Goal: Task Accomplishment & Management: Use online tool/utility

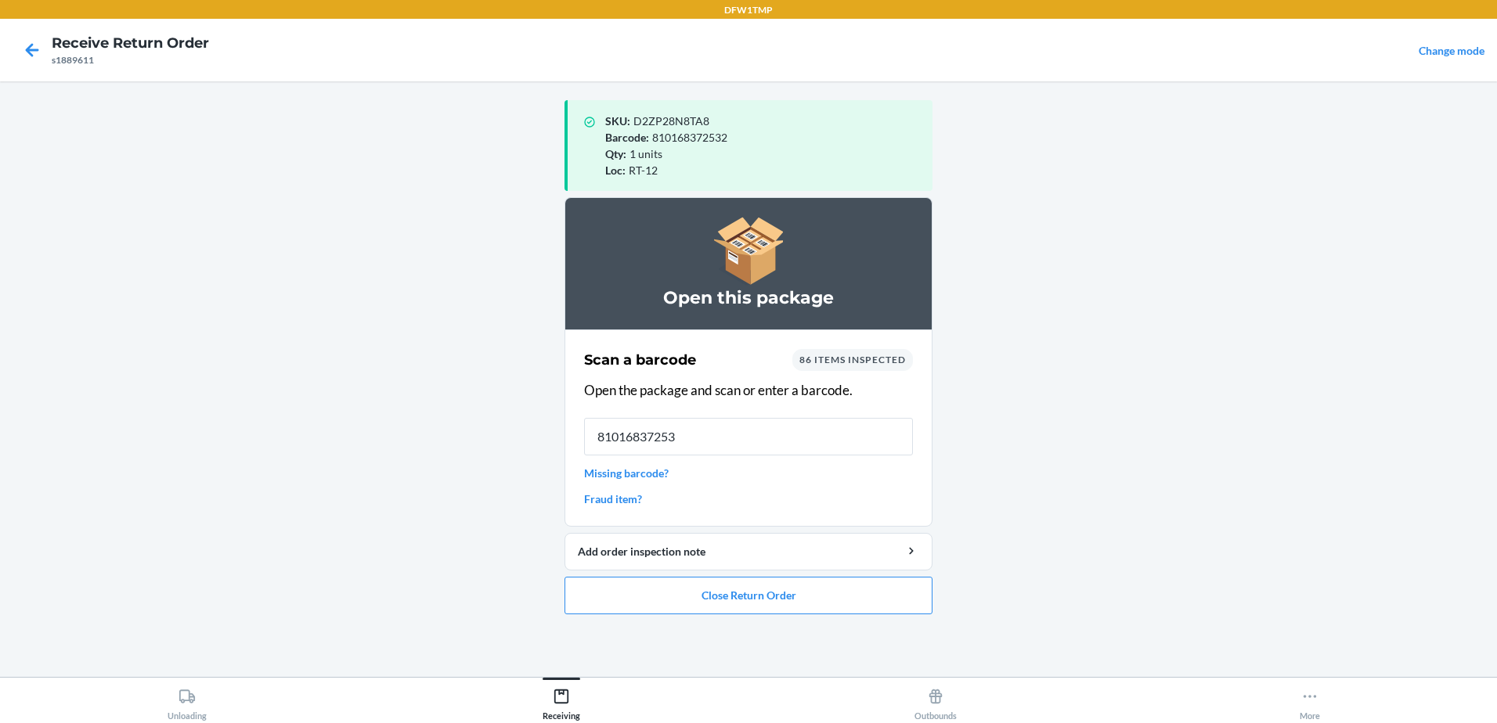
type input "810168372532"
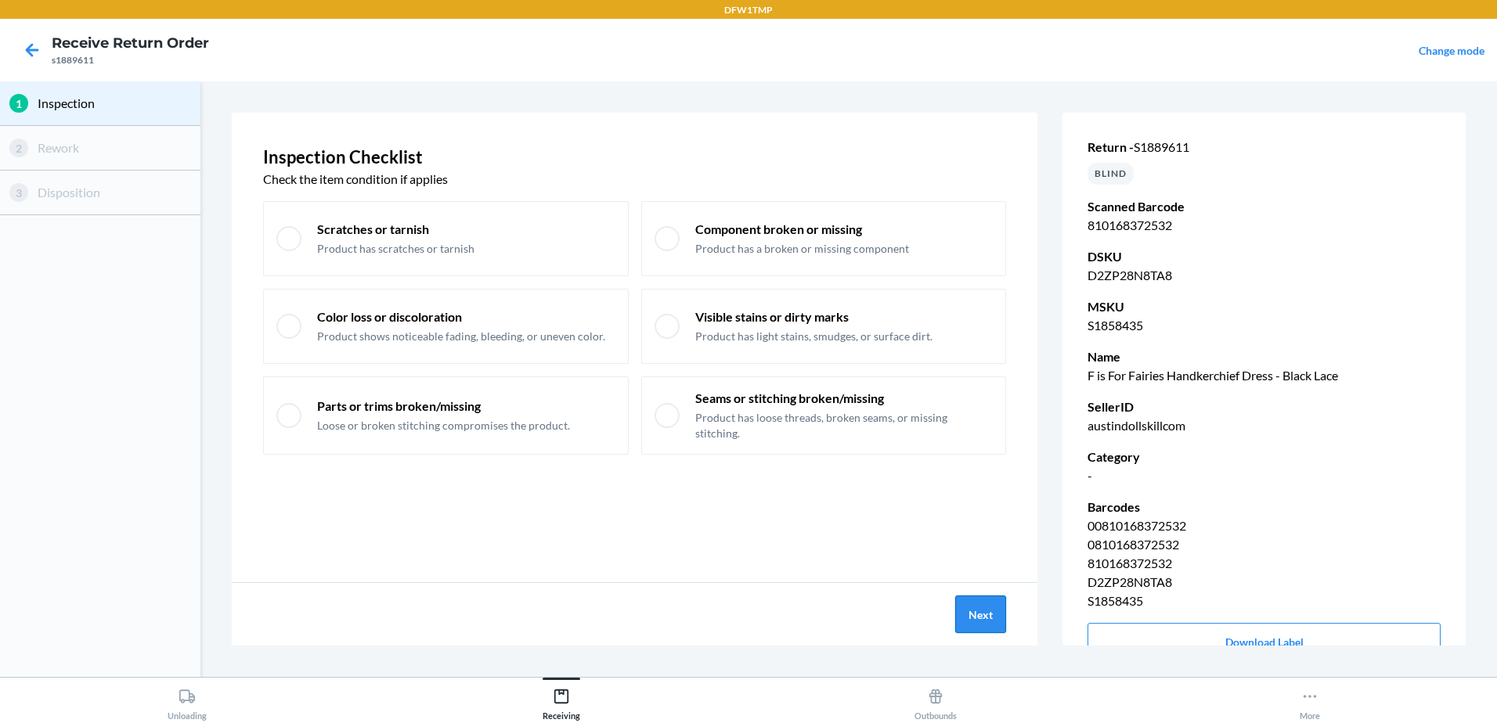
click at [986, 616] on button "Next" at bounding box center [980, 615] width 51 height 38
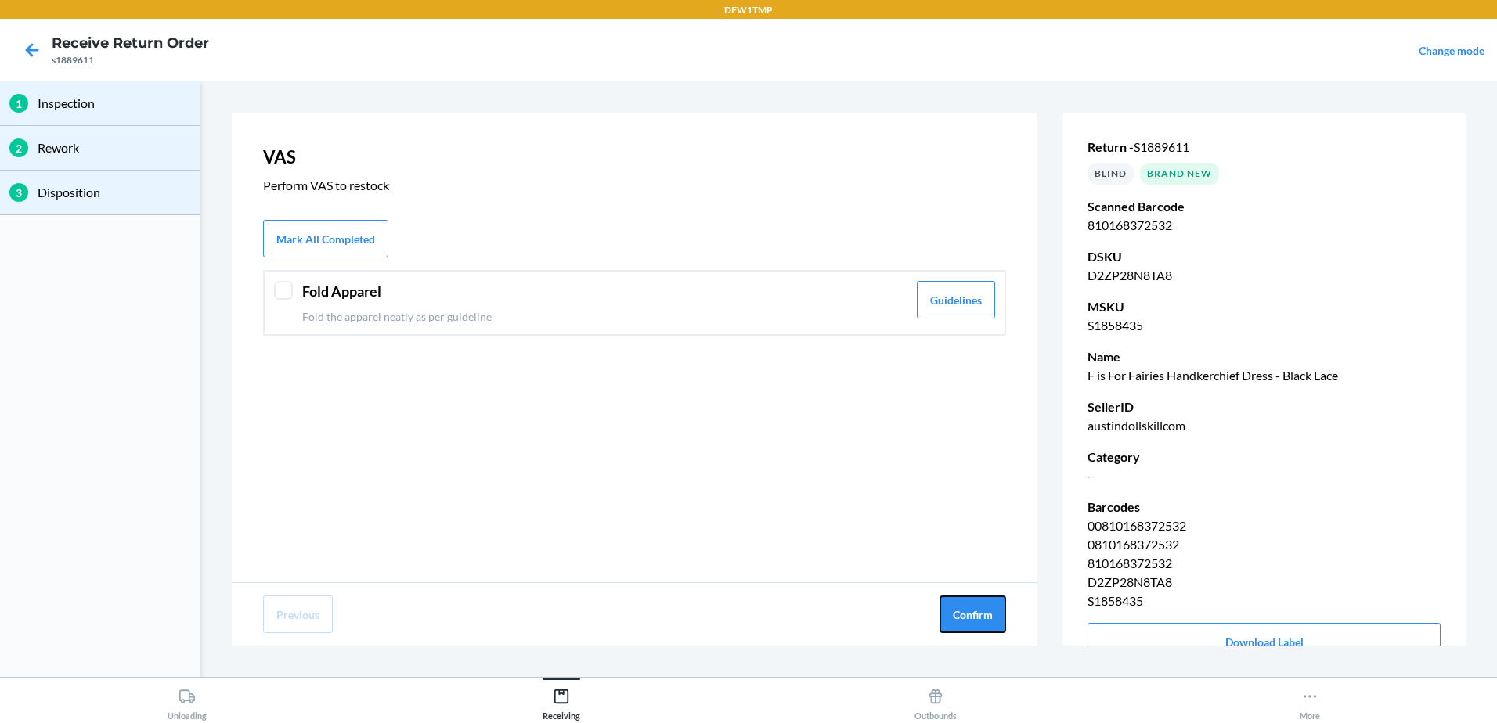
click at [986, 616] on button "Confirm" at bounding box center [972, 615] width 67 height 38
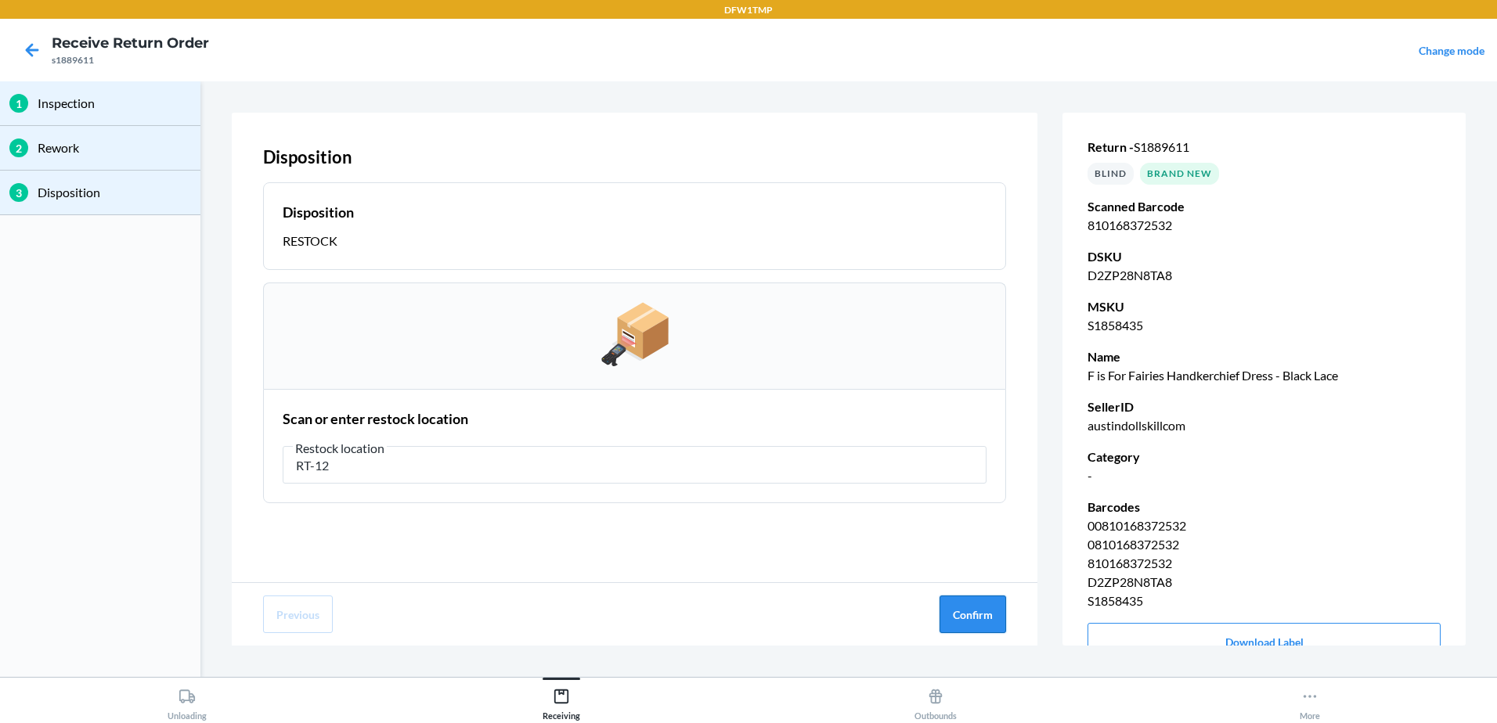
type input "RT-12"
click at [982, 600] on button "Confirm" at bounding box center [972, 615] width 67 height 38
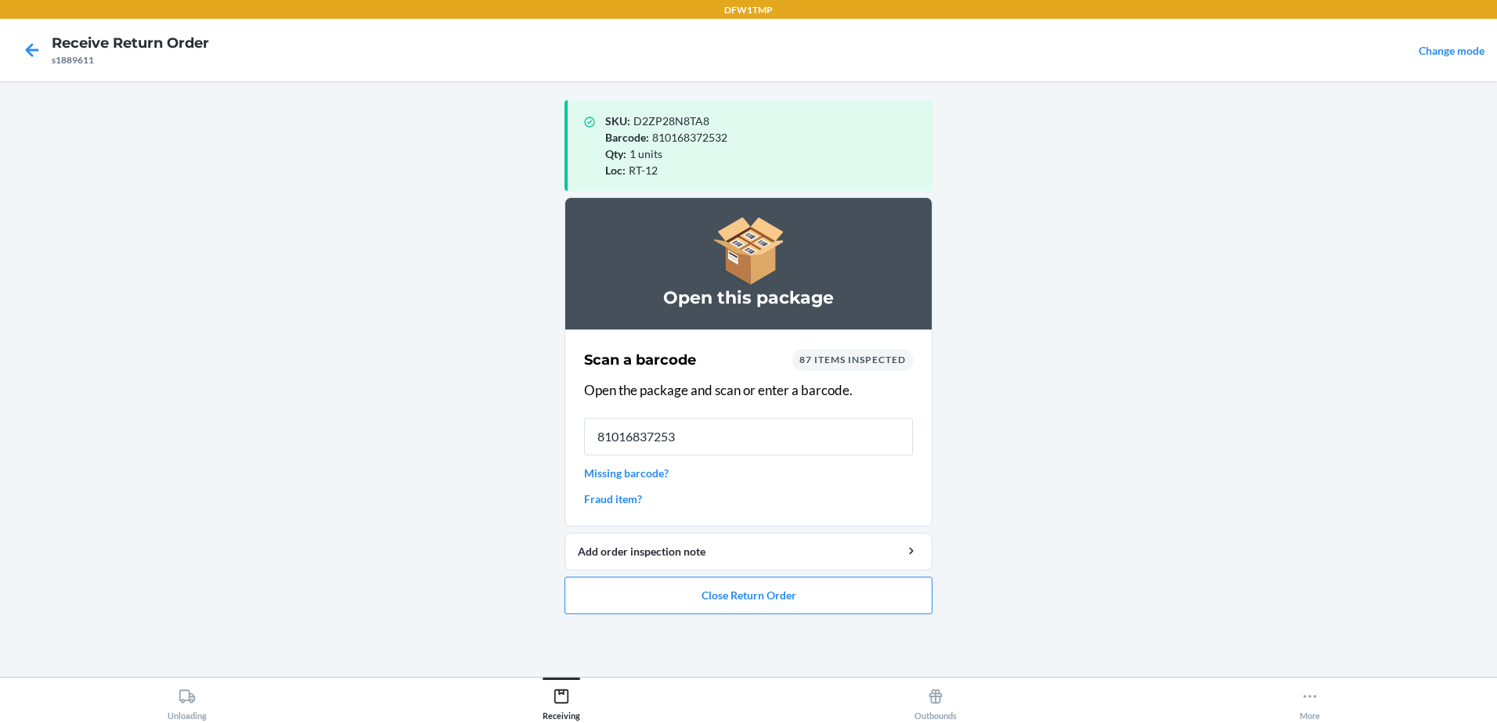
type input "810168372532"
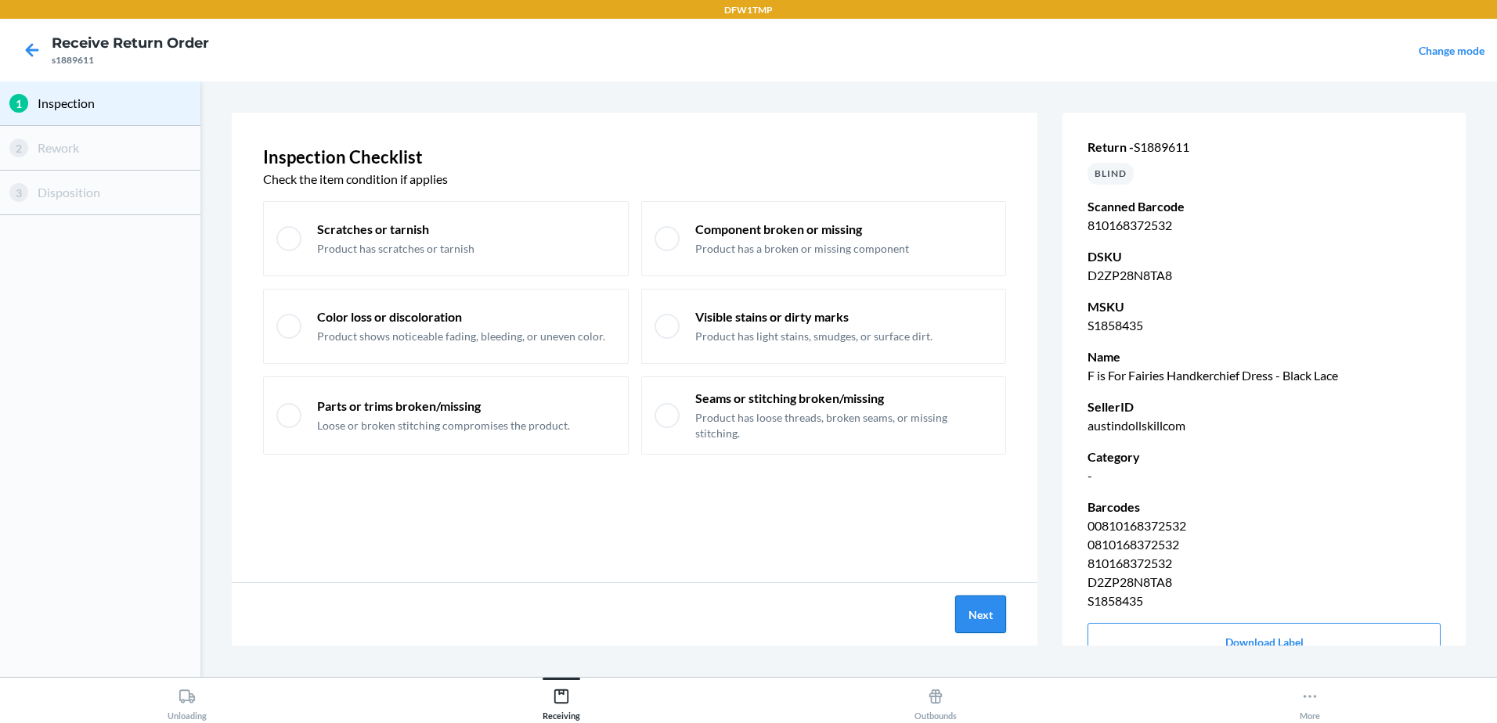
click at [971, 624] on button "Next" at bounding box center [980, 615] width 51 height 38
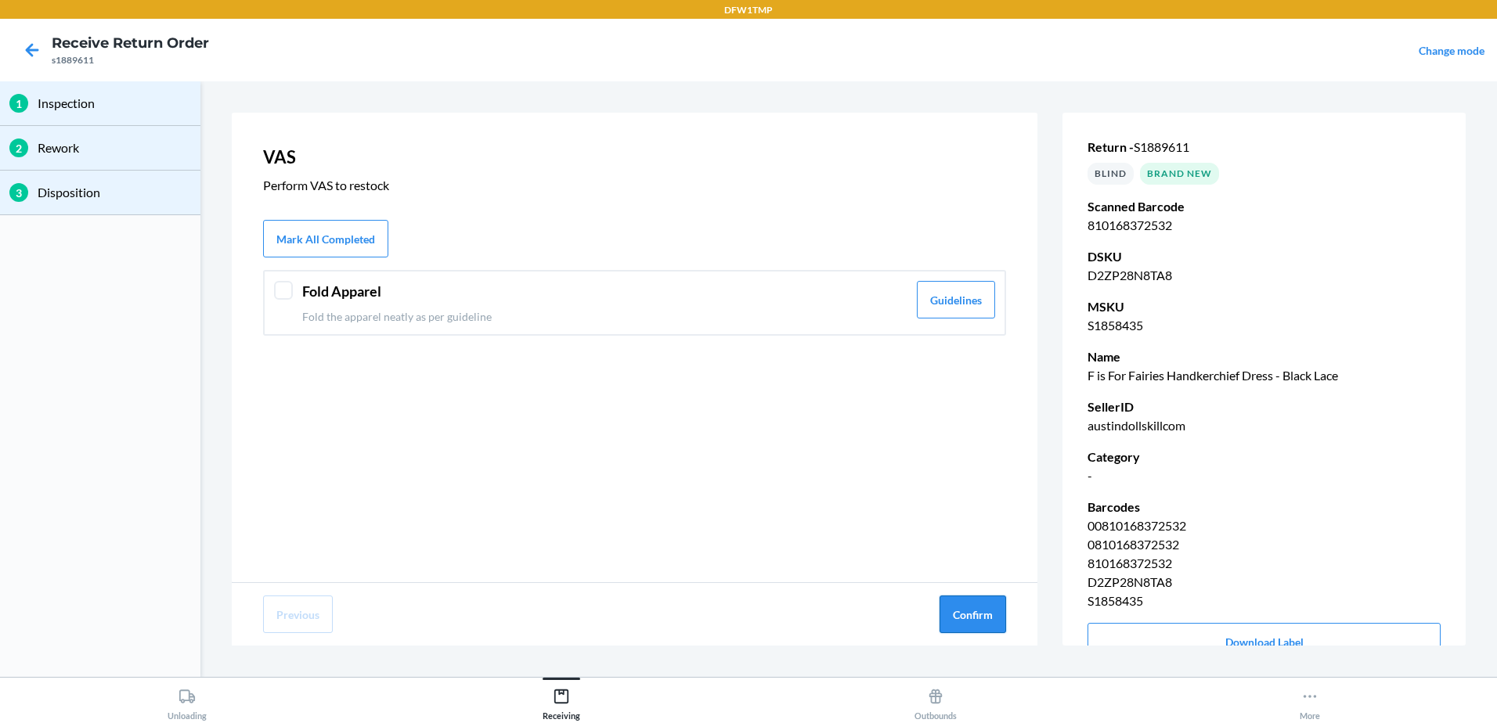
click at [951, 607] on button "Confirm" at bounding box center [972, 615] width 67 height 38
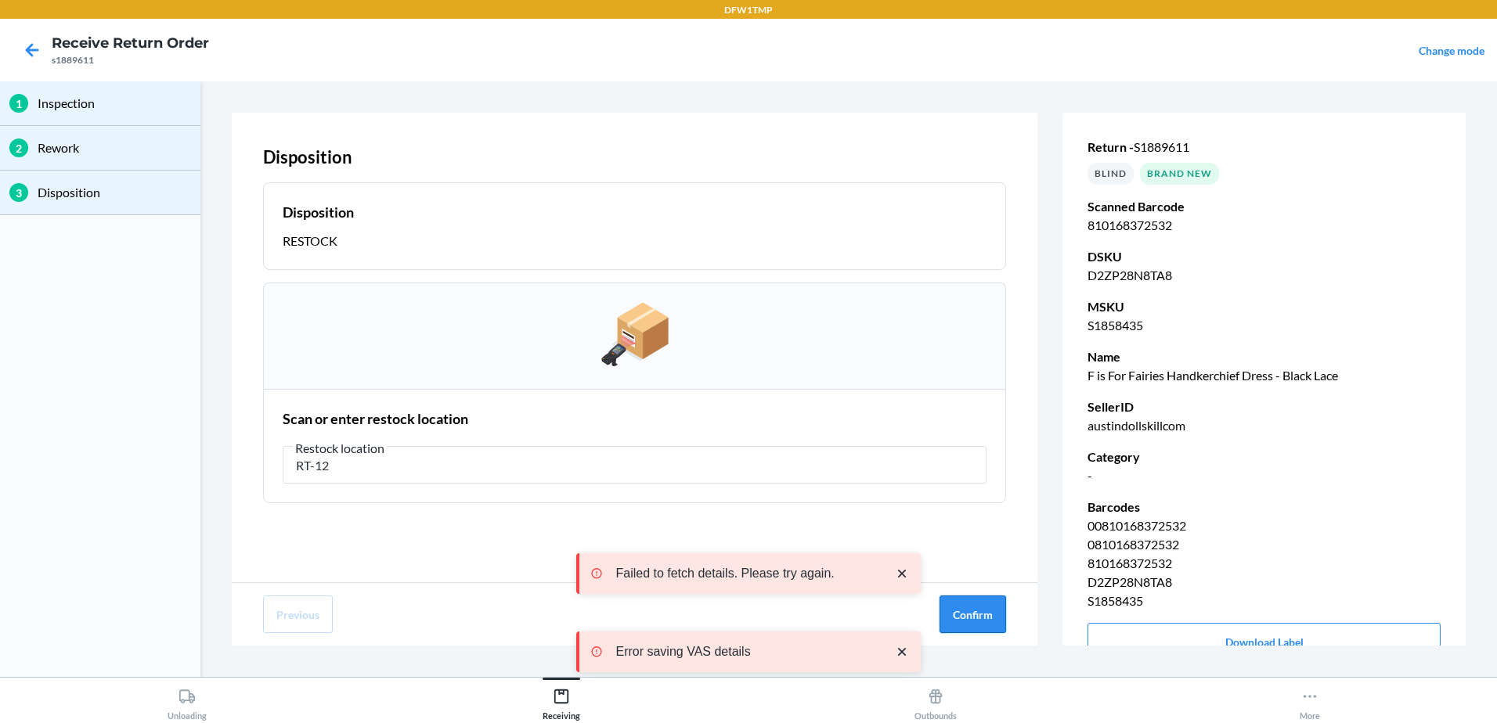
type input "RT-12"
click at [971, 618] on button "Confirm" at bounding box center [972, 615] width 67 height 38
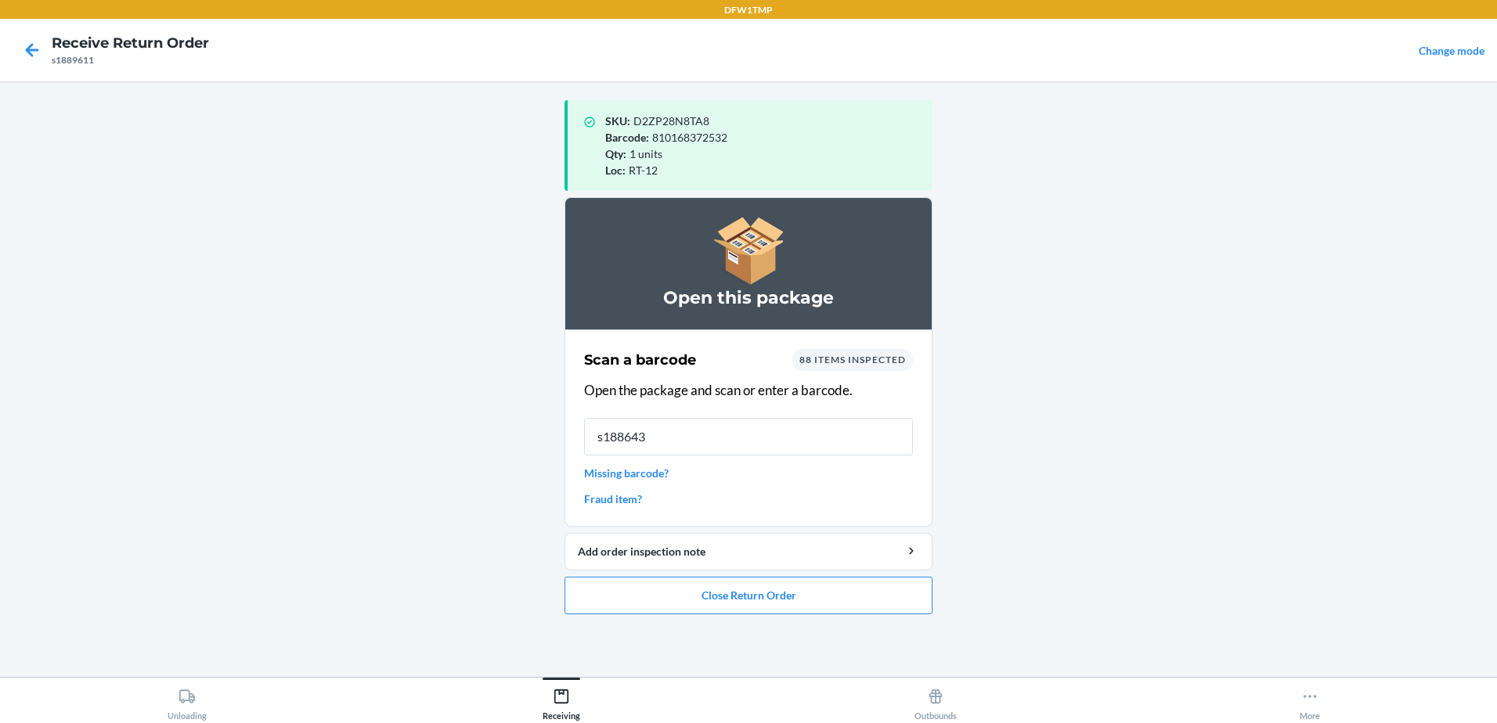
type input "s1886431"
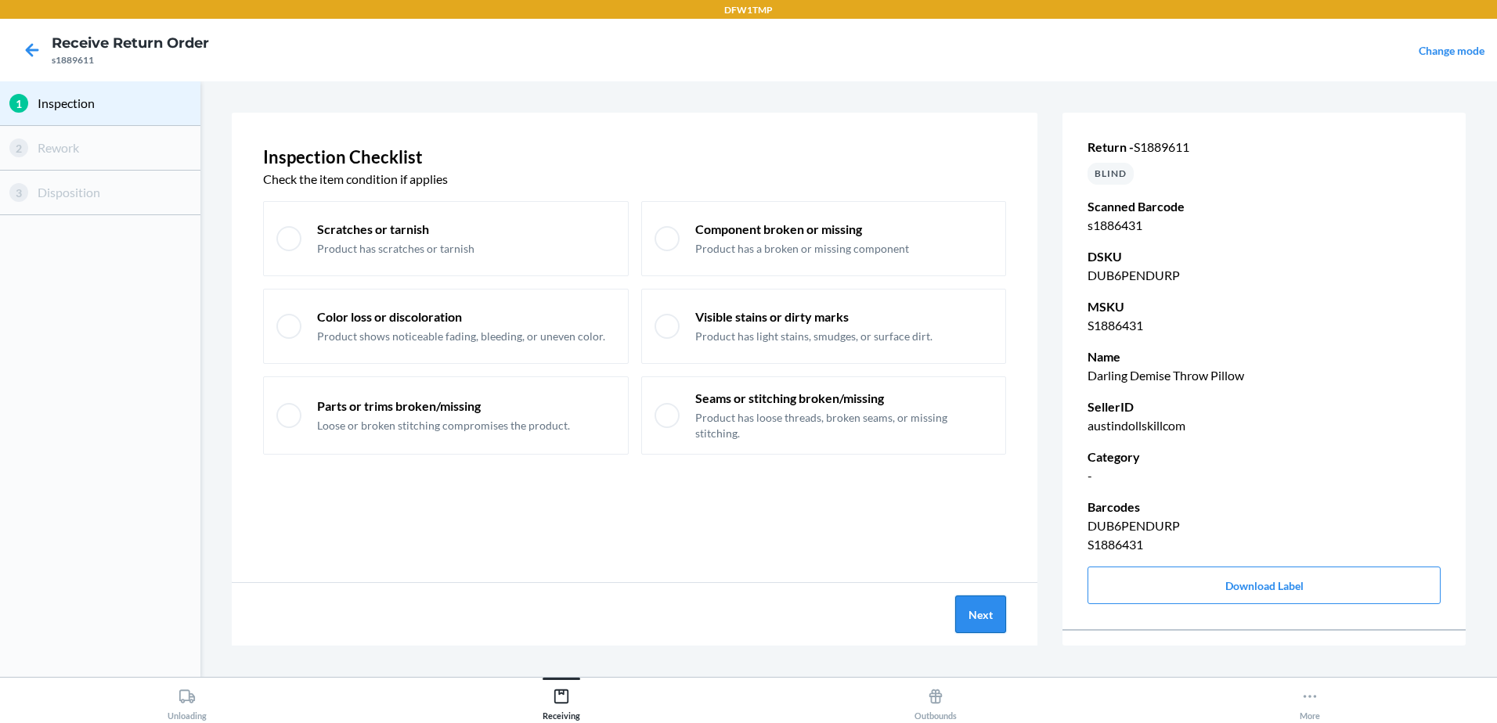
click at [975, 617] on button "Next" at bounding box center [980, 615] width 51 height 38
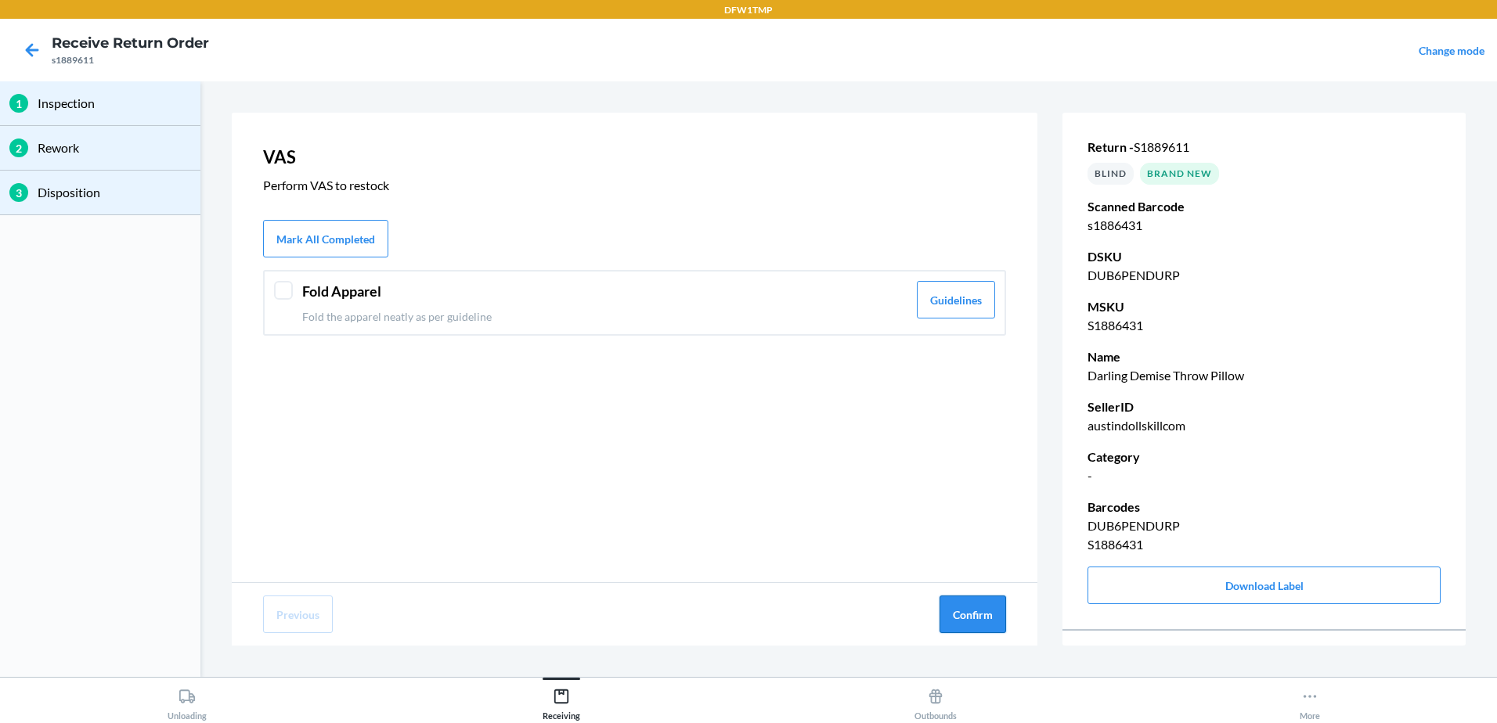
click at [974, 607] on button "Confirm" at bounding box center [972, 615] width 67 height 38
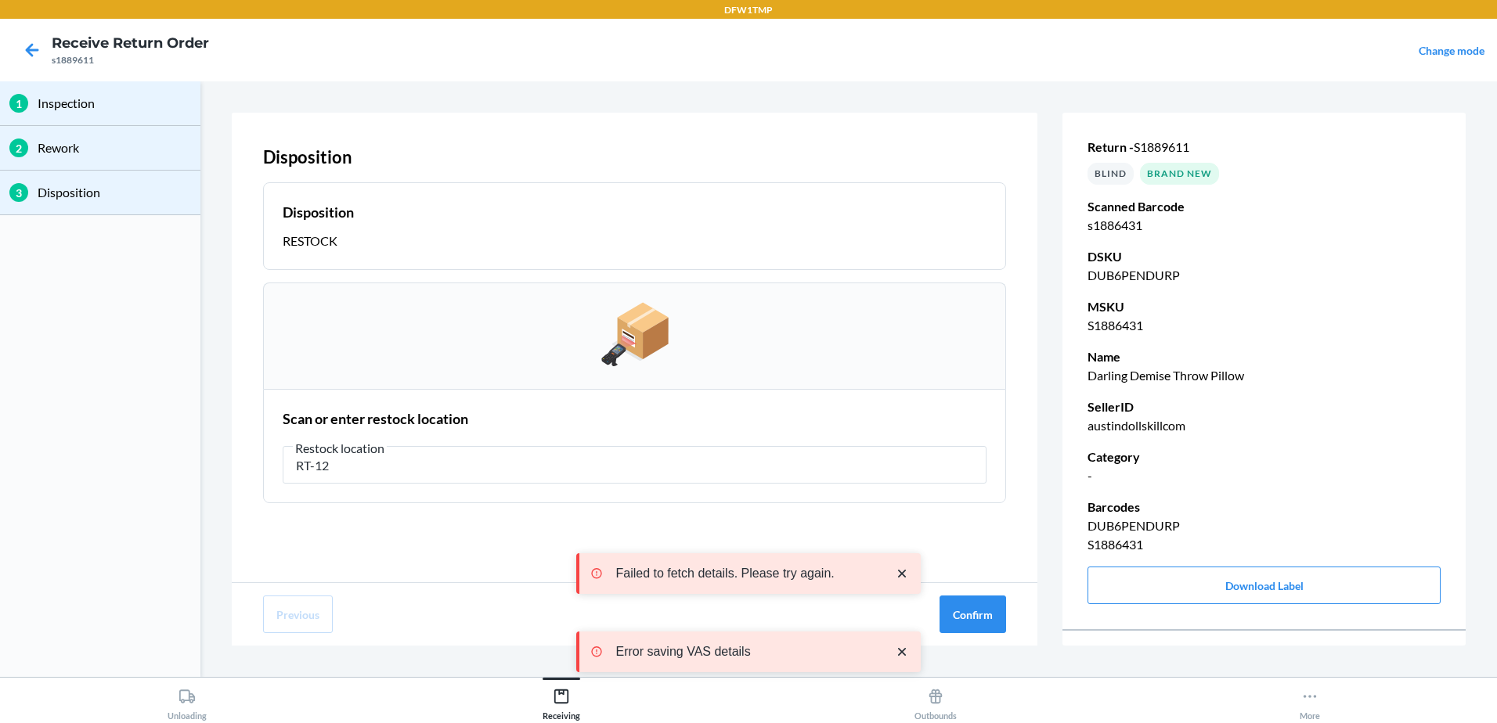
type input "RT-12"
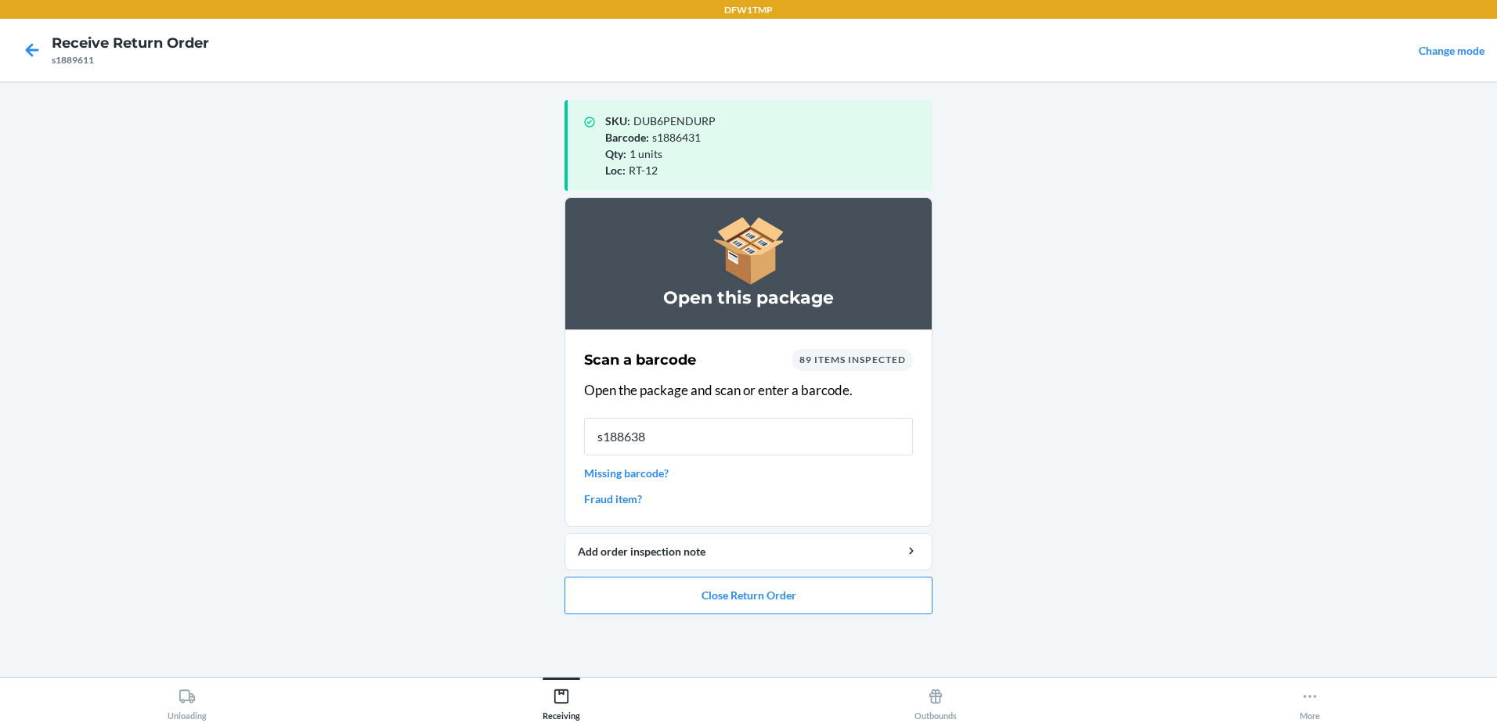
type input "s1886386"
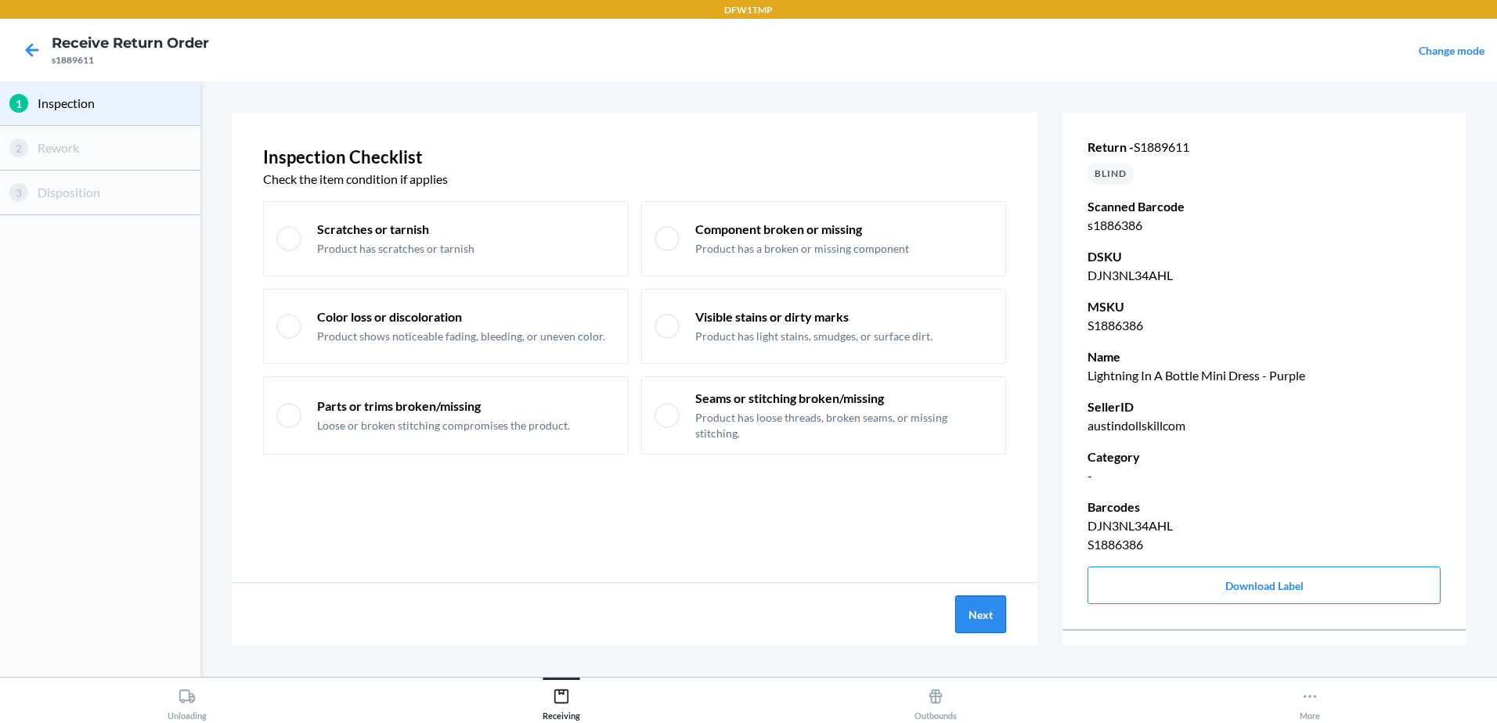
click at [995, 607] on button "Next" at bounding box center [980, 615] width 51 height 38
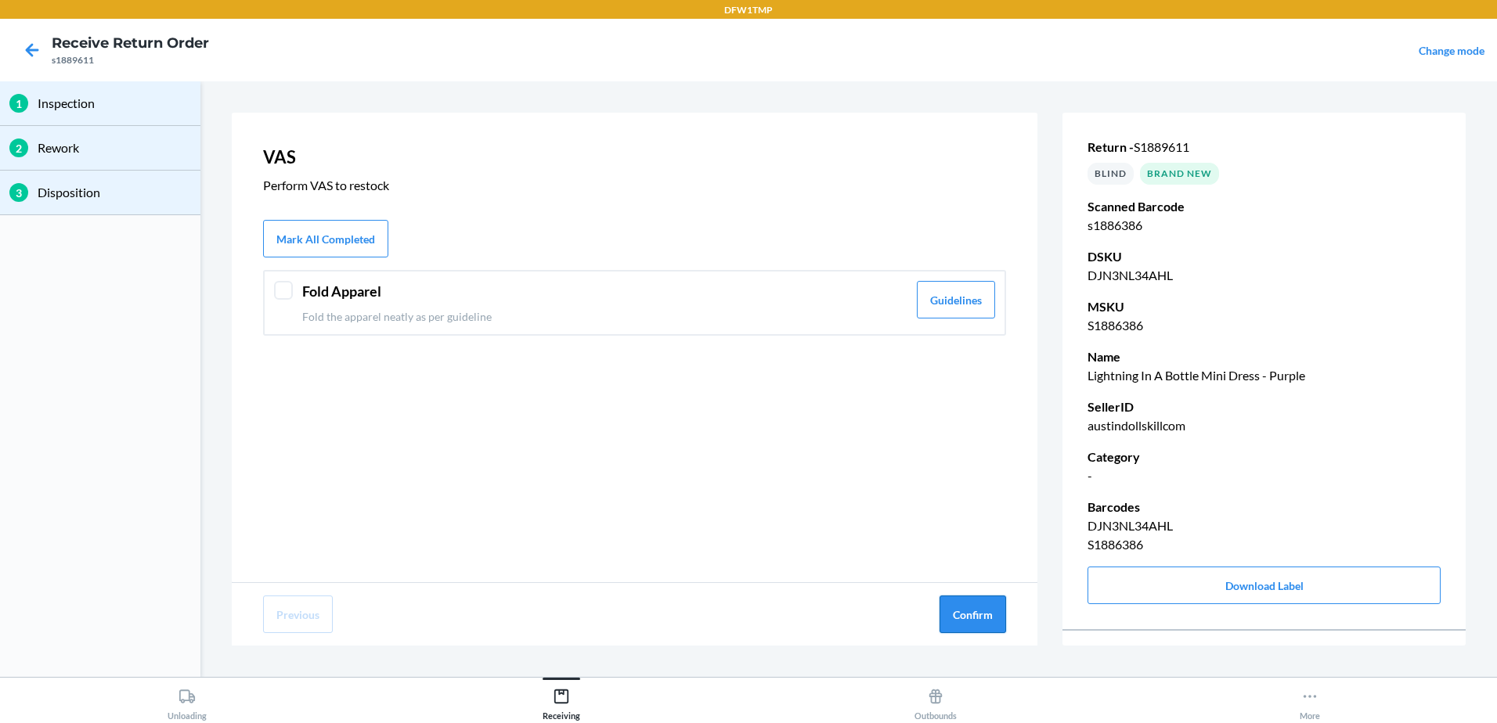
click at [994, 627] on button "Confirm" at bounding box center [972, 615] width 67 height 38
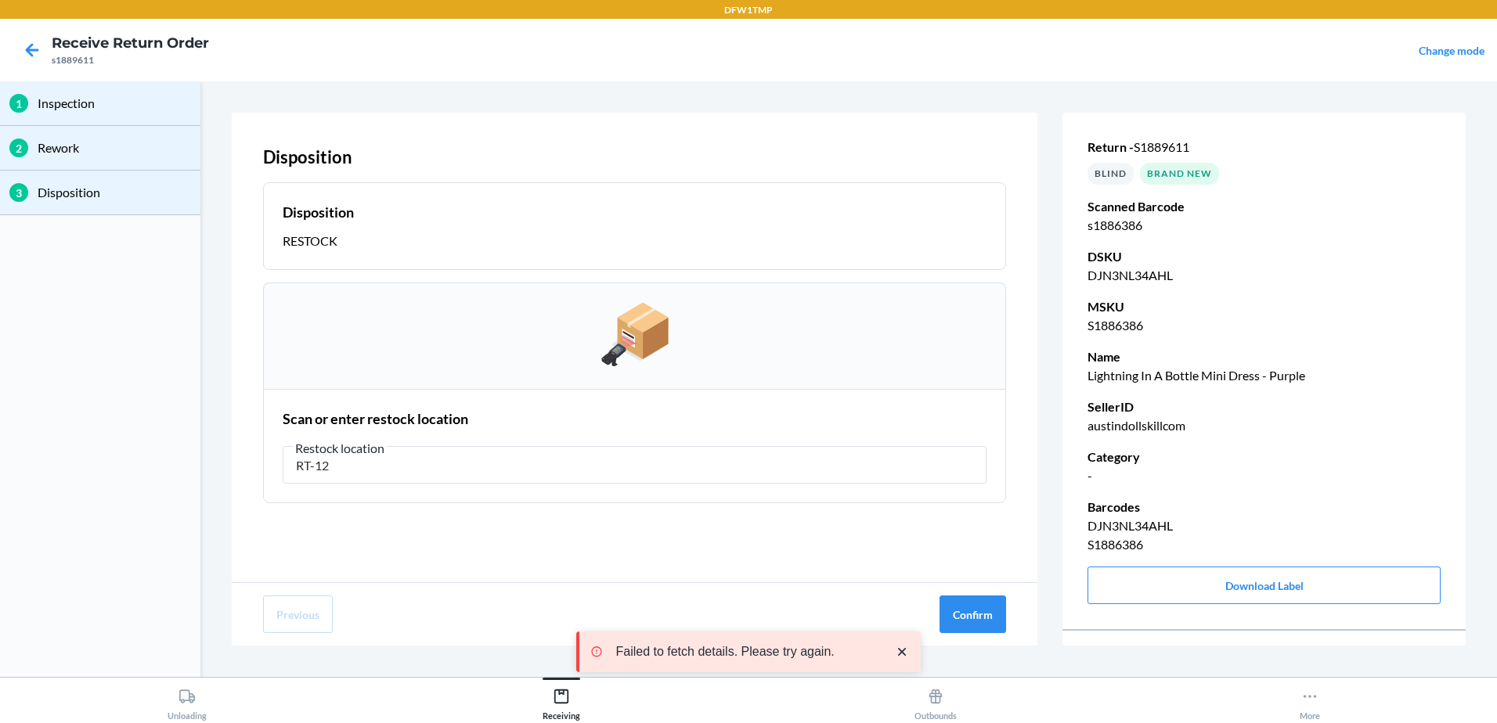
type input "RT-12"
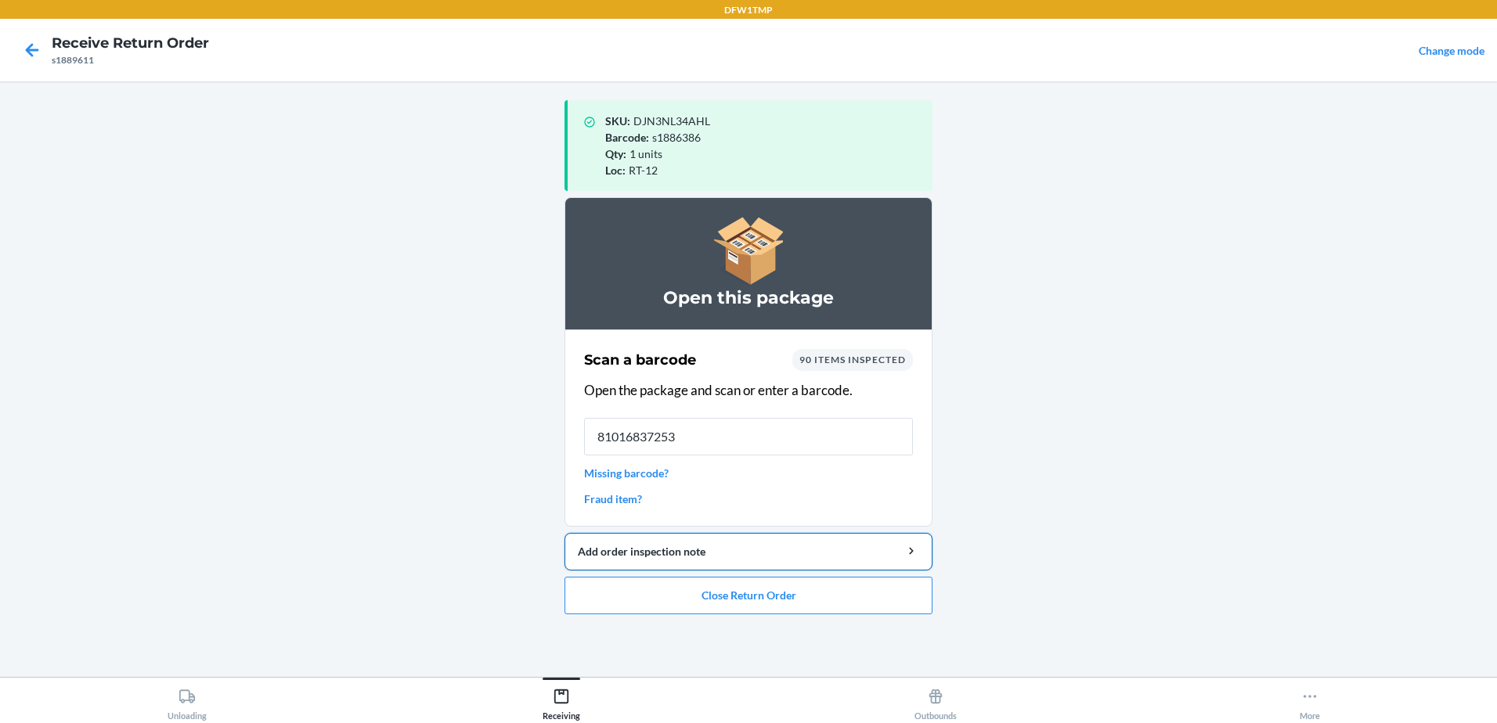
type input "810168372532"
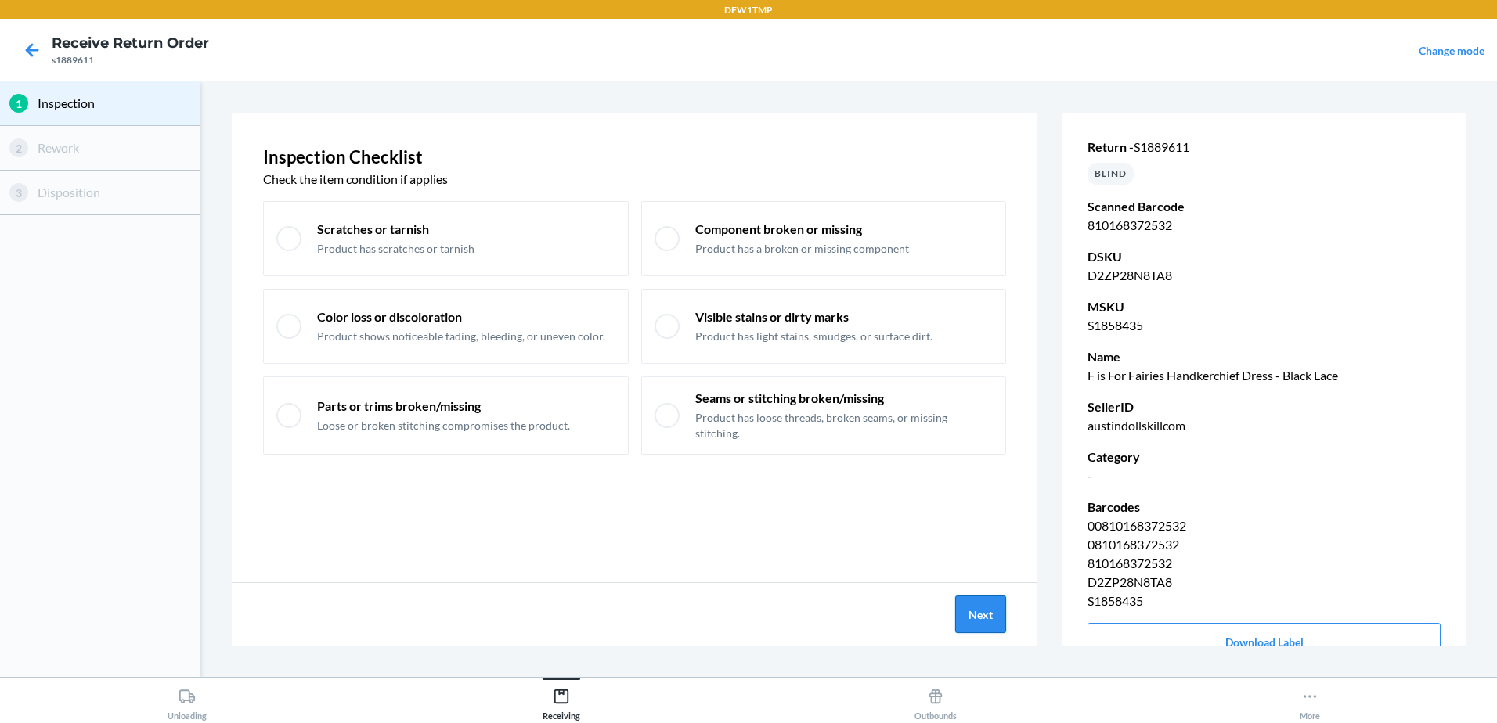
click at [961, 604] on button "Next" at bounding box center [980, 615] width 51 height 38
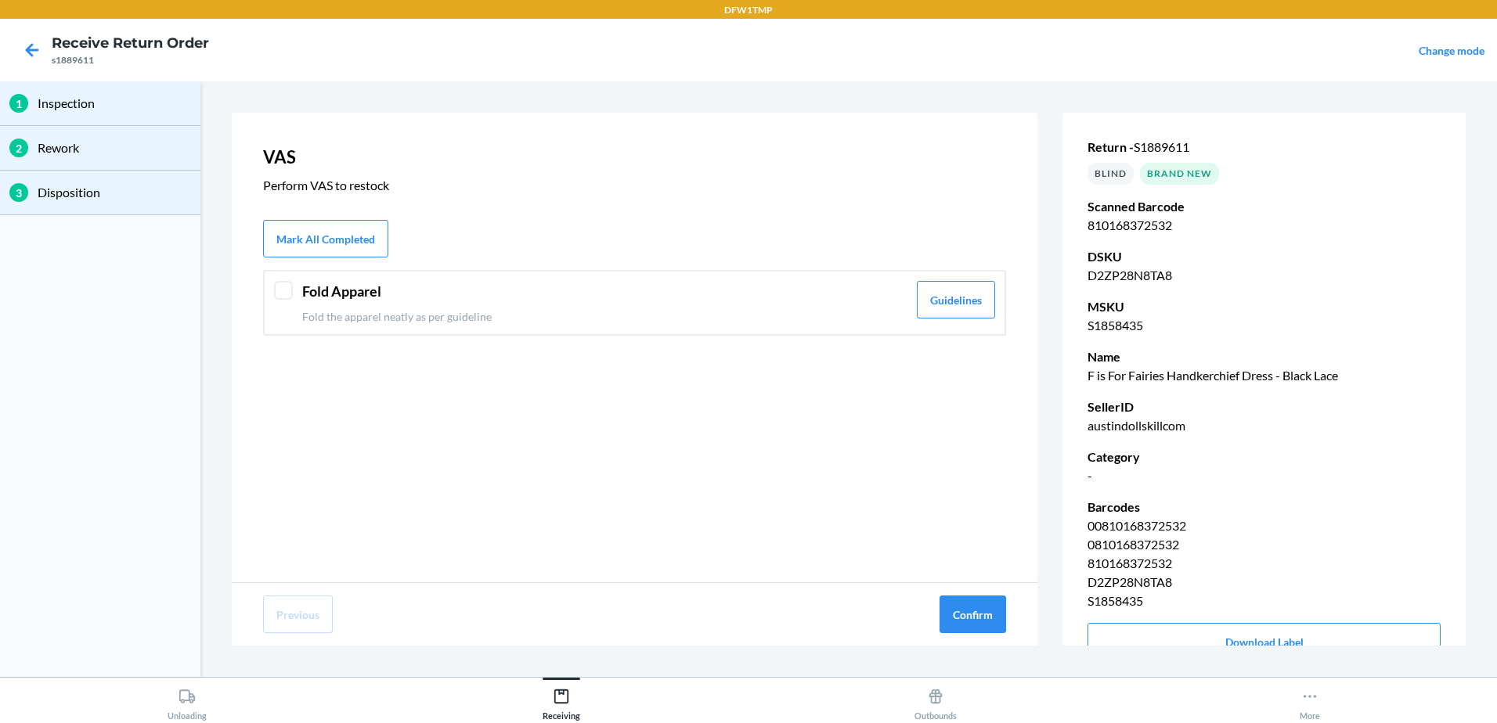
click at [1008, 609] on div "Previous Confirm" at bounding box center [635, 614] width 806 height 63
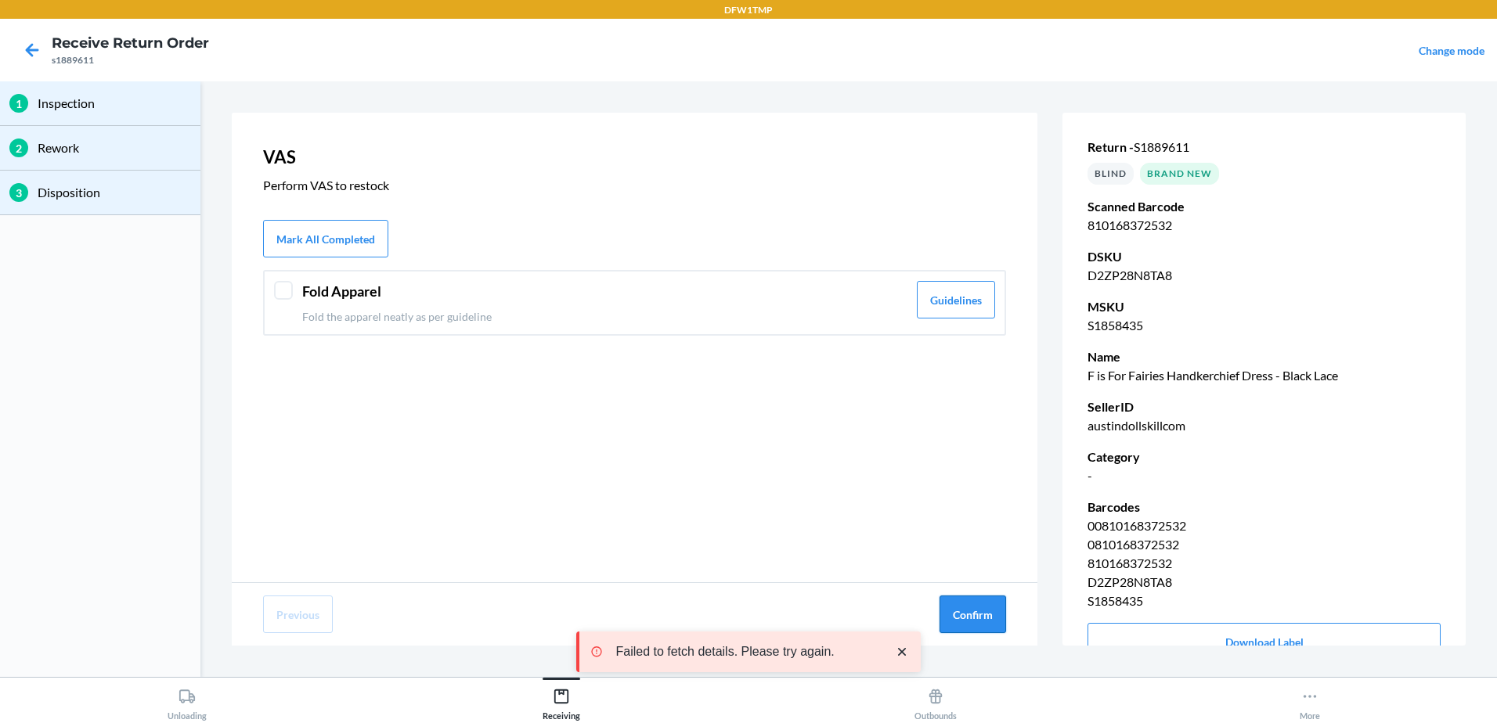
click at [982, 615] on button "Confirm" at bounding box center [972, 615] width 67 height 38
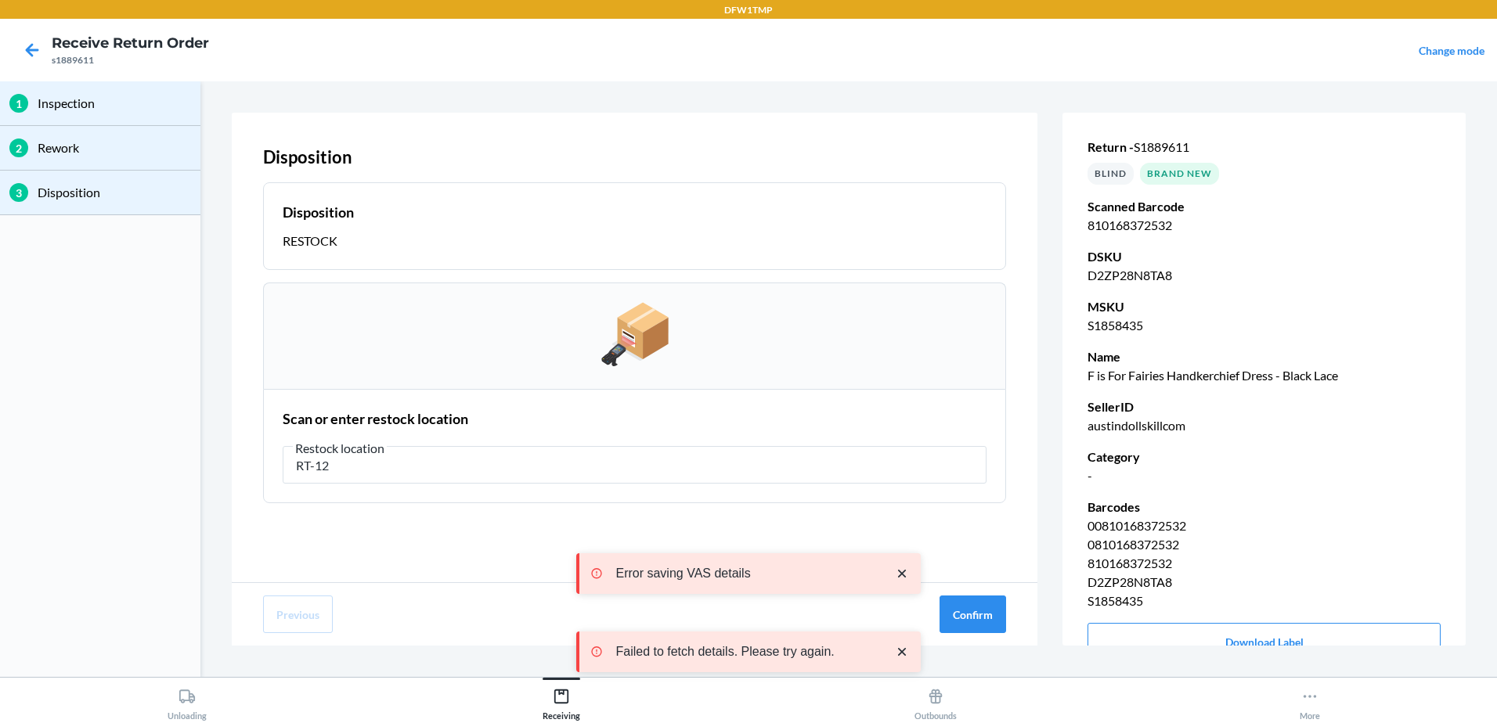
type input "RT-12"
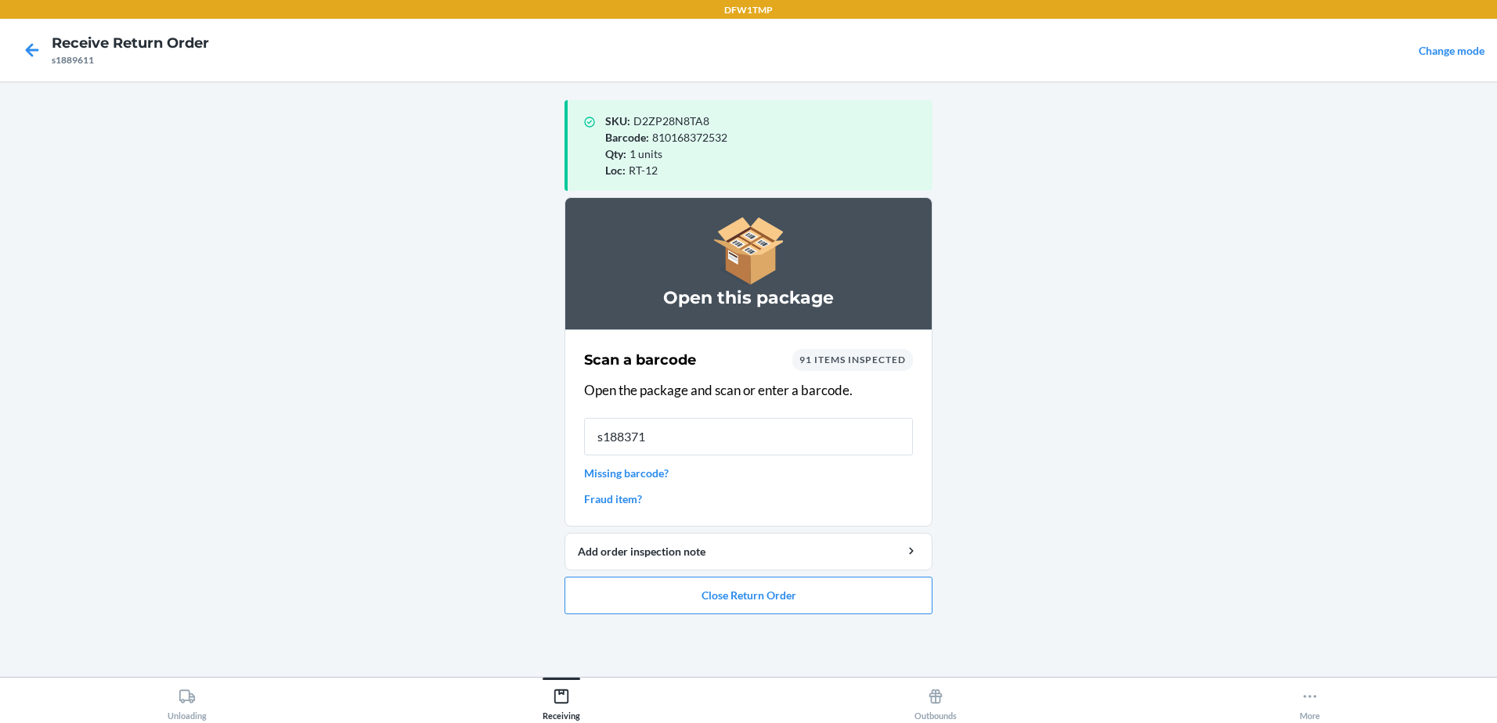
type input "s1883710"
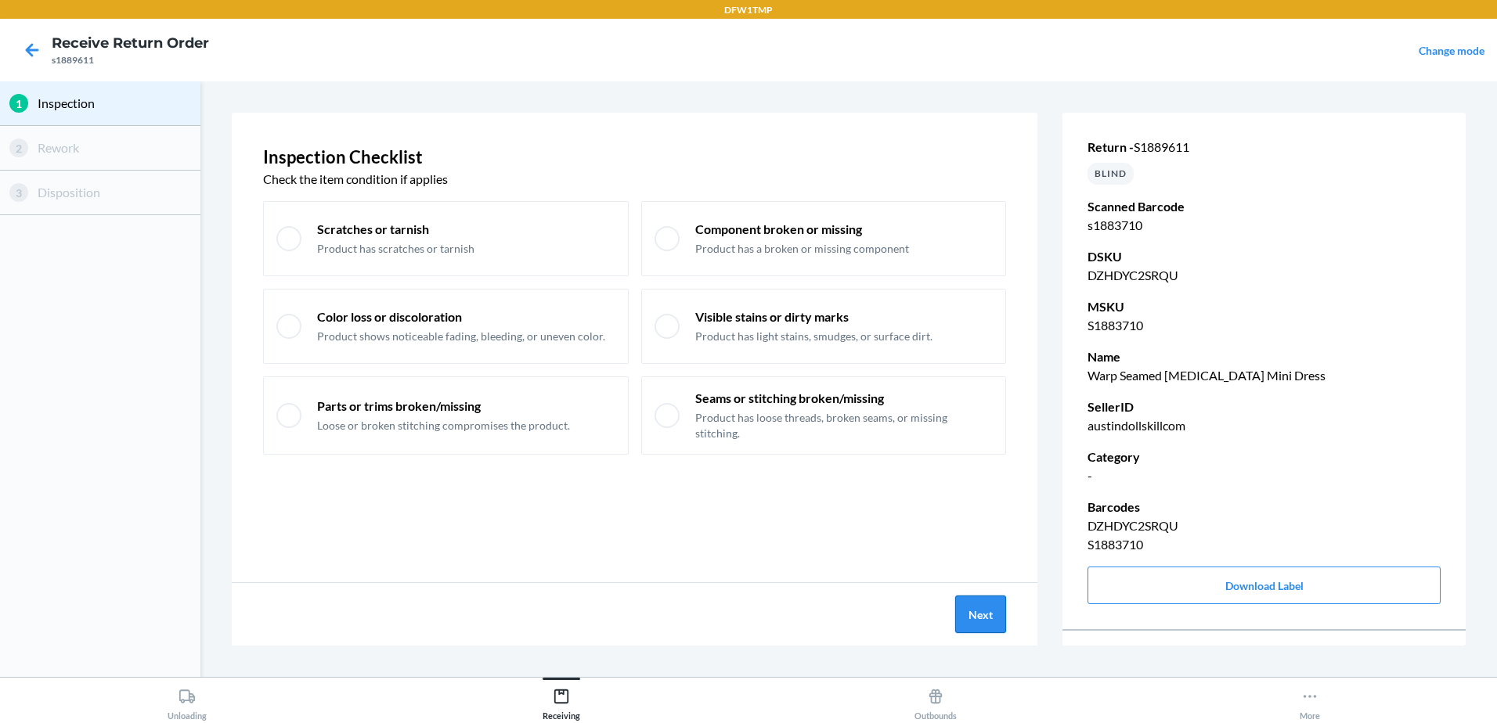
click at [1005, 614] on button "Next" at bounding box center [980, 615] width 51 height 38
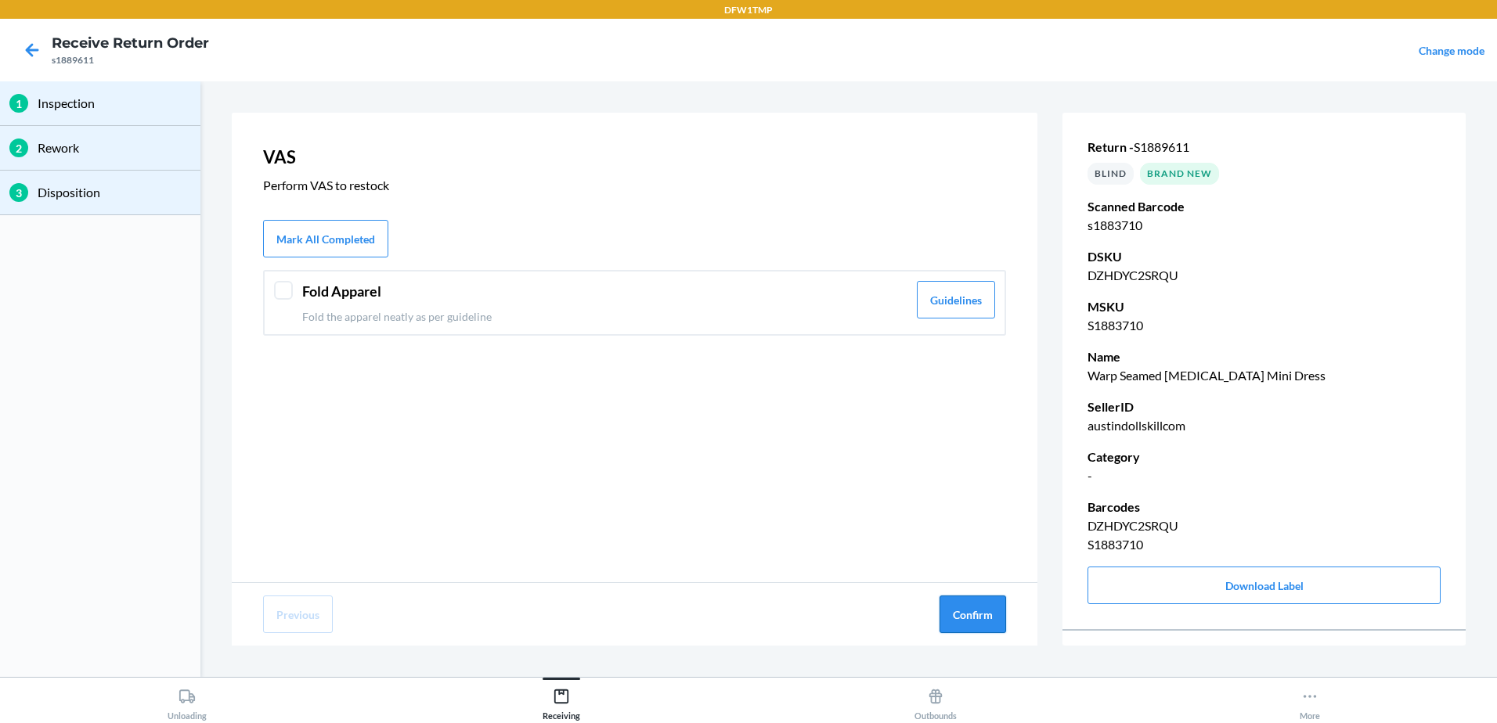
click at [979, 607] on button "Confirm" at bounding box center [972, 615] width 67 height 38
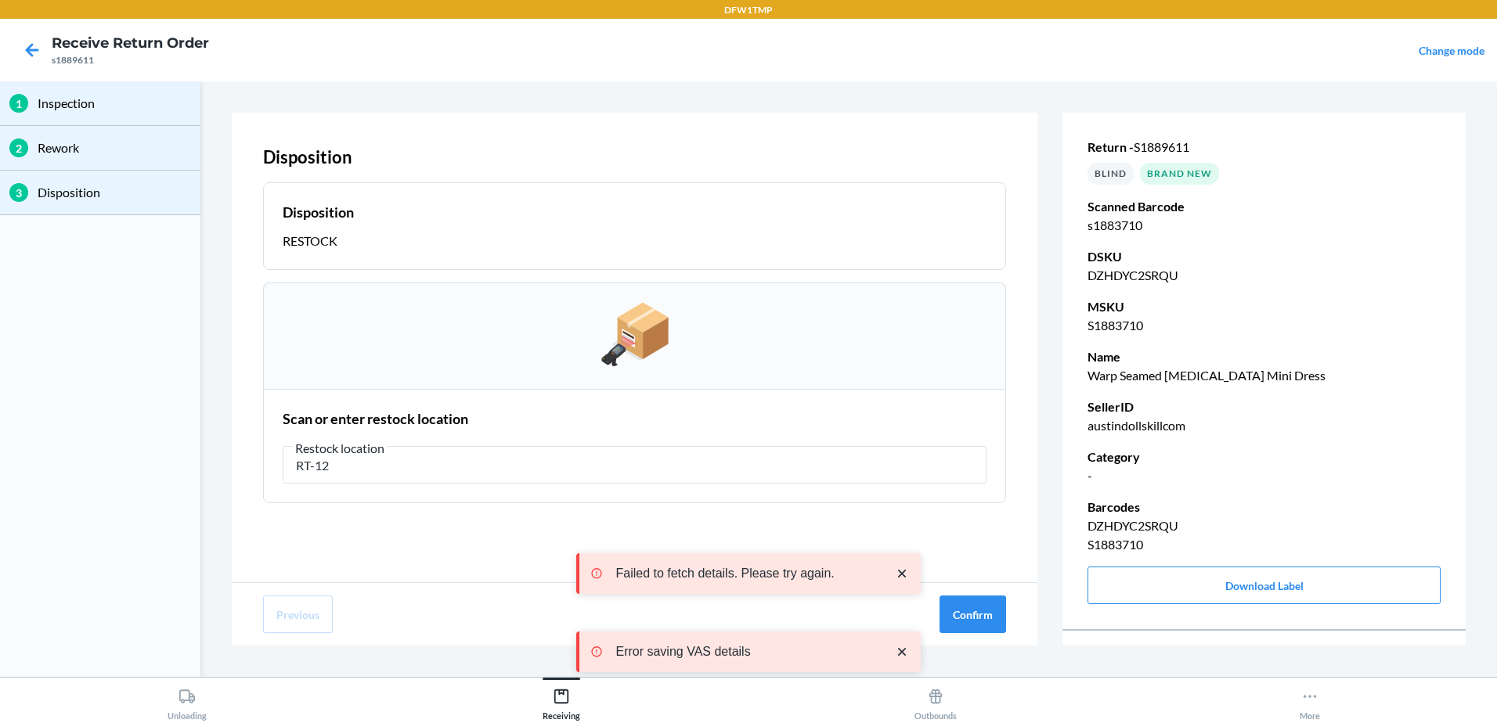
type input "RT-12"
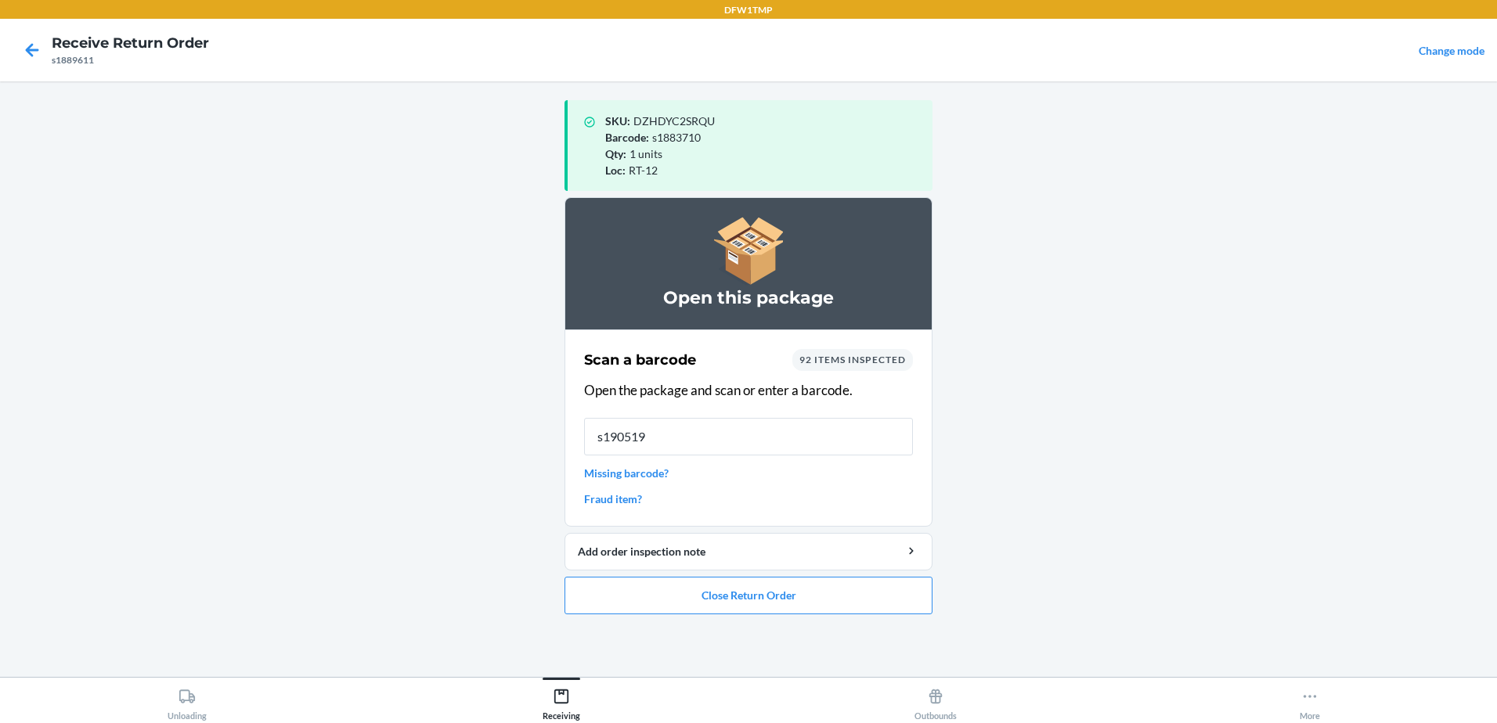
type input "s1905192"
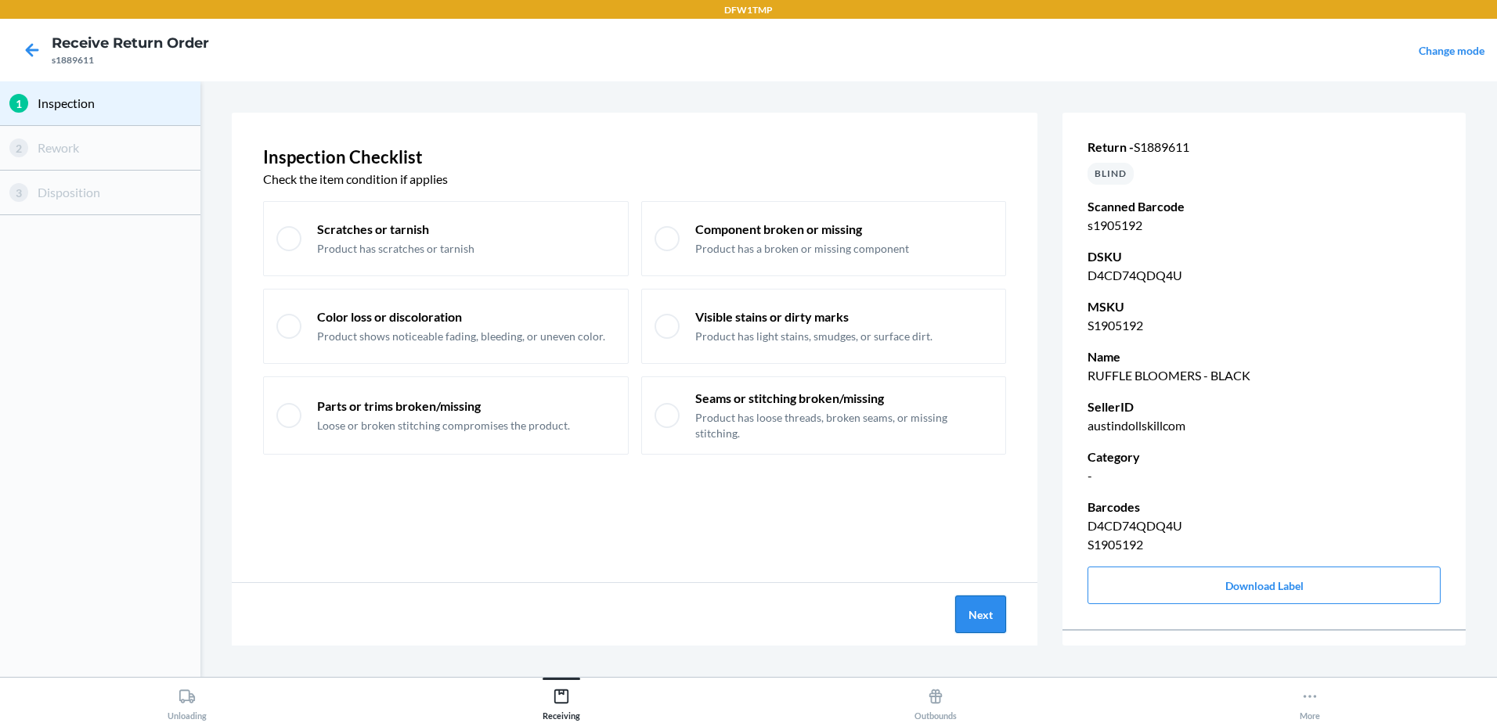
click at [997, 607] on button "Next" at bounding box center [980, 615] width 51 height 38
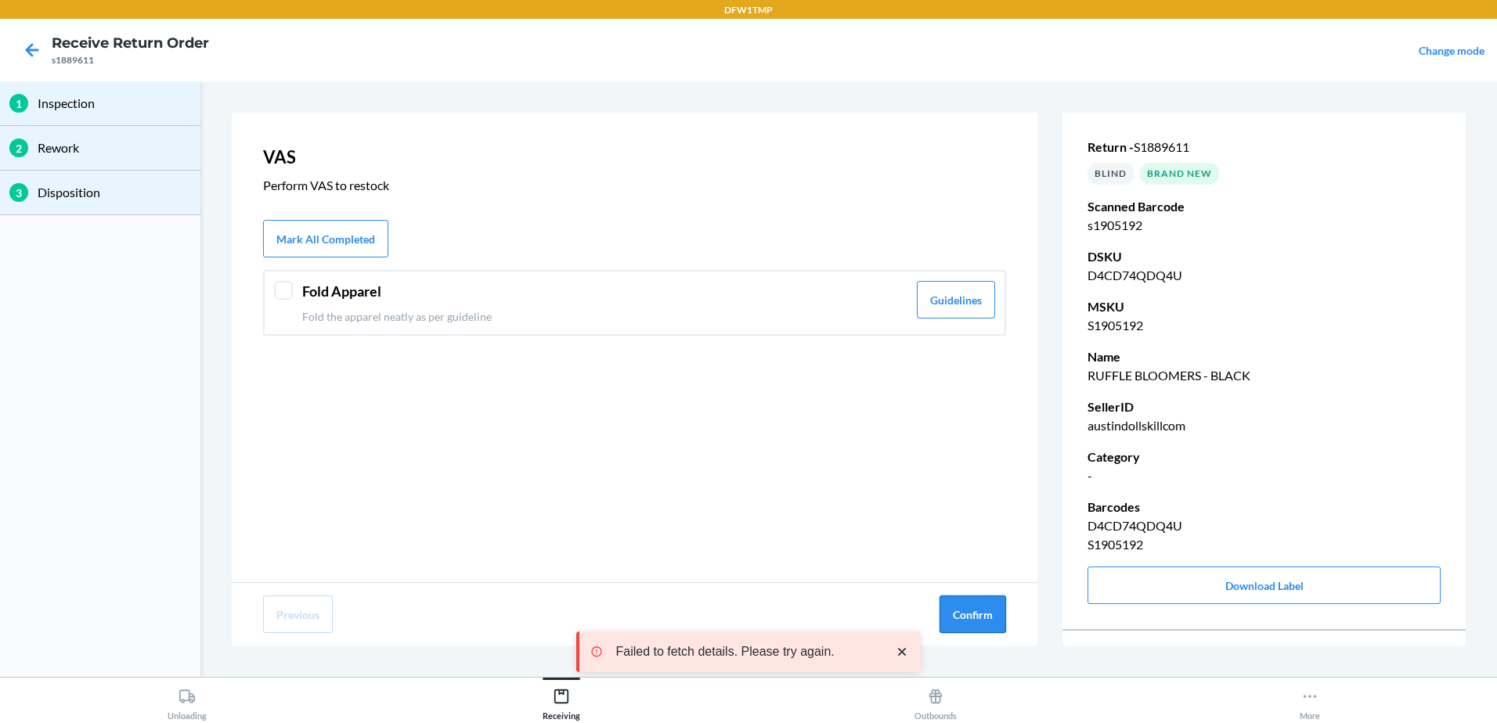
click at [992, 606] on button "Confirm" at bounding box center [972, 615] width 67 height 38
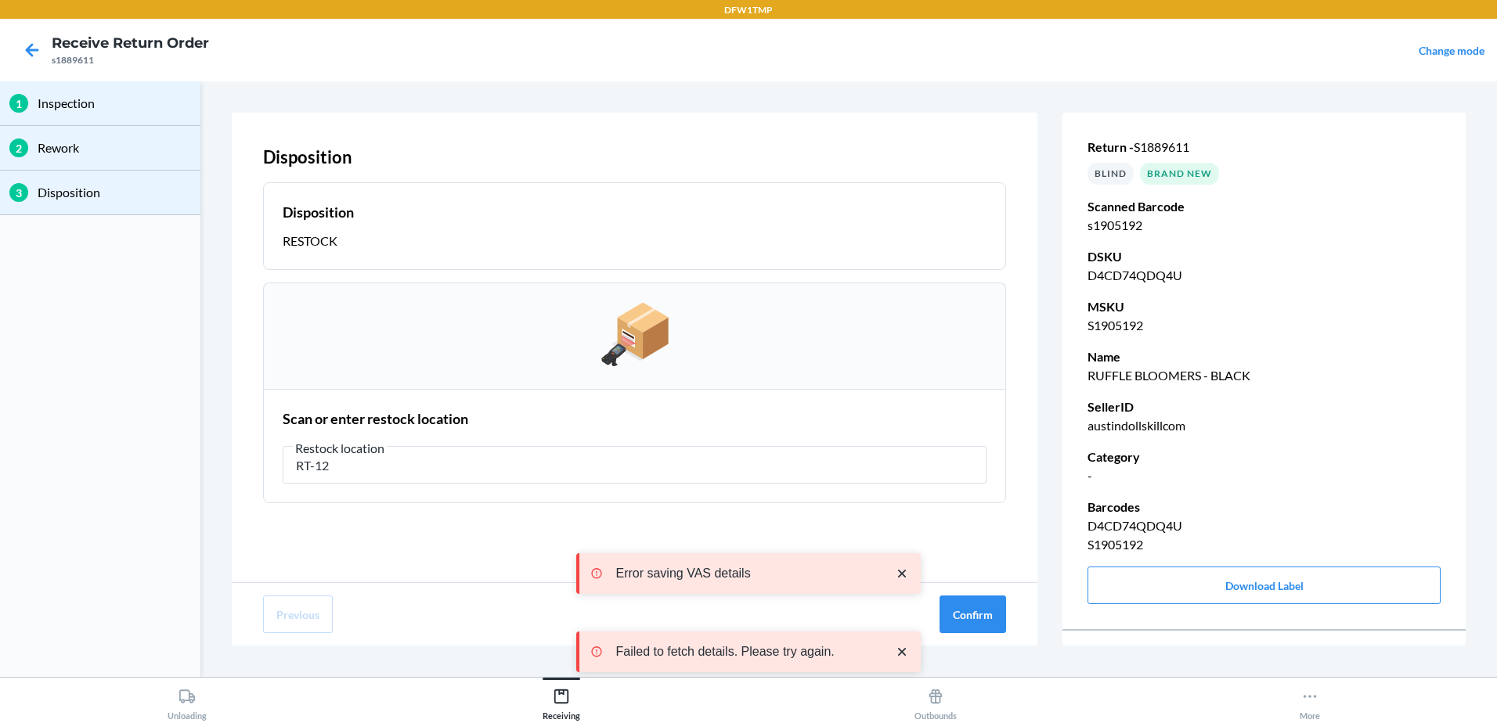
type input "RT-12"
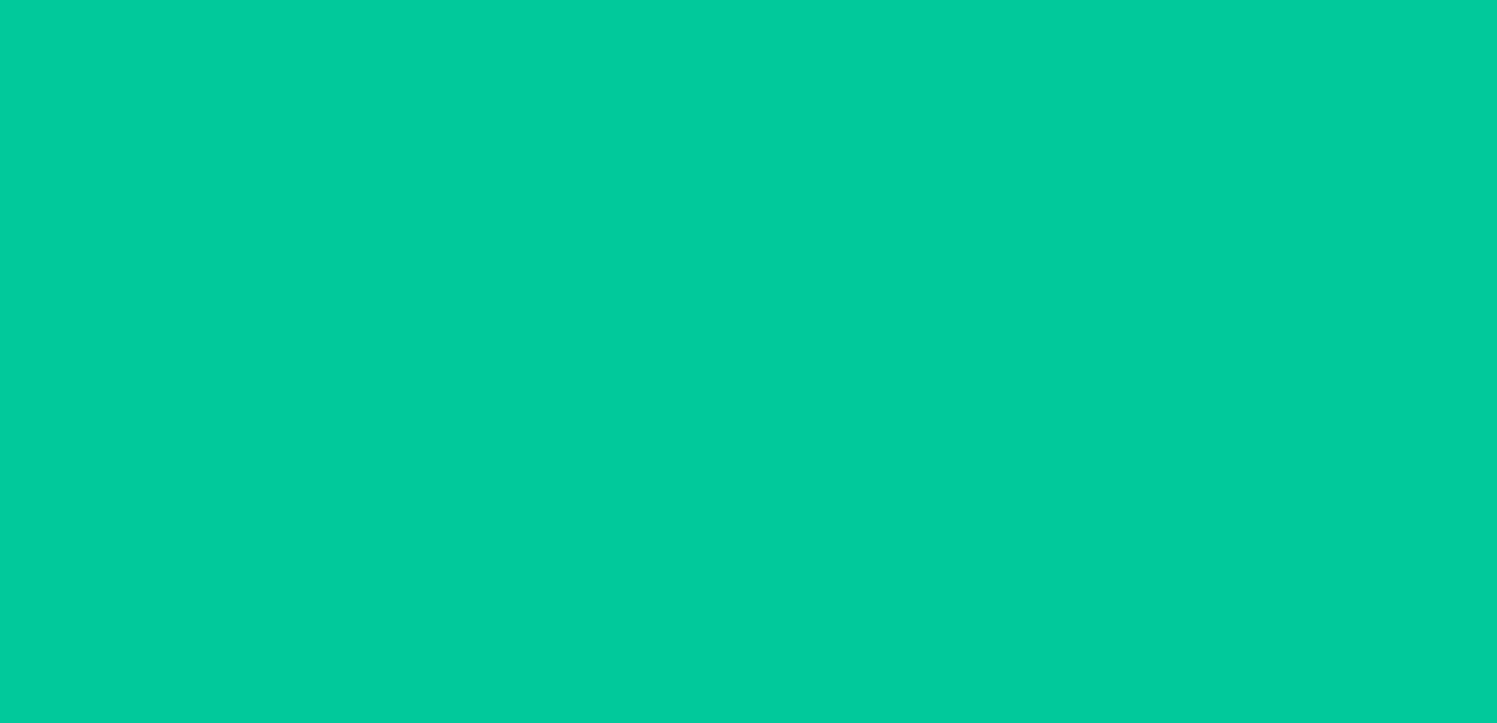
type input "s1893586"
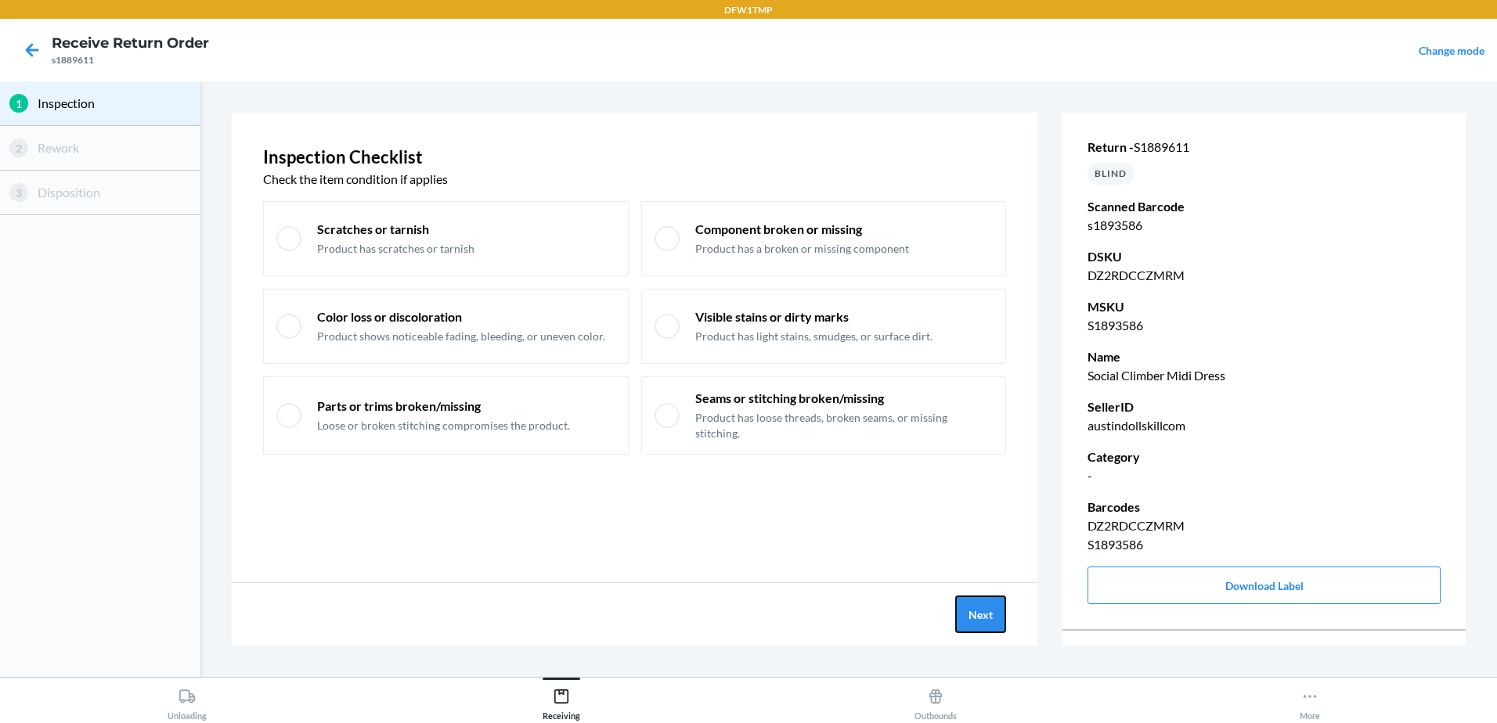
click at [970, 598] on button "Next" at bounding box center [980, 615] width 51 height 38
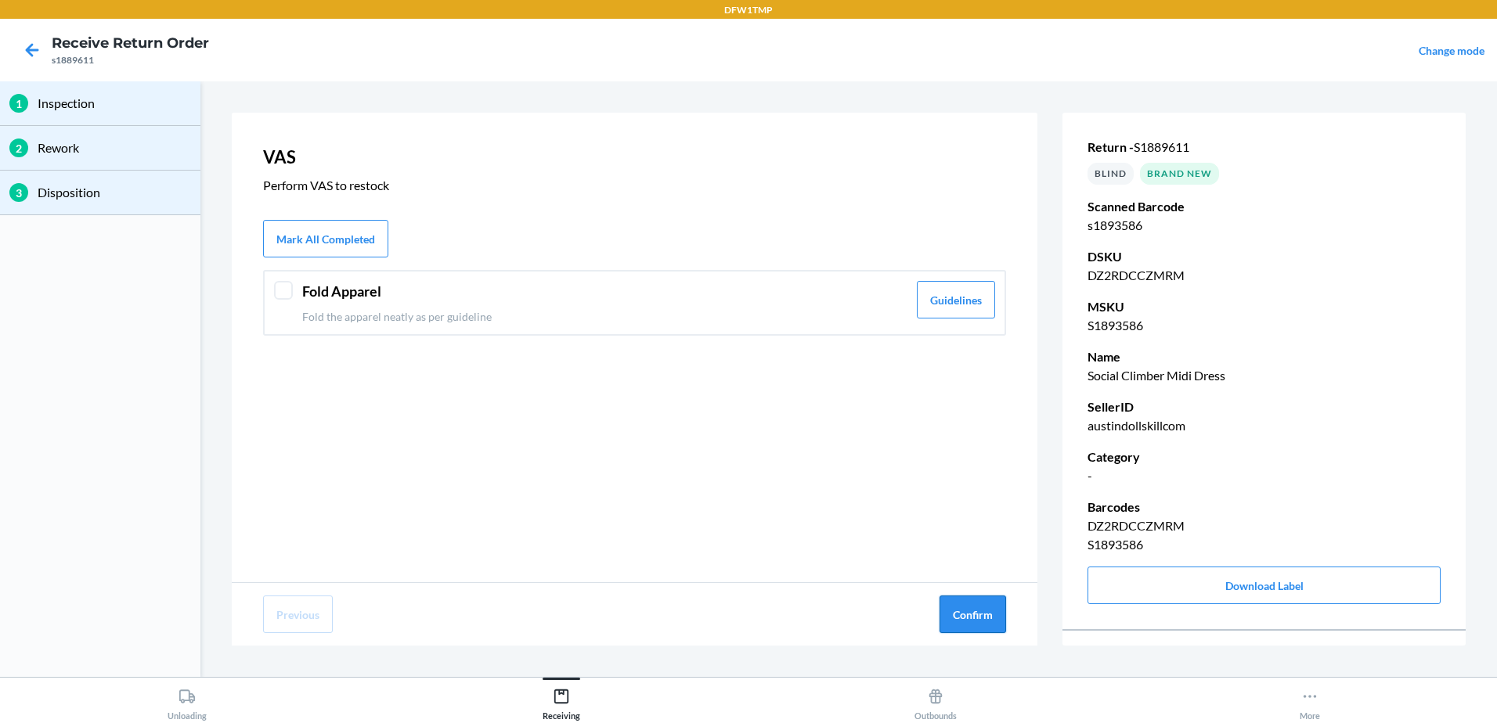
drag, startPoint x: 970, startPoint y: 598, endPoint x: 979, endPoint y: 599, distance: 9.4
click at [978, 599] on button "Confirm" at bounding box center [972, 615] width 67 height 38
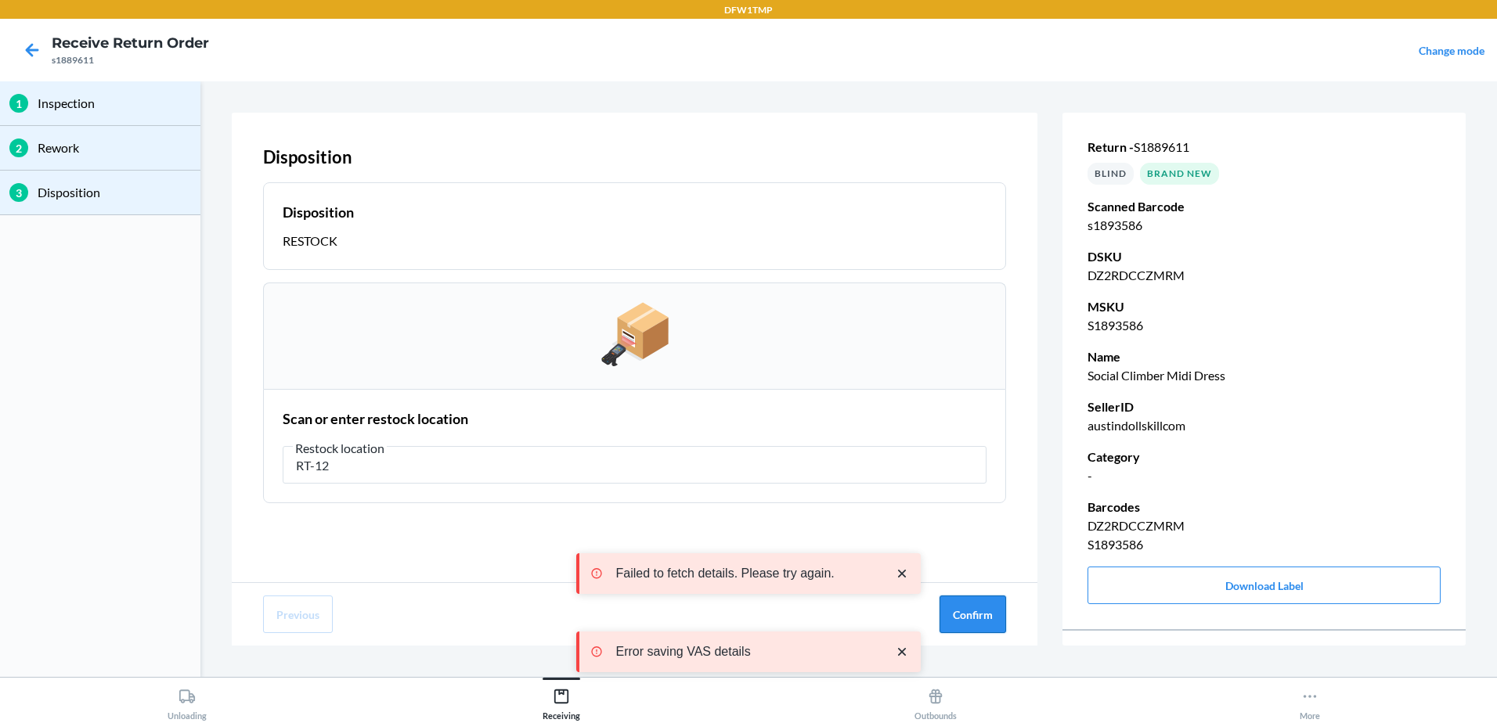
type input "RT-12"
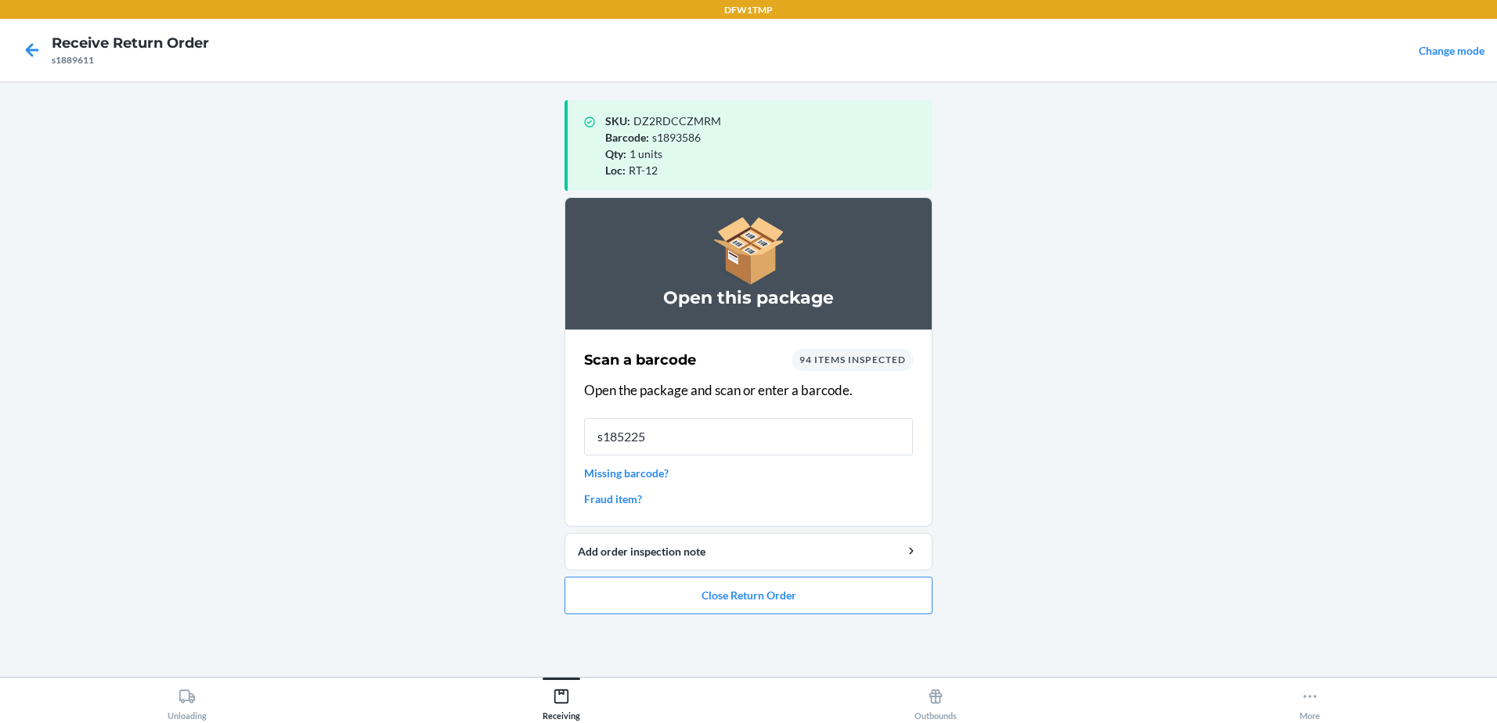
type input "s1852257"
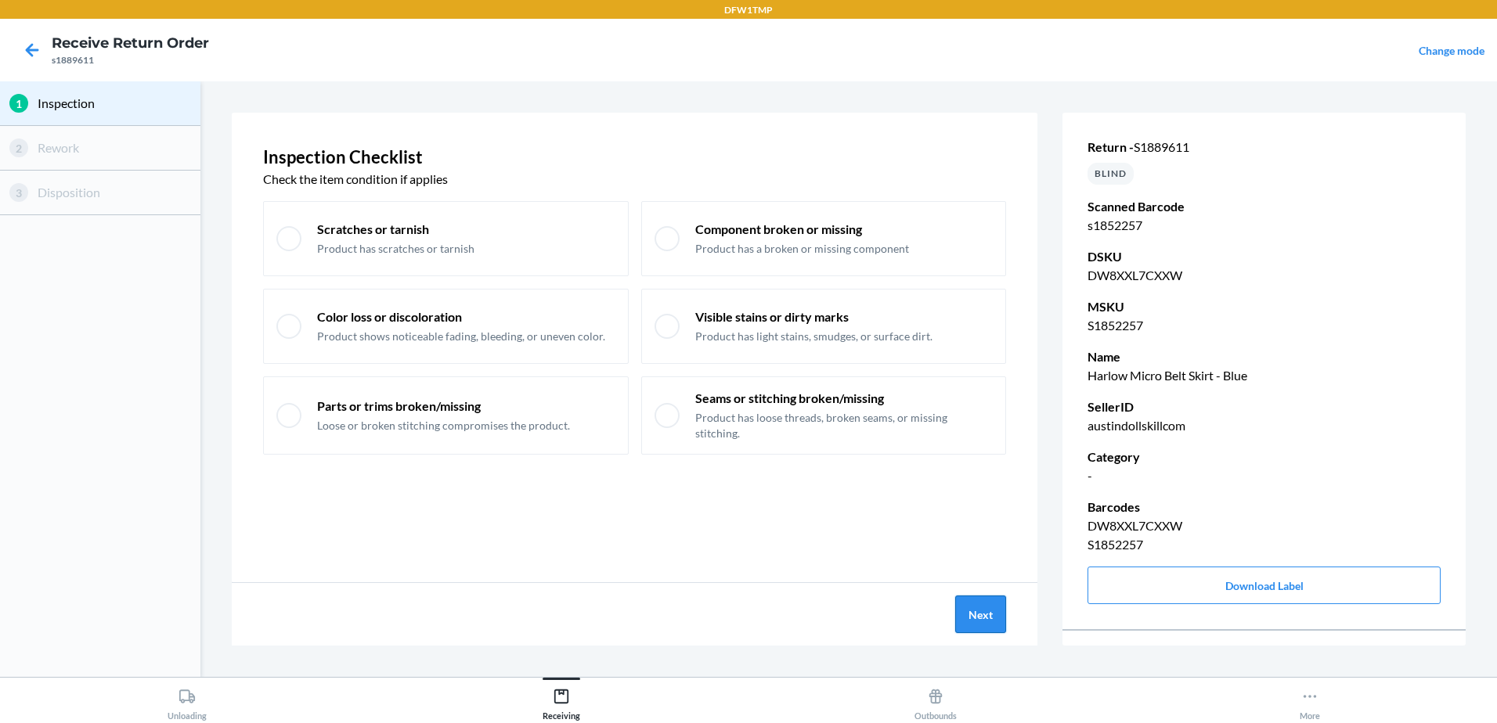
click at [980, 615] on button "Next" at bounding box center [980, 615] width 51 height 38
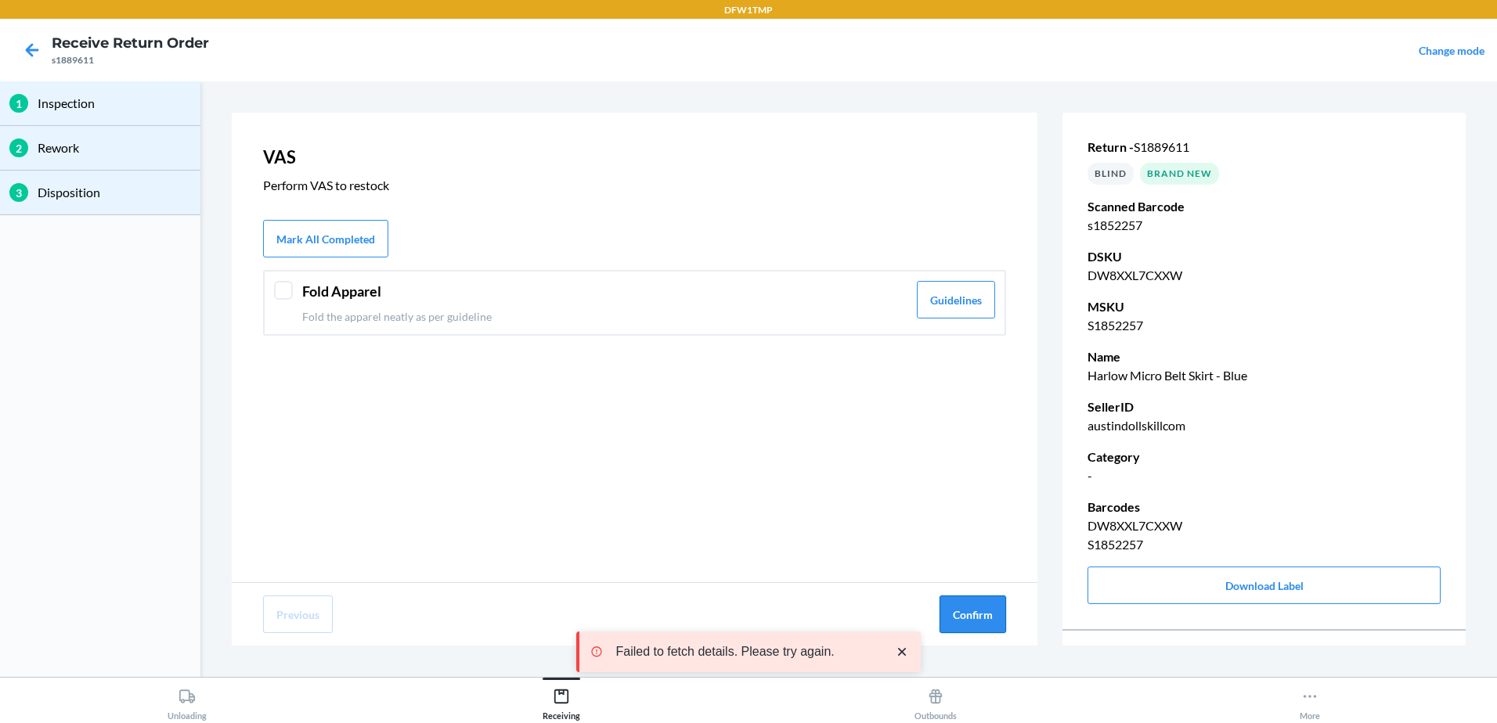
click at [979, 604] on button "Confirm" at bounding box center [972, 615] width 67 height 38
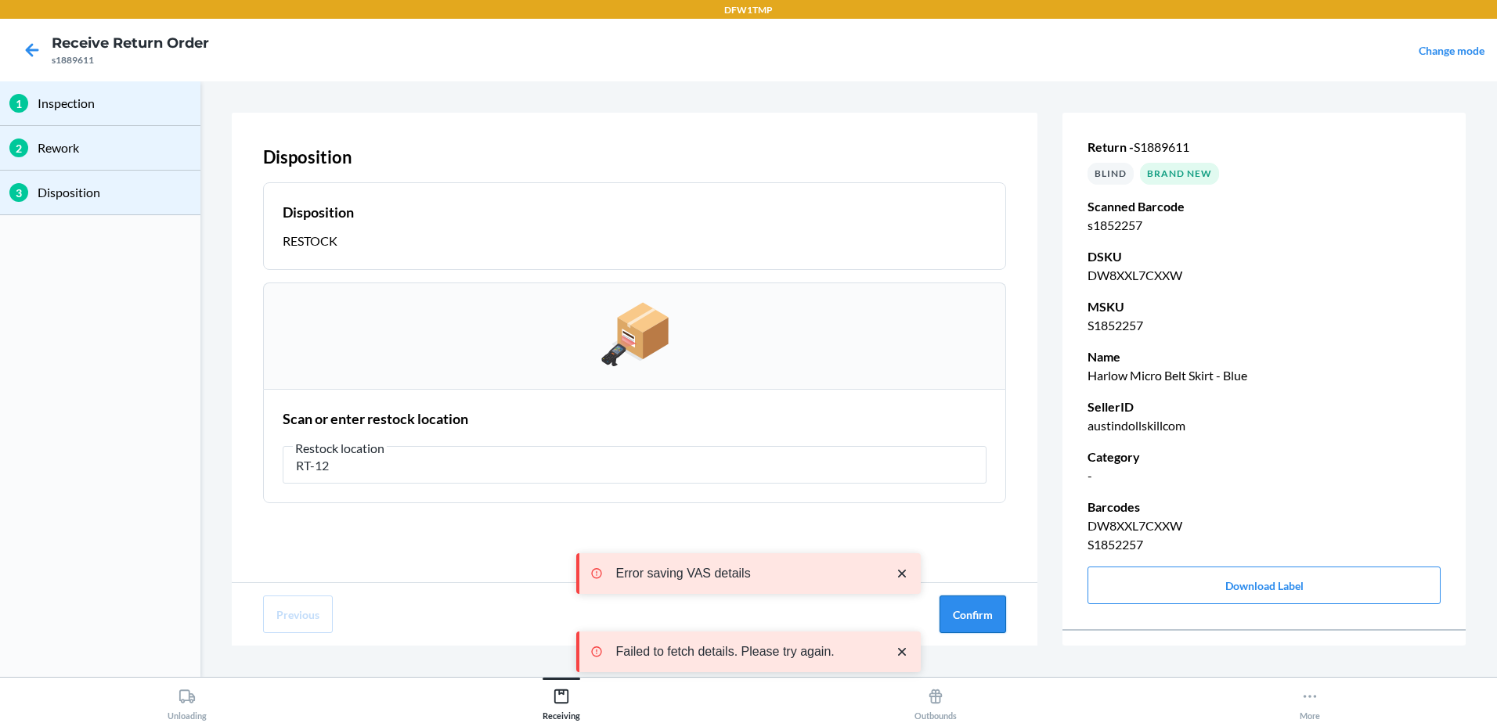
type input "RT-12"
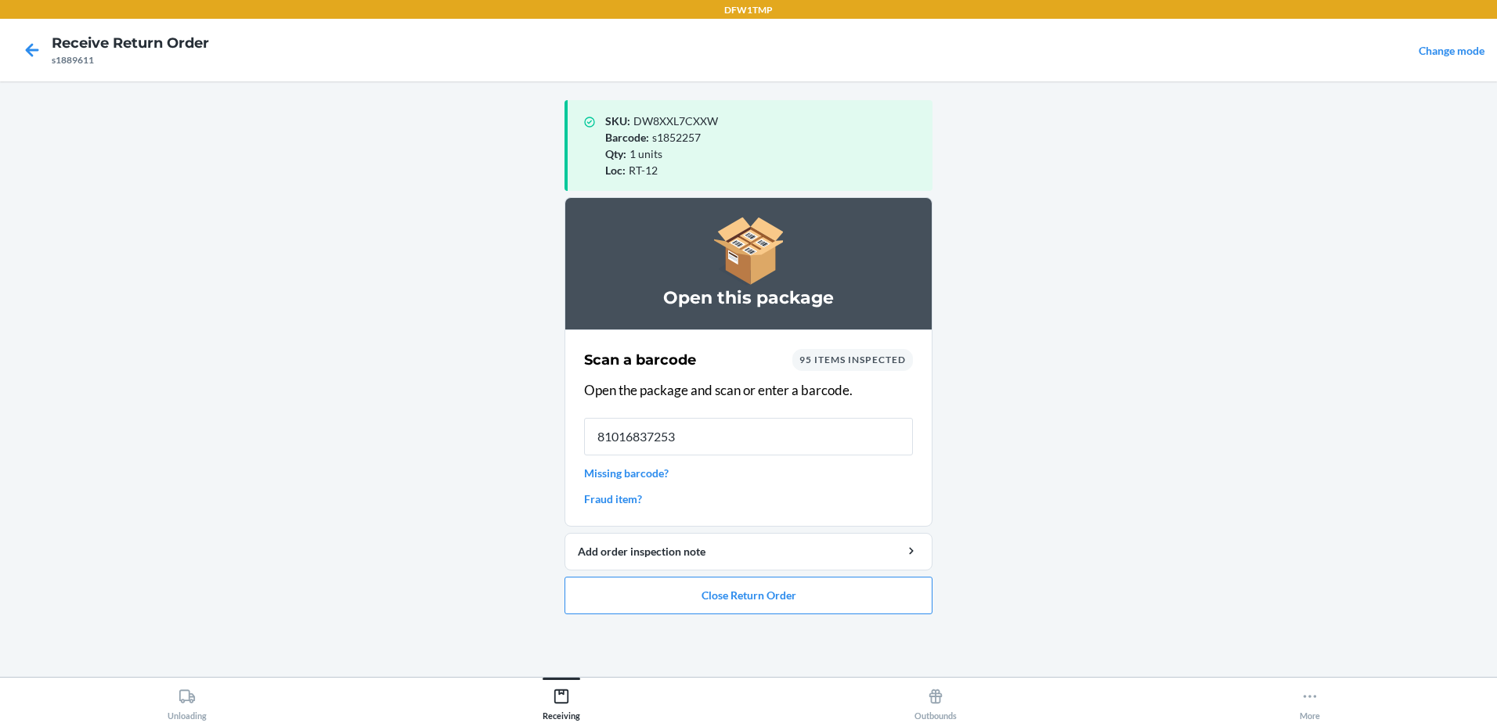
type input "810168372532"
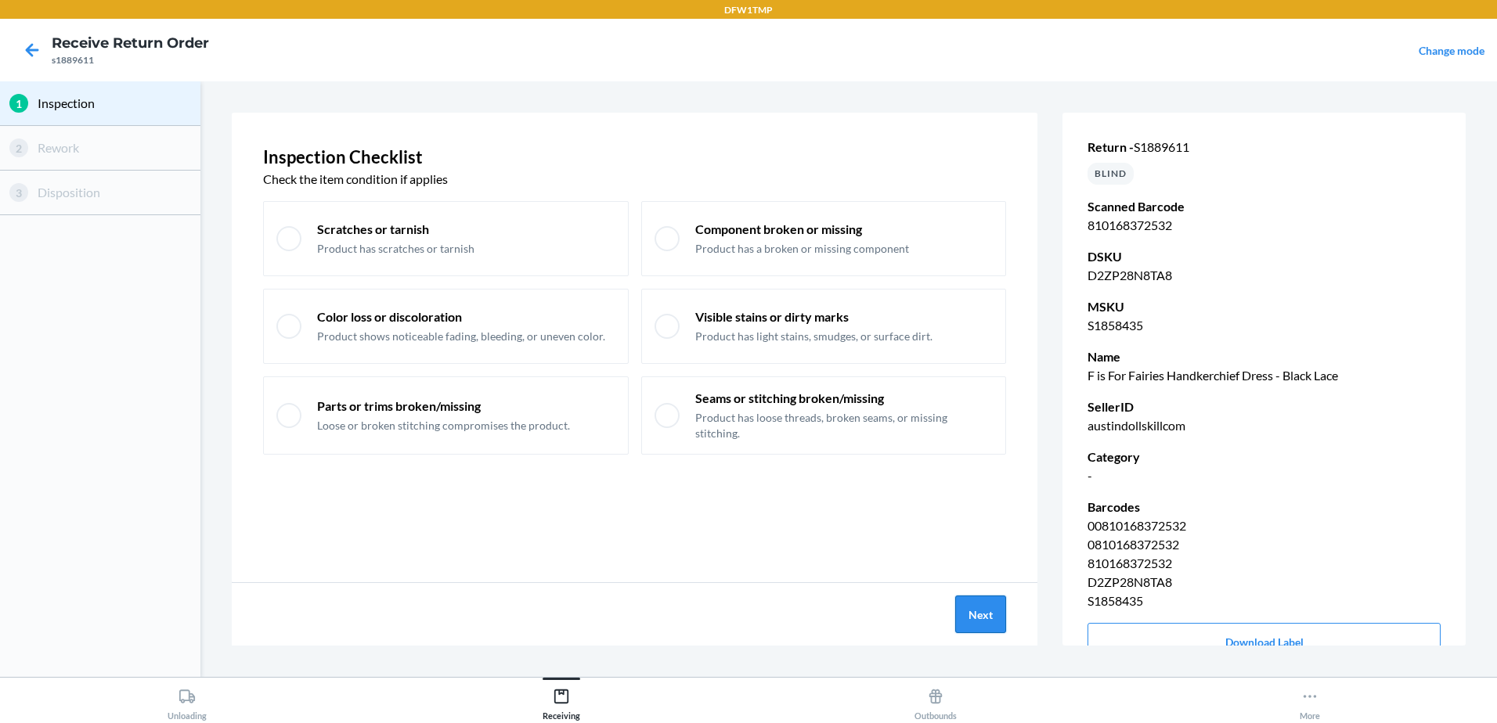
click at [964, 614] on button "Next" at bounding box center [980, 615] width 51 height 38
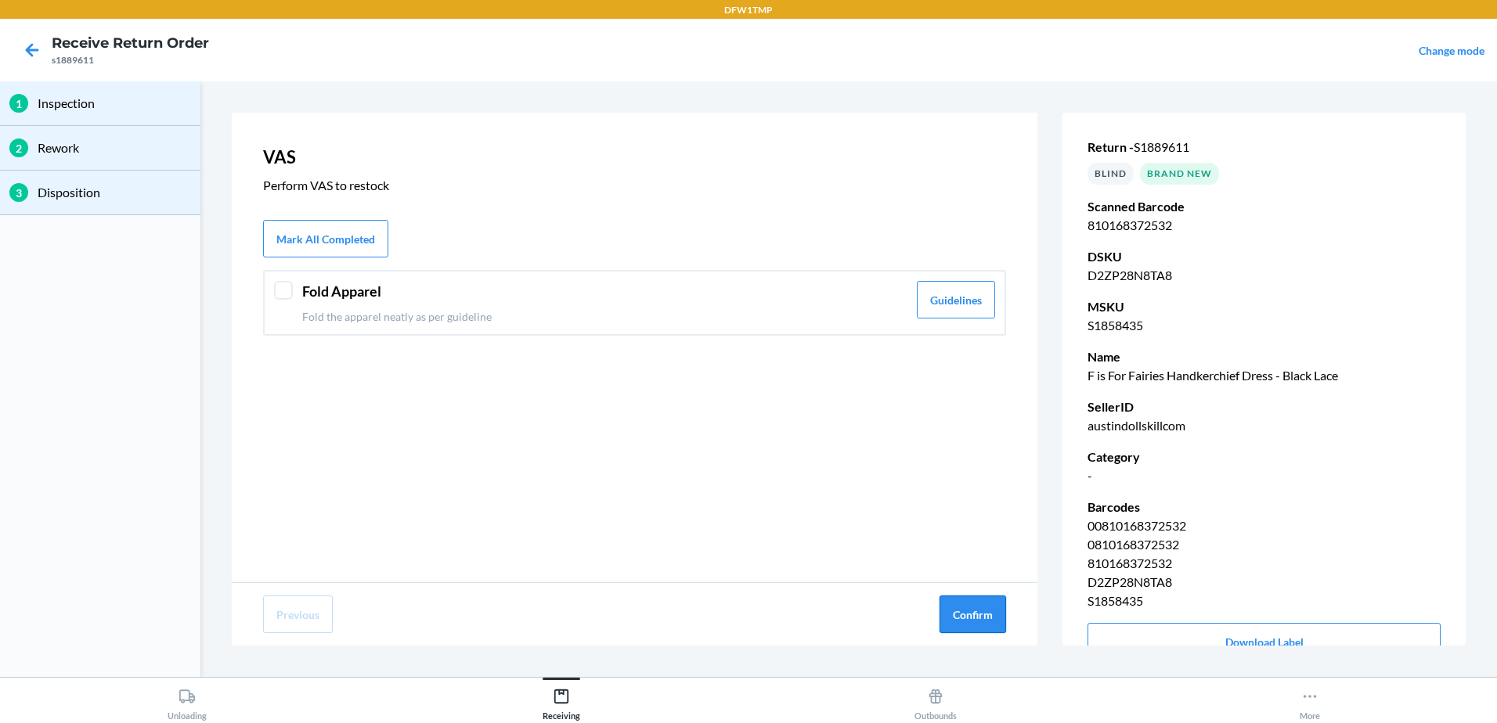
click at [966, 604] on button "Confirm" at bounding box center [972, 615] width 67 height 38
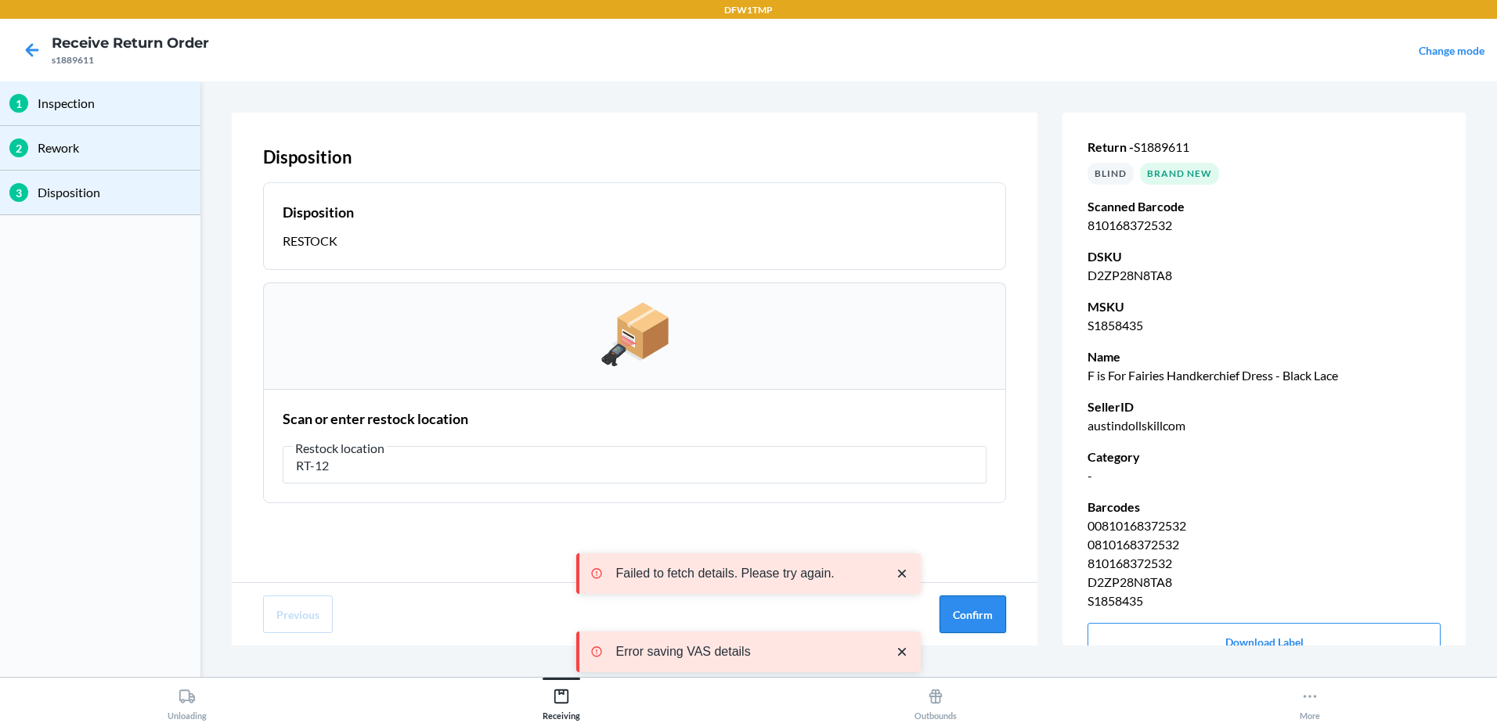
type input "RT-12"
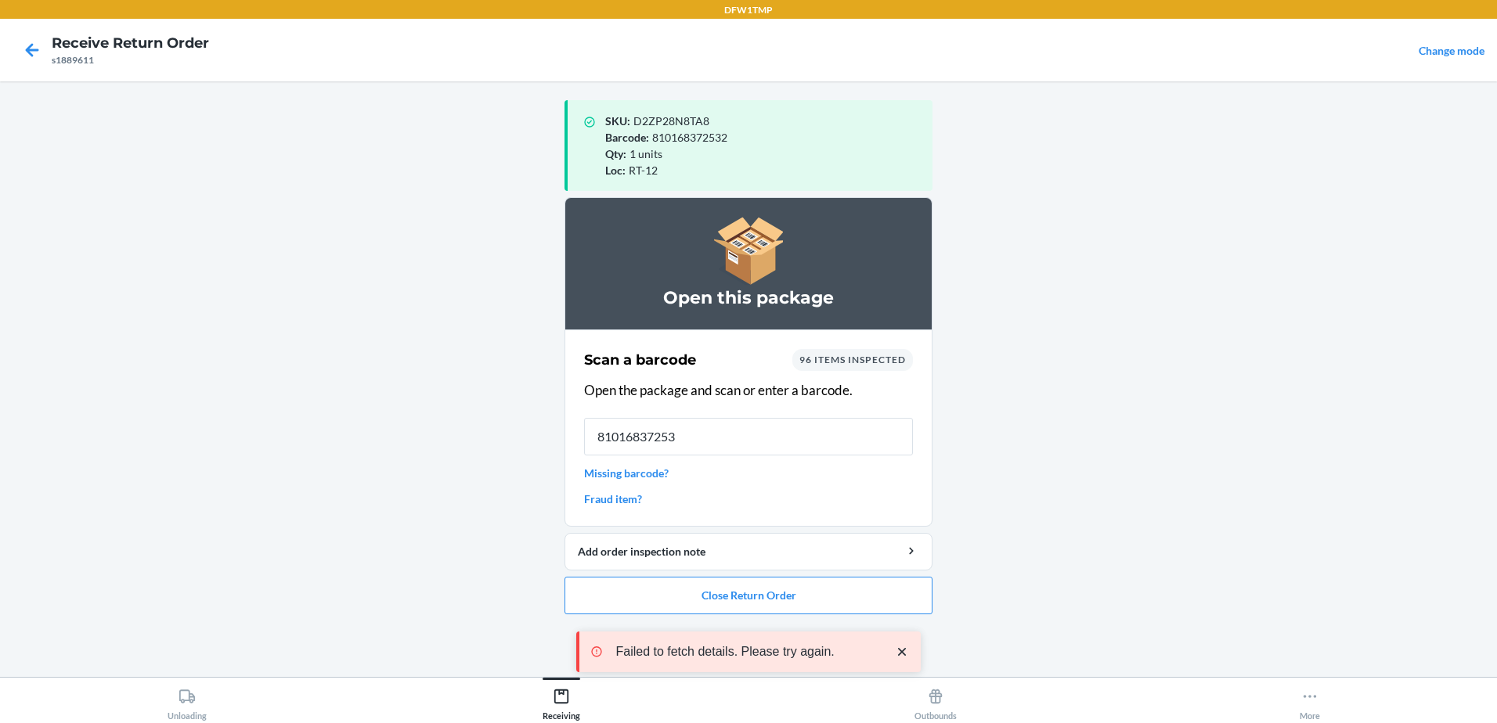
type input "810168372532"
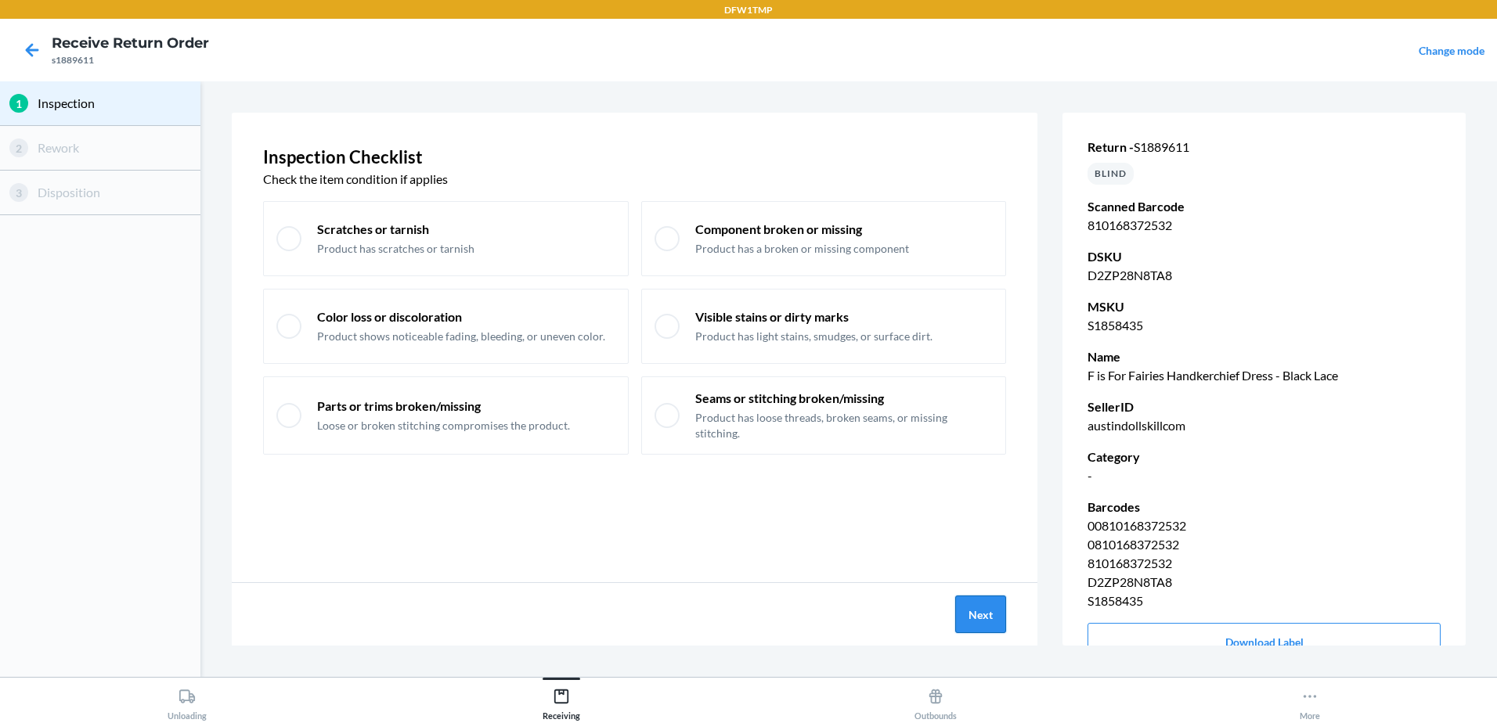
click at [1006, 618] on button "Next" at bounding box center [980, 615] width 51 height 38
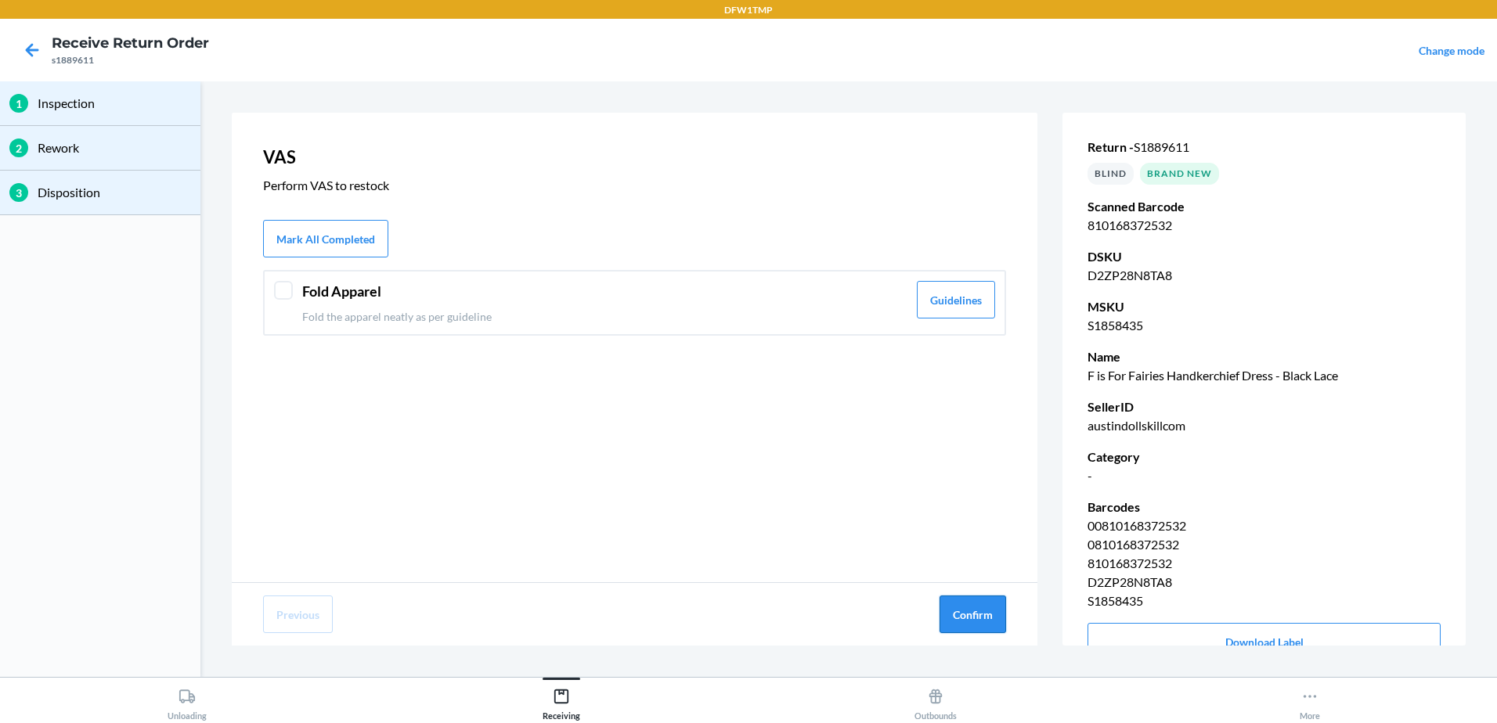
click at [1001, 618] on button "Confirm" at bounding box center [972, 615] width 67 height 38
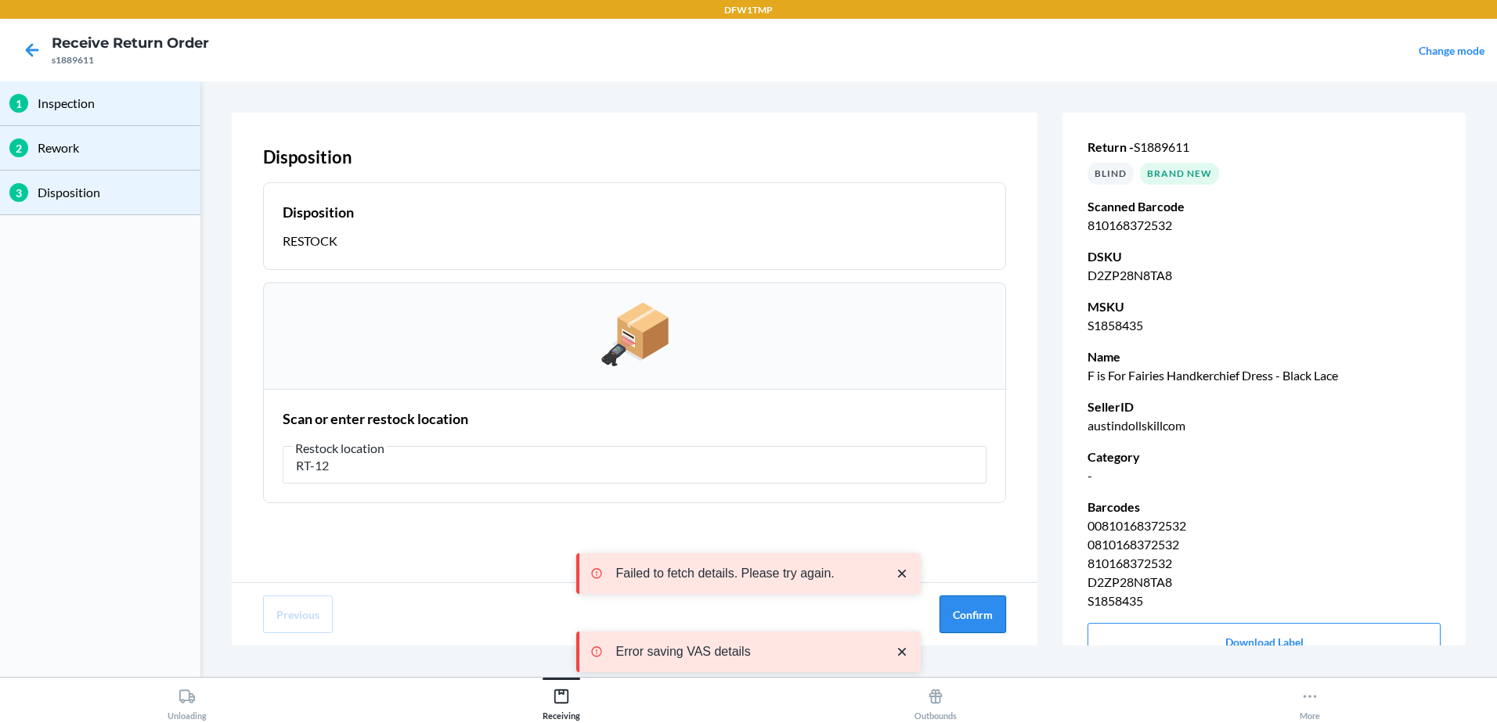
type input "RT-12"
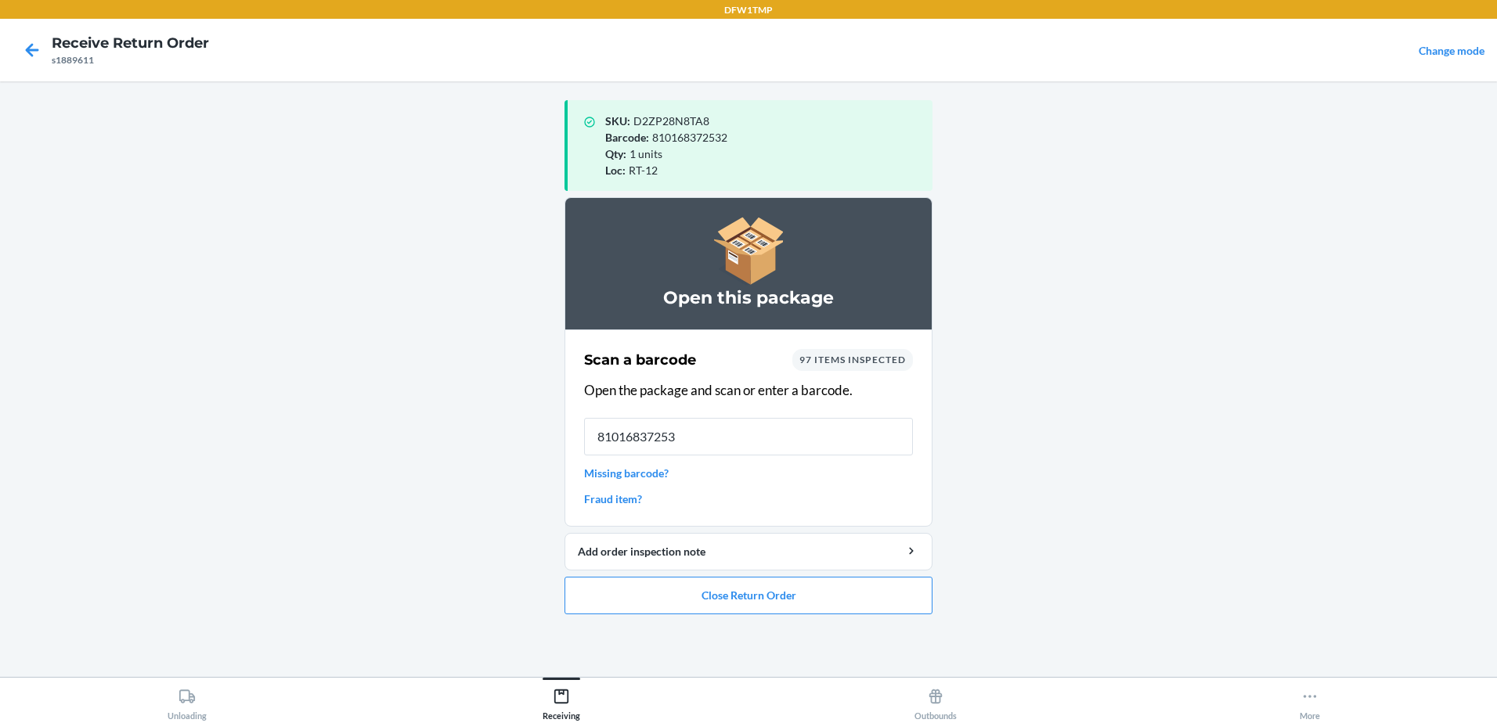
type input "810168372532"
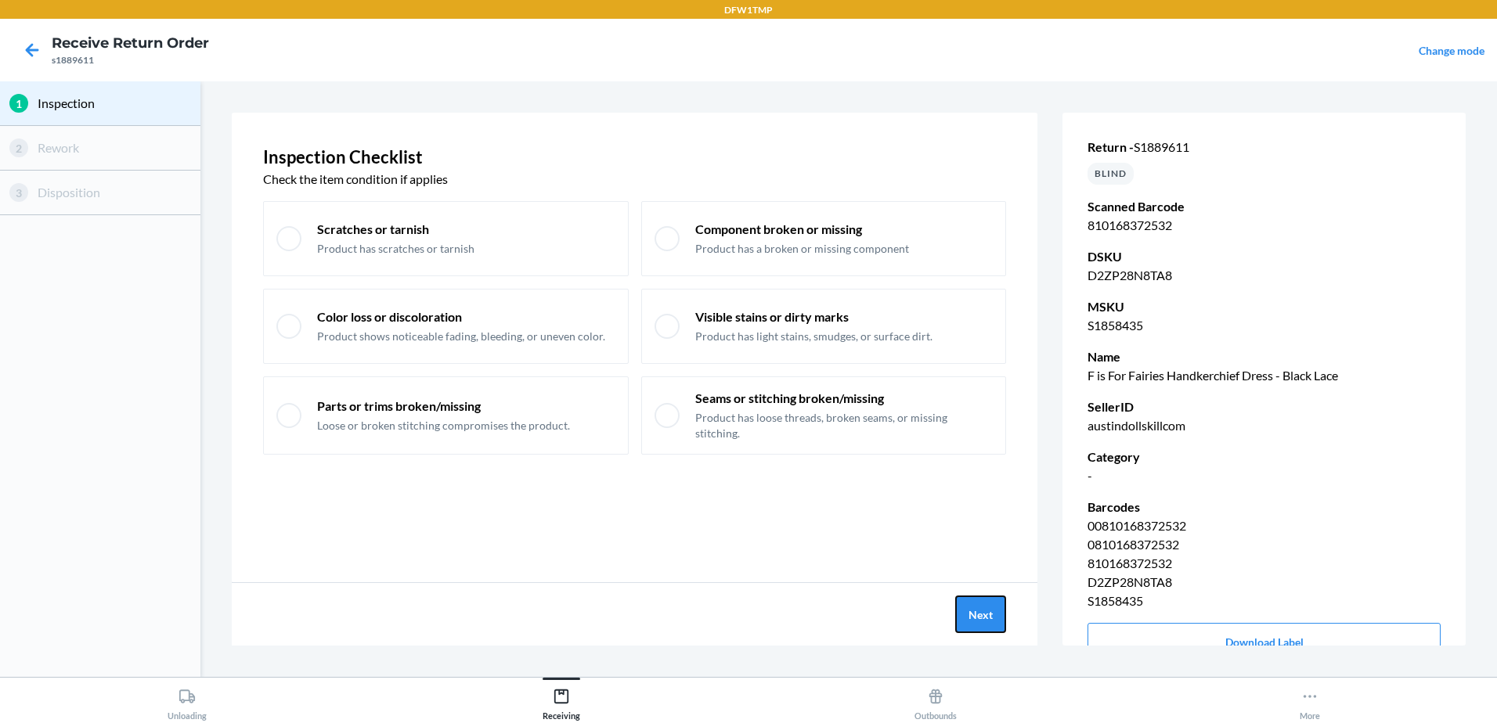
click at [1001, 618] on button "Next" at bounding box center [980, 615] width 51 height 38
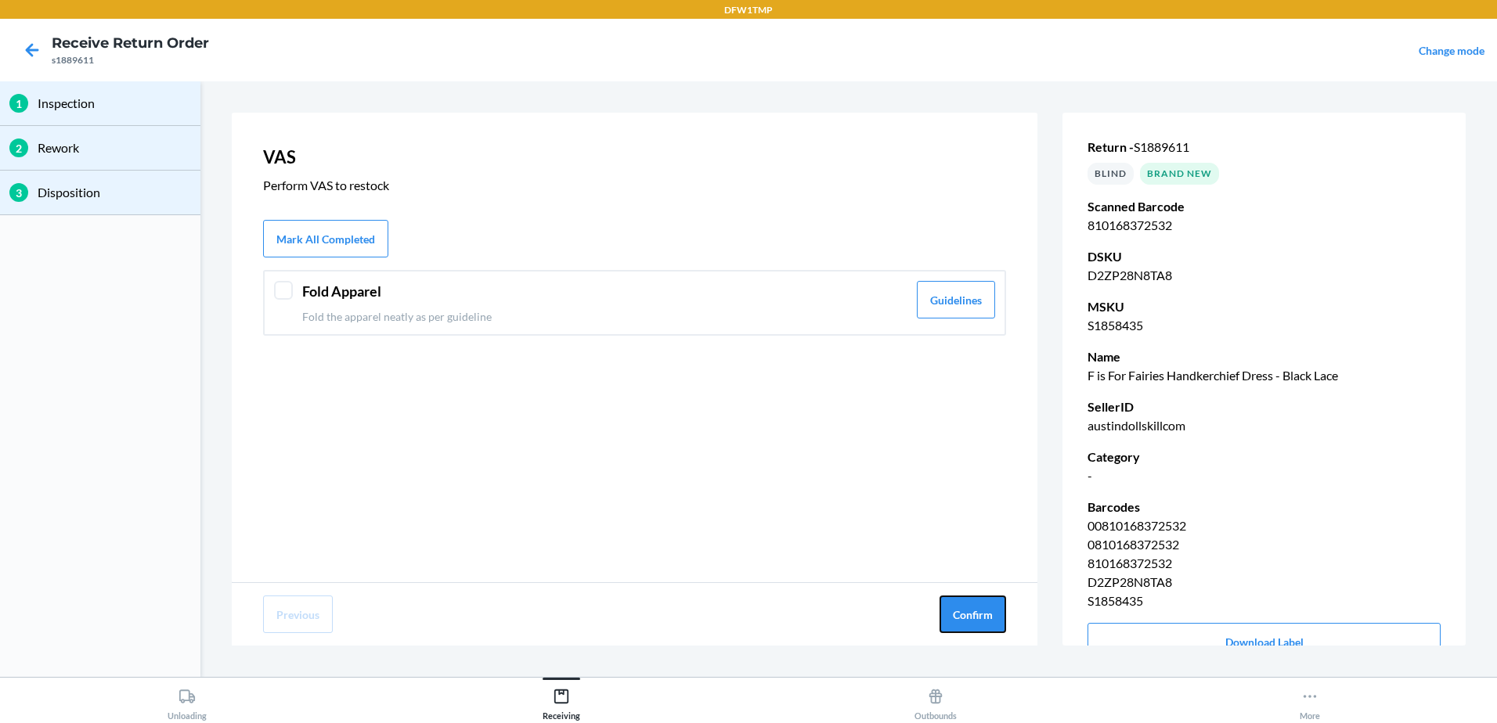
click at [1001, 618] on button "Confirm" at bounding box center [972, 615] width 67 height 38
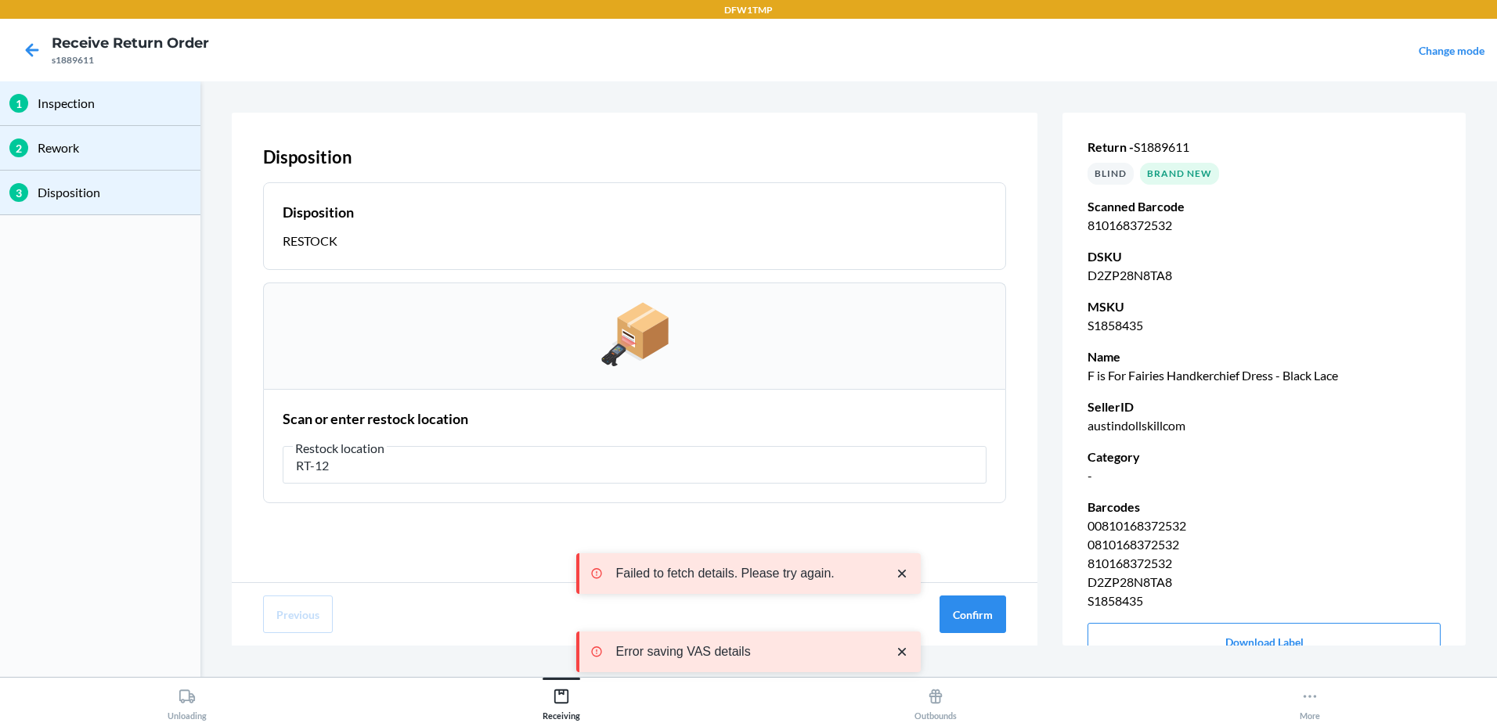
type input "RT-12"
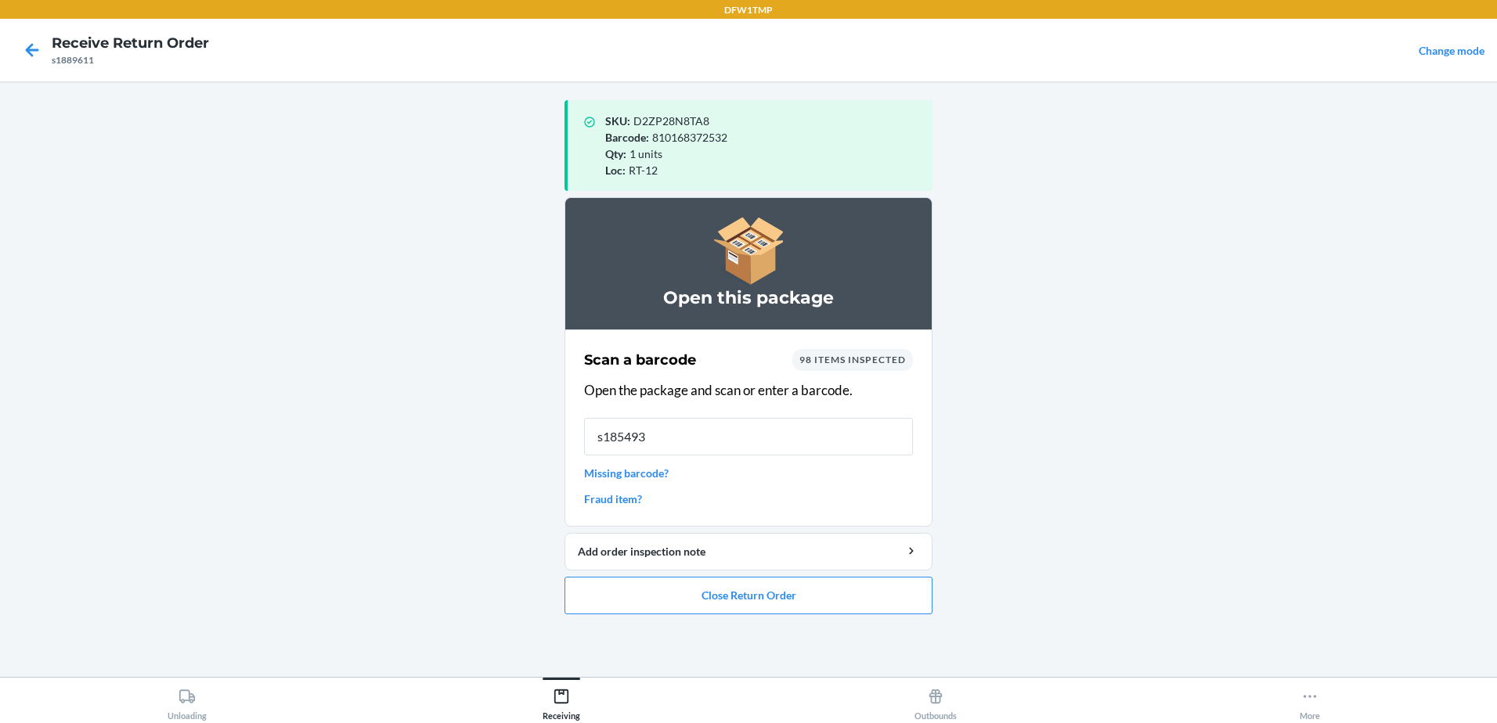
type input "s1854933"
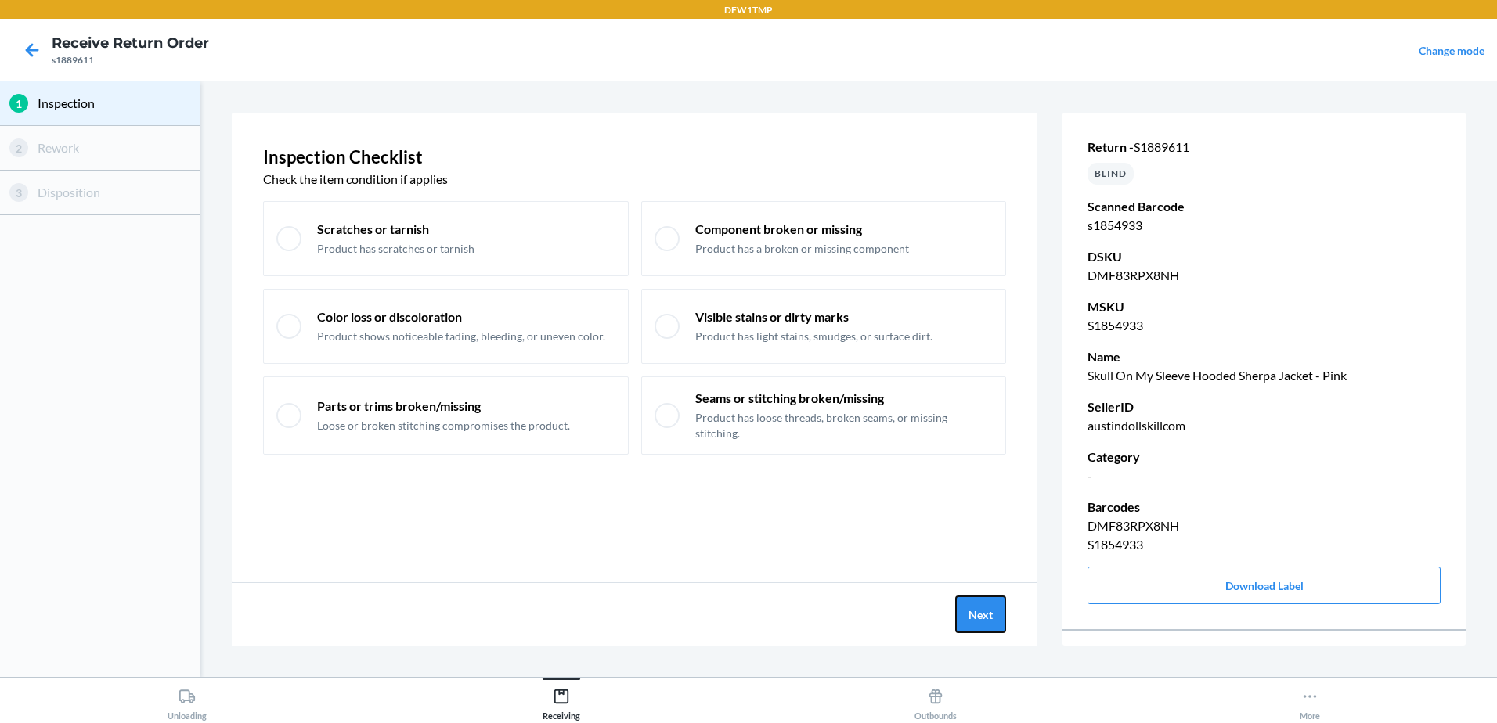
click at [1001, 618] on button "Next" at bounding box center [980, 615] width 51 height 38
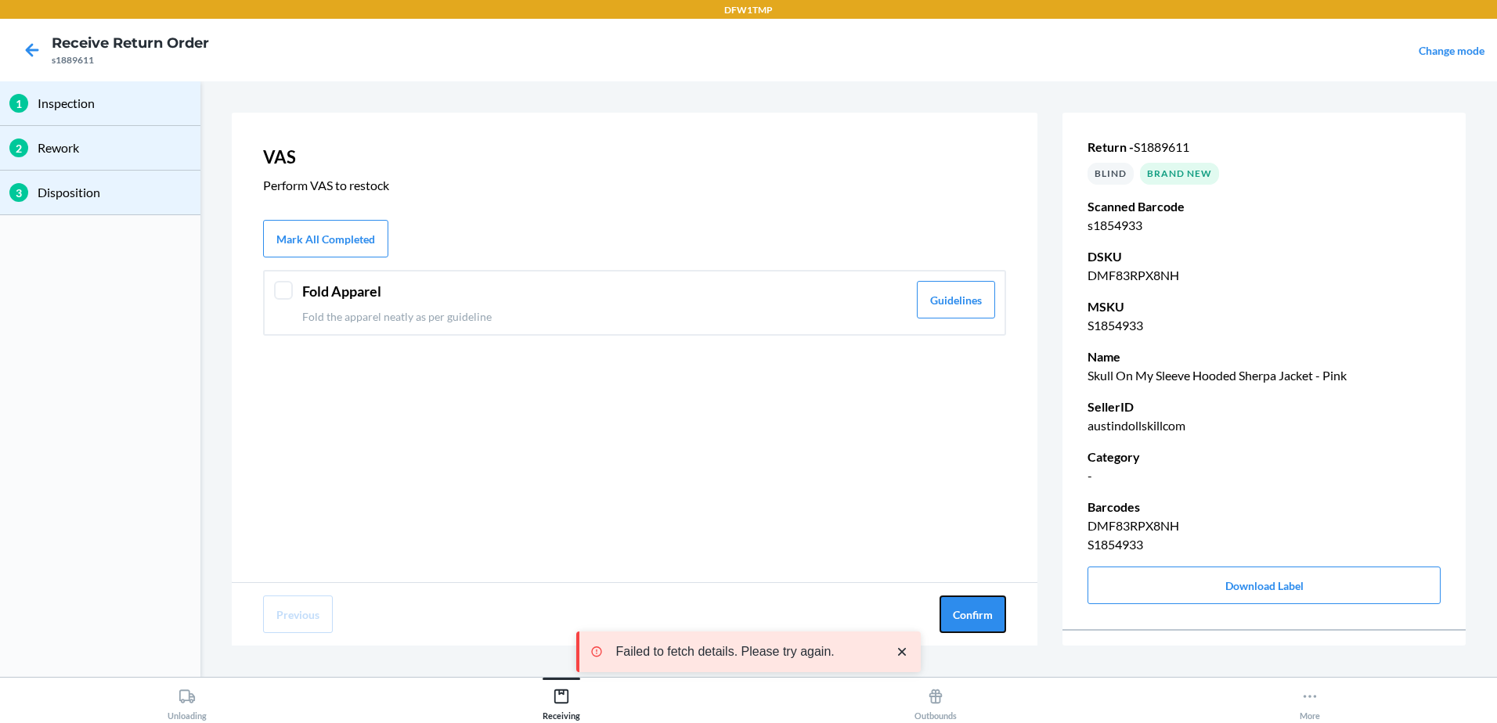
click at [1001, 618] on button "Confirm" at bounding box center [972, 615] width 67 height 38
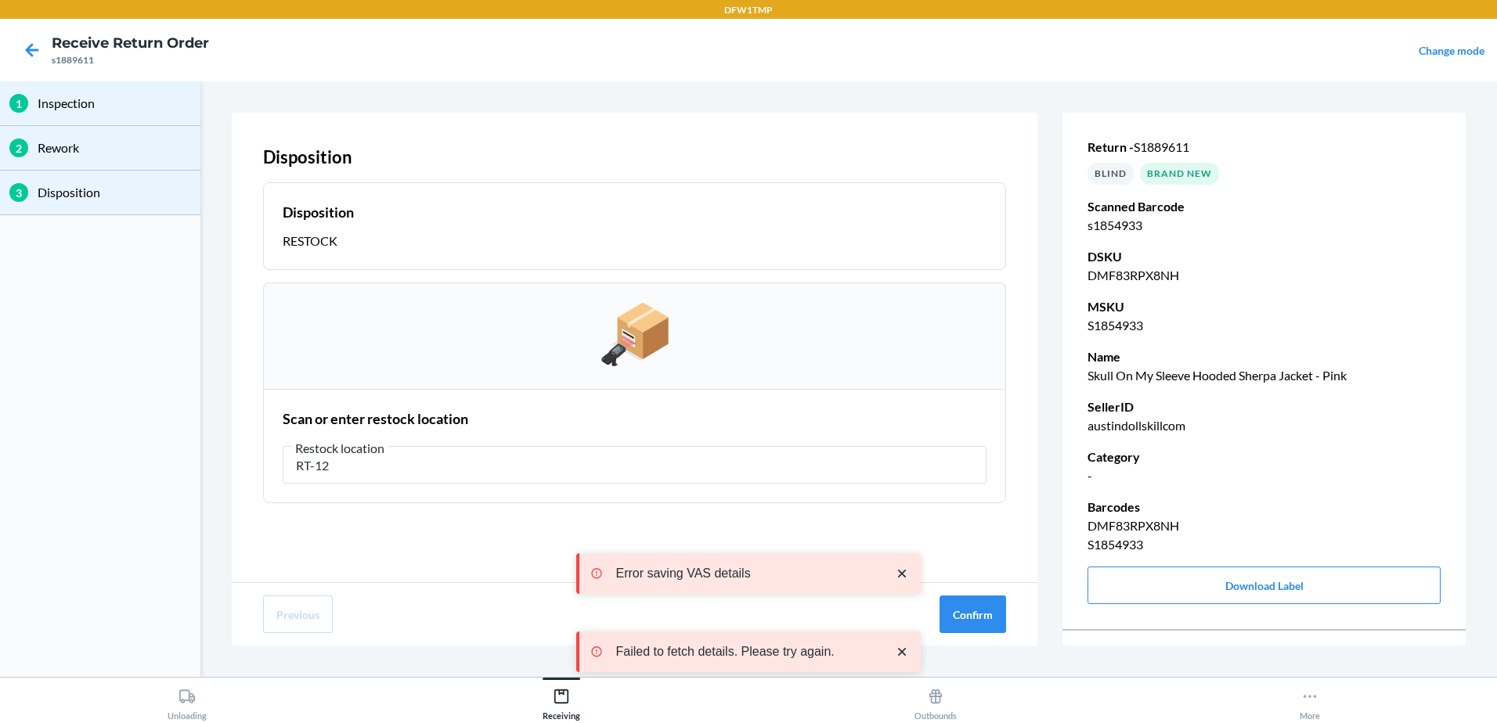
type input "RT-12"
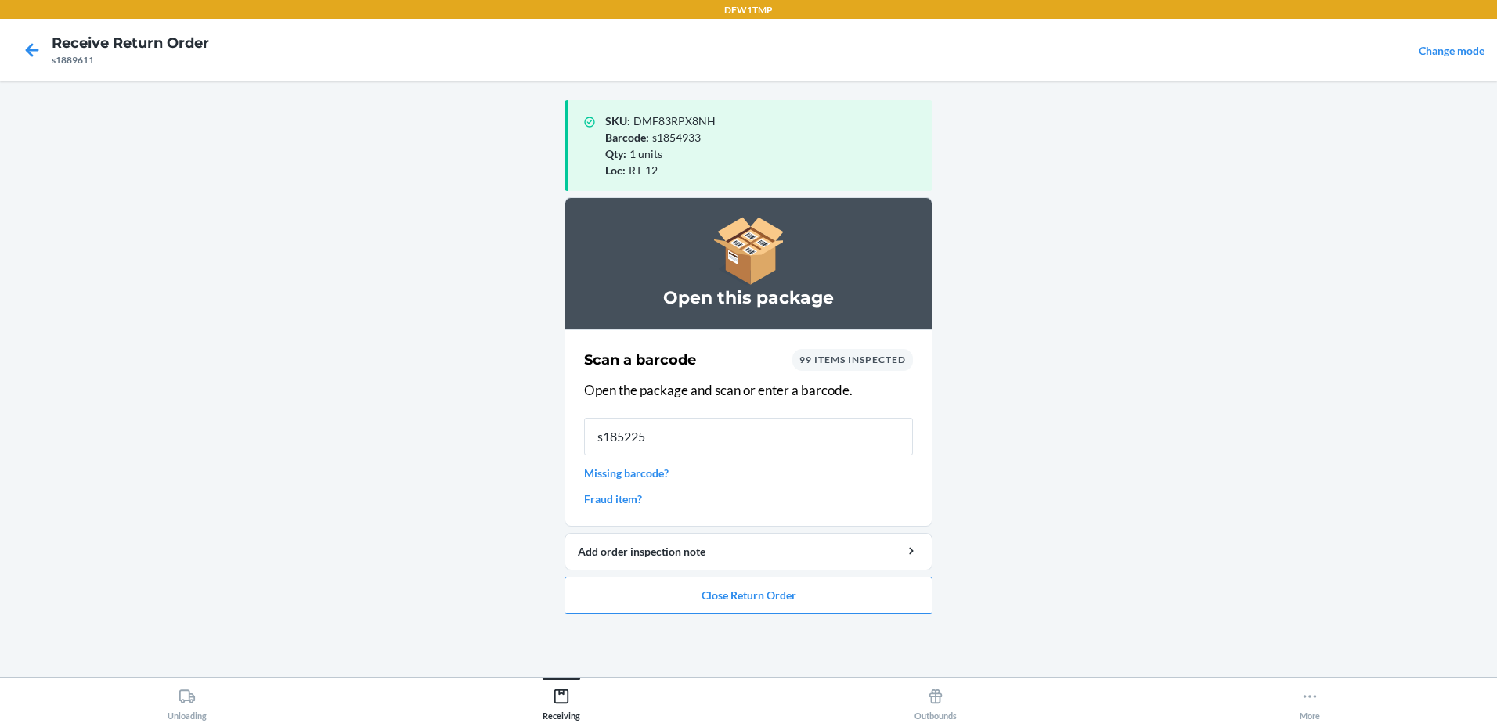
type input "s1852257"
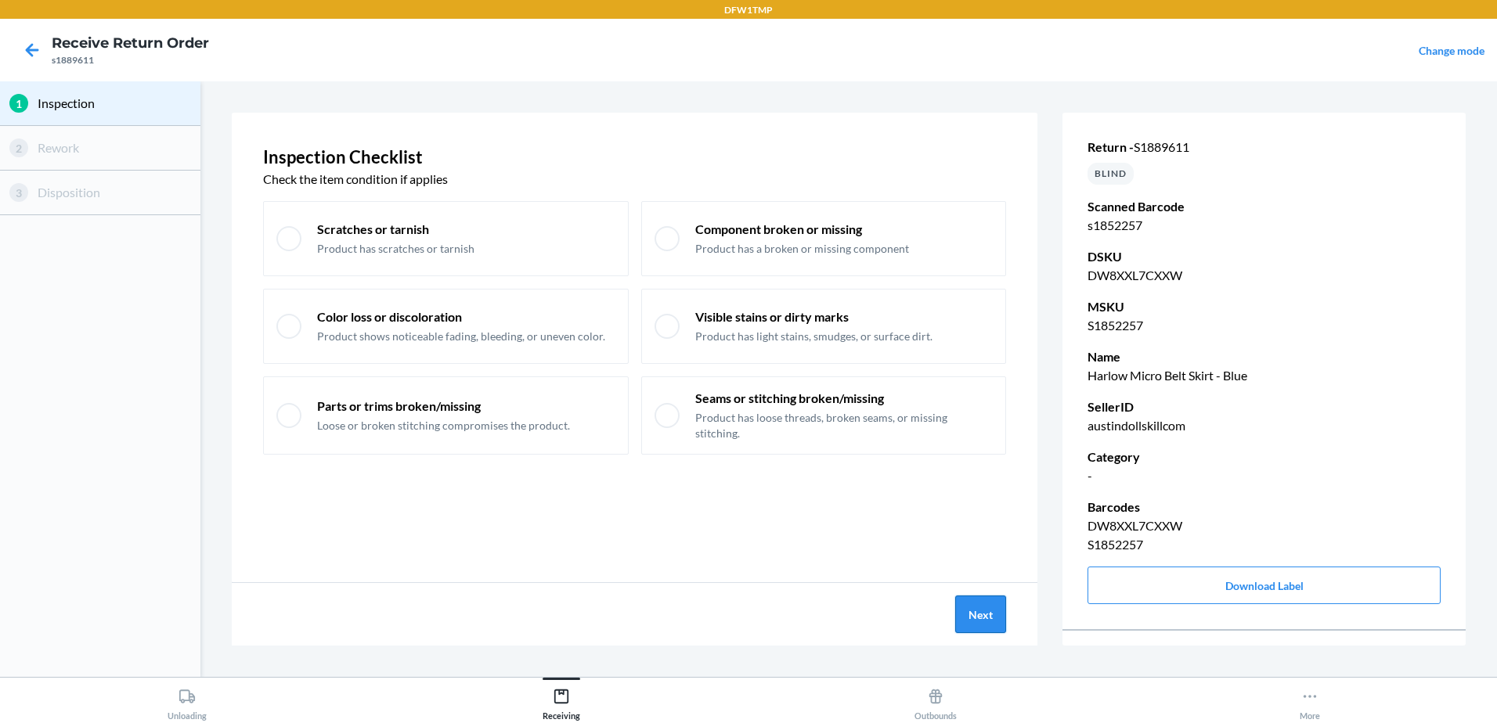
click at [993, 623] on button "Next" at bounding box center [980, 615] width 51 height 38
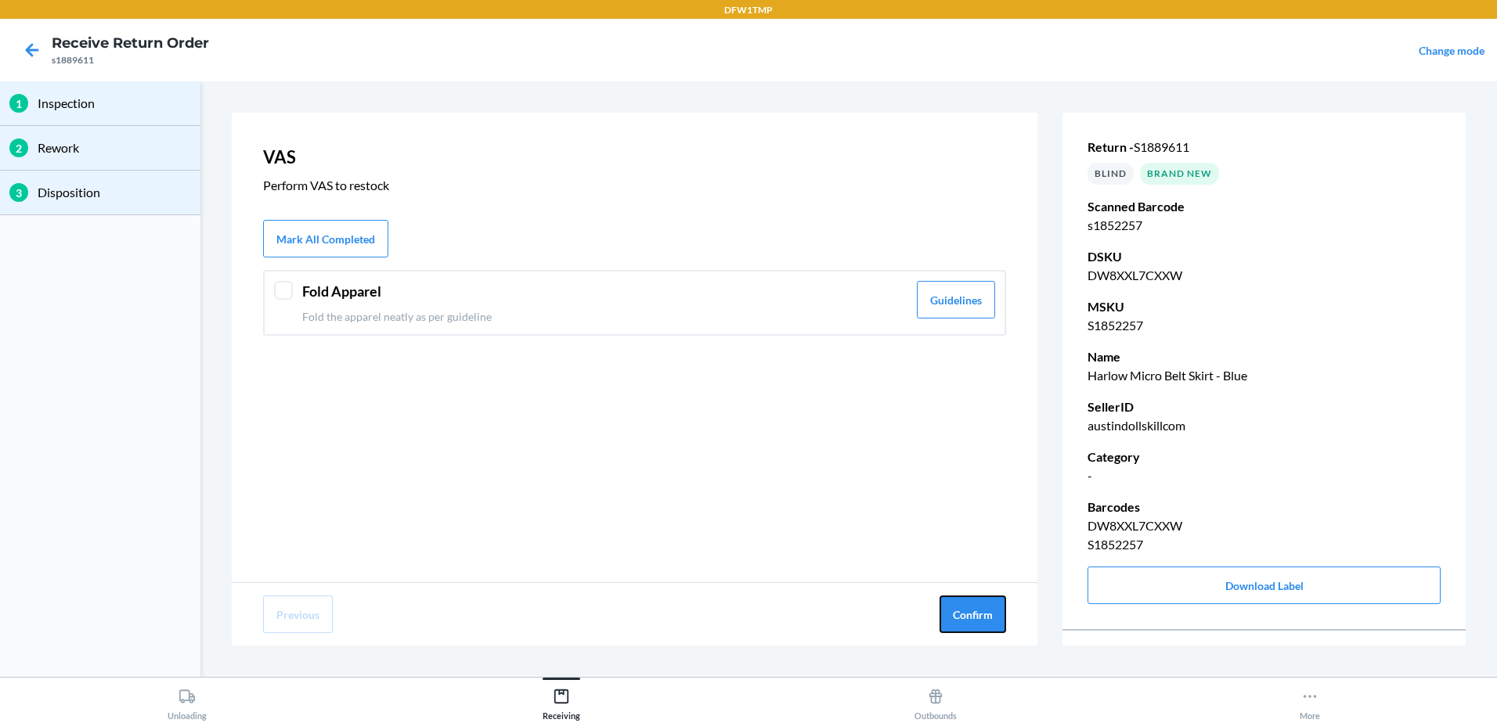
click at [993, 623] on button "Confirm" at bounding box center [972, 615] width 67 height 38
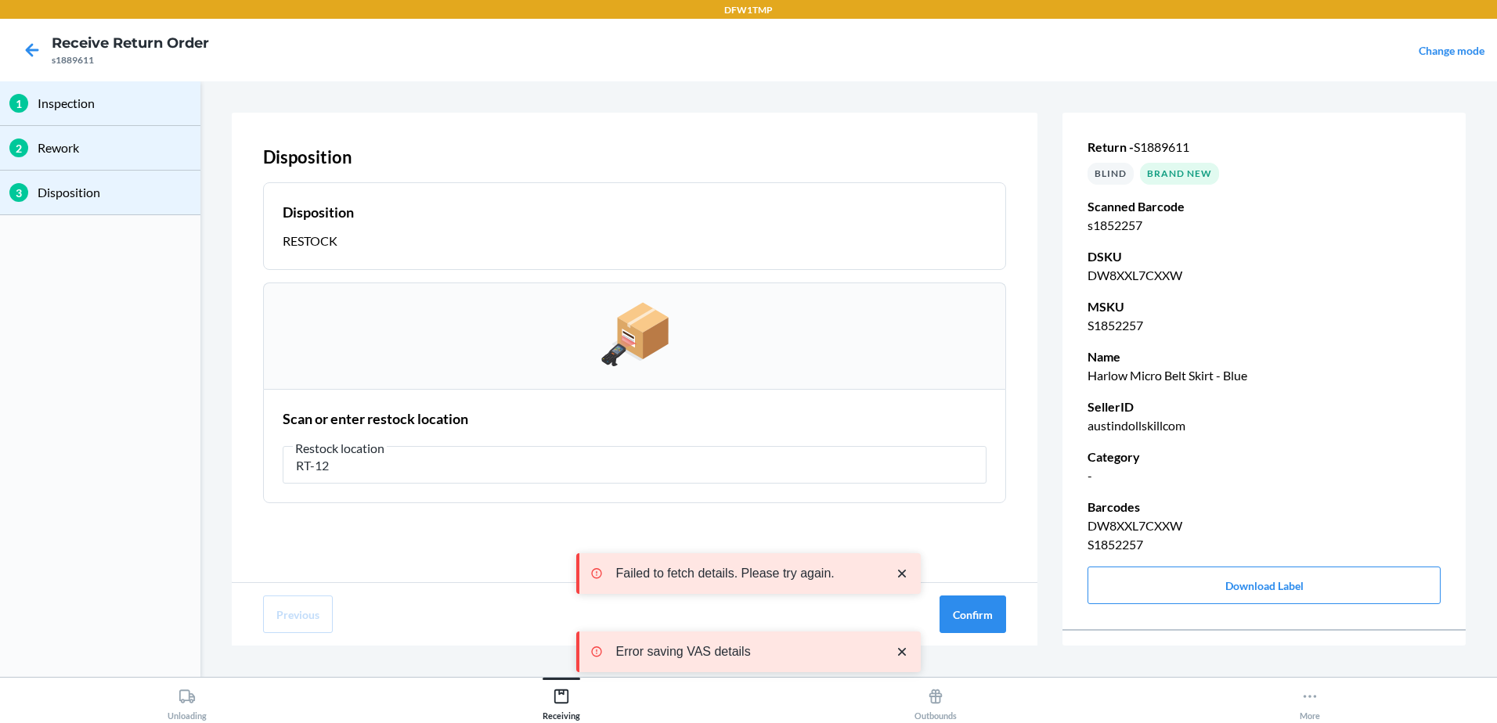
type input "RT-12"
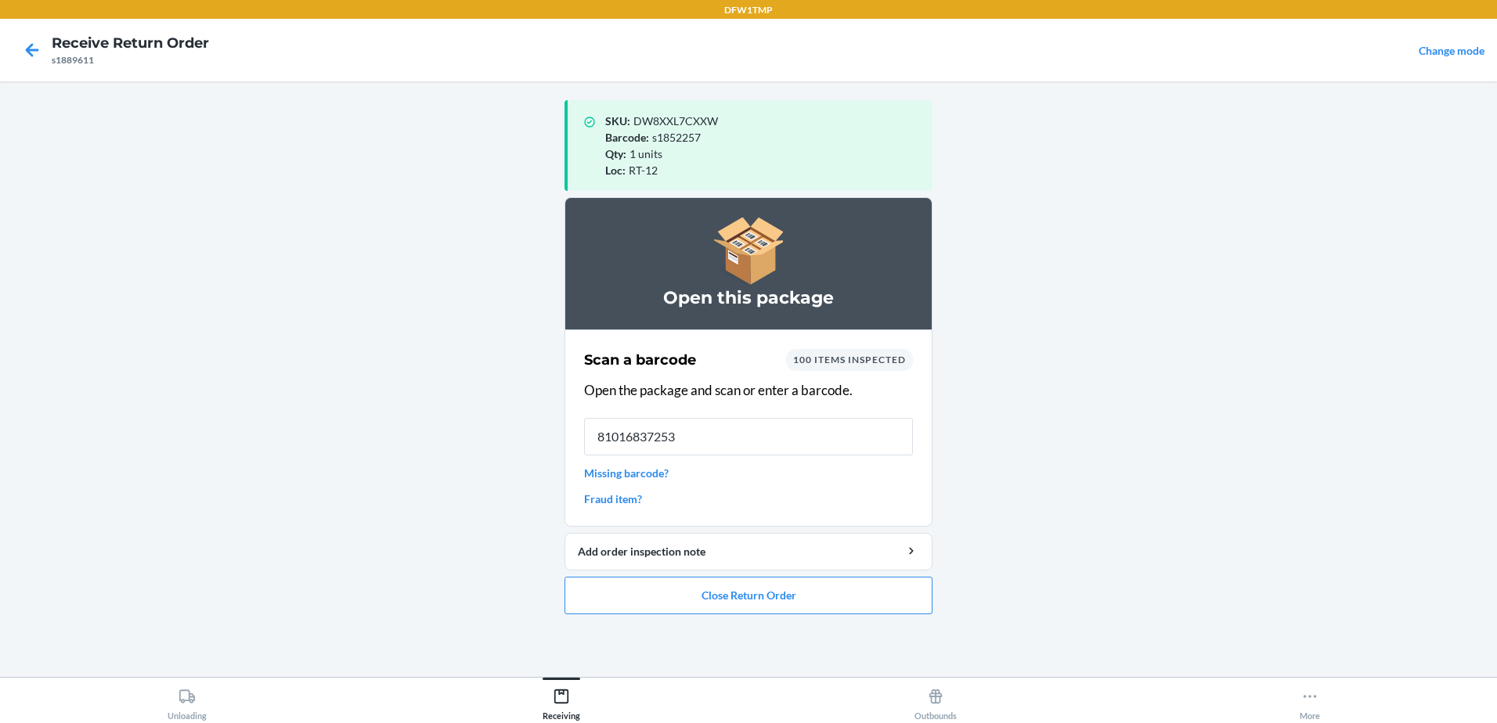
type input "810168372532"
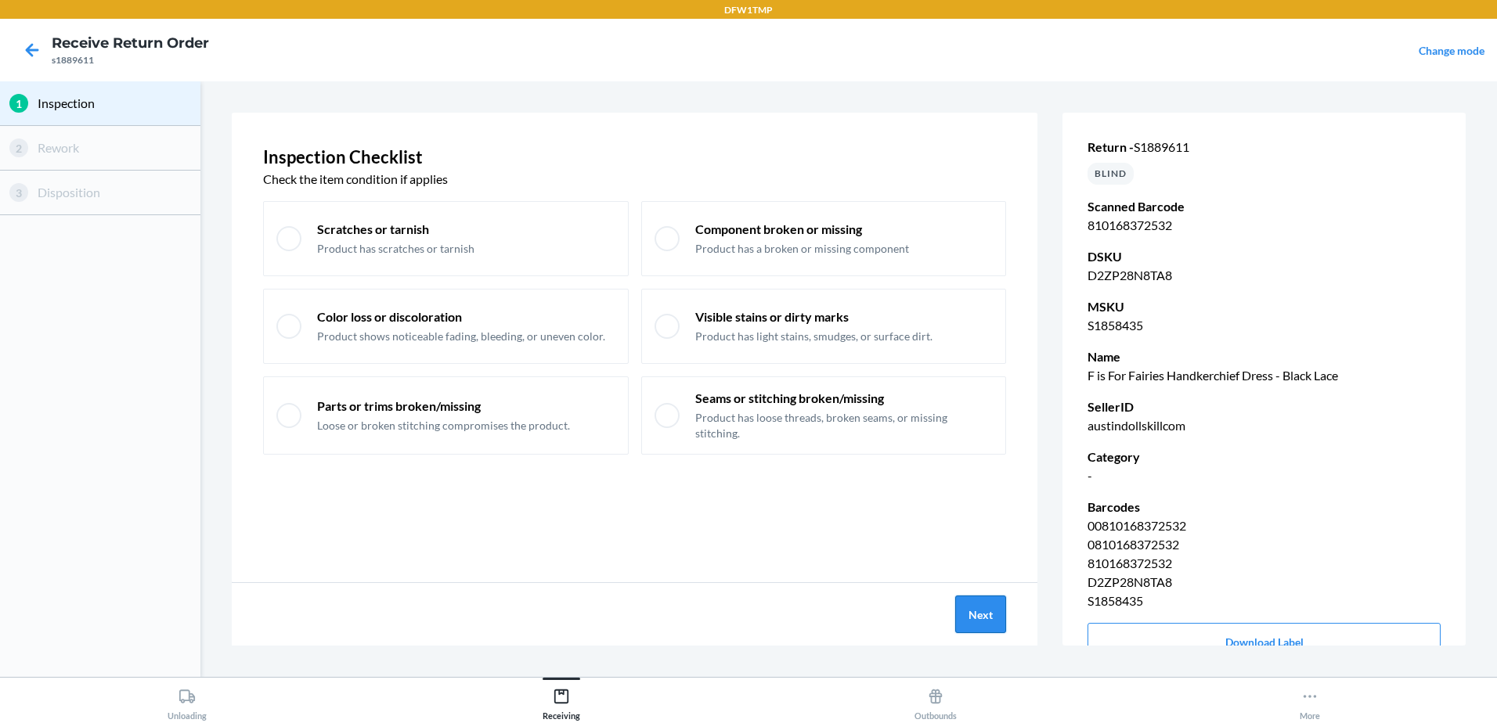
click at [996, 609] on button "Next" at bounding box center [980, 615] width 51 height 38
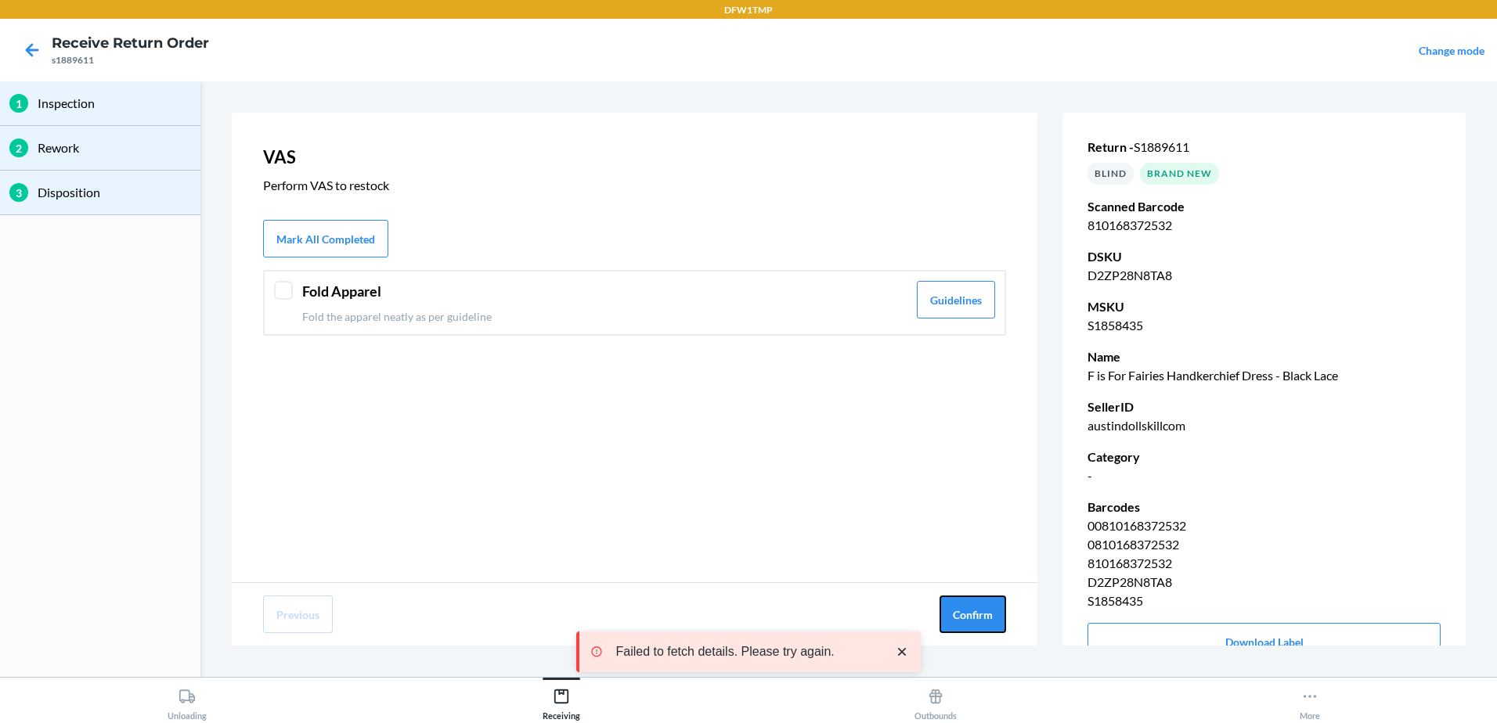
click at [996, 609] on button "Confirm" at bounding box center [972, 615] width 67 height 38
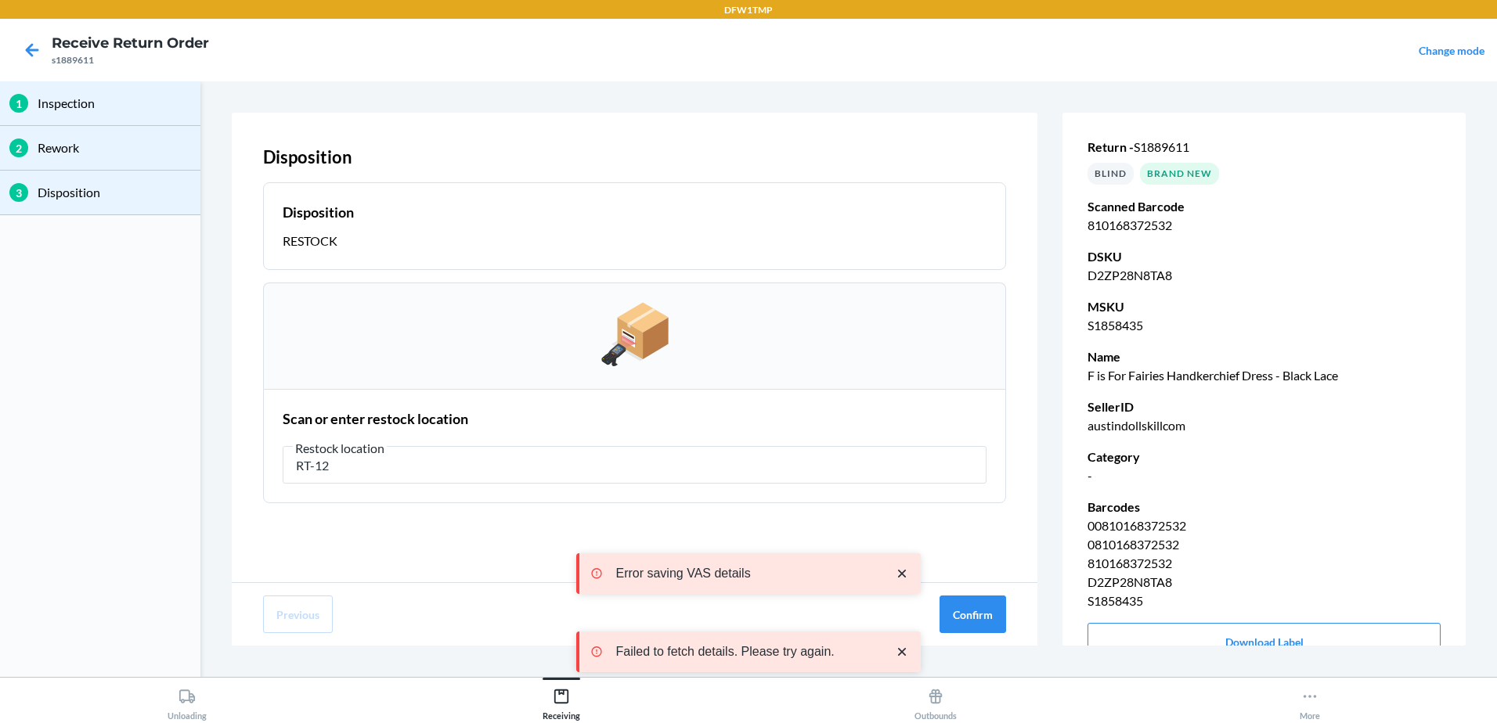
type input "RT-12"
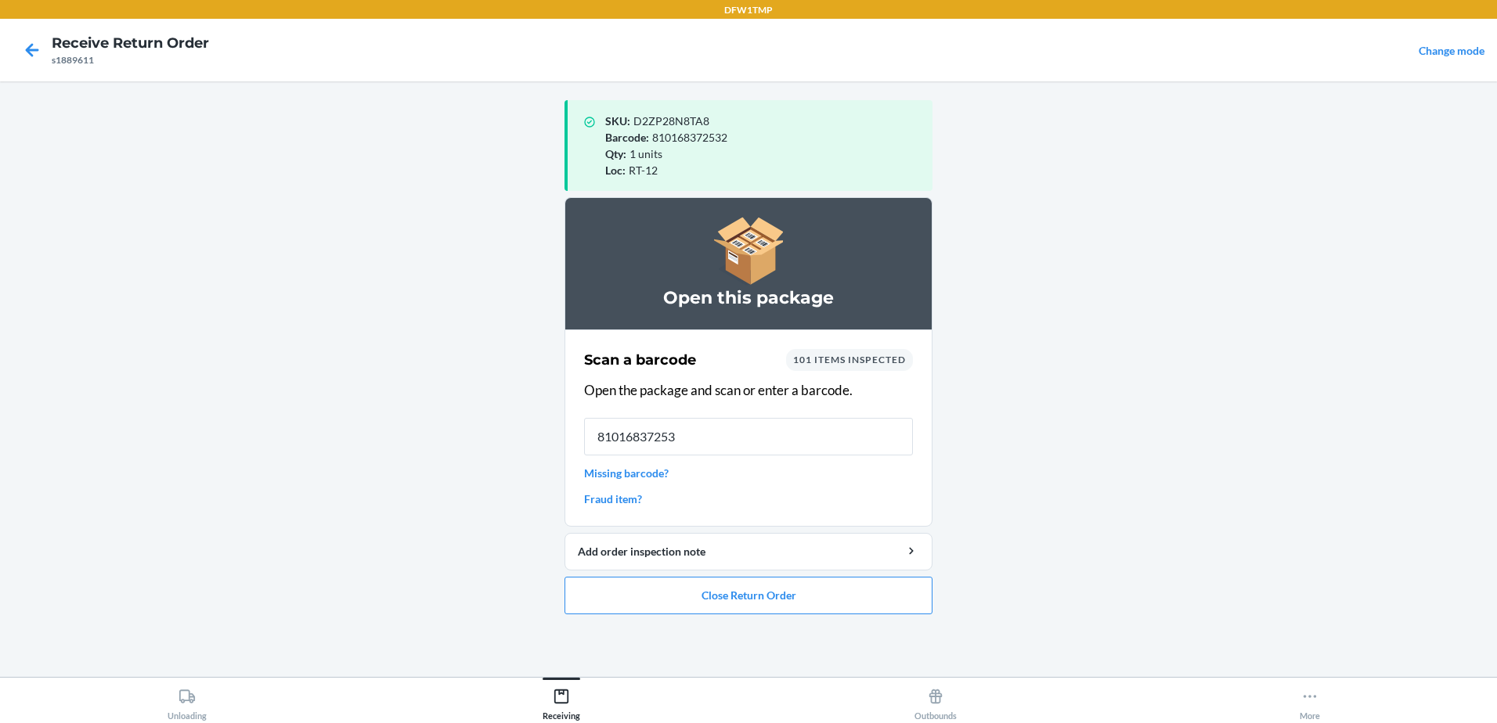
type input "810168372532"
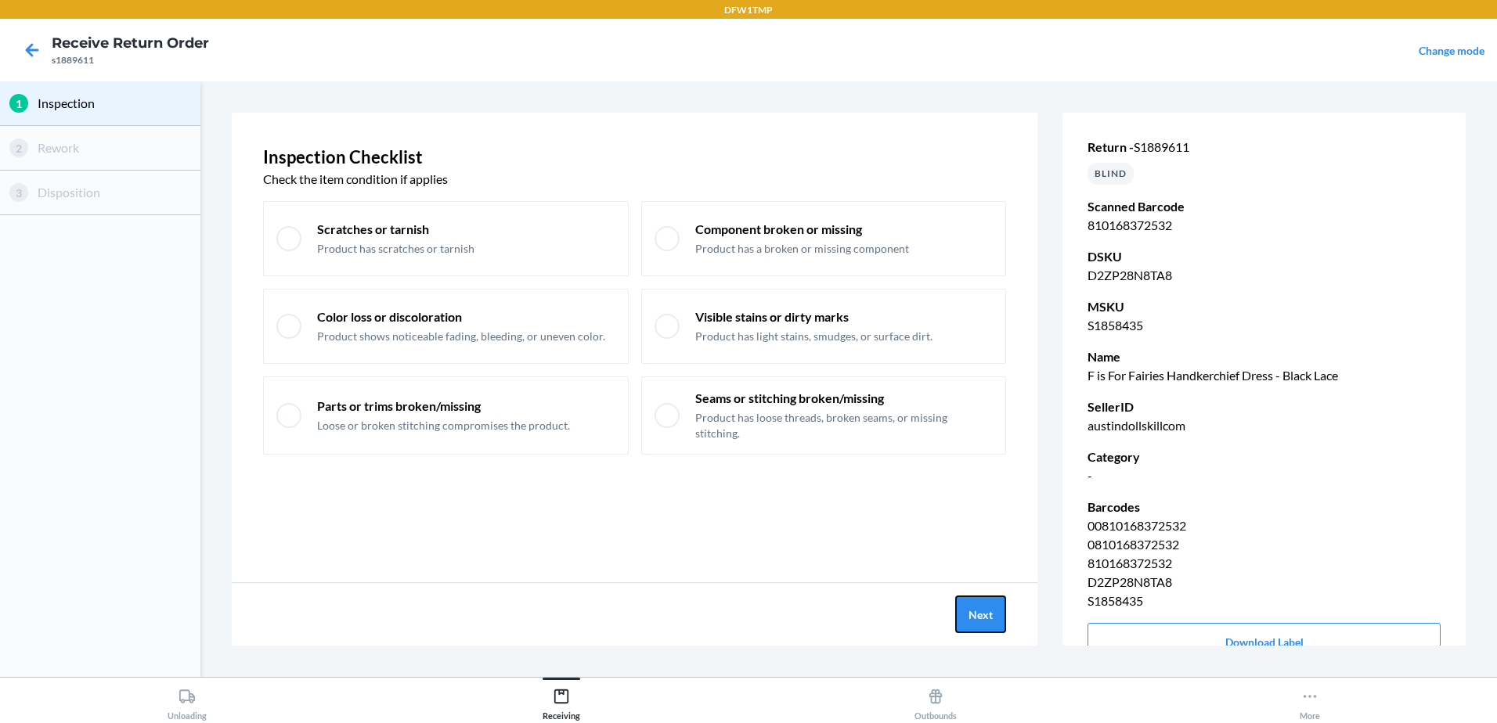
click at [996, 609] on button "Next" at bounding box center [980, 615] width 51 height 38
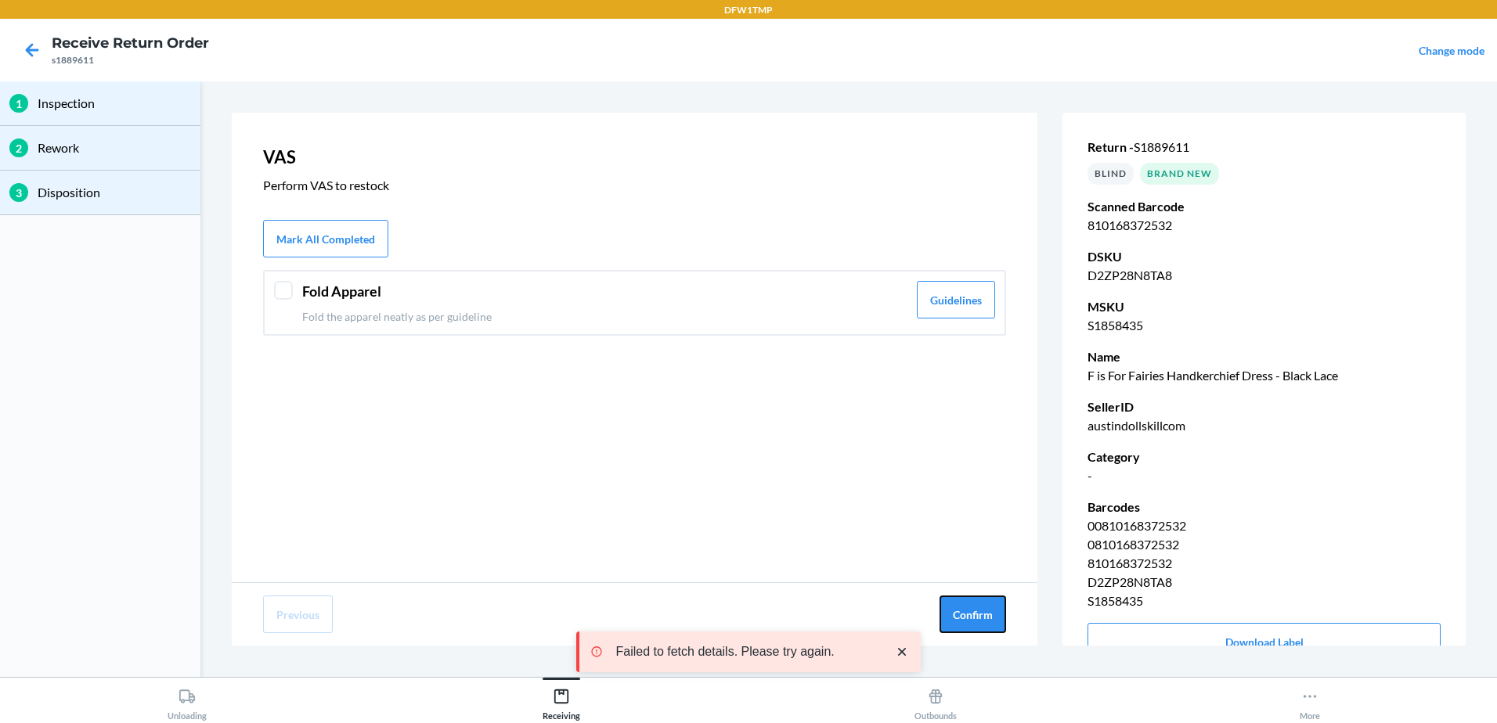
click at [996, 609] on button "Confirm" at bounding box center [972, 615] width 67 height 38
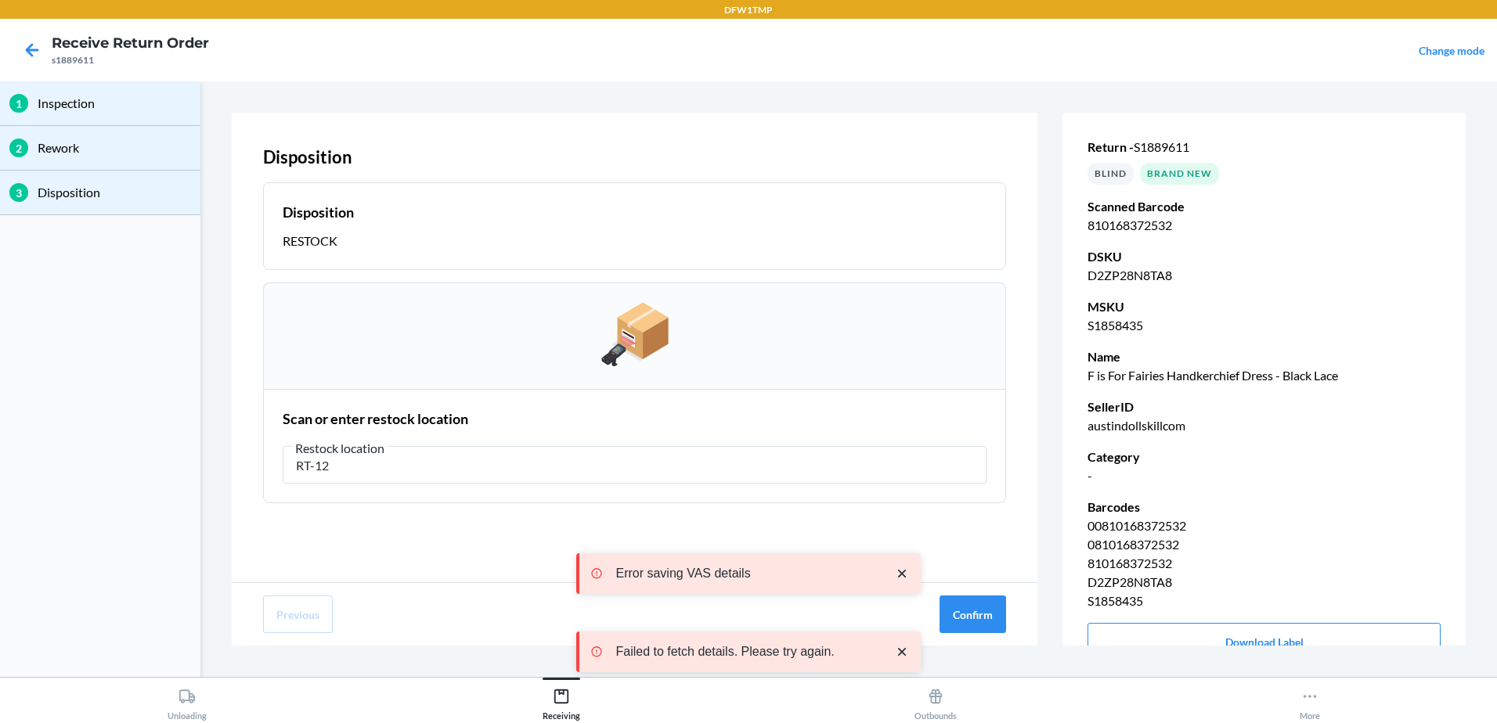
type input "RT-12"
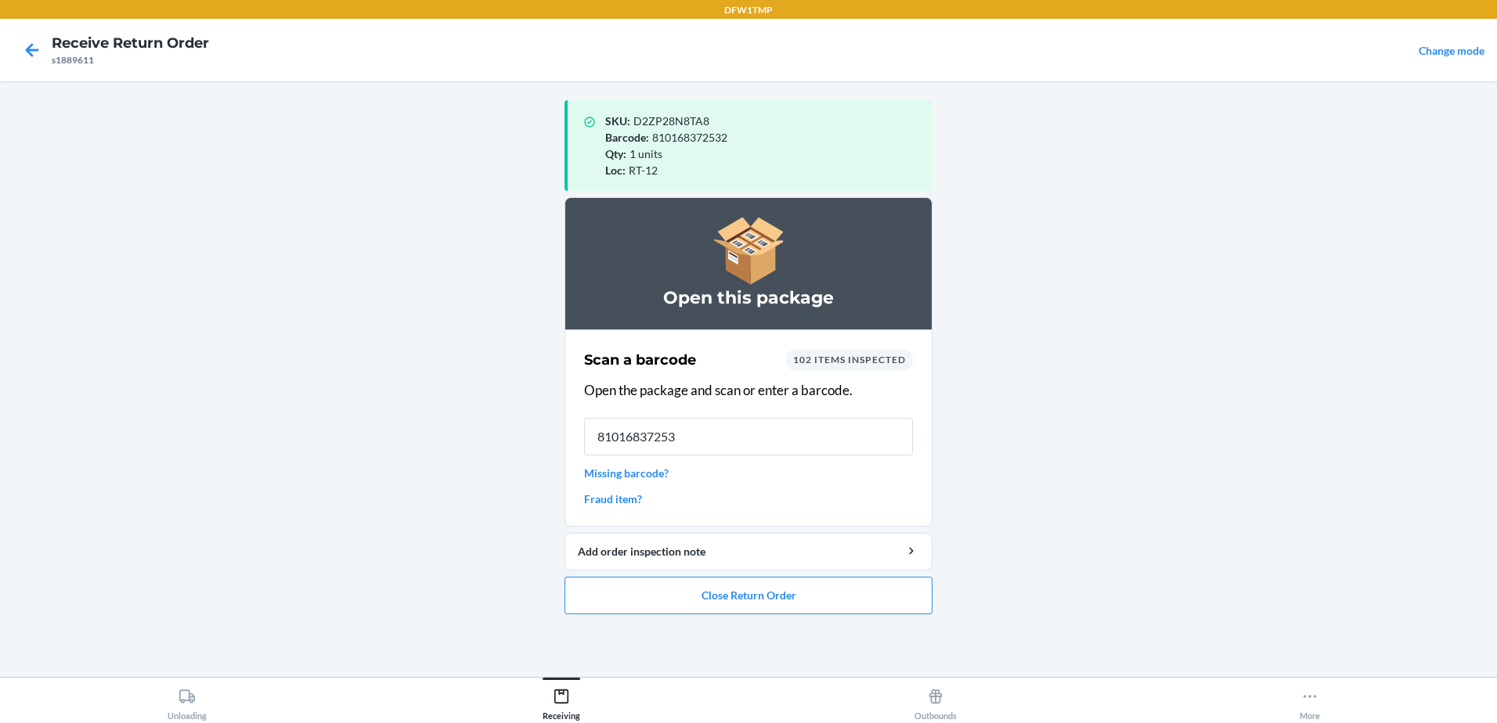
type input "810168372532"
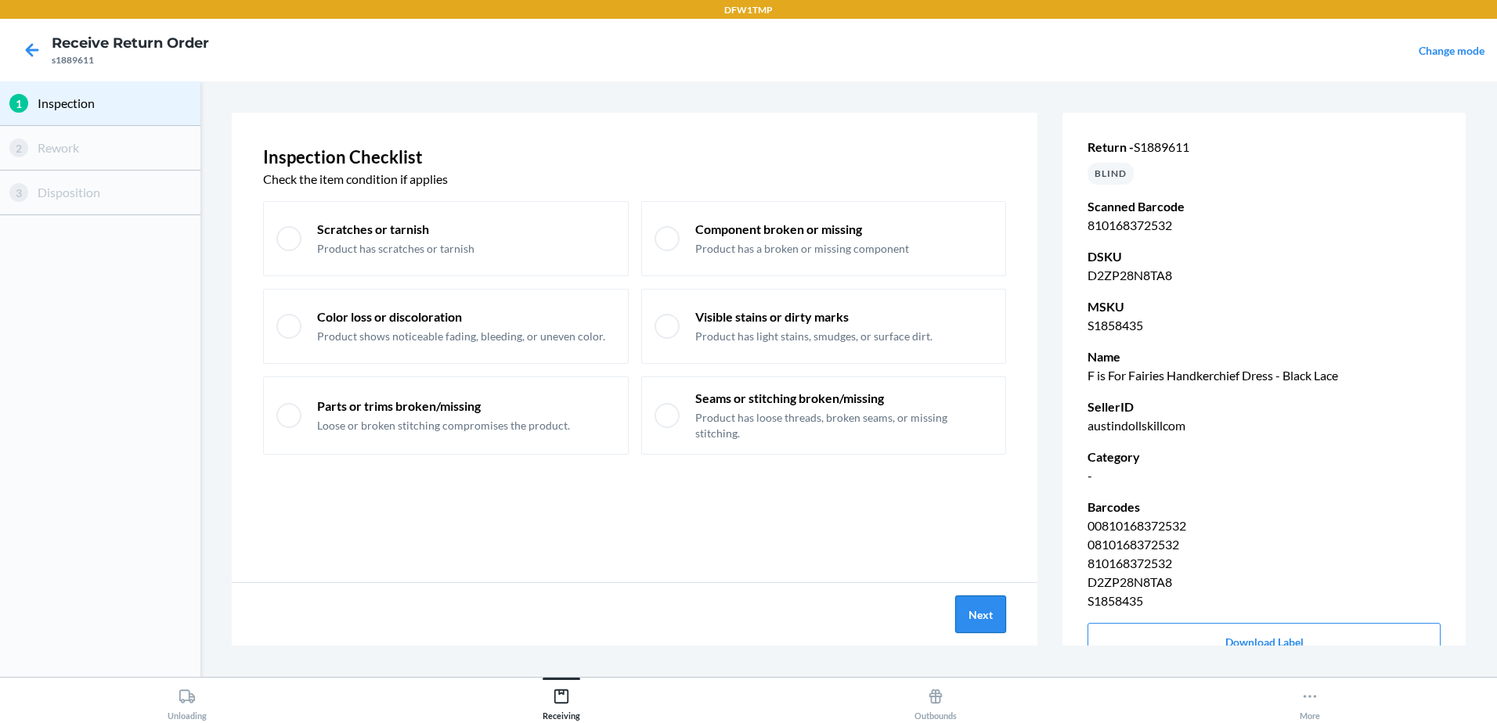
click at [986, 625] on button "Next" at bounding box center [980, 615] width 51 height 38
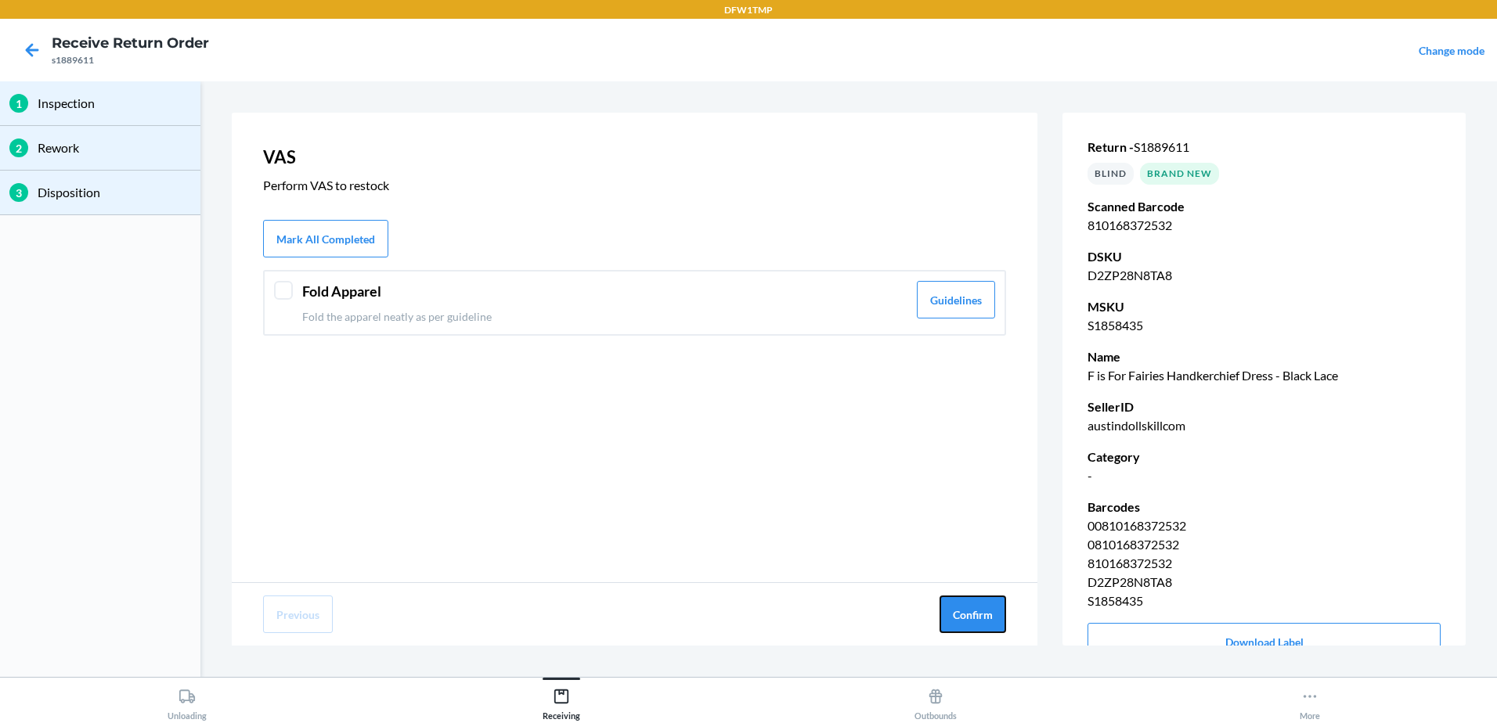
click at [986, 622] on button "Confirm" at bounding box center [972, 615] width 67 height 38
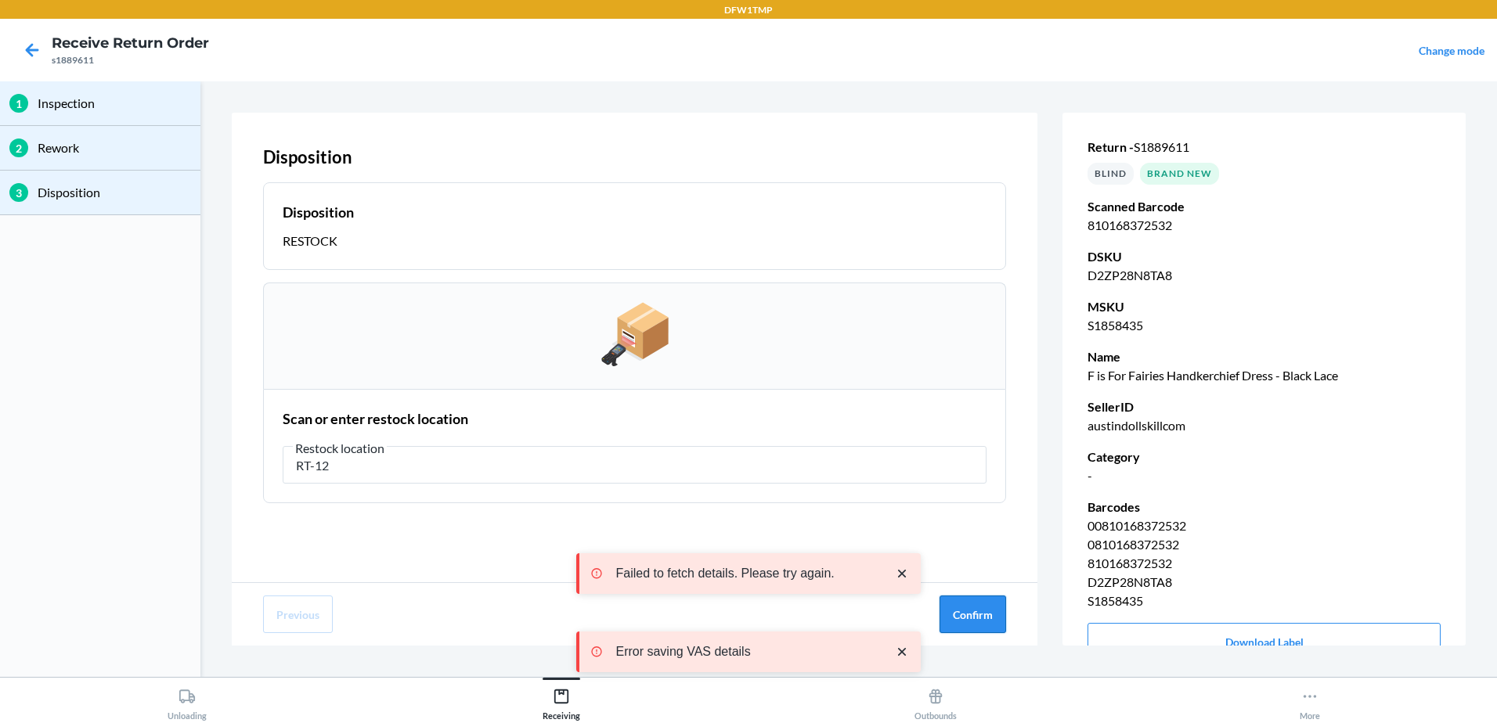
type input "RT-12"
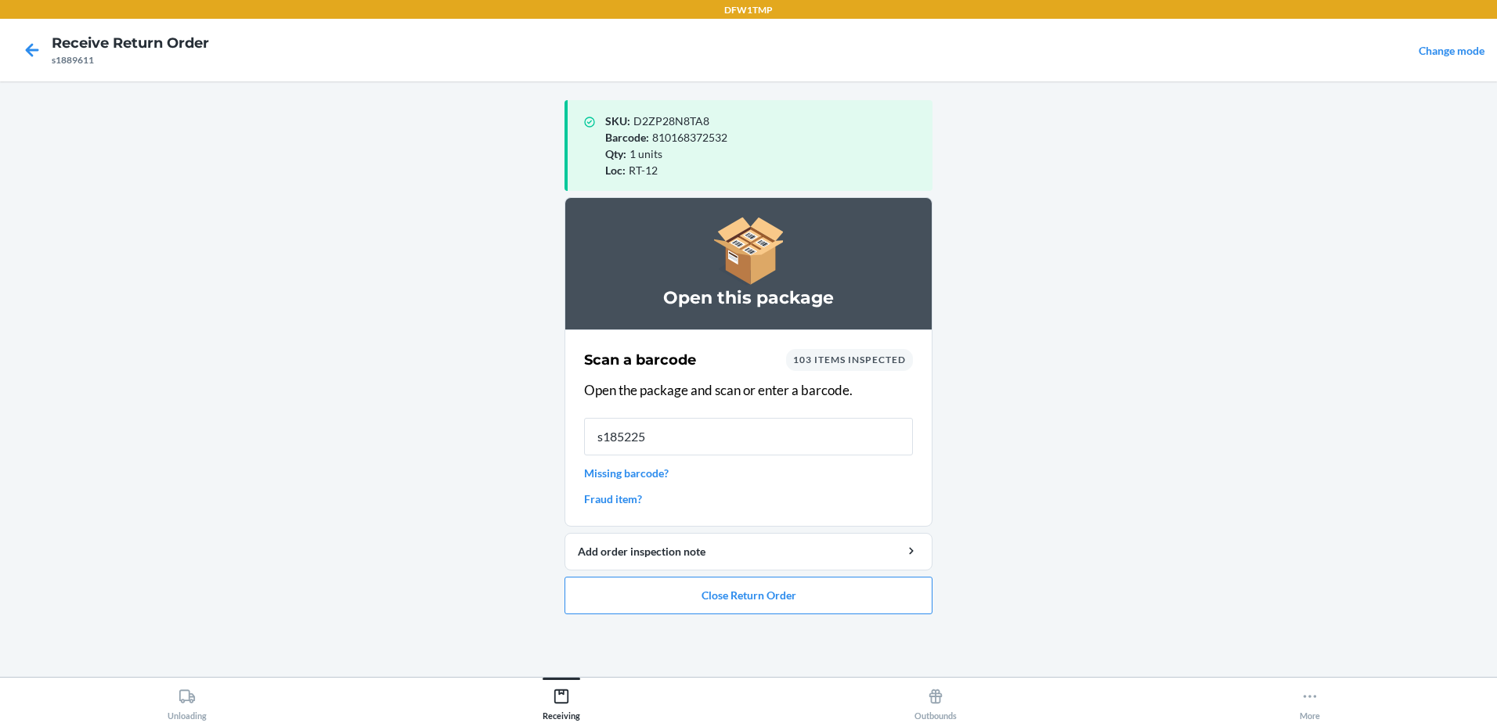
type input "s1852254"
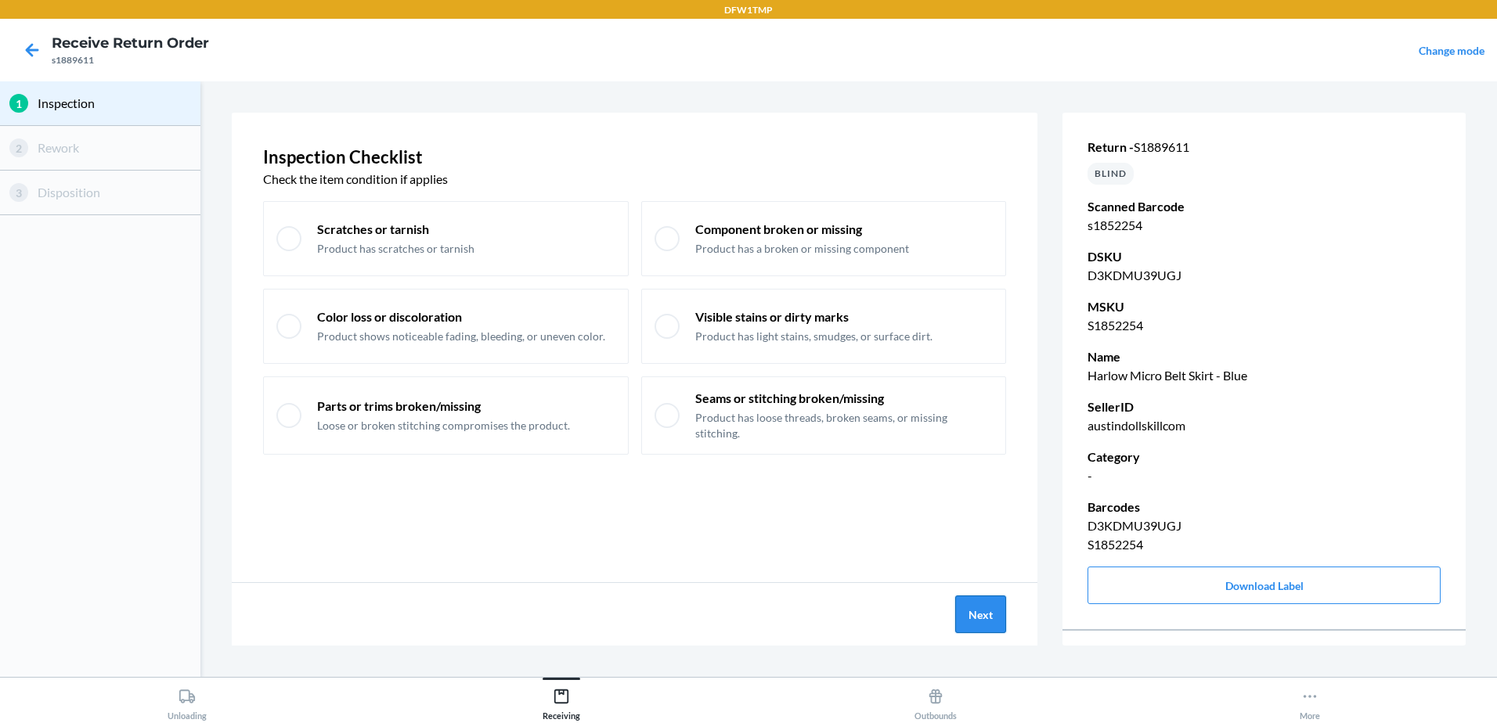
click at [990, 603] on button "Next" at bounding box center [980, 615] width 51 height 38
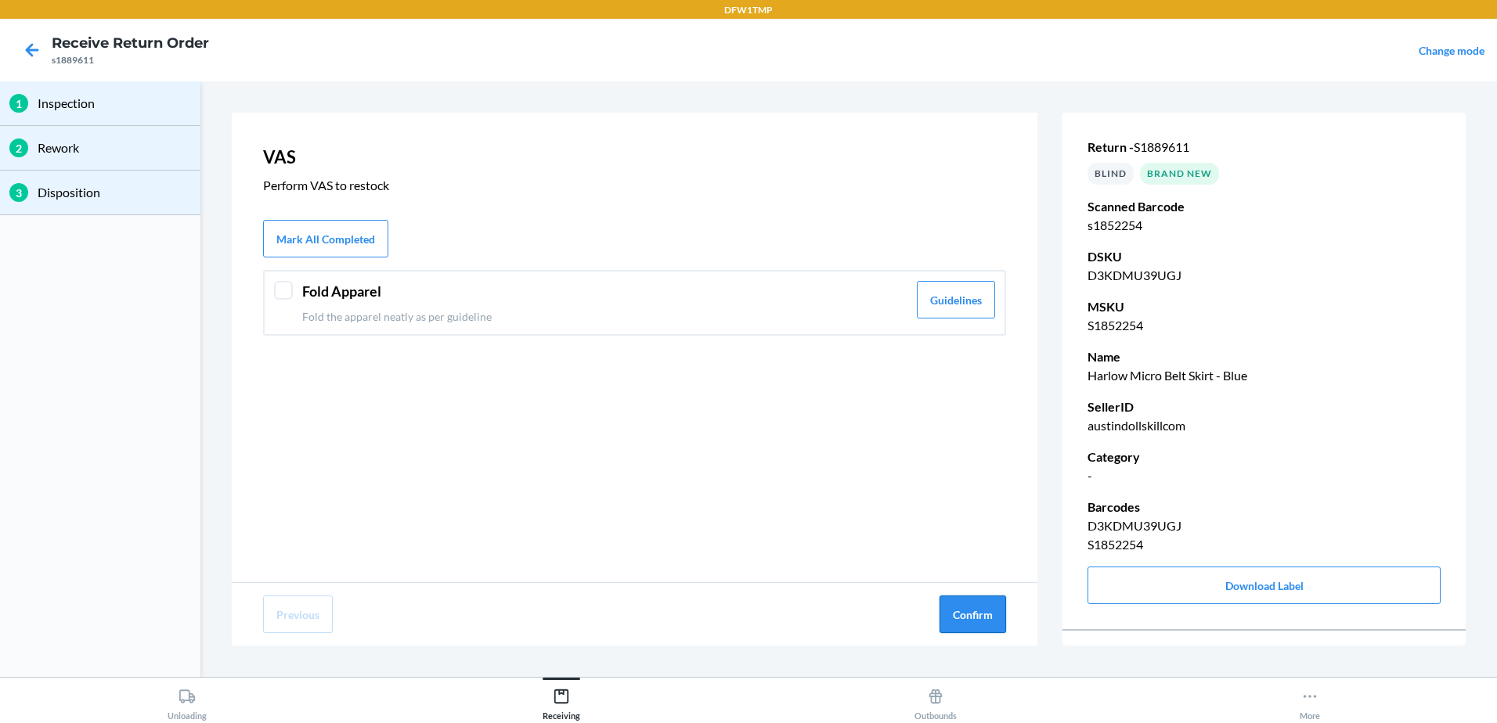
click at [954, 618] on button "Confirm" at bounding box center [972, 615] width 67 height 38
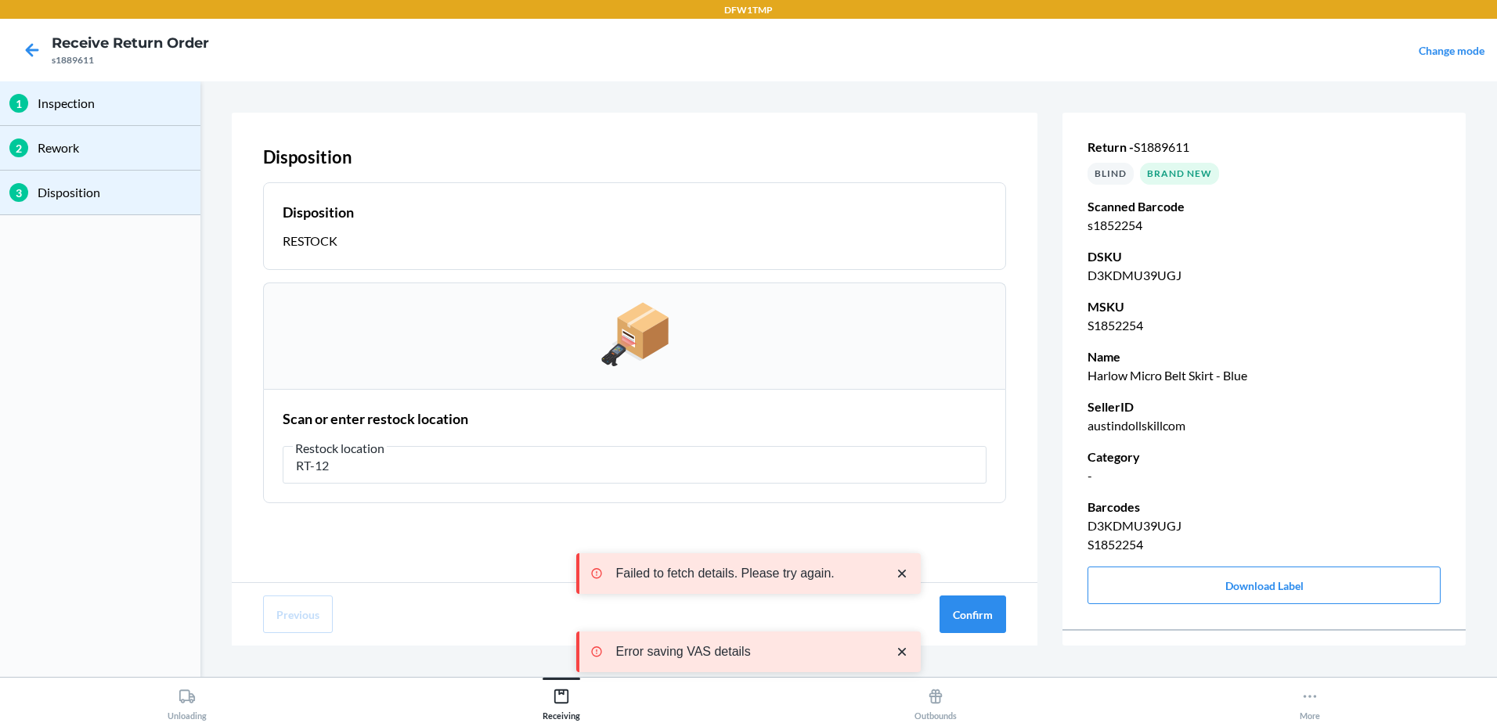
type input "RT-12"
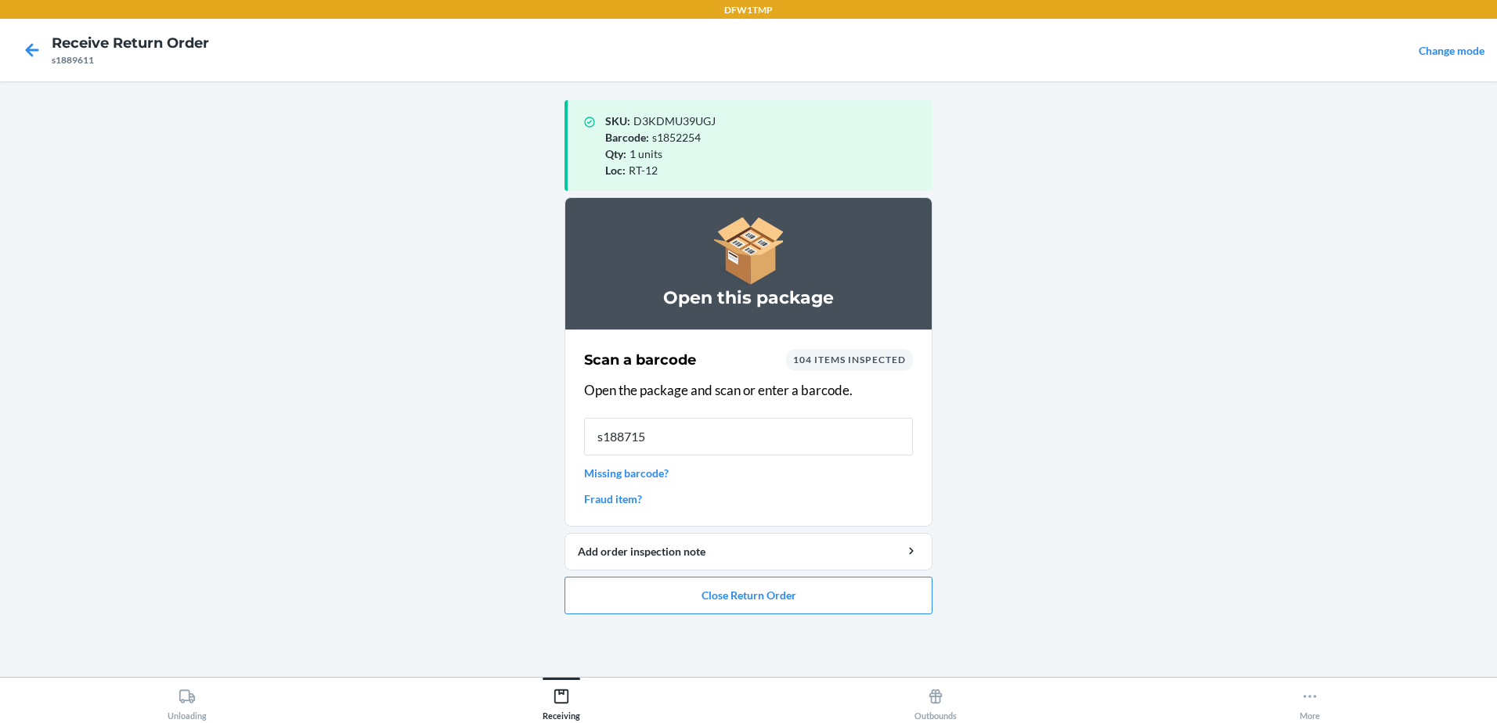
type input "s1887155"
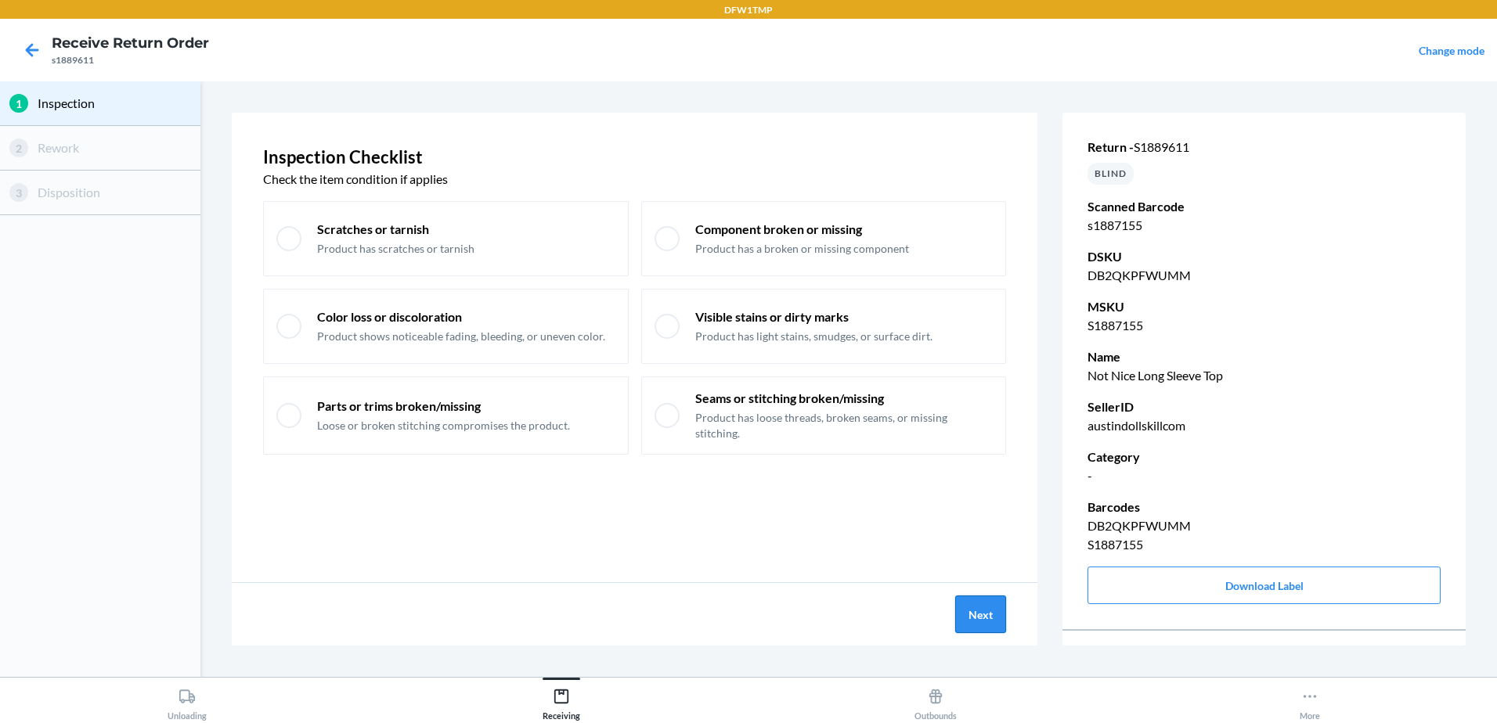
click at [986, 611] on button "Next" at bounding box center [980, 615] width 51 height 38
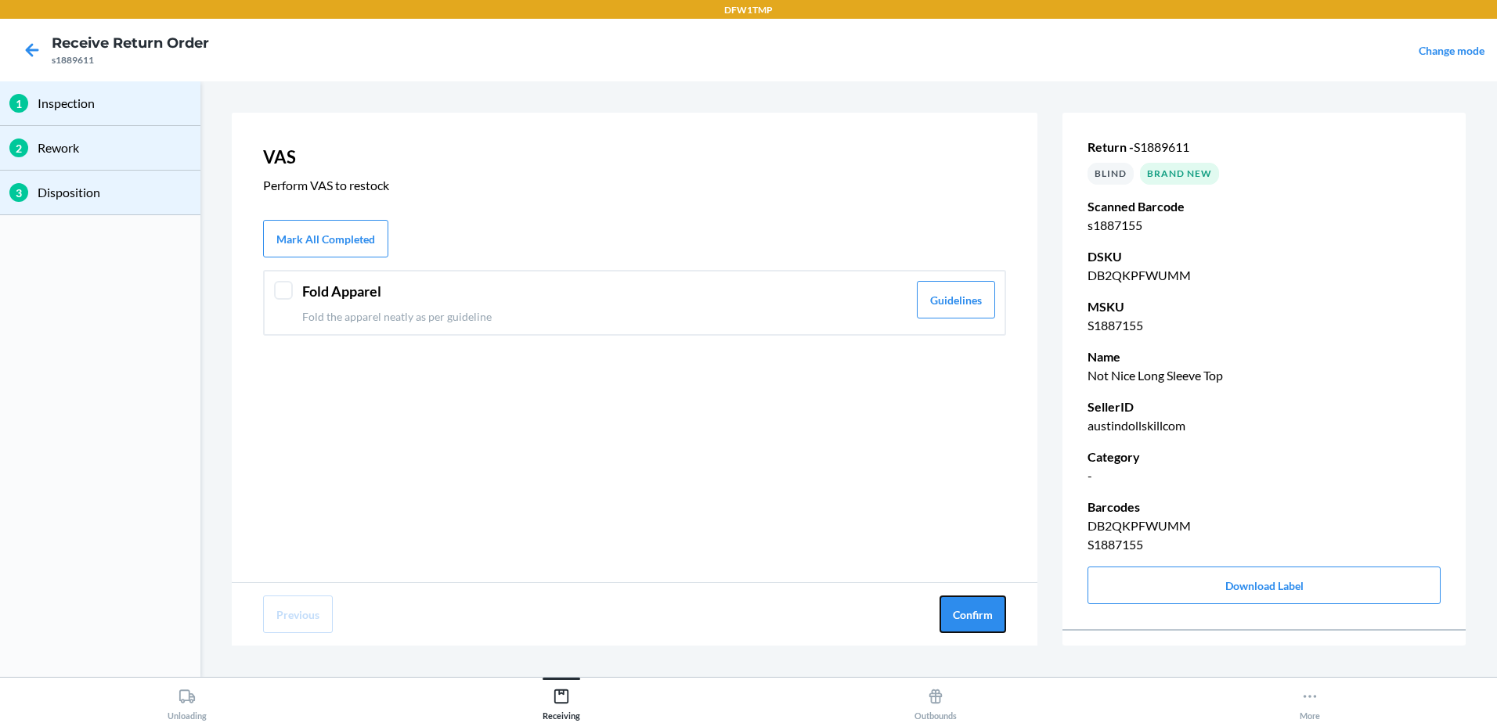
click at [991, 611] on button "Confirm" at bounding box center [972, 615] width 67 height 38
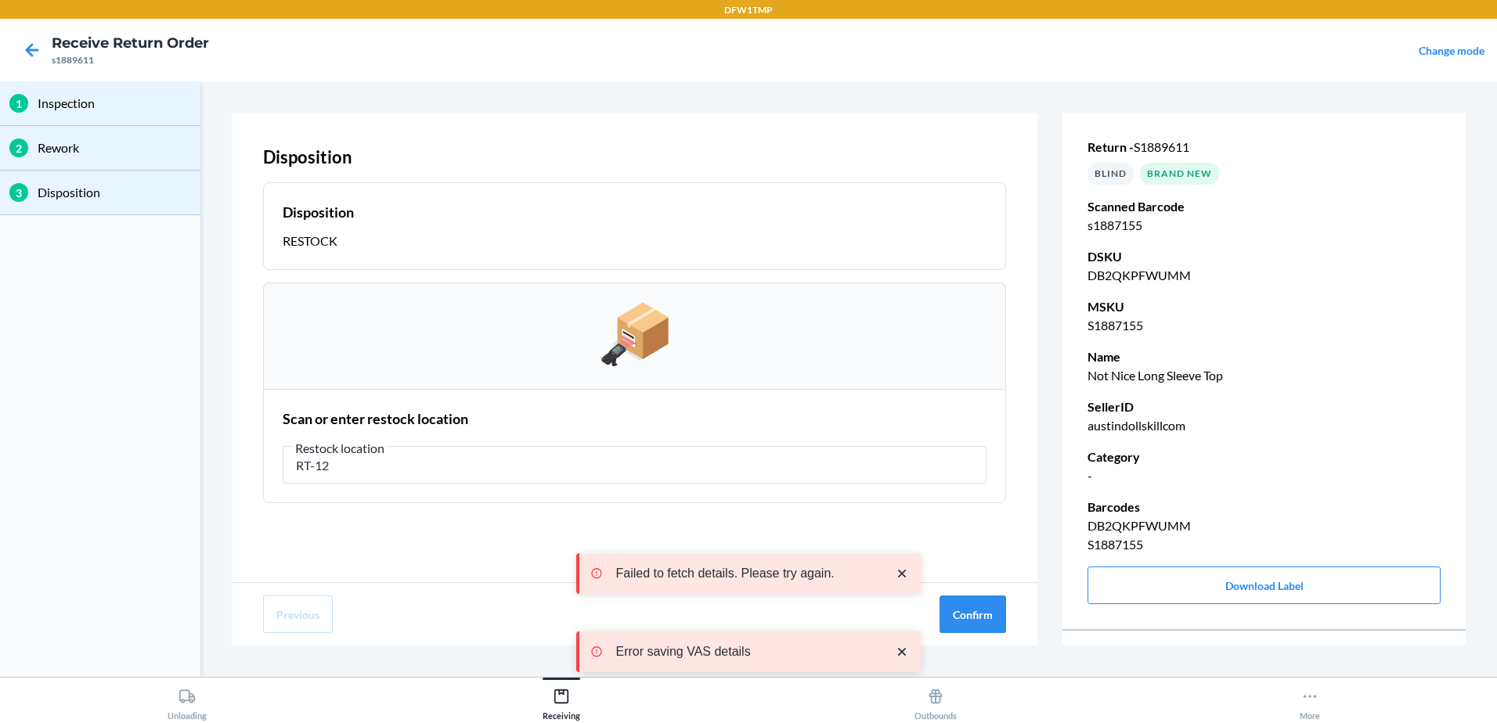
type input "RT-12"
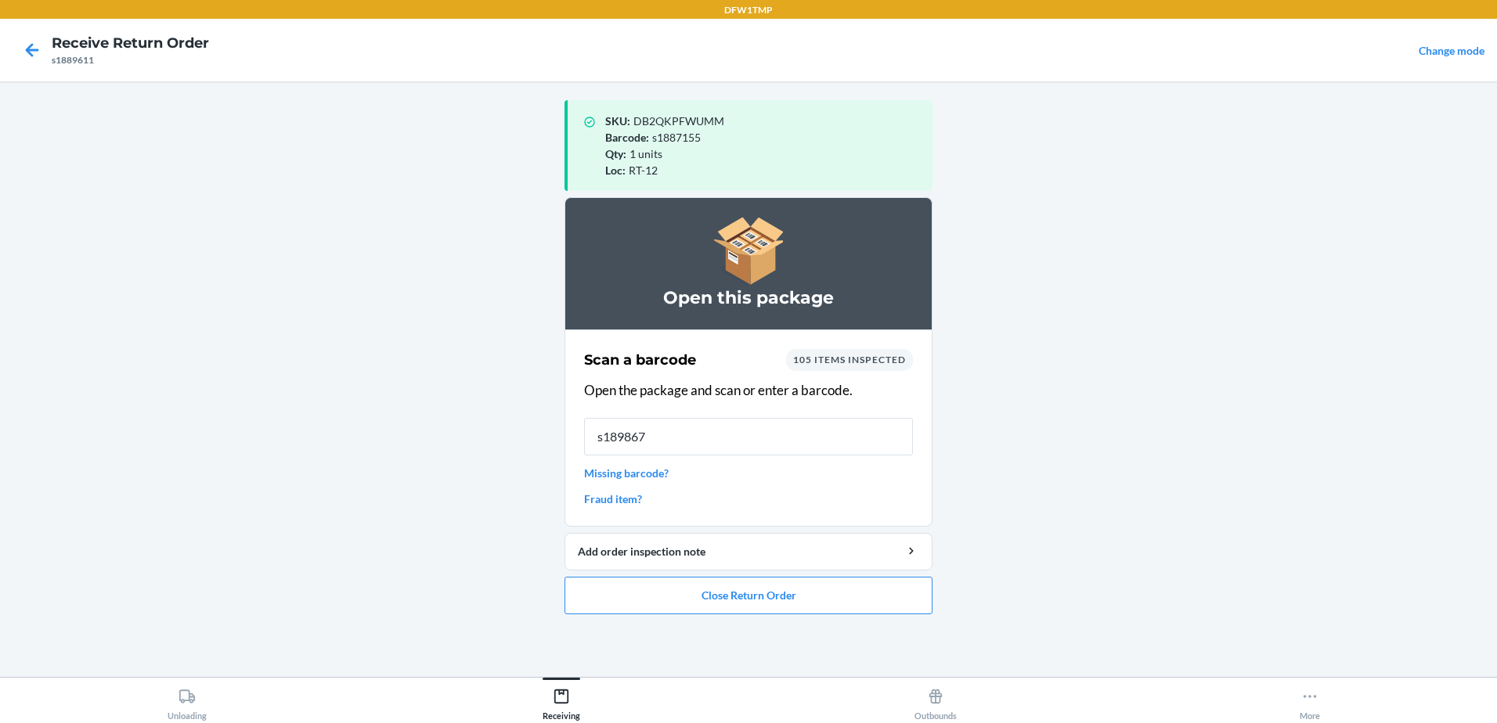
type input "s1898676"
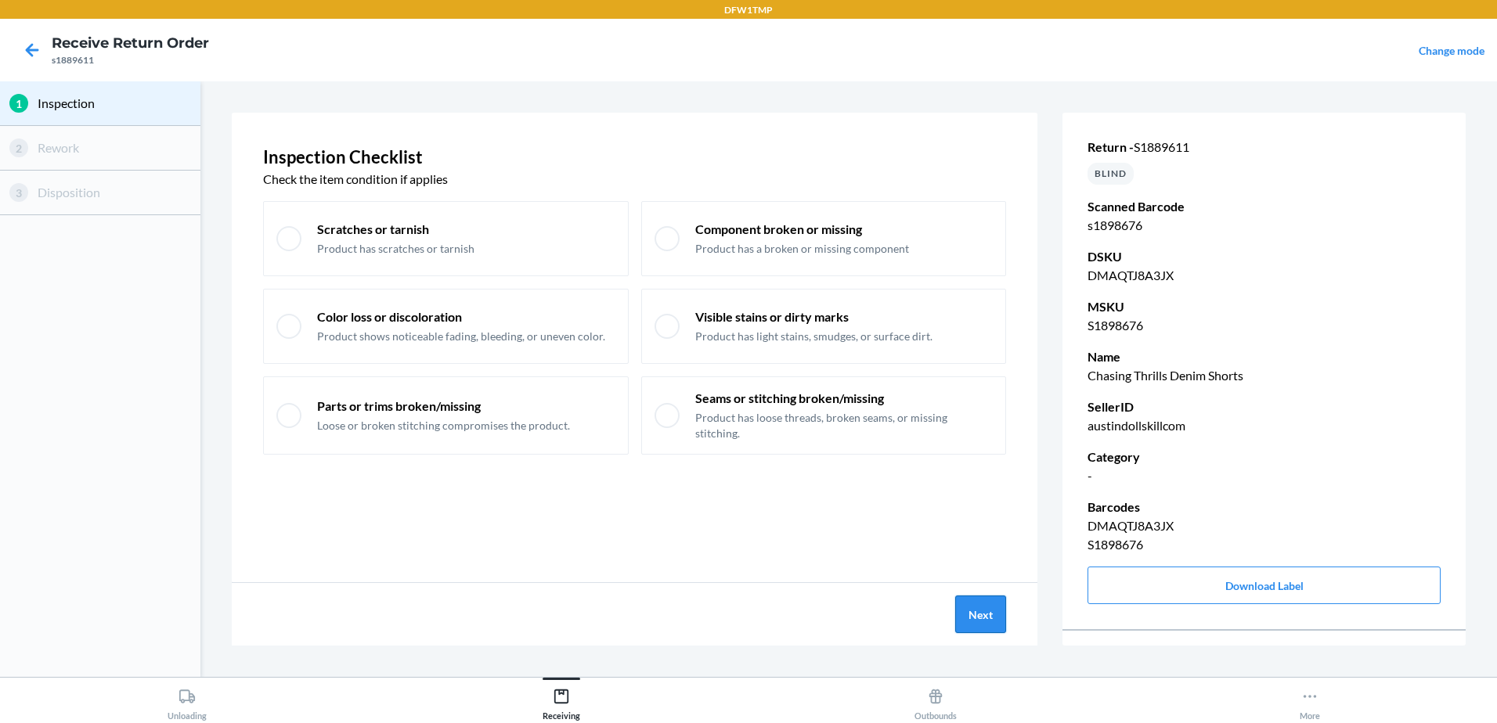
click at [1006, 625] on button "Next" at bounding box center [980, 615] width 51 height 38
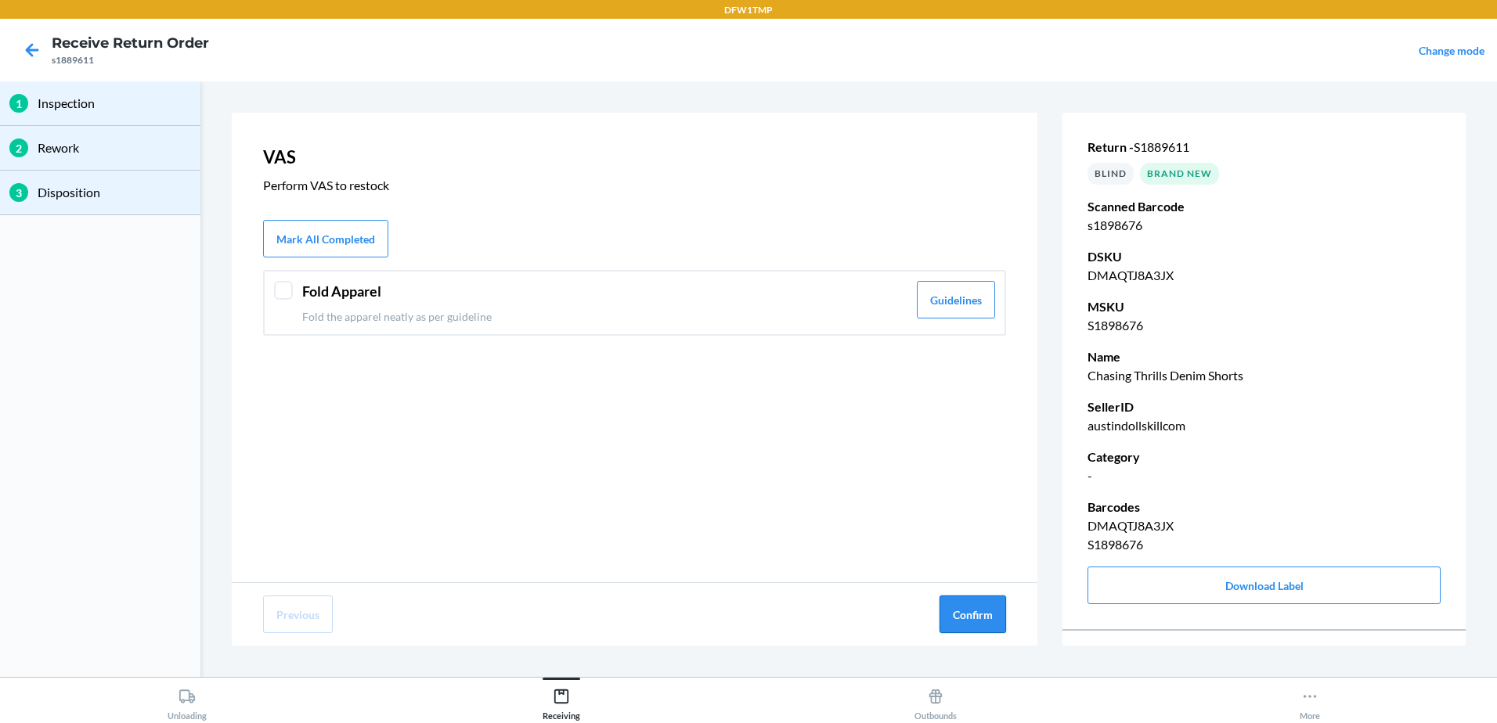
click at [1000, 622] on button "Confirm" at bounding box center [972, 615] width 67 height 38
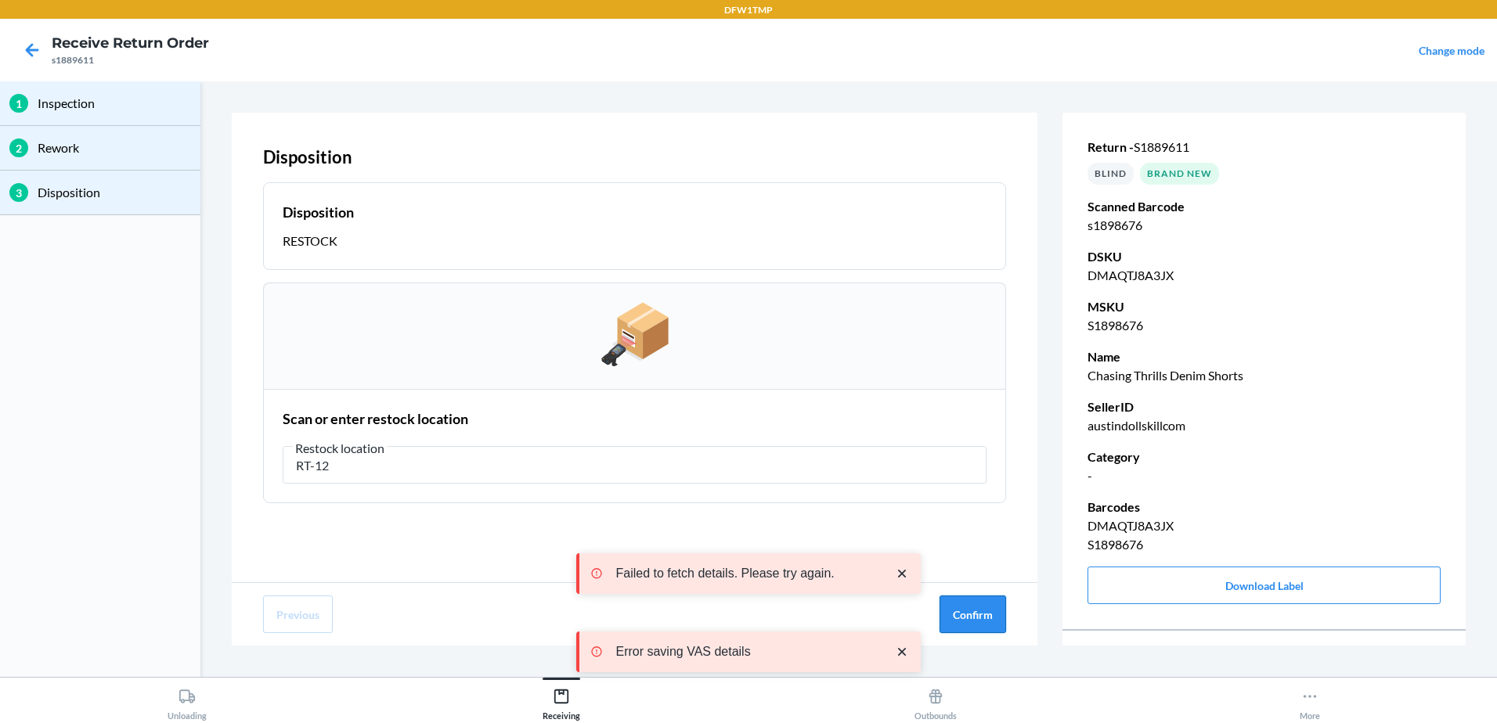
type input "RT-12"
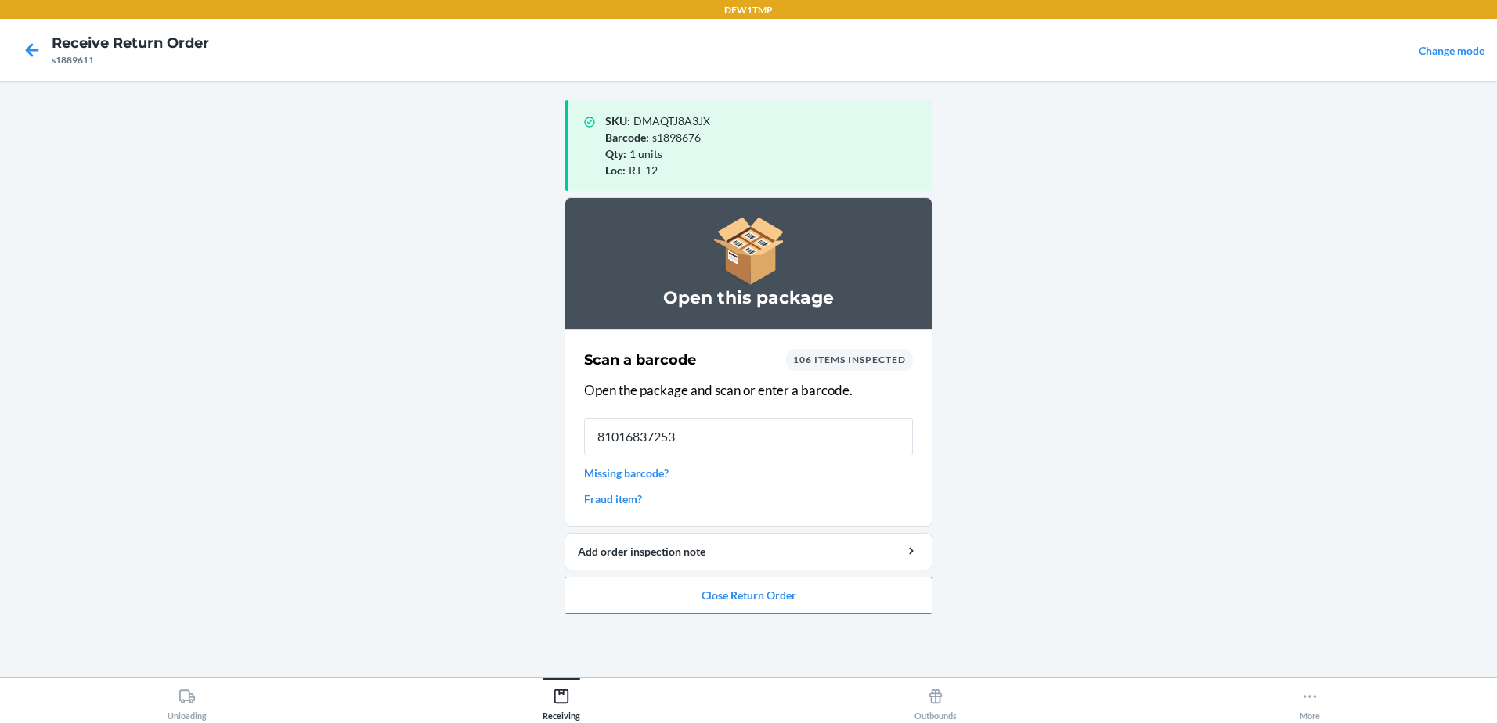
type input "810168372532"
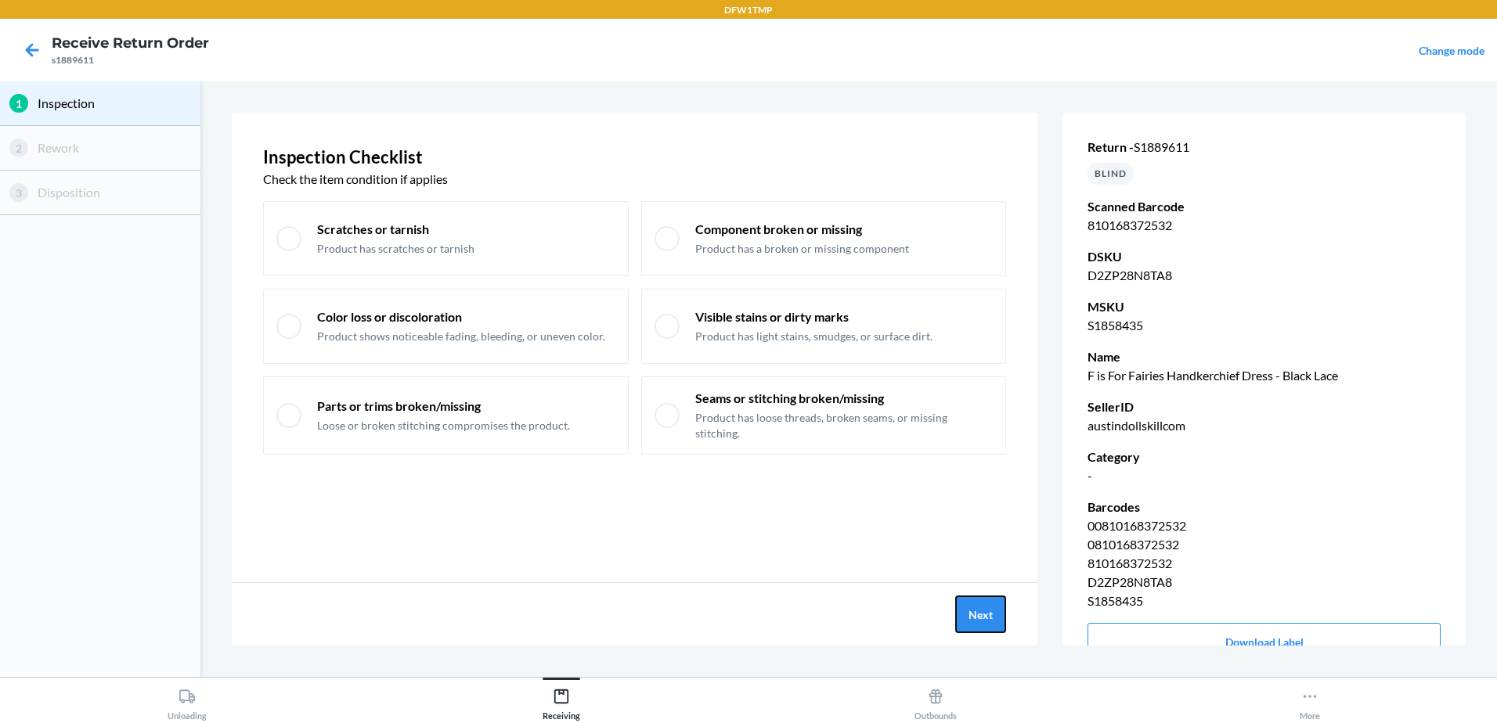
click at [999, 620] on button "Next" at bounding box center [980, 615] width 51 height 38
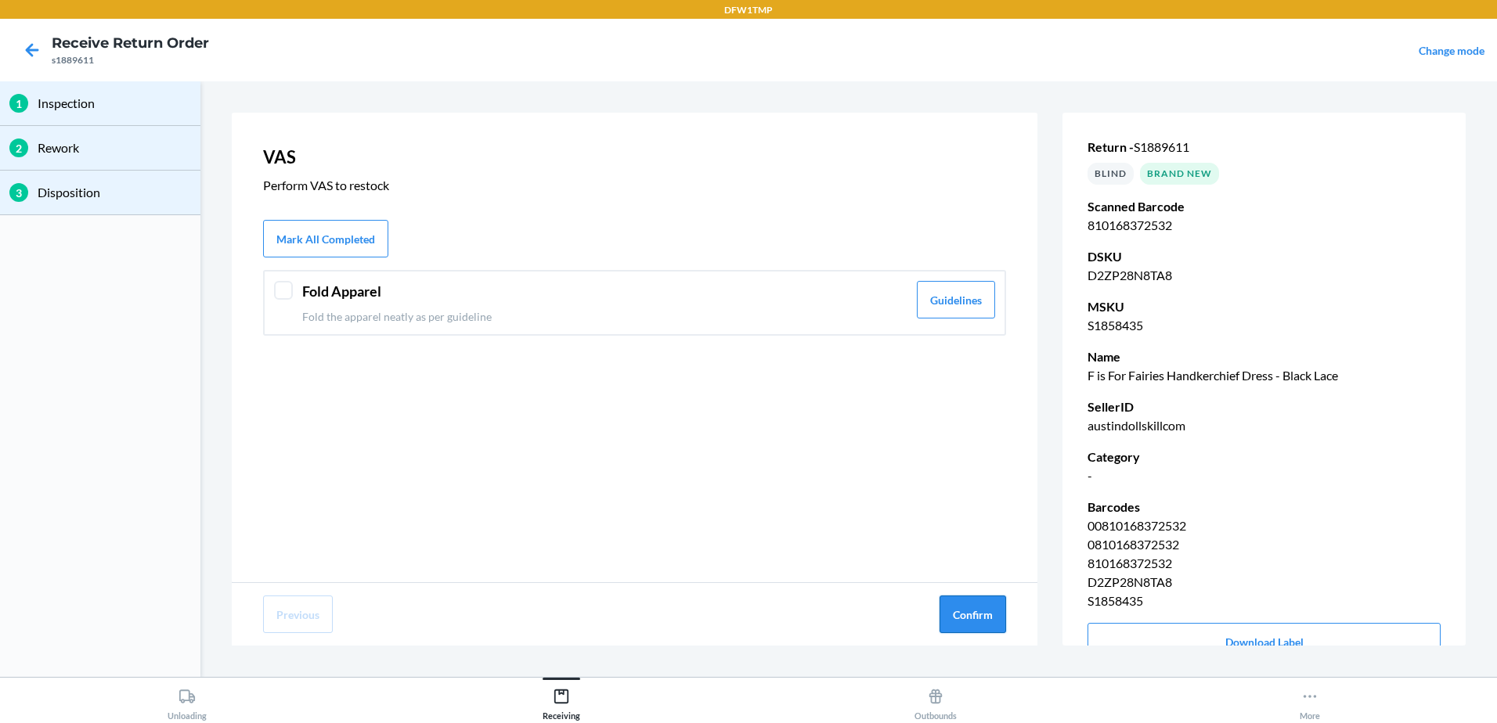
click at [970, 610] on button "Confirm" at bounding box center [972, 615] width 67 height 38
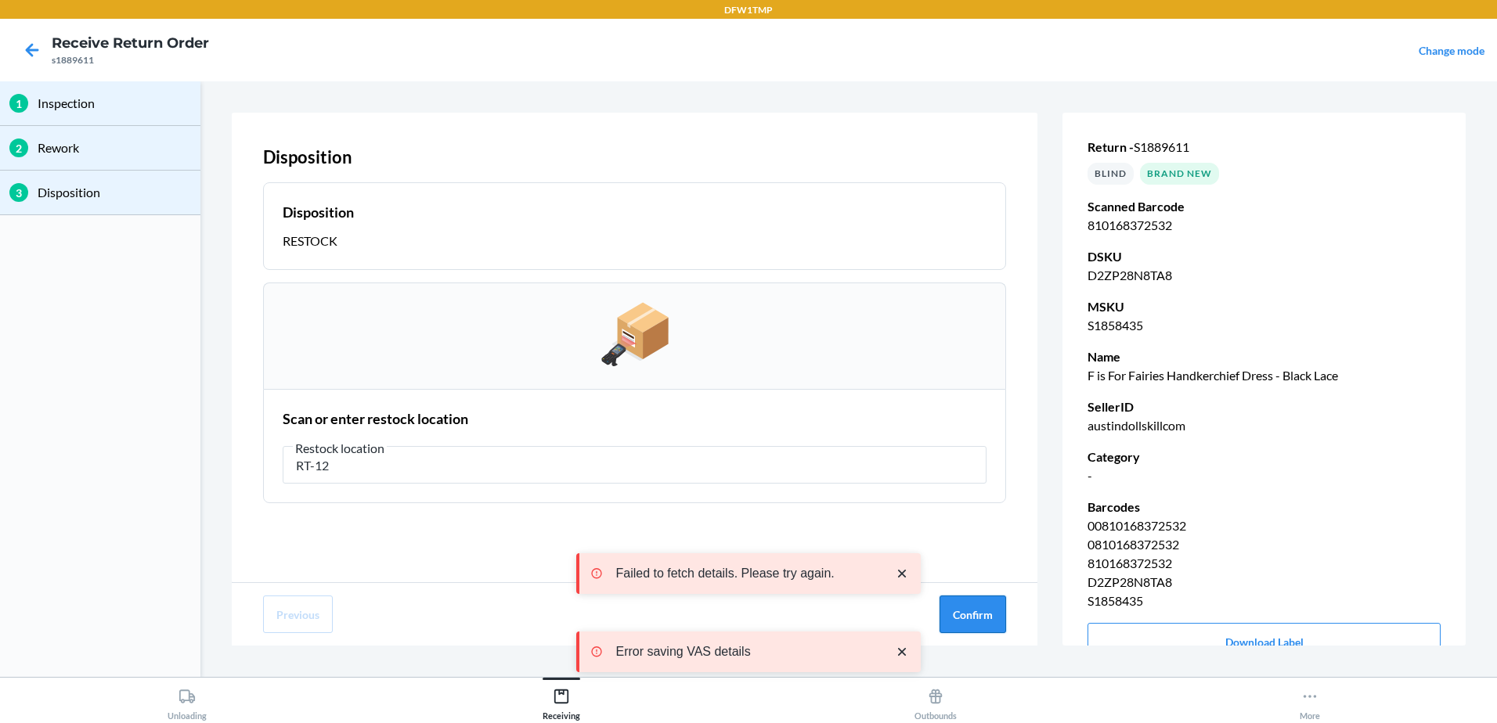
type input "RT-12"
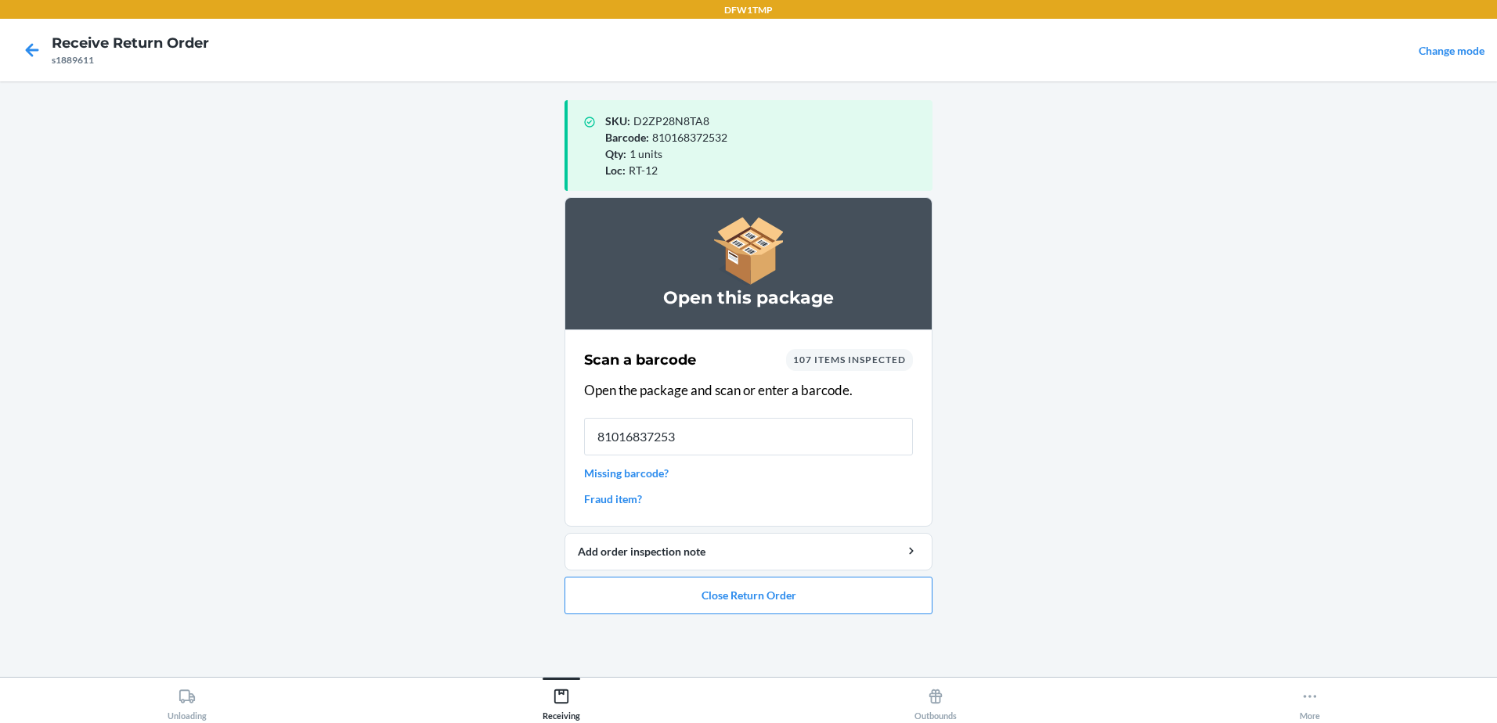
type input "810168372532"
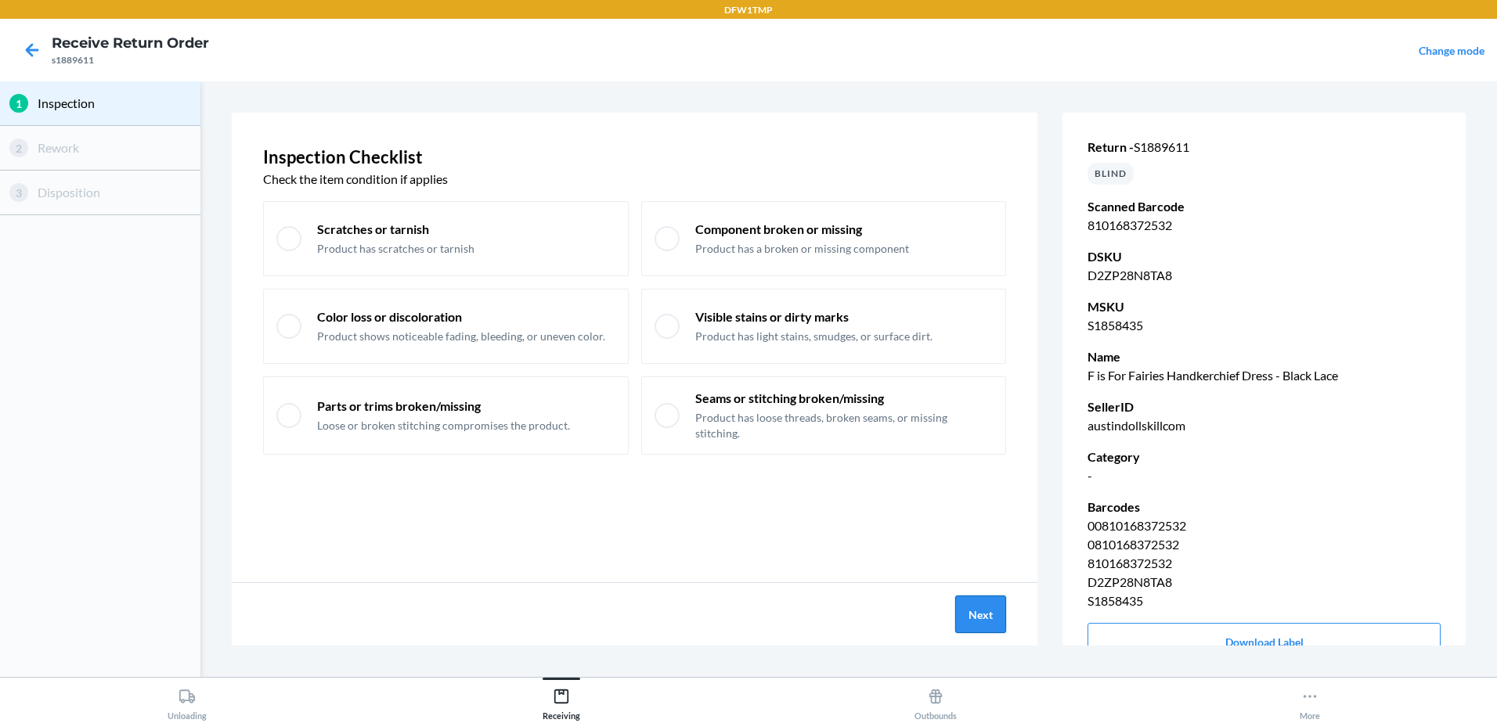
click at [971, 614] on button "Next" at bounding box center [980, 615] width 51 height 38
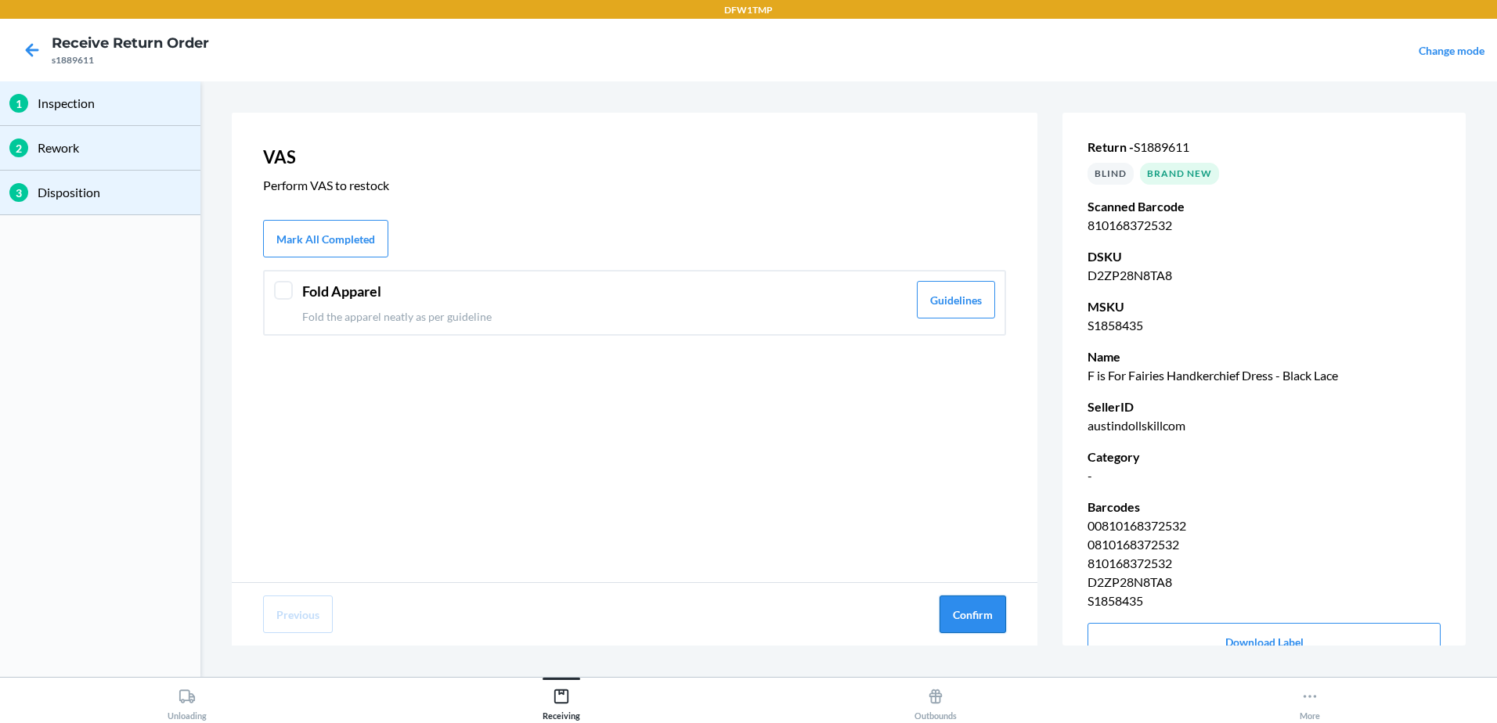
click at [980, 609] on button "Confirm" at bounding box center [972, 615] width 67 height 38
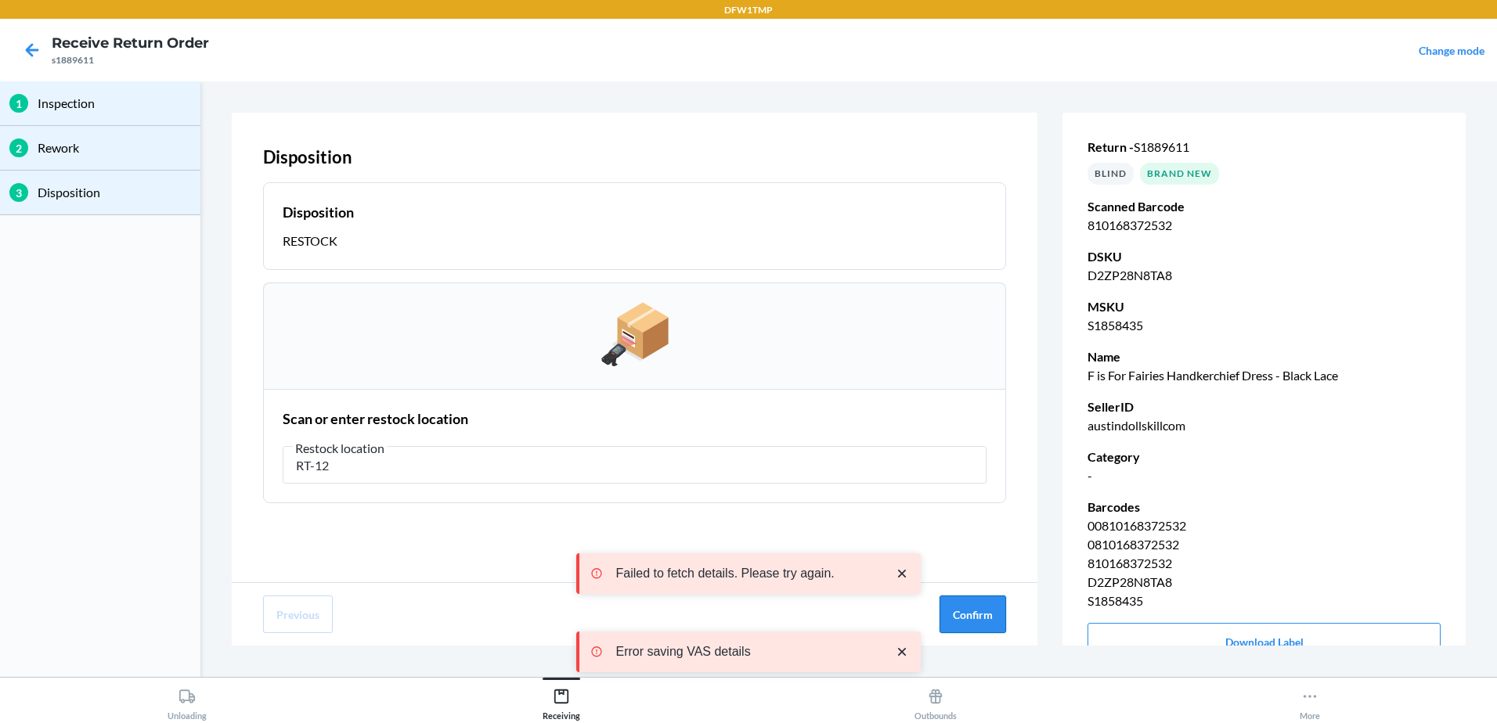
type input "RT-12"
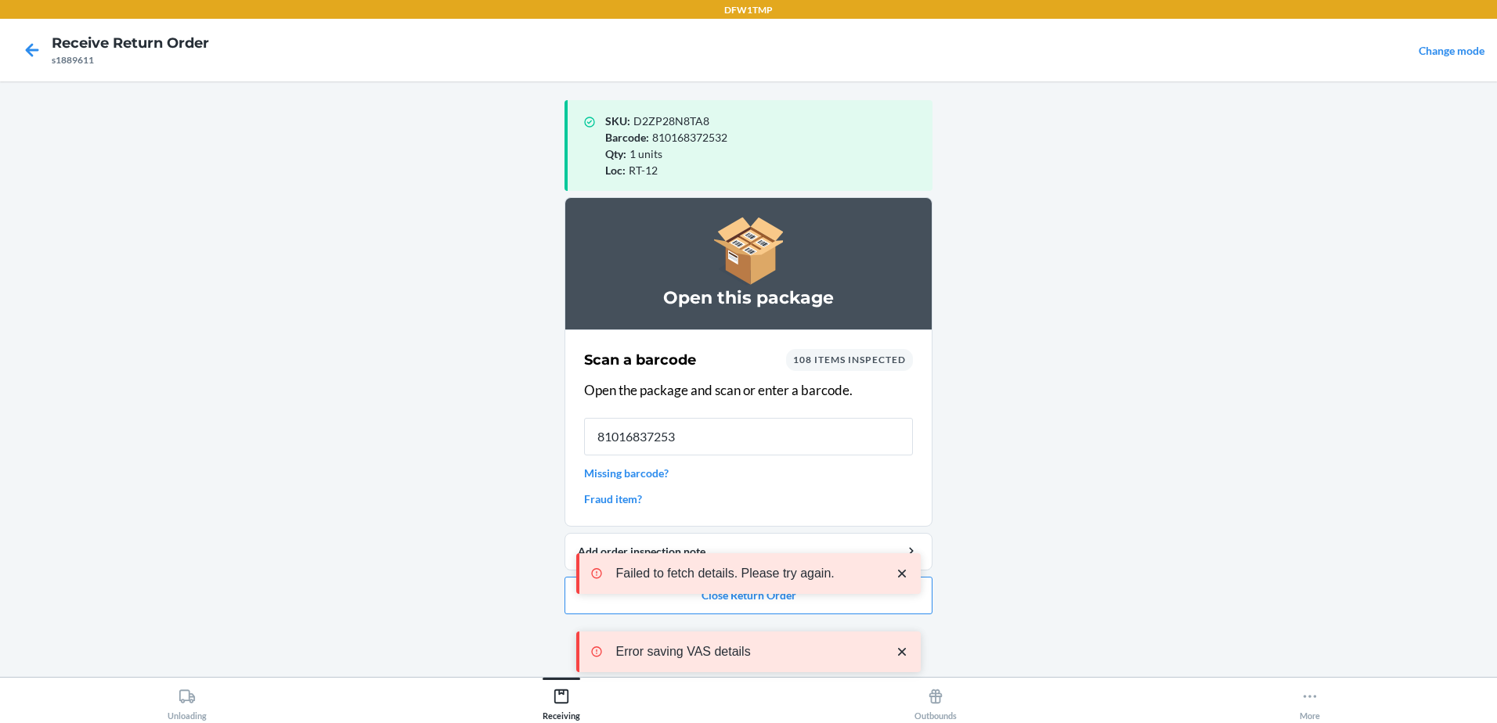
type input "810168372532"
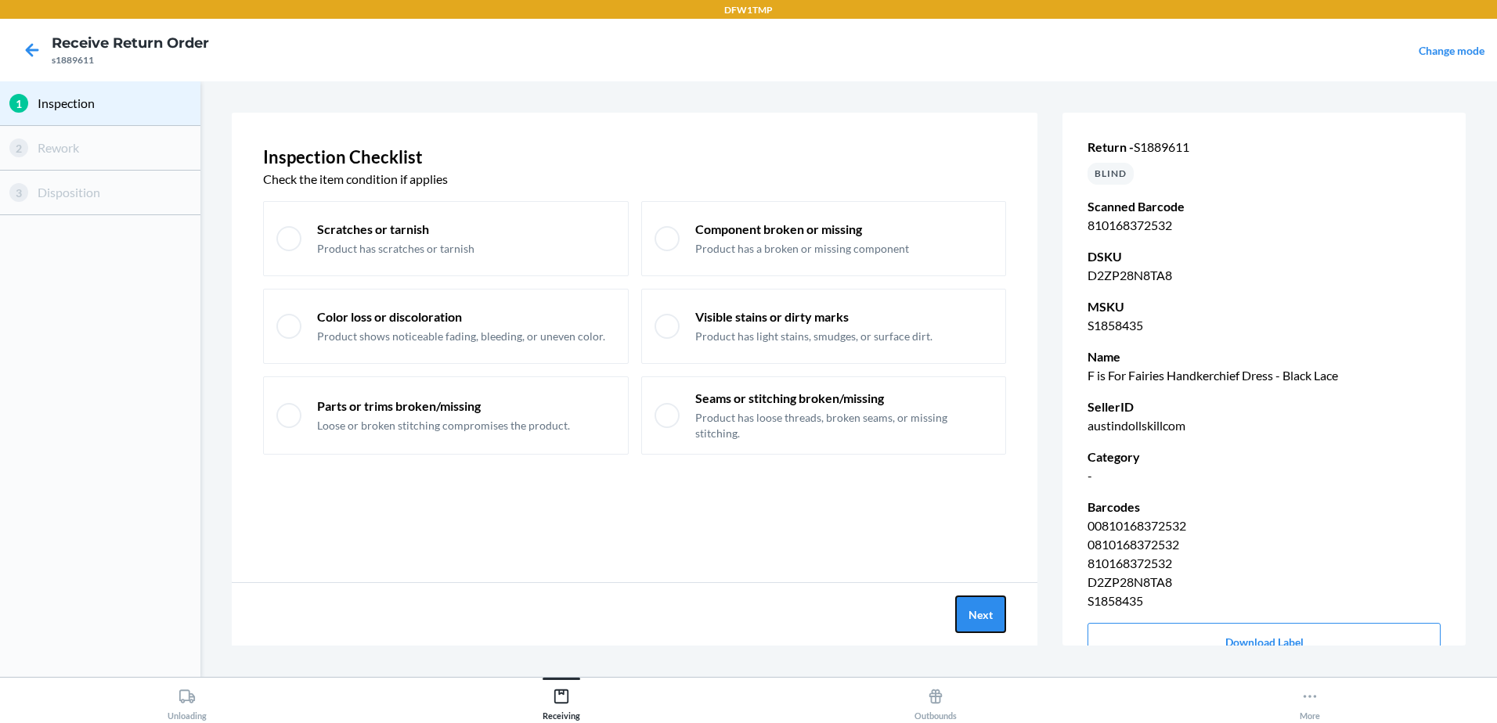
click at [980, 609] on button "Next" at bounding box center [980, 615] width 51 height 38
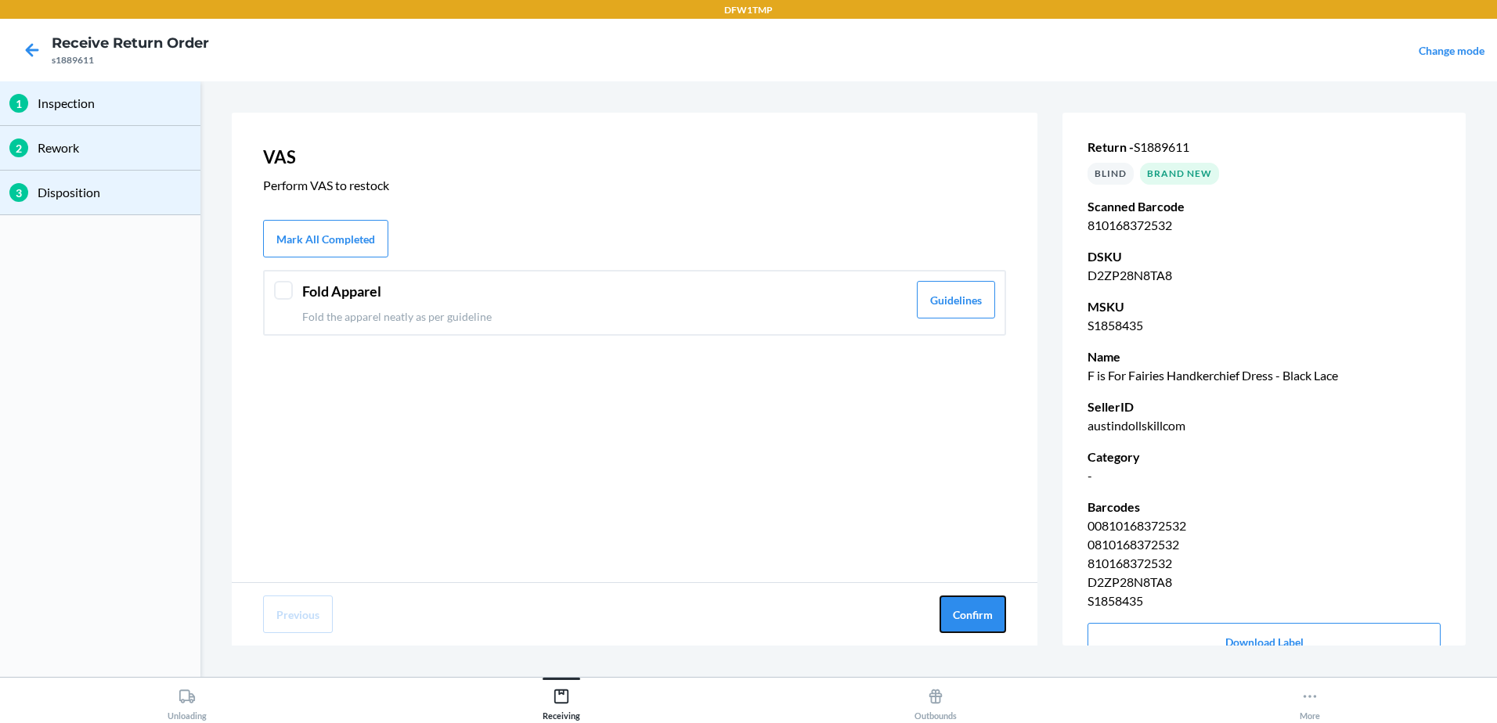
click at [980, 609] on button "Confirm" at bounding box center [972, 615] width 67 height 38
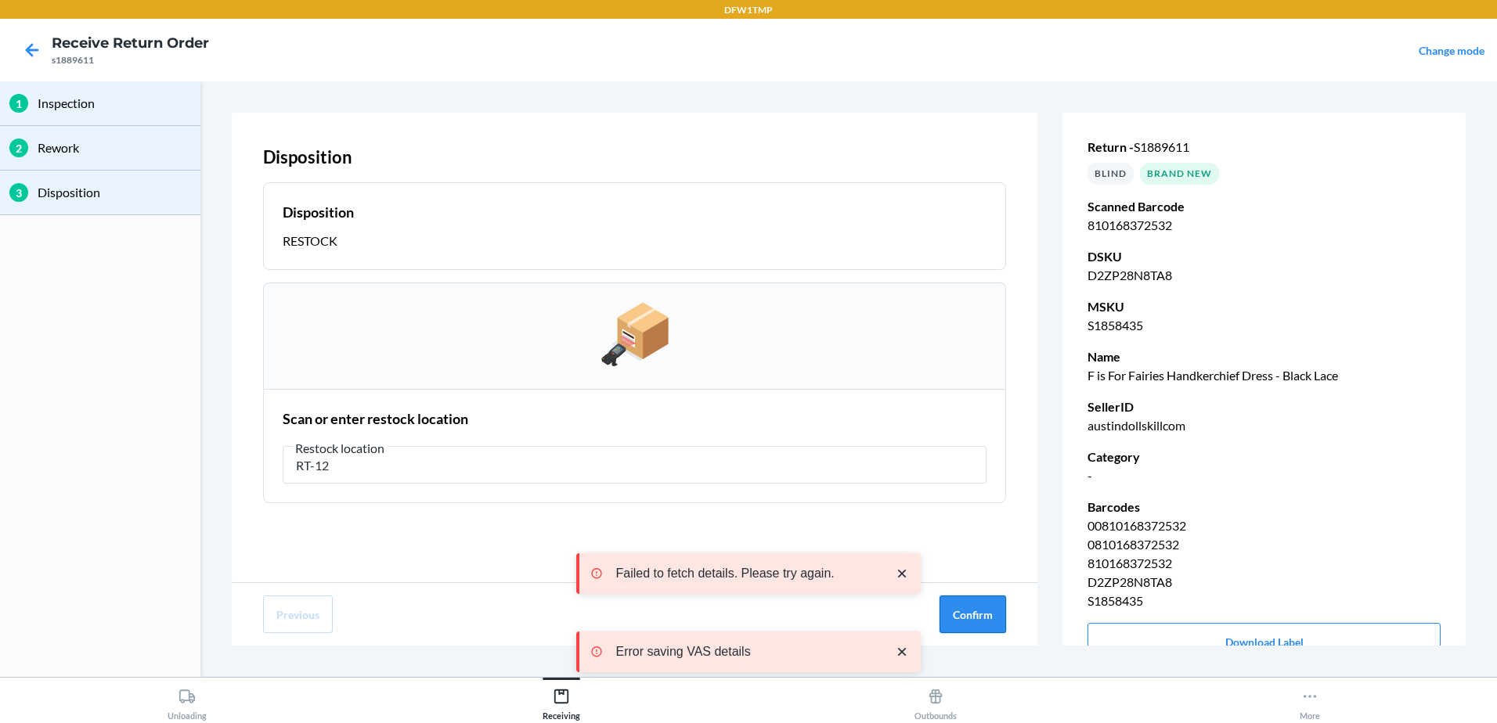
type input "RT-12"
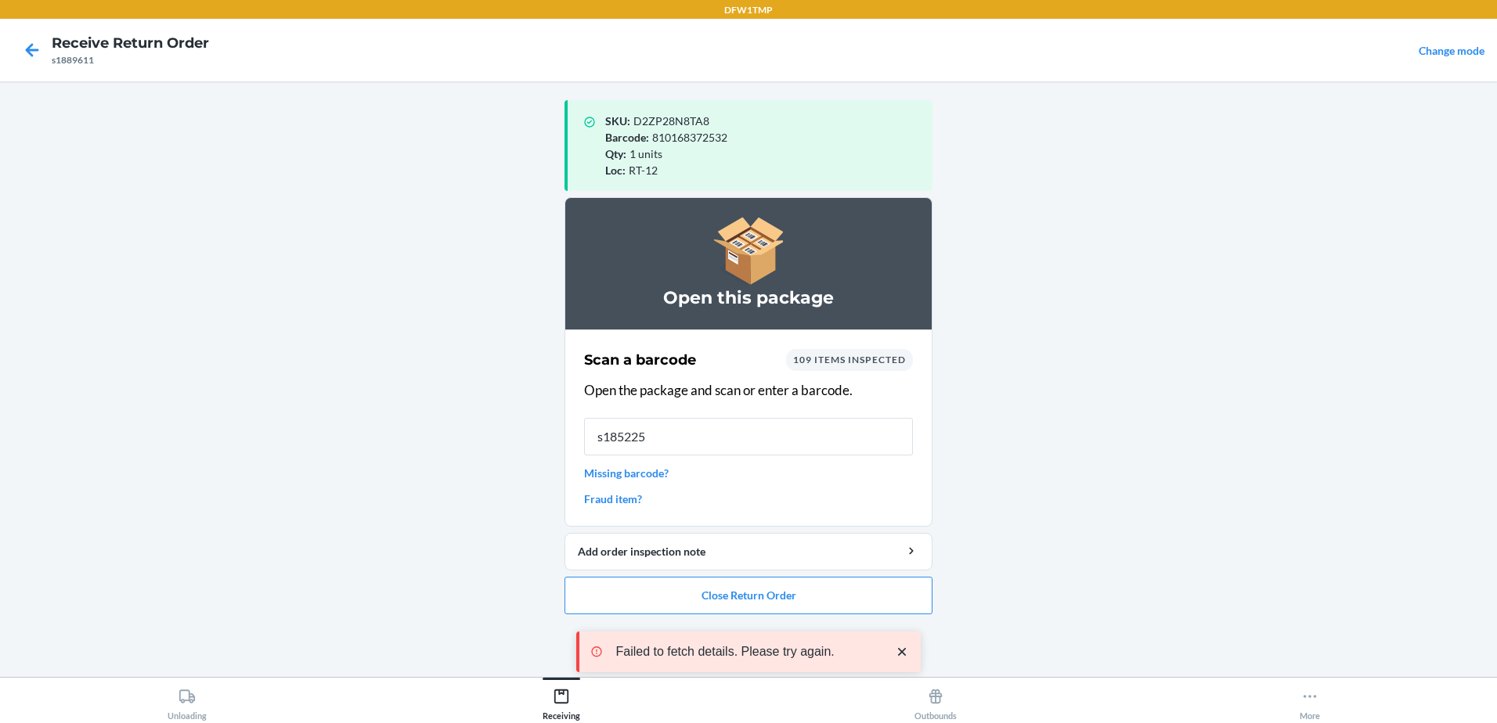
type input "s1852257"
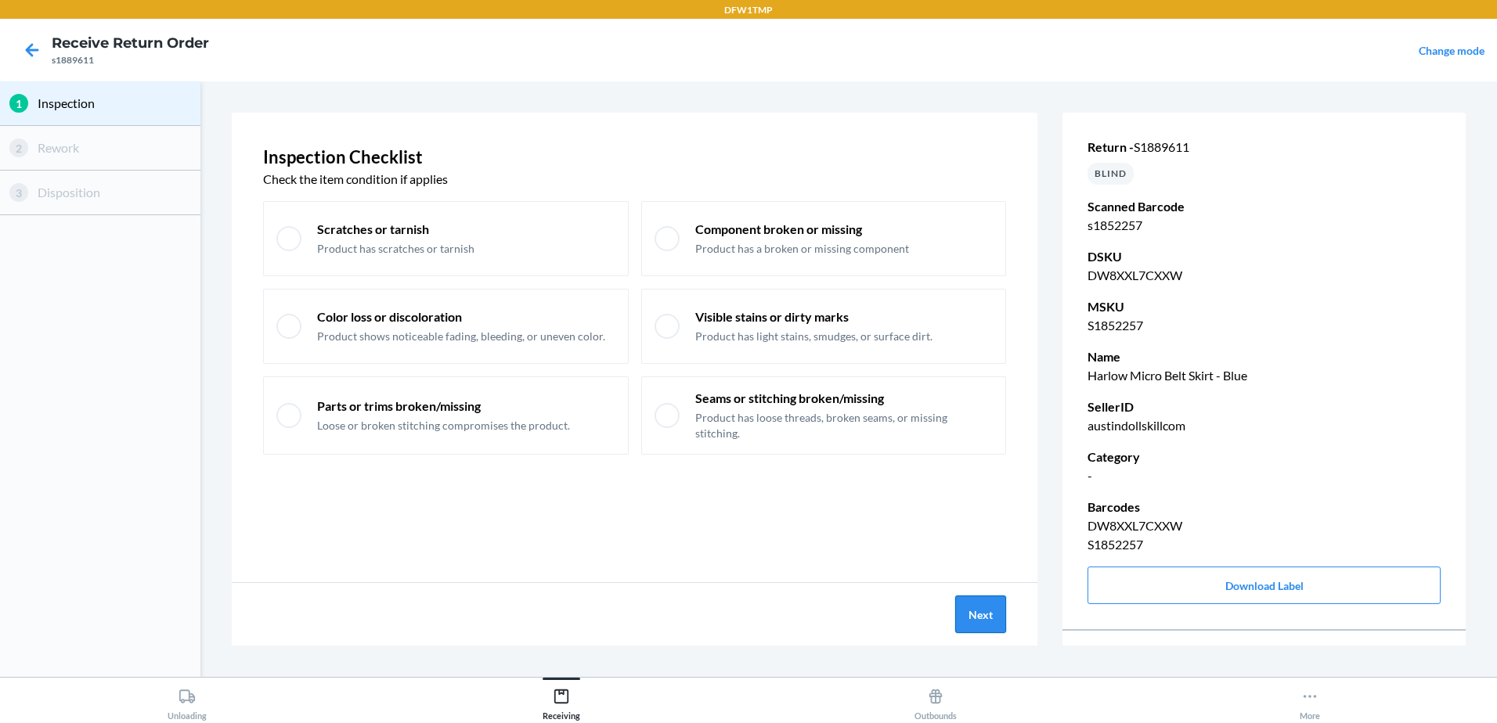
click at [980, 609] on button "Next" at bounding box center [980, 615] width 51 height 38
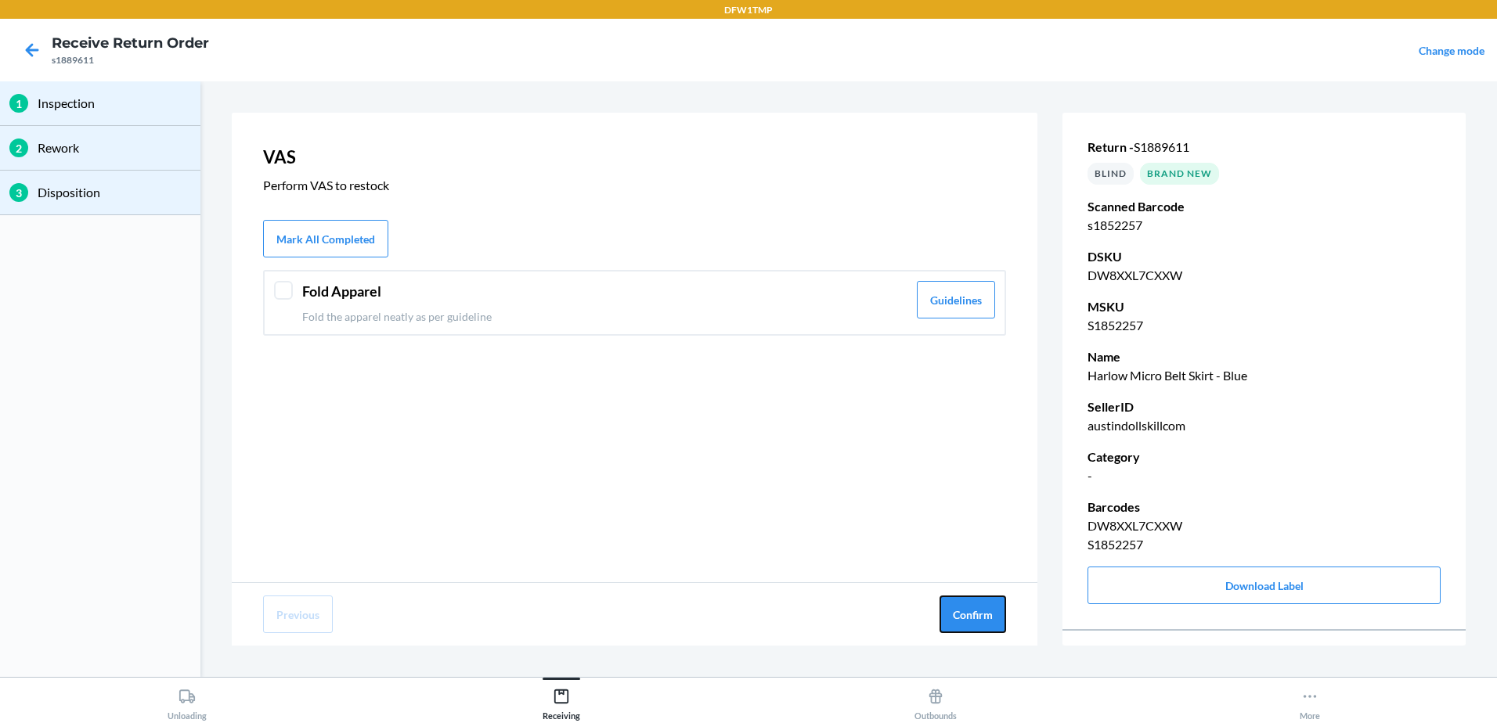
click at [980, 609] on button "Confirm" at bounding box center [972, 615] width 67 height 38
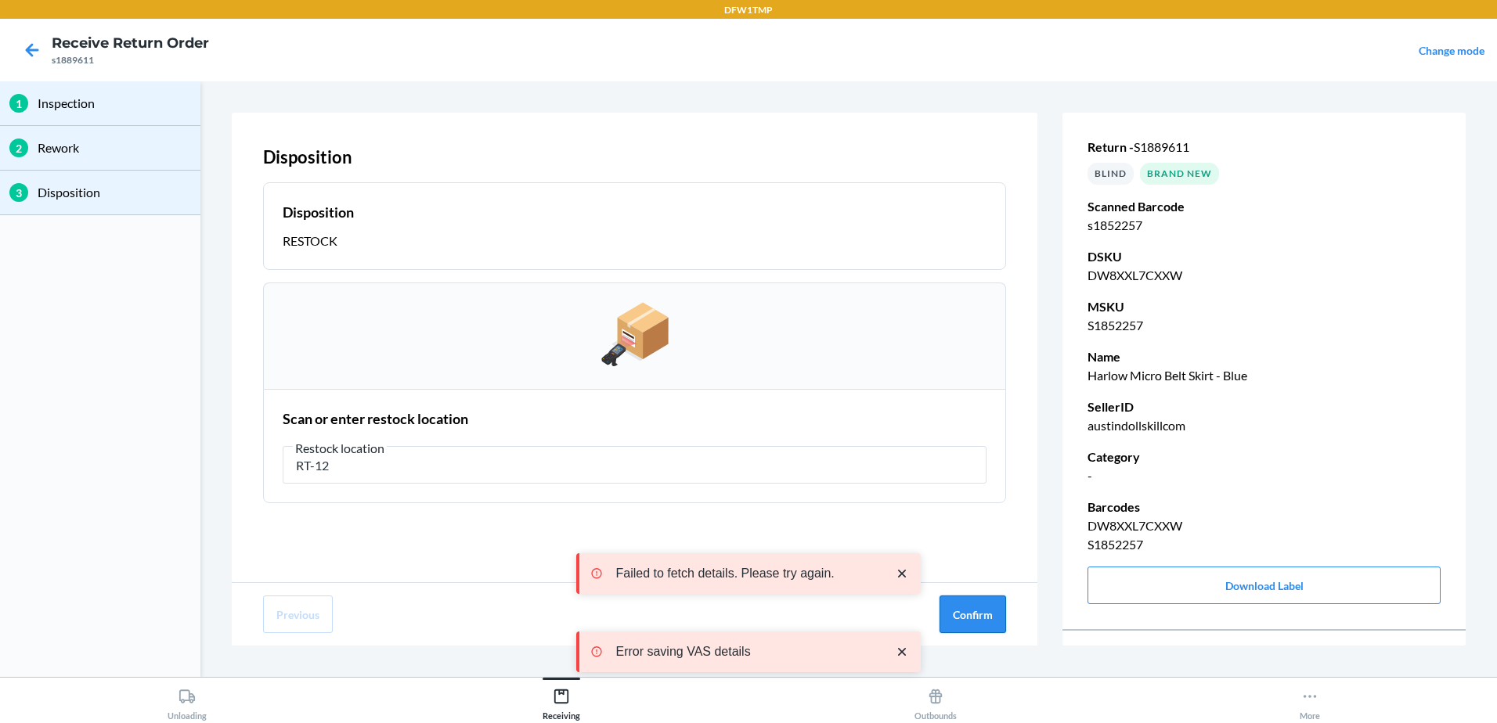
type input "RT-12"
click at [978, 607] on button "Confirm" at bounding box center [972, 615] width 67 height 38
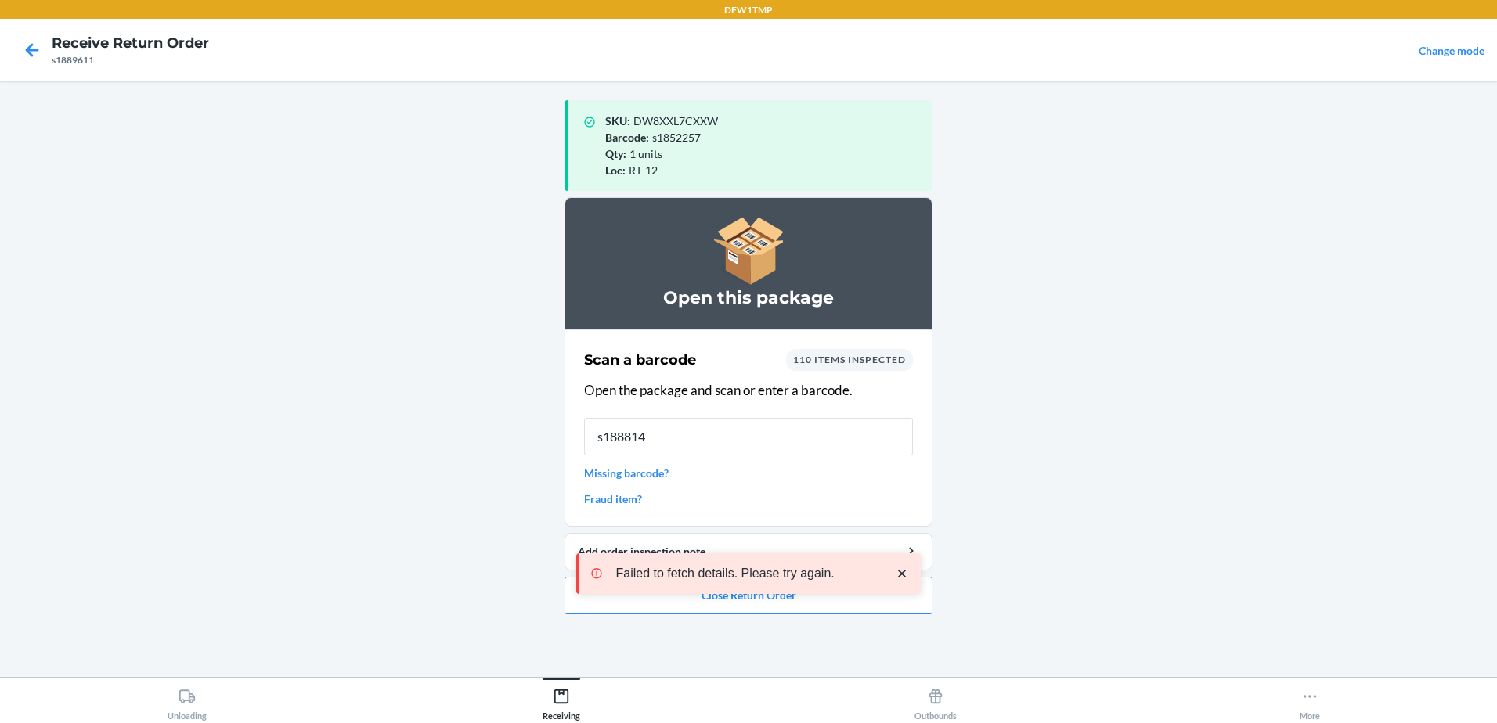
type input "s1888141"
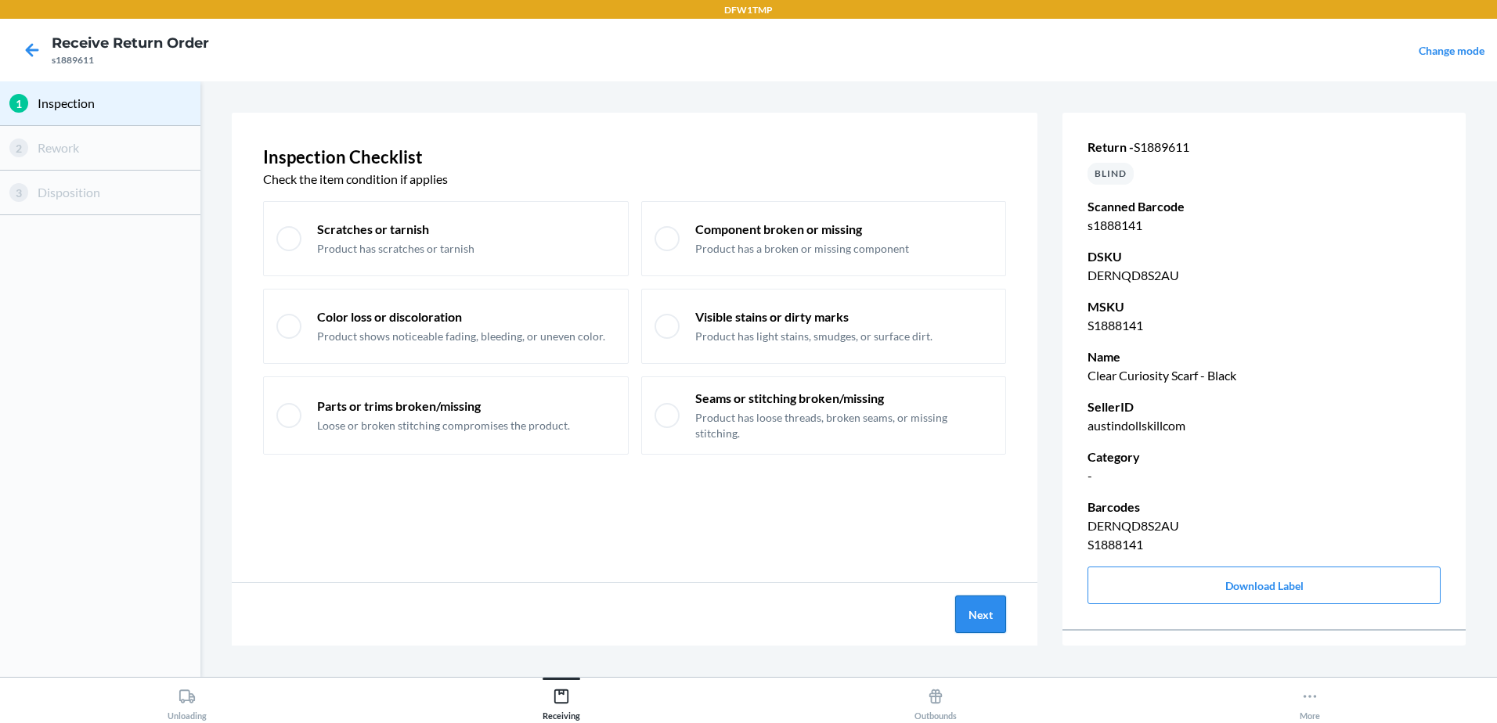
click at [976, 611] on button "Next" at bounding box center [980, 615] width 51 height 38
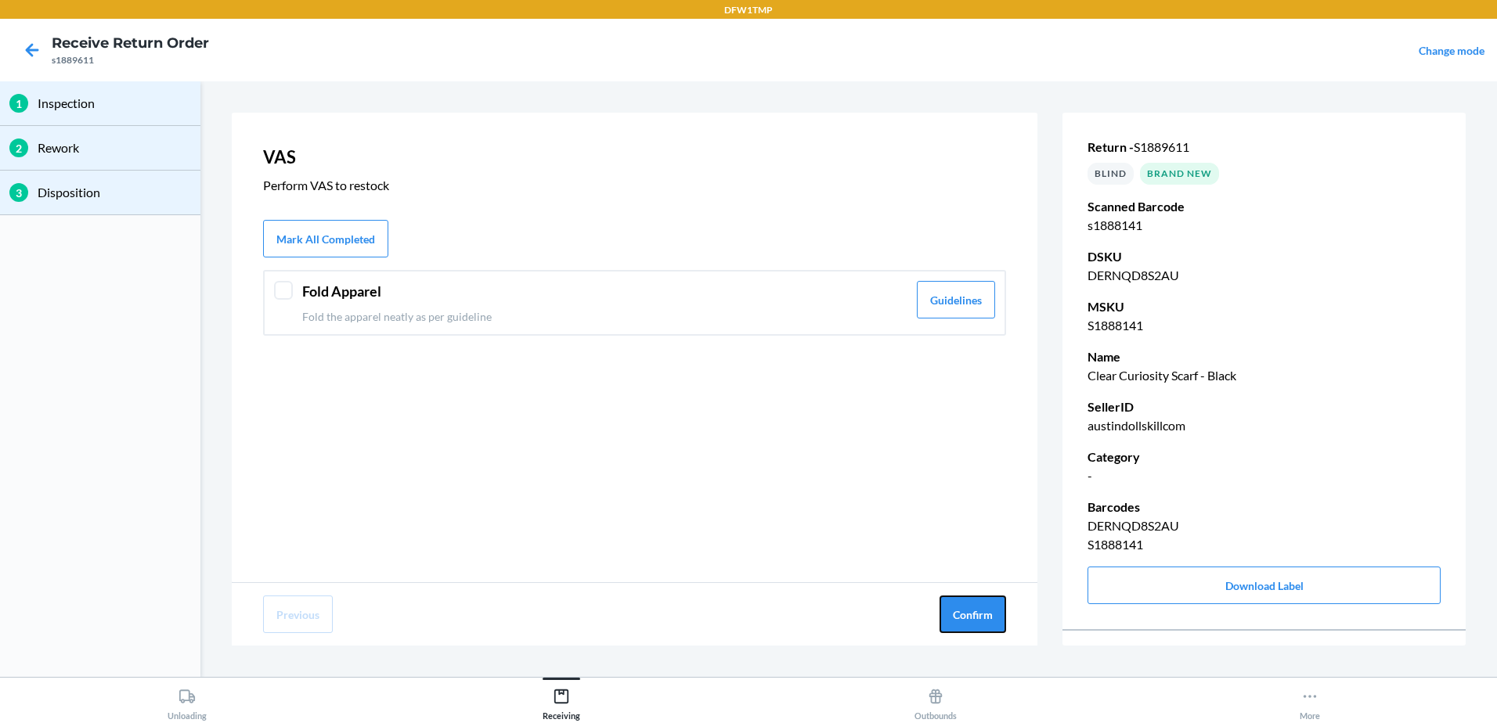
click at [976, 611] on button "Confirm" at bounding box center [972, 615] width 67 height 38
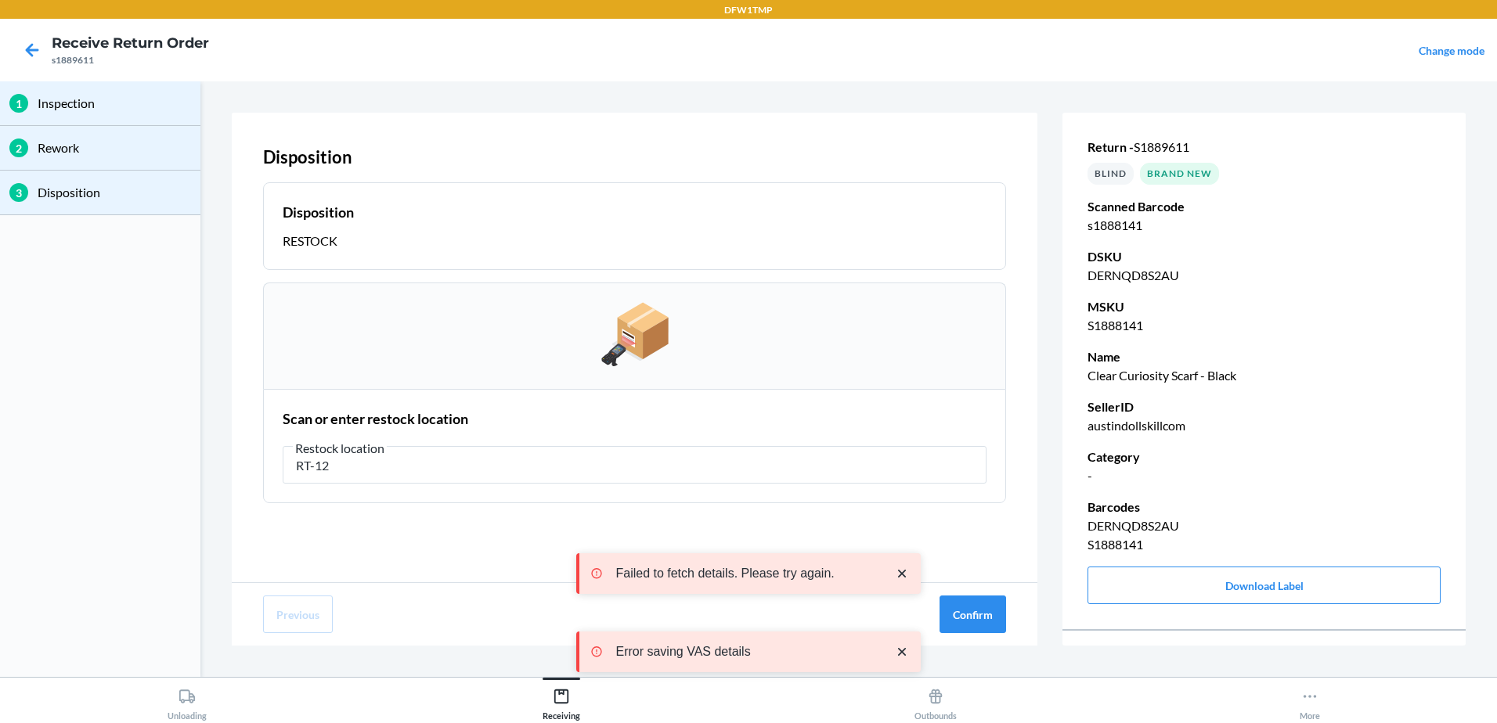
type input "RT-12"
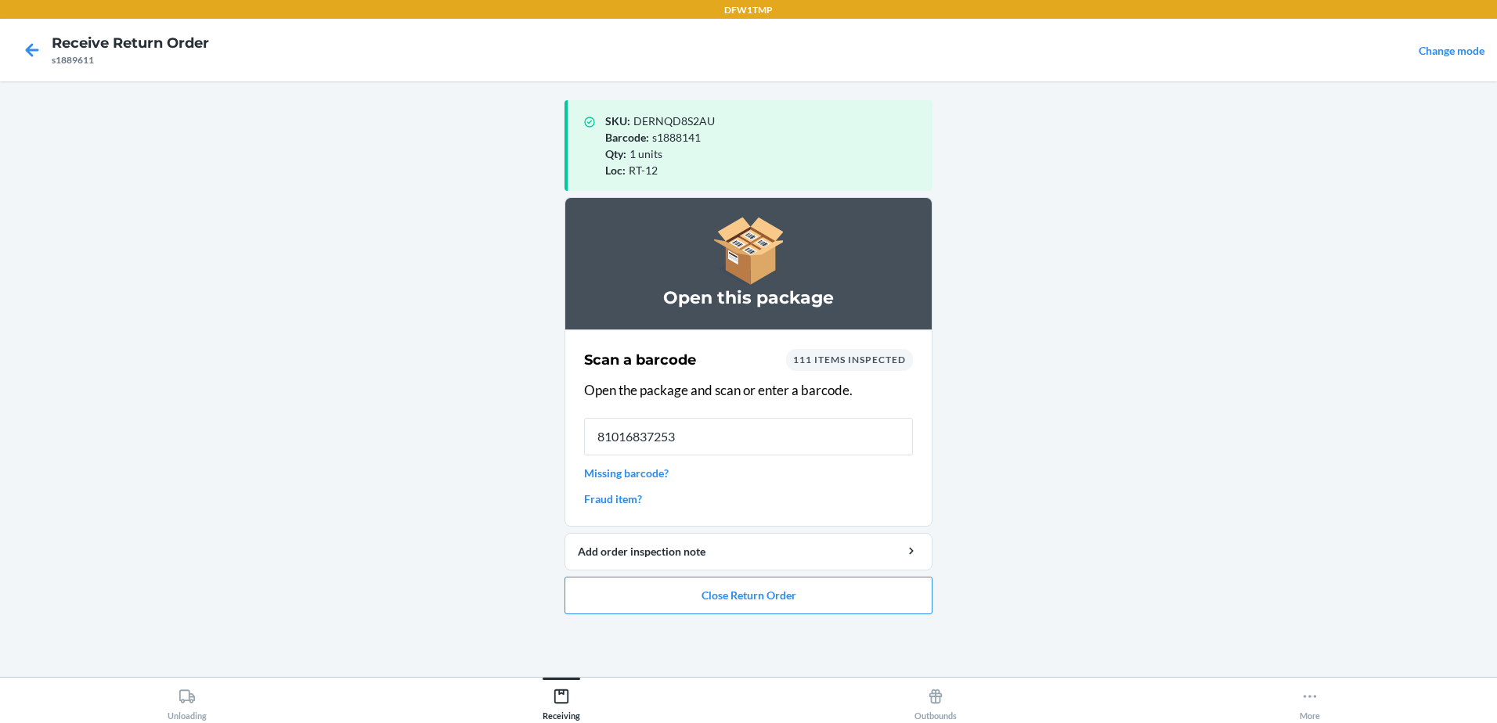
type input "810168372532"
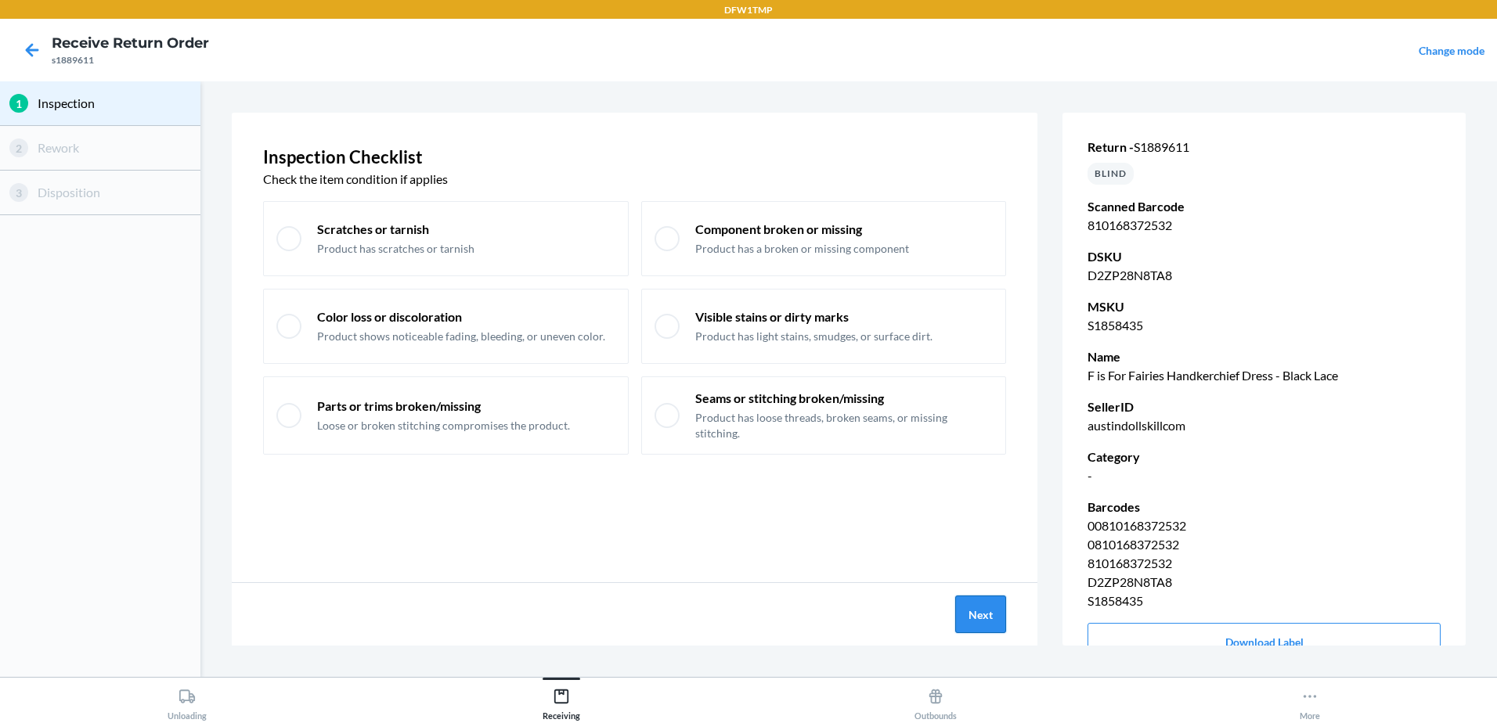
click at [987, 625] on button "Next" at bounding box center [980, 615] width 51 height 38
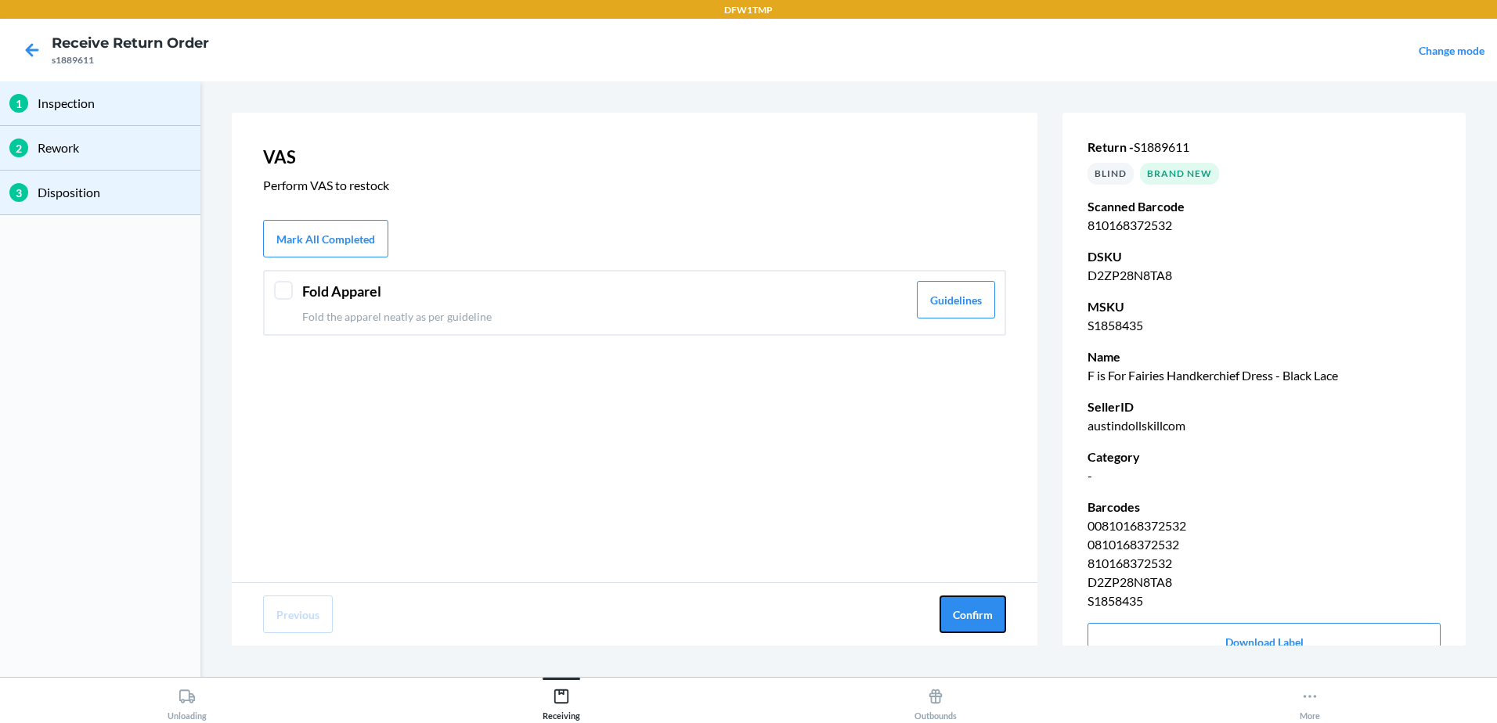
click at [987, 625] on button "Confirm" at bounding box center [972, 615] width 67 height 38
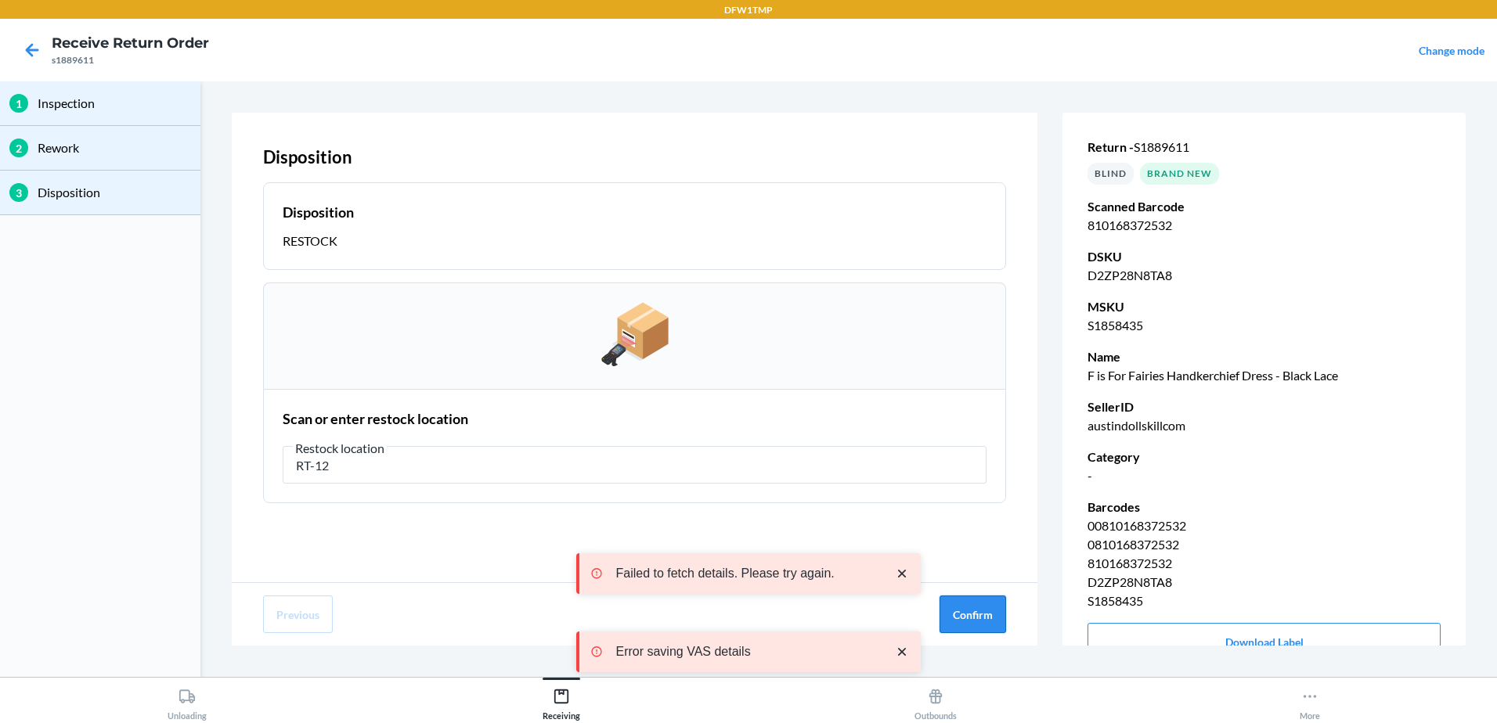
type input "RT-12"
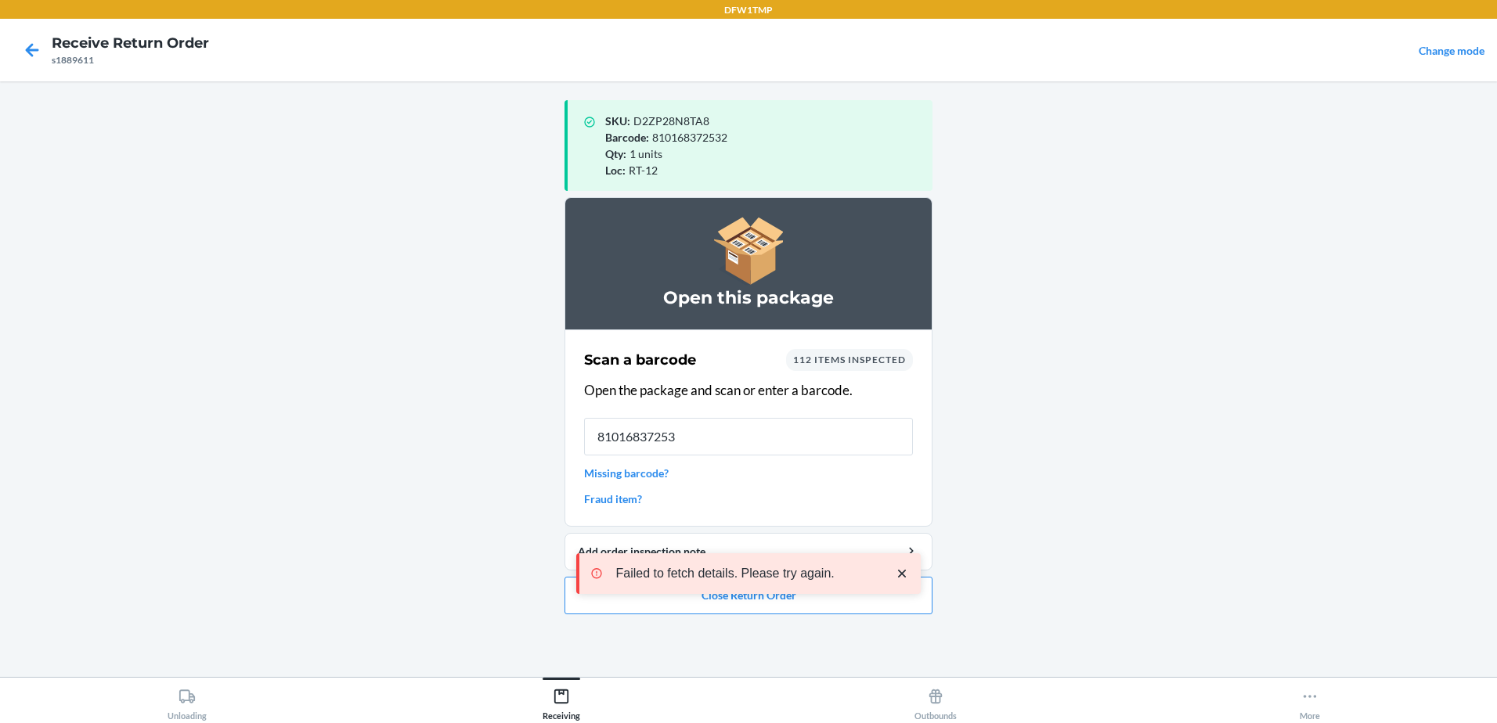
type input "810168372532"
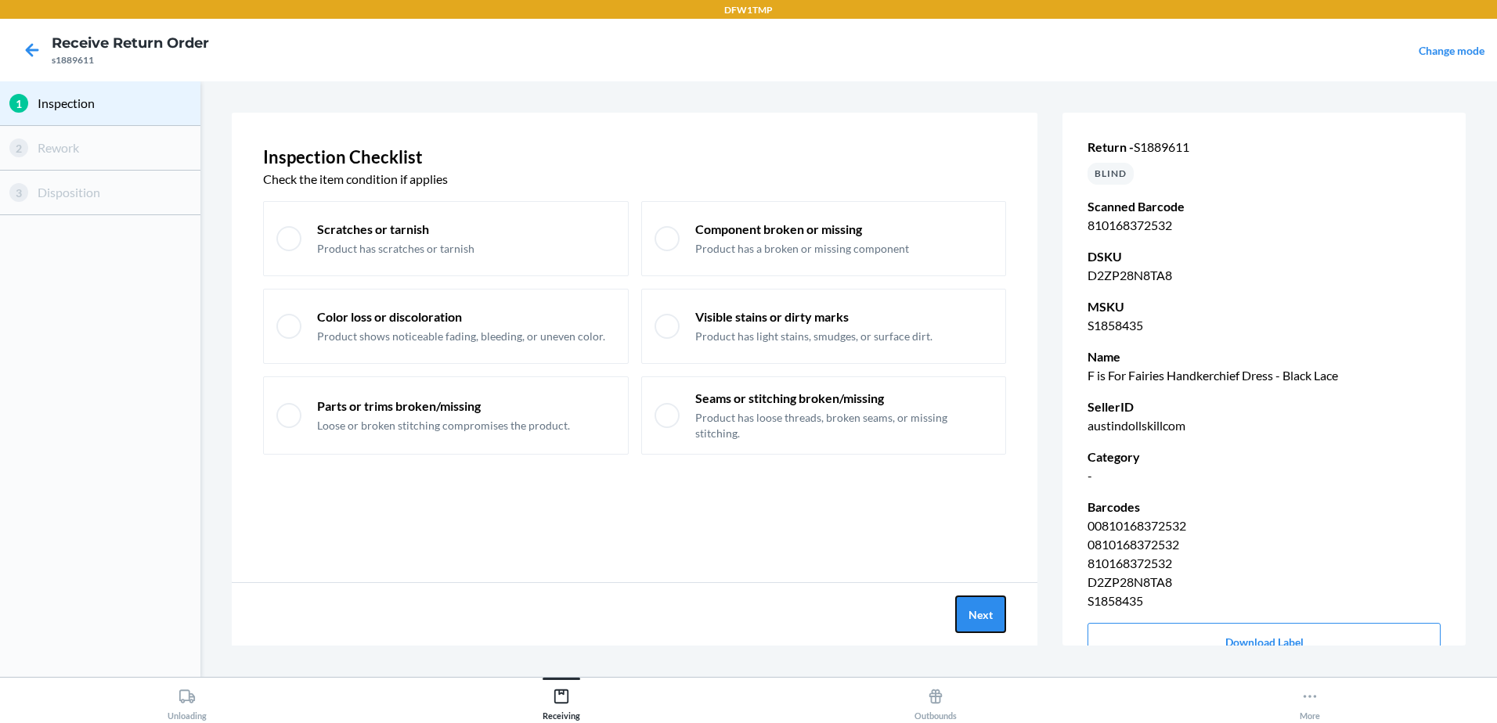
click at [988, 625] on button "Next" at bounding box center [980, 615] width 51 height 38
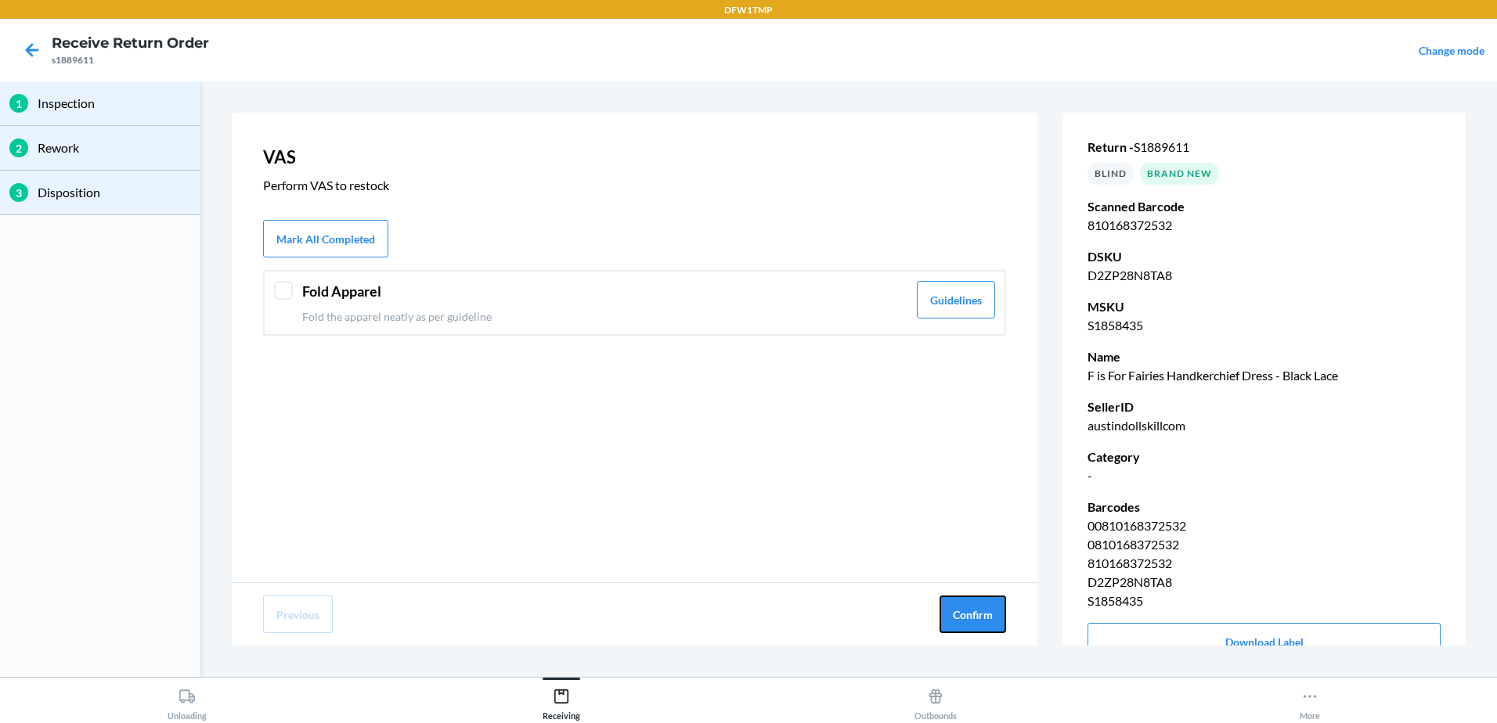
click at [988, 625] on button "Confirm" at bounding box center [972, 615] width 67 height 38
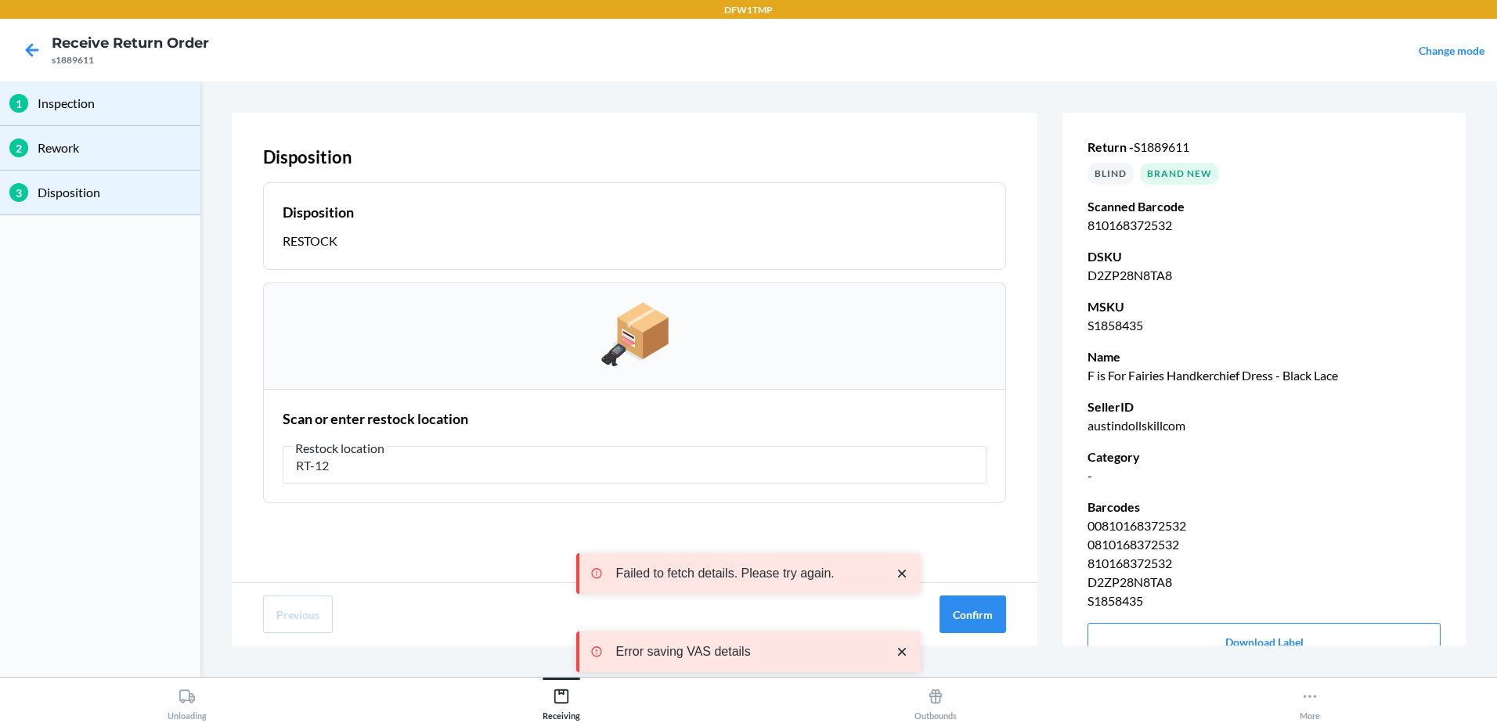
type input "RT-12"
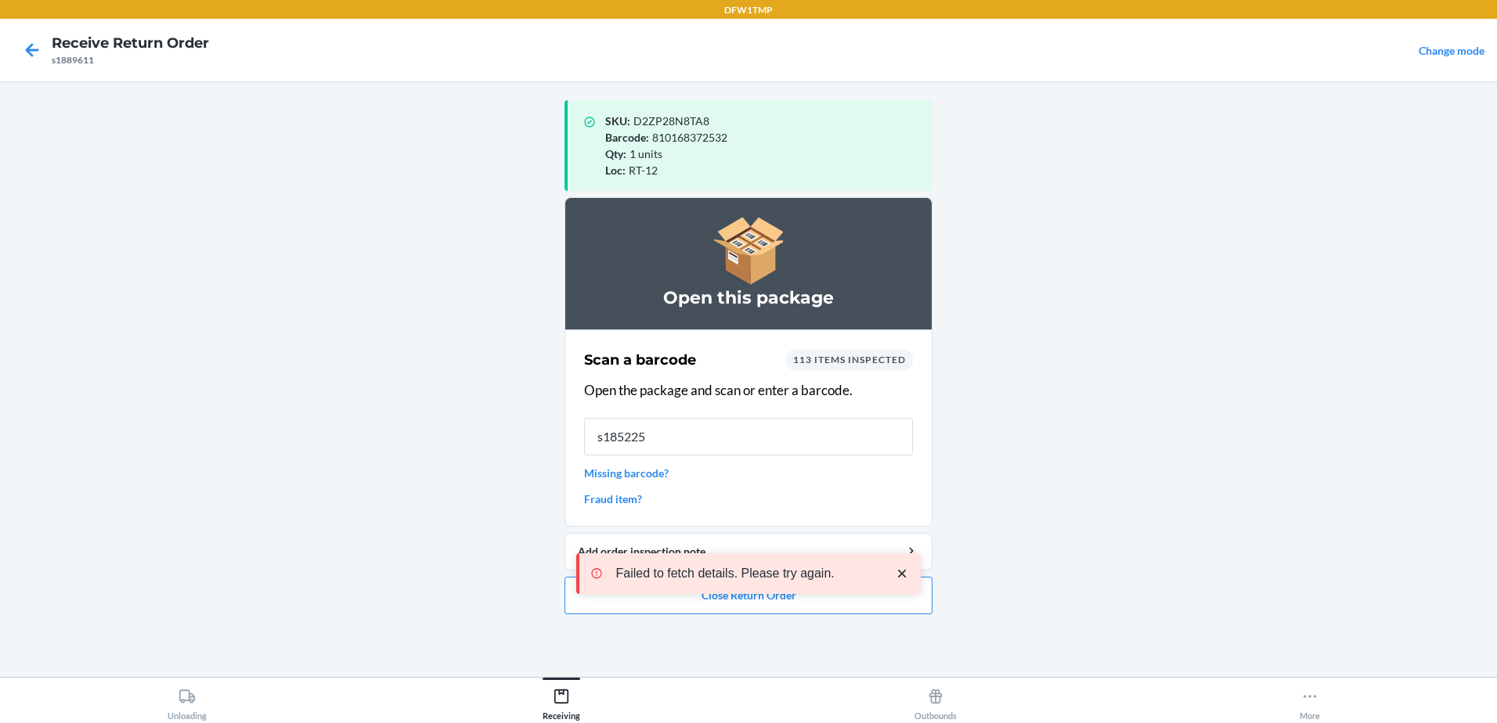
type input "s1852257"
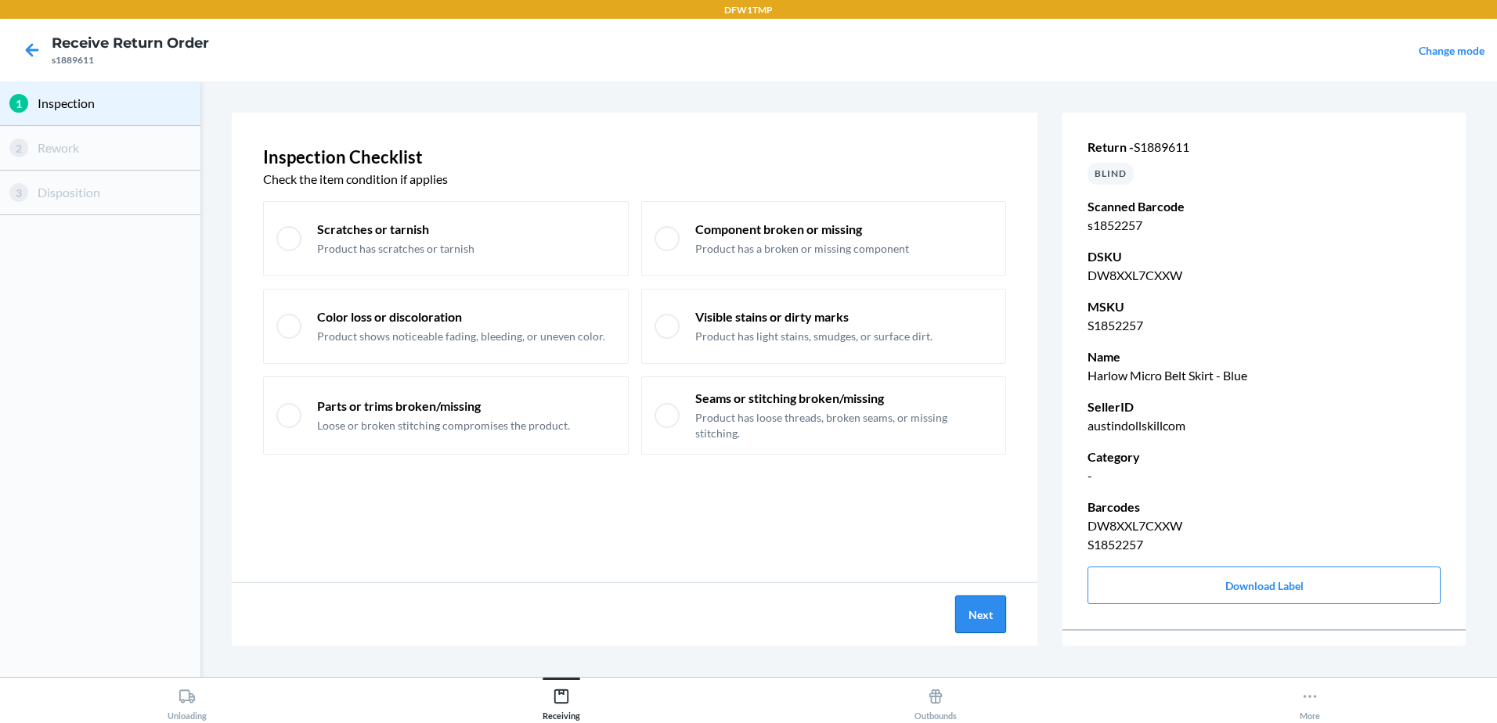
click at [957, 613] on button "Next" at bounding box center [980, 615] width 51 height 38
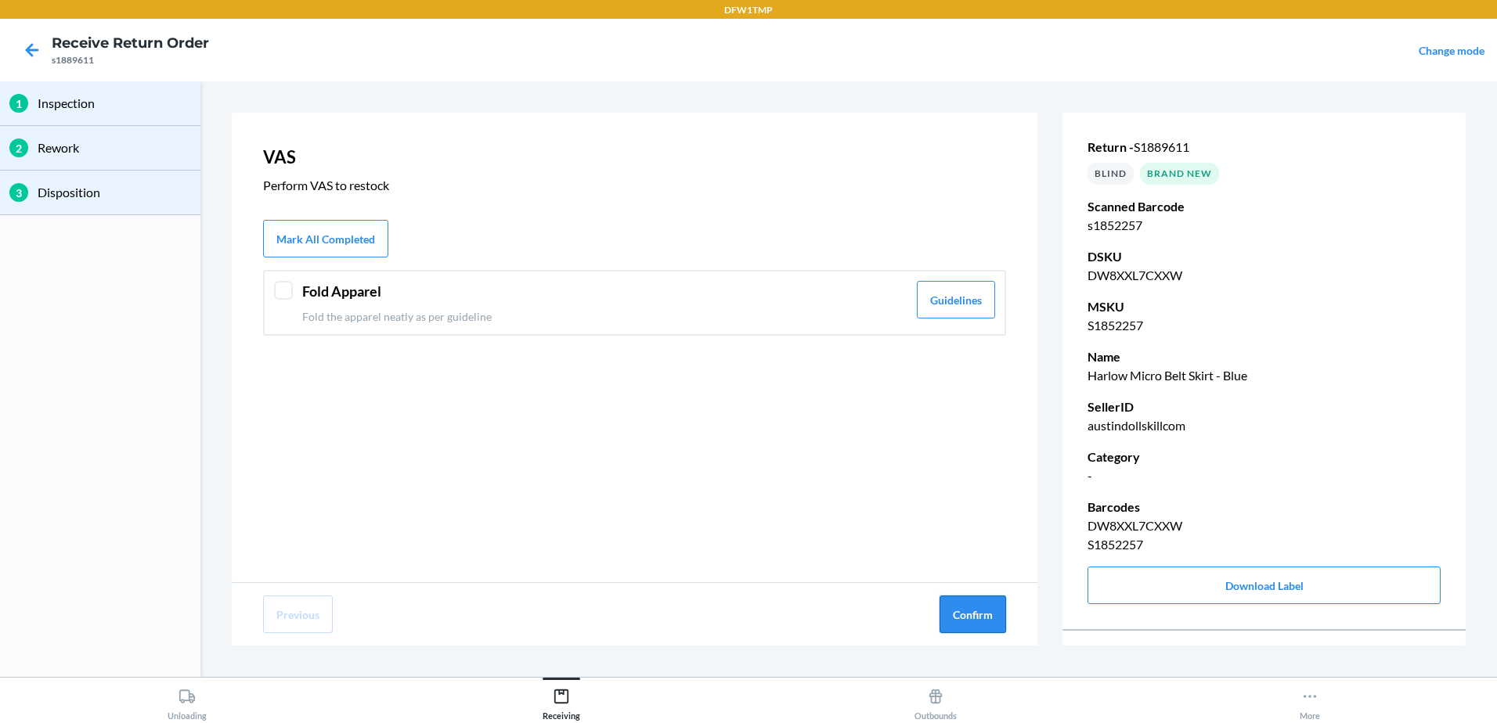
click at [957, 611] on button "Confirm" at bounding box center [972, 615] width 67 height 38
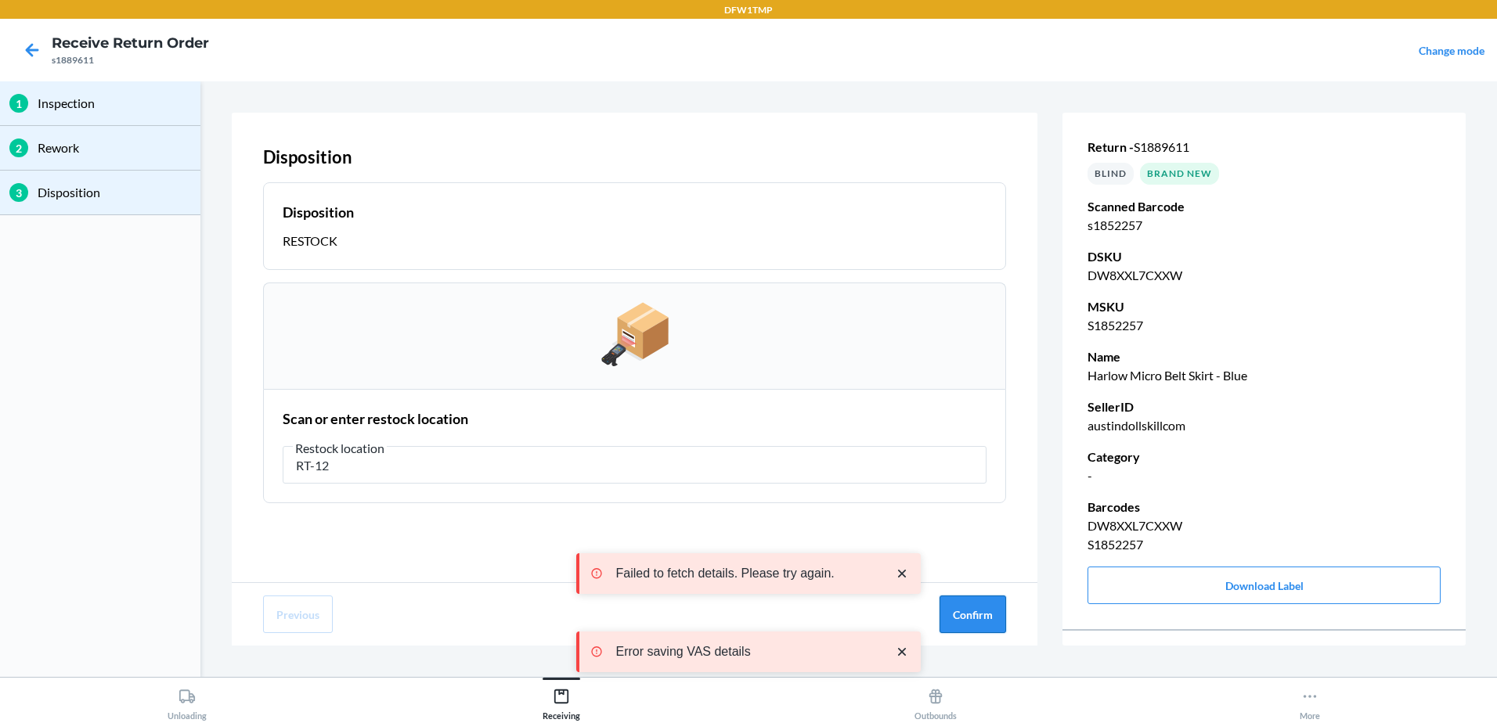
type input "RT-12"
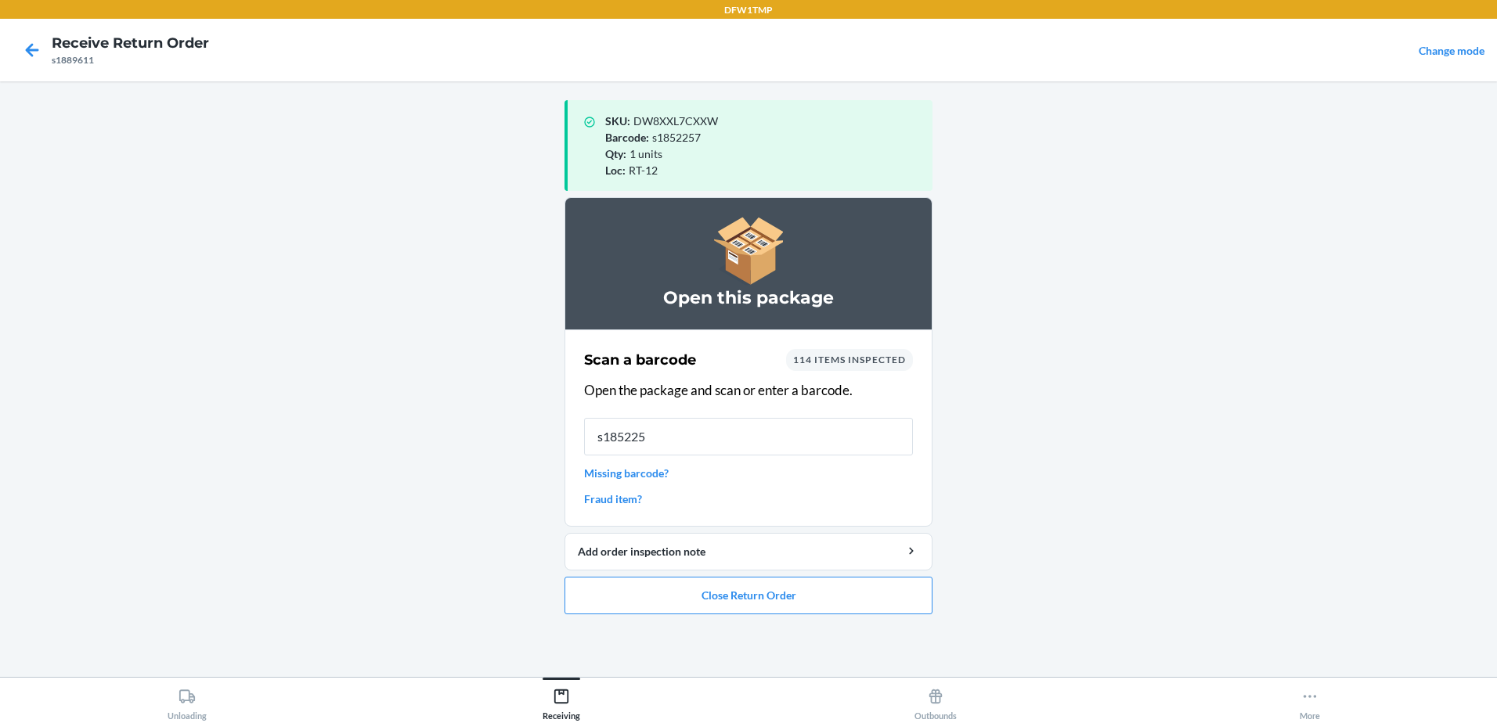
type input "s1852257"
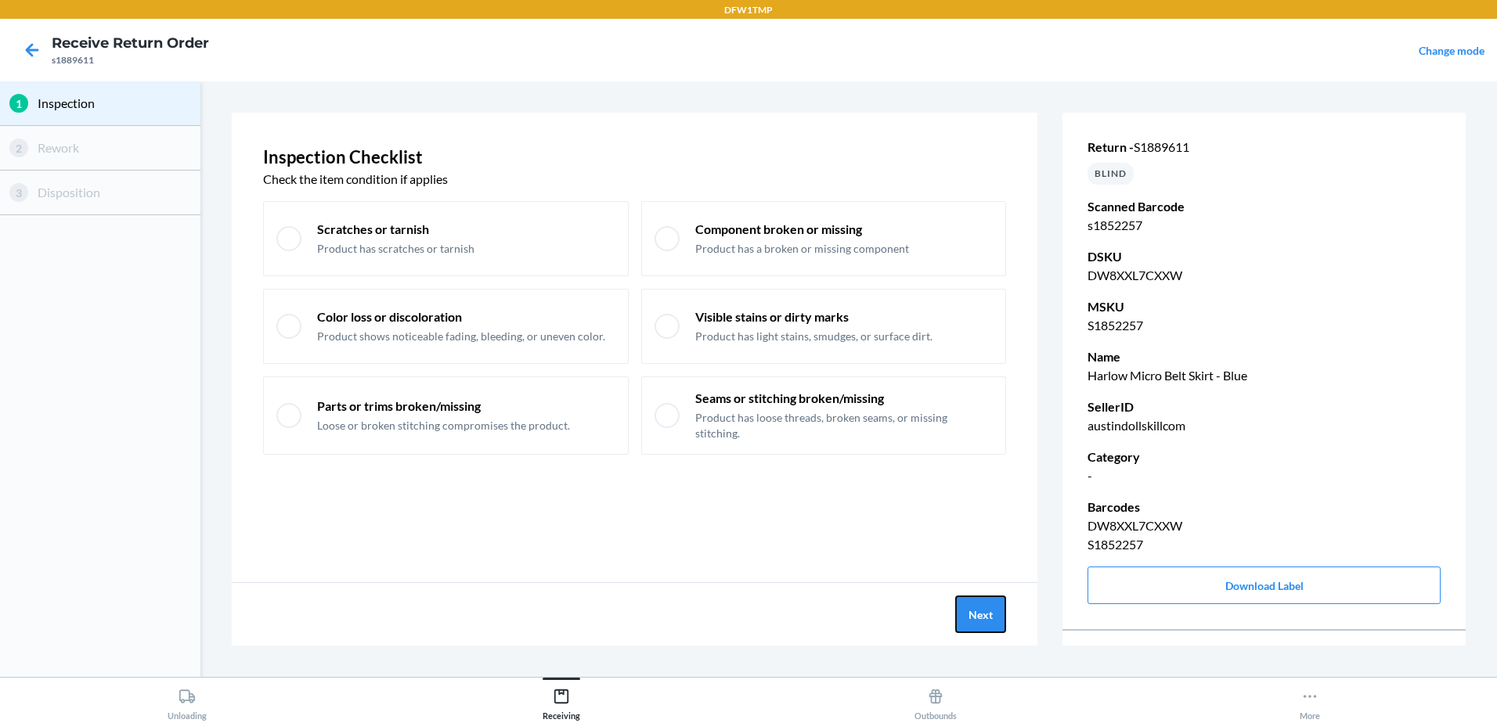
click at [957, 611] on button "Next" at bounding box center [980, 615] width 51 height 38
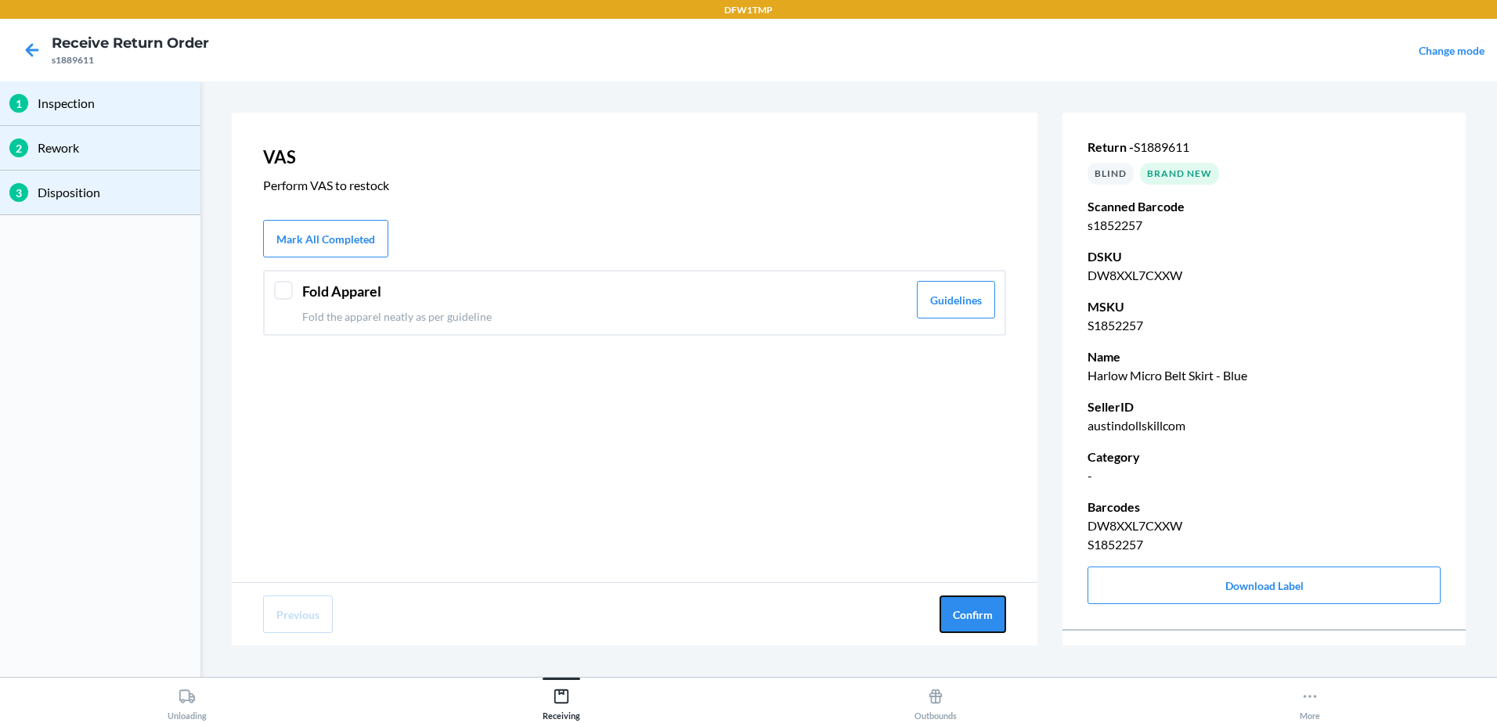
click at [957, 611] on button "Confirm" at bounding box center [972, 615] width 67 height 38
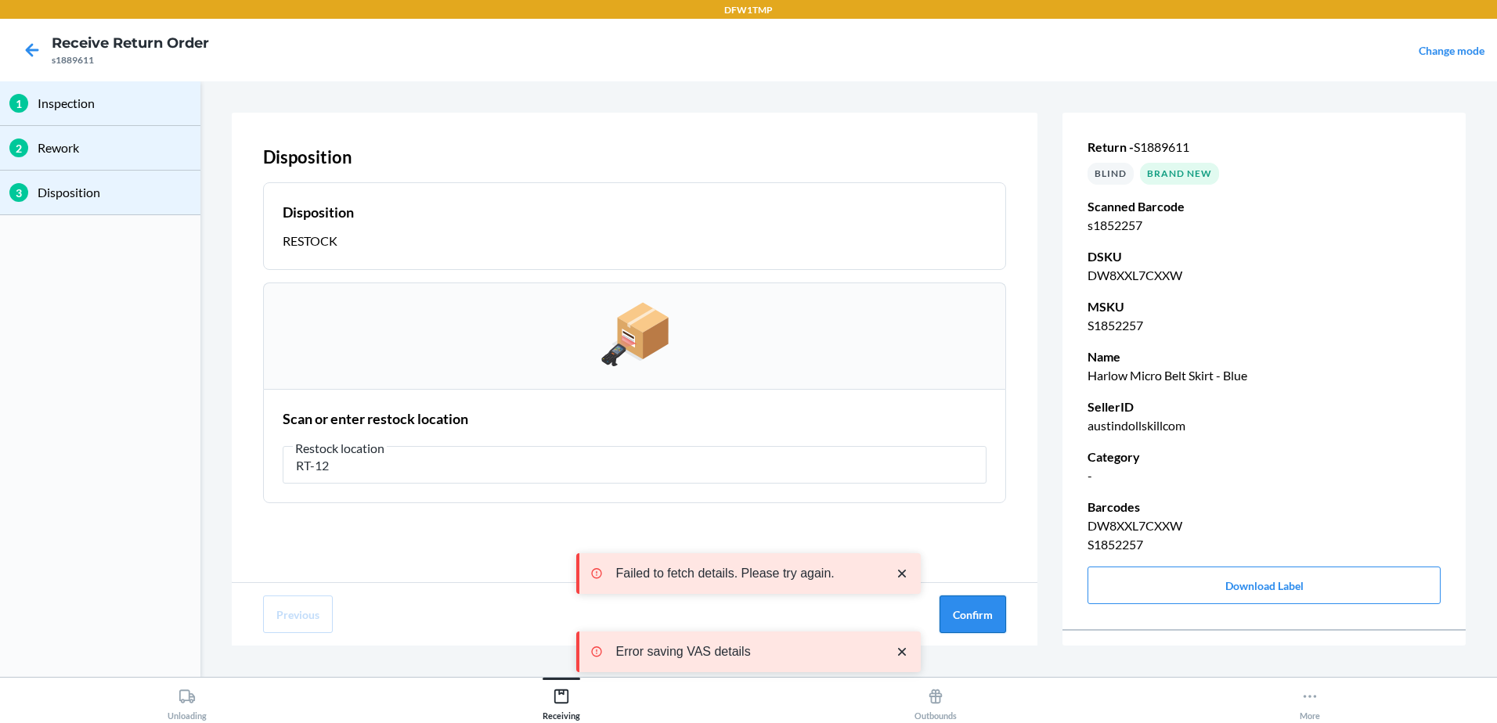
type input "RT-12"
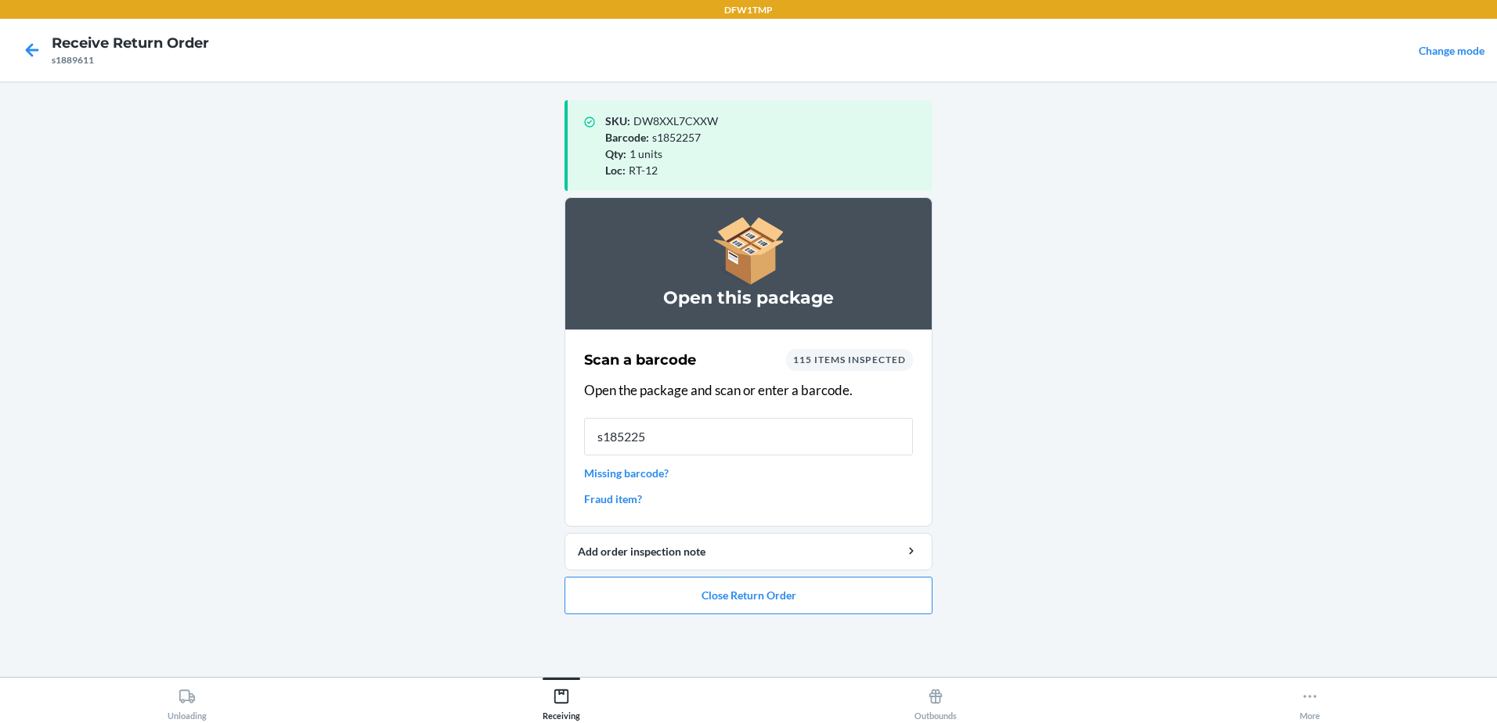
type input "s1852257"
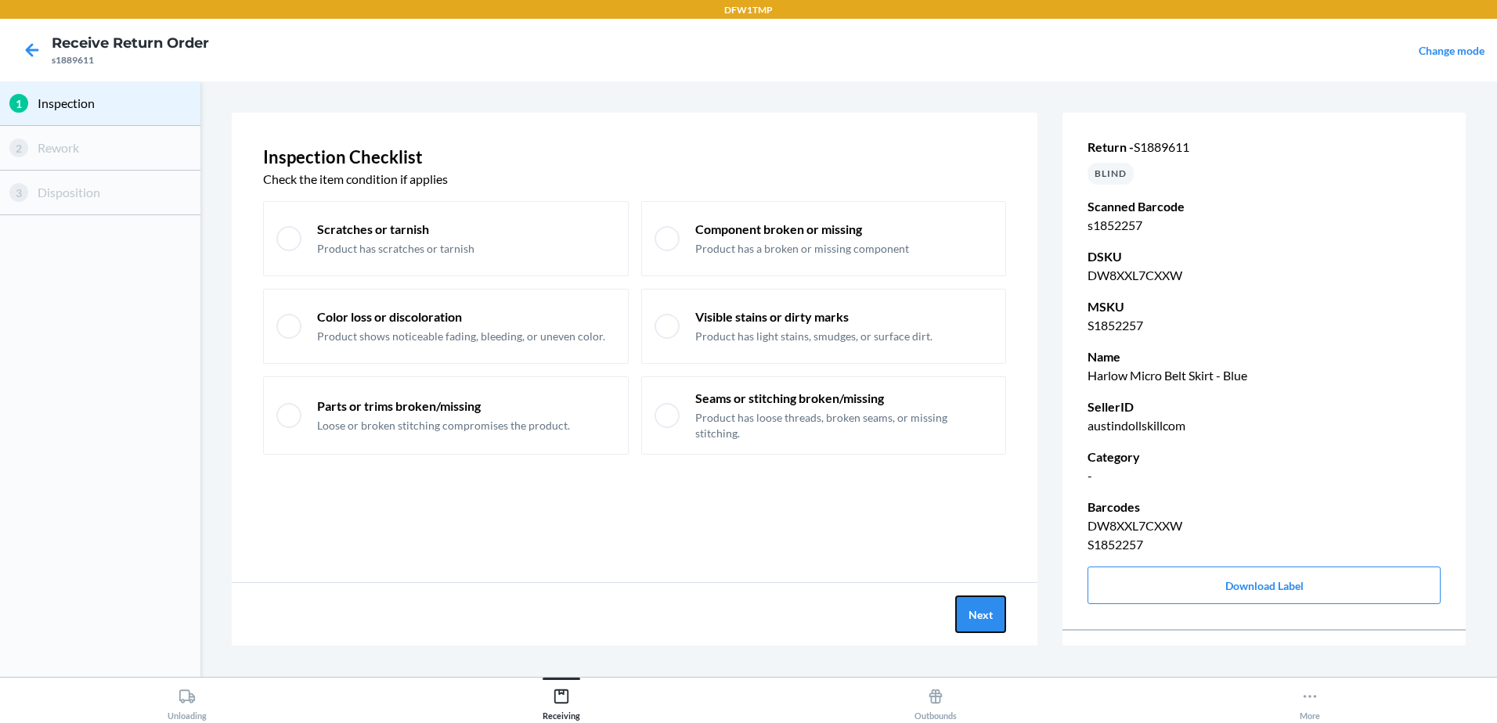
click at [955, 611] on button "Next" at bounding box center [980, 615] width 51 height 38
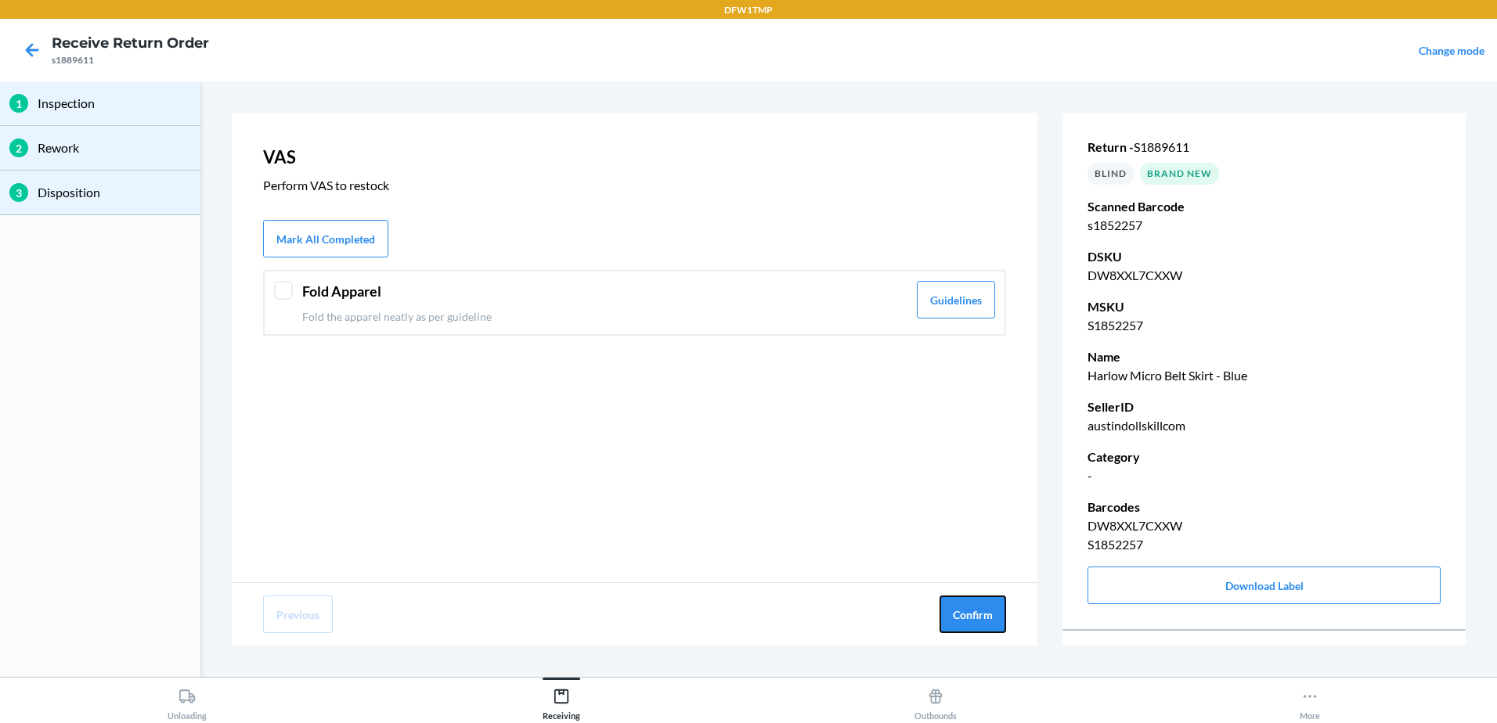
click at [959, 613] on button "Confirm" at bounding box center [972, 615] width 67 height 38
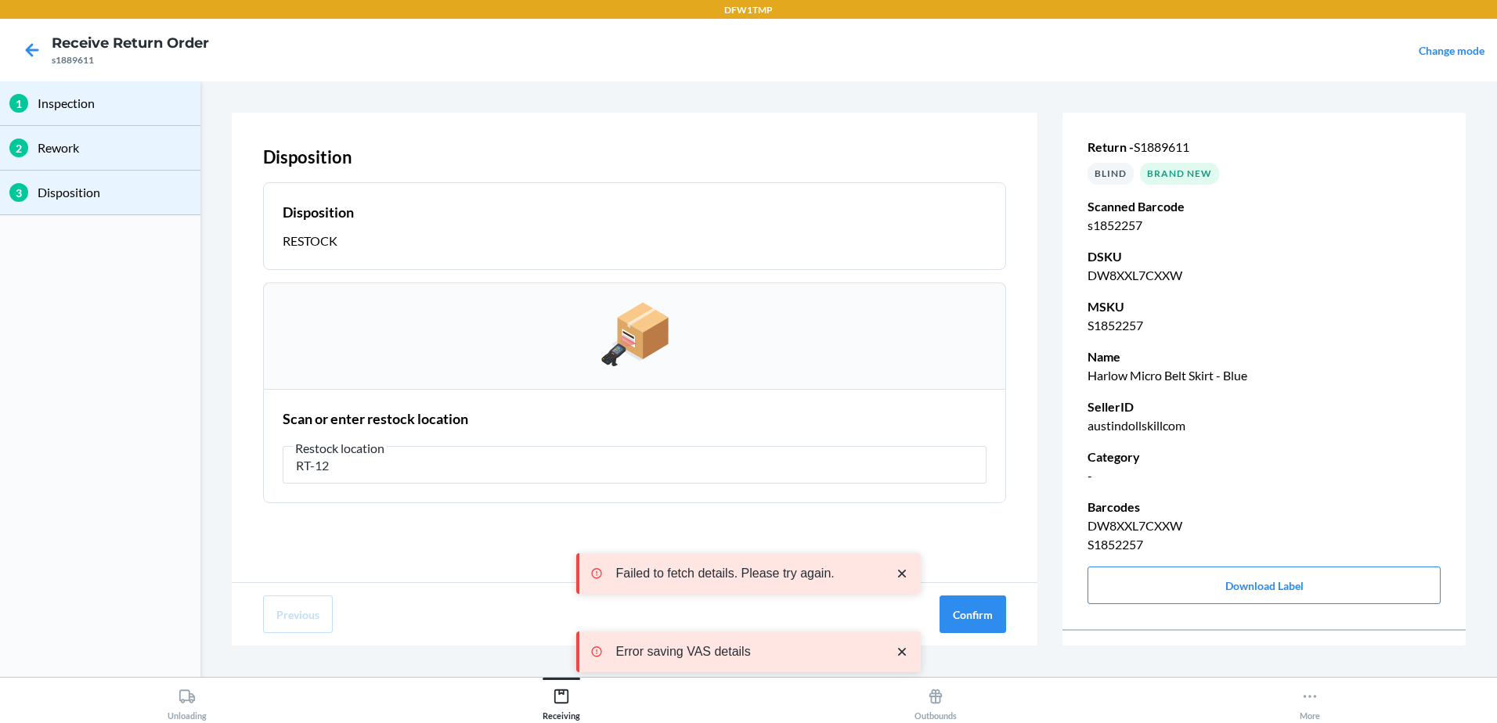
type input "RT-12"
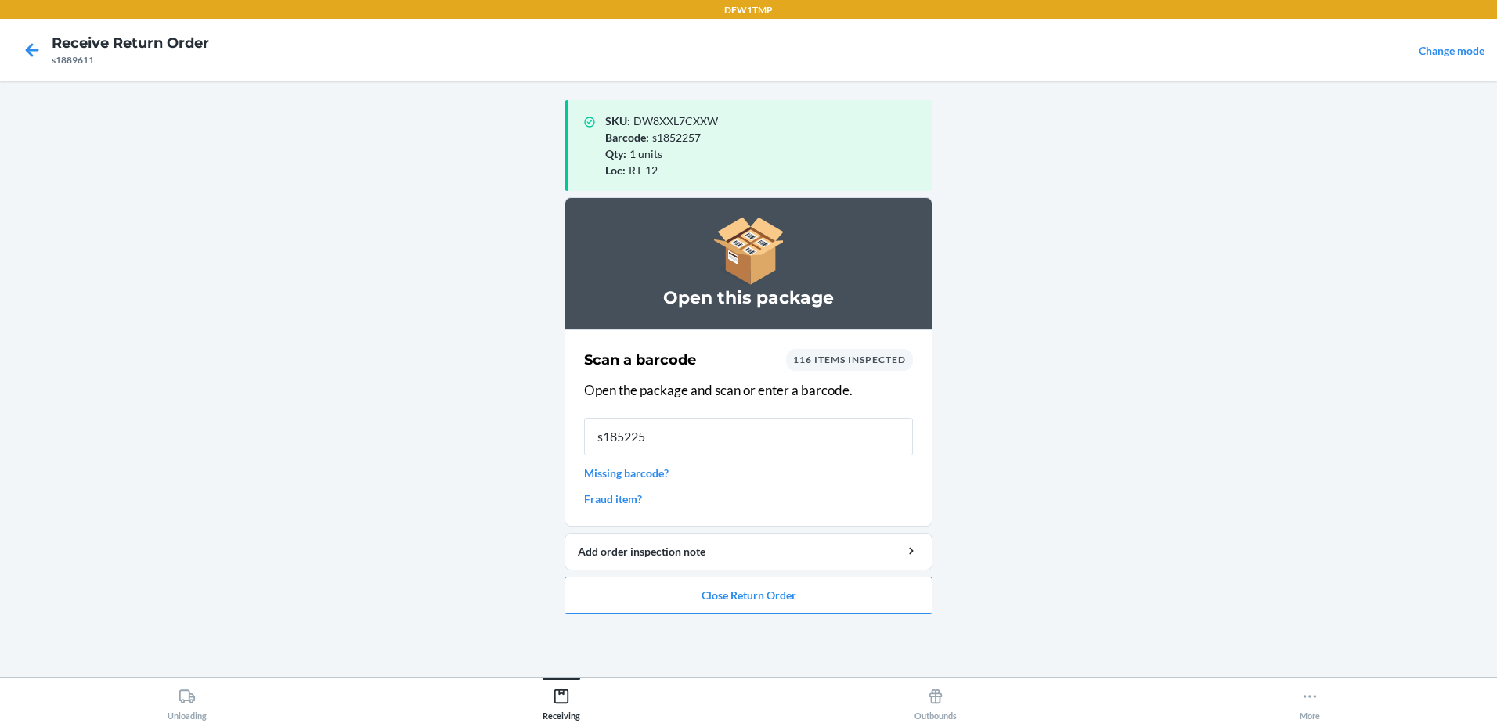
type input "s1852257"
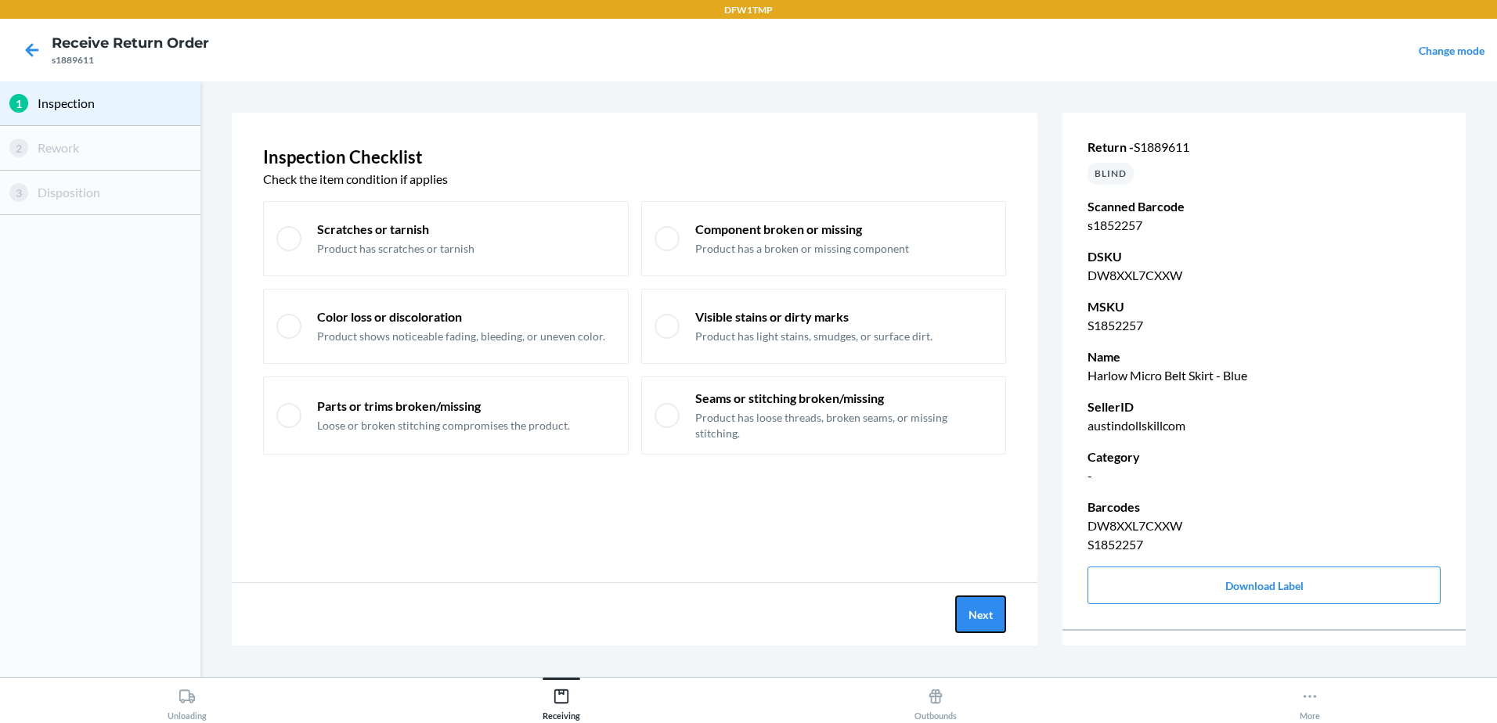
click at [959, 613] on button "Next" at bounding box center [980, 615] width 51 height 38
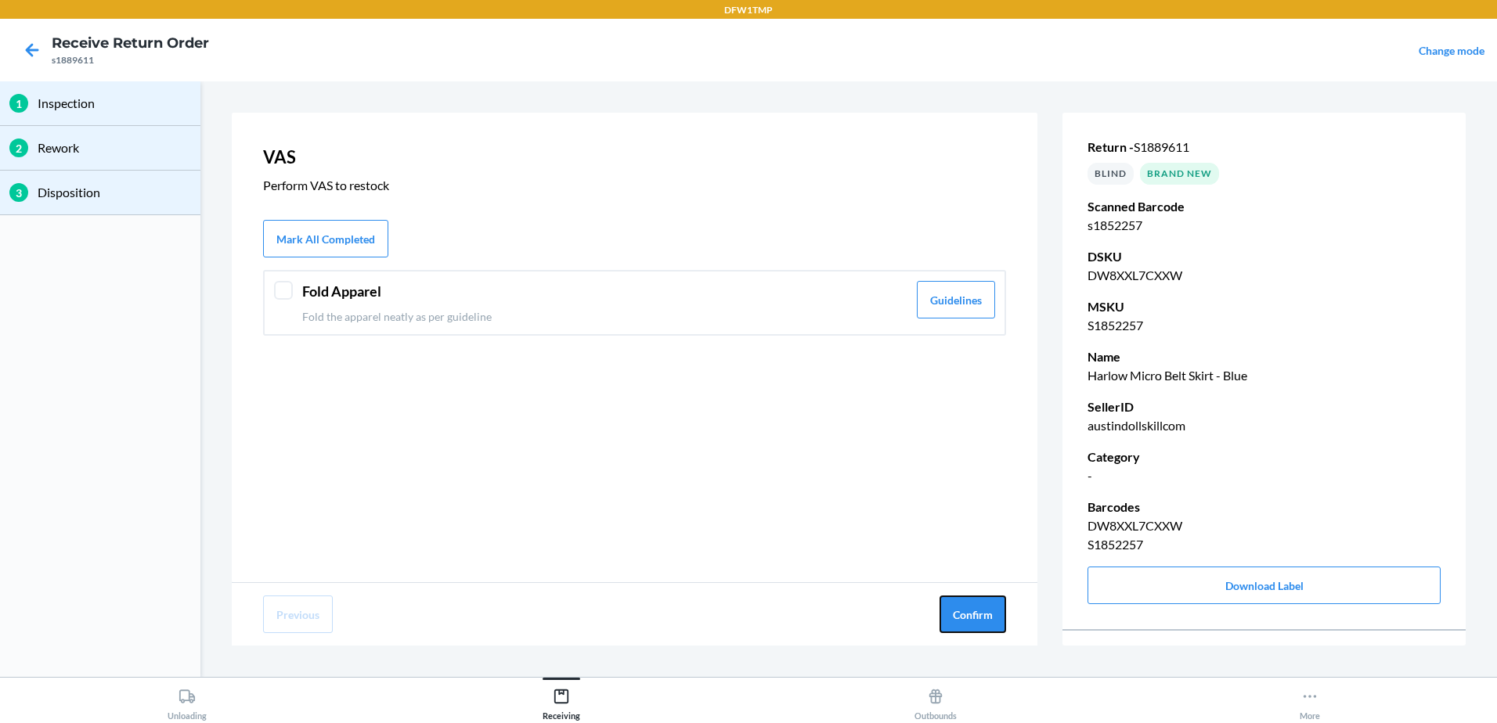
click at [959, 613] on button "Confirm" at bounding box center [972, 615] width 67 height 38
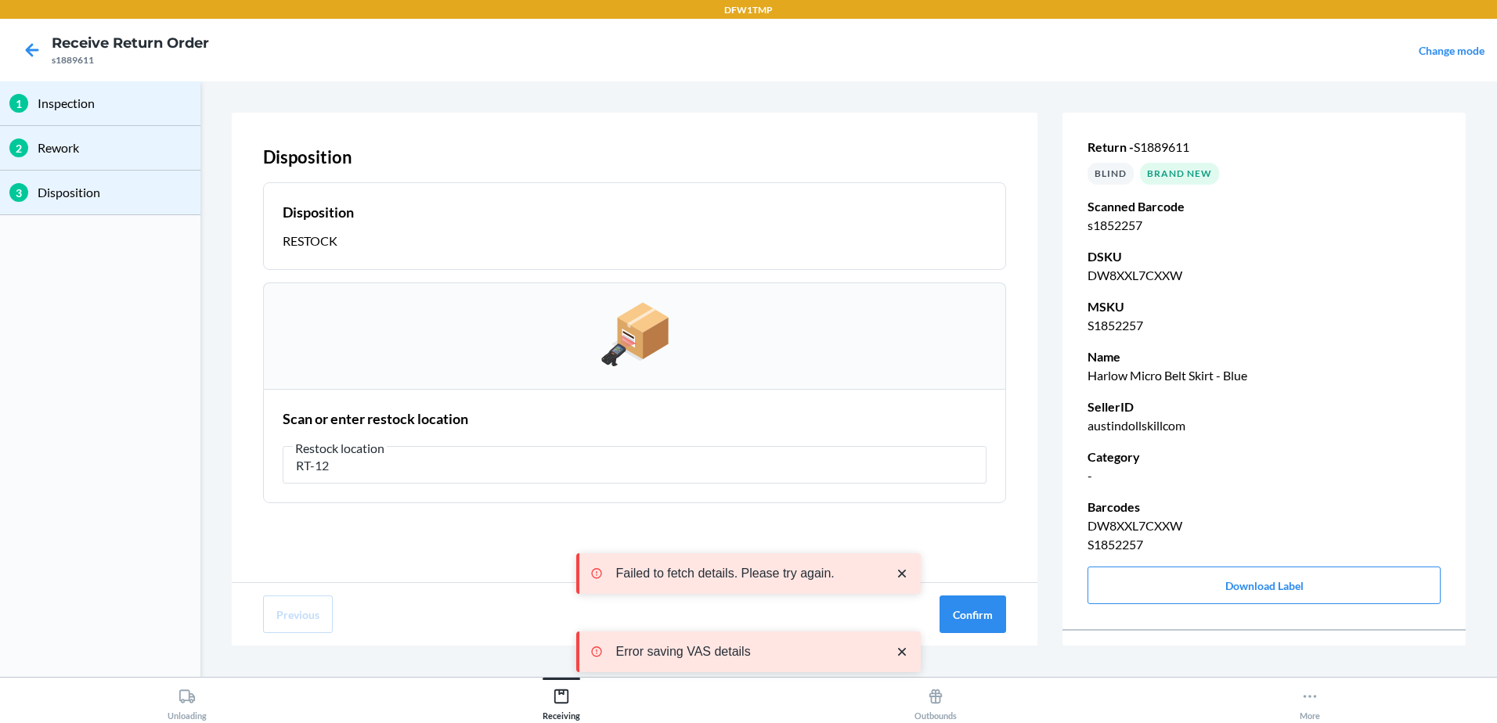
type input "RT-12"
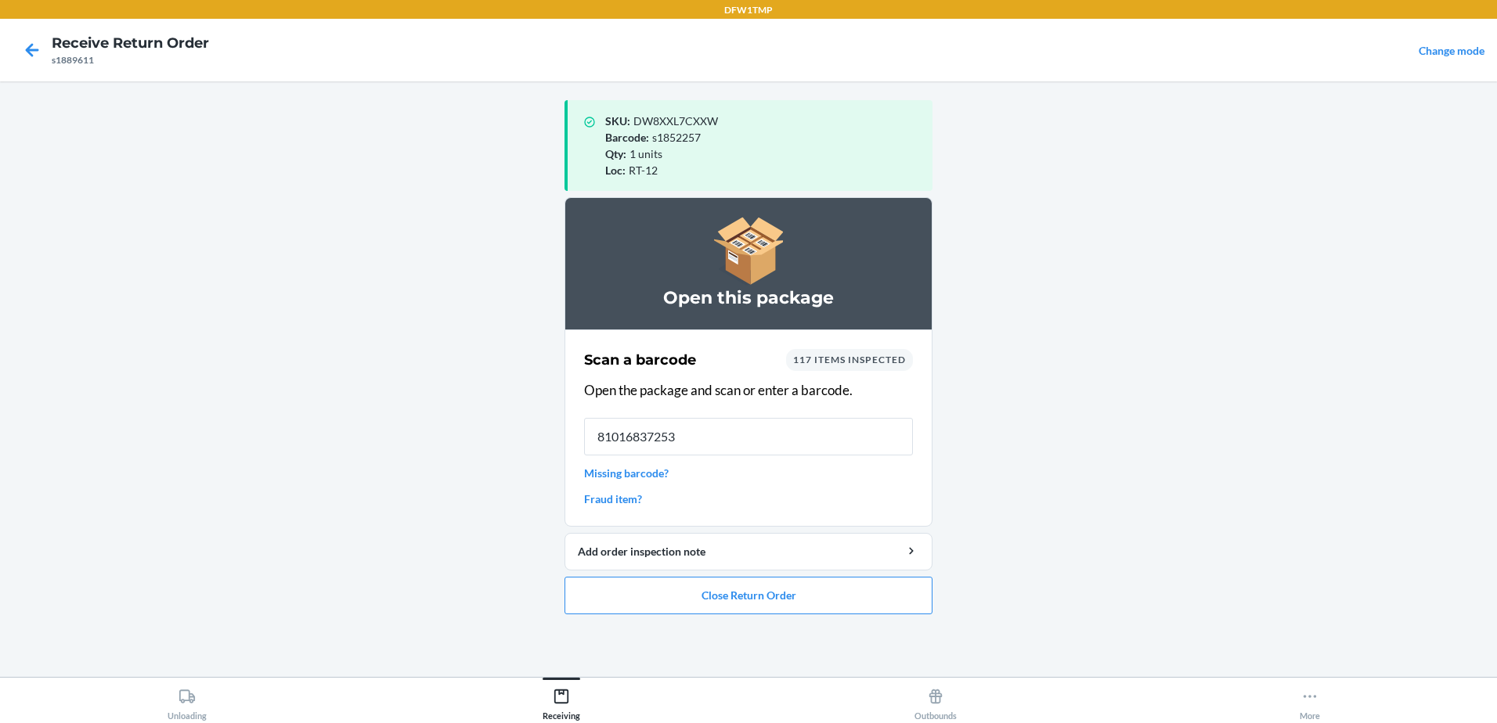
type input "810168372532"
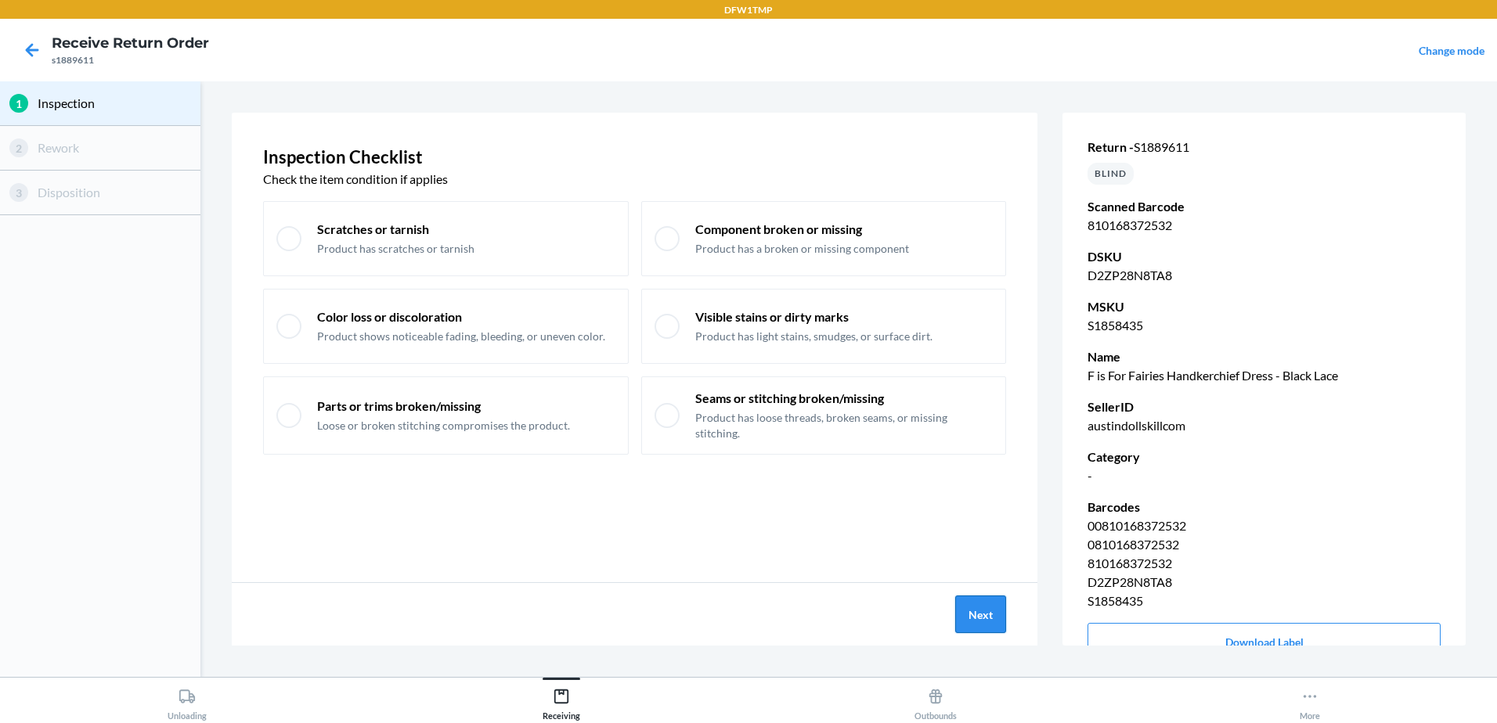
click at [997, 607] on button "Next" at bounding box center [980, 615] width 51 height 38
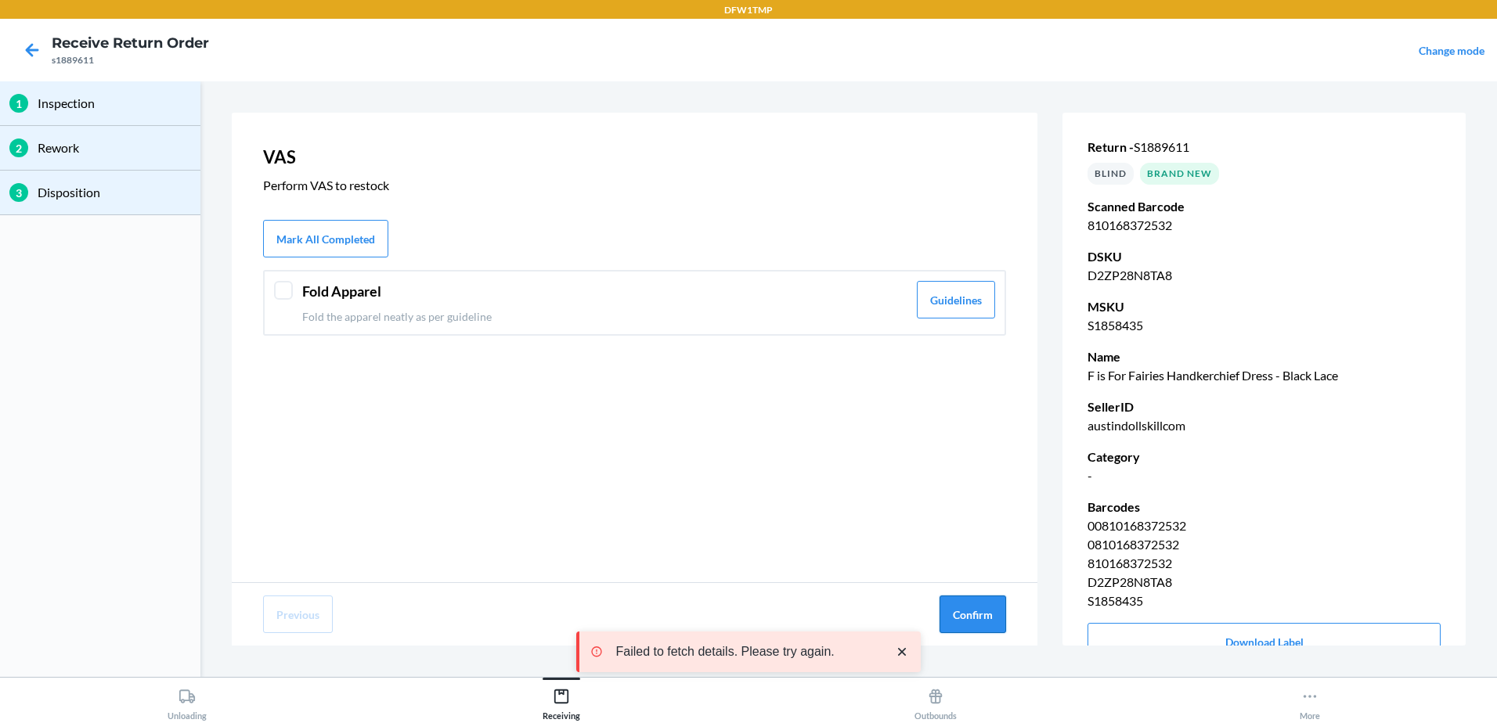
click at [953, 598] on button "Confirm" at bounding box center [972, 615] width 67 height 38
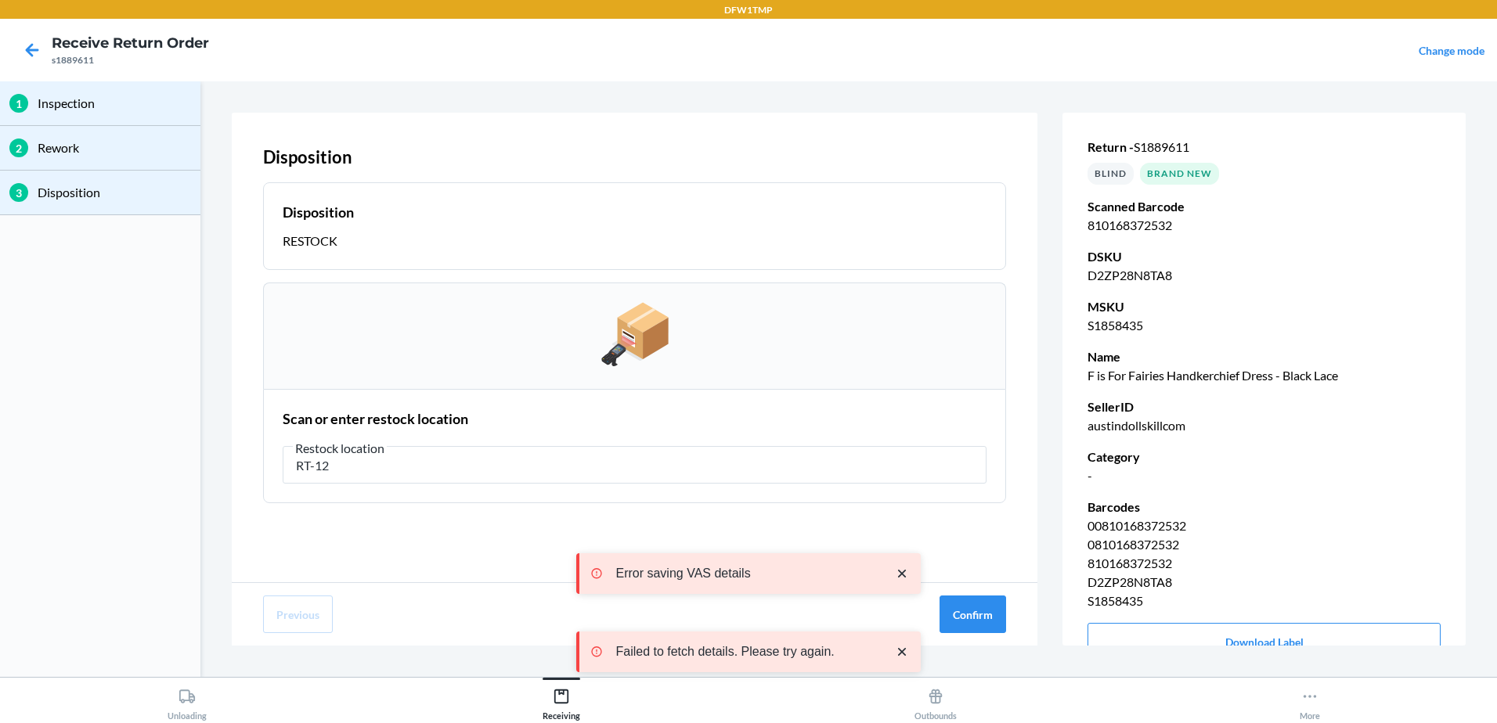
type input "RT-12"
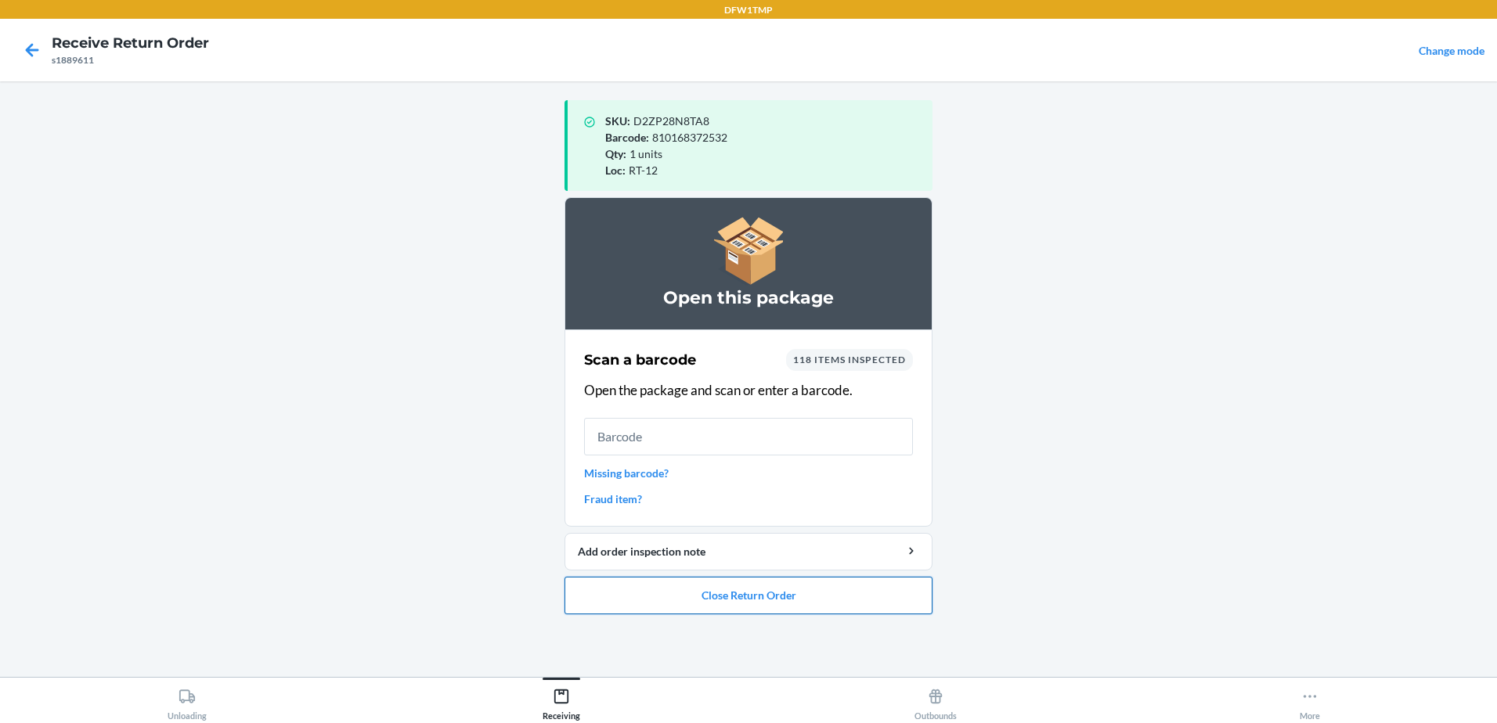
click at [619, 579] on button "Close Return Order" at bounding box center [748, 596] width 368 height 38
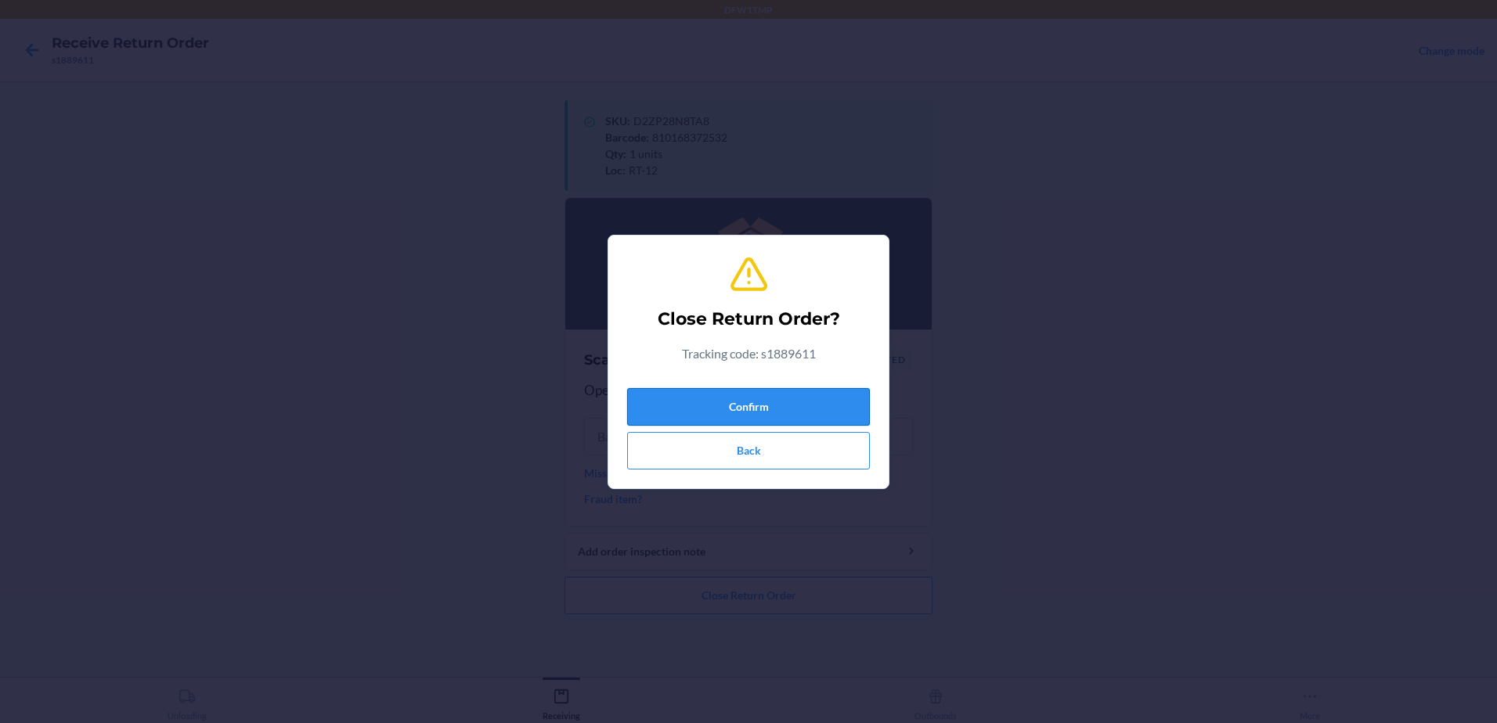
click at [636, 413] on button "Confirm" at bounding box center [748, 407] width 243 height 38
click at [665, 411] on button "Confirm" at bounding box center [748, 407] width 243 height 38
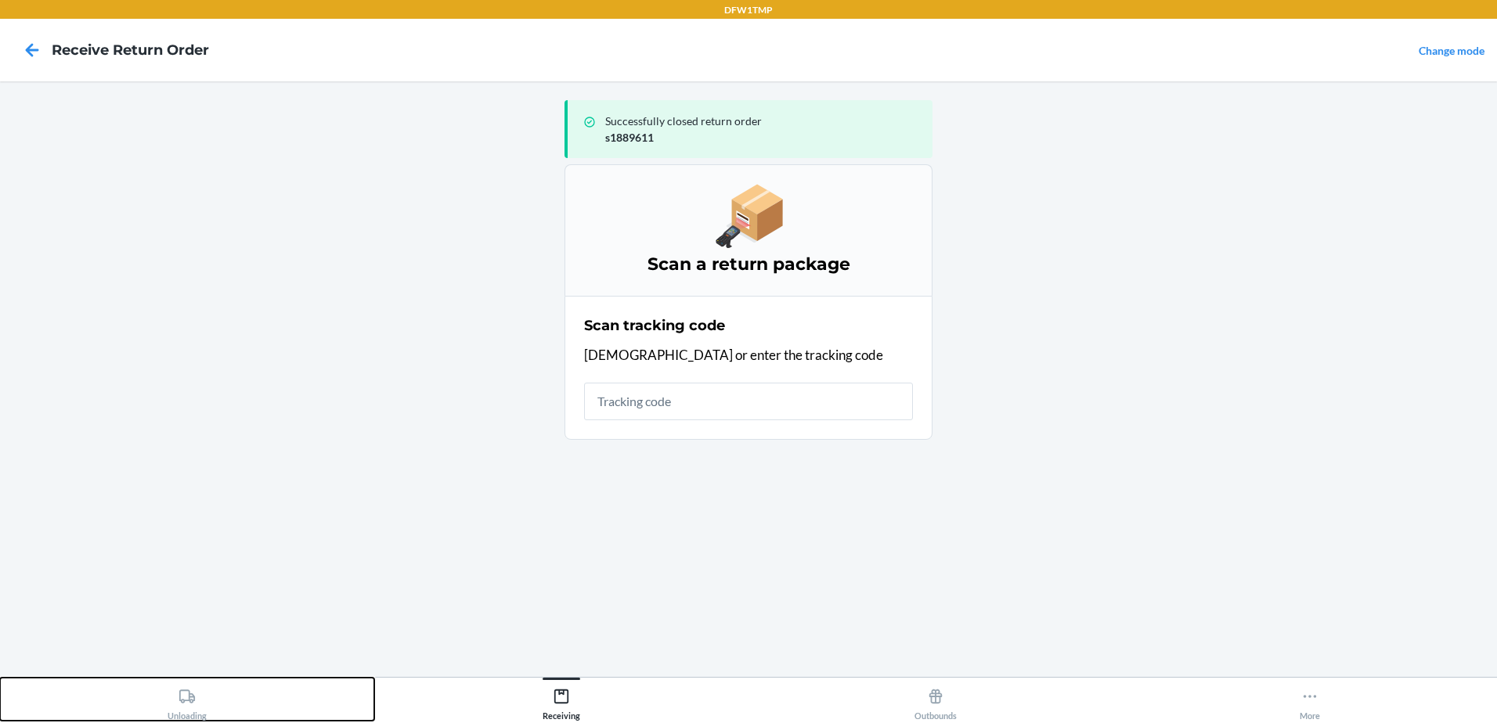
click at [169, 706] on div "Unloading" at bounding box center [187, 701] width 39 height 39
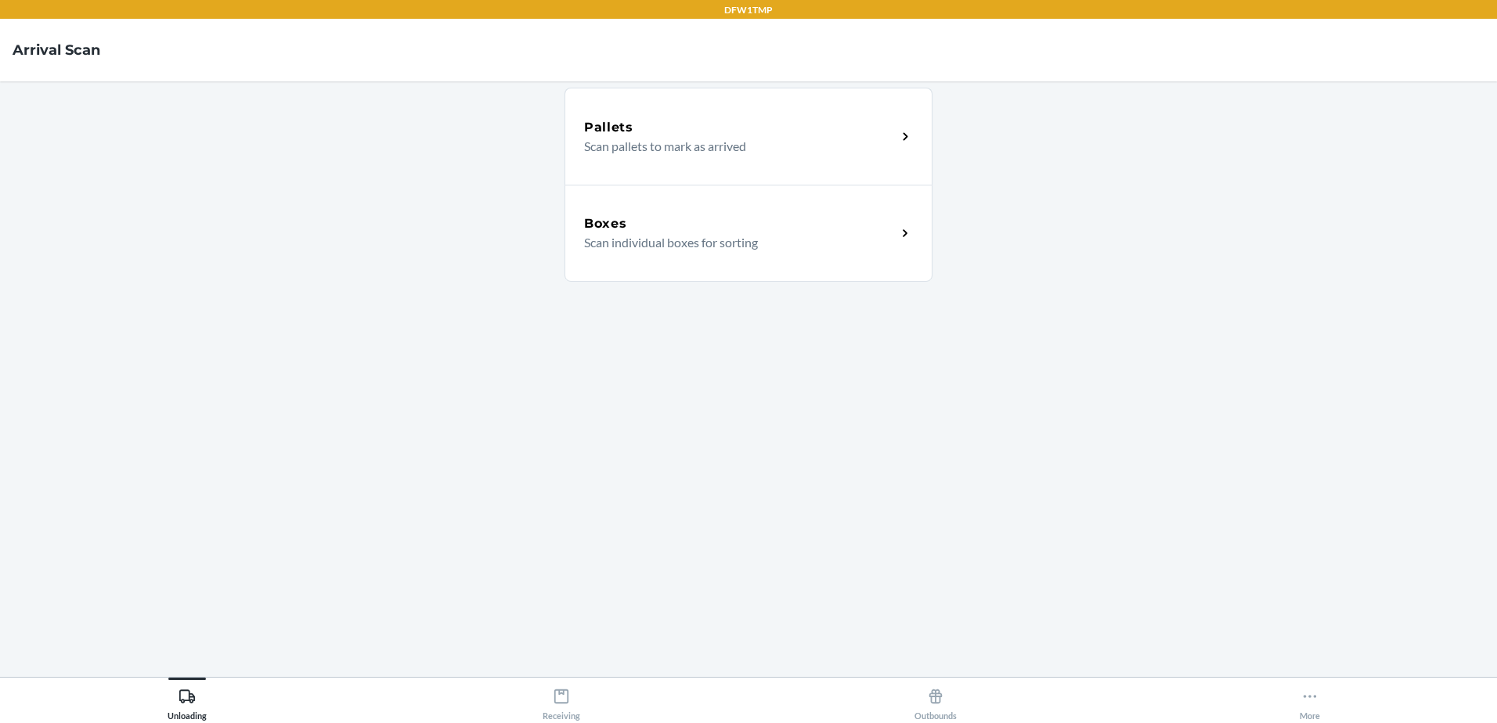
click at [774, 236] on p "Scan individual boxes for sorting" at bounding box center [734, 242] width 300 height 19
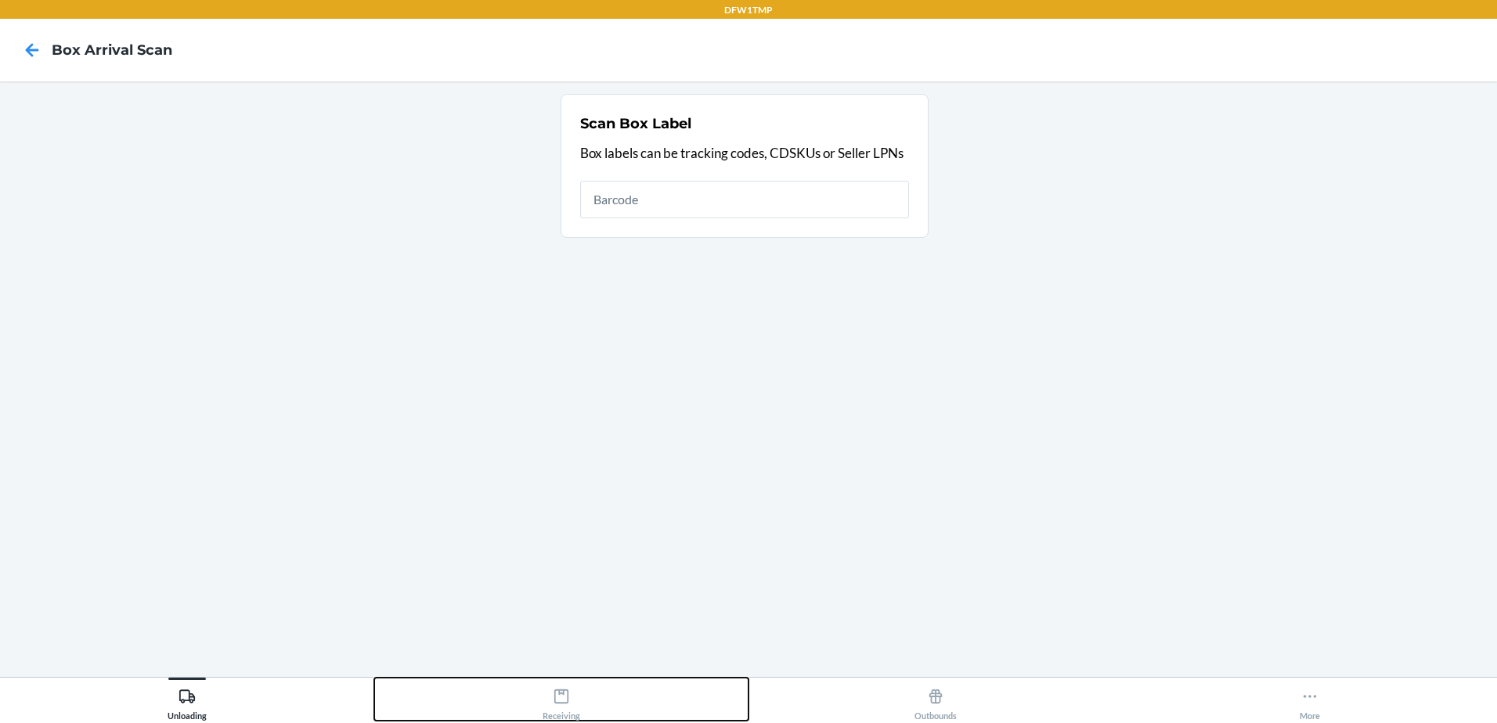
click at [578, 712] on div "Receiving" at bounding box center [562, 701] width 38 height 39
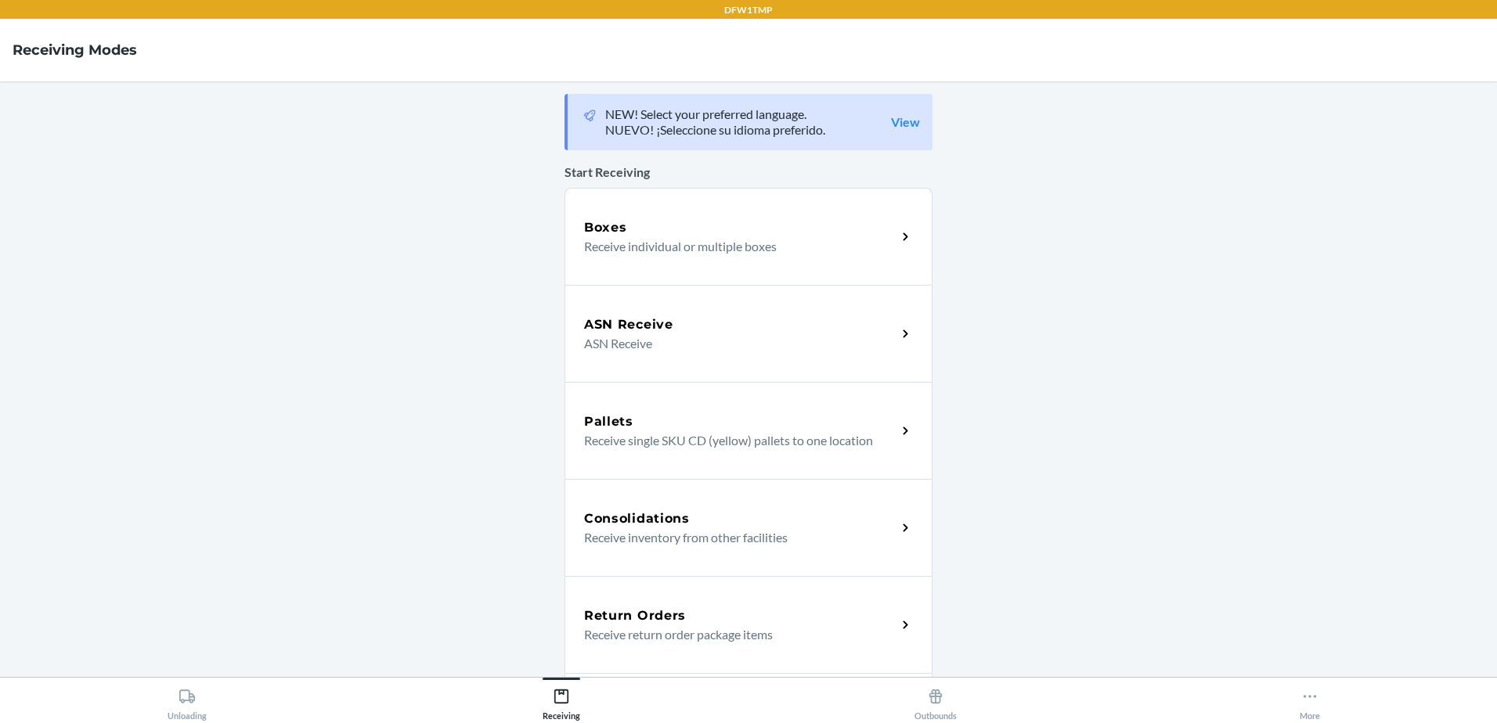
click at [617, 598] on div "Return Orders Receive return order package items" at bounding box center [748, 624] width 368 height 97
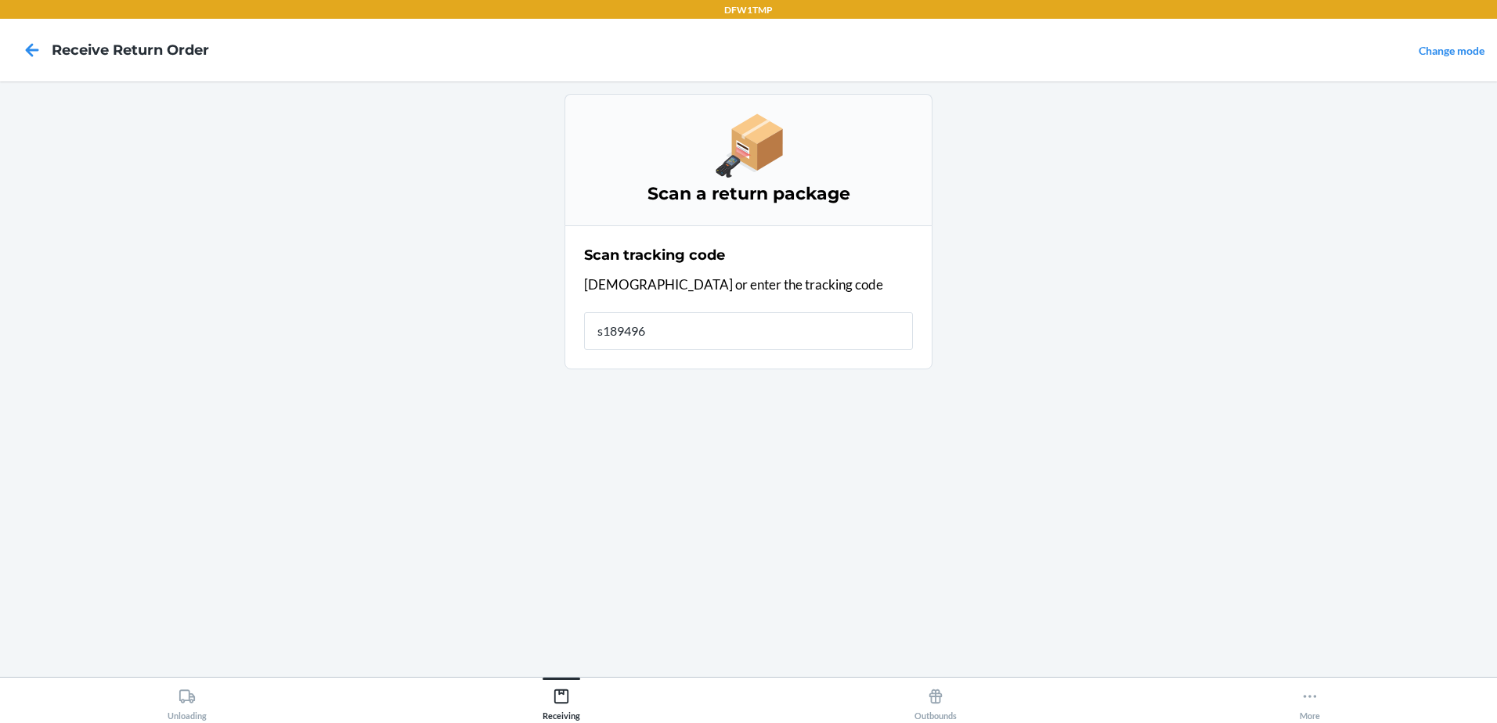
type input "s1894960"
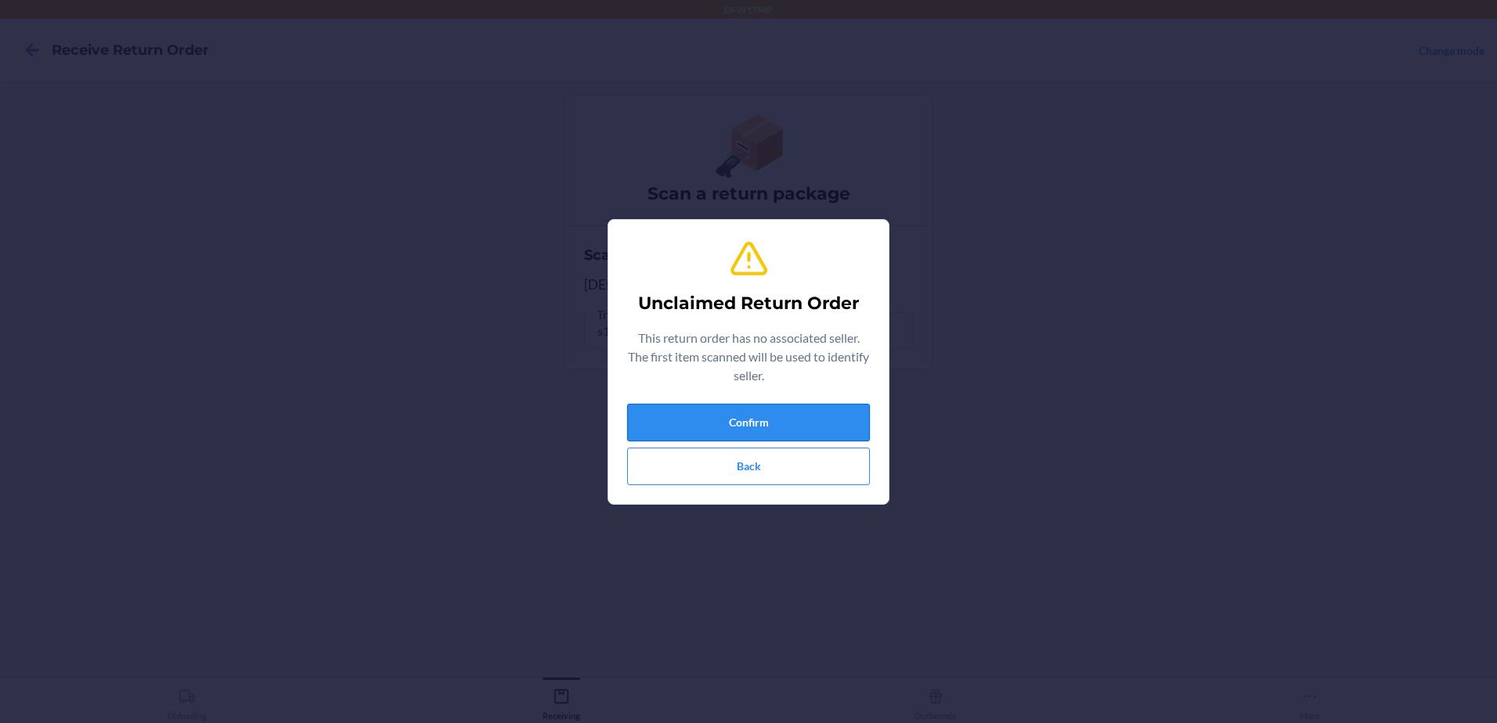
click at [729, 417] on button "Confirm" at bounding box center [748, 423] width 243 height 38
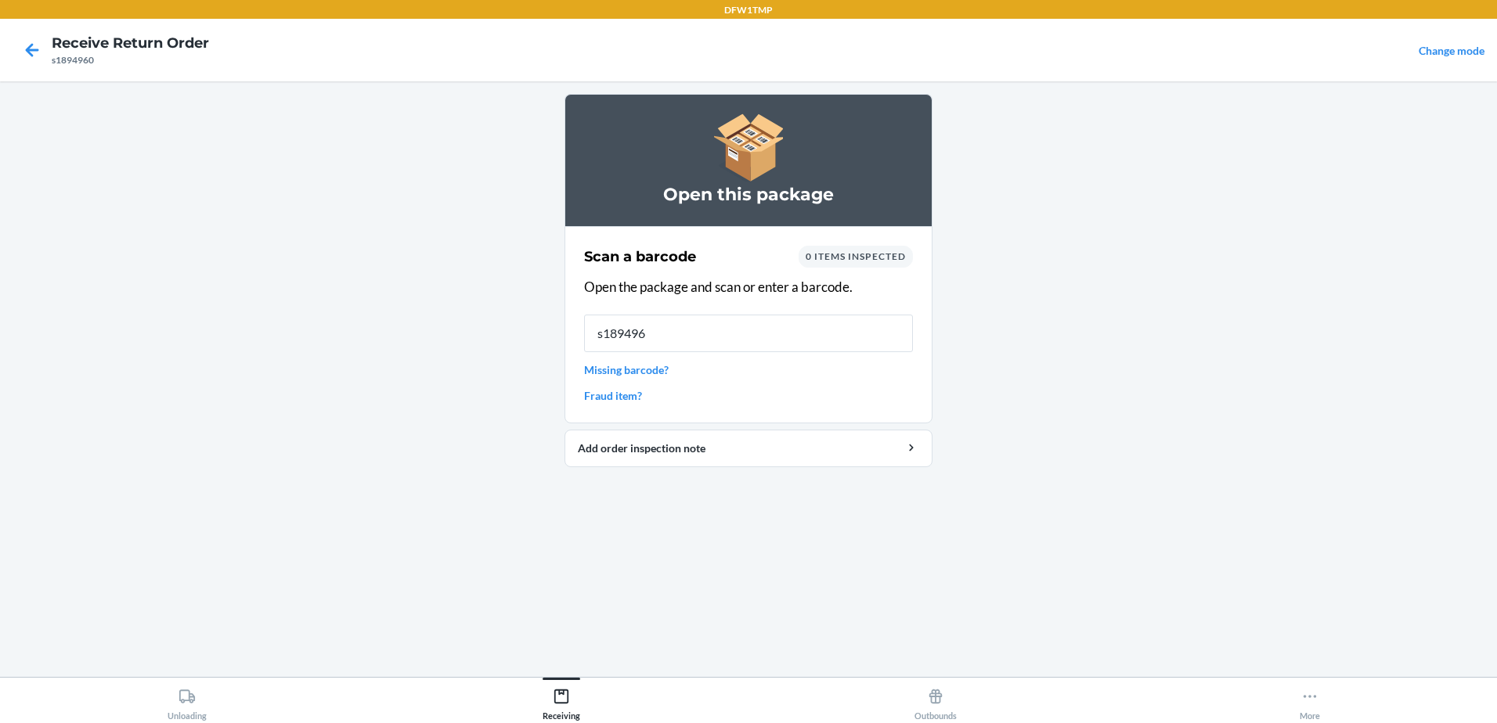
type input "s1894960"
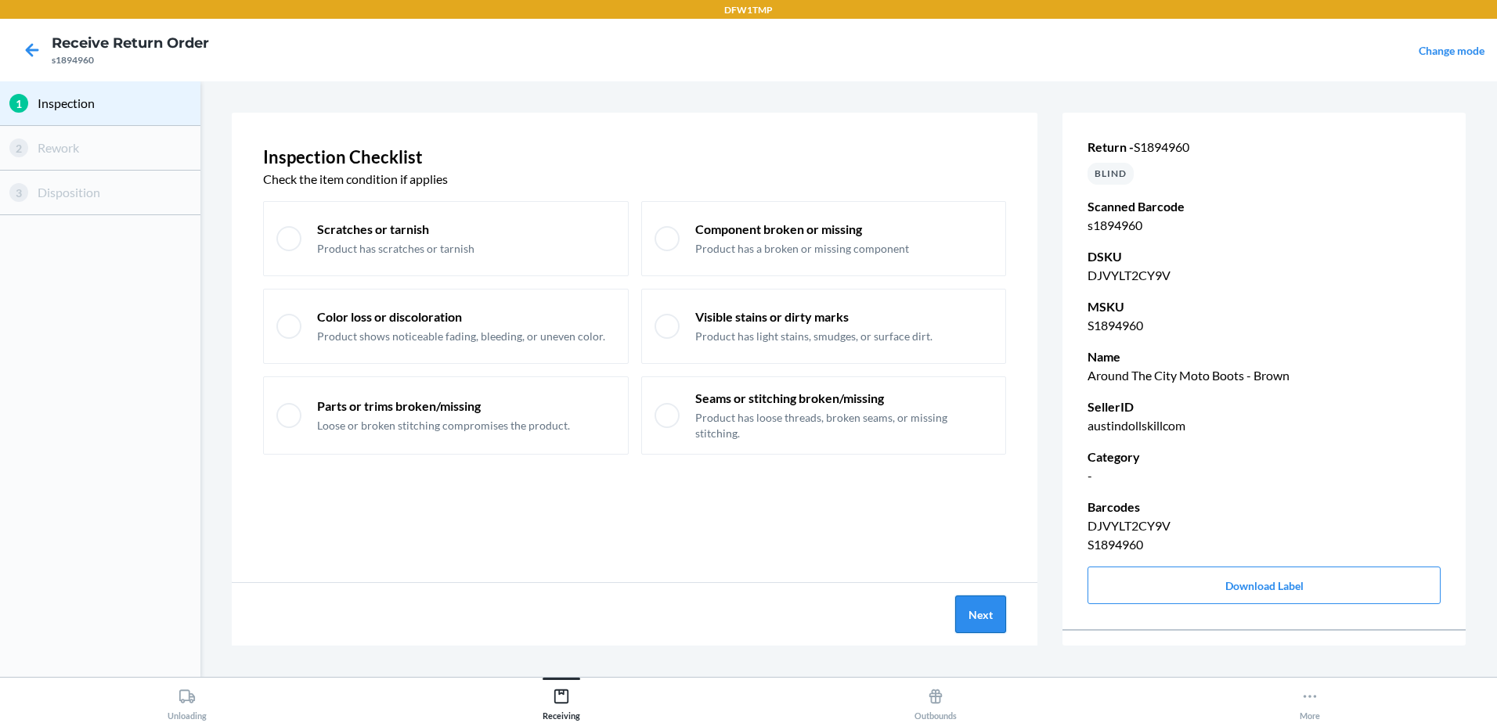
click at [960, 598] on button "Next" at bounding box center [980, 615] width 51 height 38
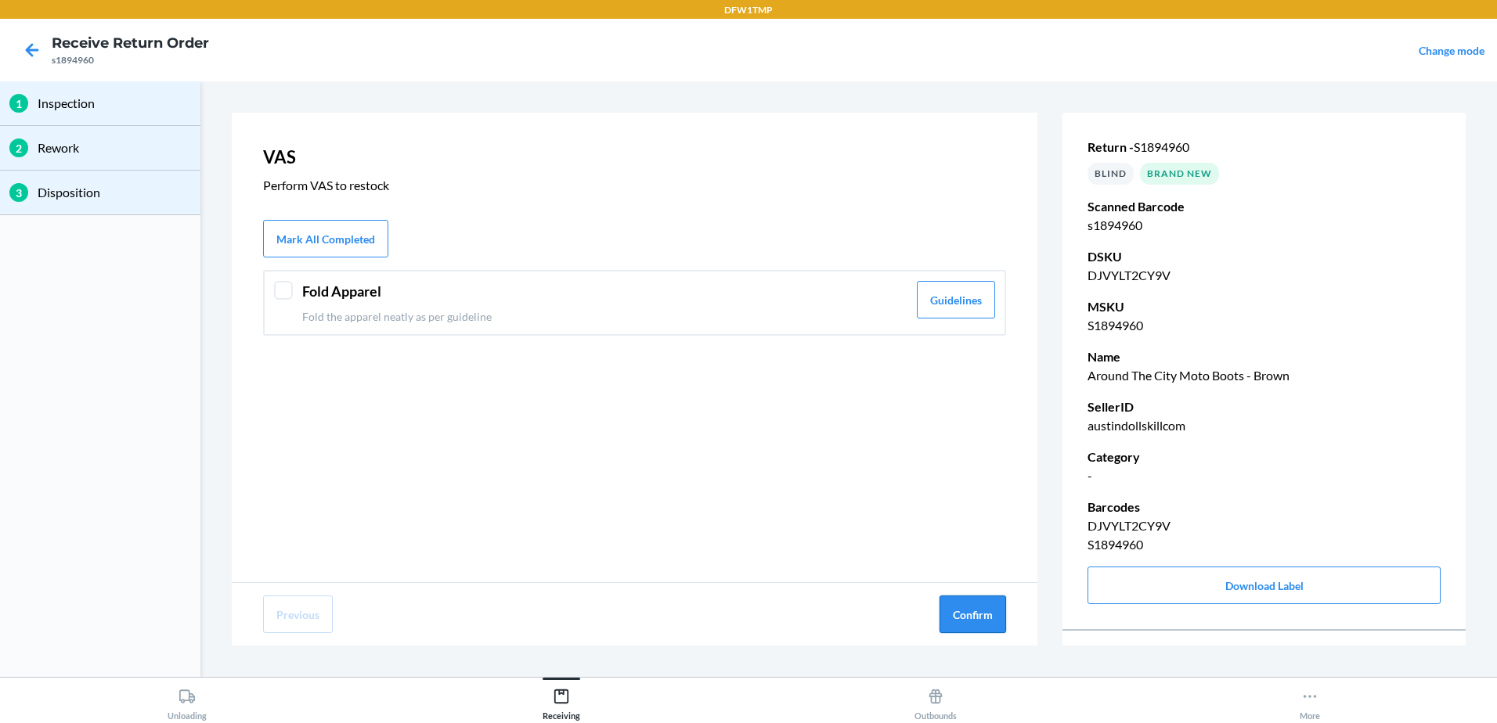
click at [982, 622] on button "Confirm" at bounding box center [972, 615] width 67 height 38
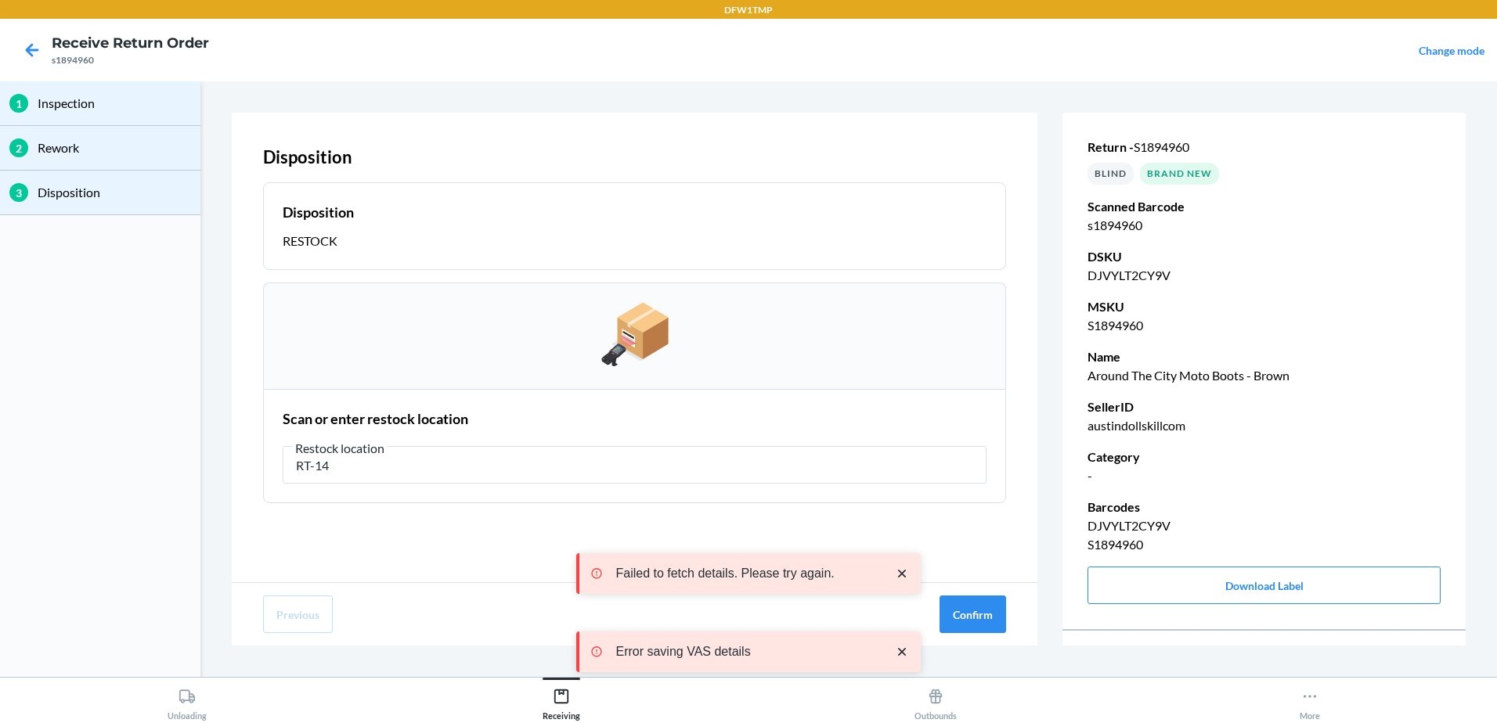
type input "RT-14"
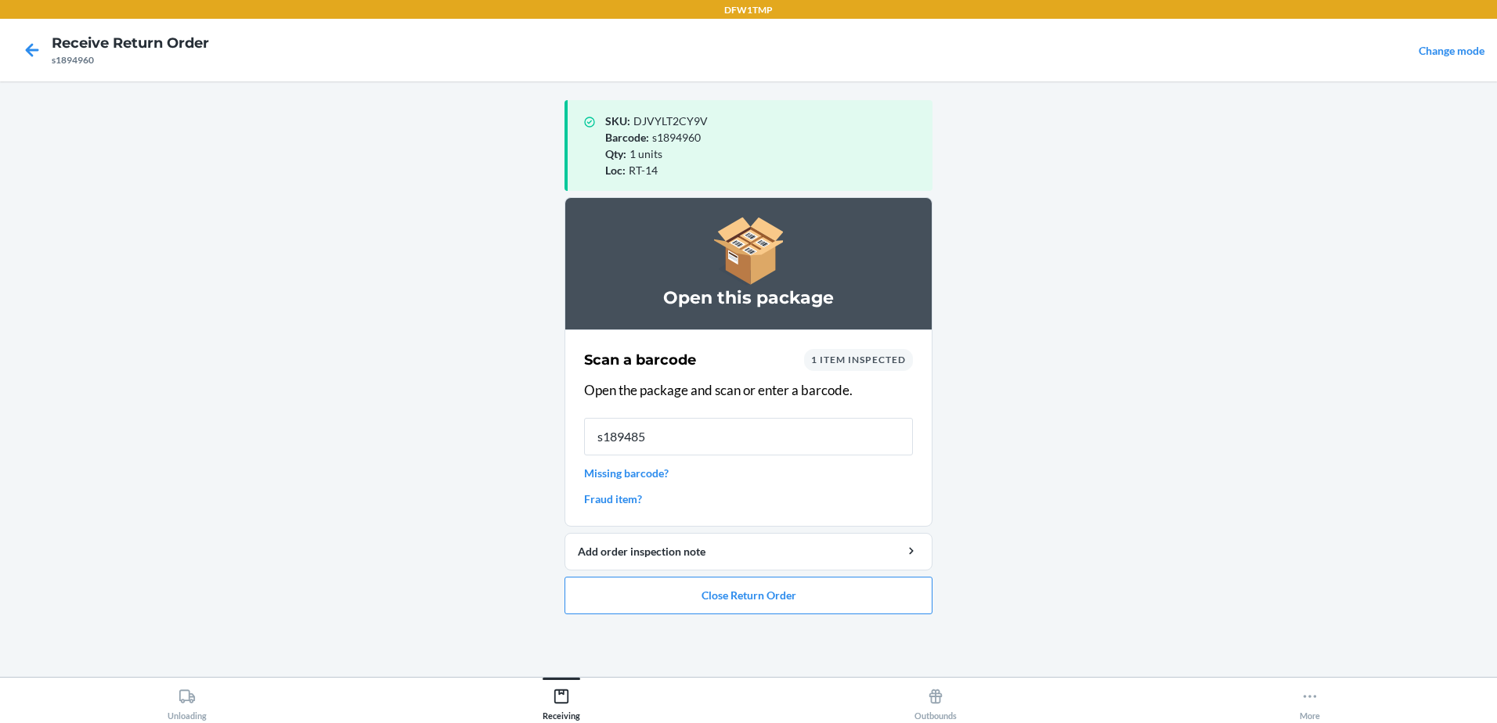
type input "s1894853"
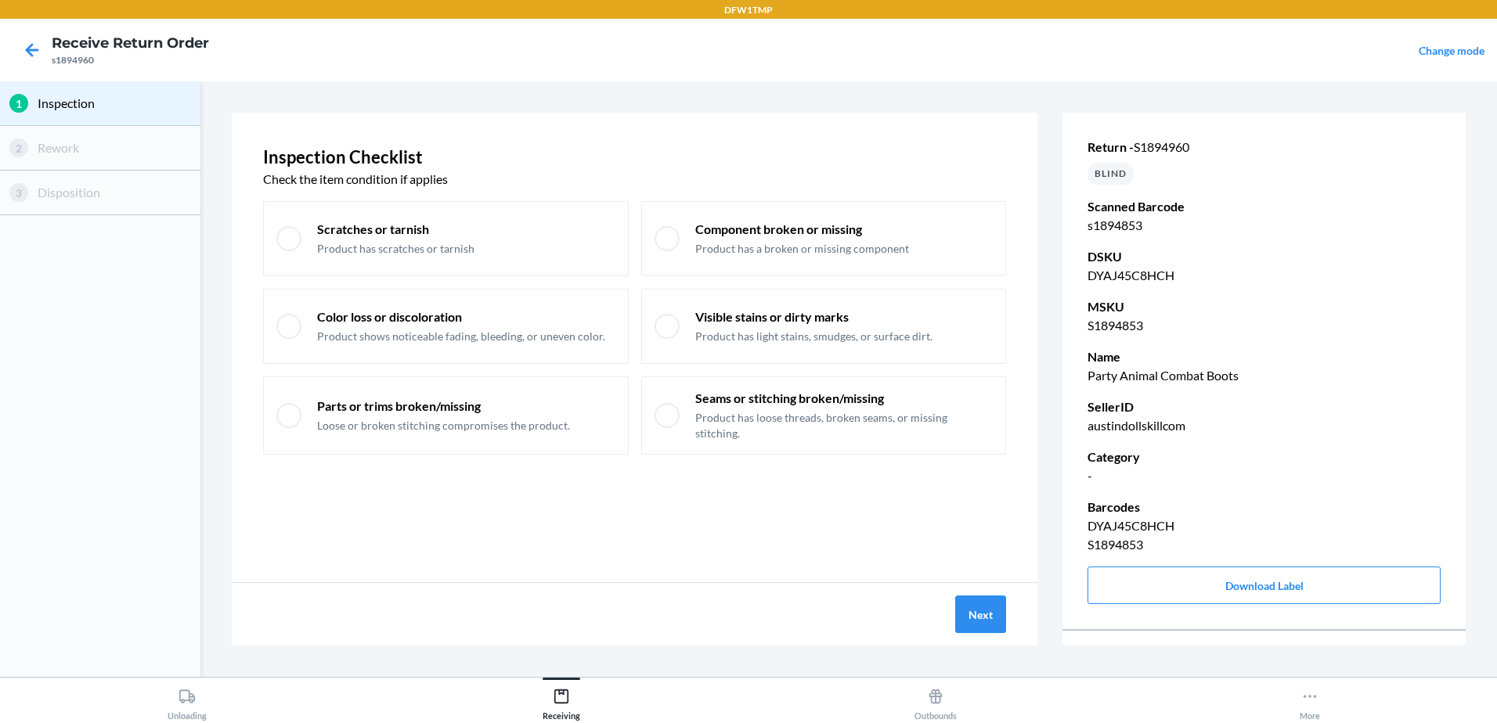
click at [1008, 620] on div "Next" at bounding box center [635, 614] width 806 height 63
click at [1000, 619] on button "Next" at bounding box center [980, 615] width 51 height 38
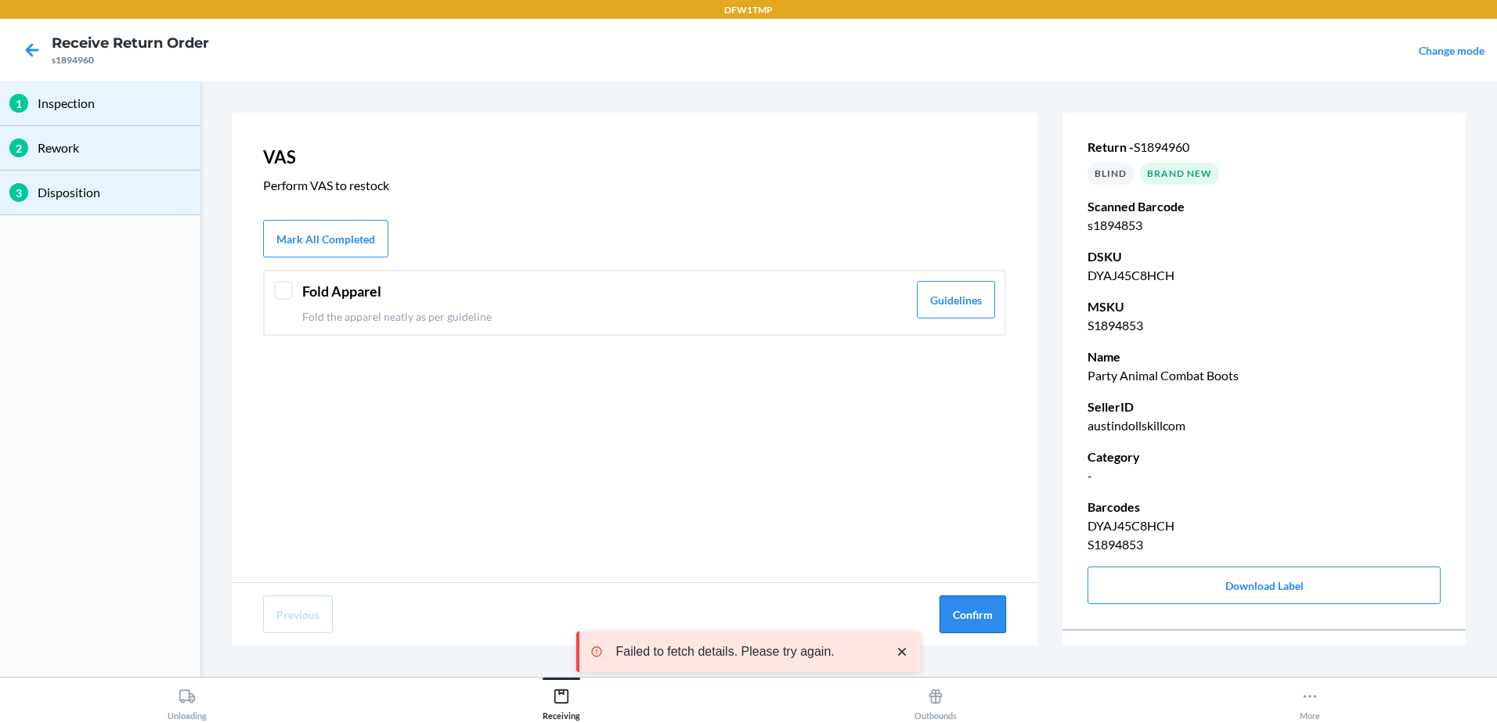
click at [982, 607] on button "Confirm" at bounding box center [972, 615] width 67 height 38
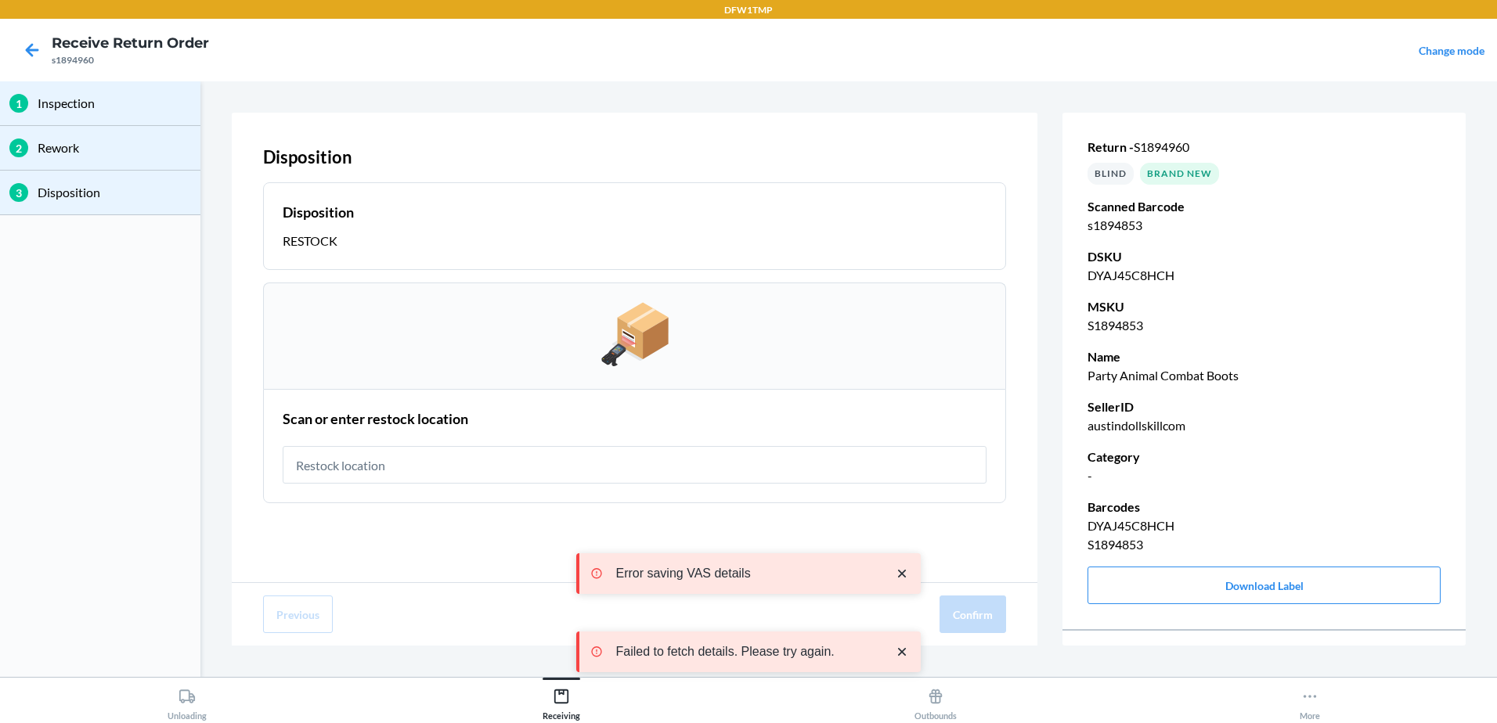
click at [574, 461] on input "text" at bounding box center [635, 465] width 704 height 38
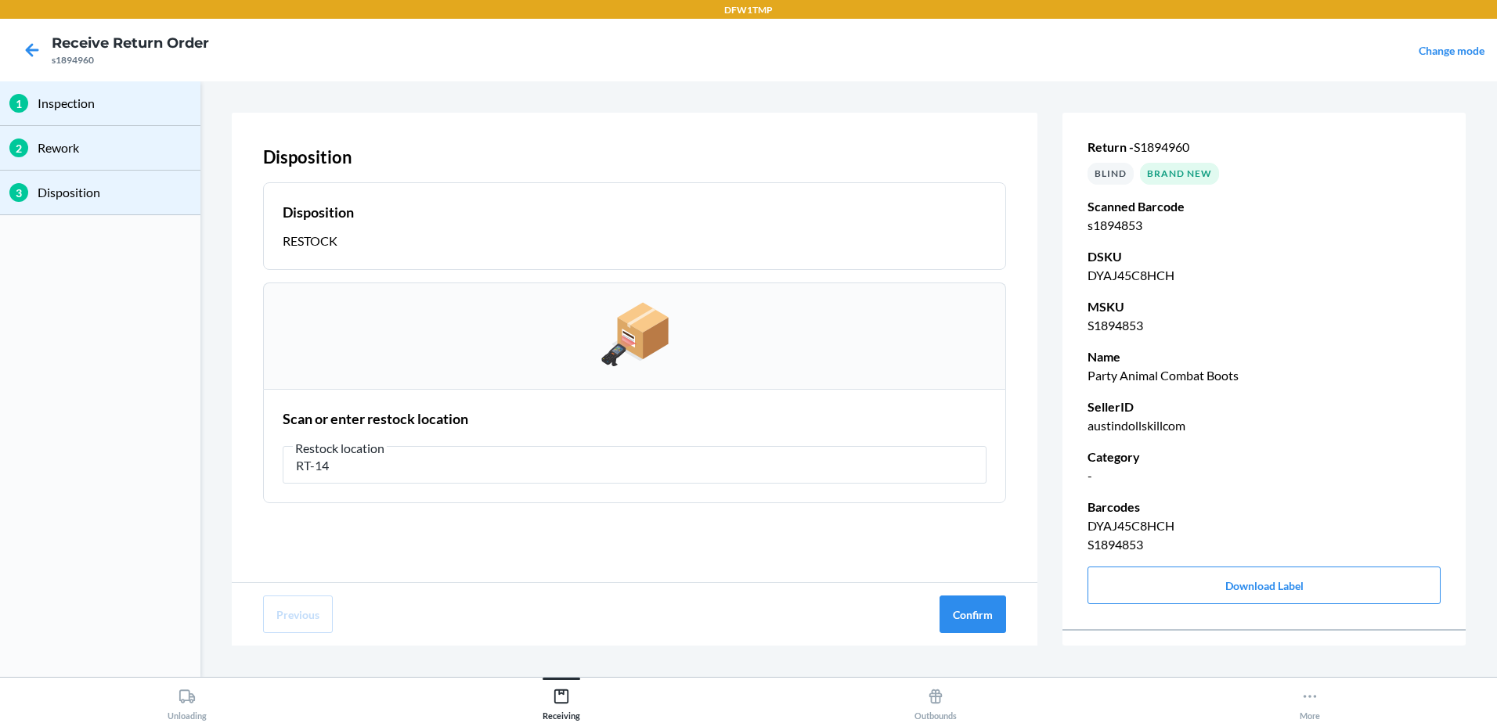
type input "RT-14"
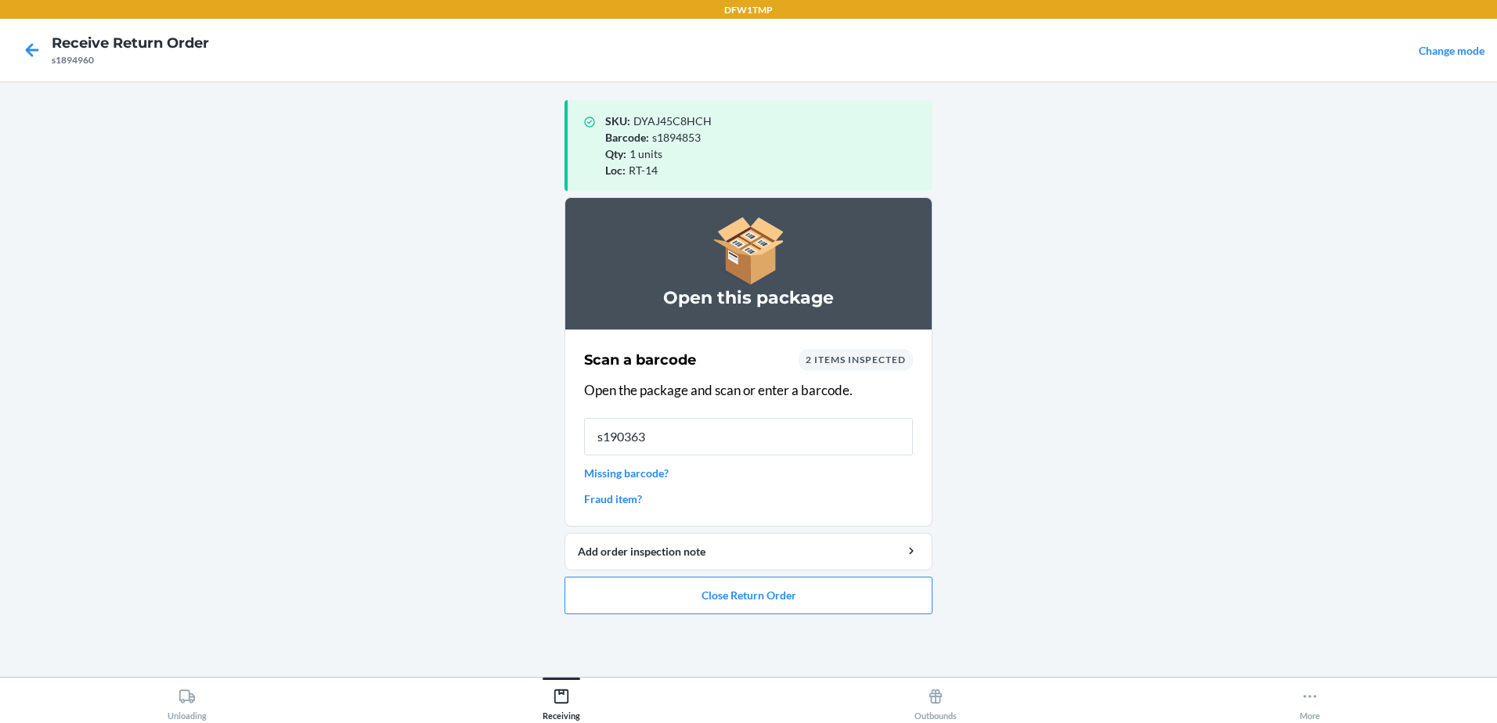
type input "s1903638"
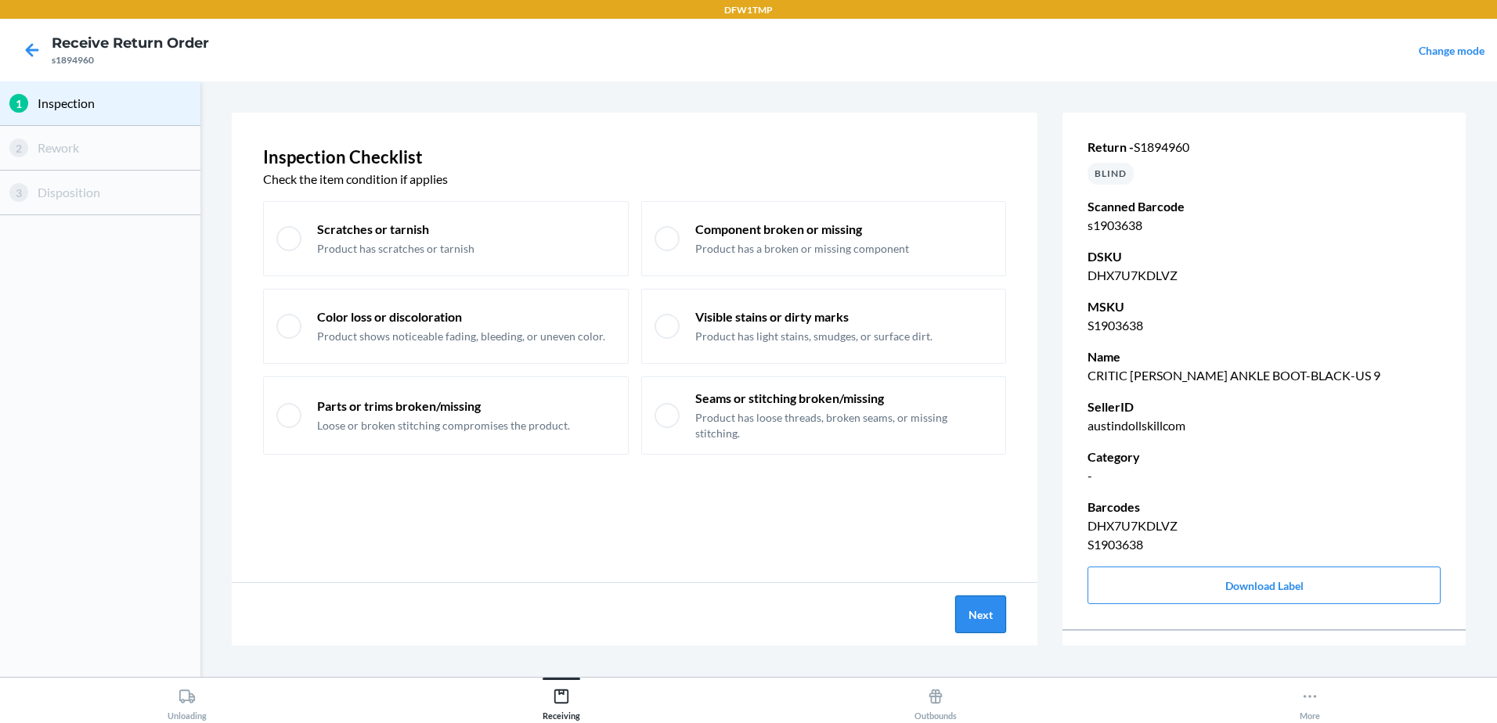
click at [979, 604] on button "Next" at bounding box center [980, 615] width 51 height 38
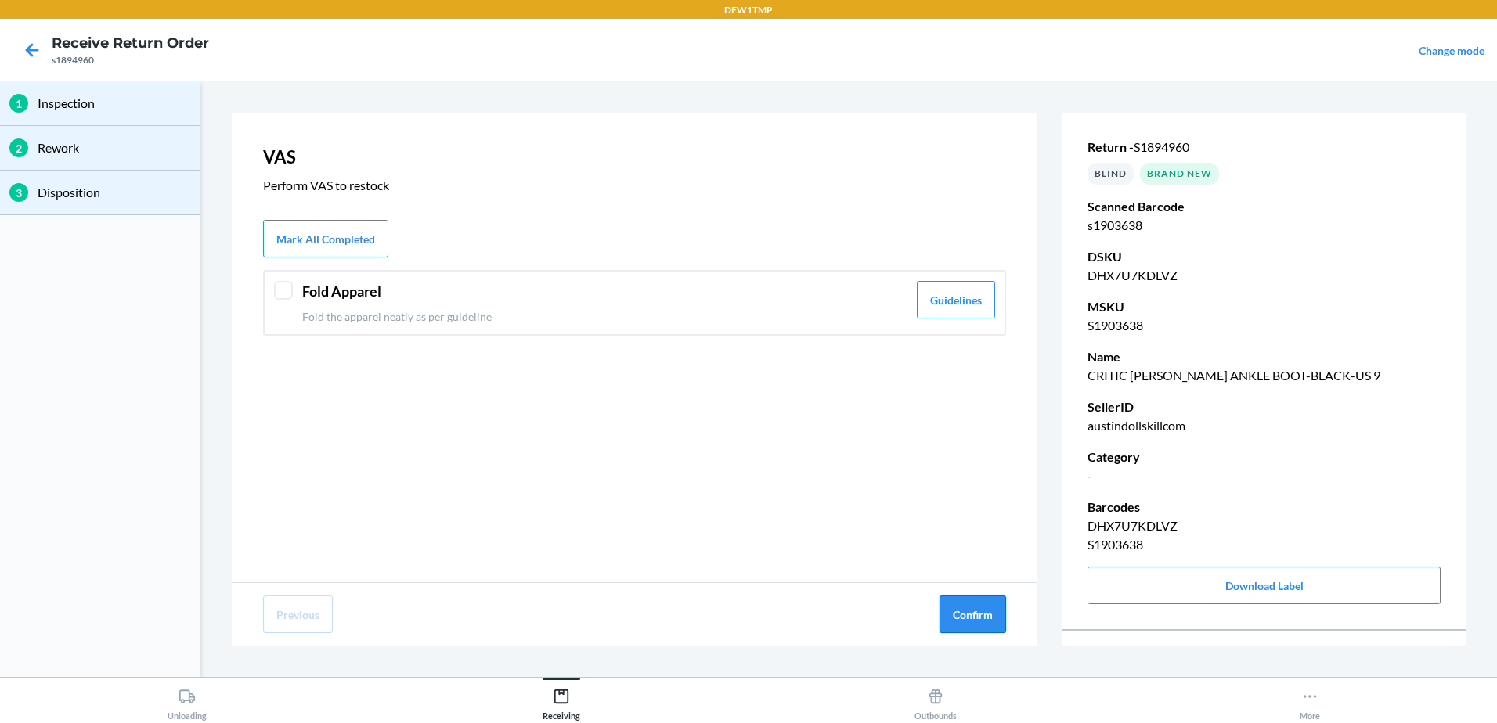
click at [979, 618] on button "Confirm" at bounding box center [972, 615] width 67 height 38
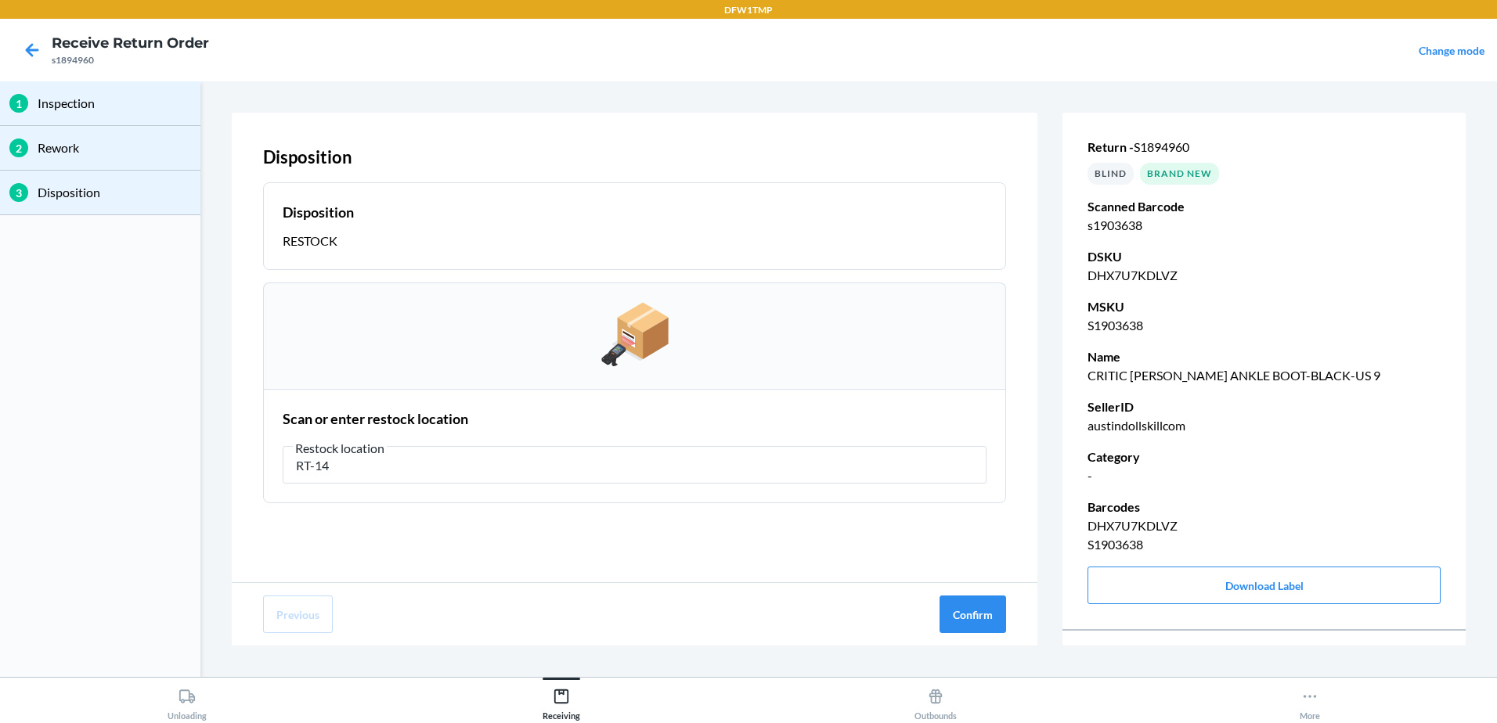
type input "RT-14"
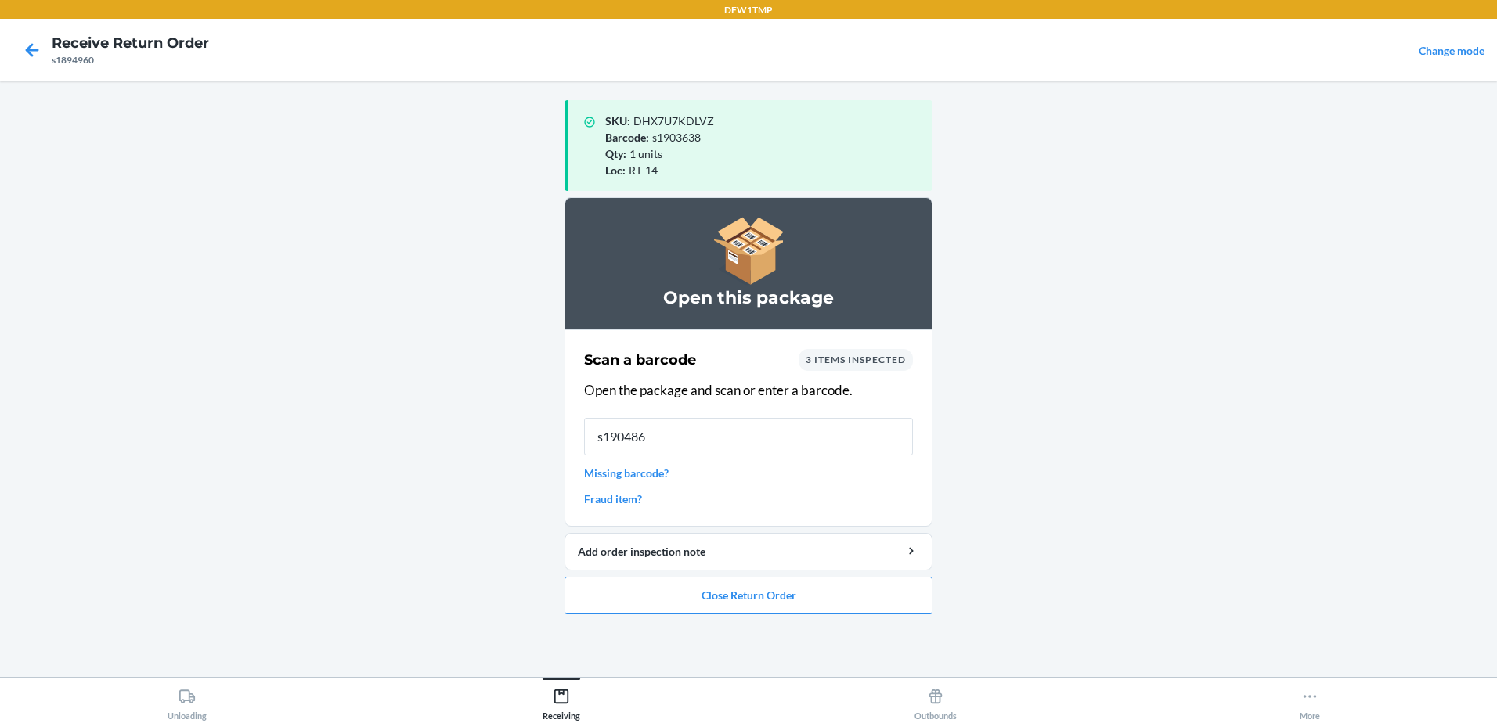
type input "s1904869"
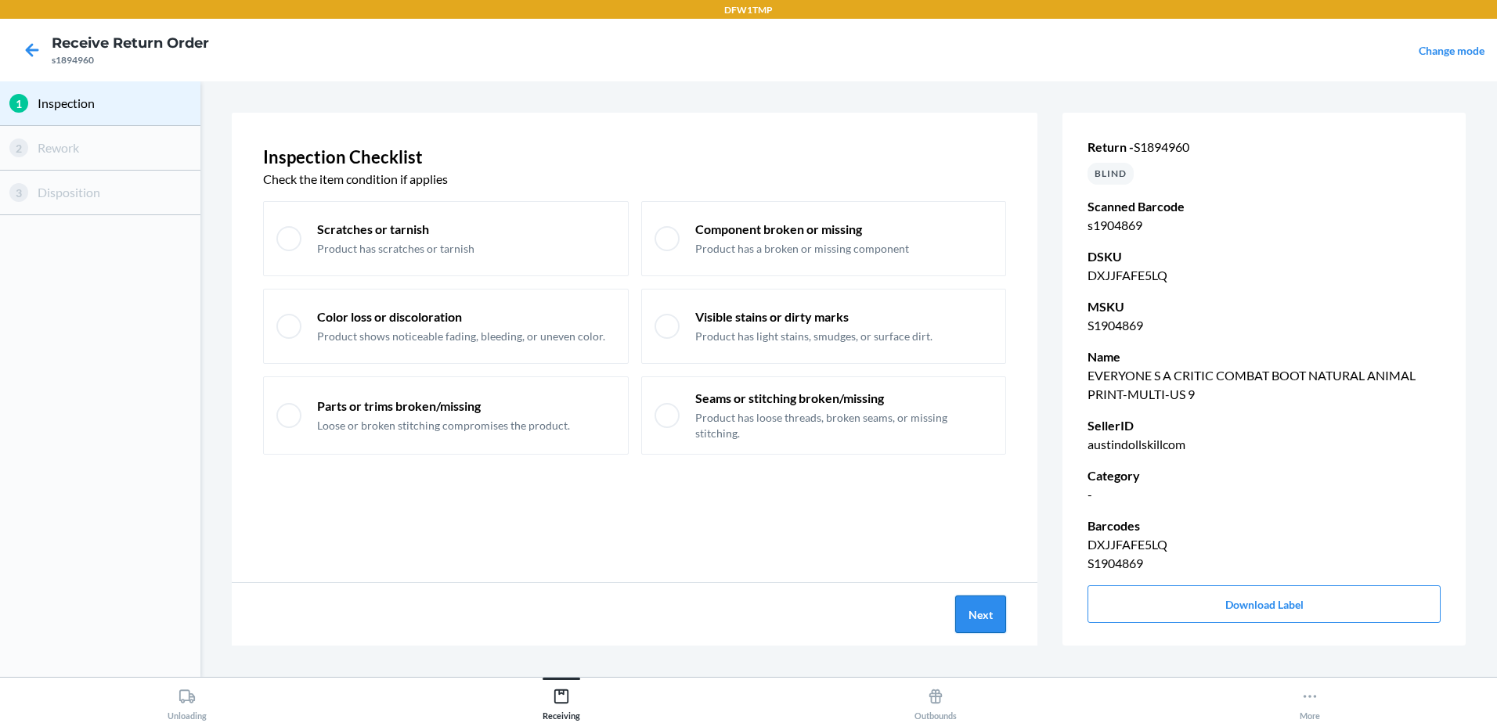
click at [973, 613] on button "Next" at bounding box center [980, 615] width 51 height 38
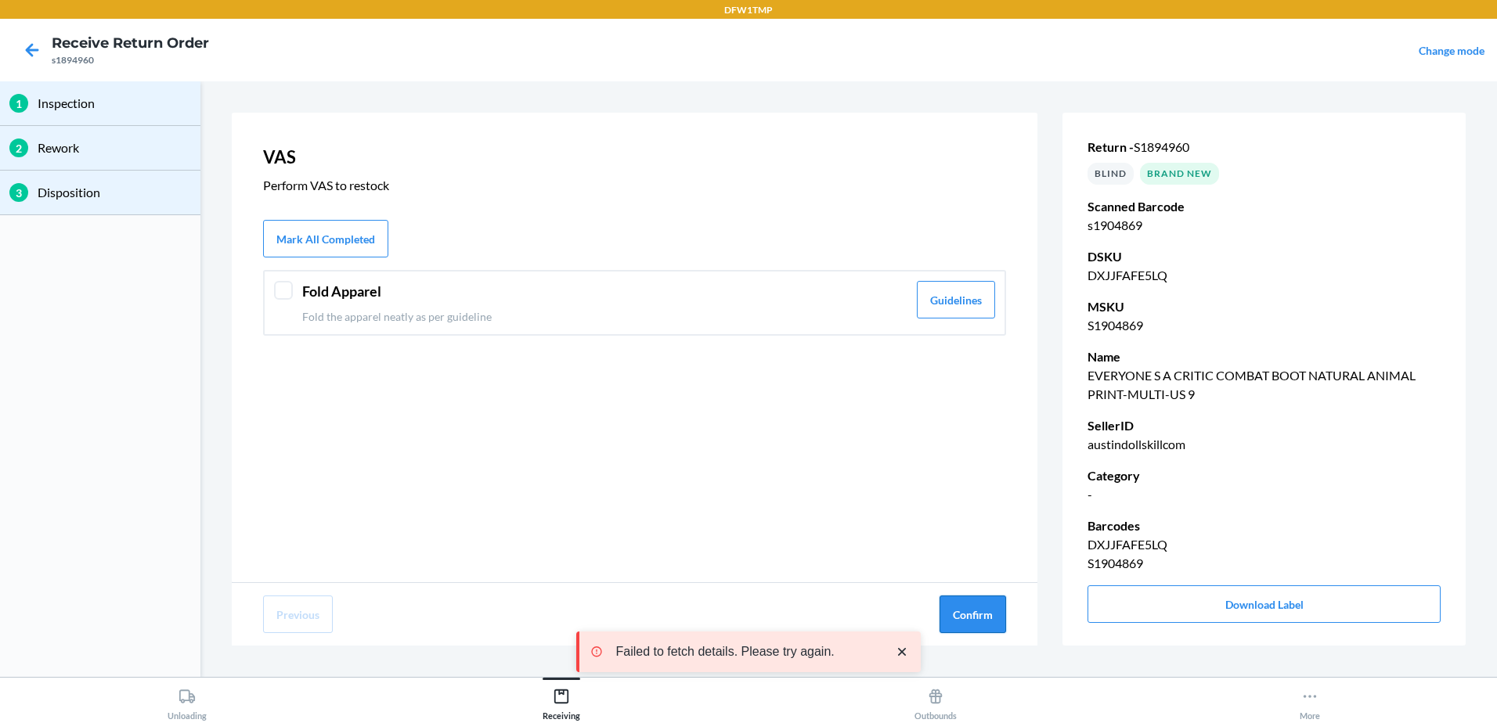
click at [997, 615] on button "Confirm" at bounding box center [972, 615] width 67 height 38
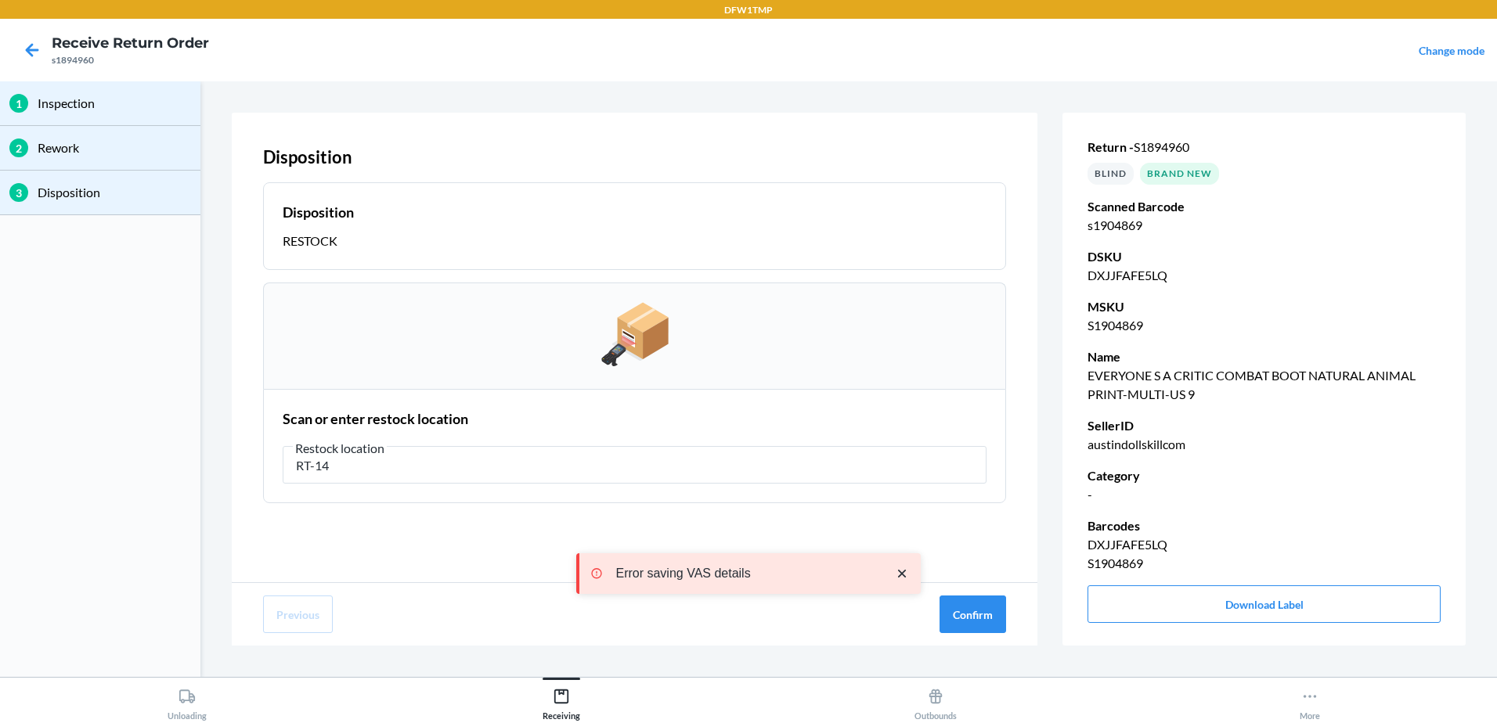
type input "RT-14"
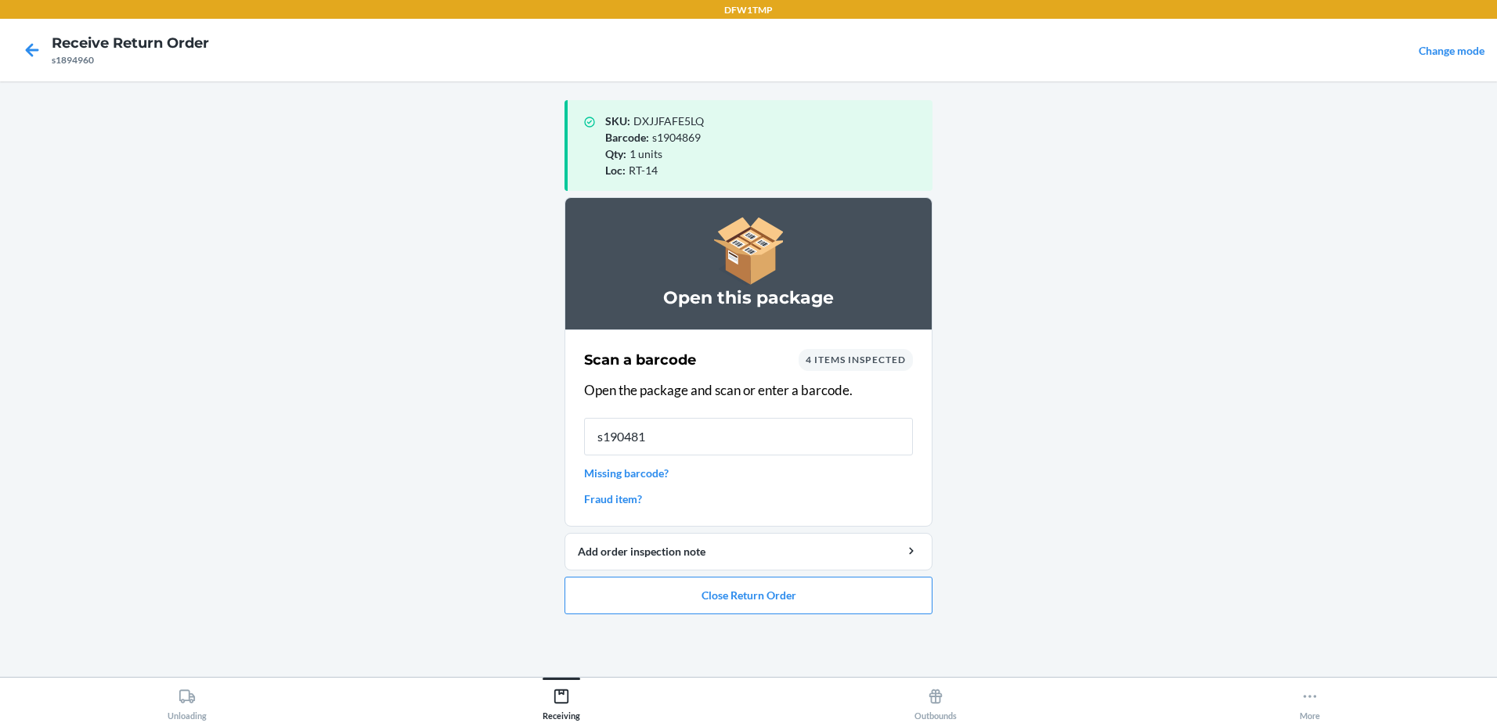
type input "s1904819"
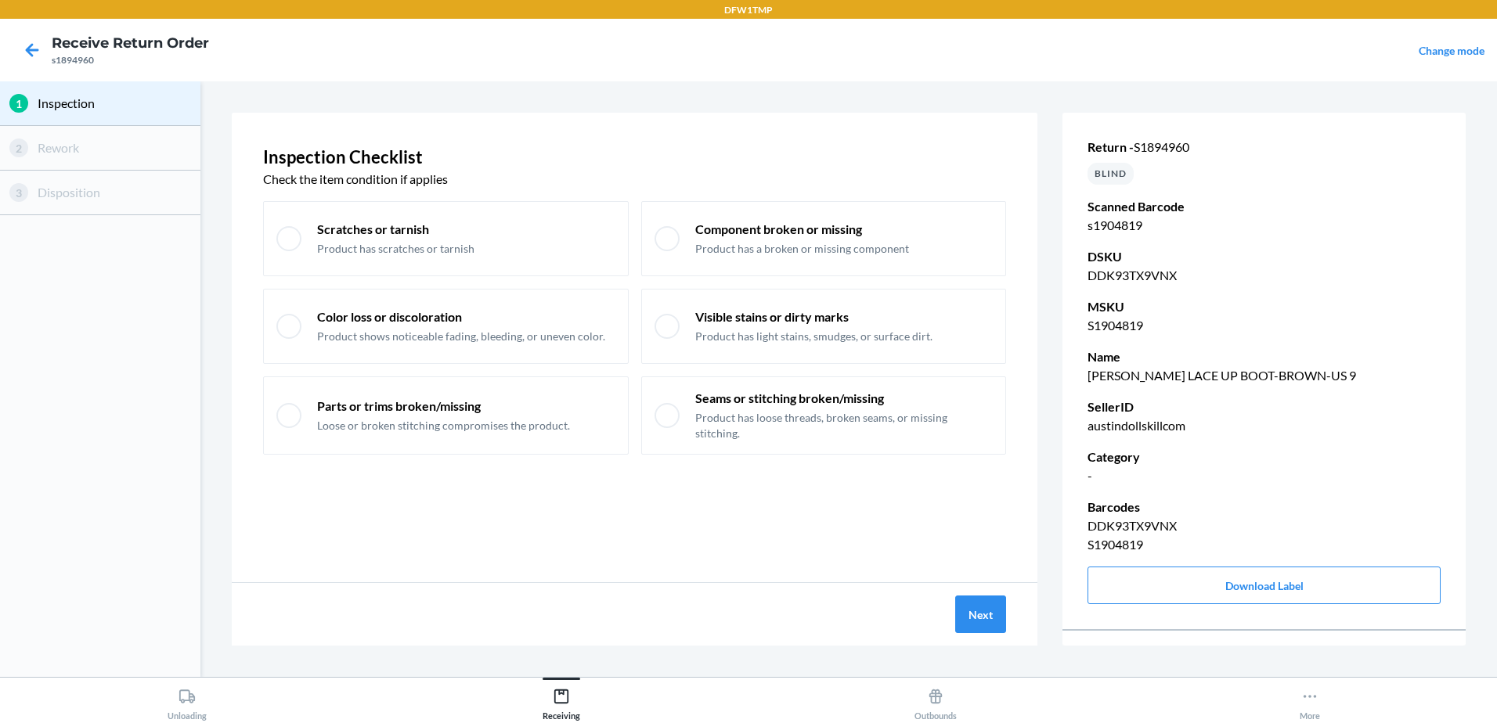
click at [943, 589] on div "Next" at bounding box center [635, 614] width 806 height 63
click at [968, 608] on button "Next" at bounding box center [980, 615] width 51 height 38
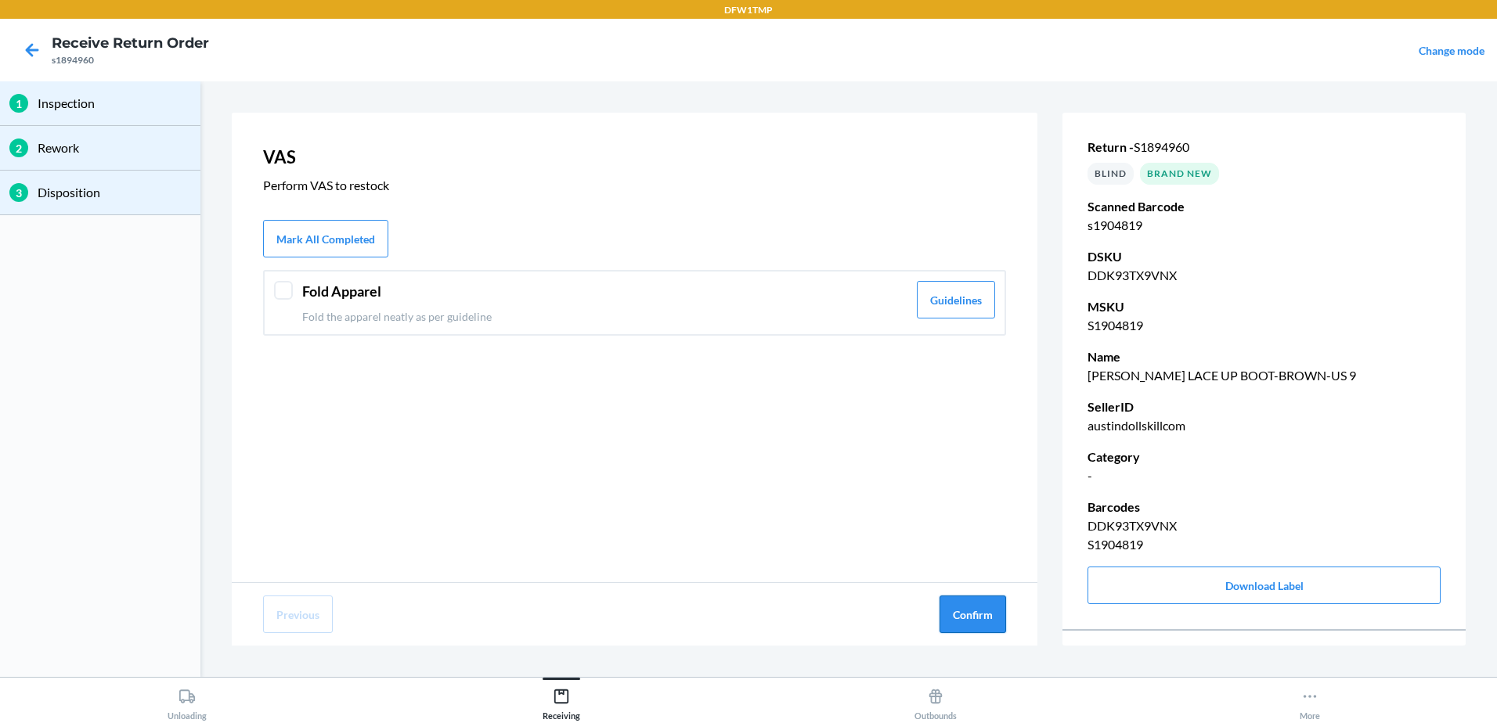
click at [957, 600] on button "Confirm" at bounding box center [972, 615] width 67 height 38
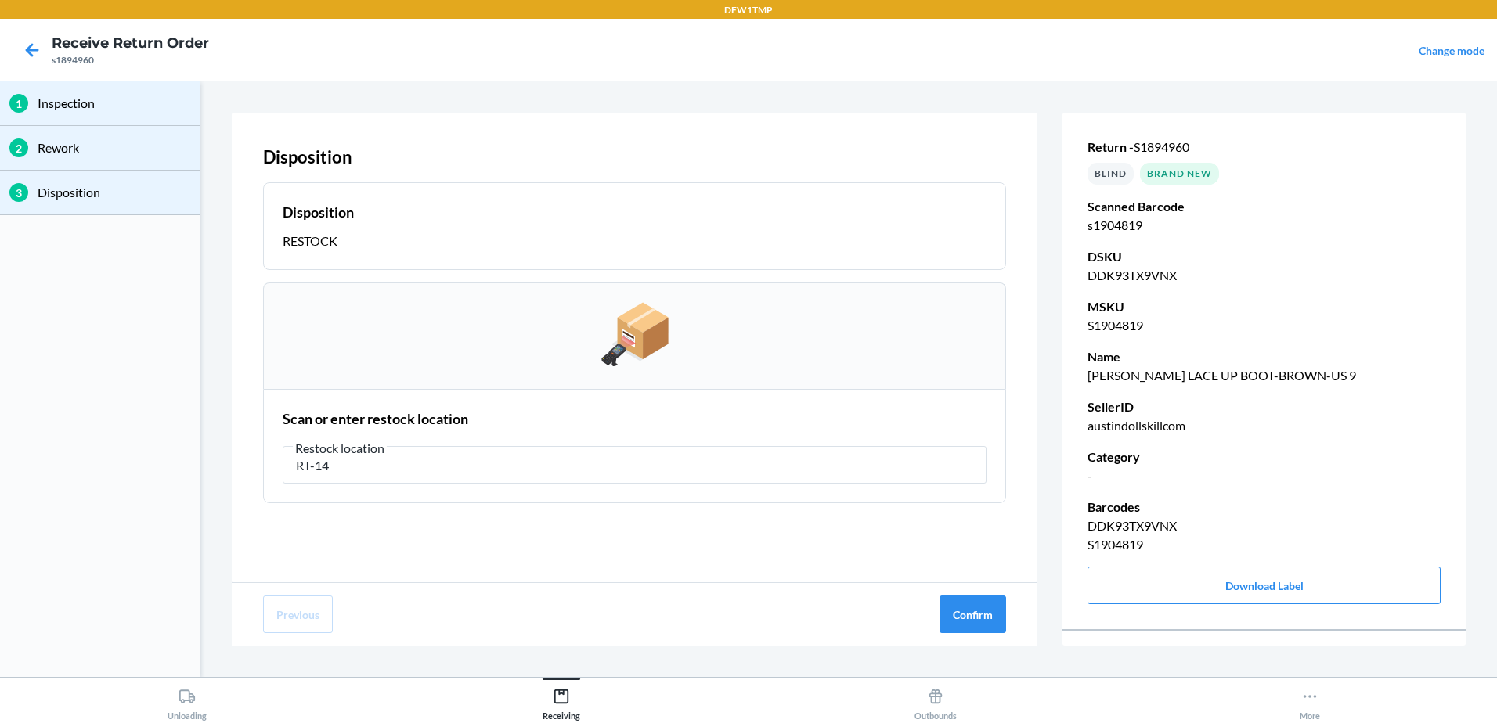
type input "RT-14"
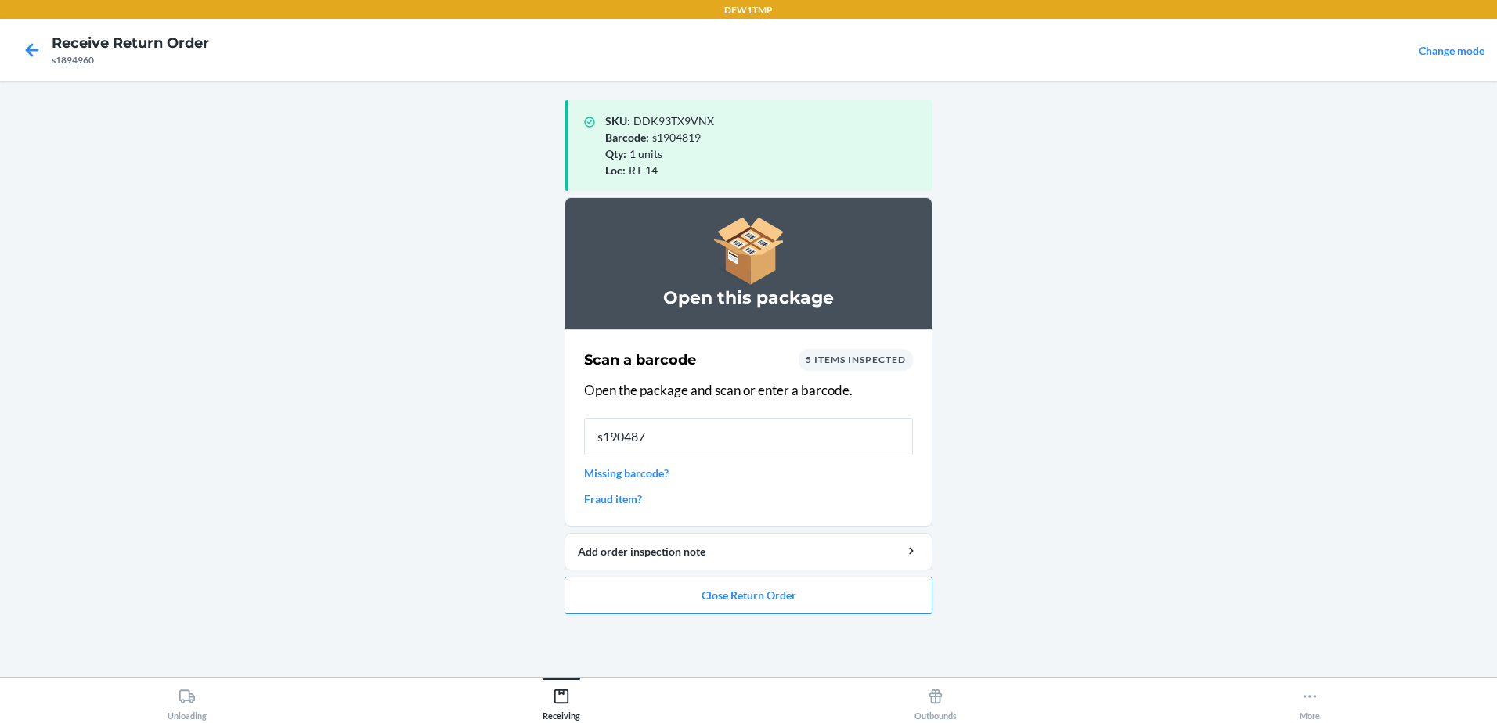
type input "s1904870"
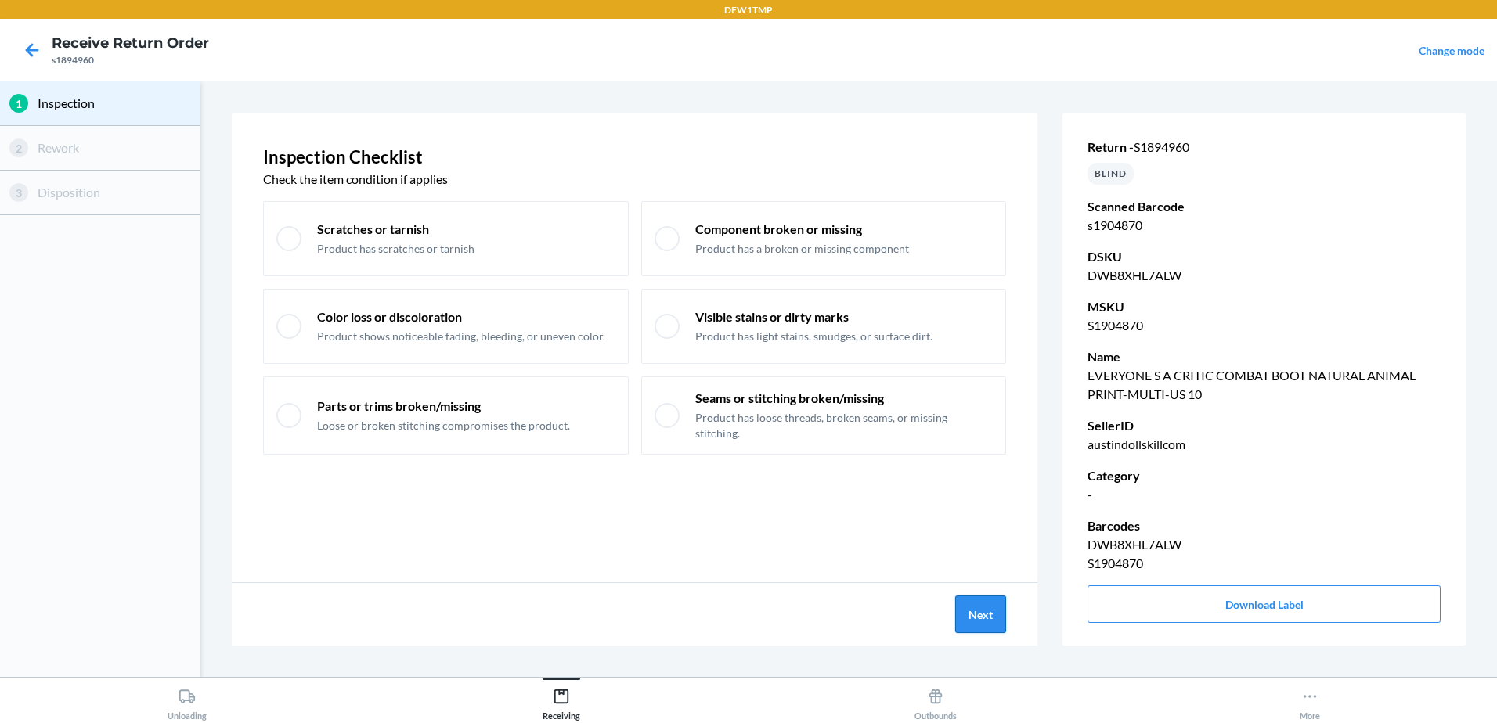
click at [972, 629] on button "Next" at bounding box center [980, 615] width 51 height 38
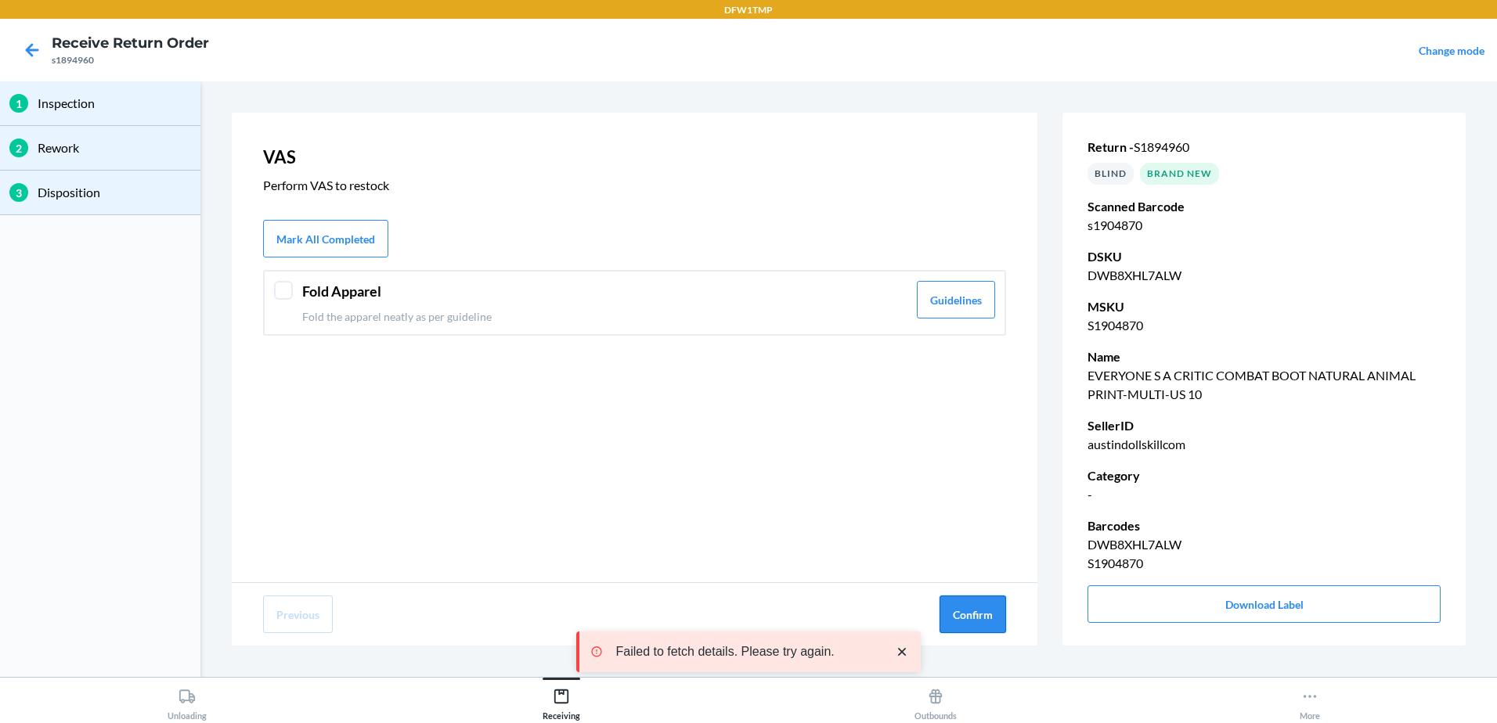
click at [984, 633] on button "Confirm" at bounding box center [972, 615] width 67 height 38
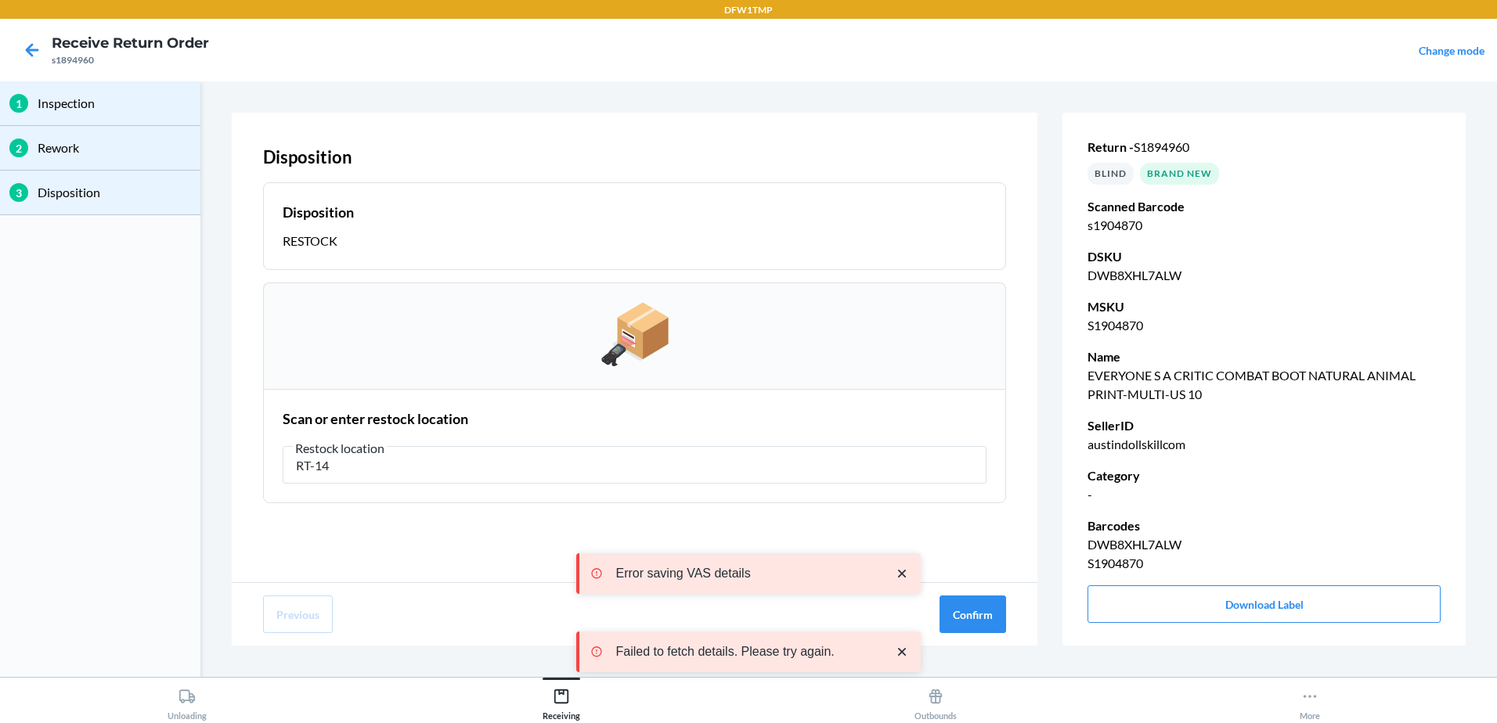
type input "RT-14"
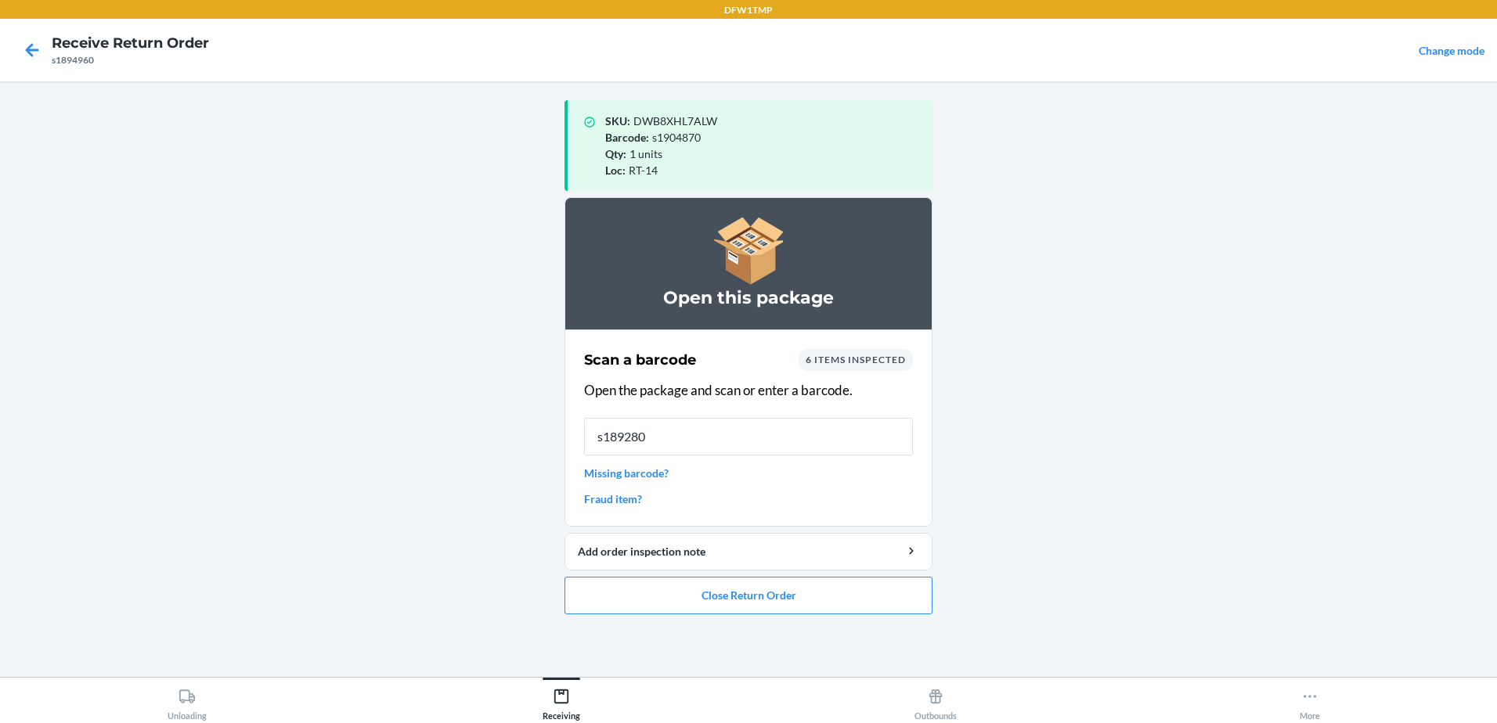
type input "s1892802"
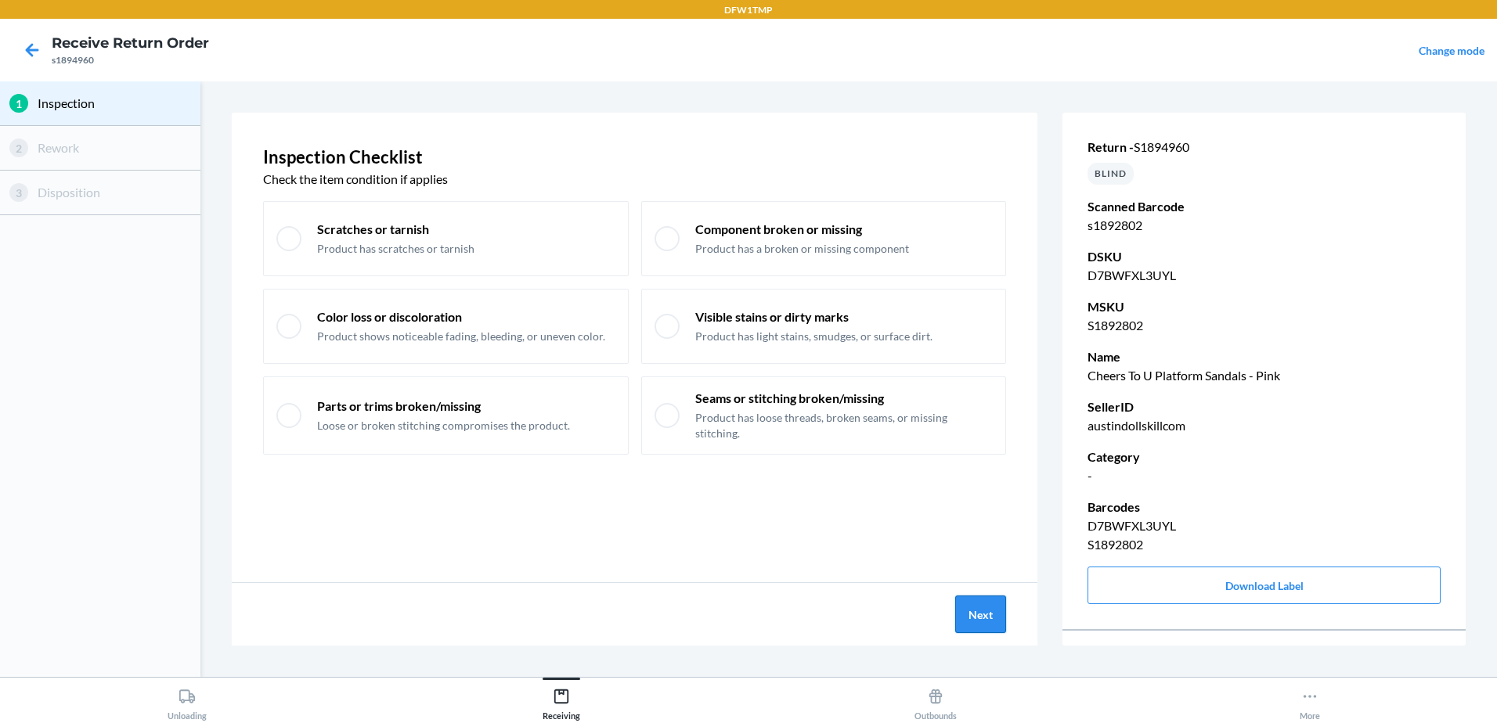
click at [973, 622] on button "Next" at bounding box center [980, 615] width 51 height 38
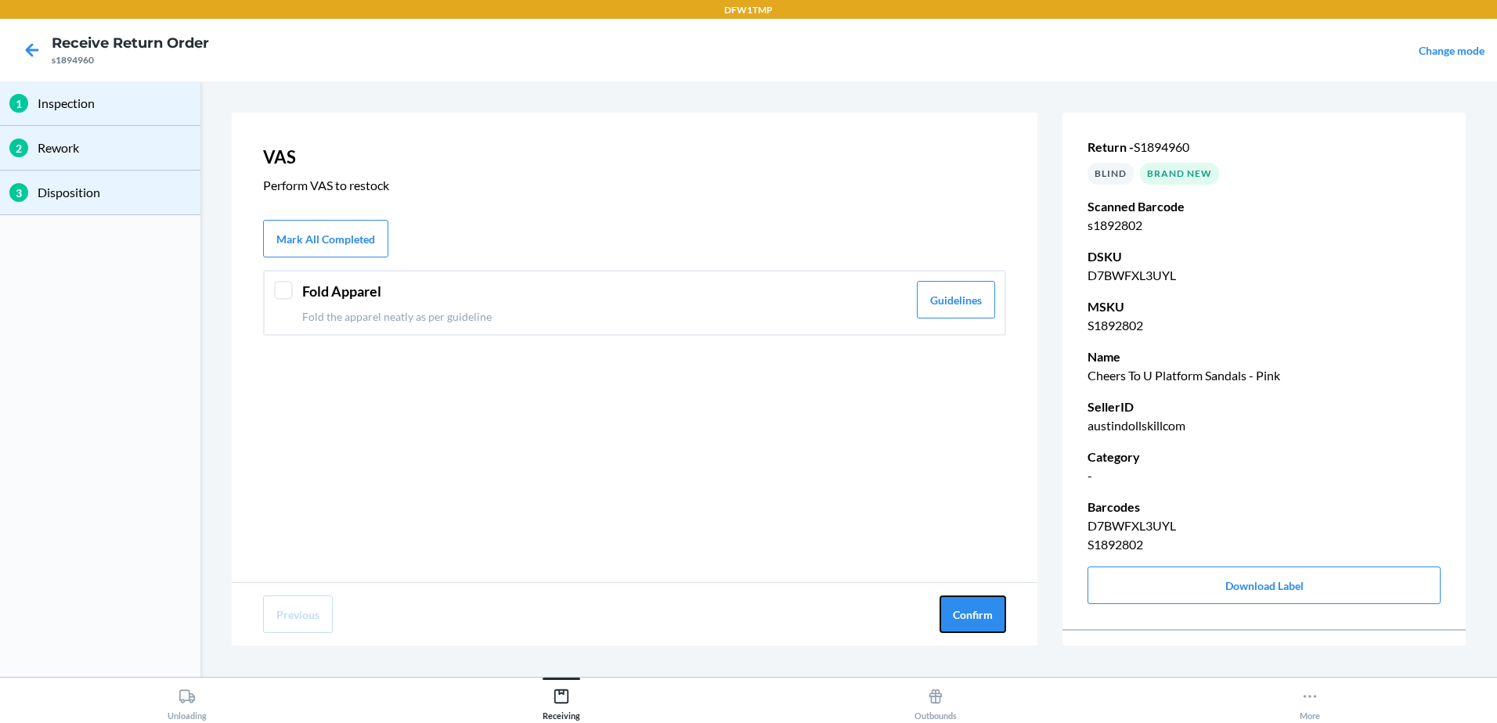
click at [973, 622] on button "Confirm" at bounding box center [972, 615] width 67 height 38
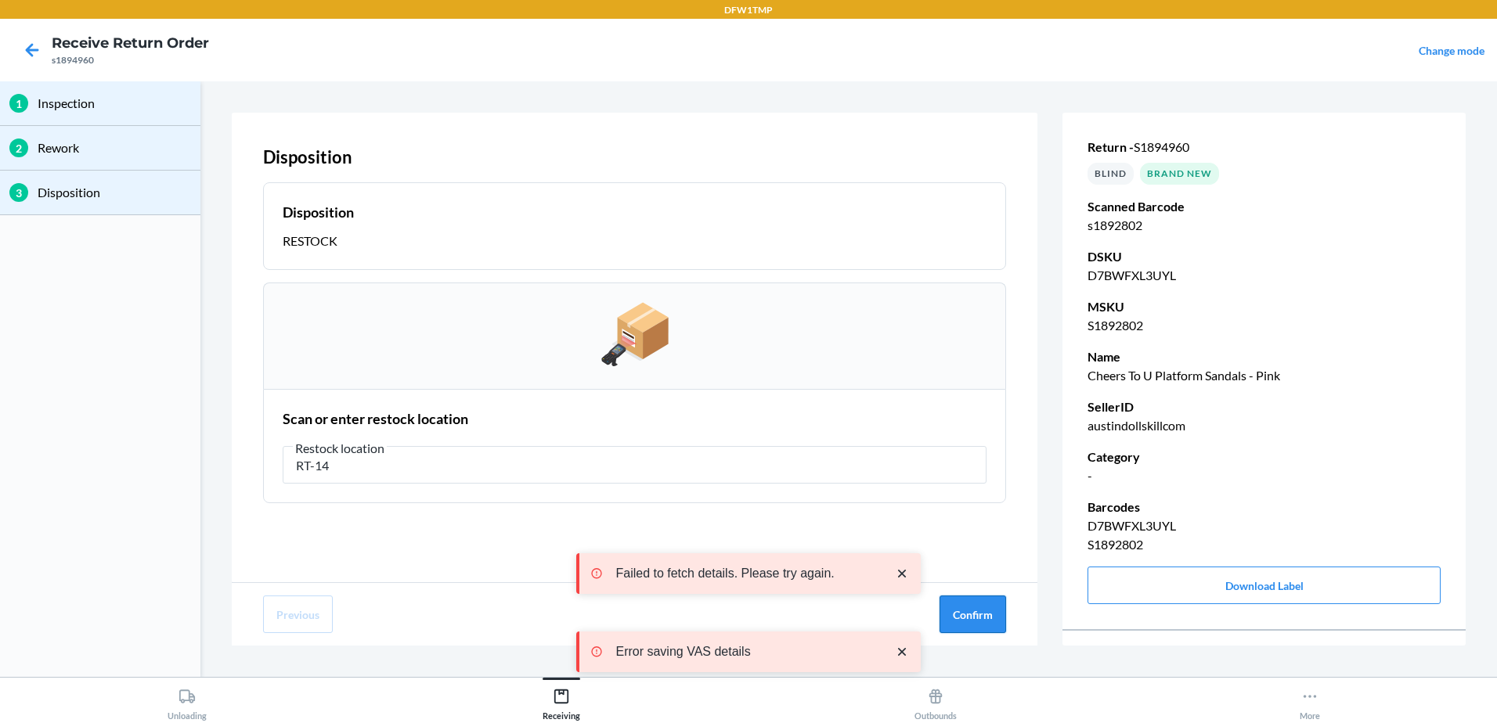
type input "RT-14"
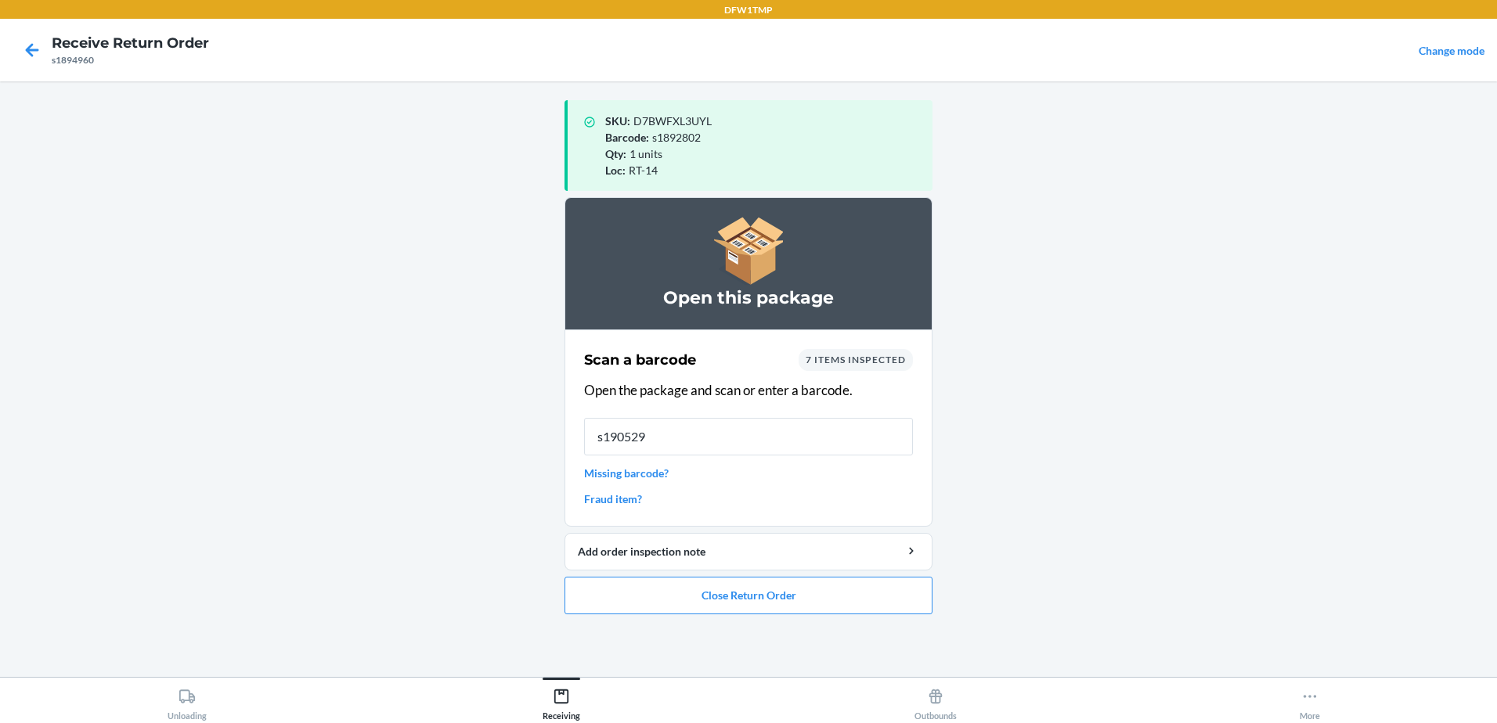
type input "s1905294"
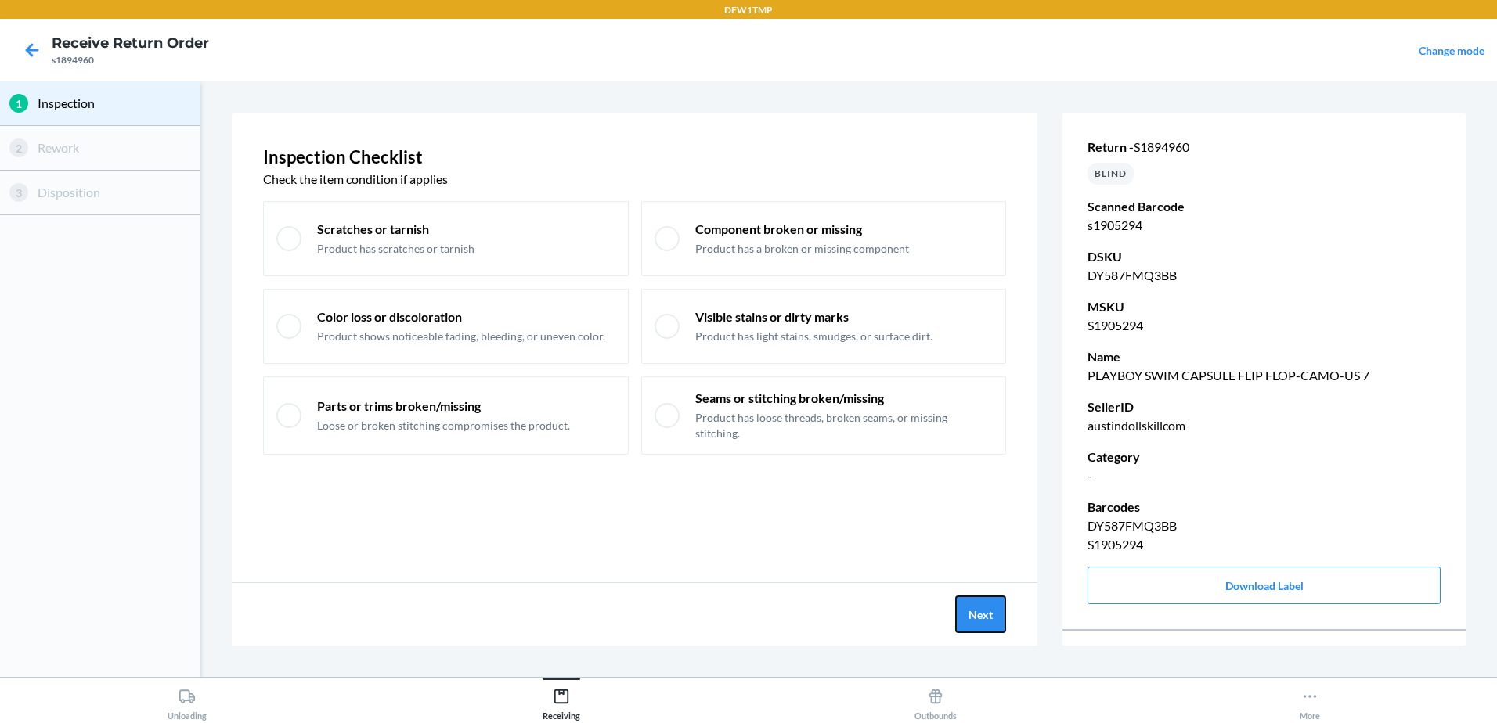
click at [972, 629] on button "Next" at bounding box center [980, 615] width 51 height 38
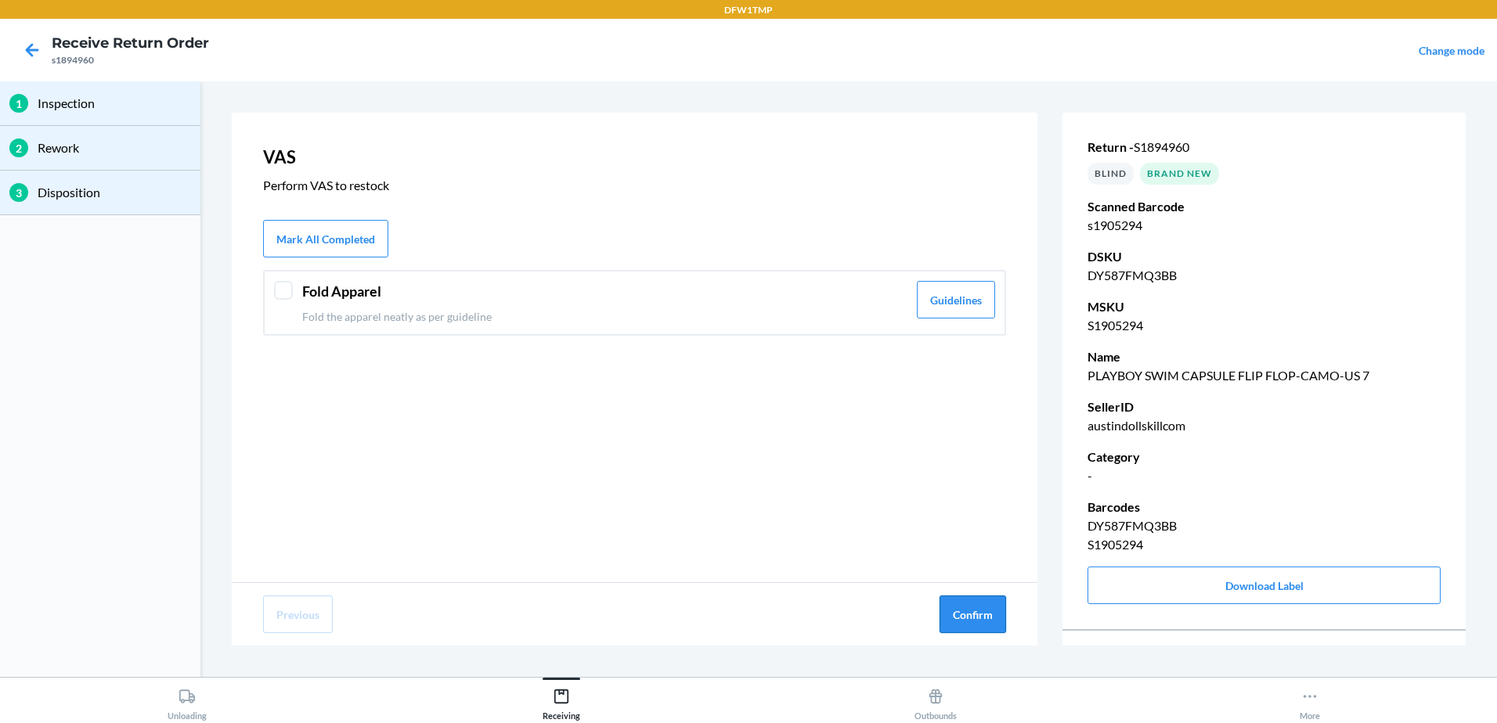
click at [982, 628] on button "Confirm" at bounding box center [972, 615] width 67 height 38
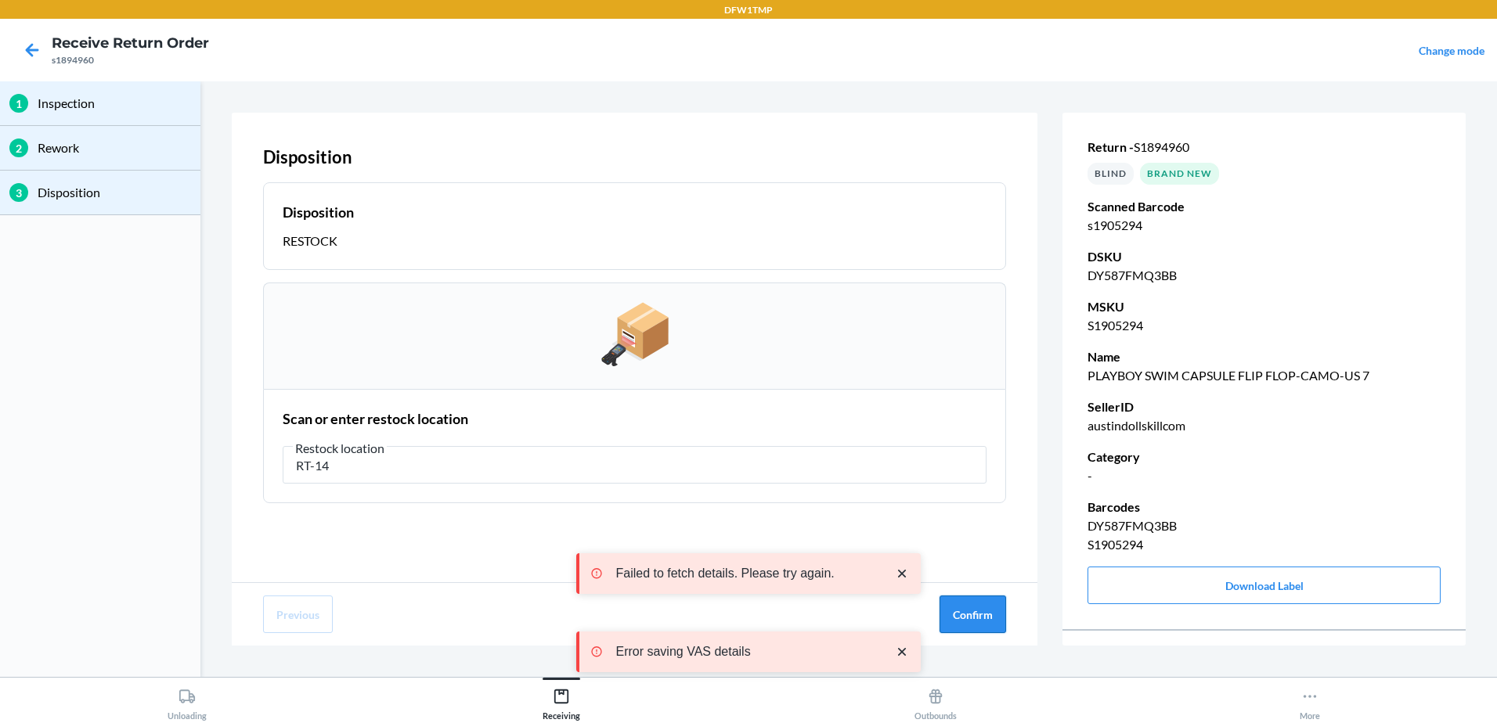
type input "RT-14"
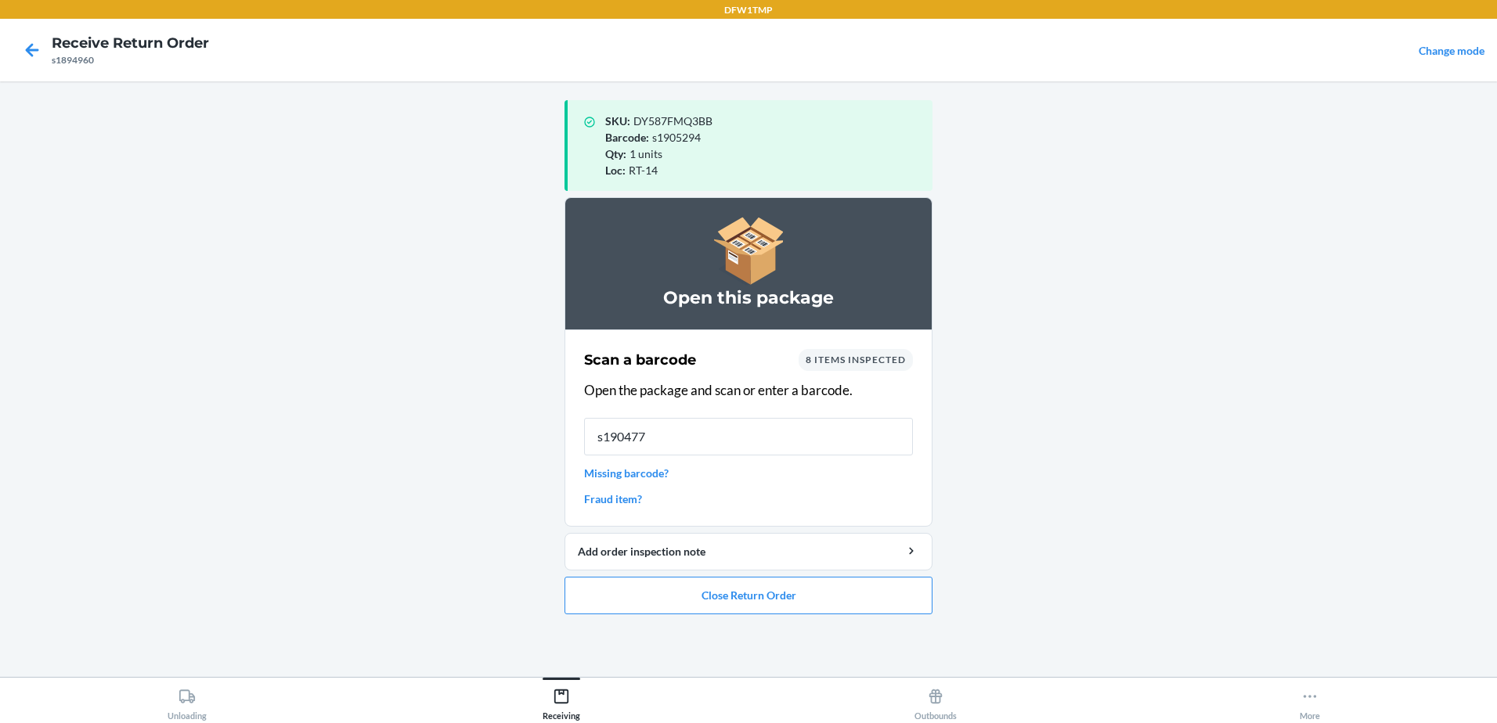
type input "s1904774"
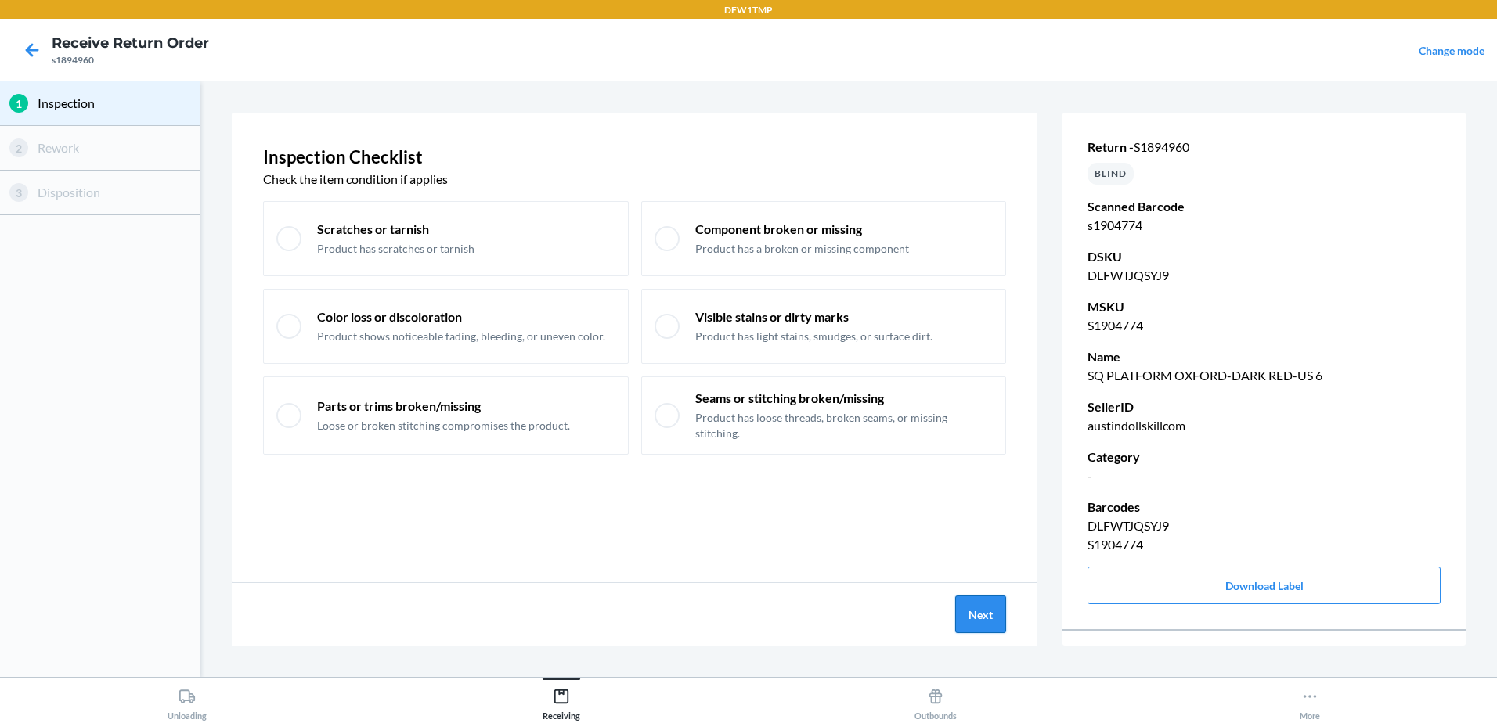
click at [968, 597] on button "Next" at bounding box center [980, 615] width 51 height 38
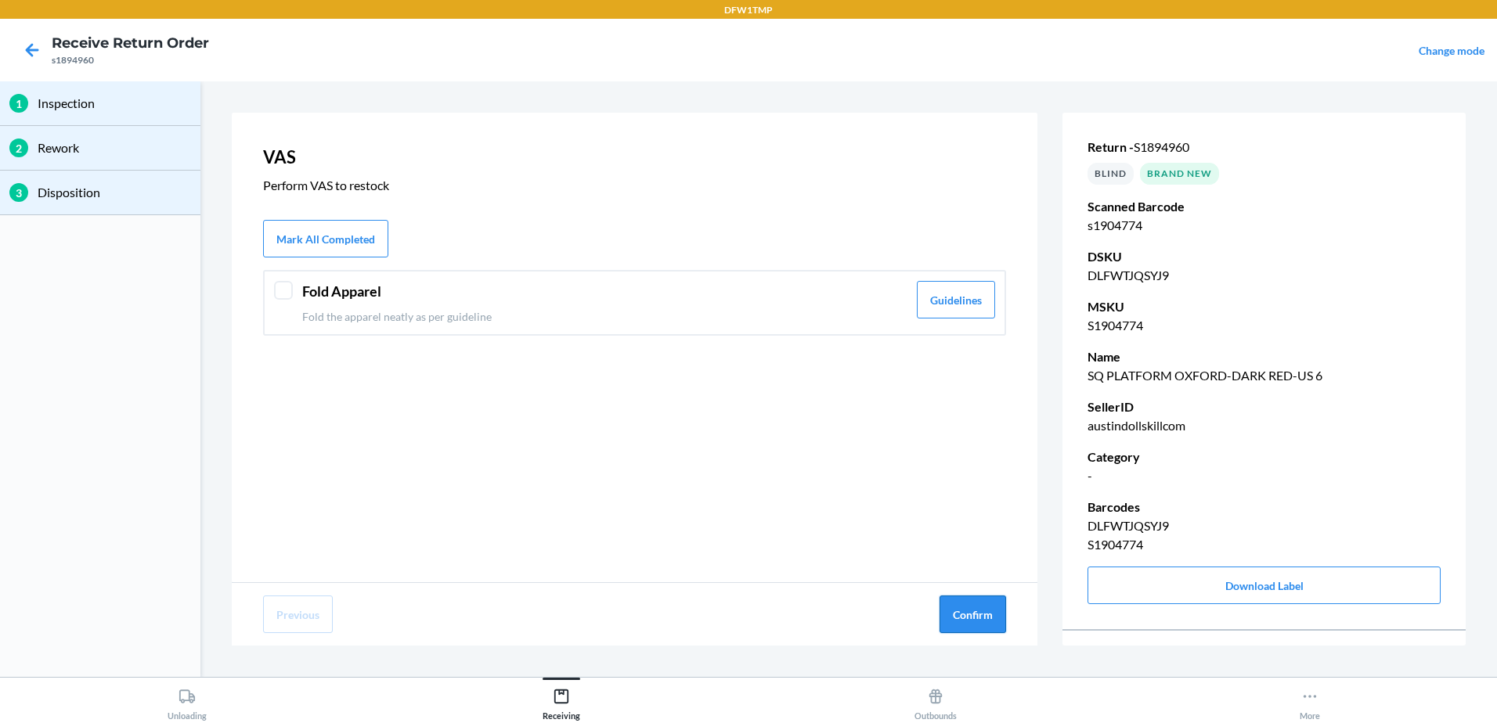
click at [964, 606] on button "Confirm" at bounding box center [972, 615] width 67 height 38
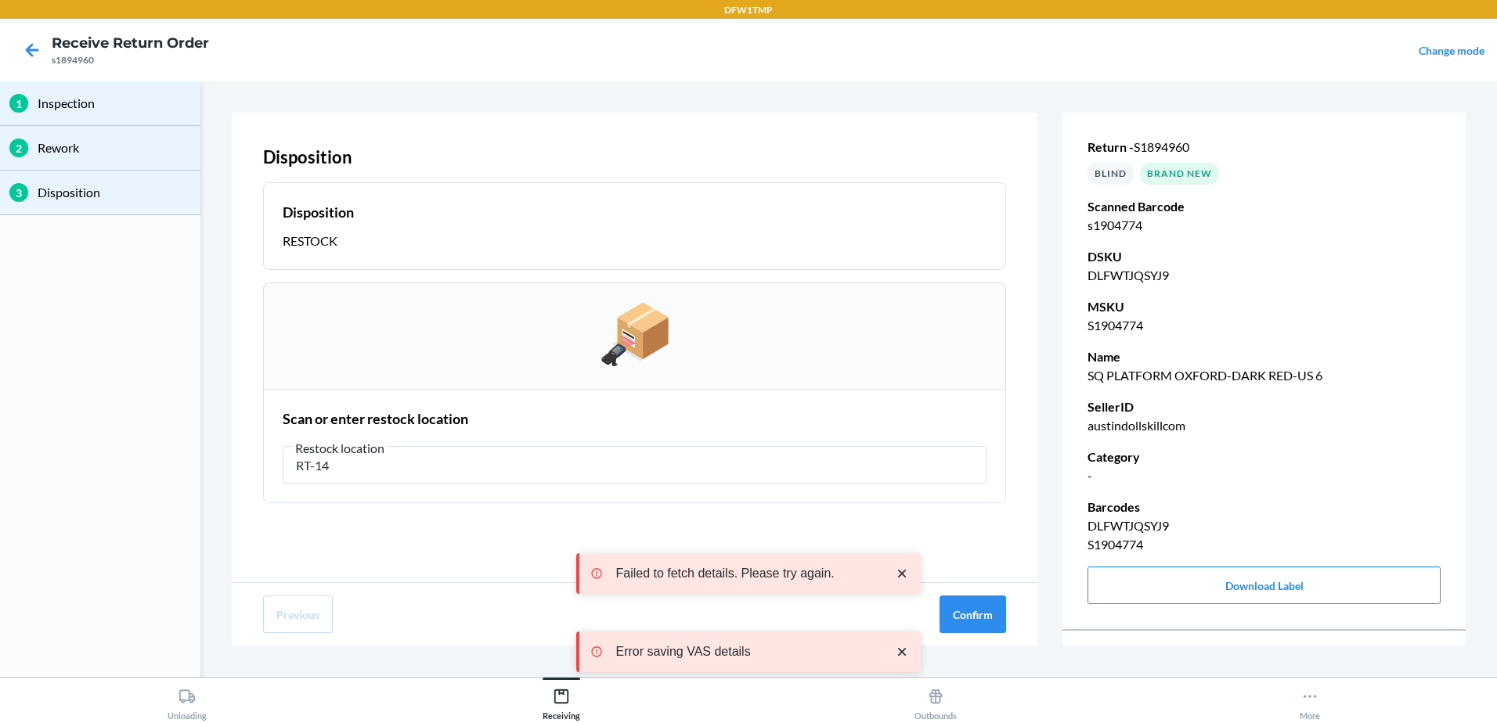
type input "RT-14"
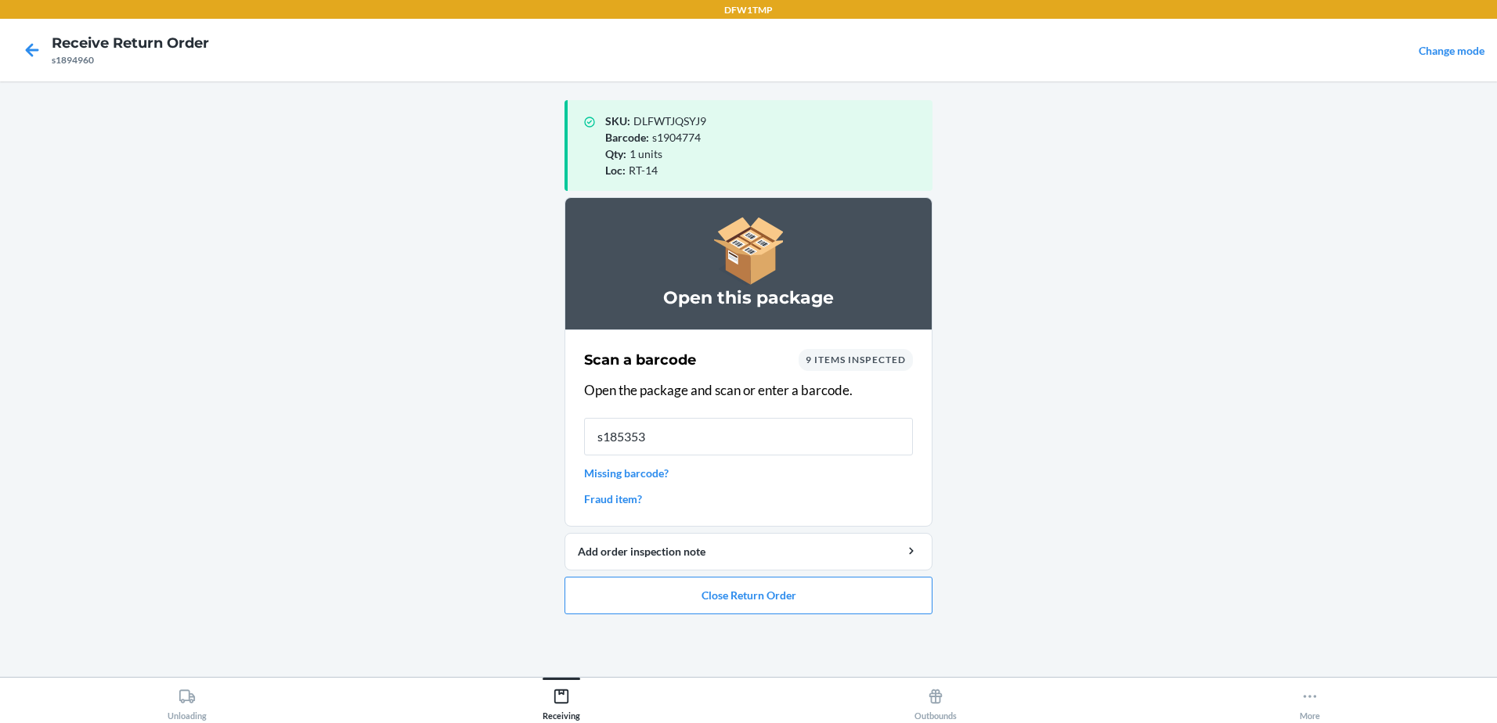
type input "s1853535"
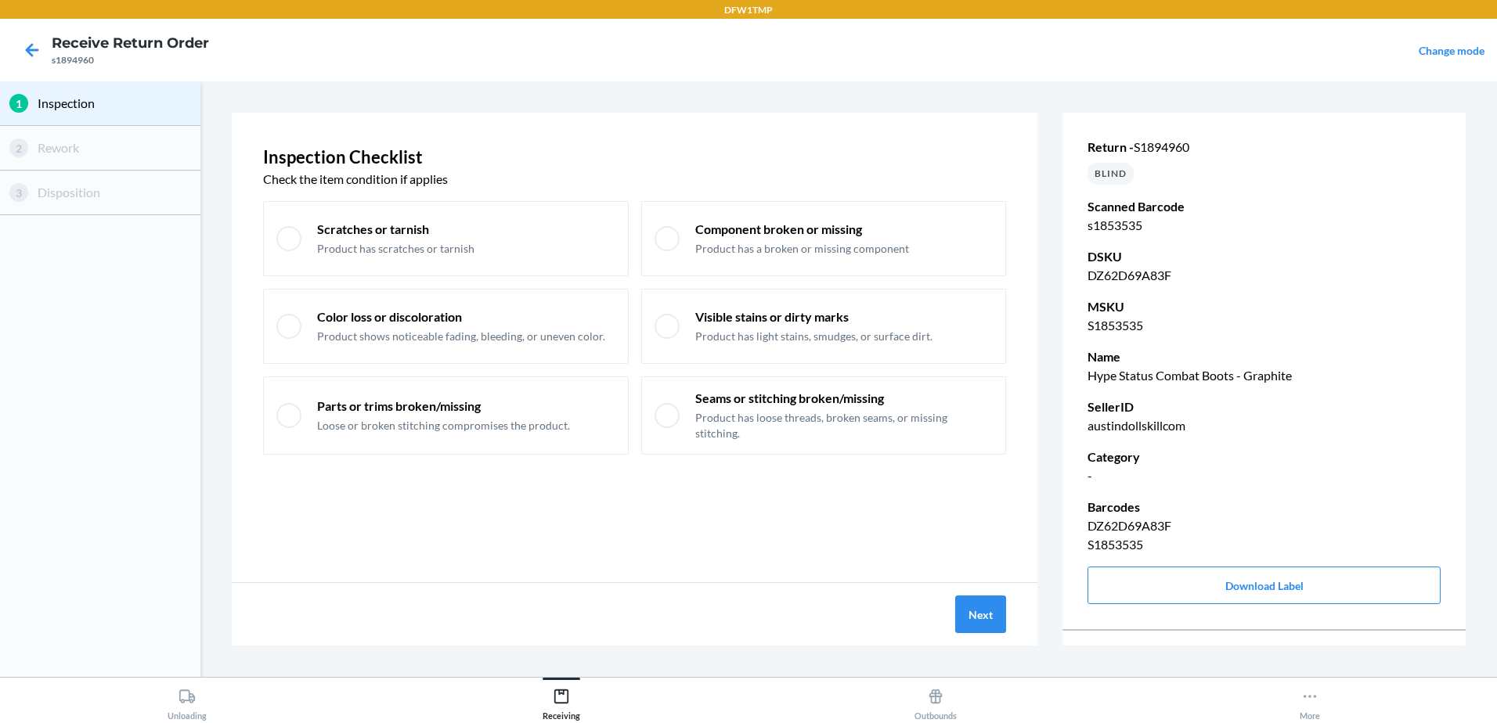
click at [952, 609] on div "Next" at bounding box center [635, 614] width 806 height 63
click at [954, 610] on div "Next" at bounding box center [635, 614] width 806 height 63
click at [958, 611] on button "Next" at bounding box center [980, 615] width 51 height 38
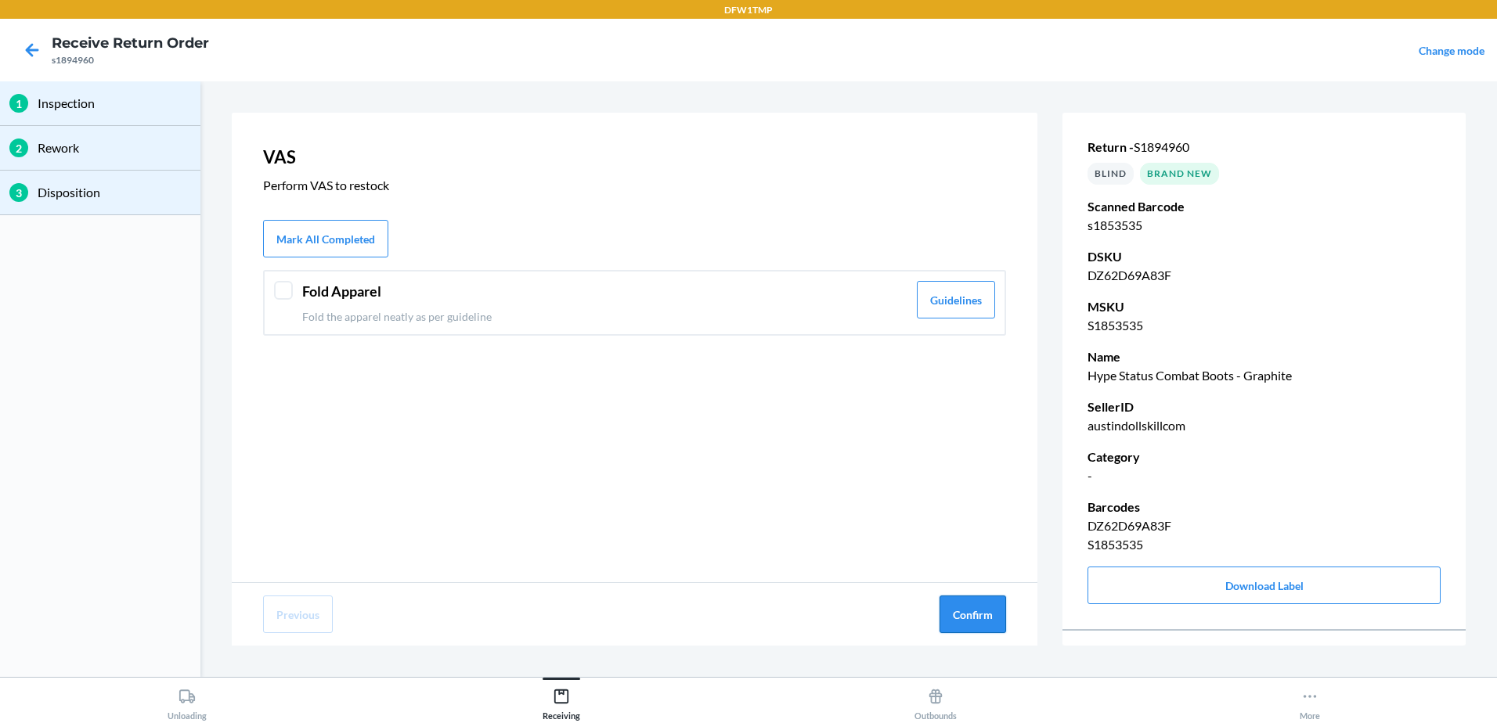
click at [957, 612] on button "Confirm" at bounding box center [972, 615] width 67 height 38
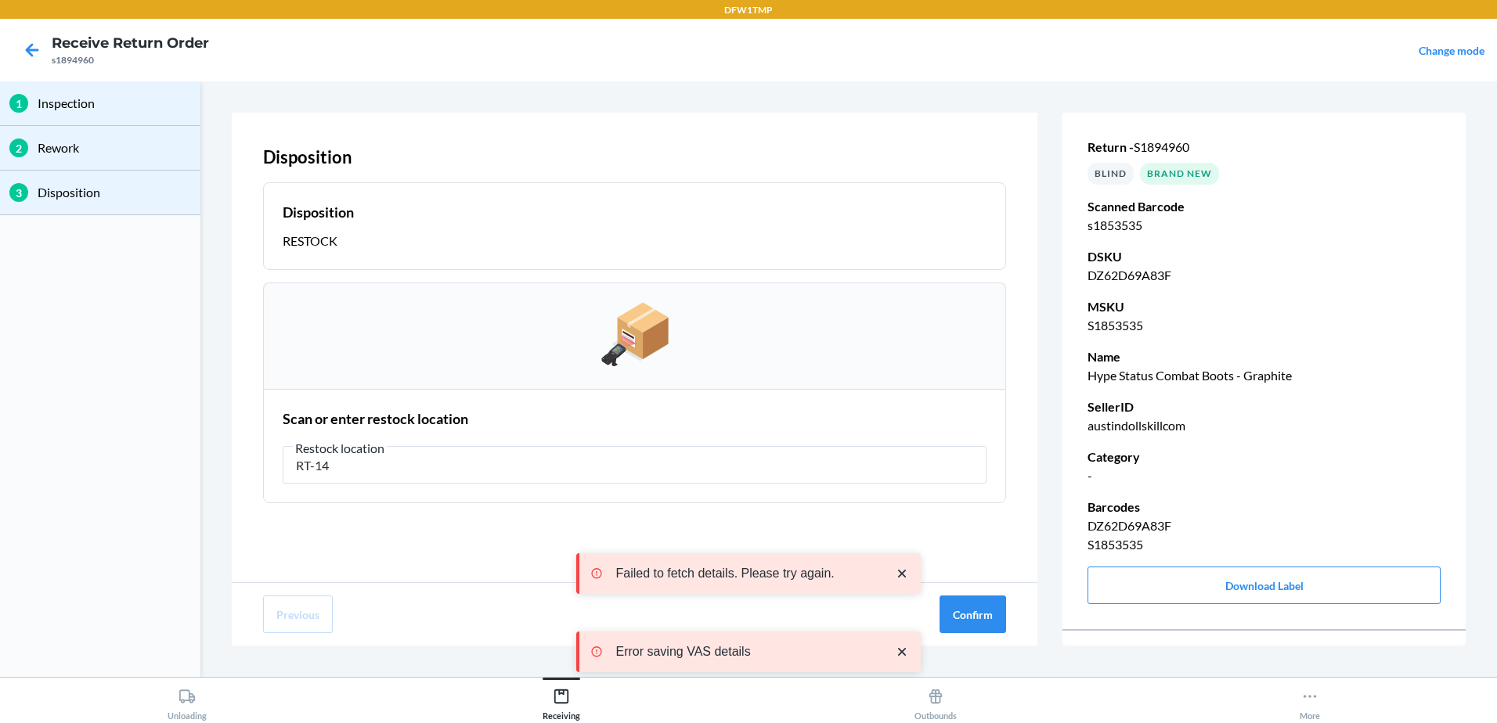
type input "RT-14"
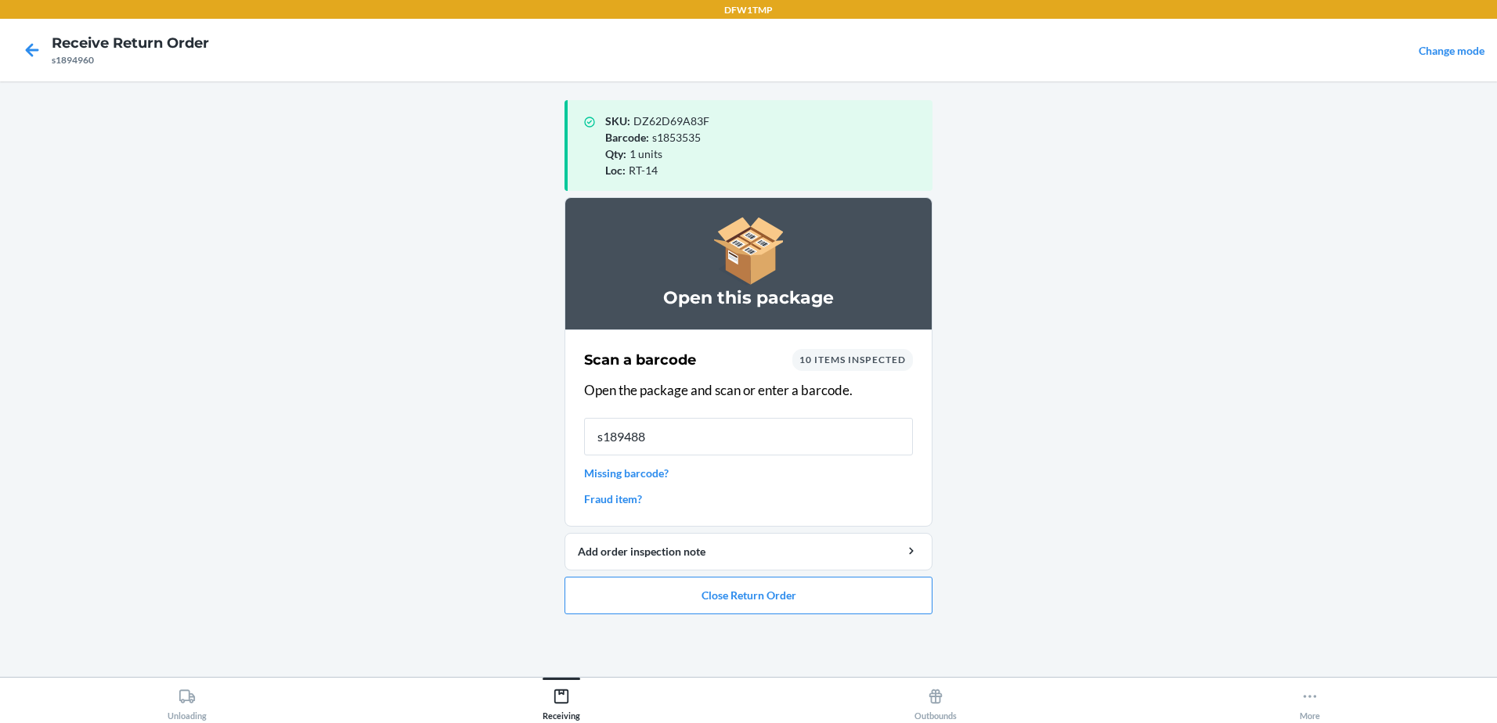
type input "s1894881"
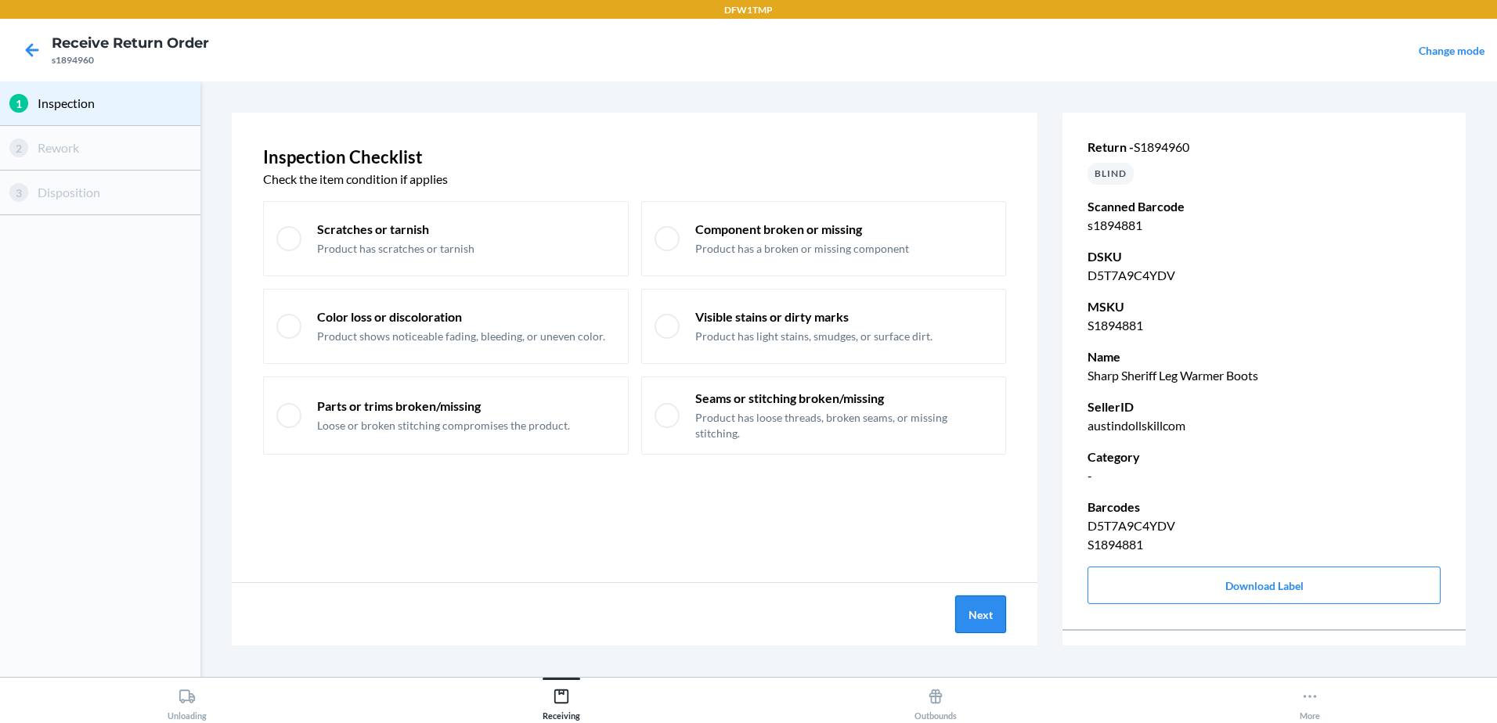
click at [978, 618] on button "Next" at bounding box center [980, 615] width 51 height 38
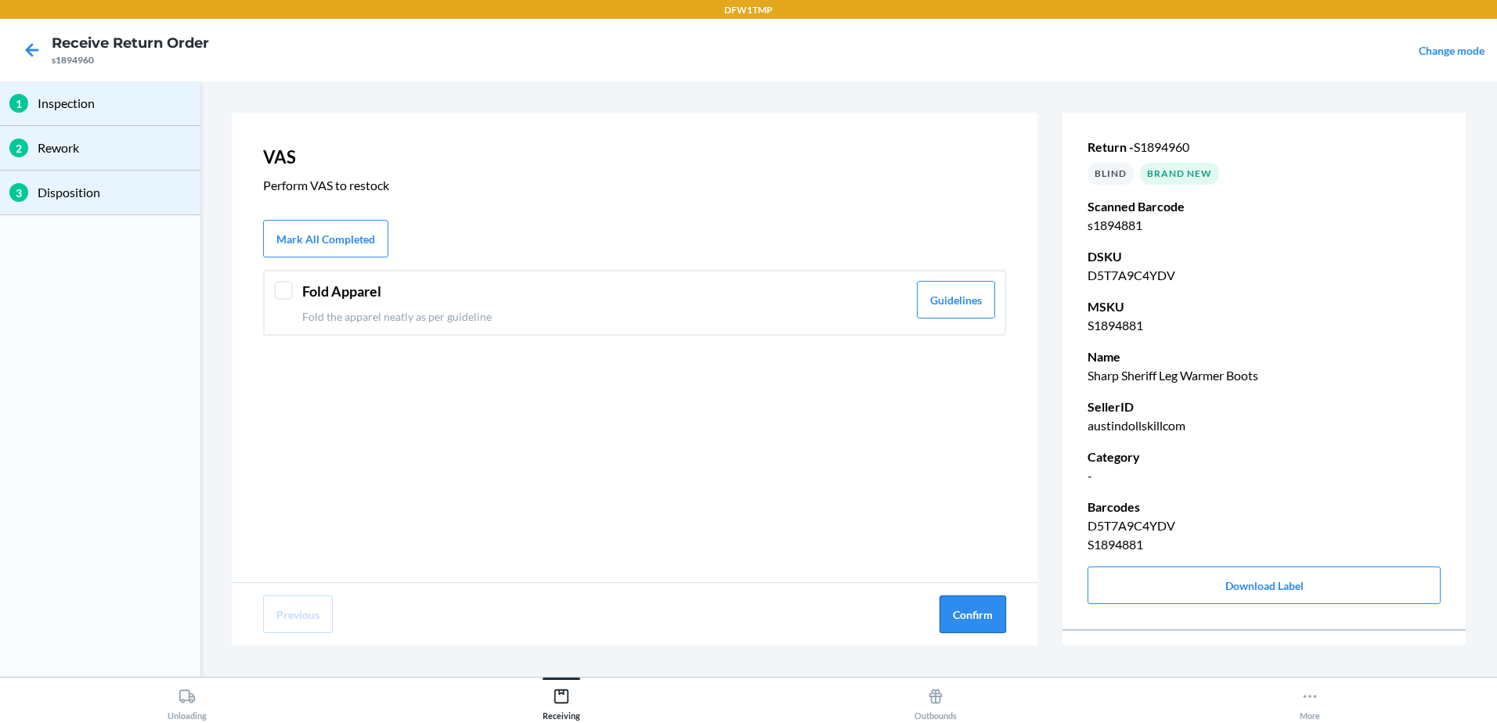
click at [976, 616] on button "Confirm" at bounding box center [972, 615] width 67 height 38
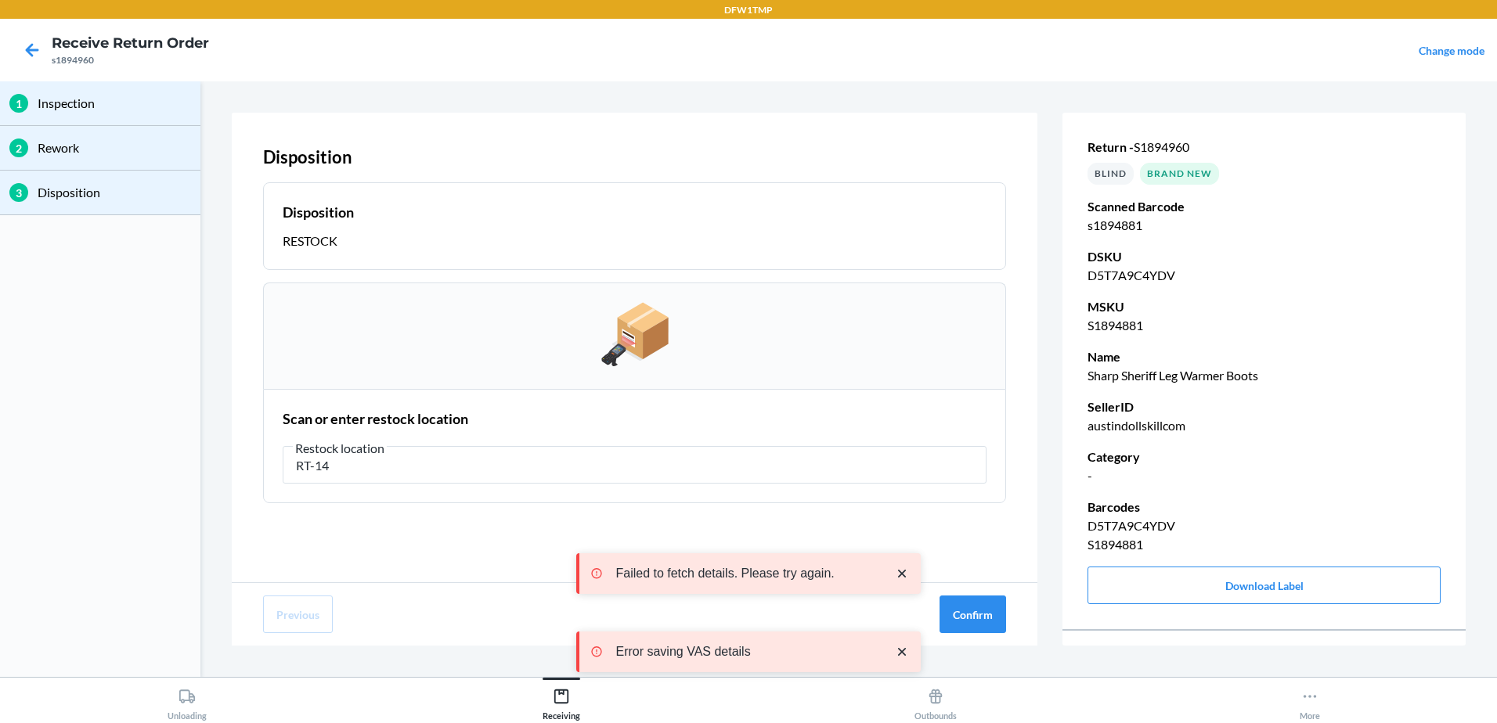
type input "RT-14"
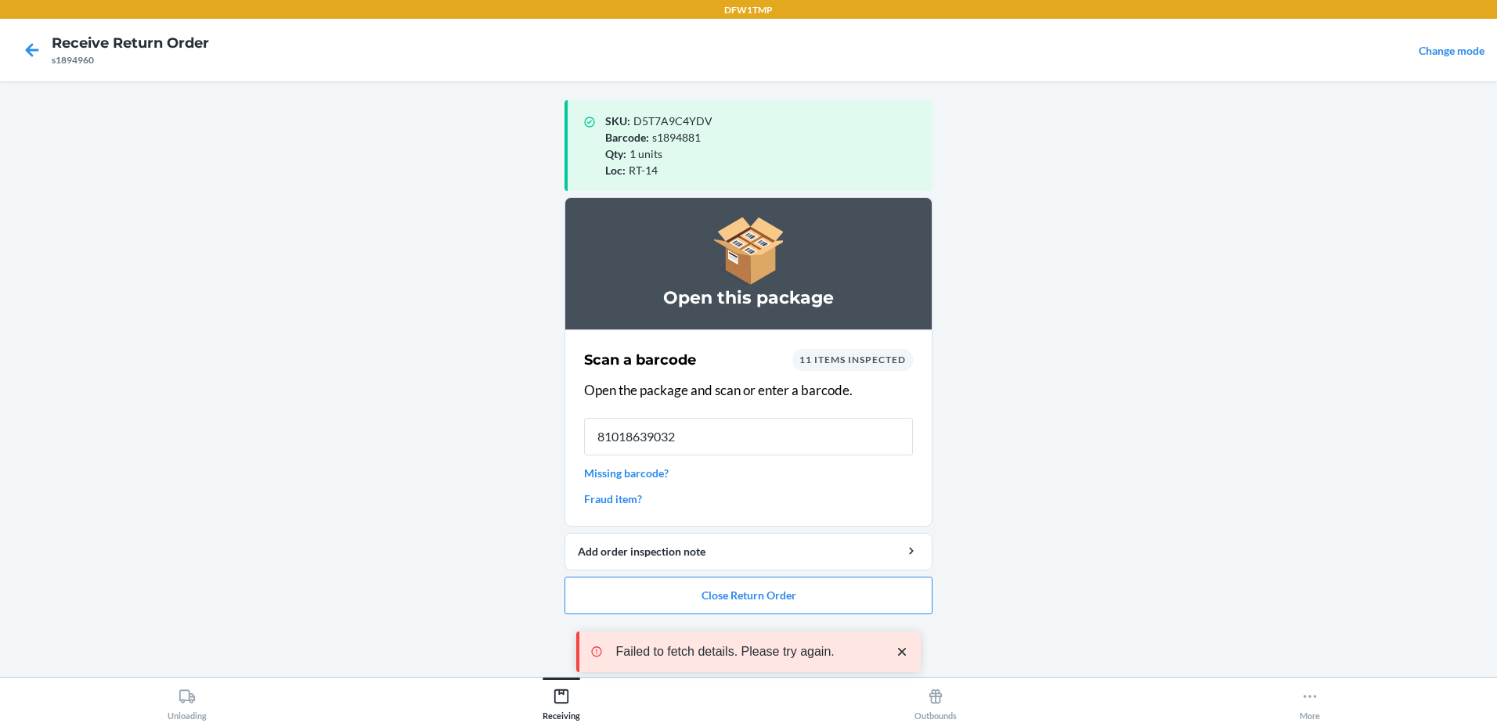
type input "810186390327"
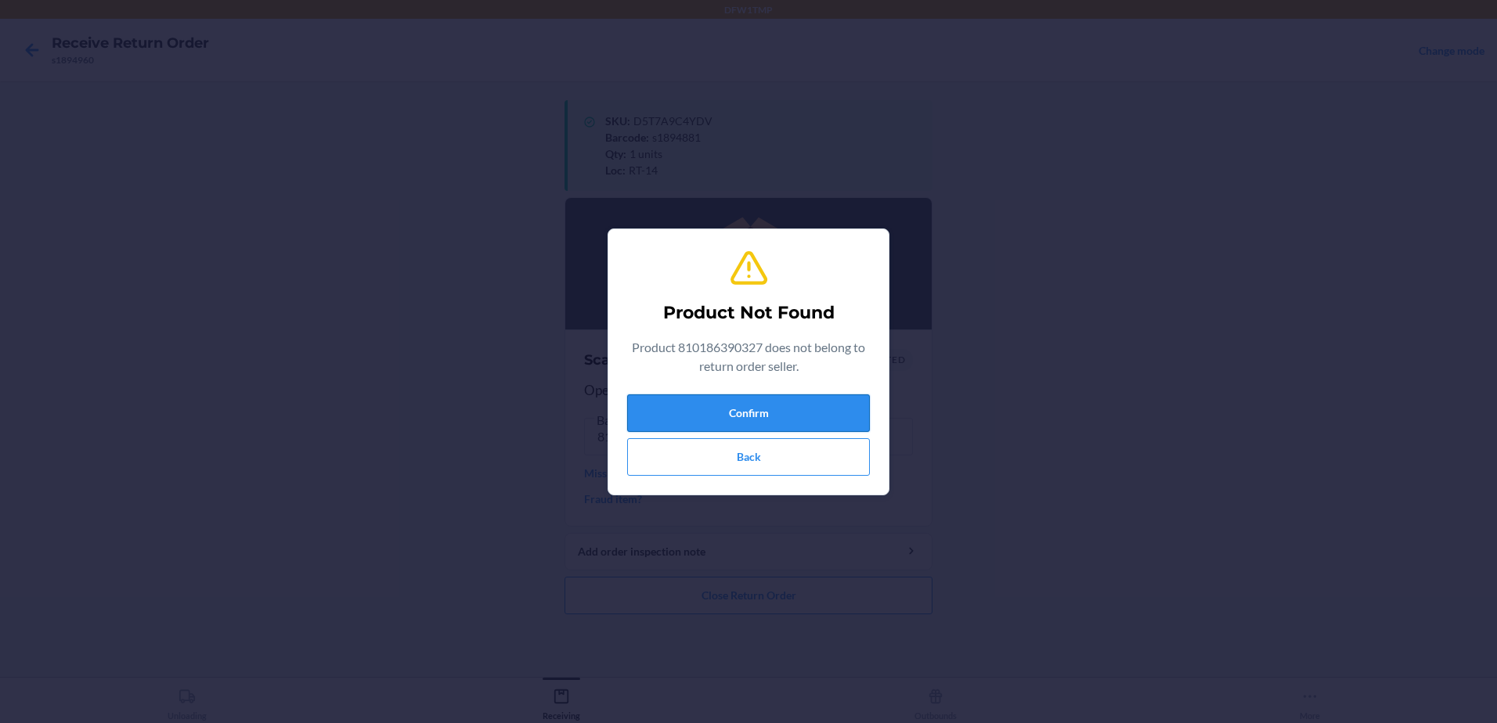
click at [826, 423] on button "Confirm" at bounding box center [748, 414] width 243 height 38
click at [780, 409] on button "Confirm" at bounding box center [748, 414] width 243 height 38
click at [783, 448] on button "Back" at bounding box center [748, 457] width 243 height 38
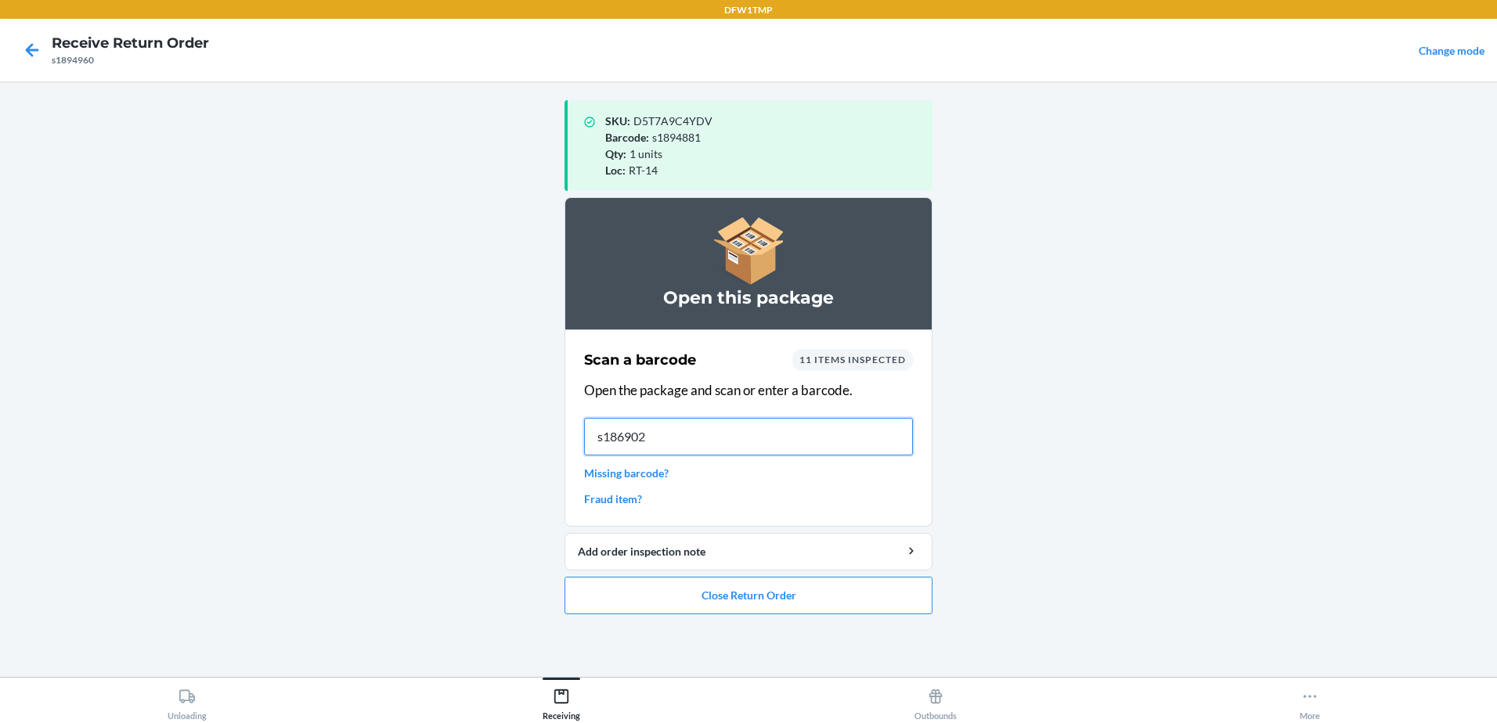
type input "s1869020"
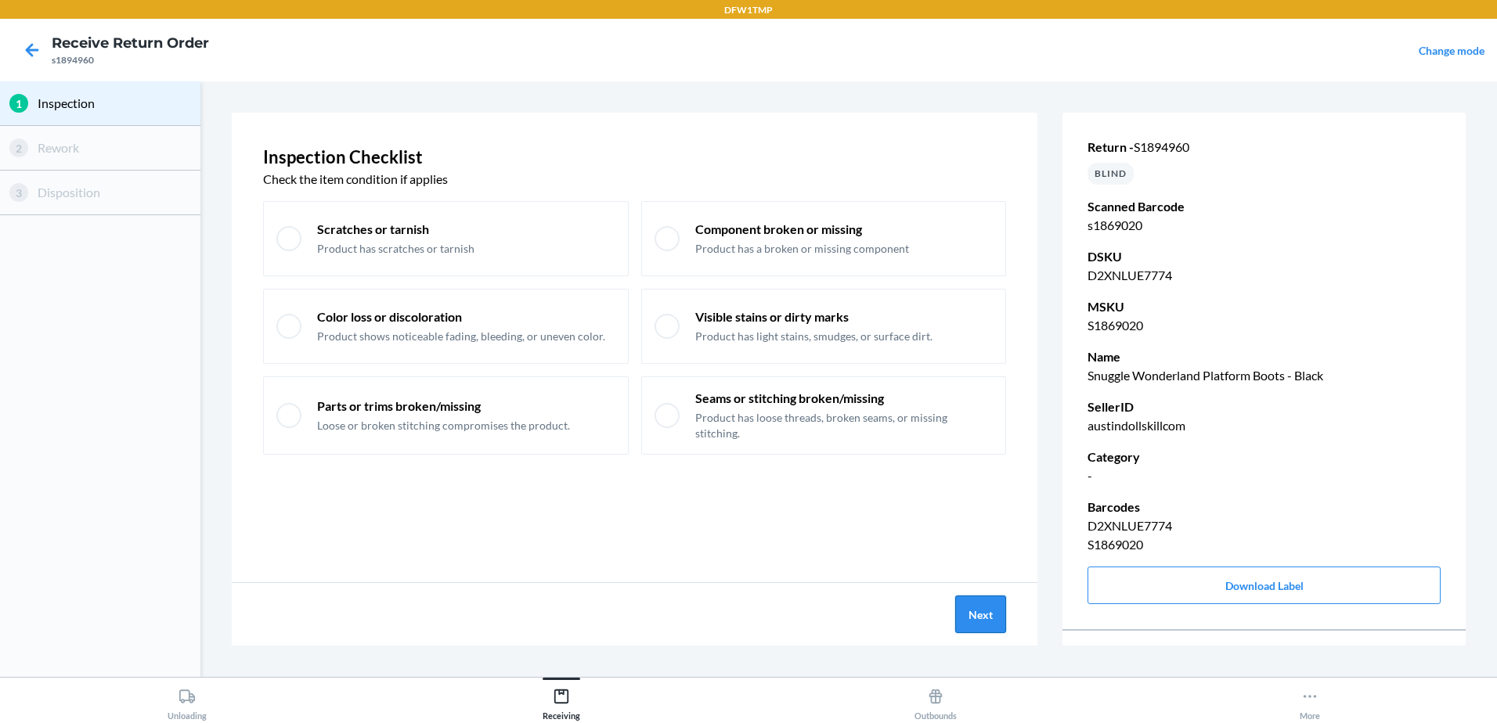
click at [993, 617] on button "Next" at bounding box center [980, 615] width 51 height 38
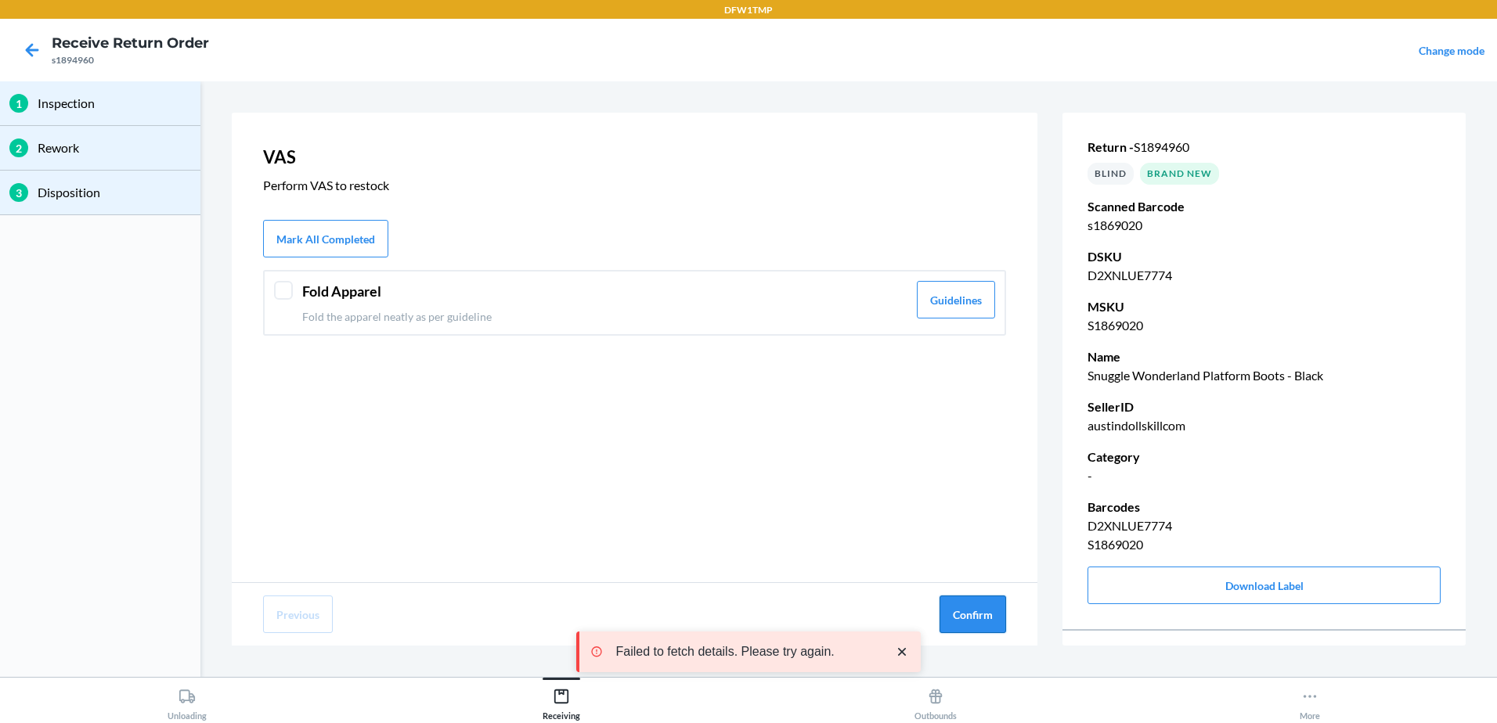
click at [973, 620] on button "Confirm" at bounding box center [972, 615] width 67 height 38
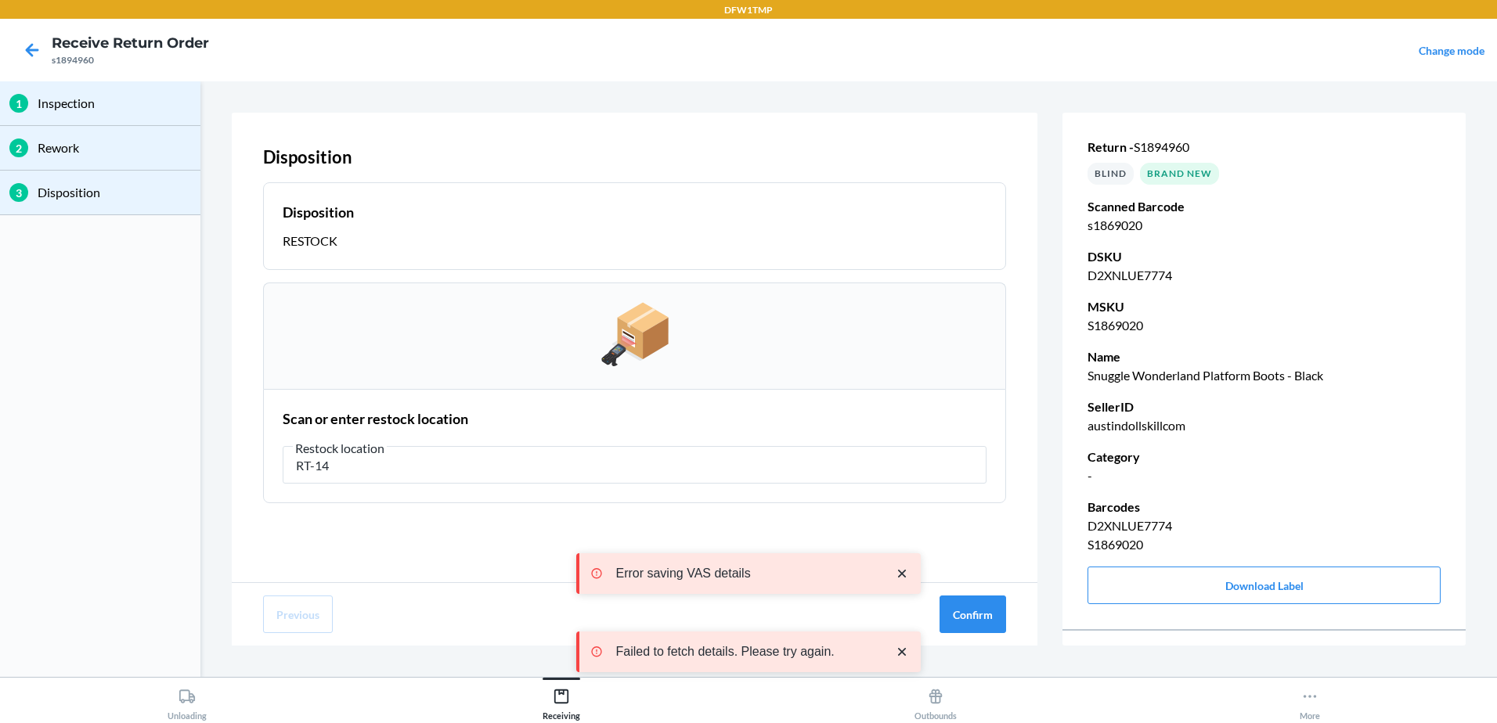
type input "RT-14"
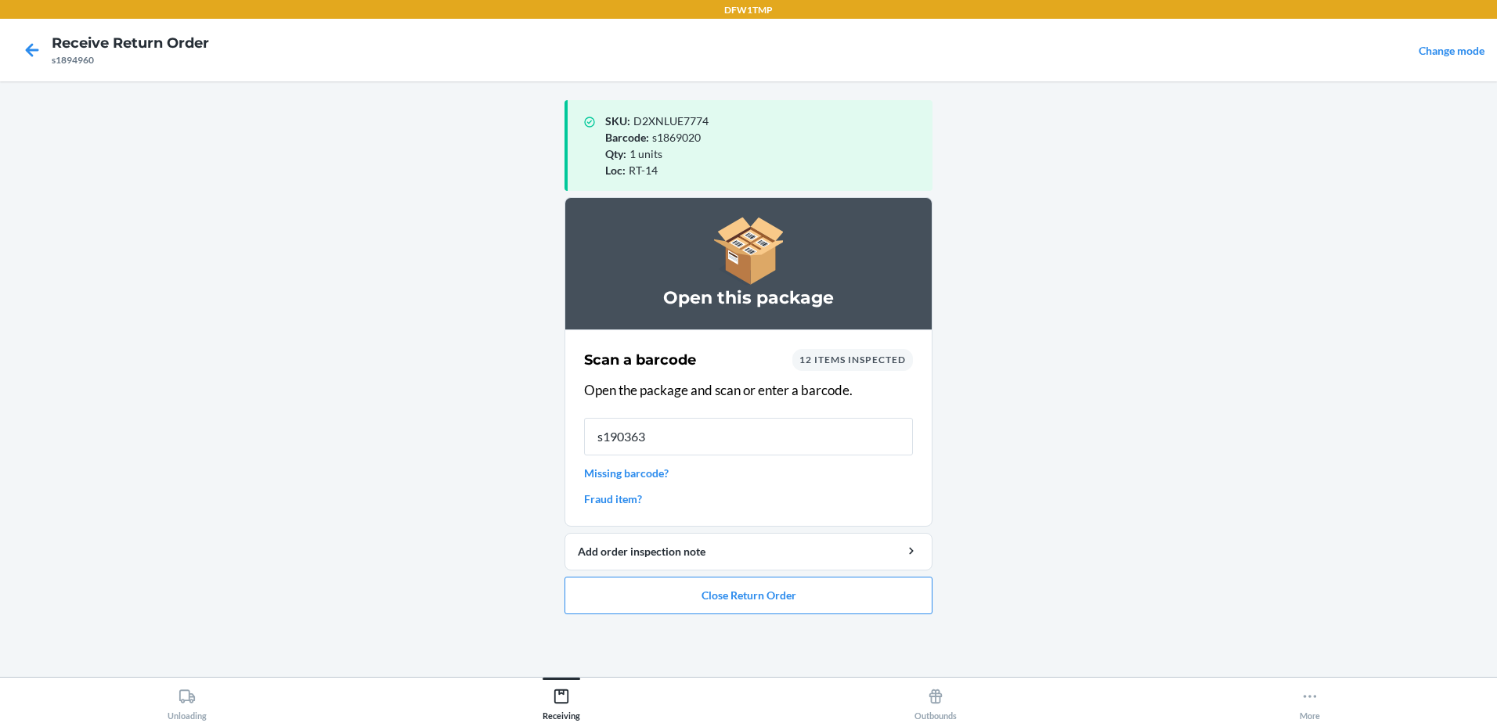
type input "s1903636"
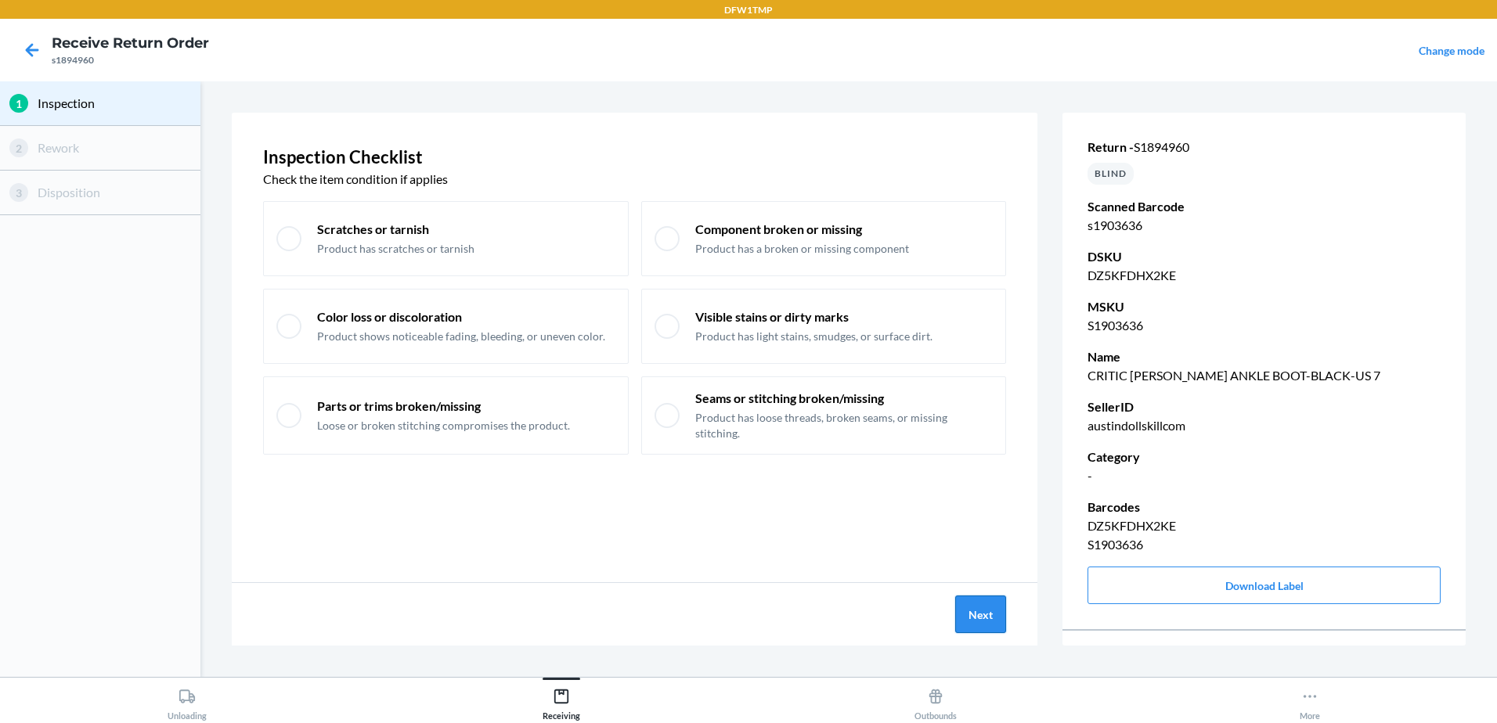
click at [971, 613] on button "Next" at bounding box center [980, 615] width 51 height 38
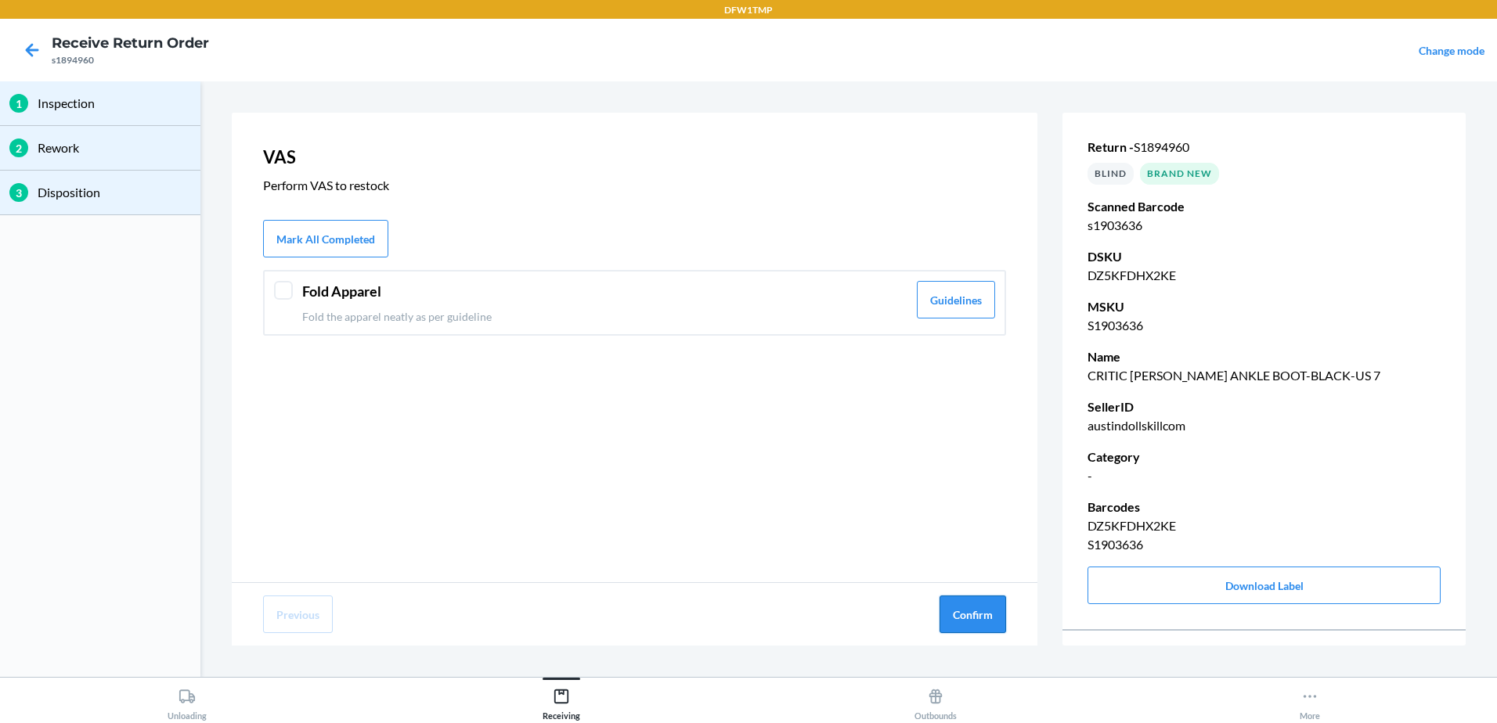
click at [968, 603] on button "Confirm" at bounding box center [972, 615] width 67 height 38
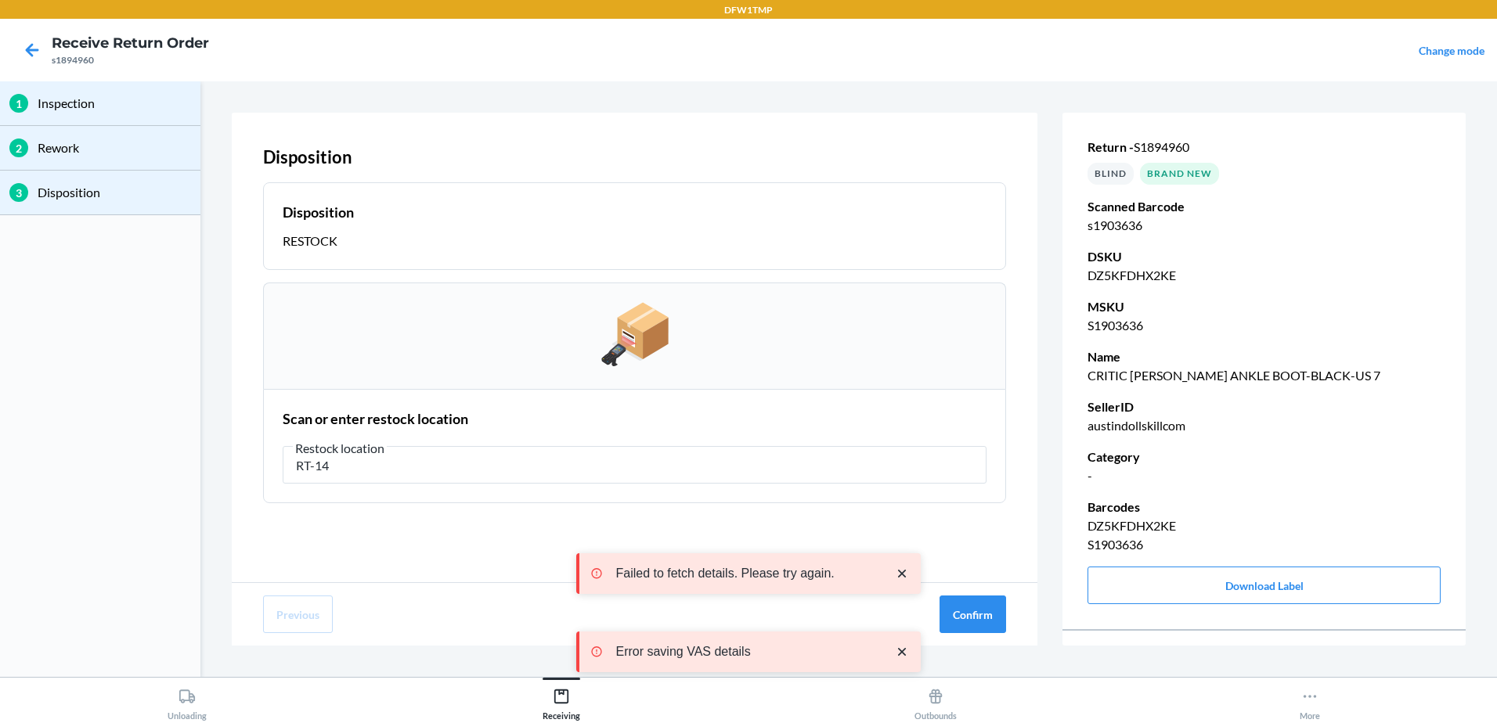
type input "RT-14"
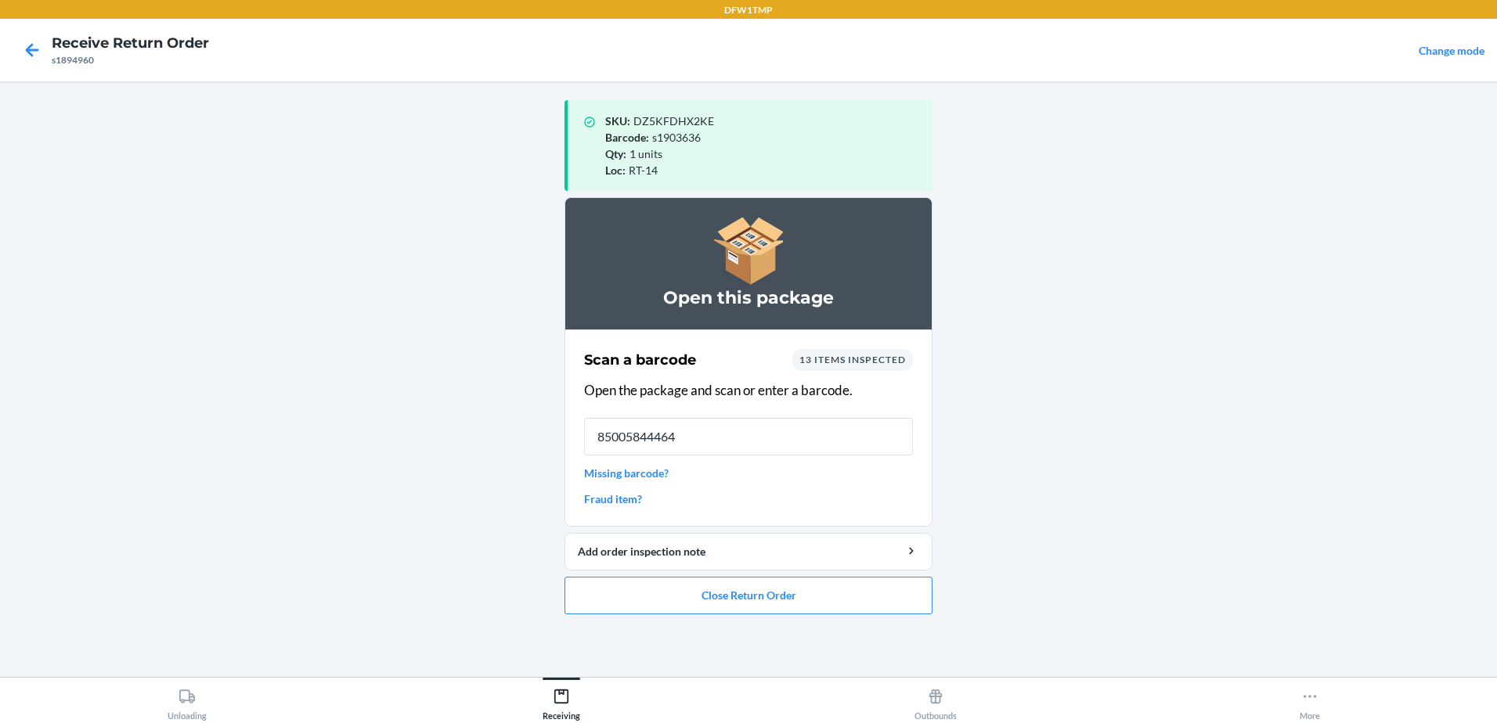
type input "850058444642"
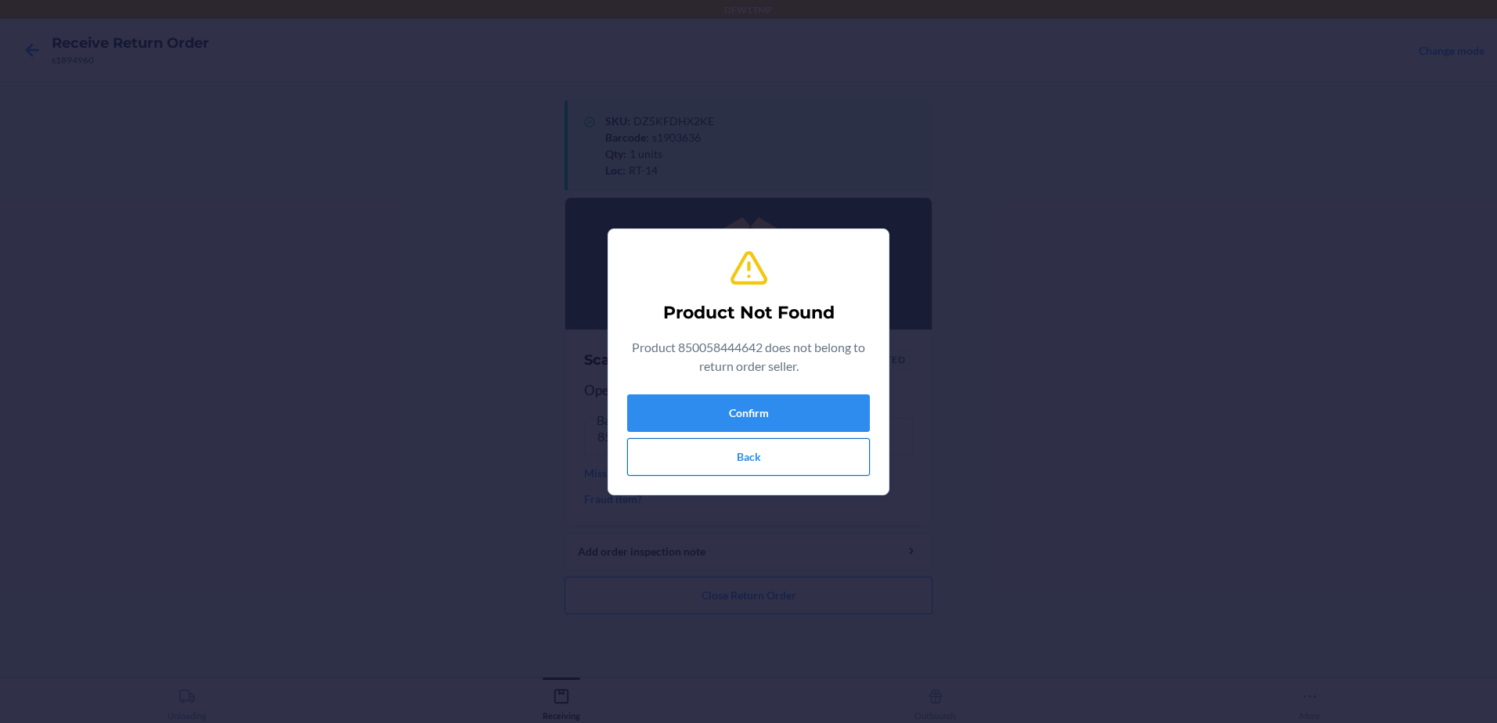
click at [786, 461] on button "Back" at bounding box center [748, 457] width 243 height 38
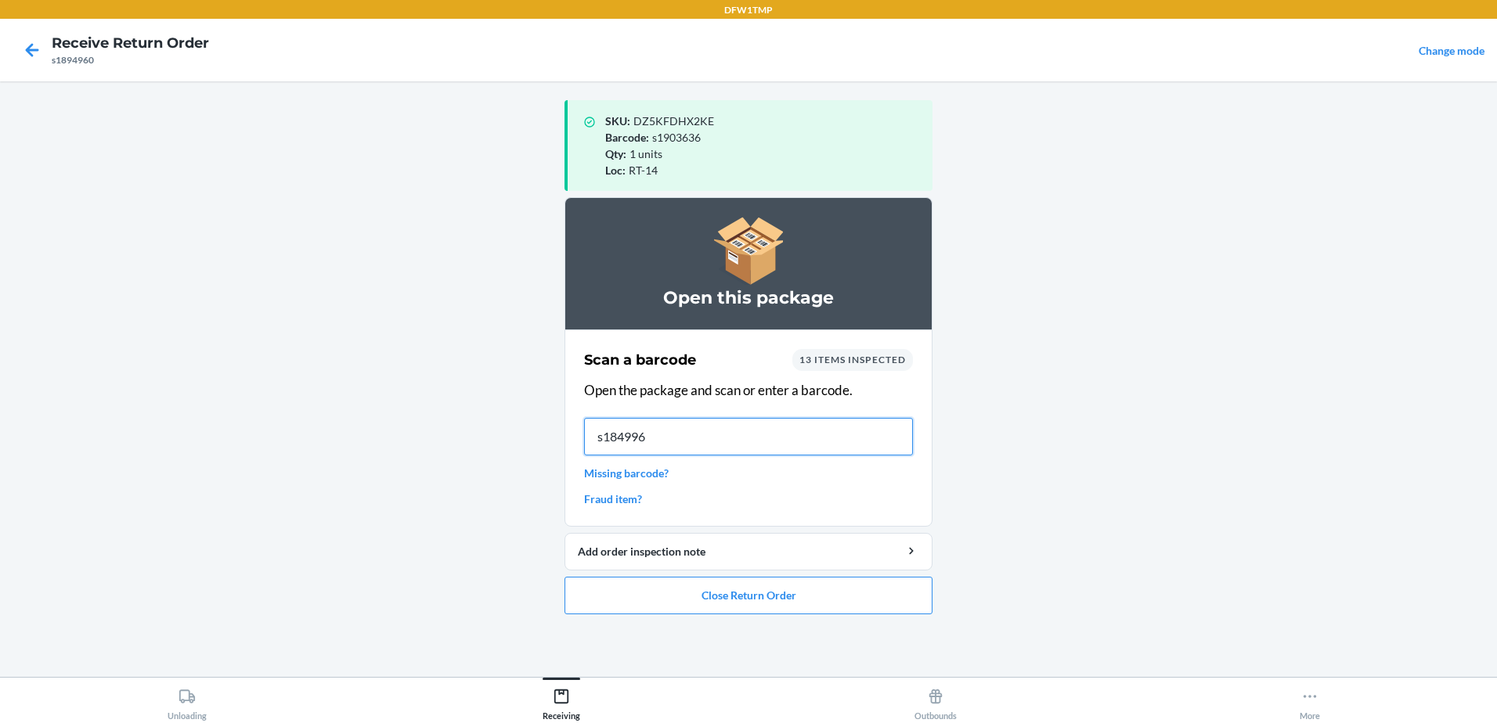
type input "s1849961"
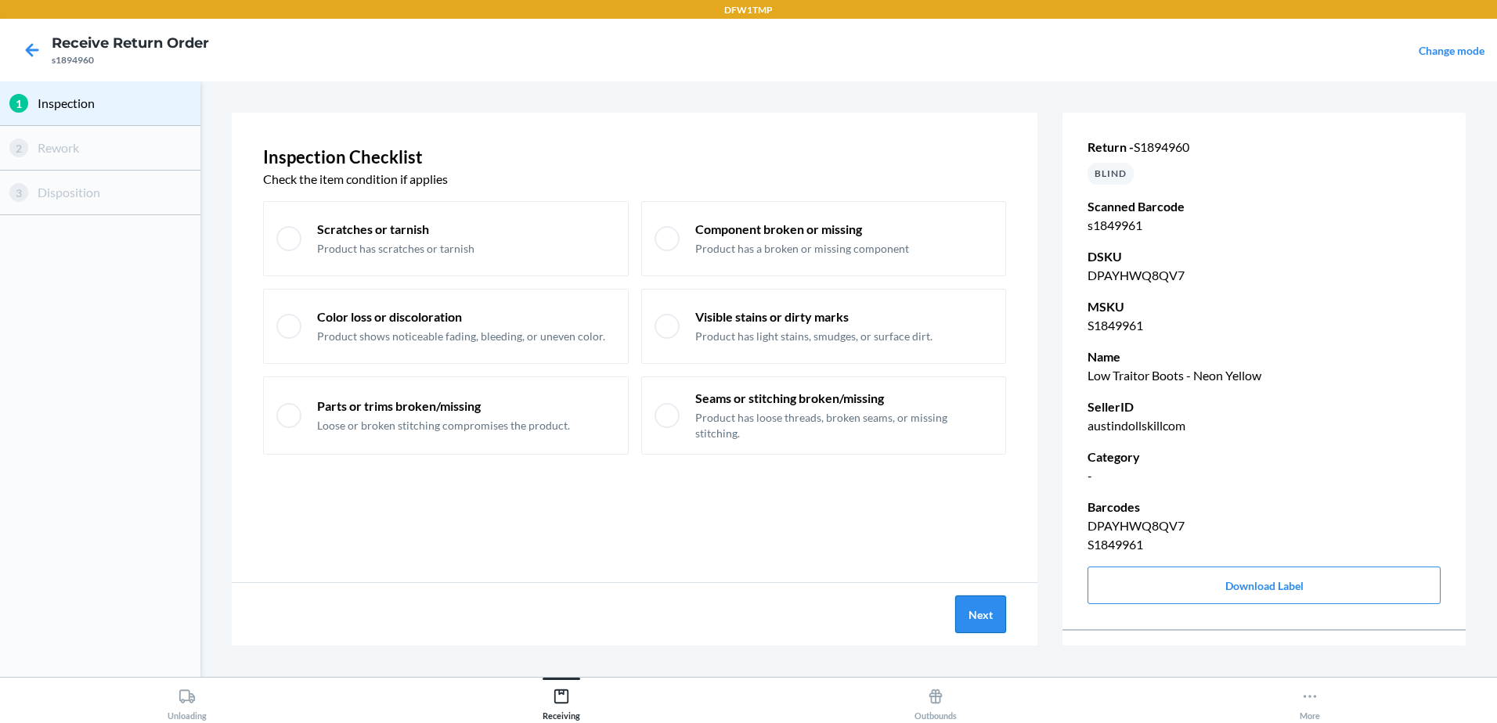
click at [991, 629] on button "Next" at bounding box center [980, 615] width 51 height 38
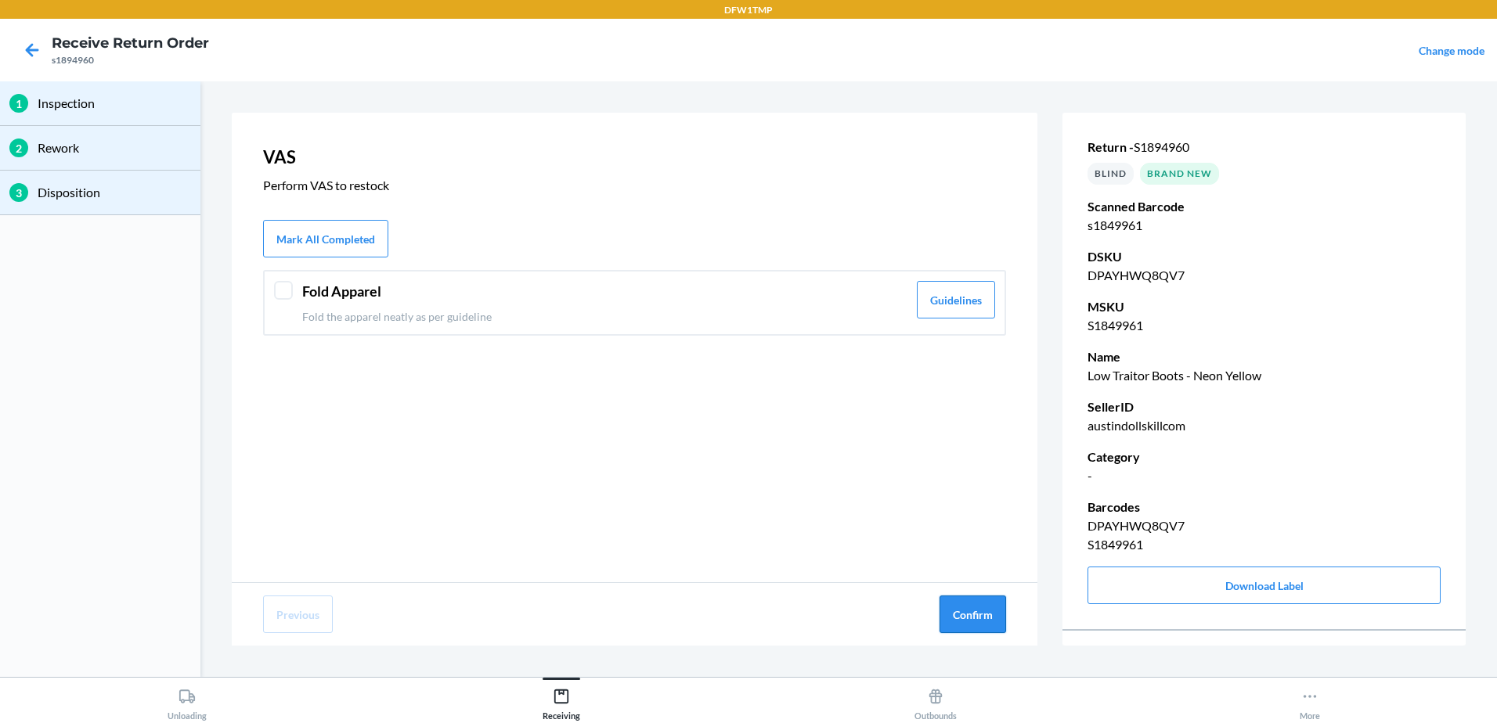
click at [958, 602] on button "Confirm" at bounding box center [972, 615] width 67 height 38
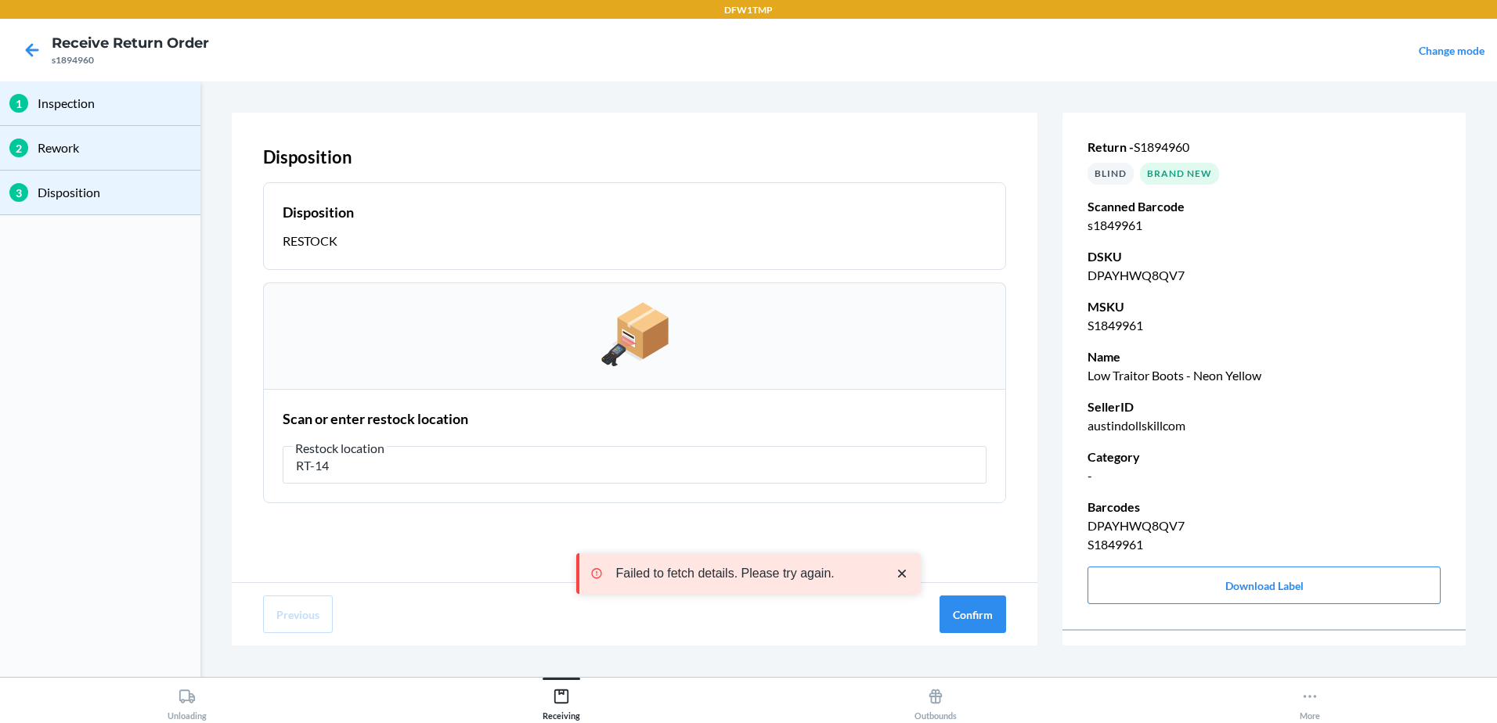
type input "RT-14"
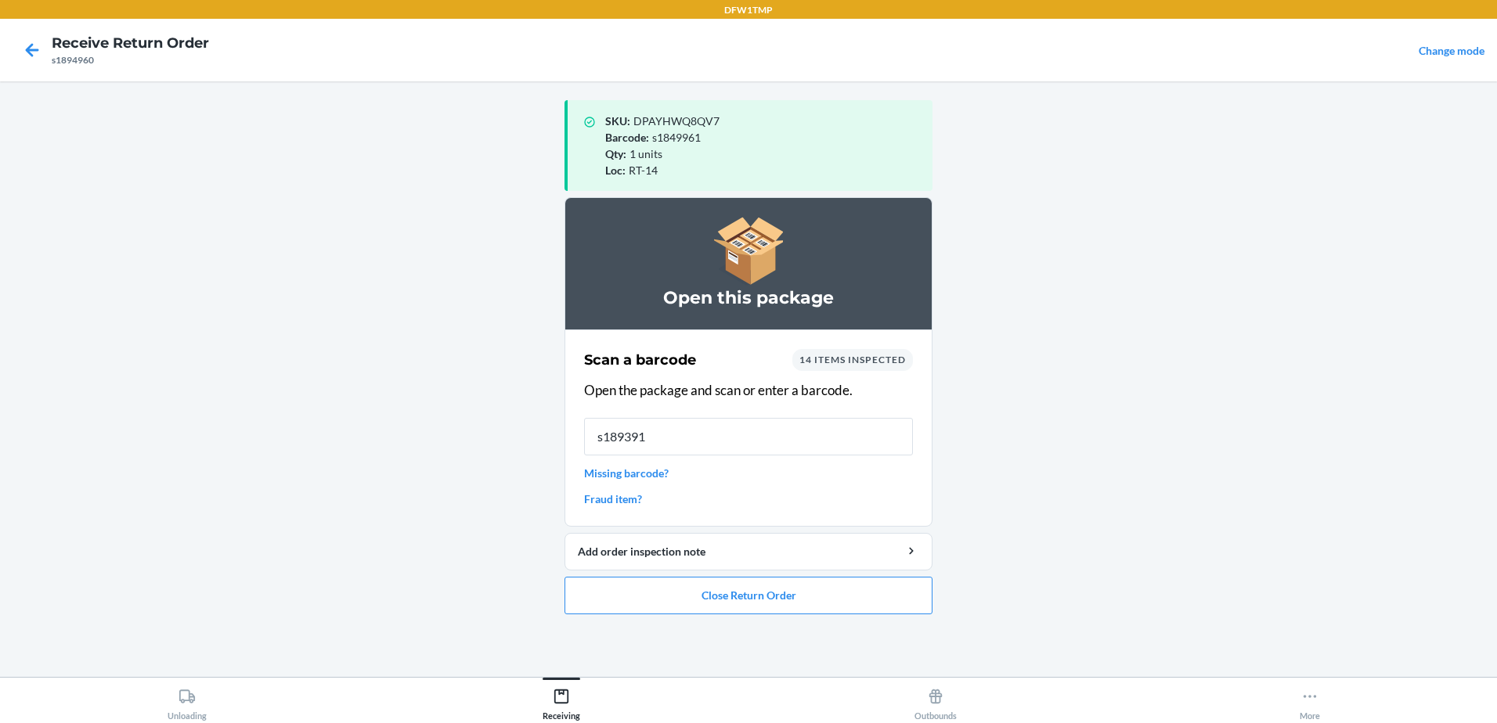
type input "s1893911"
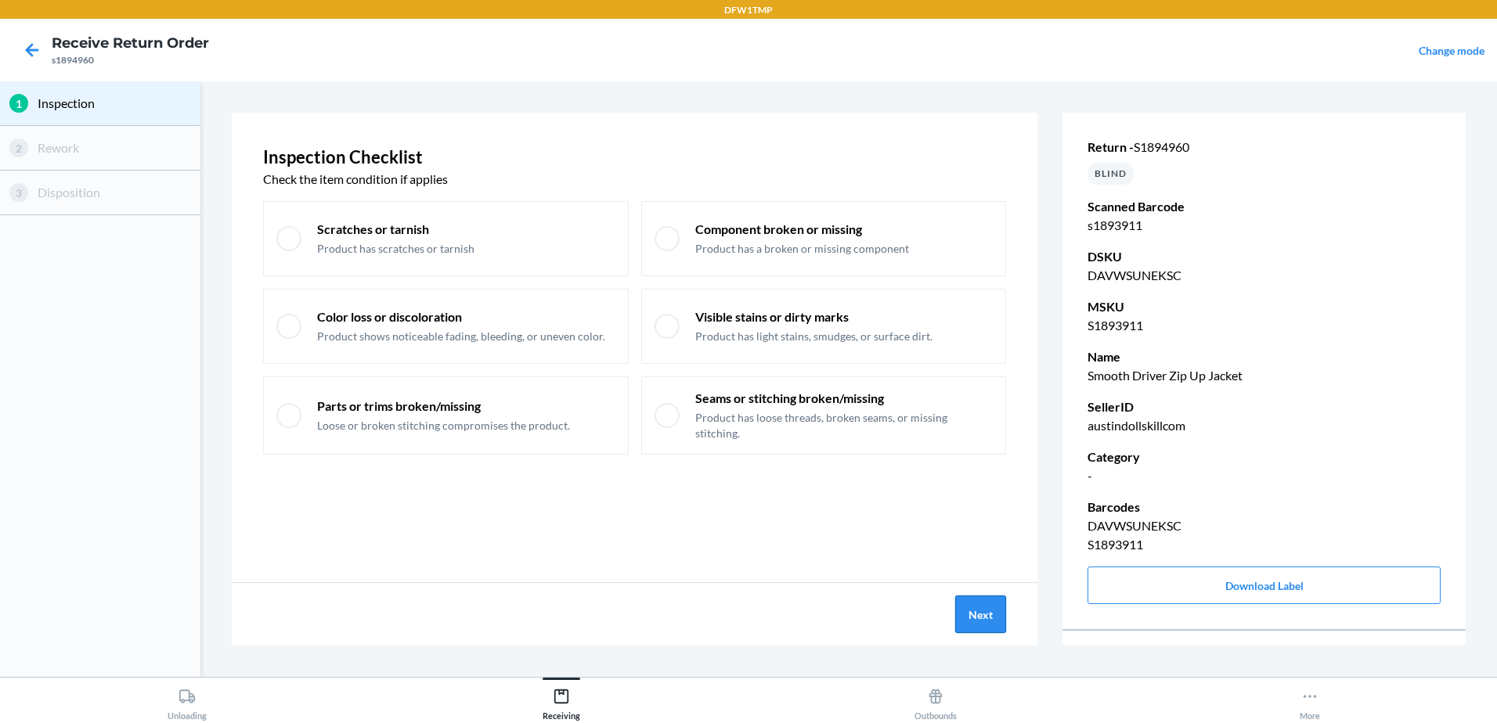
click at [1000, 622] on button "Next" at bounding box center [980, 615] width 51 height 38
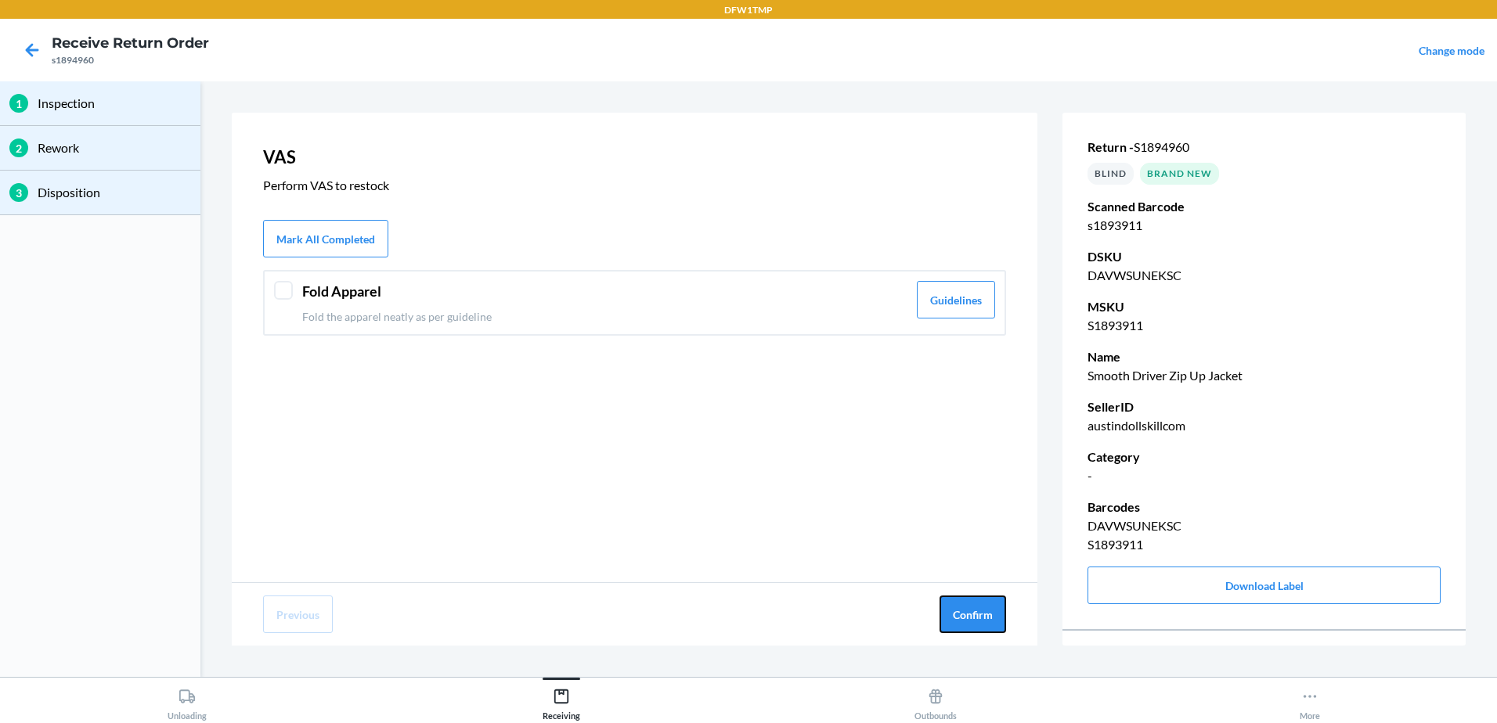
click at [1000, 622] on button "Confirm" at bounding box center [972, 615] width 67 height 38
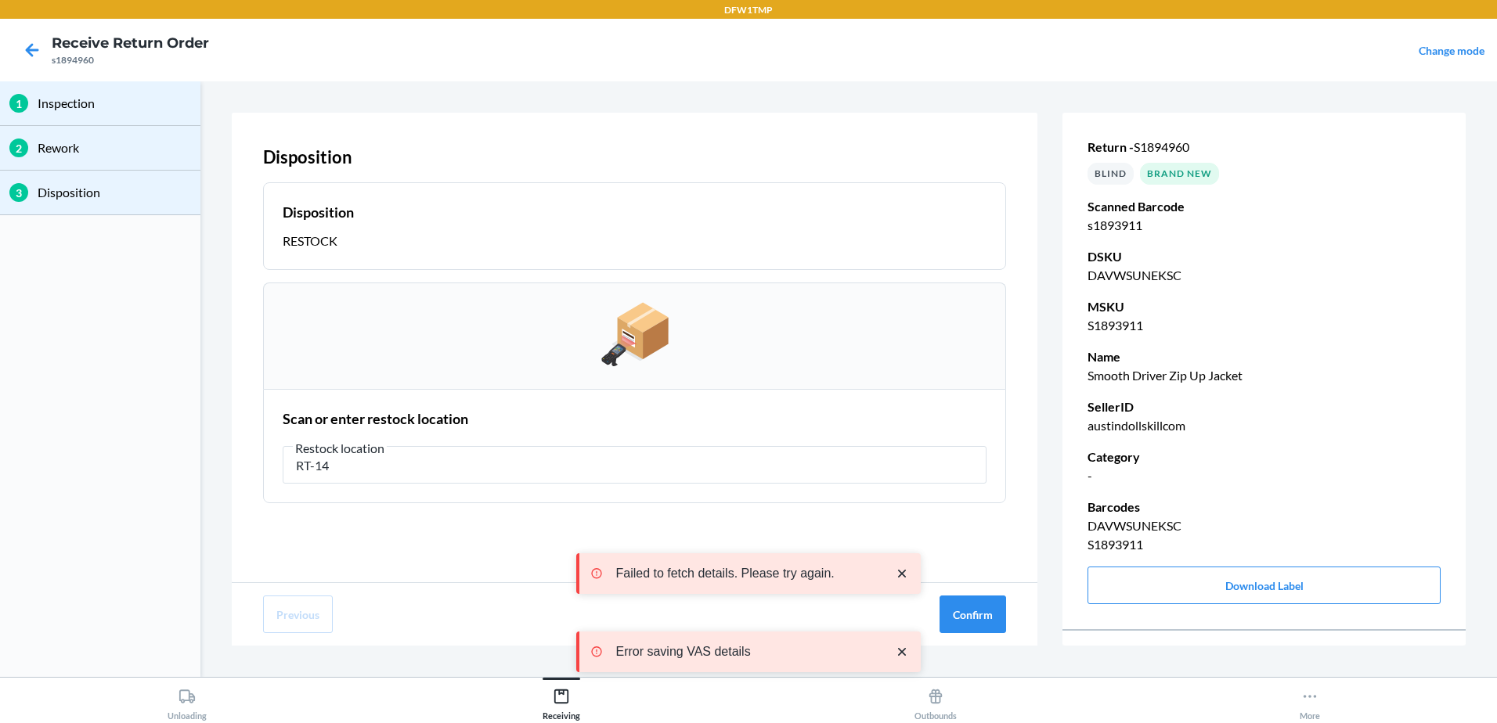
type input "RT-14"
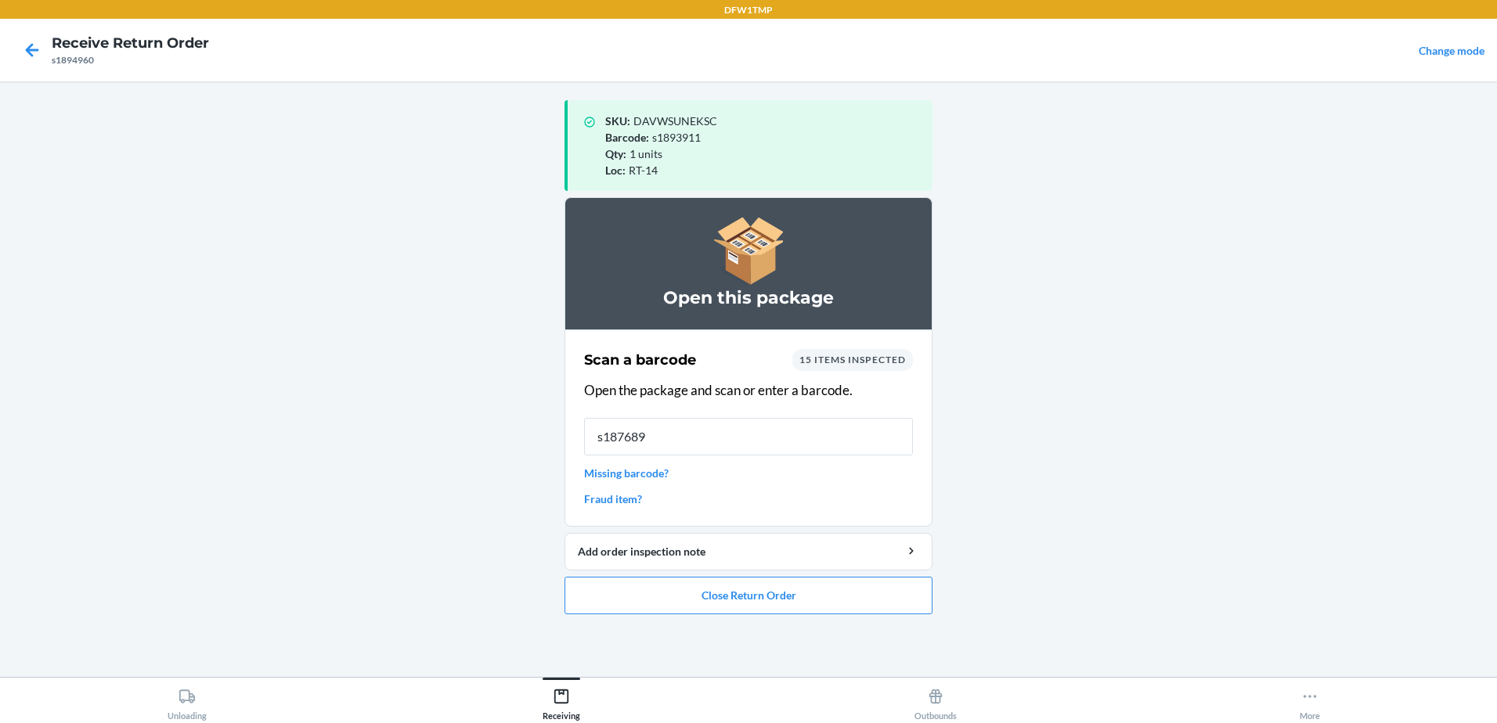
type input "s1876896"
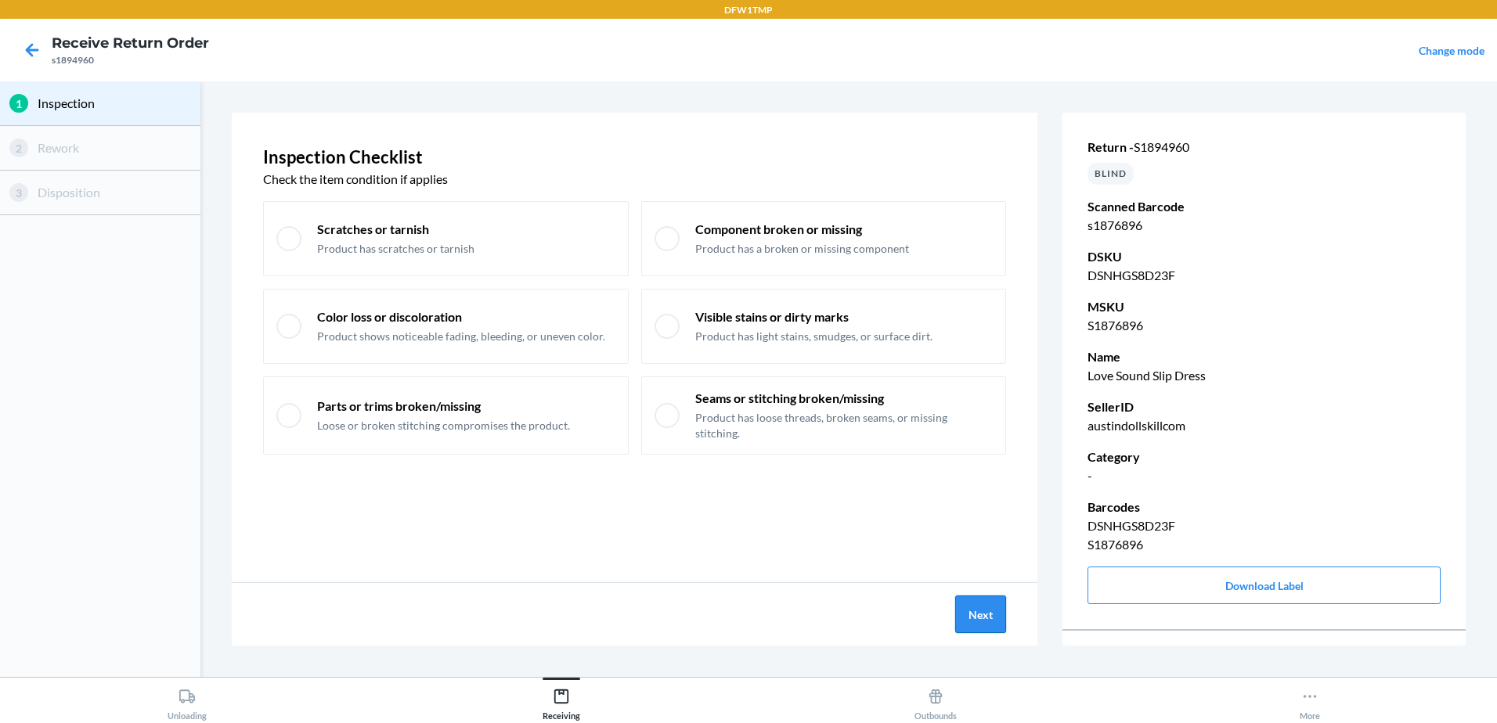
click at [968, 633] on button "Next" at bounding box center [980, 615] width 51 height 38
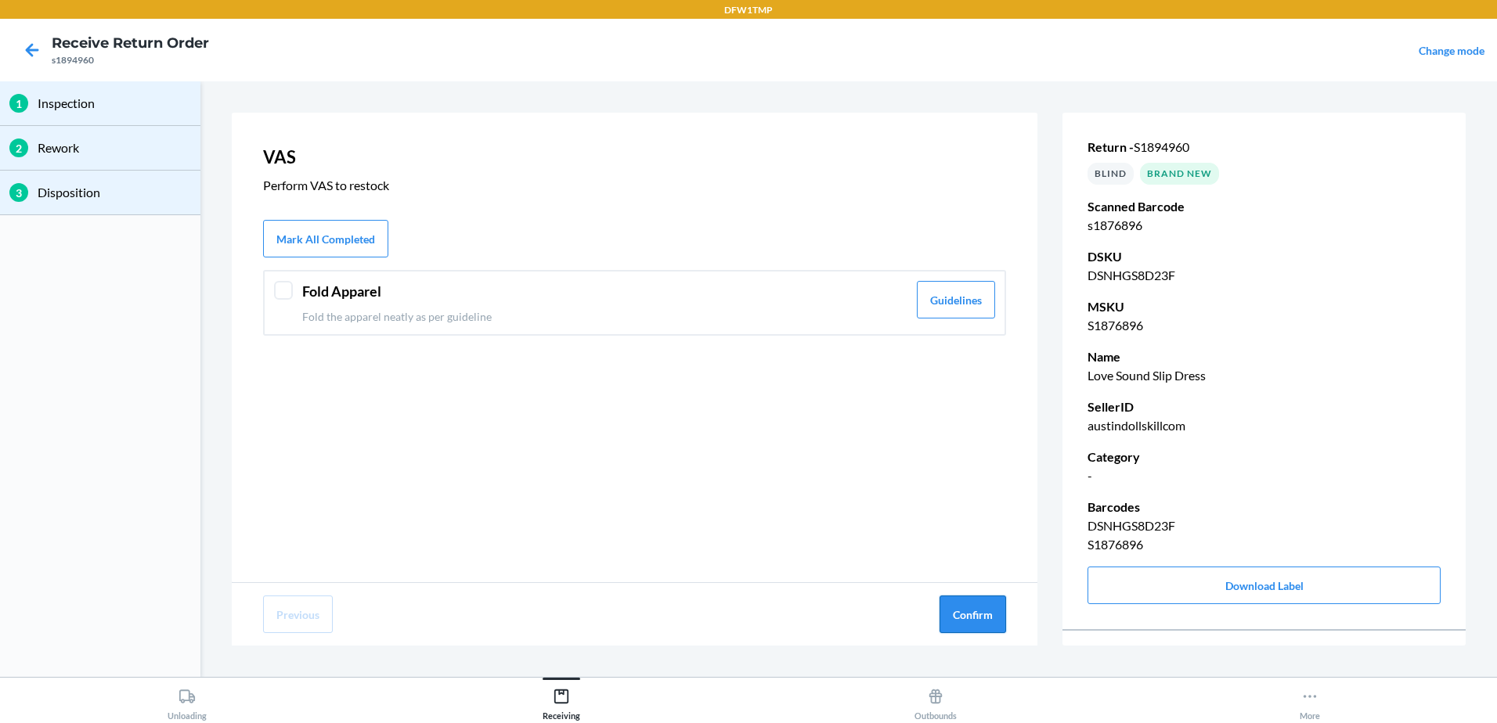
click at [968, 629] on button "Confirm" at bounding box center [972, 615] width 67 height 38
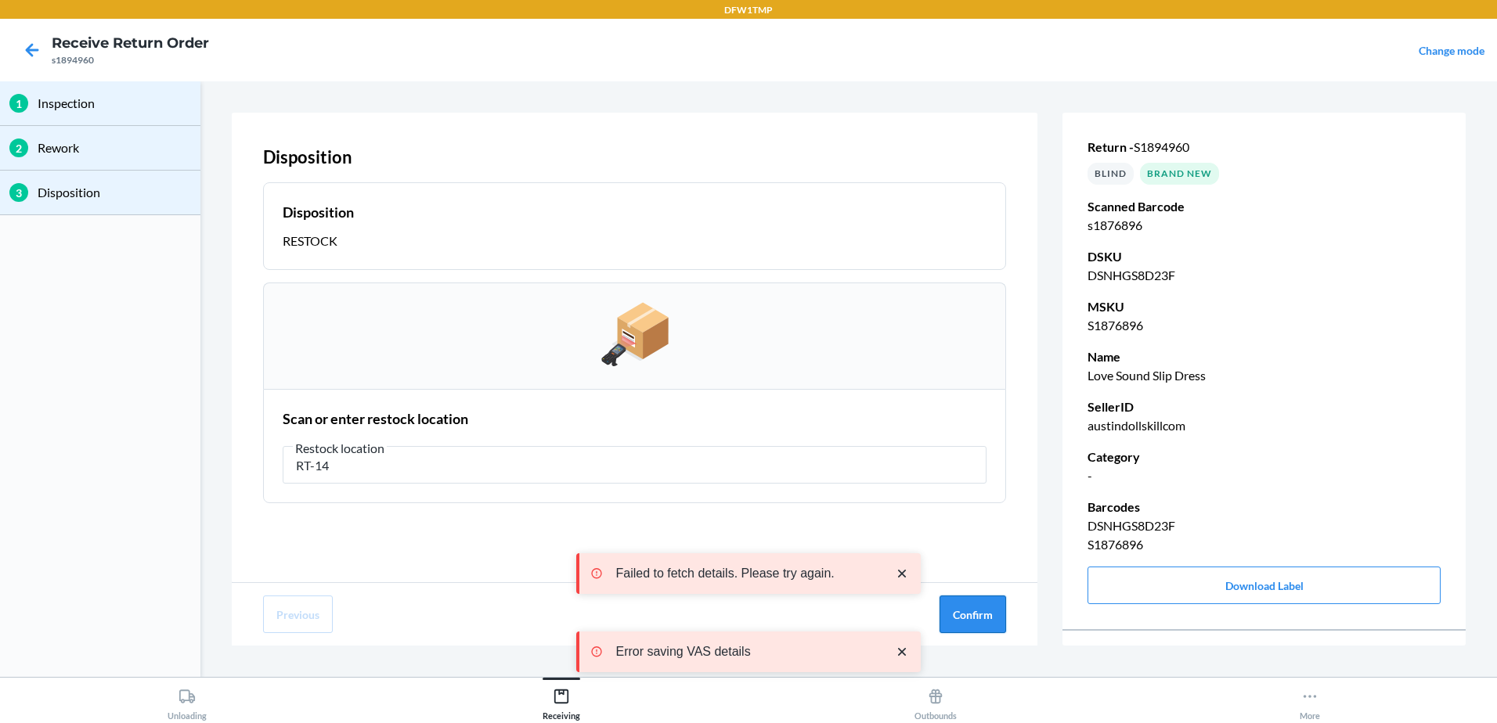
type input "RT-14"
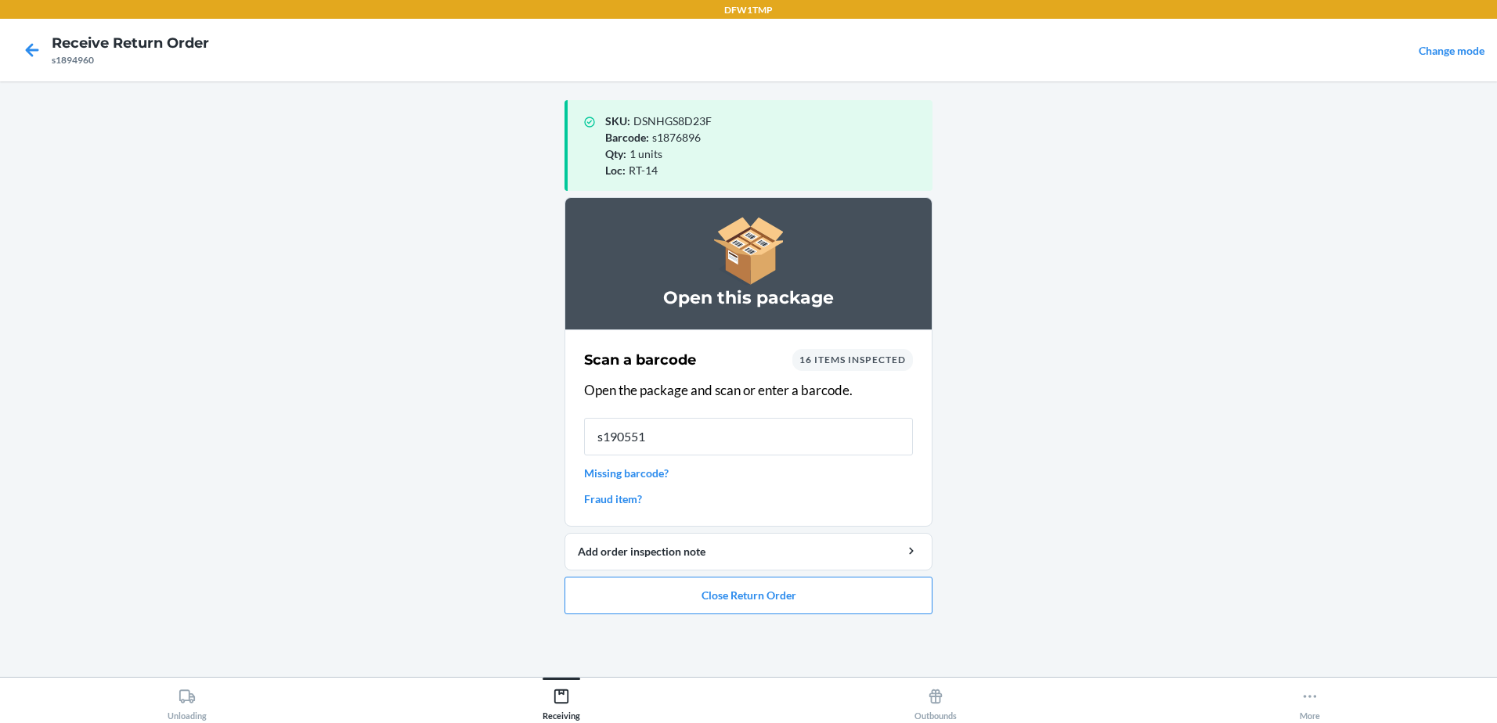
type input "s1905516"
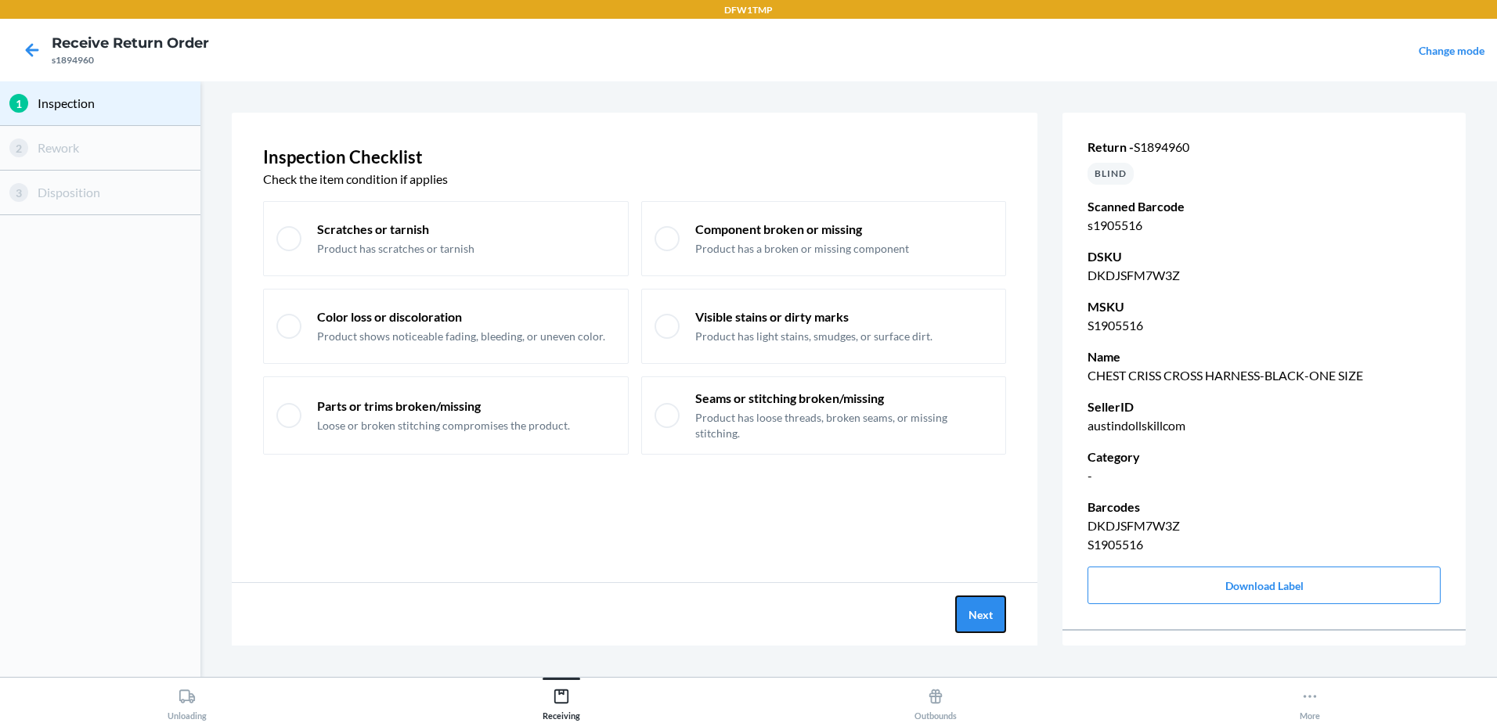
click at [967, 624] on button "Next" at bounding box center [980, 615] width 51 height 38
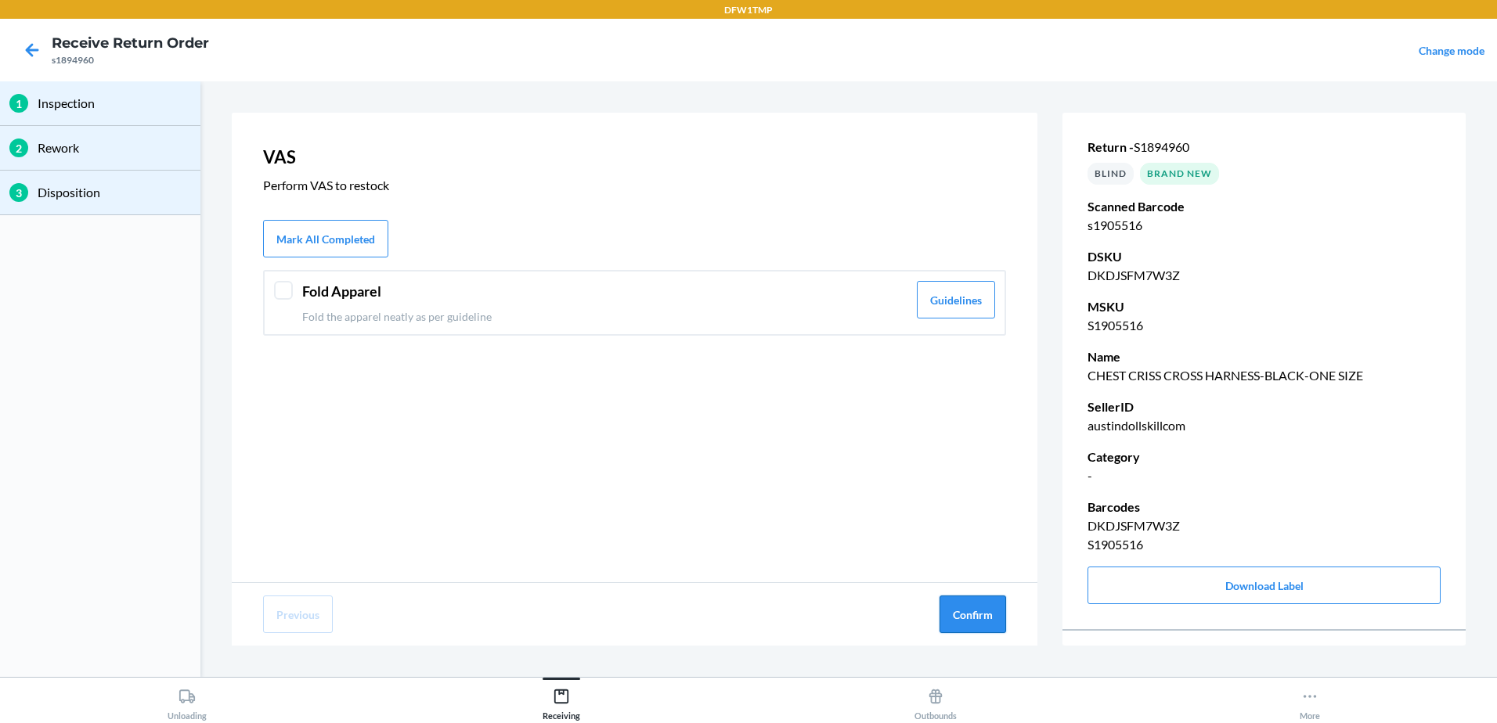
click at [968, 624] on button "Confirm" at bounding box center [972, 615] width 67 height 38
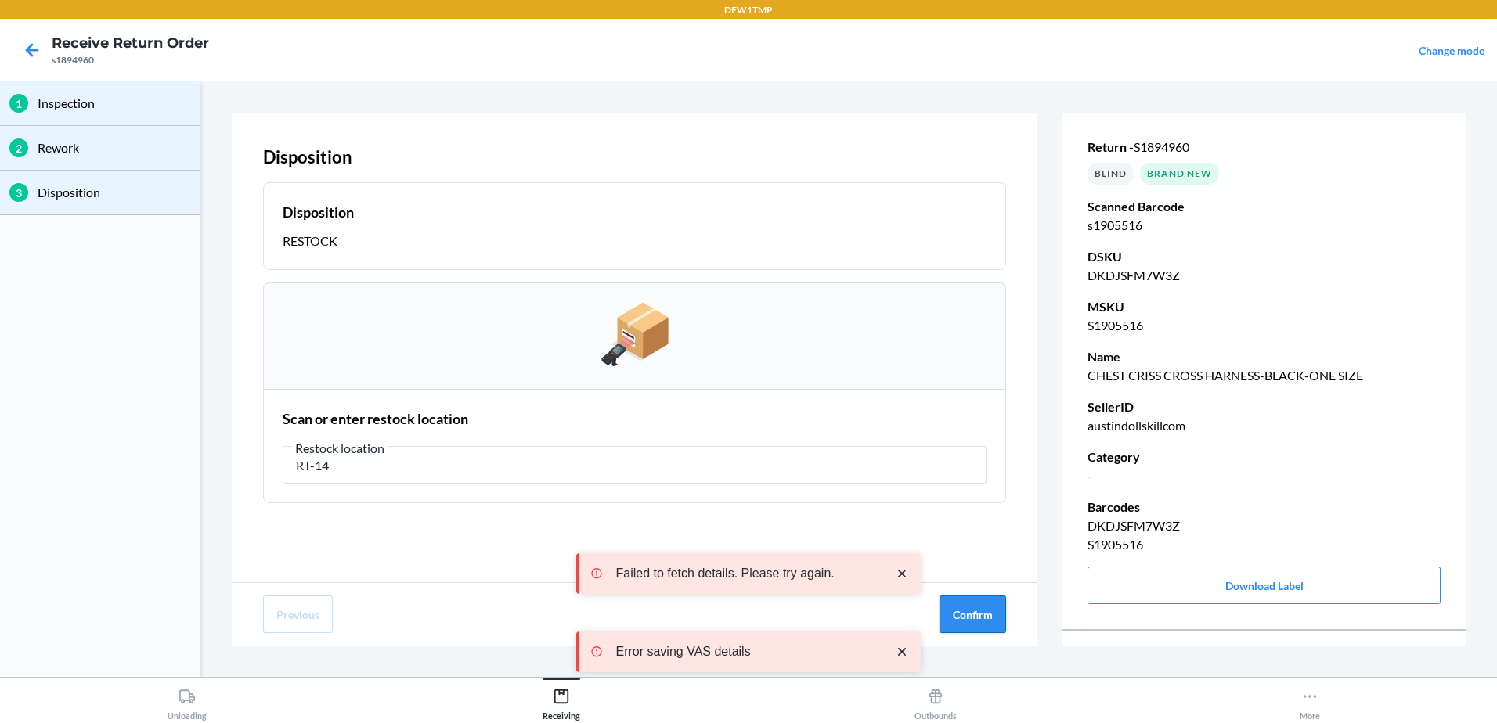
type input "RT-14"
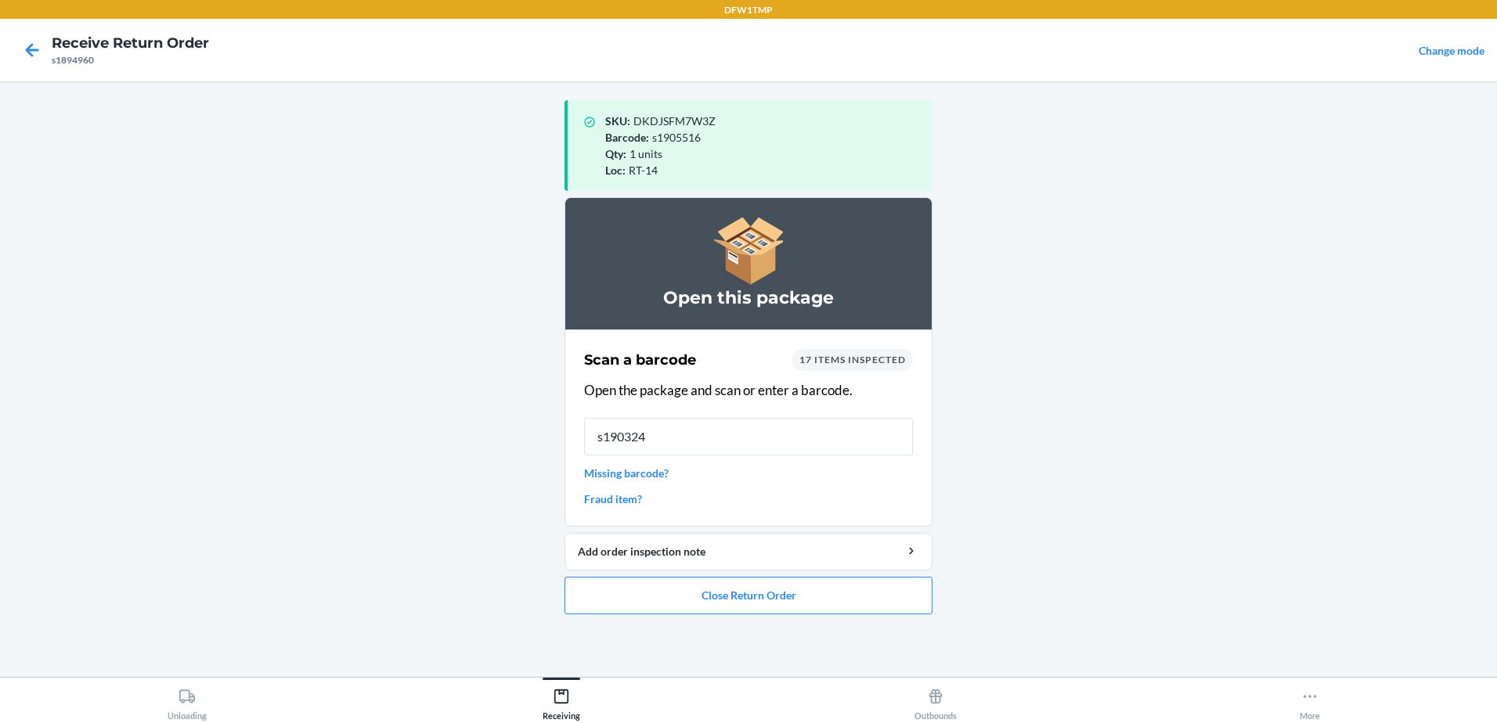
type input "s1903242"
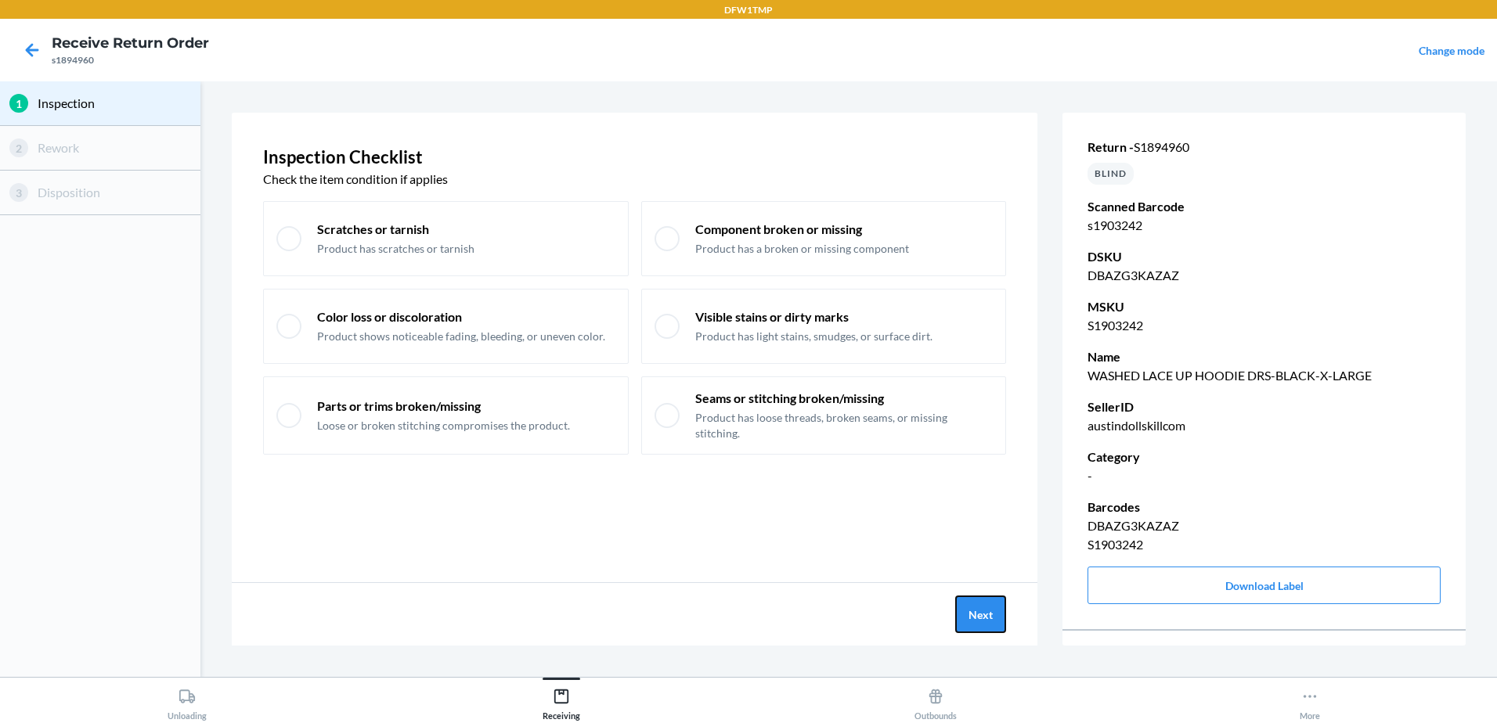
click at [973, 625] on button "Next" at bounding box center [980, 615] width 51 height 38
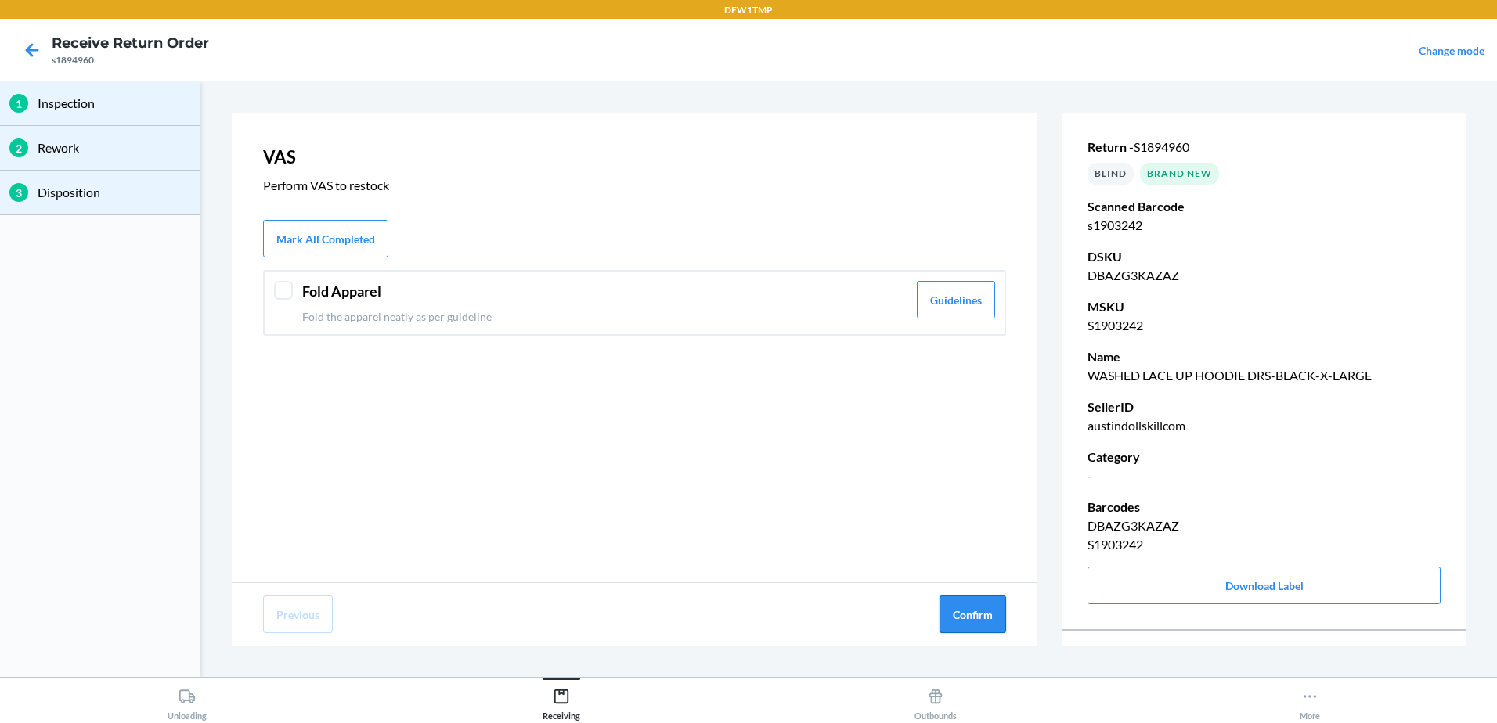
click at [973, 625] on button "Confirm" at bounding box center [972, 615] width 67 height 38
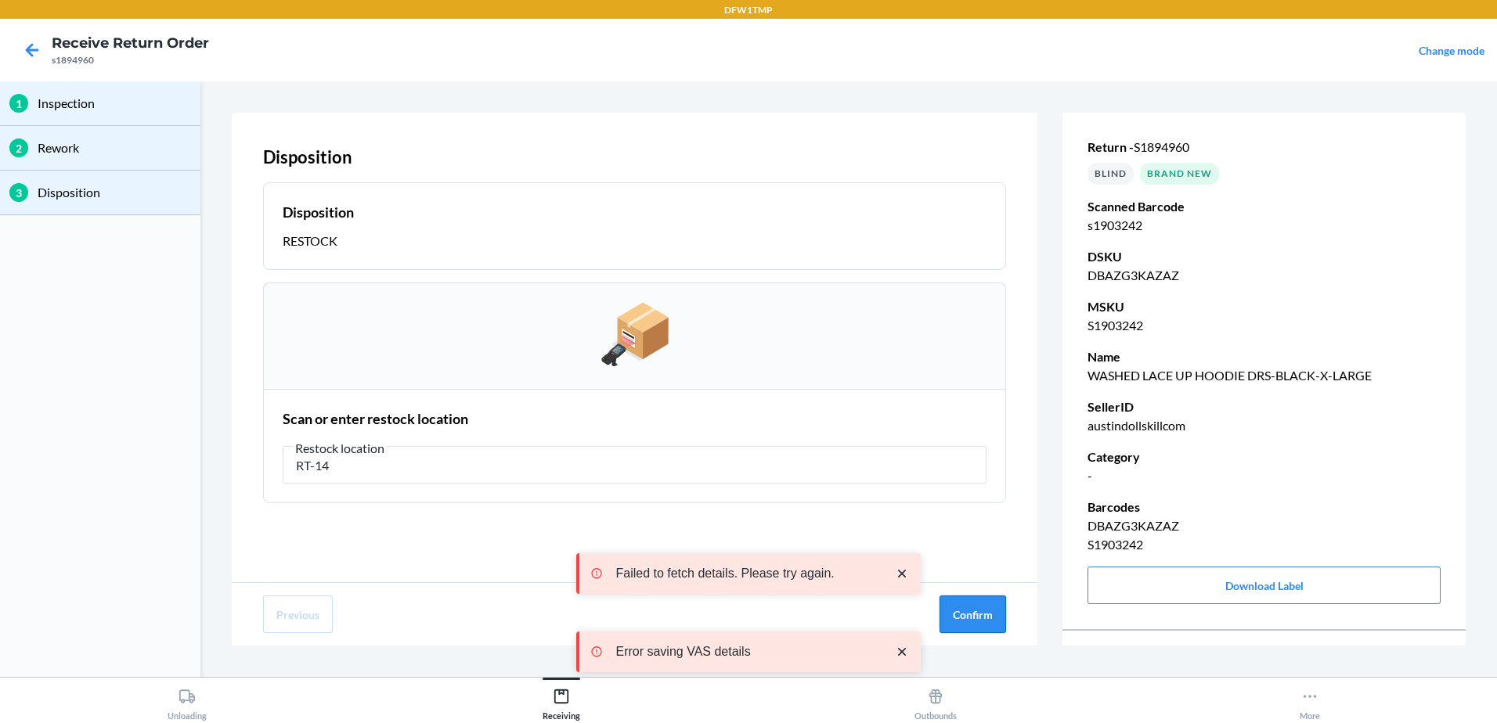
type input "RT-14"
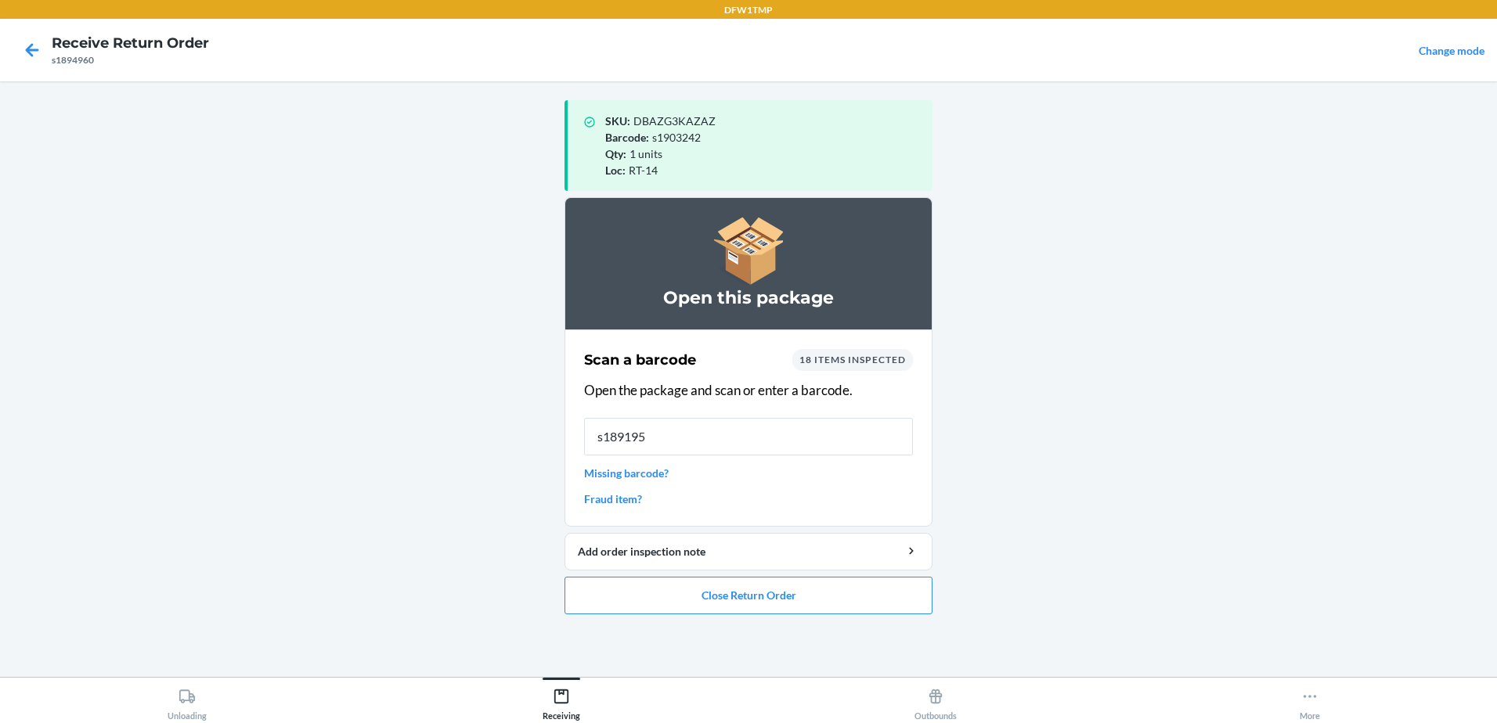
type input "s1891952"
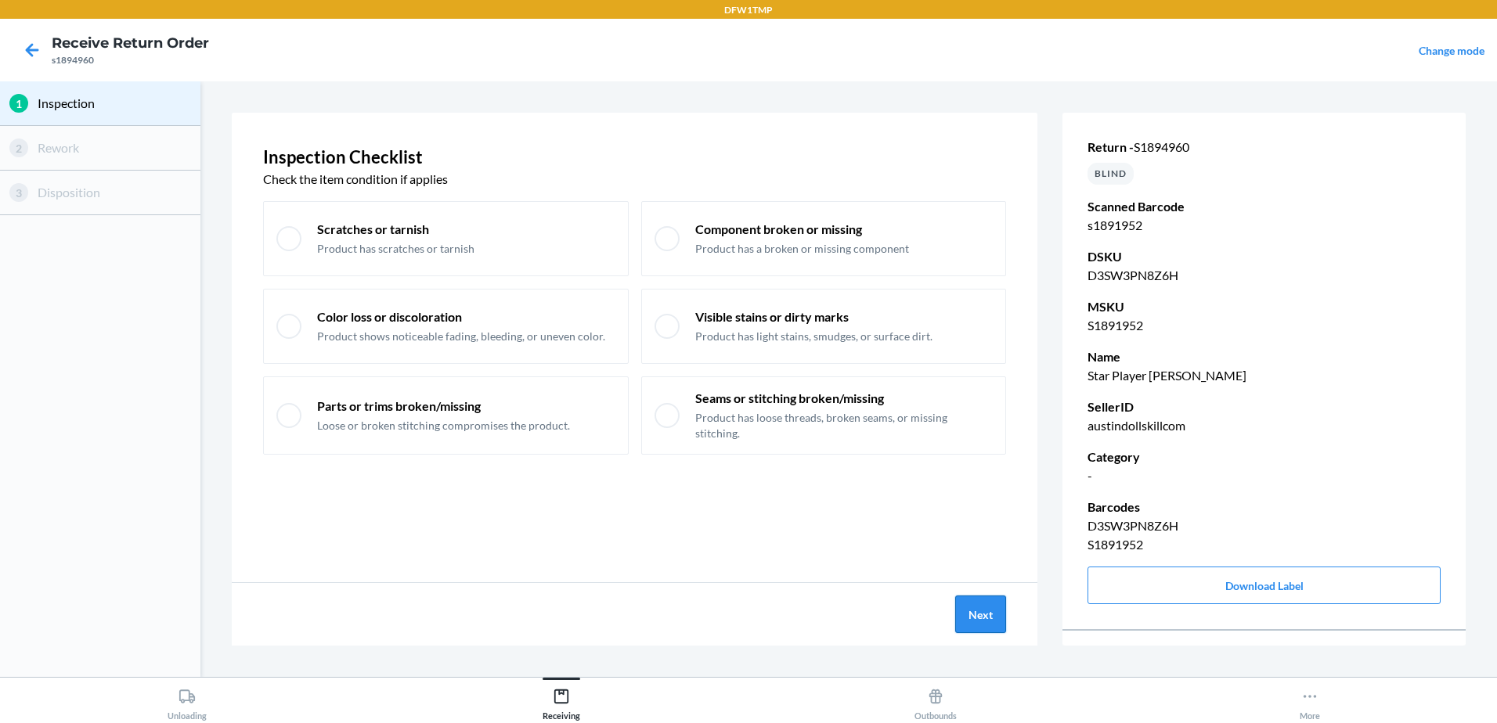
click at [1000, 615] on button "Next" at bounding box center [980, 615] width 51 height 38
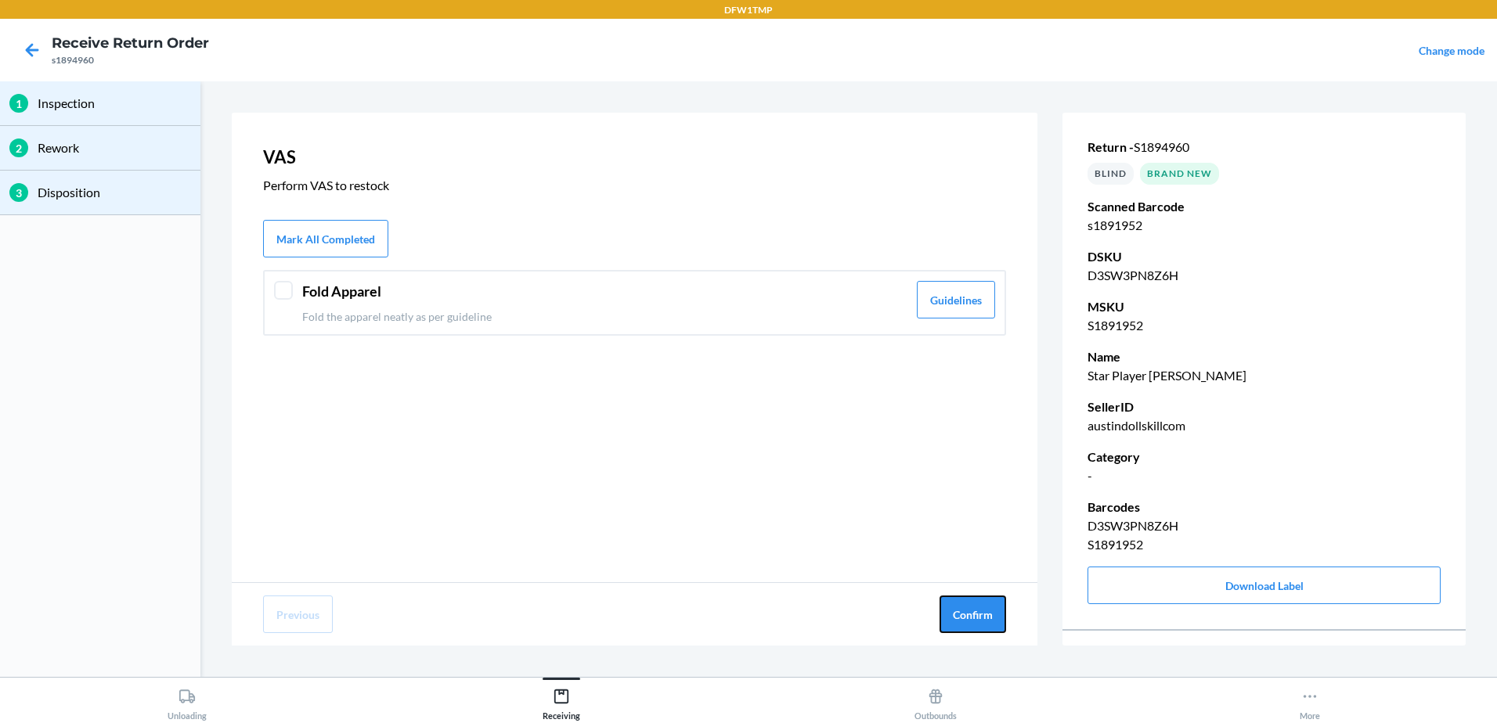
click at [996, 615] on button "Confirm" at bounding box center [972, 615] width 67 height 38
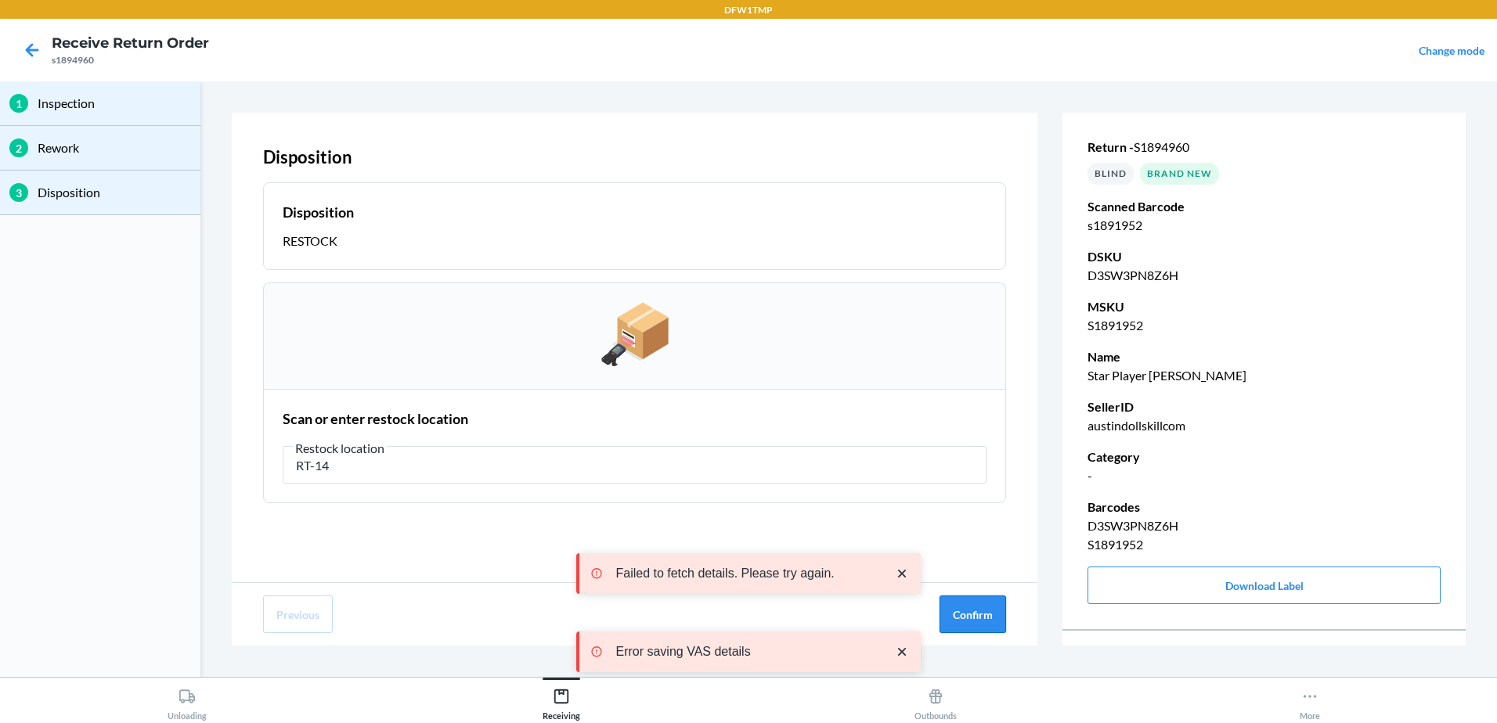
type input "RT-14"
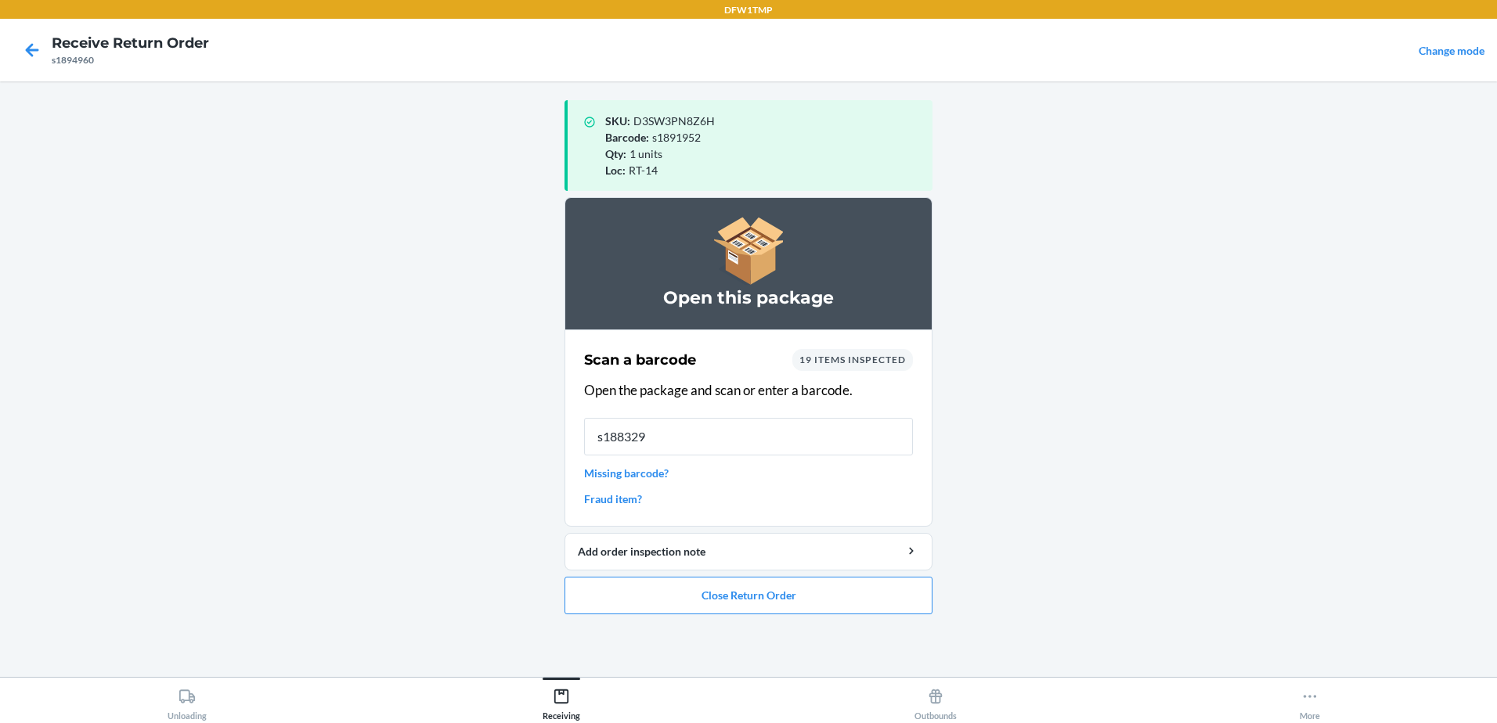
type input "s1883291"
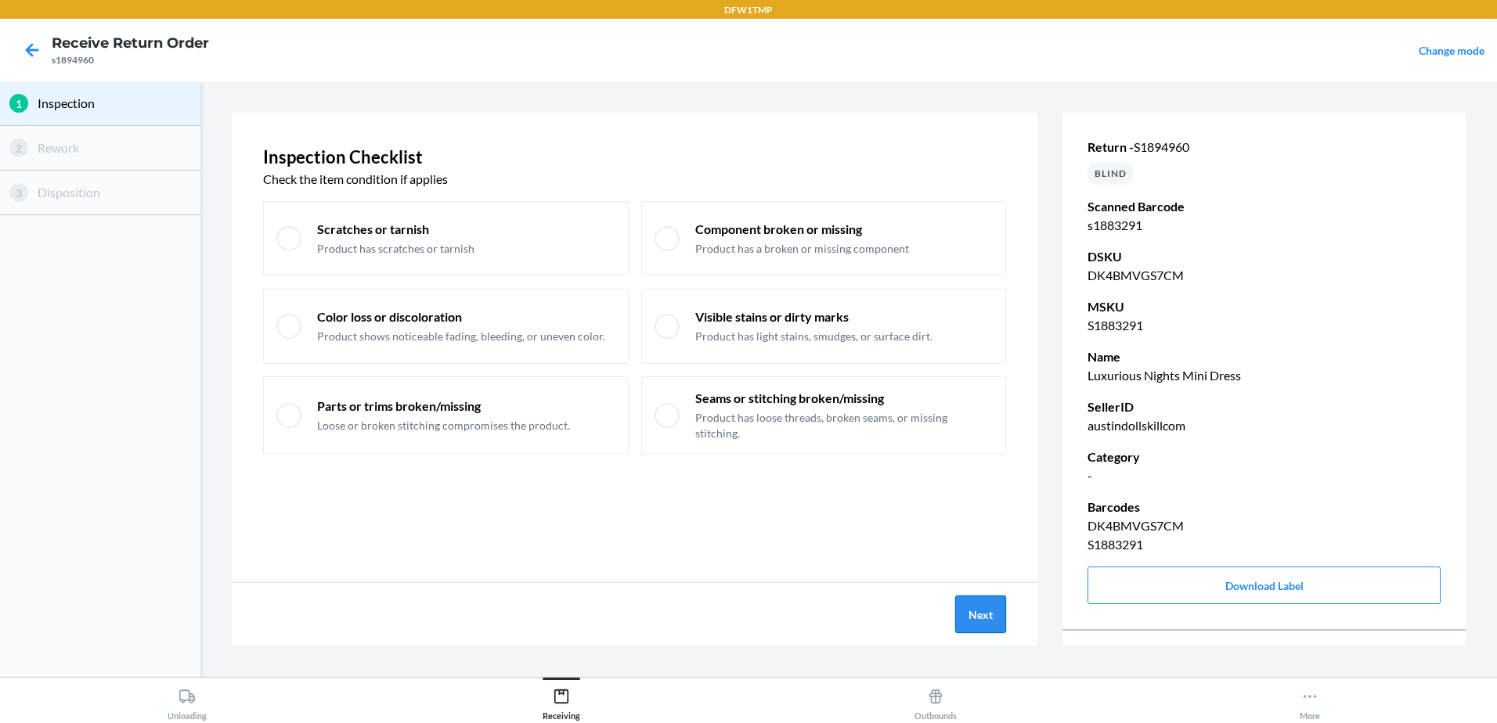
click at [993, 613] on button "Next" at bounding box center [980, 615] width 51 height 38
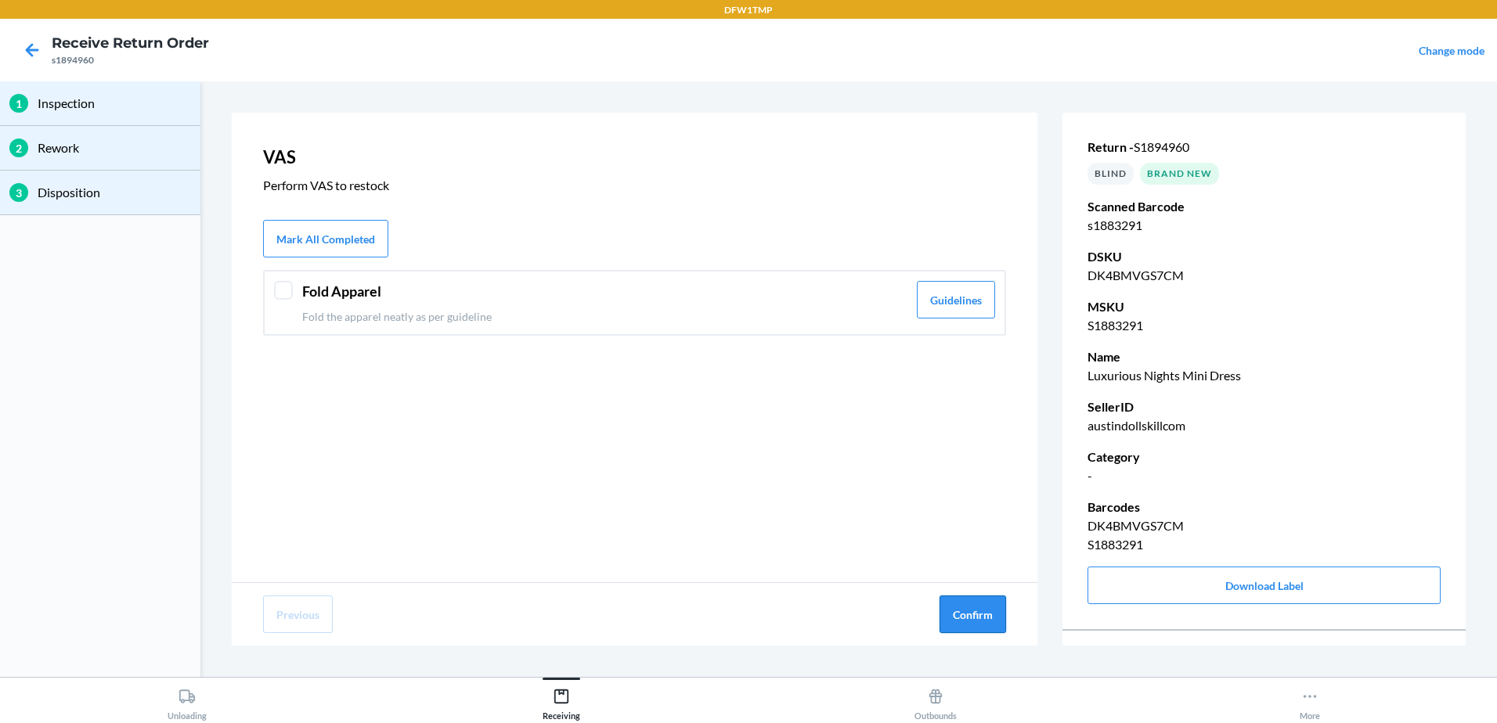
click at [988, 611] on button "Confirm" at bounding box center [972, 615] width 67 height 38
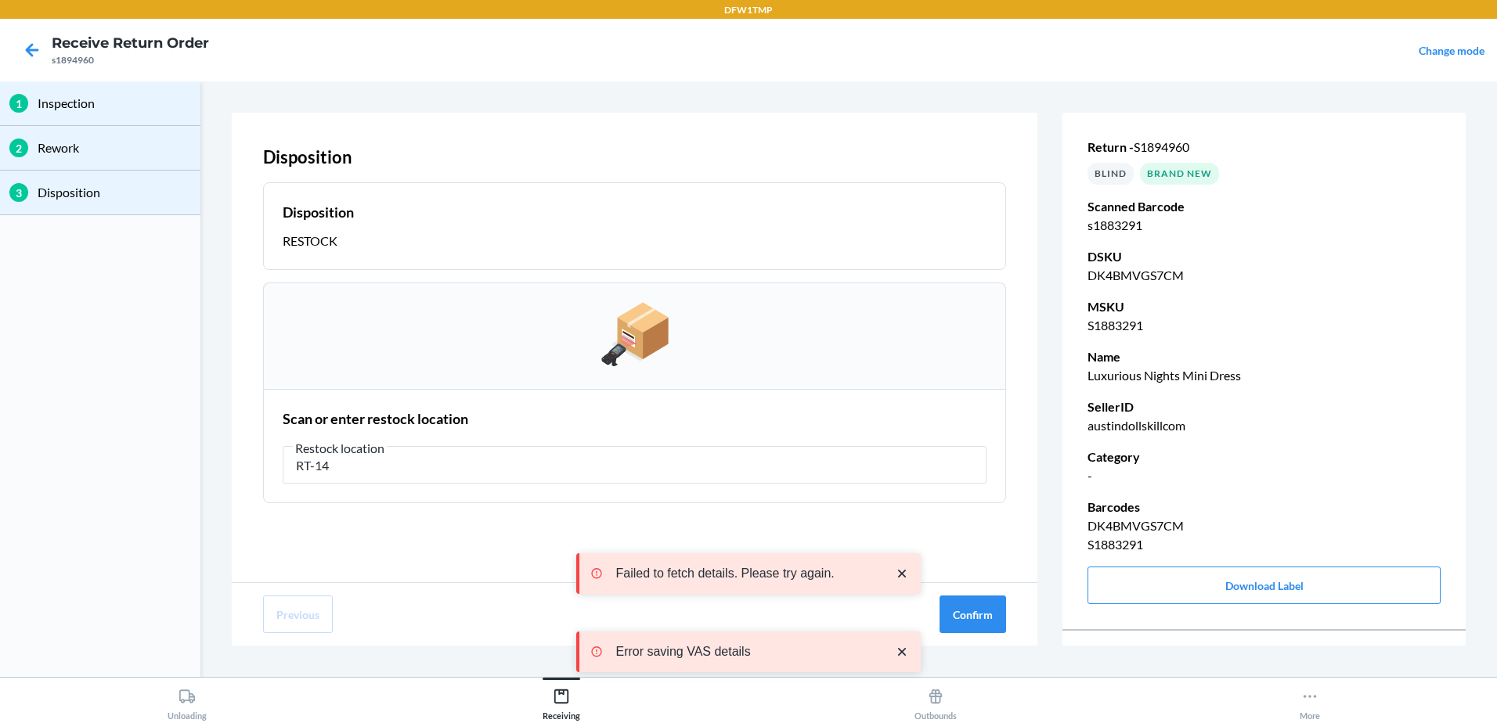
type input "RT-14"
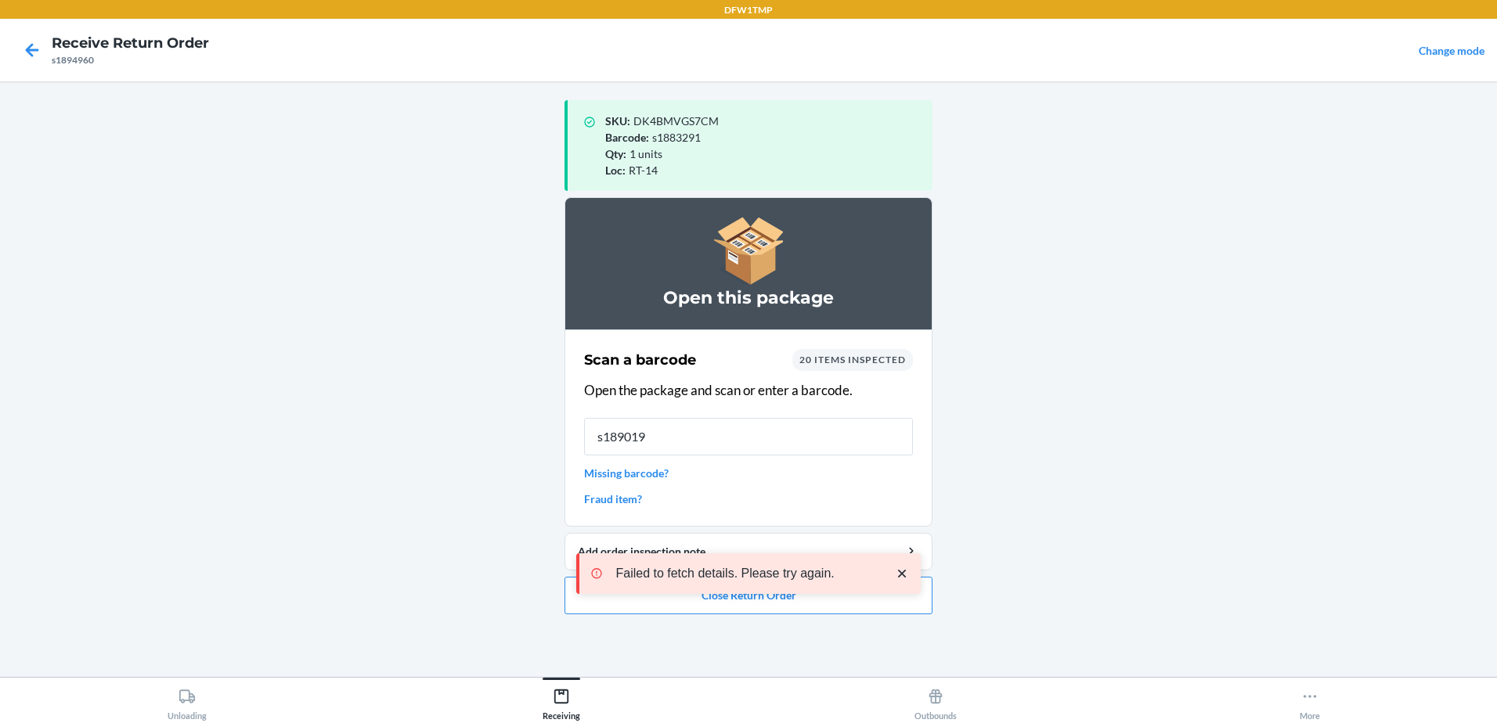
type input "s1890190"
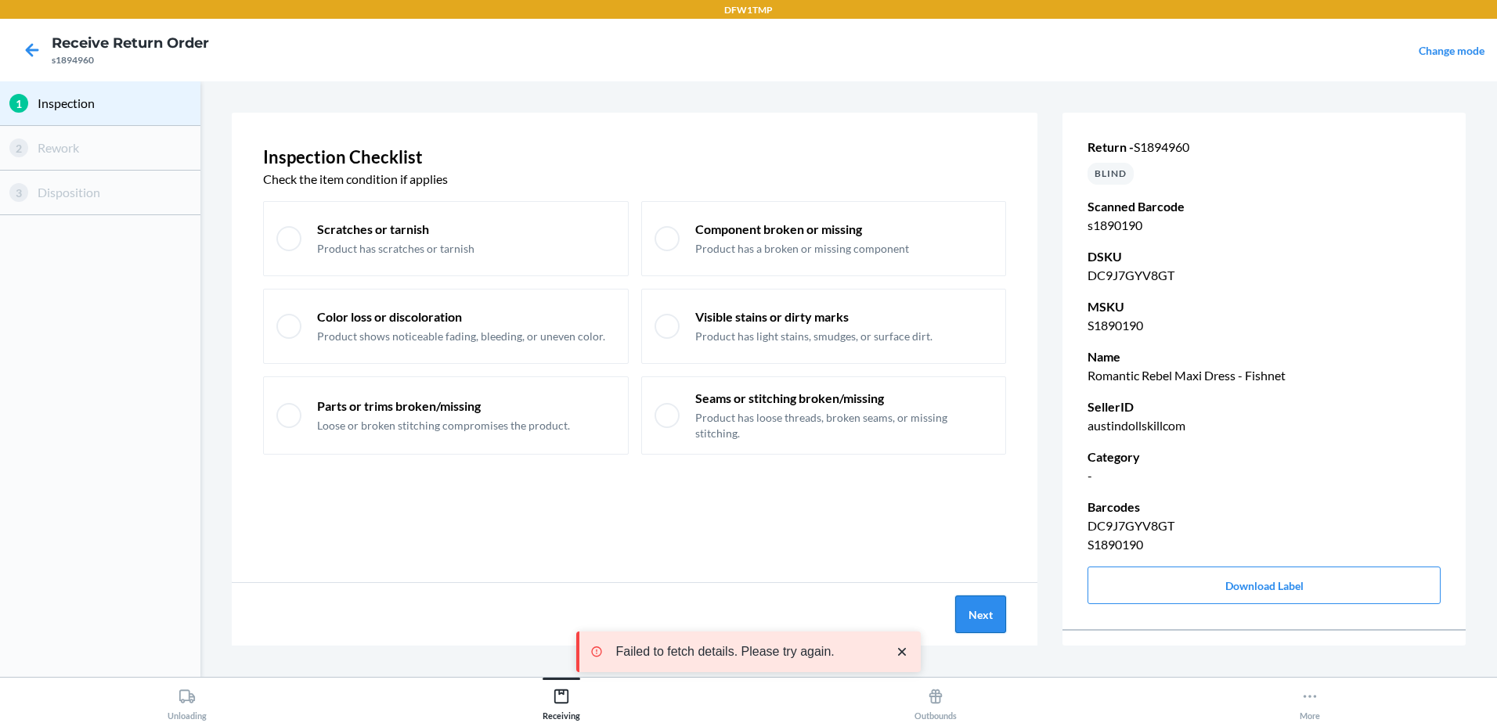
drag, startPoint x: 969, startPoint y: 588, endPoint x: 963, endPoint y: 600, distance: 13.3
click at [968, 587] on div "Next" at bounding box center [635, 614] width 806 height 63
click at [967, 599] on button "Next" at bounding box center [980, 615] width 51 height 38
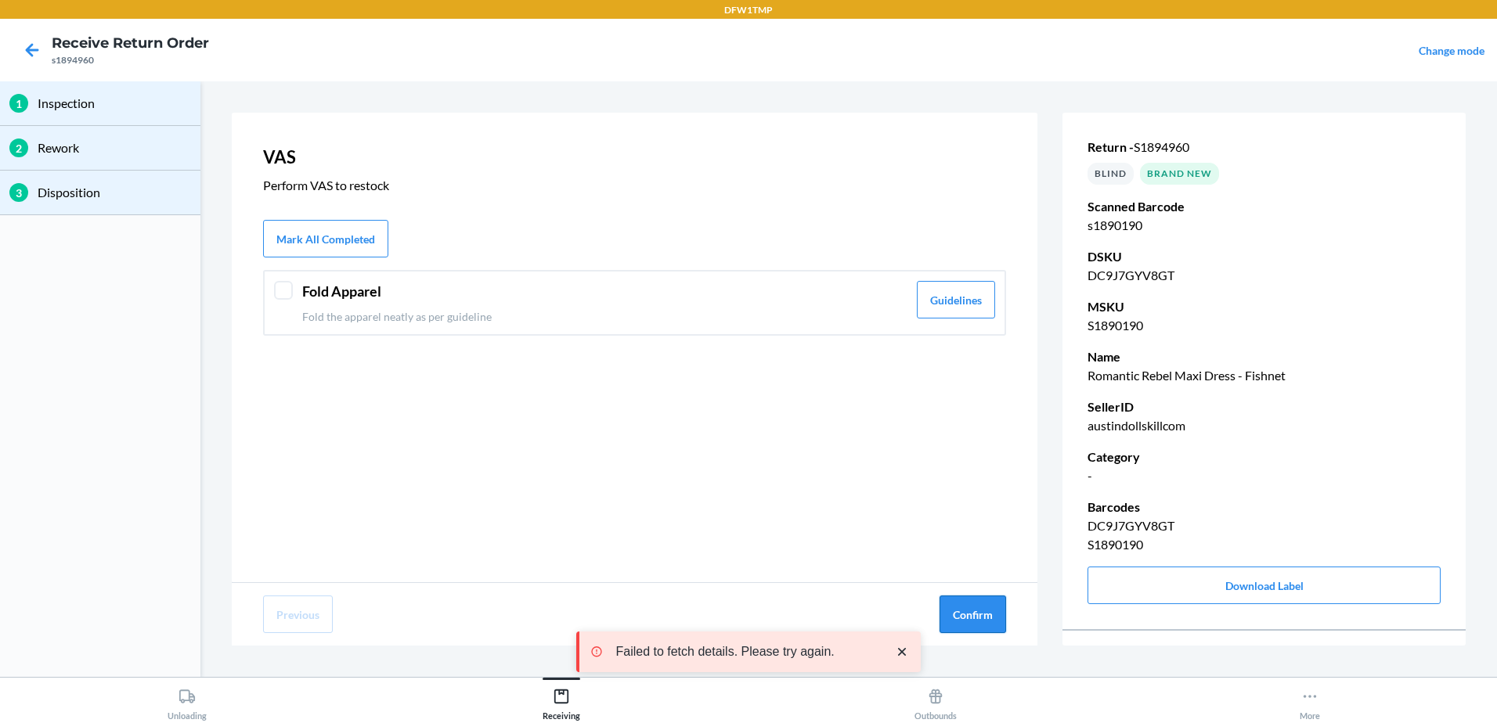
click at [968, 603] on button "Confirm" at bounding box center [972, 615] width 67 height 38
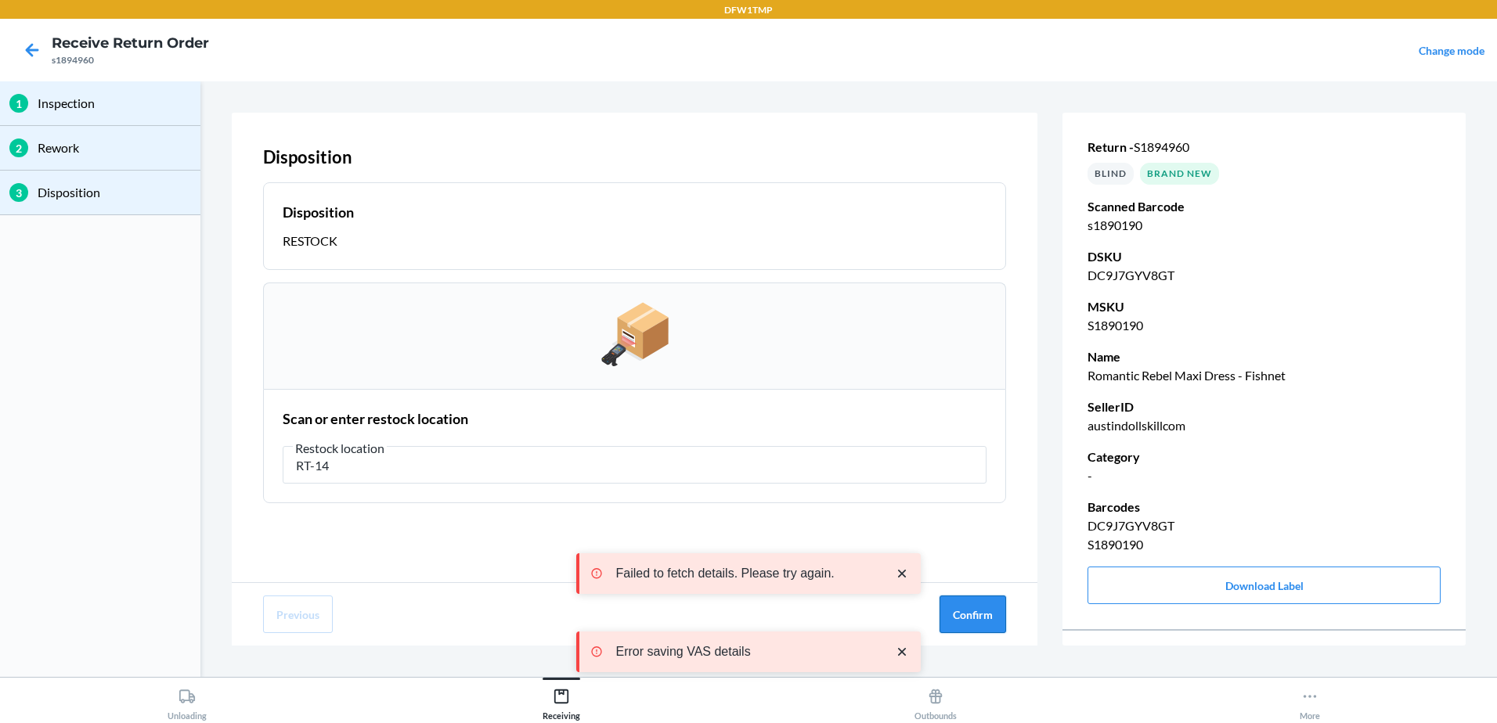
type input "RT-14"
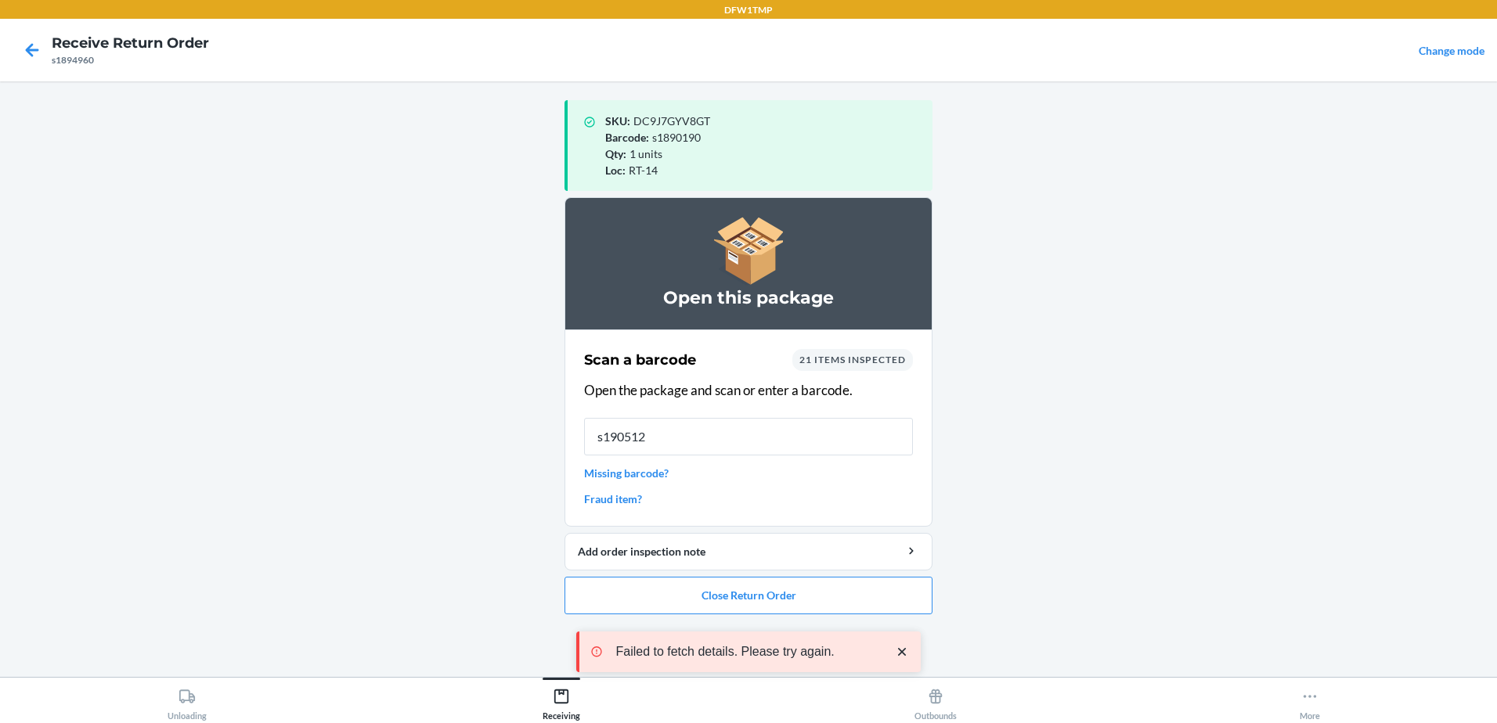
type input "s1905125"
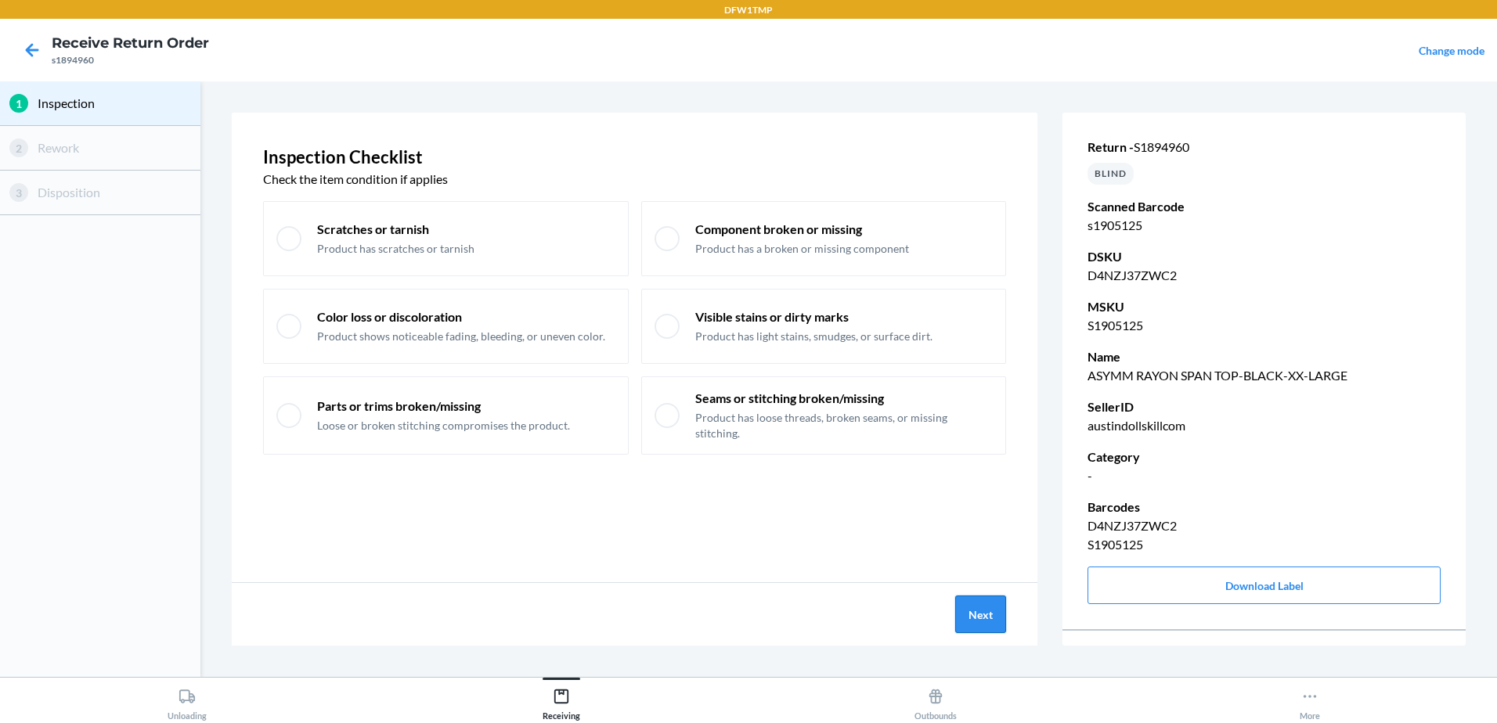
click at [969, 617] on button "Next" at bounding box center [980, 615] width 51 height 38
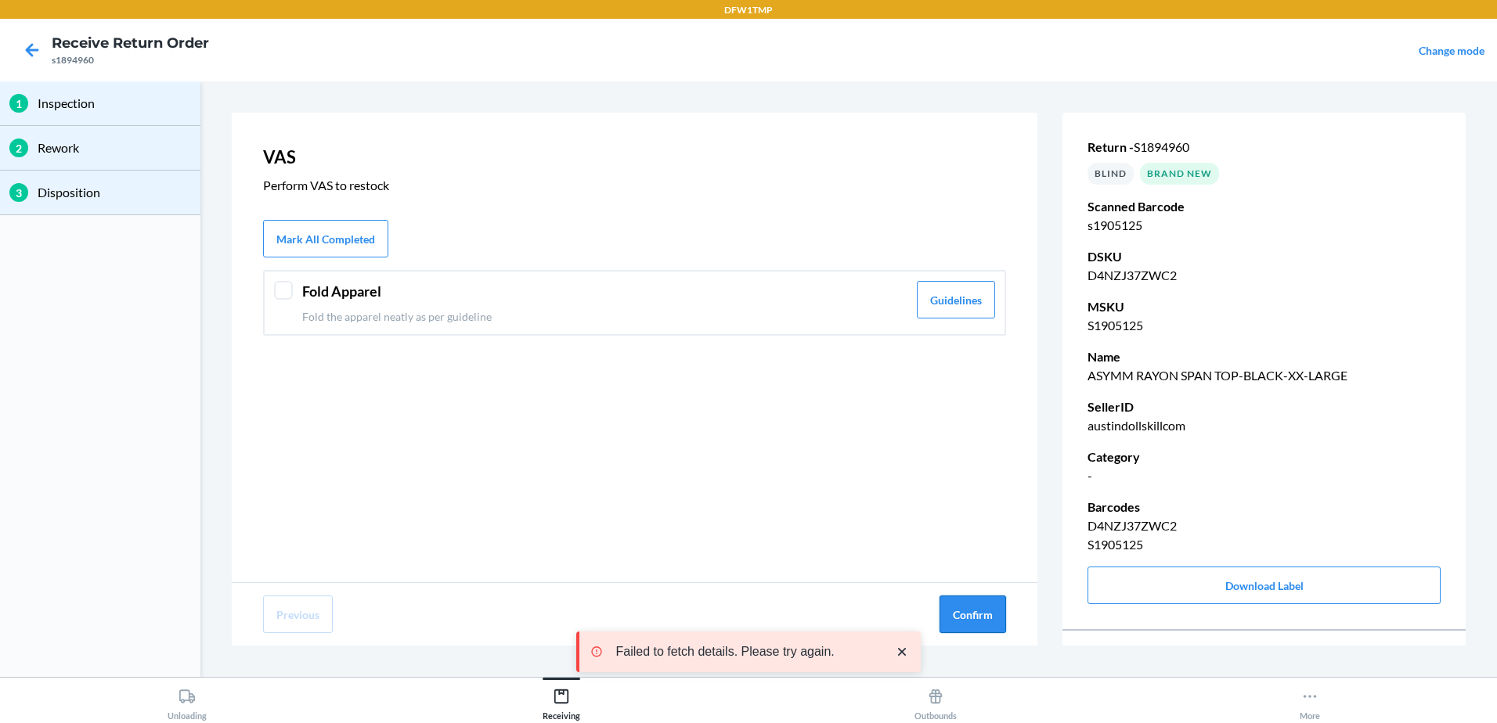
click at [984, 611] on button "Confirm" at bounding box center [972, 615] width 67 height 38
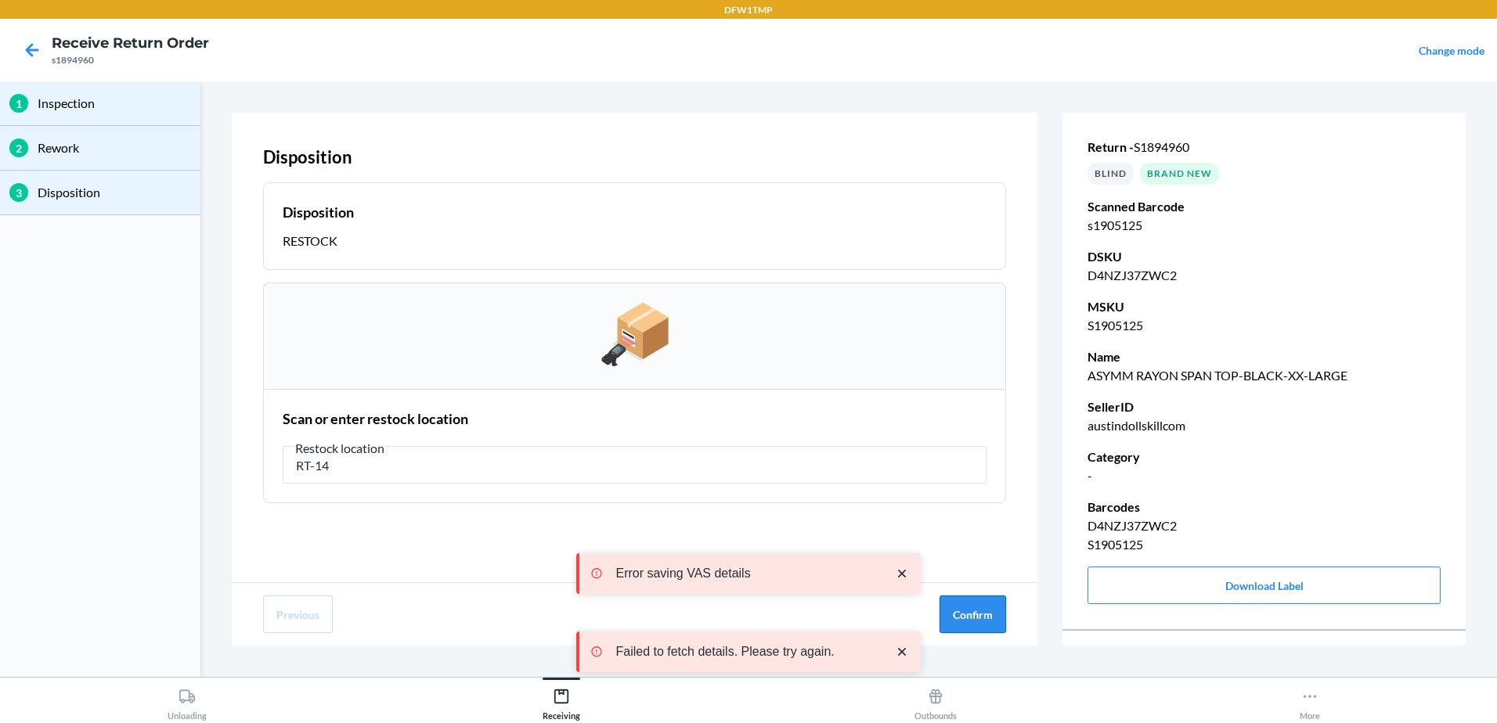
type input "RT-14"
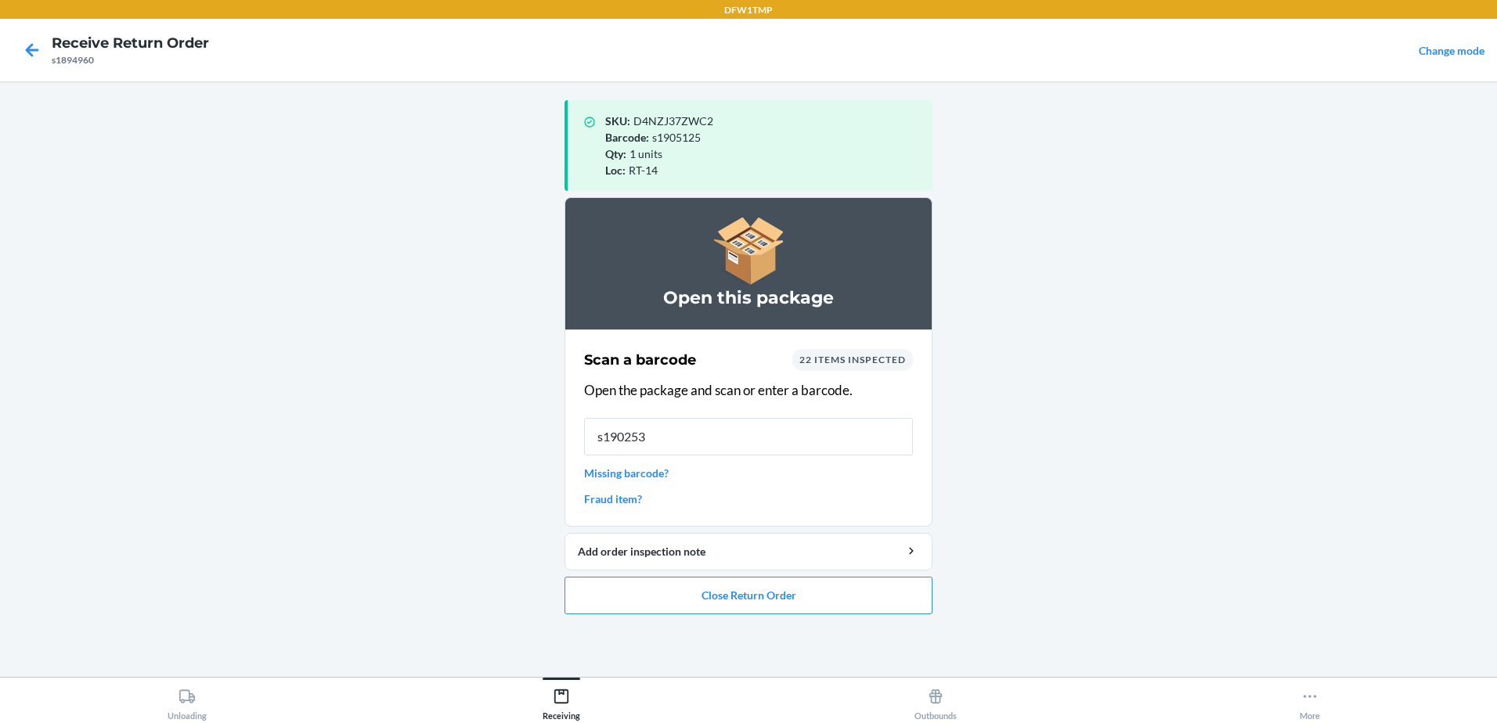
type input "s1902538"
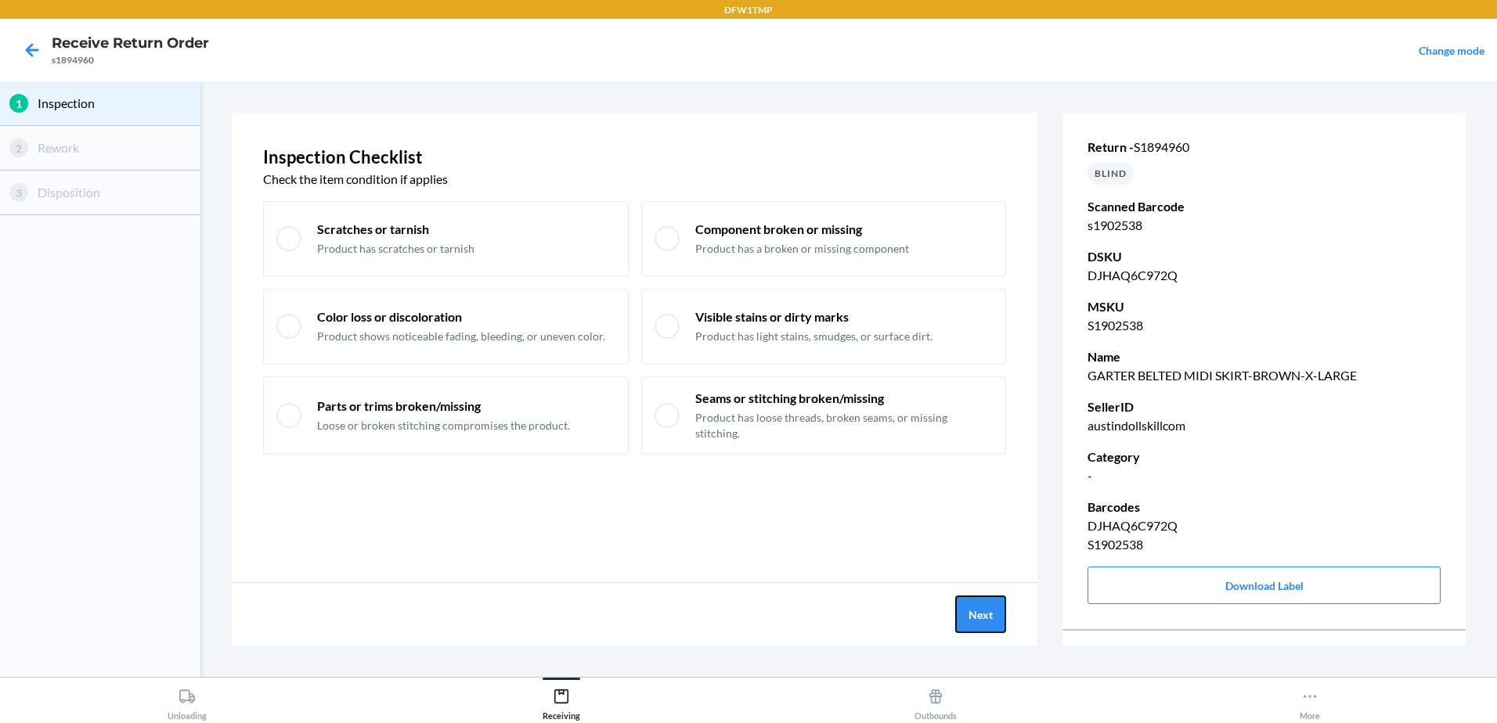
click at [984, 611] on button "Next" at bounding box center [980, 615] width 51 height 38
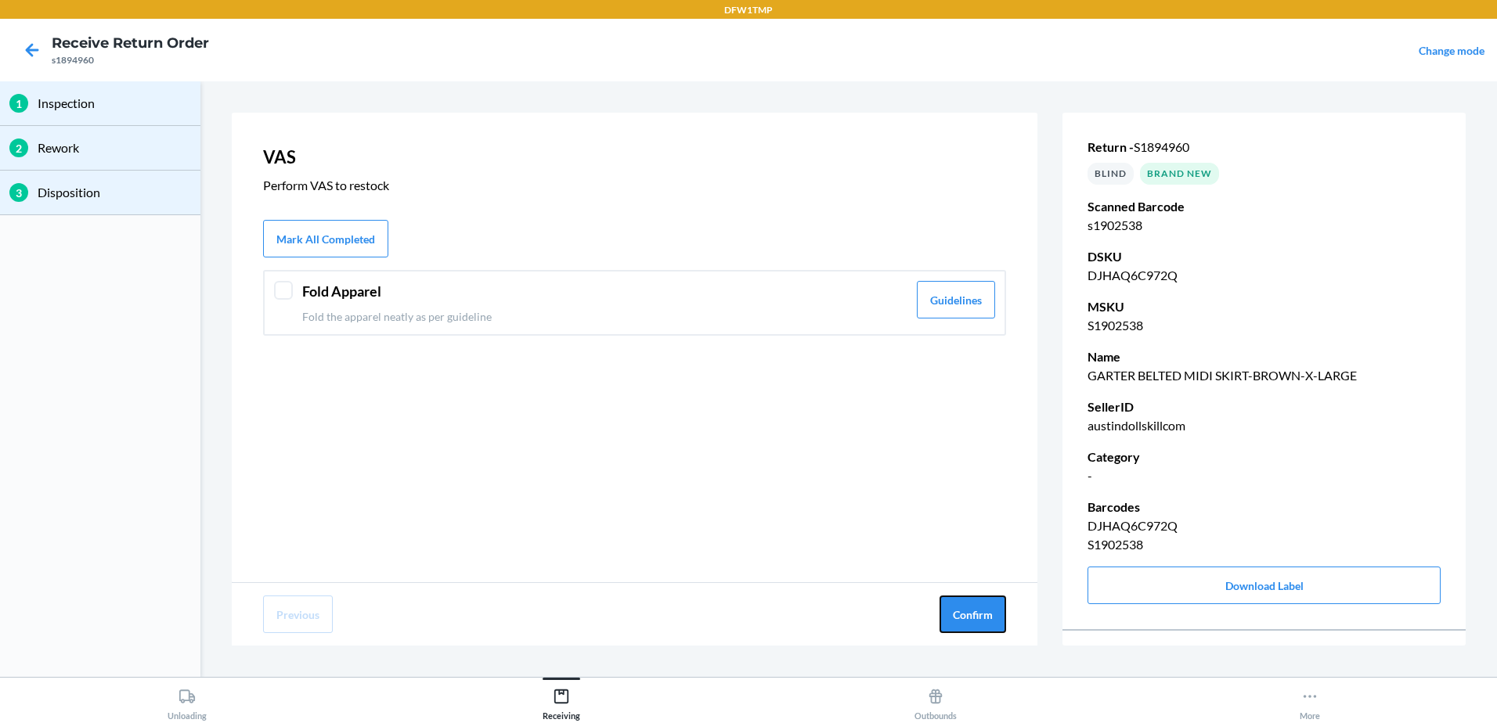
click at [984, 611] on button "Confirm" at bounding box center [972, 615] width 67 height 38
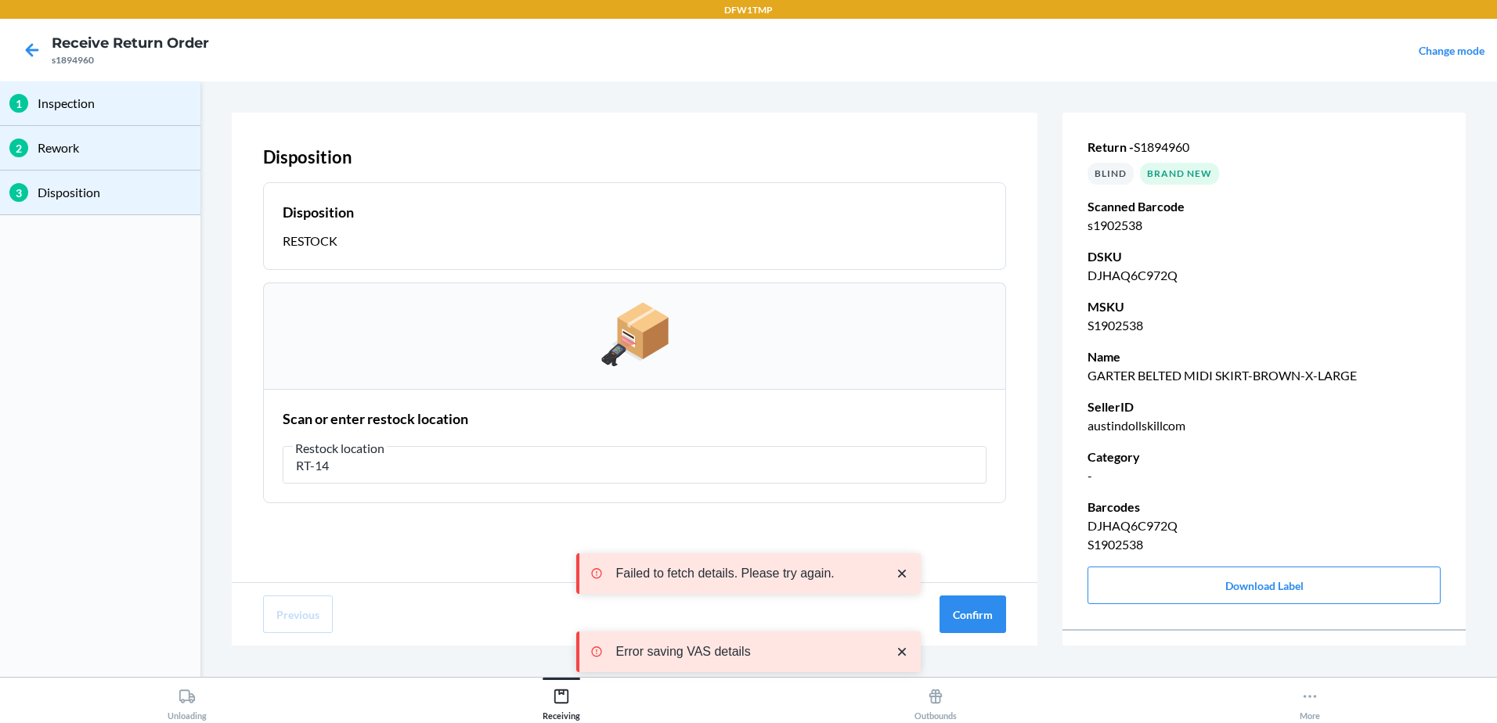
type input "RT-14"
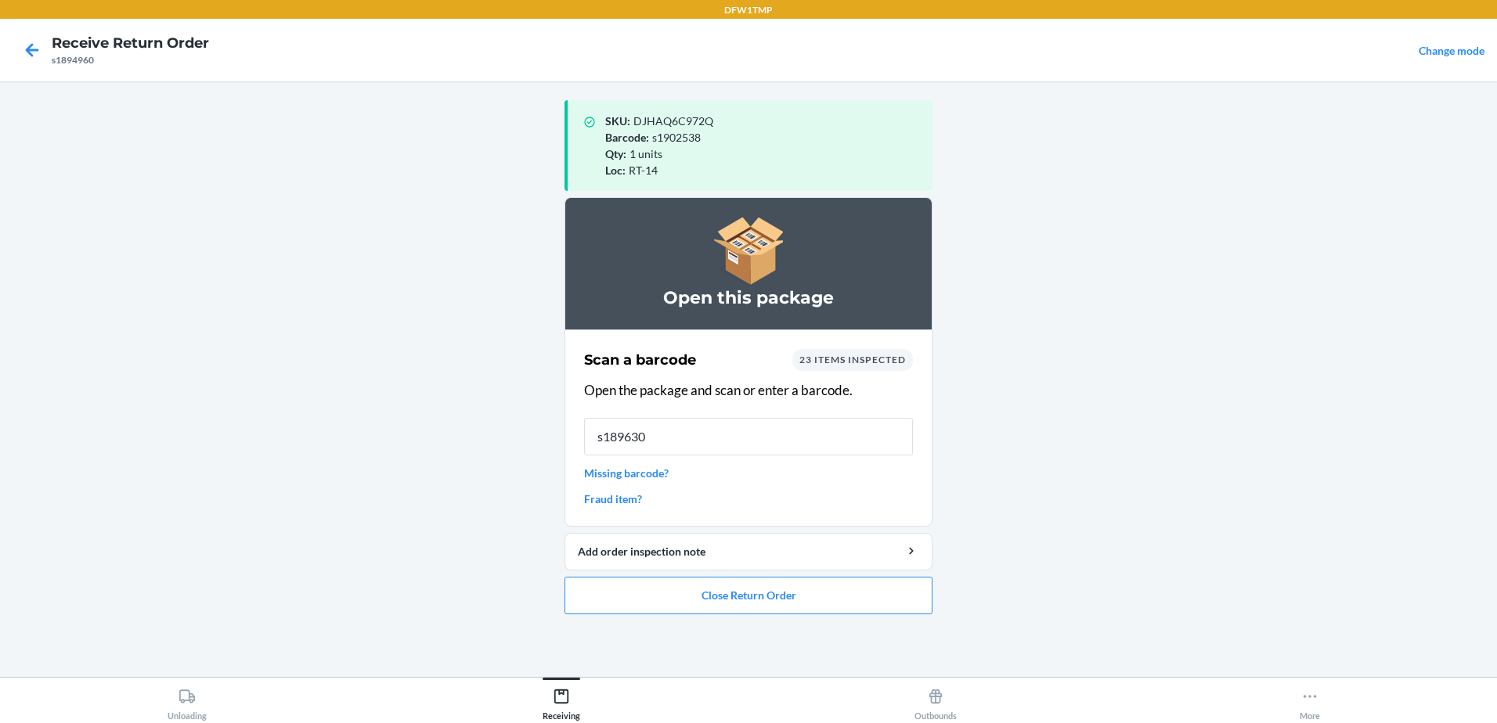
type input "s1896307"
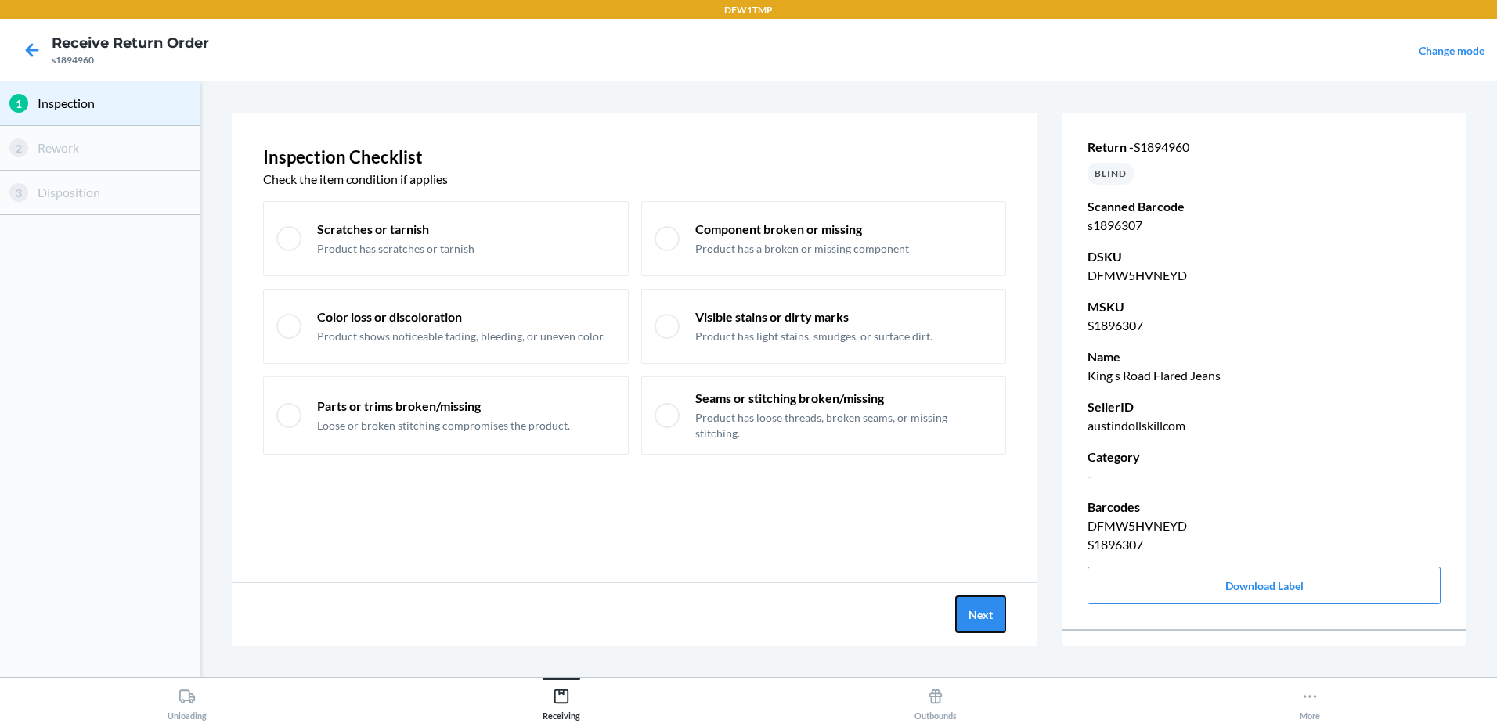
click at [984, 611] on button "Next" at bounding box center [980, 615] width 51 height 38
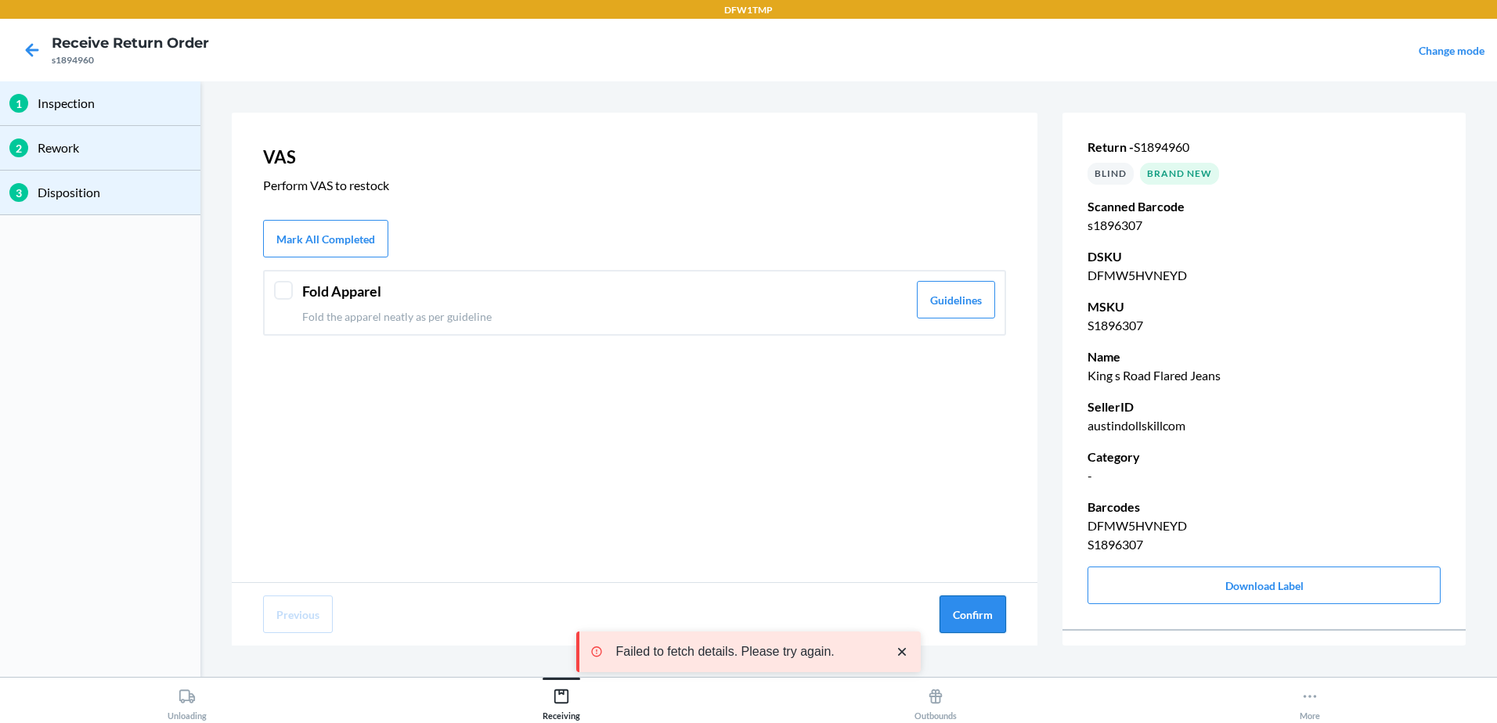
click at [980, 629] on button "Confirm" at bounding box center [972, 615] width 67 height 38
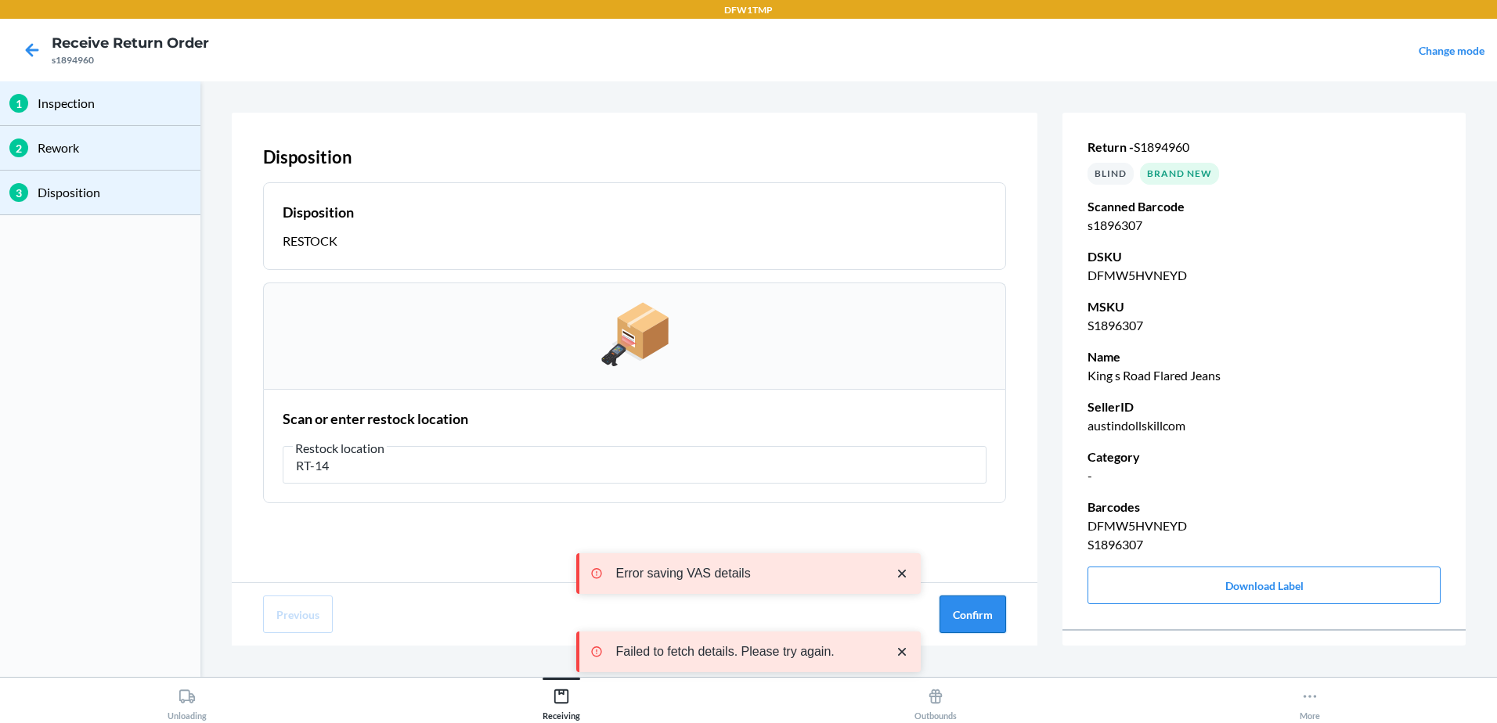
type input "RT-14"
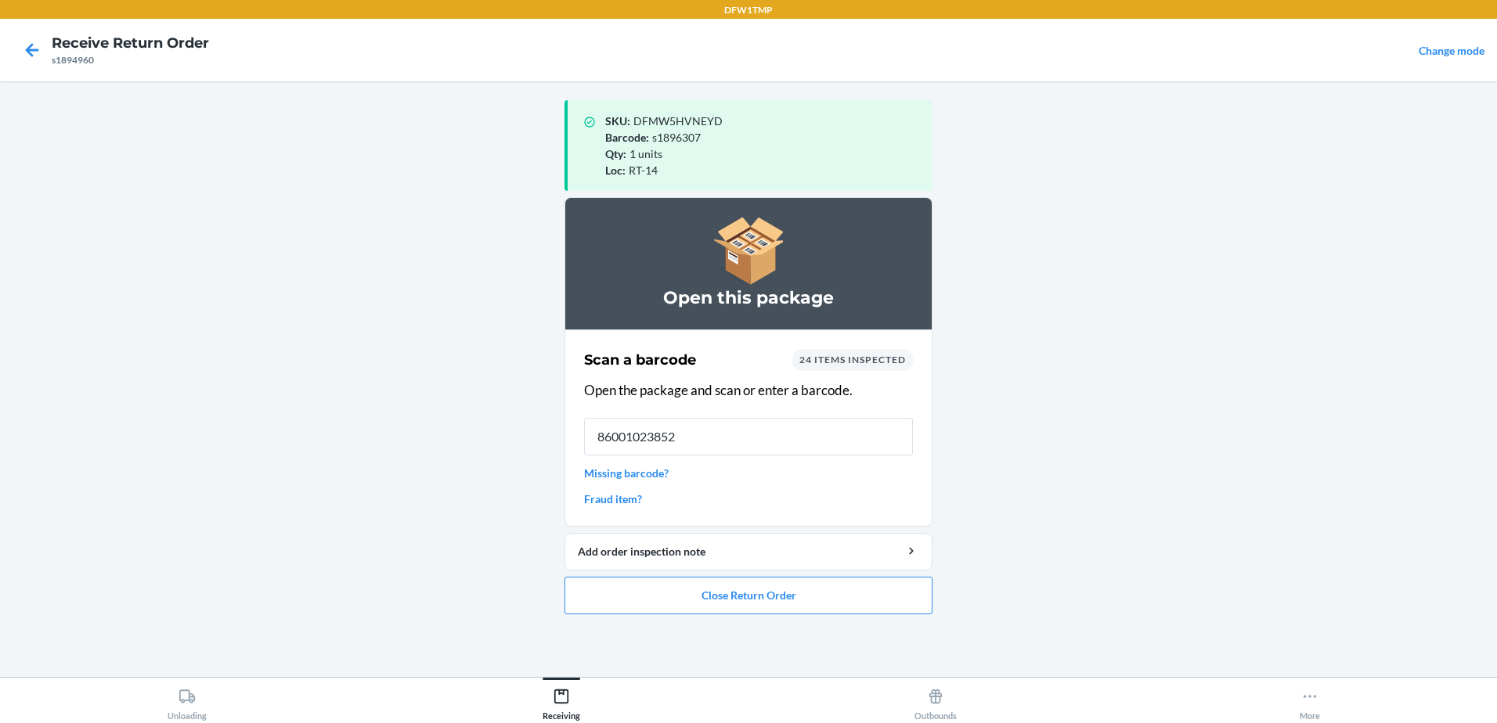
type input "860010238523"
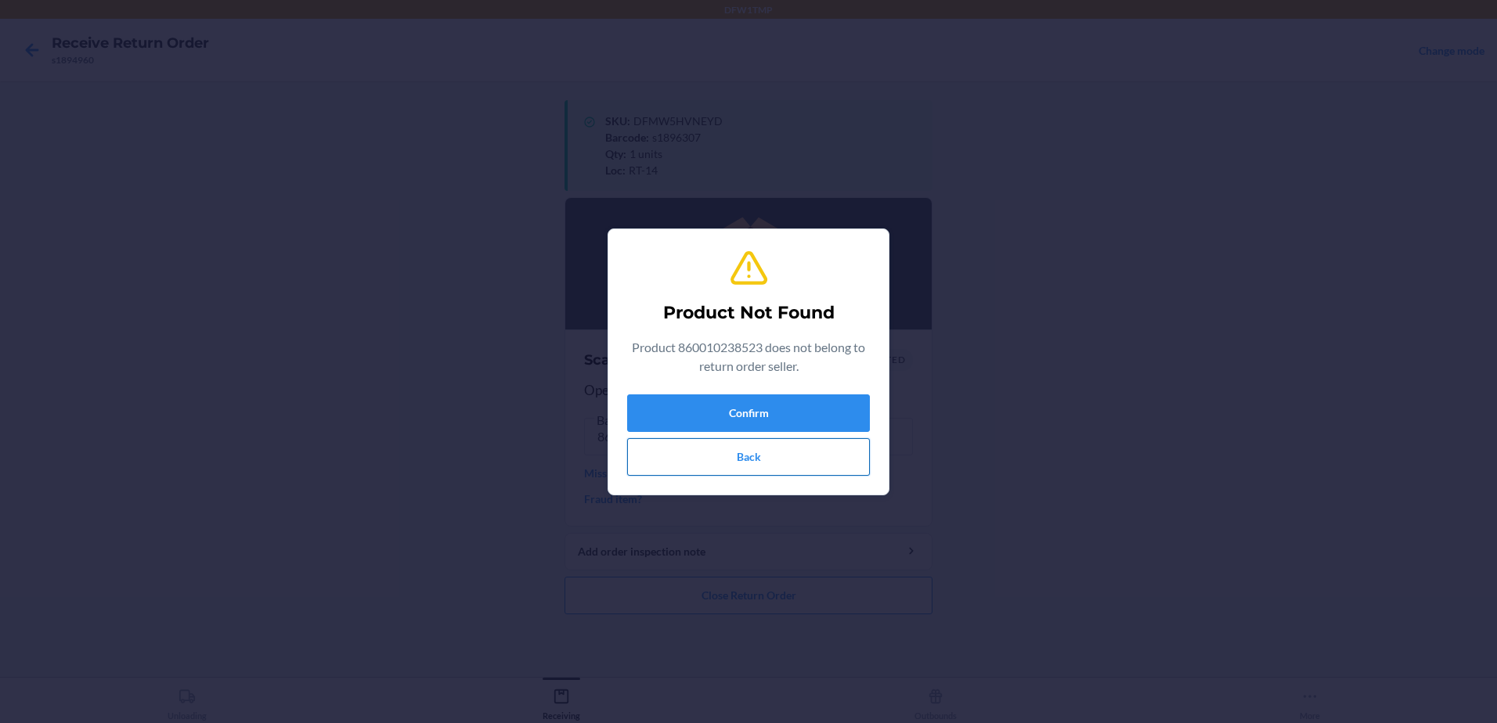
click at [769, 450] on button "Back" at bounding box center [748, 457] width 243 height 38
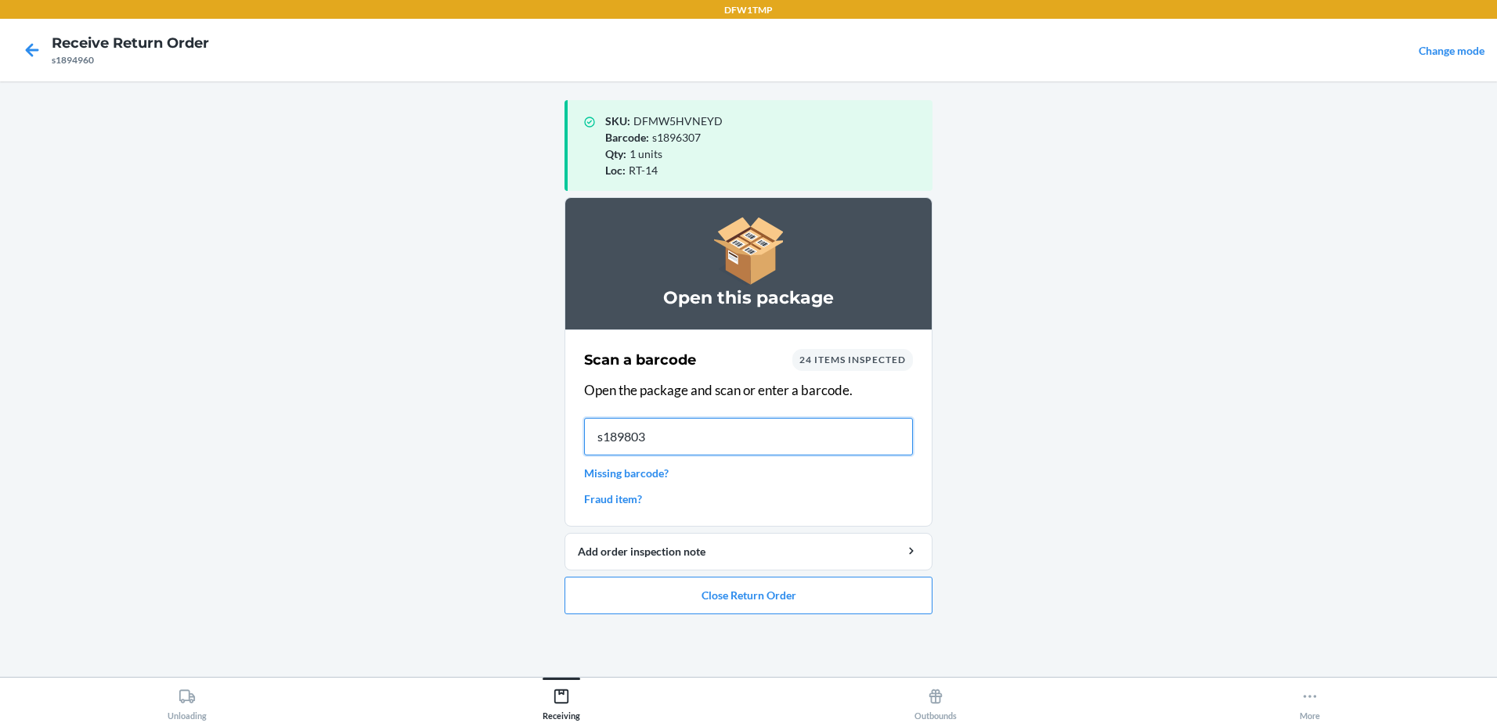
type input "s1898030"
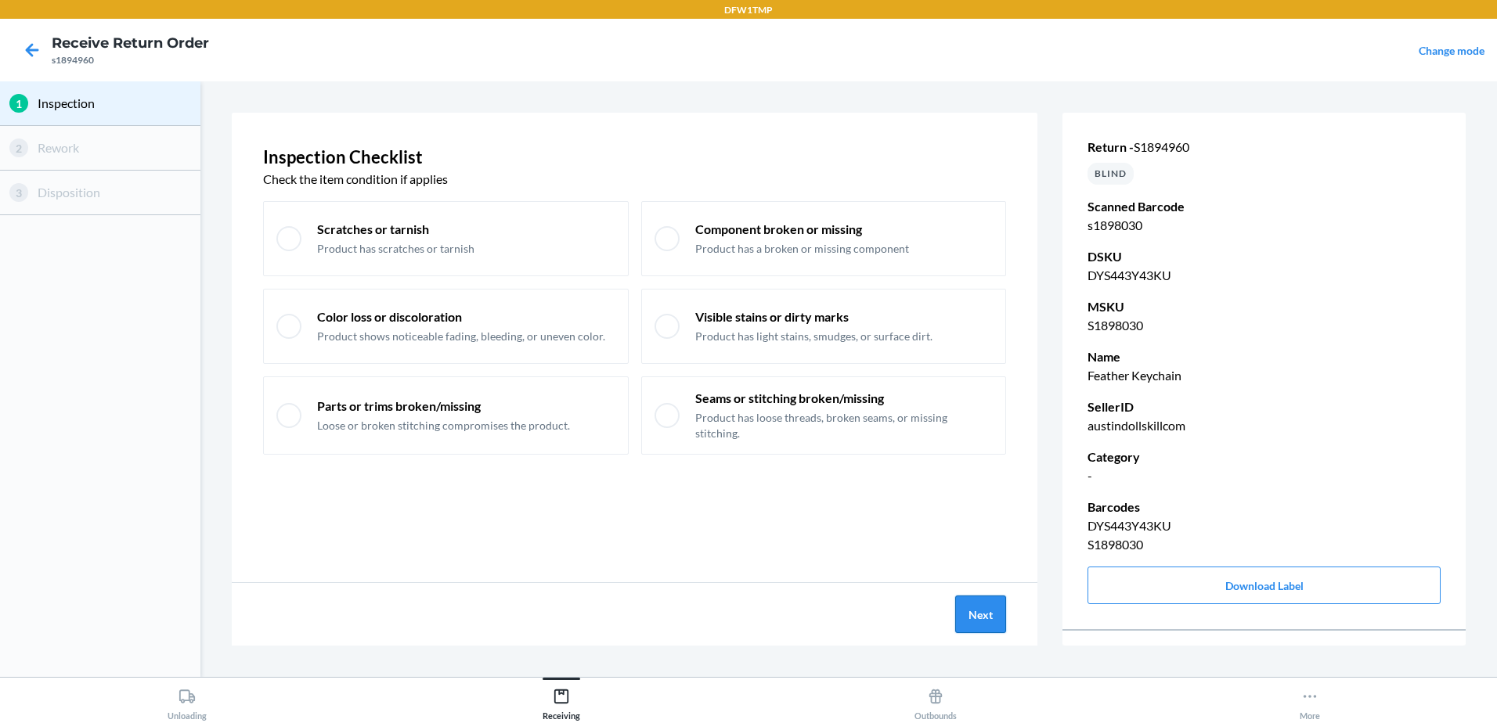
click at [995, 626] on button "Next" at bounding box center [980, 615] width 51 height 38
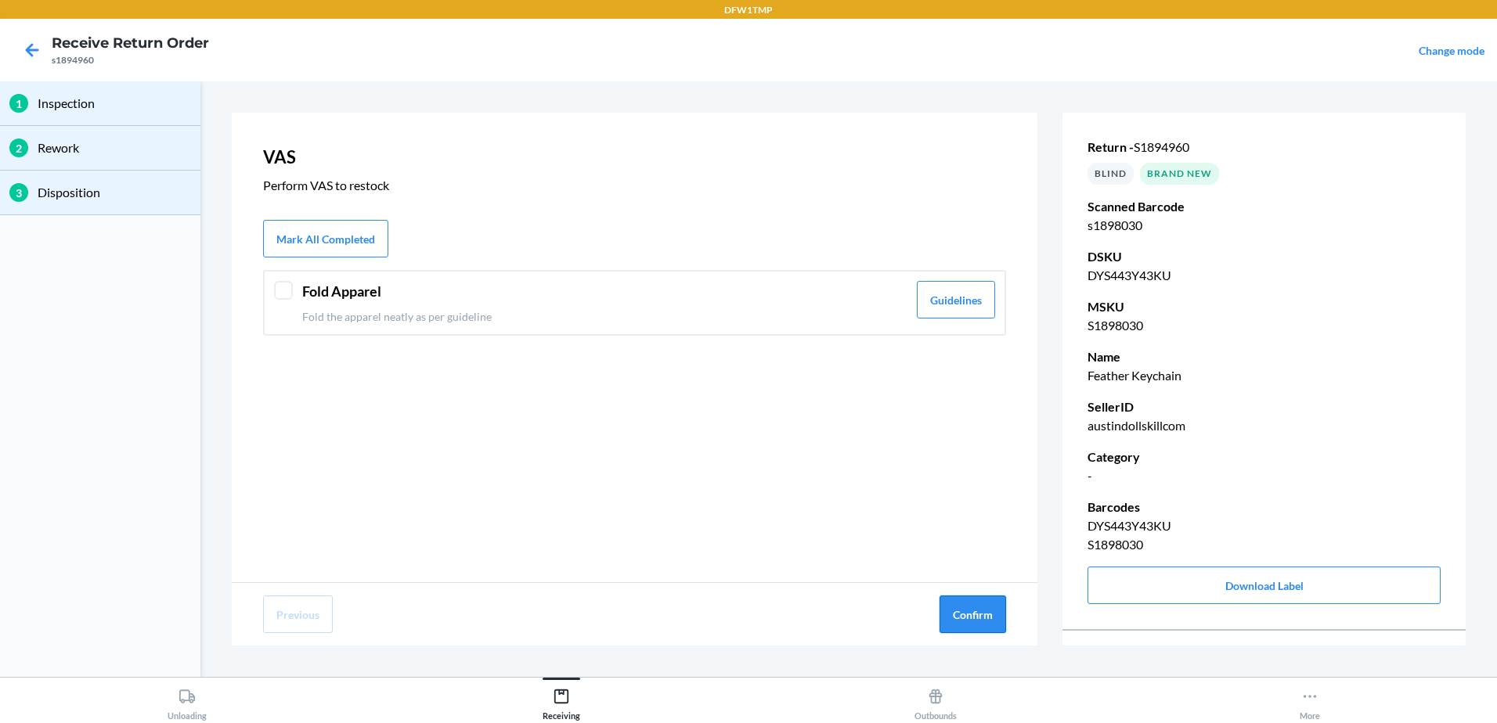
click at [975, 622] on button "Confirm" at bounding box center [972, 615] width 67 height 38
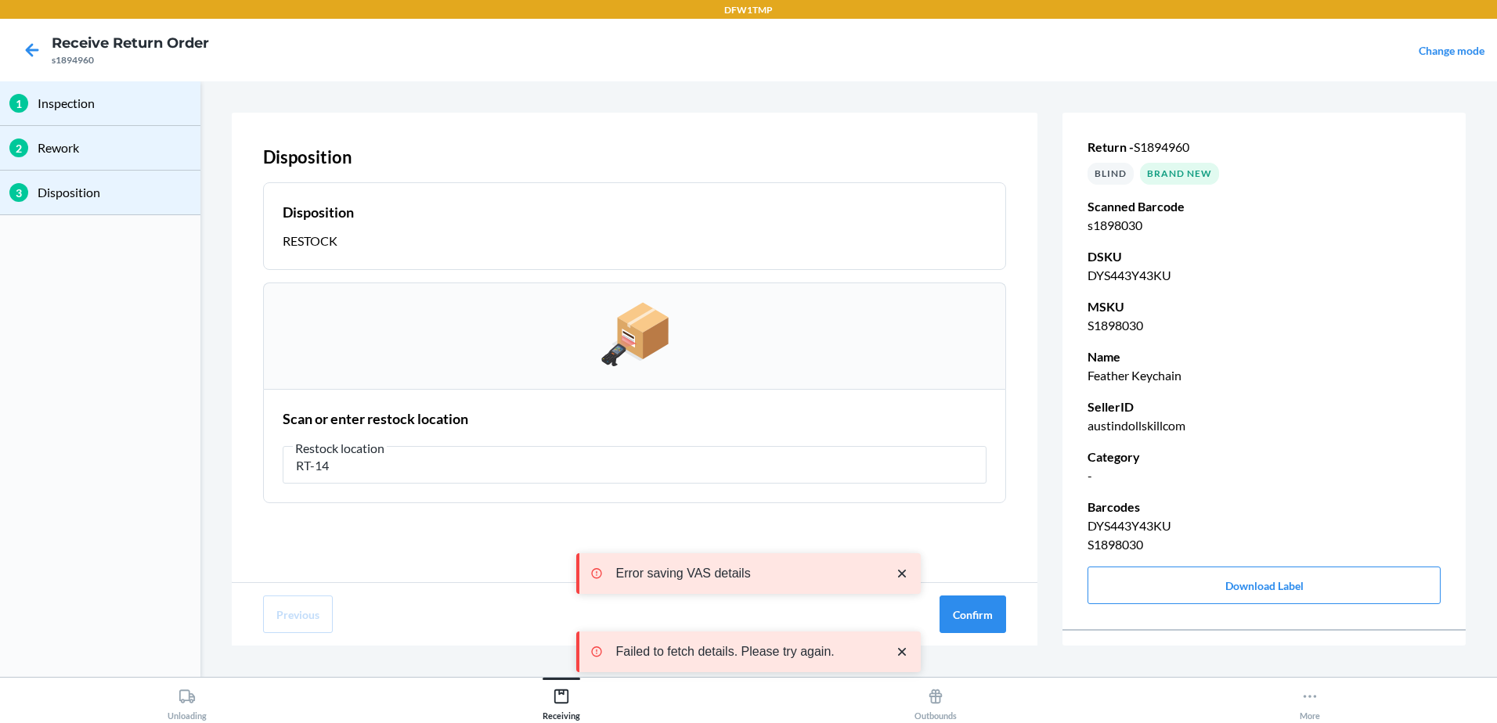
type input "RT-14"
drag, startPoint x: 979, startPoint y: 633, endPoint x: 985, endPoint y: 622, distance: 12.6
click at [980, 629] on div "Previous Confirm" at bounding box center [635, 614] width 806 height 63
click at [985, 622] on button "Confirm" at bounding box center [972, 615] width 67 height 38
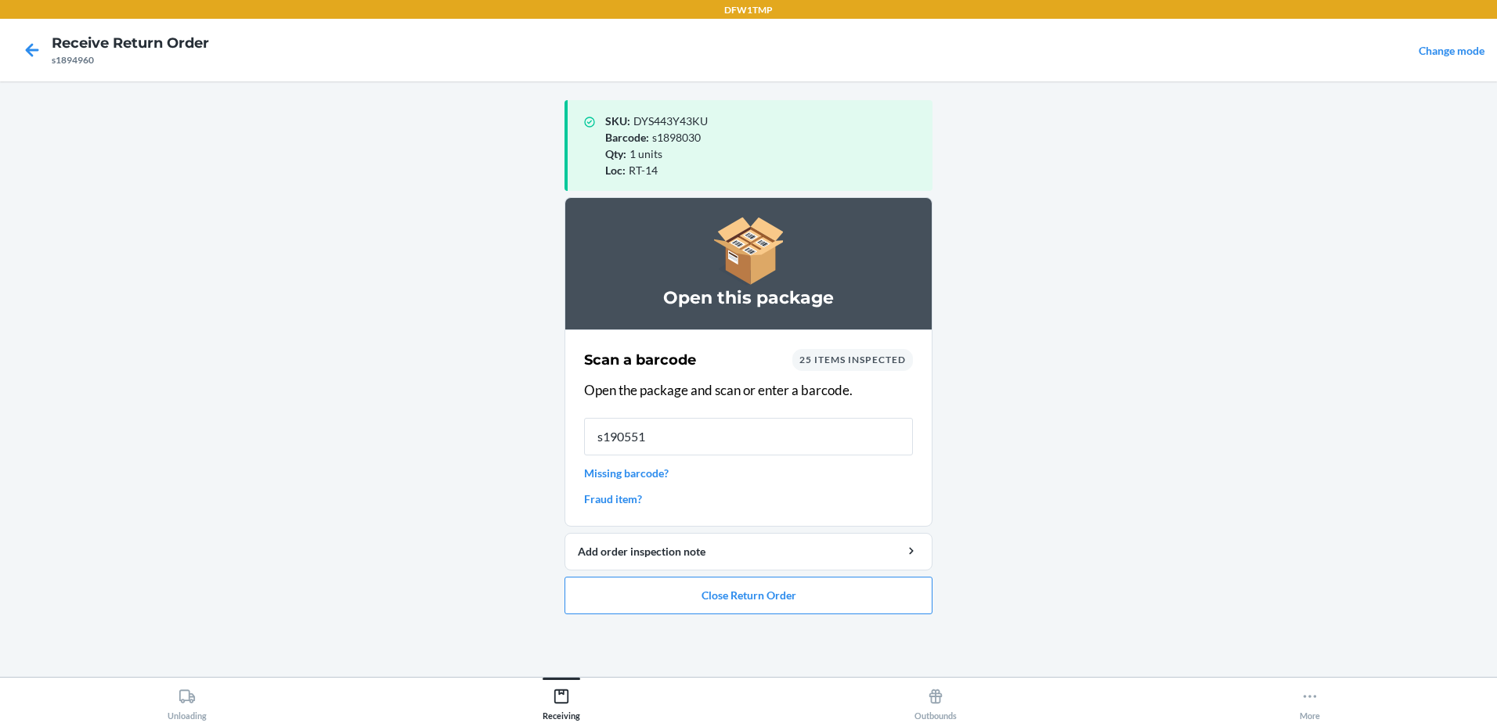
type input "s1905518"
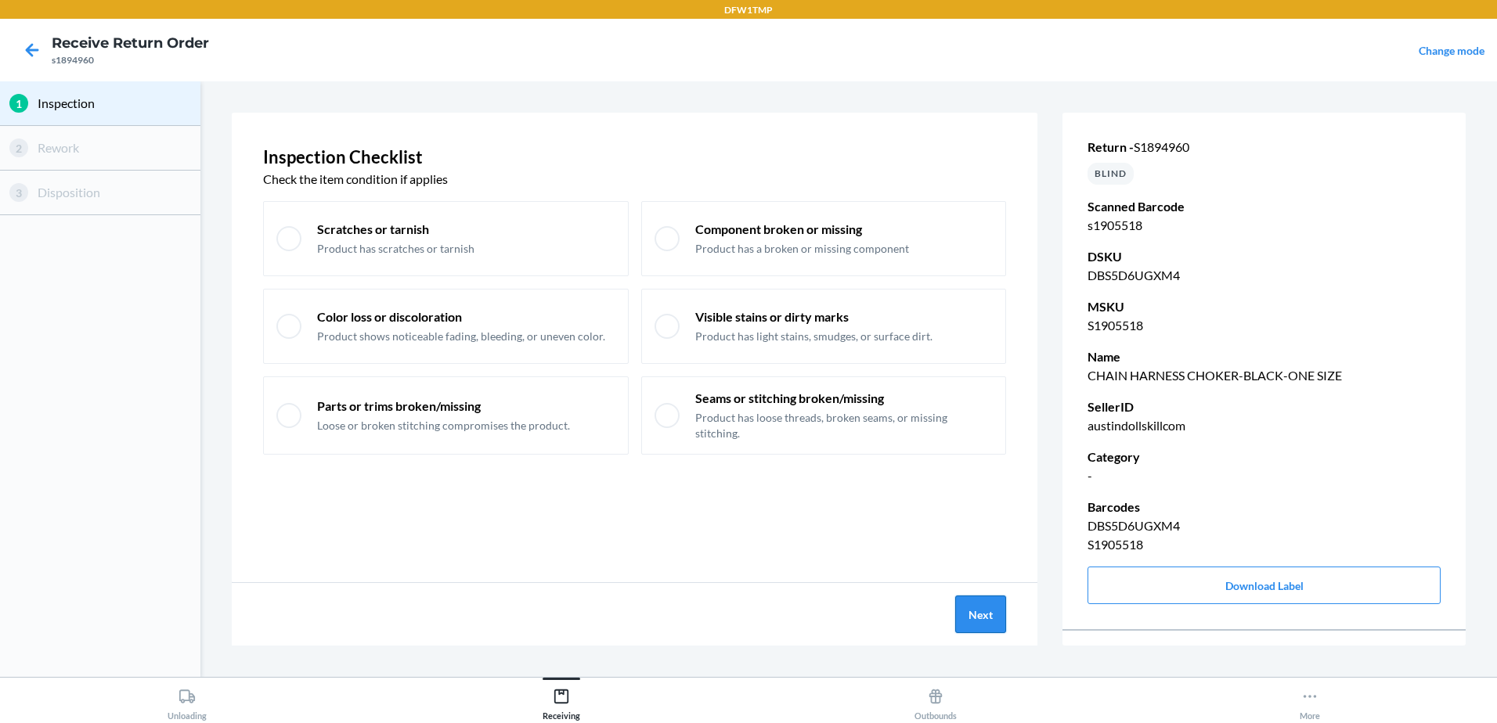
click at [968, 605] on button "Next" at bounding box center [980, 615] width 51 height 38
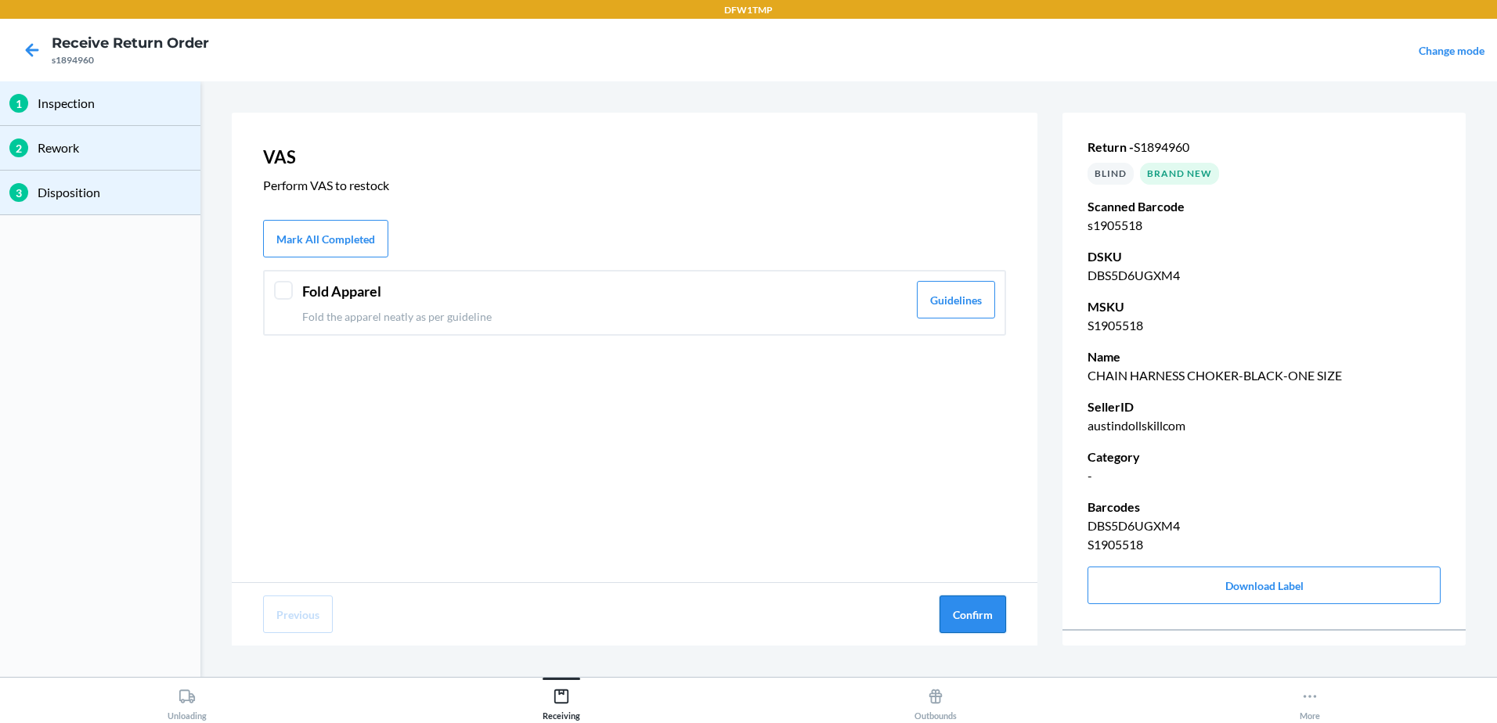
click at [962, 602] on button "Confirm" at bounding box center [972, 615] width 67 height 38
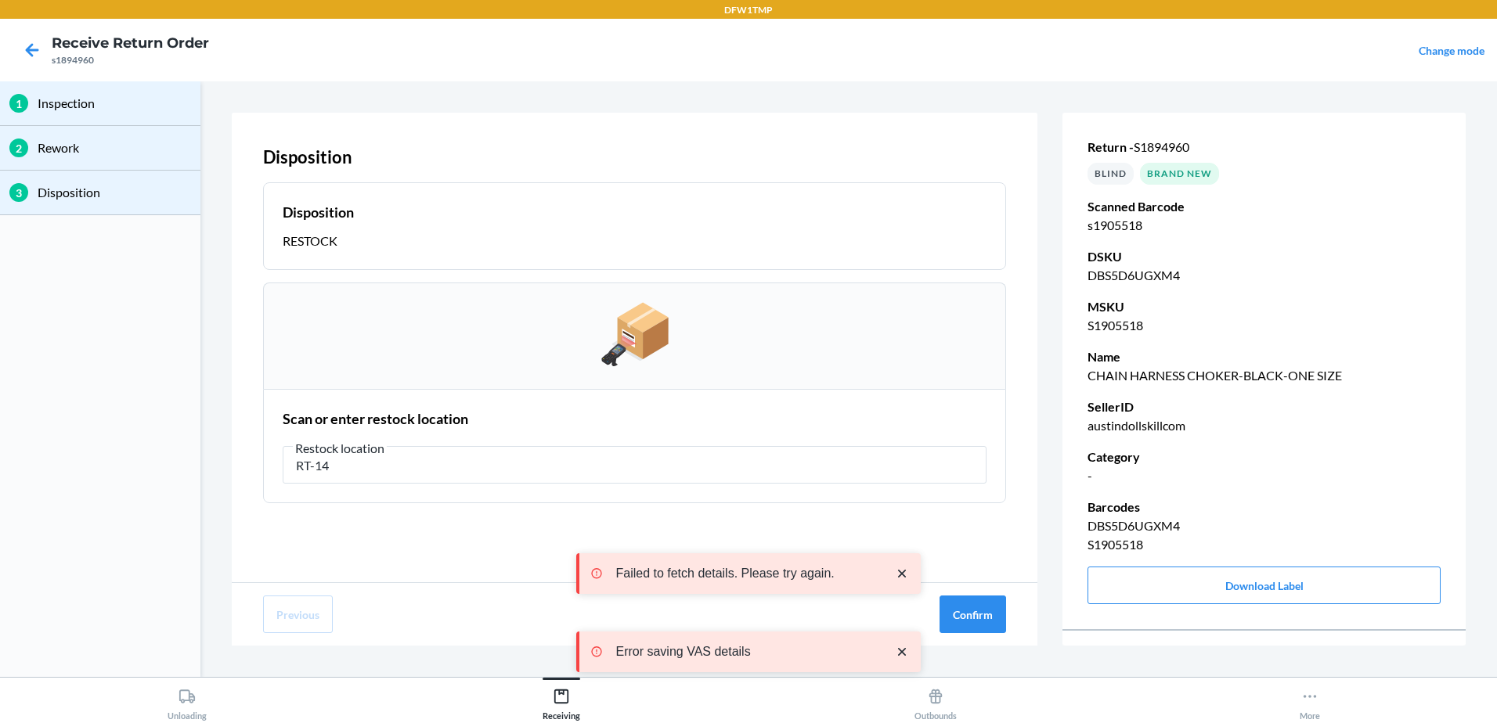
type input "RT-14"
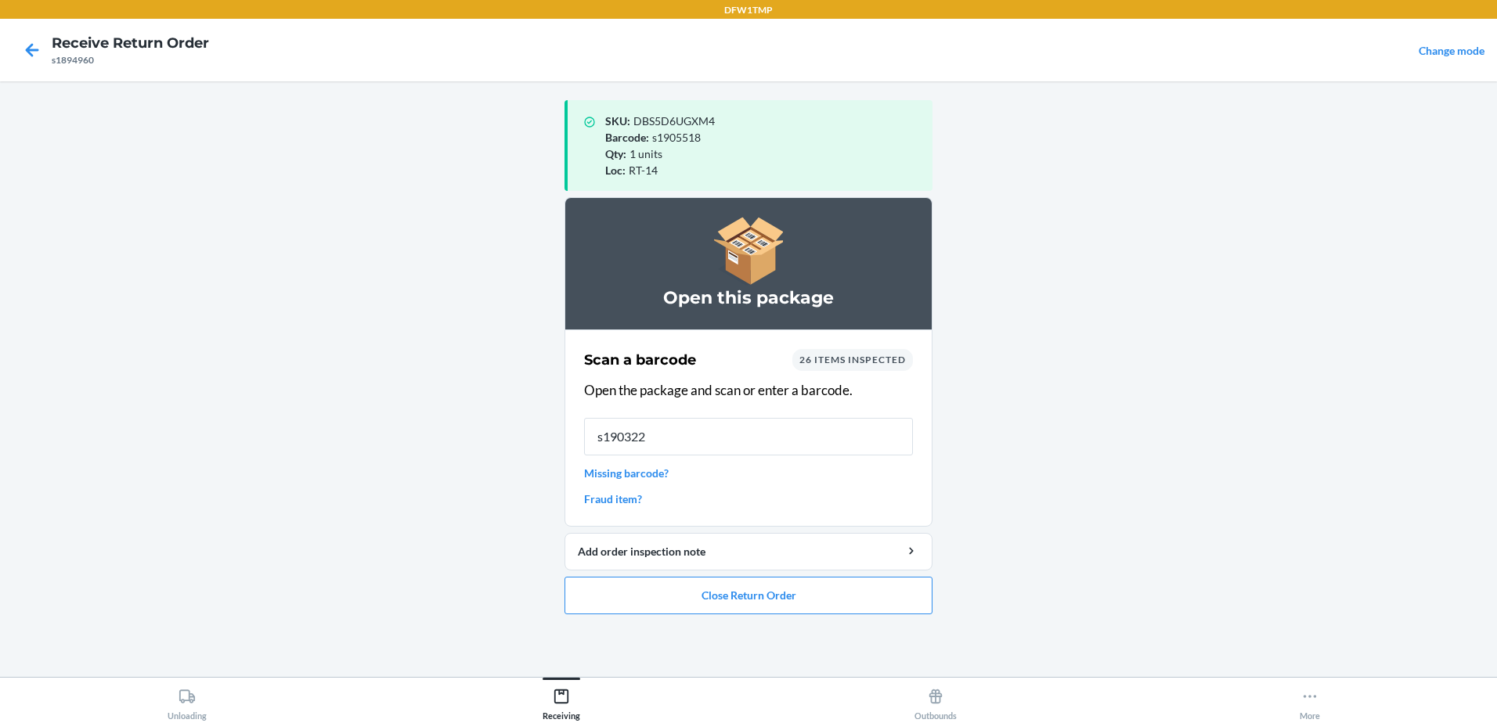
type input "s1903226"
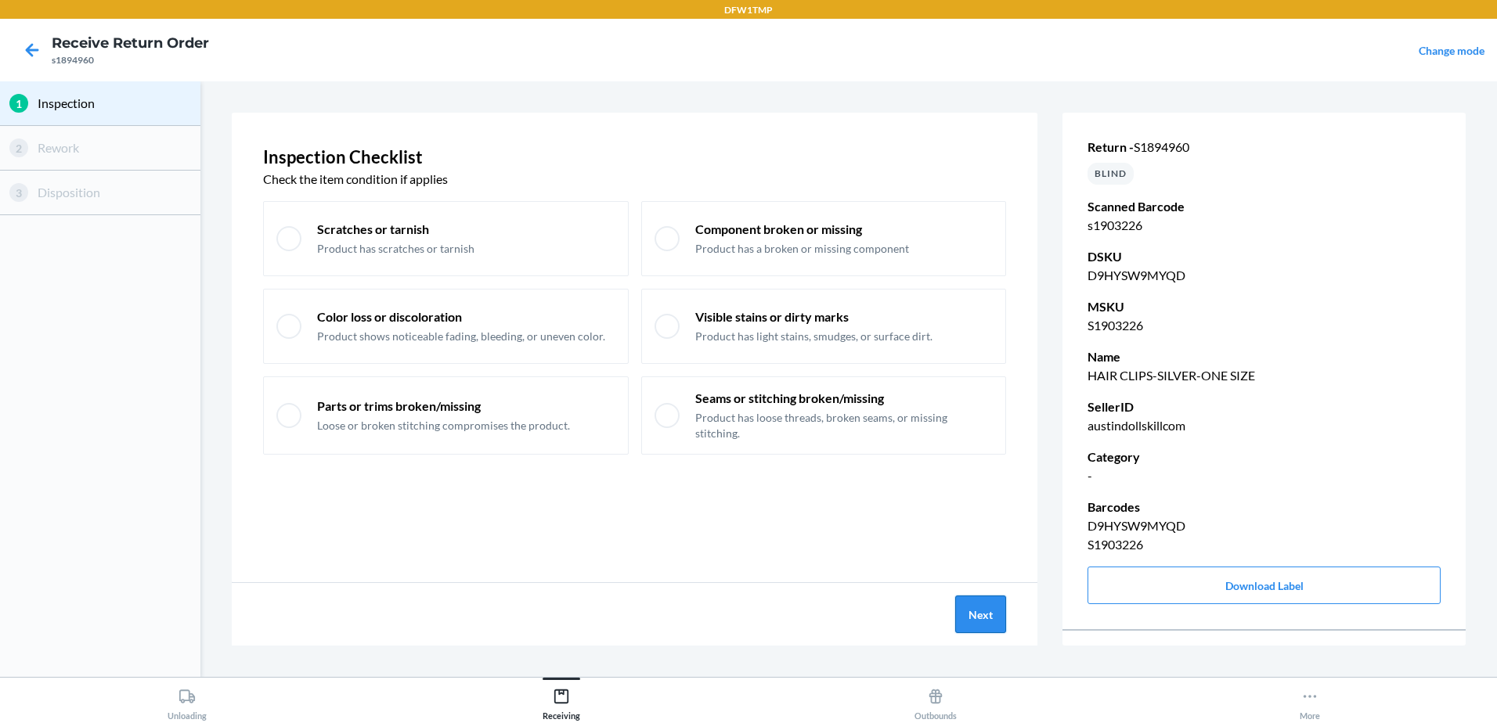
click at [961, 610] on button "Next" at bounding box center [980, 615] width 51 height 38
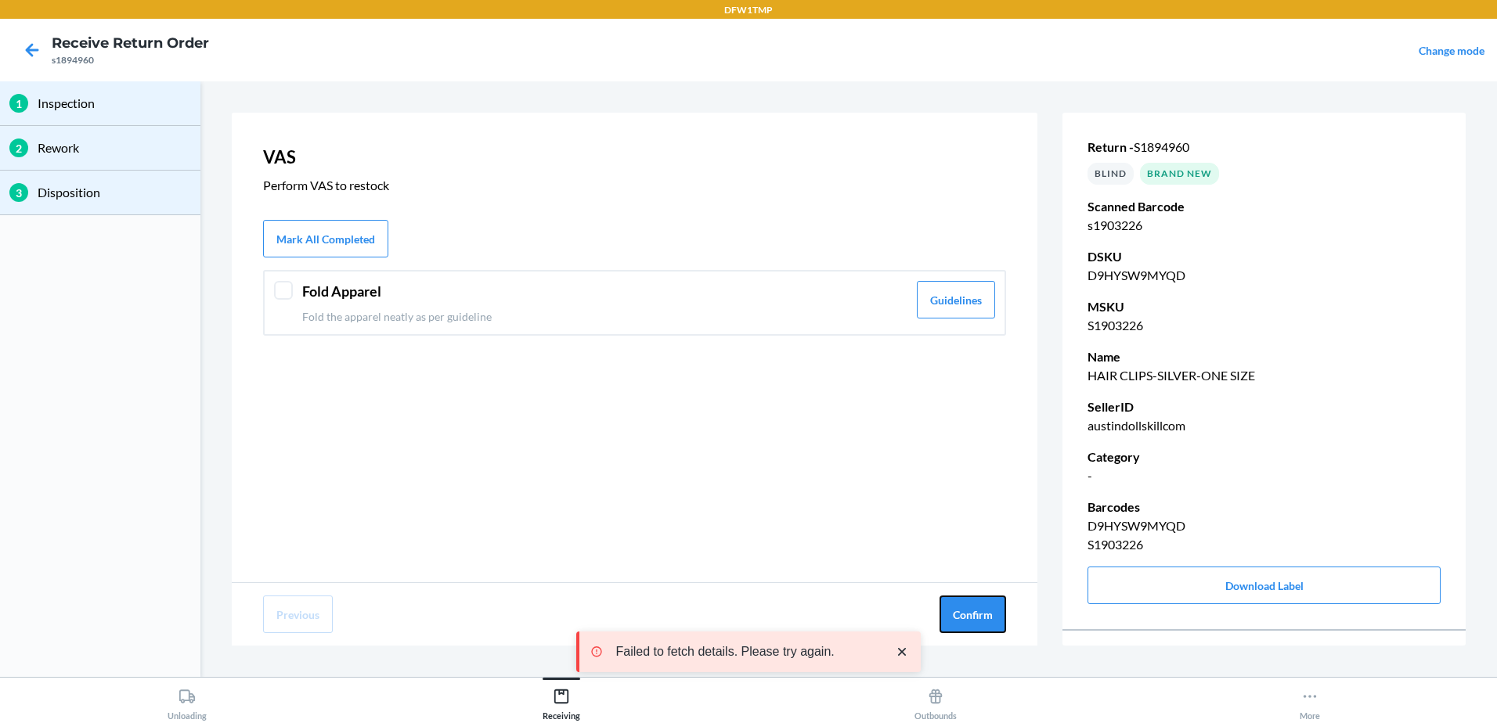
click at [961, 610] on button "Confirm" at bounding box center [972, 615] width 67 height 38
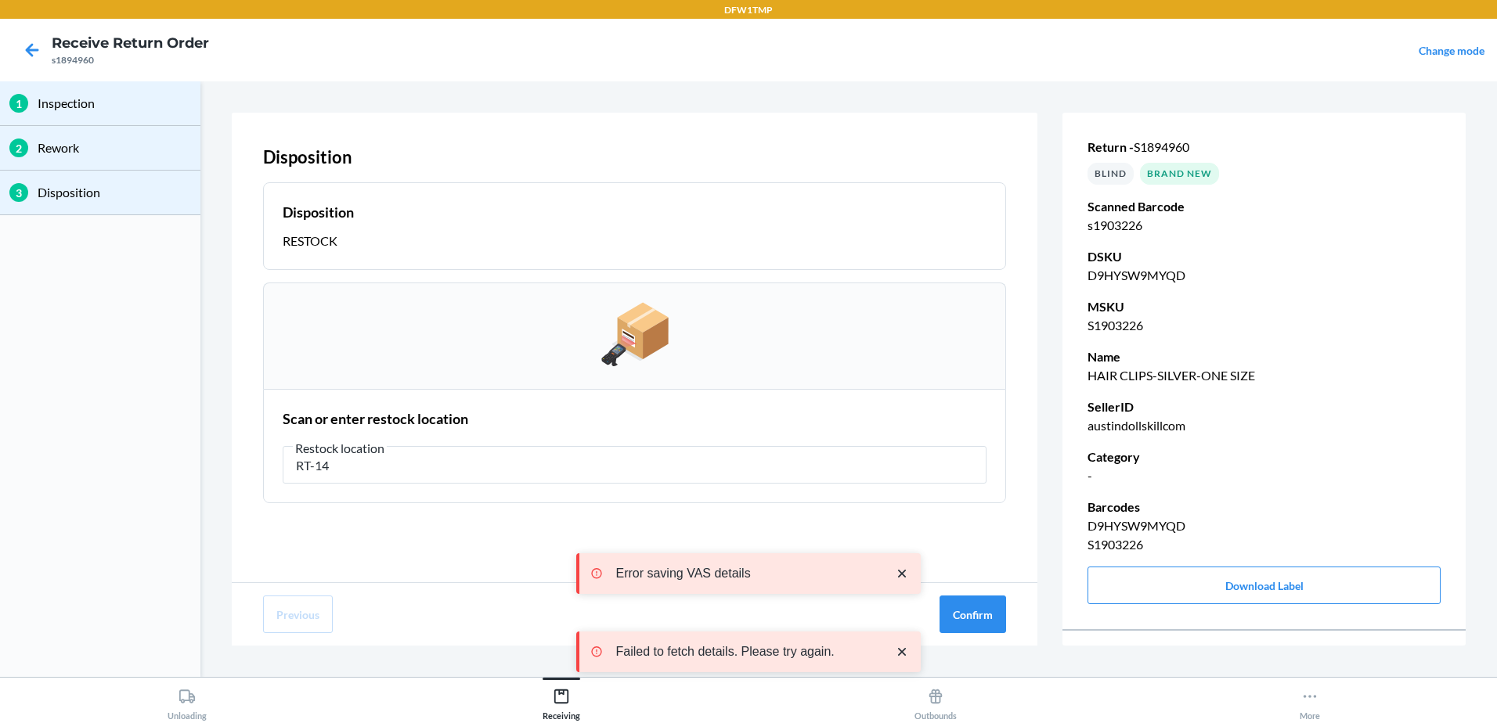
type input "RT-14"
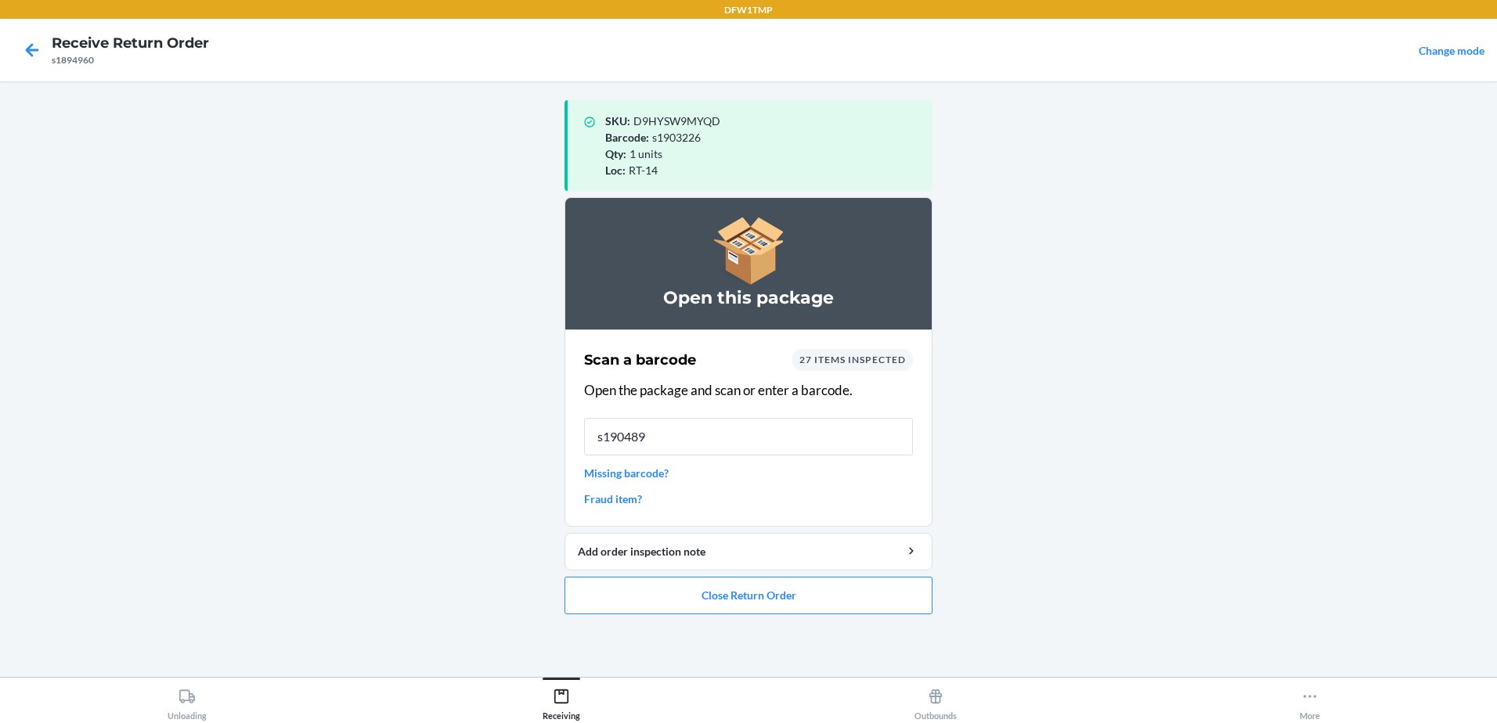
type input "s1904897"
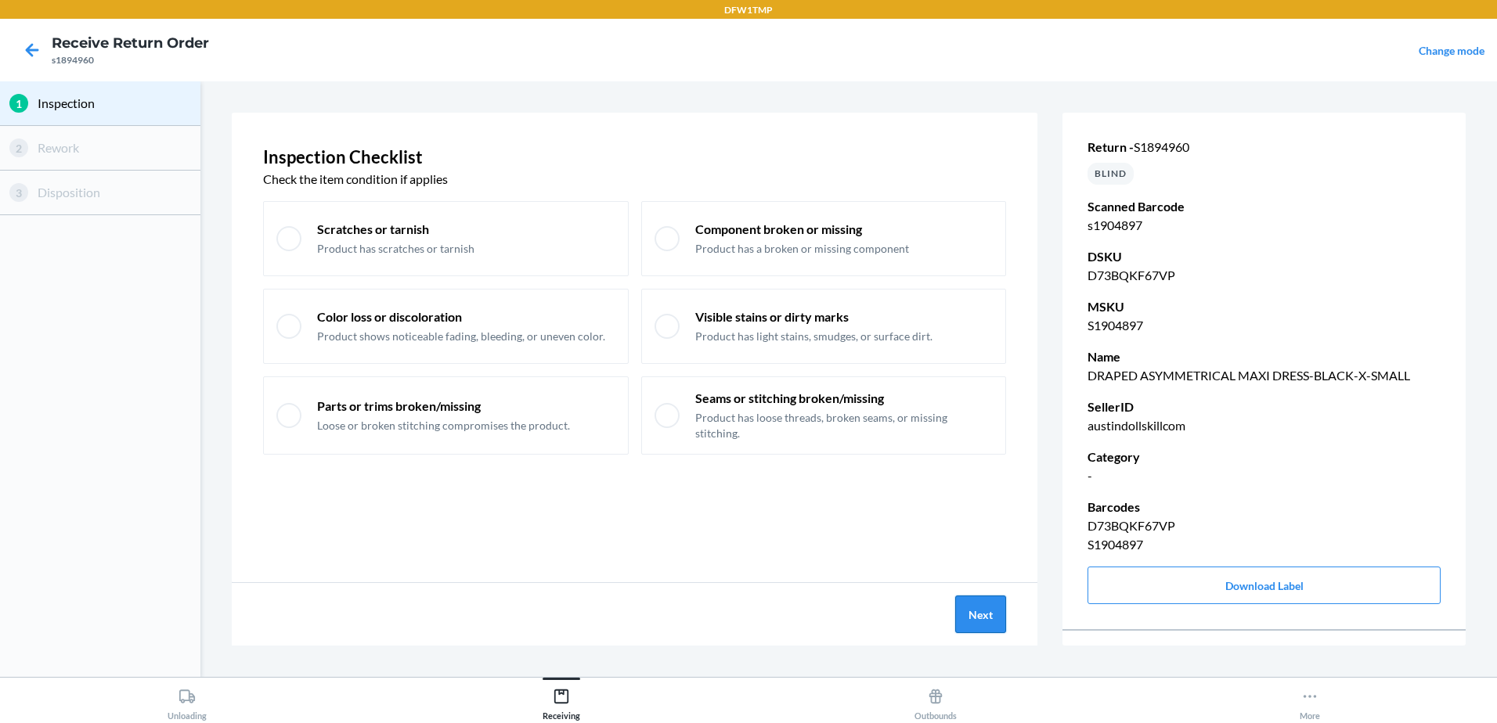
click at [998, 631] on button "Next" at bounding box center [980, 615] width 51 height 38
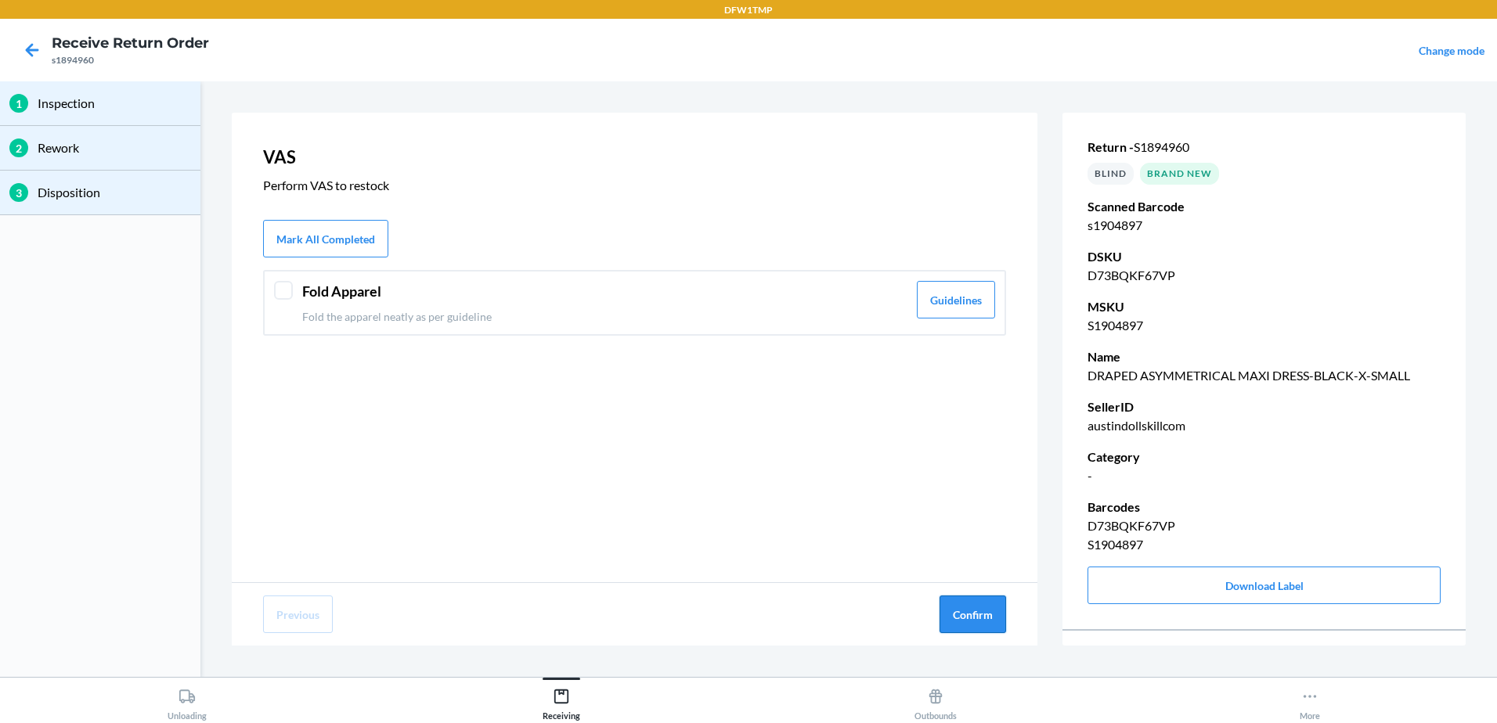
click at [984, 613] on button "Confirm" at bounding box center [972, 615] width 67 height 38
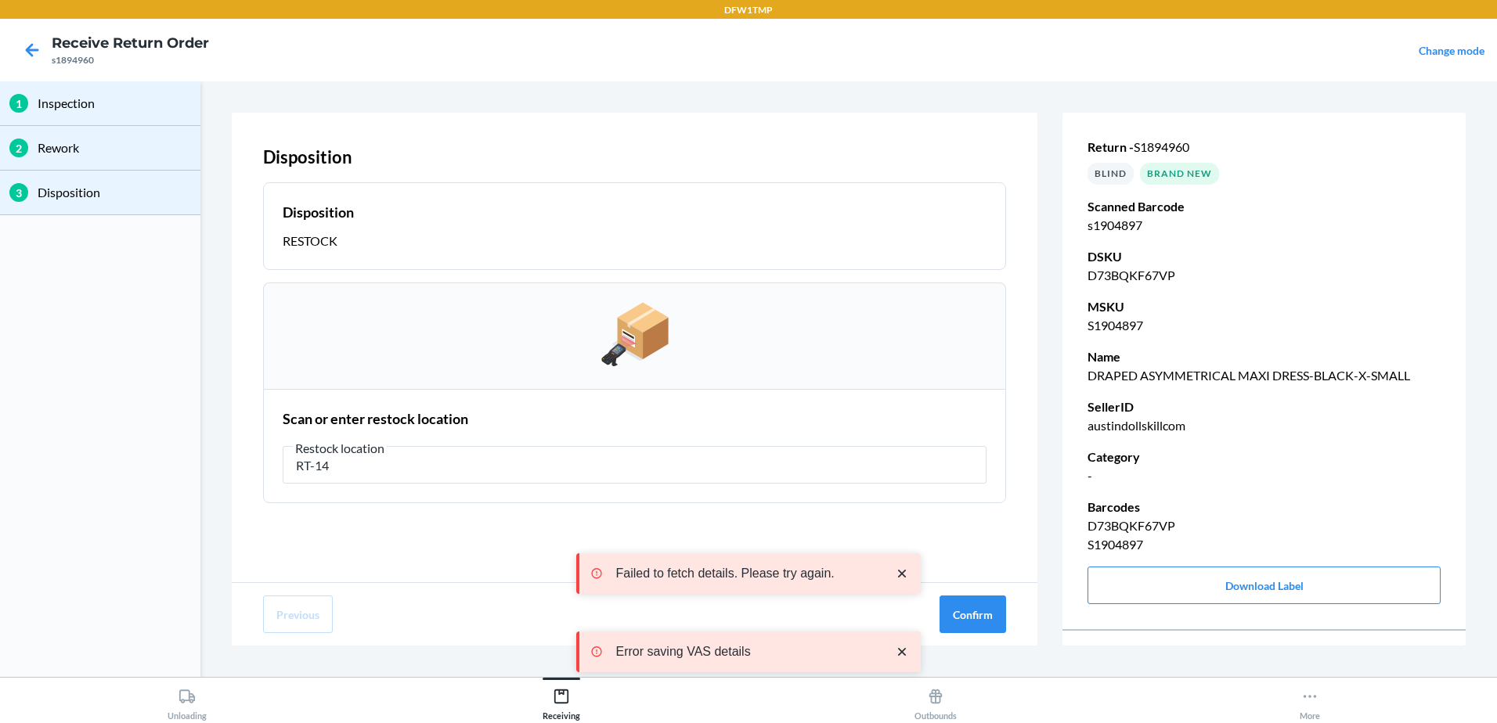
type input "RT-14"
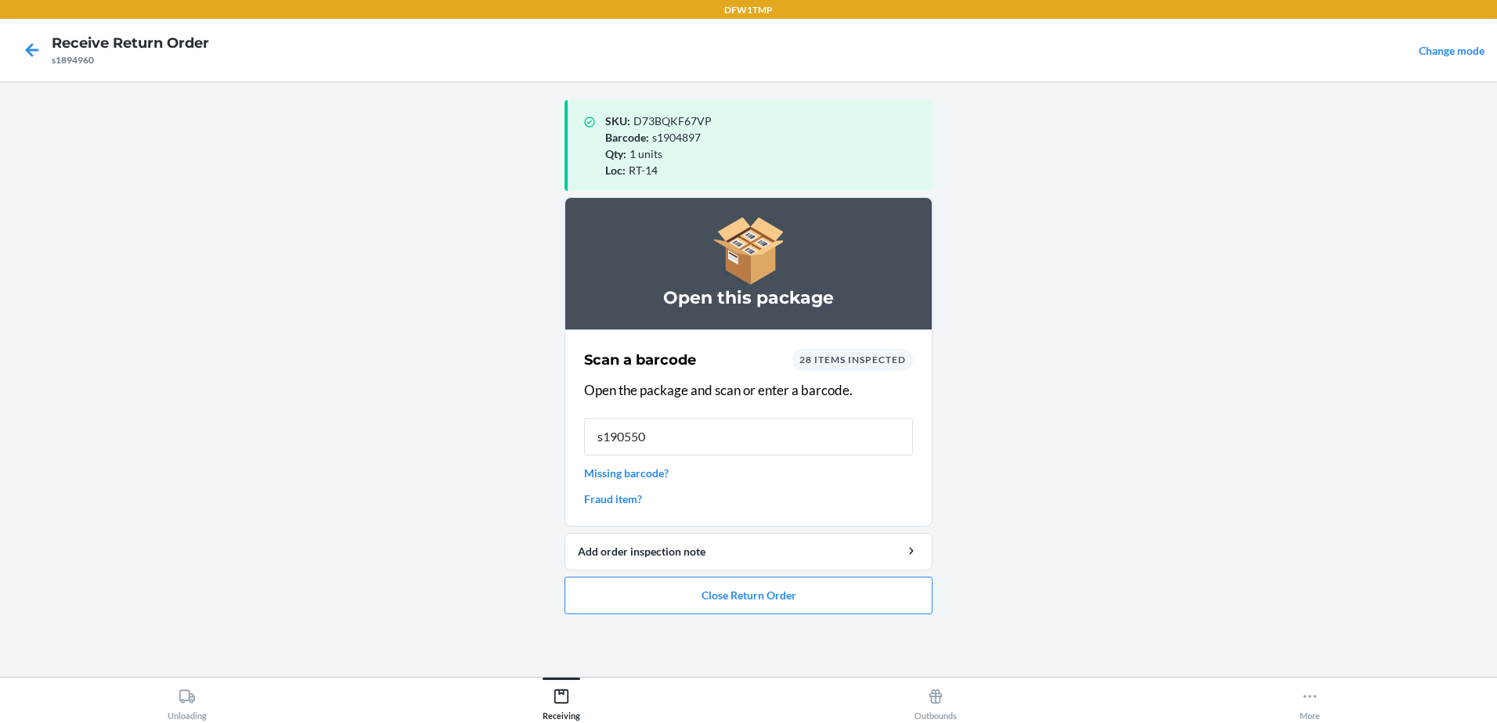
type input "s1905505"
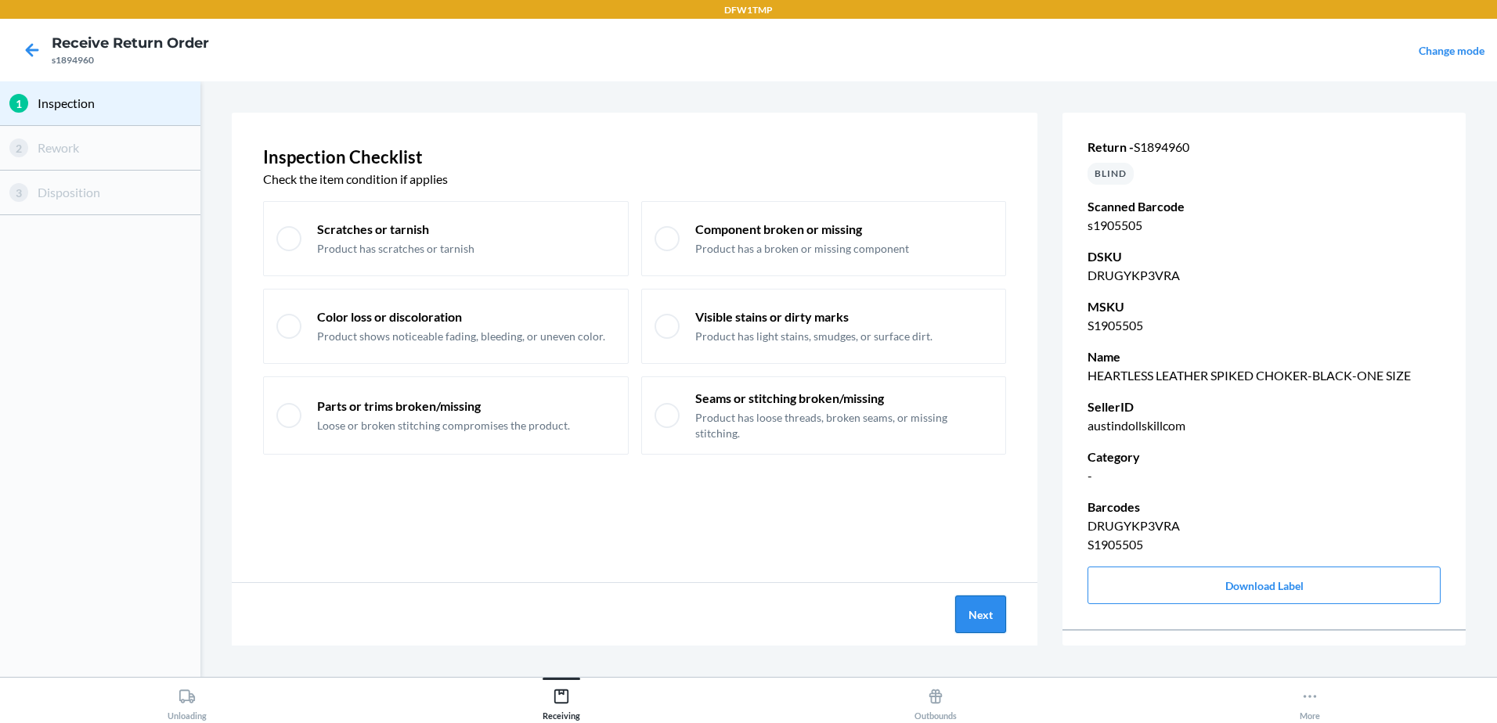
click at [979, 610] on button "Next" at bounding box center [980, 615] width 51 height 38
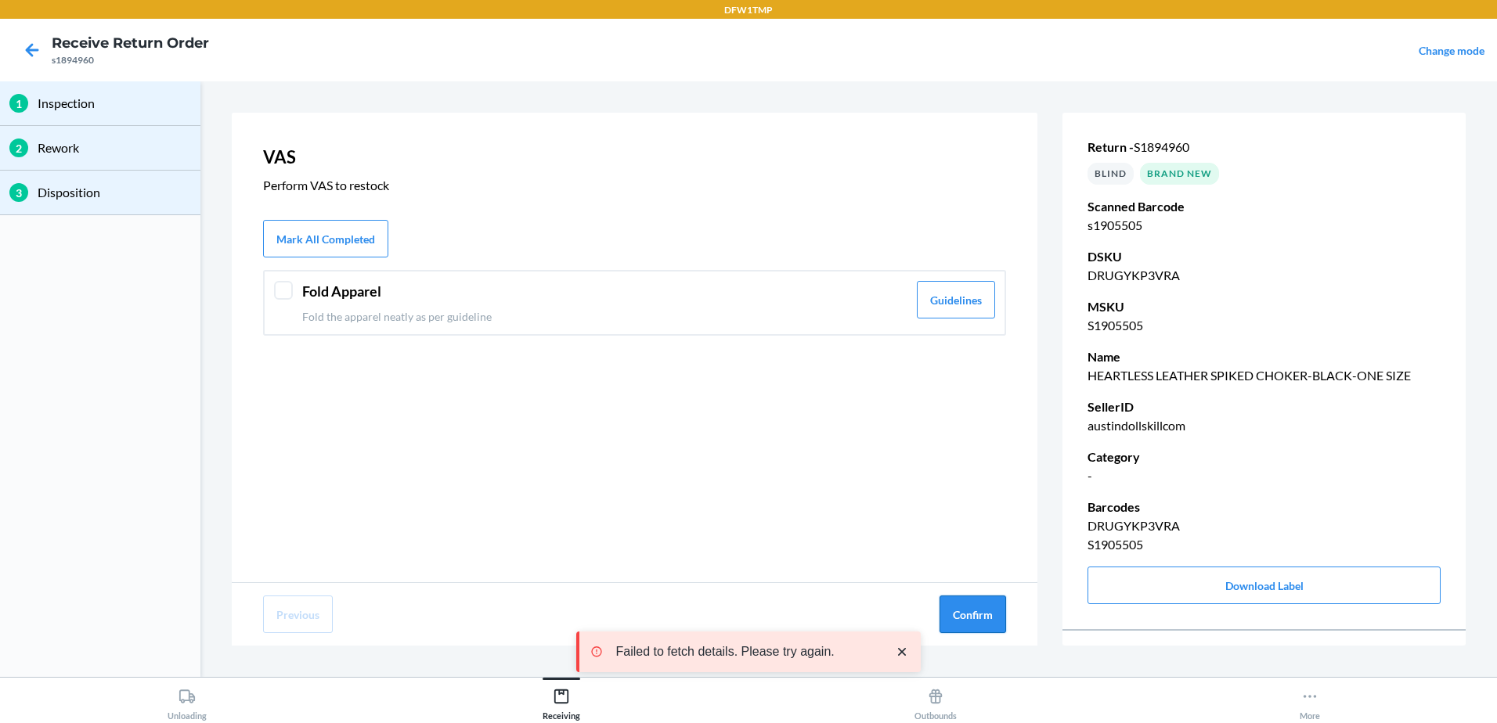
click at [974, 607] on button "Confirm" at bounding box center [972, 615] width 67 height 38
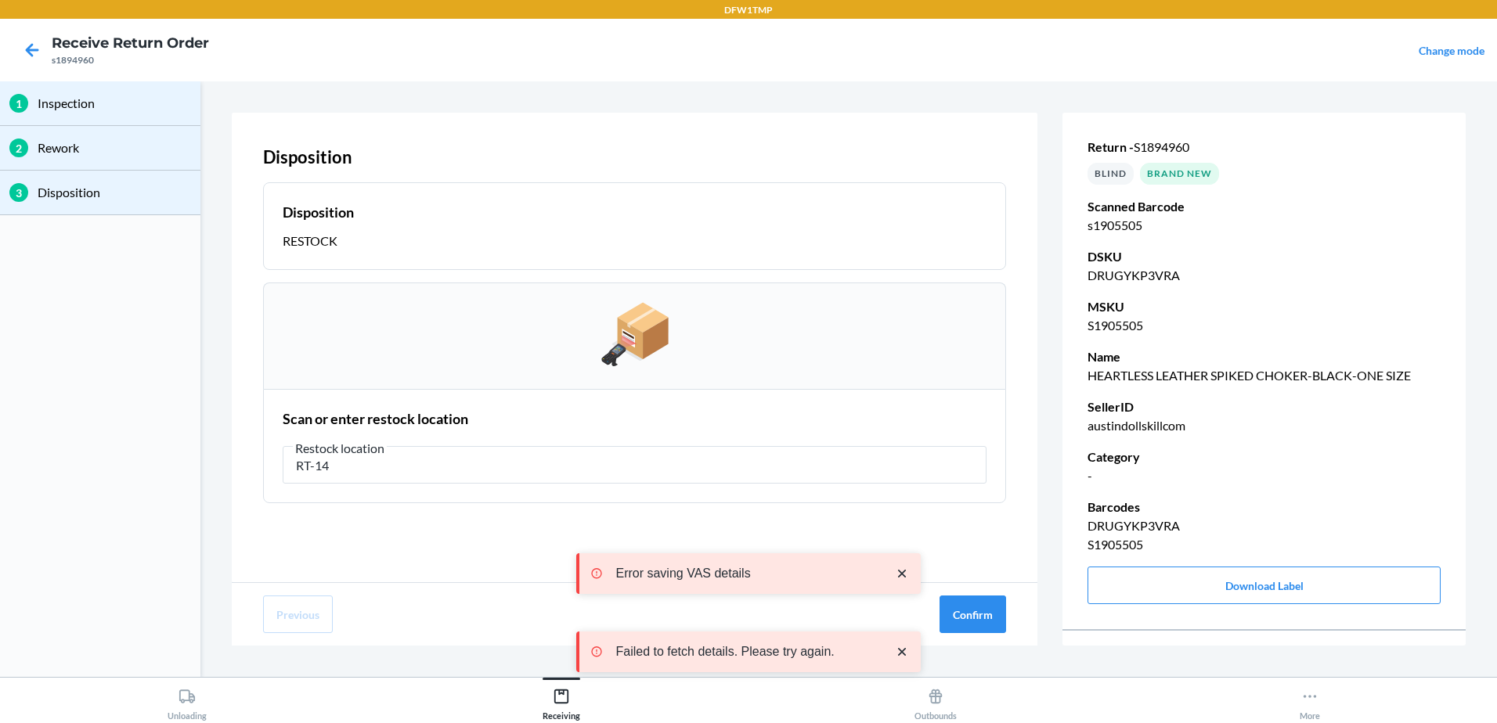
type input "RT-14"
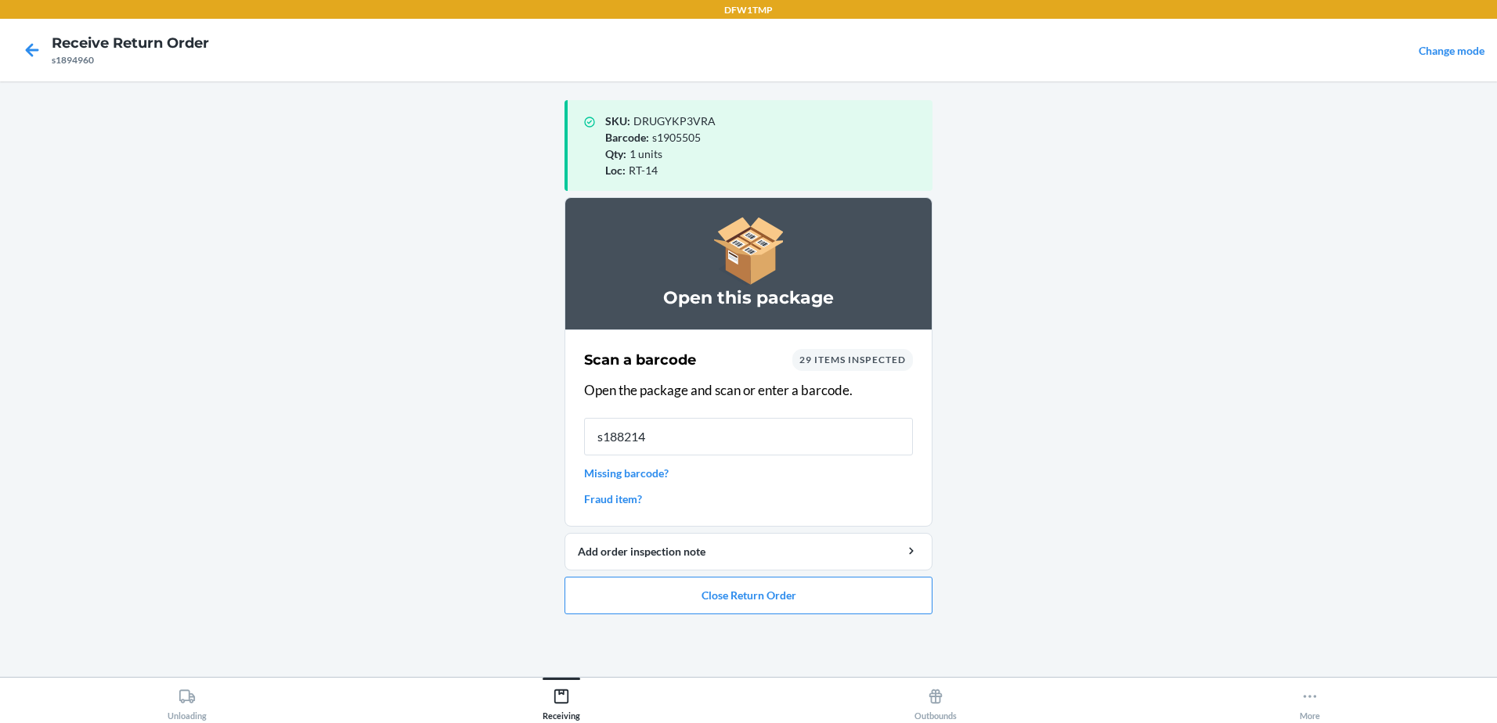
type input "s1882140"
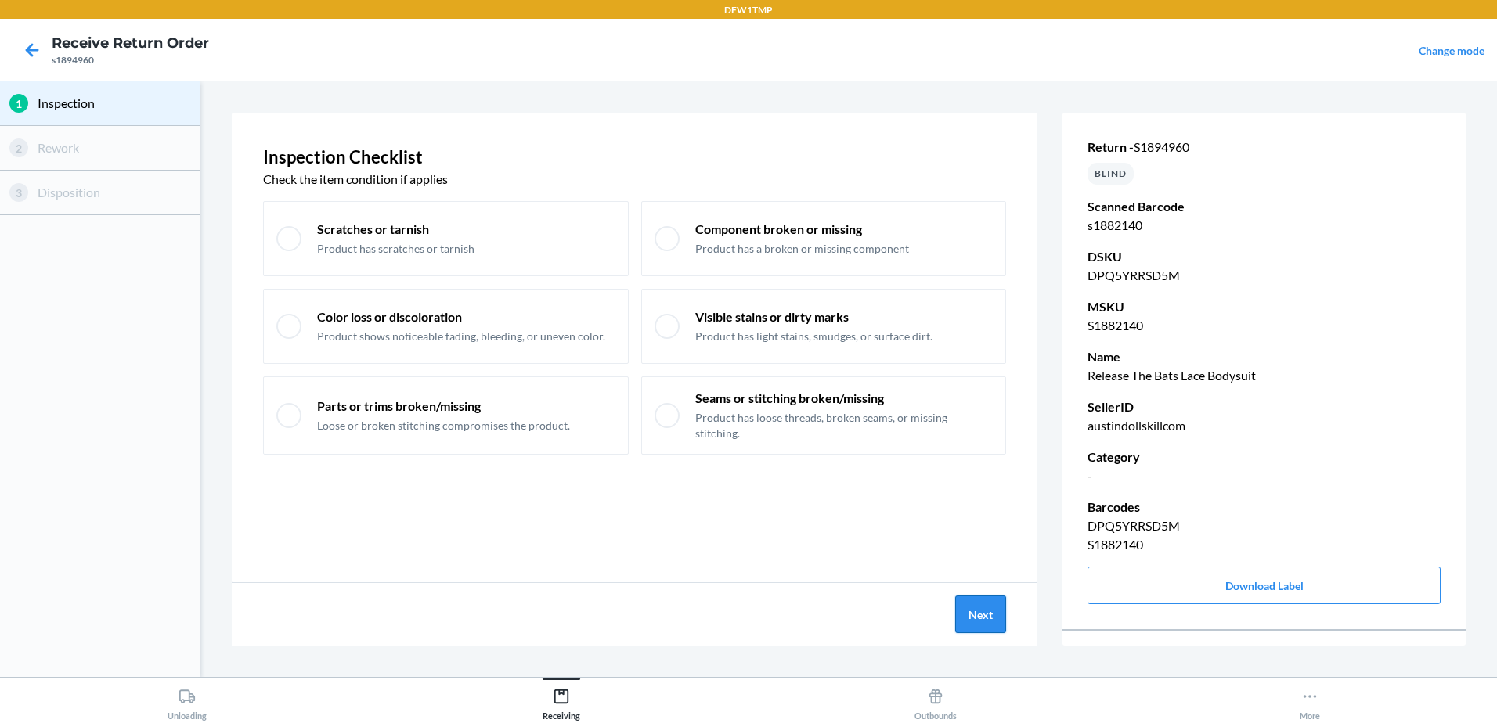
click at [984, 622] on button "Next" at bounding box center [980, 615] width 51 height 38
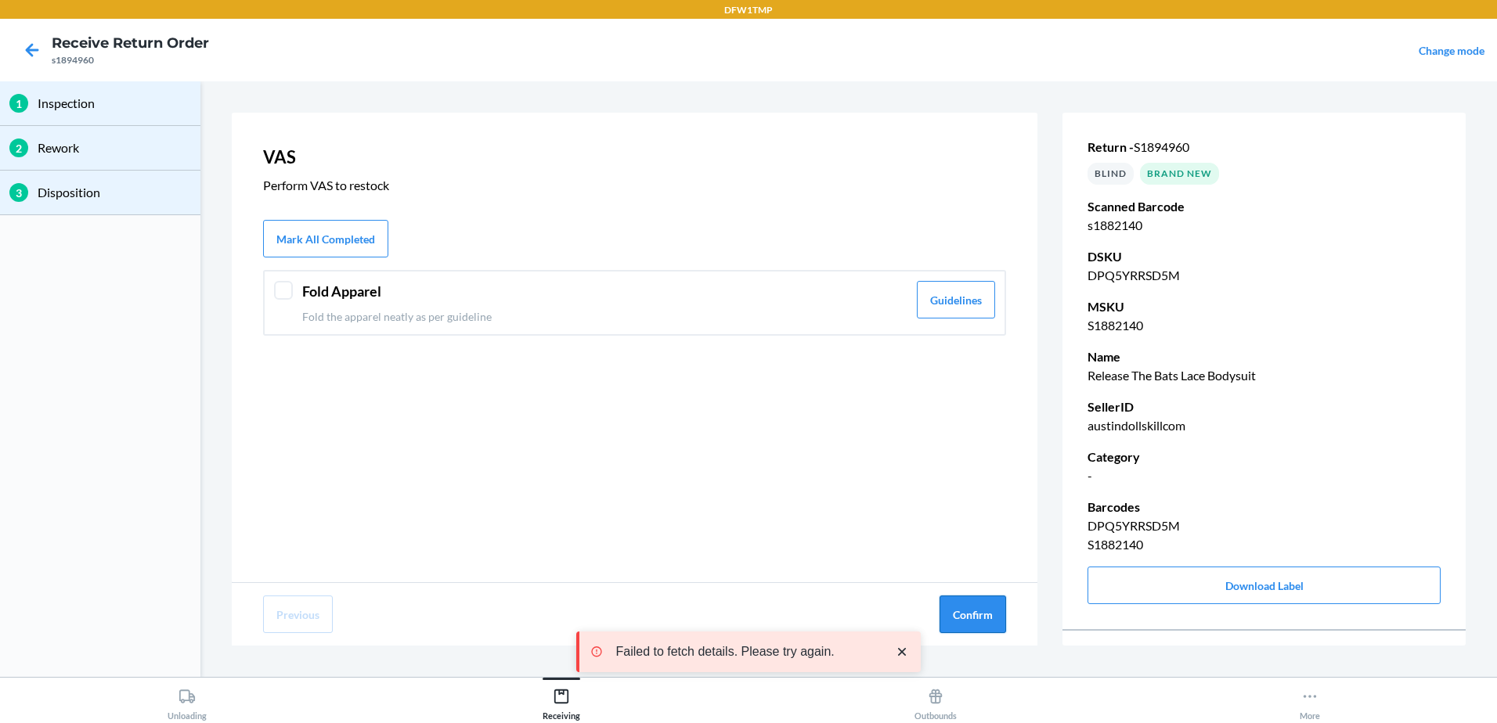
click at [980, 620] on button "Confirm" at bounding box center [972, 615] width 67 height 38
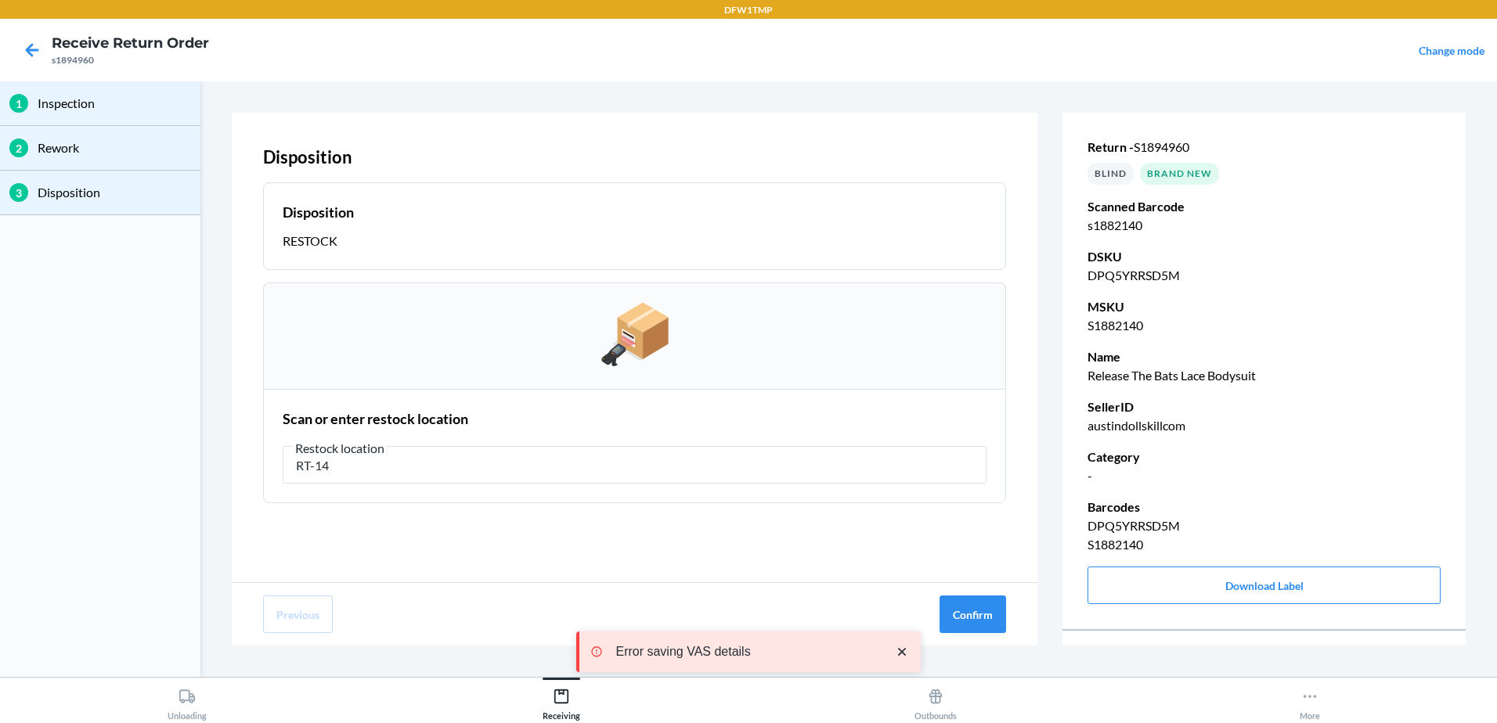
type input "RT-14"
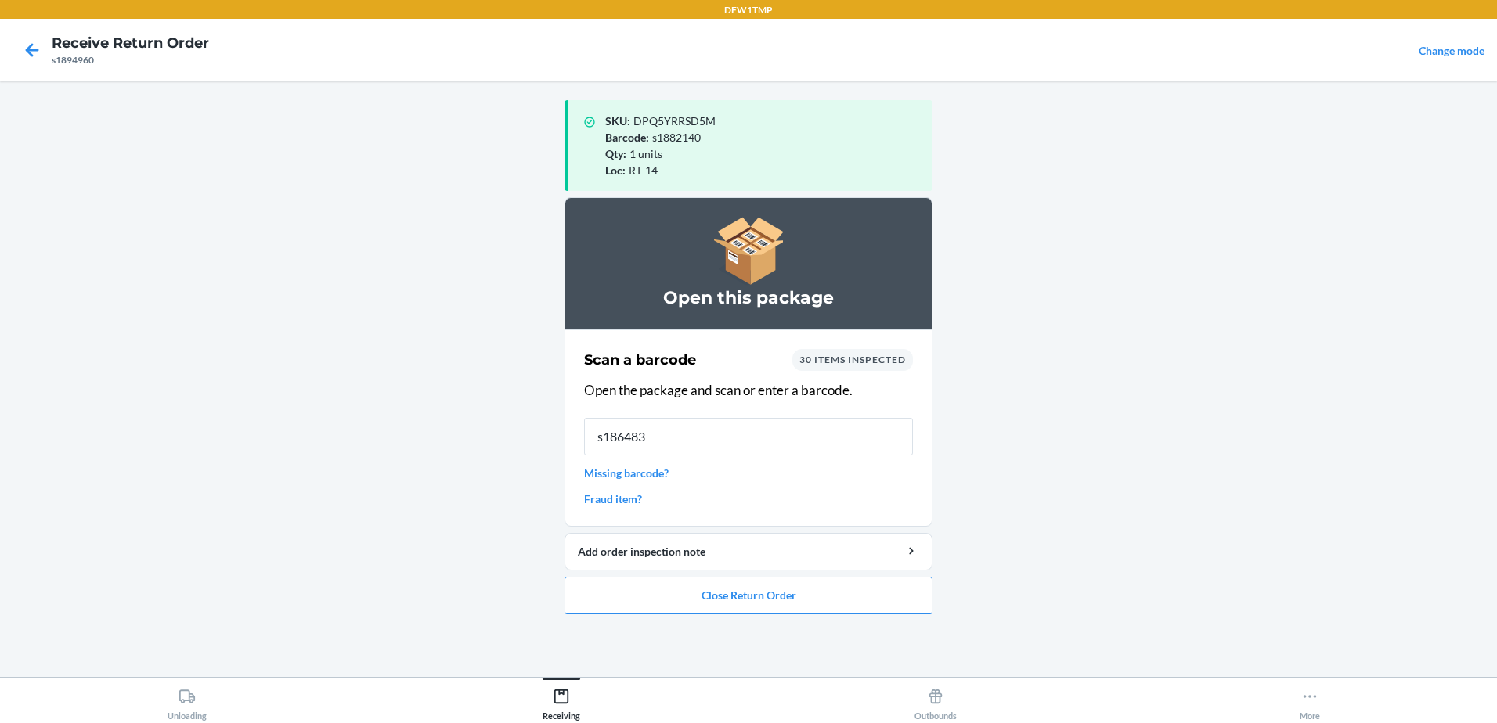
type input "s1864832"
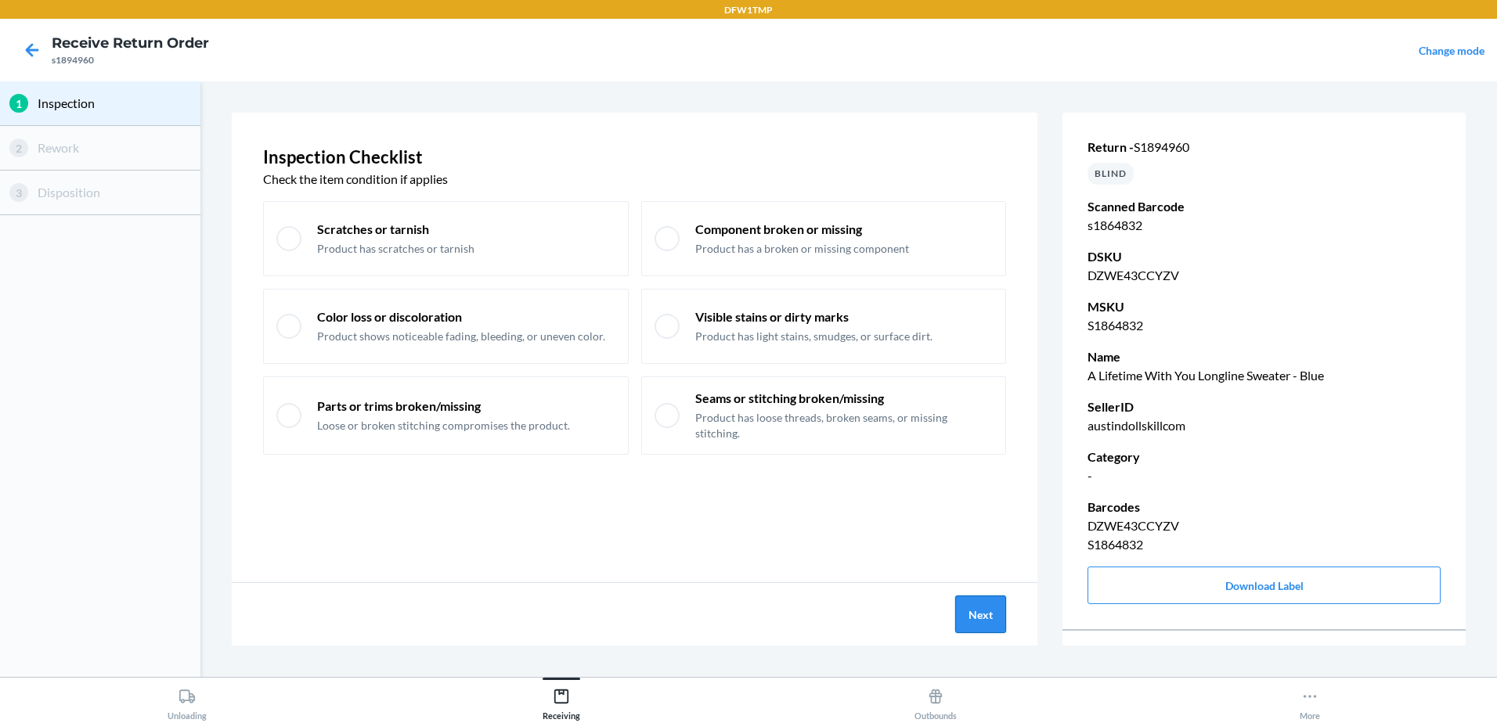
click at [986, 615] on button "Next" at bounding box center [980, 615] width 51 height 38
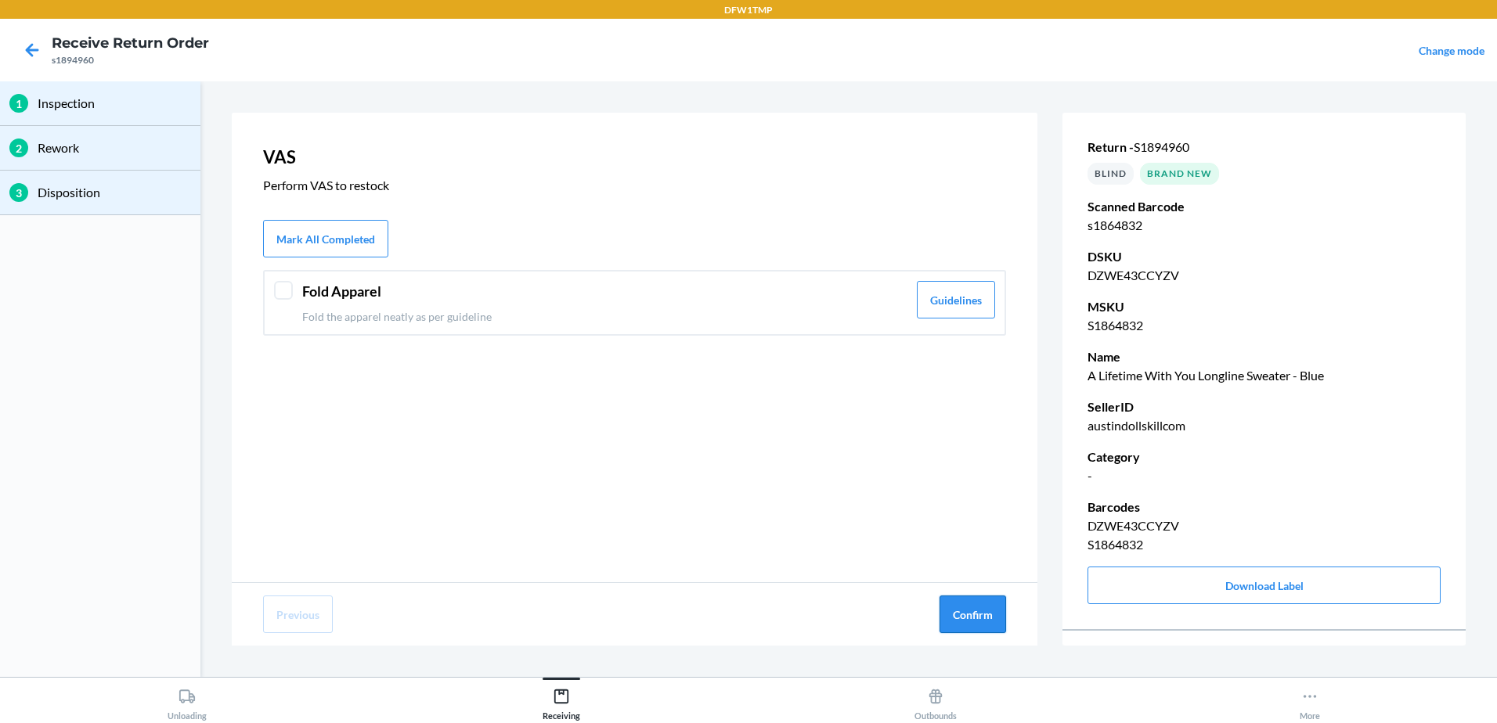
drag, startPoint x: 986, startPoint y: 615, endPoint x: 993, endPoint y: 632, distance: 18.9
click at [993, 632] on button "Confirm" at bounding box center [972, 615] width 67 height 38
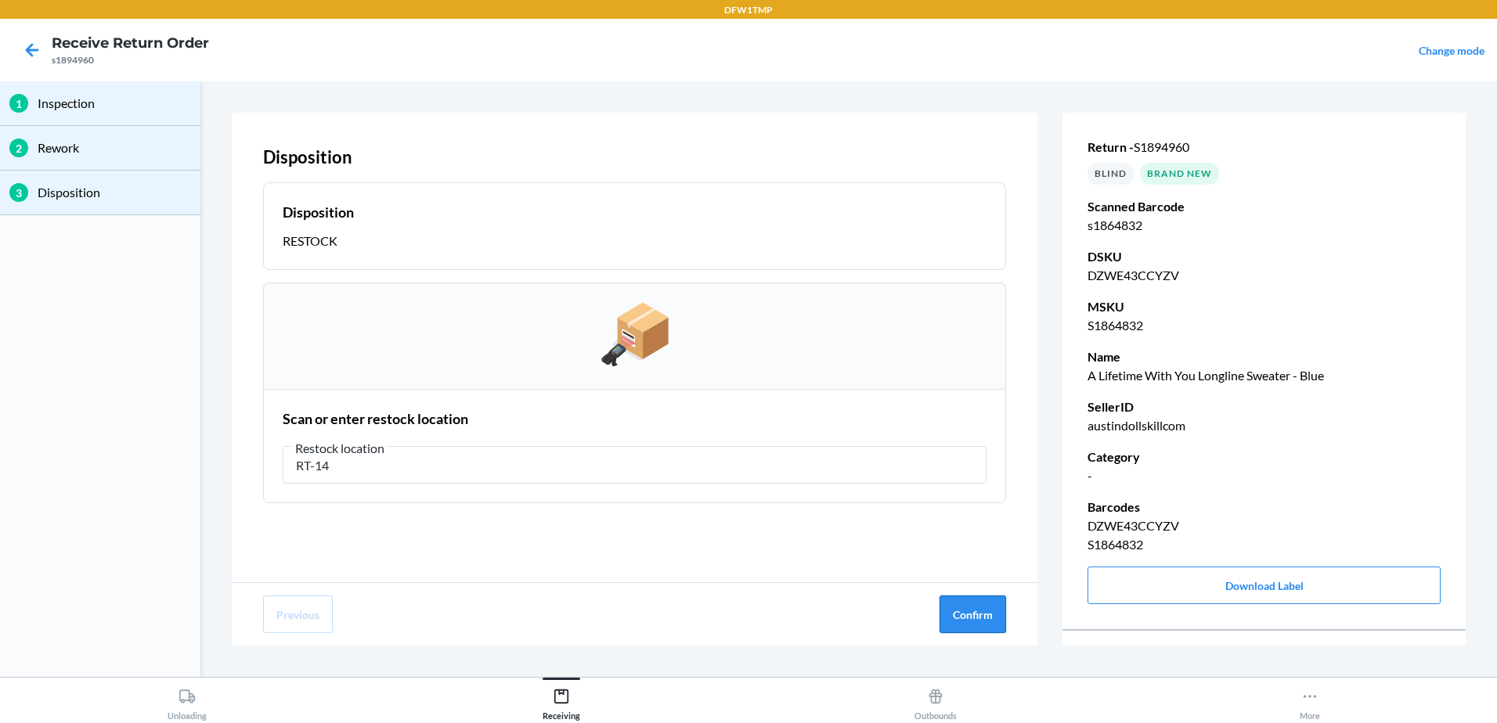
type input "RT-14"
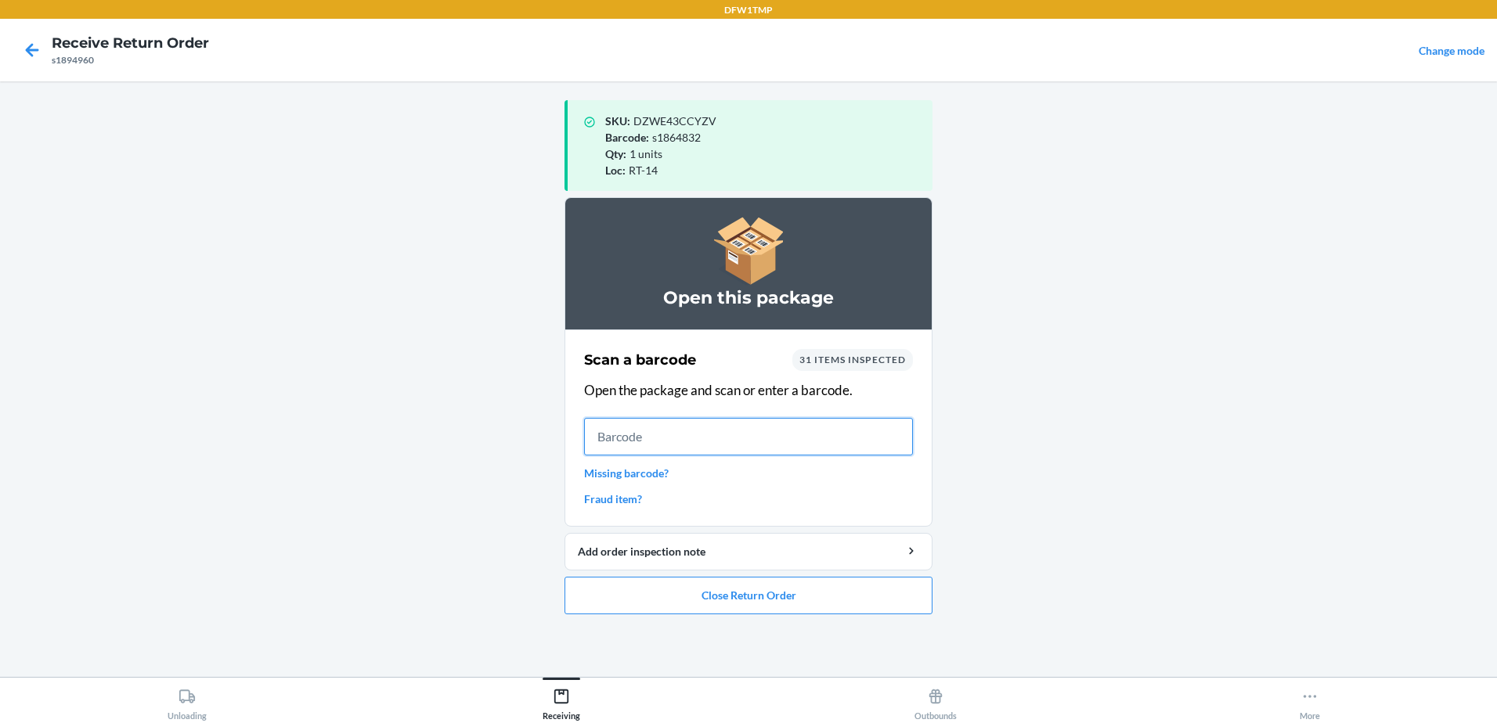
click at [607, 437] on input "text" at bounding box center [748, 437] width 329 height 38
type input "s1892912"
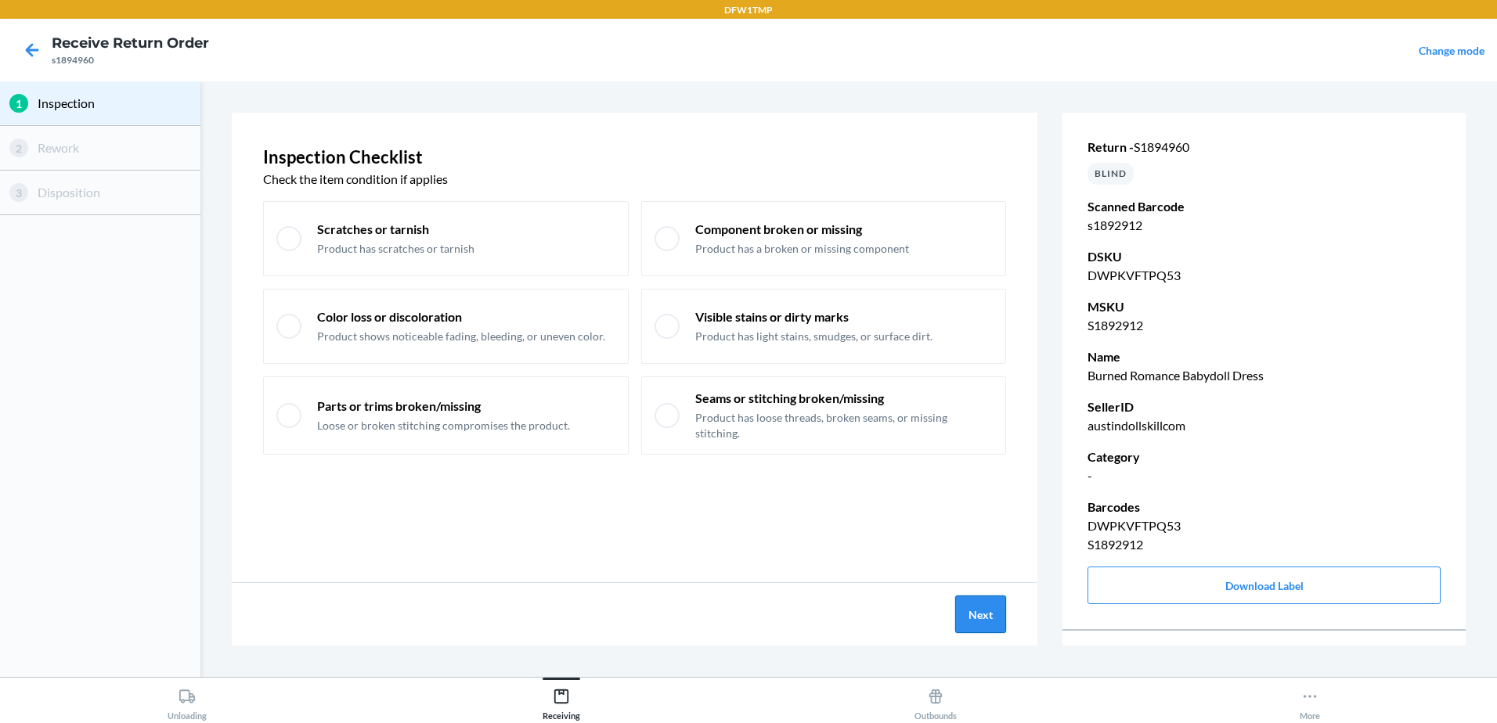
click at [967, 611] on button "Next" at bounding box center [980, 615] width 51 height 38
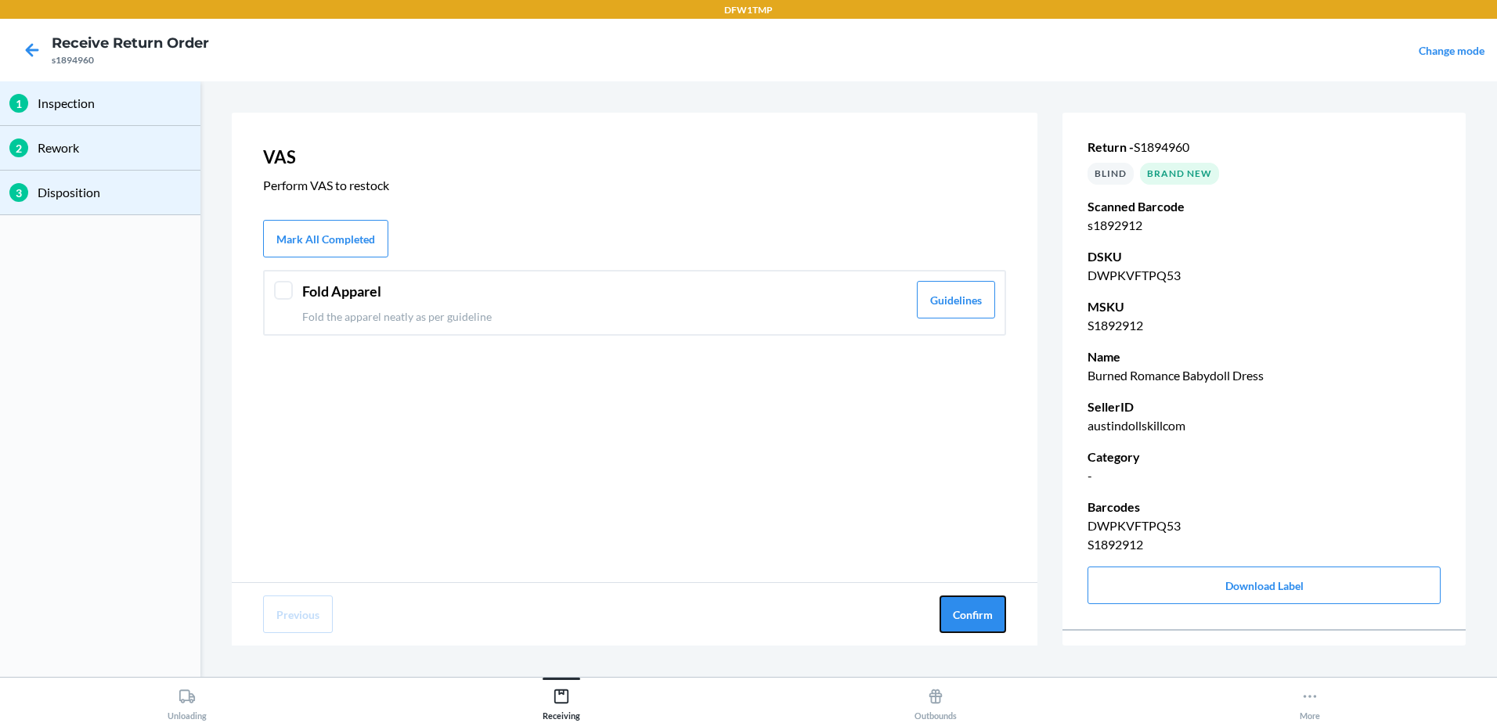
click at [965, 611] on button "Confirm" at bounding box center [972, 615] width 67 height 38
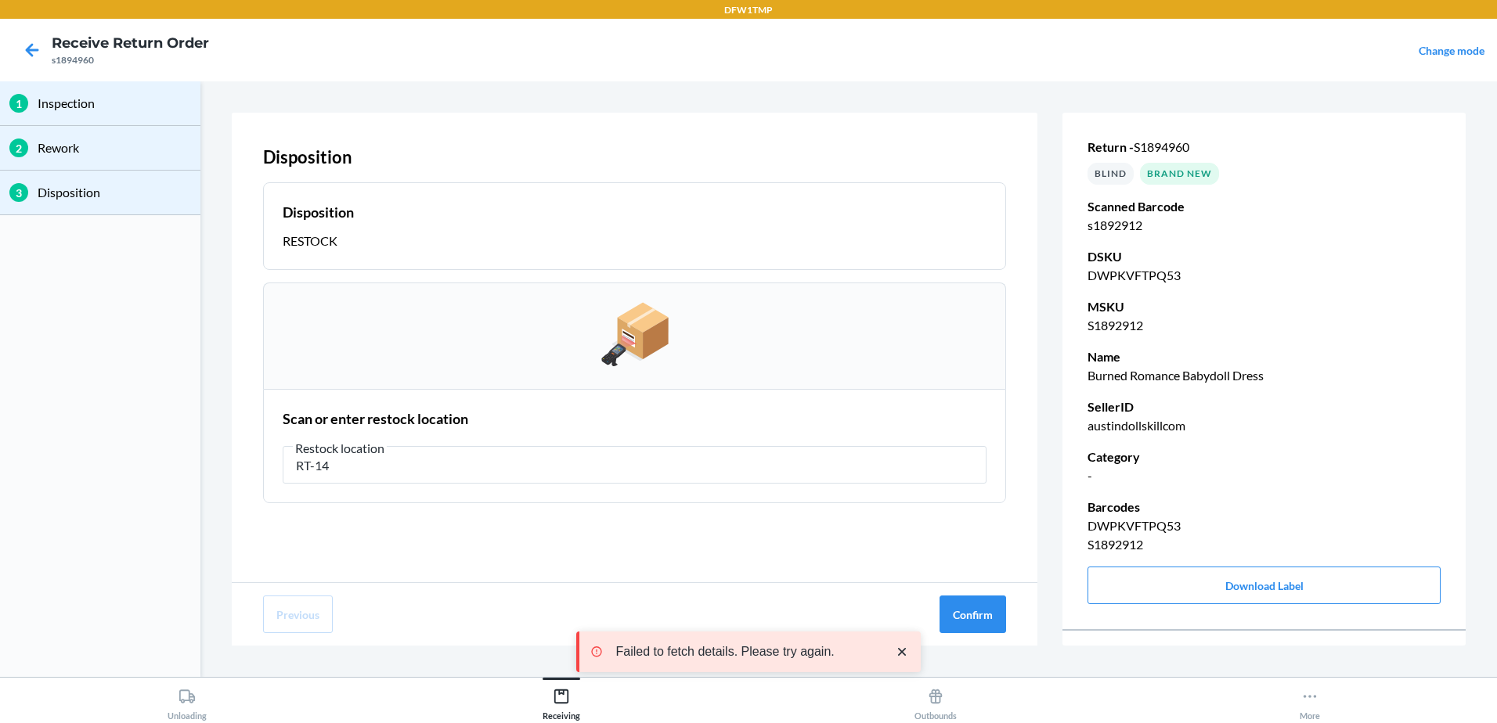
type input "RT-14"
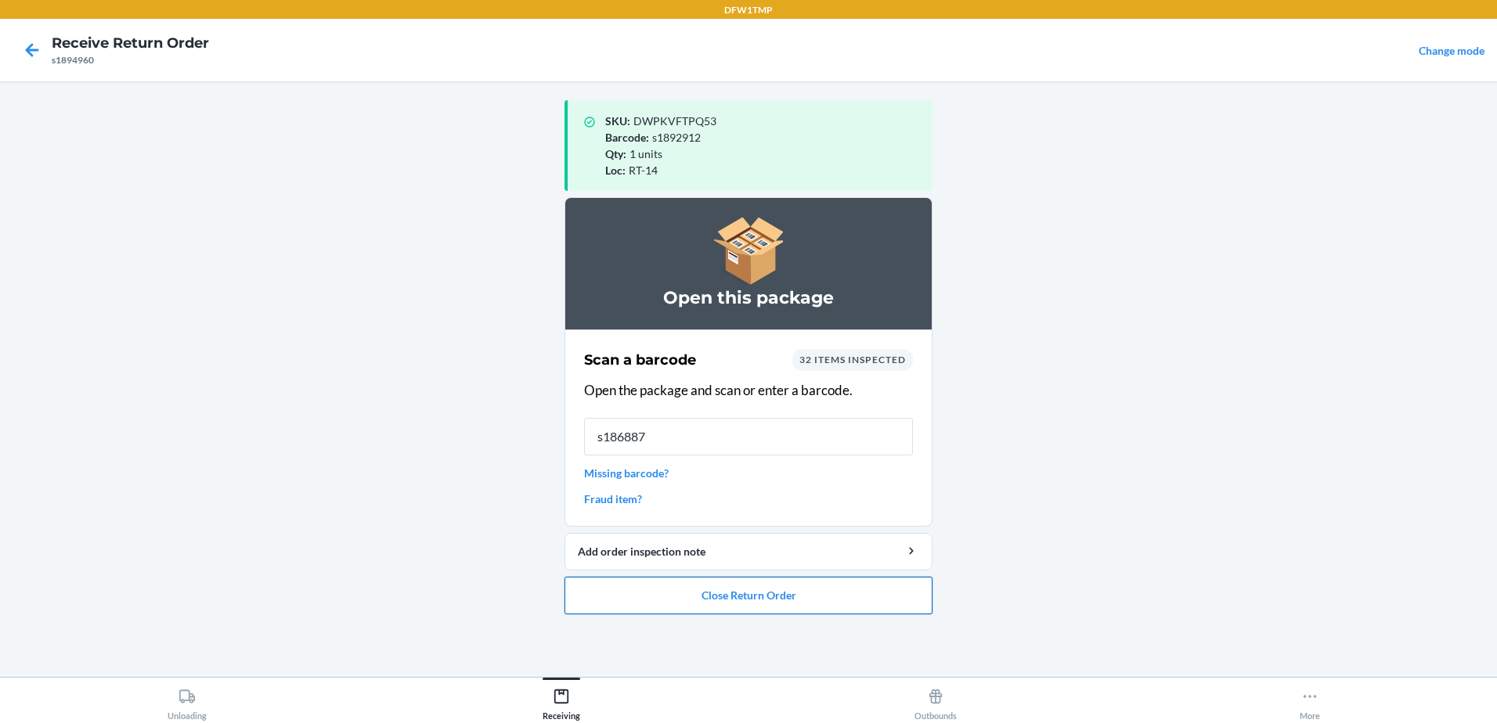
type input "s1868874"
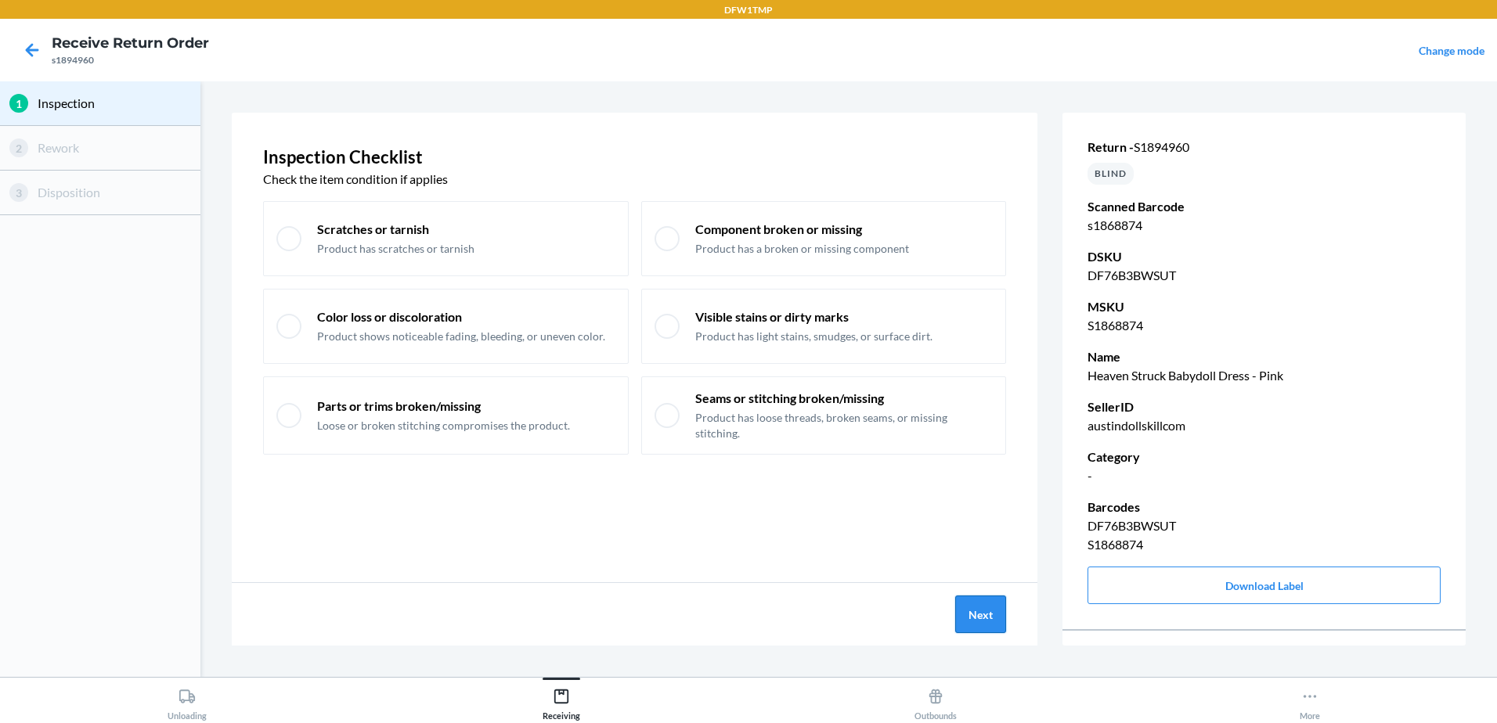
click at [990, 625] on button "Next" at bounding box center [980, 615] width 51 height 38
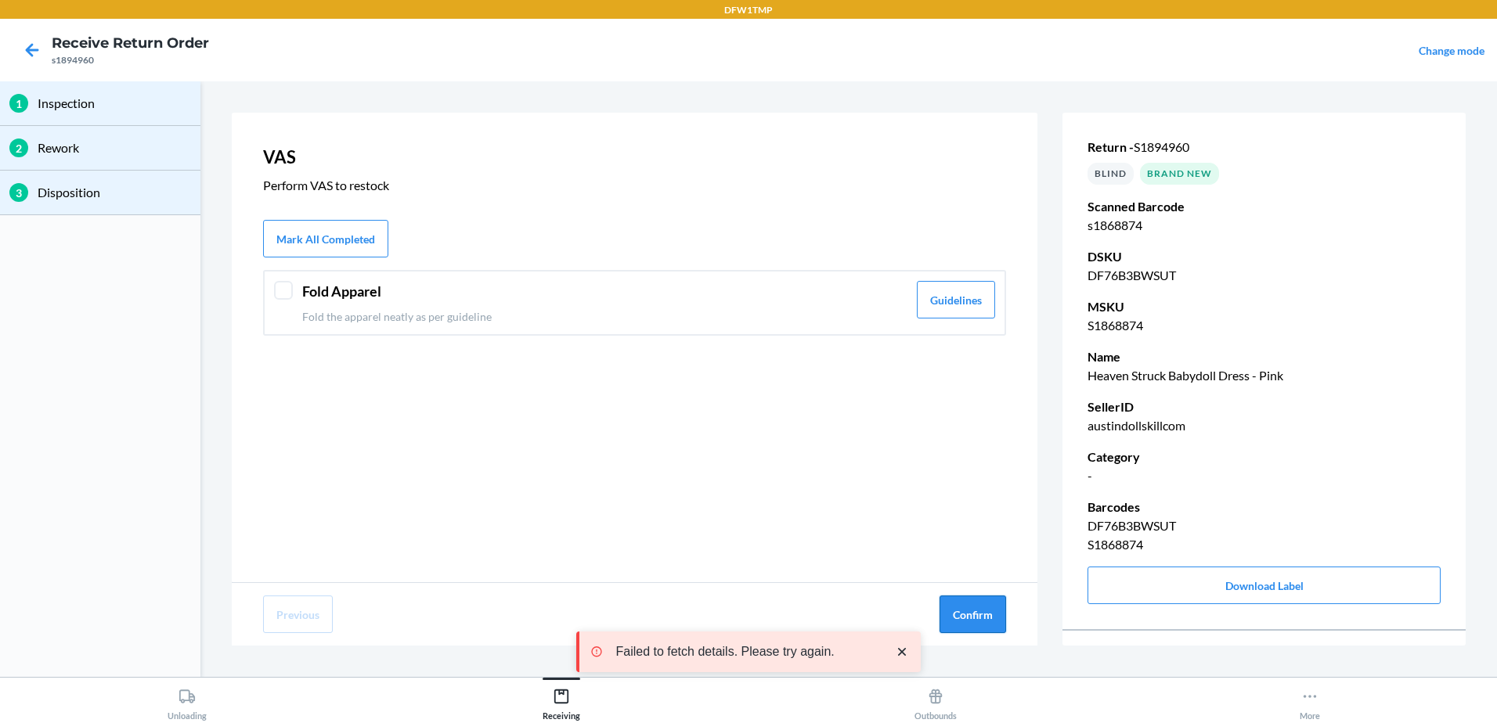
click at [989, 621] on button "Confirm" at bounding box center [972, 615] width 67 height 38
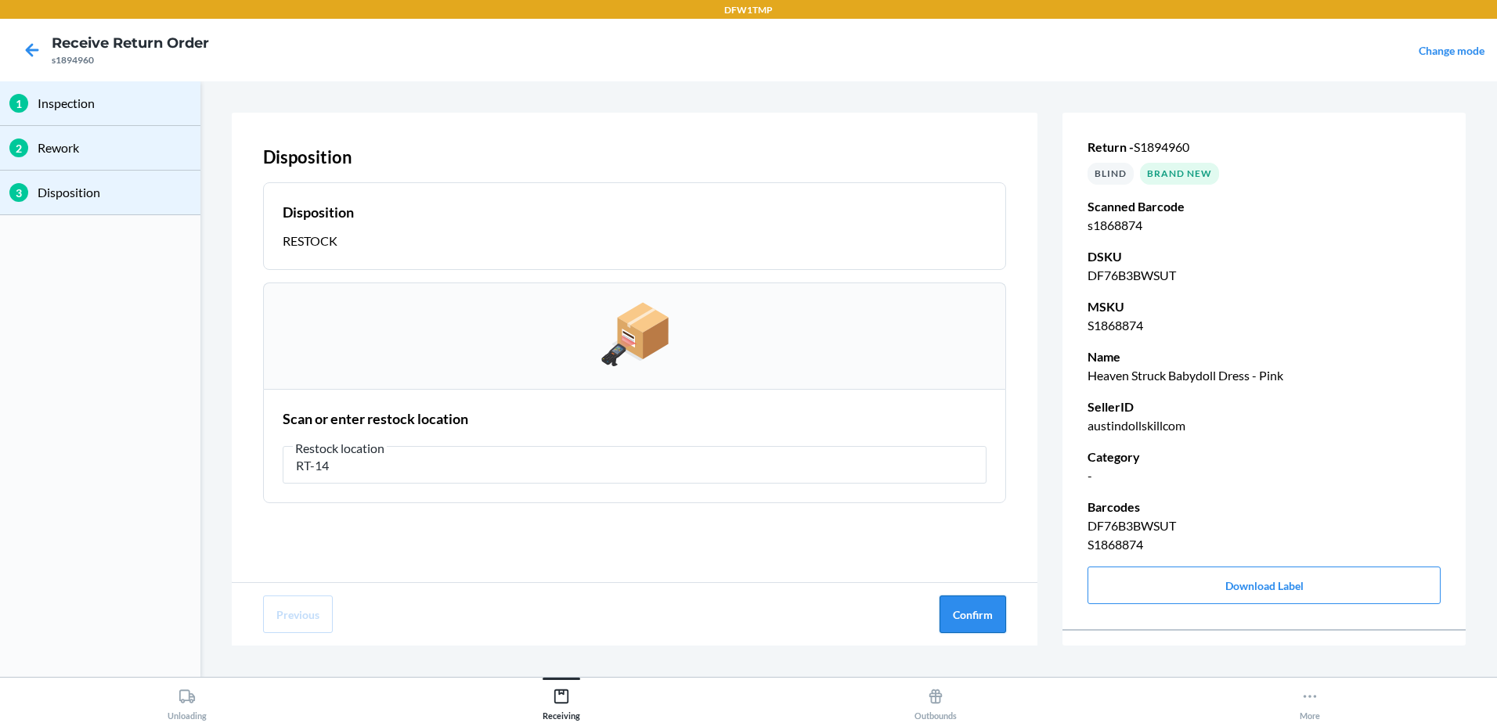
type input "RT-14"
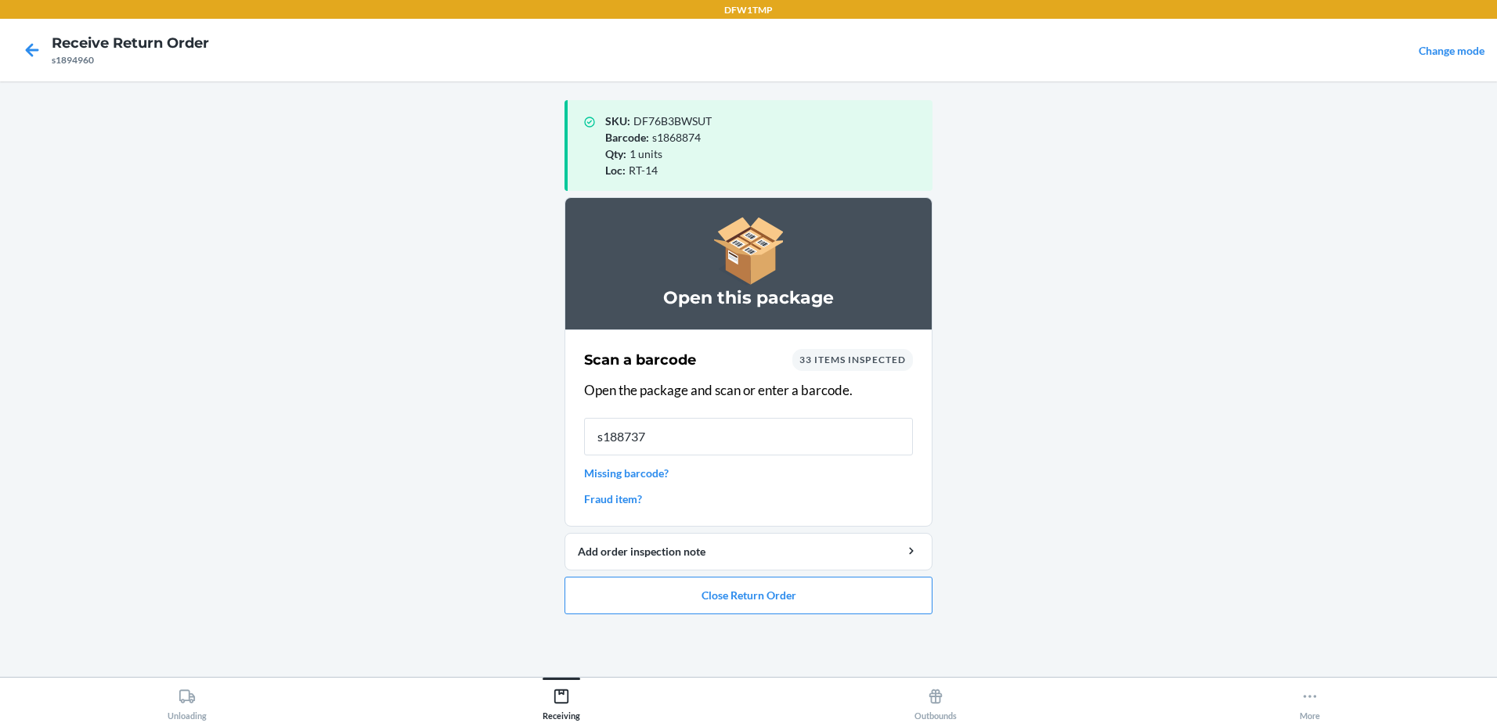
type input "s1887376"
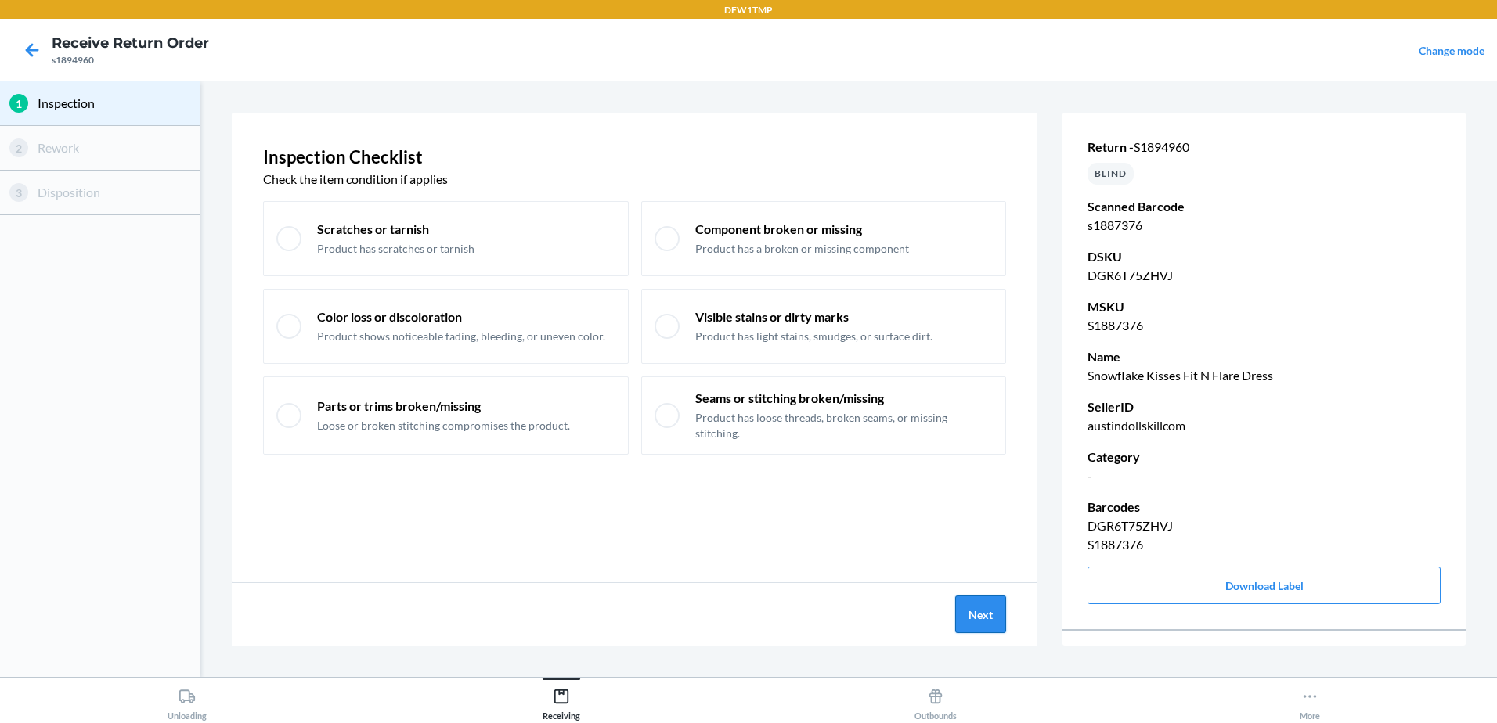
click at [975, 606] on button "Next" at bounding box center [980, 615] width 51 height 38
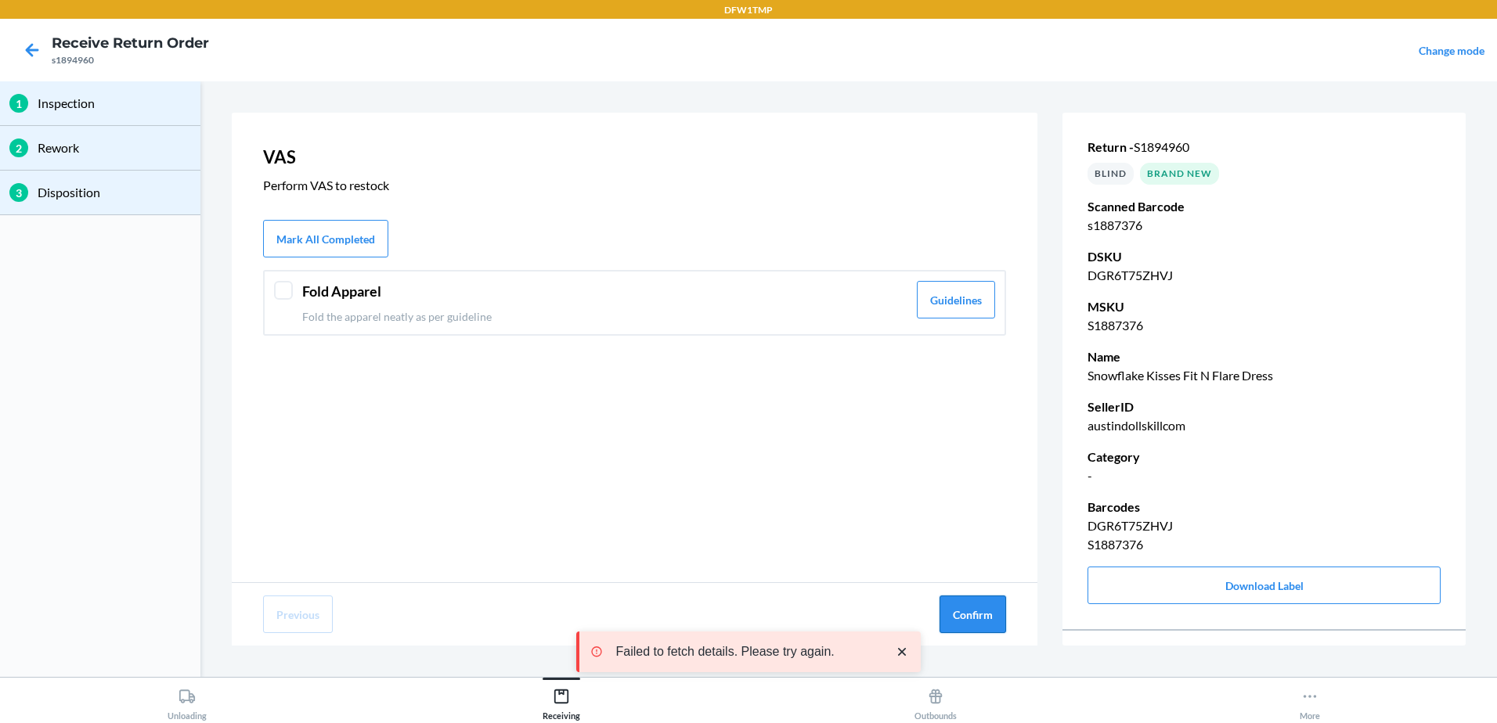
click at [977, 609] on button "Confirm" at bounding box center [972, 615] width 67 height 38
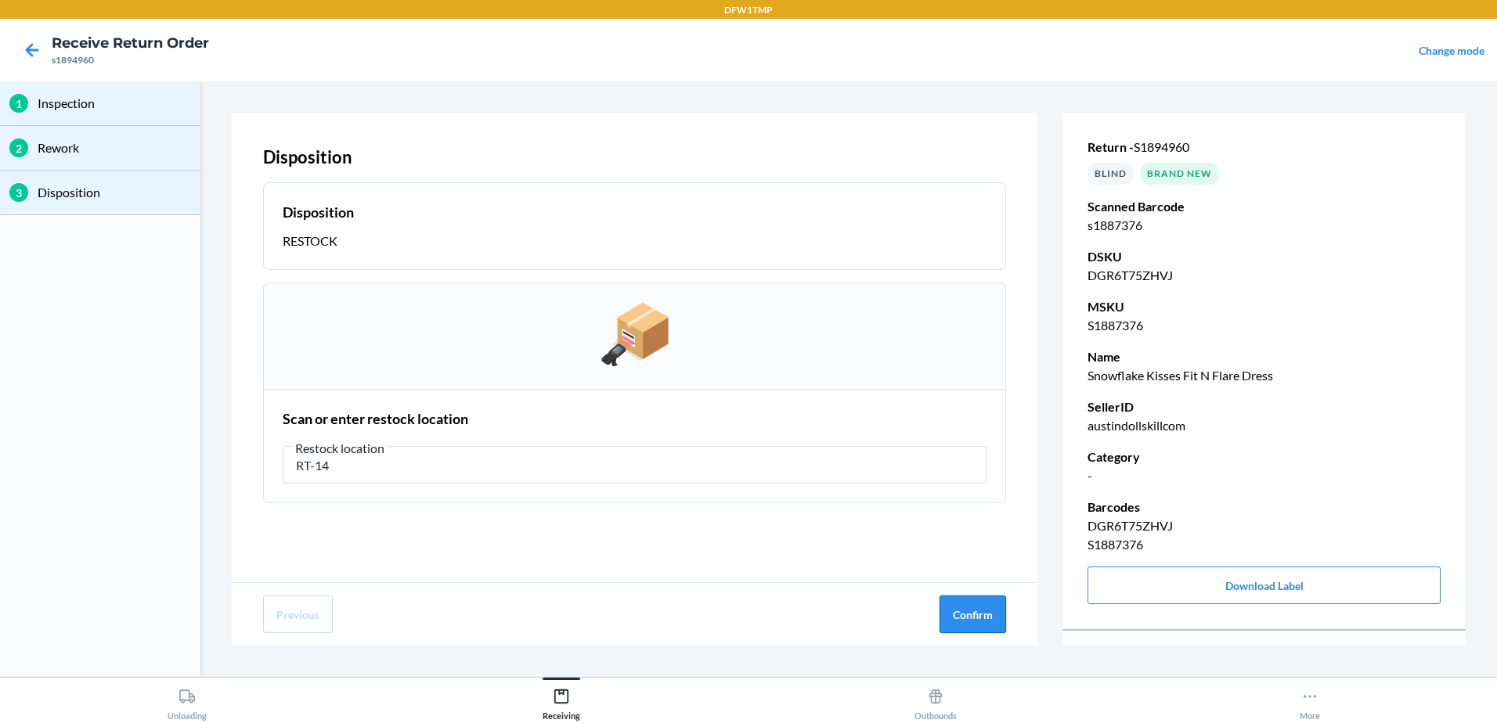
type input "RT-14"
click at [983, 619] on button "Confirm" at bounding box center [972, 615] width 67 height 38
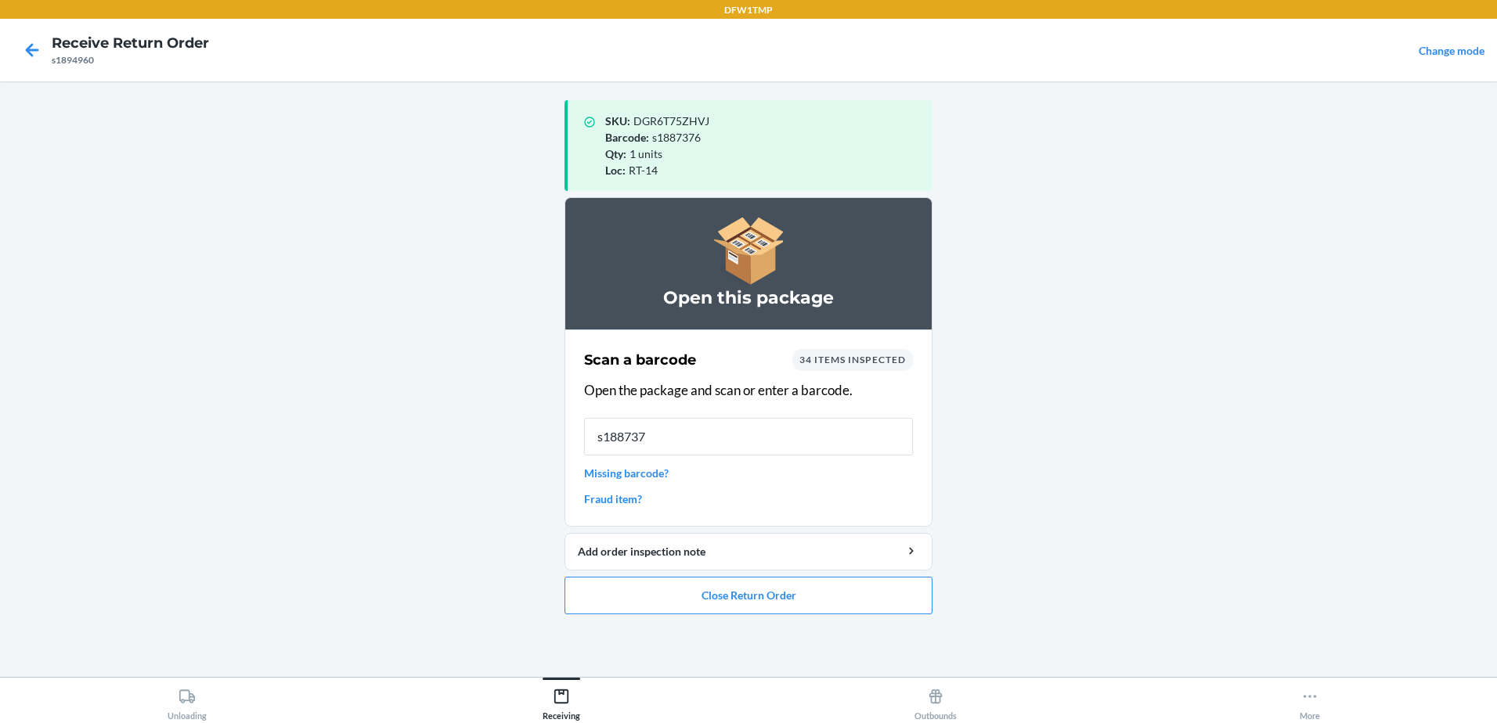
type input "s1887376"
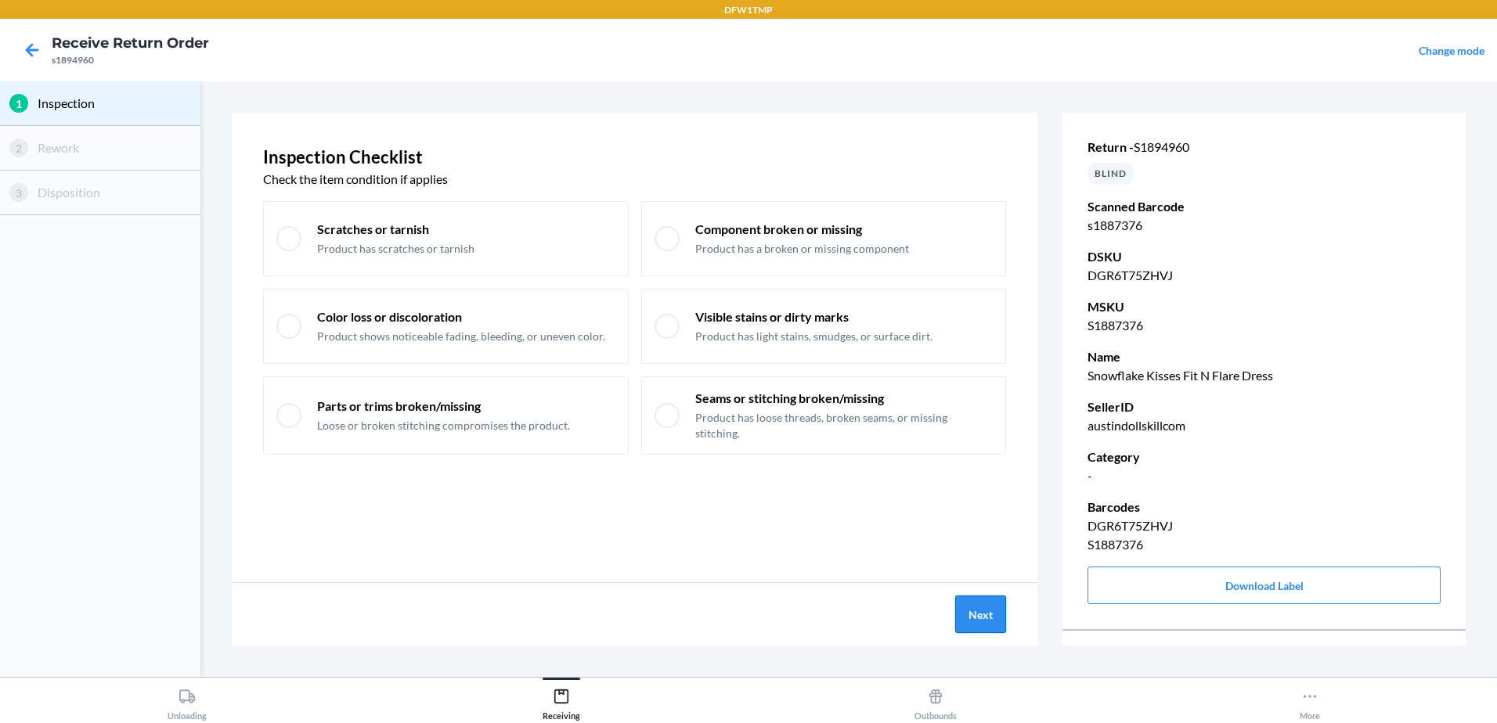
click at [972, 613] on button "Next" at bounding box center [980, 615] width 51 height 38
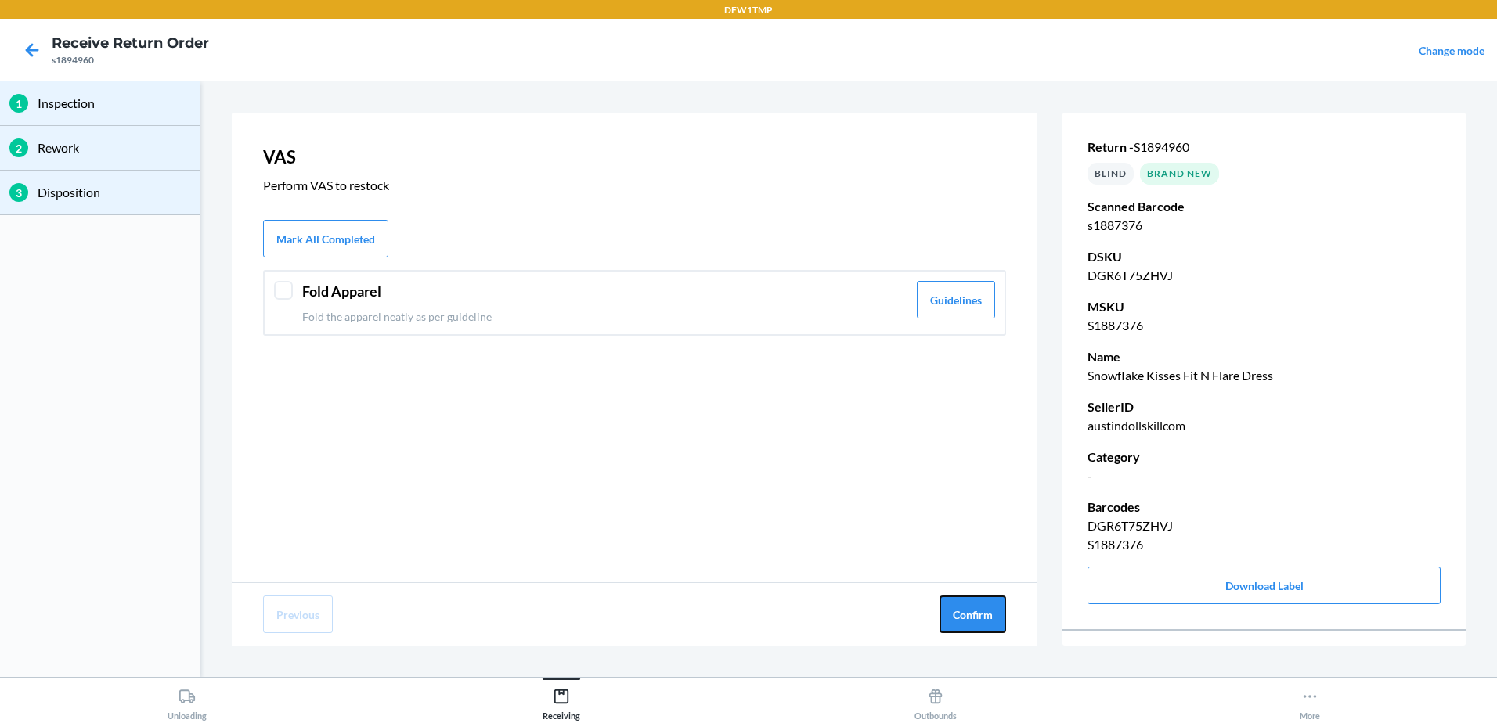
click at [972, 613] on button "Confirm" at bounding box center [972, 615] width 67 height 38
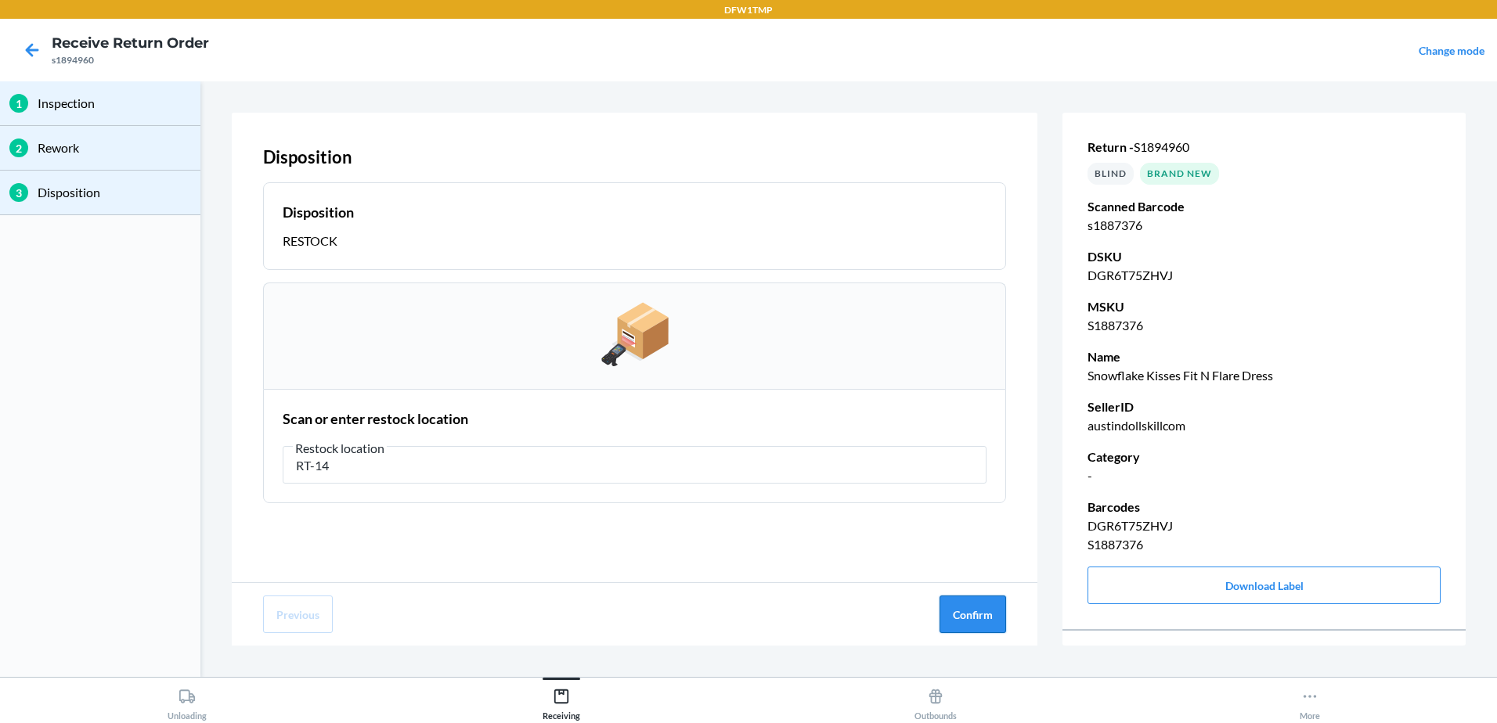
type input "RT-14"
click at [993, 627] on button "Confirm" at bounding box center [972, 615] width 67 height 38
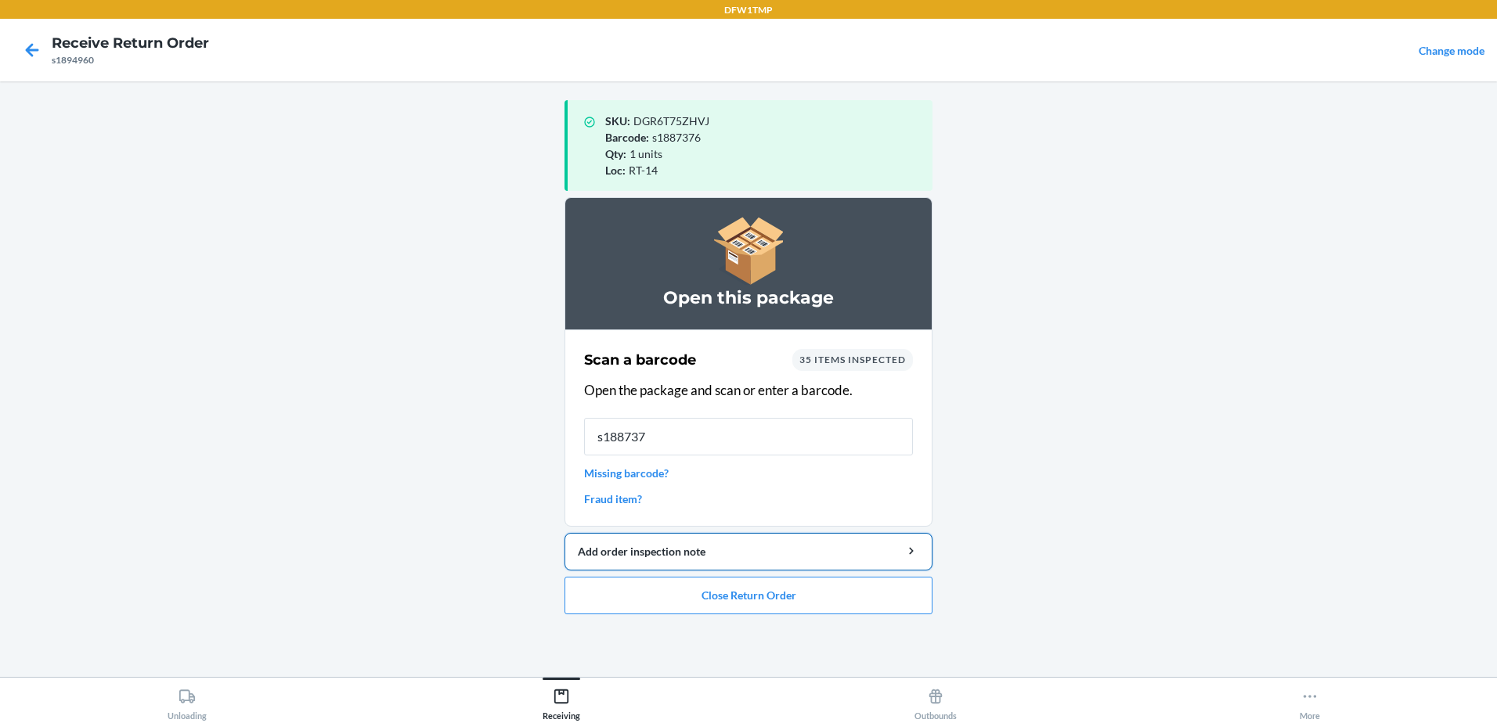
type input "s1887376"
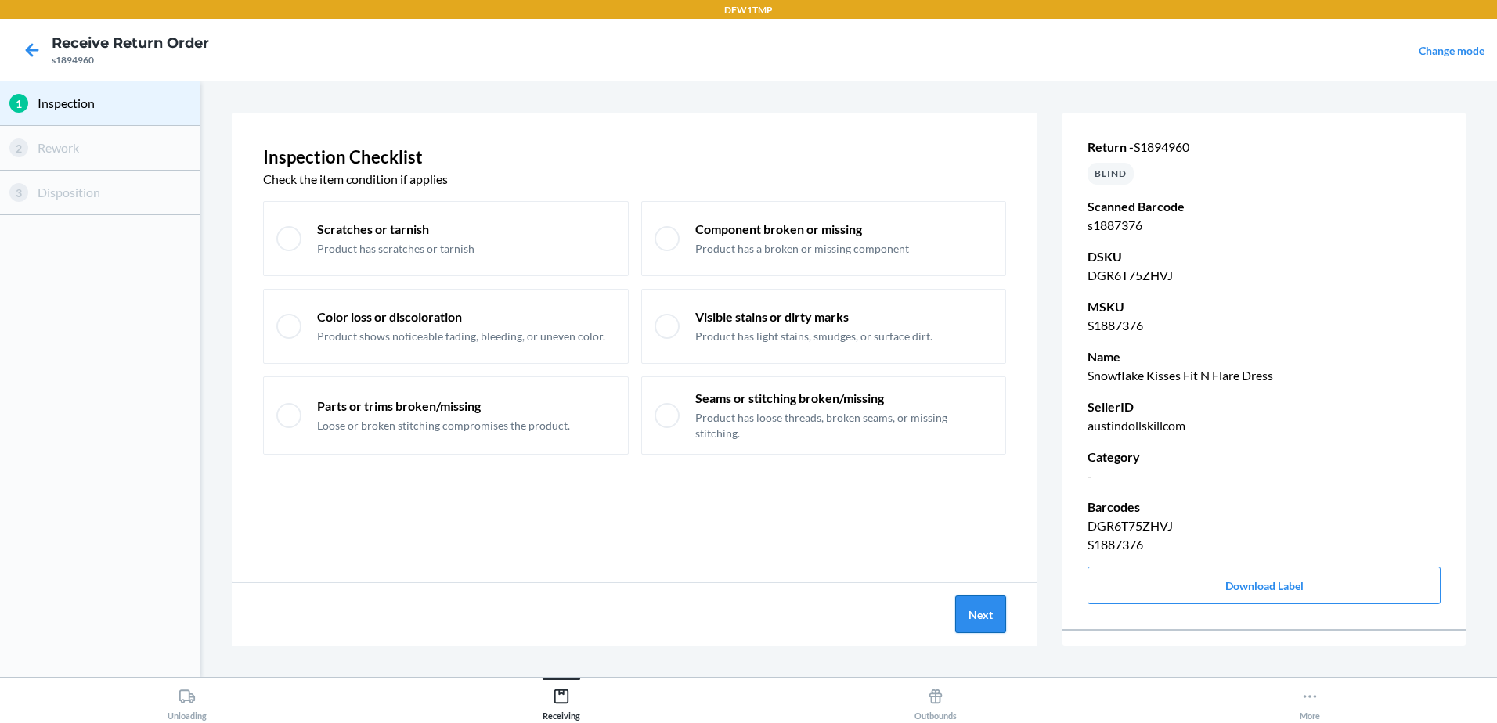
click at [999, 620] on button "Next" at bounding box center [980, 615] width 51 height 38
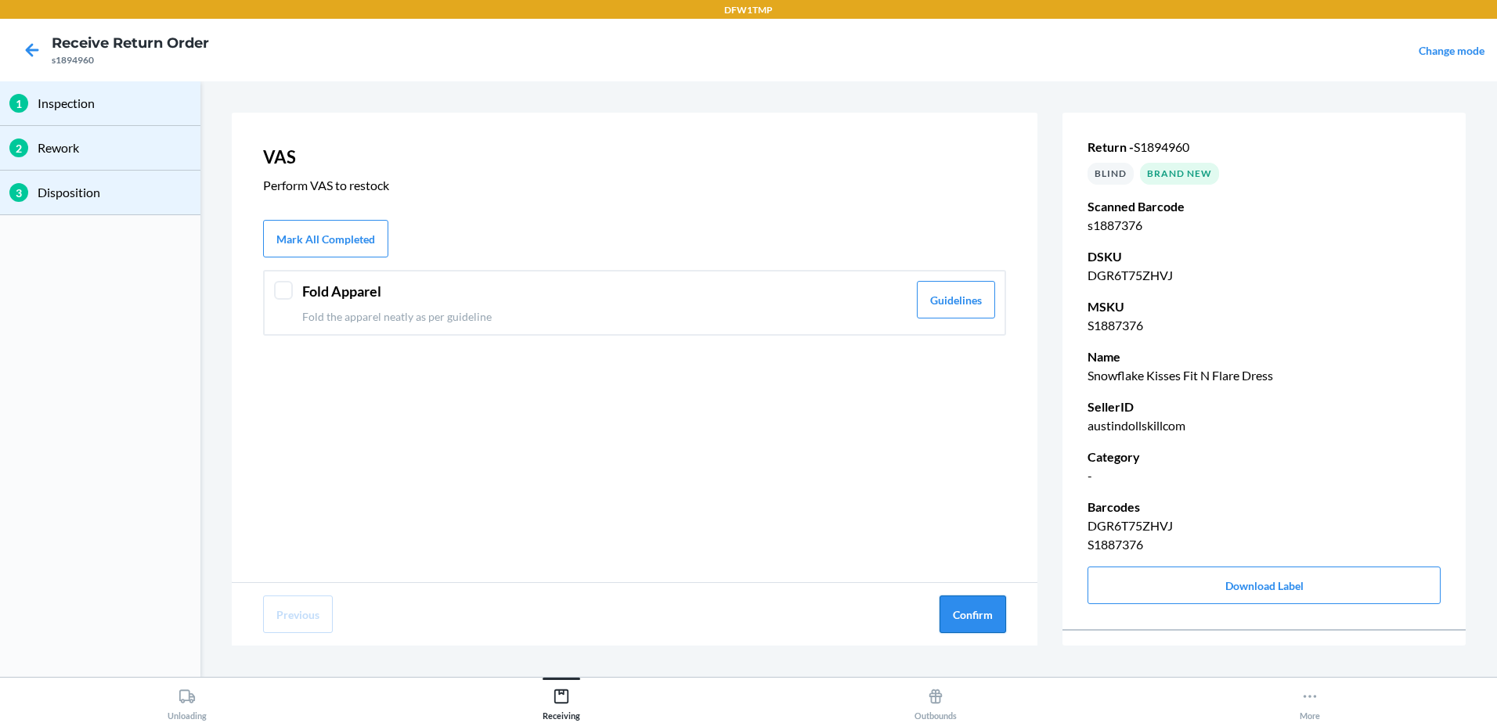
click at [998, 620] on button "Confirm" at bounding box center [972, 615] width 67 height 38
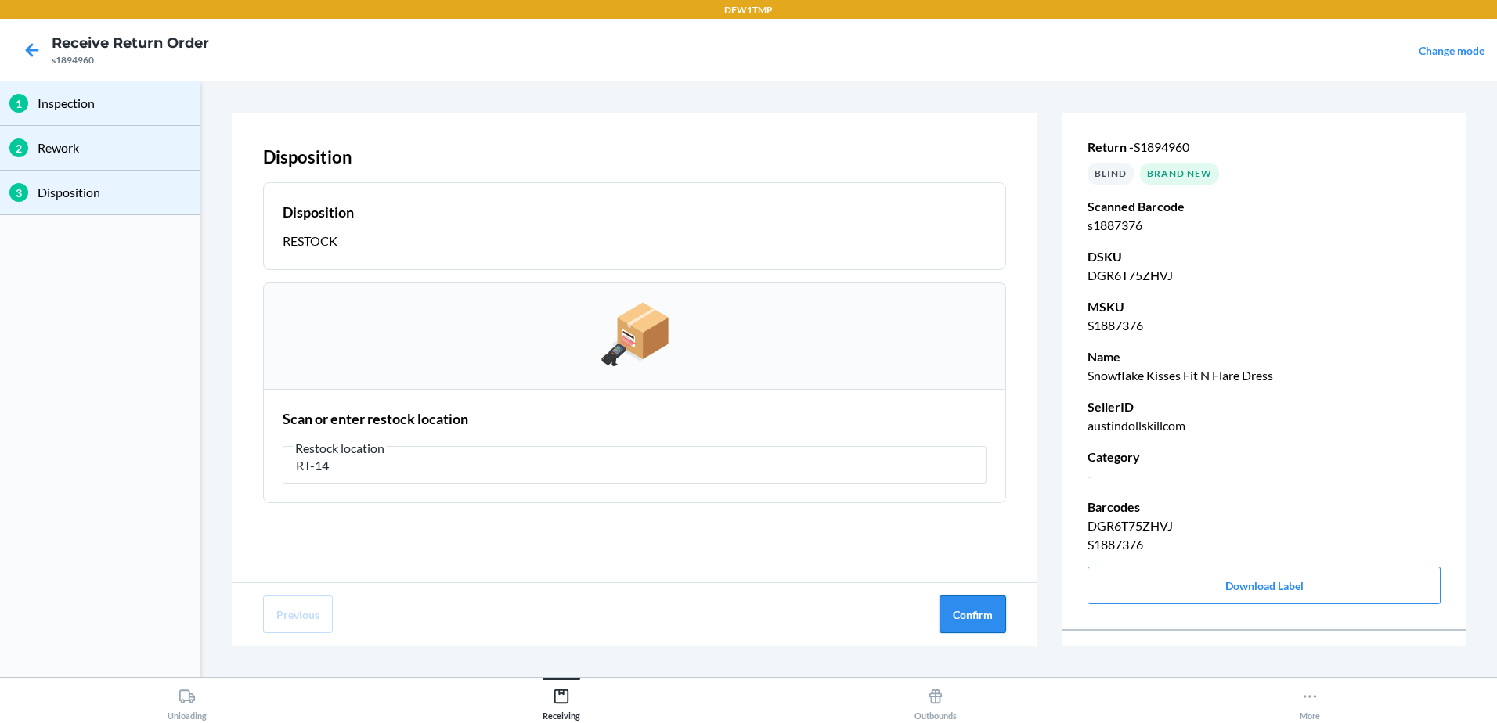
type input "RT-14"
click at [997, 612] on button "Confirm" at bounding box center [972, 615] width 67 height 38
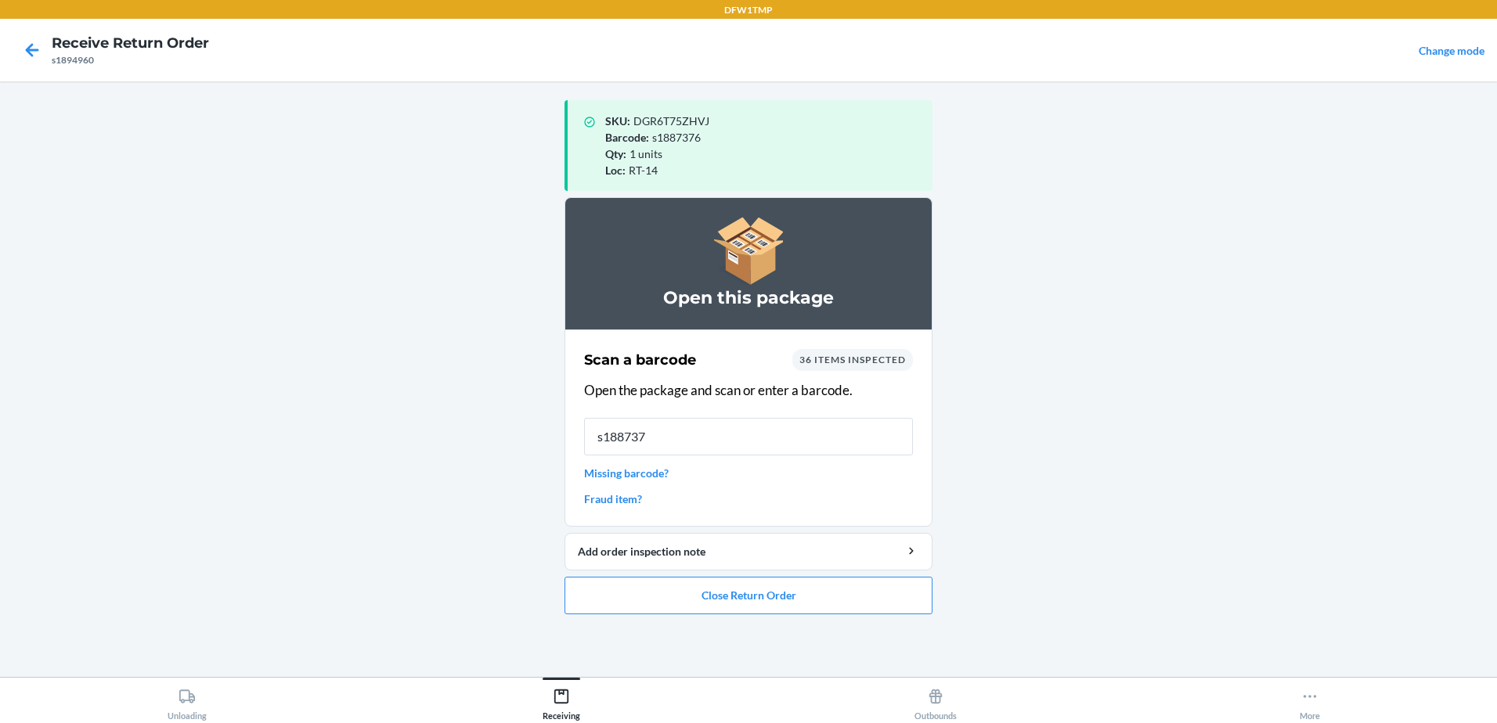
type input "s1887376"
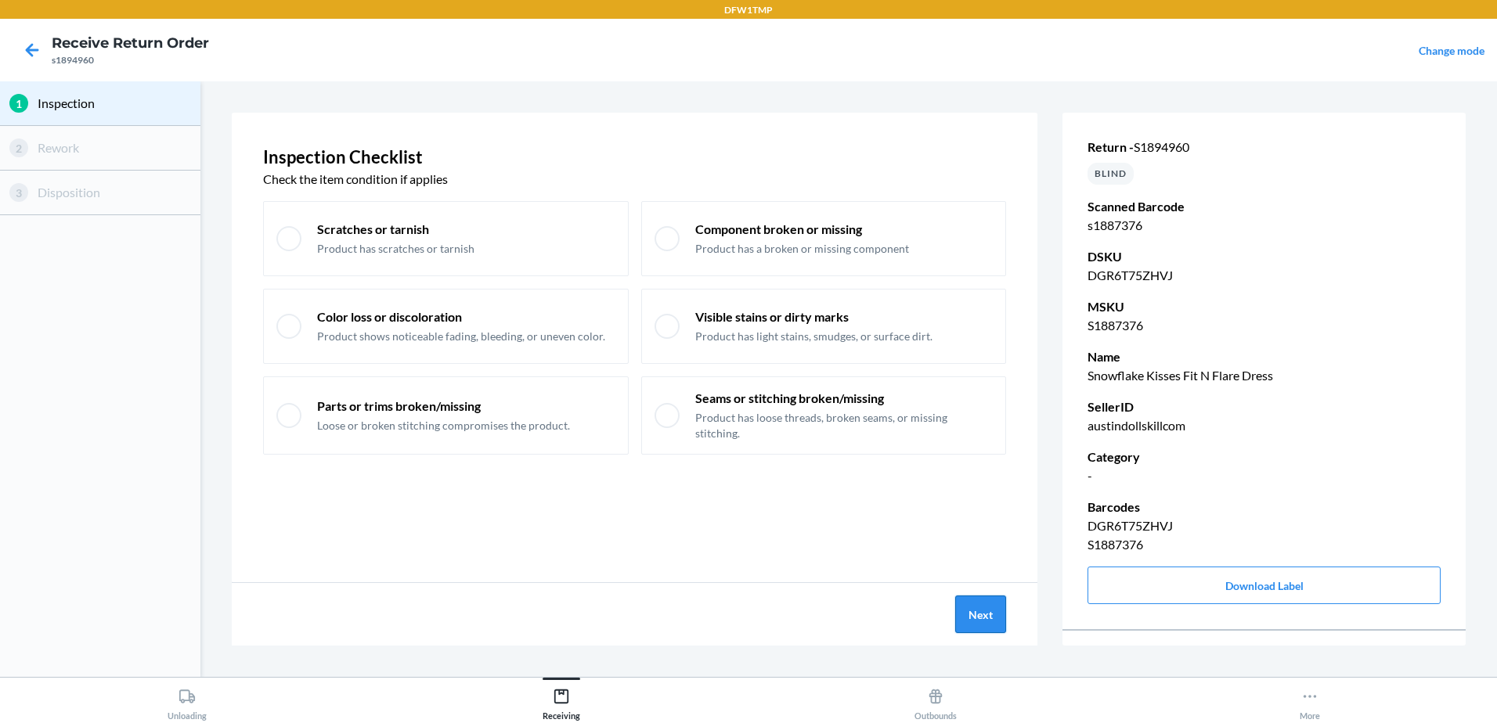
click at [990, 621] on button "Next" at bounding box center [980, 615] width 51 height 38
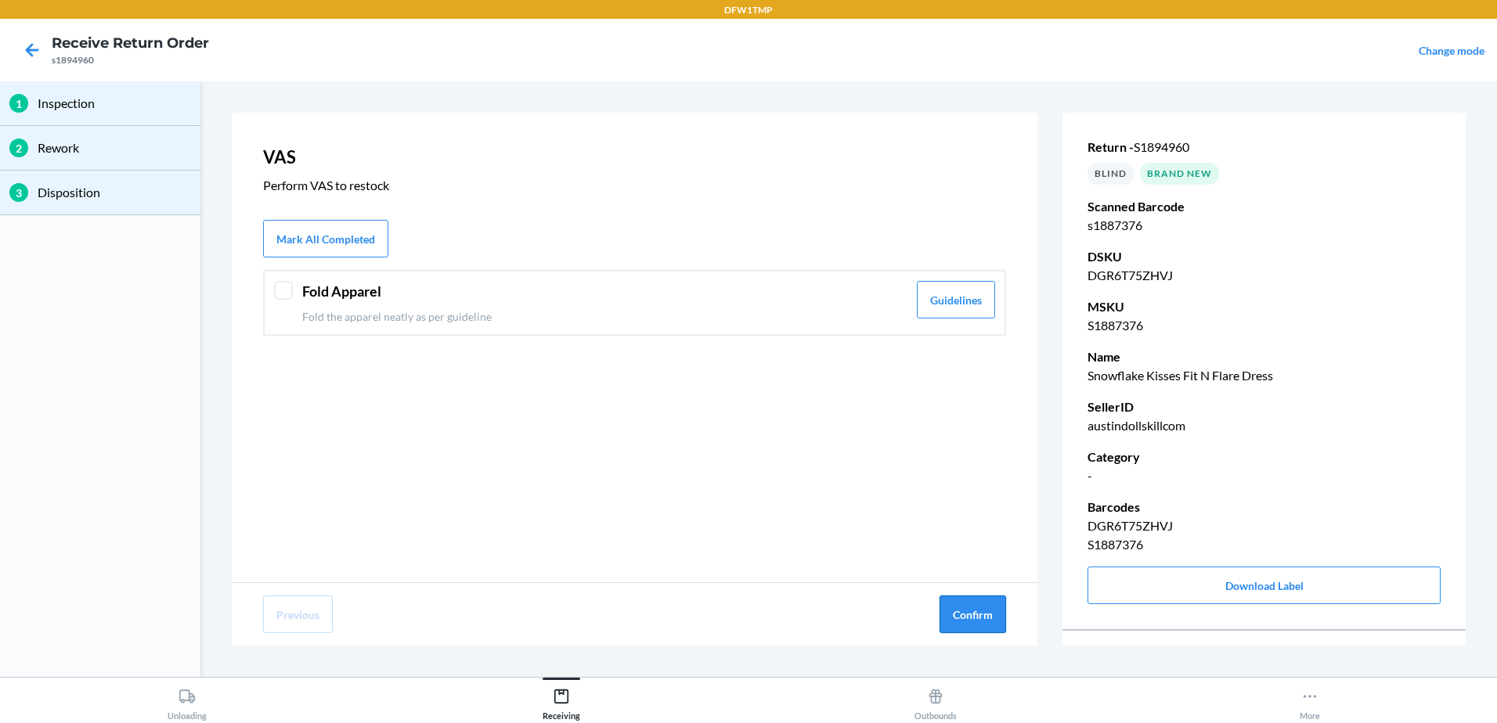
click at [991, 619] on button "Confirm" at bounding box center [972, 615] width 67 height 38
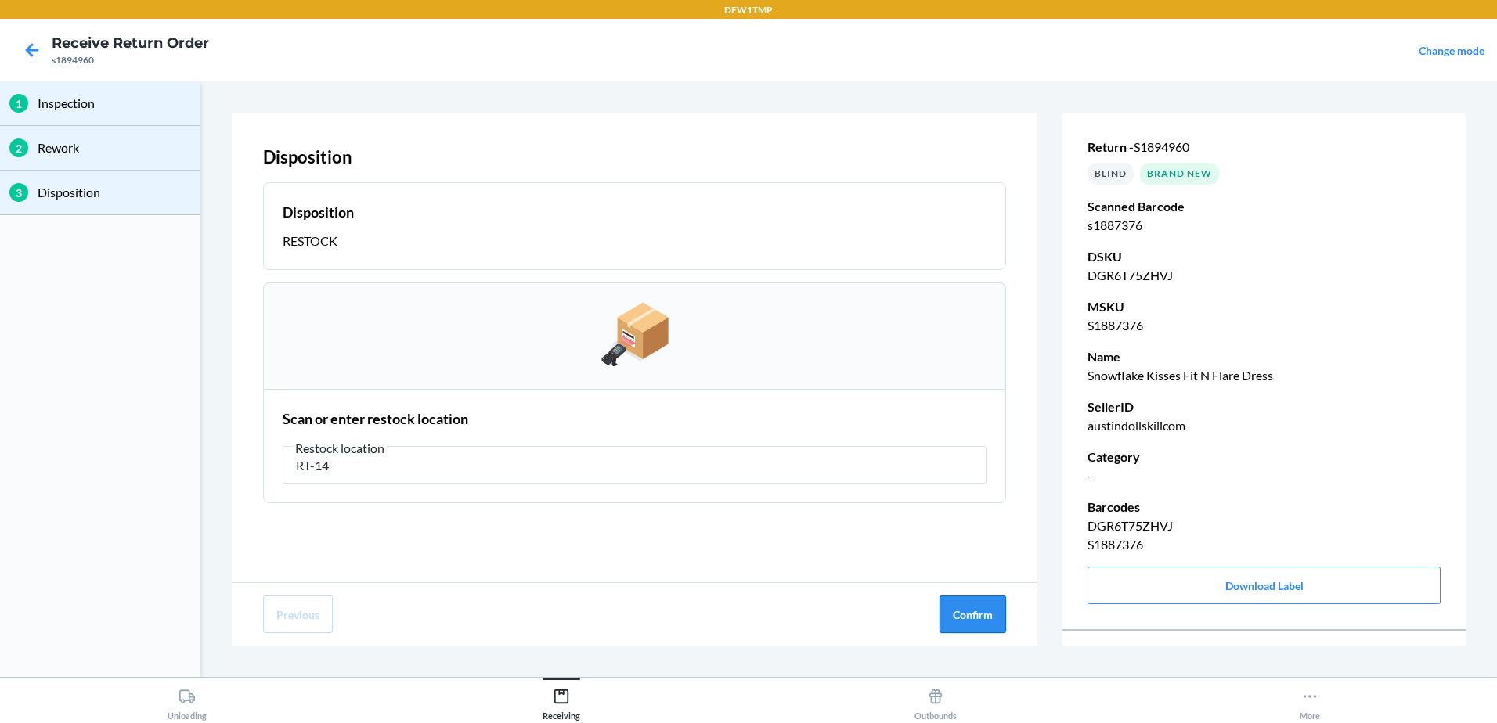
type input "RT-14"
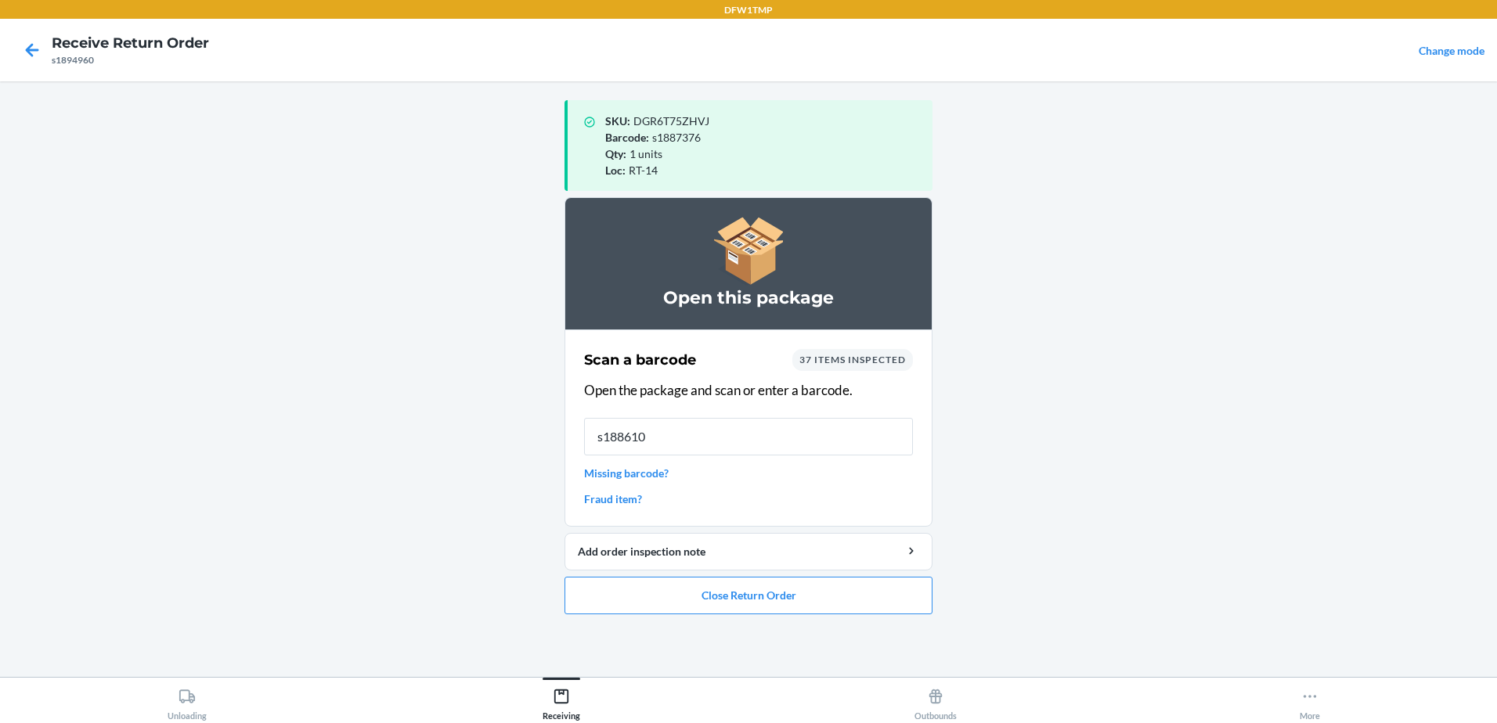
type input "s1886107"
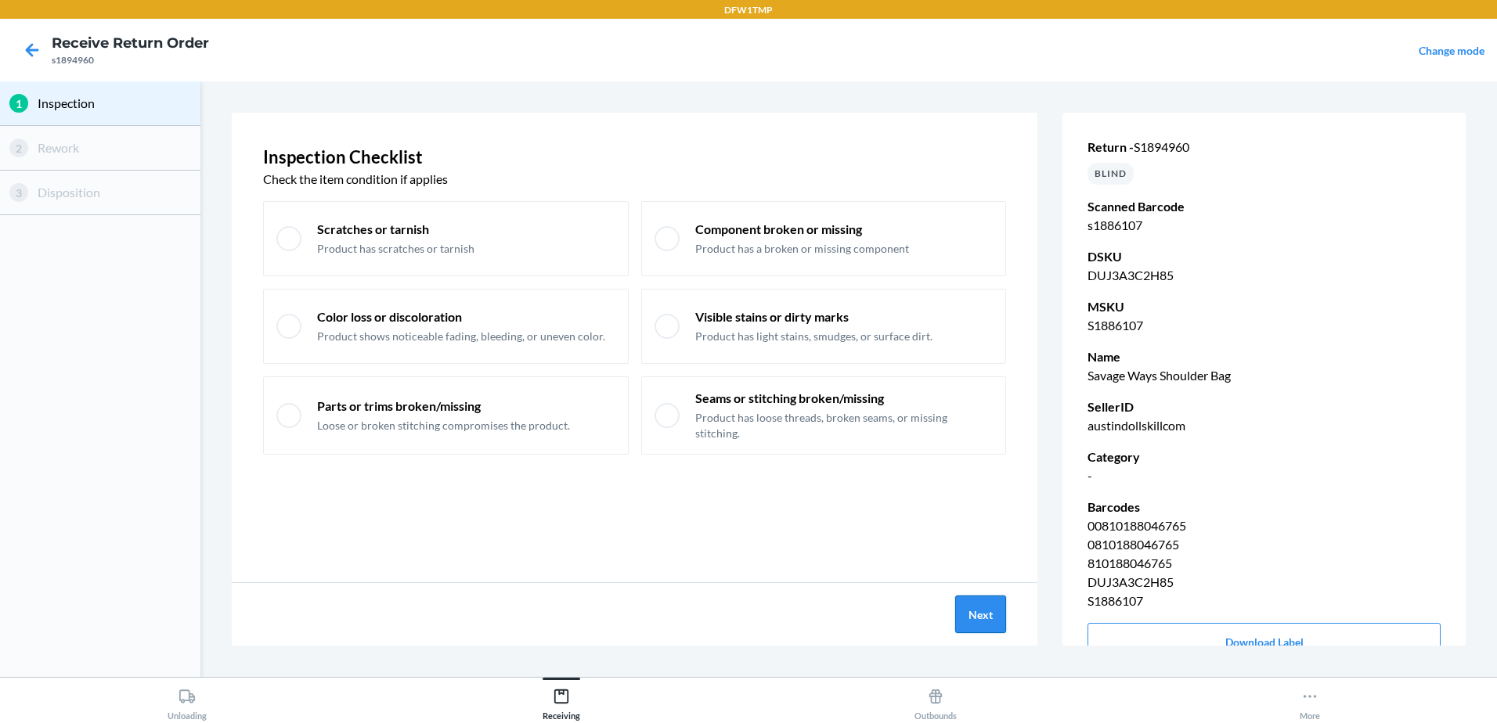
click at [983, 616] on button "Next" at bounding box center [980, 615] width 51 height 38
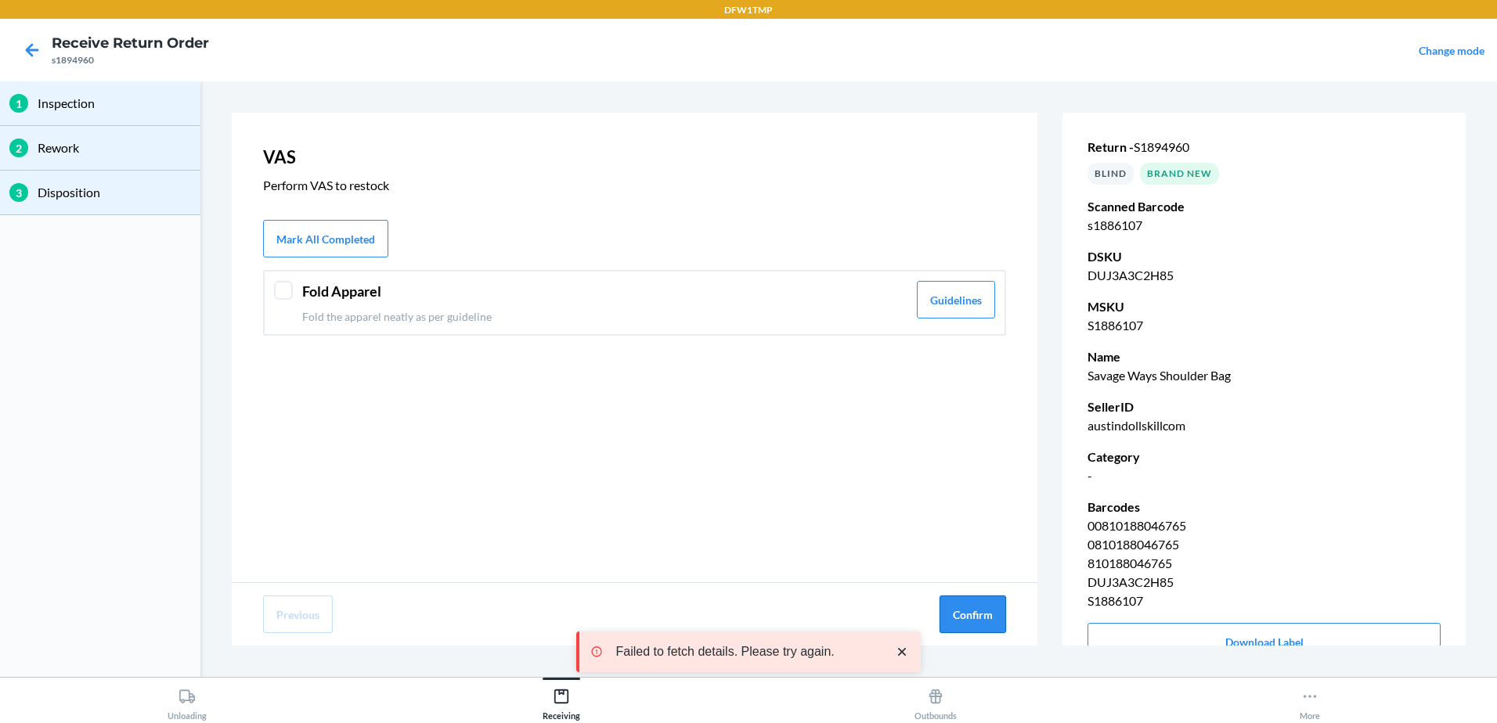
click at [985, 621] on button "Confirm" at bounding box center [972, 615] width 67 height 38
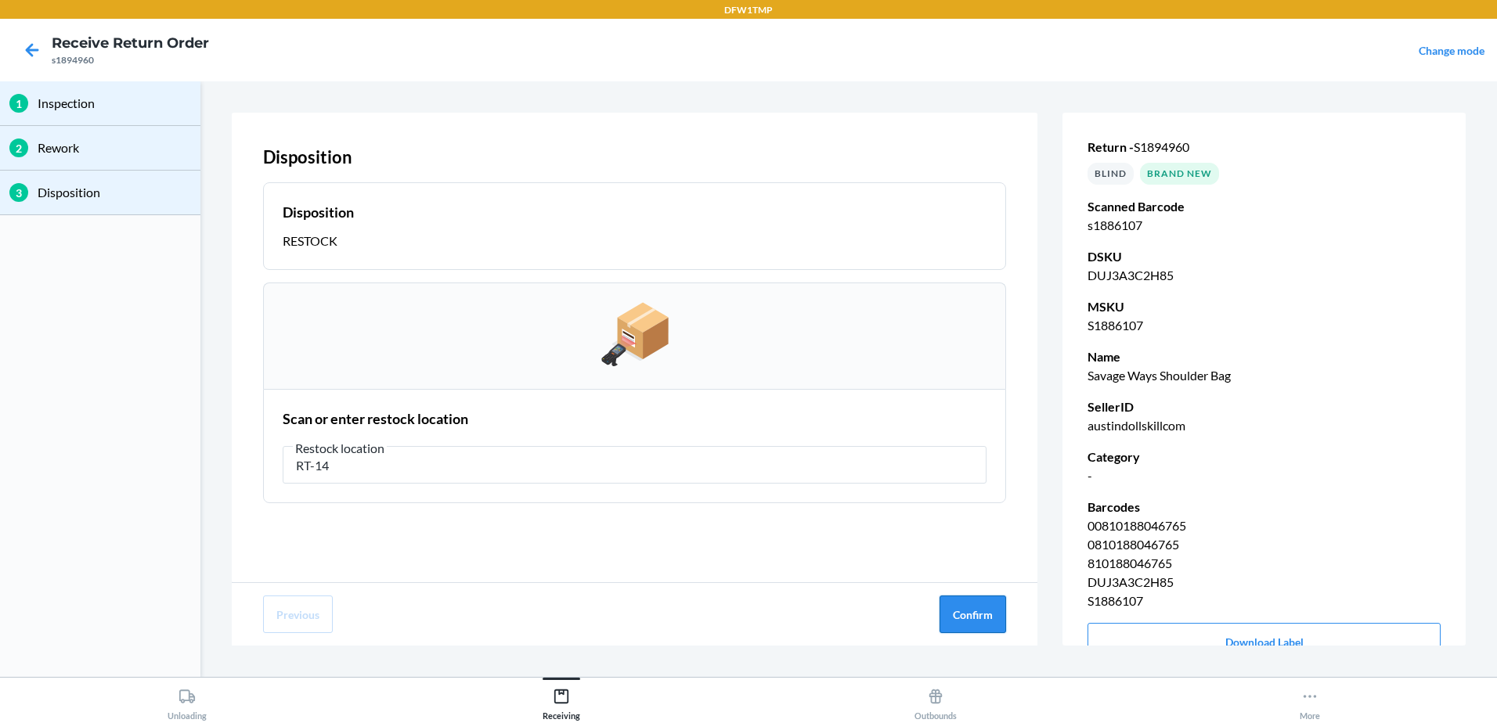
type input "RT-14"
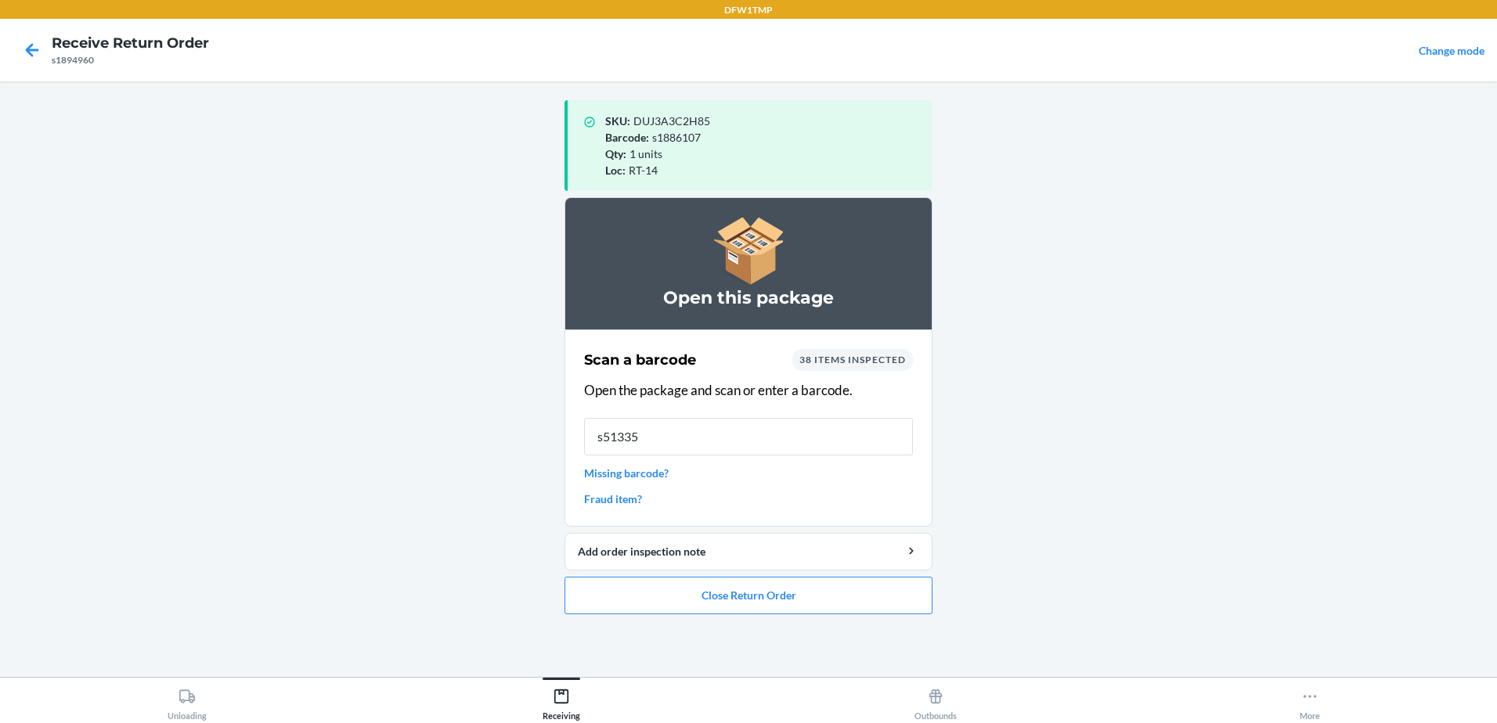
type input "s513350"
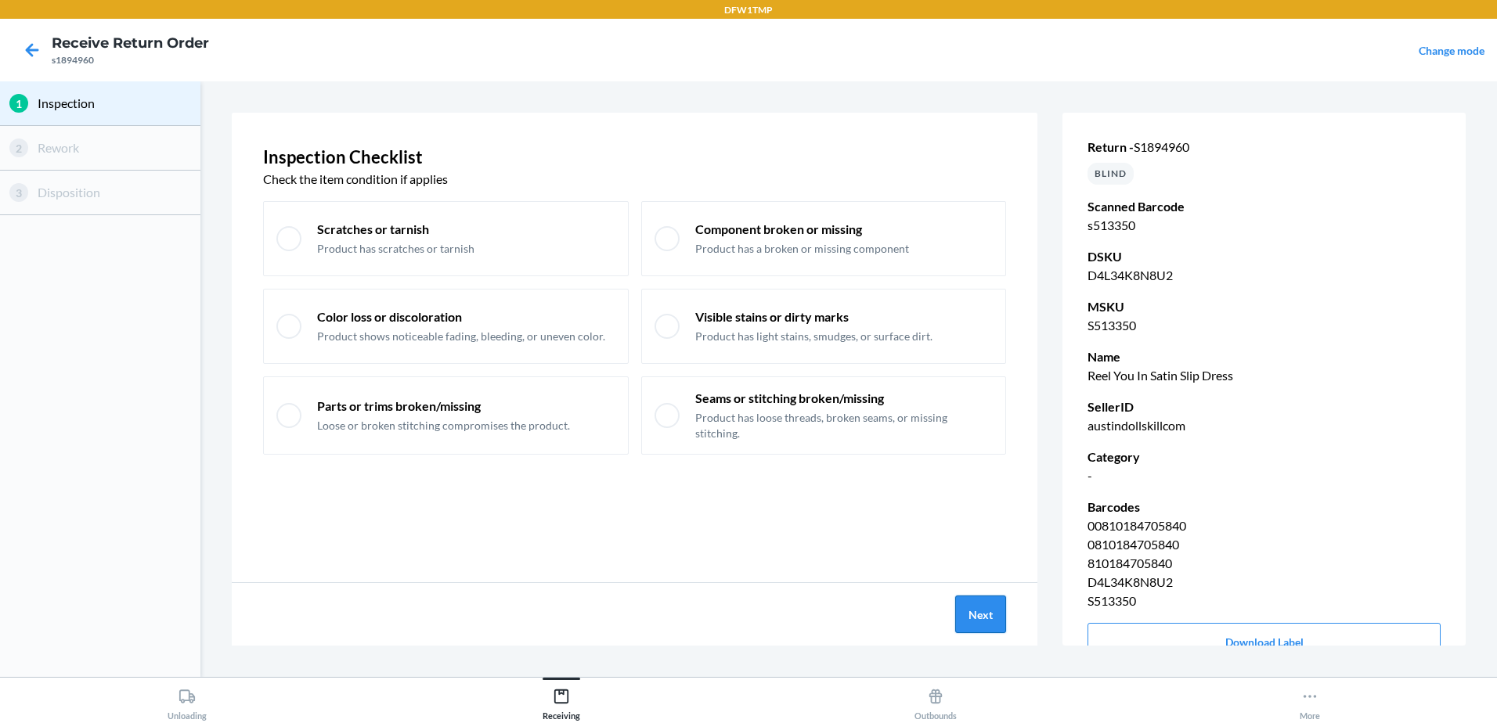
click at [986, 625] on button "Next" at bounding box center [980, 615] width 51 height 38
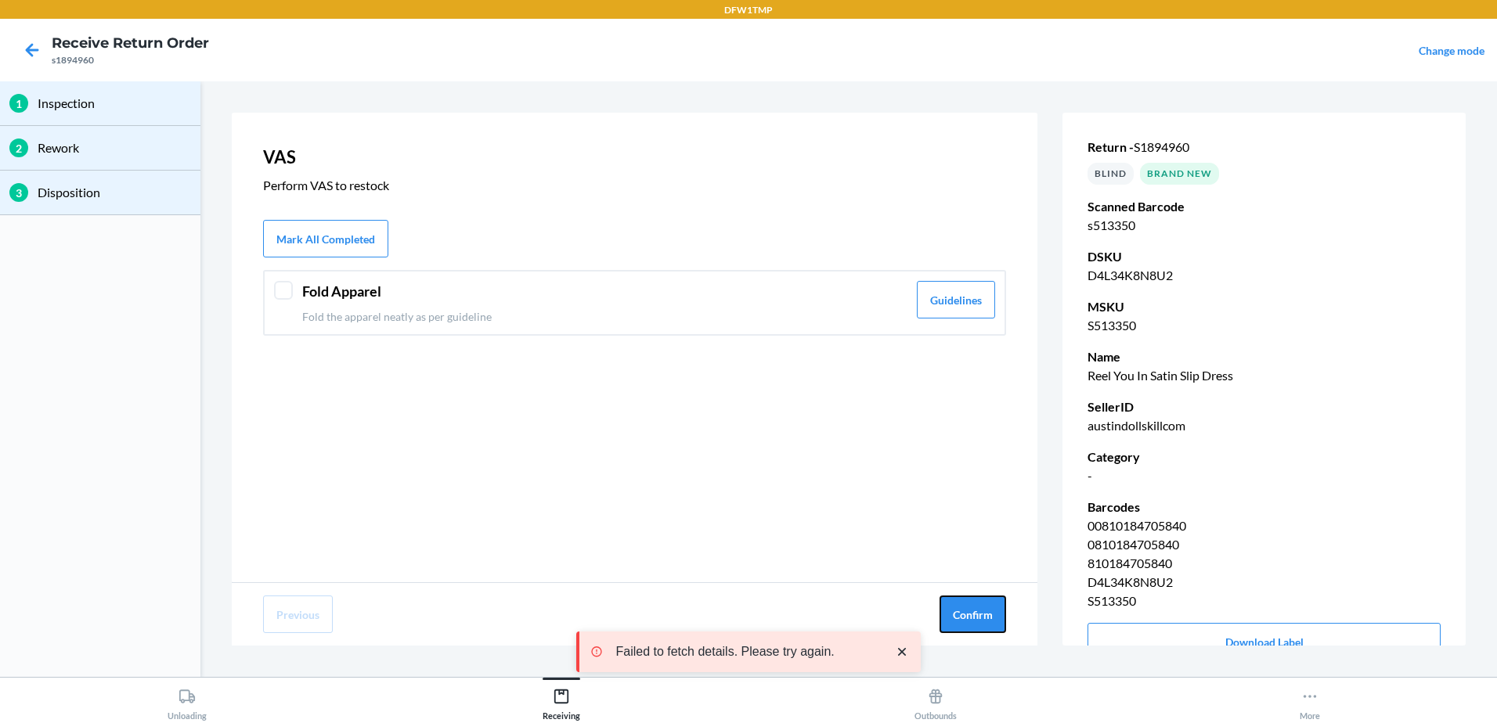
click at [986, 625] on button "Confirm" at bounding box center [972, 615] width 67 height 38
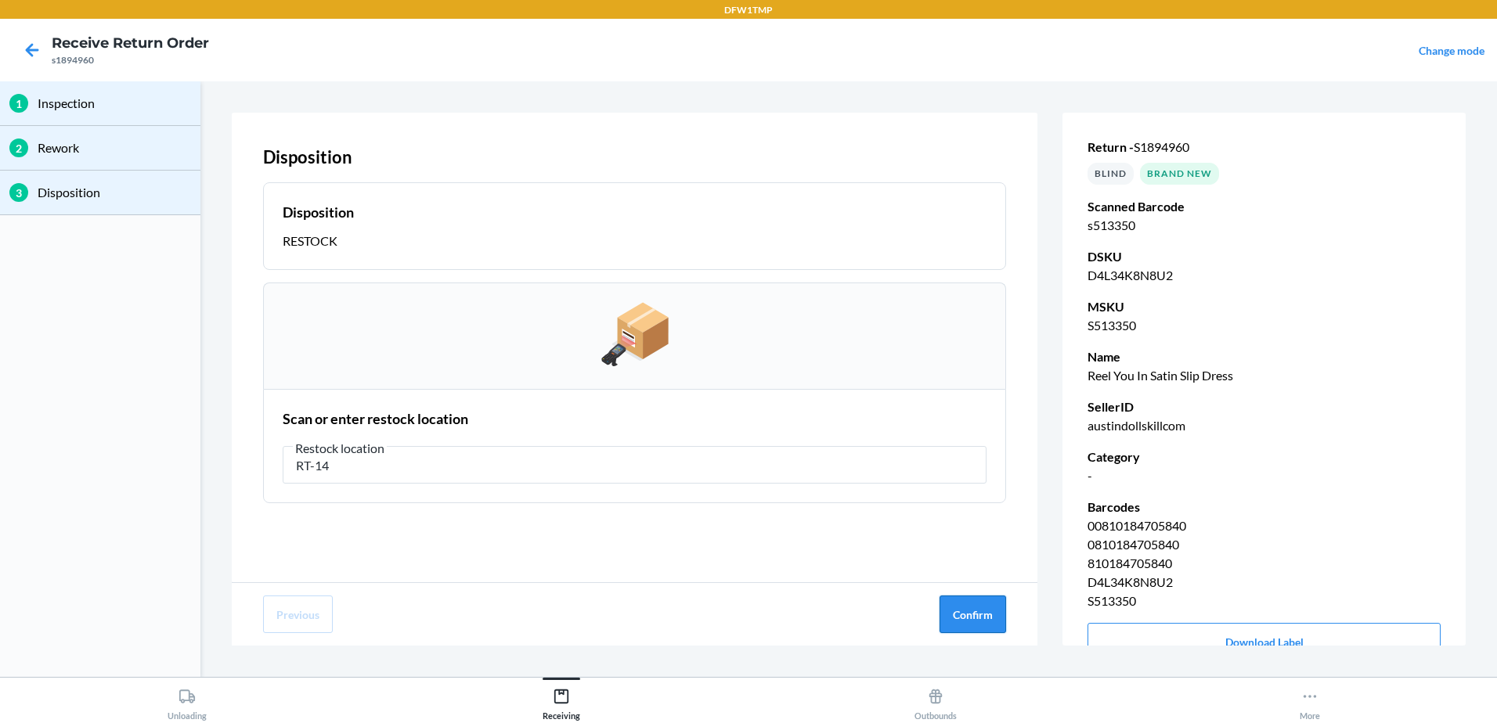
type input "RT-14"
click at [968, 611] on button "Confirm" at bounding box center [972, 615] width 67 height 38
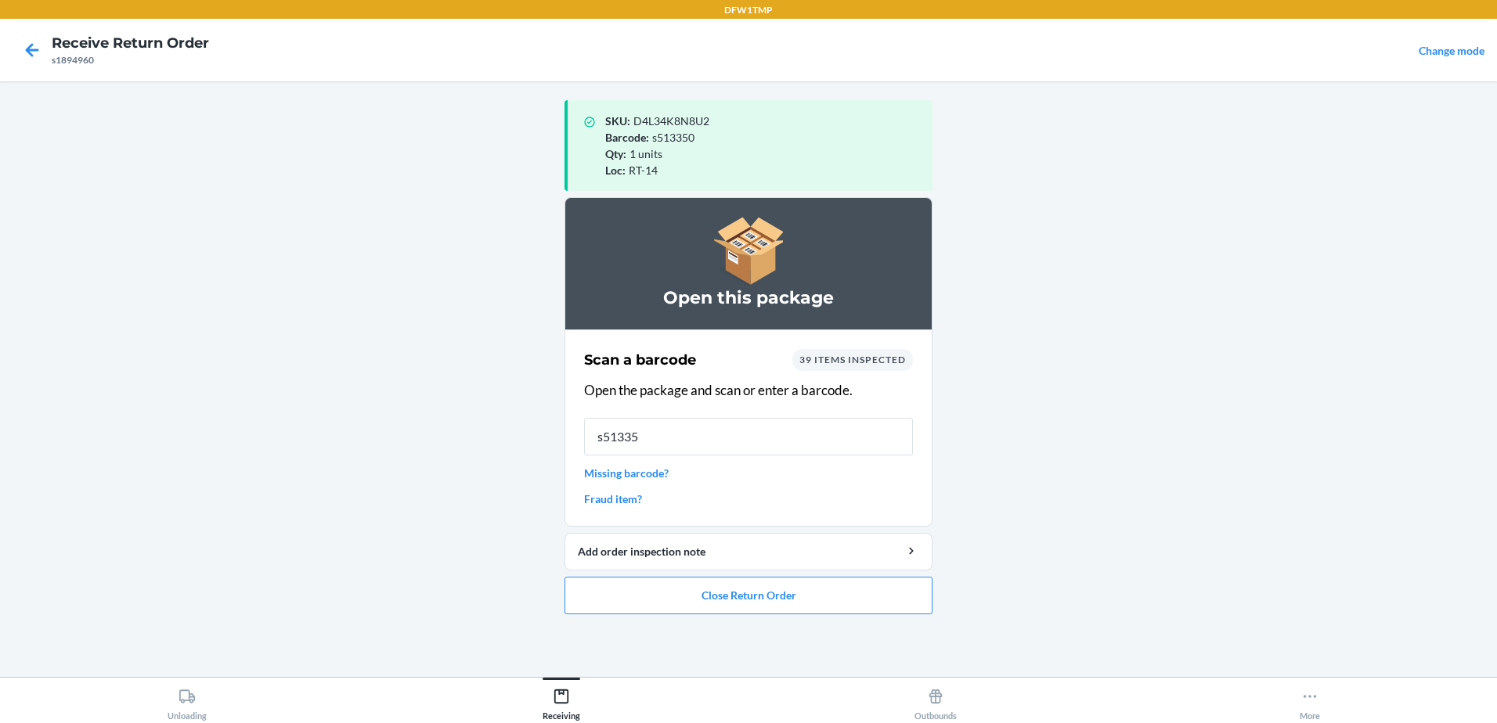
type input "s513350"
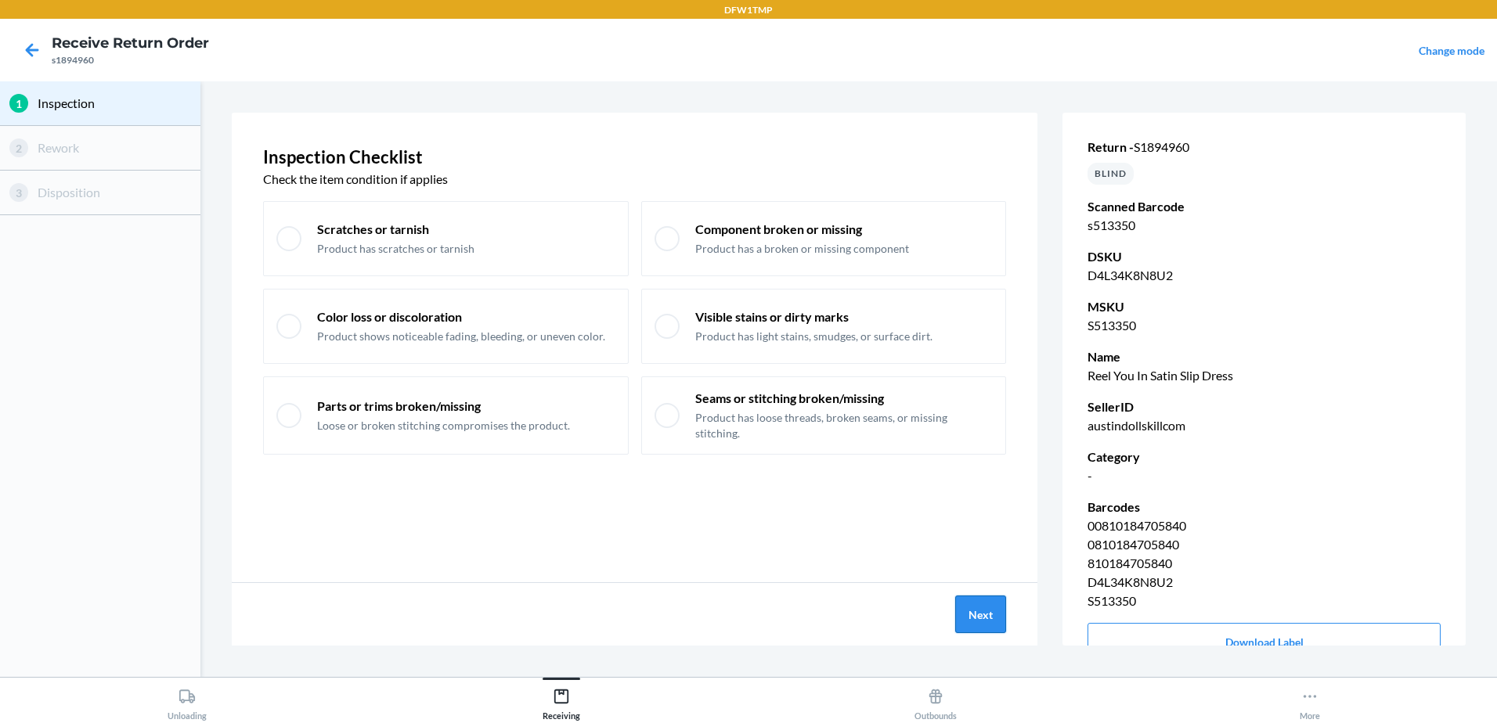
click at [975, 610] on button "Next" at bounding box center [980, 615] width 51 height 38
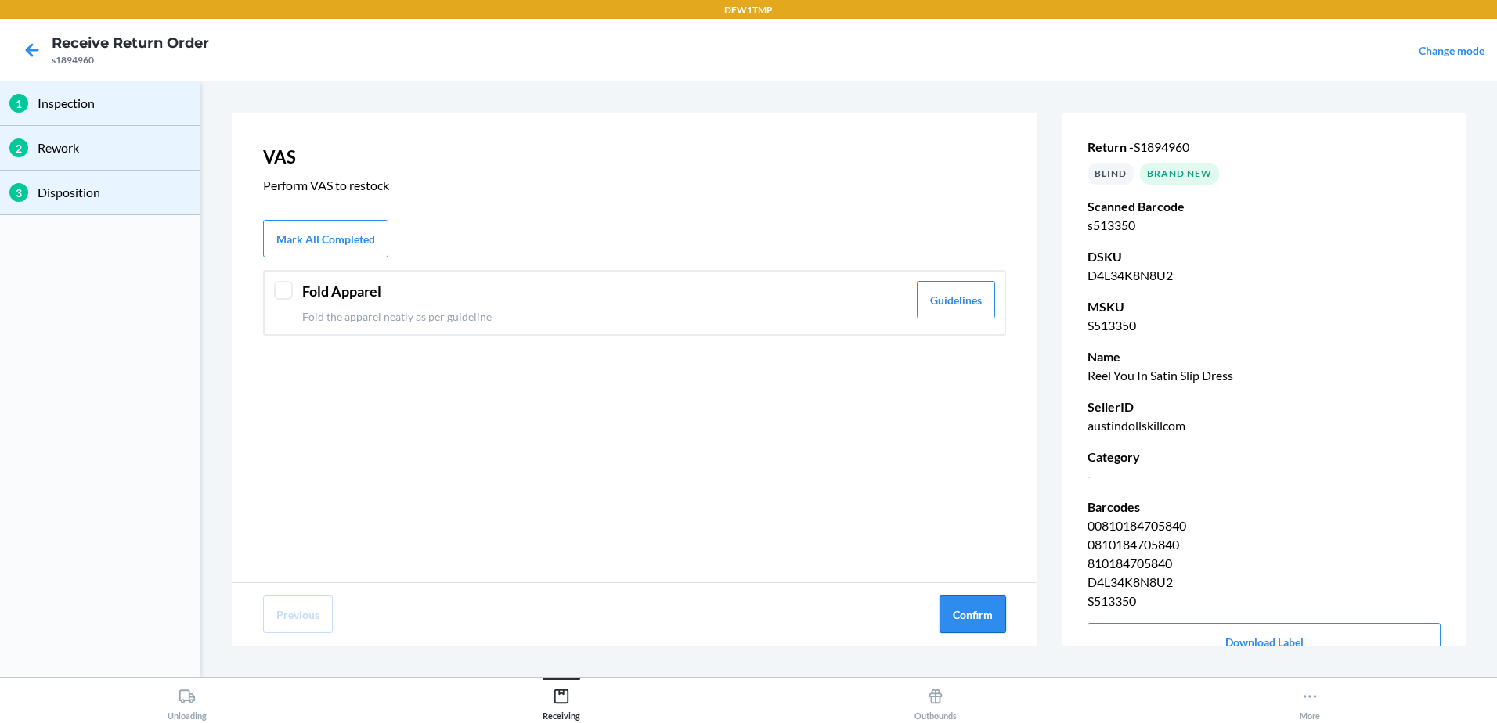
click at [977, 613] on button "Confirm" at bounding box center [972, 615] width 67 height 38
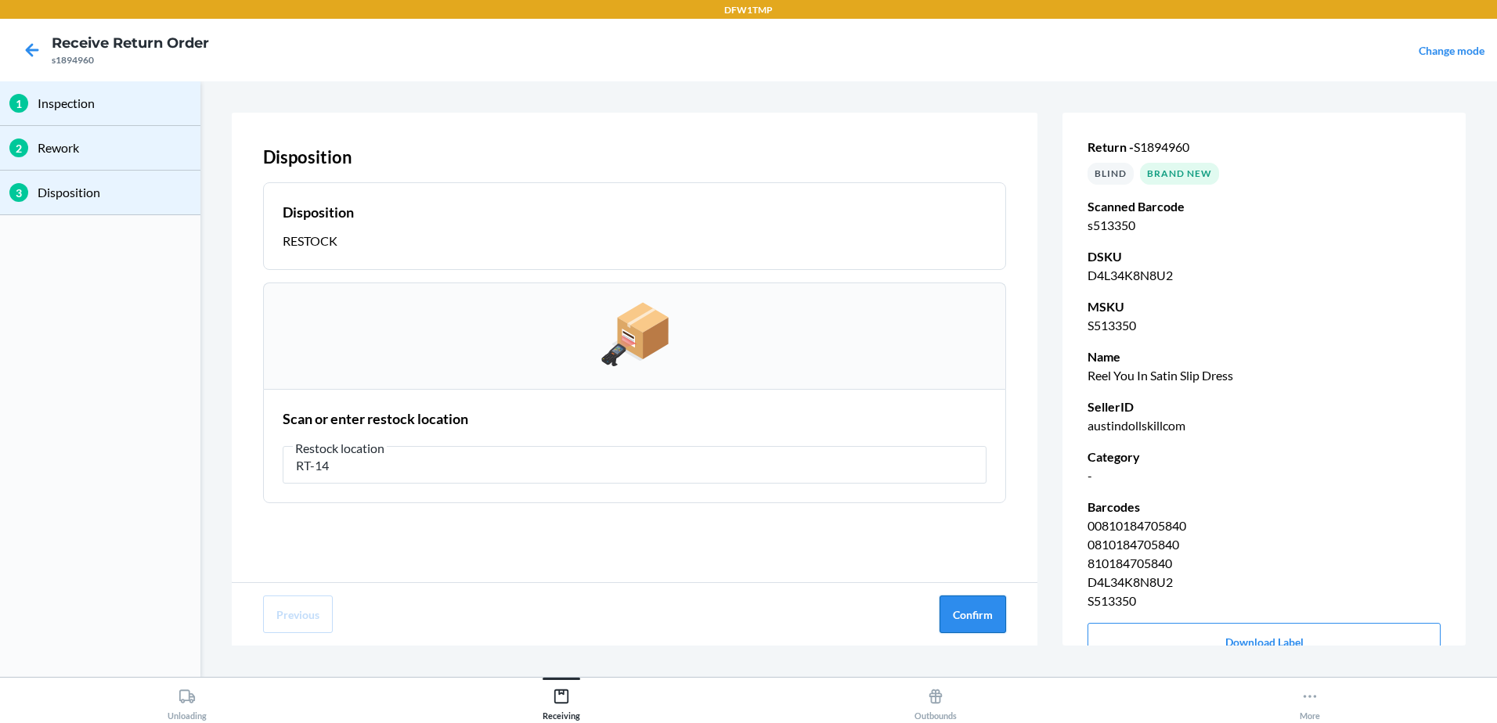
type input "RT-14"
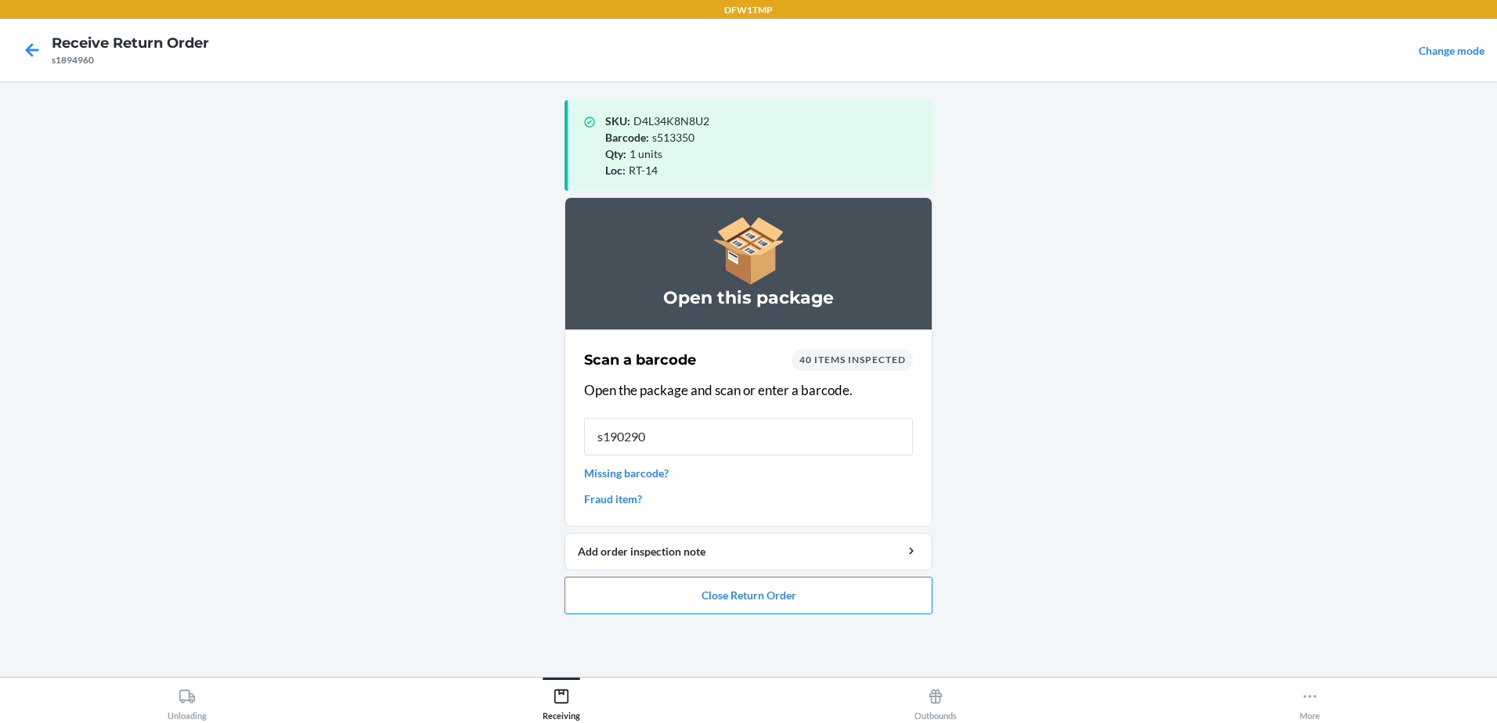
type input "s1902906"
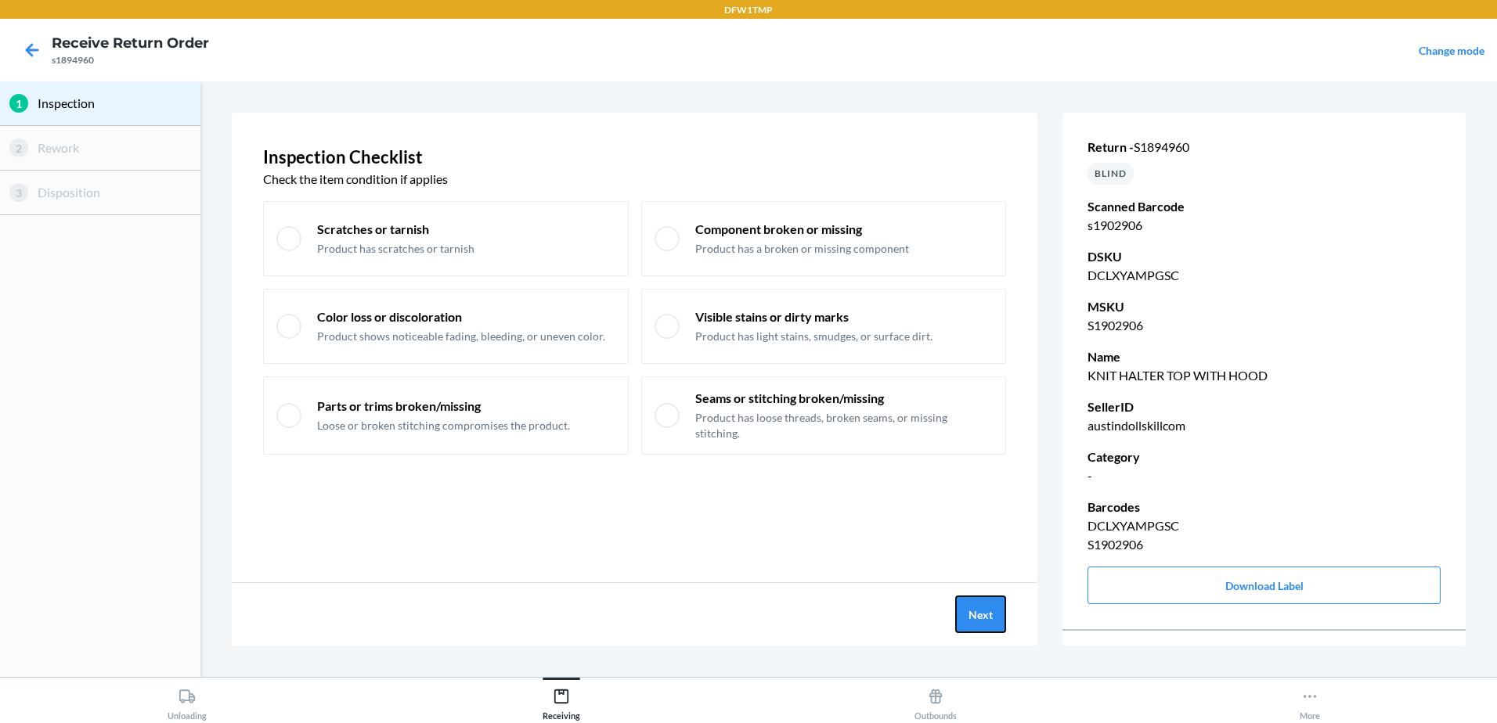
click at [977, 622] on button "Next" at bounding box center [980, 615] width 51 height 38
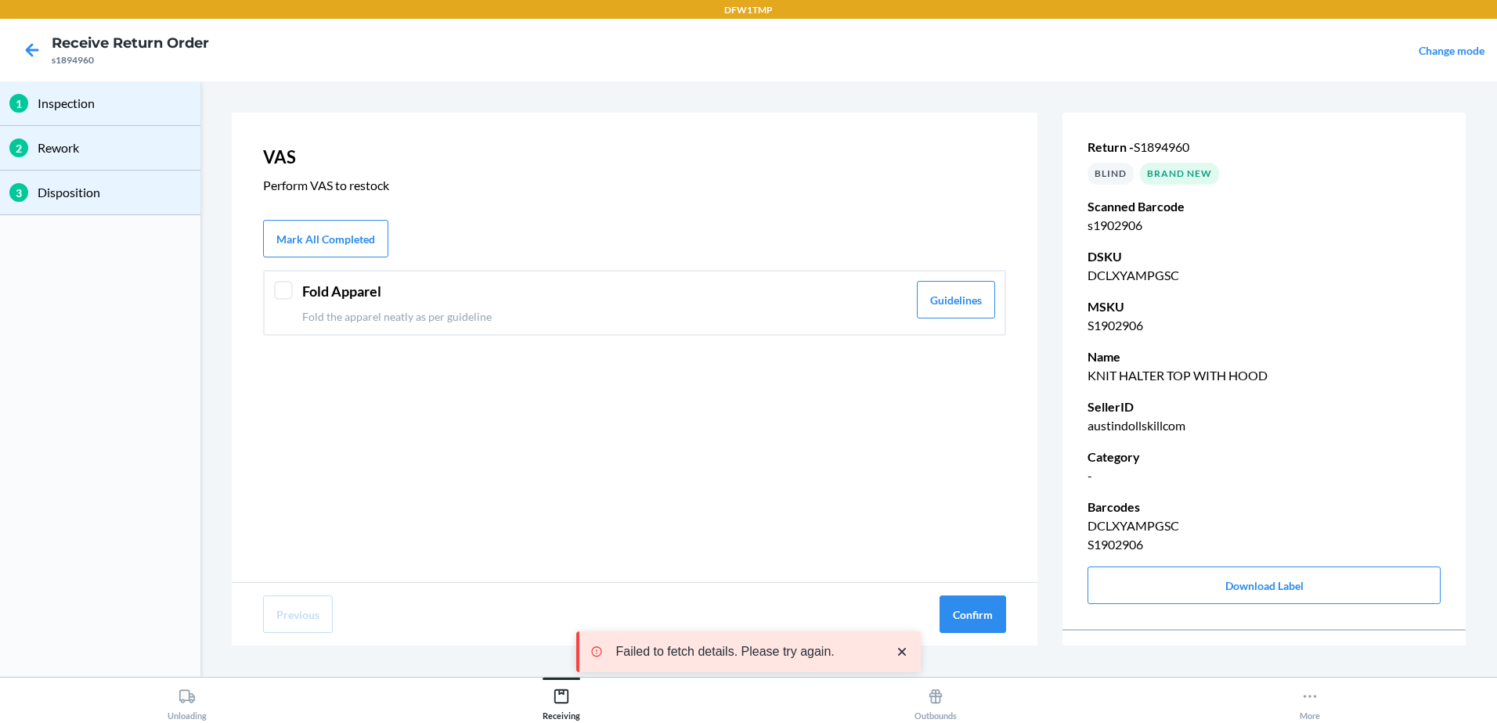
click at [274, 288] on div at bounding box center [283, 290] width 19 height 19
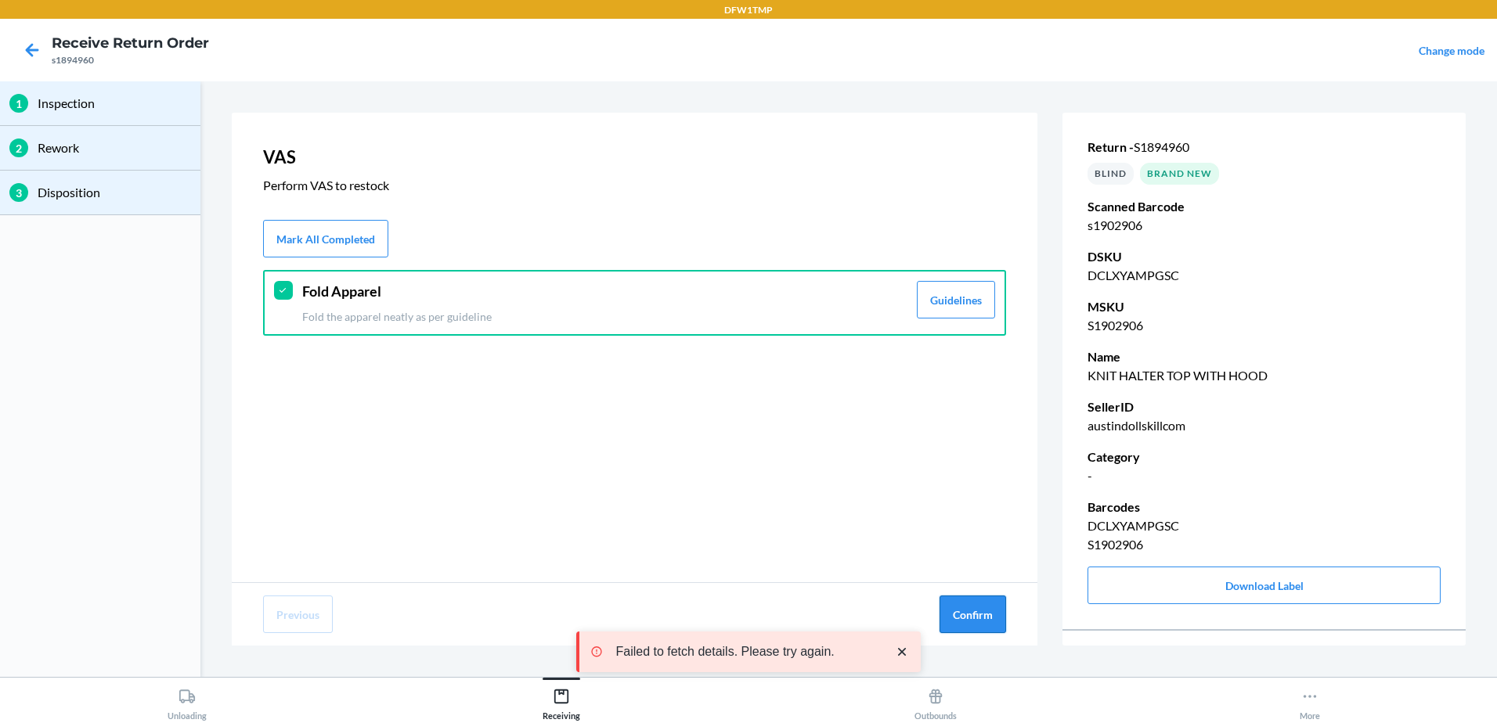
click at [986, 623] on button "Confirm" at bounding box center [972, 615] width 67 height 38
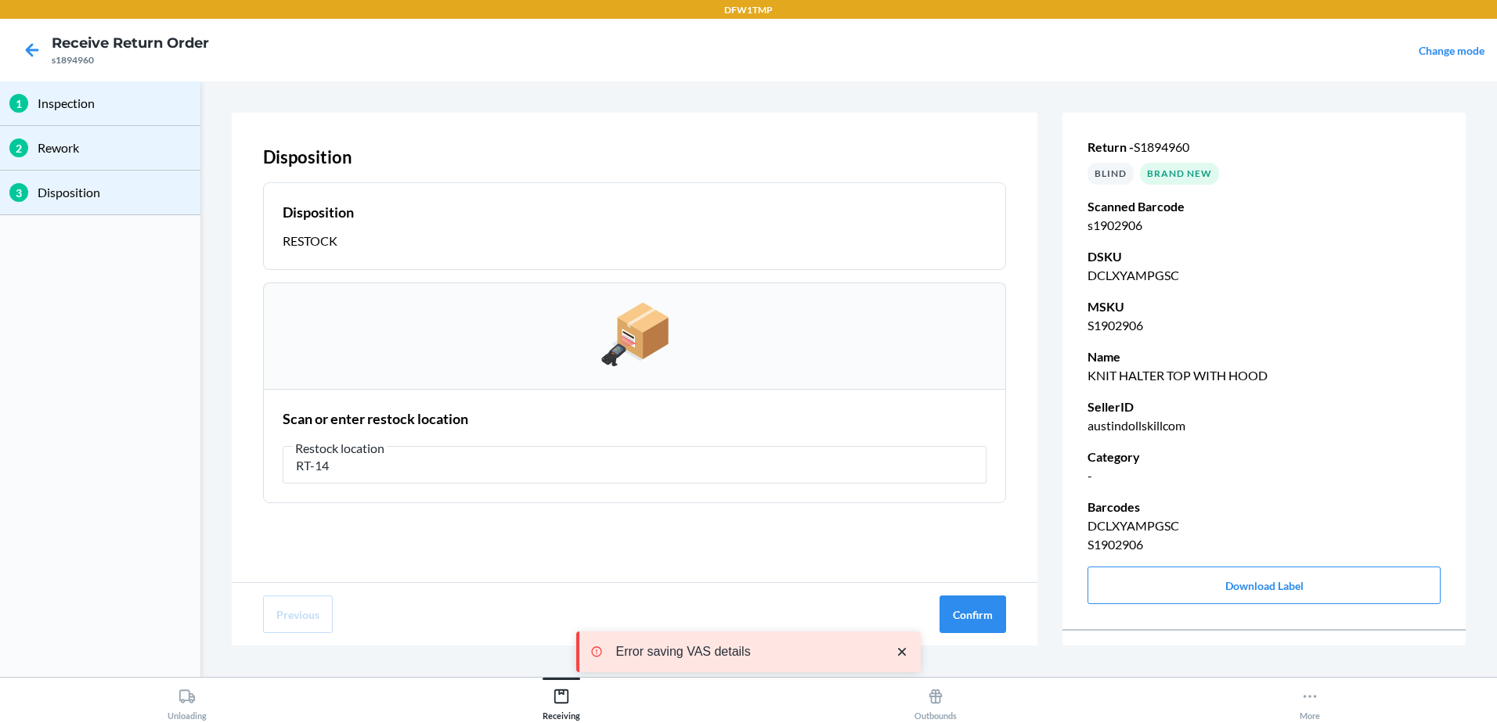
type input "RT-14"
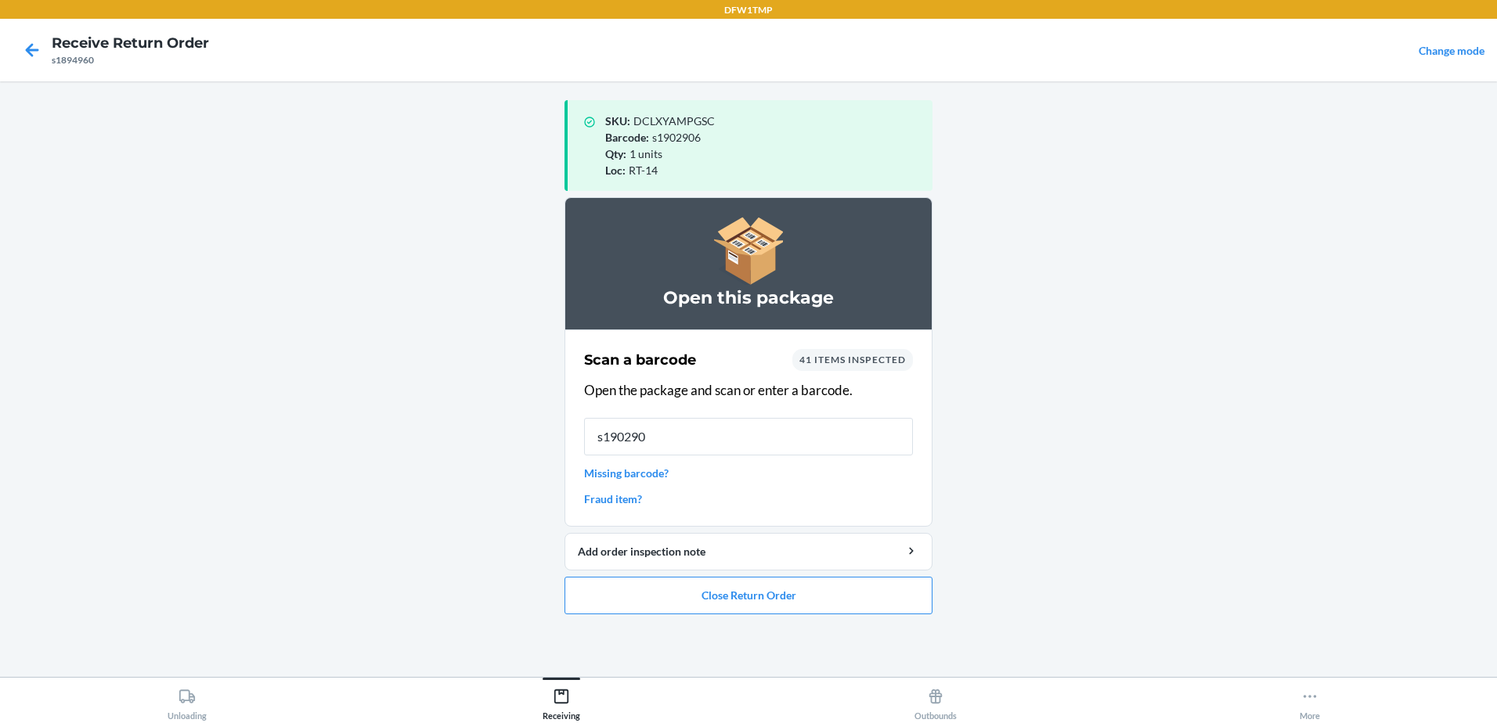
type input "s1902906"
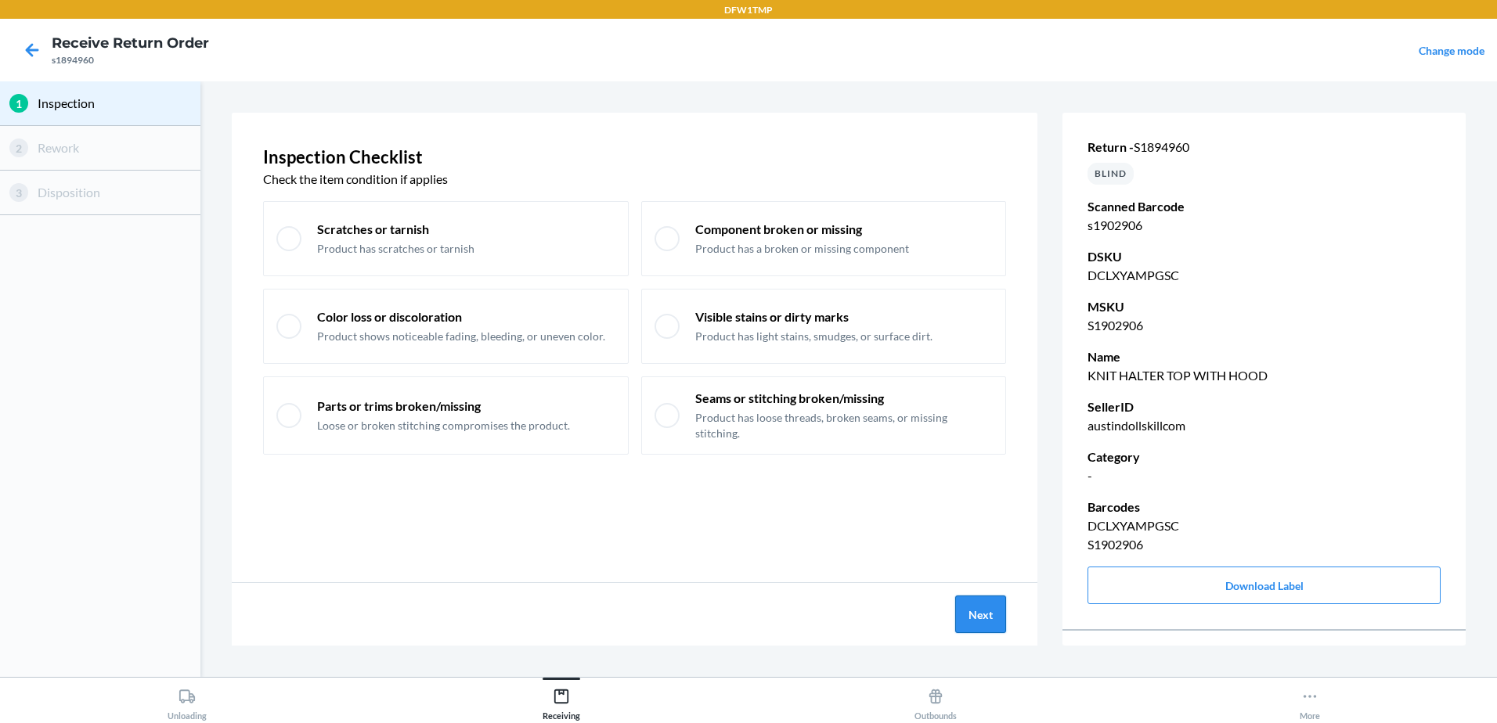
click at [975, 622] on button "Next" at bounding box center [980, 615] width 51 height 38
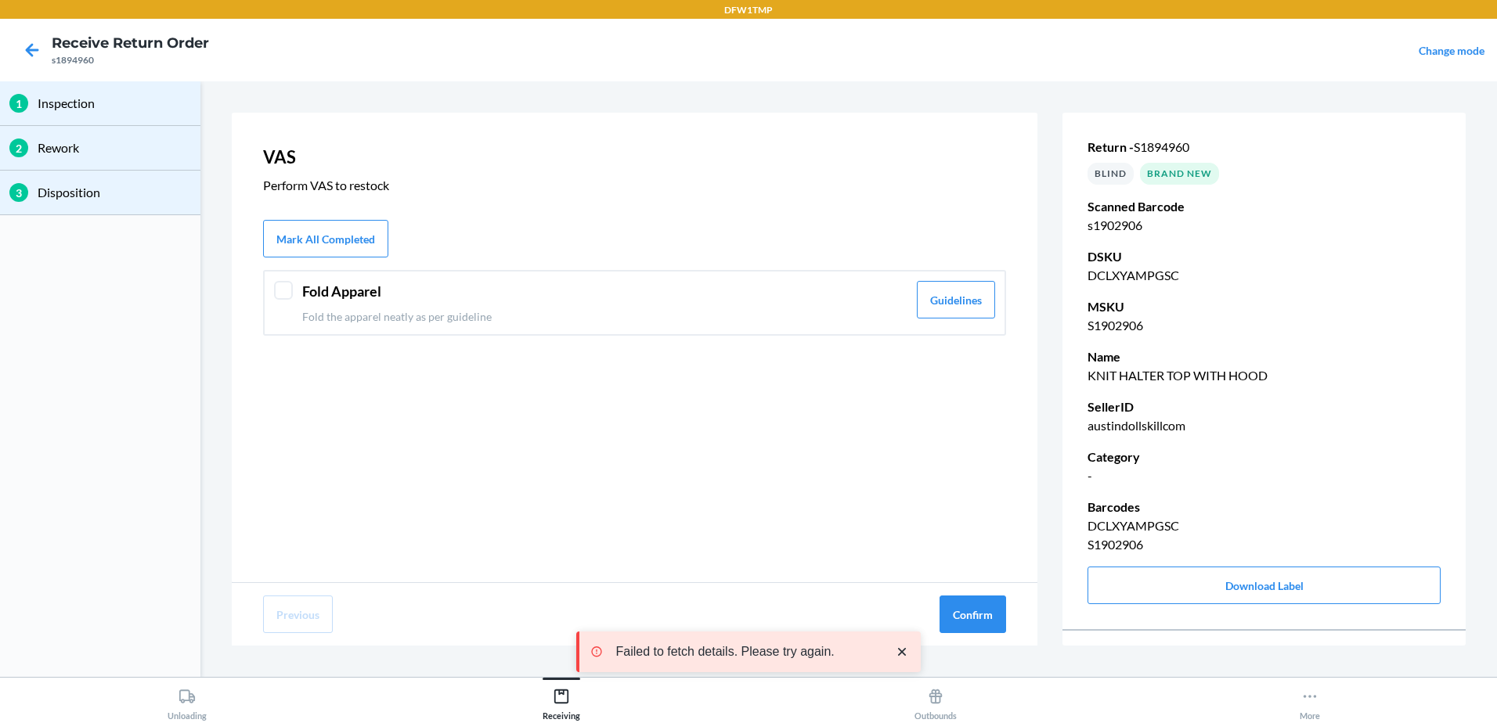
click at [277, 285] on div at bounding box center [283, 290] width 19 height 19
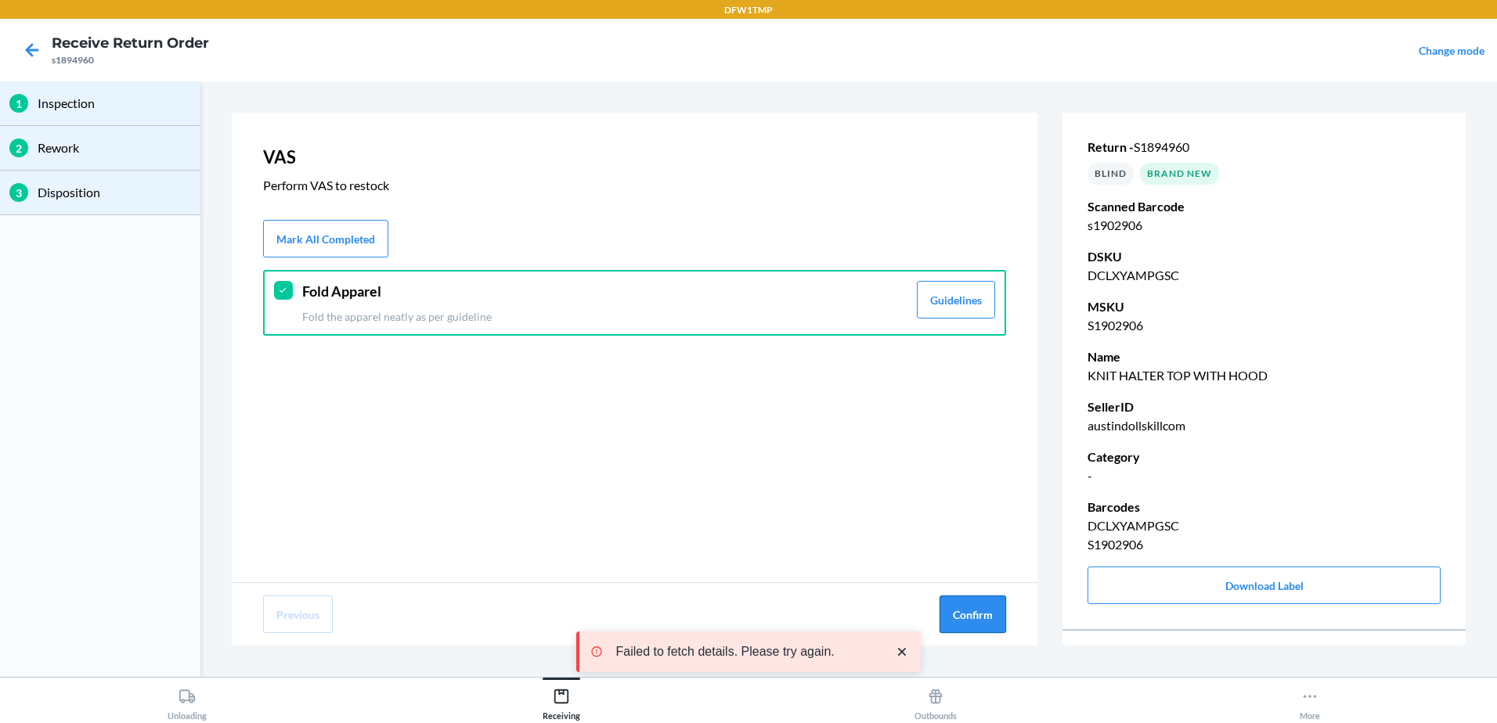
click at [983, 612] on button "Confirm" at bounding box center [972, 615] width 67 height 38
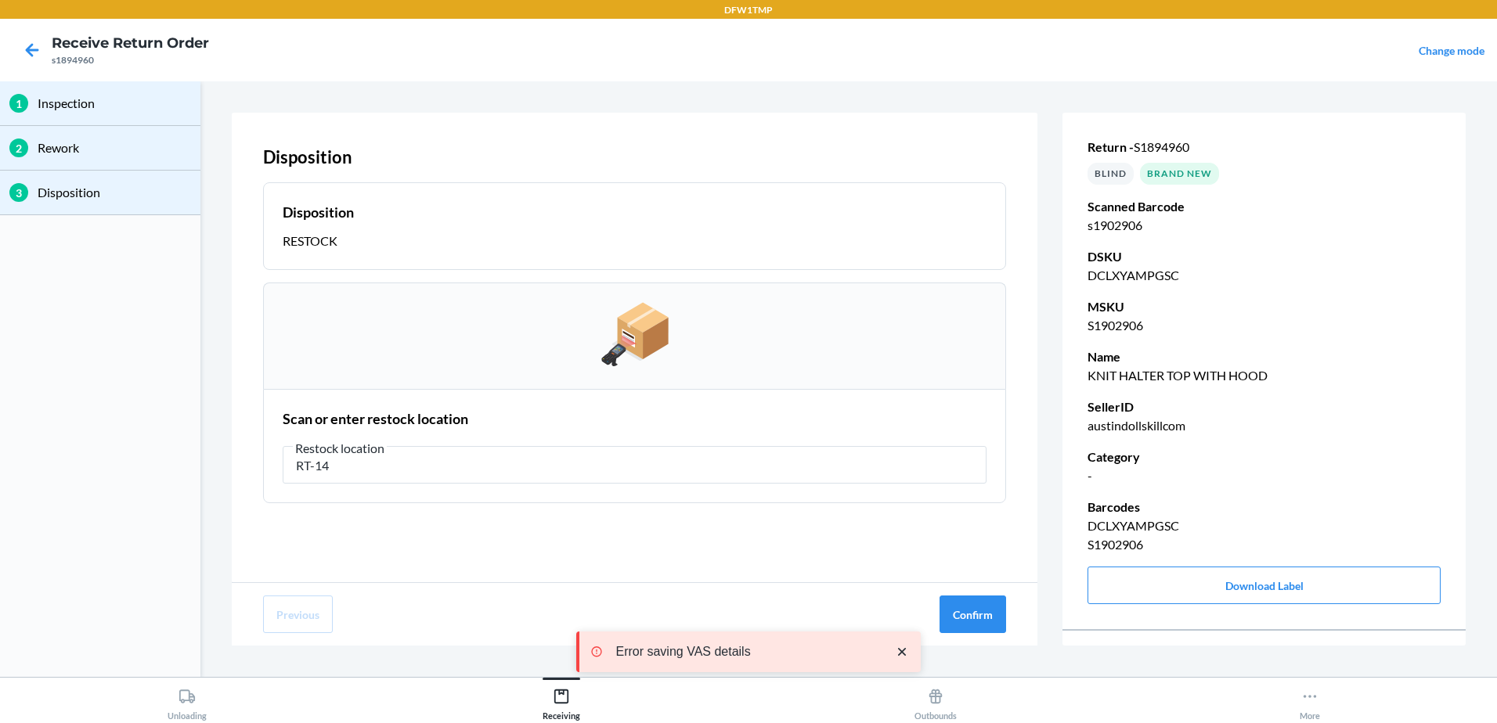
type input "RT-14"
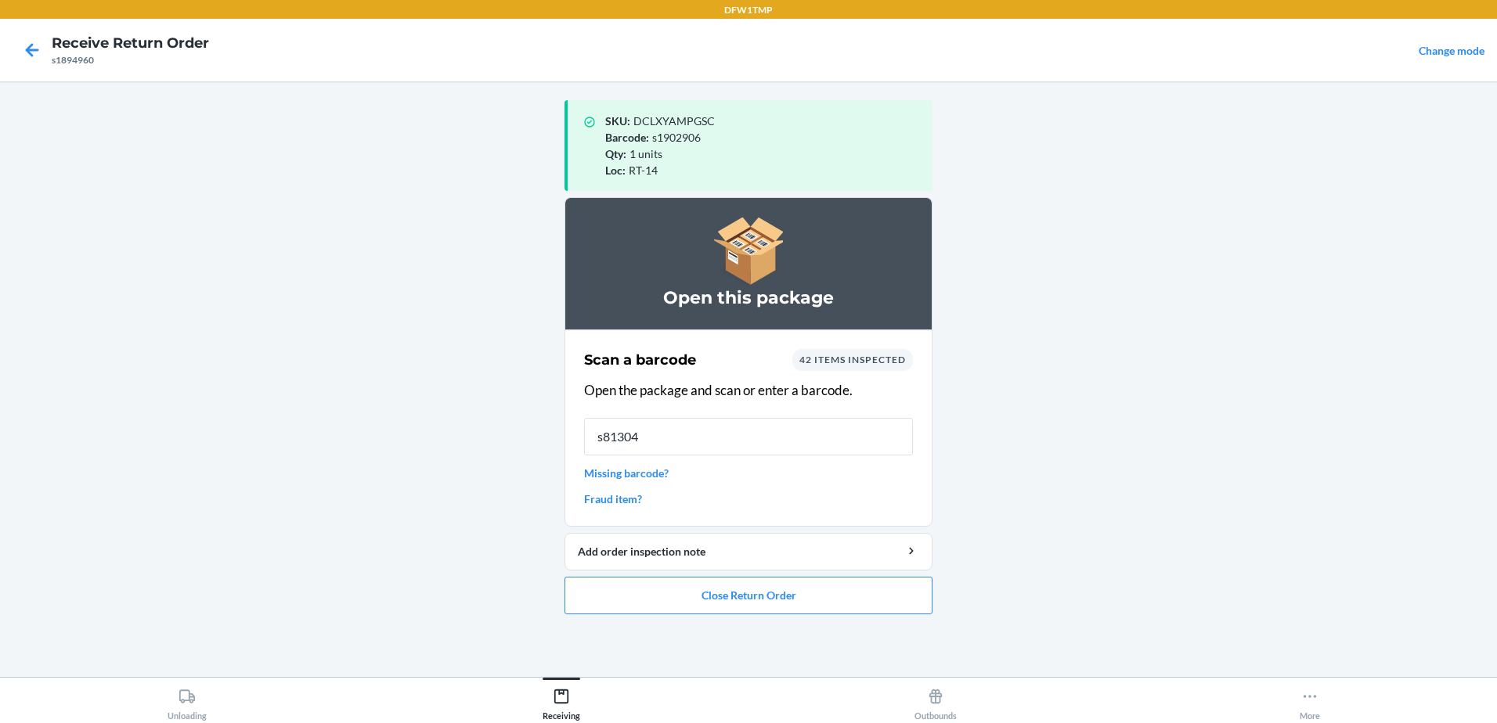
type input "s813048"
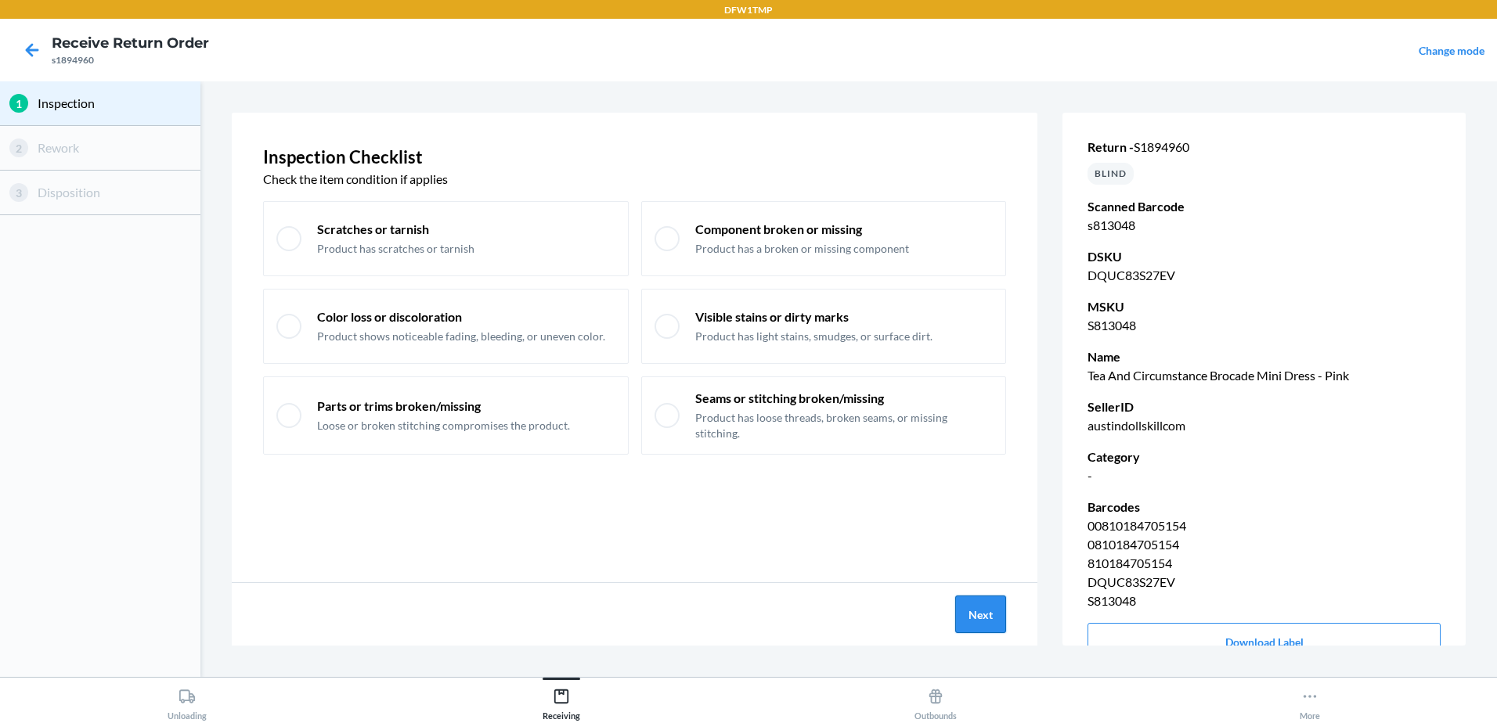
click at [961, 611] on button "Next" at bounding box center [980, 615] width 51 height 38
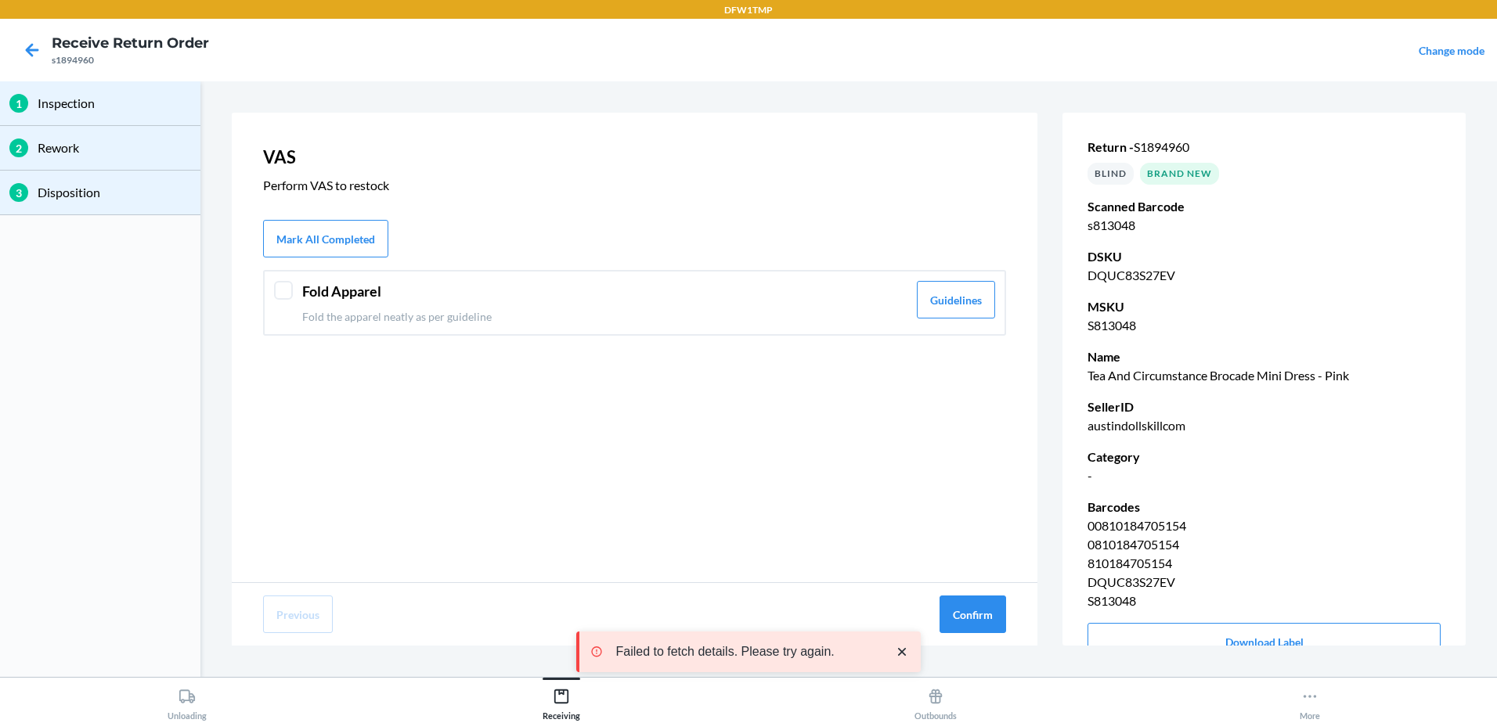
click at [279, 288] on div at bounding box center [283, 290] width 19 height 19
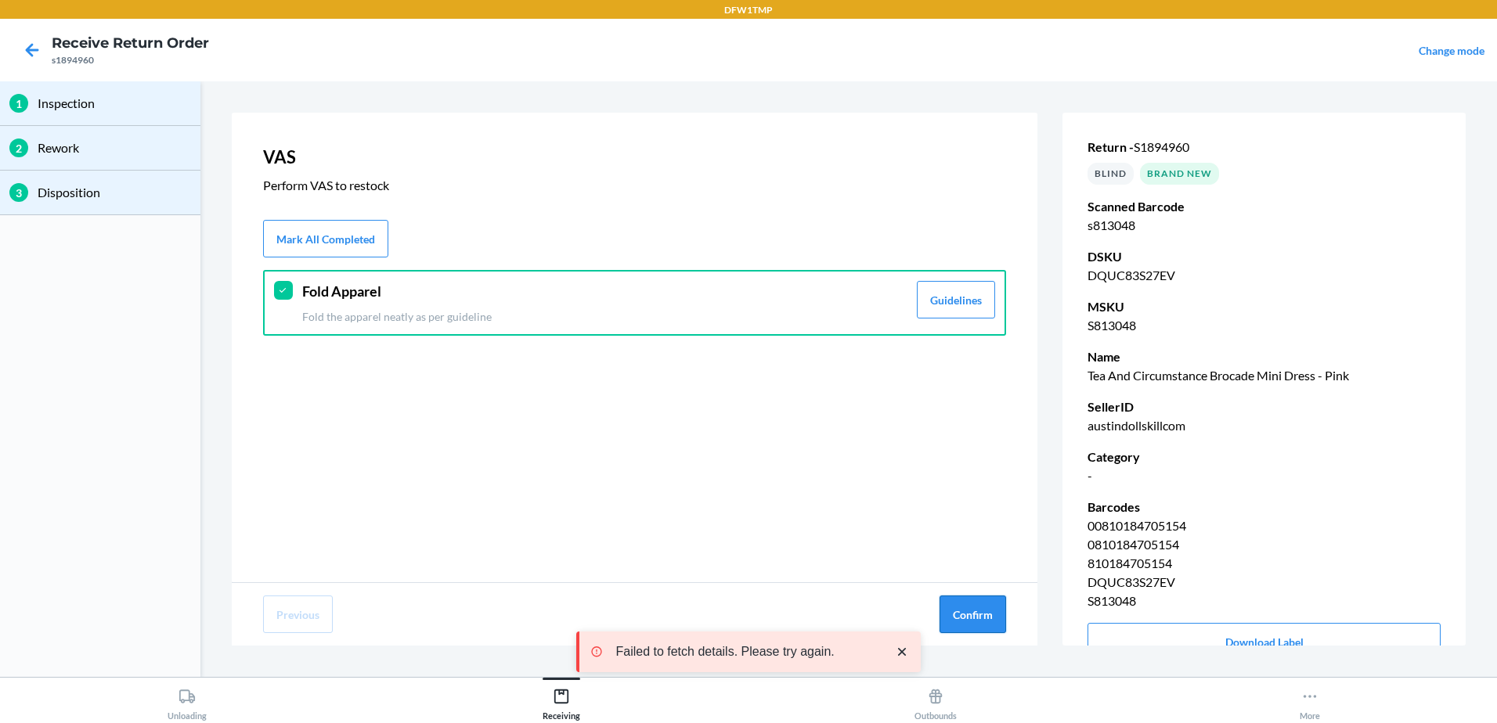
click at [972, 609] on button "Confirm" at bounding box center [972, 615] width 67 height 38
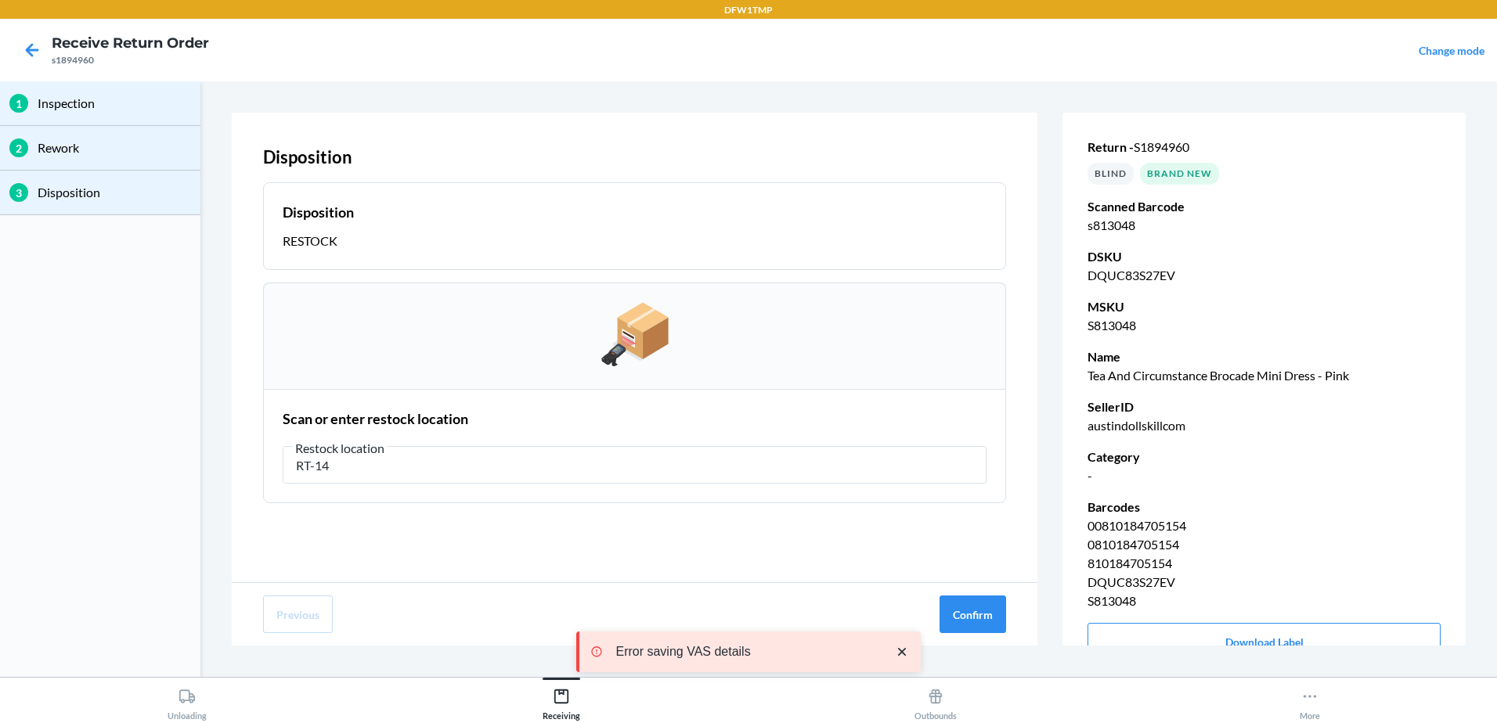
type input "RT-14"
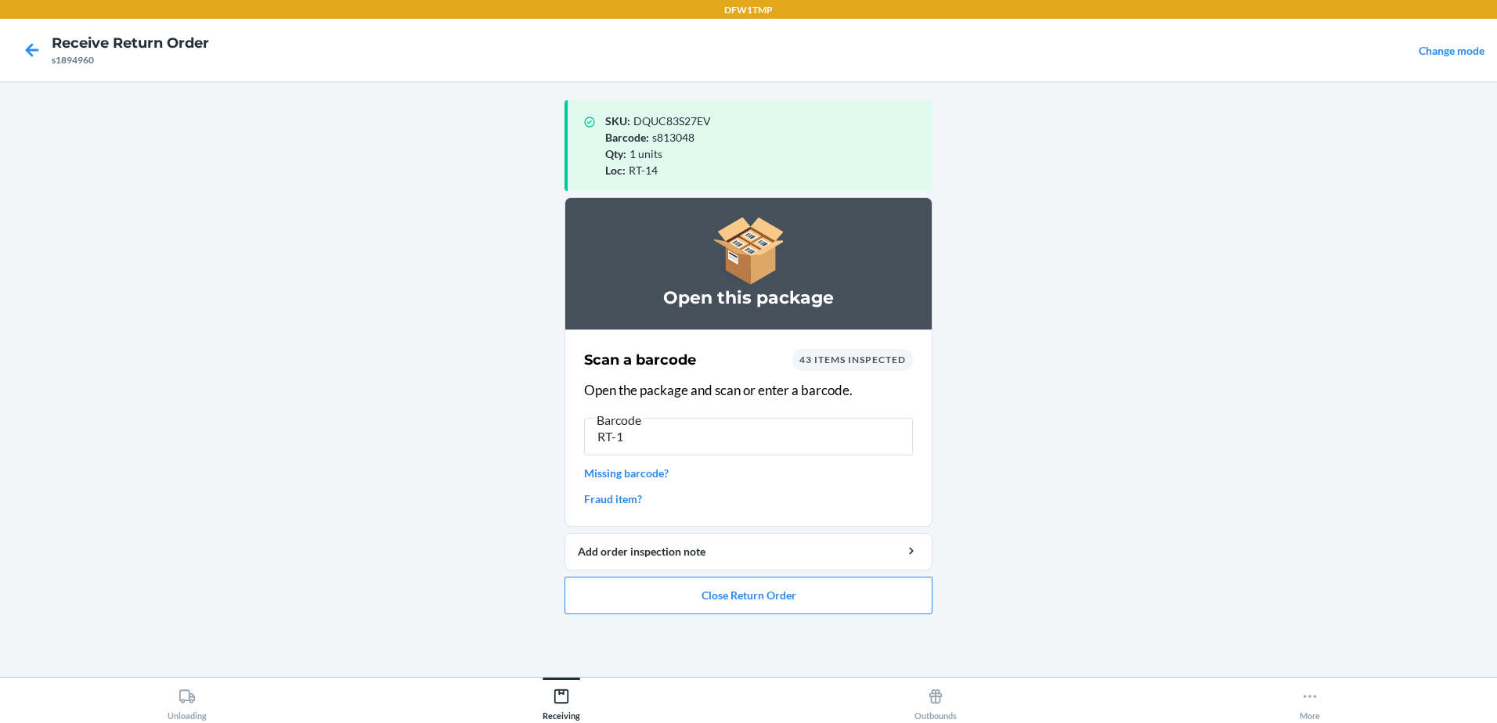
type input "RT-14"
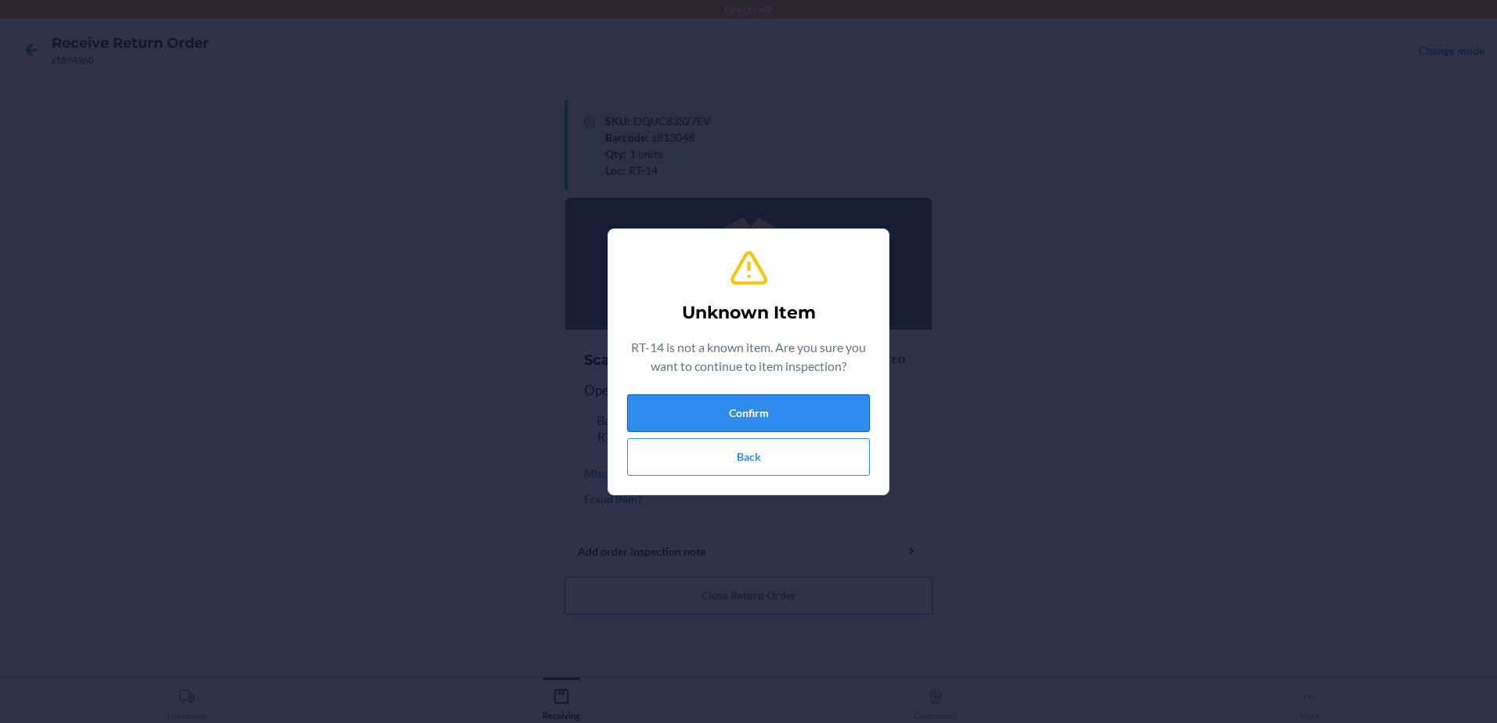
click at [807, 420] on button "Confirm" at bounding box center [748, 414] width 243 height 38
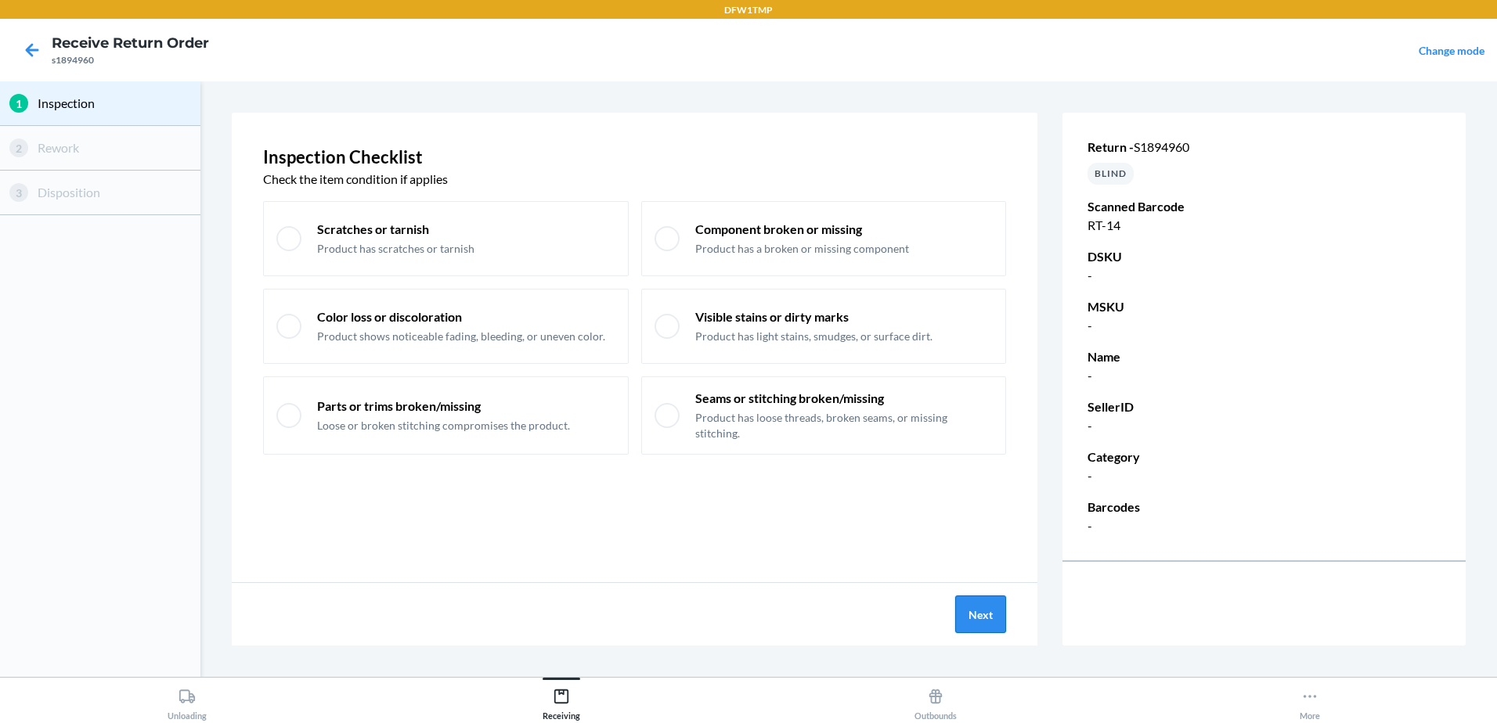
click at [965, 606] on button "Next" at bounding box center [980, 615] width 51 height 38
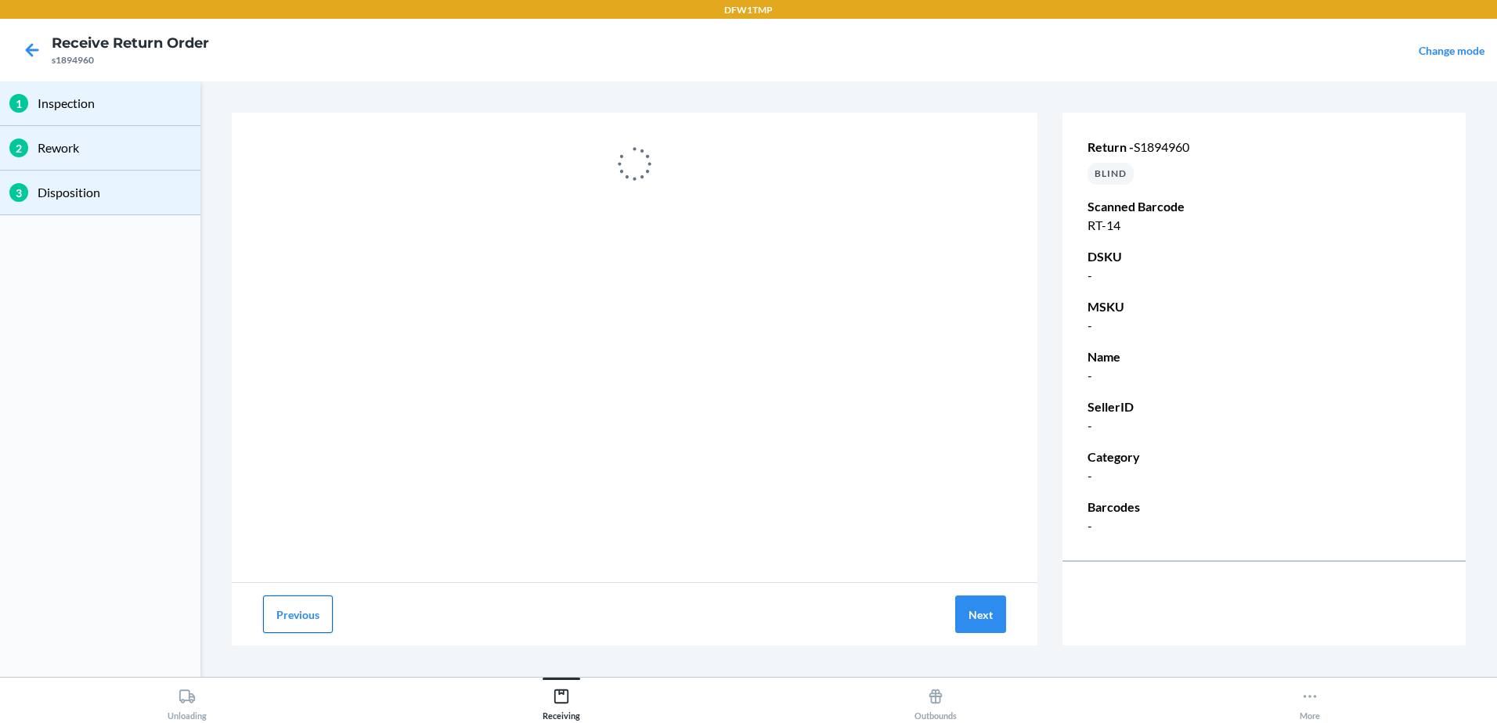
click at [305, 611] on button "Previous" at bounding box center [298, 615] width 70 height 38
click at [997, 601] on button "Next" at bounding box center [980, 615] width 51 height 38
click at [972, 607] on button "Next" at bounding box center [980, 615] width 51 height 38
click at [983, 619] on button "Next" at bounding box center [980, 615] width 51 height 38
click at [967, 608] on button "Next" at bounding box center [980, 615] width 51 height 38
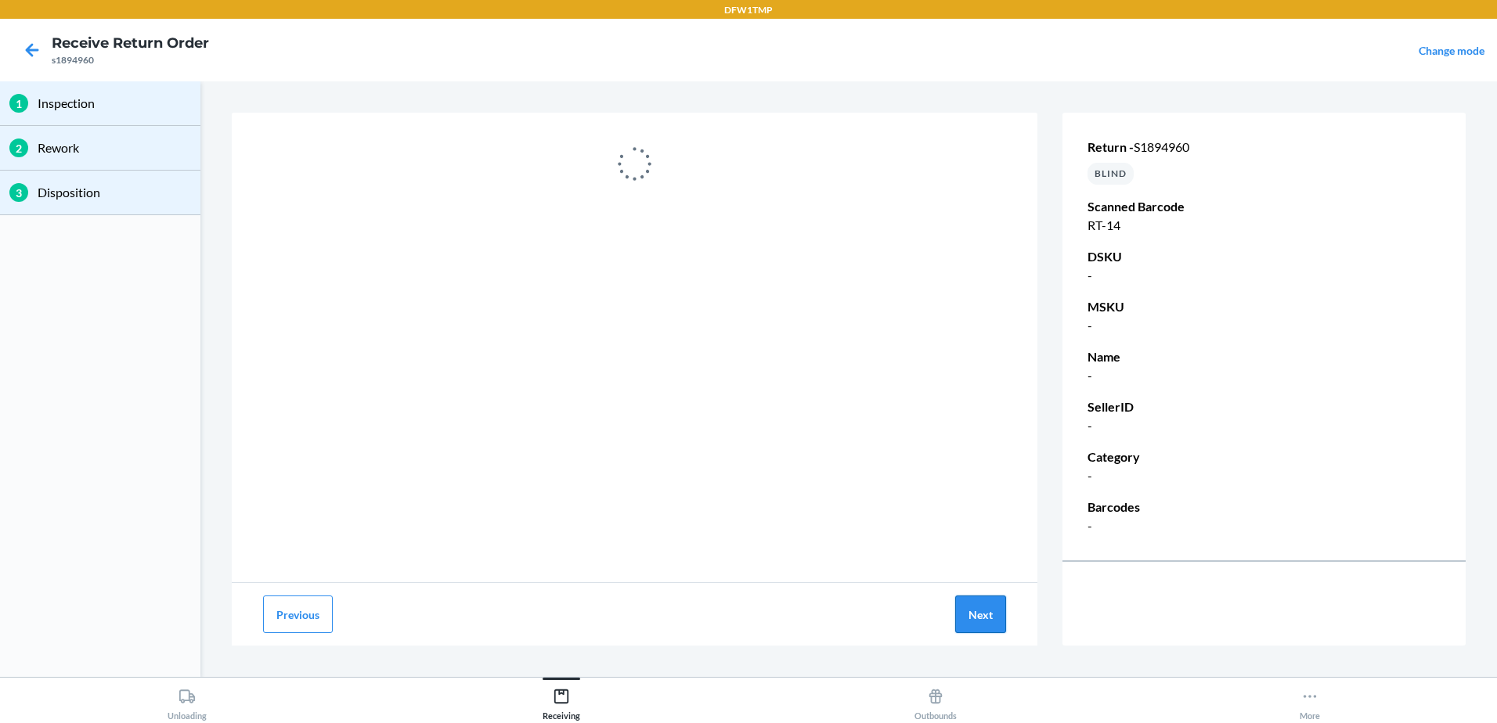
click at [994, 618] on button "Next" at bounding box center [980, 615] width 51 height 38
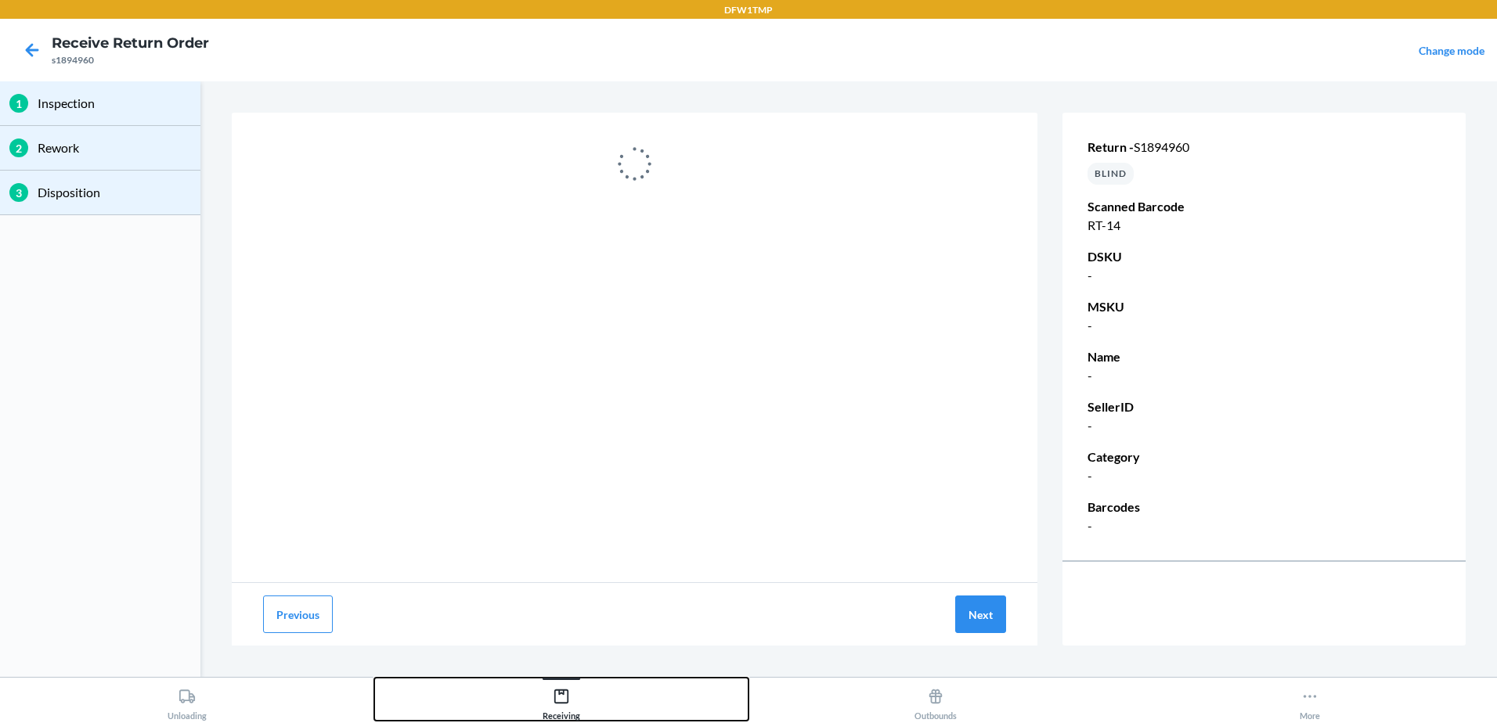
click at [569, 711] on div "Receiving" at bounding box center [562, 701] width 38 height 39
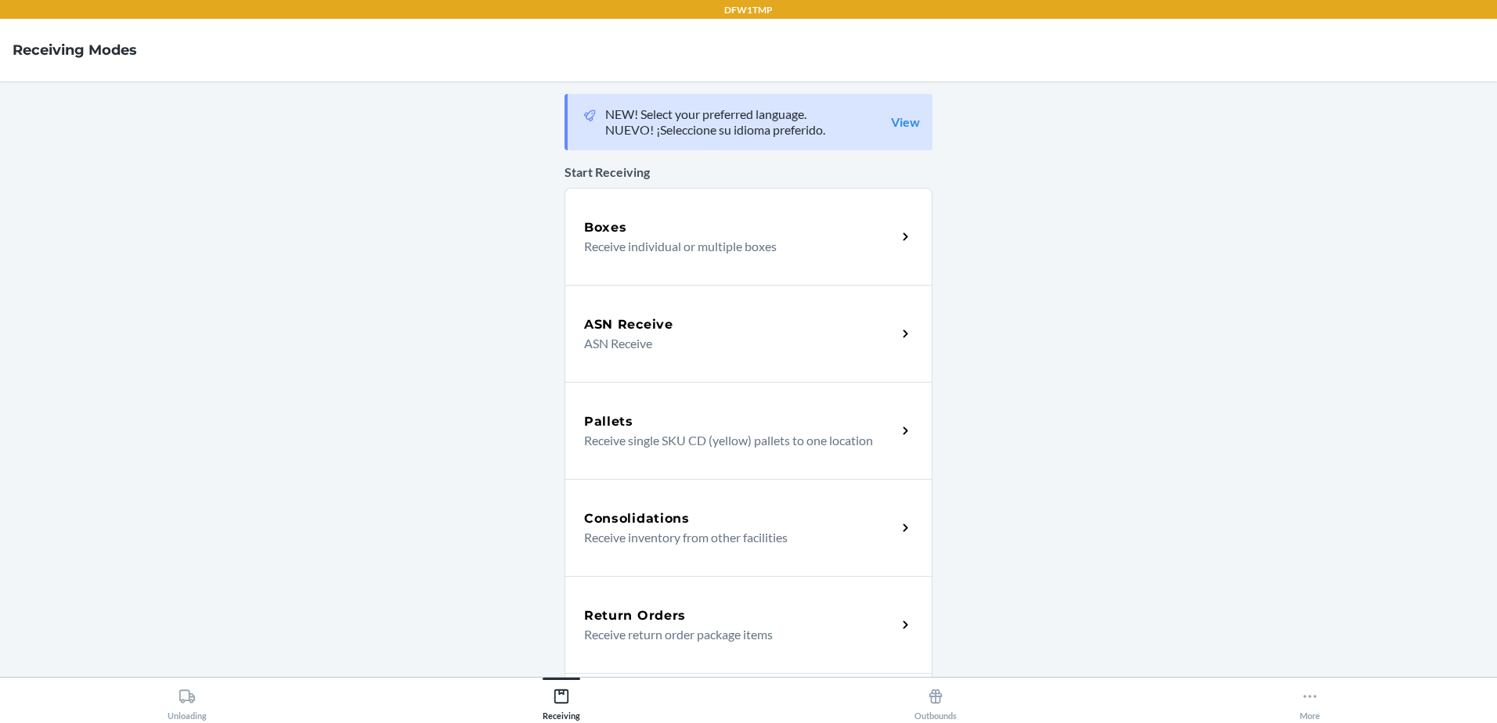
click at [647, 611] on h5 "Return Orders" at bounding box center [635, 616] width 102 height 19
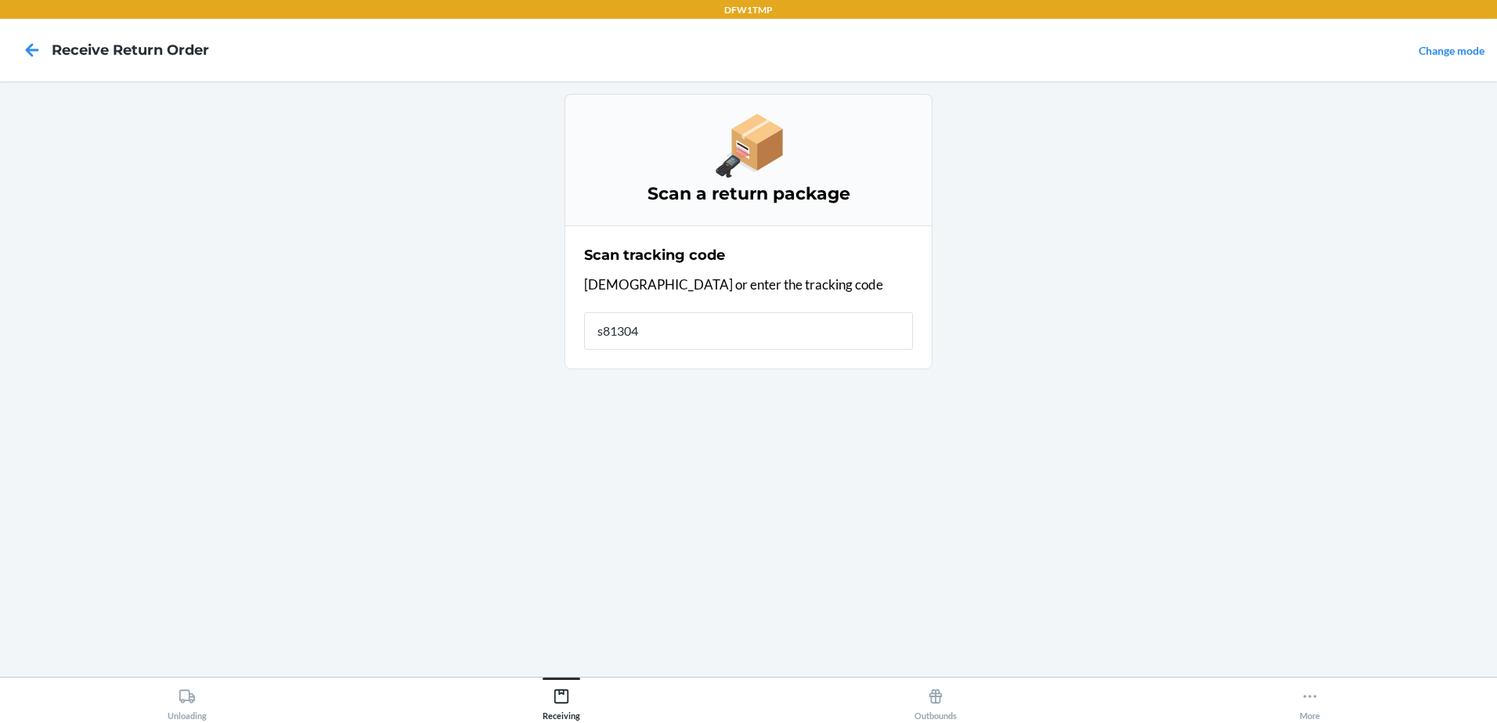
type input "s813048"
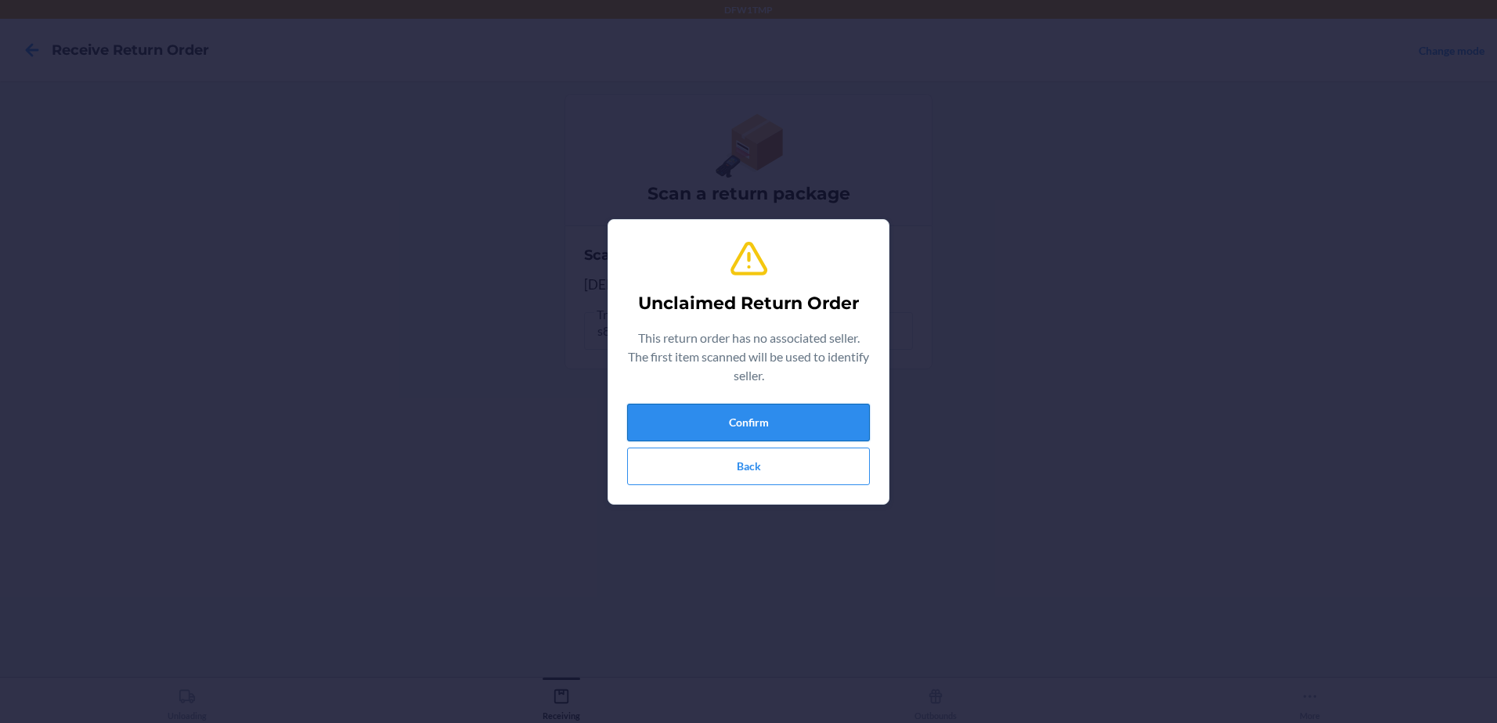
click at [716, 423] on button "Confirm" at bounding box center [748, 423] width 243 height 38
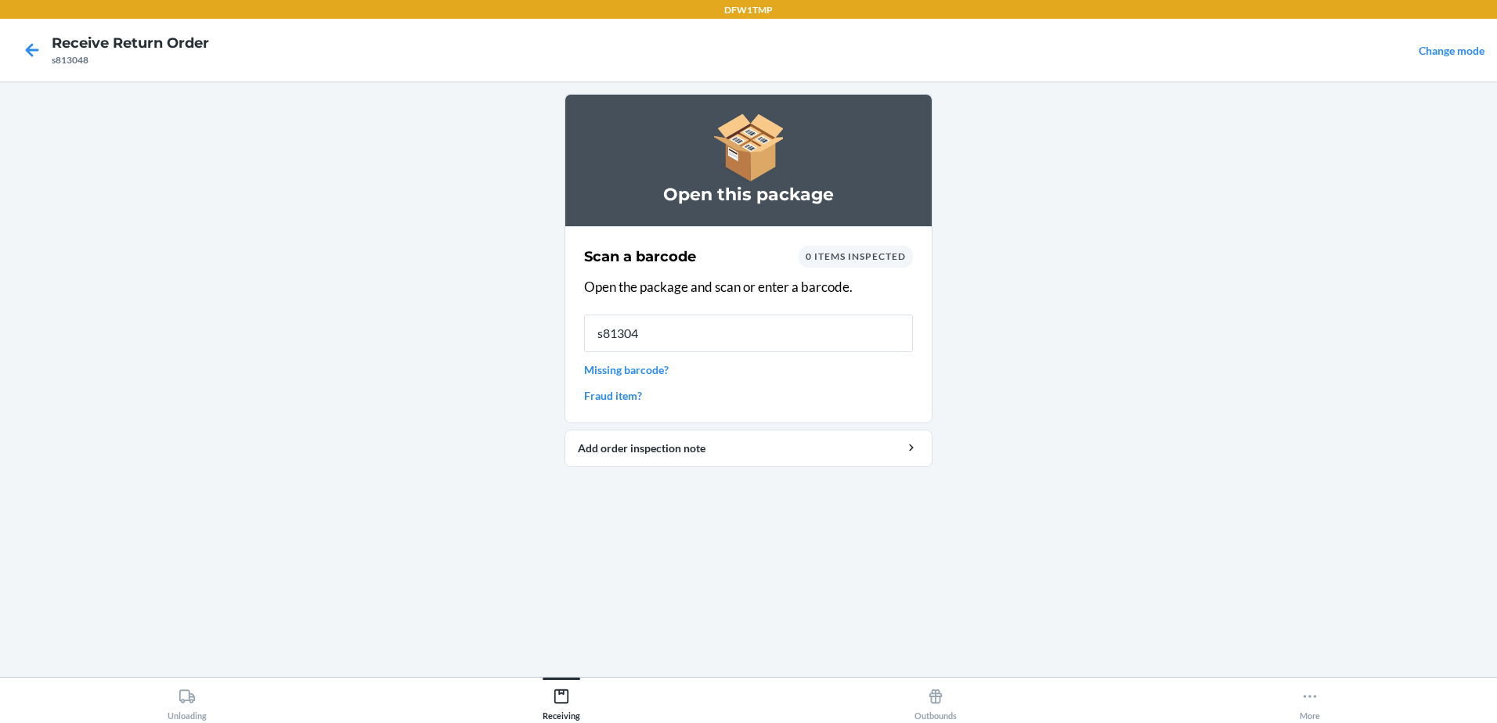
type input "s813048"
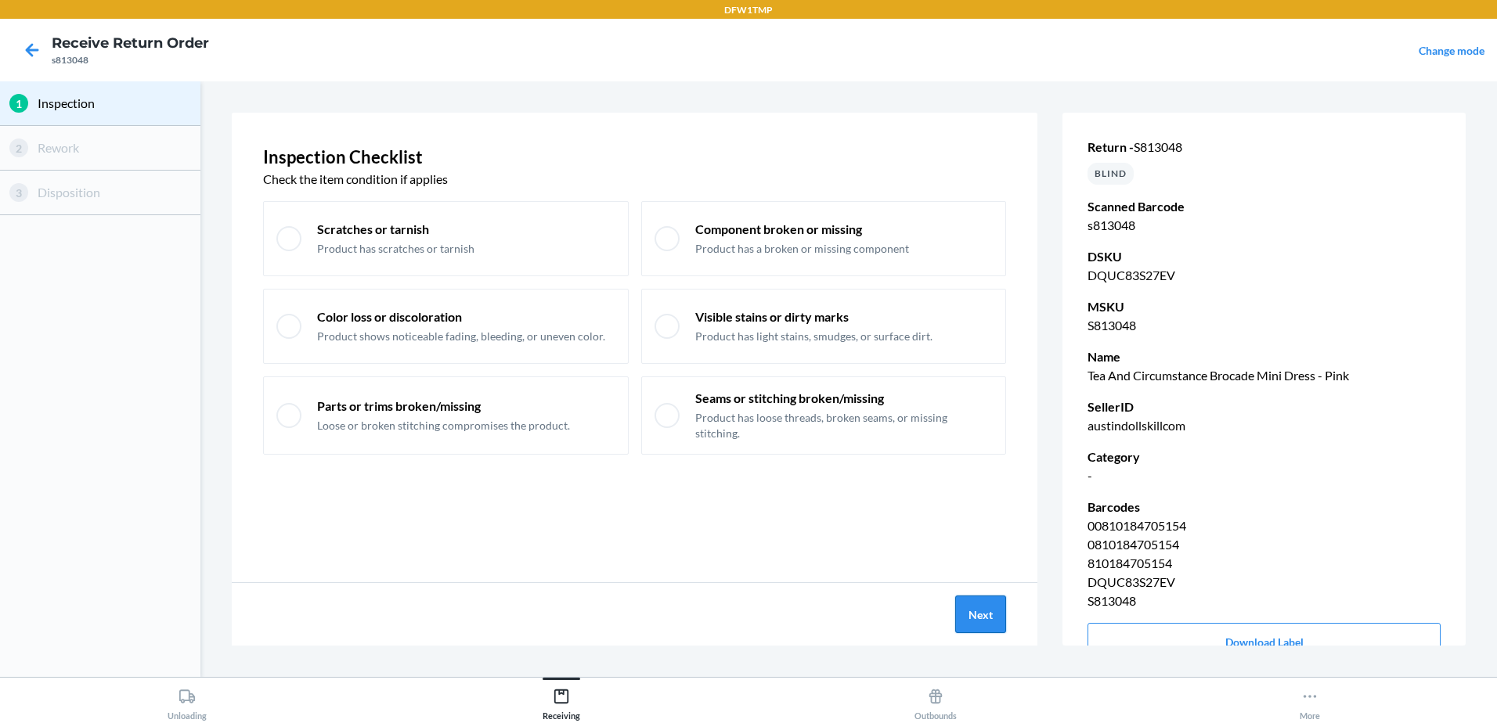
click at [981, 620] on button "Next" at bounding box center [980, 615] width 51 height 38
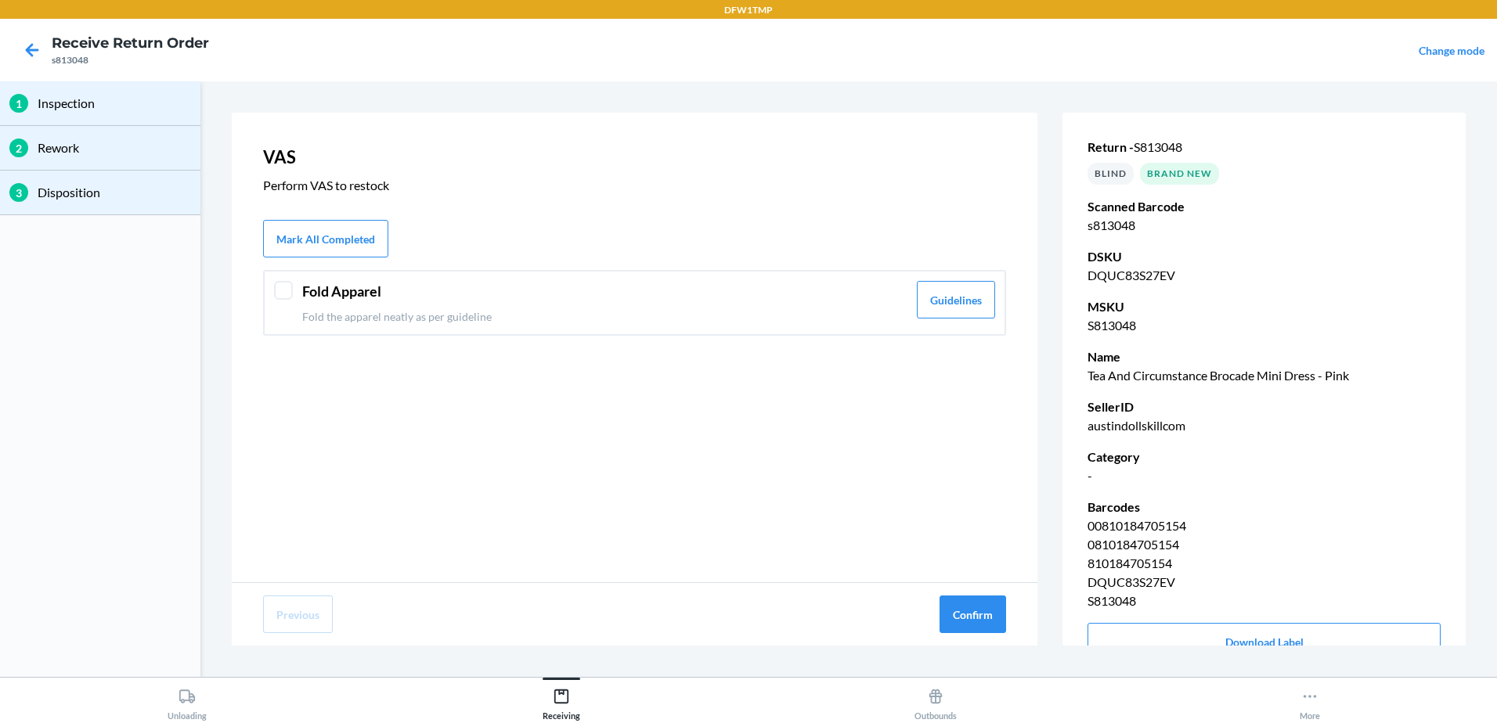
click at [287, 286] on div at bounding box center [283, 290] width 19 height 19
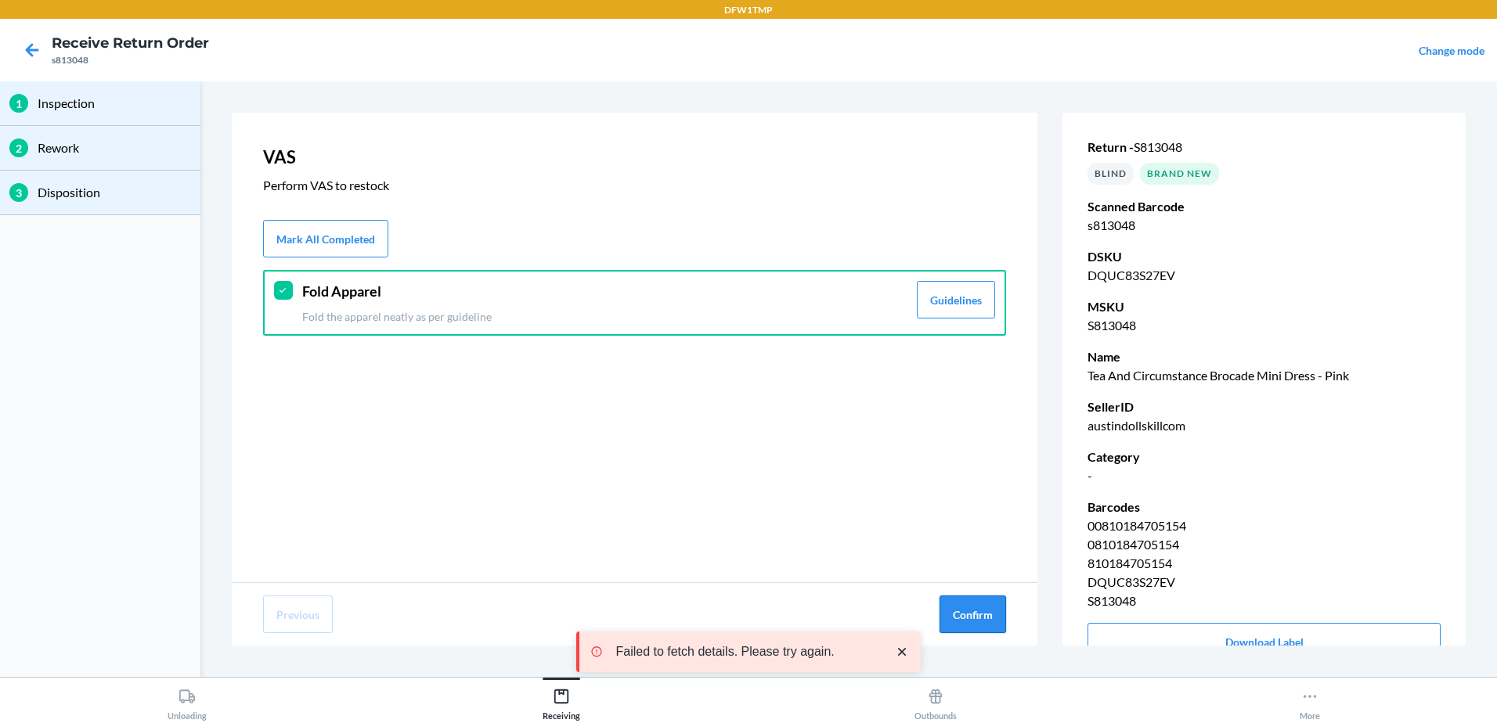
click at [982, 603] on button "Confirm" at bounding box center [972, 615] width 67 height 38
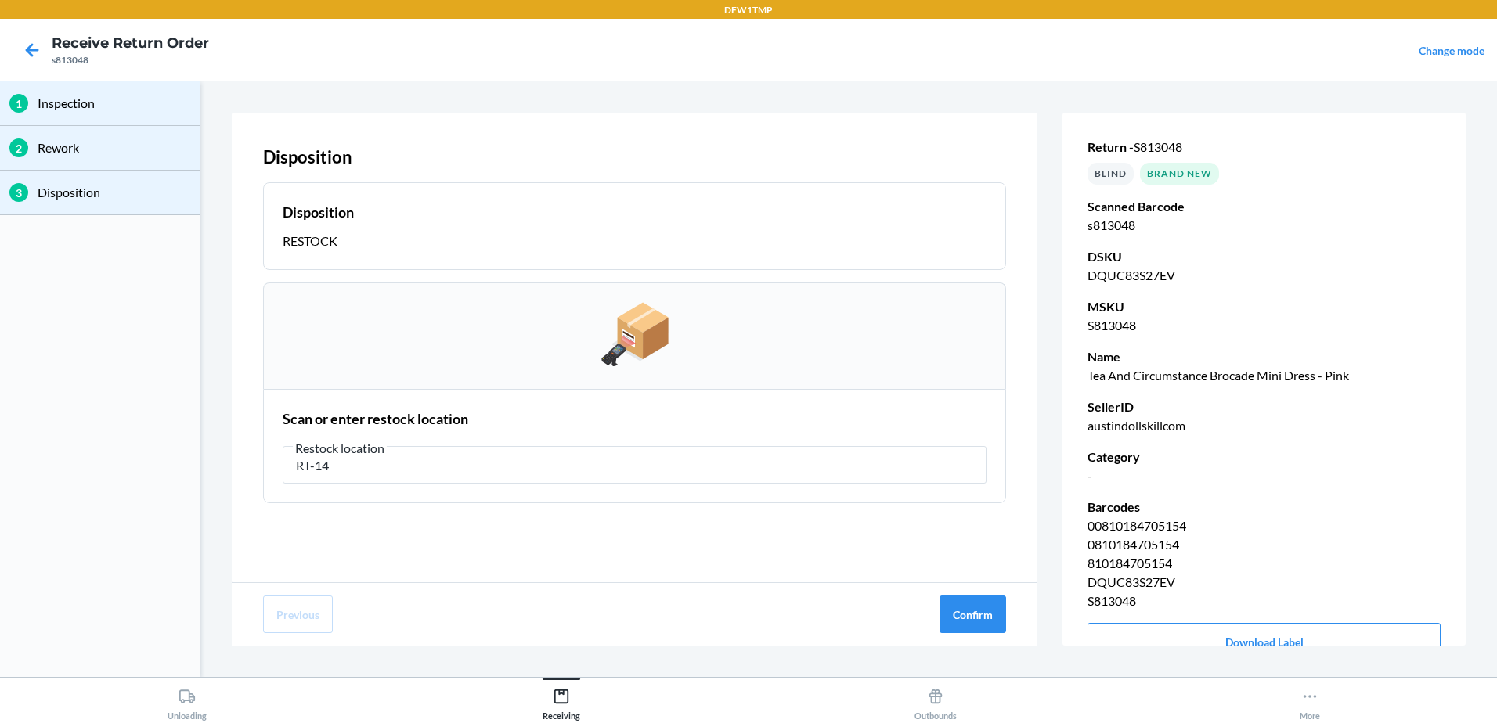
type input "RT-14"
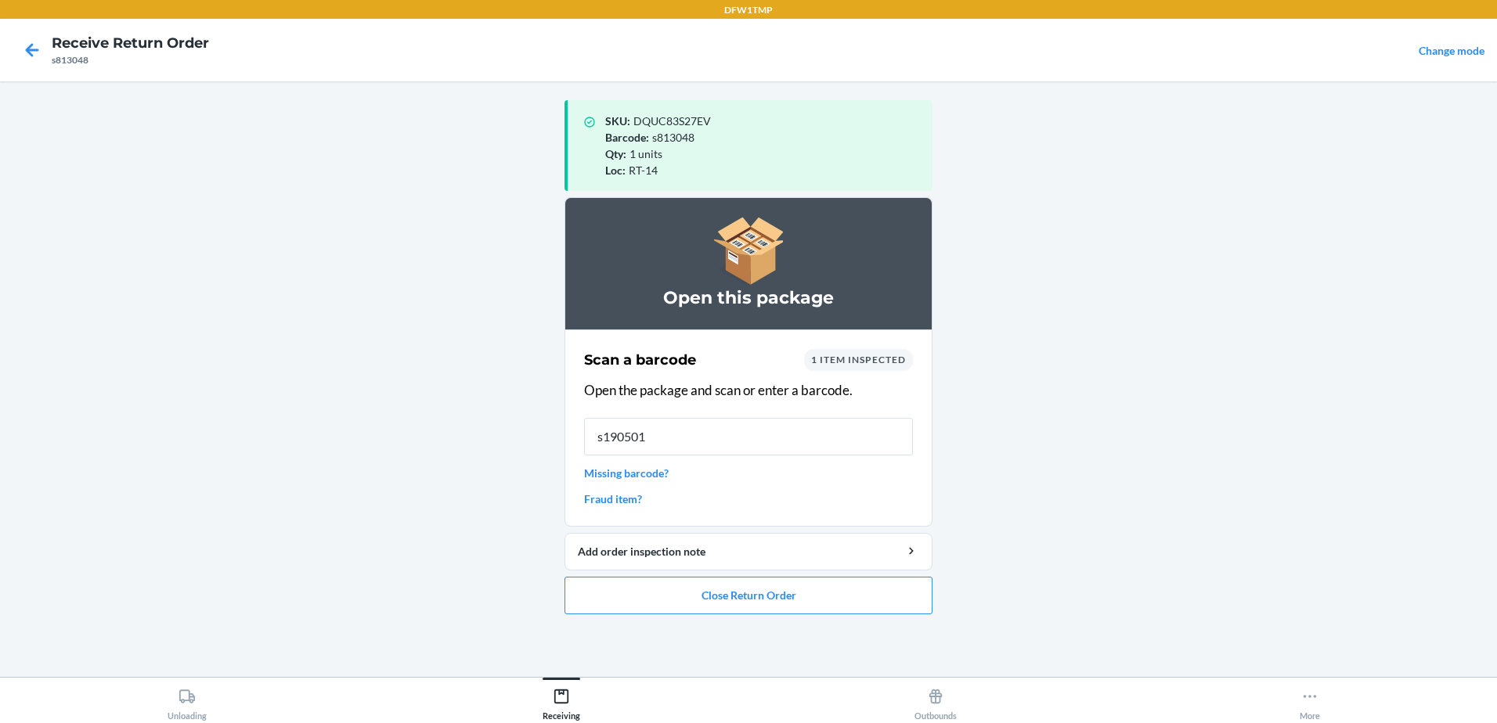
type input "s1905013"
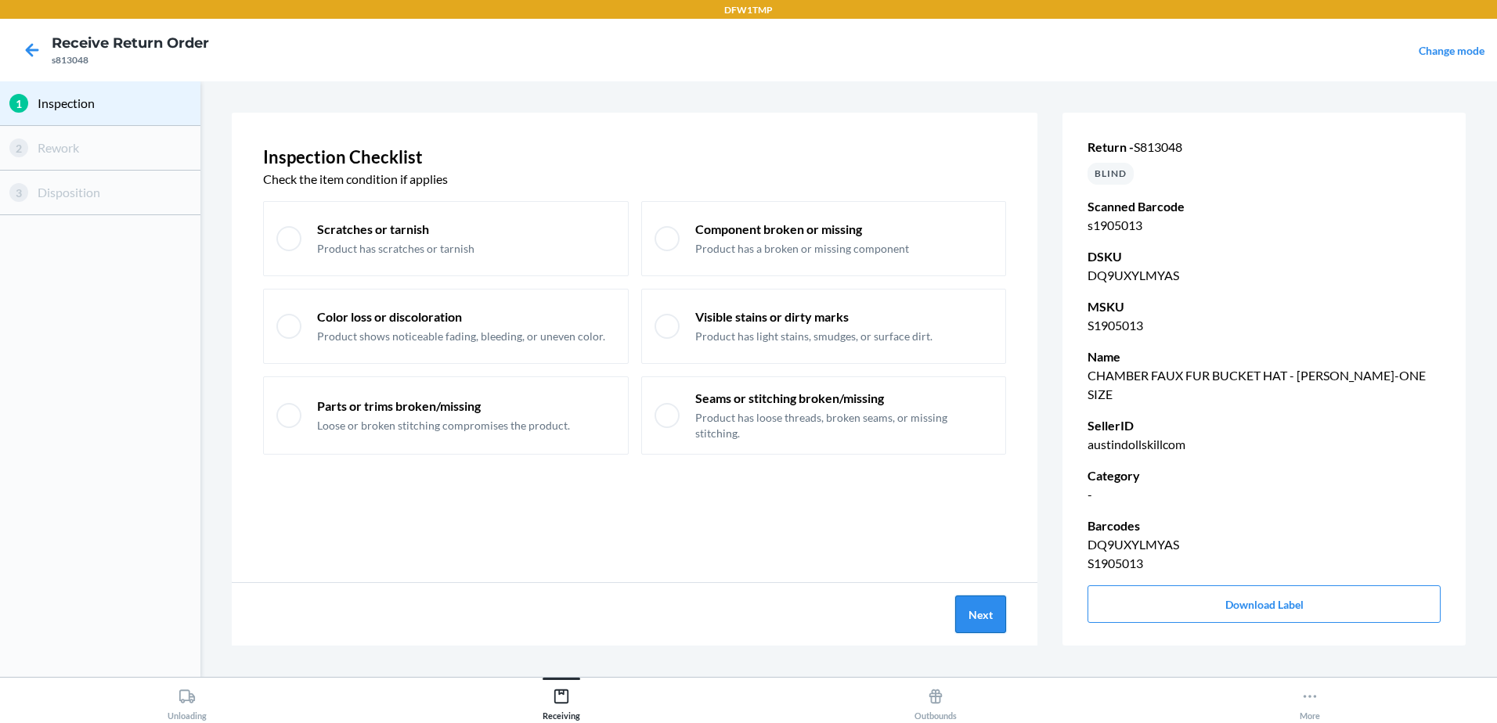
click at [993, 620] on button "Next" at bounding box center [980, 615] width 51 height 38
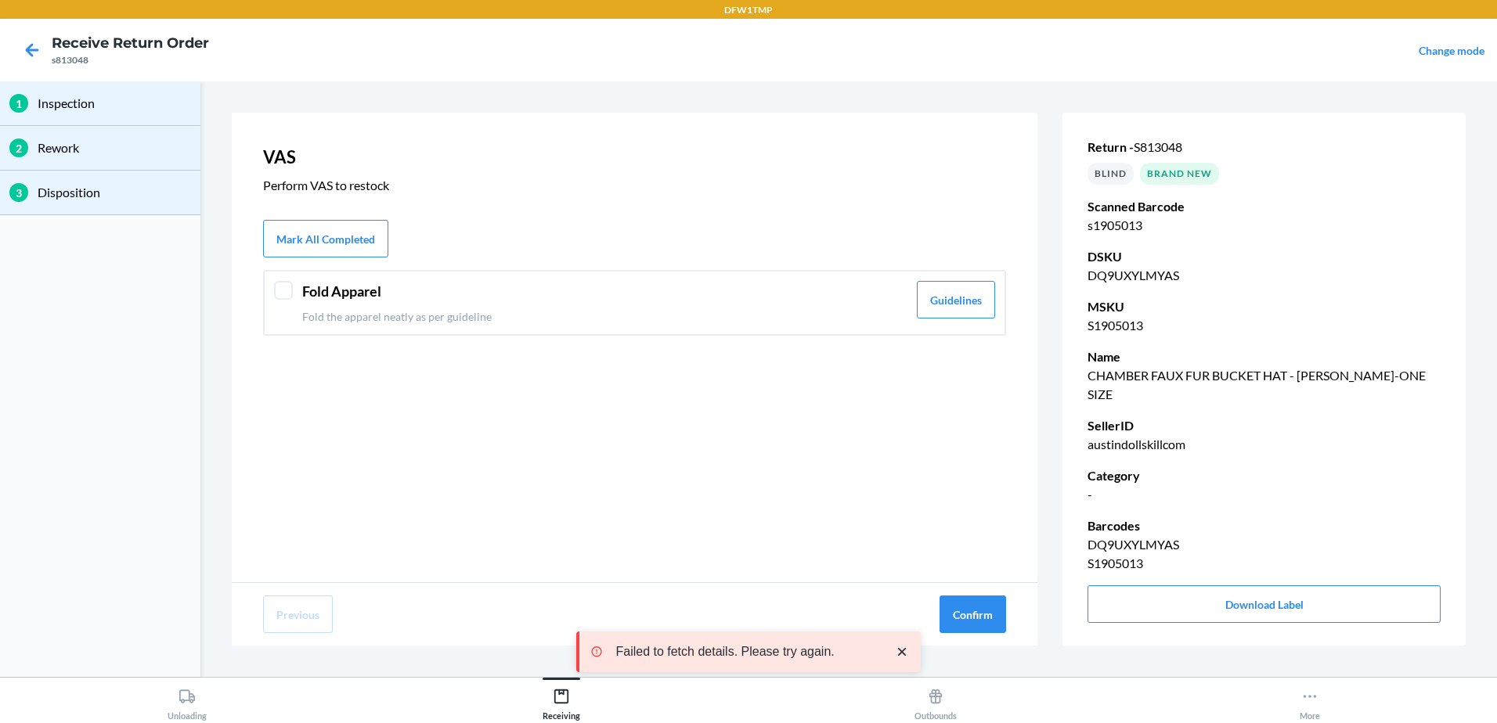
click at [275, 290] on div at bounding box center [283, 290] width 19 height 19
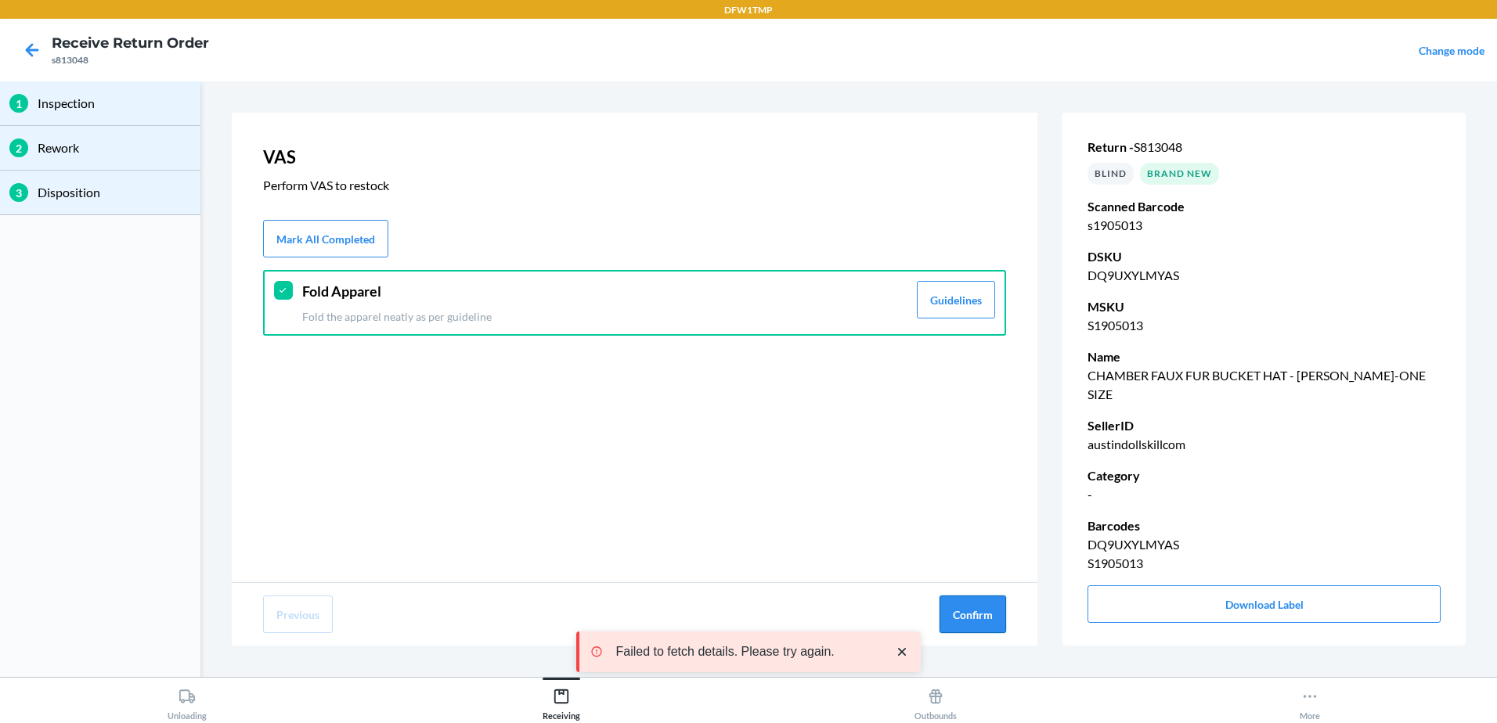
click at [993, 622] on button "Confirm" at bounding box center [972, 615] width 67 height 38
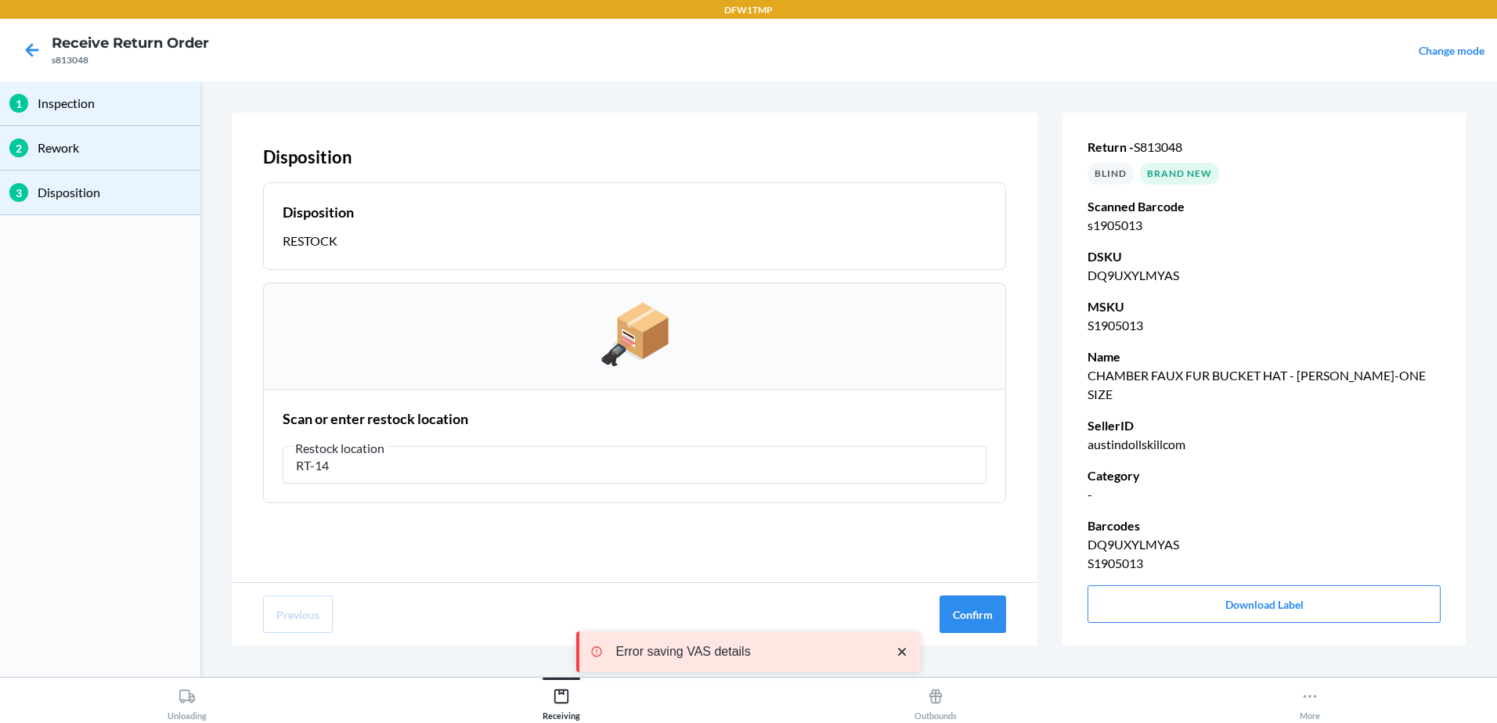
type input "RT-14"
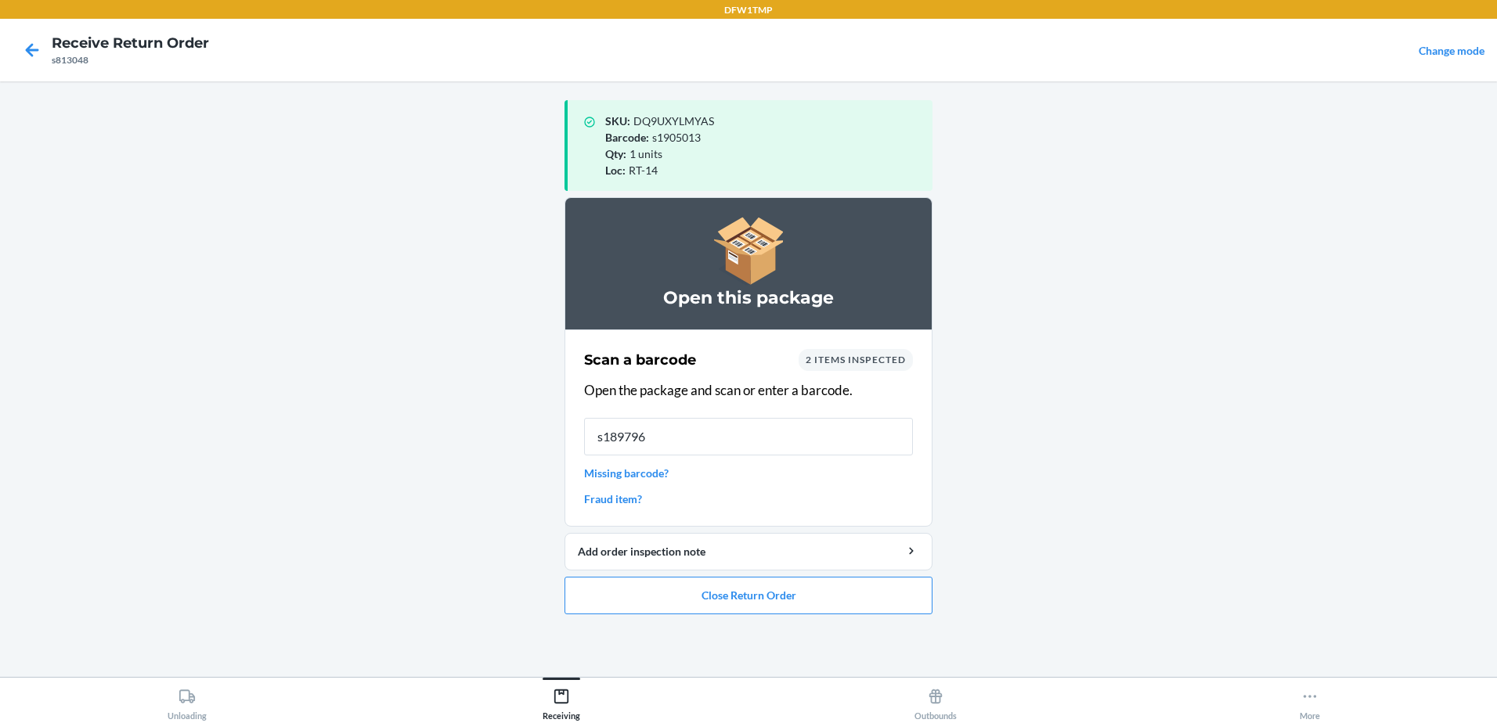
type input "s1897963"
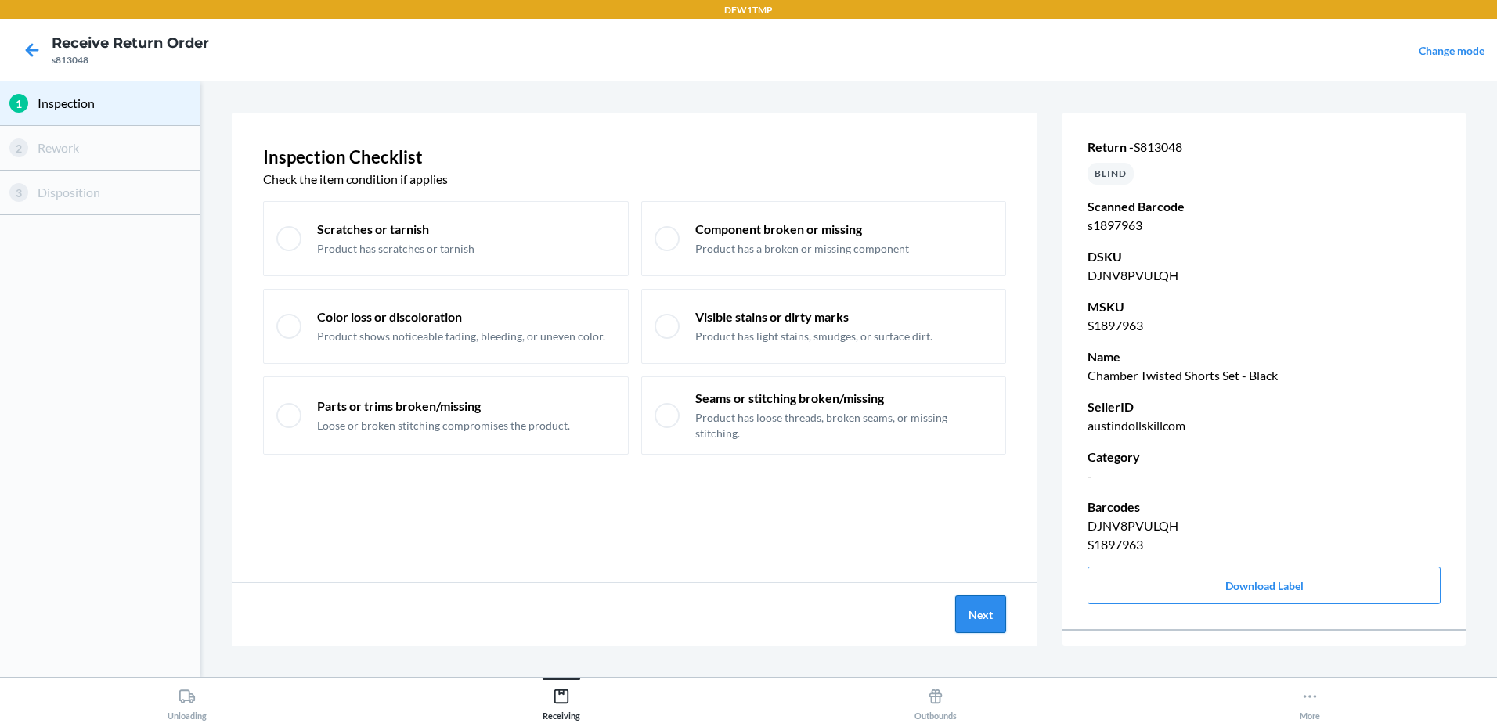
click at [968, 610] on button "Next" at bounding box center [980, 615] width 51 height 38
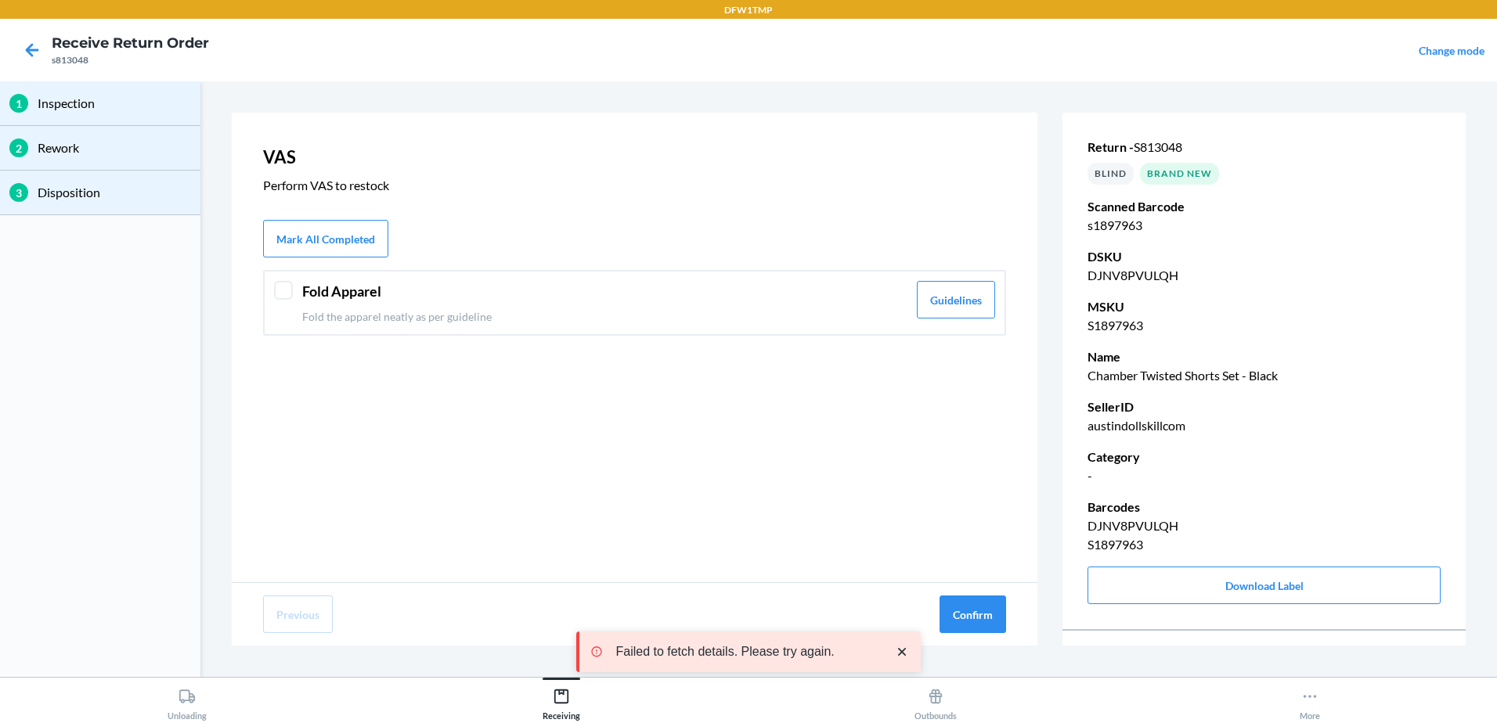
drag, startPoint x: 283, startPoint y: 290, endPoint x: 355, endPoint y: 298, distance: 72.5
click at [283, 290] on div at bounding box center [283, 290] width 19 height 19
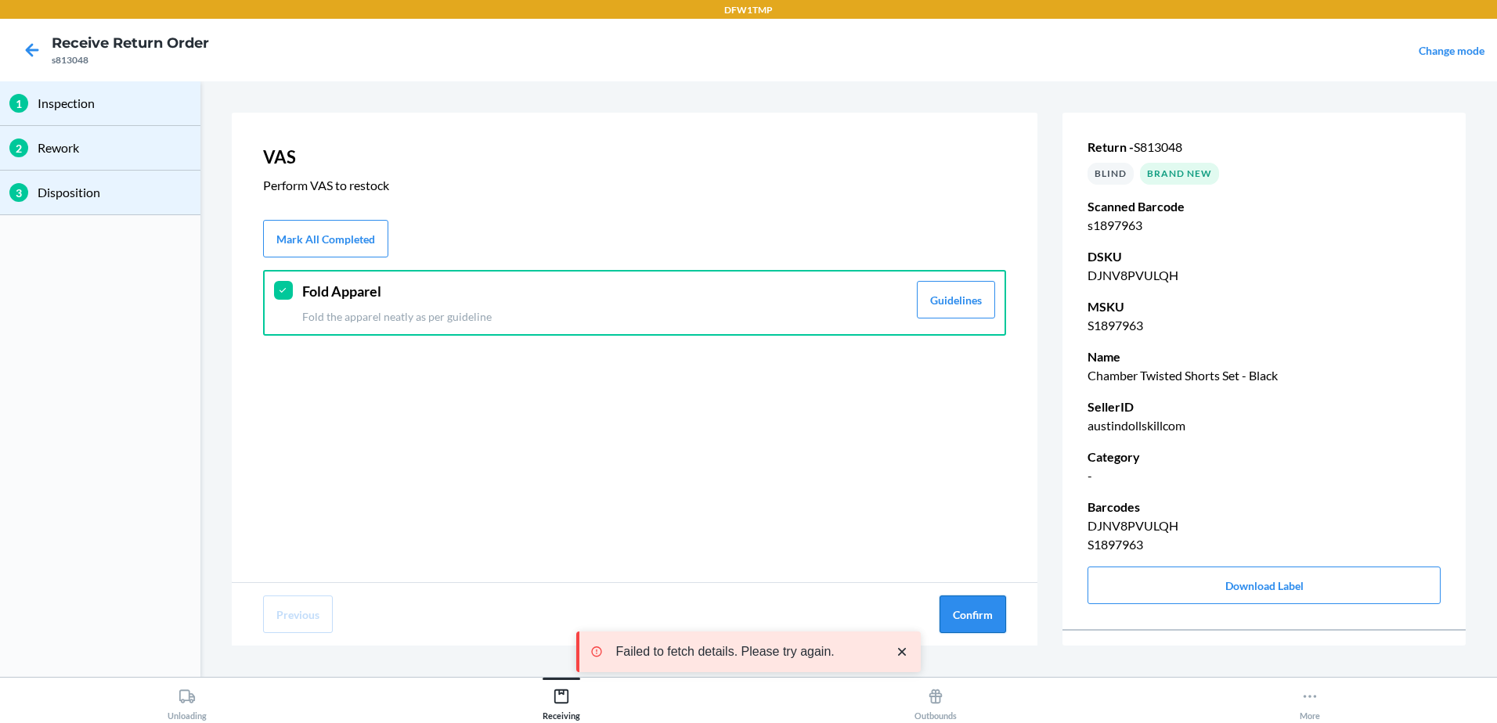
click at [978, 623] on button "Confirm" at bounding box center [972, 615] width 67 height 38
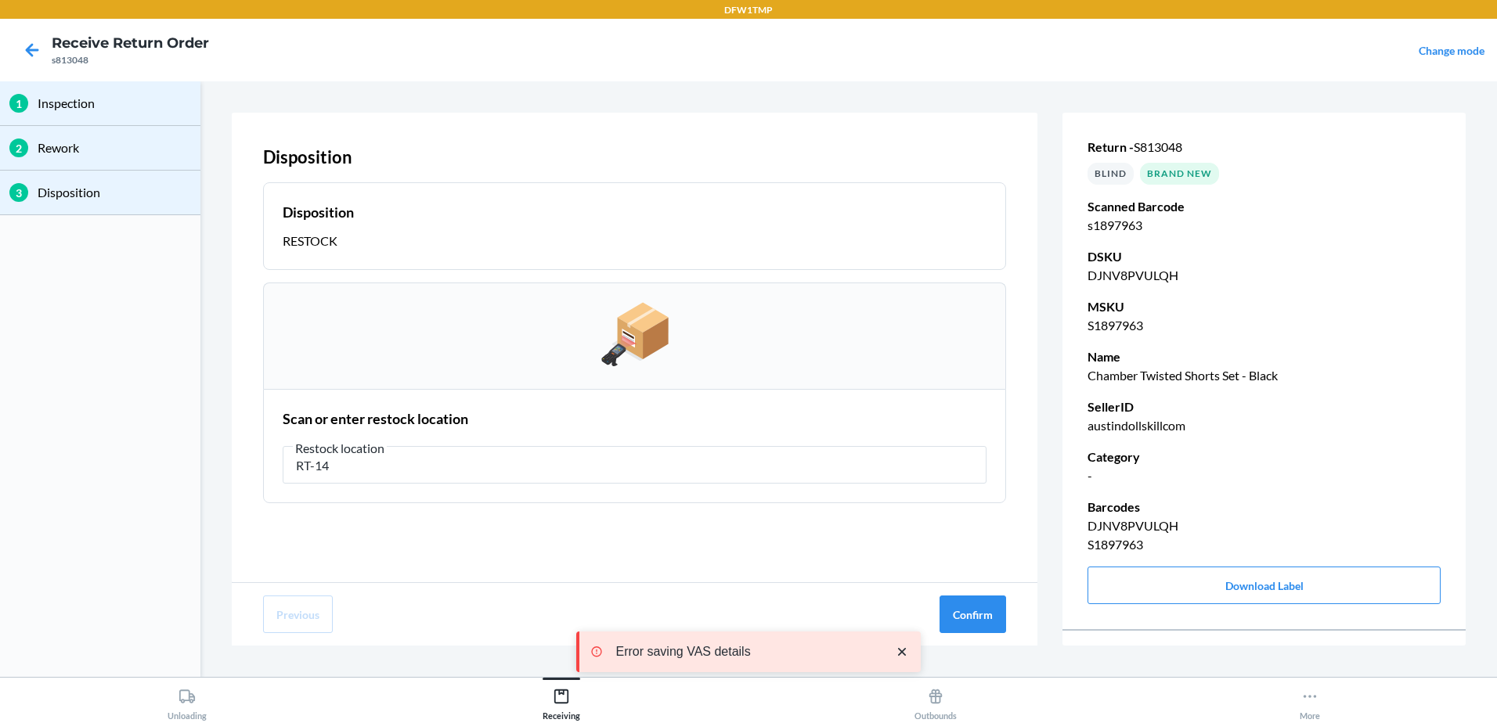
type input "RT-14"
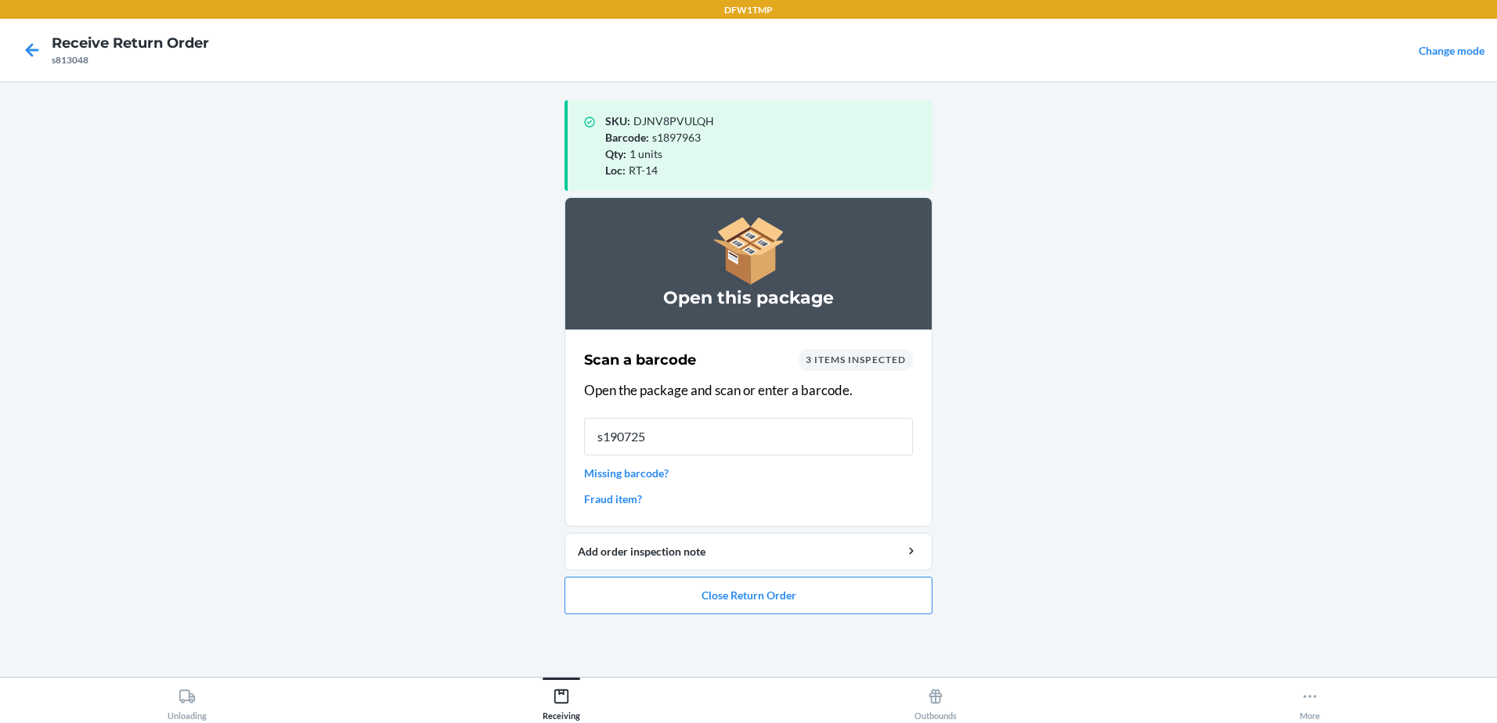
type input "s1907252"
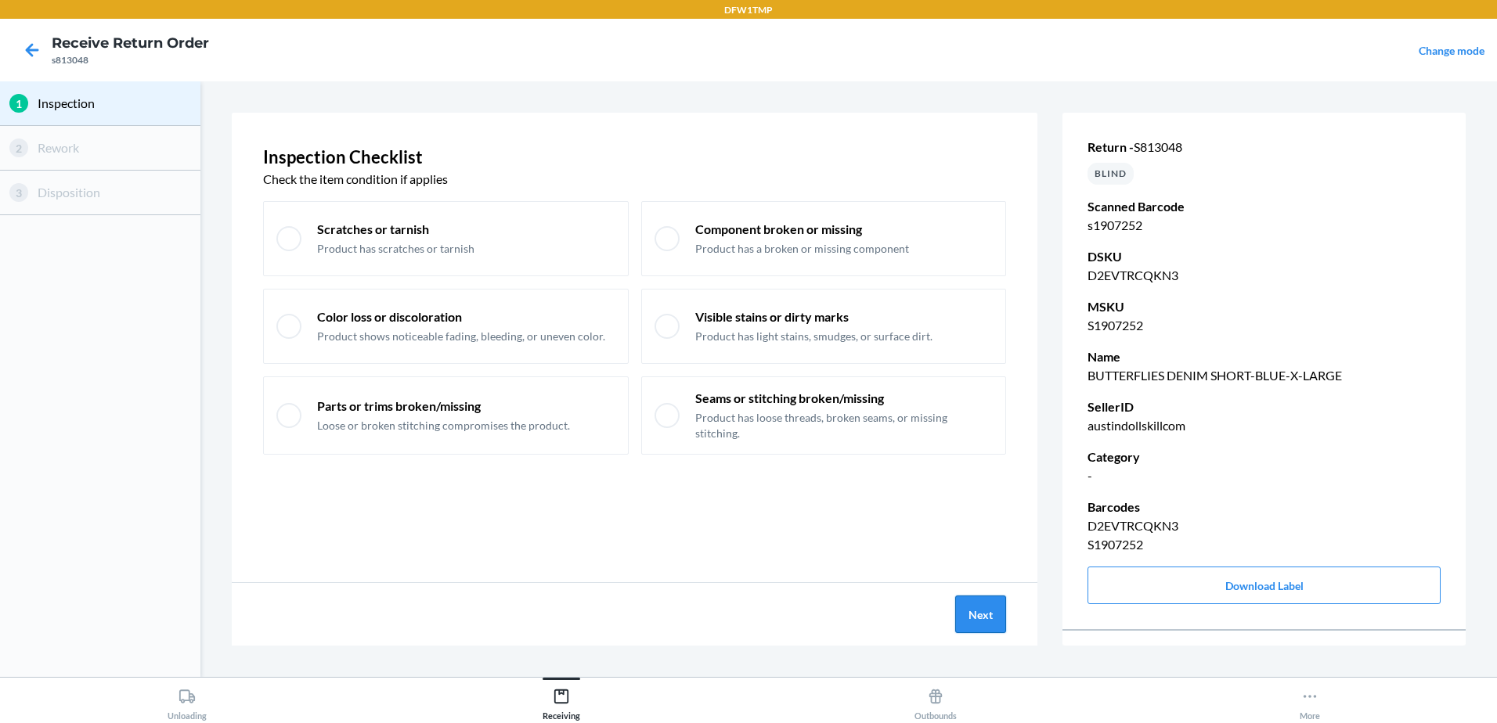
click at [964, 616] on button "Next" at bounding box center [980, 615] width 51 height 38
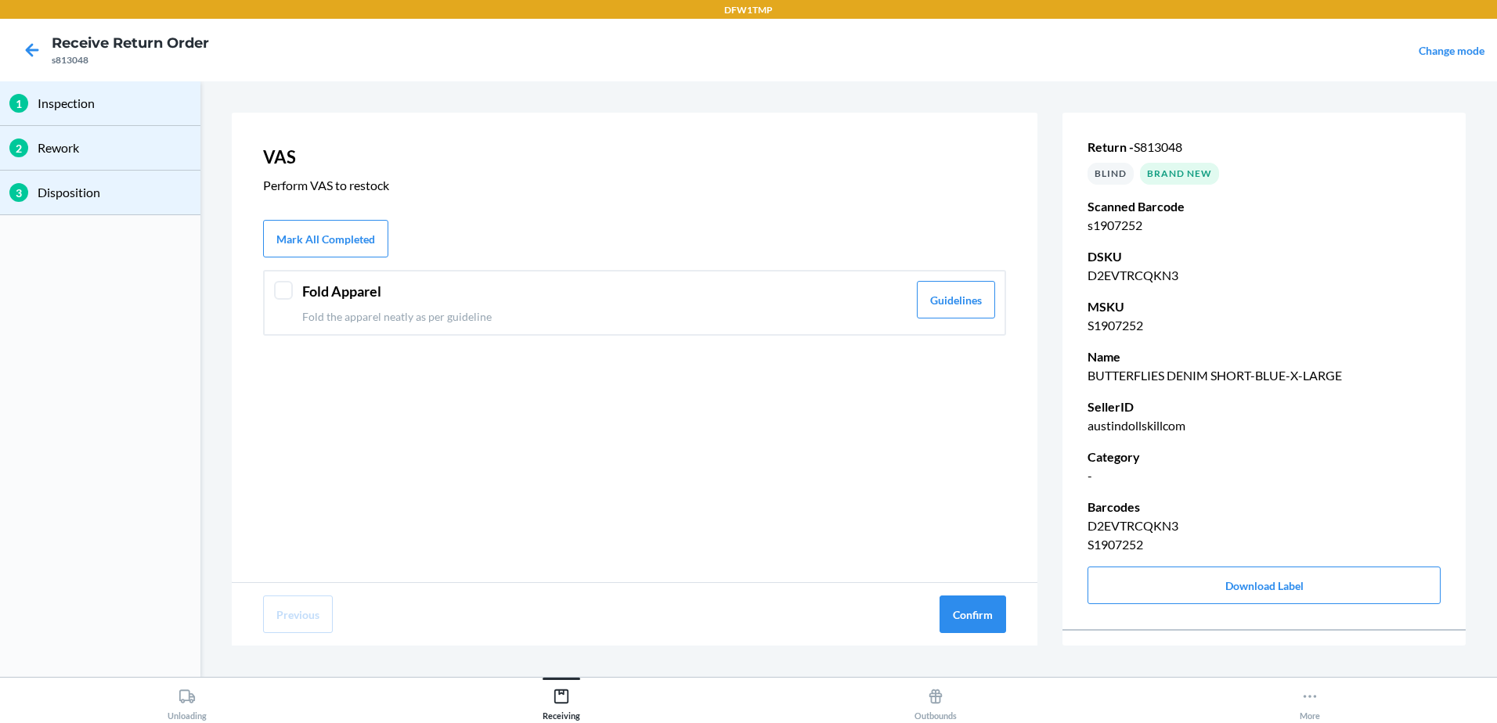
click at [290, 295] on div at bounding box center [283, 290] width 19 height 19
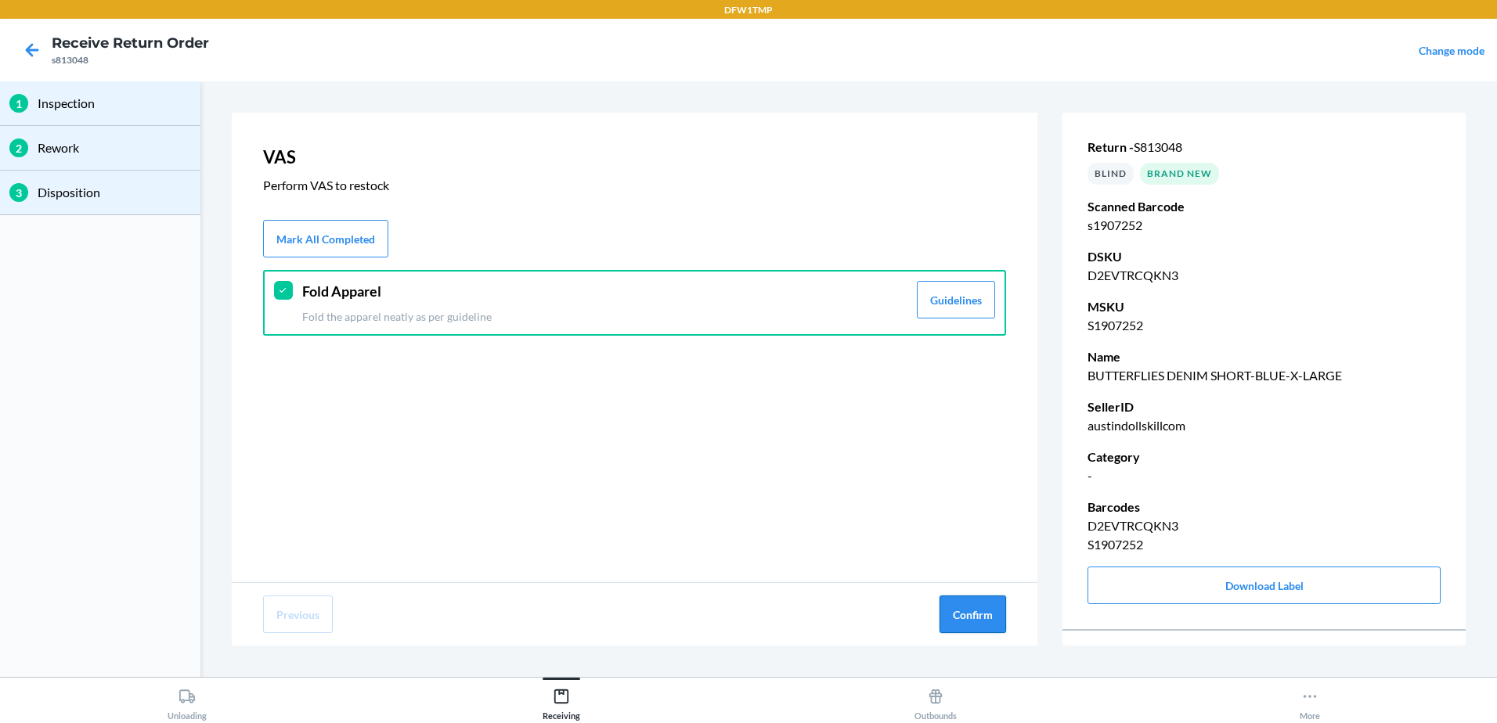
click at [965, 606] on button "Confirm" at bounding box center [972, 615] width 67 height 38
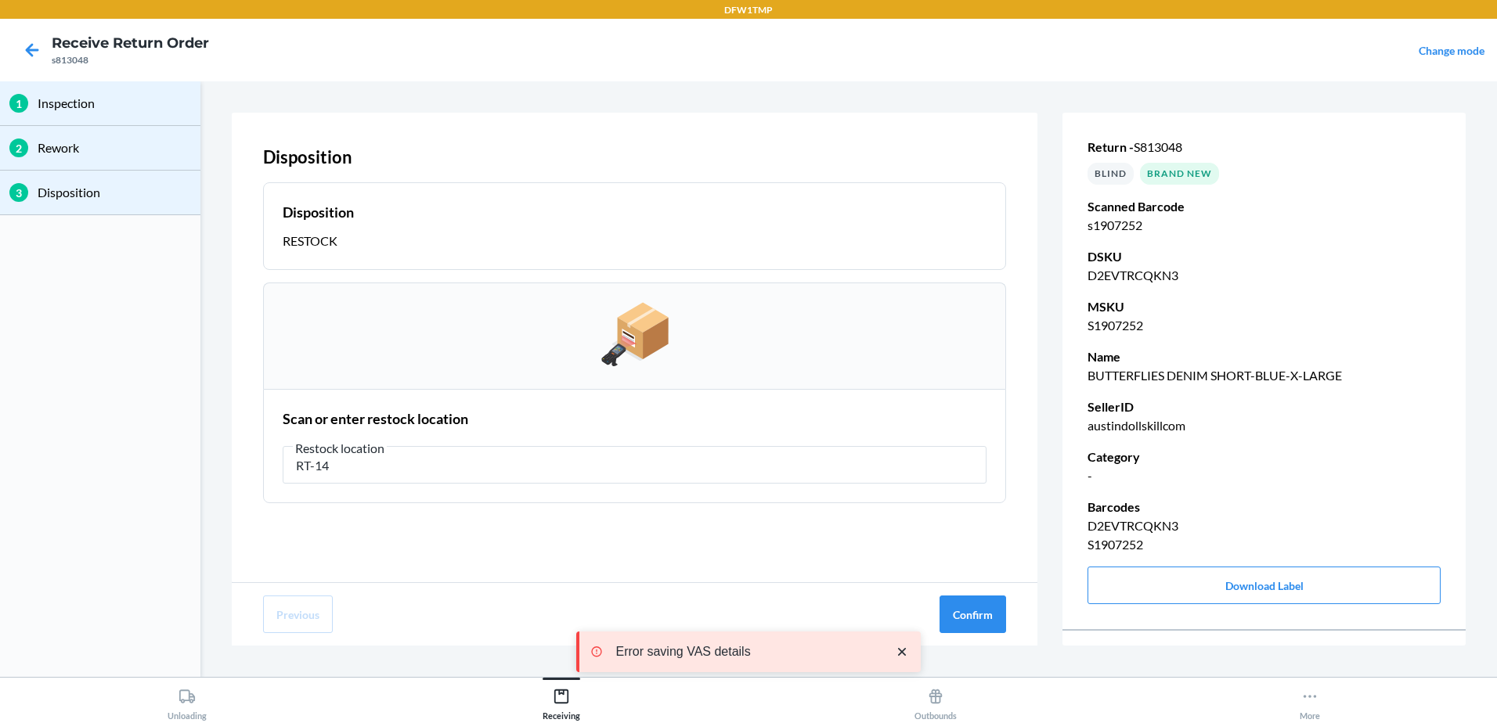
type input "RT-14"
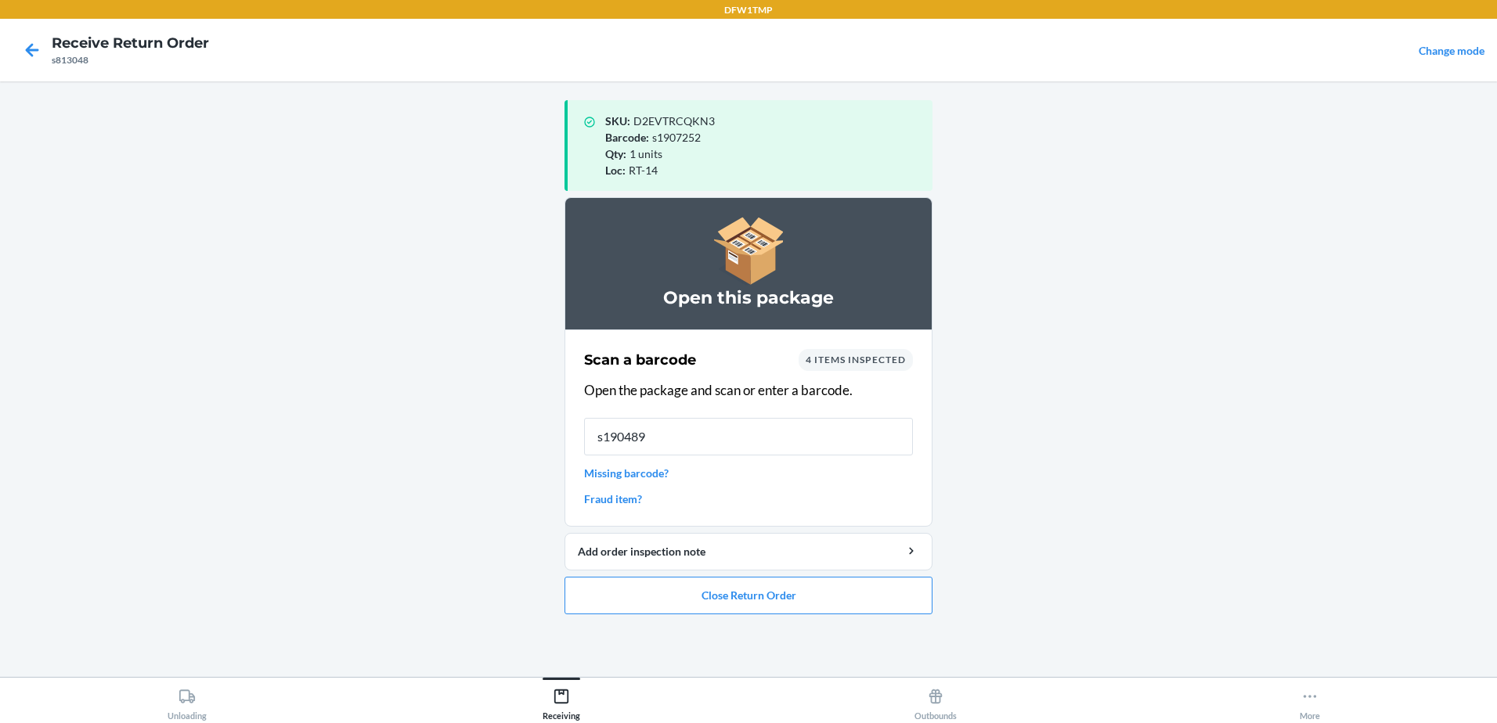
type input "s1904890"
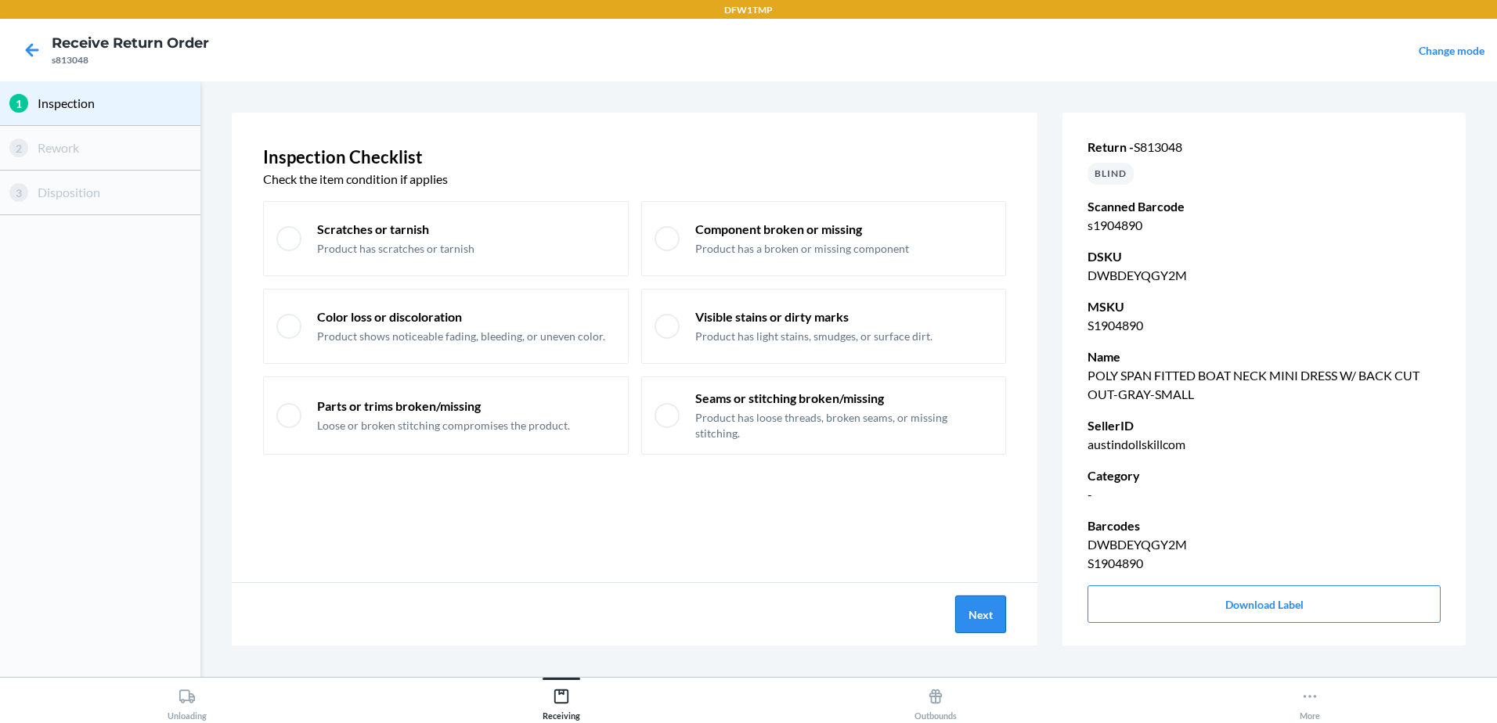
click at [976, 604] on button "Next" at bounding box center [980, 615] width 51 height 38
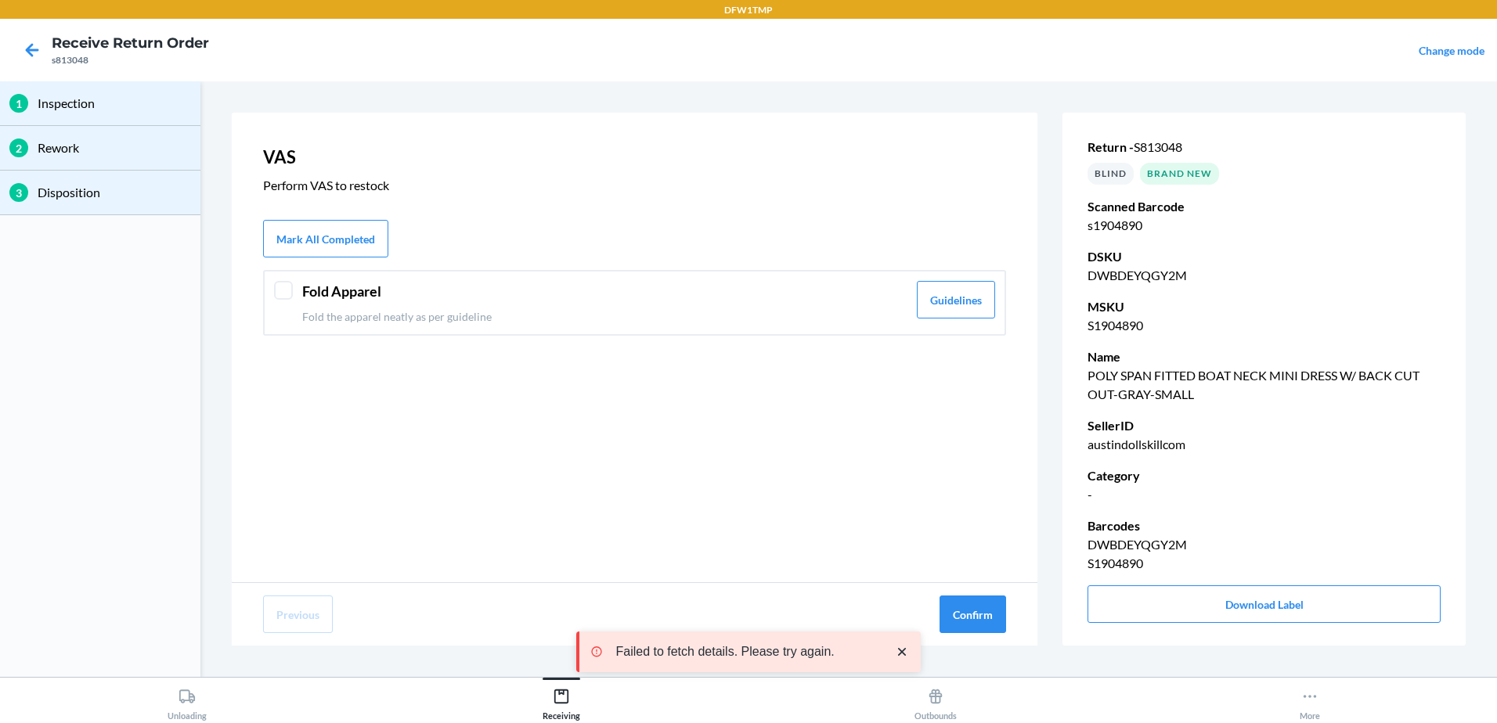
click at [285, 287] on div at bounding box center [283, 290] width 19 height 19
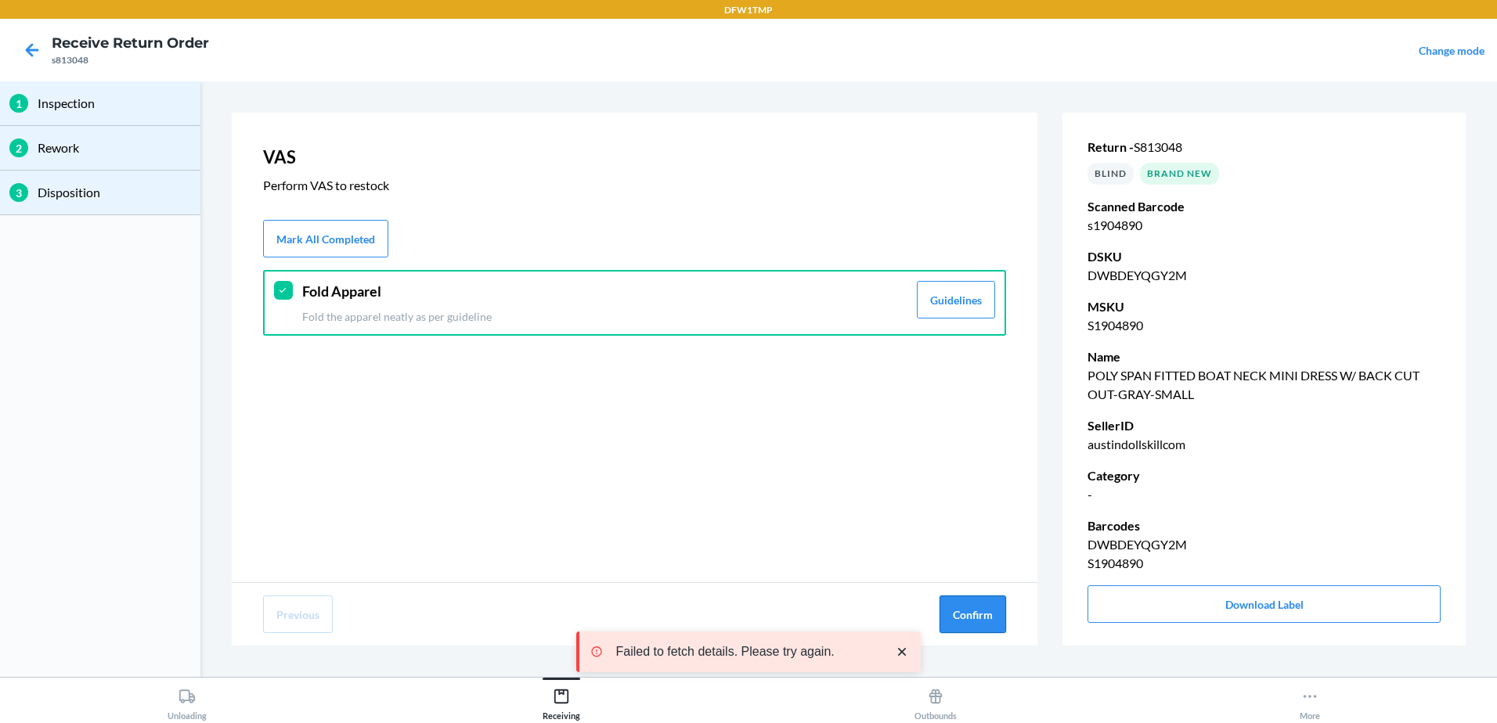
click at [970, 618] on button "Confirm" at bounding box center [972, 615] width 67 height 38
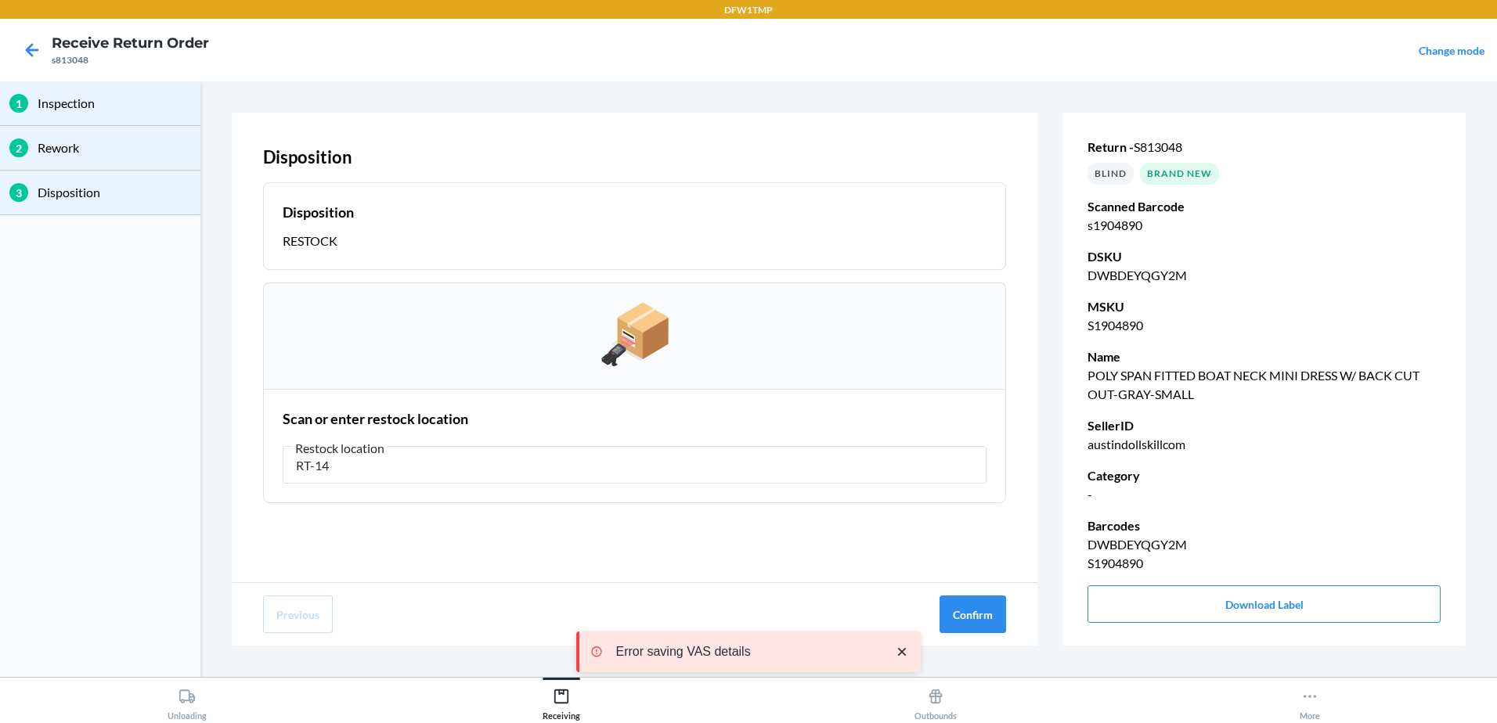
type input "RT-14"
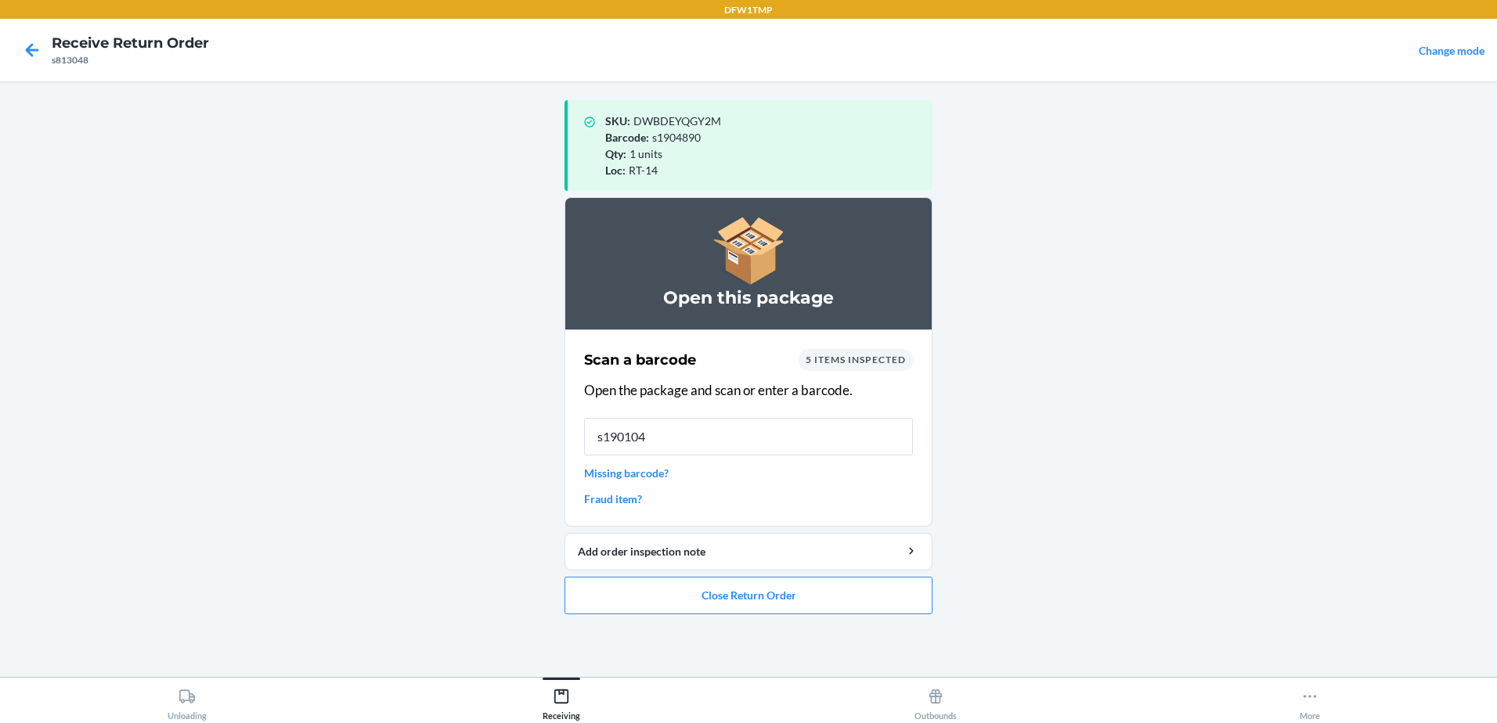
type input "s1901045"
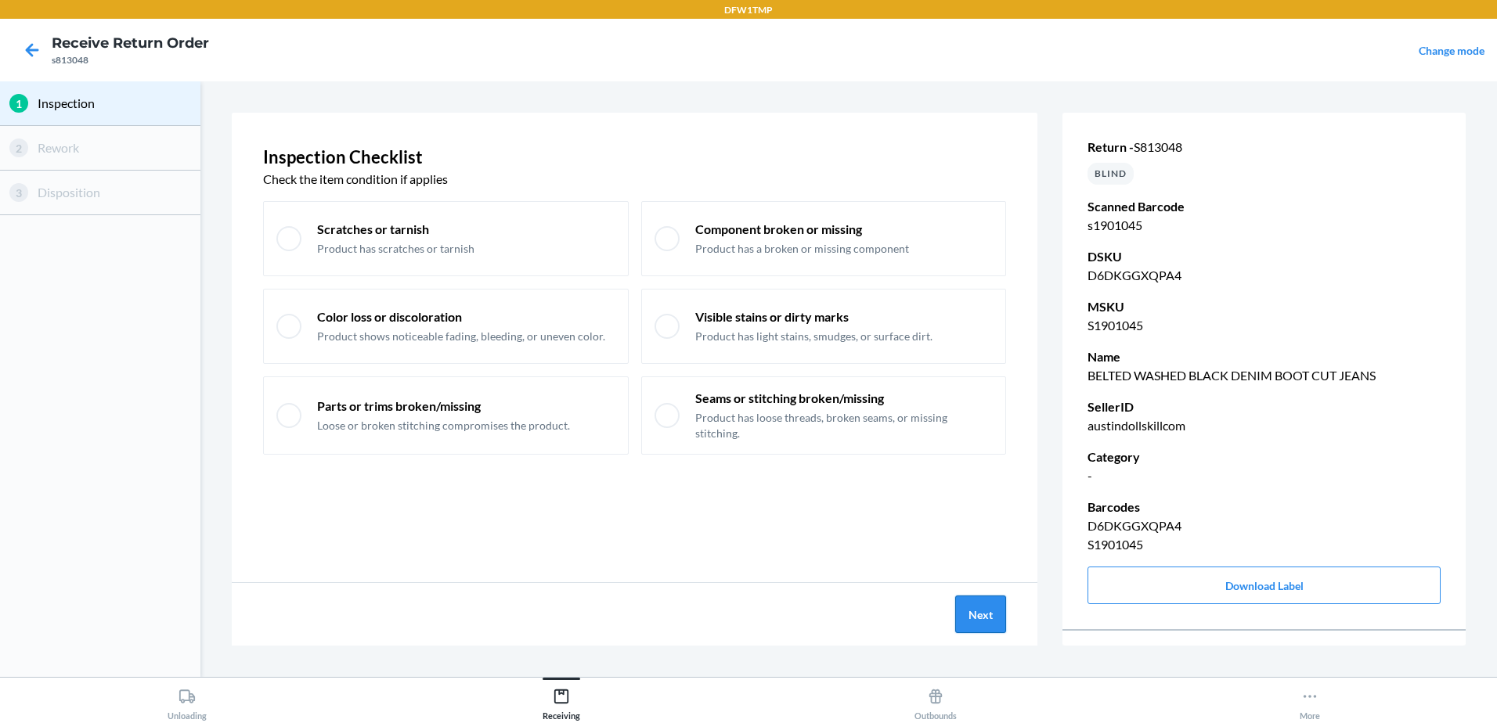
click at [975, 606] on button "Next" at bounding box center [980, 615] width 51 height 38
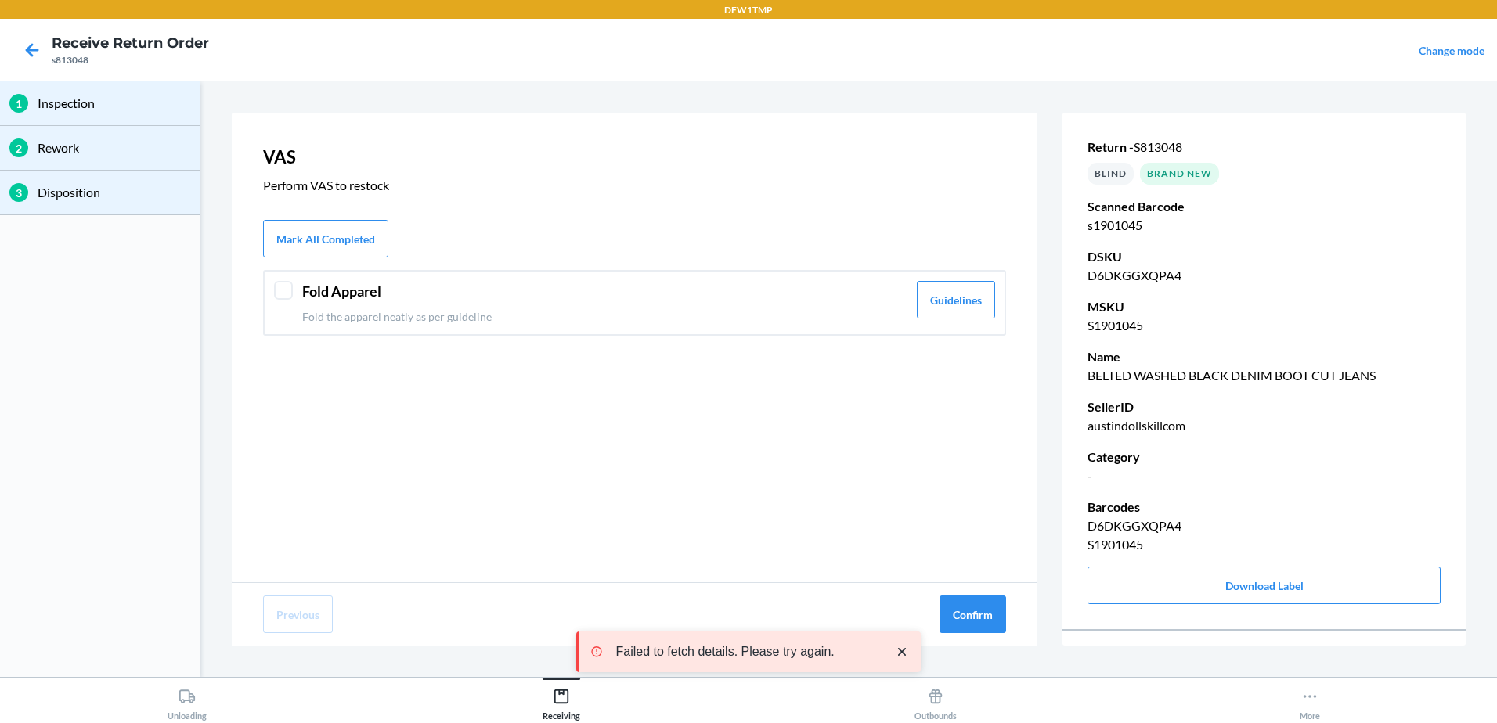
click at [294, 287] on div "Fold Apparel Fold the apparel neatly as per guideline Guidelines" at bounding box center [634, 303] width 743 height 66
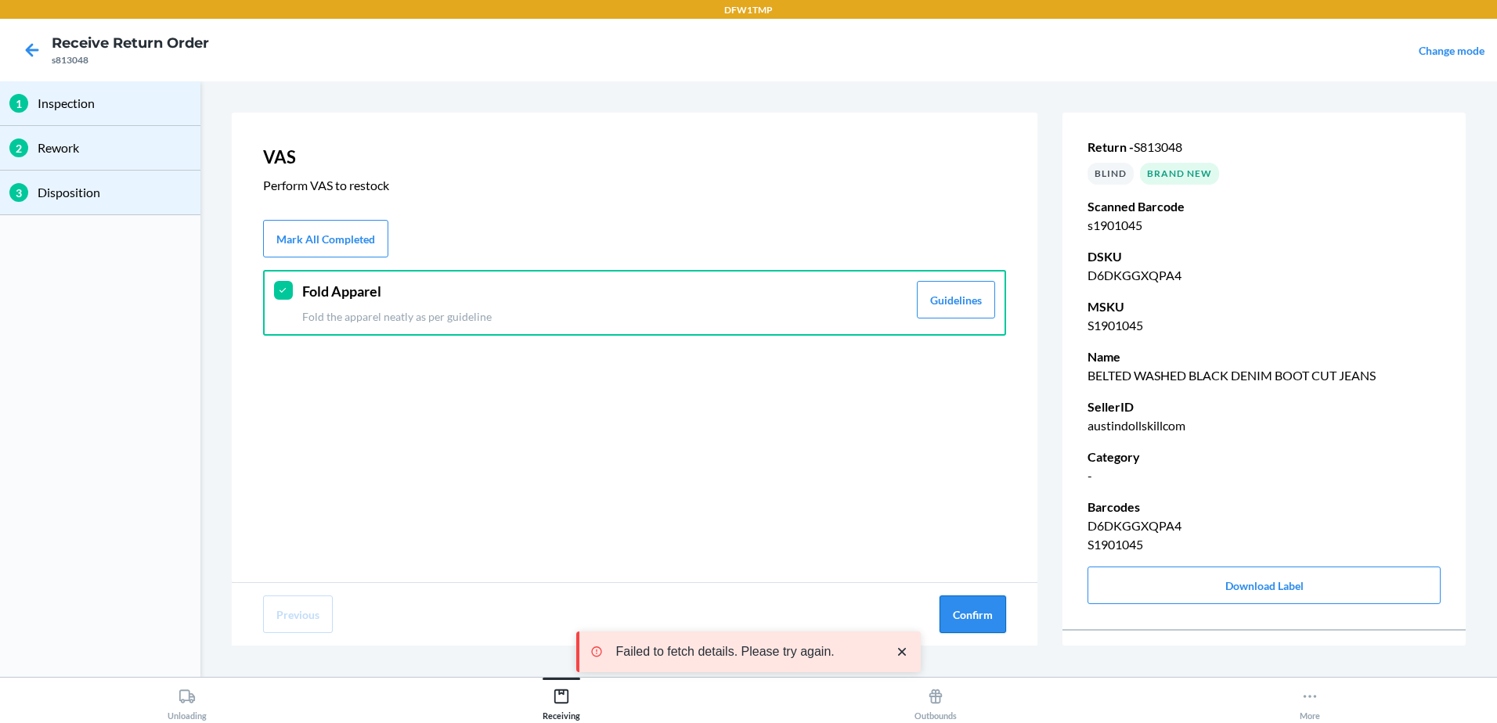
click at [981, 604] on button "Confirm" at bounding box center [972, 615] width 67 height 38
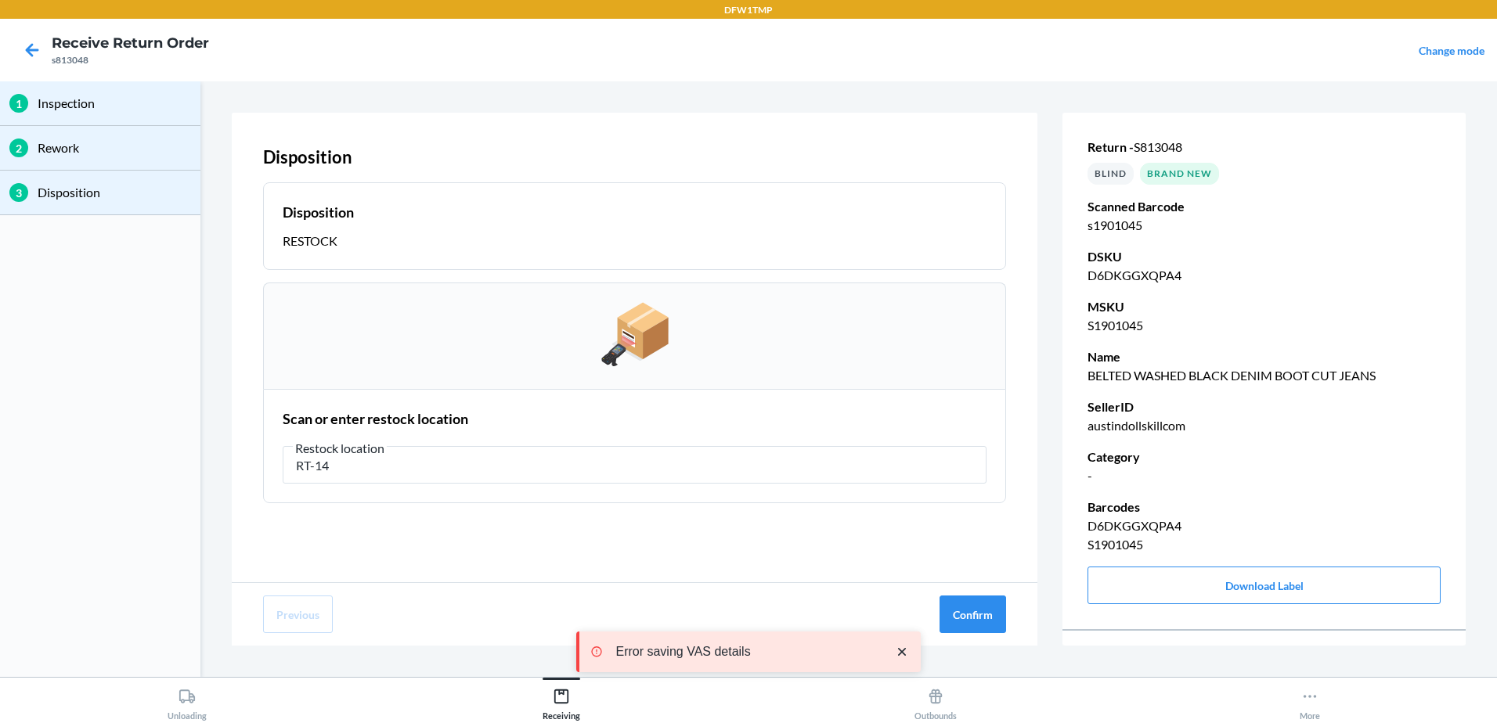
type input "RT-14"
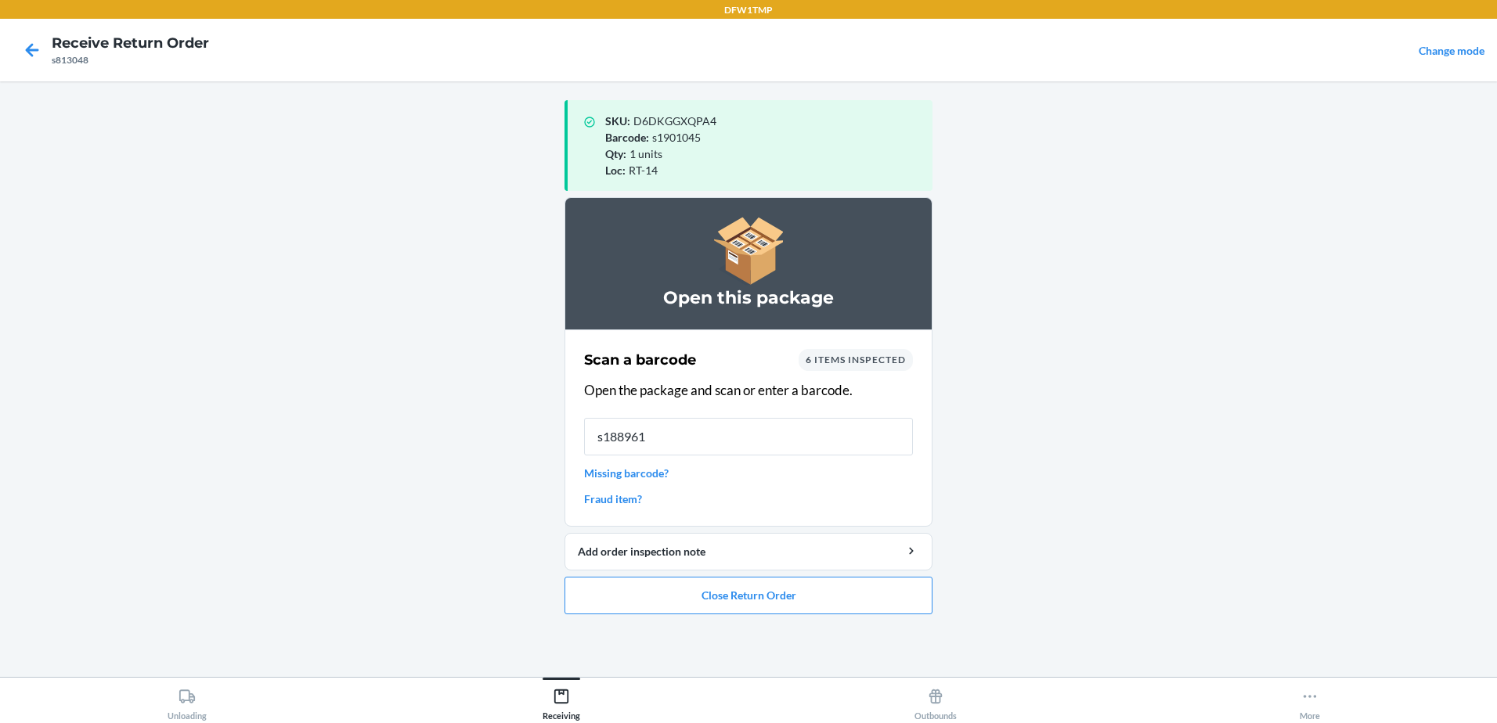
type input "s1889611"
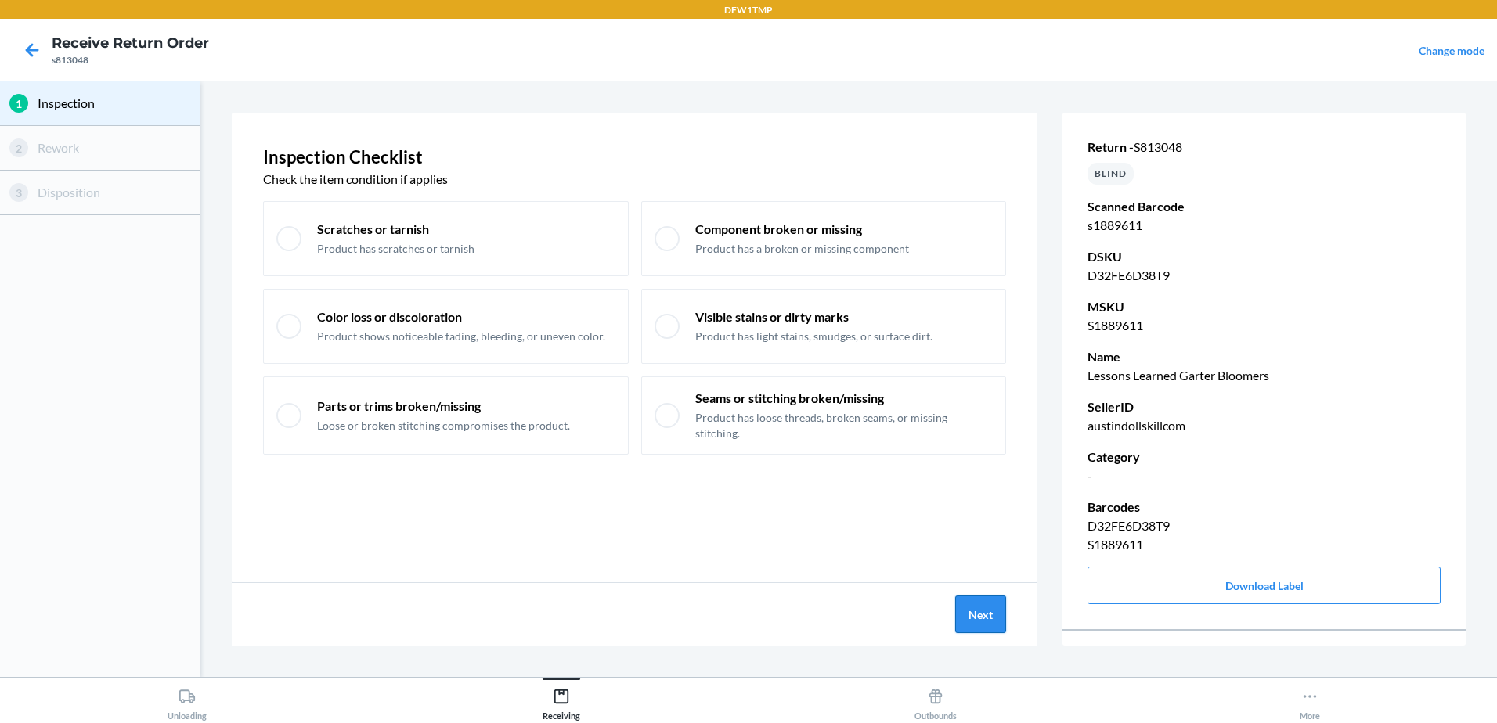
click at [984, 606] on button "Next" at bounding box center [980, 615] width 51 height 38
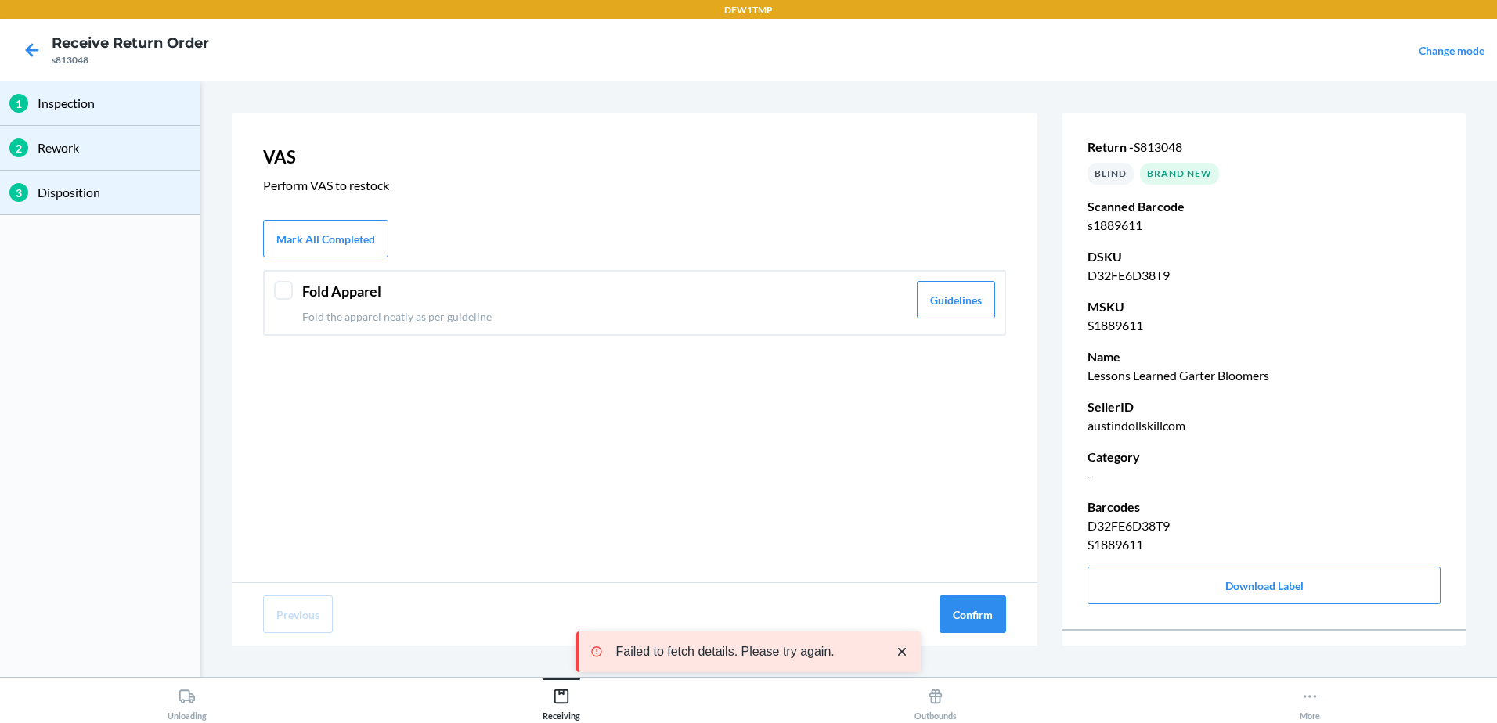
click at [280, 288] on div at bounding box center [283, 290] width 19 height 19
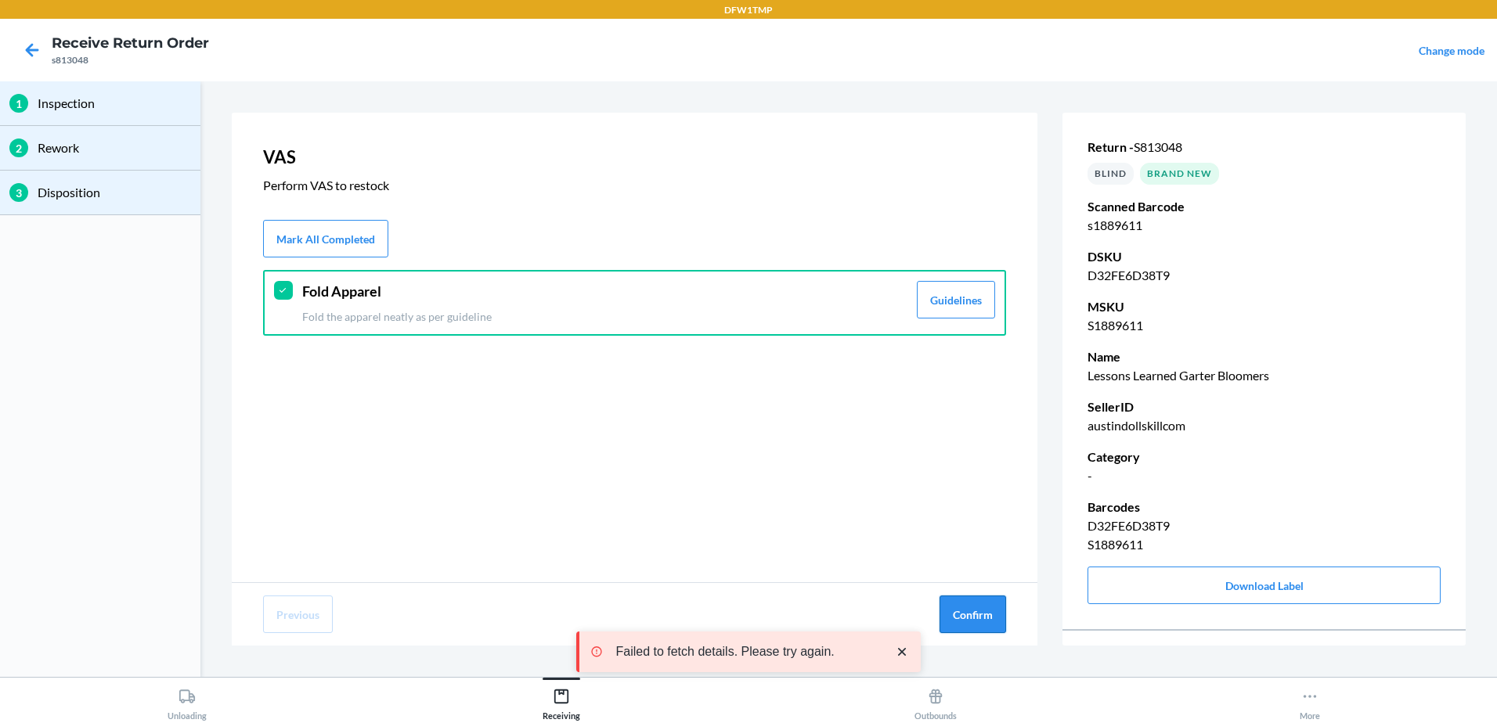
click at [974, 620] on button "Confirm" at bounding box center [972, 615] width 67 height 38
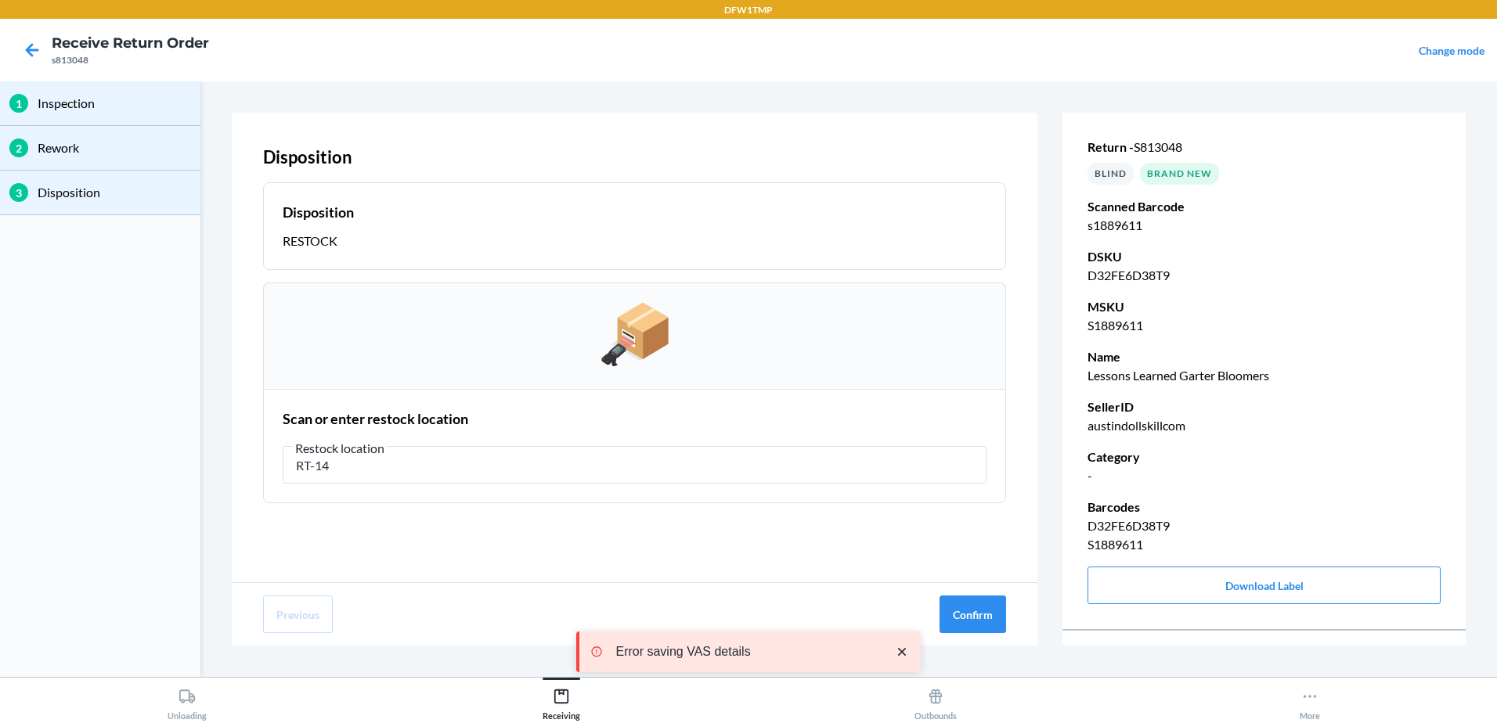
type input "RT-14"
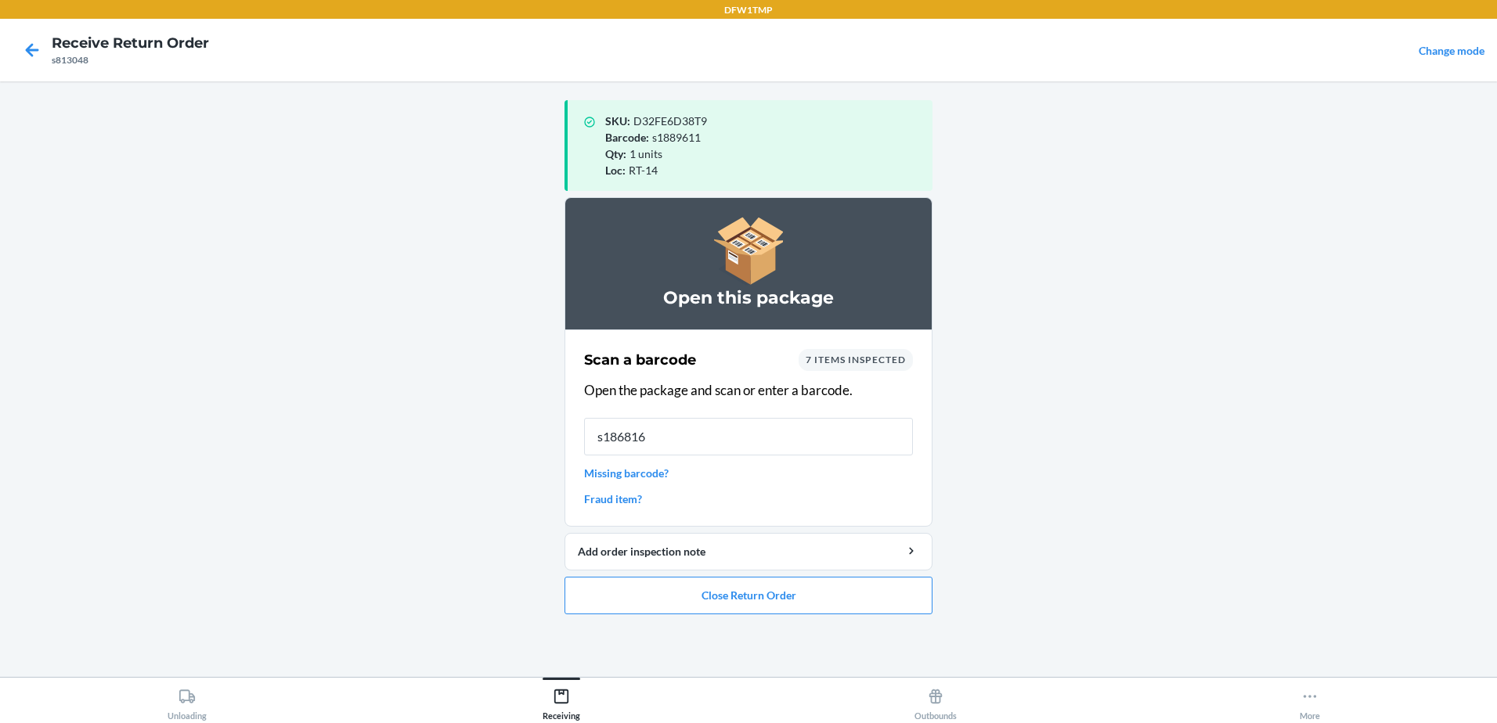
type input "s1868160"
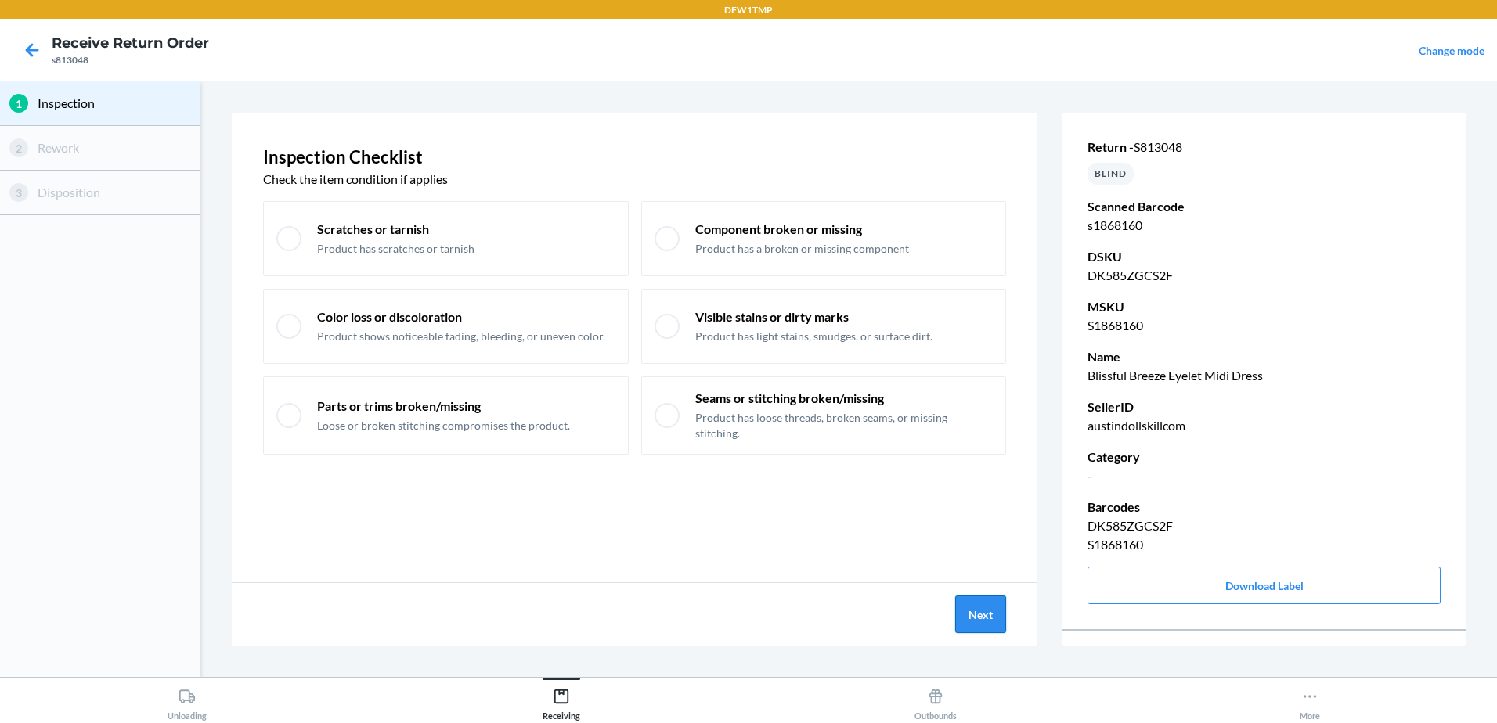
click at [978, 613] on button "Next" at bounding box center [980, 615] width 51 height 38
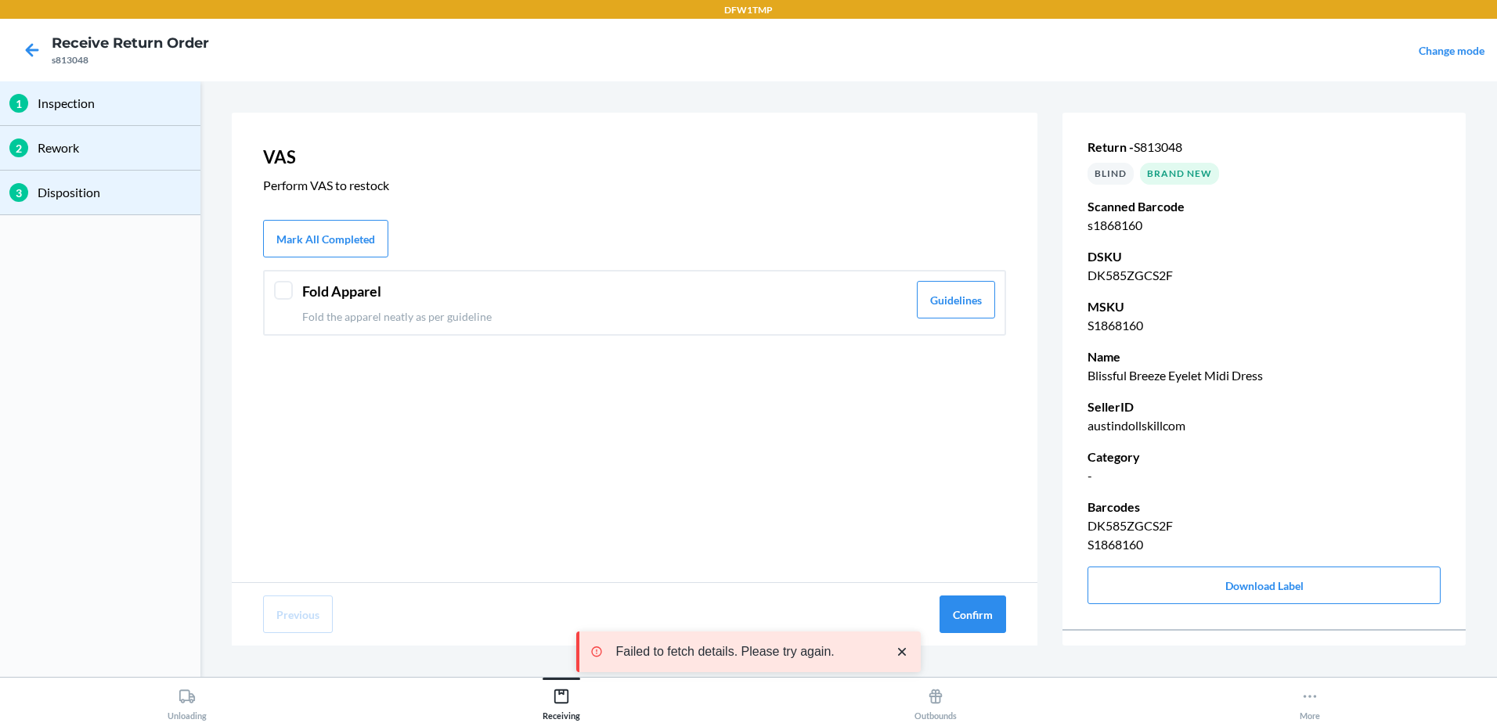
click at [281, 285] on div at bounding box center [283, 290] width 19 height 19
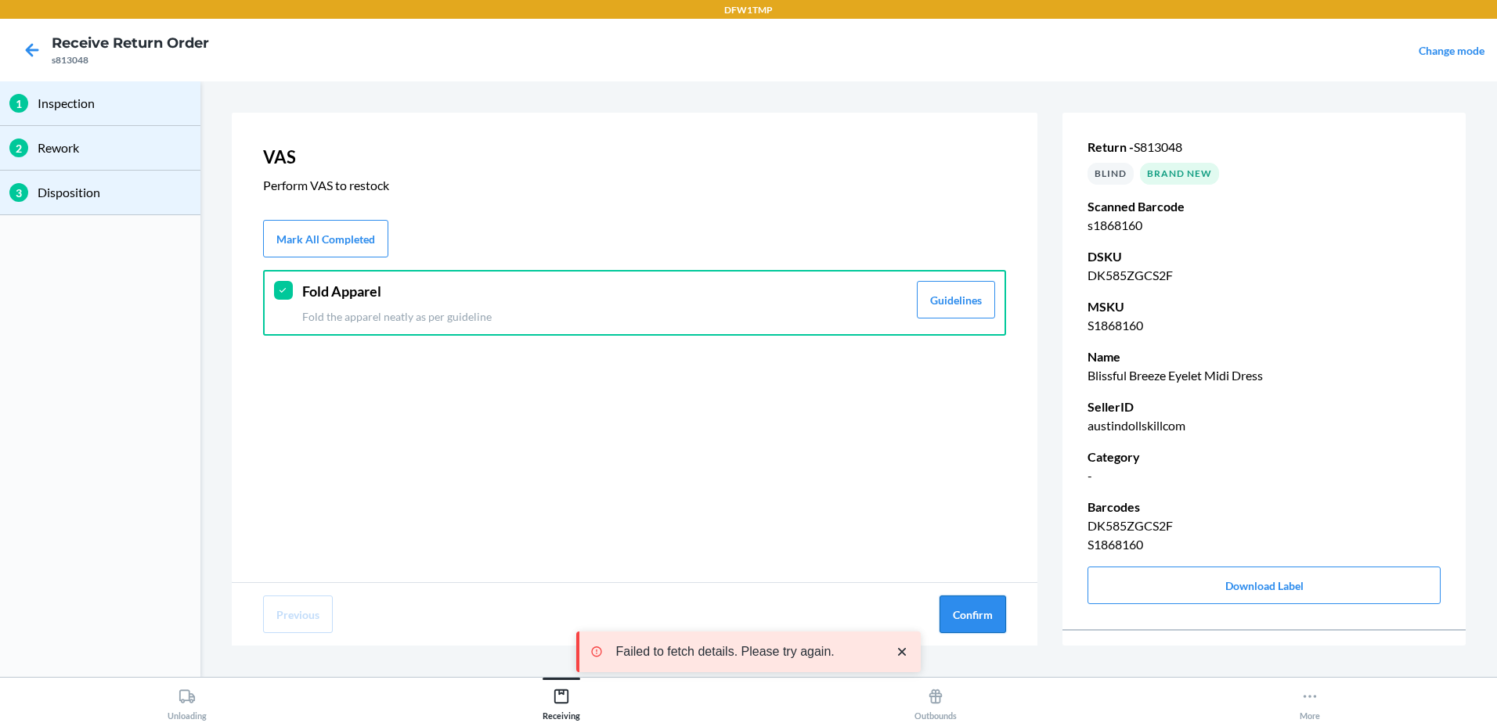
click at [980, 611] on button "Confirm" at bounding box center [972, 615] width 67 height 38
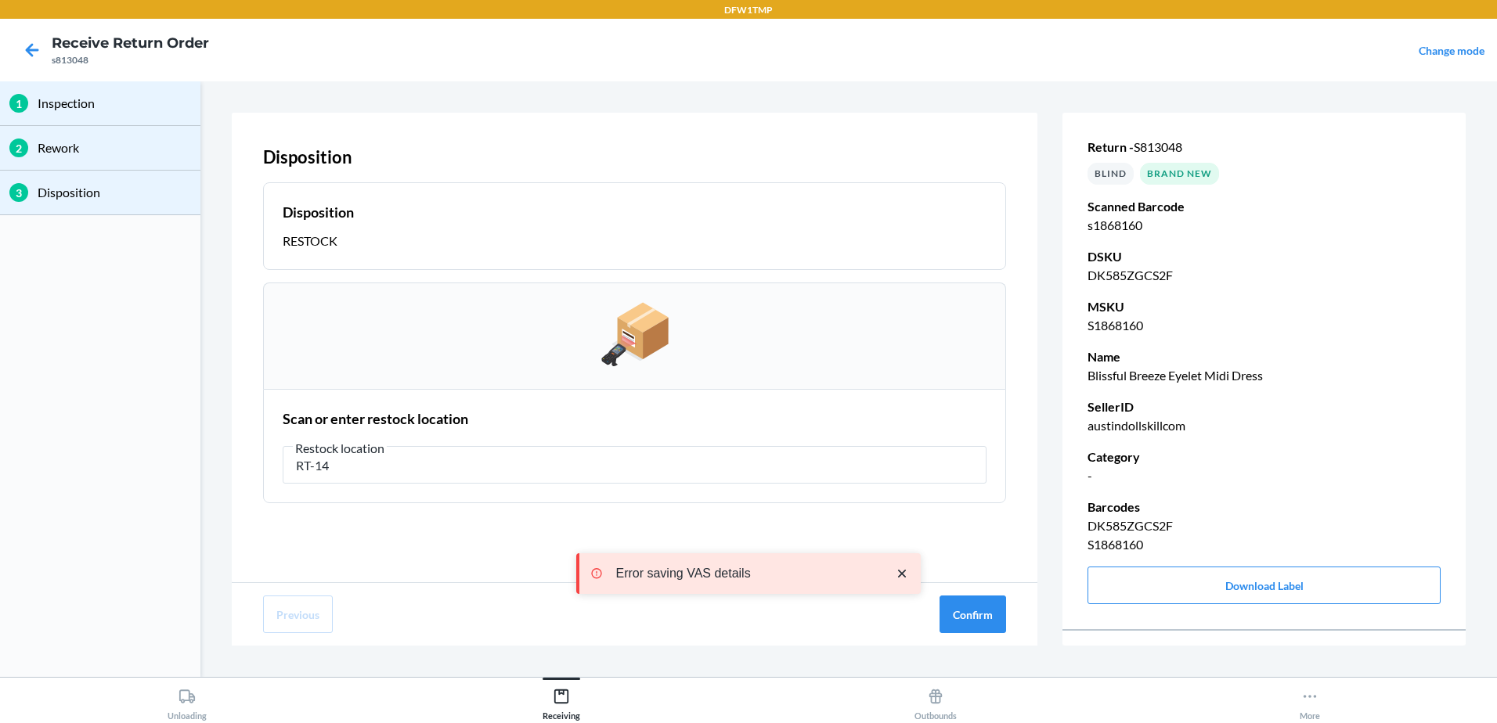
type input "RT-14"
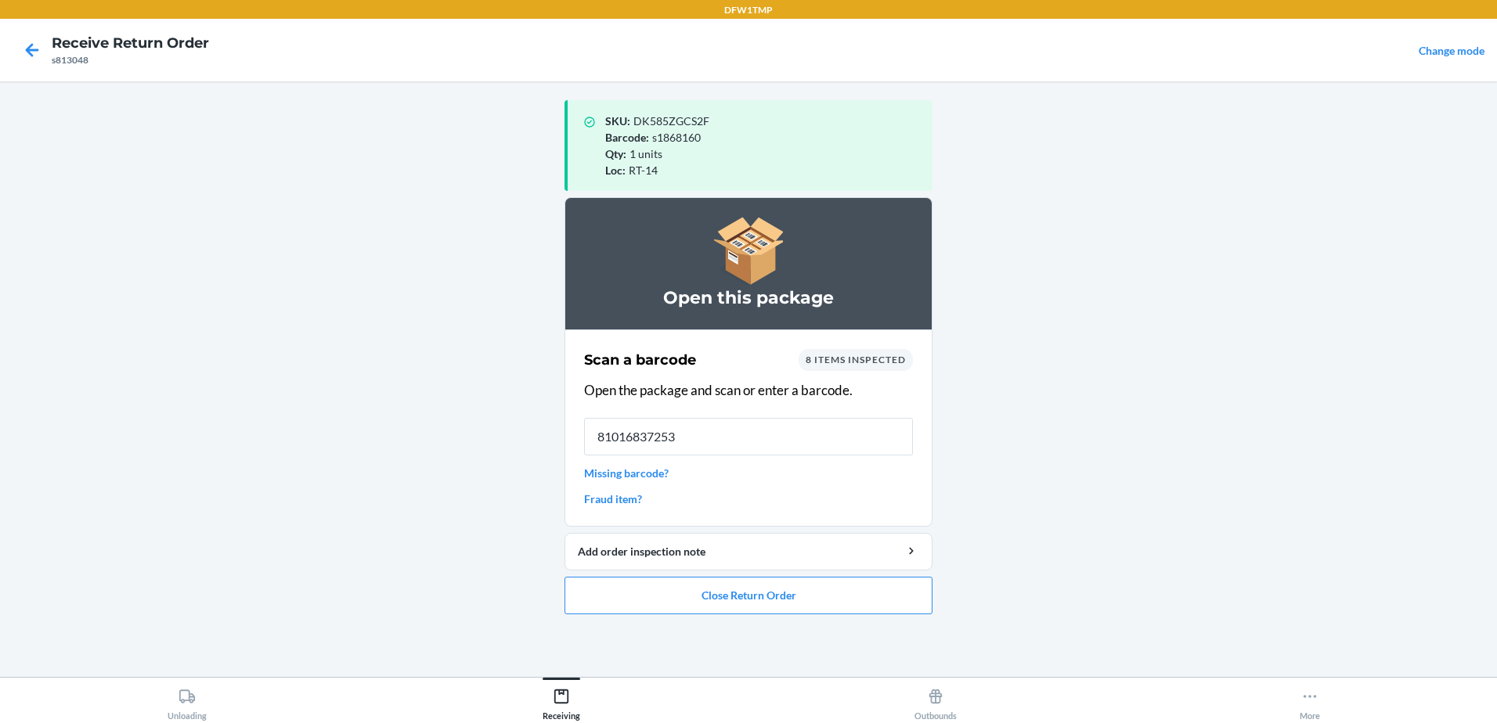
type input "810168372532"
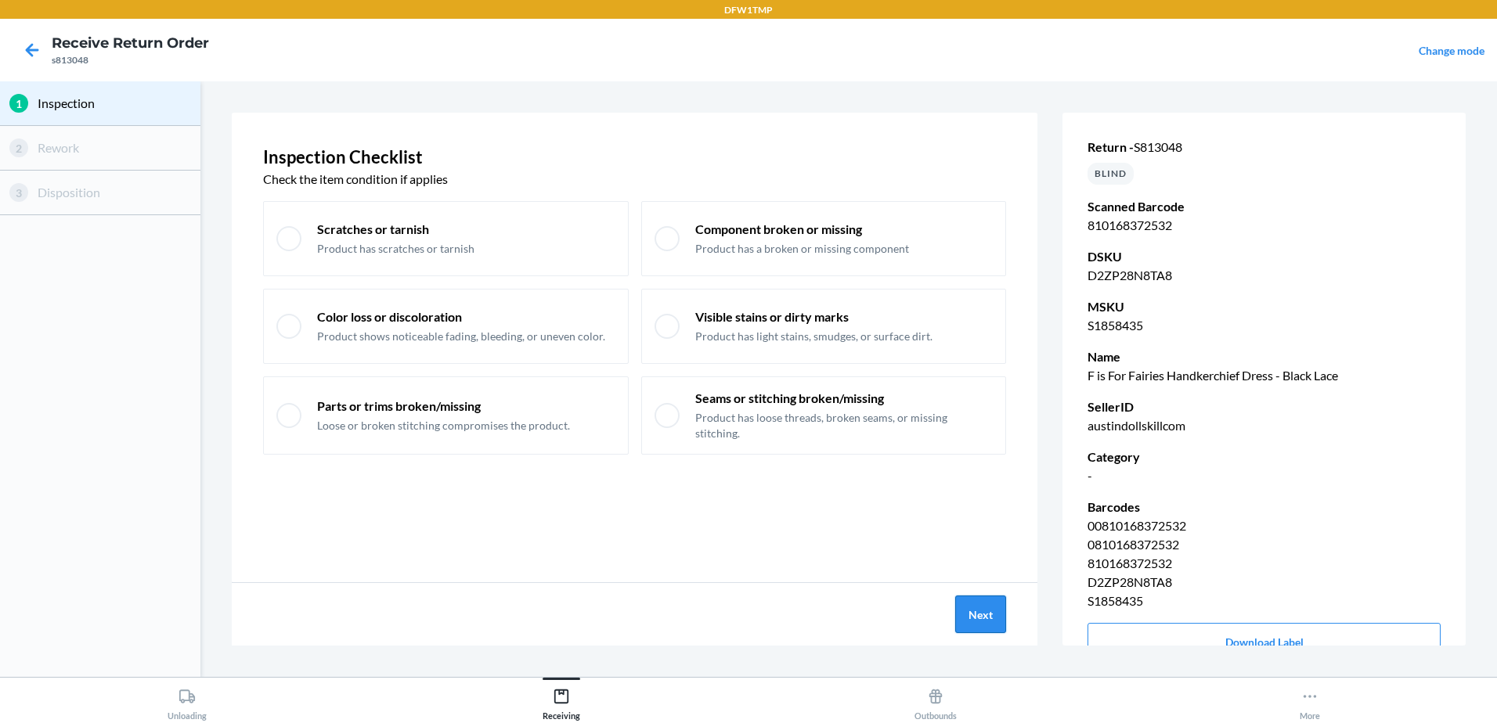
click at [975, 611] on button "Next" at bounding box center [980, 615] width 51 height 38
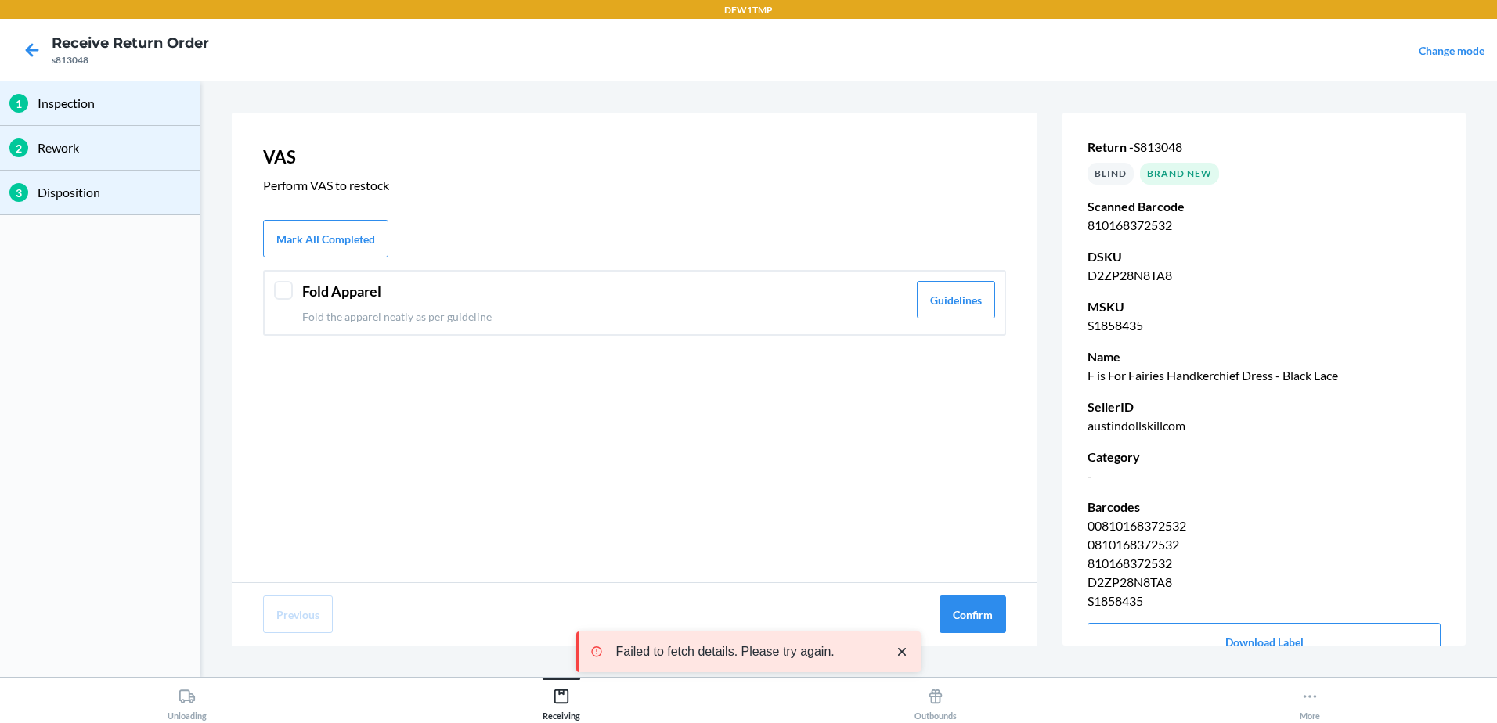
click at [284, 289] on div at bounding box center [283, 290] width 19 height 19
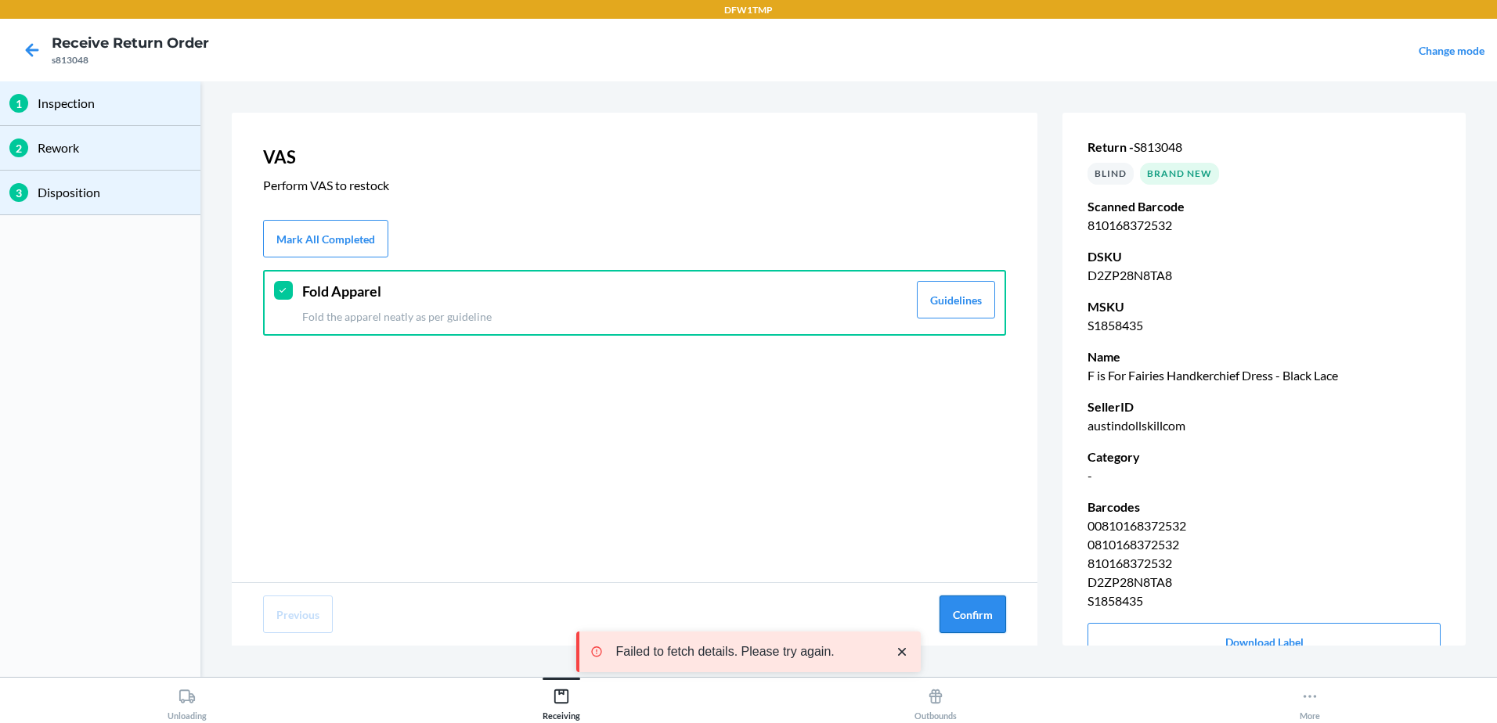
click at [968, 618] on button "Confirm" at bounding box center [972, 615] width 67 height 38
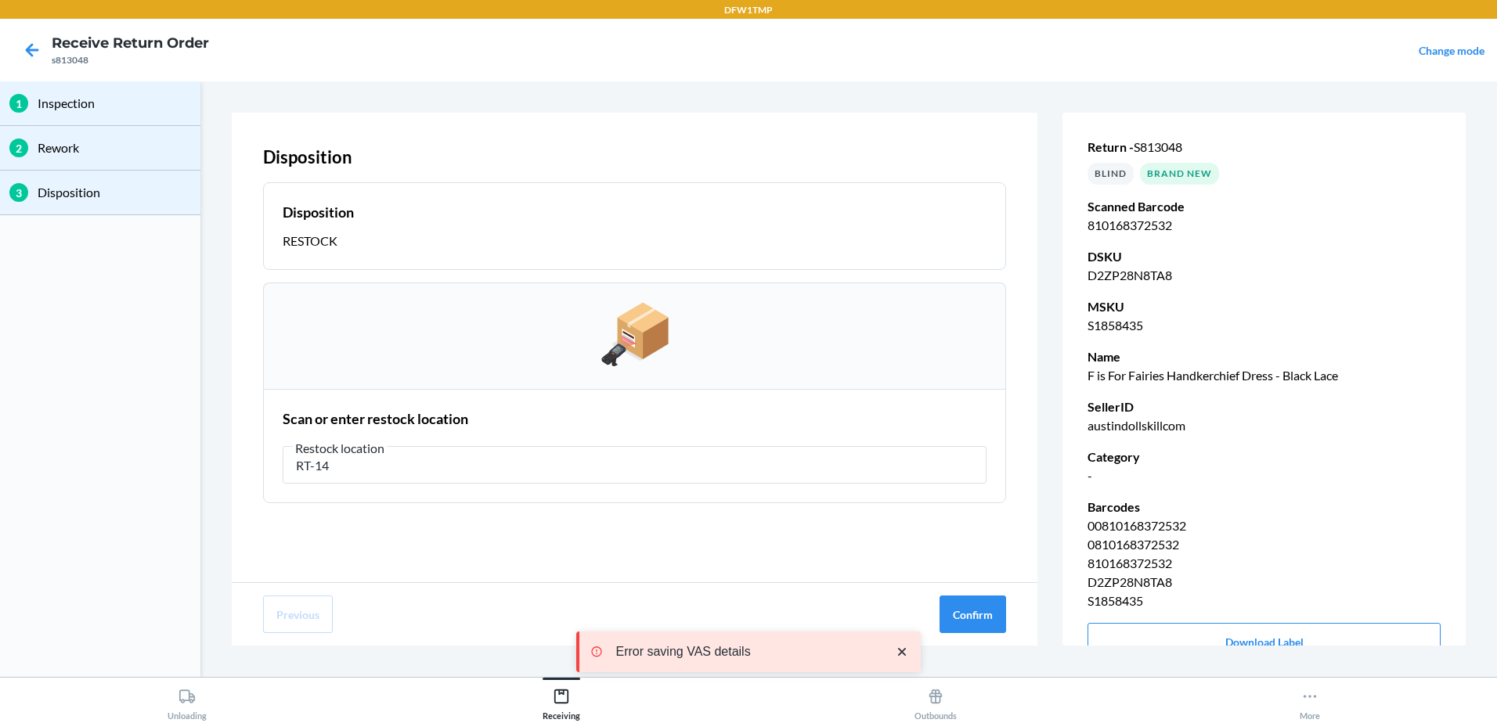
type input "RT-14"
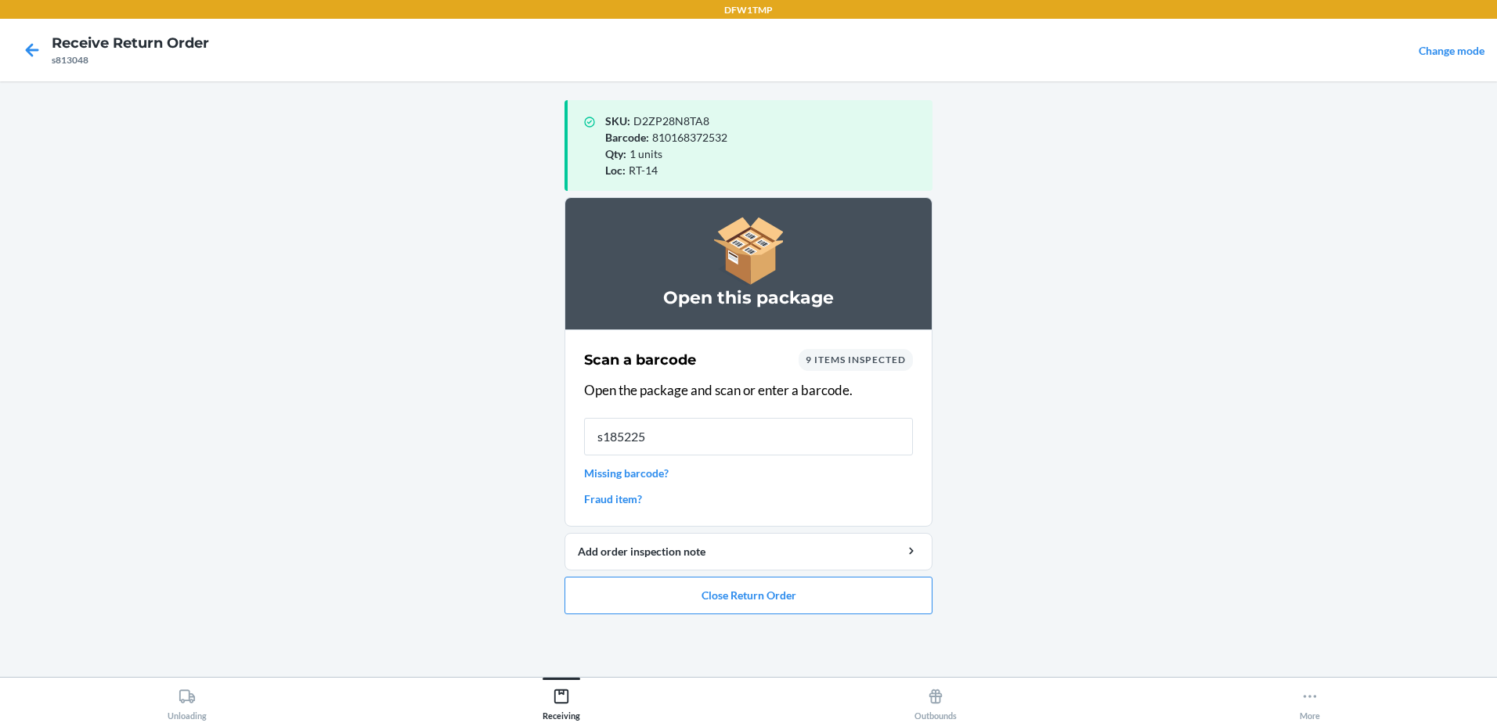
type input "s1852254"
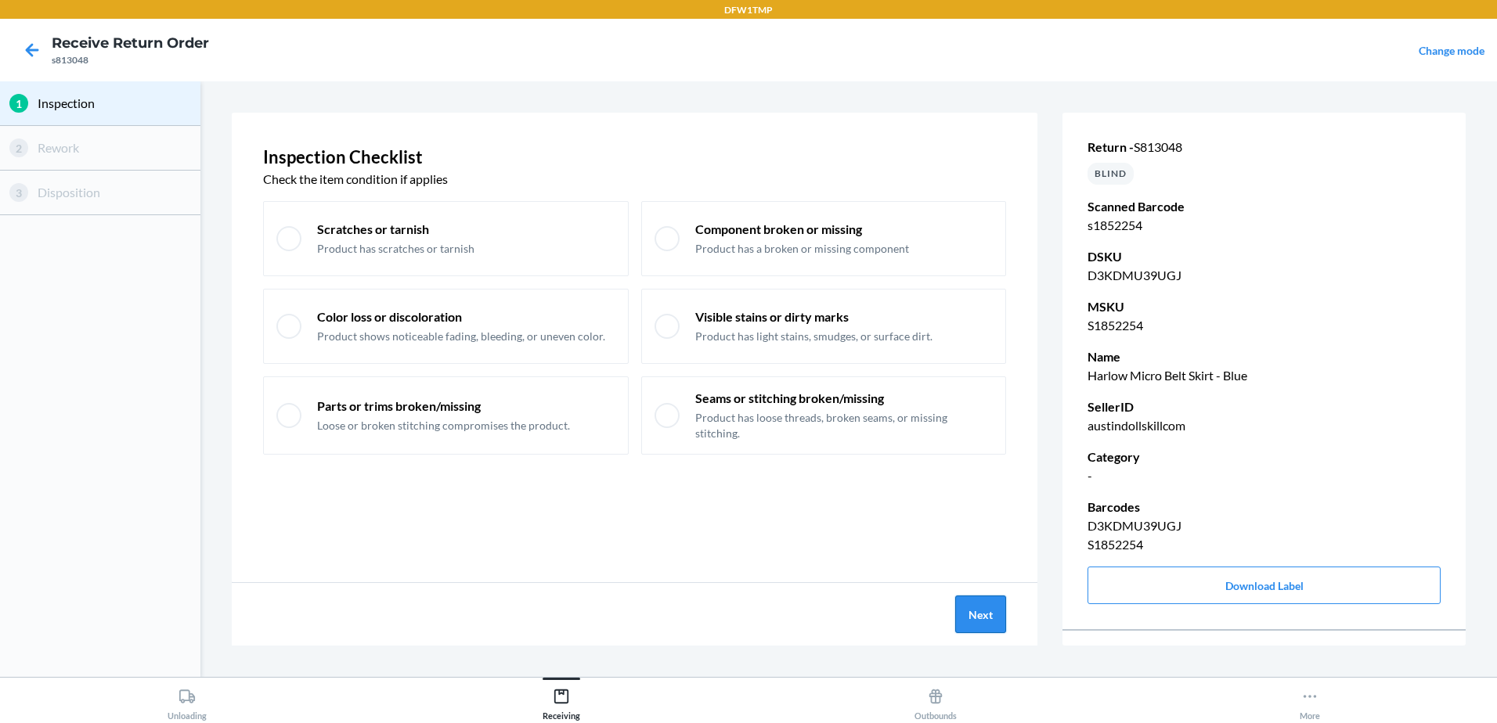
click at [968, 606] on button "Next" at bounding box center [980, 615] width 51 height 38
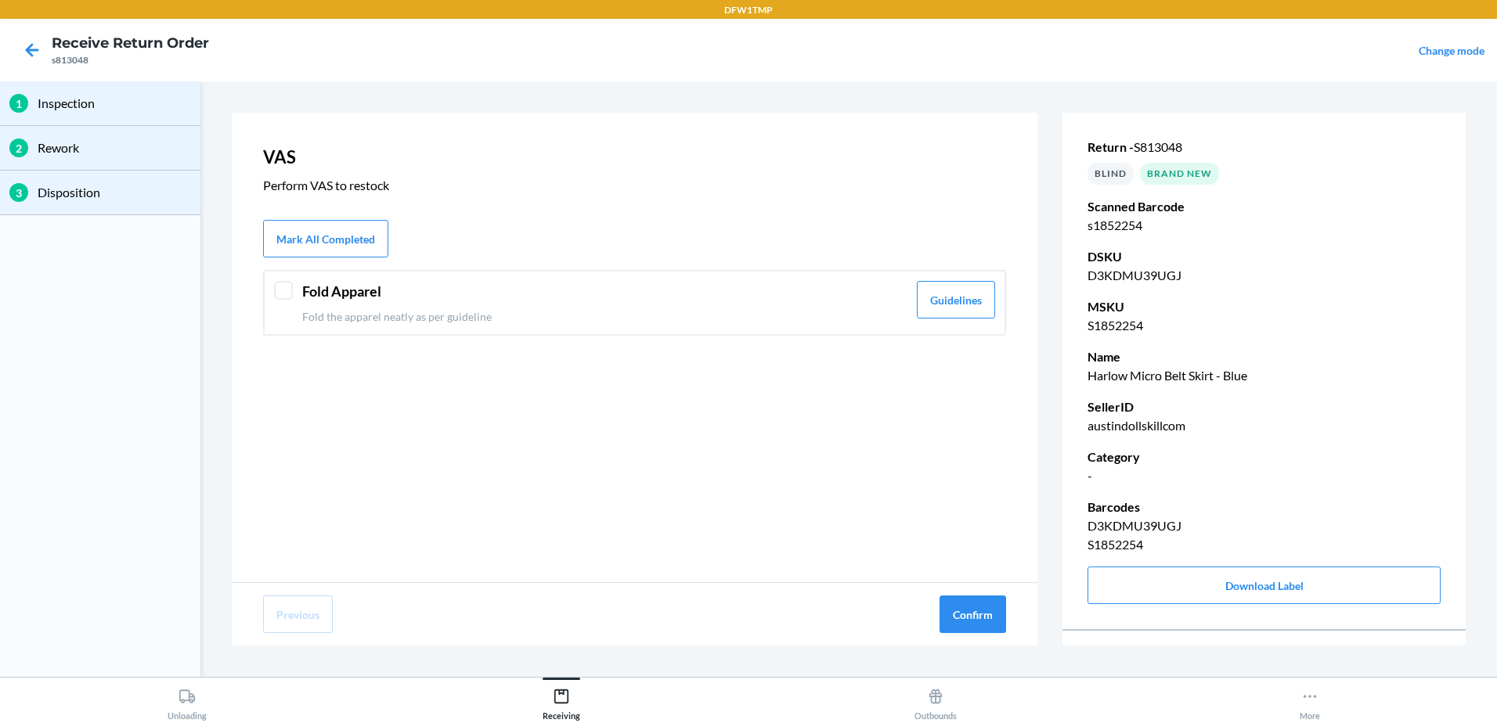
click at [279, 288] on div at bounding box center [283, 290] width 19 height 19
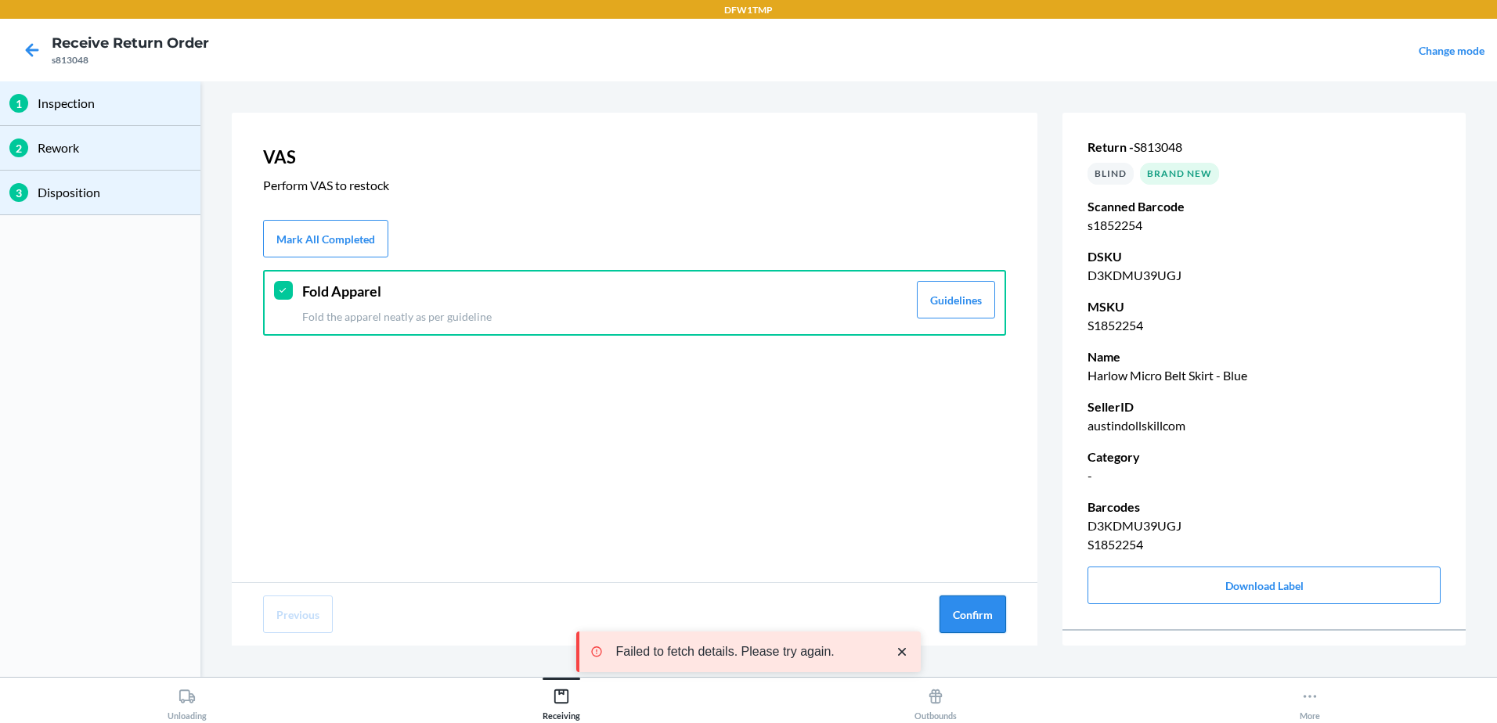
click at [993, 615] on button "Confirm" at bounding box center [972, 615] width 67 height 38
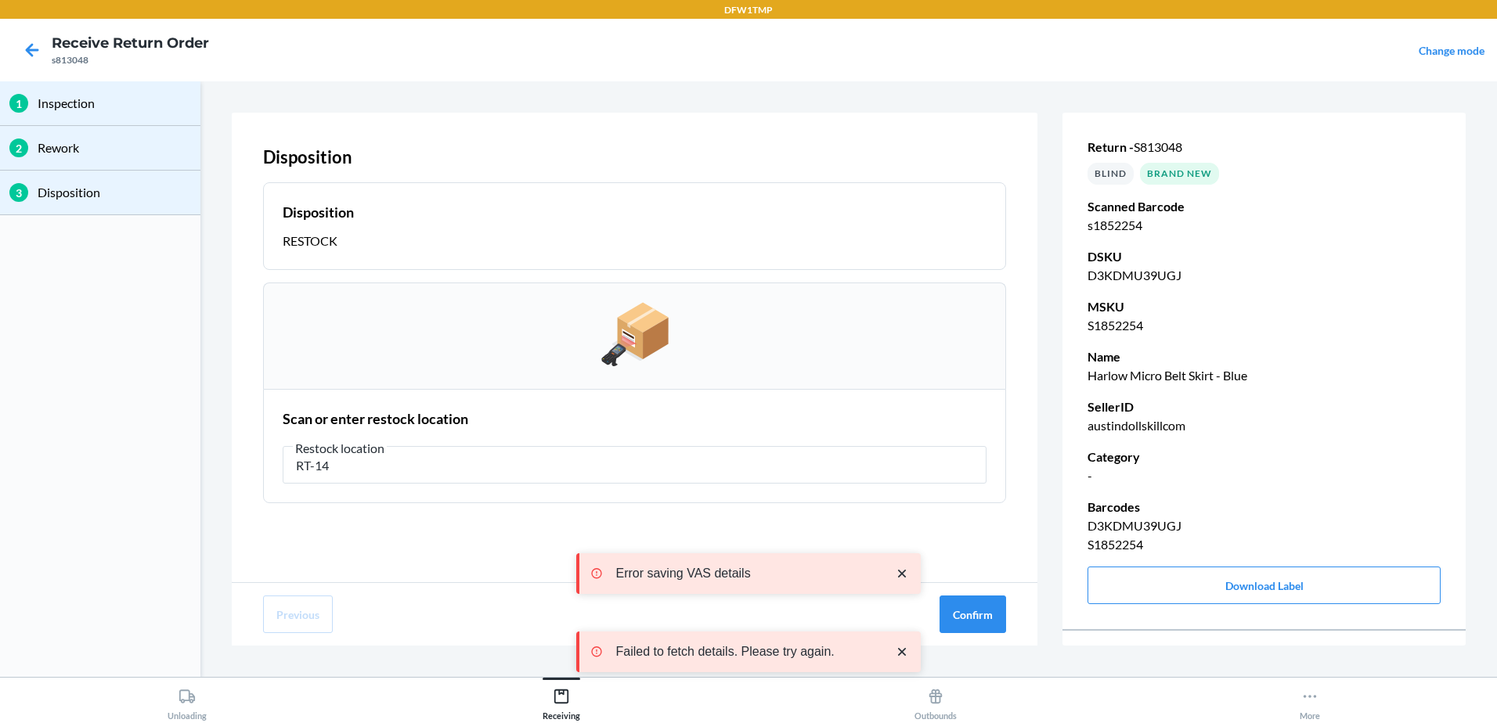
type input "RT-14"
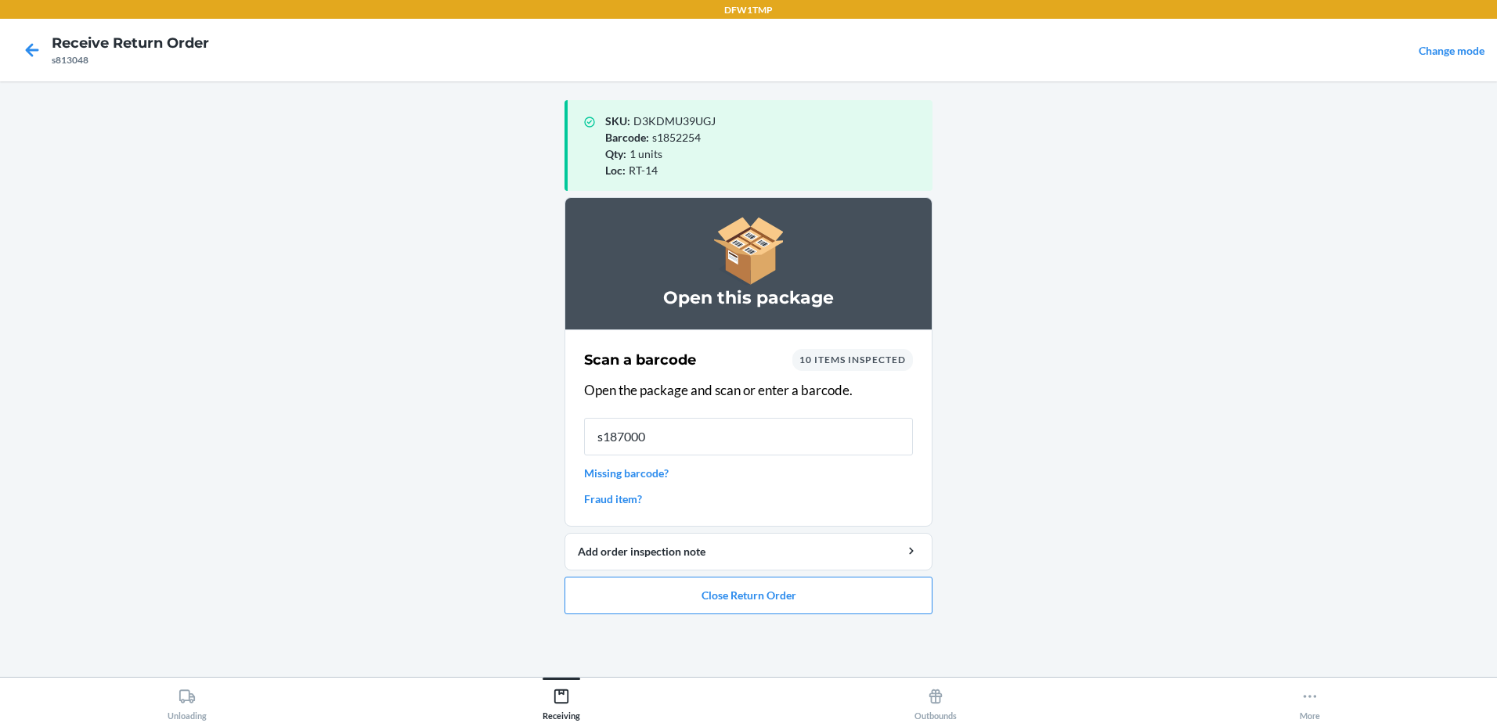
type input "s1870008"
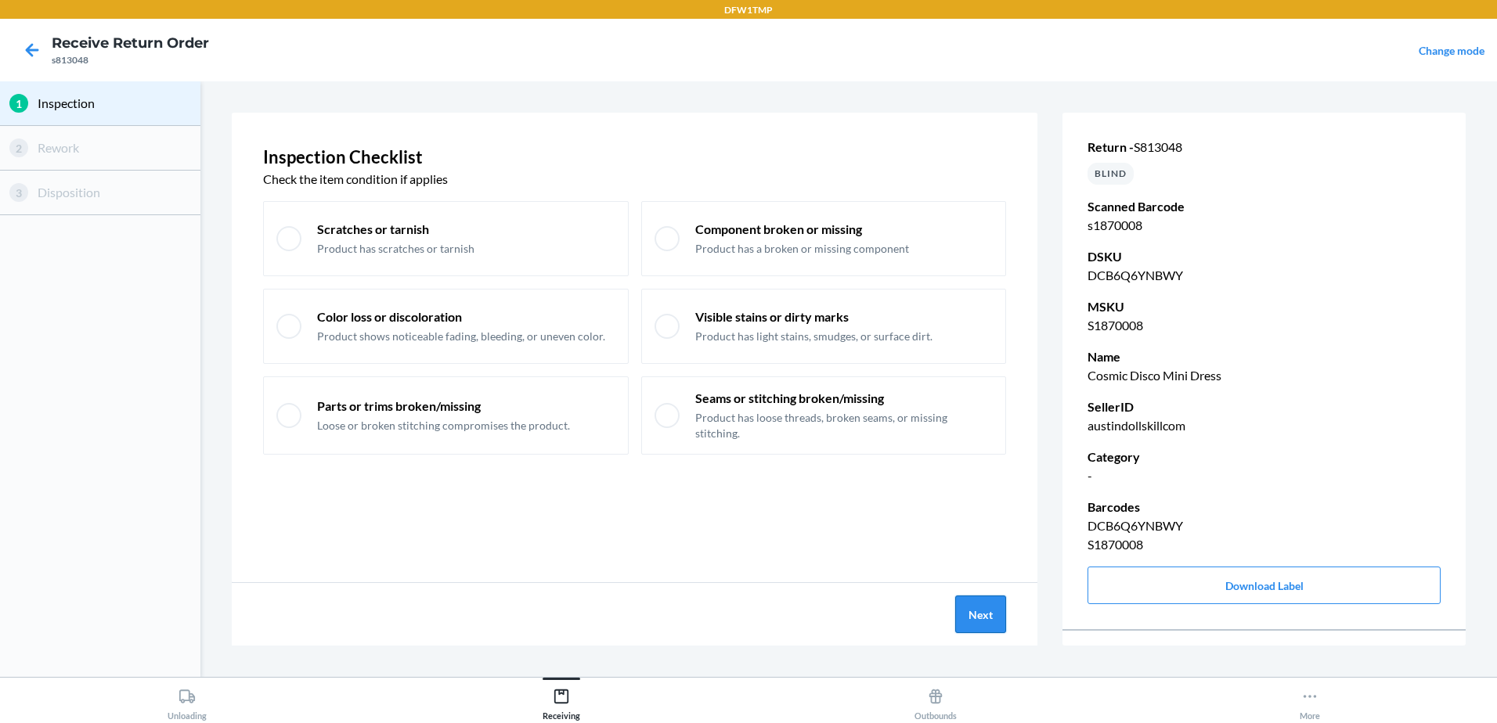
click at [991, 617] on button "Next" at bounding box center [980, 615] width 51 height 38
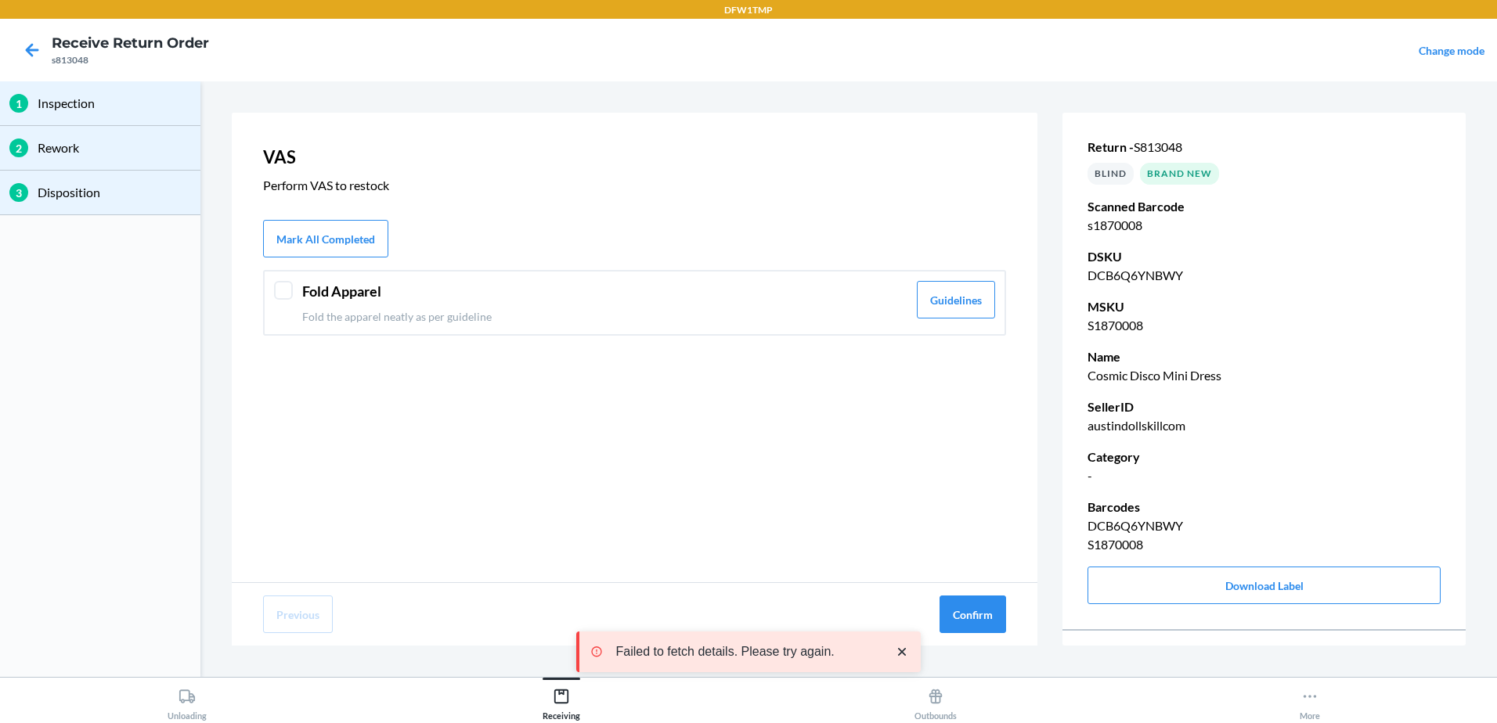
click at [273, 283] on div "Fold Apparel Fold the apparel neatly as per guideline Guidelines" at bounding box center [634, 303] width 743 height 66
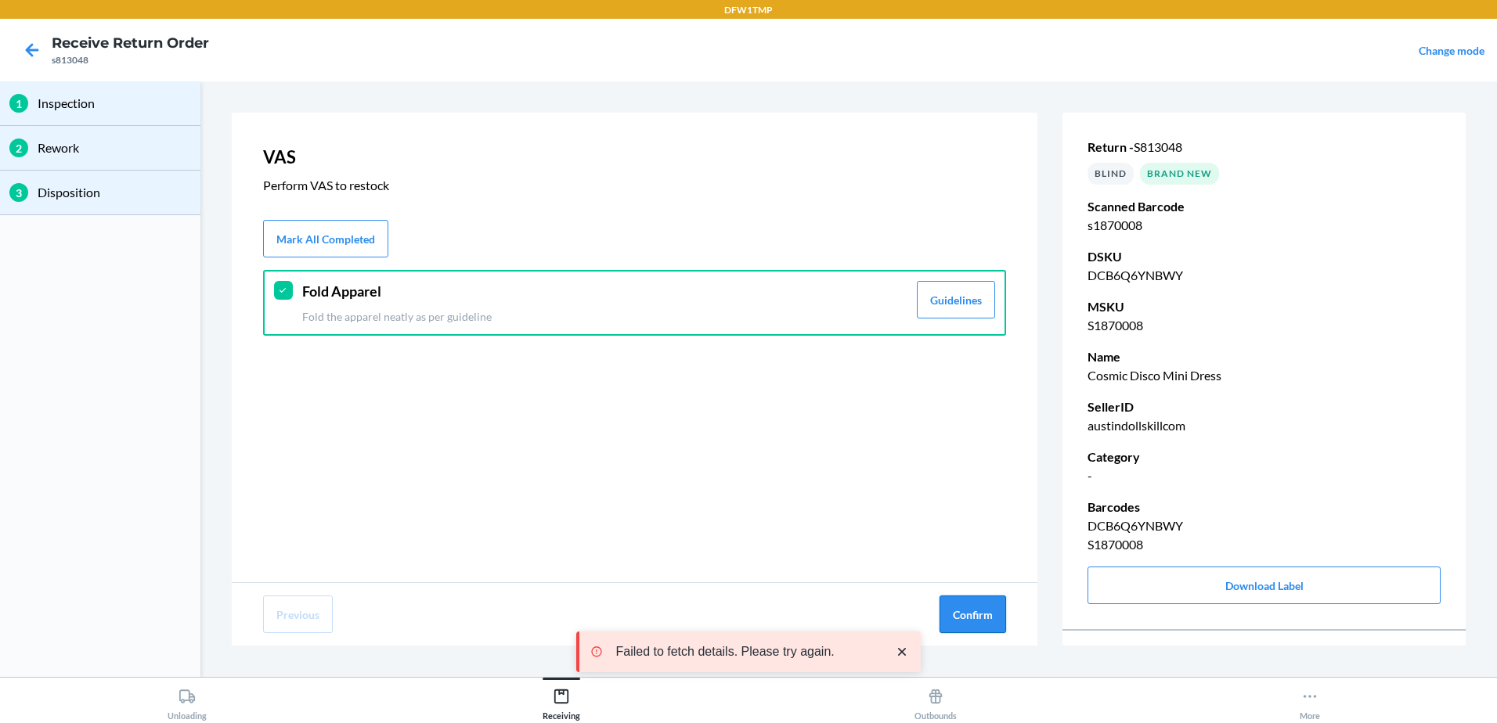
click at [993, 616] on button "Confirm" at bounding box center [972, 615] width 67 height 38
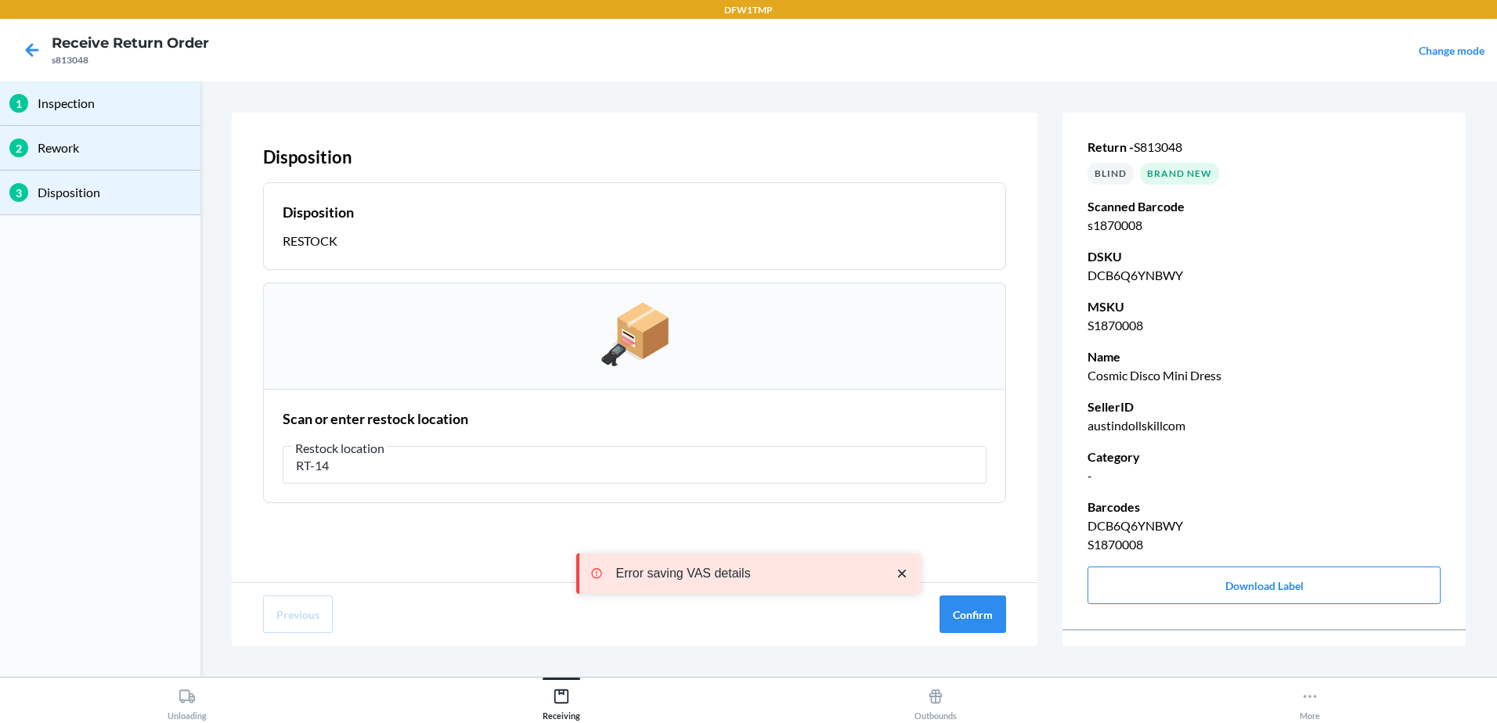
type input "RT-14"
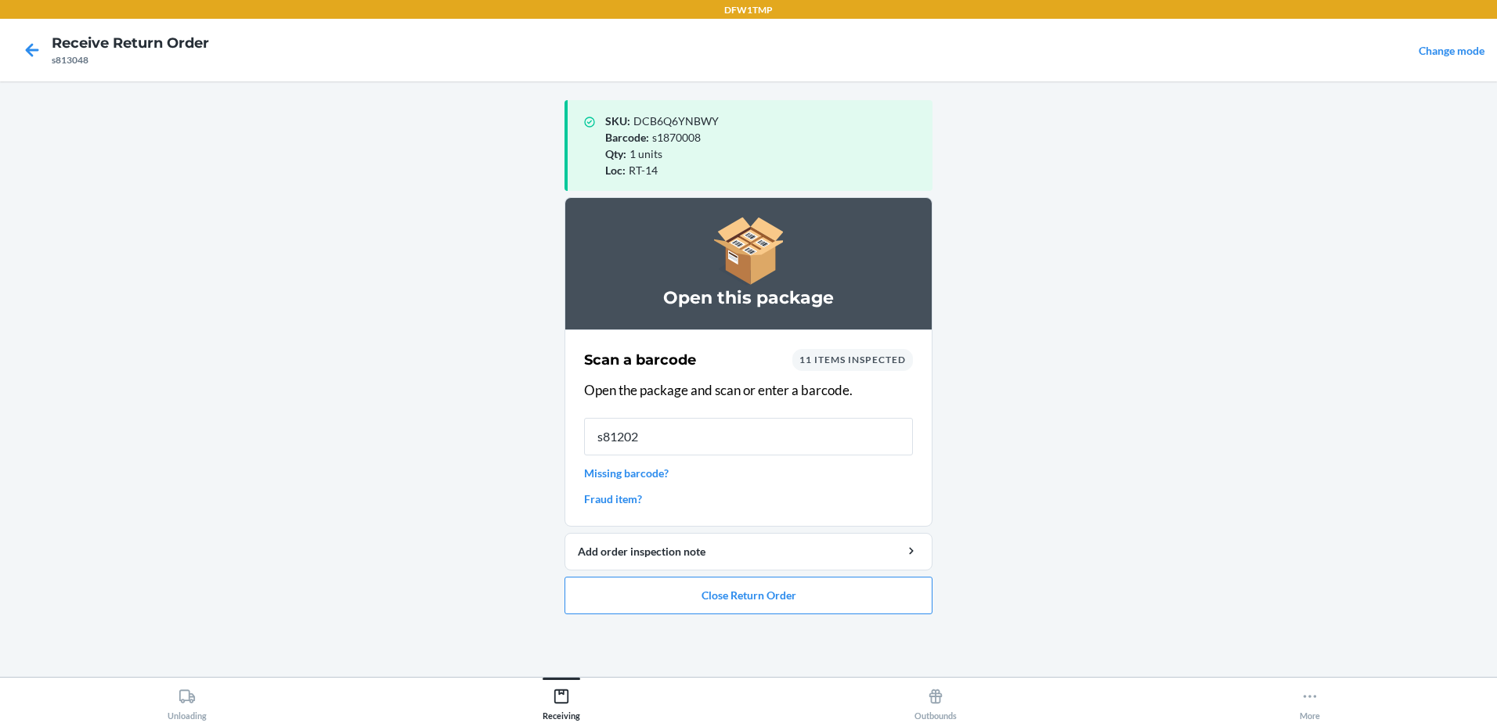
type input "s812028"
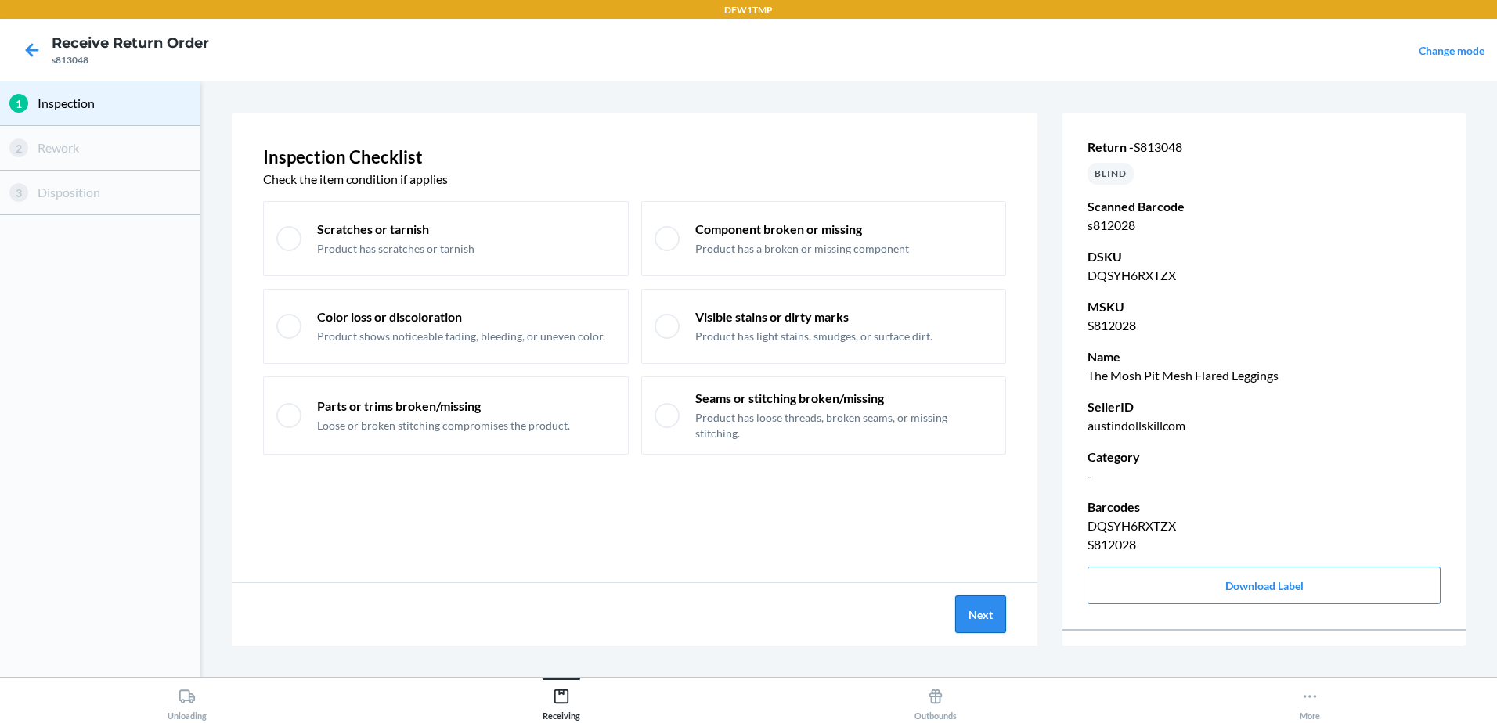
click at [986, 620] on button "Next" at bounding box center [980, 615] width 51 height 38
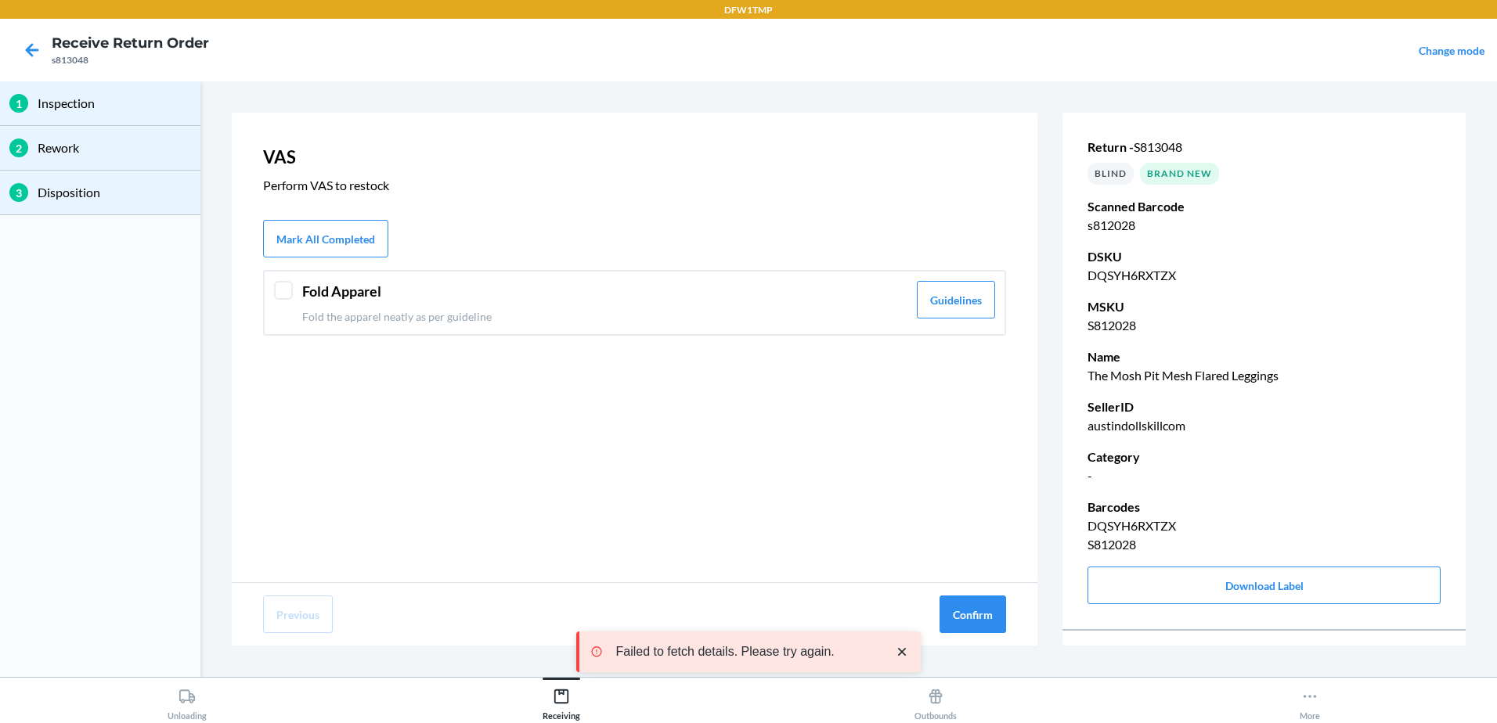
click at [289, 288] on div at bounding box center [283, 290] width 19 height 19
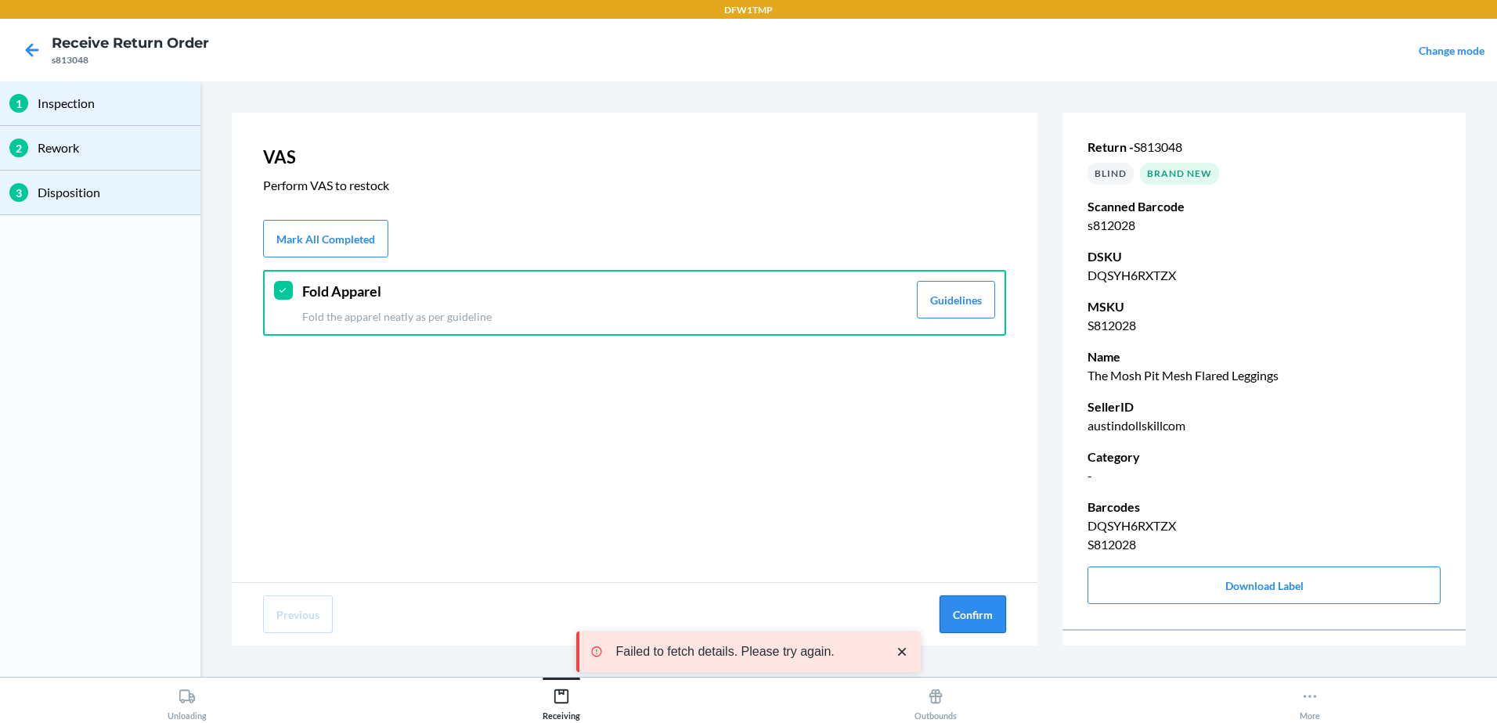
click at [982, 619] on button "Confirm" at bounding box center [972, 615] width 67 height 38
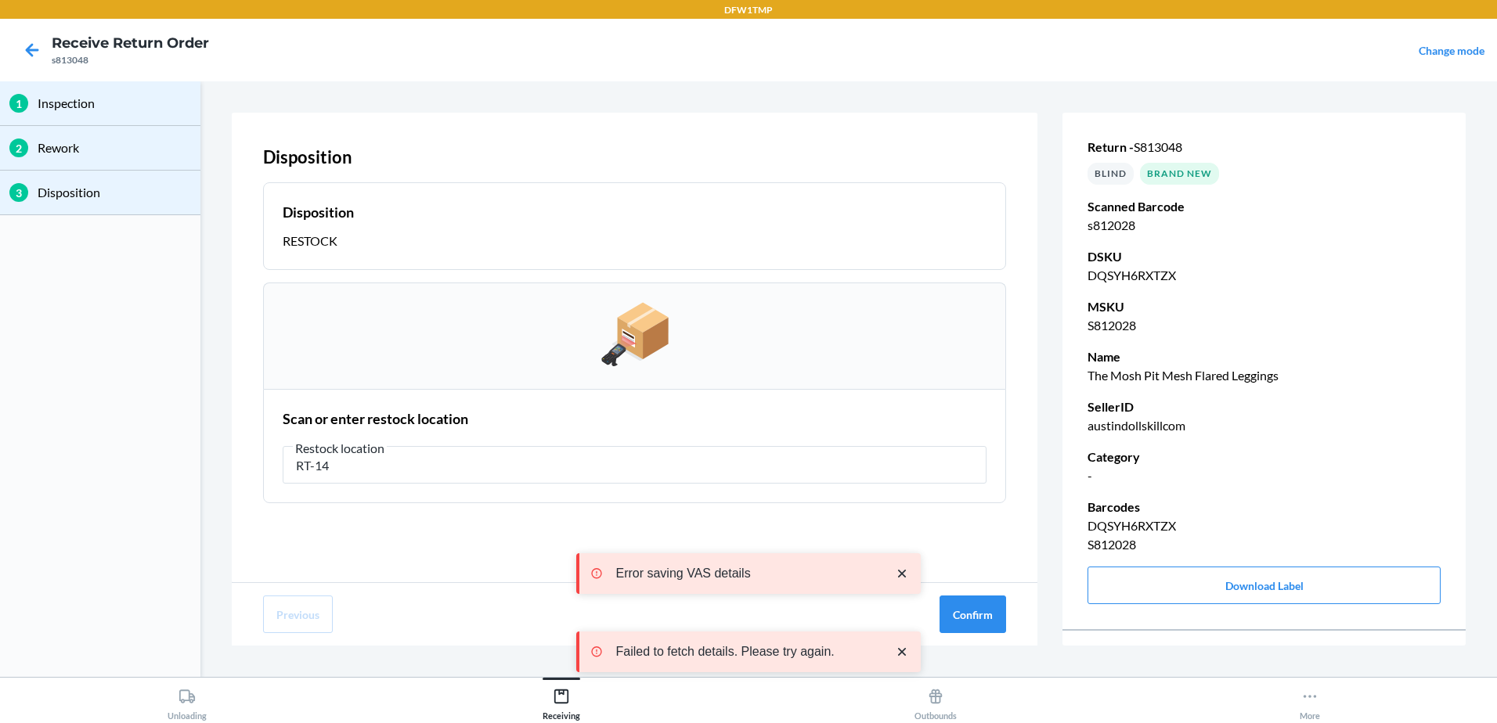
type input "RT-14"
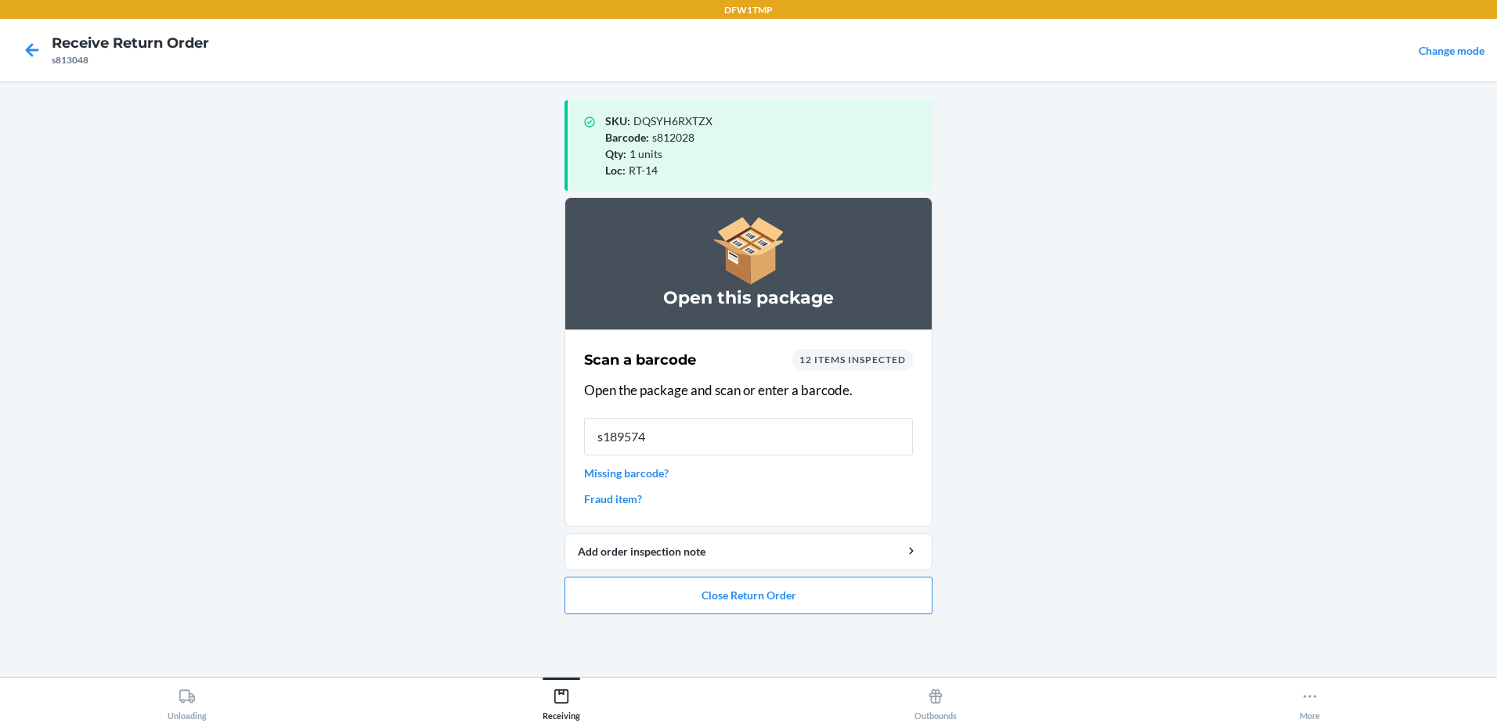
type input "s1895746"
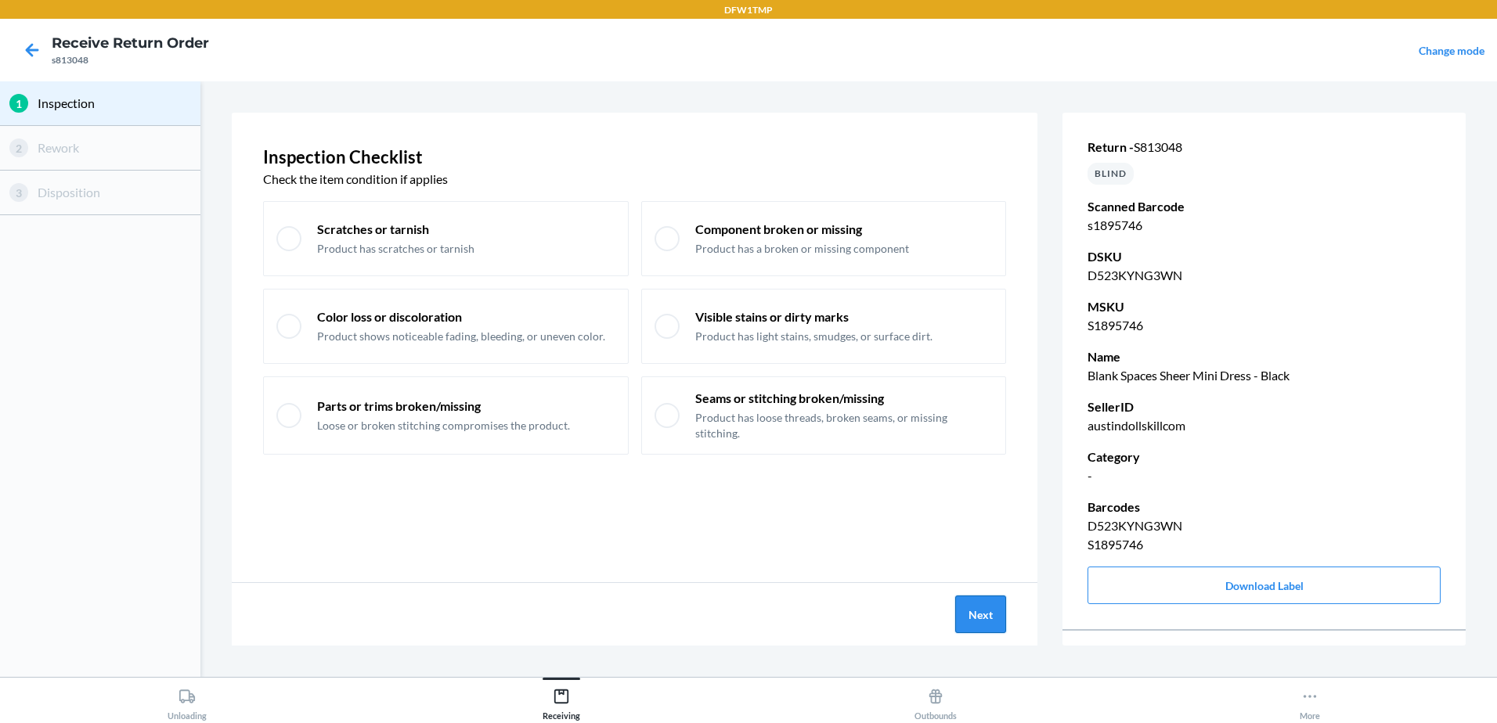
click at [972, 615] on button "Next" at bounding box center [980, 615] width 51 height 38
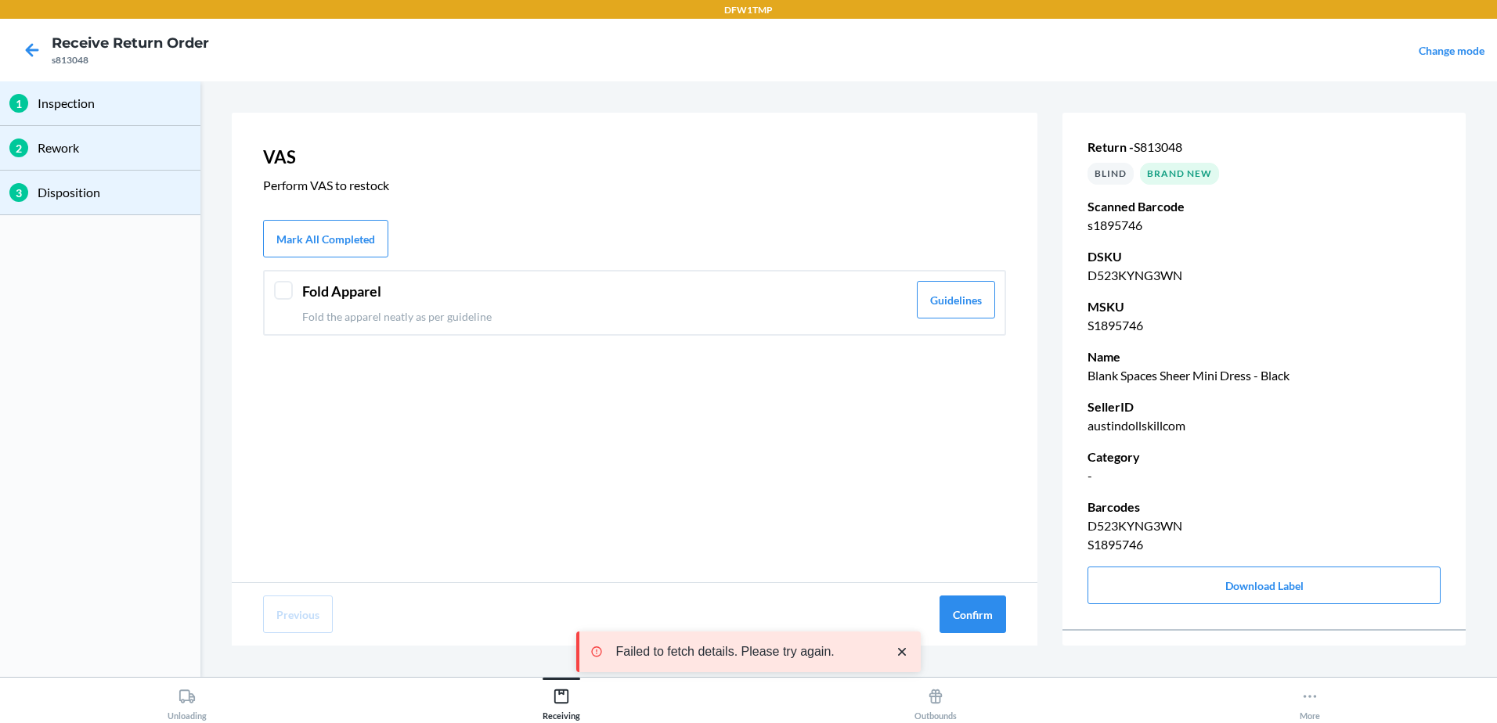
click at [276, 290] on div at bounding box center [283, 290] width 19 height 19
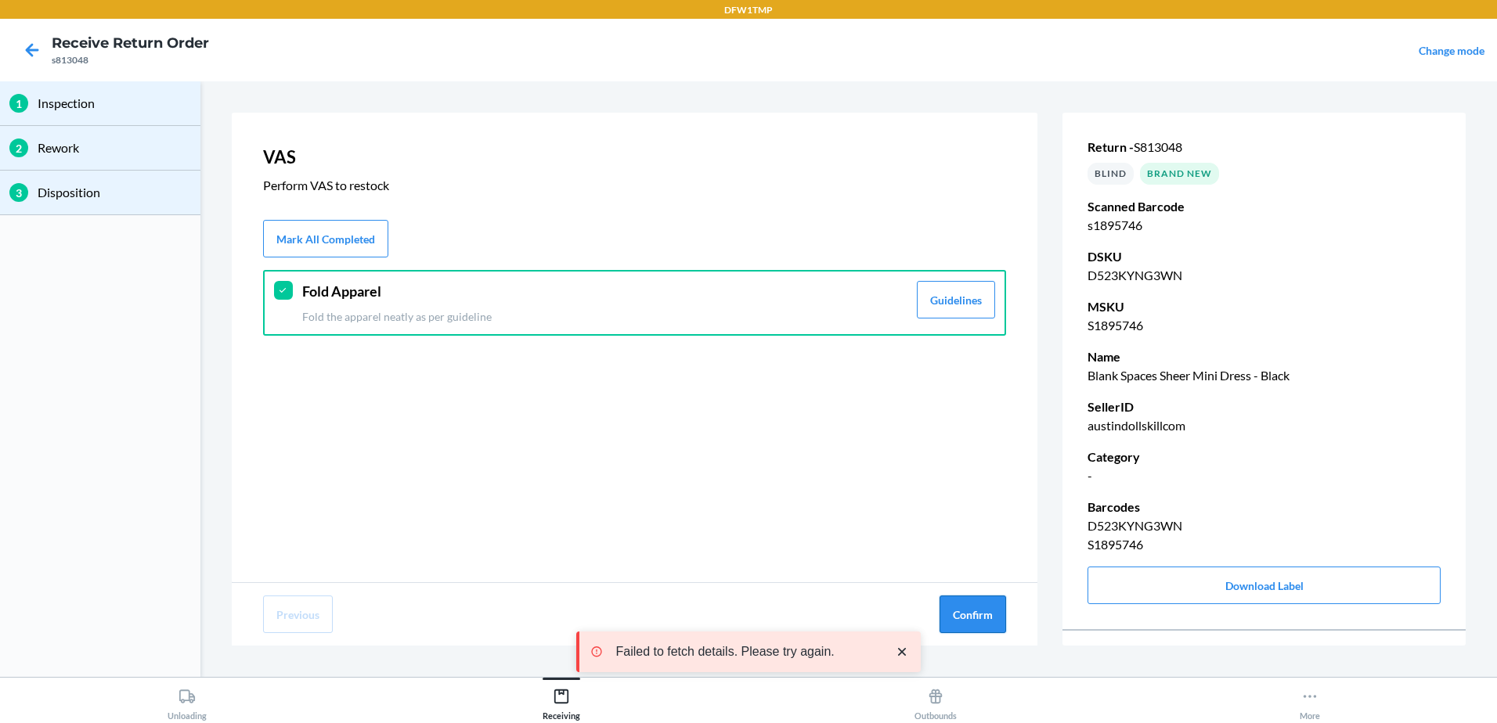
click at [957, 604] on button "Confirm" at bounding box center [972, 615] width 67 height 38
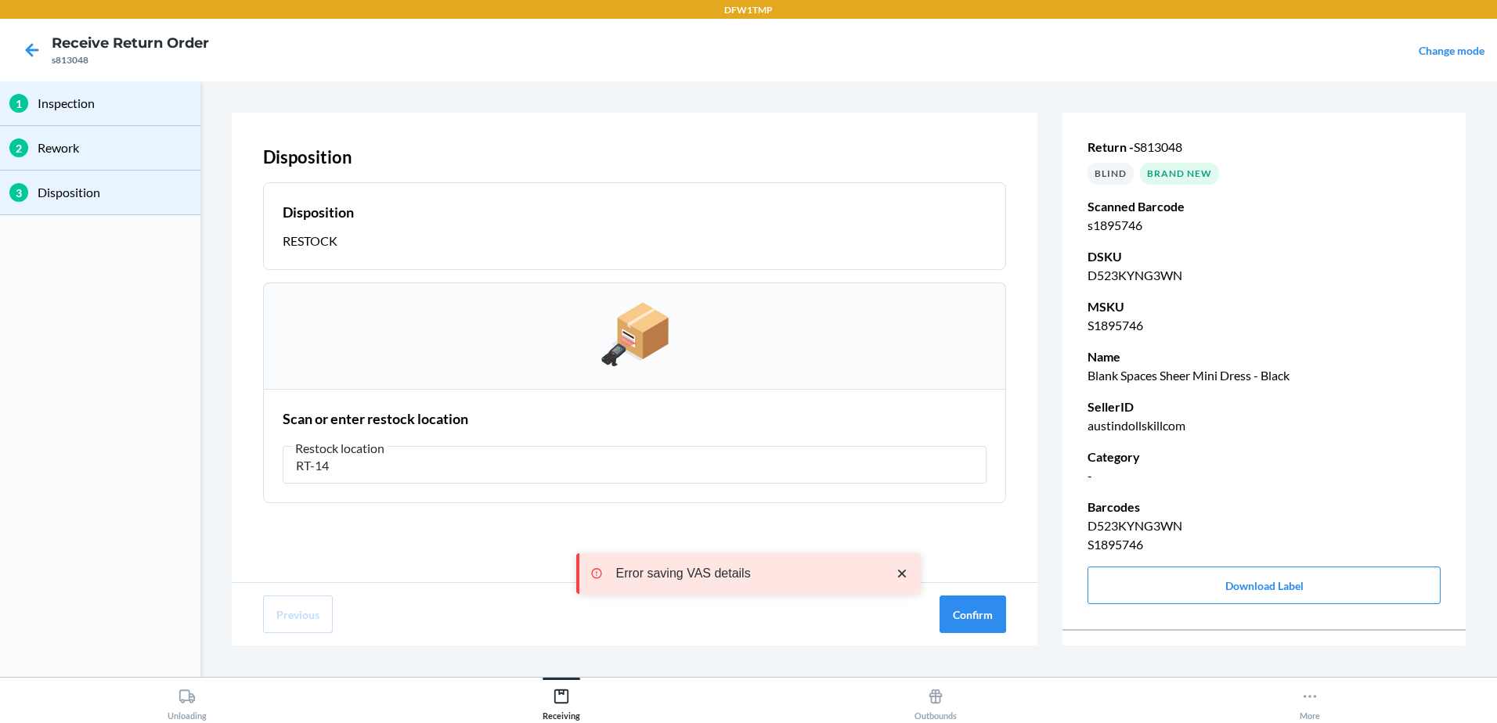
type input "RT-14"
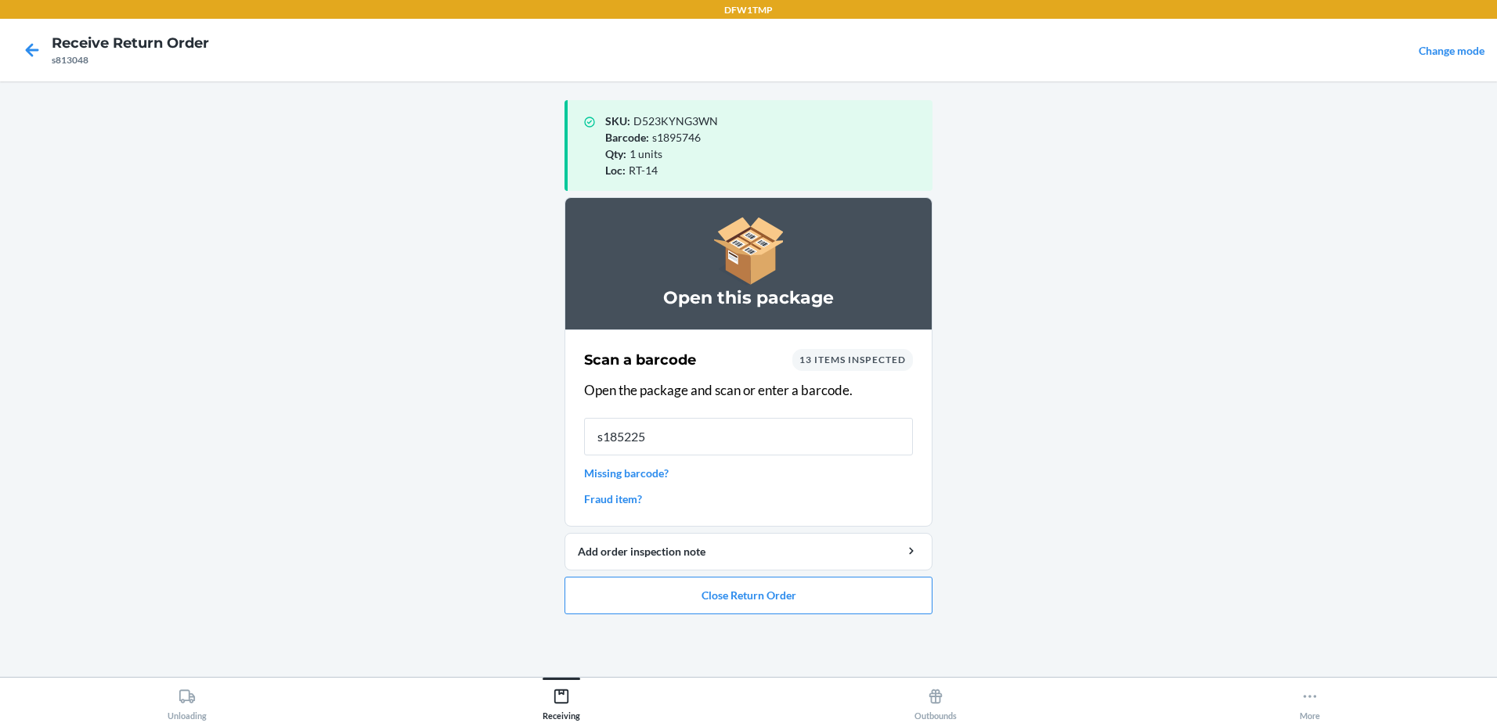
type input "s1852257"
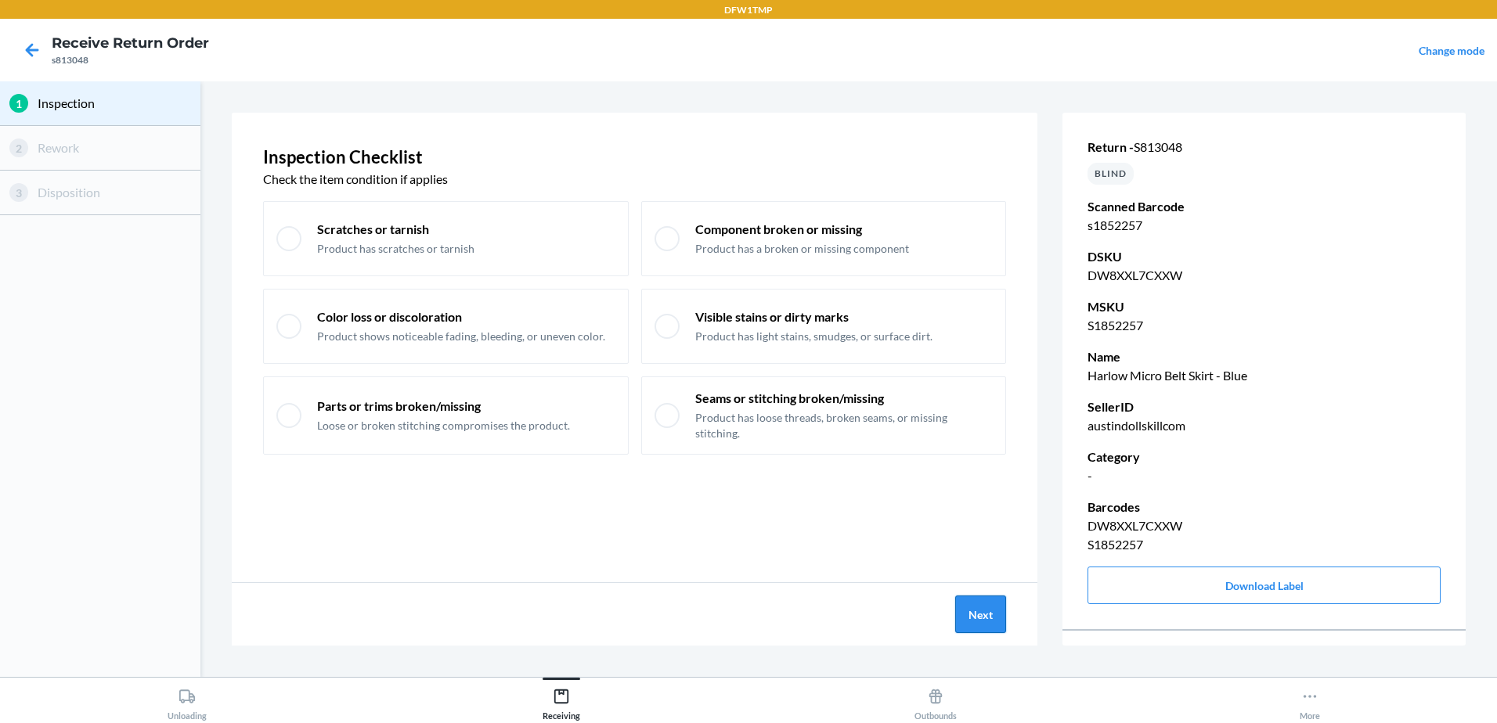
click at [968, 624] on button "Next" at bounding box center [980, 615] width 51 height 38
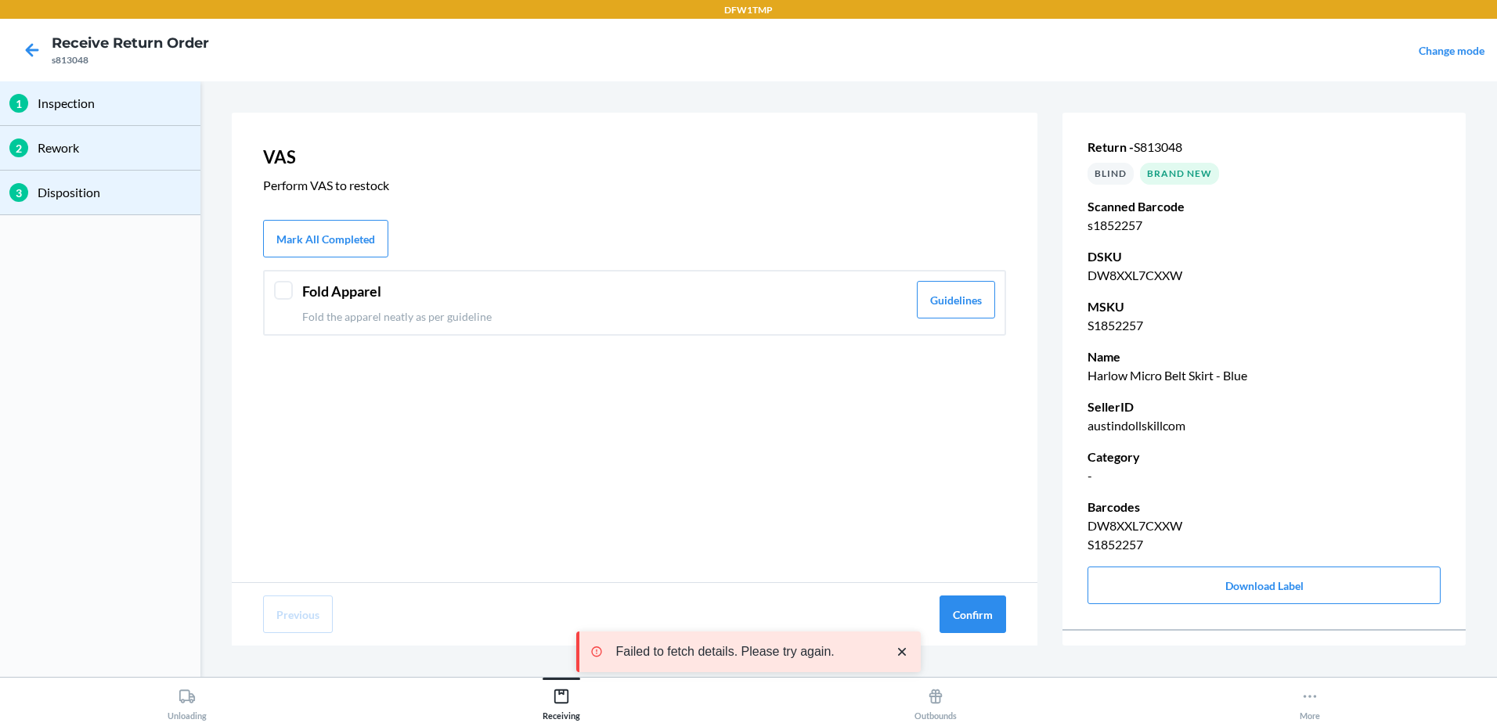
click at [278, 288] on div at bounding box center [283, 290] width 19 height 19
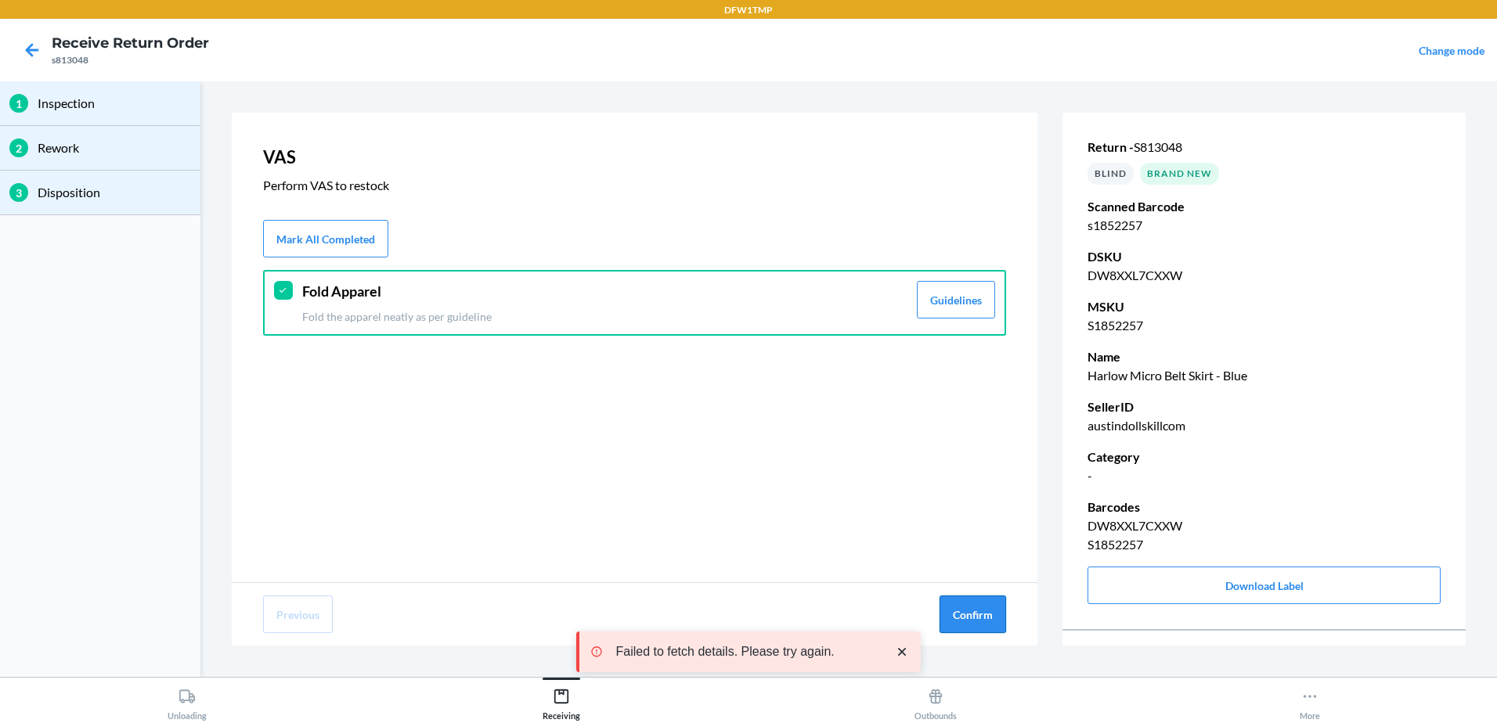
click at [972, 622] on button "Confirm" at bounding box center [972, 615] width 67 height 38
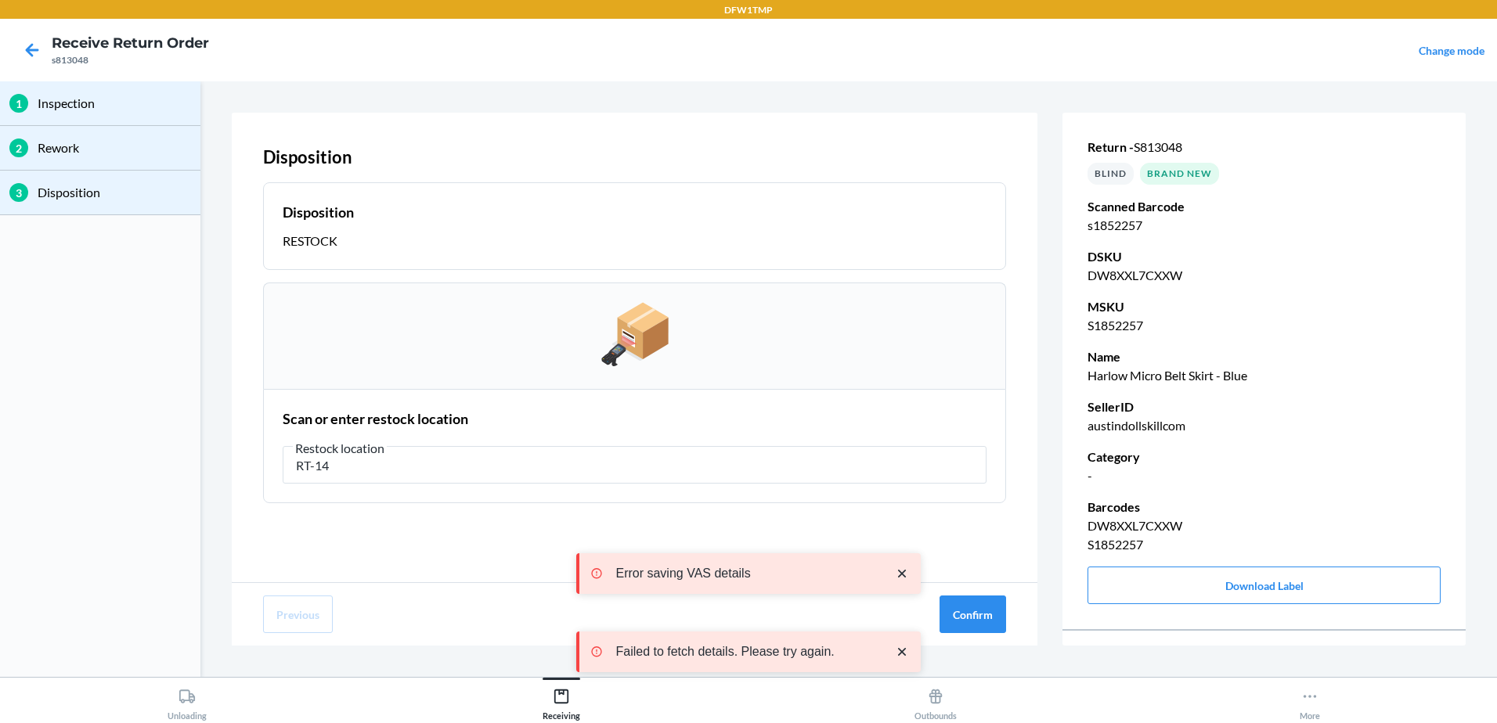
type input "RT-14"
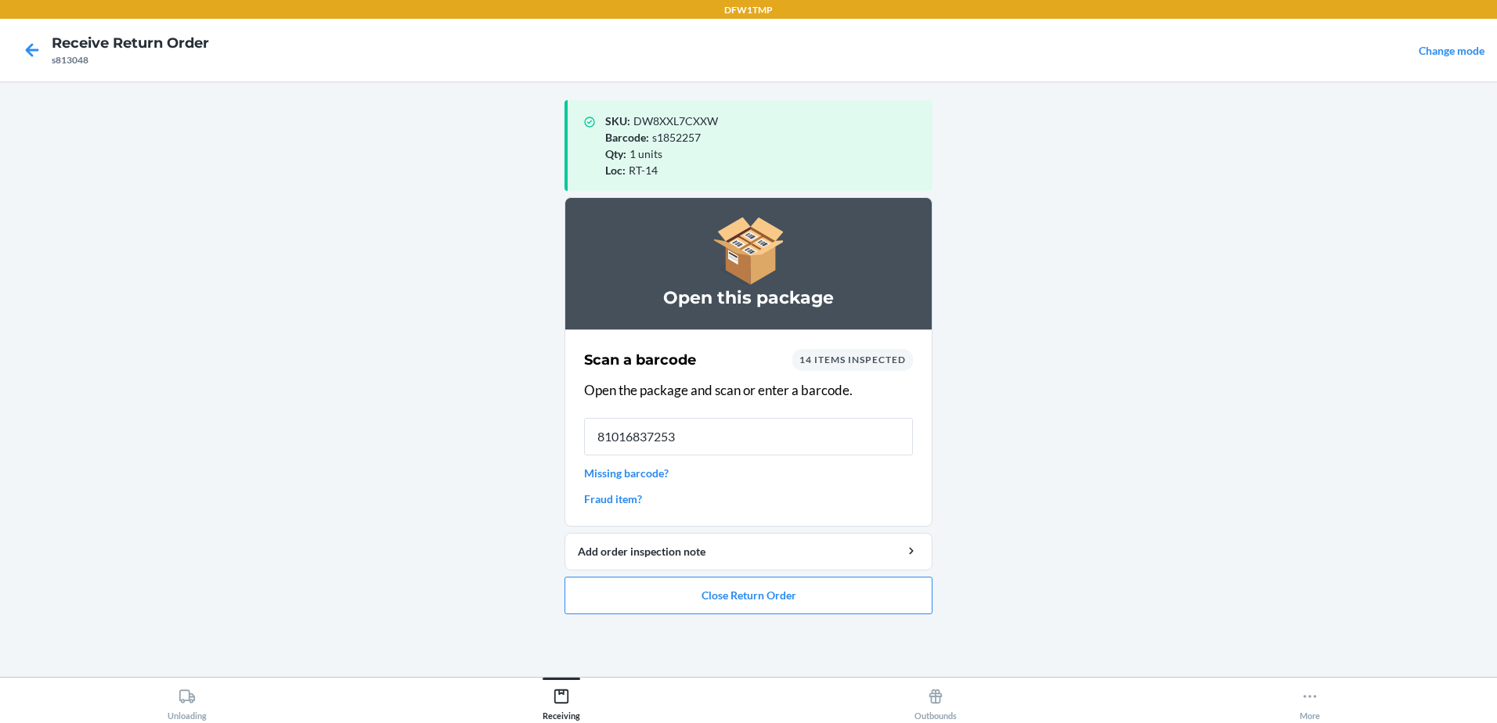
type input "810168372532"
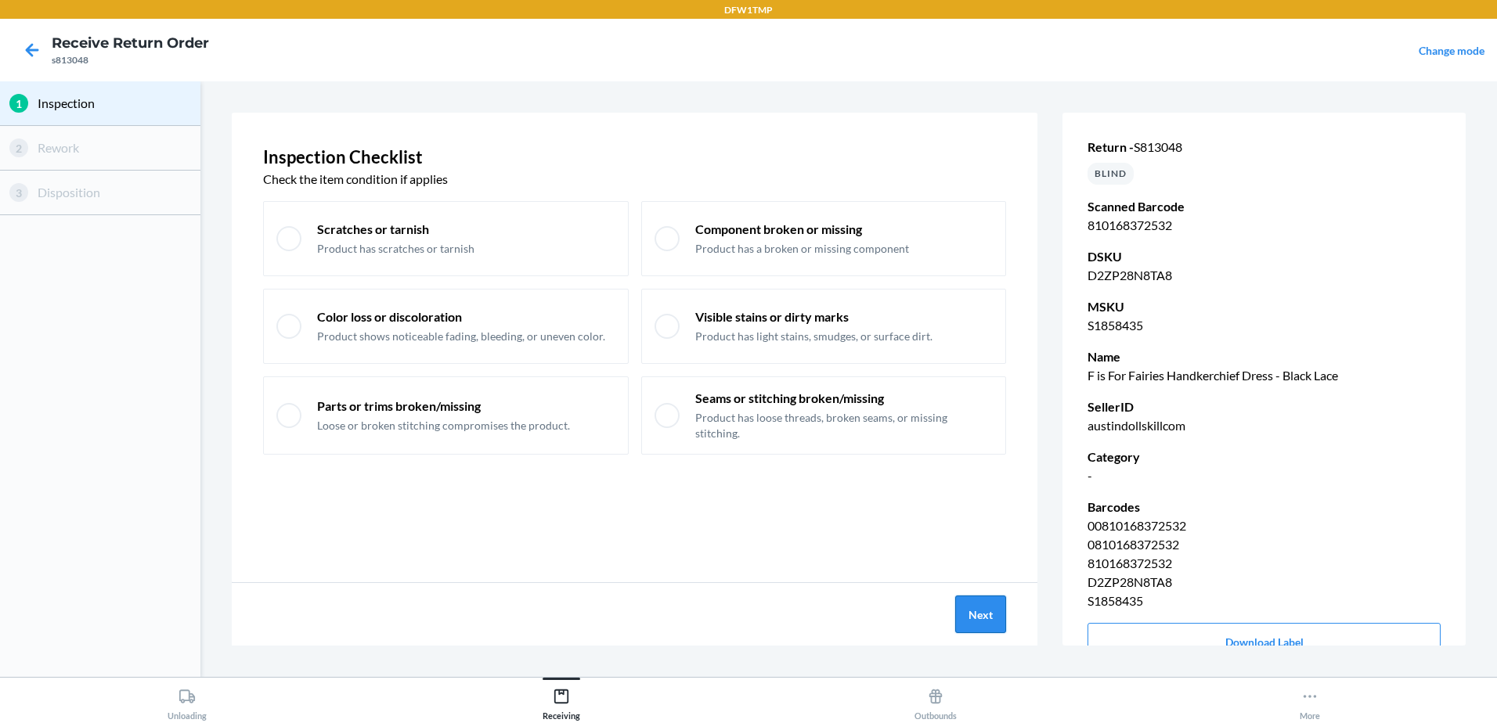
click at [1001, 609] on button "Next" at bounding box center [980, 615] width 51 height 38
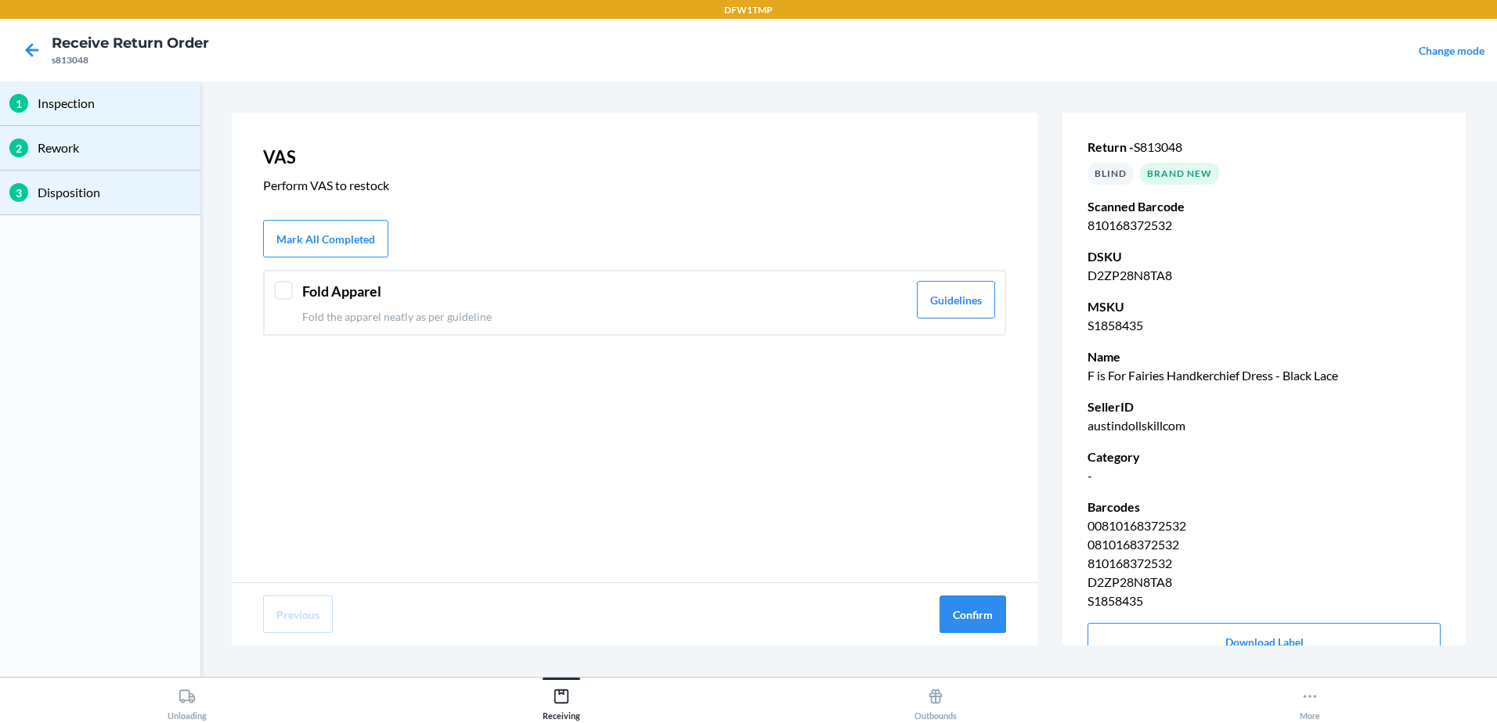
click at [285, 295] on div at bounding box center [283, 290] width 19 height 19
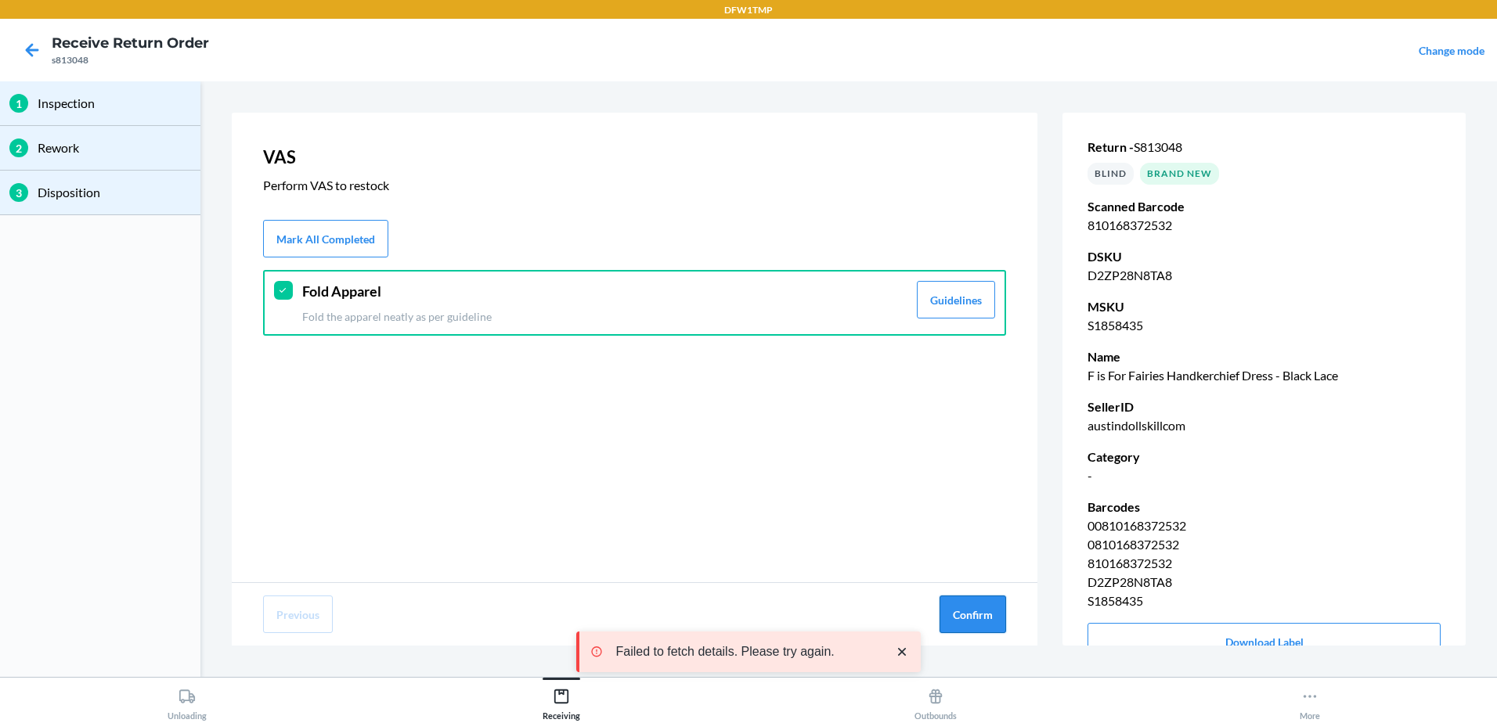
click at [996, 624] on button "Confirm" at bounding box center [972, 615] width 67 height 38
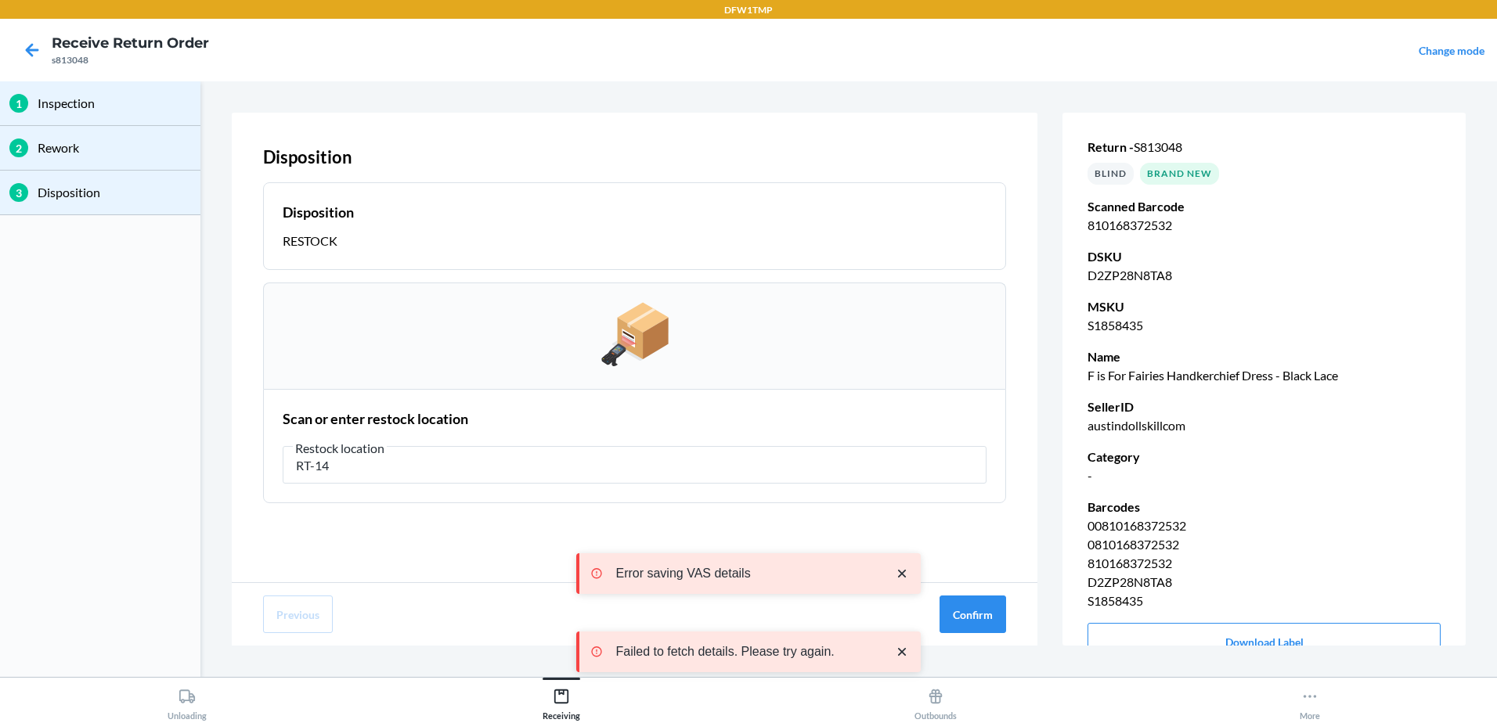
type input "RT-14"
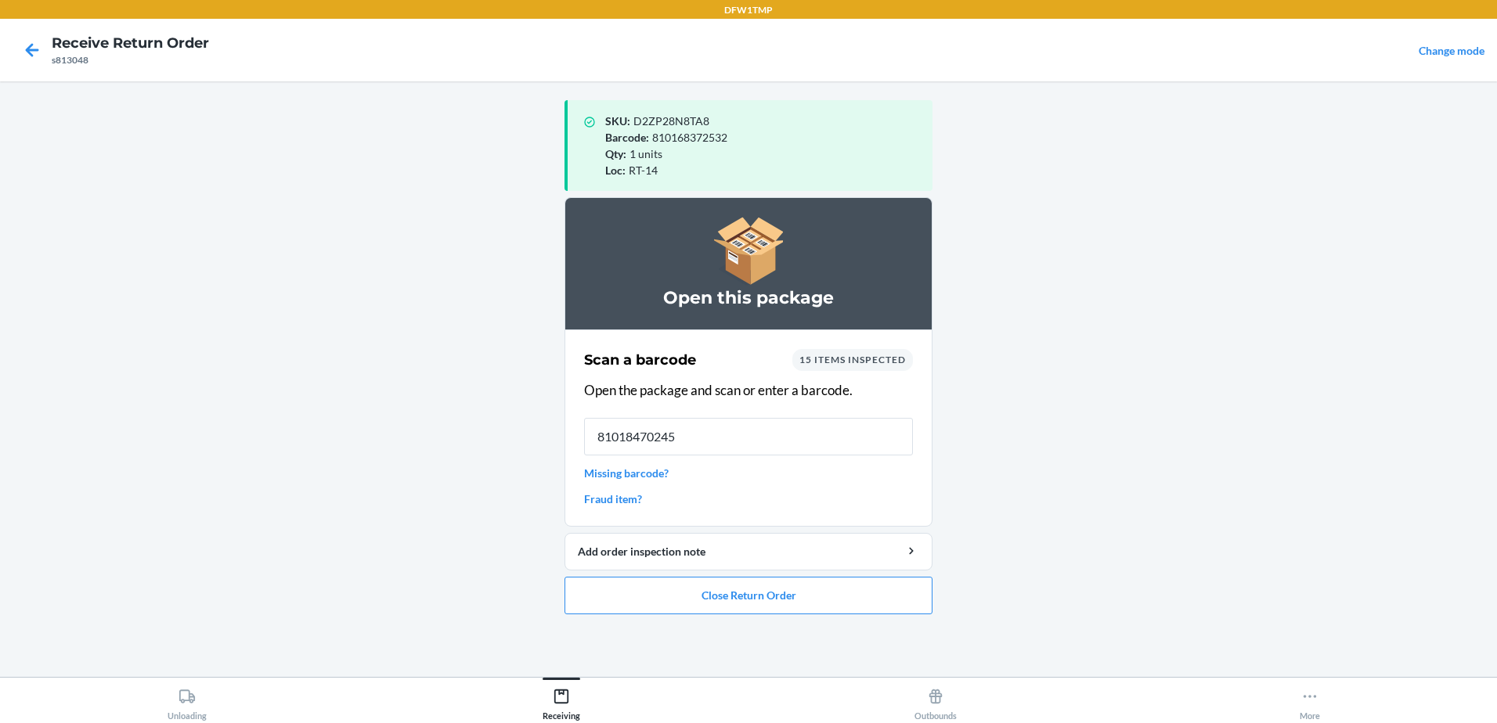
type input "810184702450"
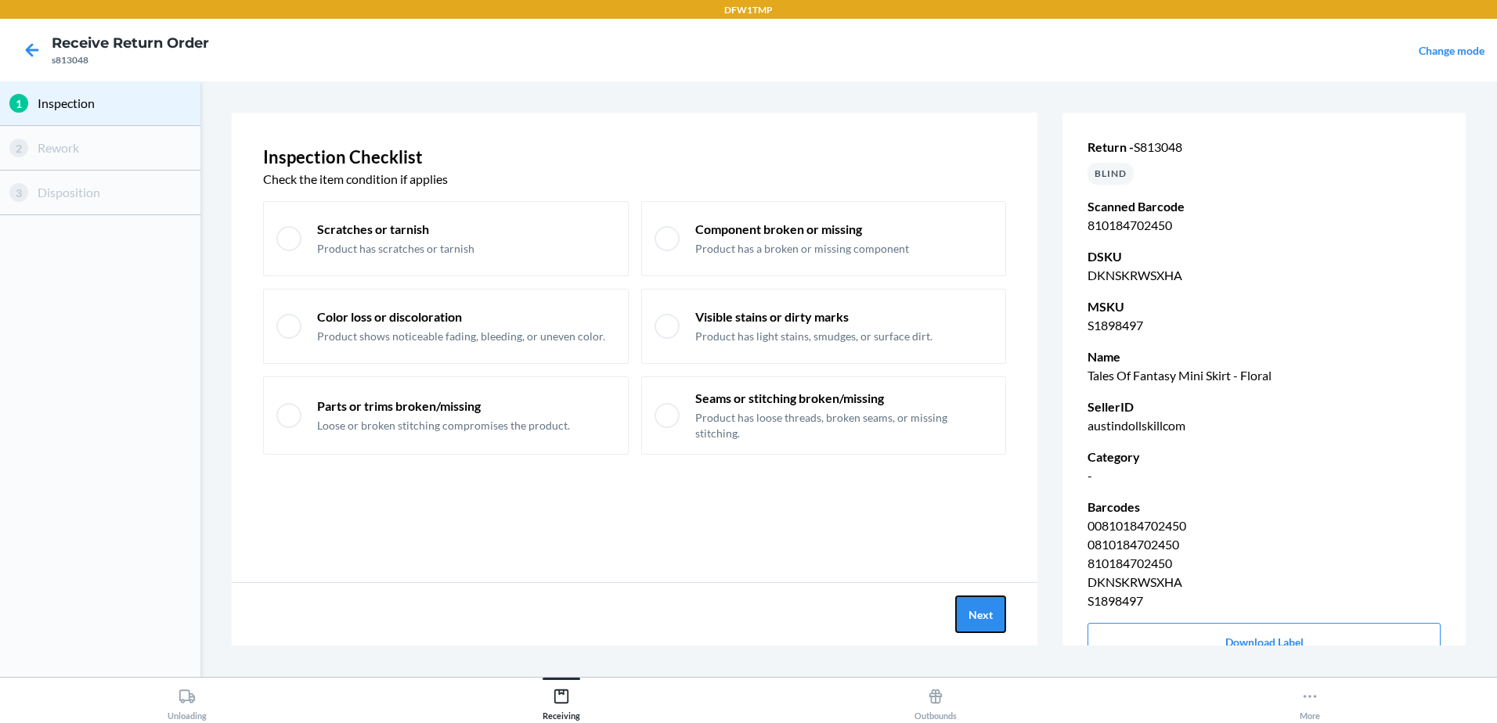
drag, startPoint x: 981, startPoint y: 617, endPoint x: 904, endPoint y: 619, distance: 76.8
click at [1024, 610] on div "Next" at bounding box center [635, 614] width 806 height 63
click at [977, 615] on button "Next" at bounding box center [980, 615] width 51 height 38
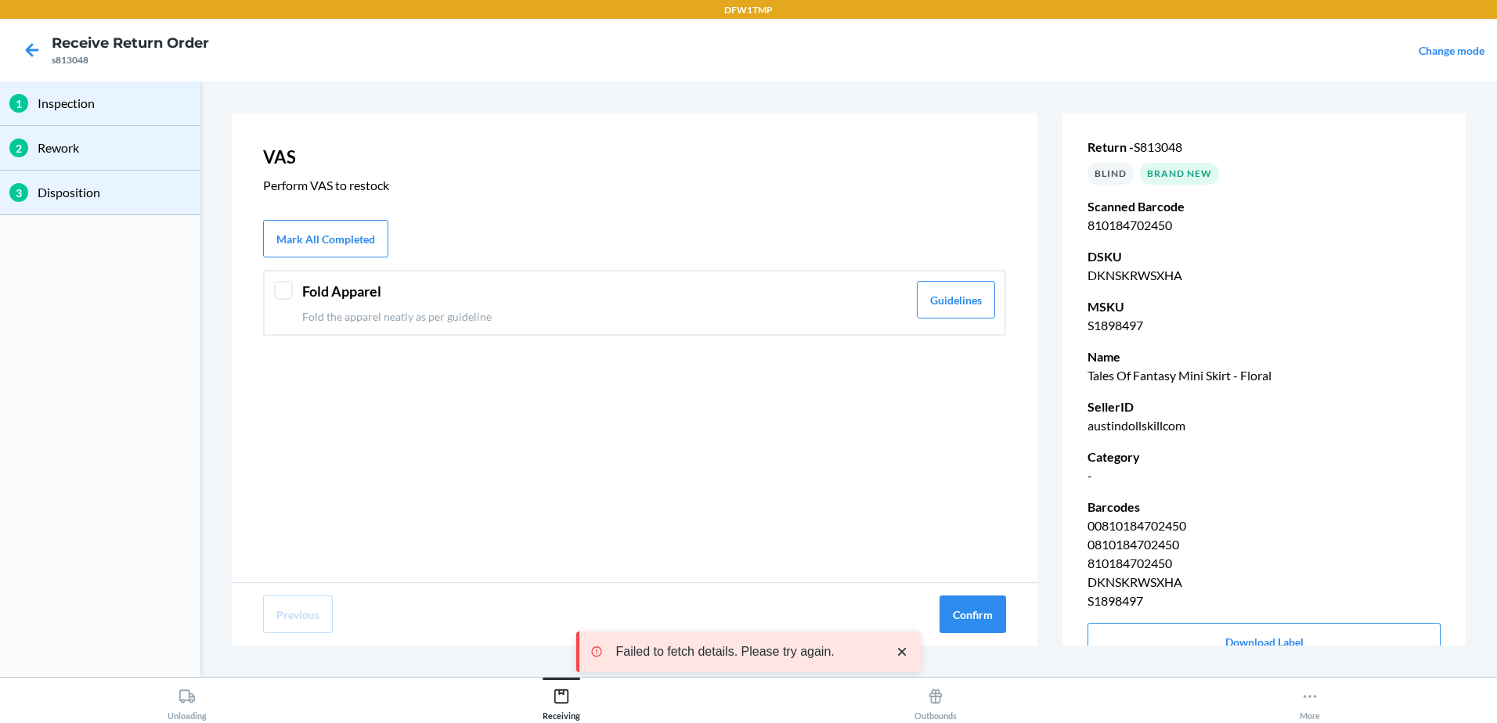
click at [278, 297] on div at bounding box center [283, 290] width 19 height 19
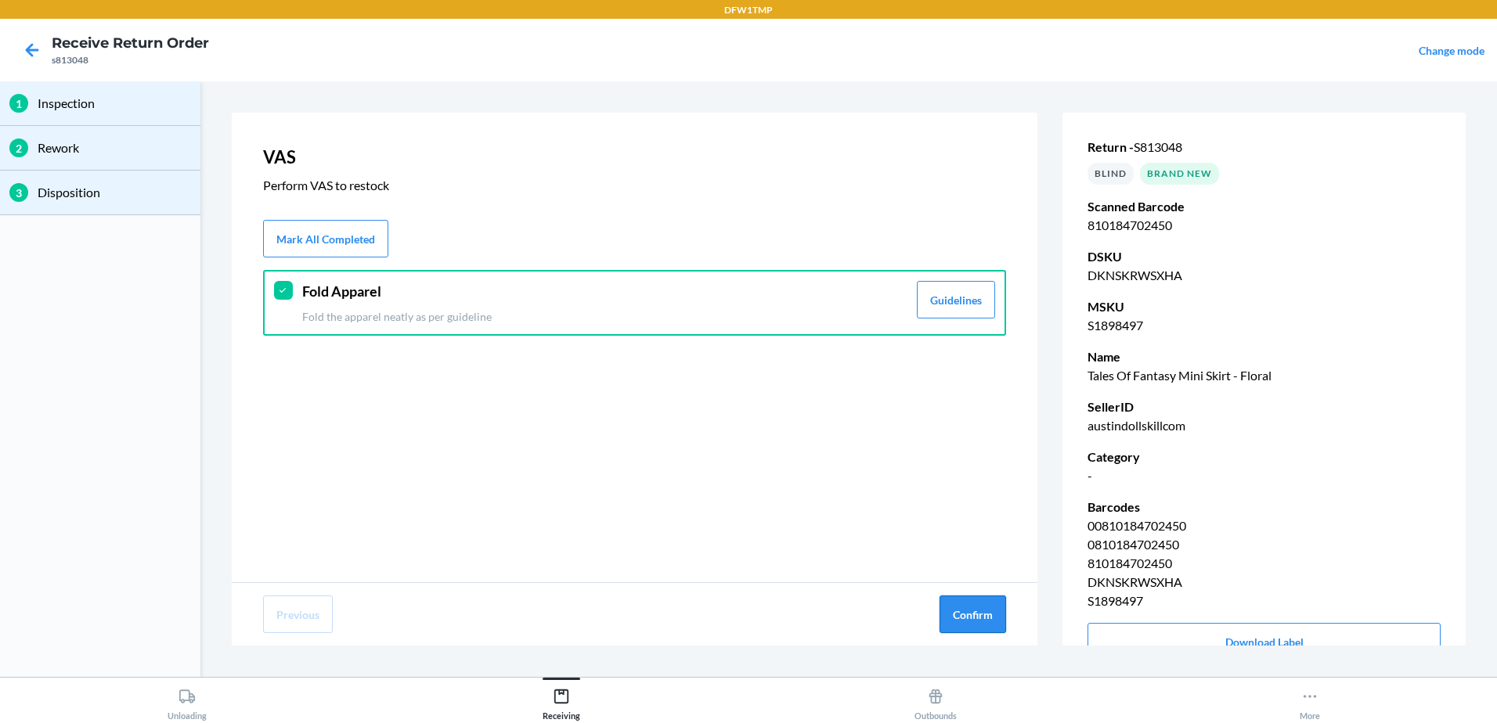
click at [993, 629] on button "Confirm" at bounding box center [972, 615] width 67 height 38
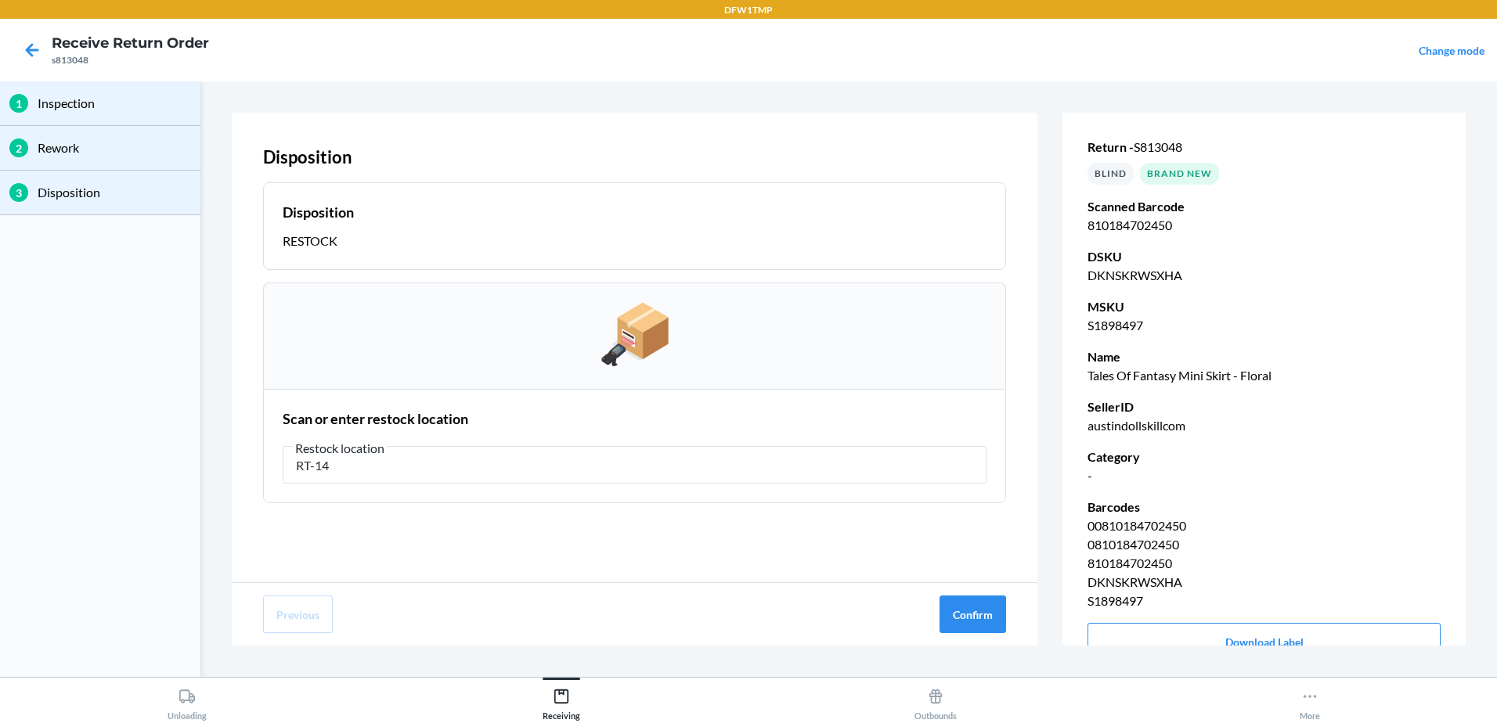
type input "RT-14"
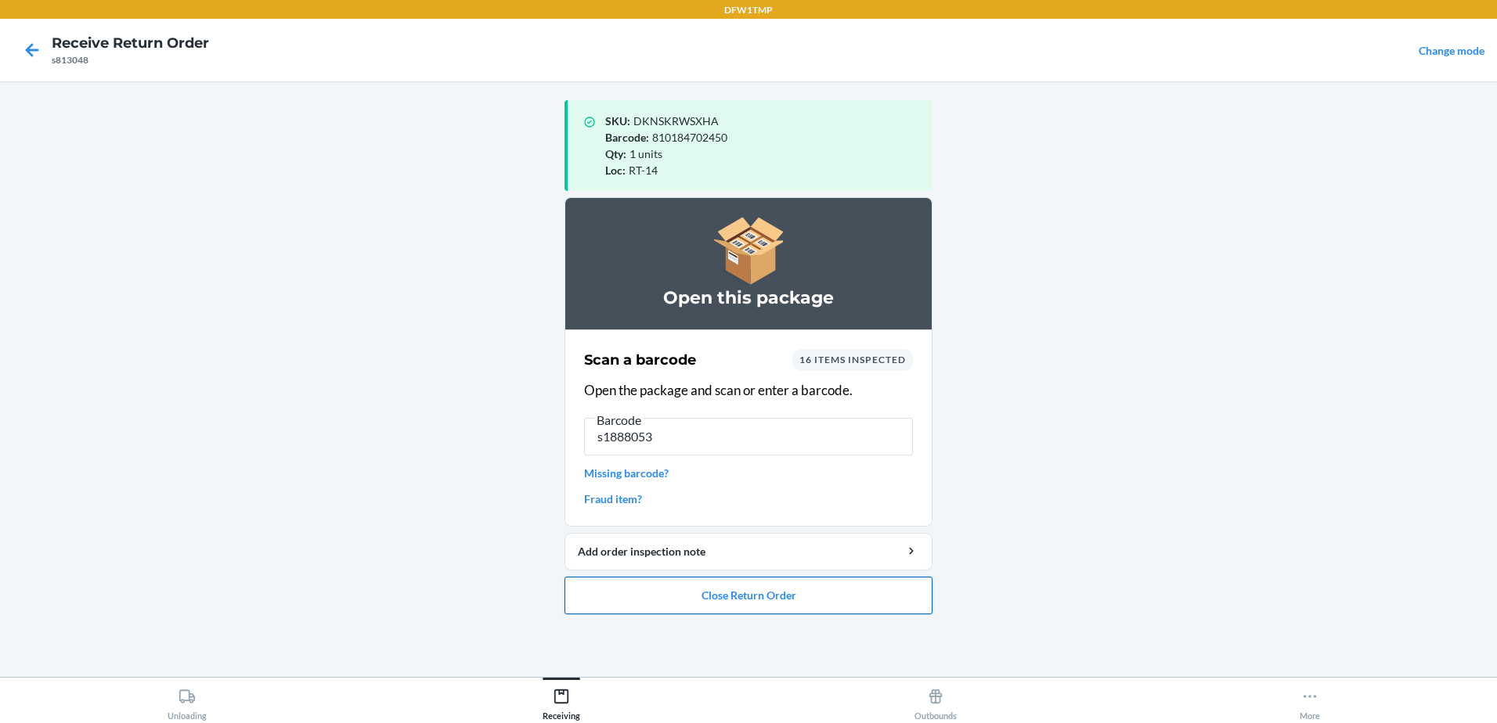
type input "s1888053"
click at [780, 603] on button "Close Return Order" at bounding box center [748, 596] width 368 height 38
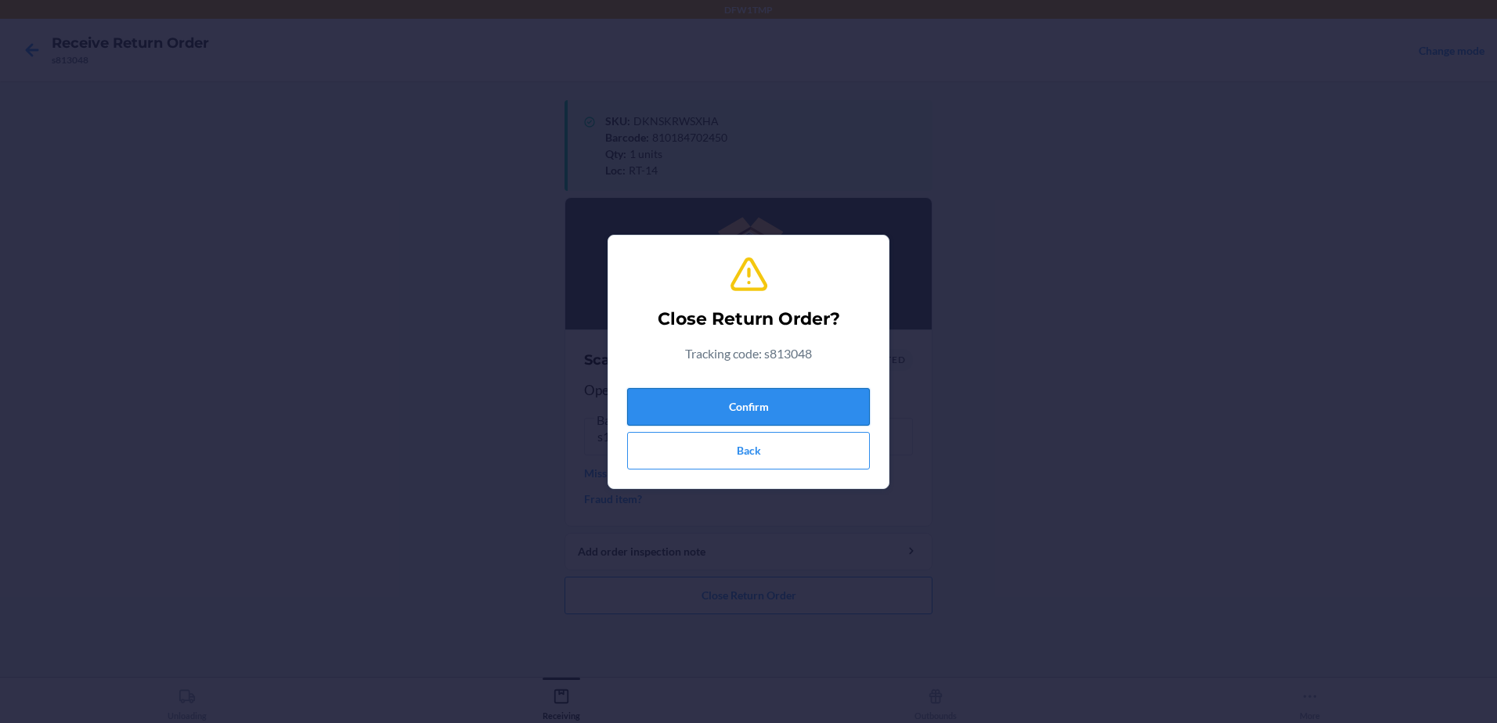
click at [803, 397] on button "Confirm" at bounding box center [748, 407] width 243 height 38
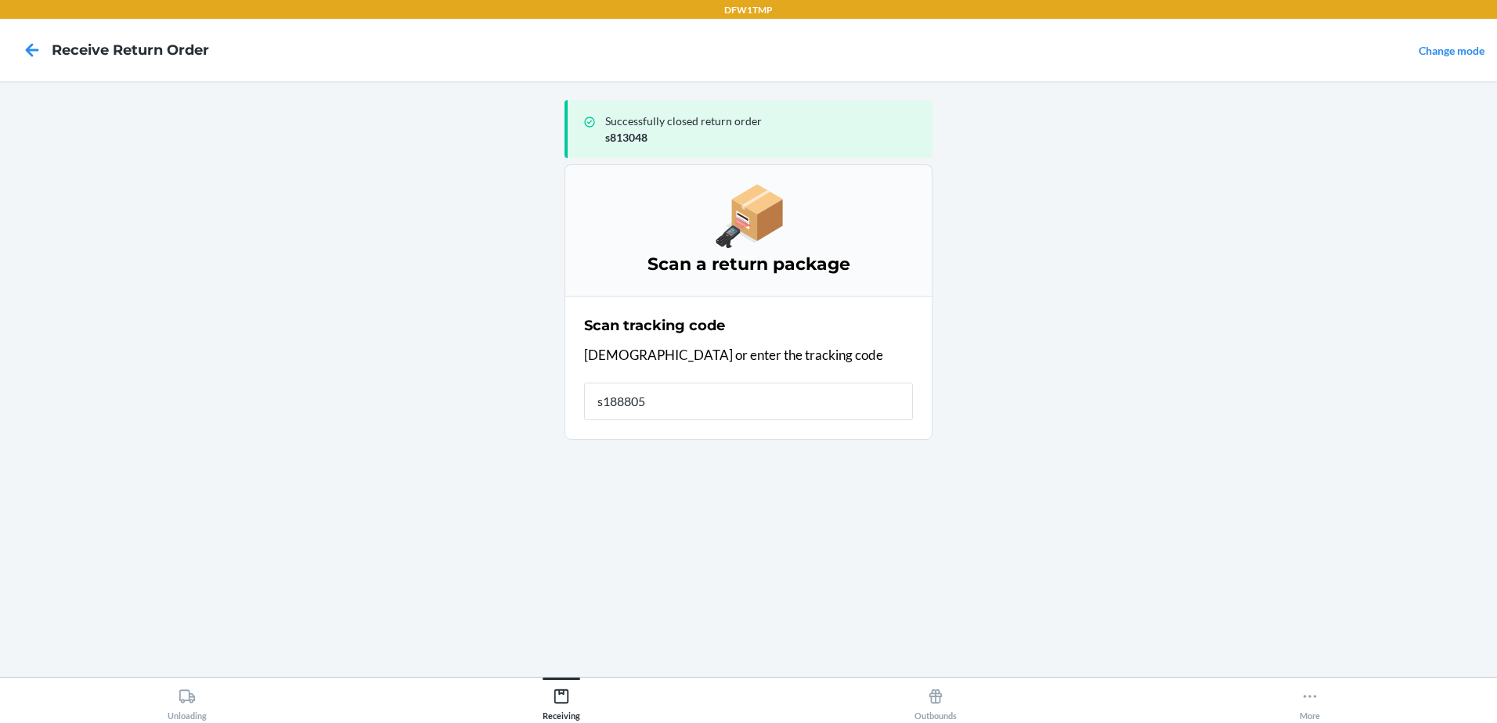
type input "s1888053"
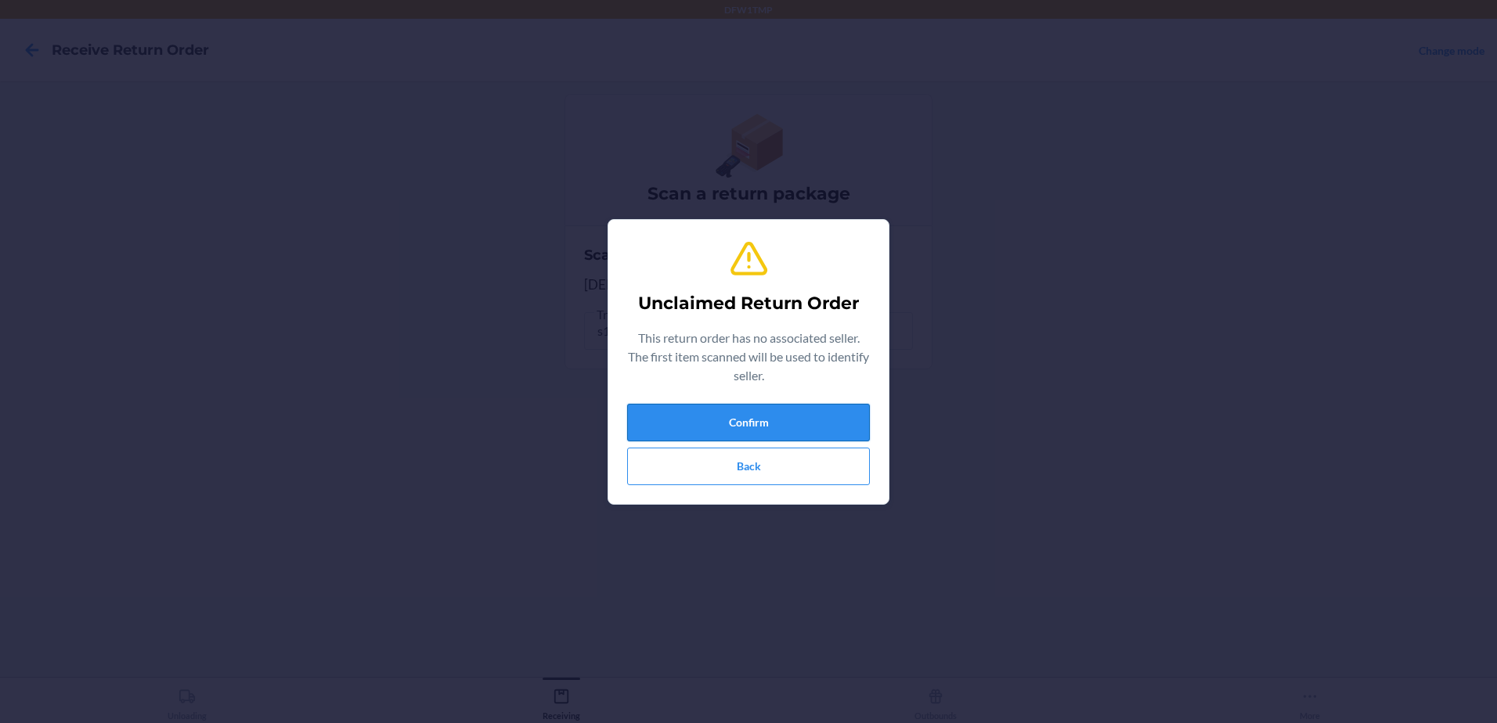
click at [809, 421] on button "Confirm" at bounding box center [748, 423] width 243 height 38
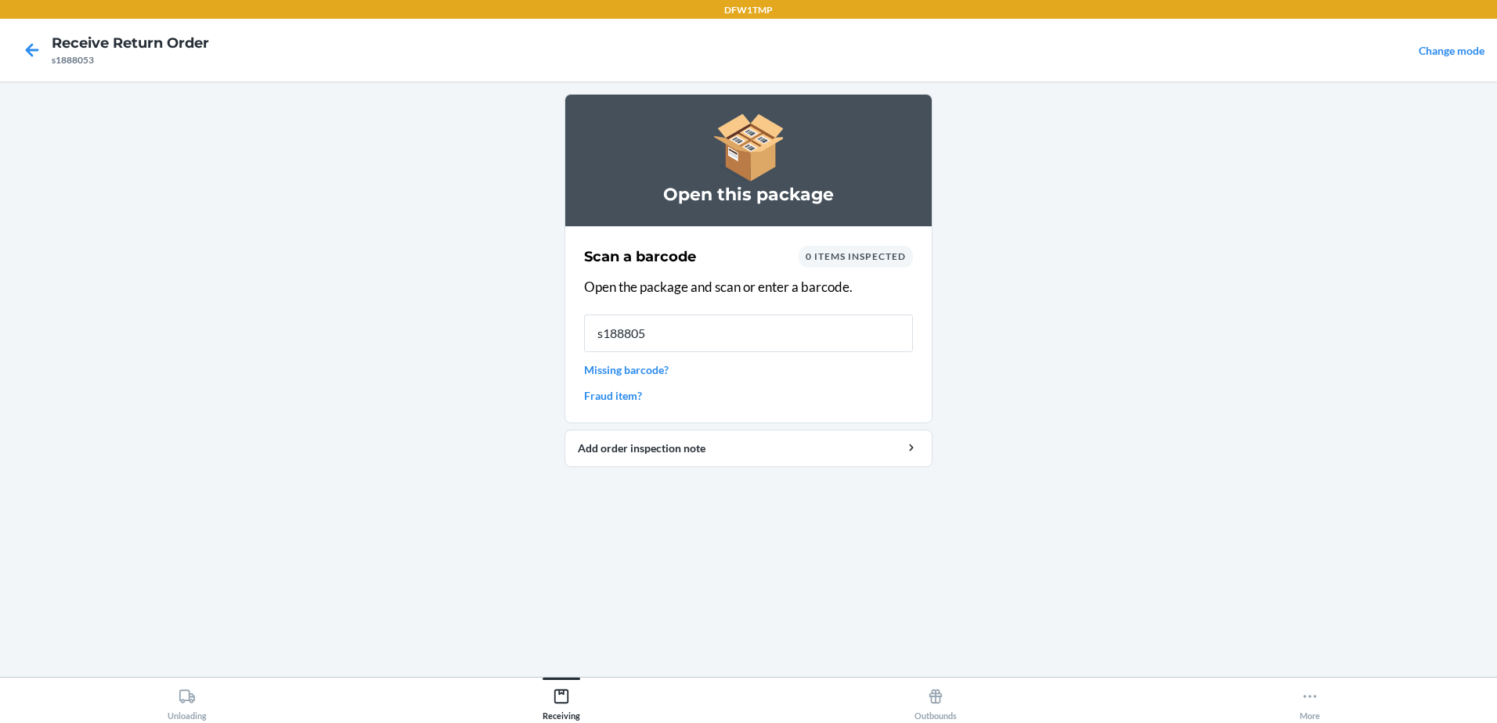
type input "s1888053"
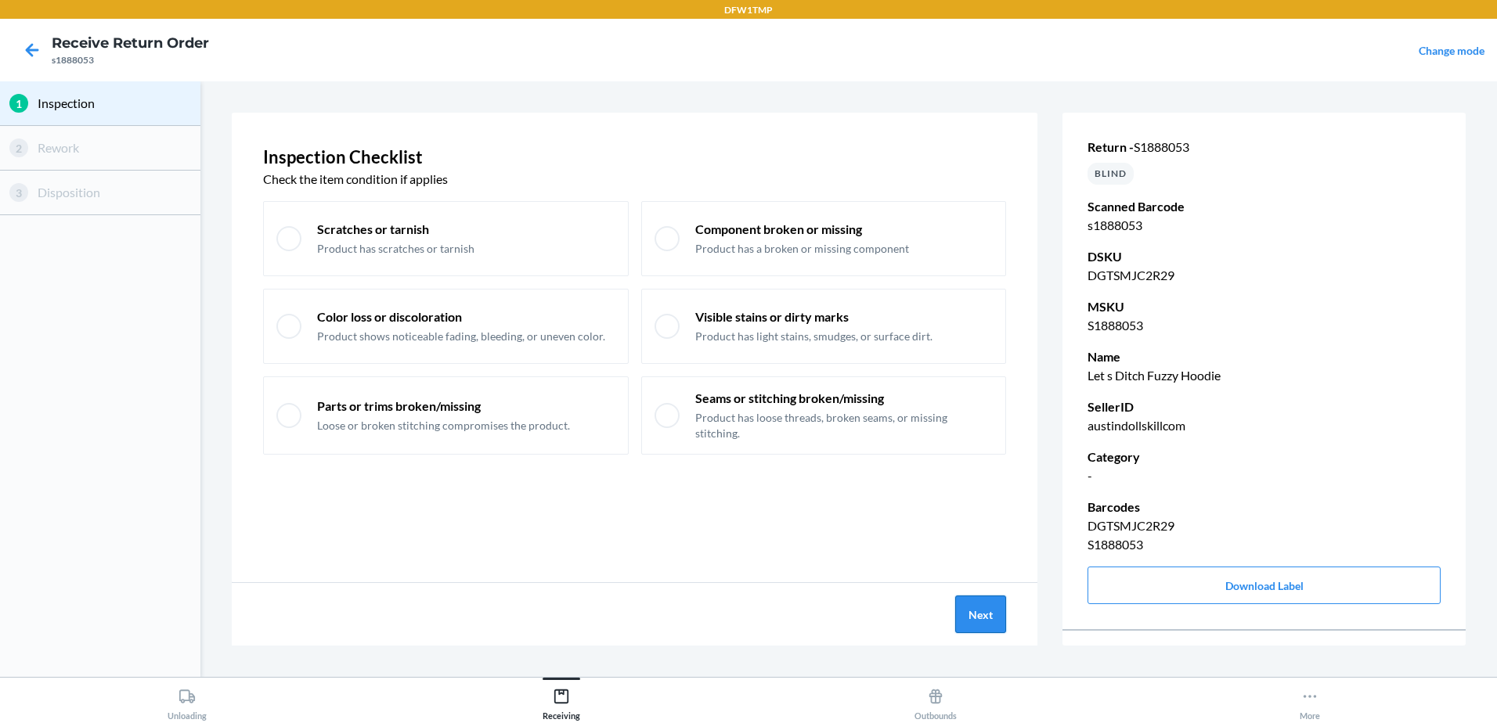
click at [1000, 621] on button "Next" at bounding box center [980, 615] width 51 height 38
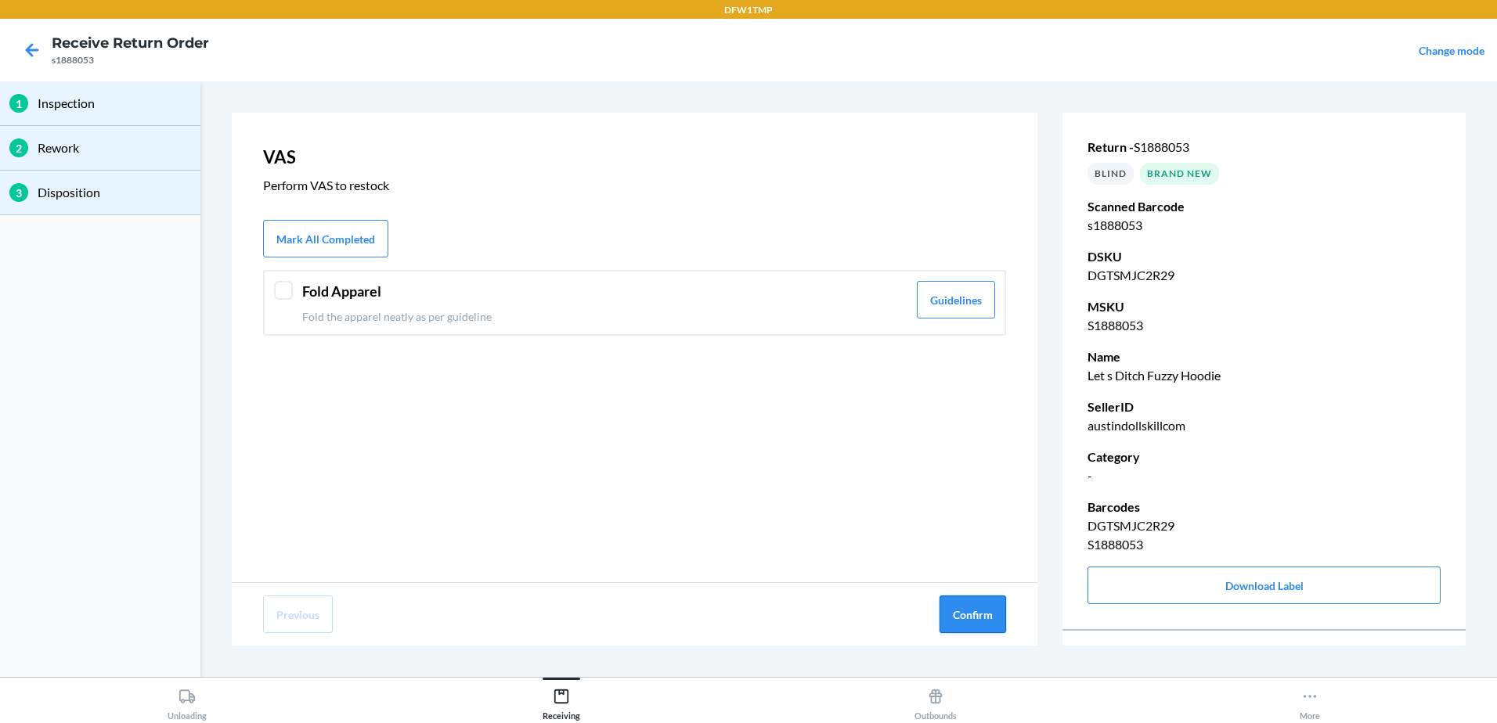
drag, startPoint x: 958, startPoint y: 611, endPoint x: 966, endPoint y: 607, distance: 9.1
click at [966, 607] on button "Confirm" at bounding box center [972, 615] width 67 height 38
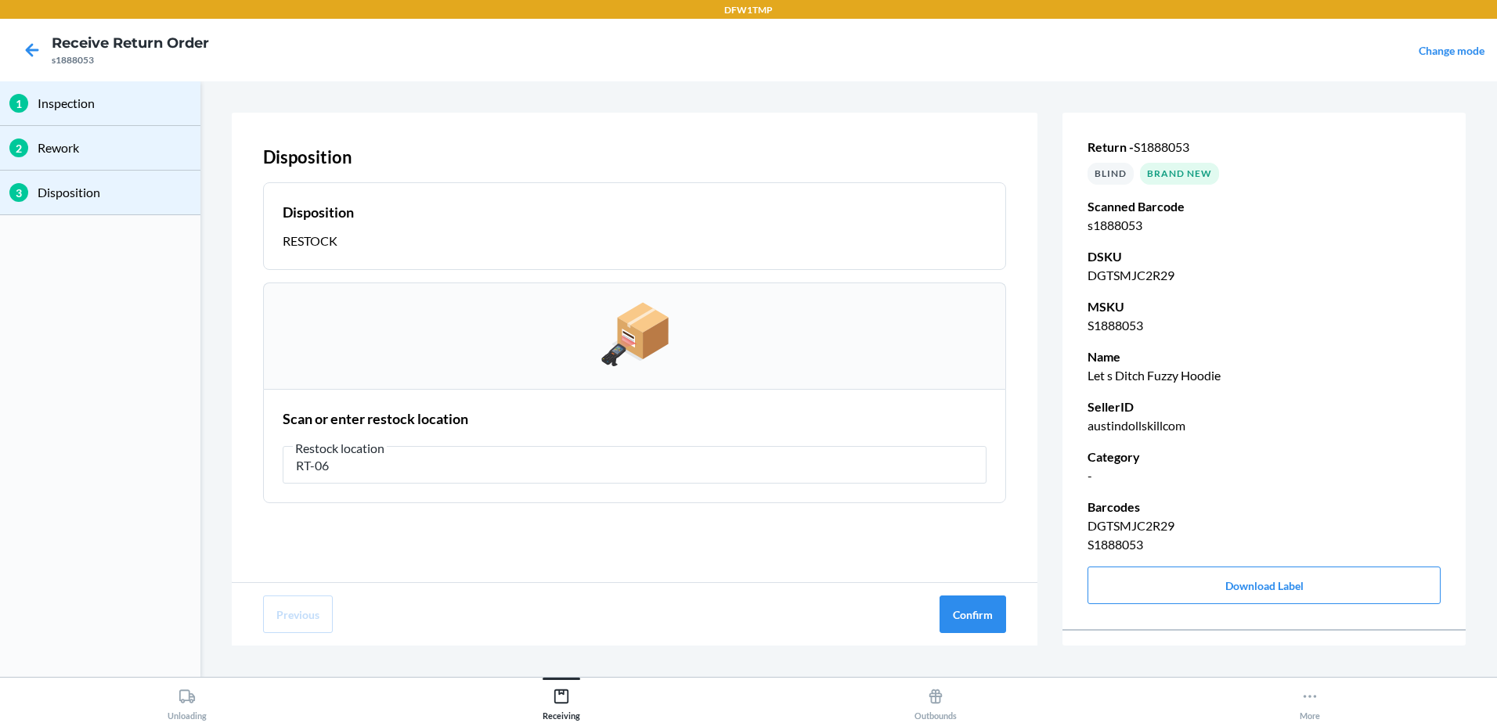
type input "RT-06"
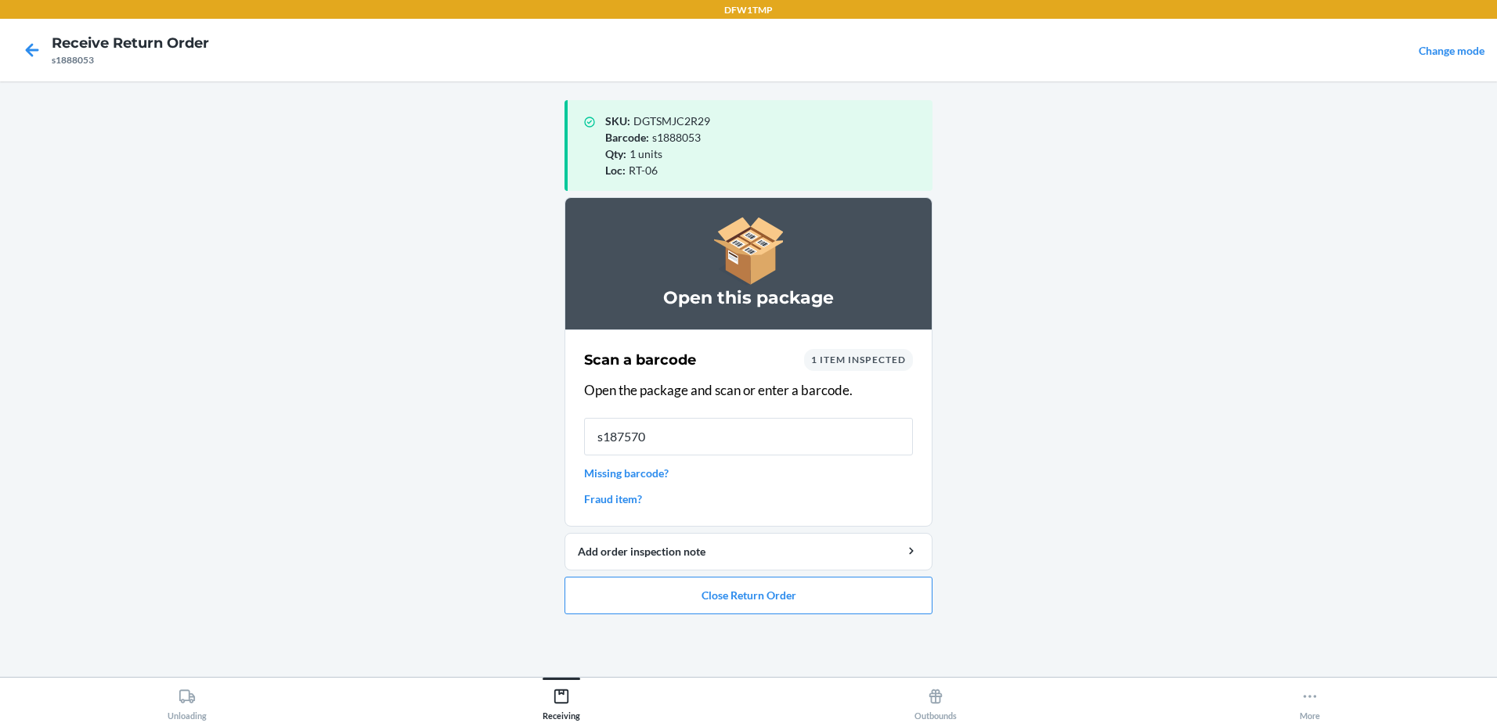
type input "s1875701"
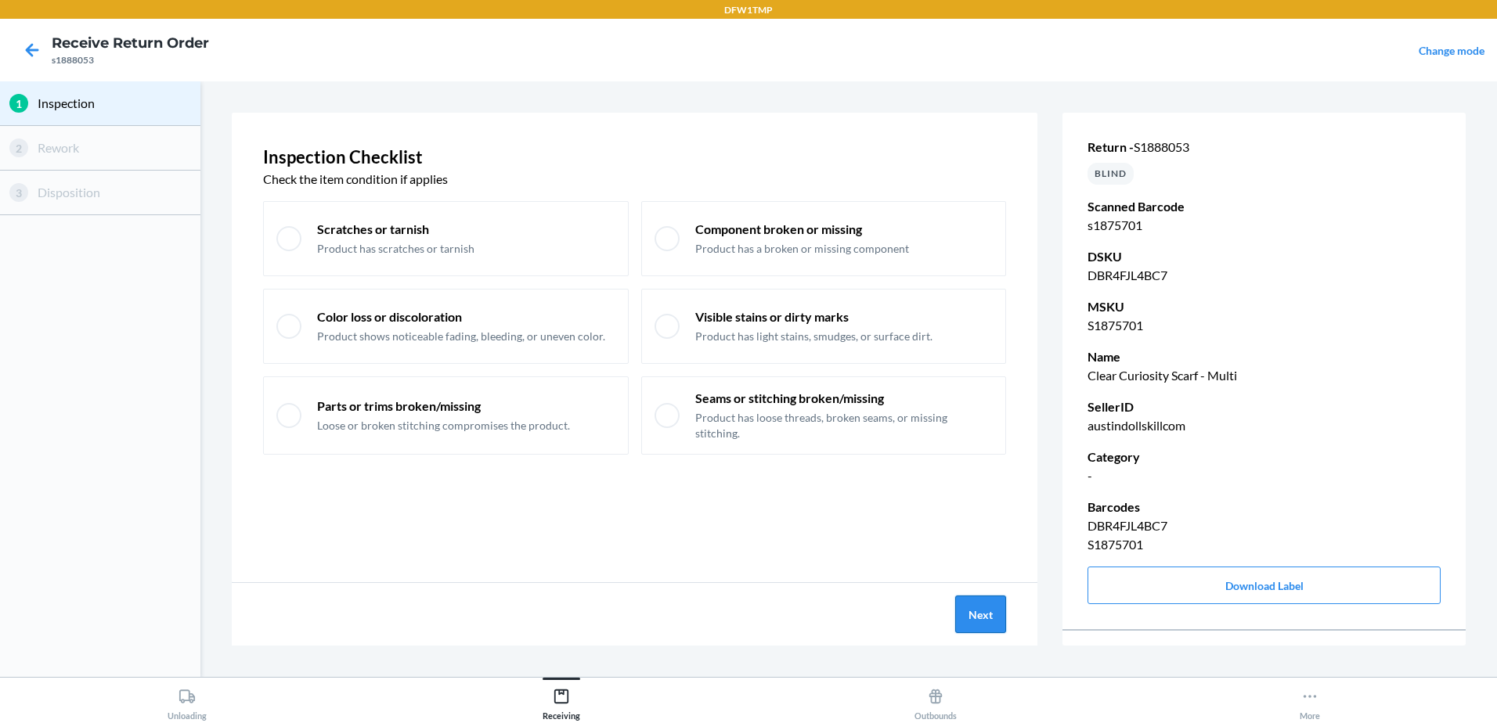
click at [963, 621] on button "Next" at bounding box center [980, 615] width 51 height 38
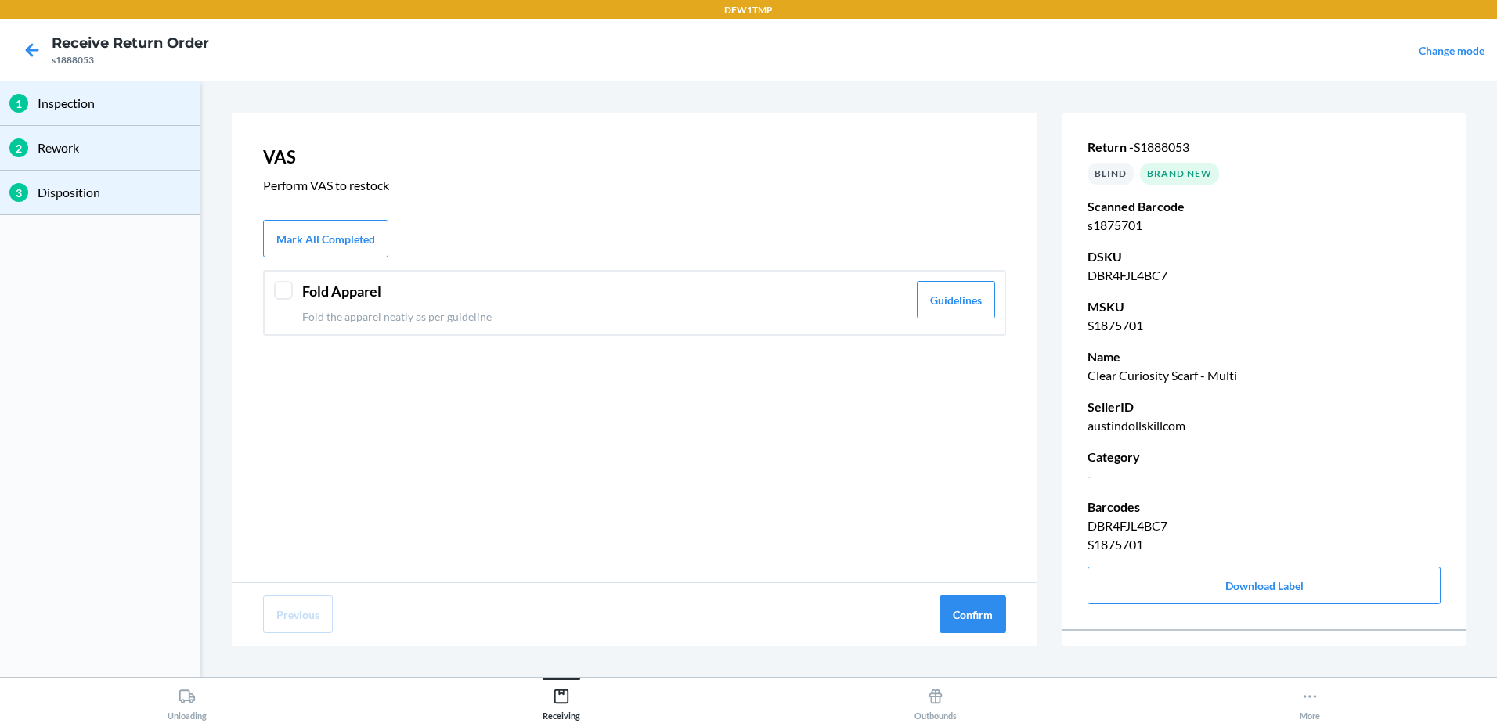
click at [964, 620] on button "Confirm" at bounding box center [972, 615] width 67 height 38
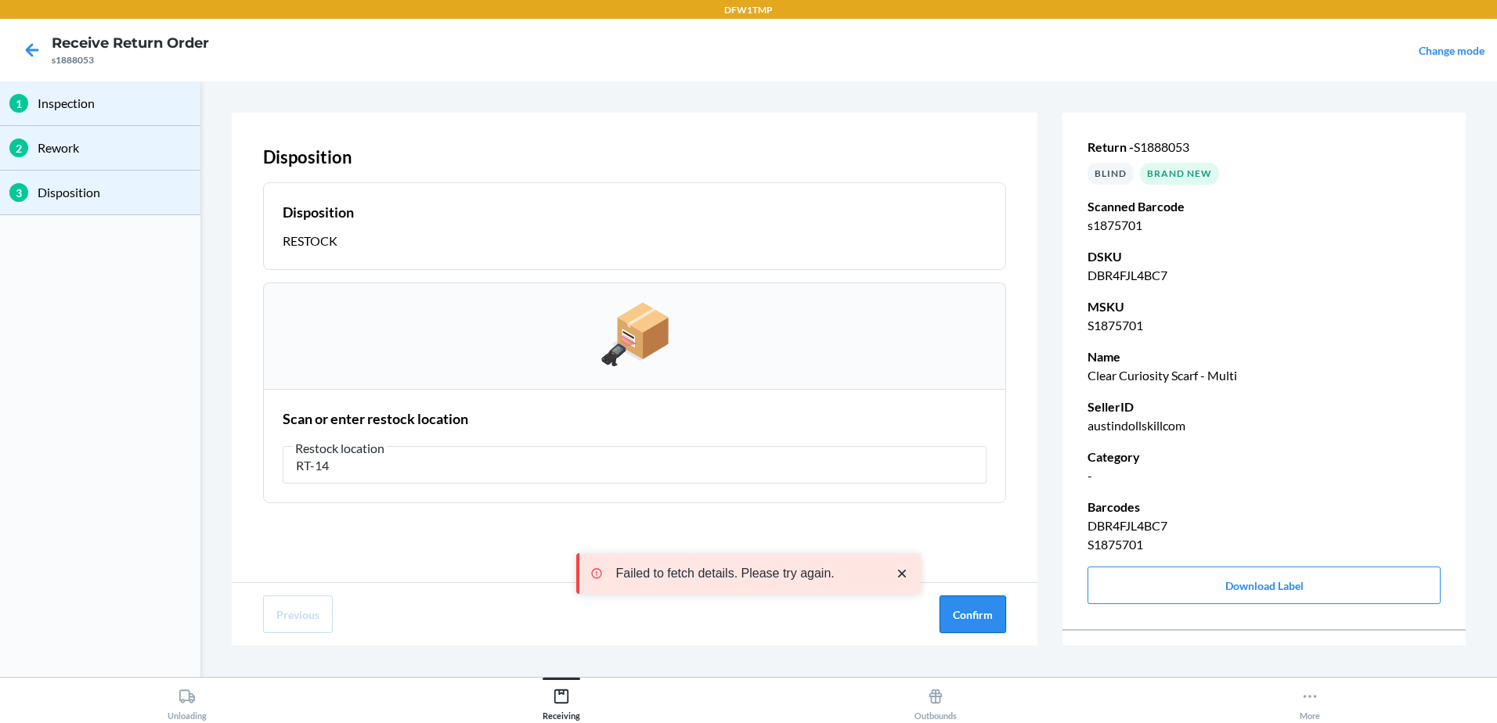
type input "RT-14"
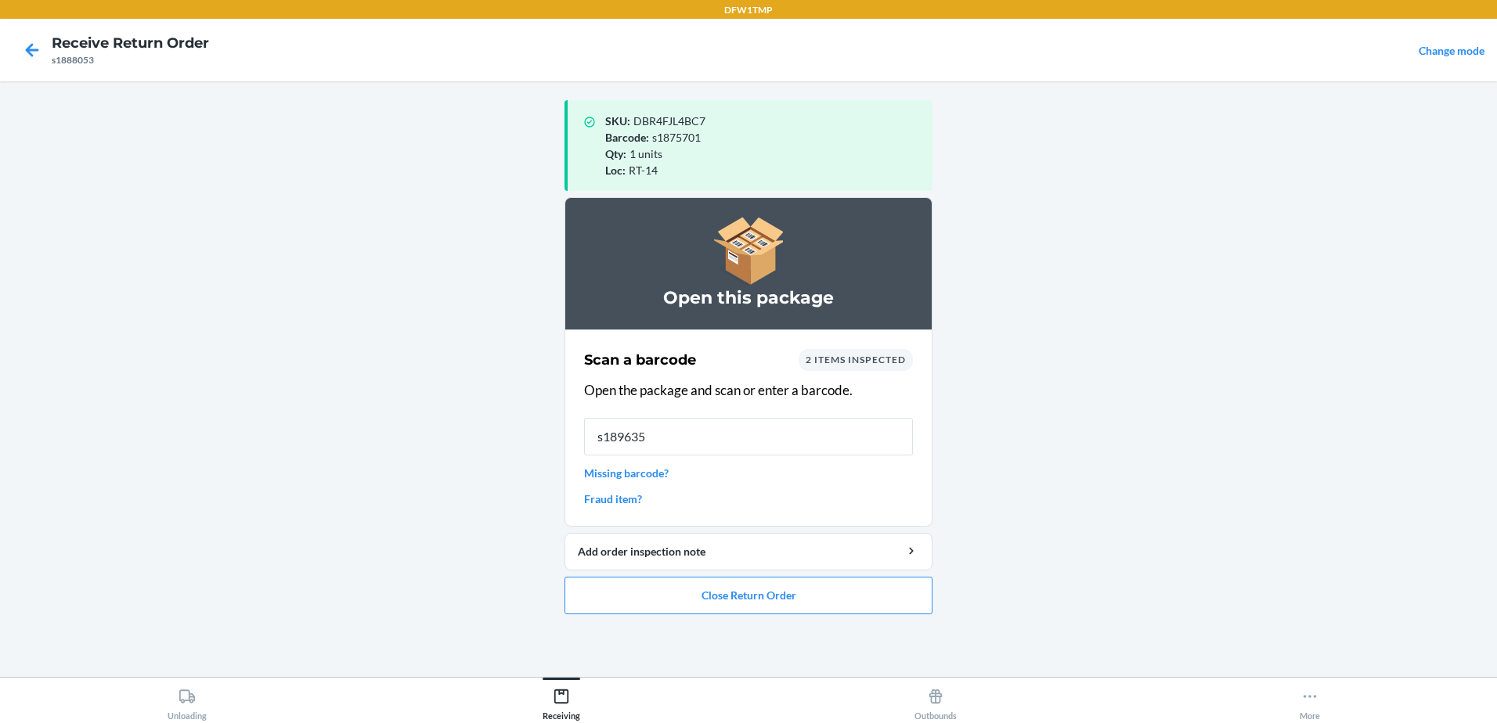
type input "s1896358"
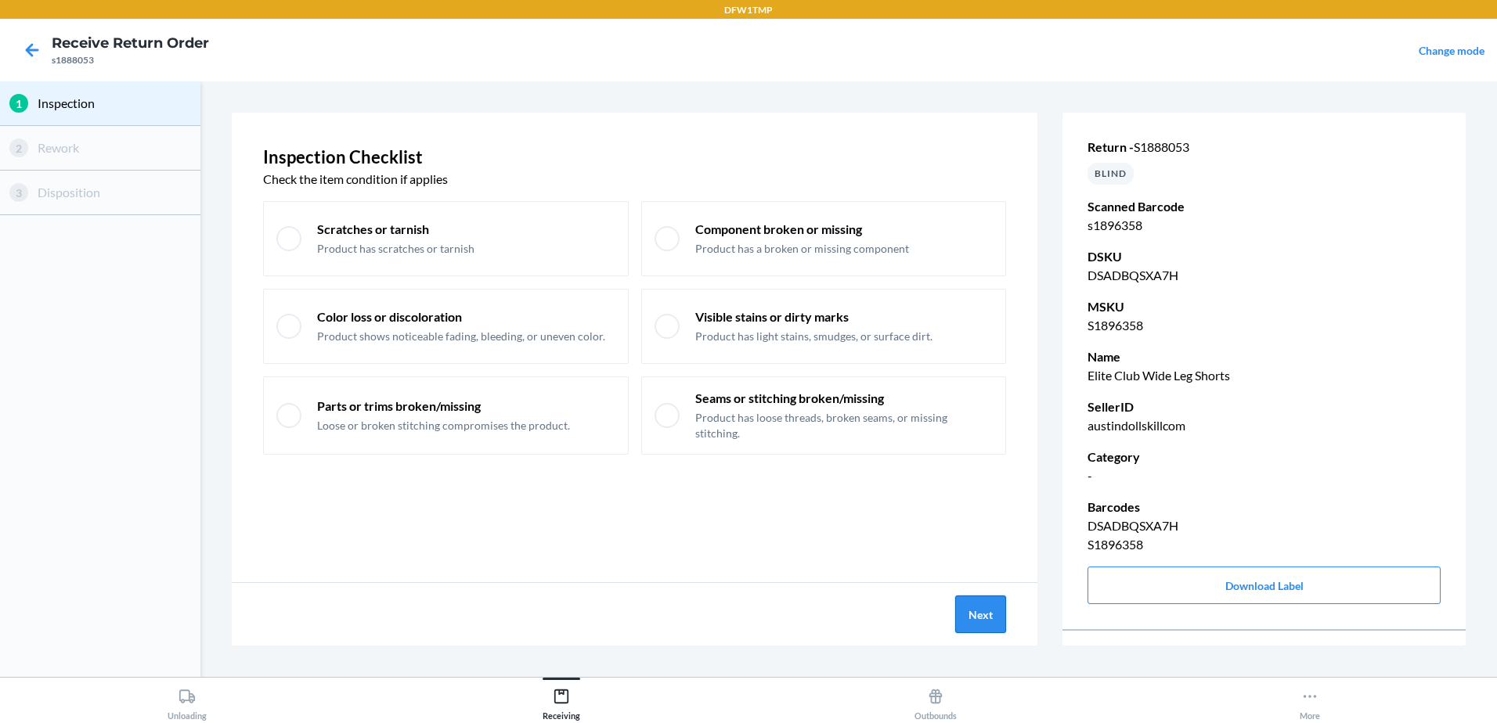
click at [992, 613] on button "Next" at bounding box center [980, 615] width 51 height 38
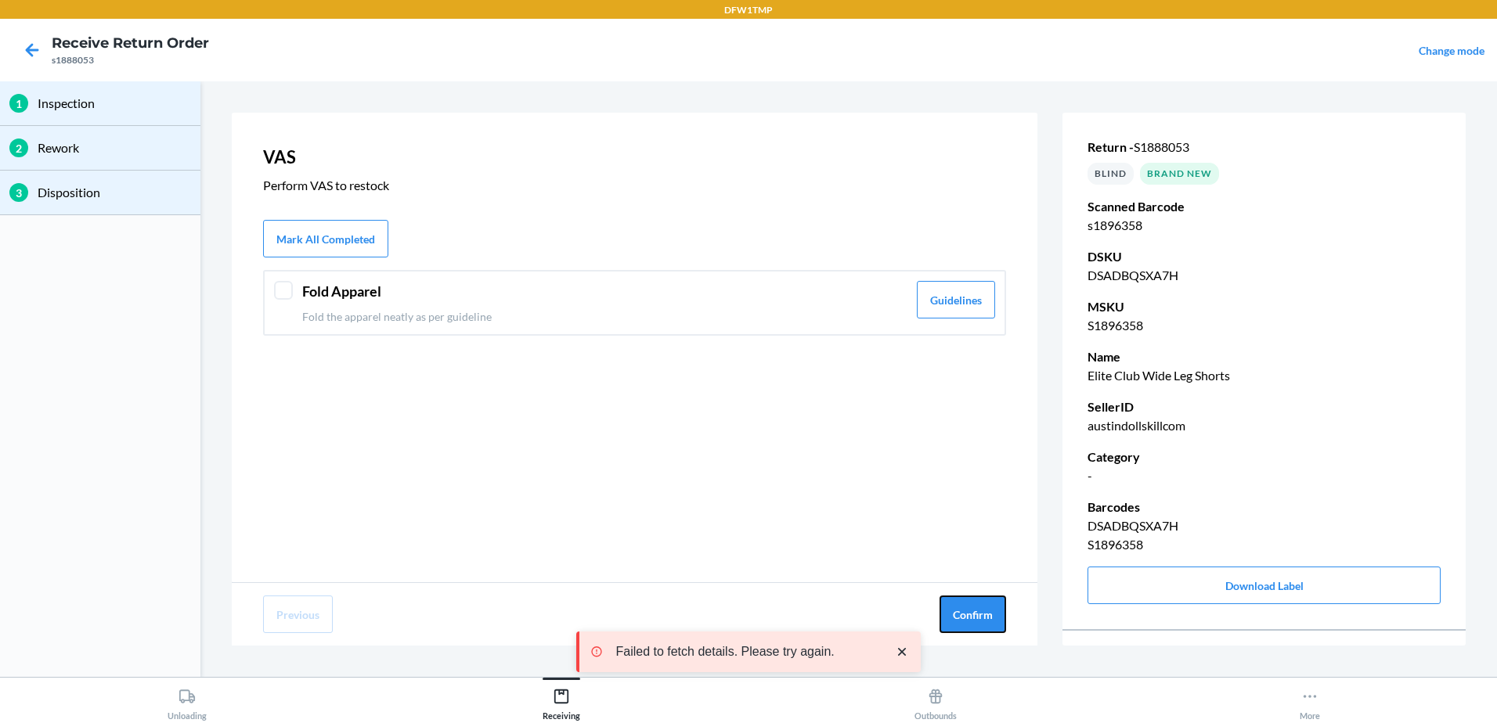
click at [992, 613] on button "Confirm" at bounding box center [972, 615] width 67 height 38
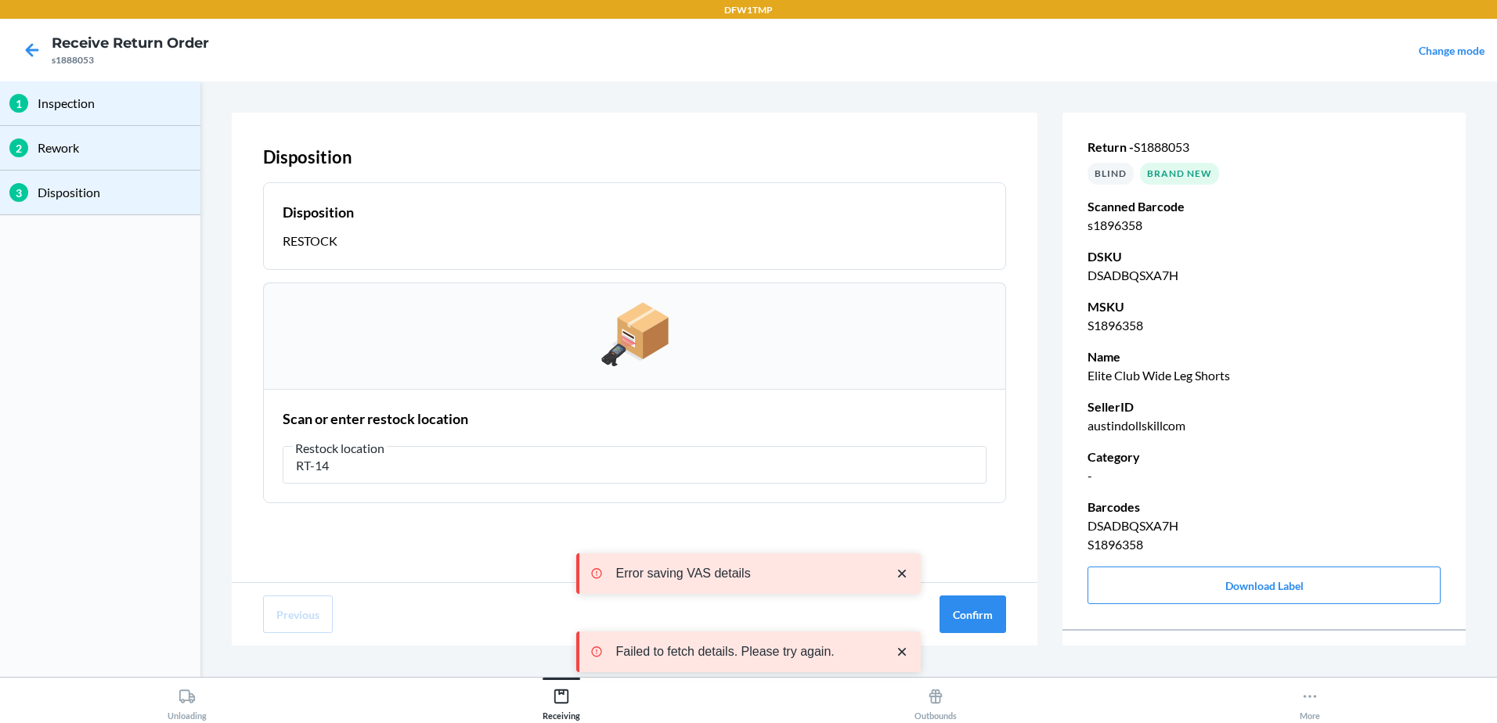
type input "RT-14"
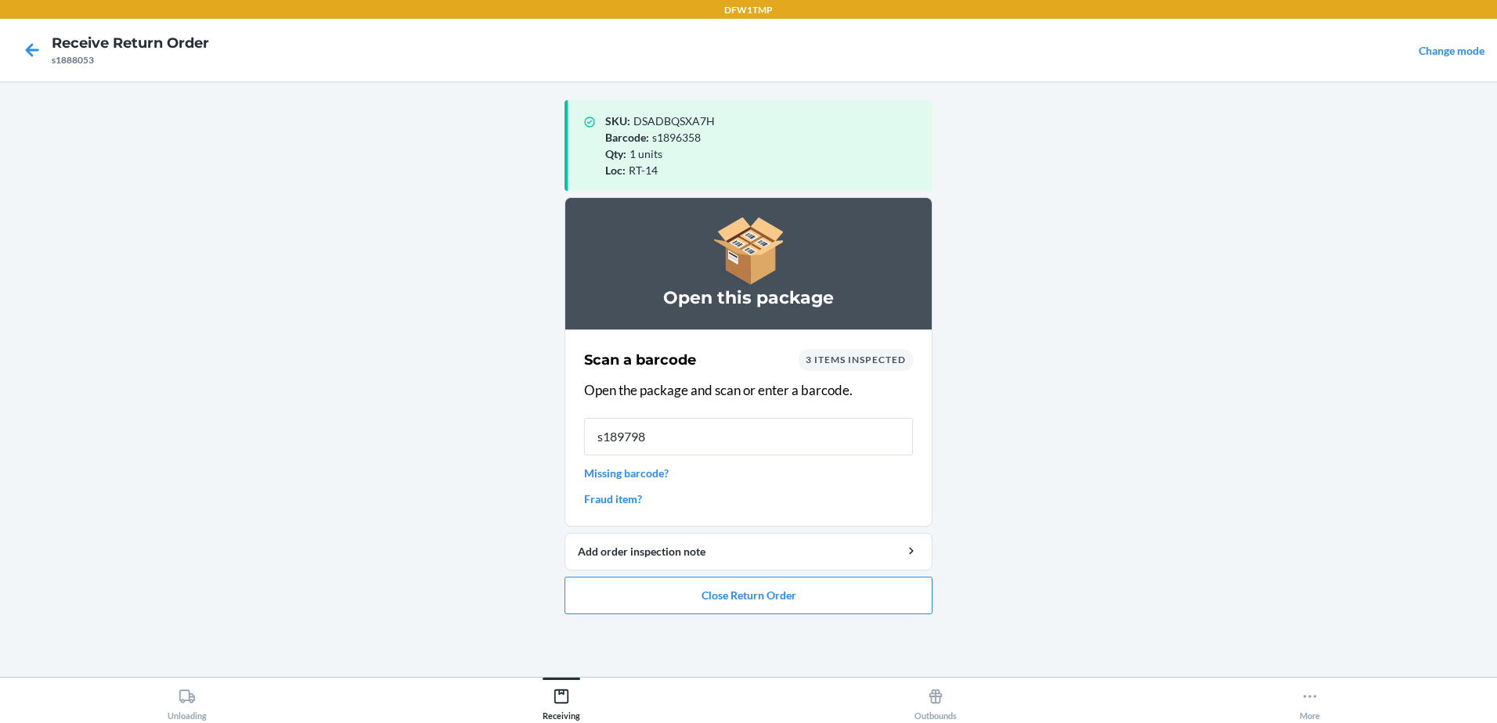
type input "s1897984"
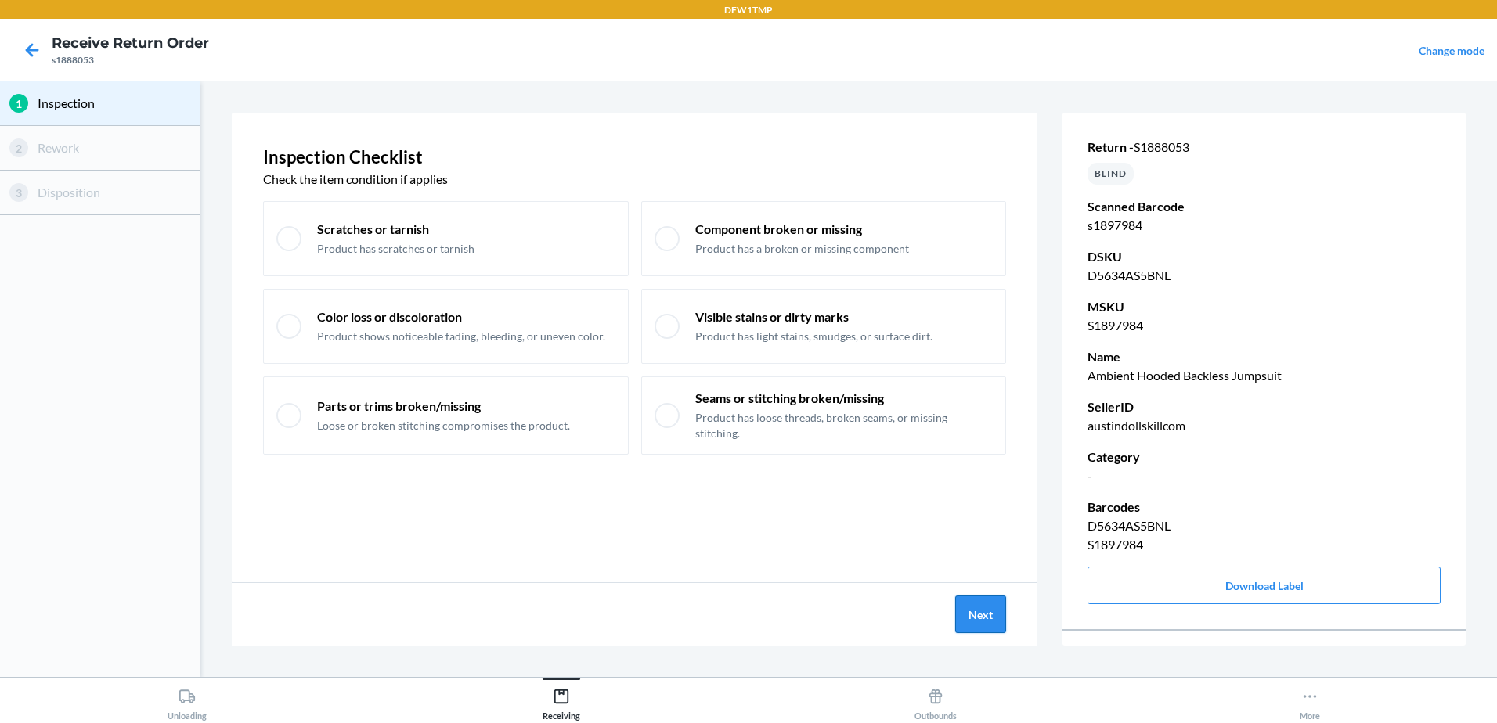
click at [990, 611] on button "Next" at bounding box center [980, 615] width 51 height 38
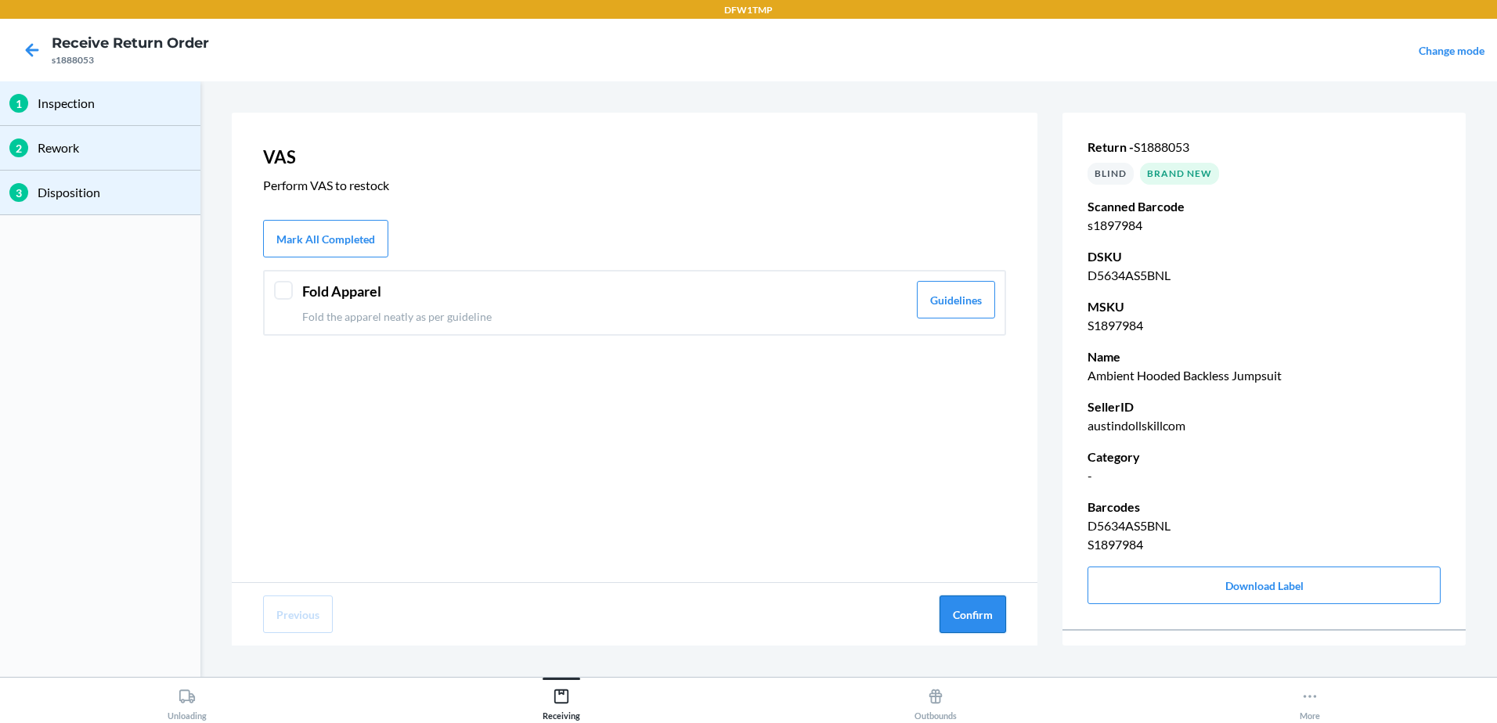
click at [986, 619] on button "Confirm" at bounding box center [972, 615] width 67 height 38
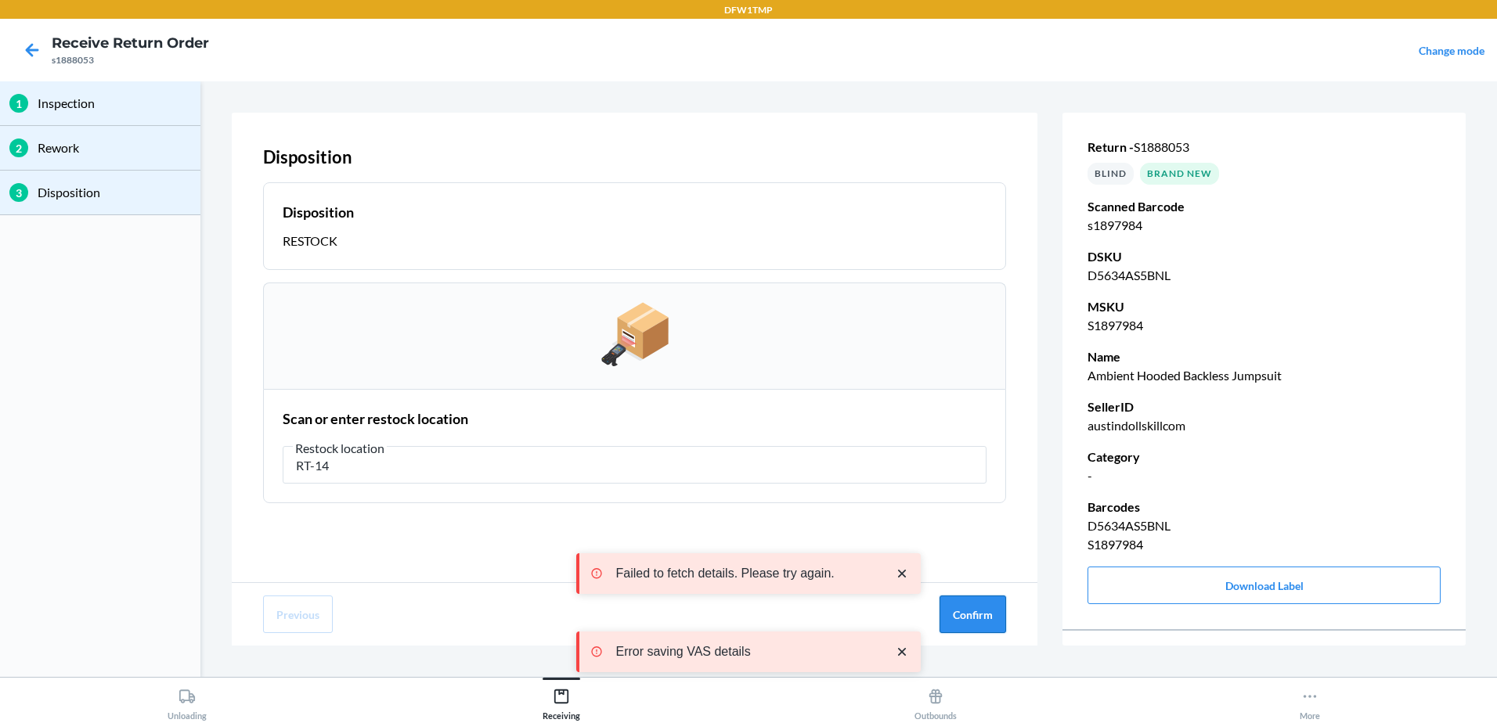
type input "RT-14"
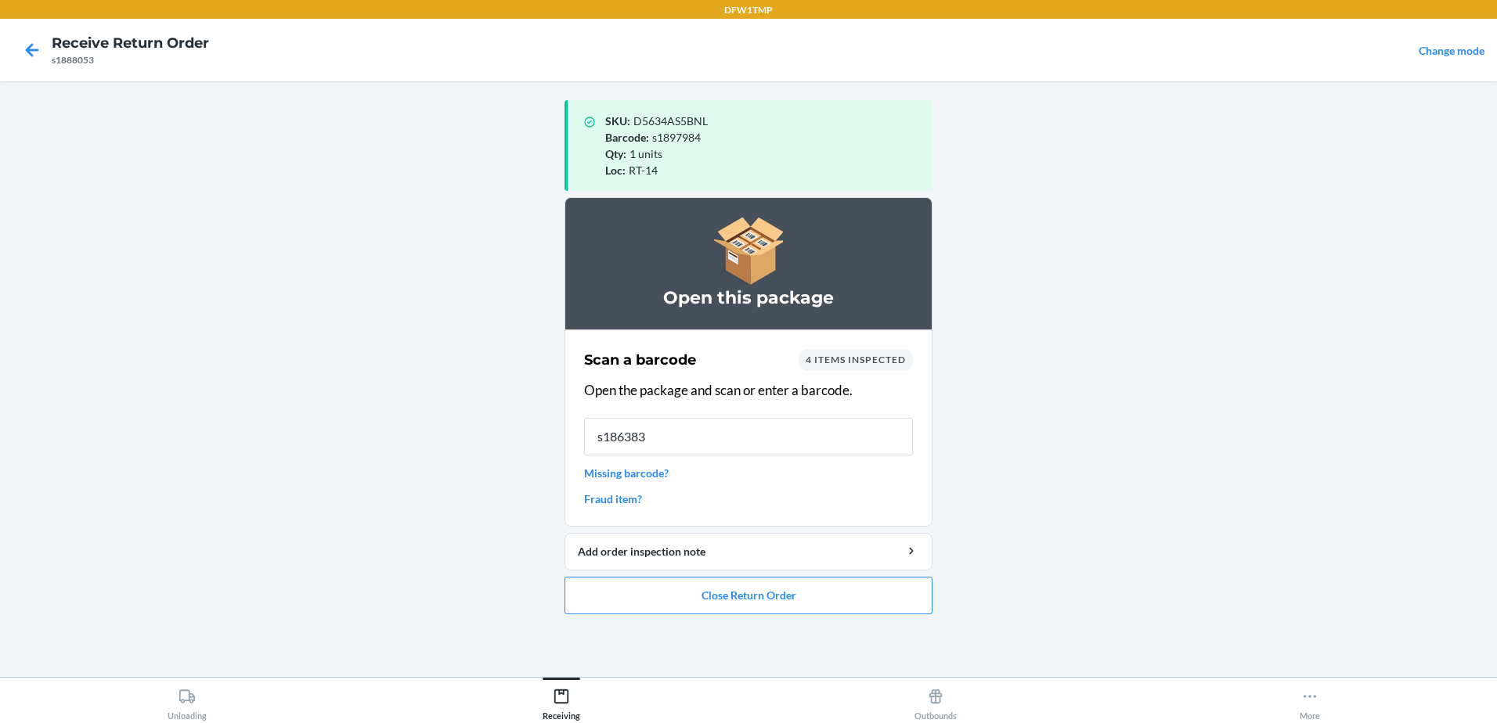
type input "s1863837"
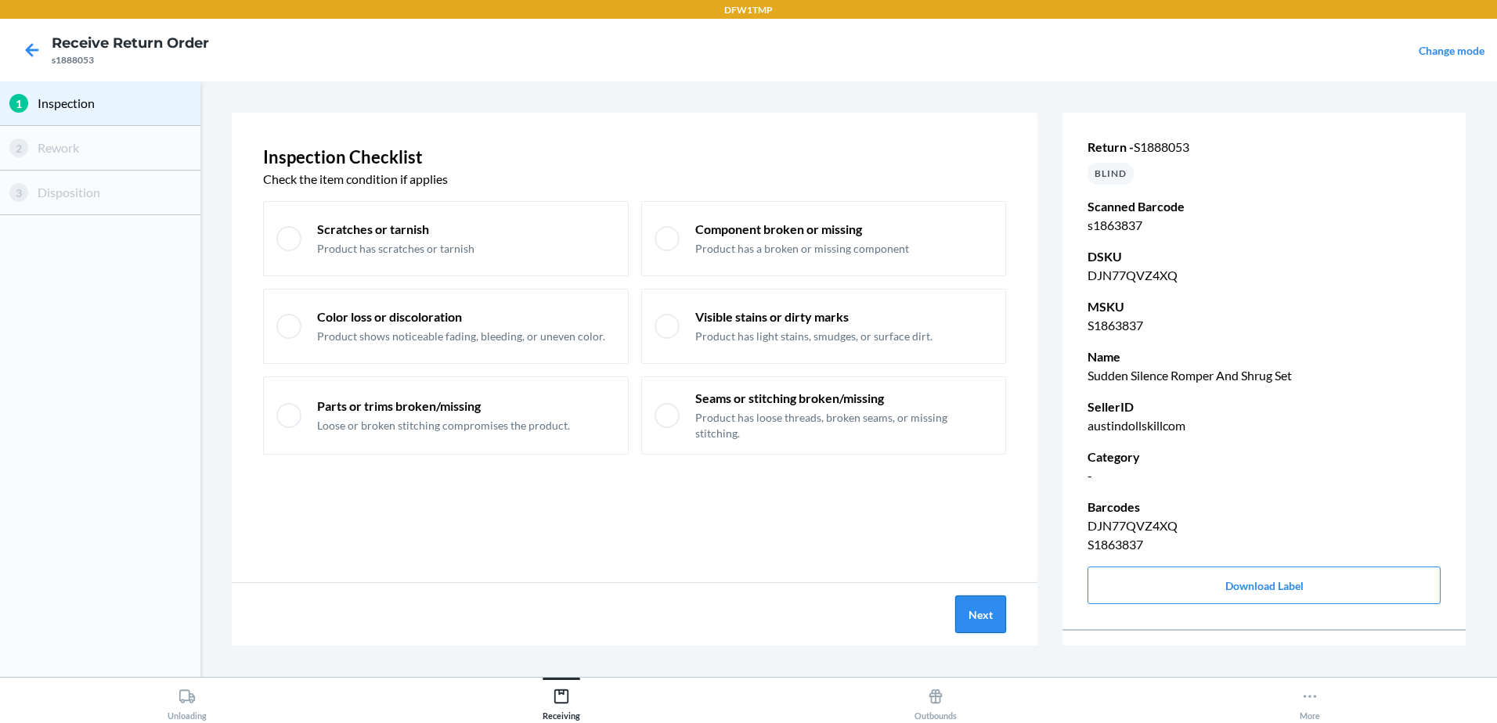
click at [978, 606] on button "Next" at bounding box center [980, 615] width 51 height 38
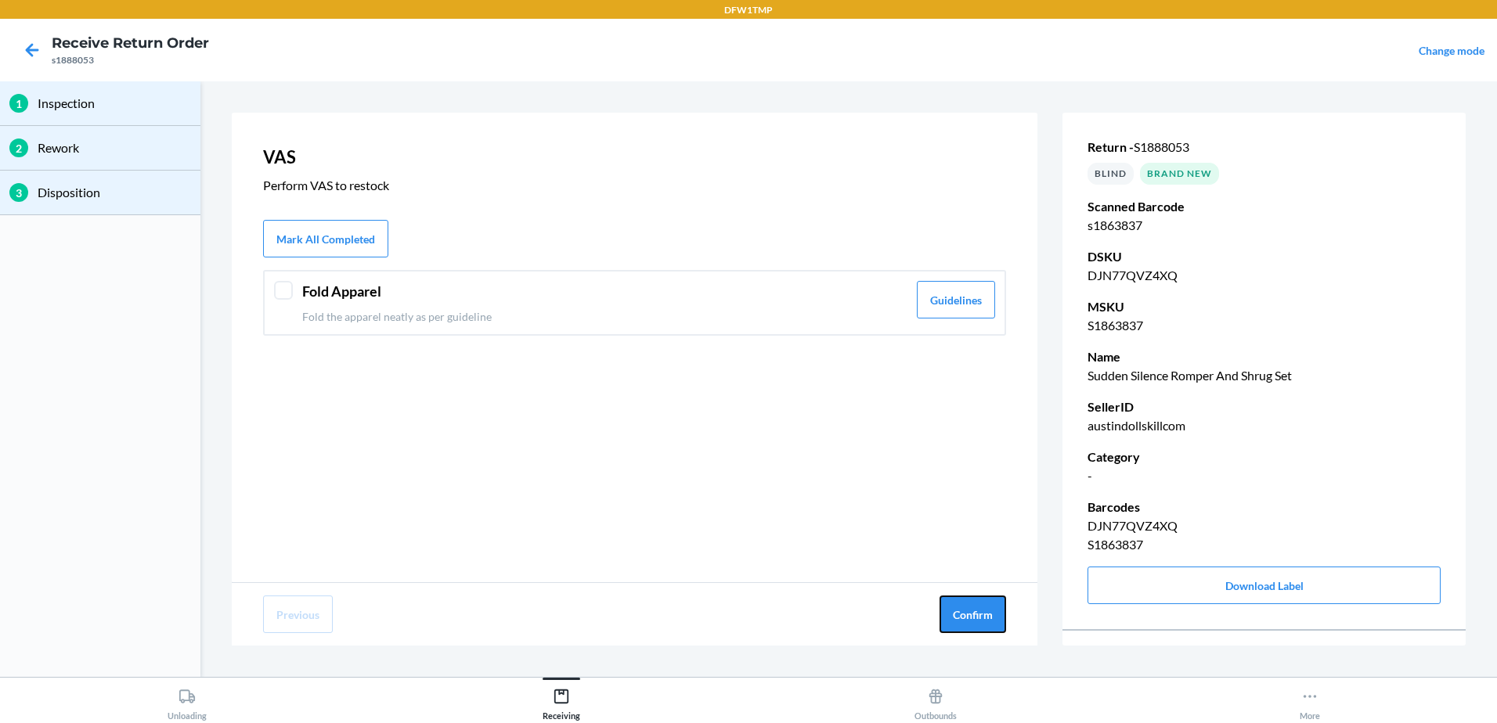
click at [978, 606] on button "Confirm" at bounding box center [972, 615] width 67 height 38
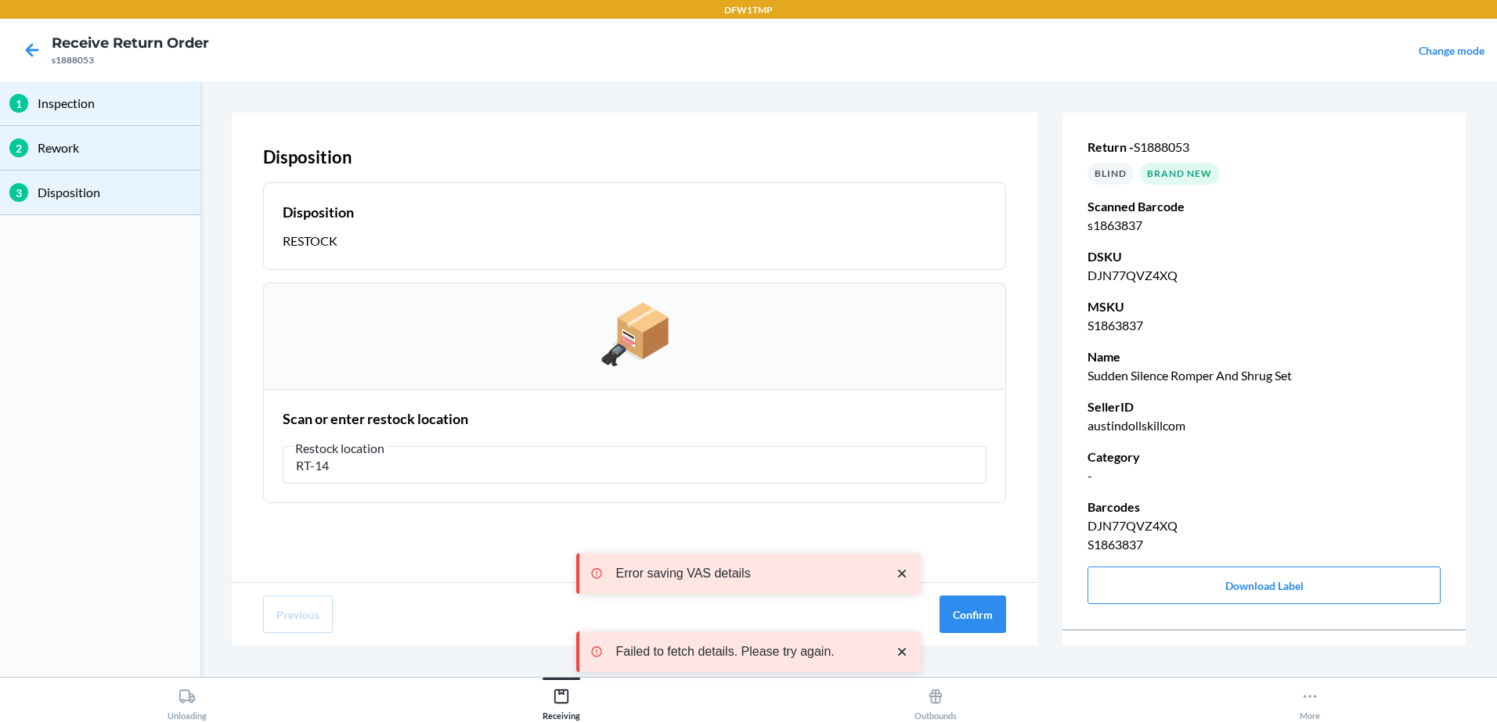
type input "RT-14"
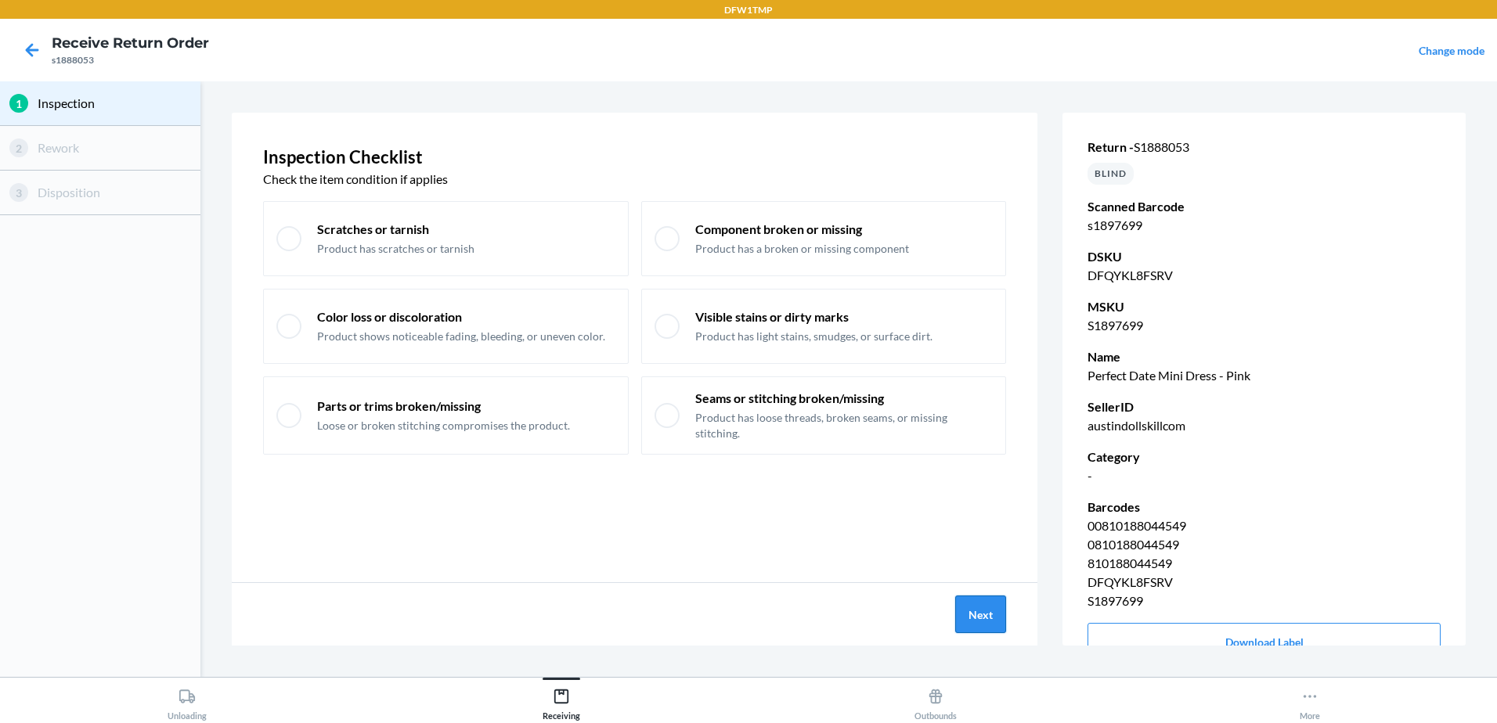
click at [986, 610] on button "Next" at bounding box center [980, 615] width 51 height 38
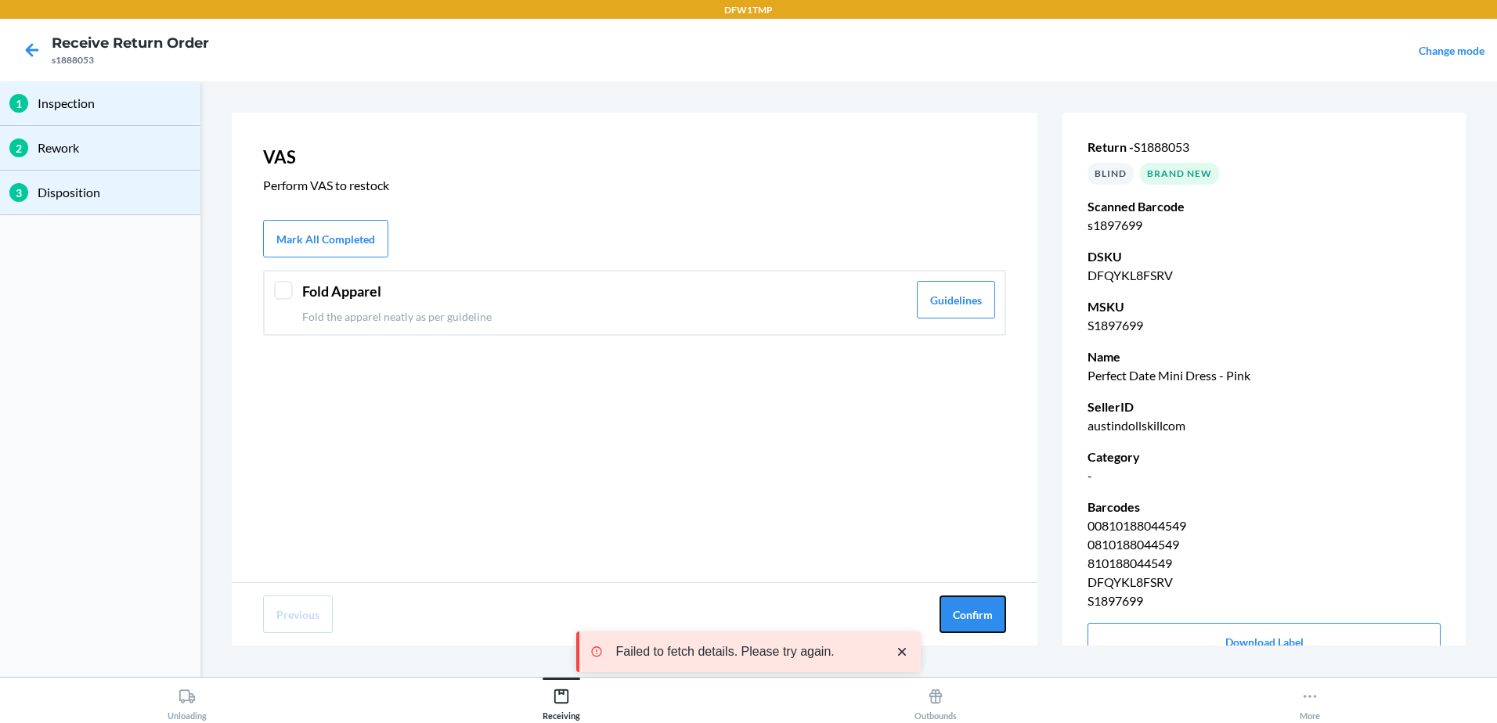
click at [985, 610] on button "Confirm" at bounding box center [972, 615] width 67 height 38
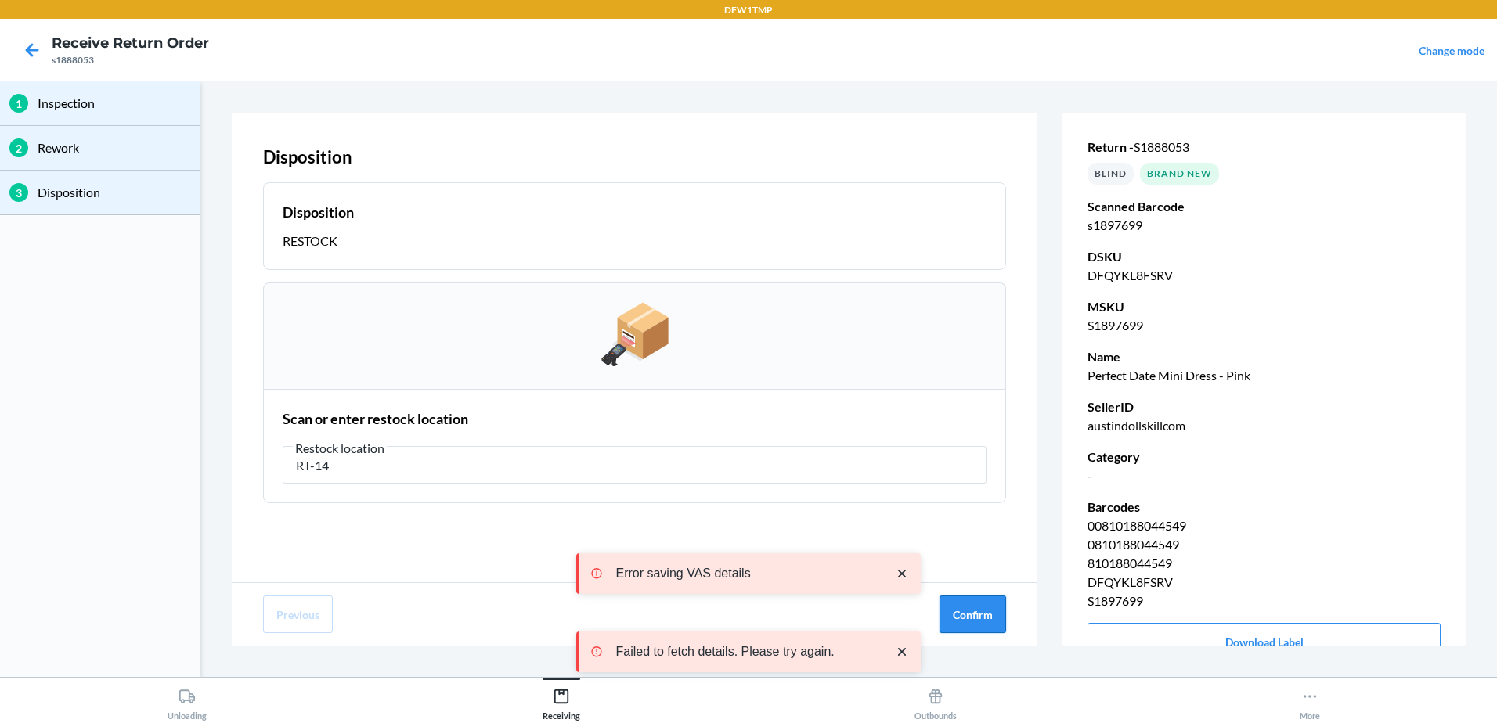
click at [977, 613] on button "Confirm" at bounding box center [972, 615] width 67 height 38
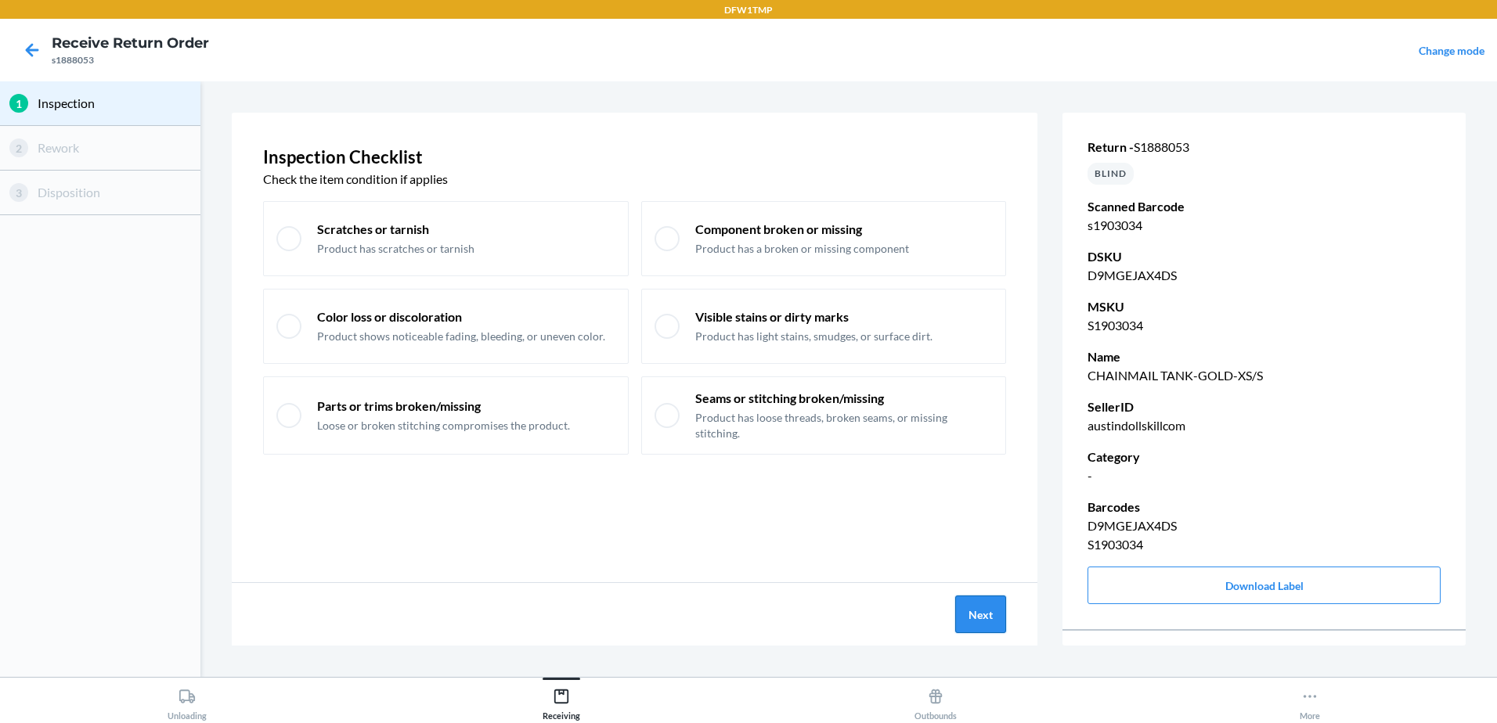
click at [990, 610] on button "Next" at bounding box center [980, 615] width 51 height 38
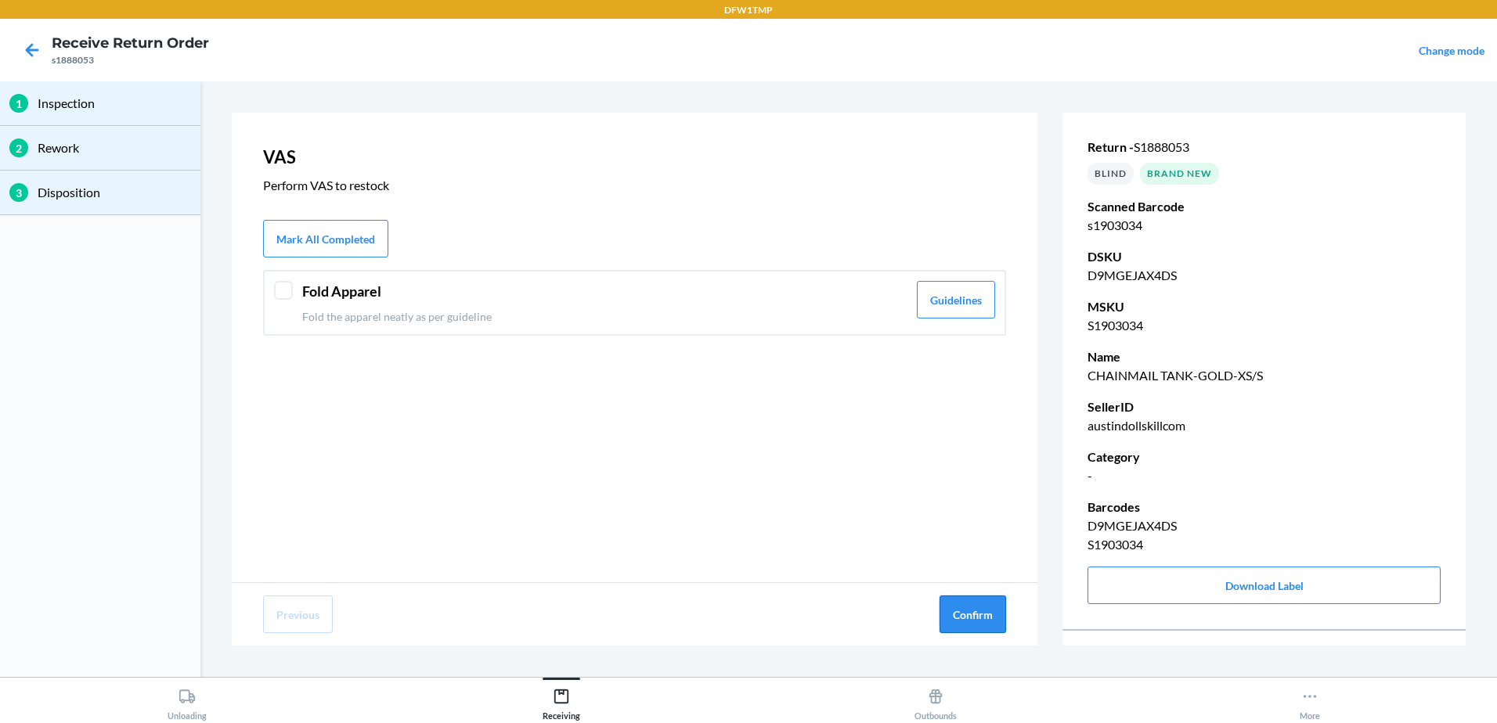
click at [988, 611] on button "Confirm" at bounding box center [972, 615] width 67 height 38
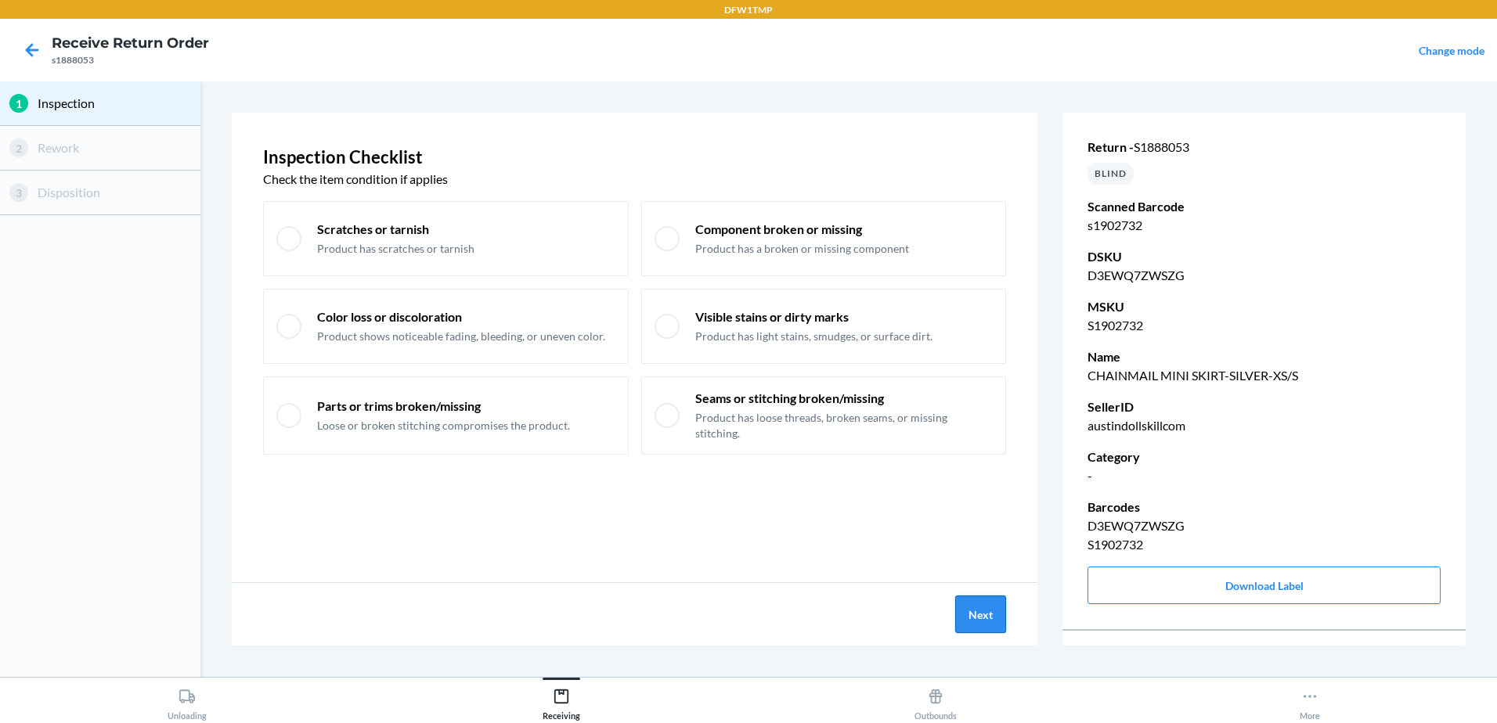
click at [978, 616] on button "Next" at bounding box center [980, 615] width 51 height 38
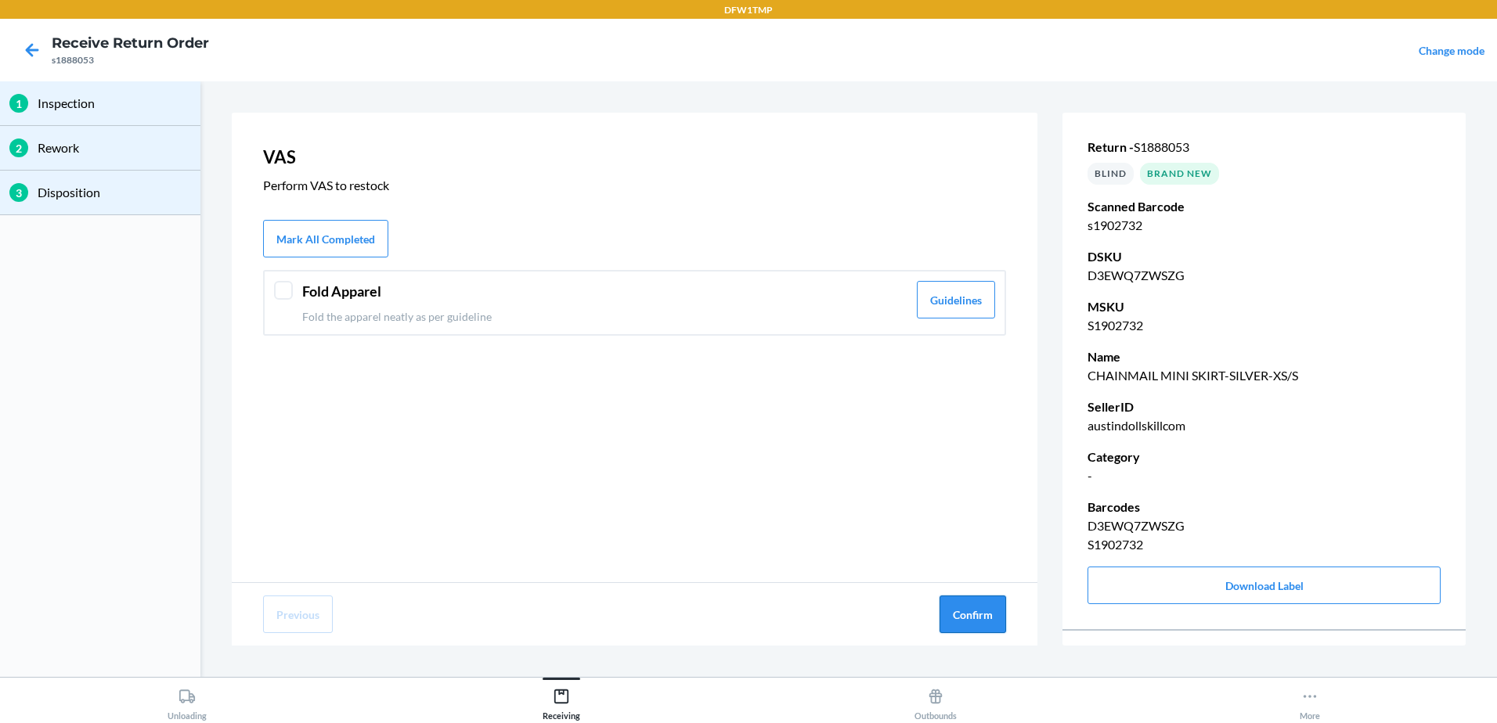
click at [980, 616] on button "Confirm" at bounding box center [972, 615] width 67 height 38
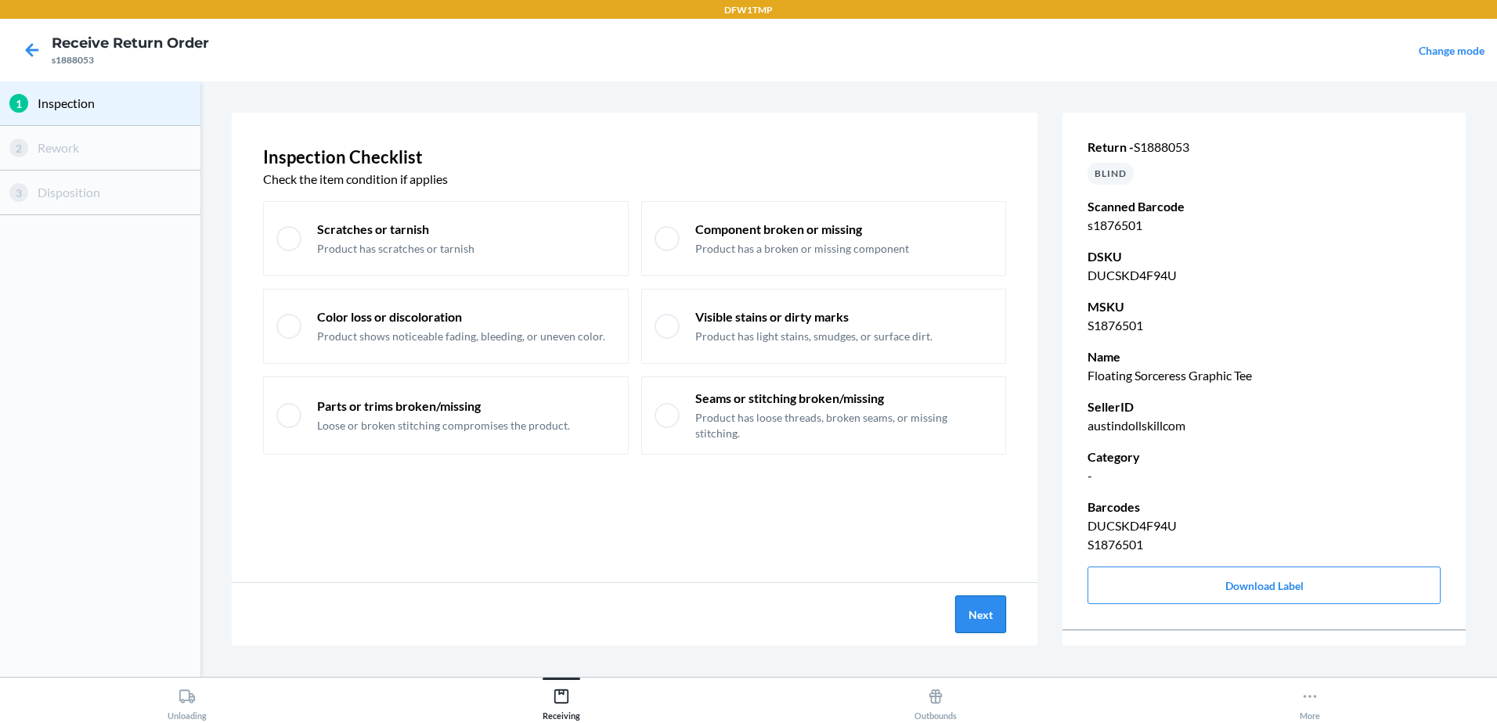
click at [966, 607] on button "Next" at bounding box center [980, 615] width 51 height 38
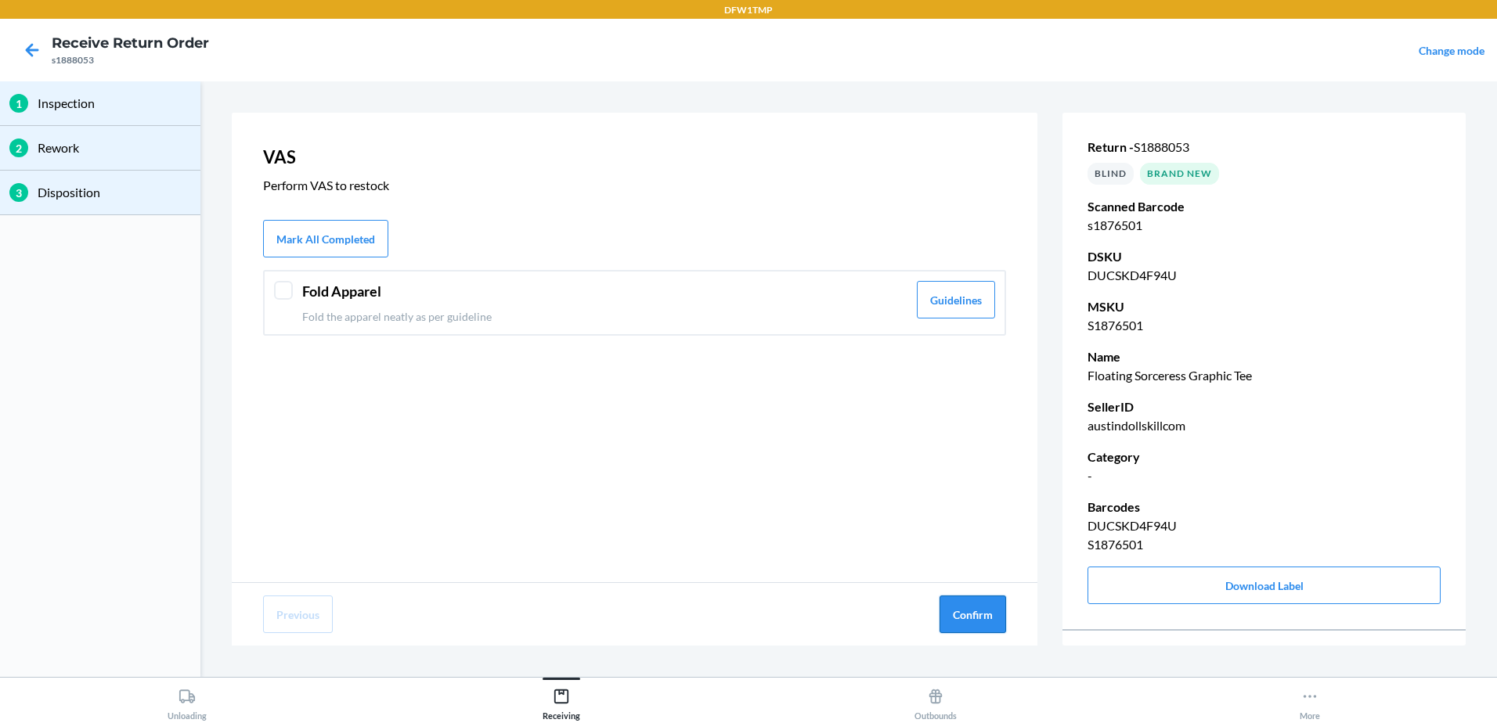
click at [964, 611] on button "Confirm" at bounding box center [972, 615] width 67 height 38
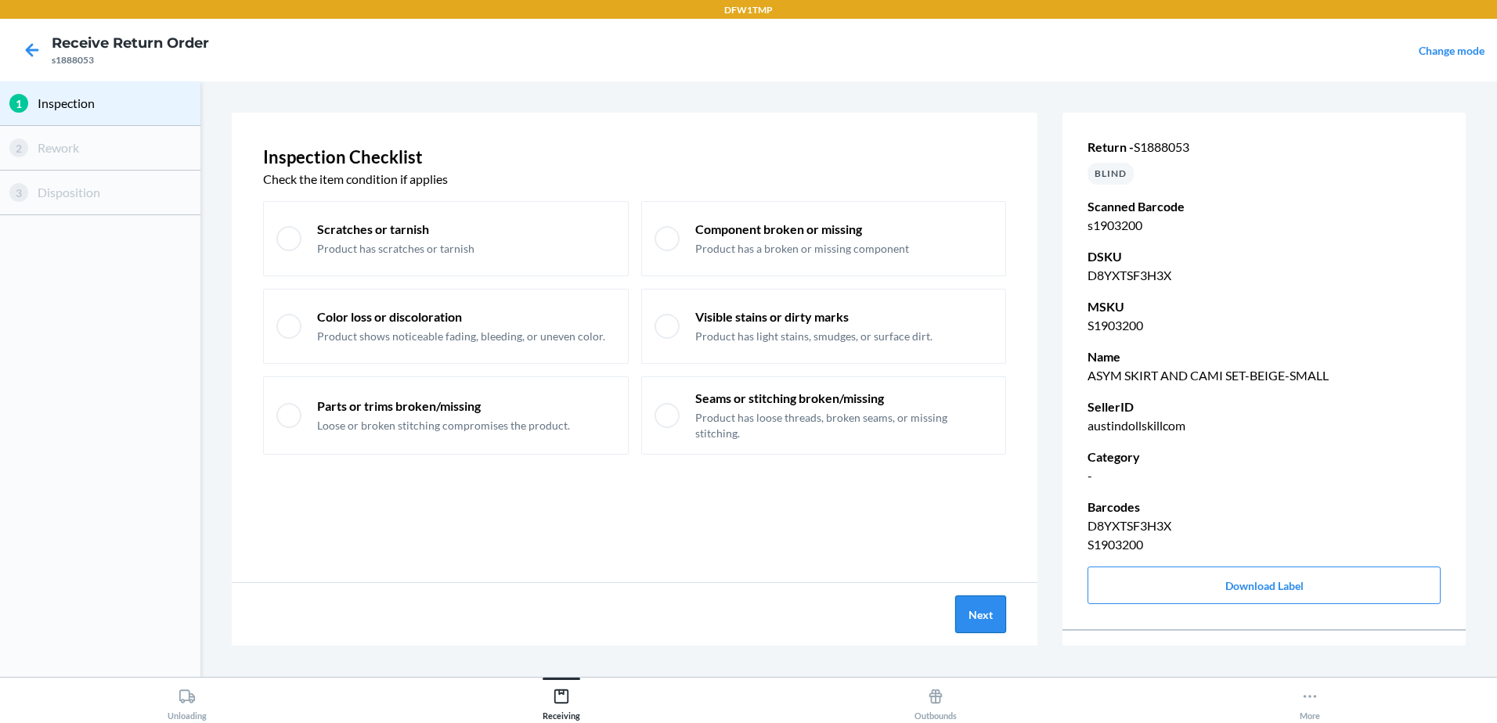
click at [971, 618] on button "Next" at bounding box center [980, 615] width 51 height 38
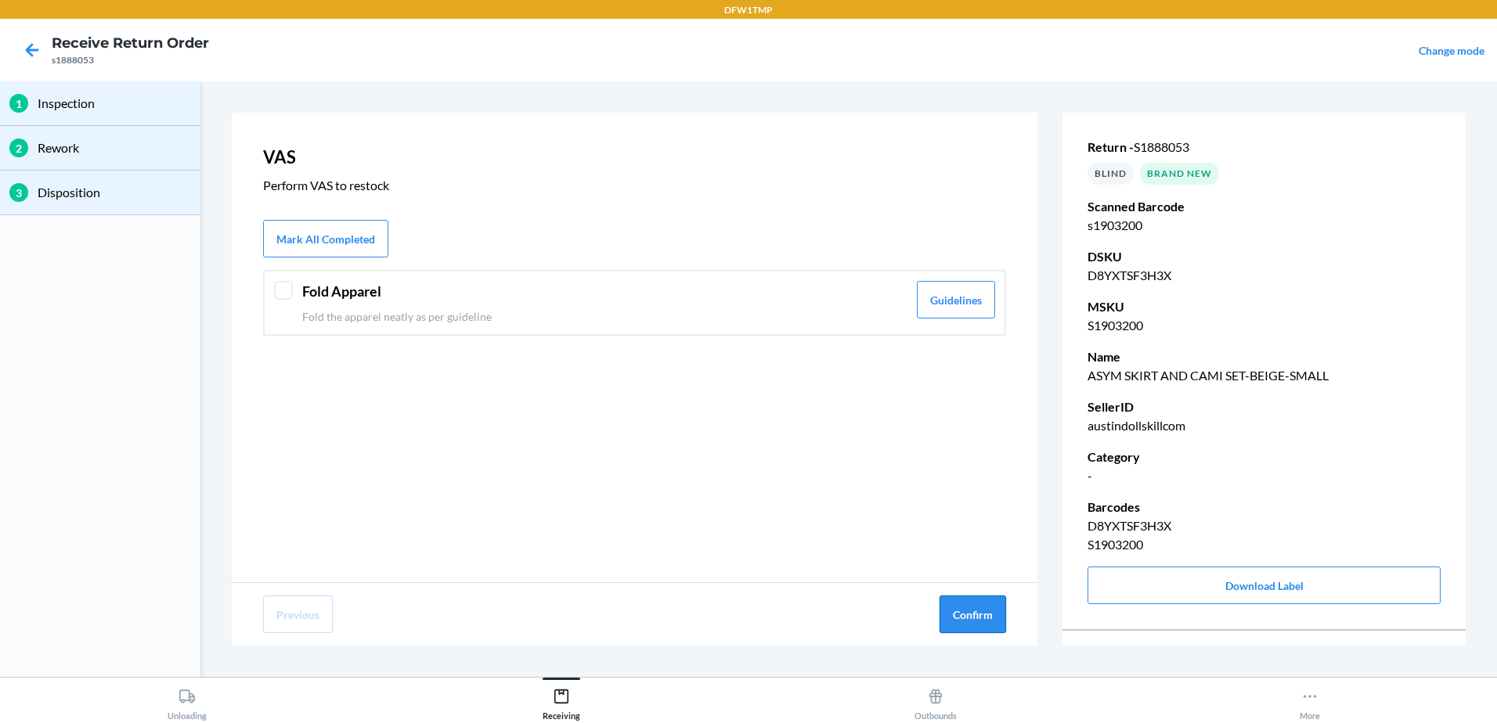
click at [972, 615] on button "Confirm" at bounding box center [972, 615] width 67 height 38
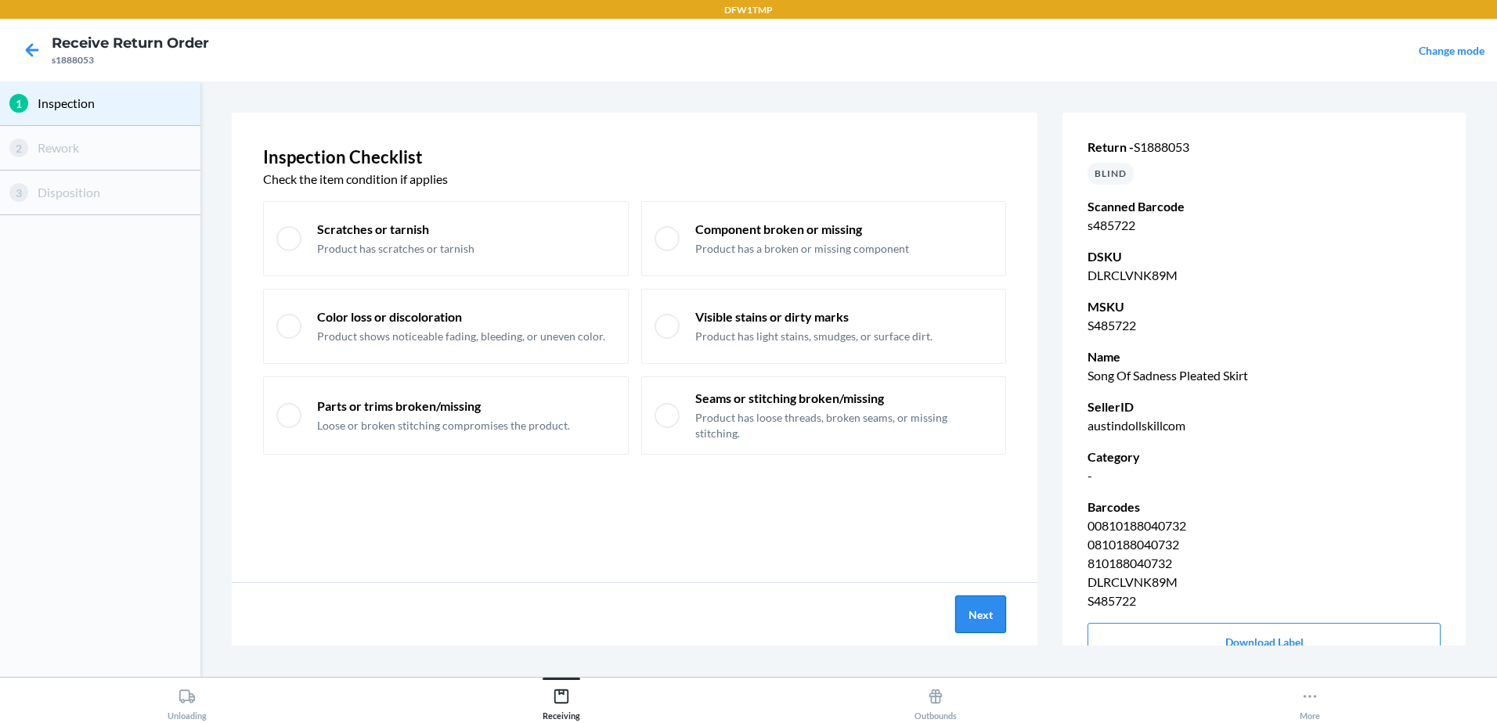
click at [972, 619] on button "Next" at bounding box center [980, 615] width 51 height 38
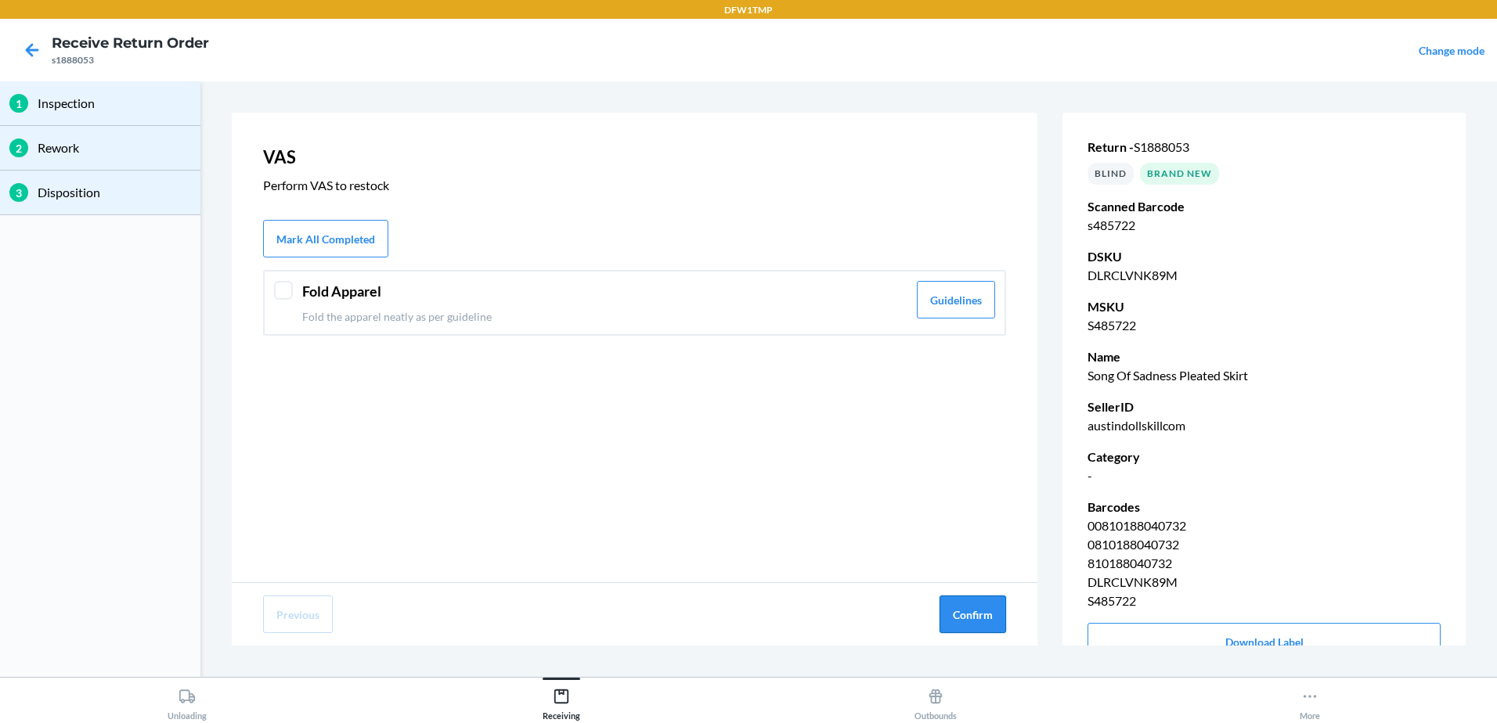
click at [969, 618] on button "Confirm" at bounding box center [972, 615] width 67 height 38
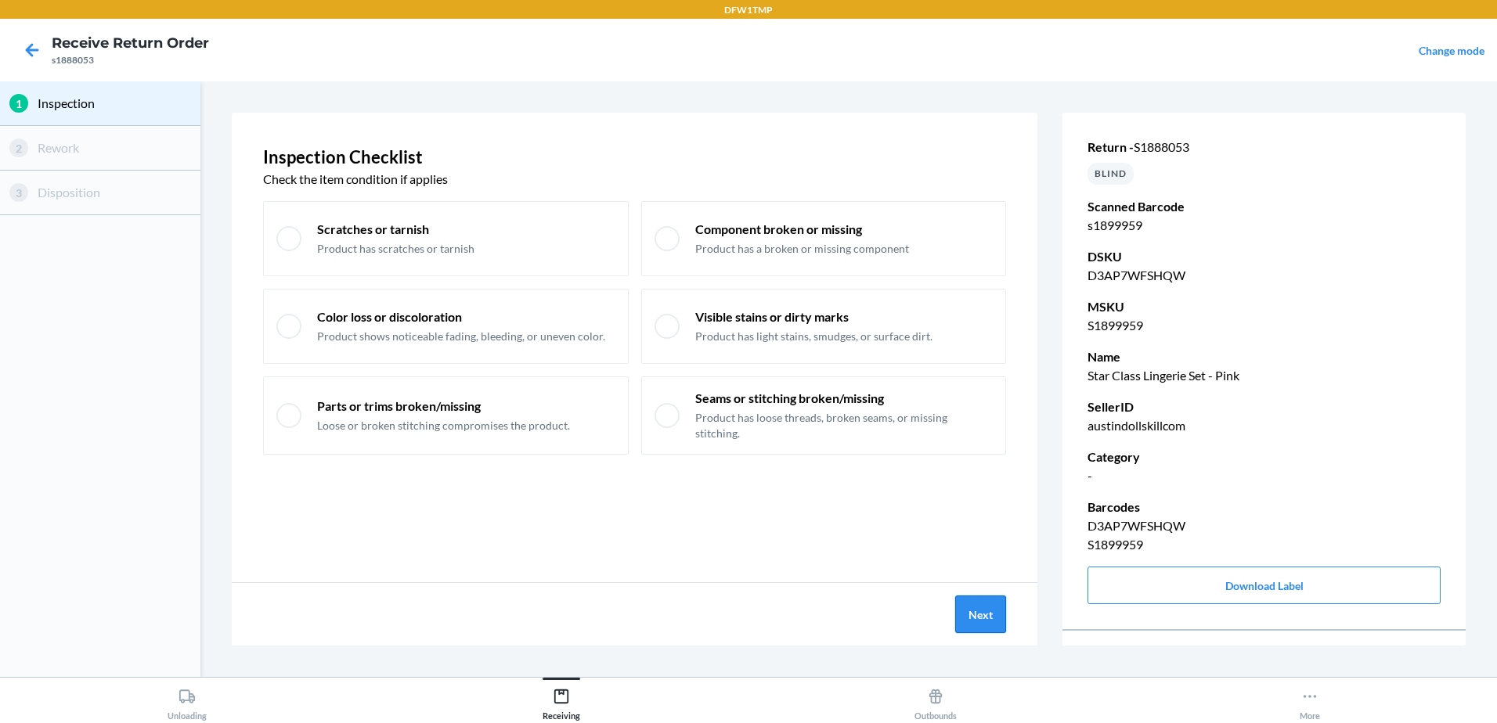
click at [977, 619] on button "Next" at bounding box center [980, 615] width 51 height 38
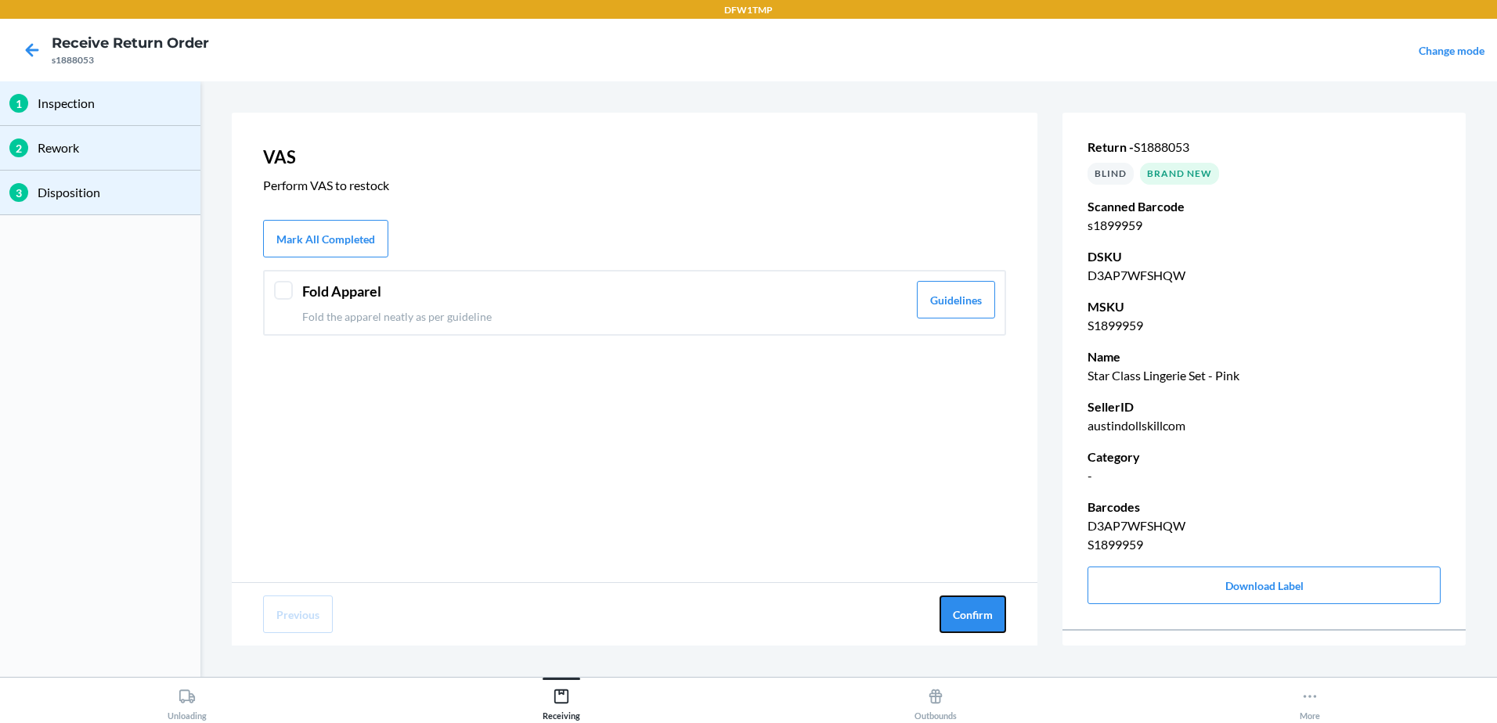
click at [975, 619] on button "Confirm" at bounding box center [972, 615] width 67 height 38
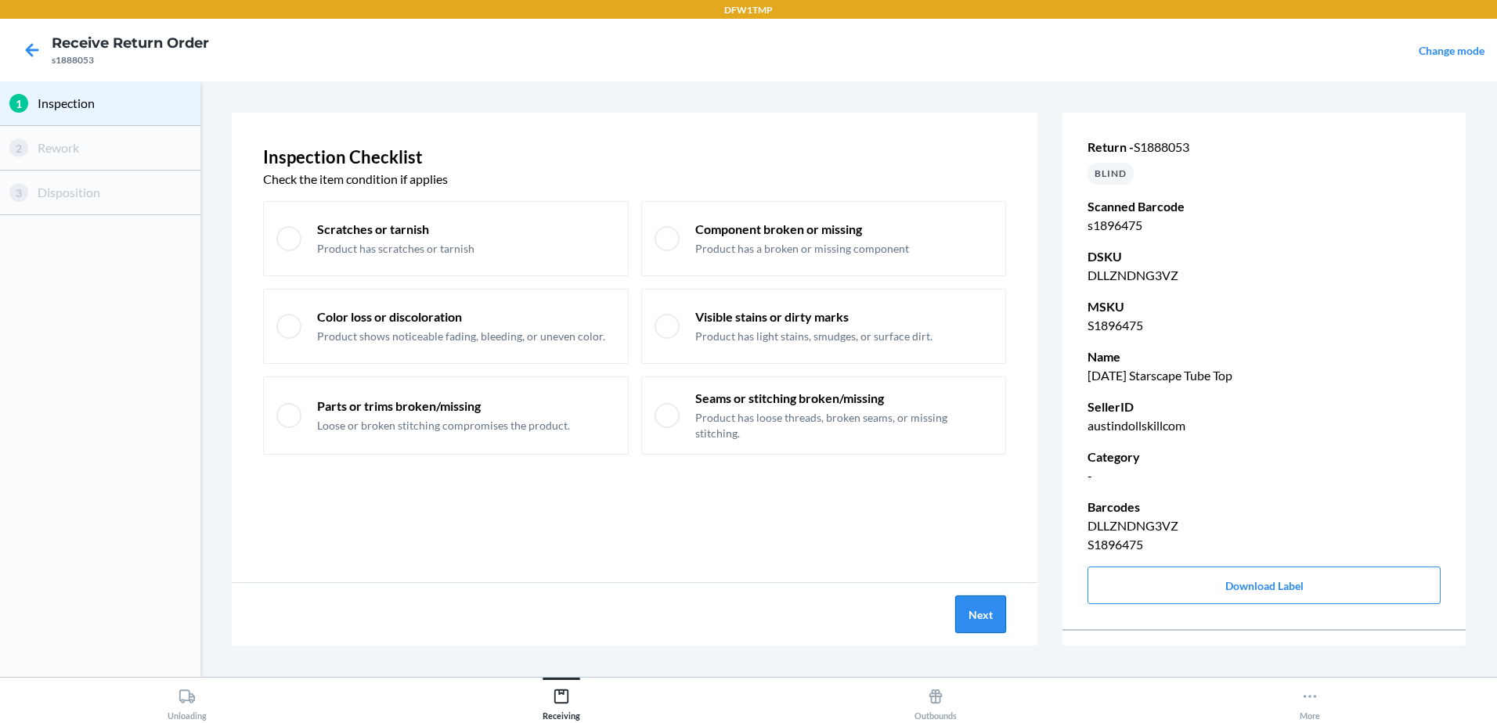
click at [988, 619] on button "Next" at bounding box center [980, 615] width 51 height 38
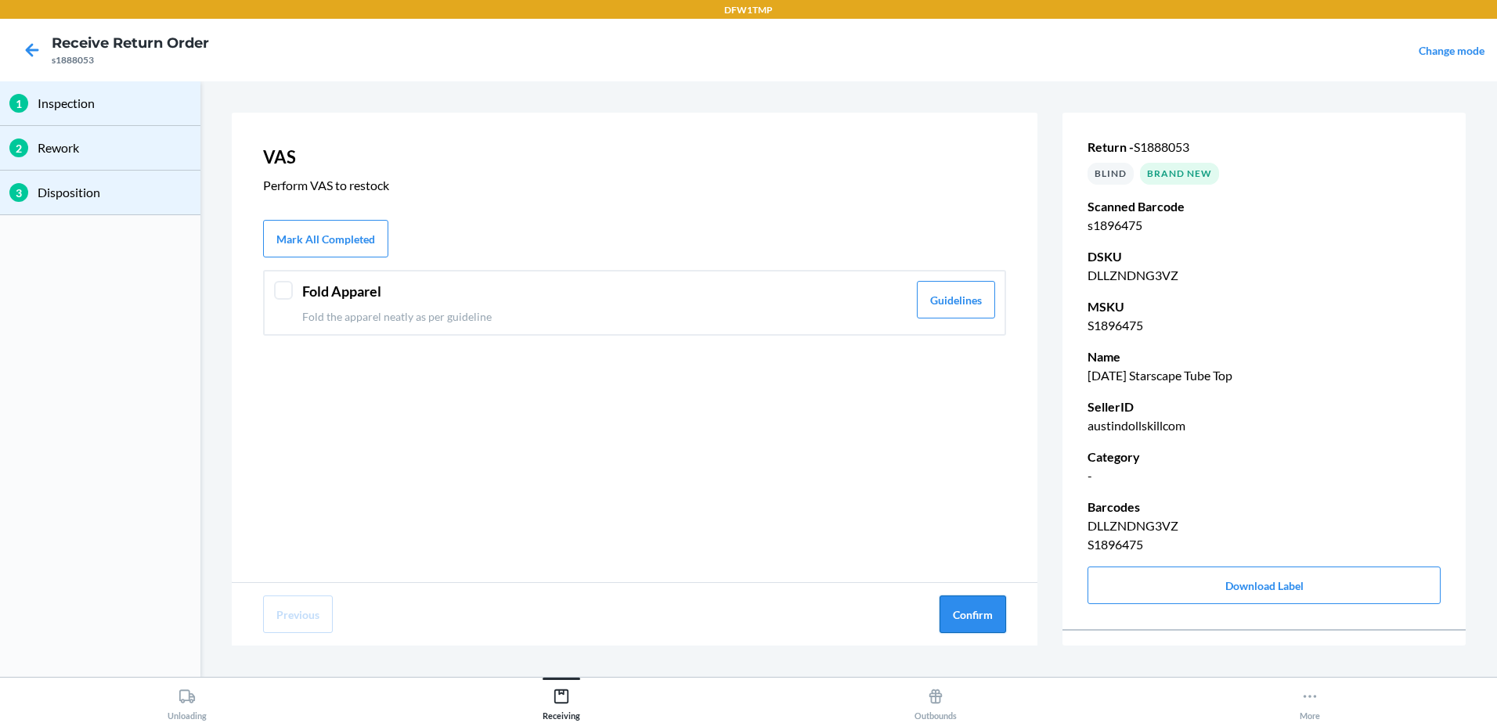
click at [988, 615] on button "Confirm" at bounding box center [972, 615] width 67 height 38
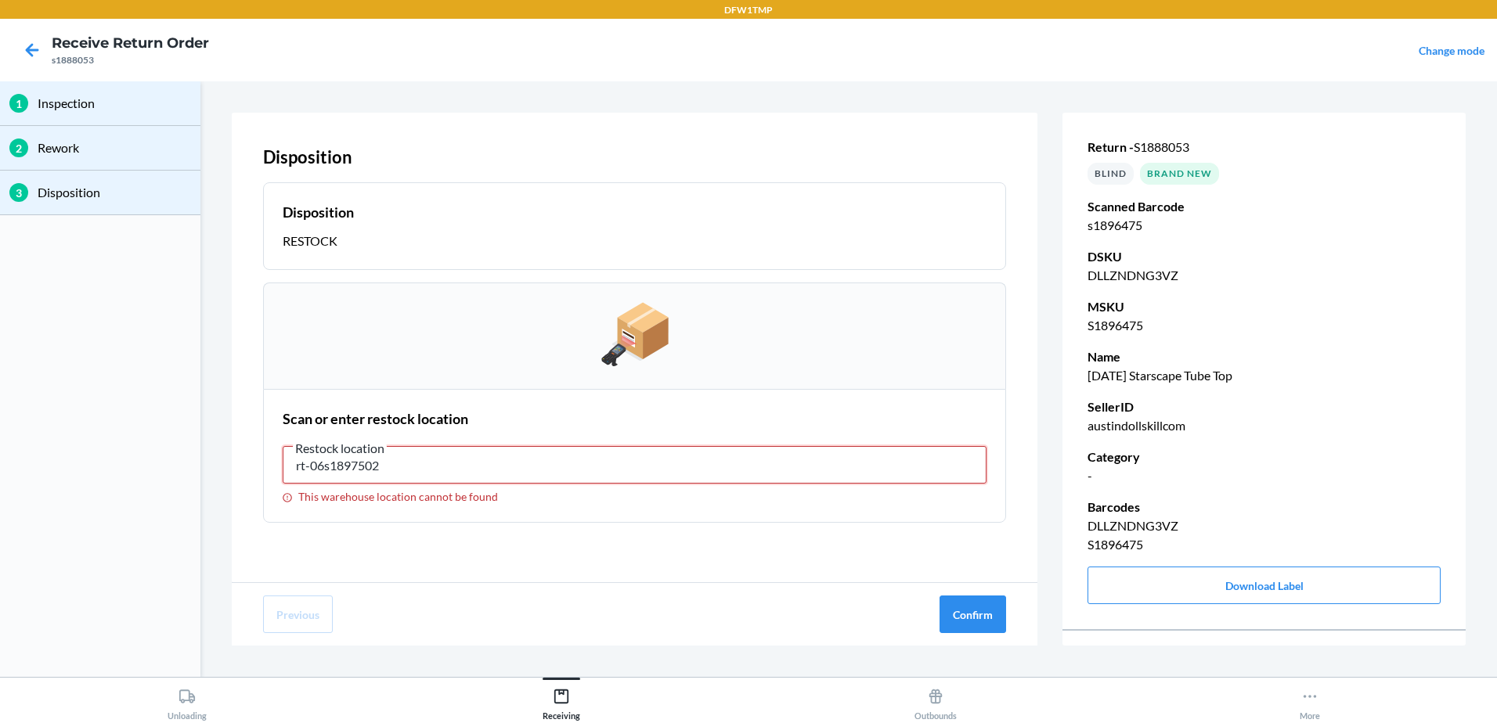
click at [423, 470] on input "rt-06s1897502" at bounding box center [635, 465] width 704 height 38
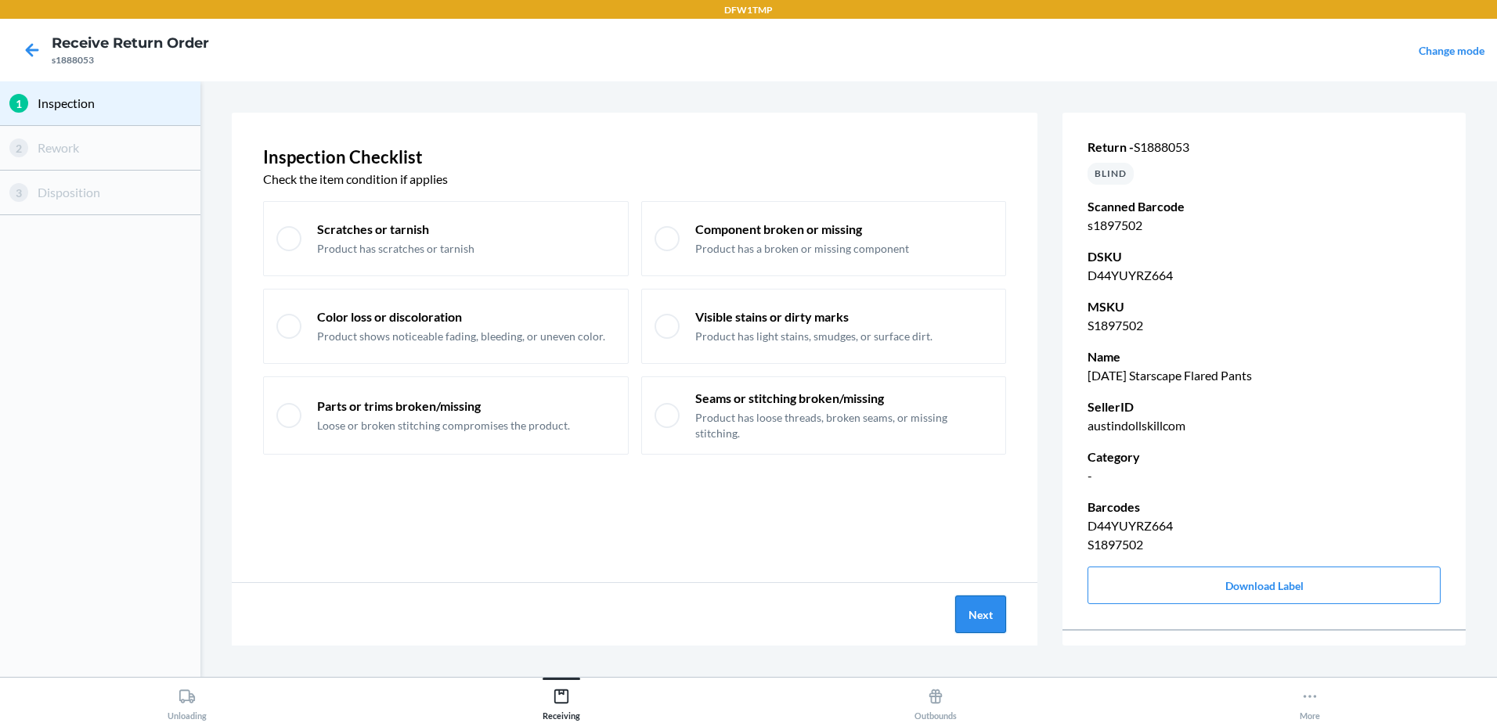
click at [973, 623] on button "Next" at bounding box center [980, 615] width 51 height 38
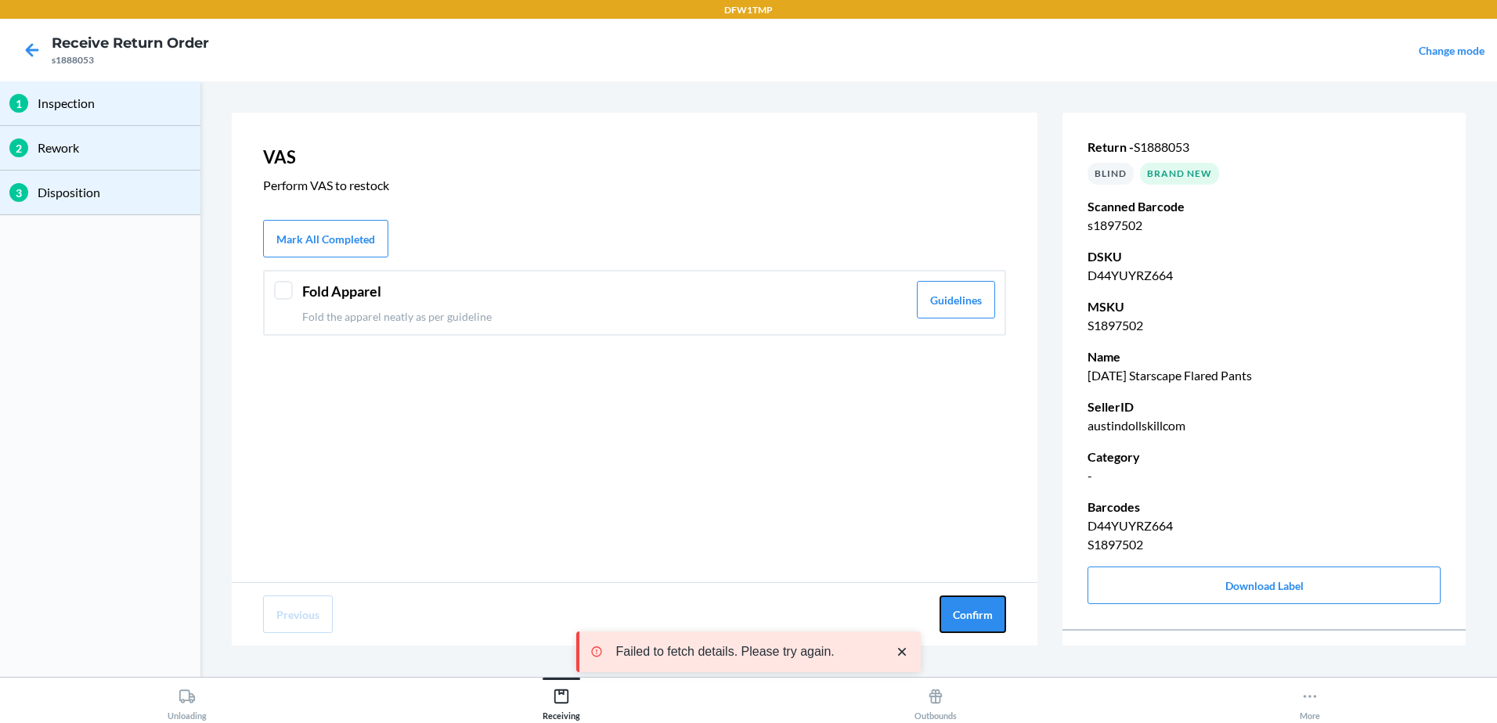
click at [973, 623] on button "Confirm" at bounding box center [972, 615] width 67 height 38
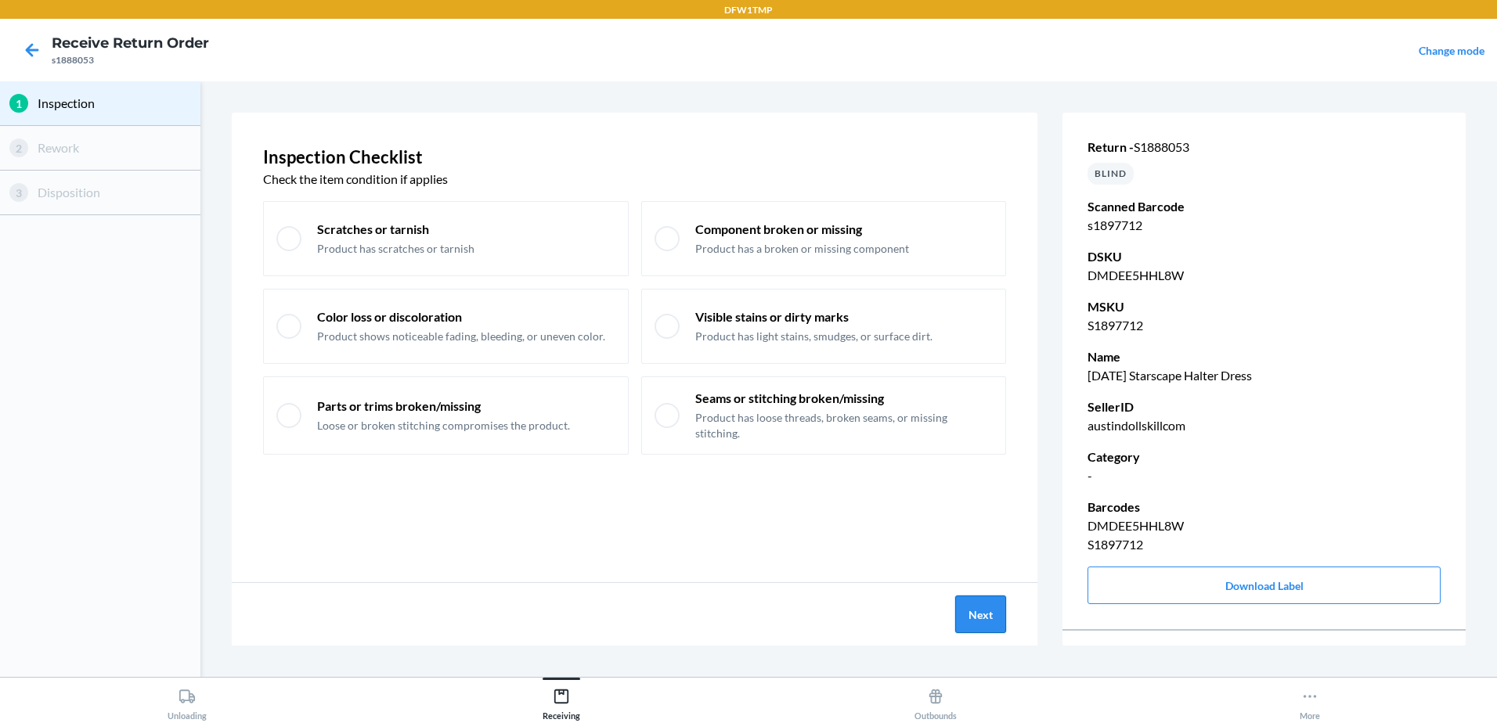
click at [964, 620] on button "Next" at bounding box center [980, 615] width 51 height 38
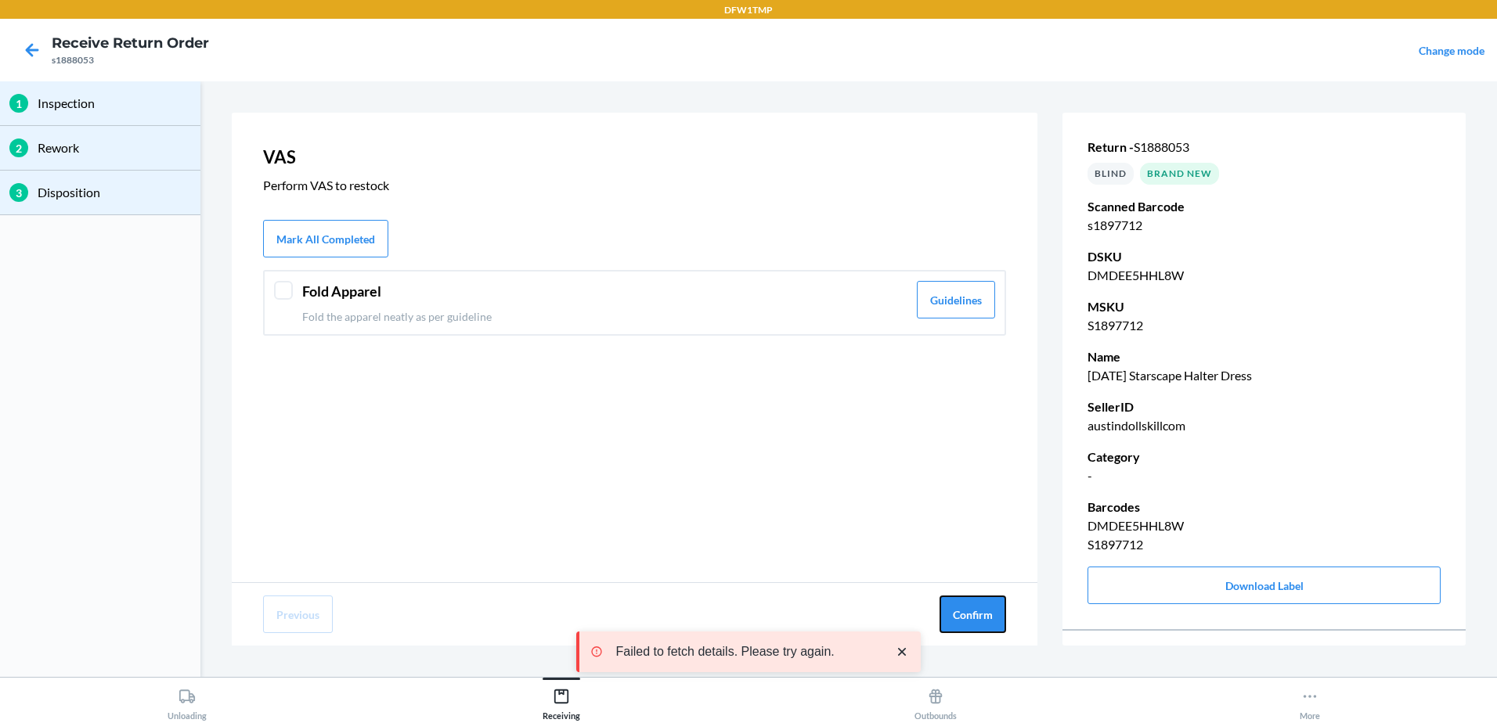
click at [986, 637] on div "Previous Confirm" at bounding box center [635, 614] width 806 height 63
click at [998, 613] on button "Confirm" at bounding box center [972, 615] width 67 height 38
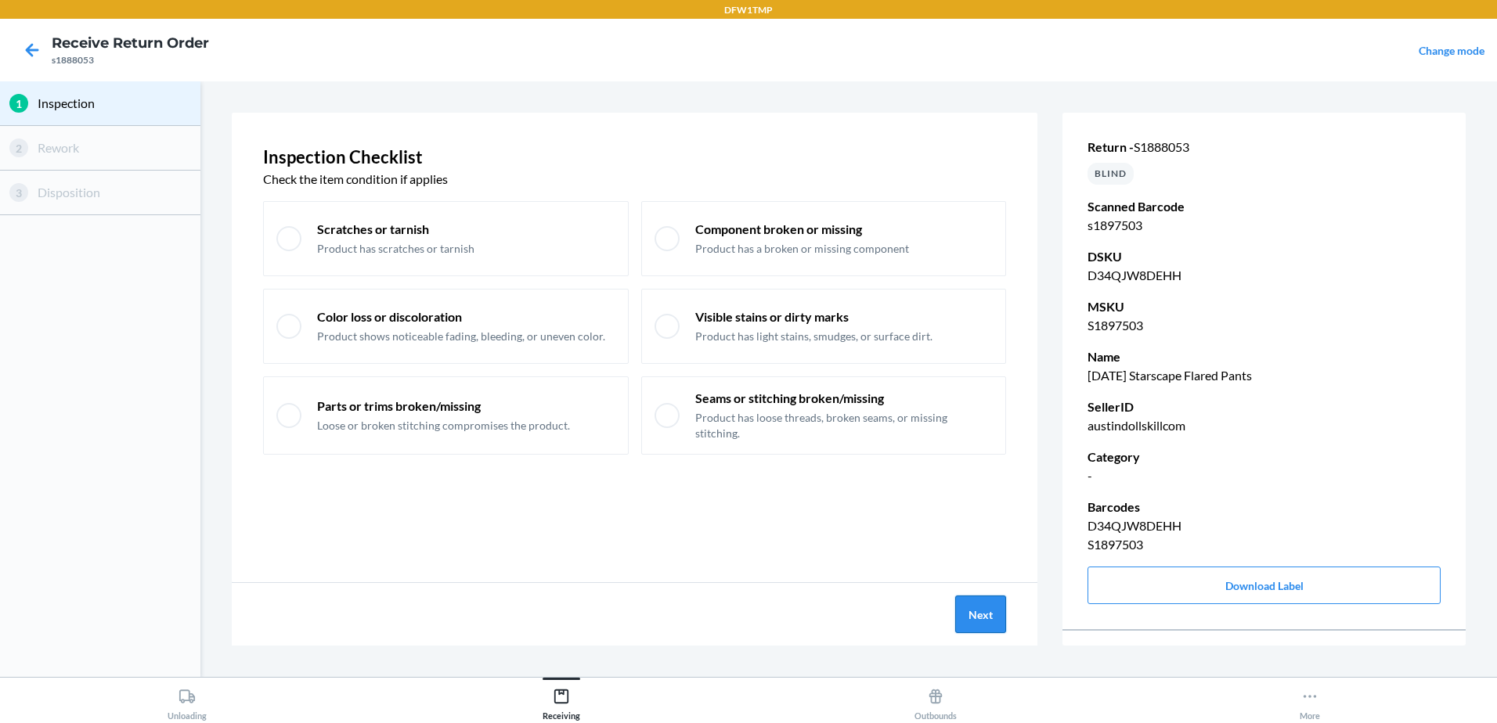
click at [997, 625] on button "Next" at bounding box center [980, 615] width 51 height 38
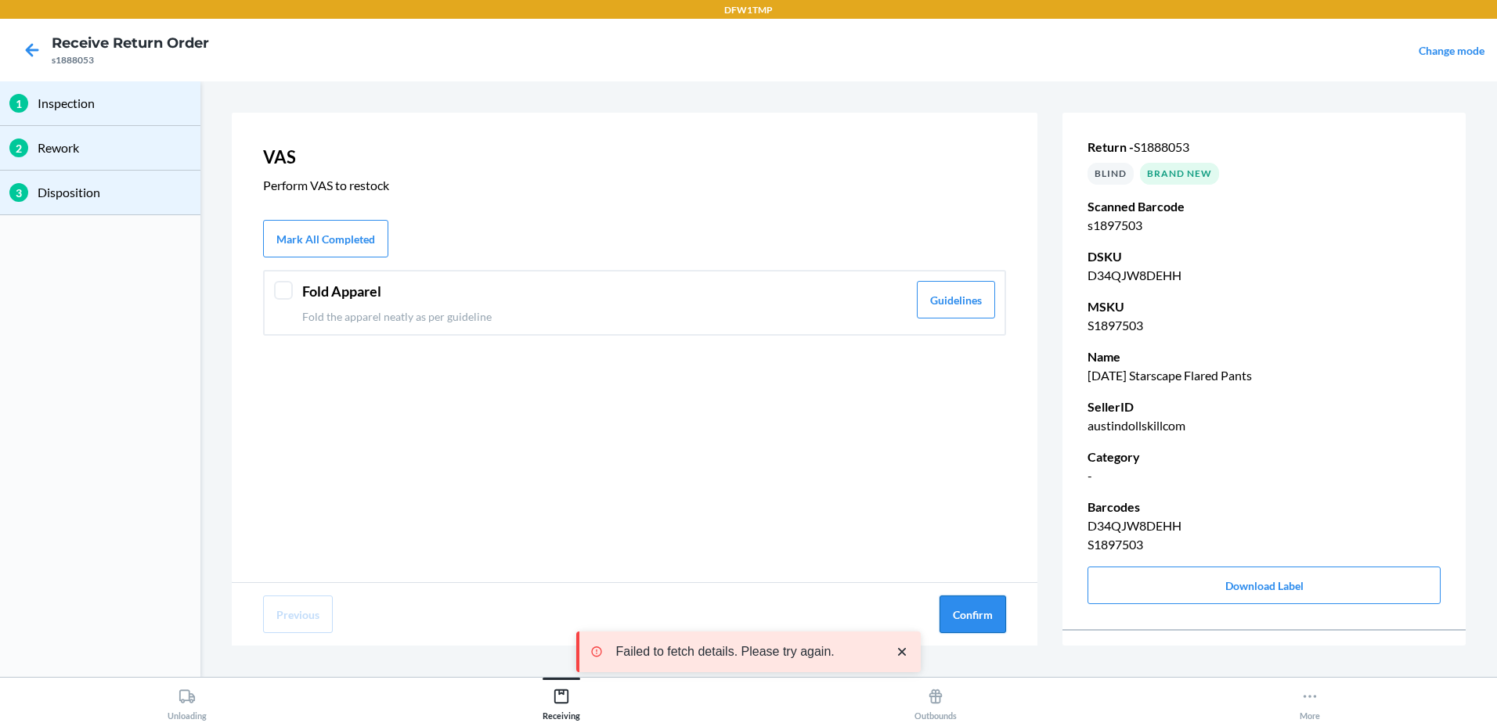
click at [987, 629] on button "Confirm" at bounding box center [972, 615] width 67 height 38
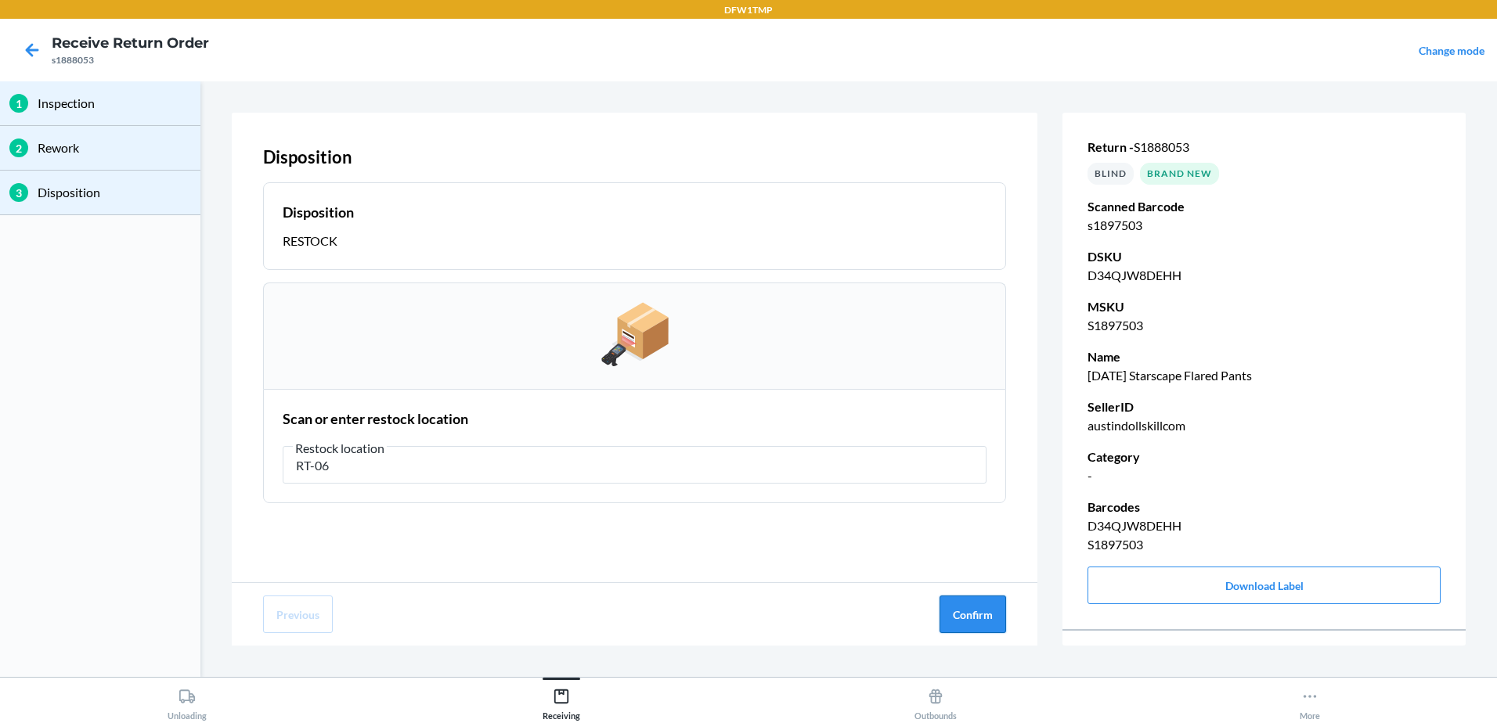
click at [980, 629] on button "Confirm" at bounding box center [972, 615] width 67 height 38
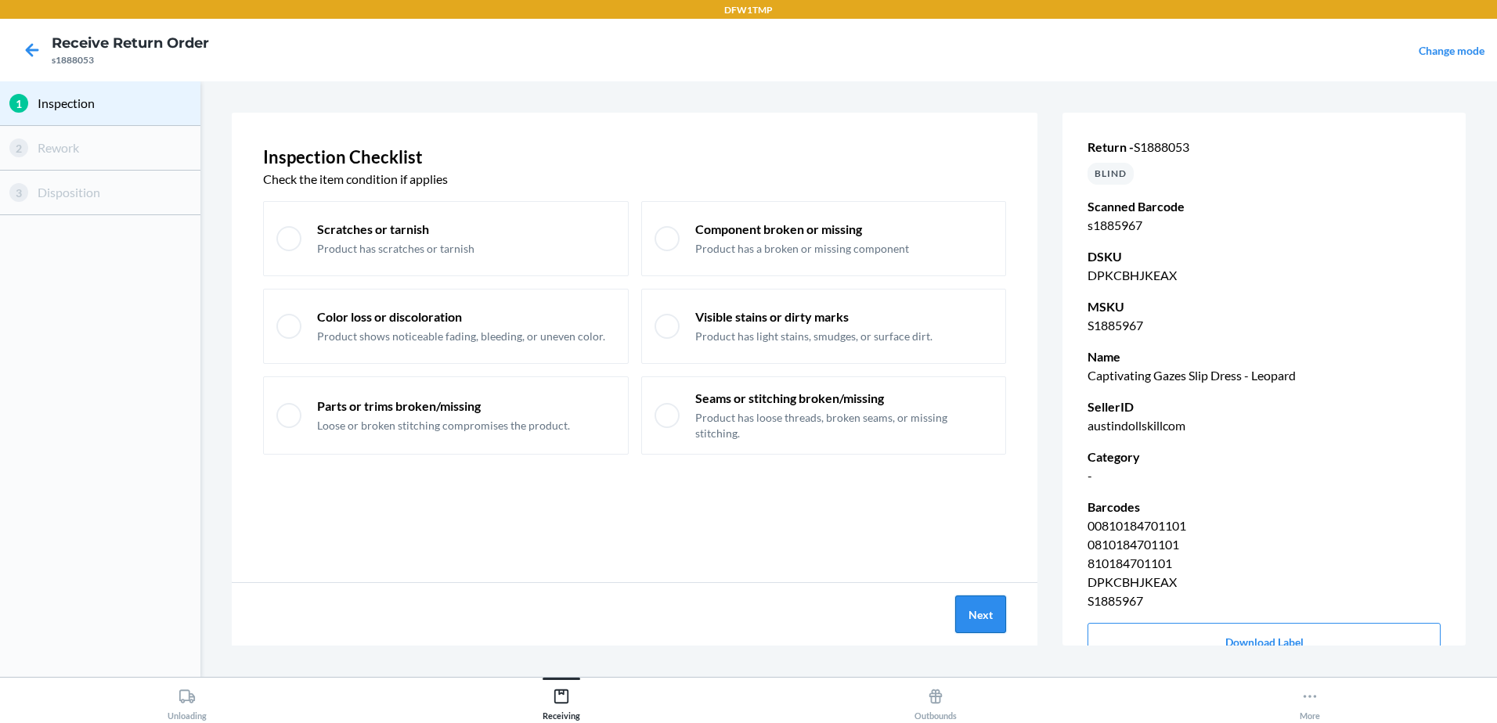
click at [997, 620] on button "Next" at bounding box center [980, 615] width 51 height 38
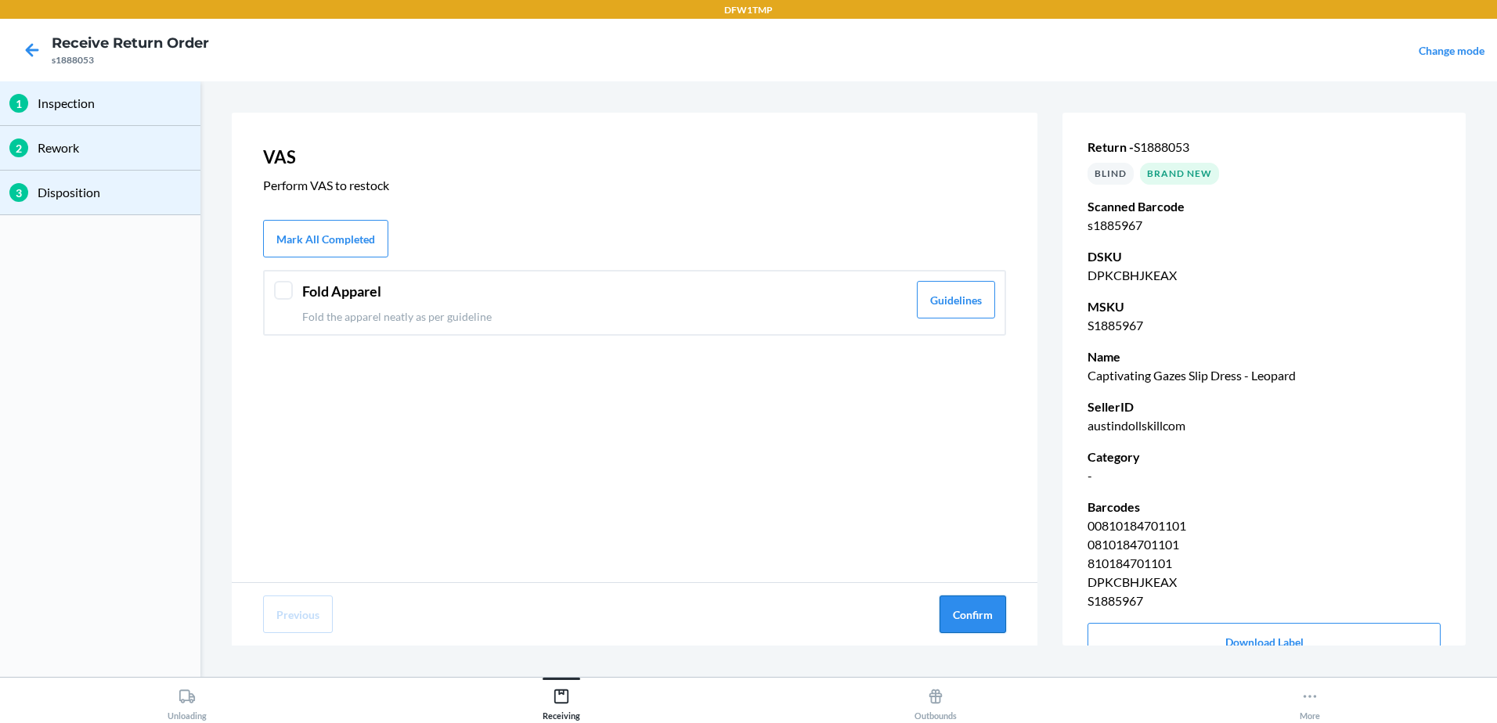
click at [986, 622] on button "Confirm" at bounding box center [972, 615] width 67 height 38
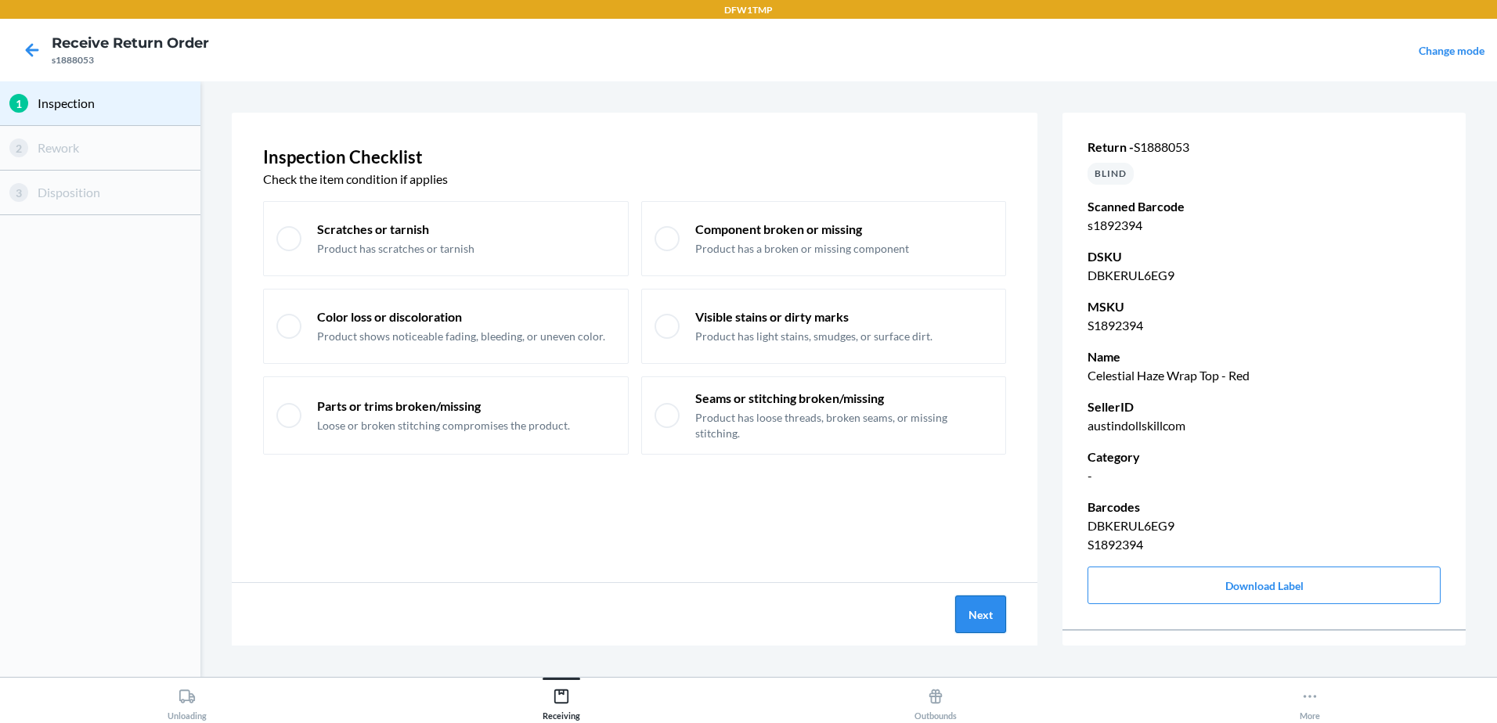
click at [964, 615] on button "Next" at bounding box center [980, 615] width 51 height 38
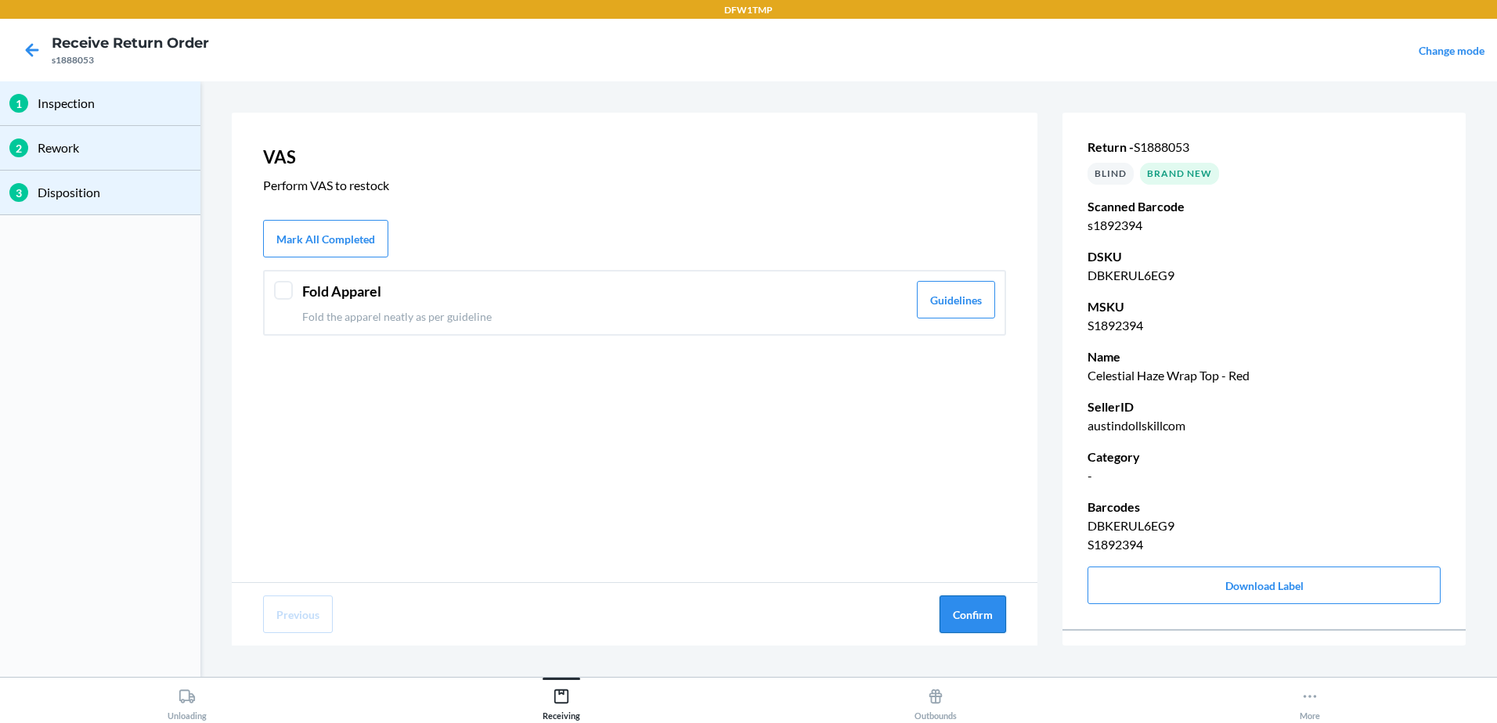
drag, startPoint x: 964, startPoint y: 615, endPoint x: 954, endPoint y: 614, distance: 9.4
click at [954, 614] on button "Confirm" at bounding box center [972, 615] width 67 height 38
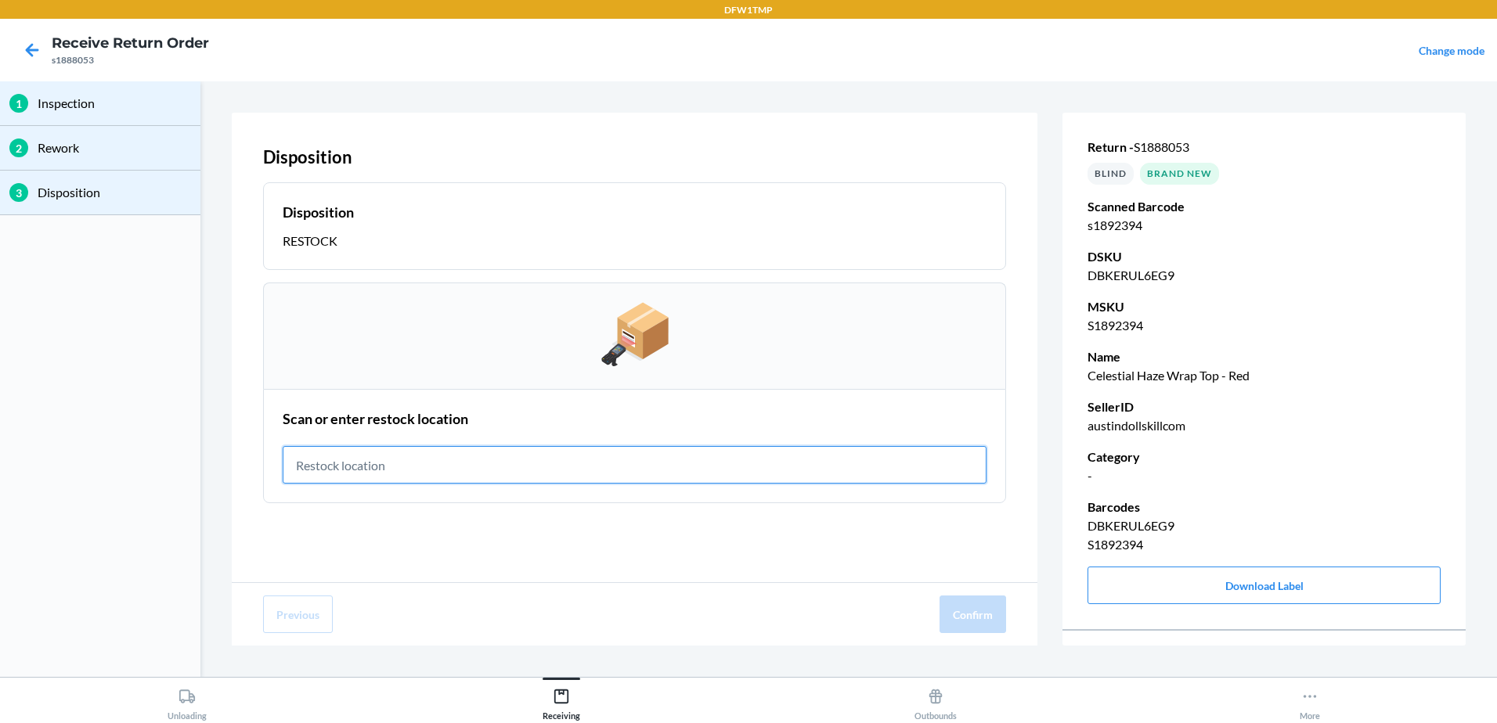
click at [416, 472] on input "text" at bounding box center [635, 465] width 704 height 38
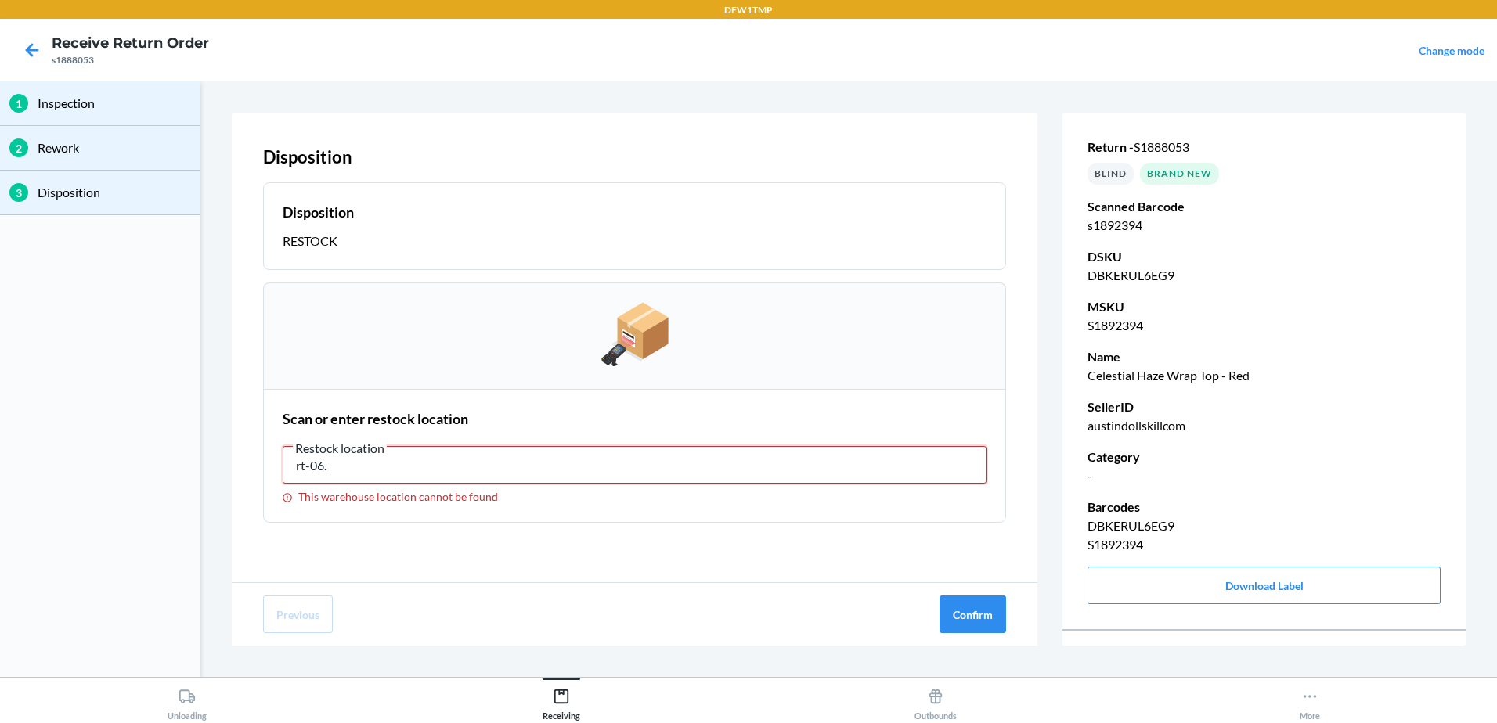
click at [367, 473] on input "rt-06." at bounding box center [635, 465] width 704 height 38
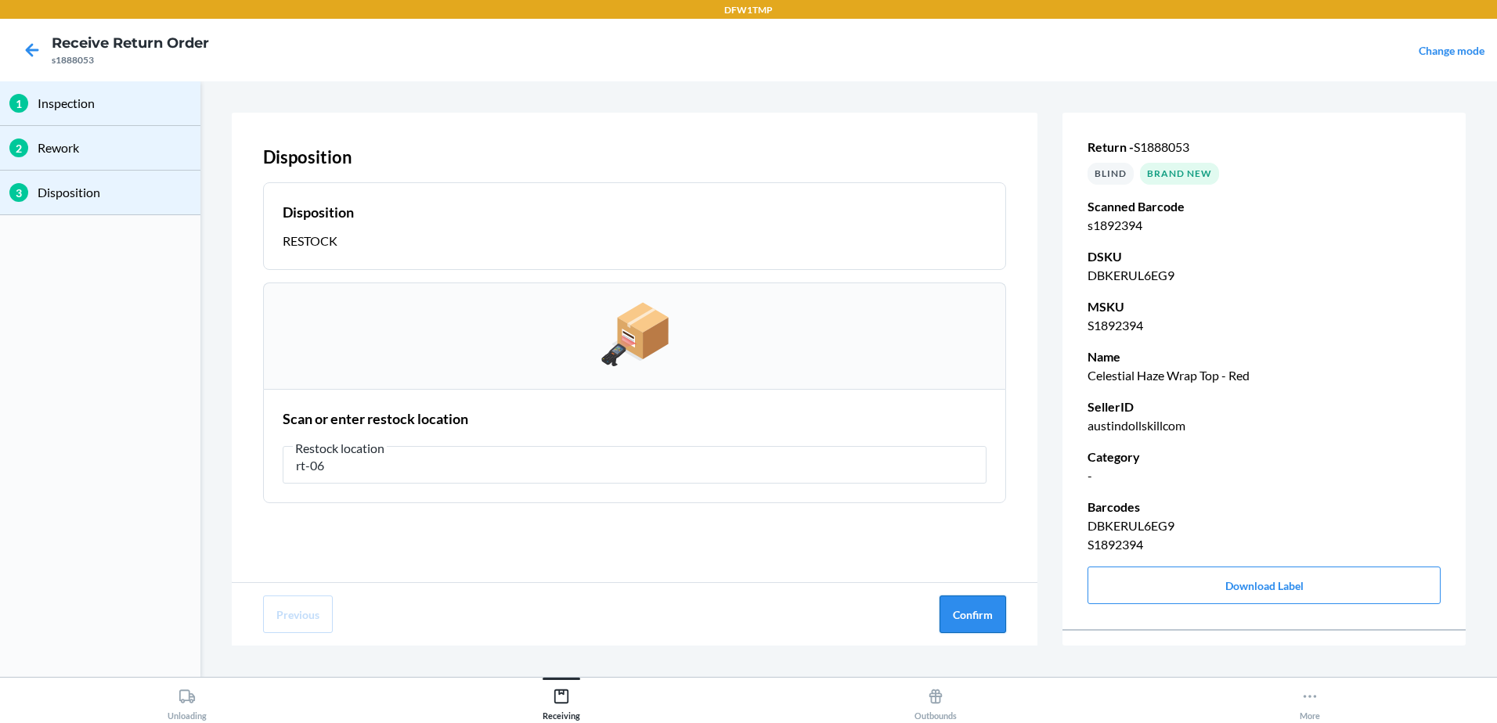
click at [972, 613] on button "Confirm" at bounding box center [972, 615] width 67 height 38
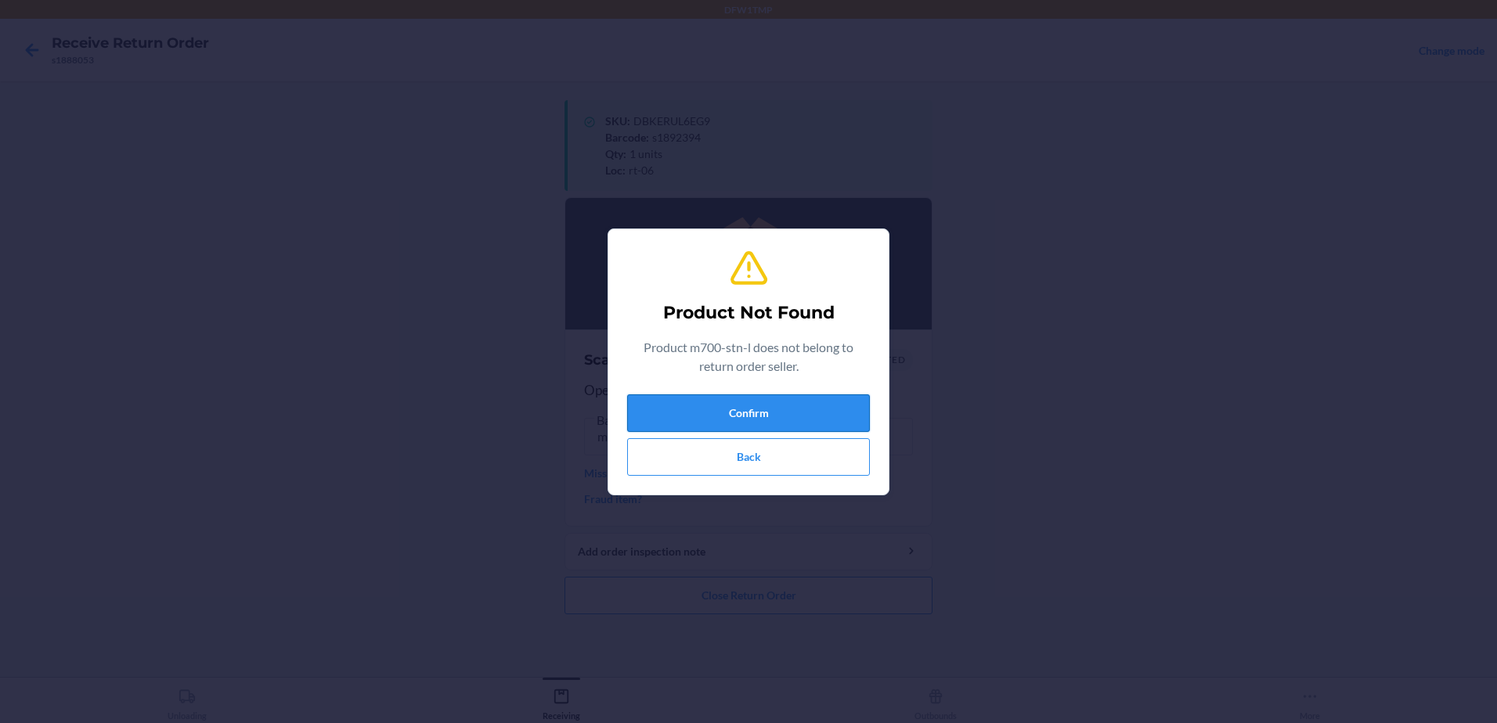
click at [764, 406] on button "Confirm" at bounding box center [748, 414] width 243 height 38
click at [753, 428] on button "Confirm" at bounding box center [748, 414] width 243 height 38
click at [738, 456] on button "Back" at bounding box center [748, 457] width 243 height 38
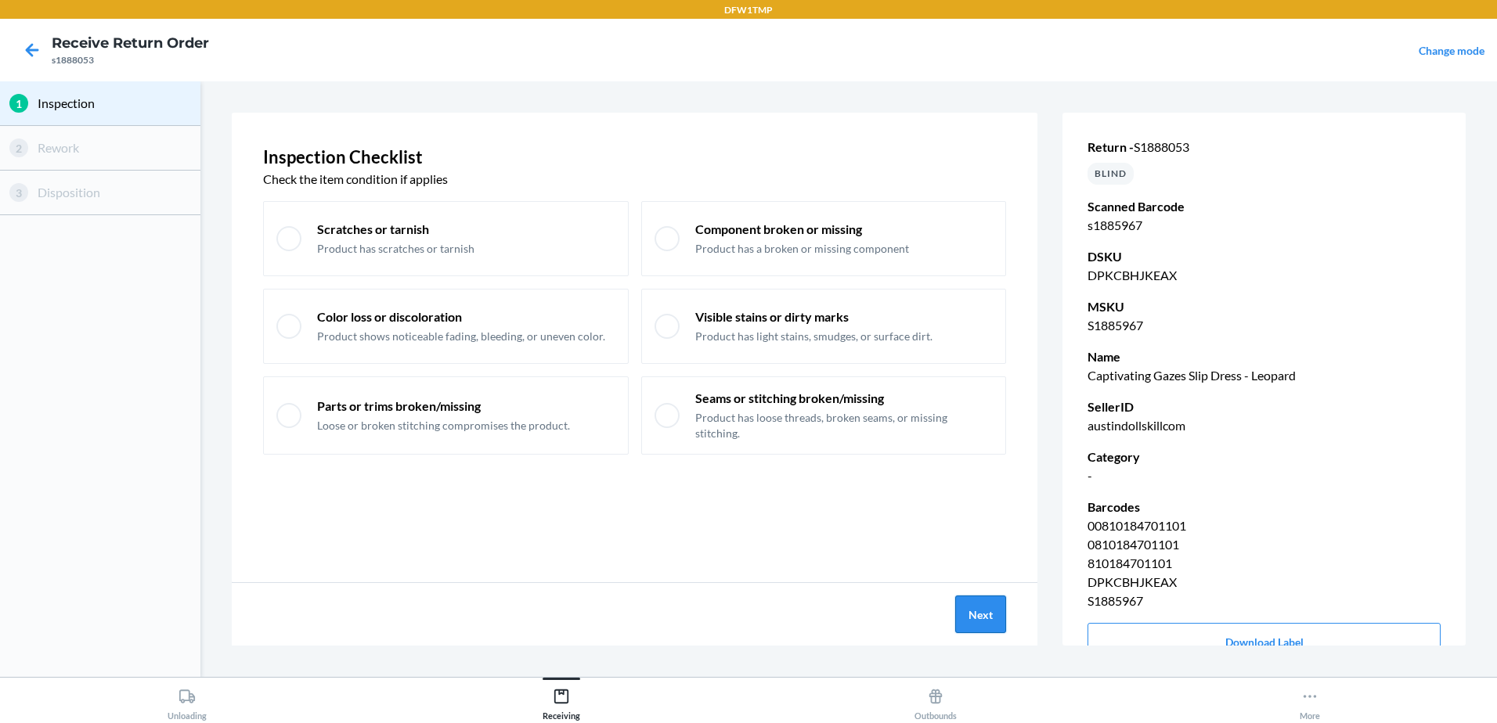
click at [975, 630] on button "Next" at bounding box center [980, 615] width 51 height 38
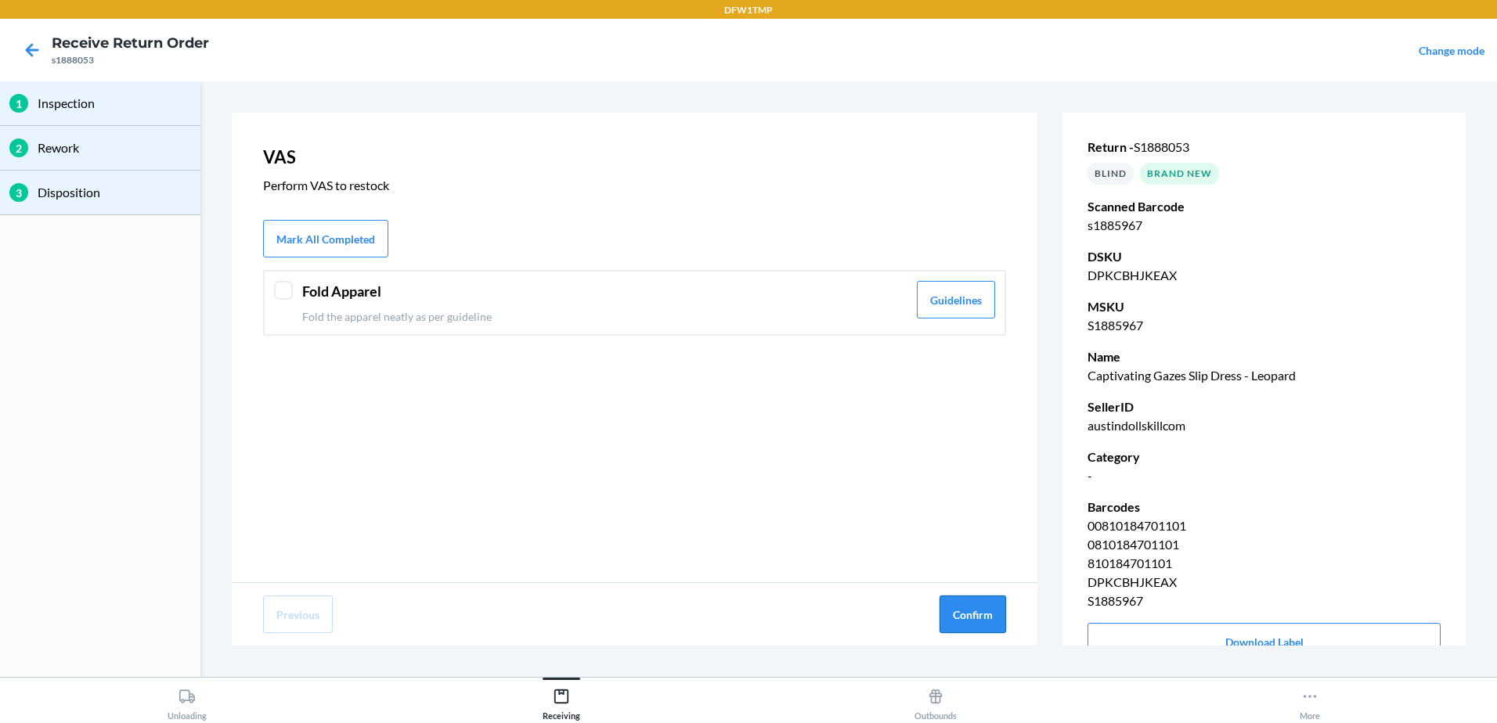
click at [977, 627] on button "Confirm" at bounding box center [972, 615] width 67 height 38
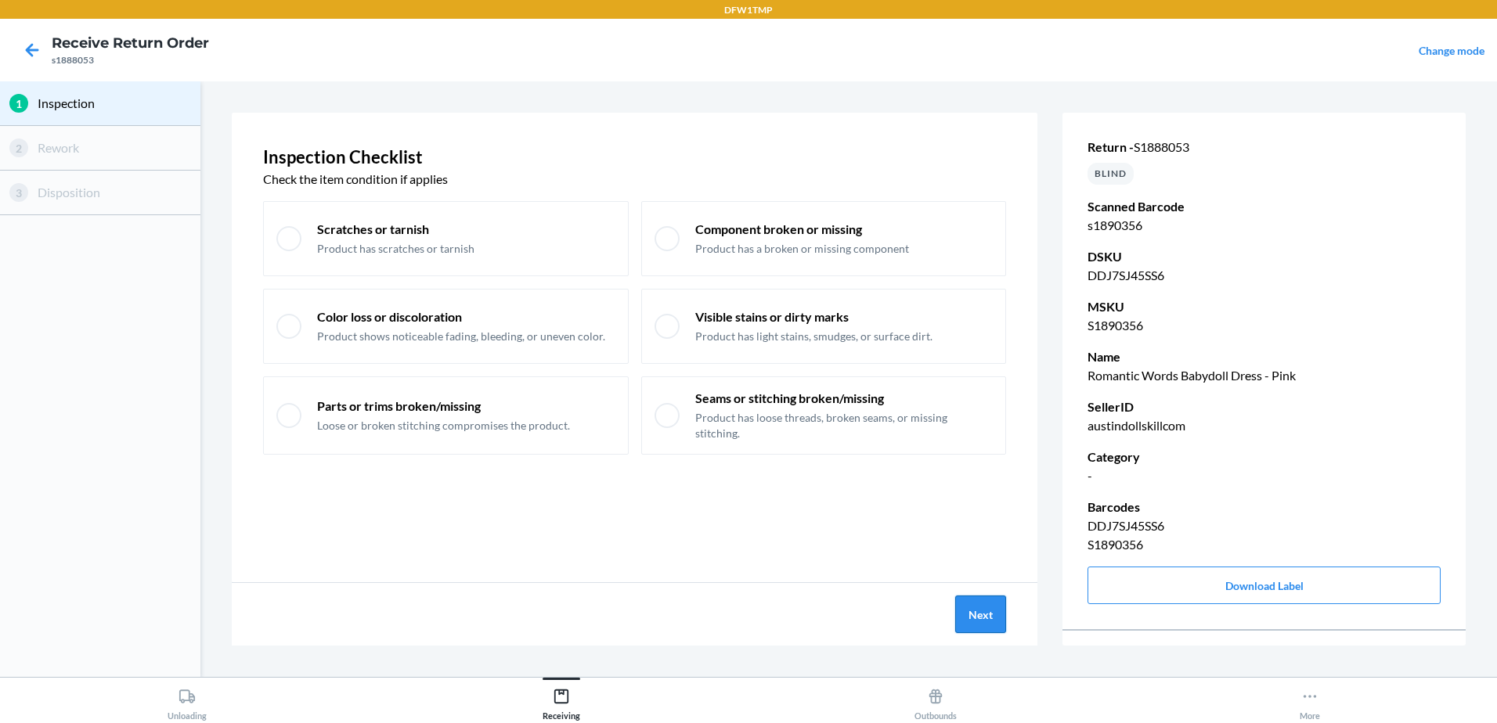
click at [983, 622] on button "Next" at bounding box center [980, 615] width 51 height 38
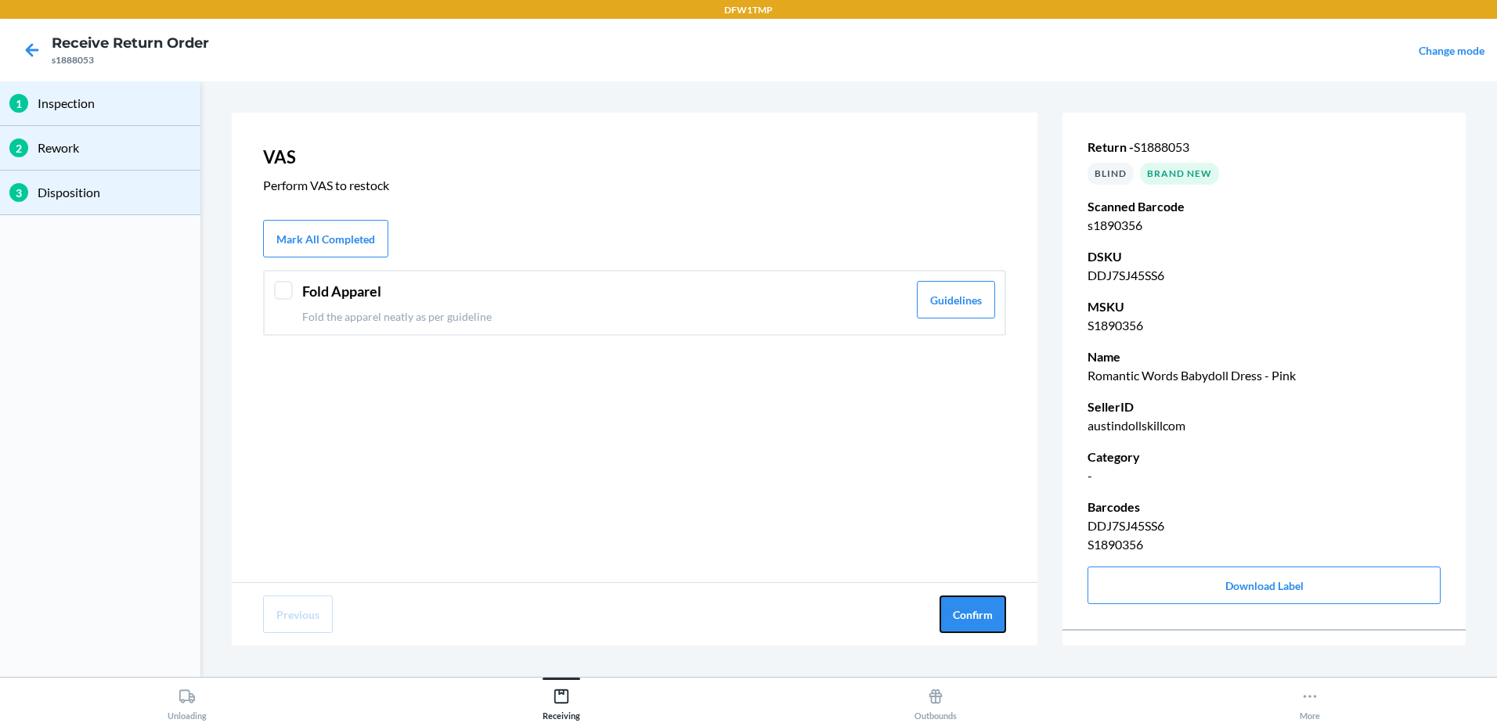
click at [982, 621] on button "Confirm" at bounding box center [972, 615] width 67 height 38
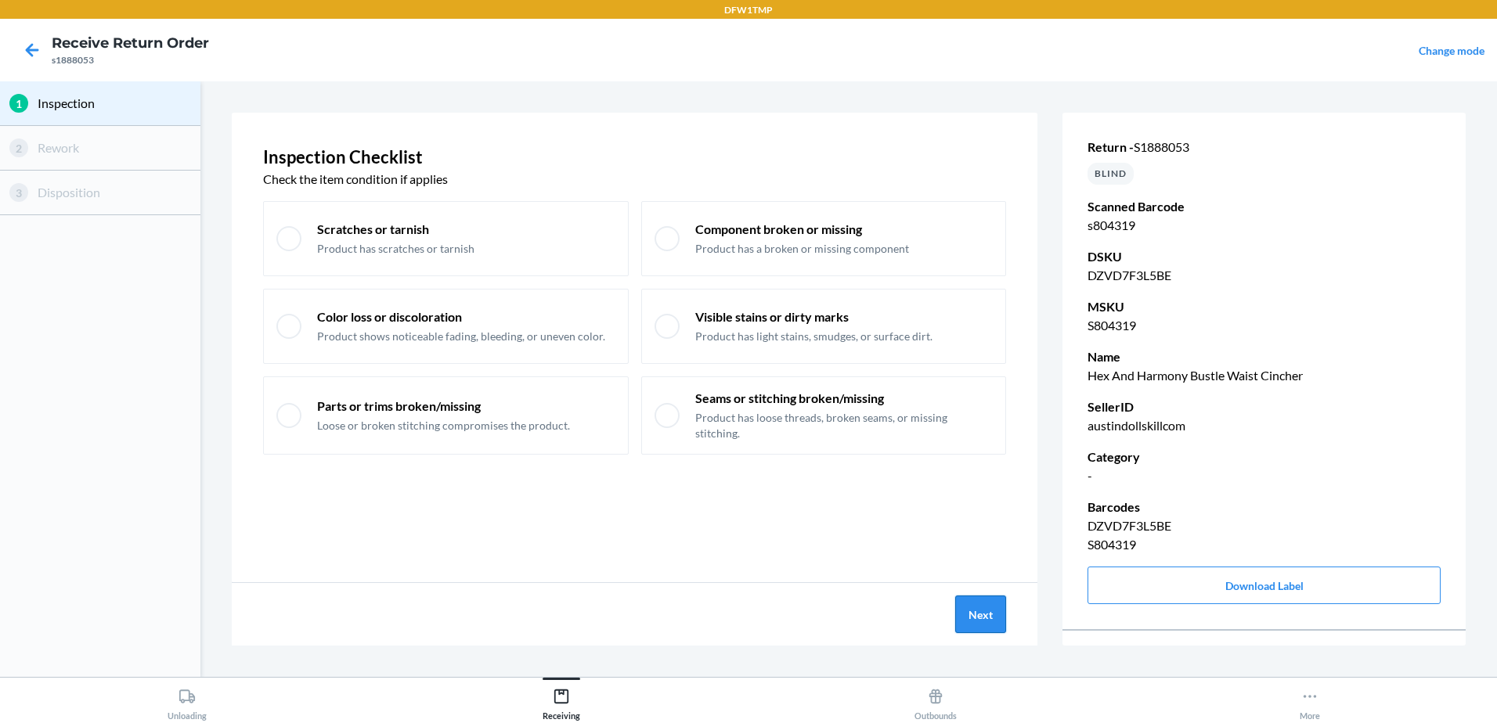
click at [974, 620] on button "Next" at bounding box center [980, 615] width 51 height 38
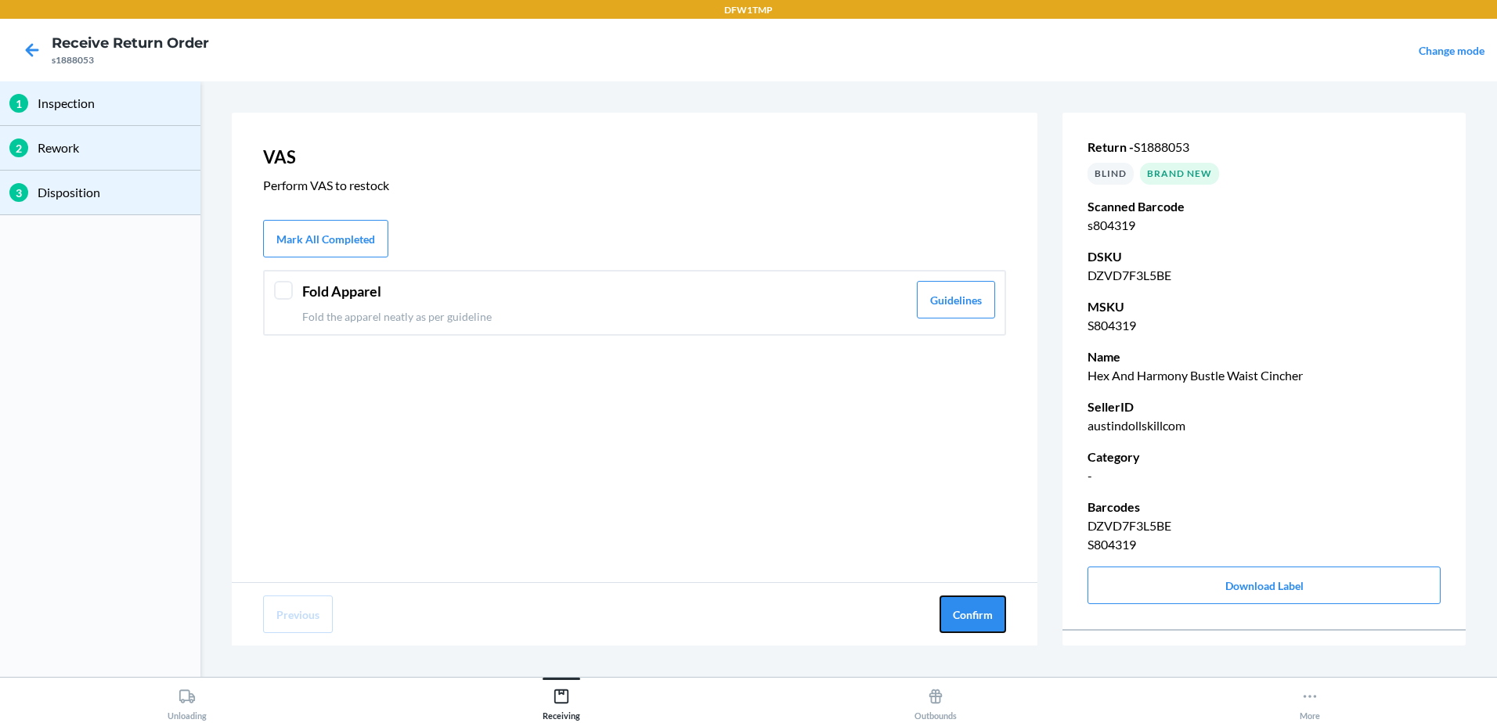
click at [974, 620] on button "Confirm" at bounding box center [972, 615] width 67 height 38
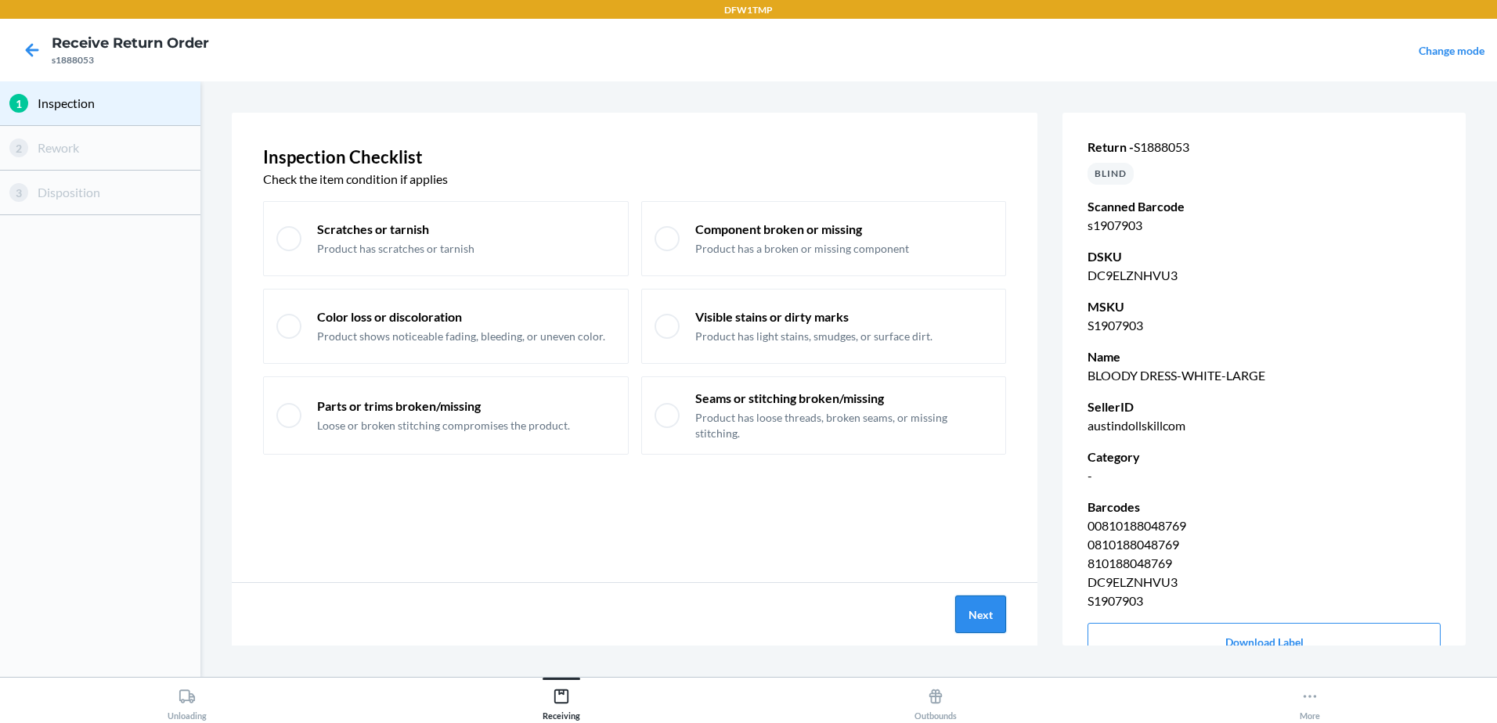
click at [984, 617] on button "Next" at bounding box center [980, 615] width 51 height 38
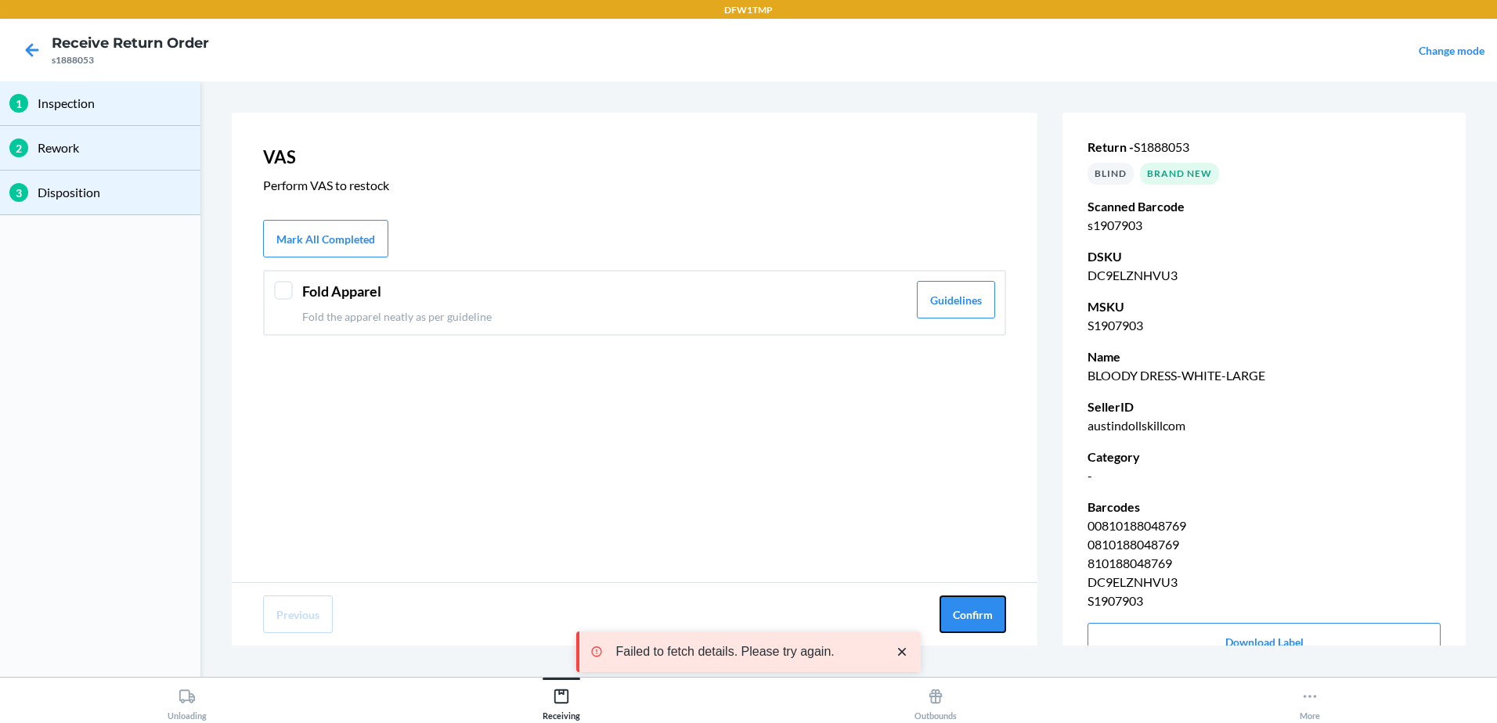
click at [984, 617] on button "Confirm" at bounding box center [972, 615] width 67 height 38
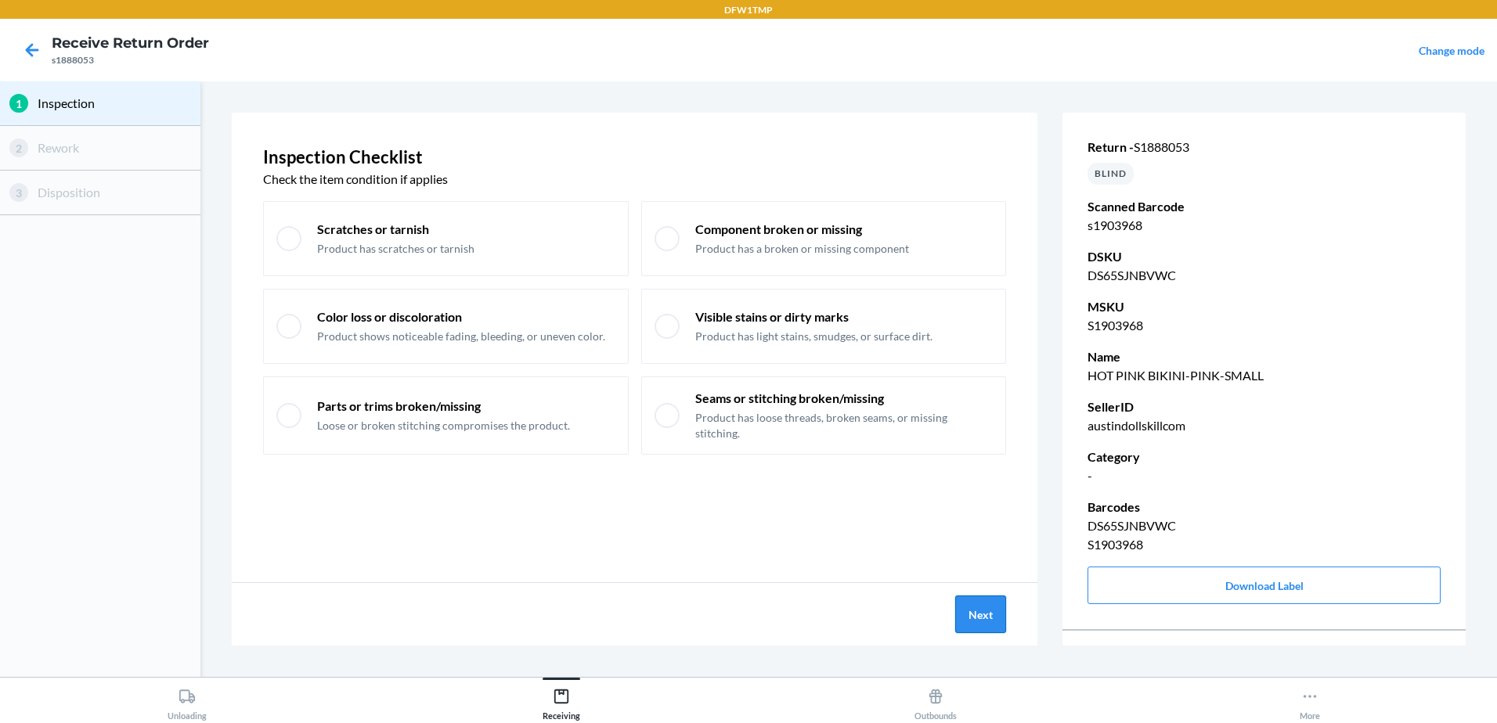
click at [984, 622] on button "Next" at bounding box center [980, 615] width 51 height 38
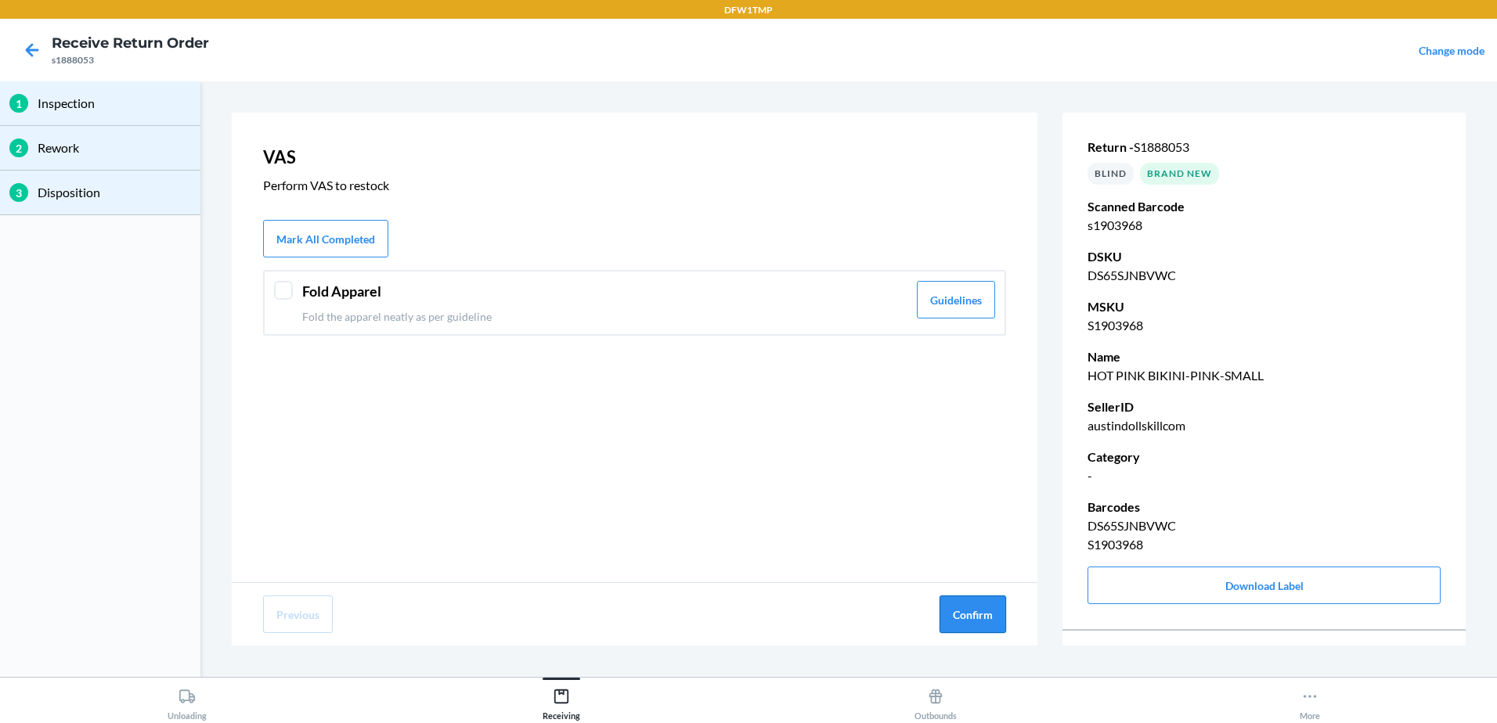
click at [985, 622] on button "Confirm" at bounding box center [972, 615] width 67 height 38
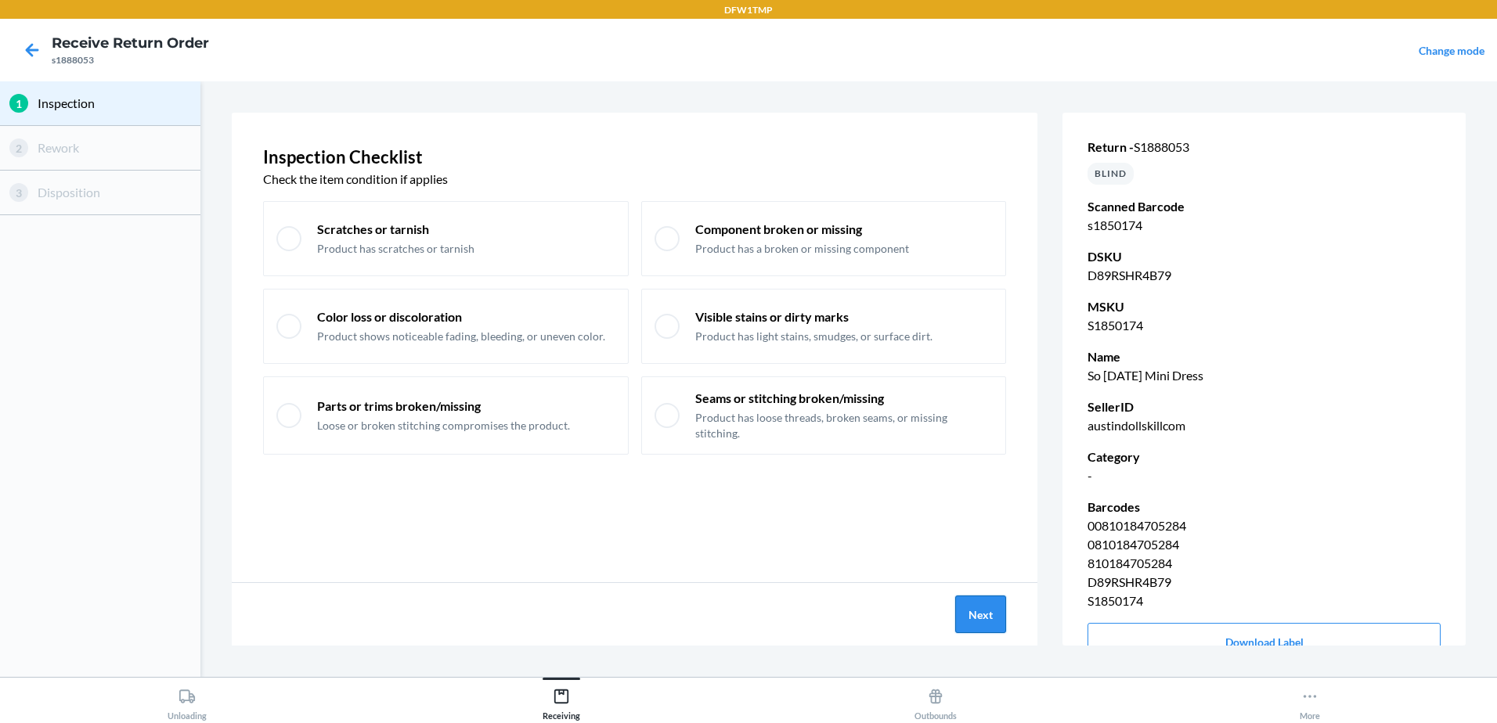
click at [960, 609] on button "Next" at bounding box center [980, 615] width 51 height 38
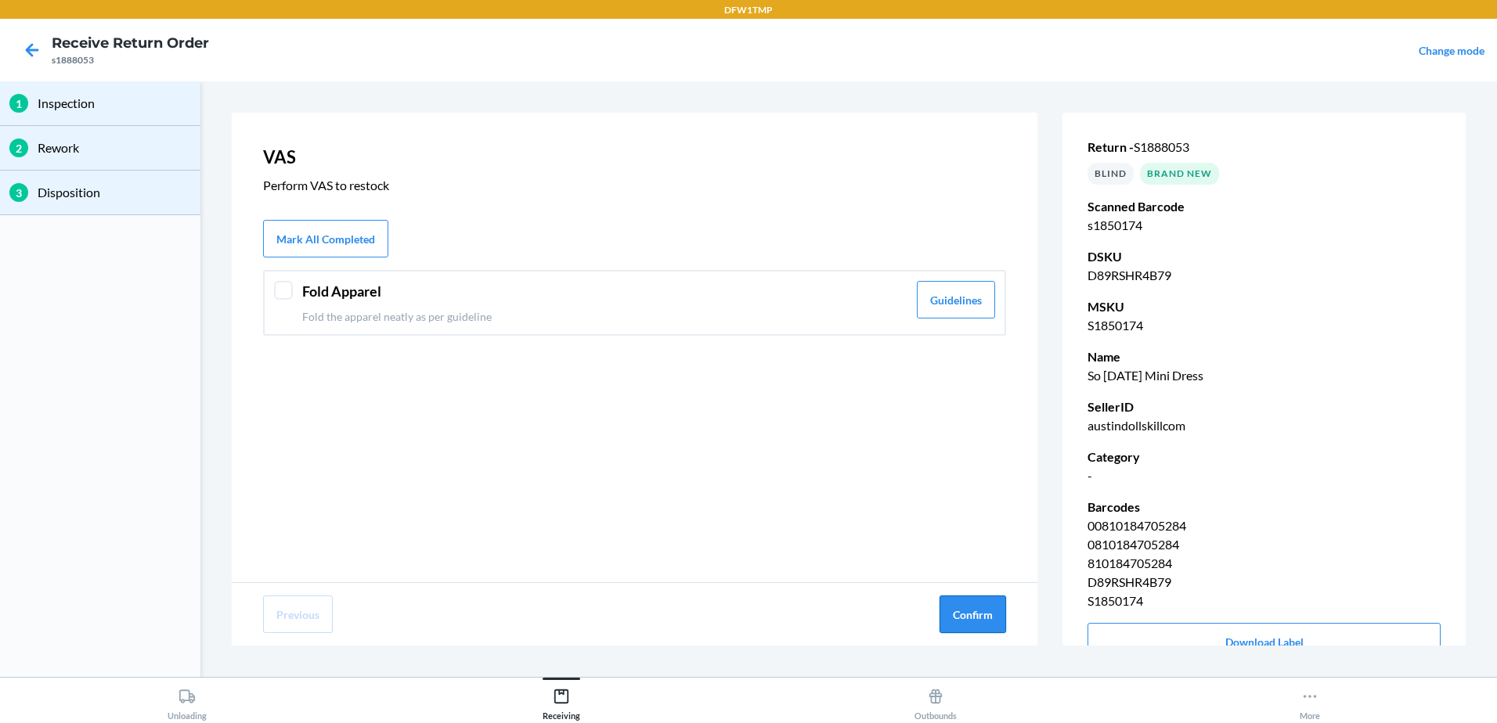
click at [967, 611] on button "Confirm" at bounding box center [972, 615] width 67 height 38
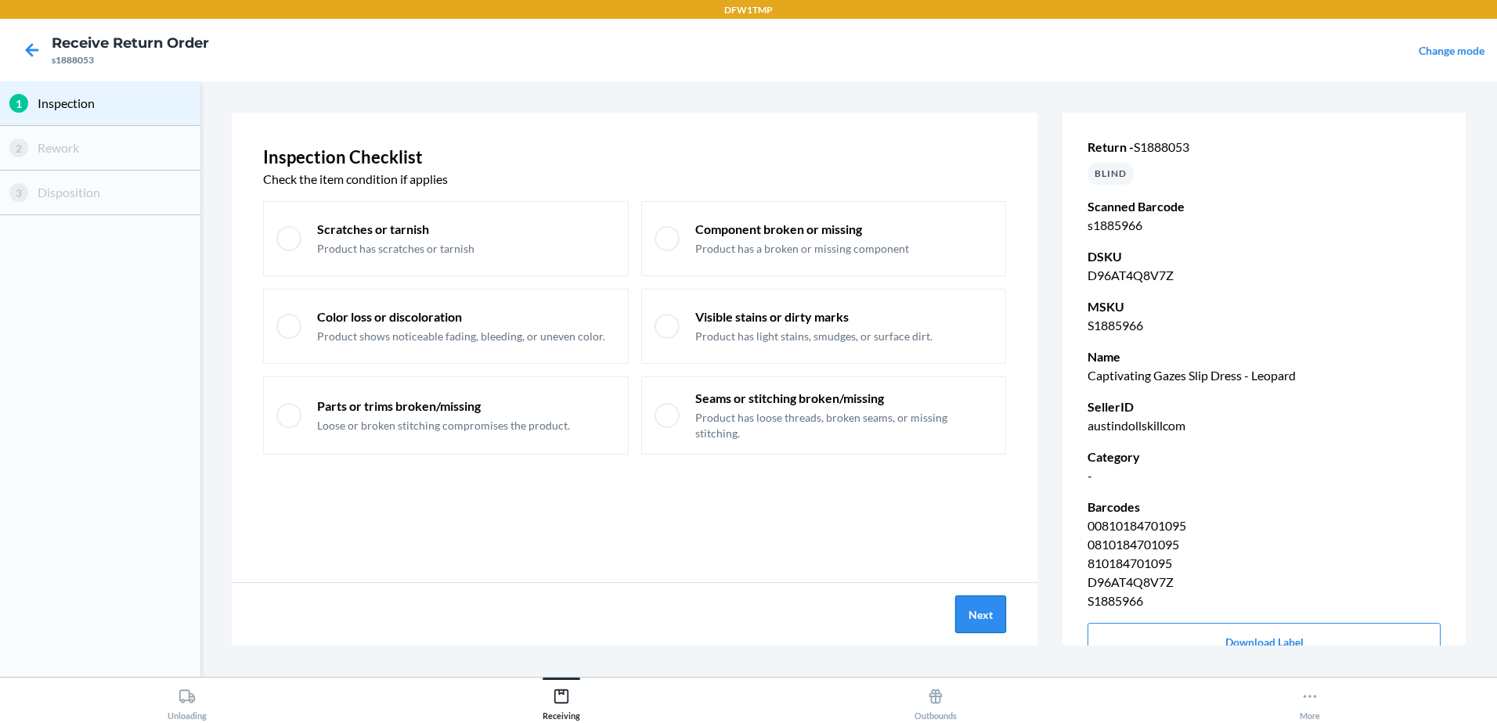
click at [996, 618] on button "Next" at bounding box center [980, 615] width 51 height 38
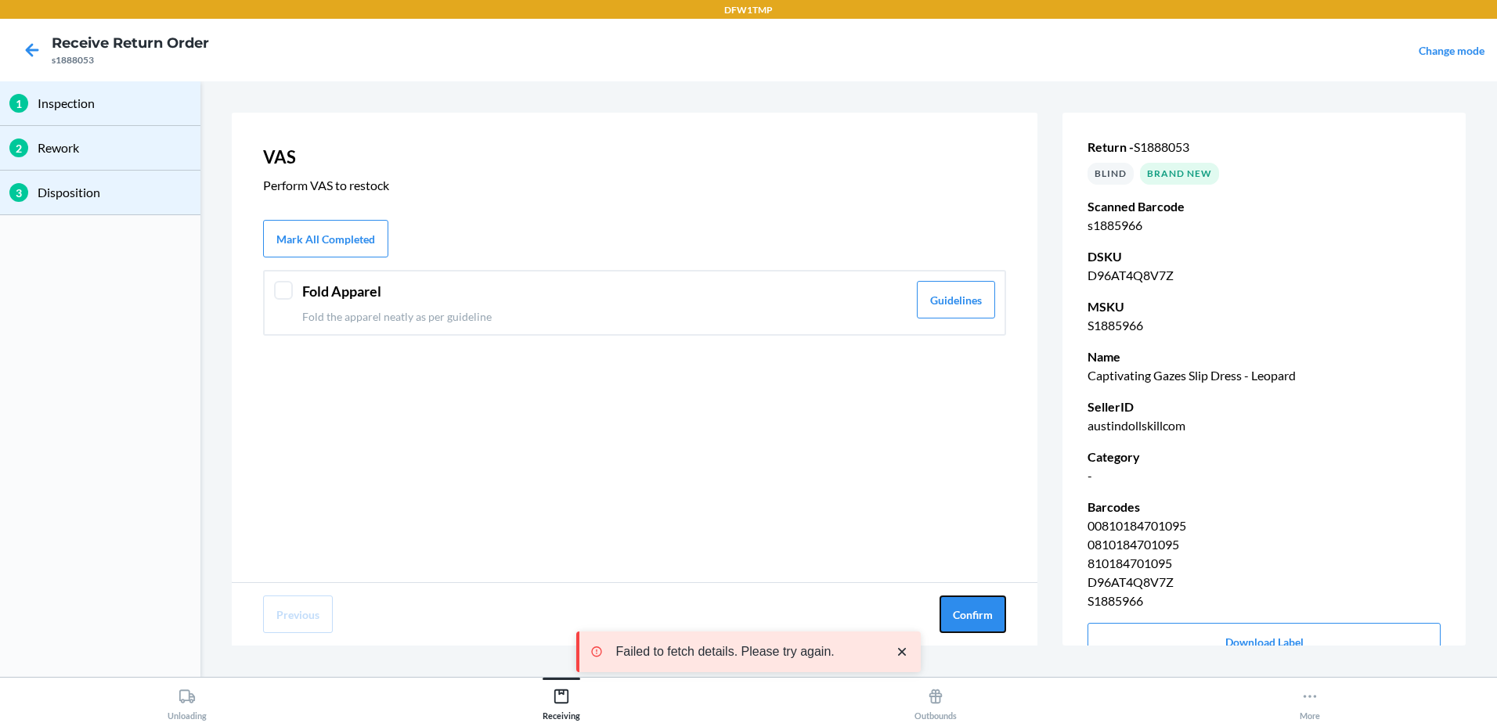
click at [996, 618] on button "Confirm" at bounding box center [972, 615] width 67 height 38
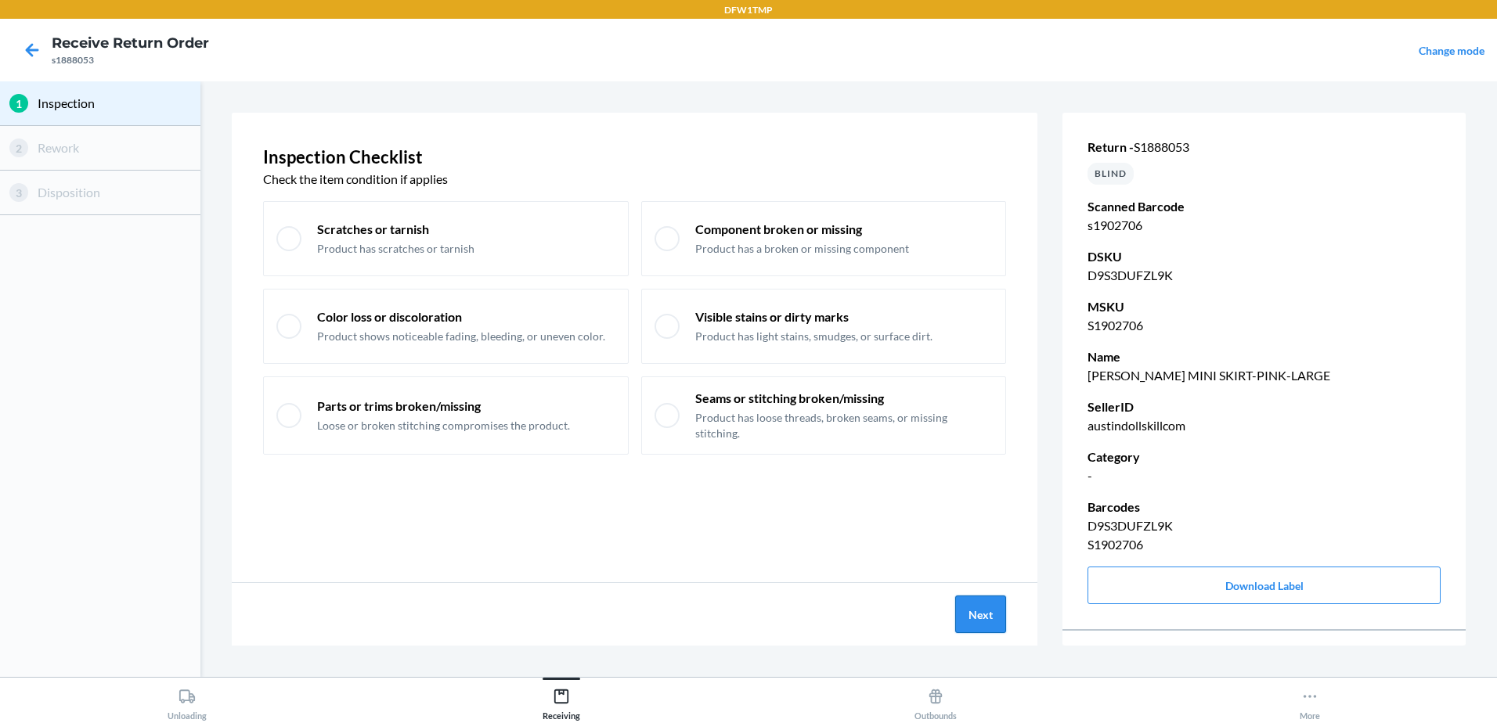
click at [1000, 617] on button "Next" at bounding box center [980, 615] width 51 height 38
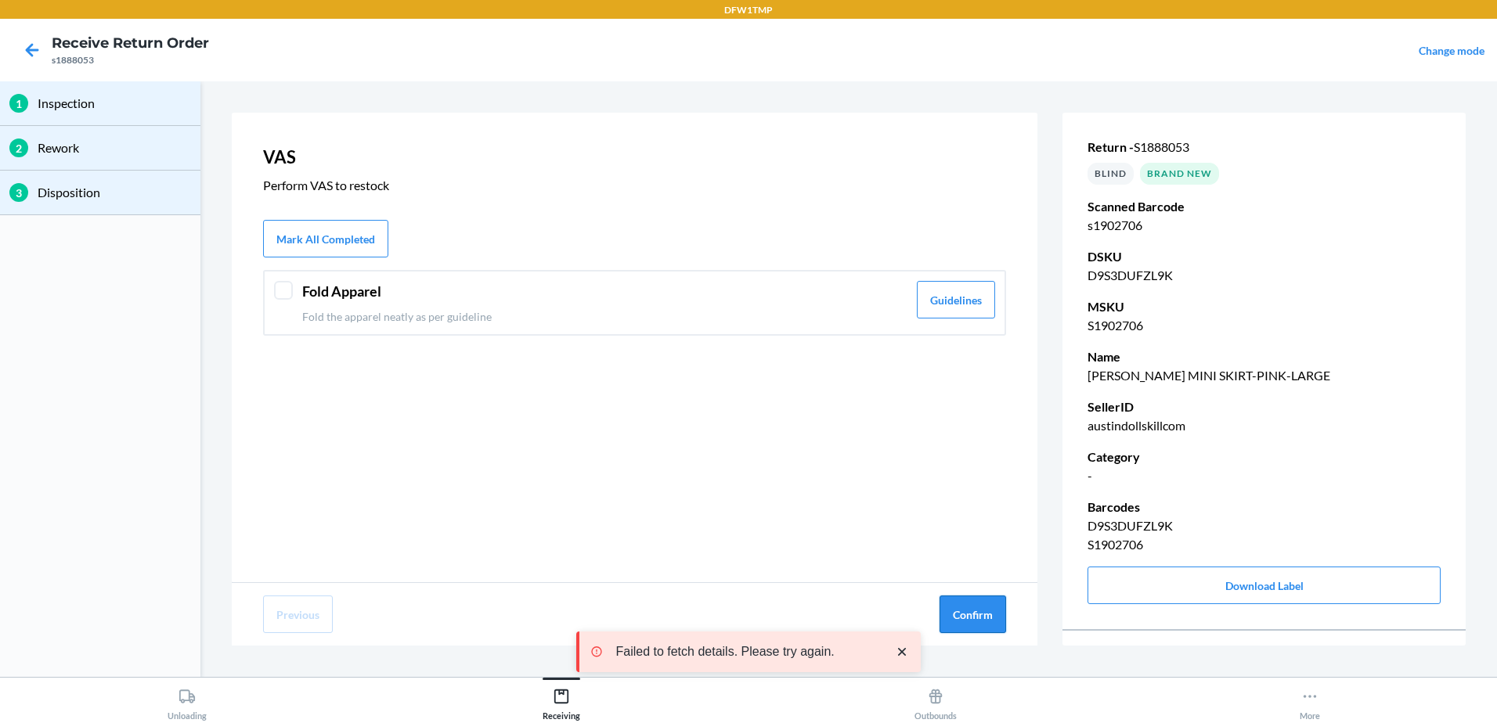
click at [982, 624] on button "Confirm" at bounding box center [972, 615] width 67 height 38
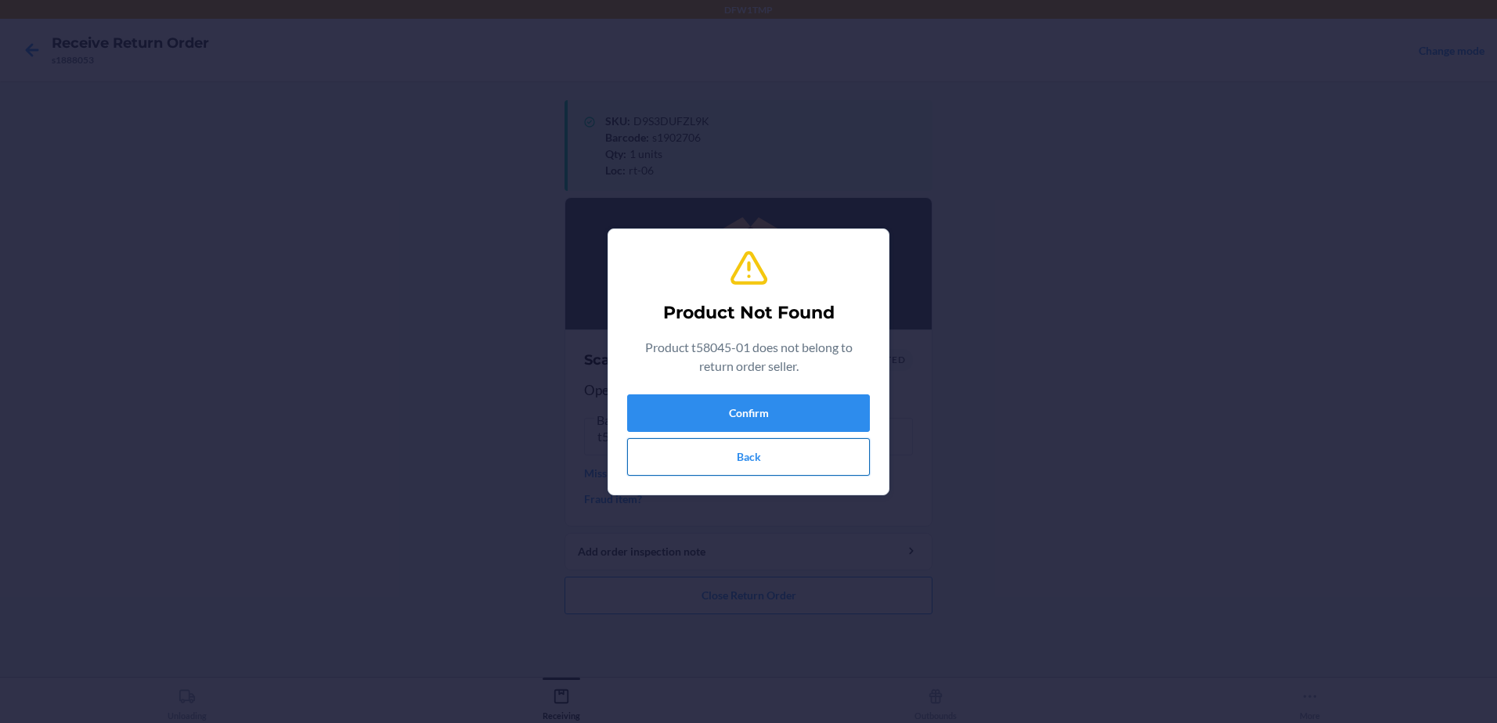
click at [801, 453] on button "Back" at bounding box center [748, 457] width 243 height 38
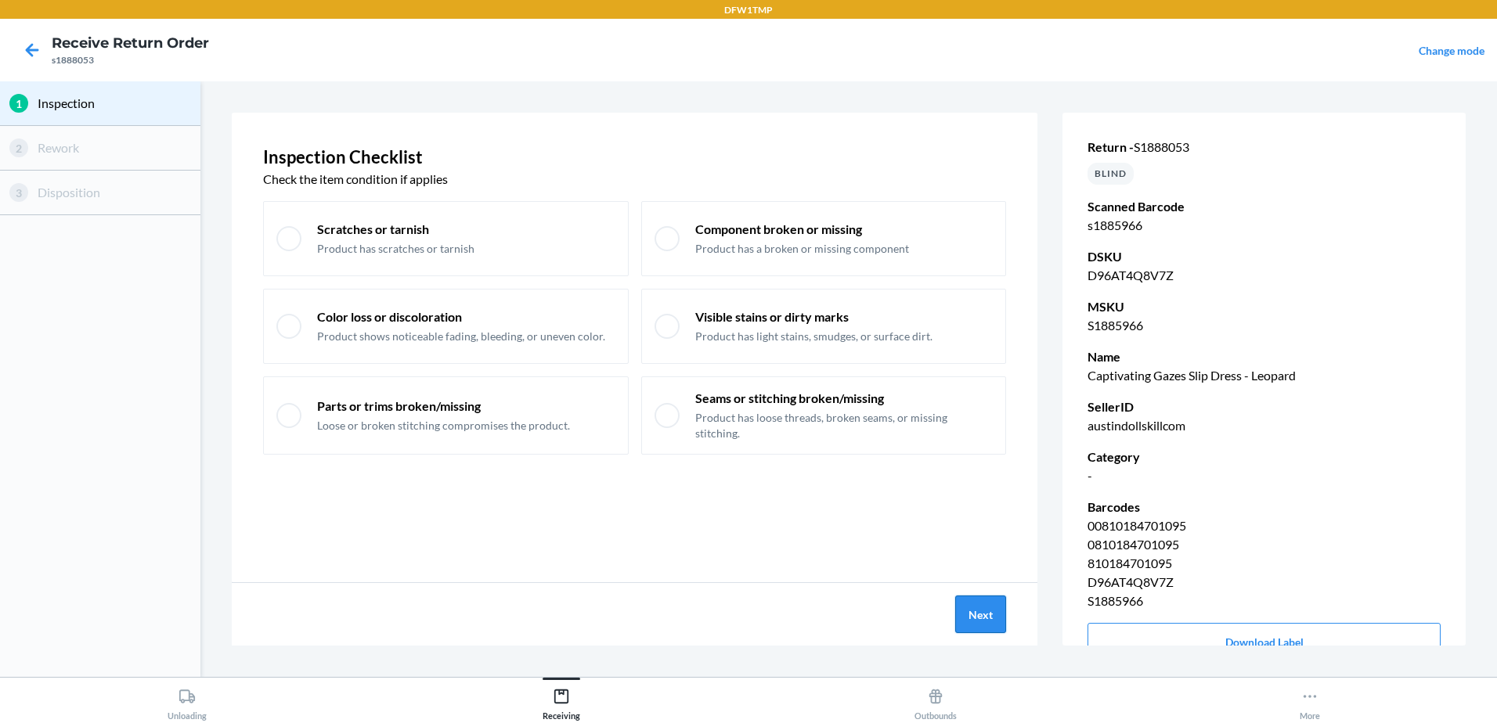
click at [992, 622] on button "Next" at bounding box center [980, 615] width 51 height 38
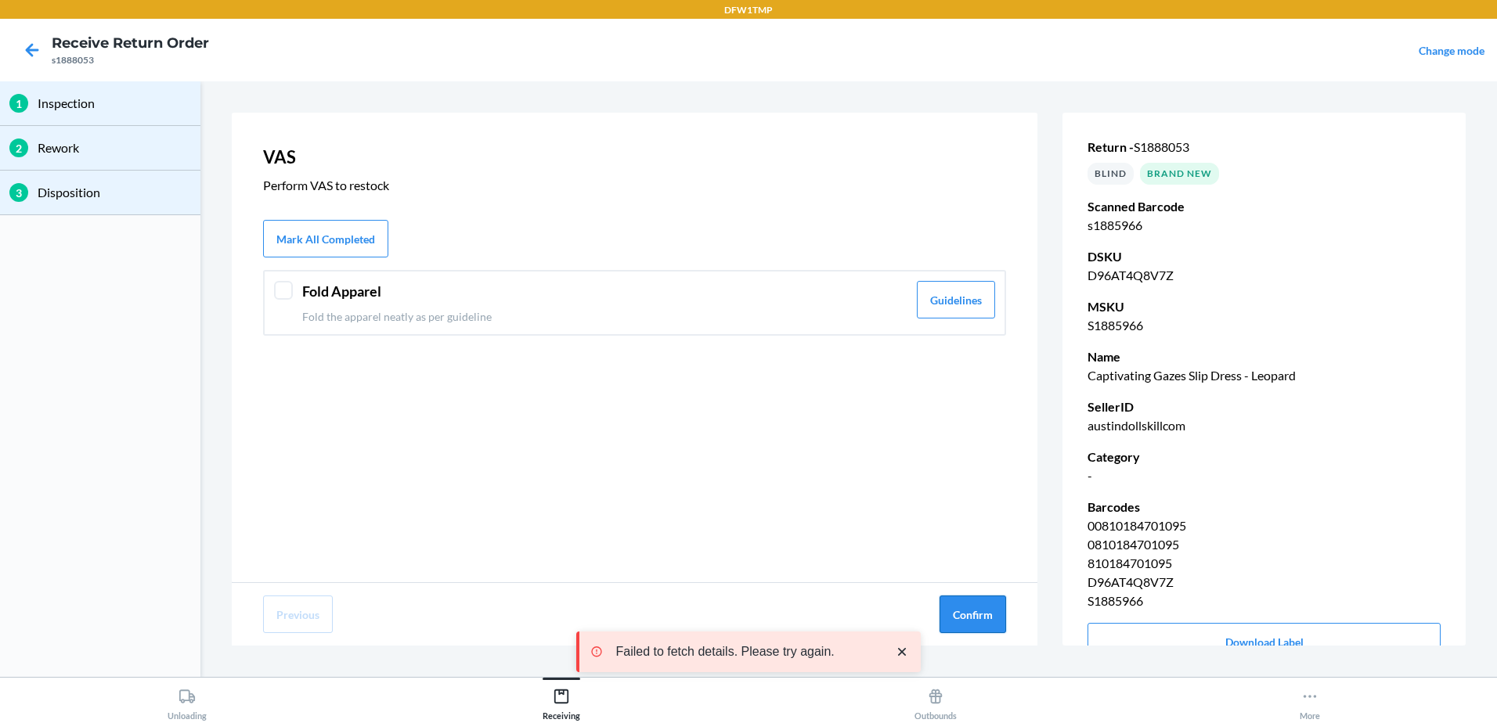
click at [988, 618] on button "Confirm" at bounding box center [972, 615] width 67 height 38
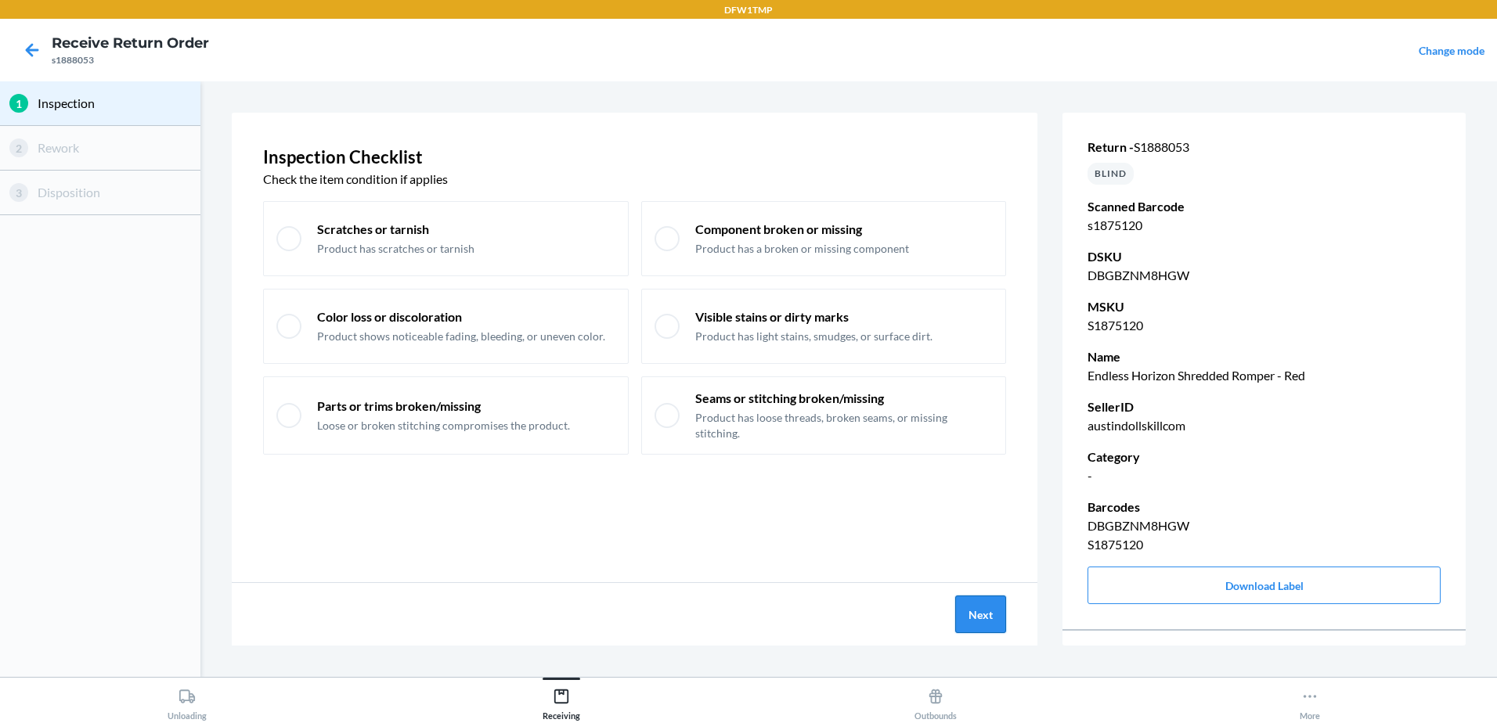
click at [983, 616] on button "Next" at bounding box center [980, 615] width 51 height 38
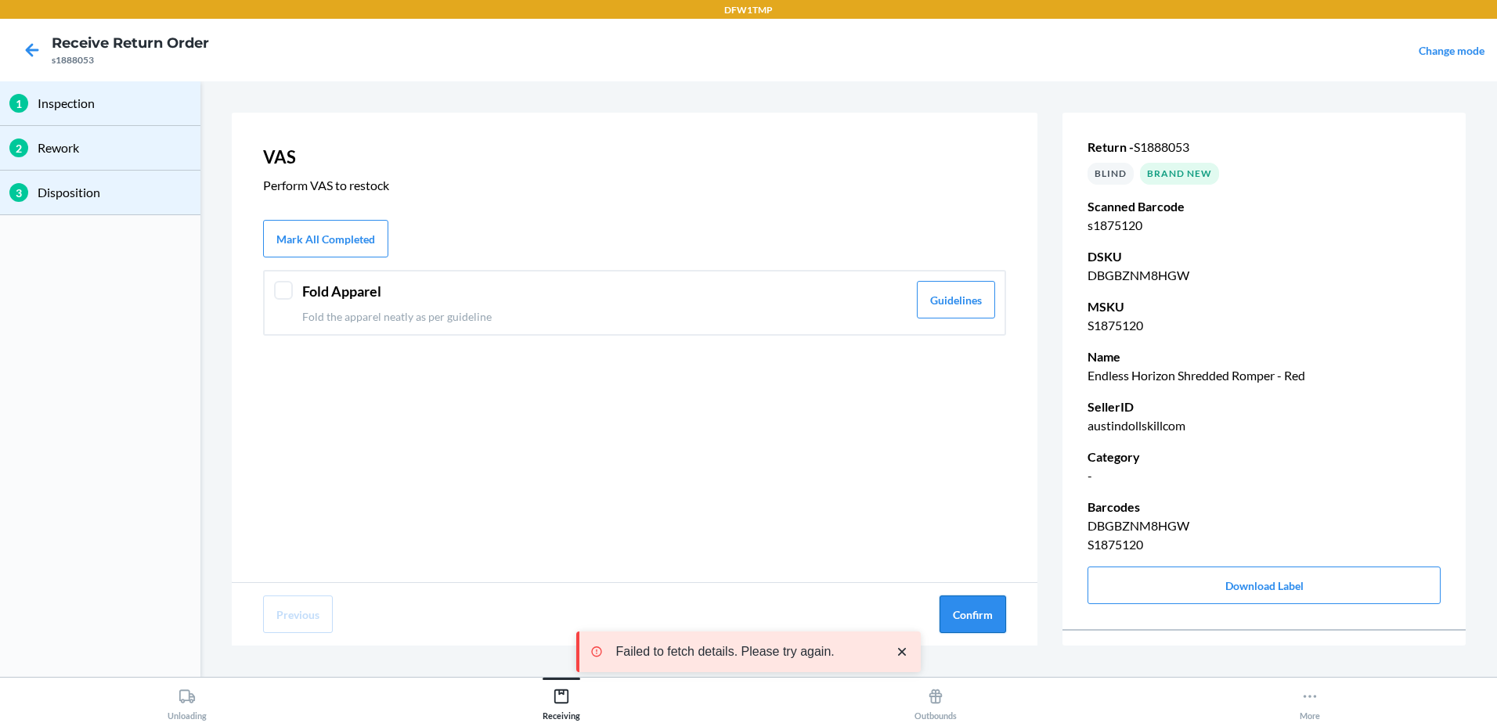
click at [976, 618] on button "Confirm" at bounding box center [972, 615] width 67 height 38
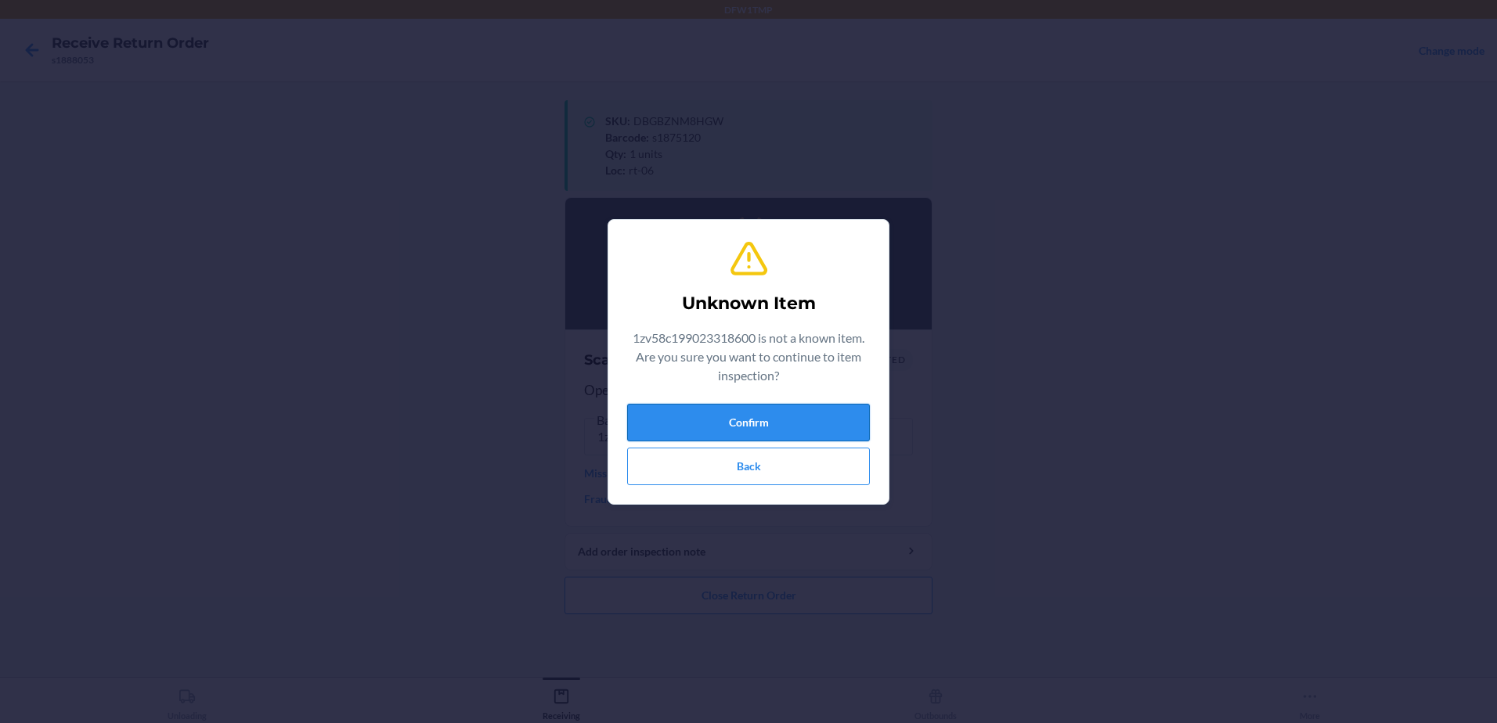
click at [795, 420] on button "Confirm" at bounding box center [748, 423] width 243 height 38
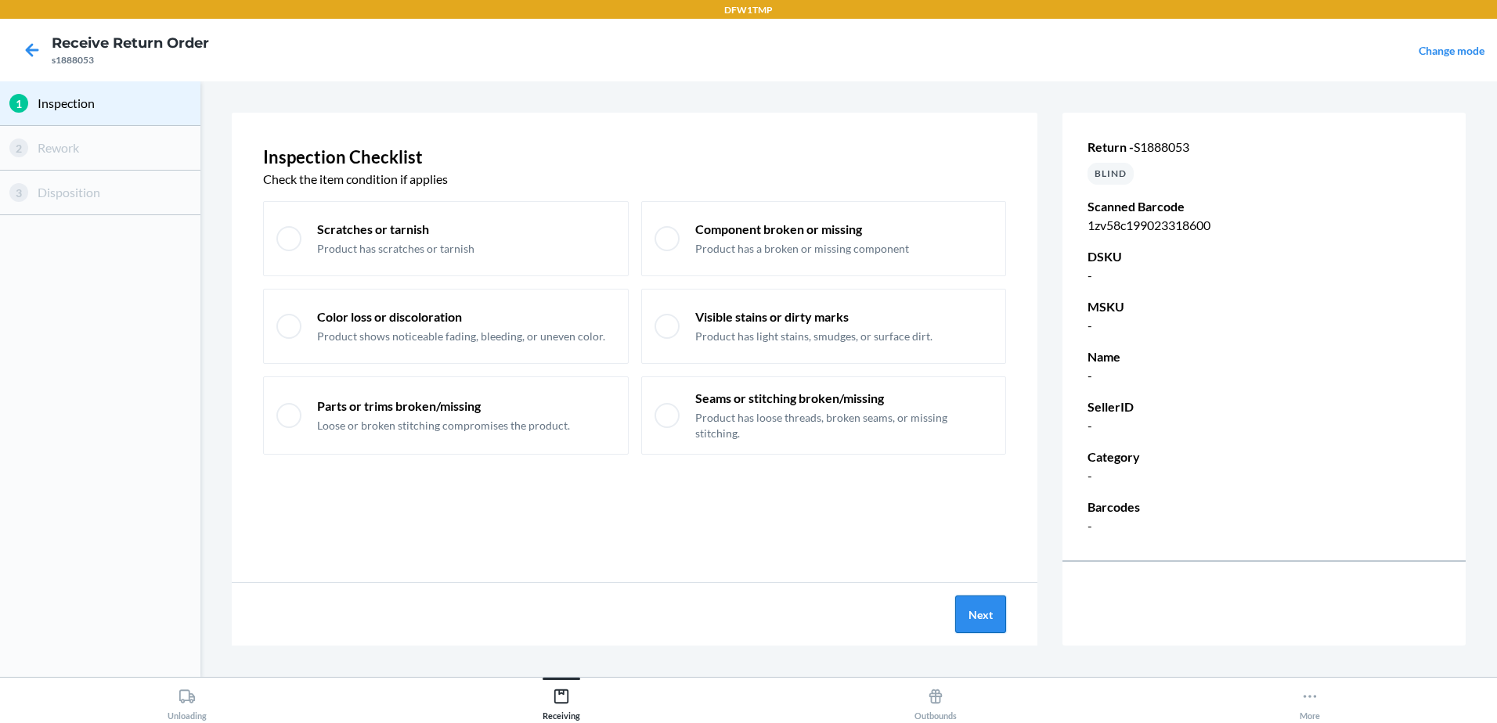
click at [966, 611] on button "Next" at bounding box center [980, 615] width 51 height 38
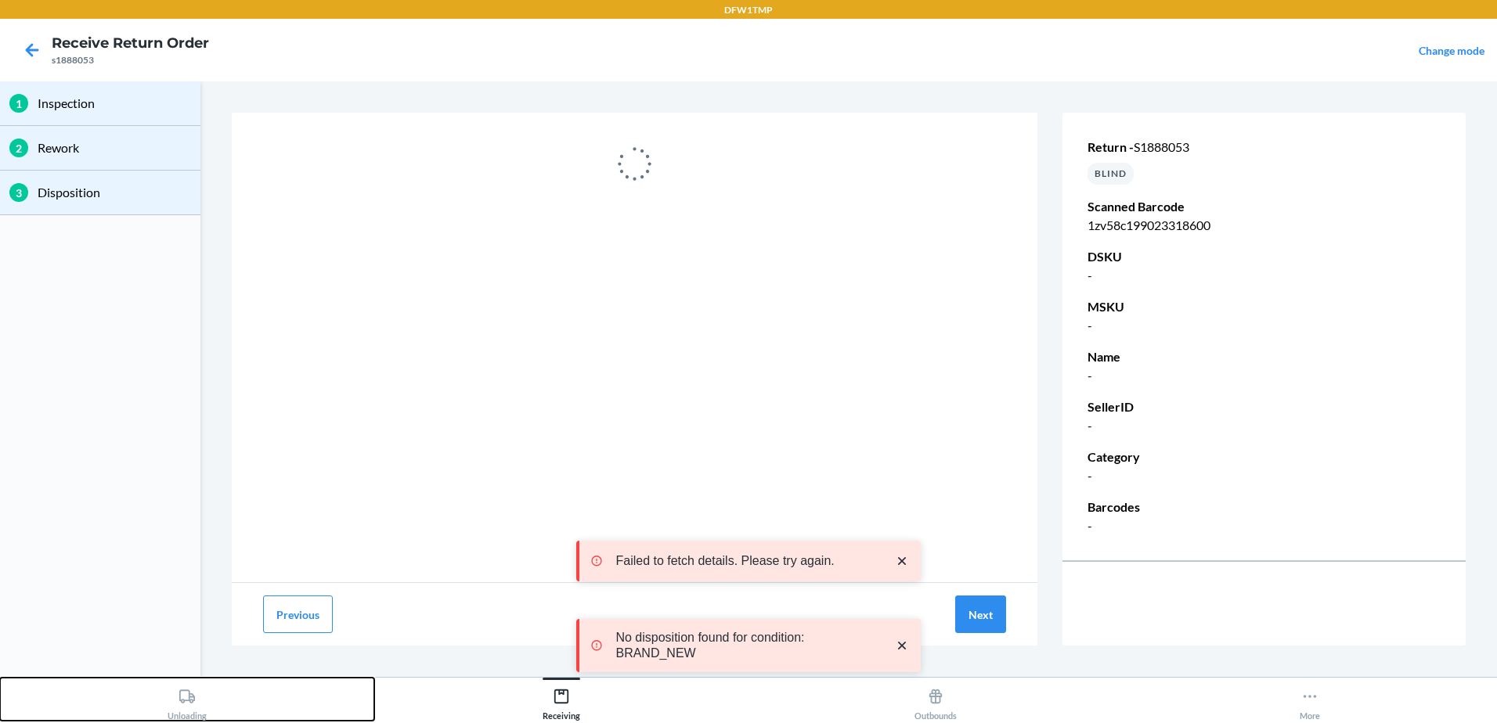
click at [186, 706] on div "Unloading" at bounding box center [187, 701] width 39 height 39
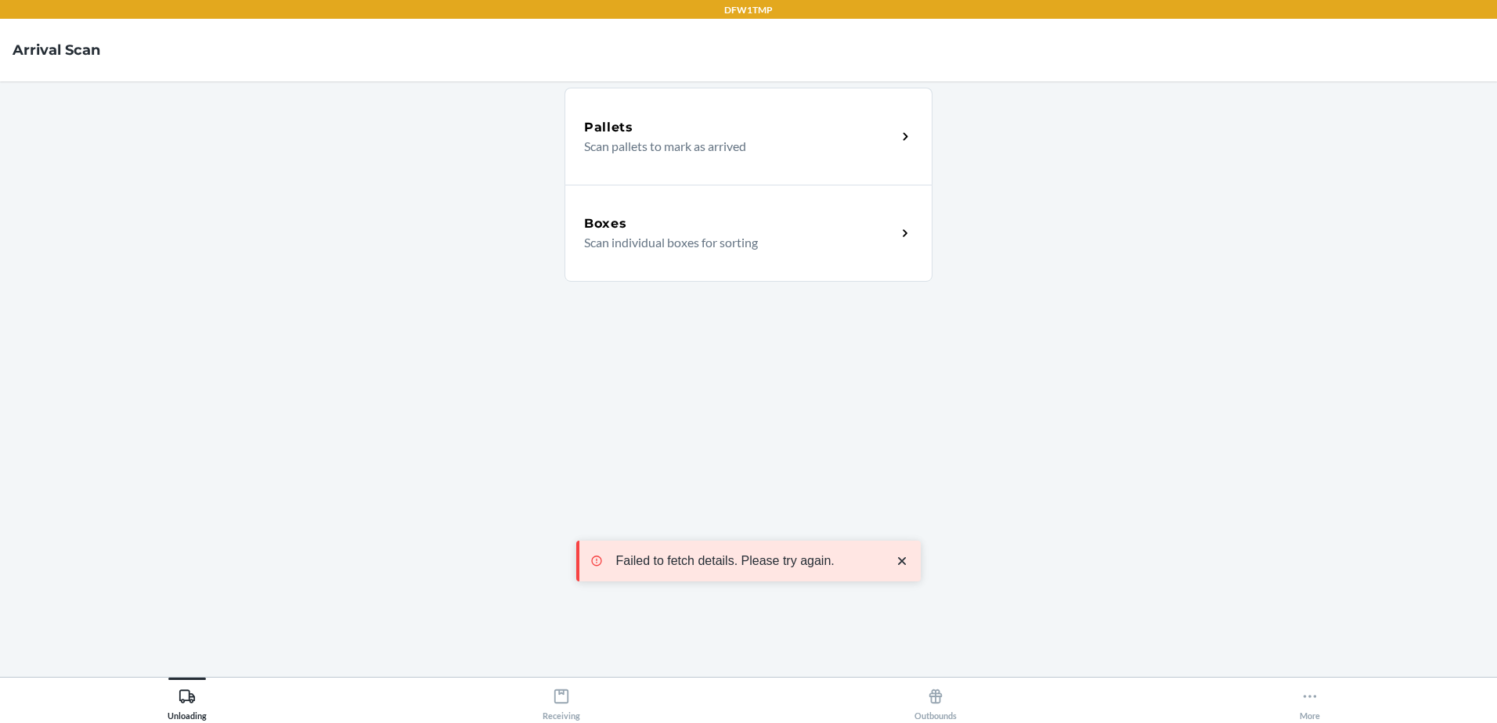
click at [878, 239] on p "Scan individual boxes for sorting" at bounding box center [734, 242] width 300 height 19
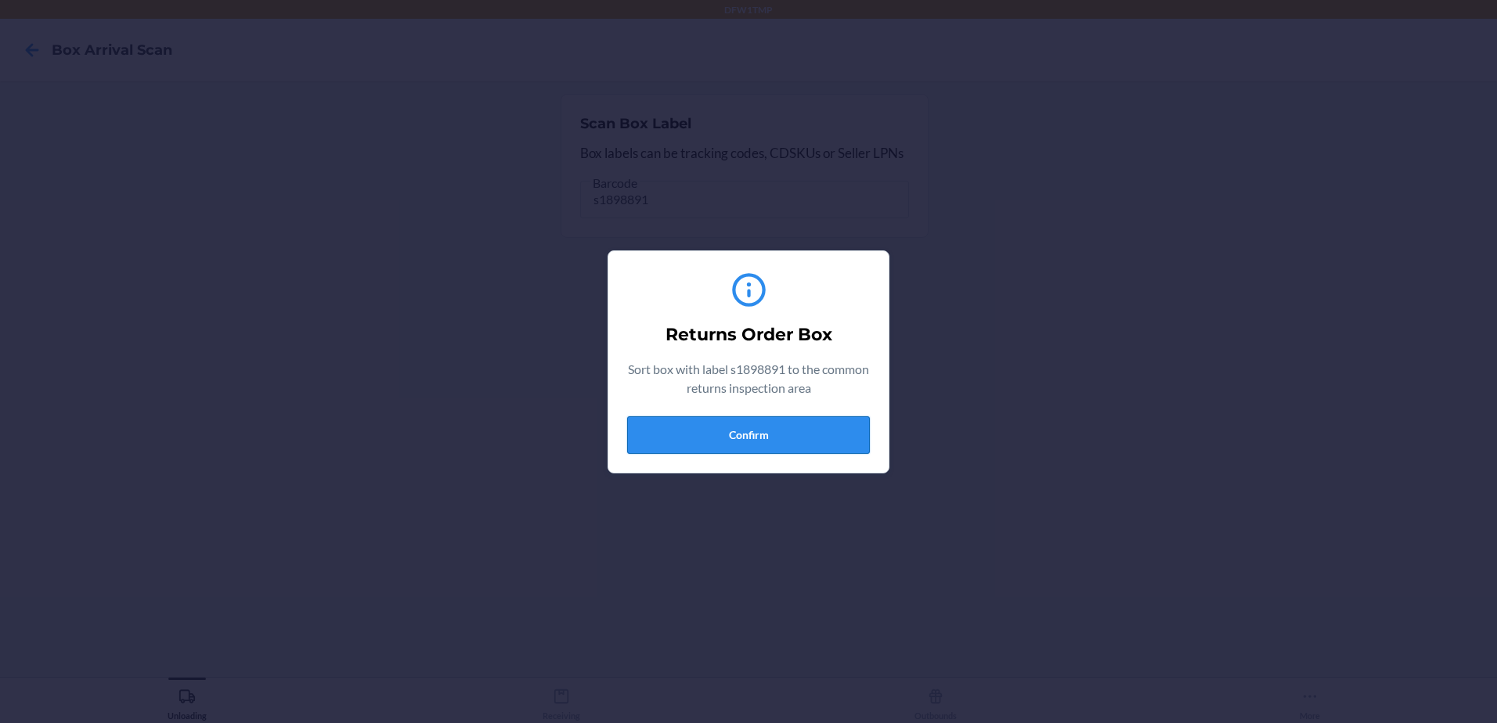
click at [726, 445] on button "Confirm" at bounding box center [748, 435] width 243 height 38
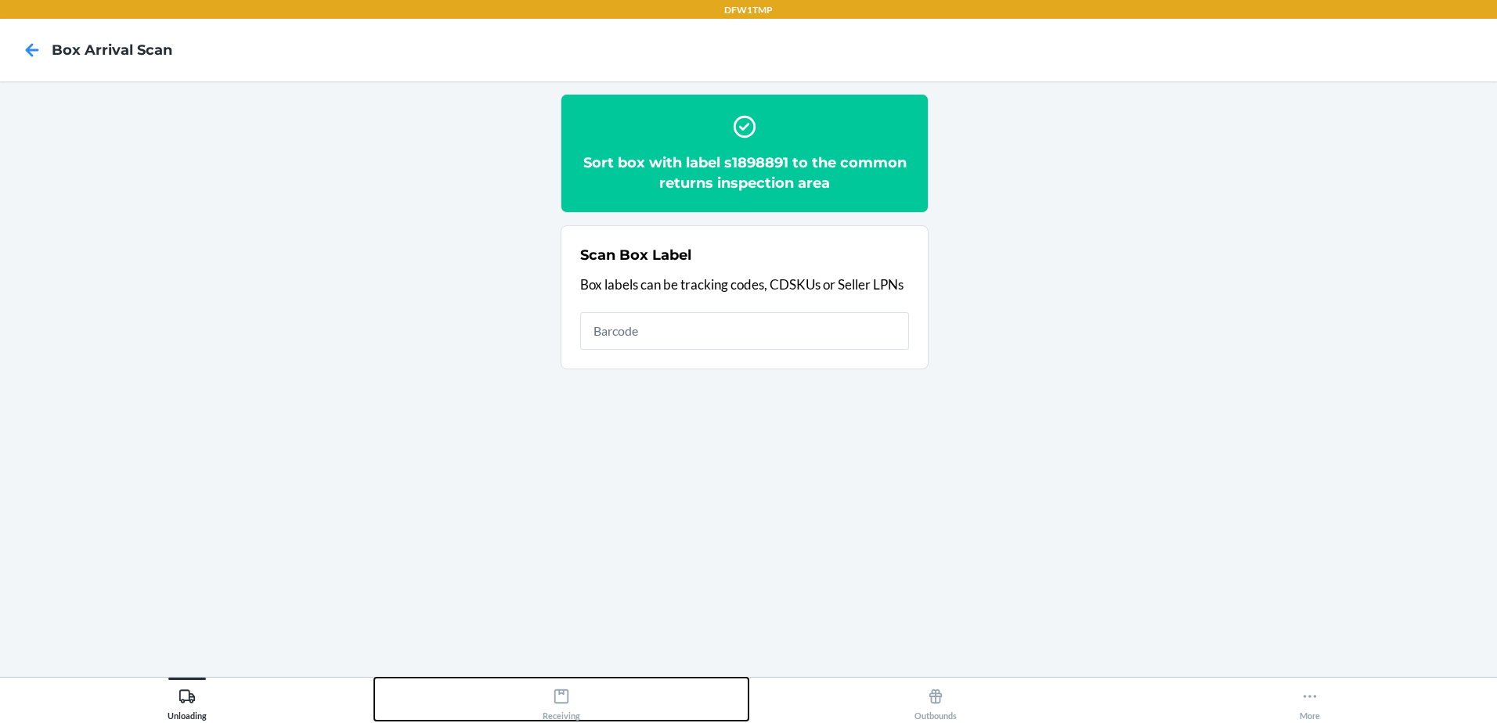
click at [553, 715] on div "Receiving" at bounding box center [562, 701] width 38 height 39
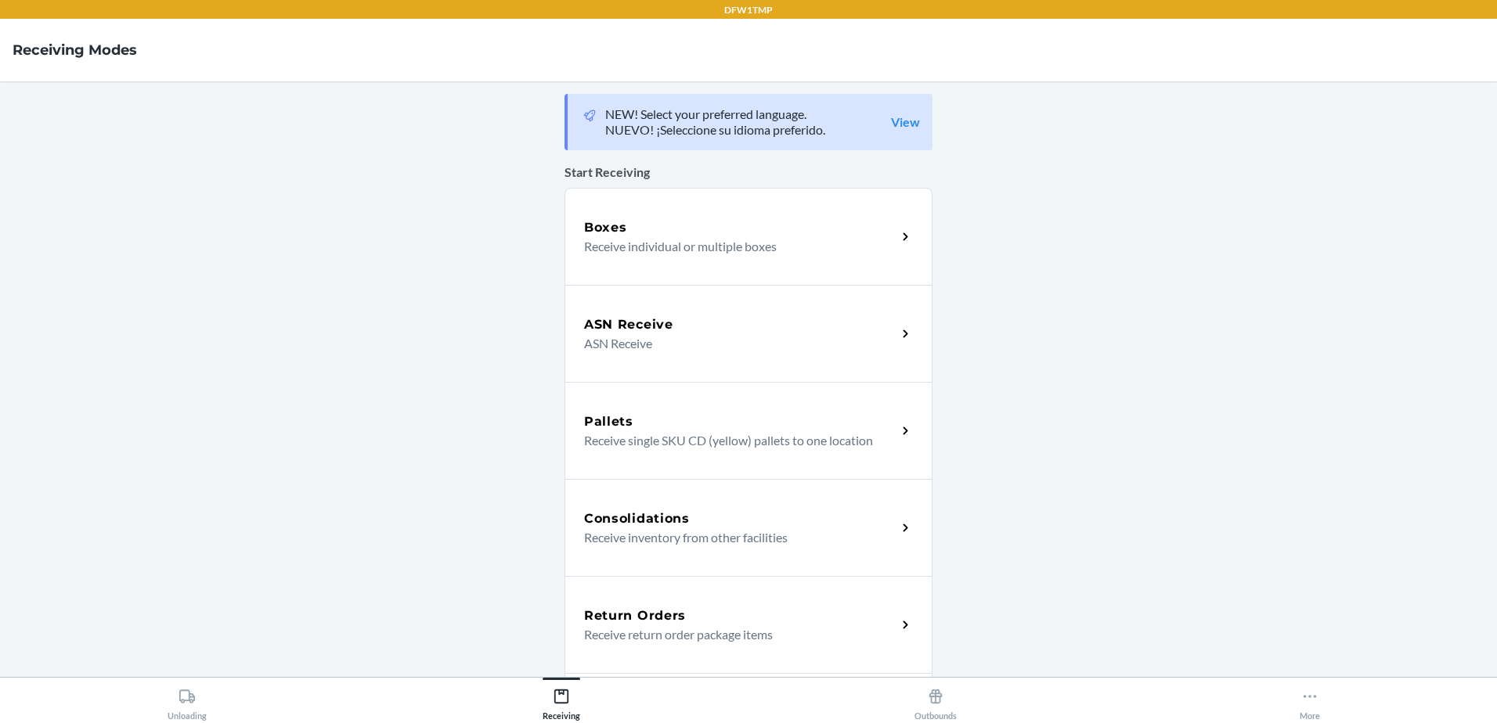
click at [613, 645] on div "Return Orders Receive return order package items" at bounding box center [748, 624] width 368 height 97
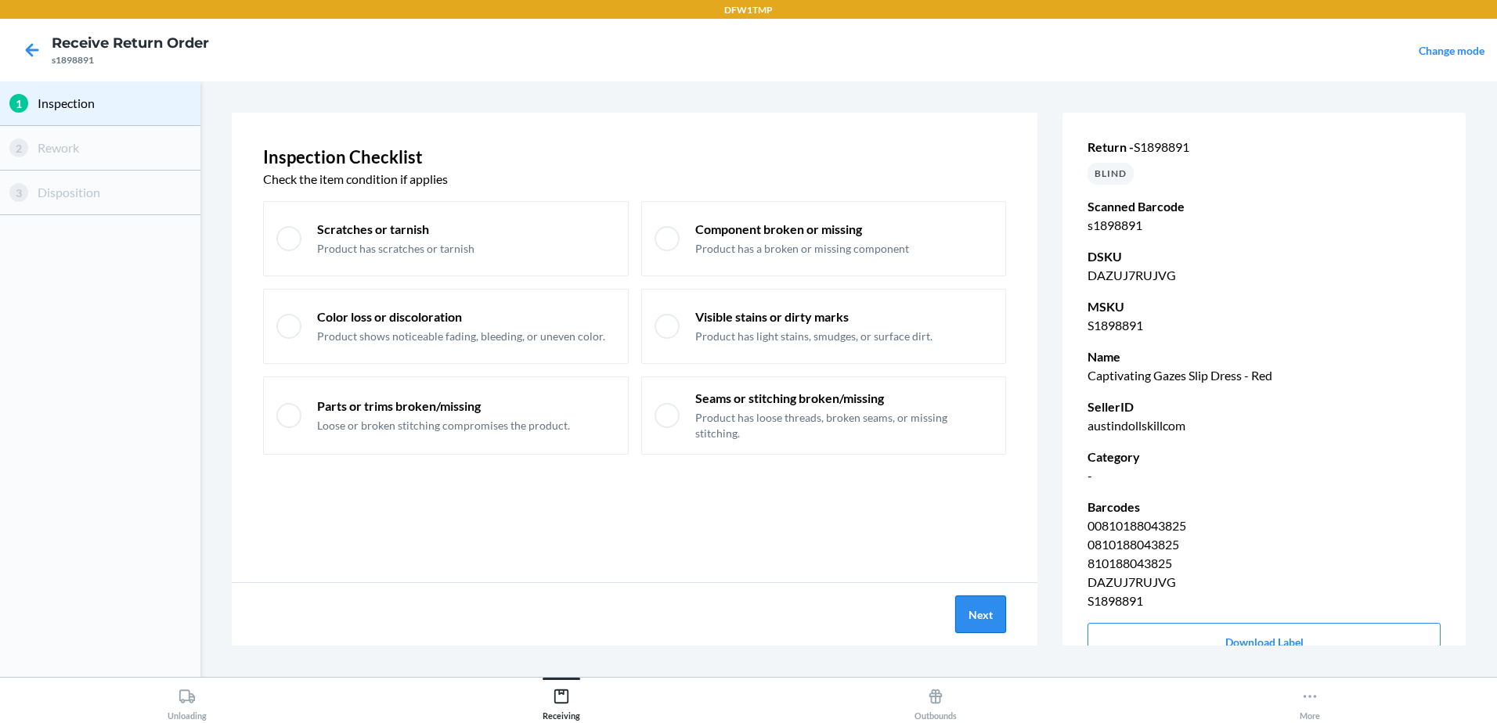
click at [986, 615] on button "Next" at bounding box center [980, 615] width 51 height 38
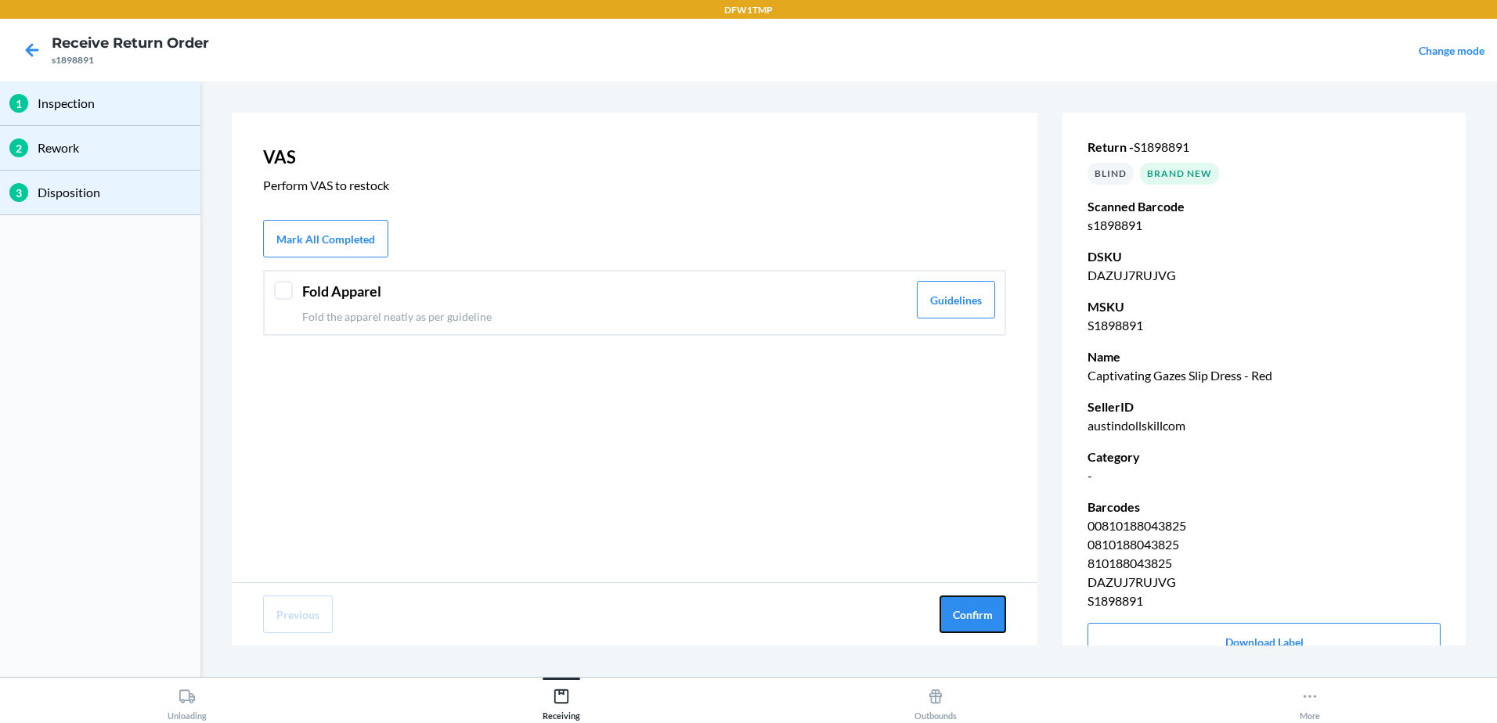
click at [986, 615] on button "Confirm" at bounding box center [972, 615] width 67 height 38
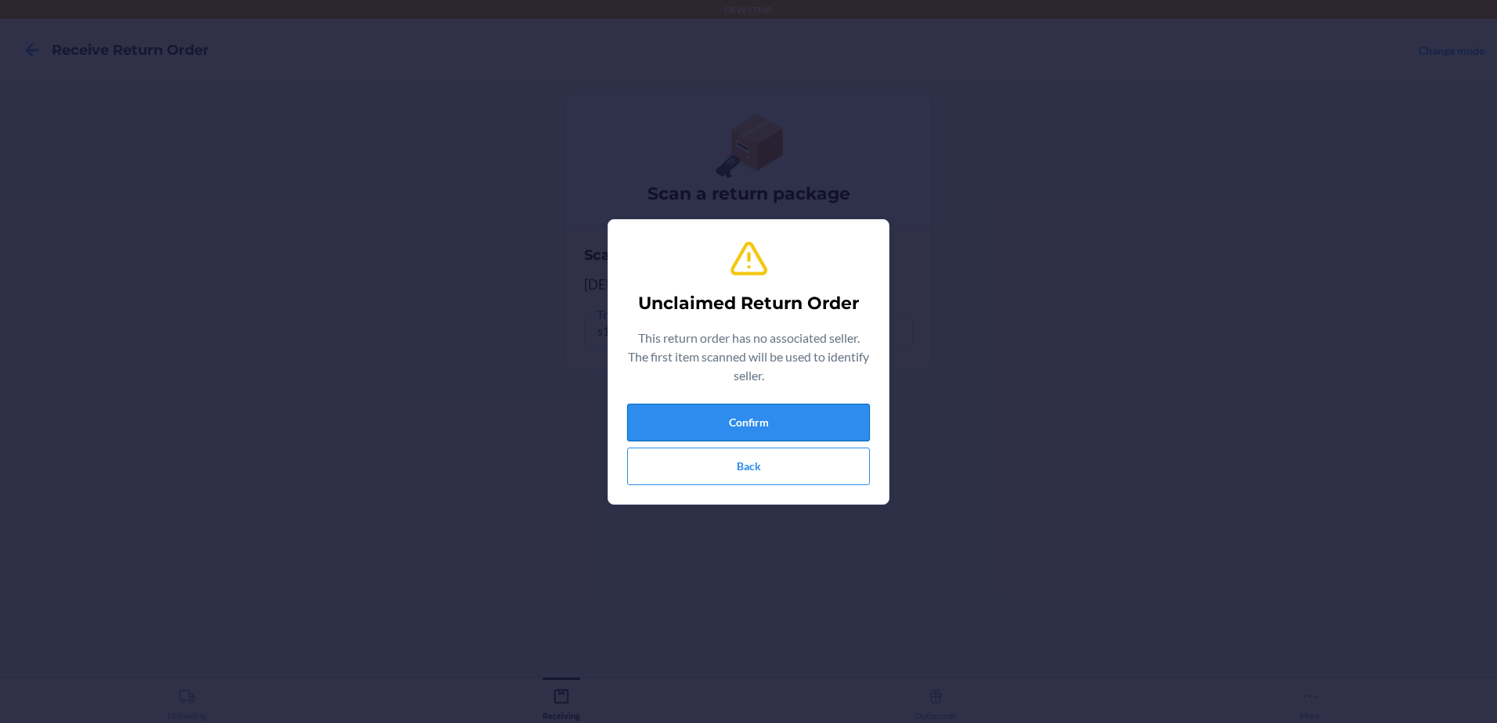
click at [842, 422] on button "Confirm" at bounding box center [748, 423] width 243 height 38
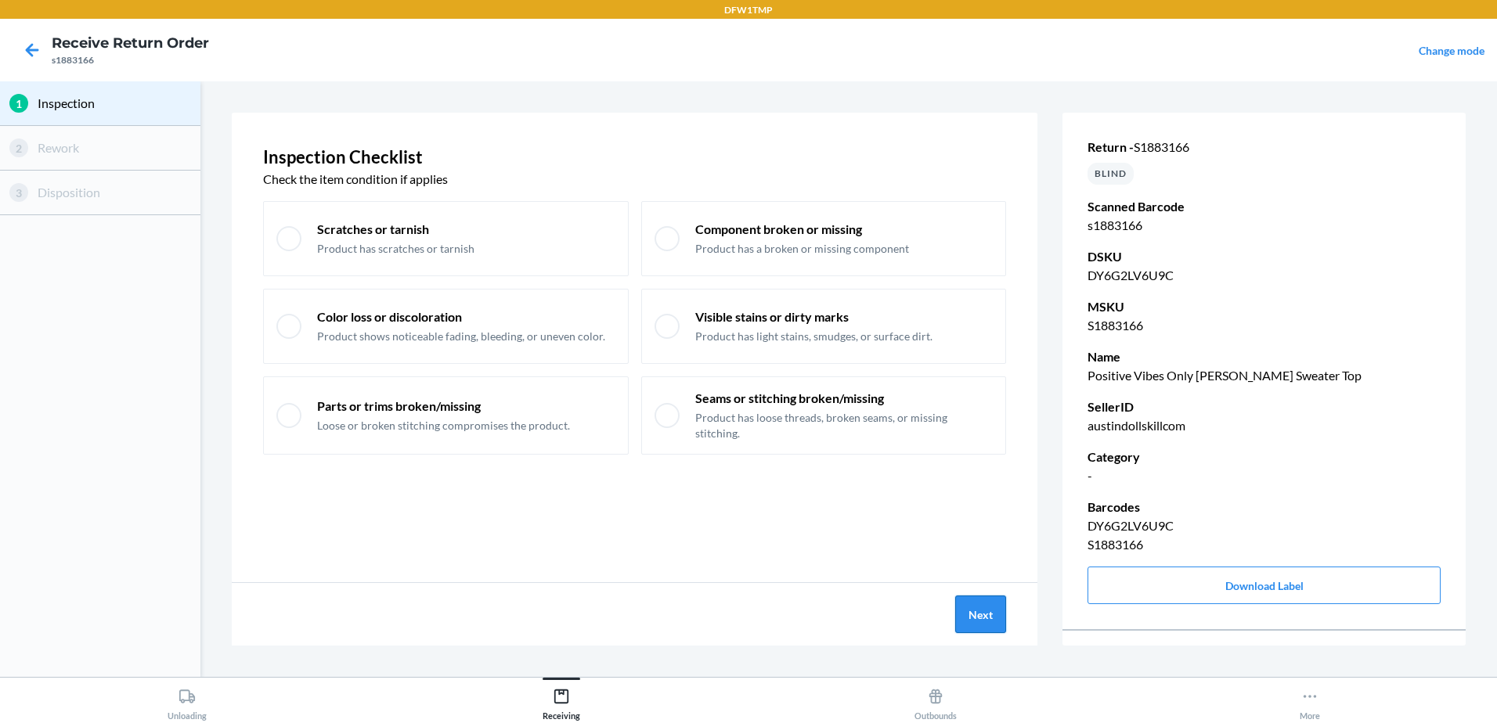
click at [993, 607] on button "Next" at bounding box center [980, 615] width 51 height 38
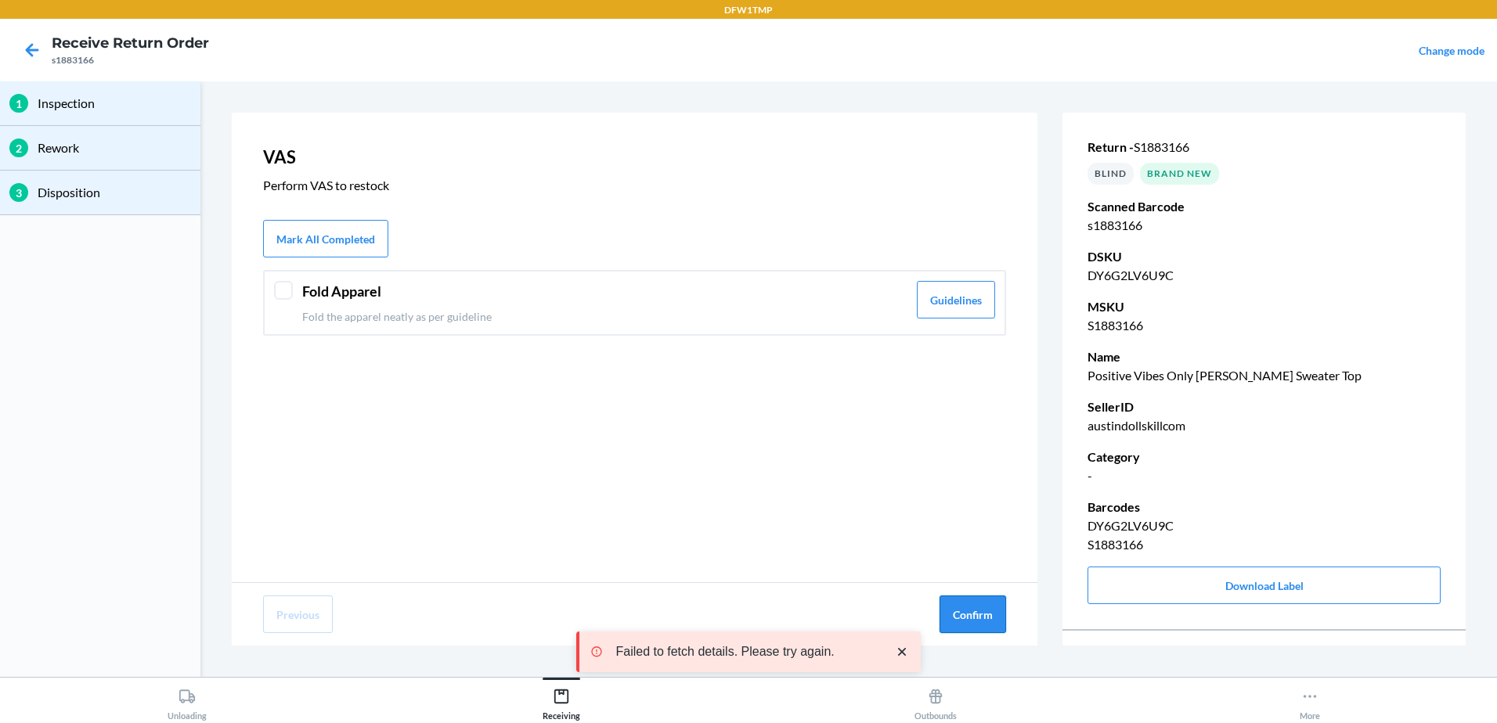
click at [990, 609] on button "Confirm" at bounding box center [972, 615] width 67 height 38
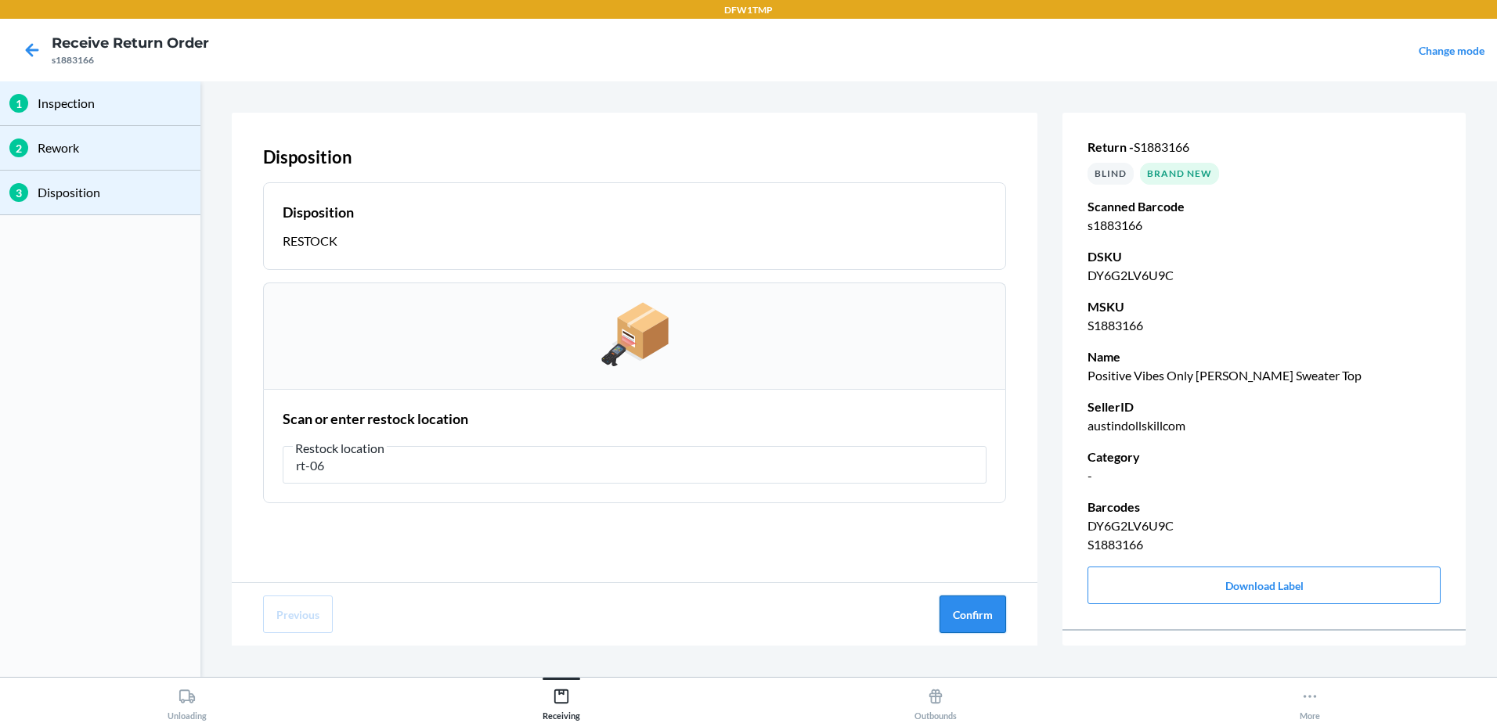
click at [980, 608] on button "Confirm" at bounding box center [972, 615] width 67 height 38
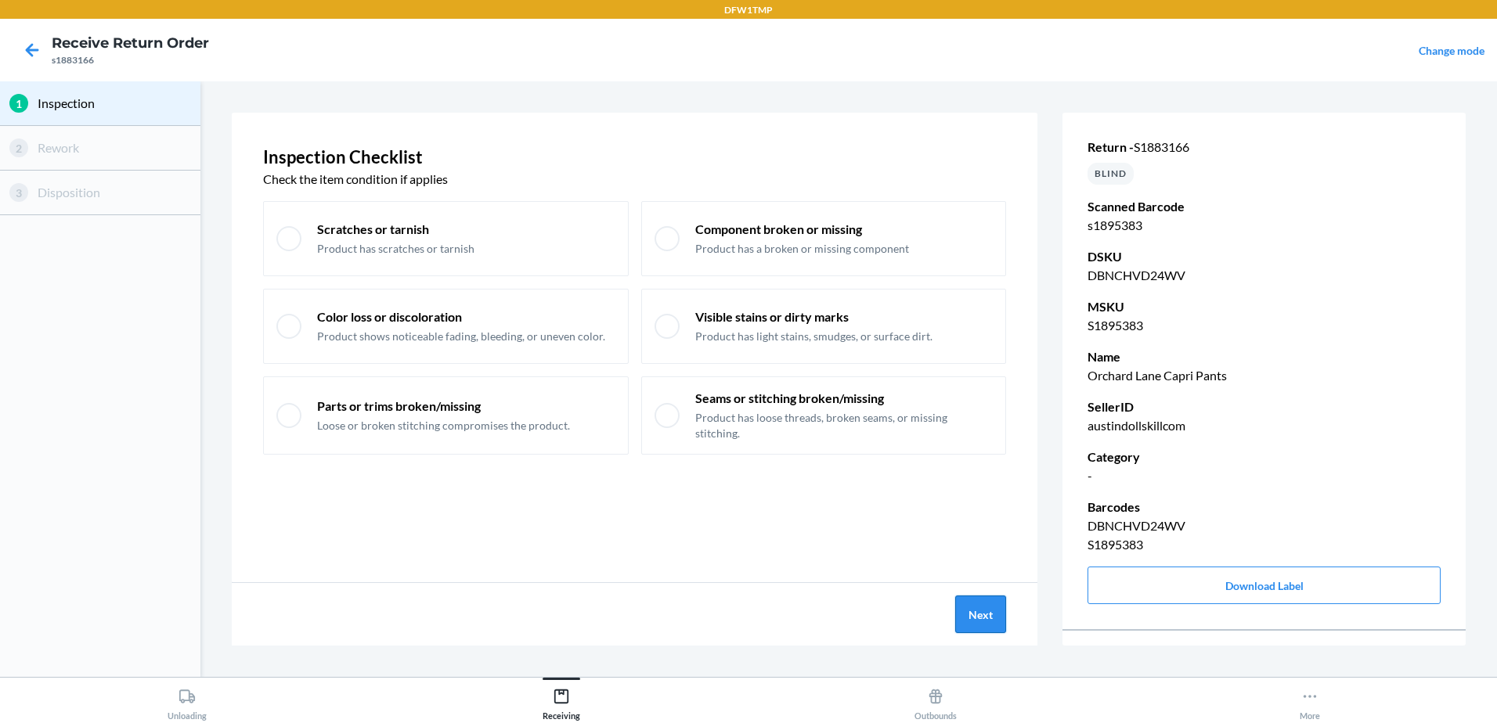
click at [990, 609] on button "Next" at bounding box center [980, 615] width 51 height 38
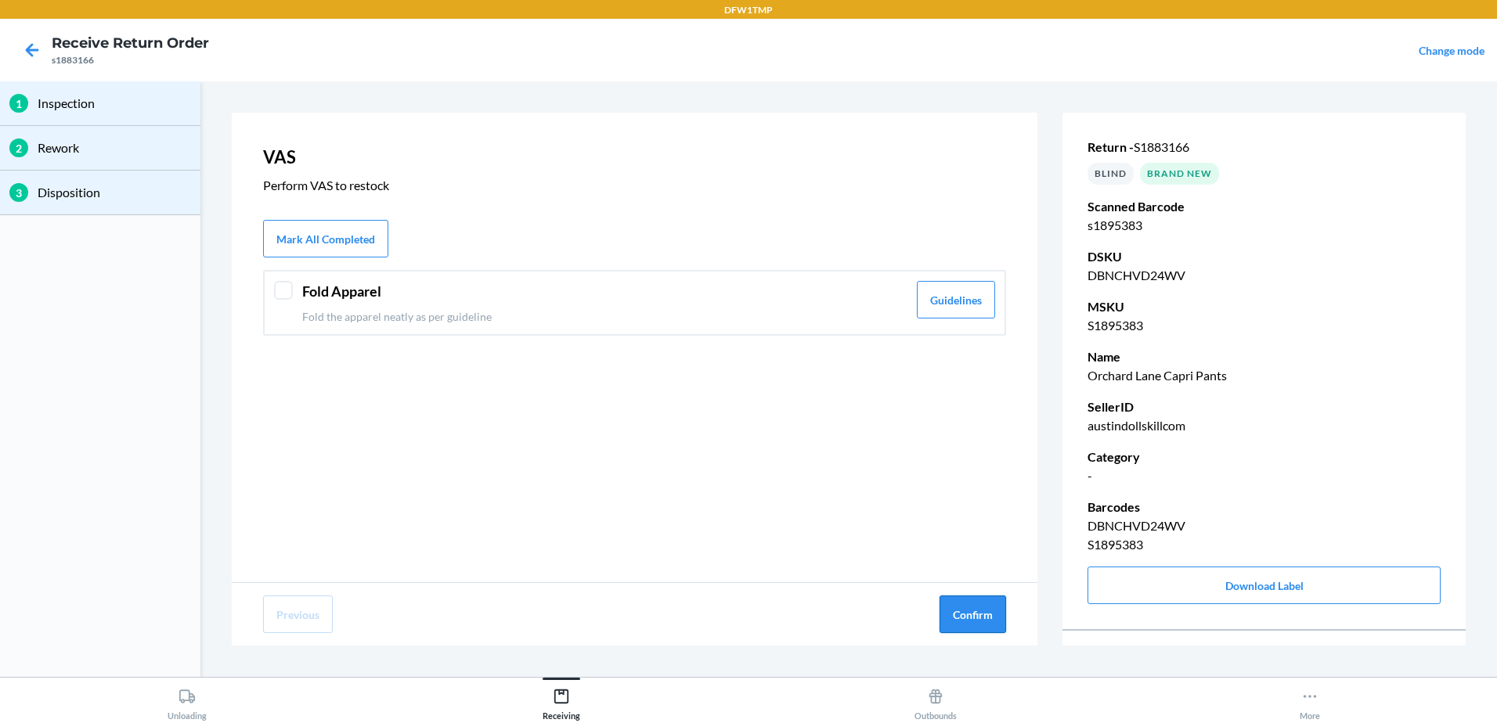
click at [993, 611] on button "Confirm" at bounding box center [972, 615] width 67 height 38
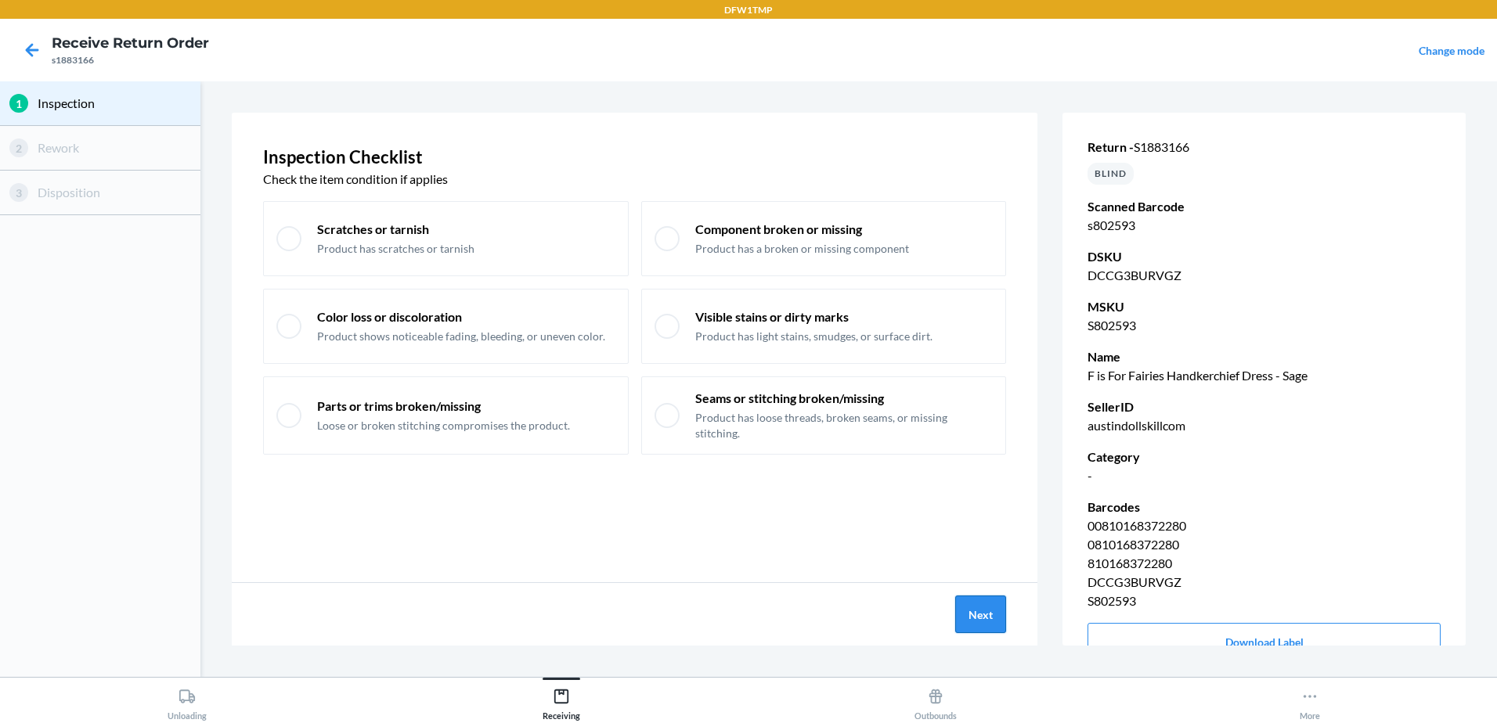
click at [979, 604] on button "Next" at bounding box center [980, 615] width 51 height 38
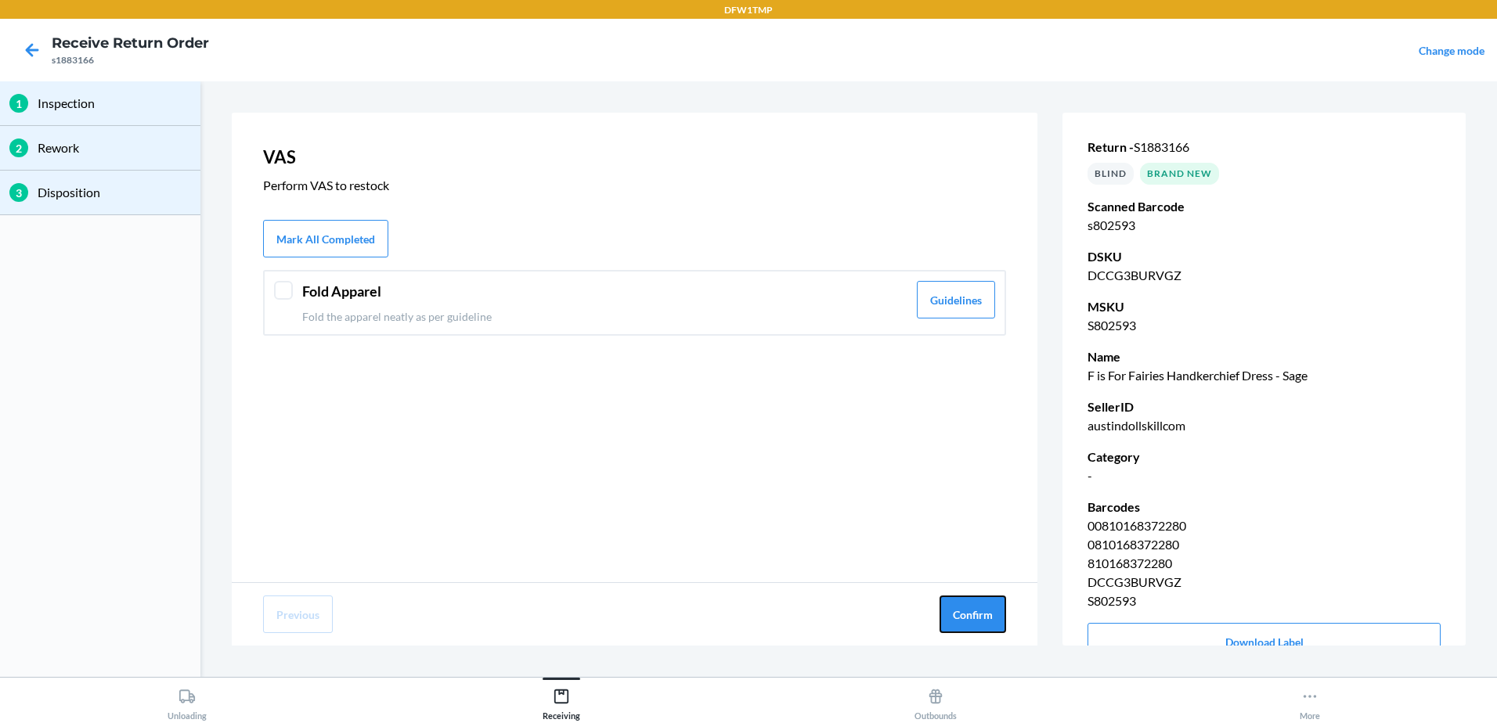
click at [979, 604] on button "Confirm" at bounding box center [972, 615] width 67 height 38
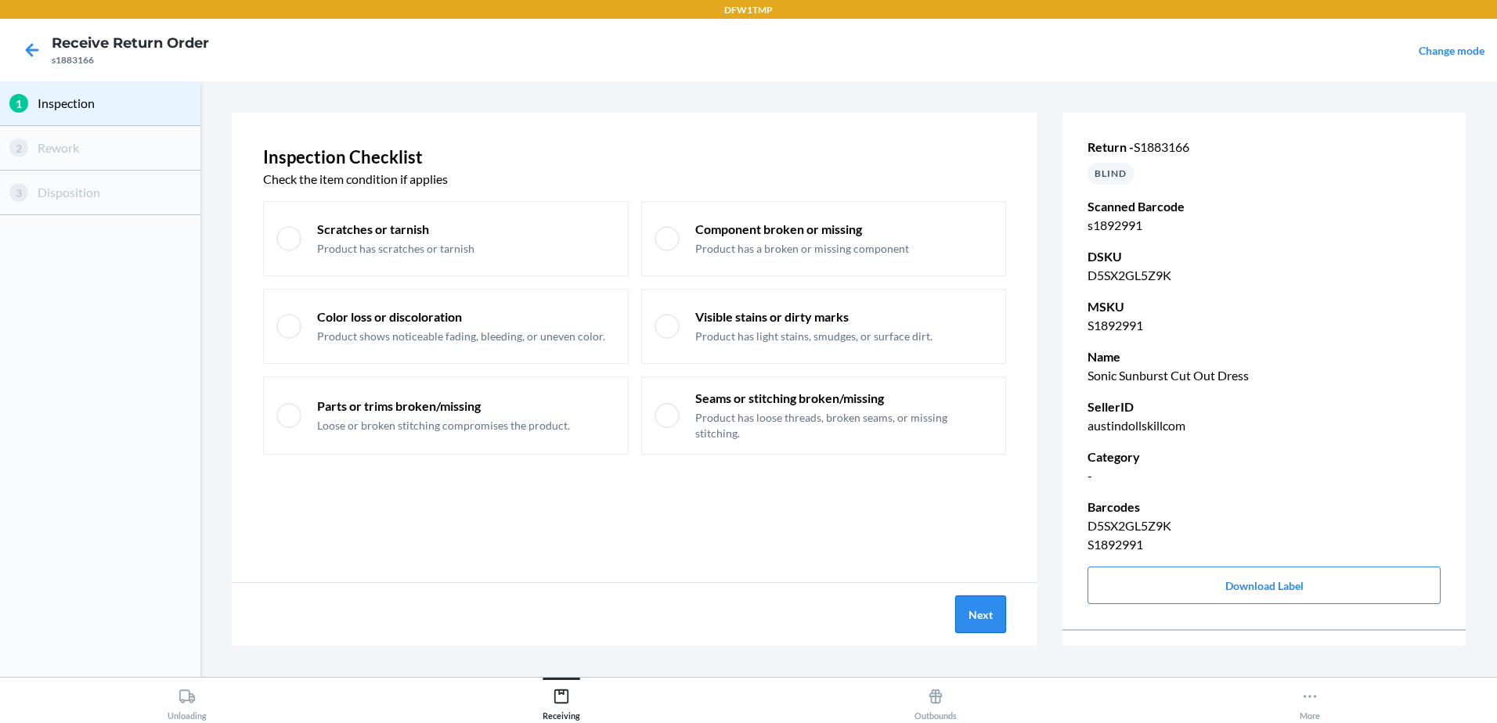
click at [971, 618] on button "Next" at bounding box center [980, 615] width 51 height 38
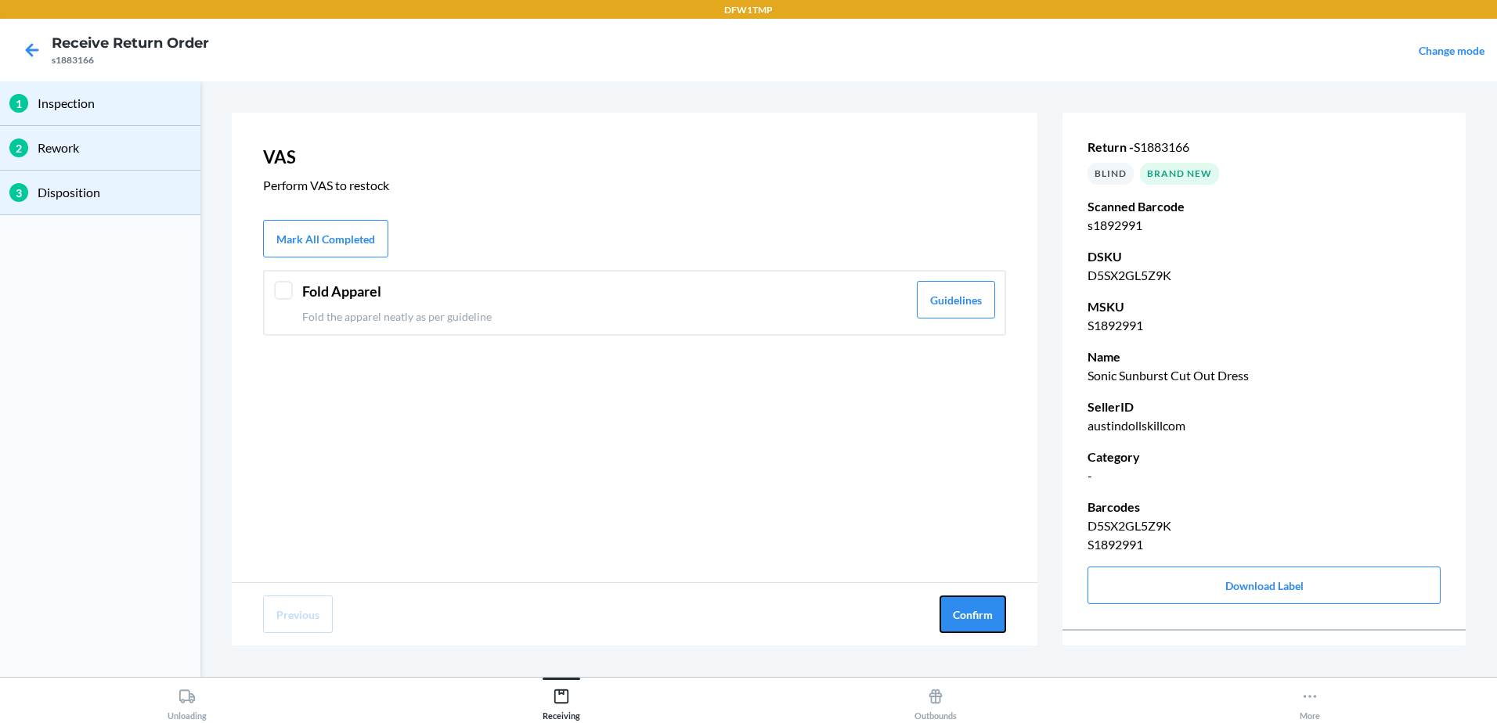
click at [971, 618] on button "Confirm" at bounding box center [972, 615] width 67 height 38
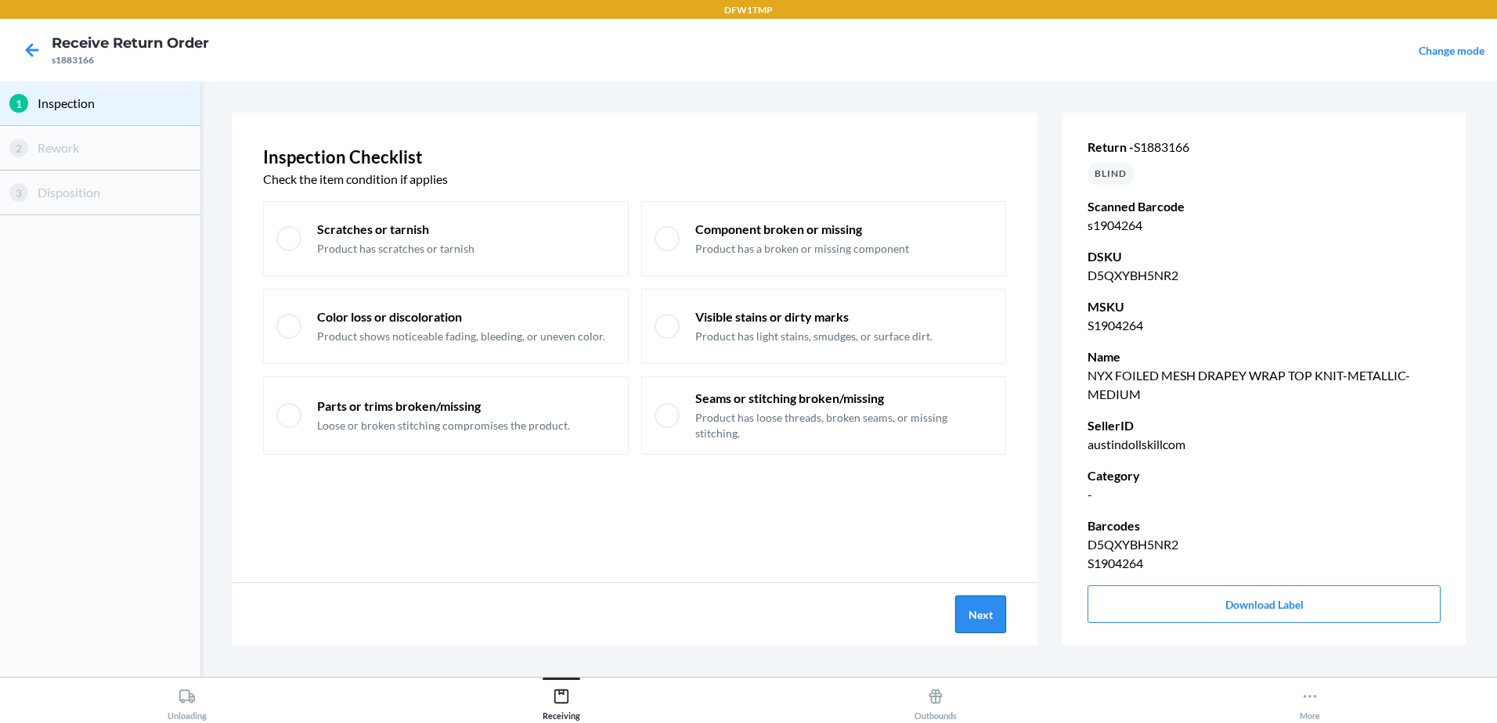
click at [983, 619] on button "Next" at bounding box center [980, 615] width 51 height 38
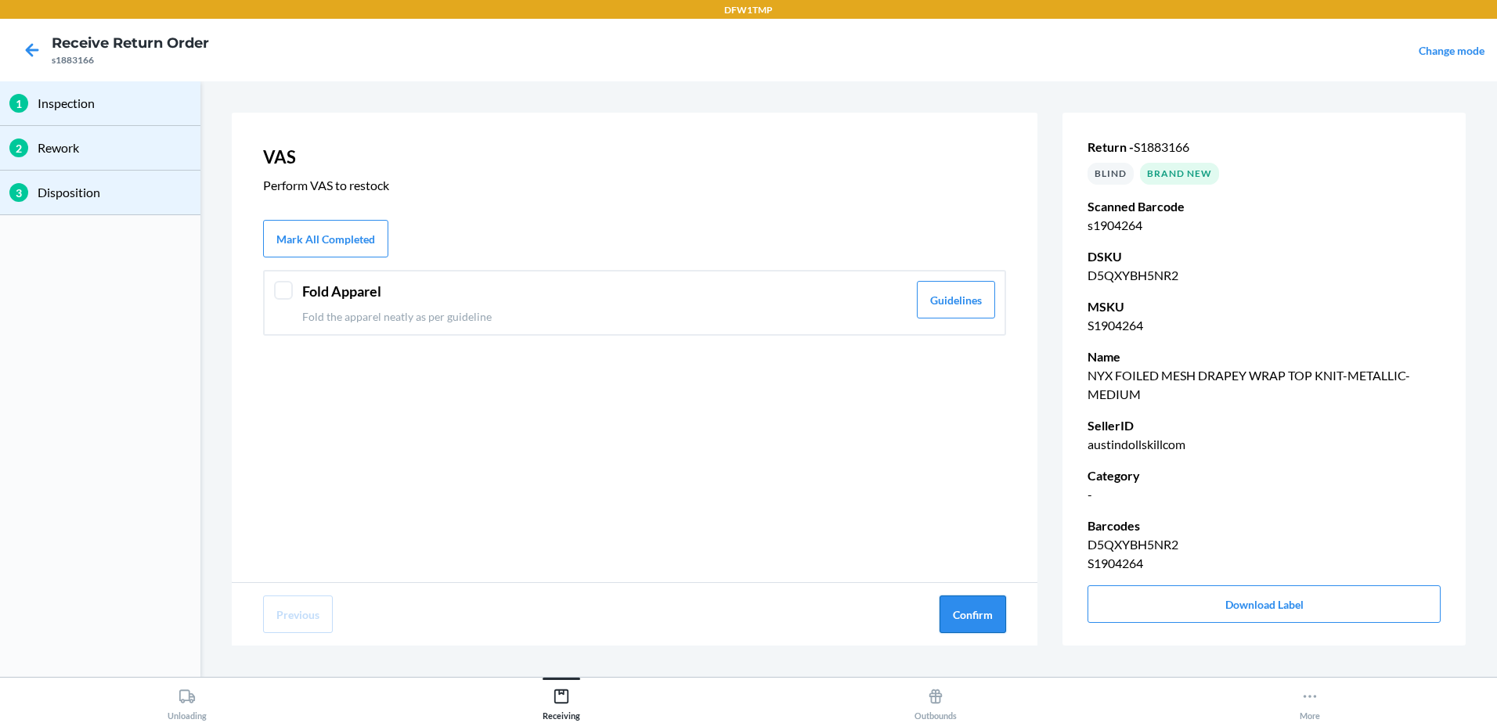
click at [984, 621] on button "Confirm" at bounding box center [972, 615] width 67 height 38
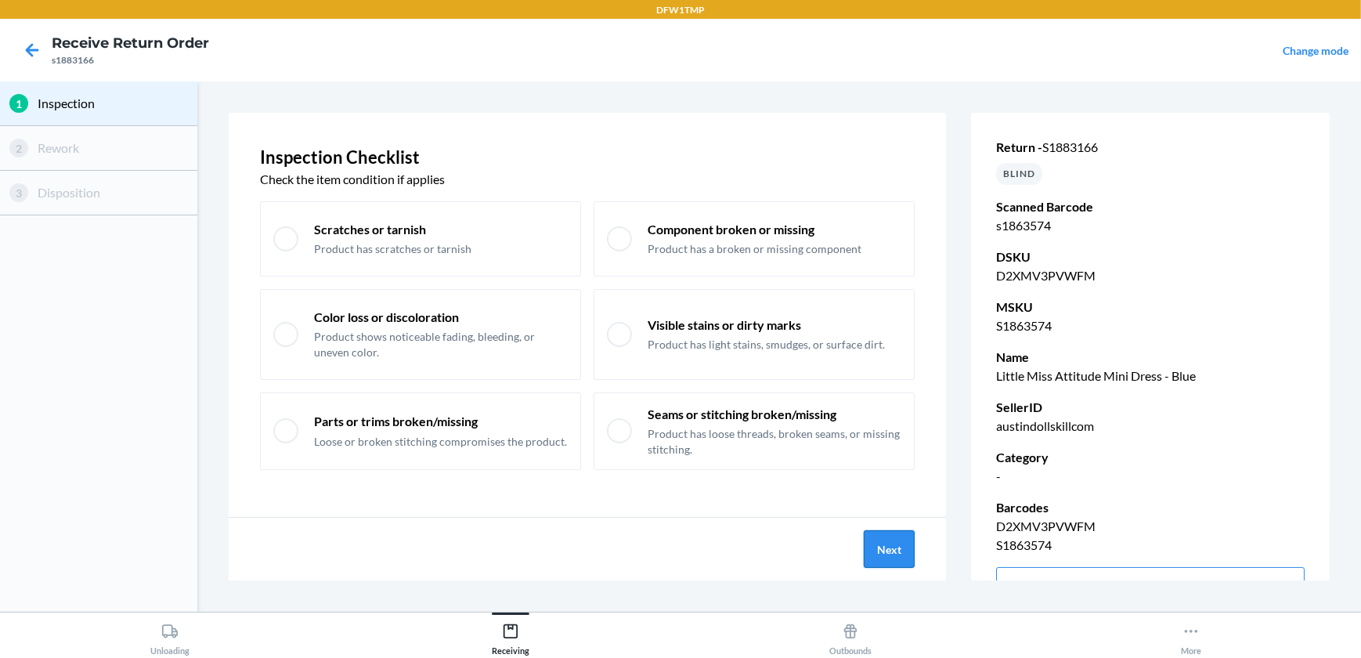
click at [892, 562] on button "Next" at bounding box center [888, 549] width 51 height 38
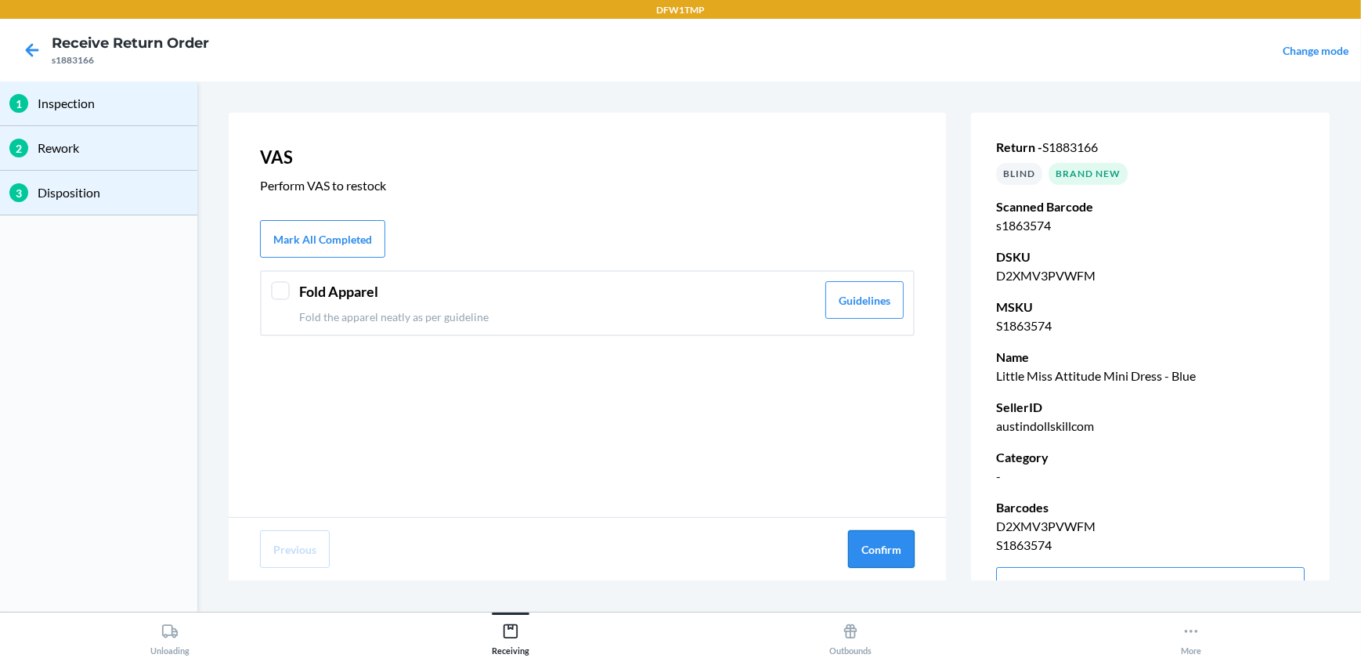
click at [892, 561] on button "Confirm" at bounding box center [881, 549] width 67 height 38
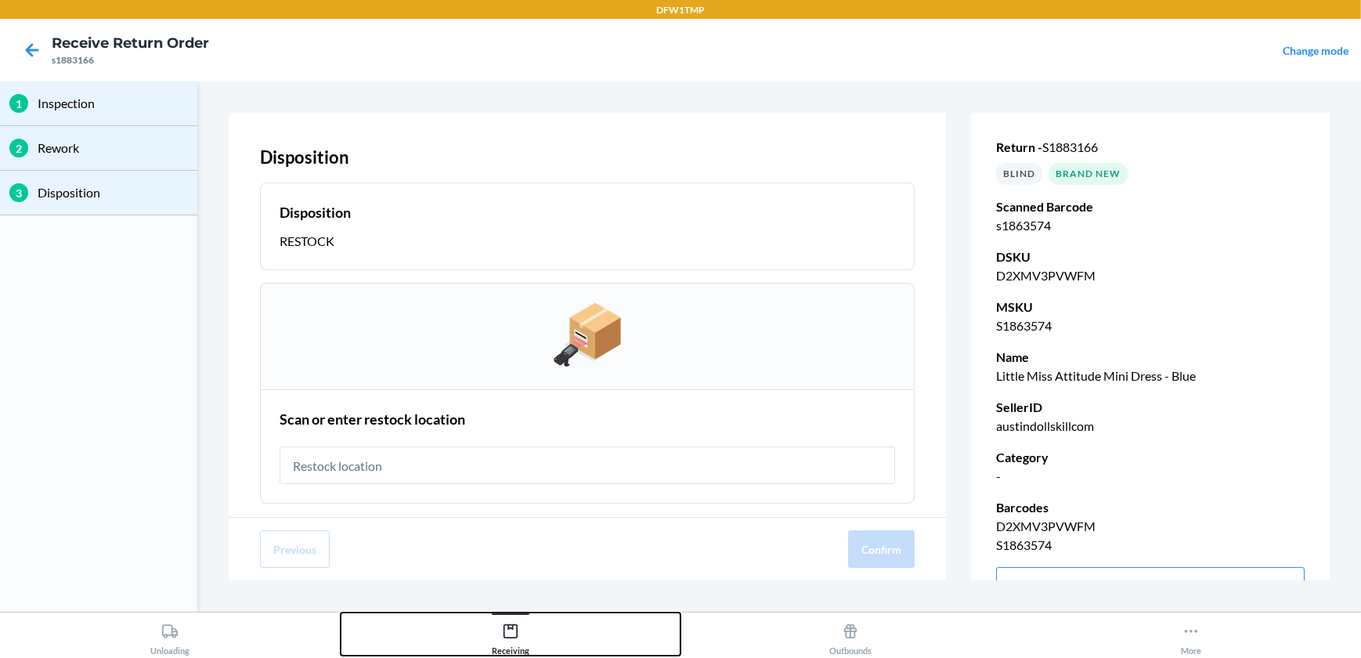
click at [506, 636] on icon at bounding box center [510, 630] width 17 height 17
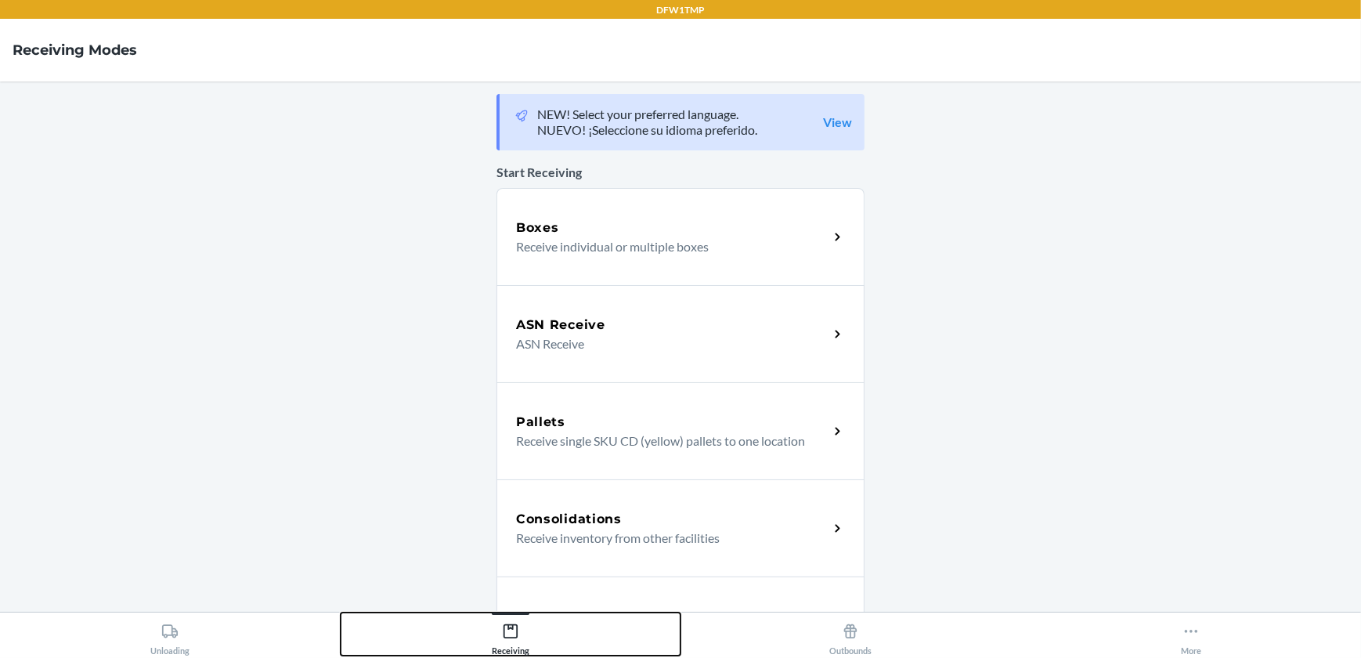
click at [518, 641] on div "Receiving" at bounding box center [511, 635] width 38 height 39
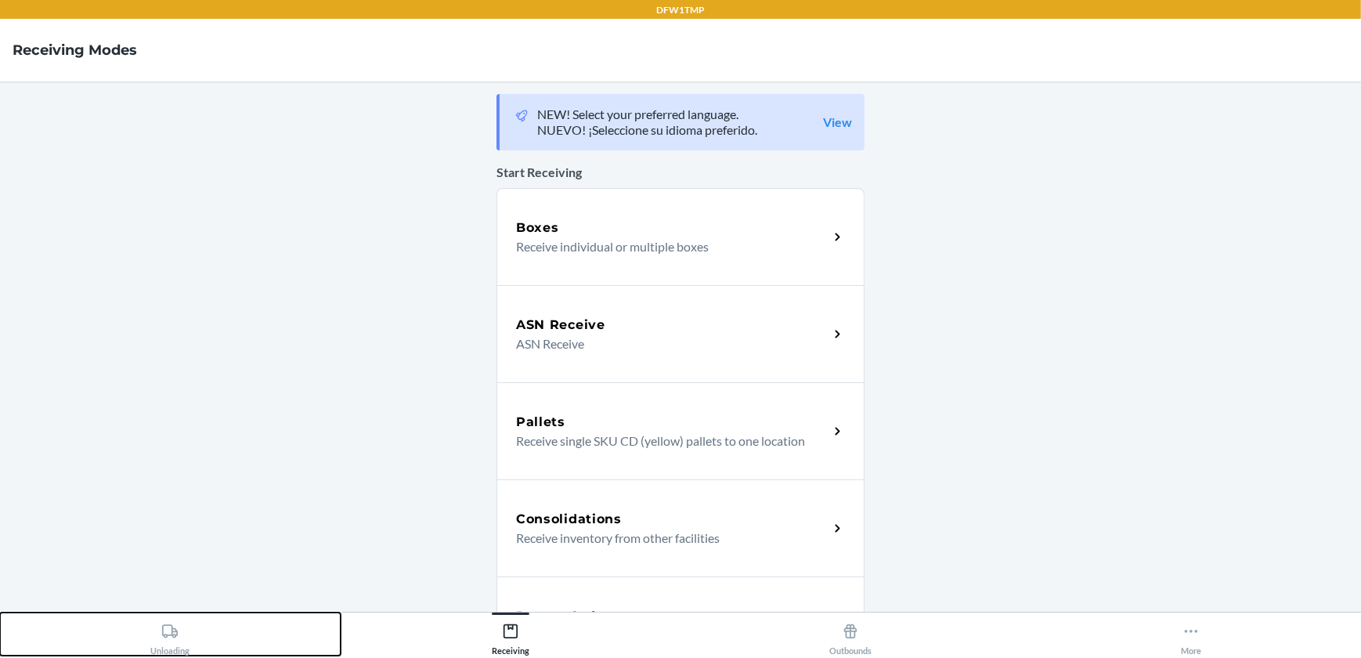
click at [167, 647] on div "Unloading" at bounding box center [169, 635] width 39 height 39
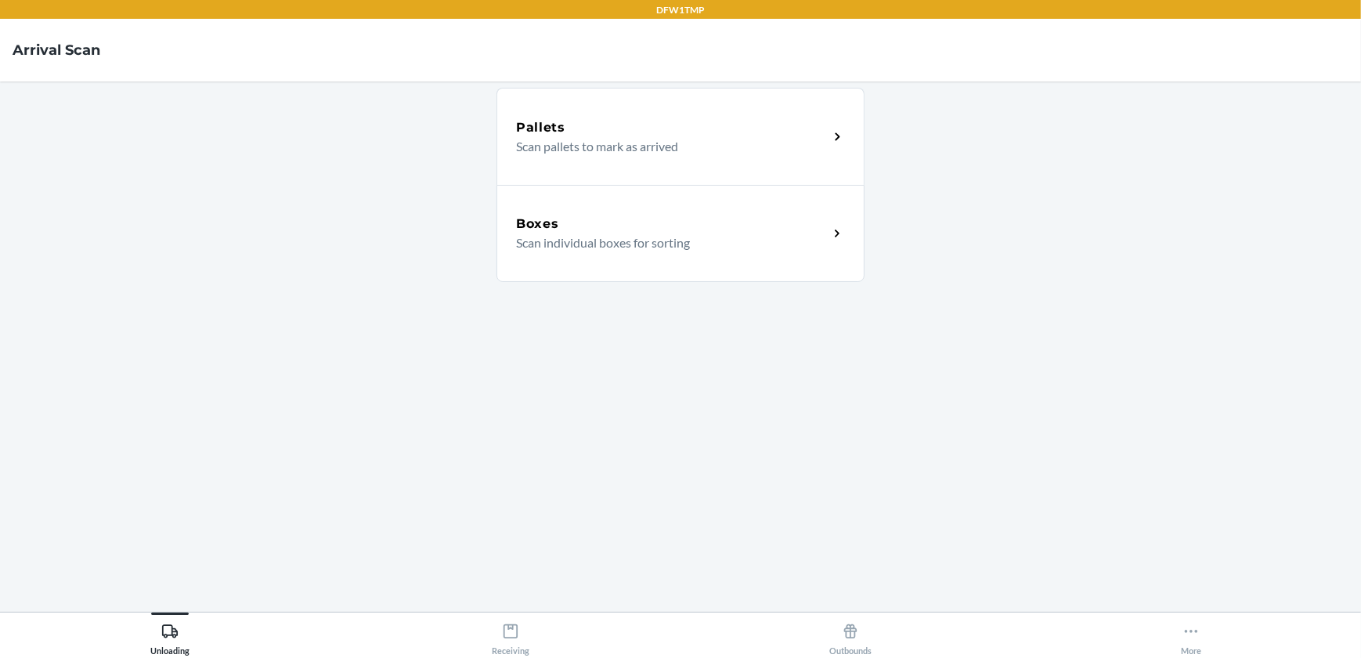
click at [820, 270] on div "Boxes Scan individual boxes for sorting" at bounding box center [680, 233] width 368 height 97
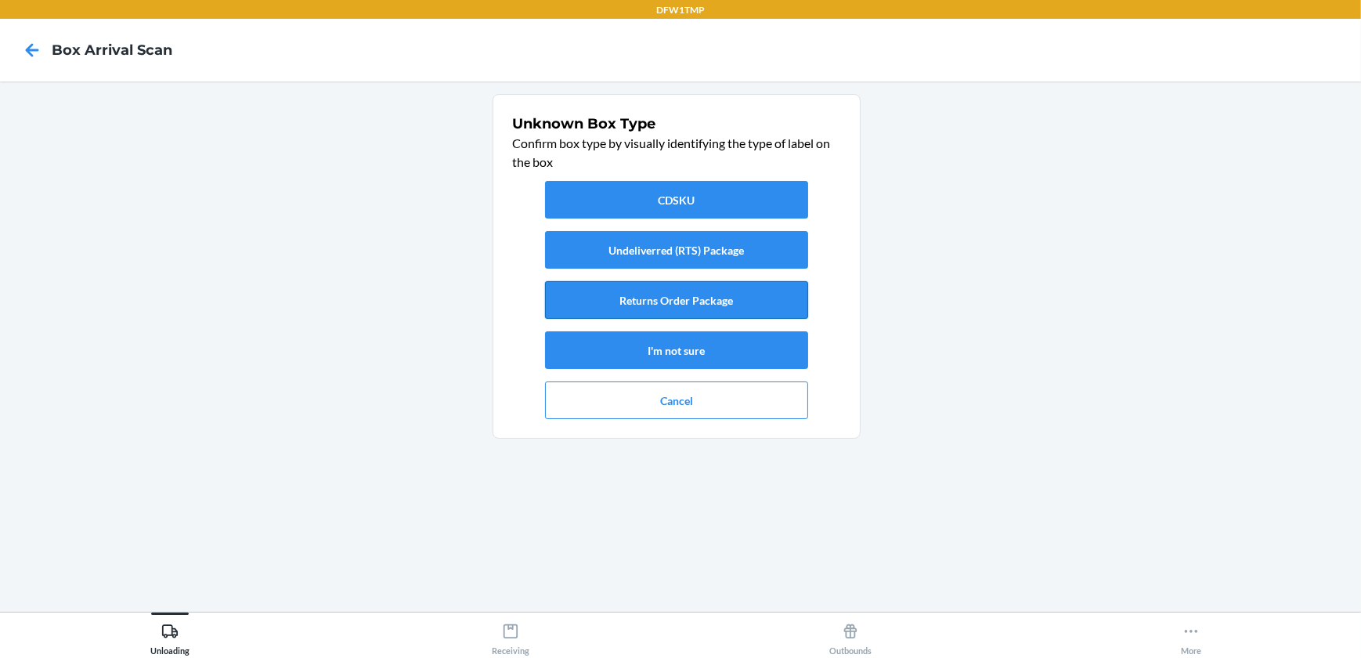
click at [680, 297] on button "Returns Order Package" at bounding box center [676, 300] width 263 height 38
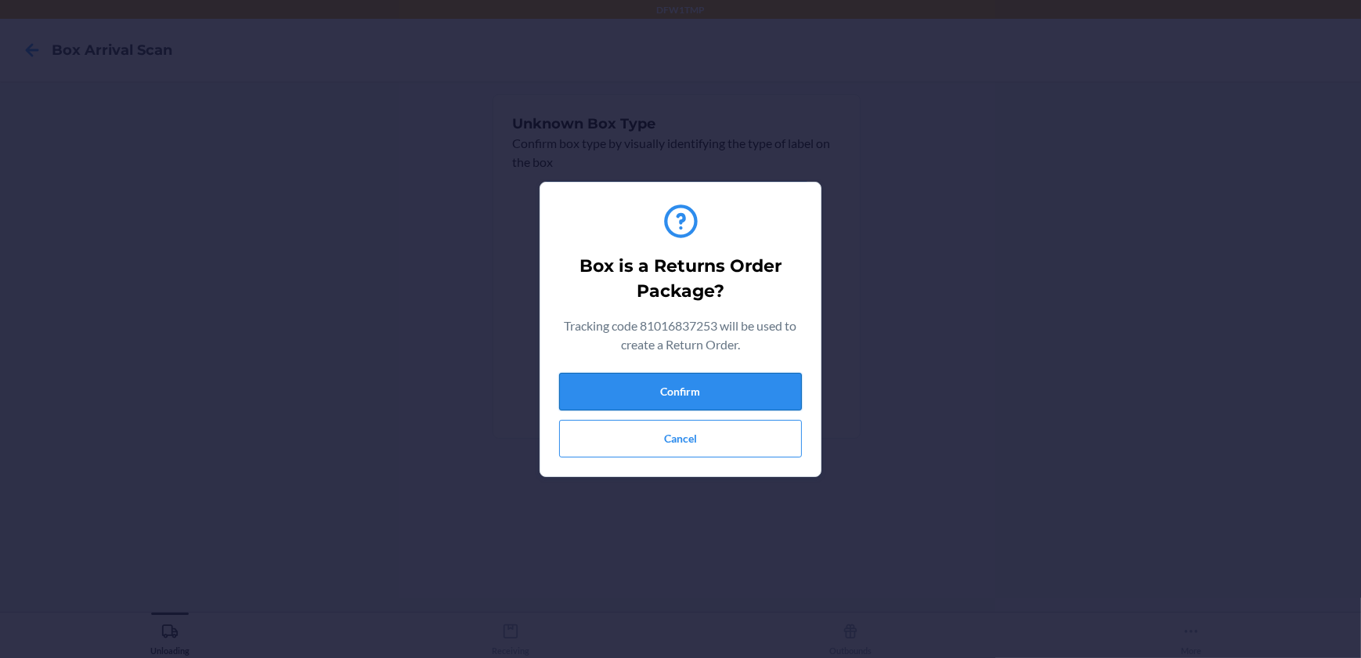
click at [725, 387] on button "Confirm" at bounding box center [680, 392] width 243 height 38
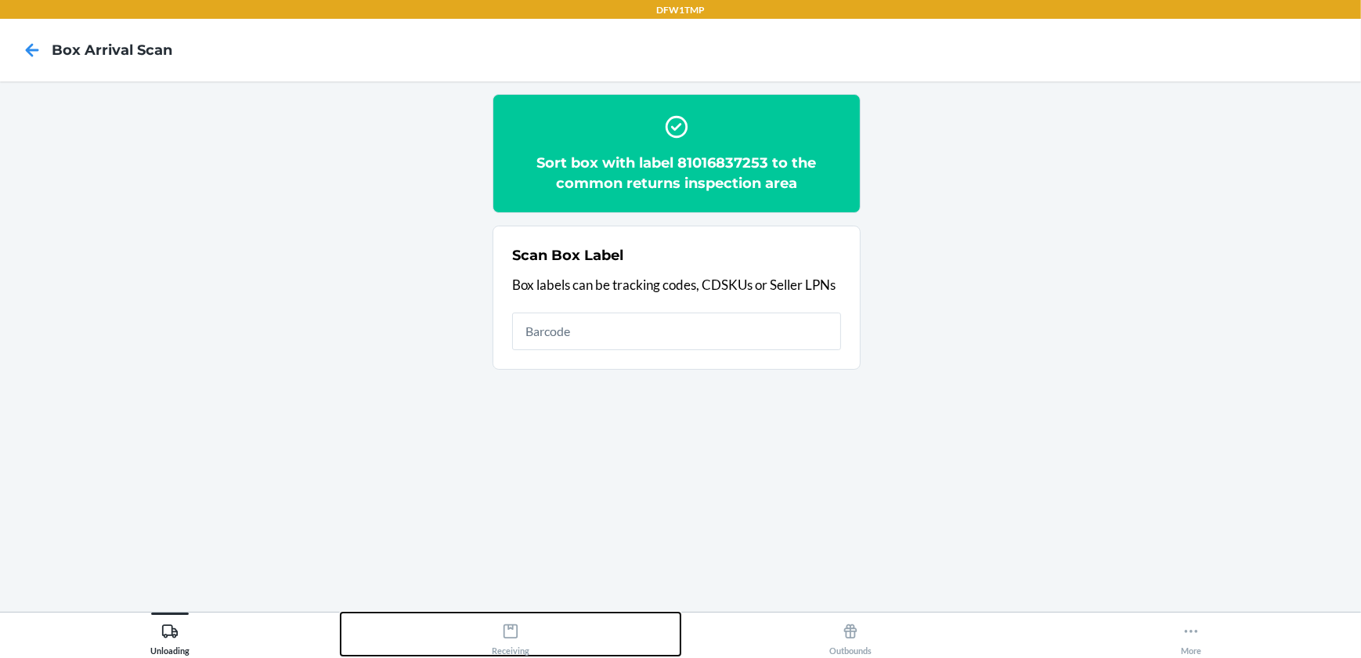
click at [510, 633] on icon at bounding box center [510, 630] width 17 height 17
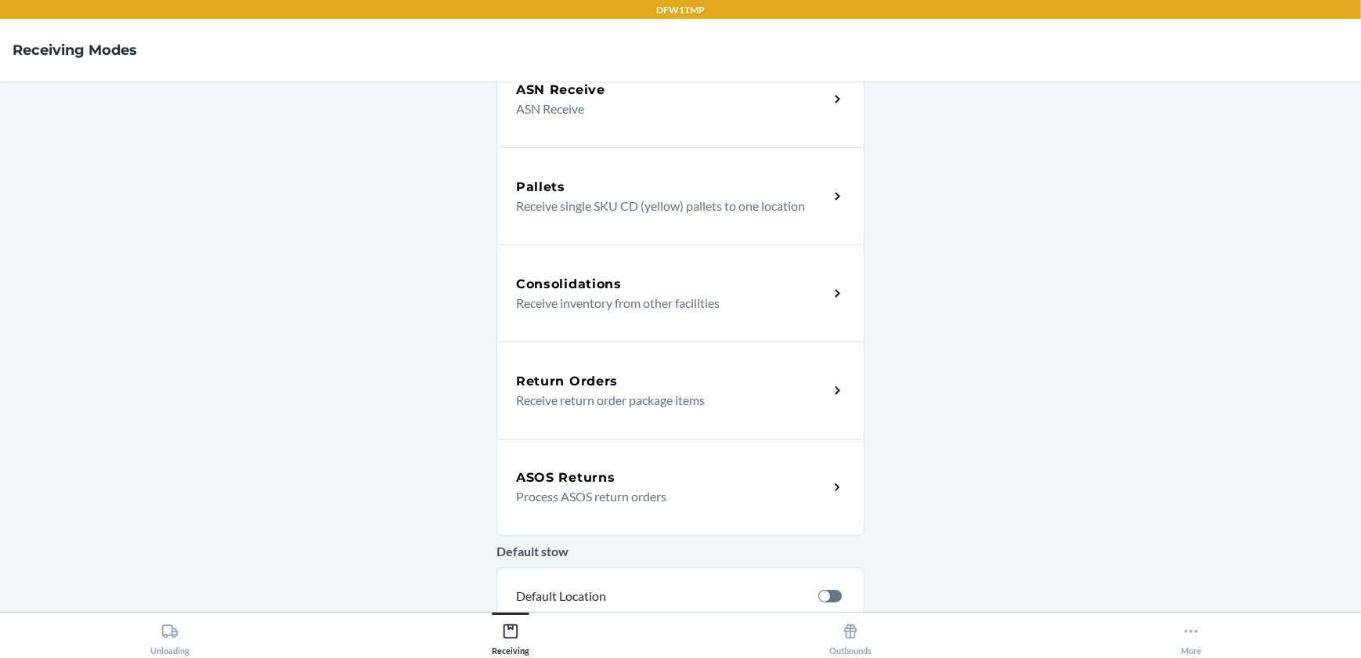
scroll to position [217, 0]
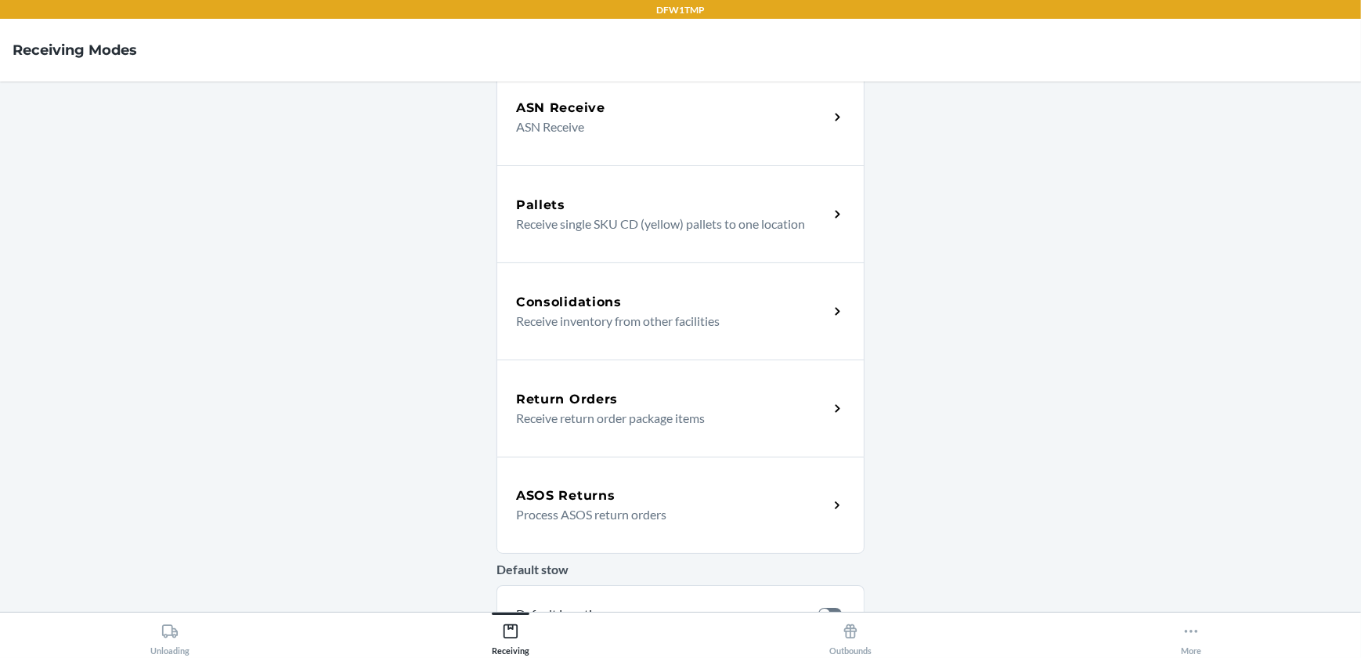
click at [522, 413] on p "Receive return order package items" at bounding box center [666, 418] width 300 height 19
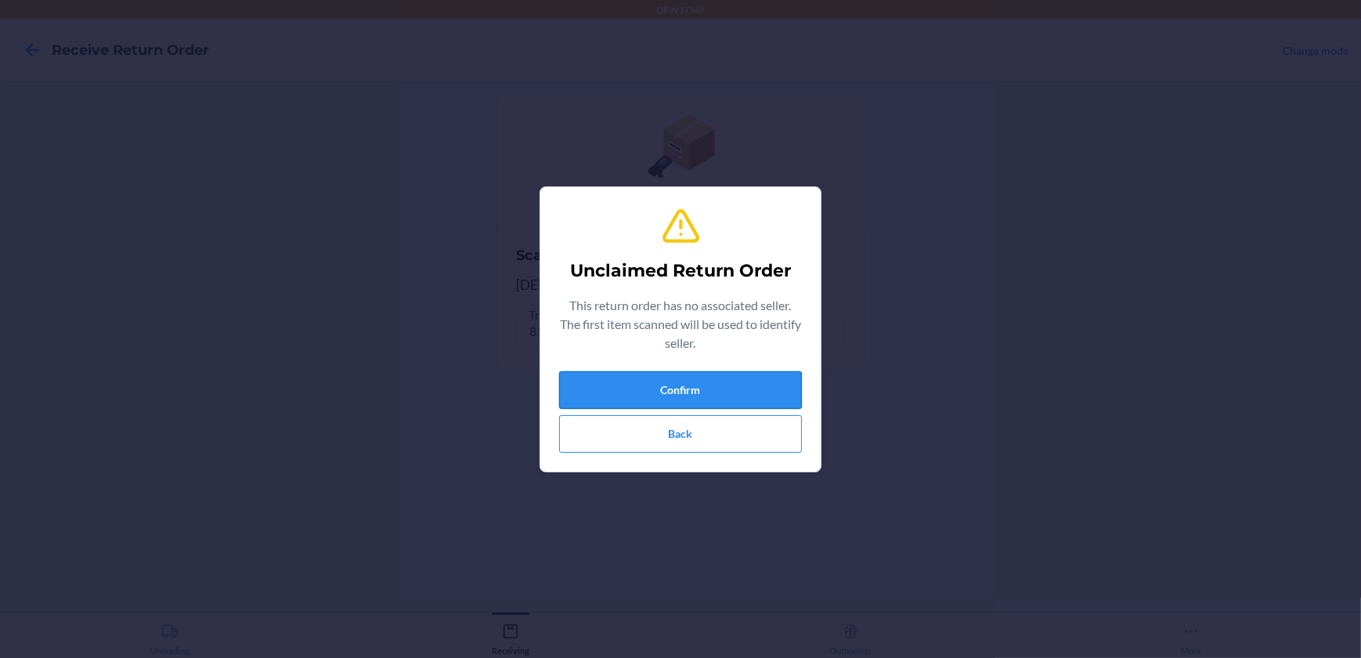
click at [669, 395] on button "Confirm" at bounding box center [680, 390] width 243 height 38
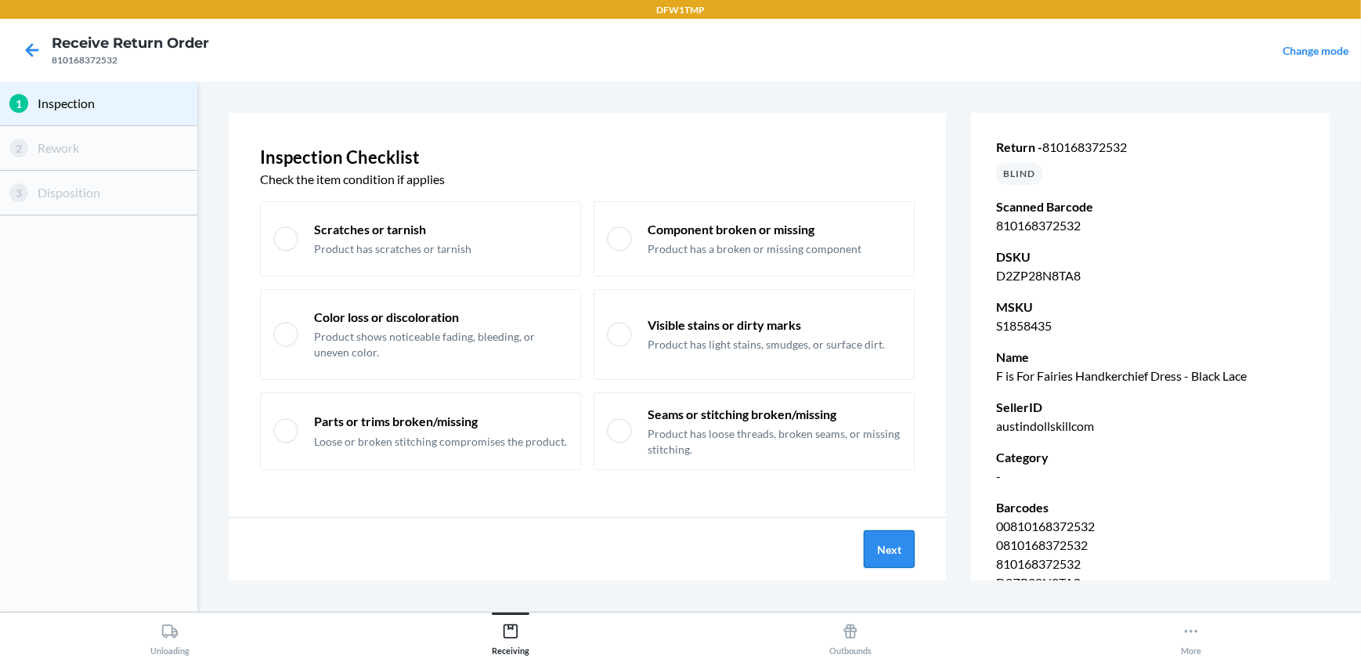
click at [877, 539] on button "Next" at bounding box center [888, 549] width 51 height 38
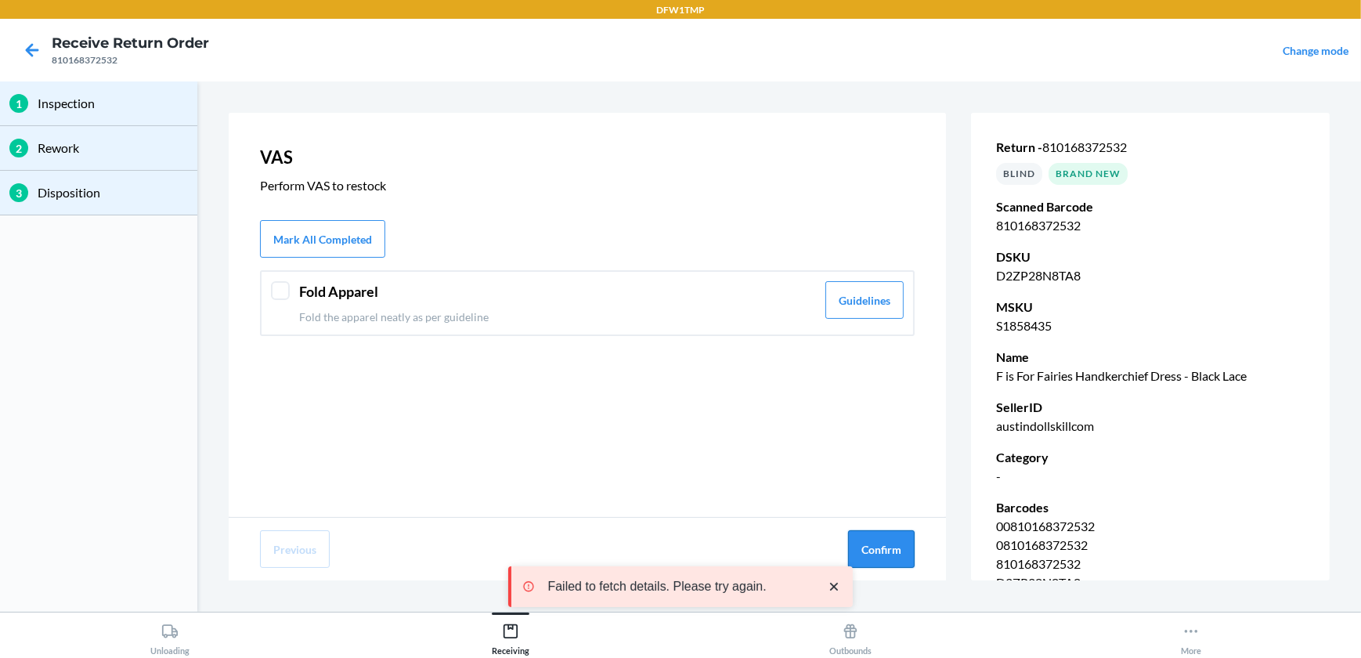
click at [891, 550] on button "Confirm" at bounding box center [881, 549] width 67 height 38
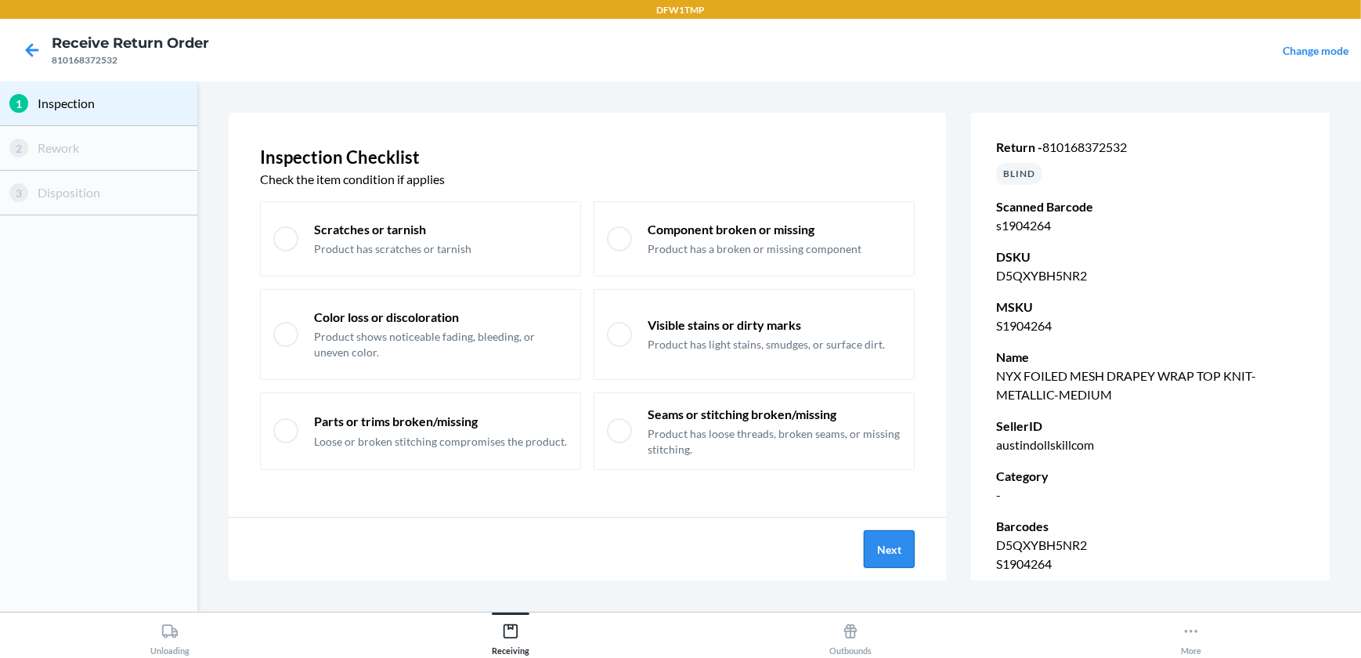
click at [878, 540] on button "Next" at bounding box center [888, 549] width 51 height 38
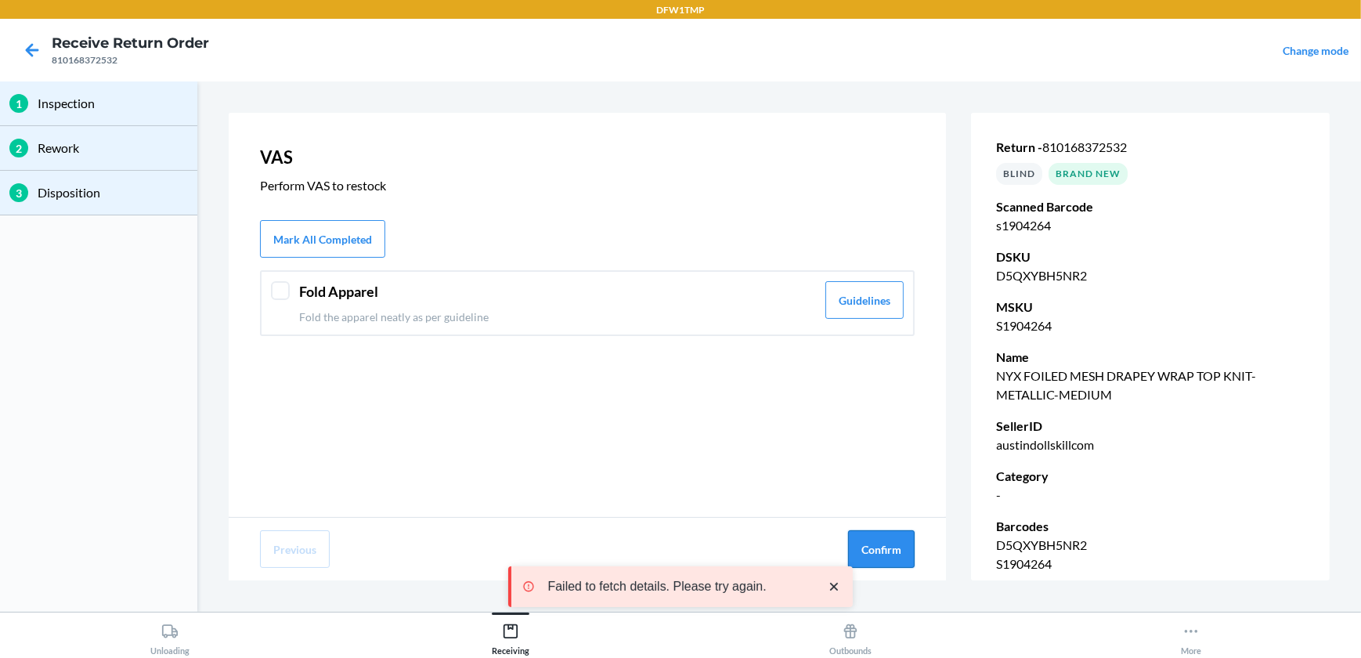
click at [881, 539] on button "Confirm" at bounding box center [881, 549] width 67 height 38
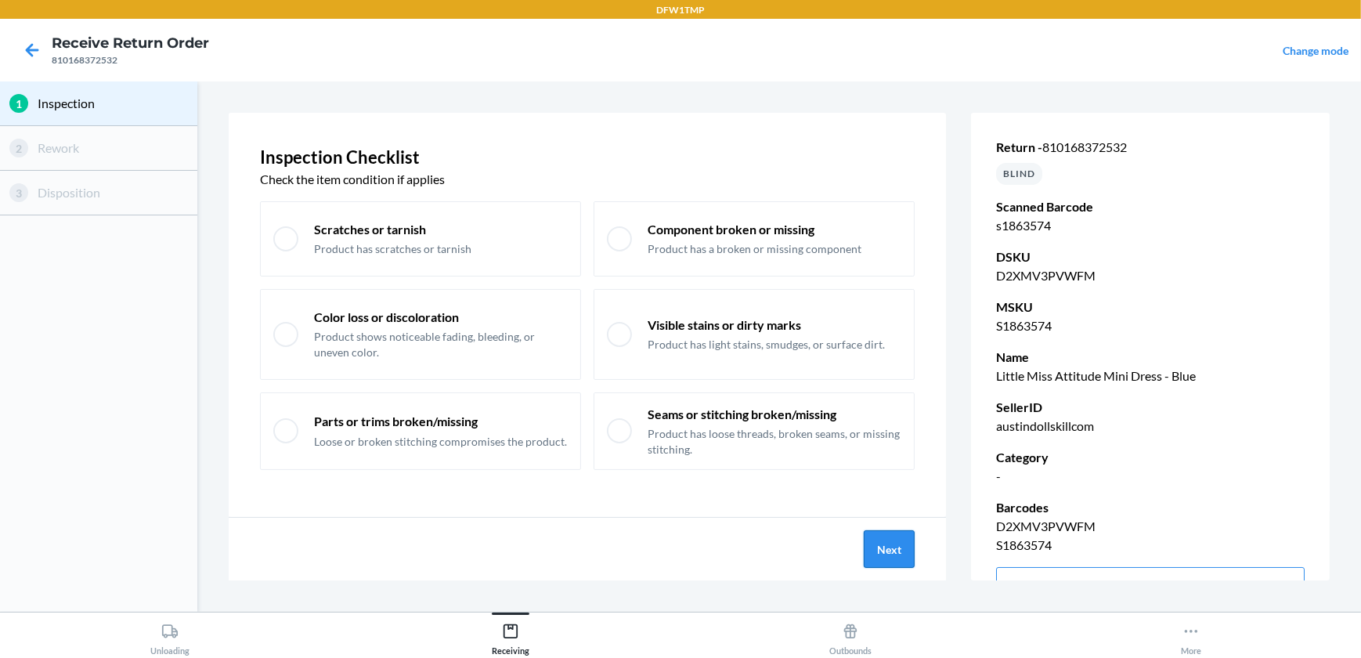
click at [891, 556] on button "Next" at bounding box center [888, 549] width 51 height 38
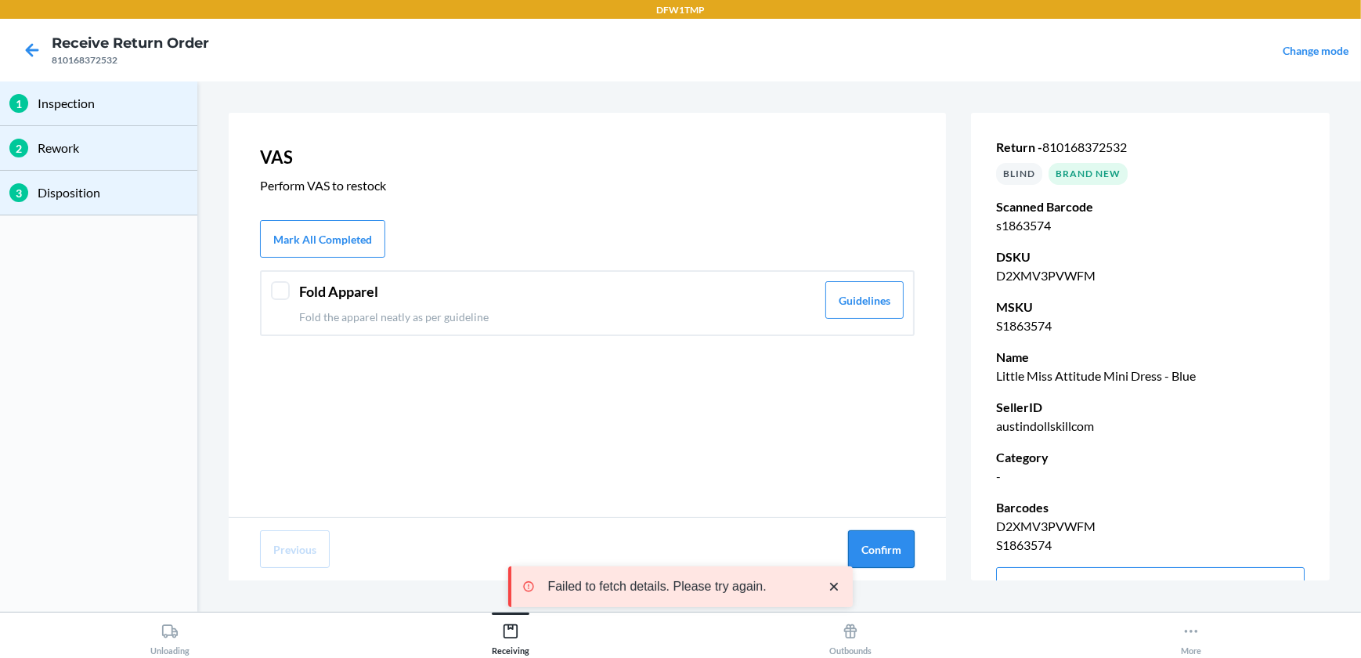
click at [880, 539] on button "Confirm" at bounding box center [881, 549] width 67 height 38
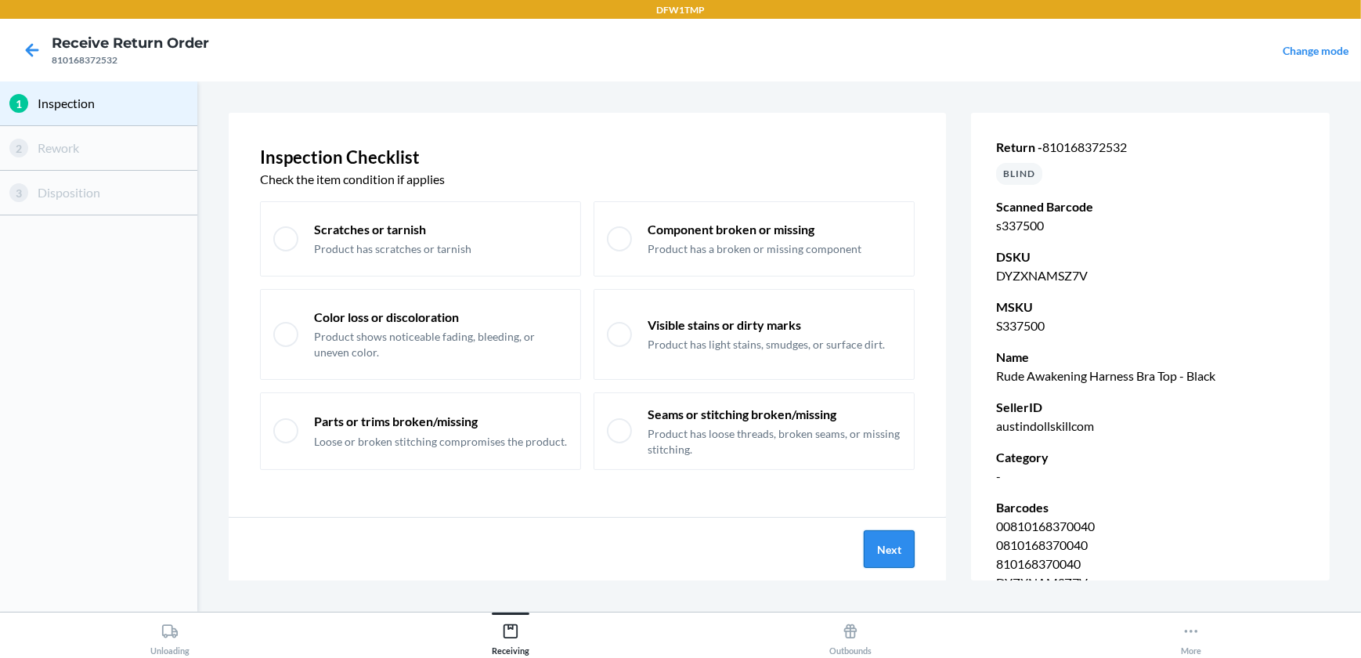
click at [880, 546] on button "Next" at bounding box center [888, 549] width 51 height 38
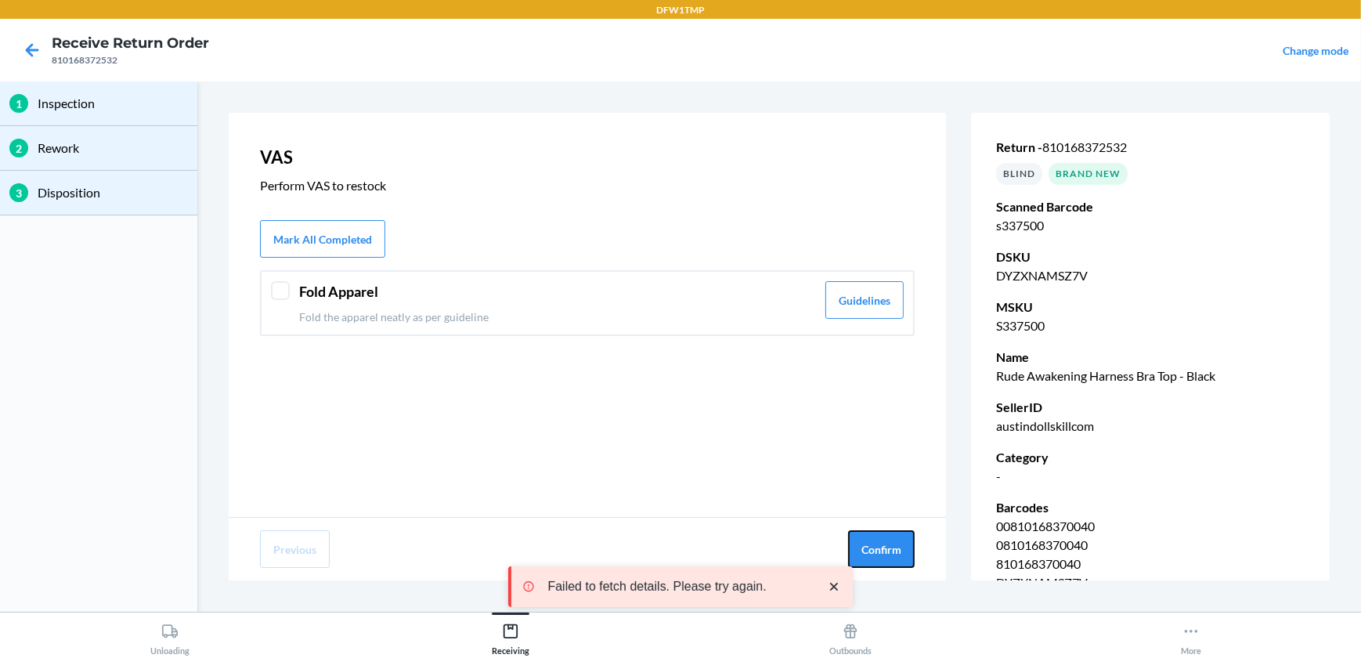
drag, startPoint x: 880, startPoint y: 544, endPoint x: 875, endPoint y: 572, distance: 28.6
click at [877, 554] on button "Confirm" at bounding box center [881, 549] width 67 height 38
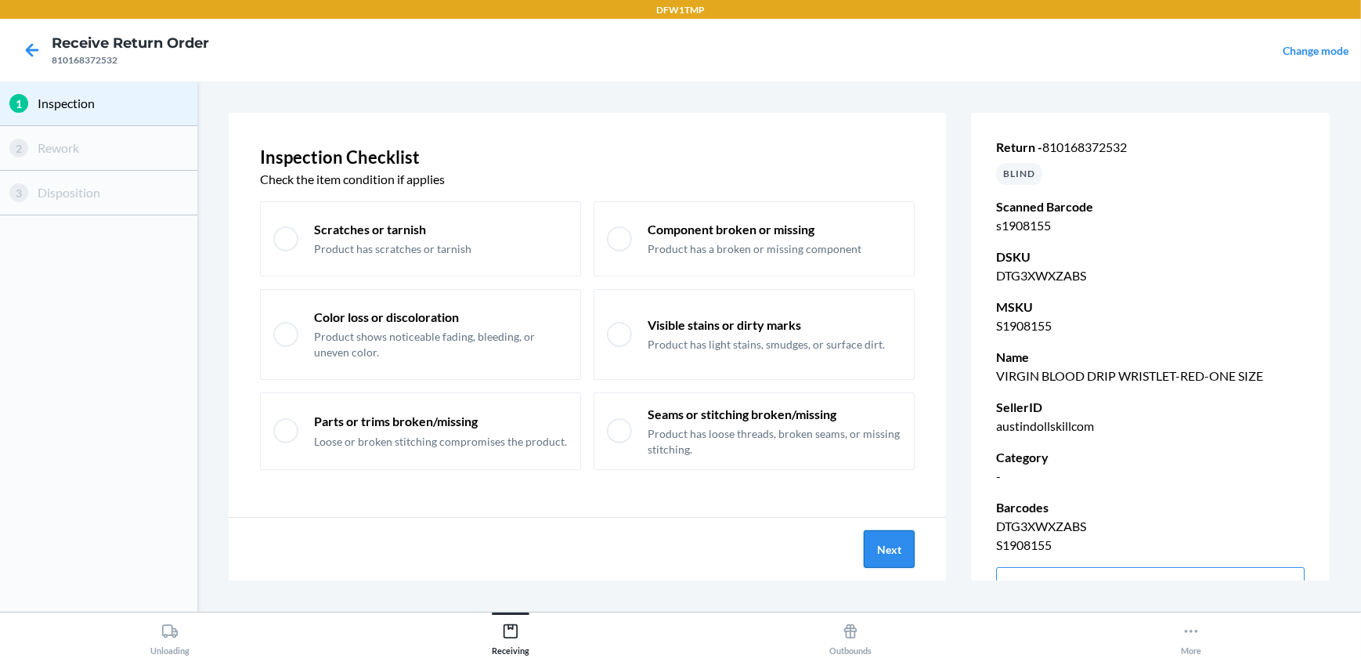
click at [886, 546] on button "Next" at bounding box center [888, 549] width 51 height 38
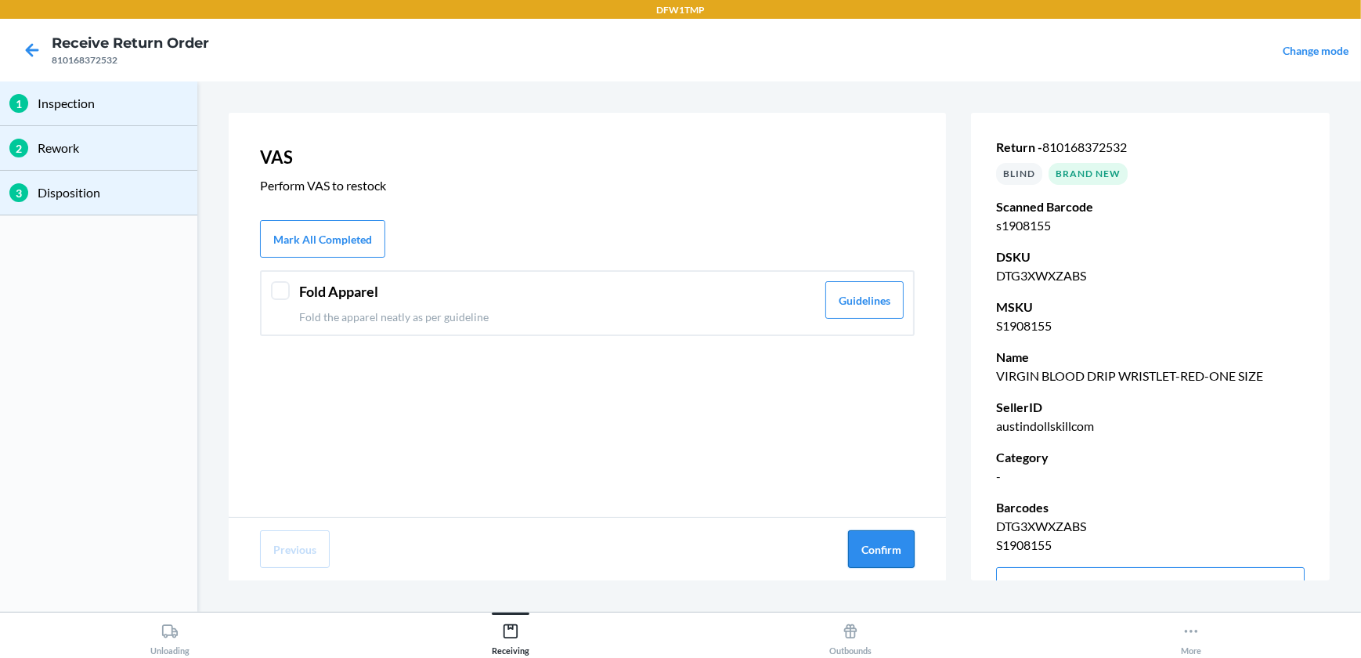
click at [887, 550] on button "Confirm" at bounding box center [881, 549] width 67 height 38
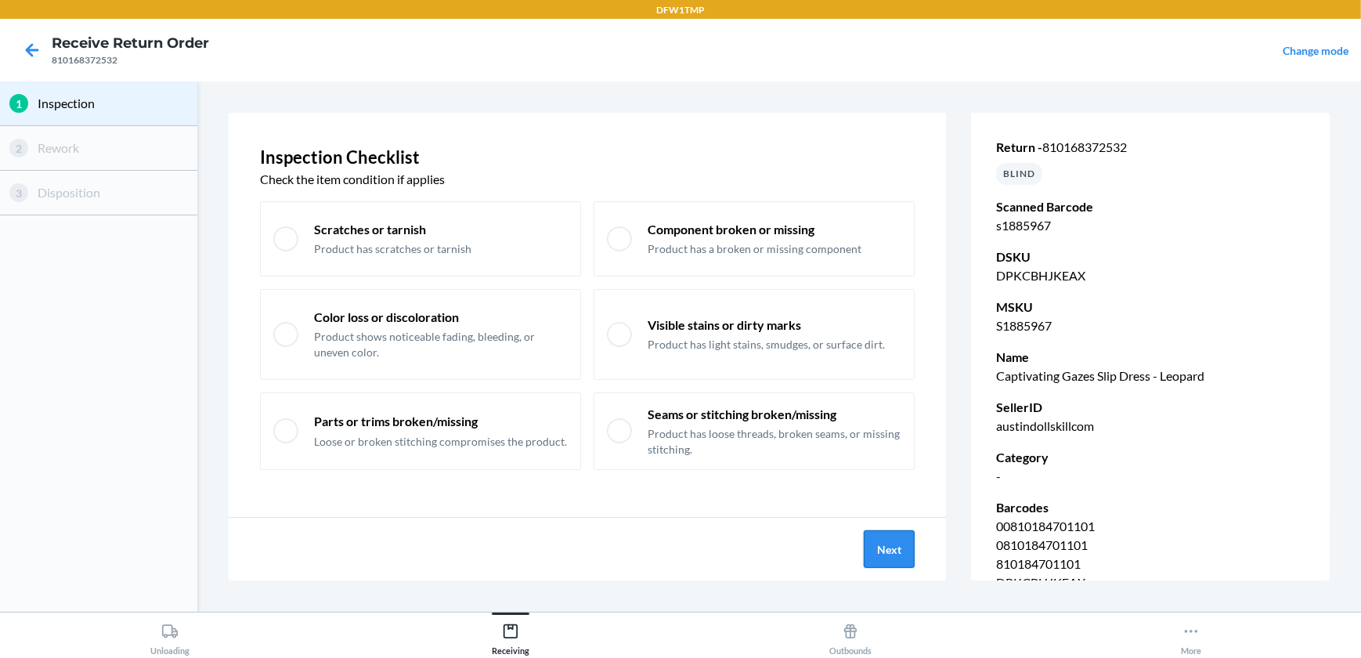
click at [883, 541] on button "Next" at bounding box center [888, 549] width 51 height 38
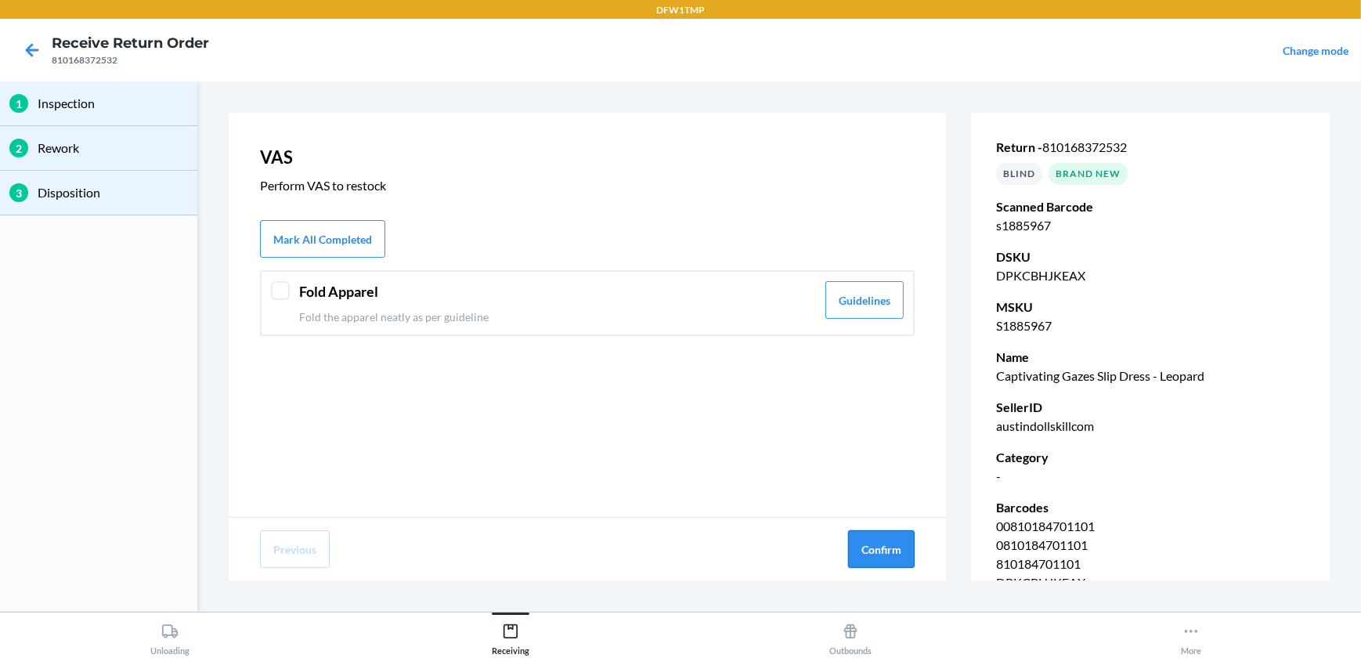
click at [884, 547] on button "Confirm" at bounding box center [881, 549] width 67 height 38
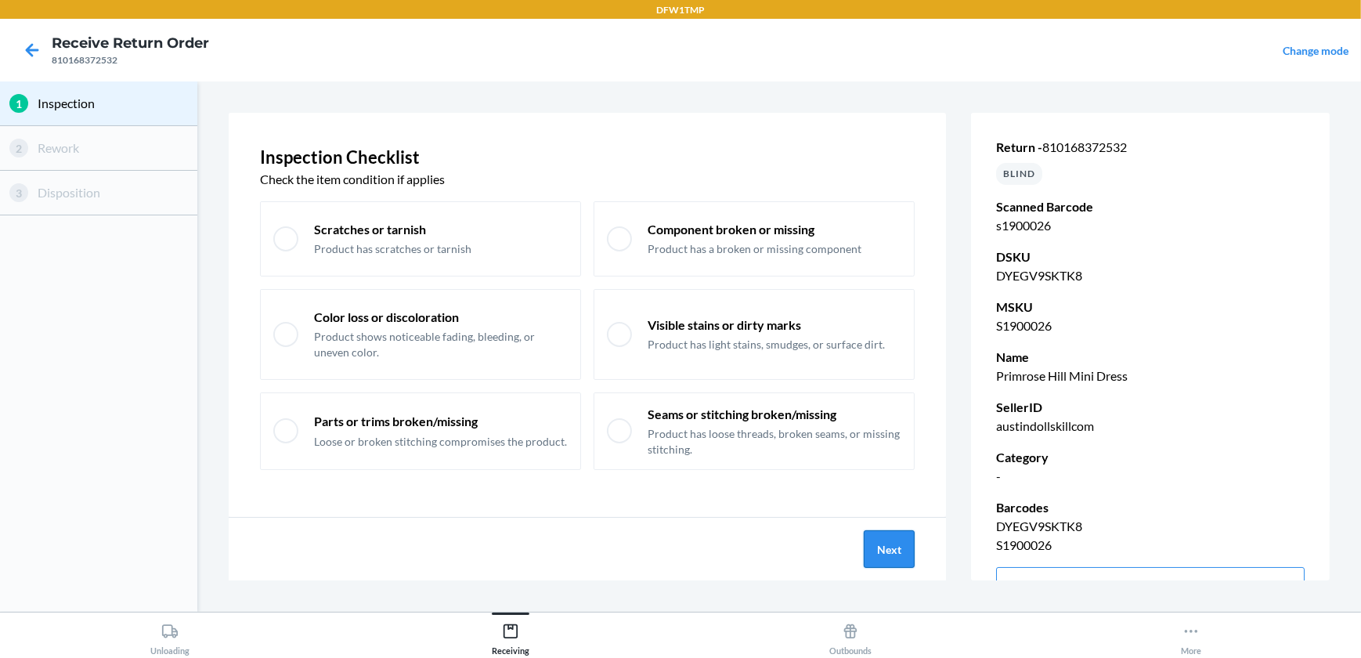
click at [884, 546] on button "Next" at bounding box center [888, 549] width 51 height 38
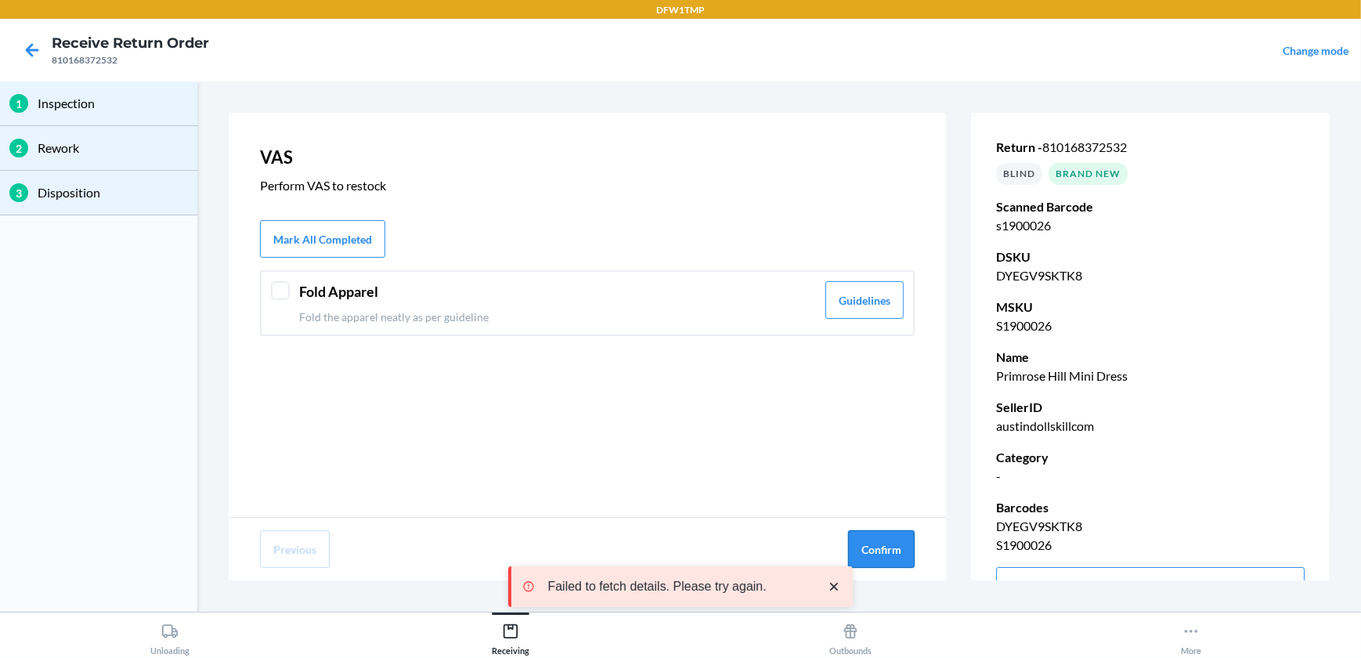
click at [889, 545] on button "Confirm" at bounding box center [881, 549] width 67 height 38
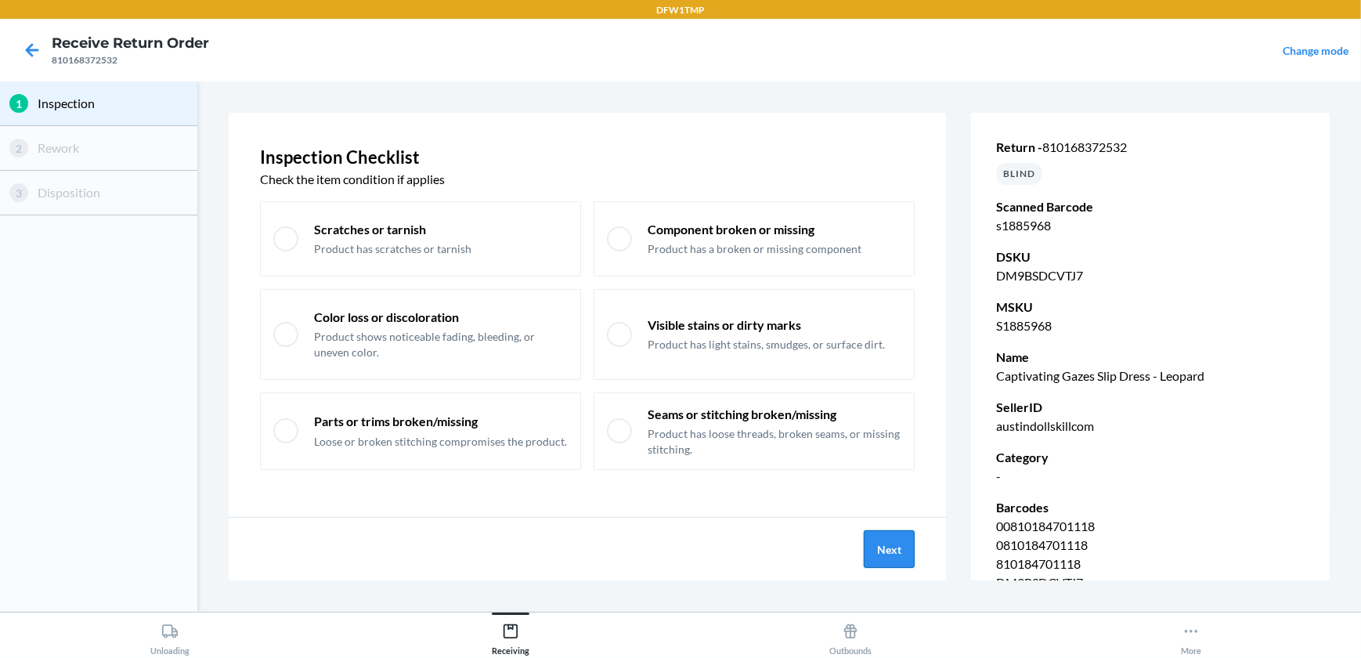
click at [893, 543] on button "Next" at bounding box center [888, 549] width 51 height 38
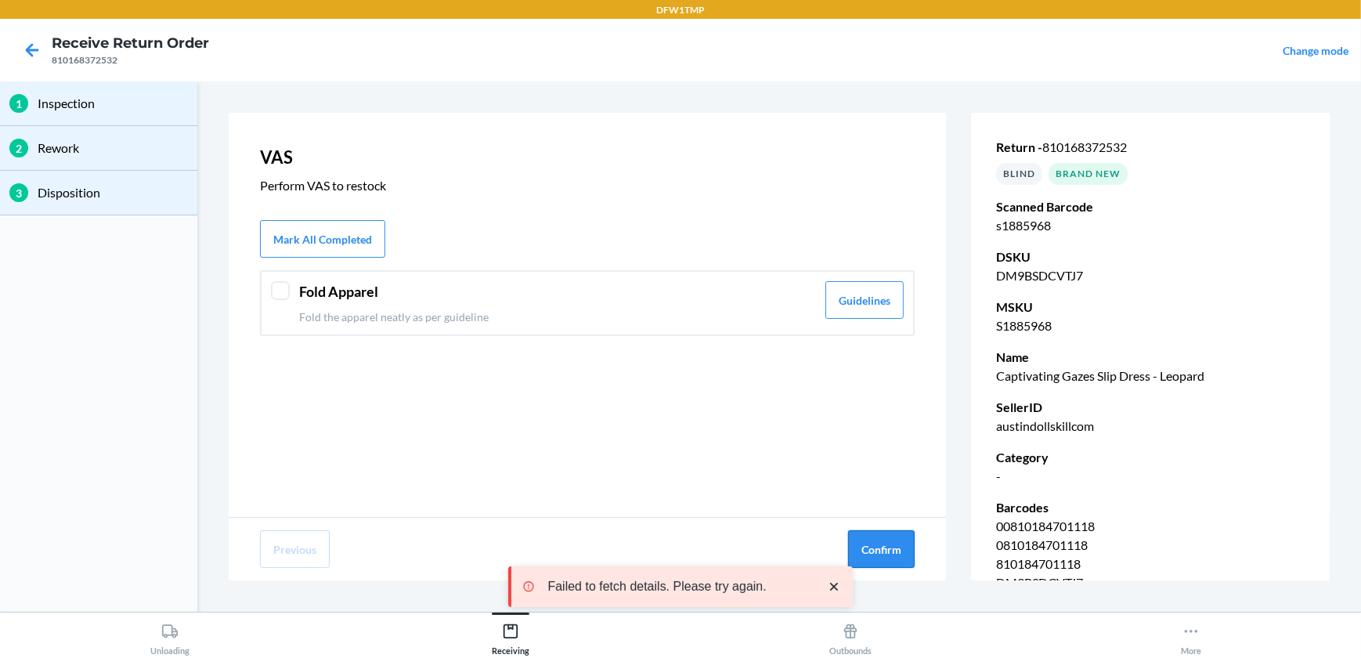
drag, startPoint x: 894, startPoint y: 543, endPoint x: 903, endPoint y: 557, distance: 16.3
click at [896, 546] on button "Confirm" at bounding box center [881, 549] width 67 height 38
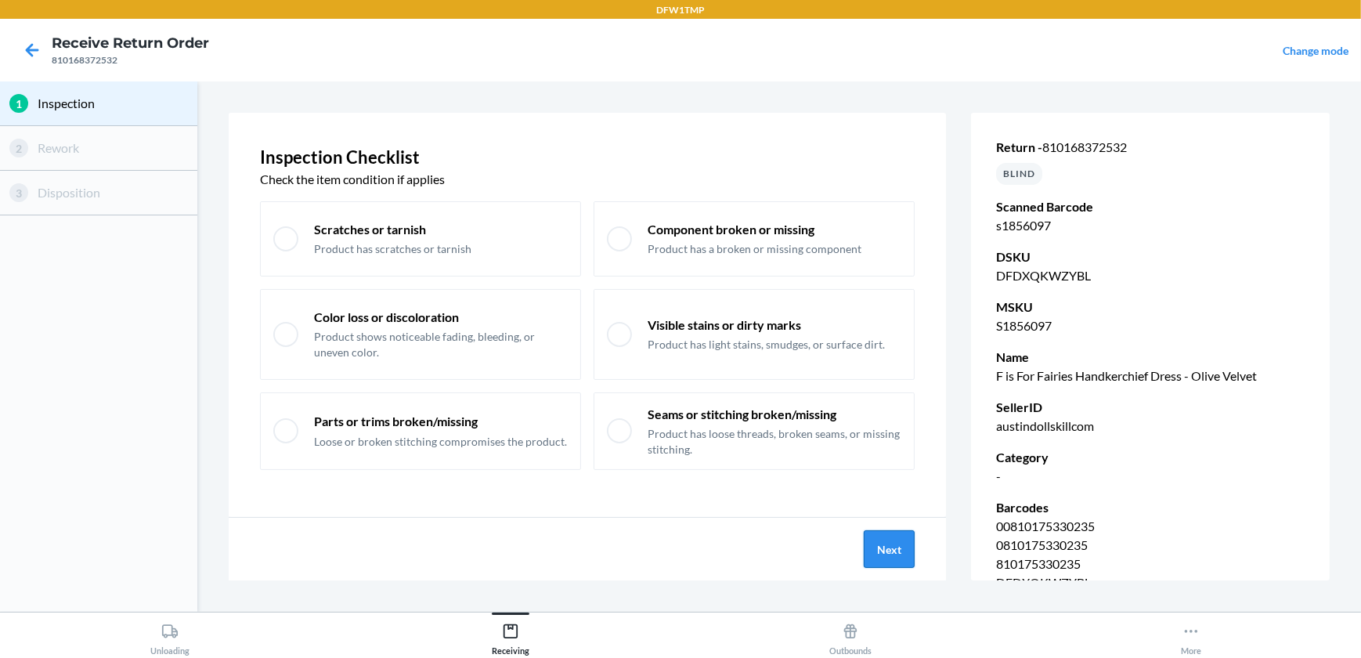
click at [895, 555] on button "Next" at bounding box center [888, 549] width 51 height 38
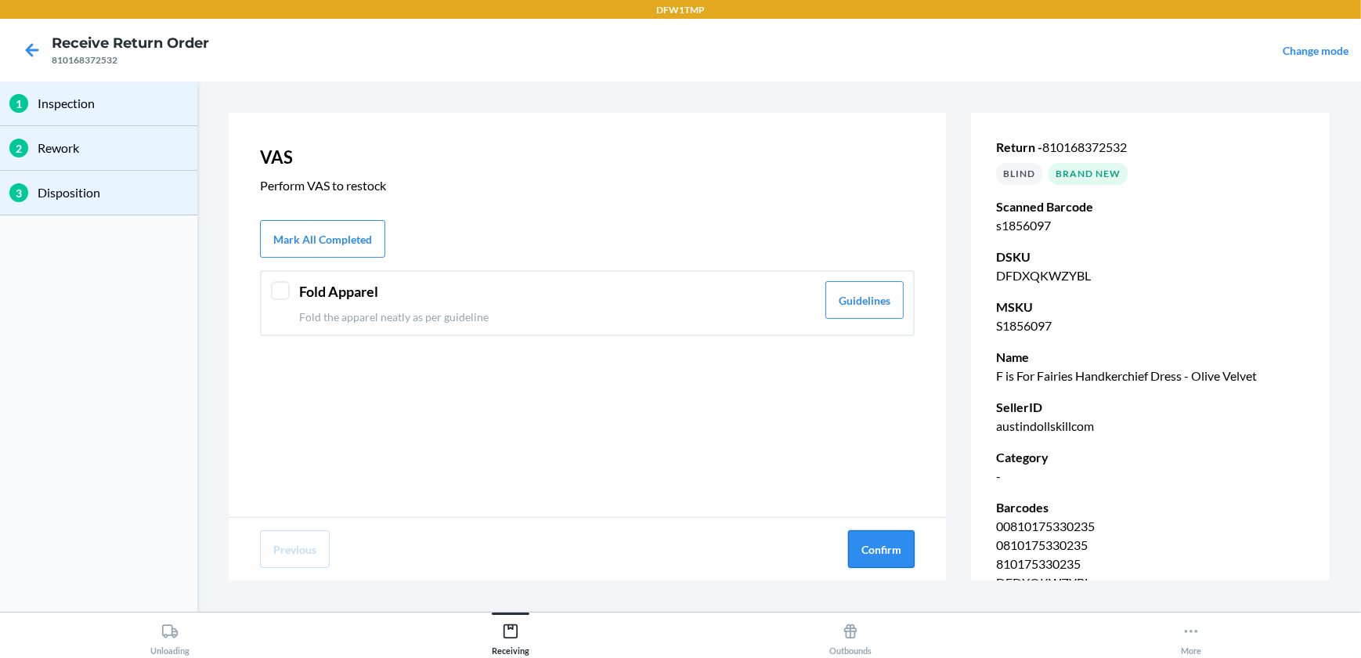
drag, startPoint x: 888, startPoint y: 549, endPoint x: 885, endPoint y: 561, distance: 12.9
click at [885, 561] on button "Confirm" at bounding box center [881, 549] width 67 height 38
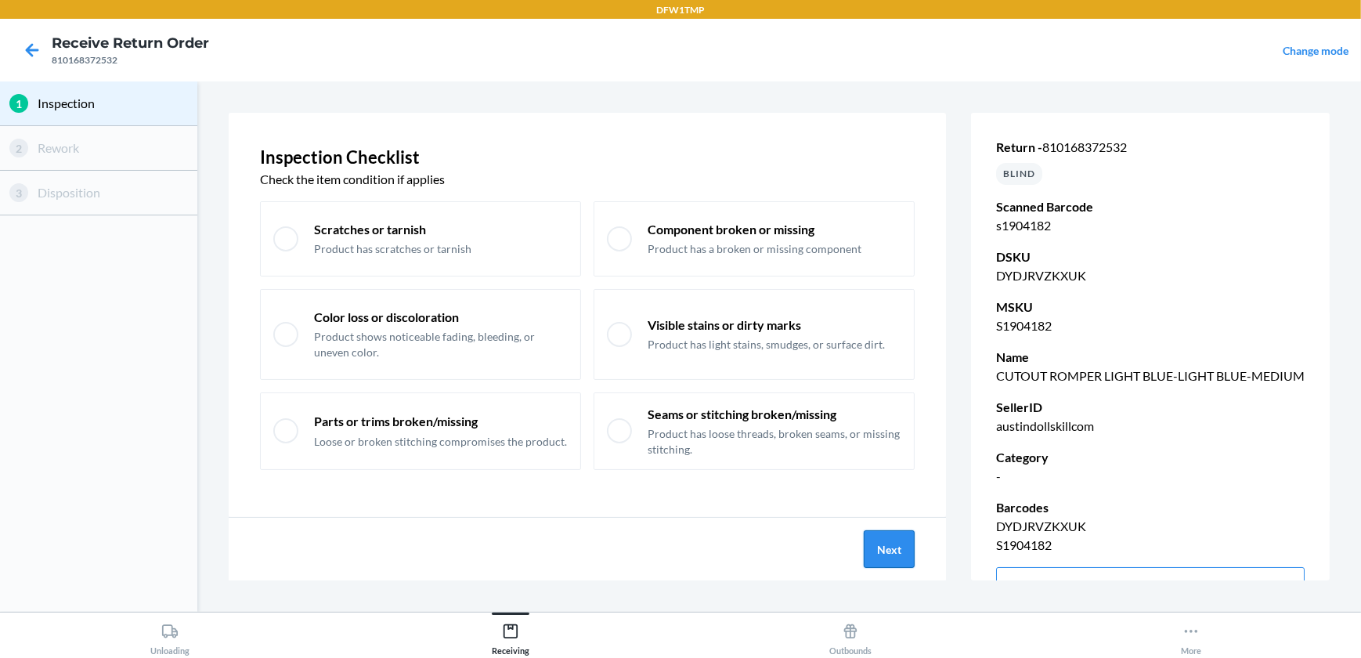
click at [881, 548] on button "Next" at bounding box center [888, 549] width 51 height 38
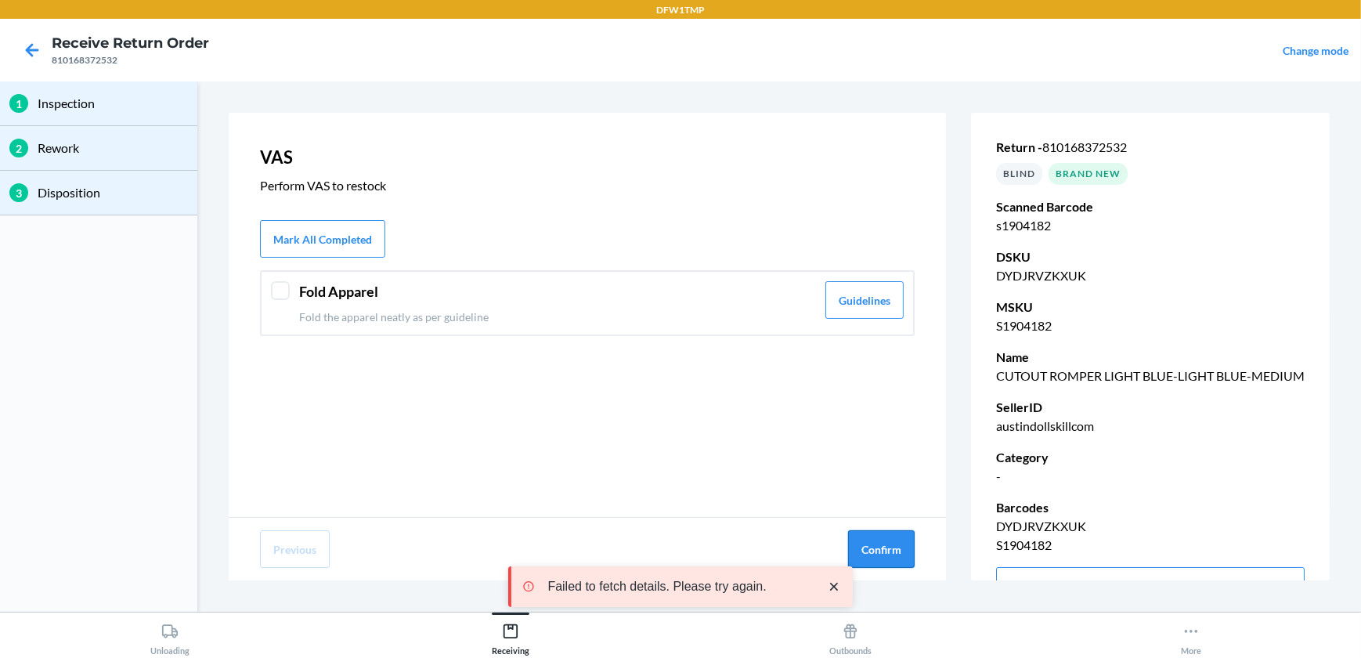
click at [880, 549] on button "Confirm" at bounding box center [881, 549] width 67 height 38
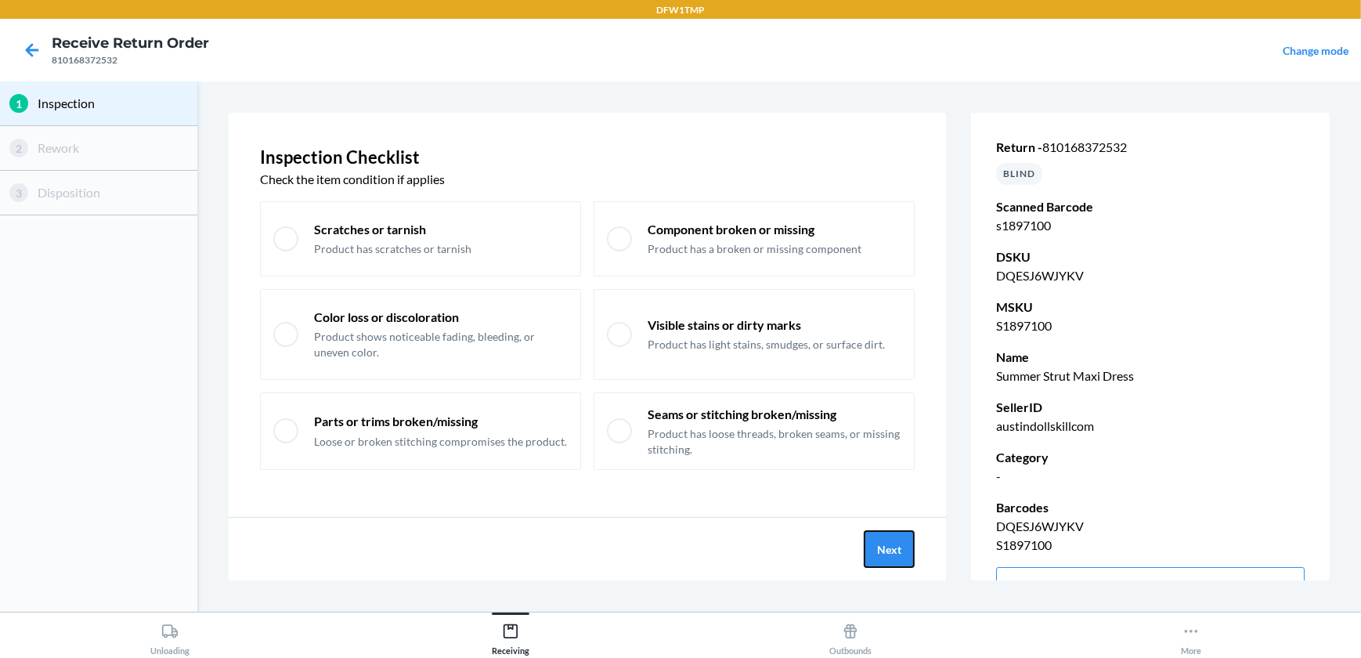
click at [880, 549] on button "Next" at bounding box center [888, 549] width 51 height 38
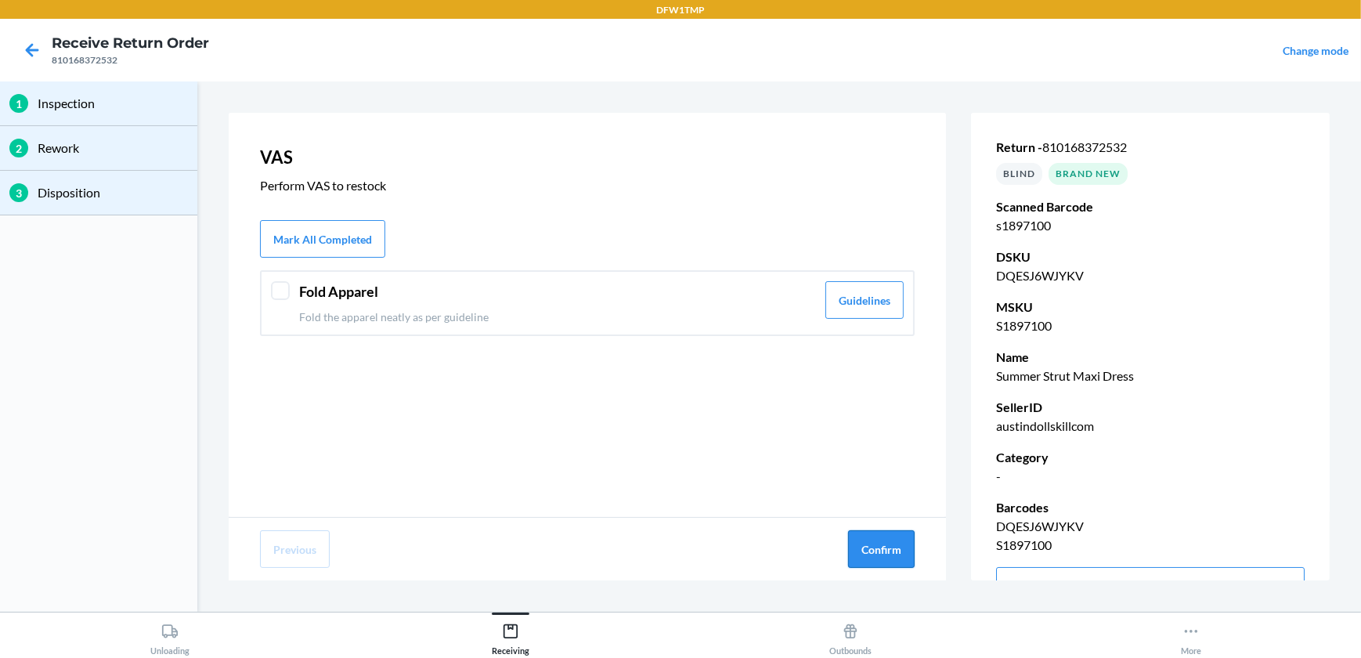
click at [880, 550] on button "Confirm" at bounding box center [881, 549] width 67 height 38
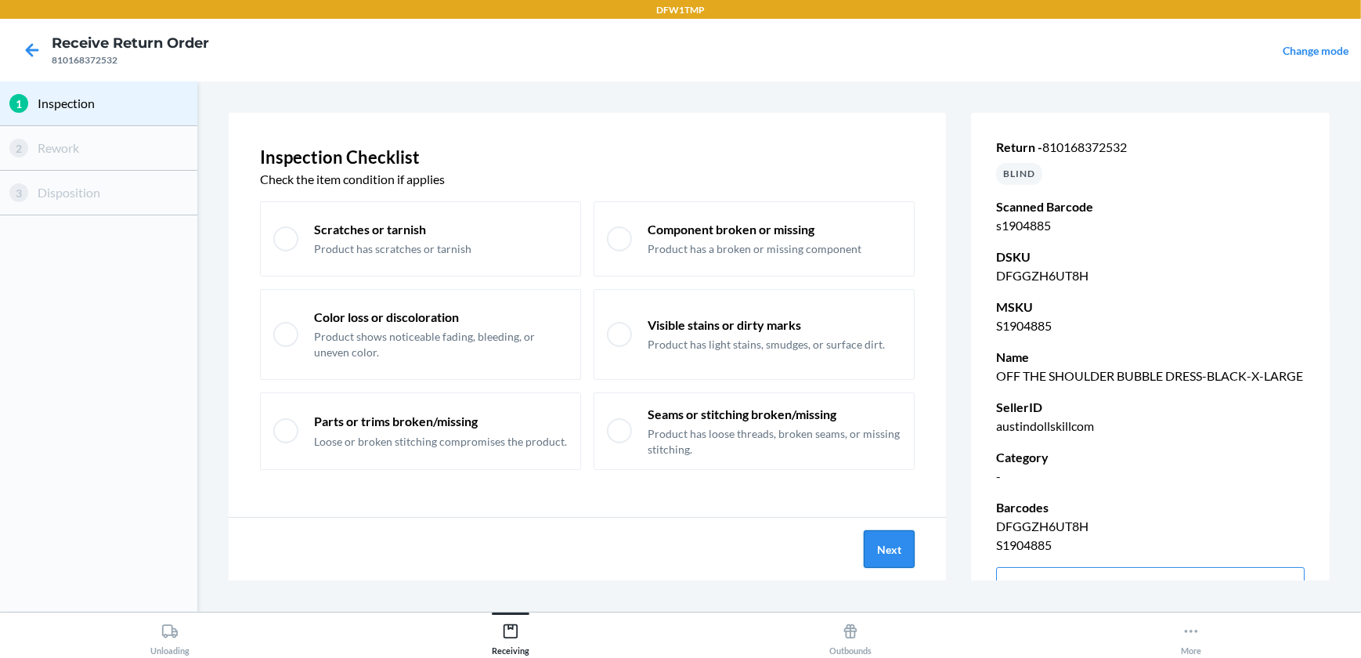
click at [885, 548] on button "Next" at bounding box center [888, 549] width 51 height 38
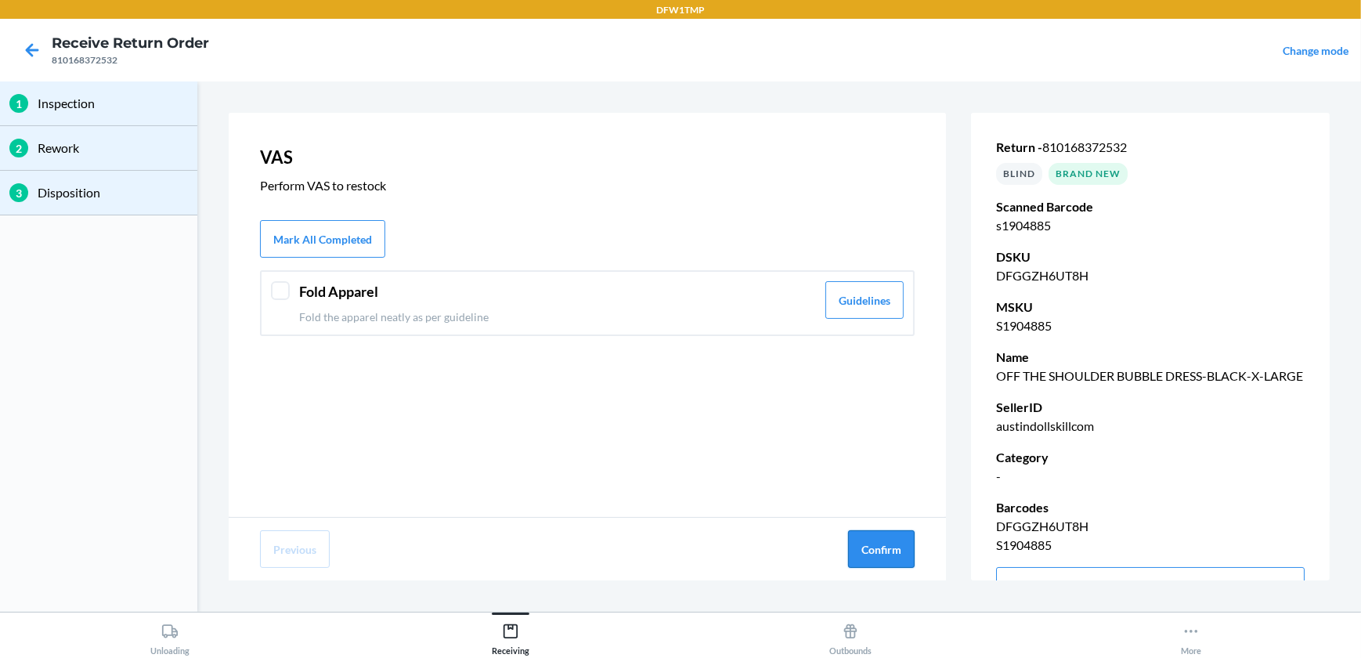
click at [892, 555] on button "Confirm" at bounding box center [881, 549] width 67 height 38
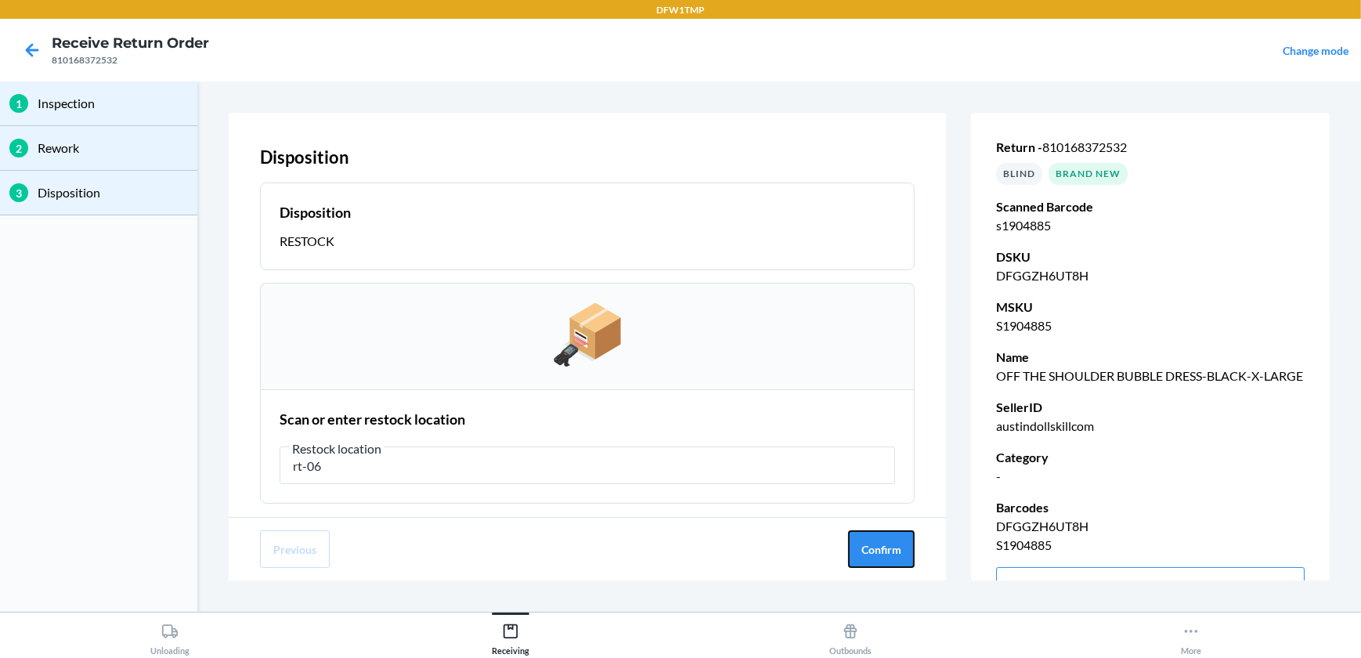
click at [861, 351] on div "Disposition Disposition RESTOCK Scan or enter restock location Restock location…" at bounding box center [587, 346] width 717 height 467
click at [848, 530] on button "Confirm" at bounding box center [881, 549] width 67 height 38
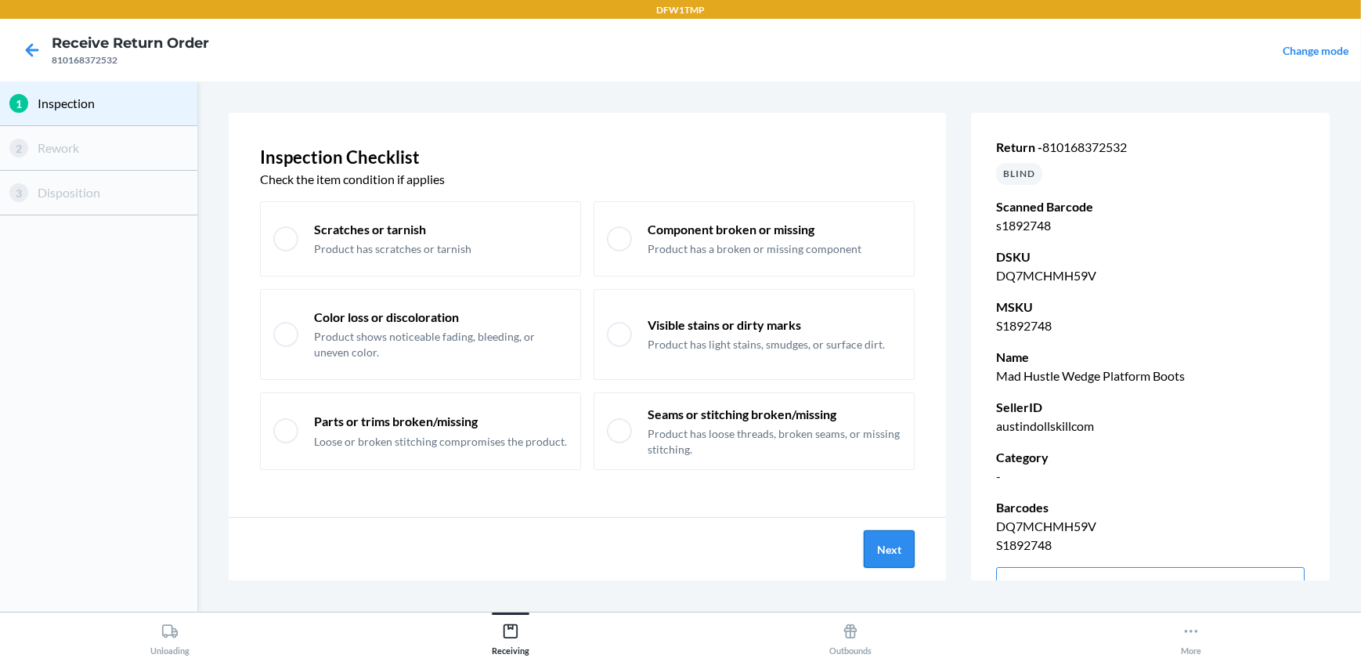
click at [897, 545] on button "Next" at bounding box center [888, 549] width 51 height 38
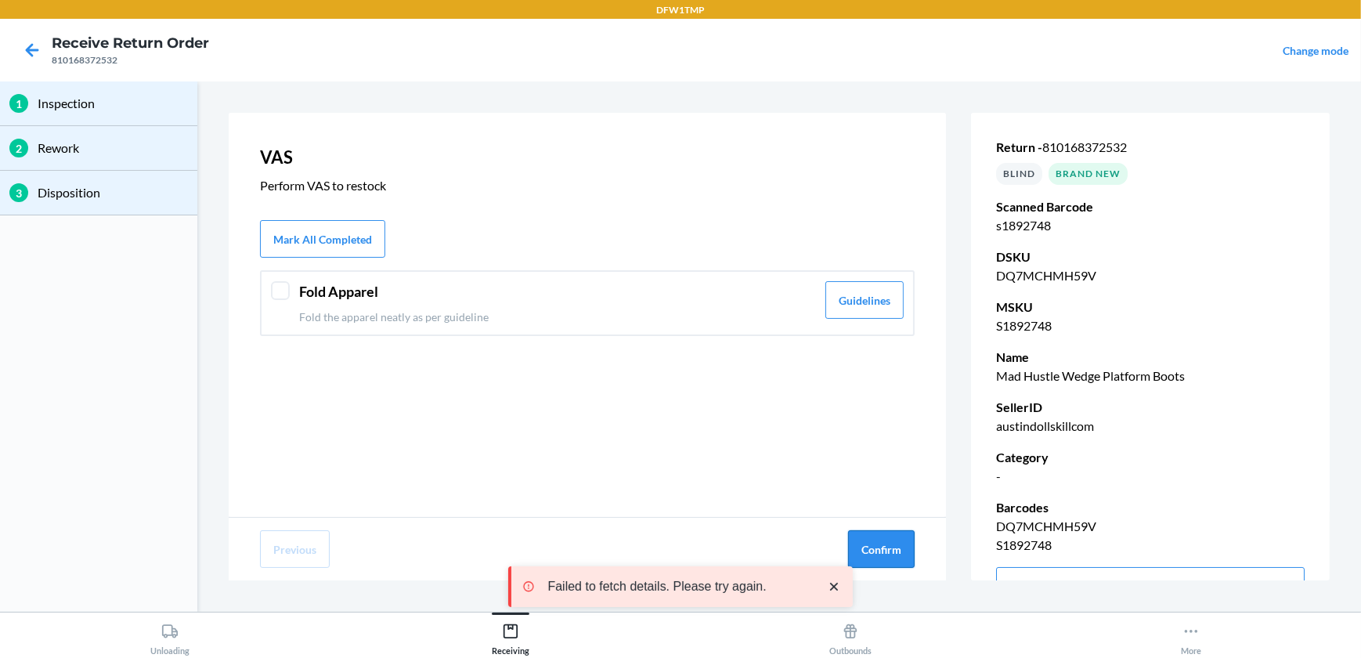
click at [894, 546] on button "Confirm" at bounding box center [881, 549] width 67 height 38
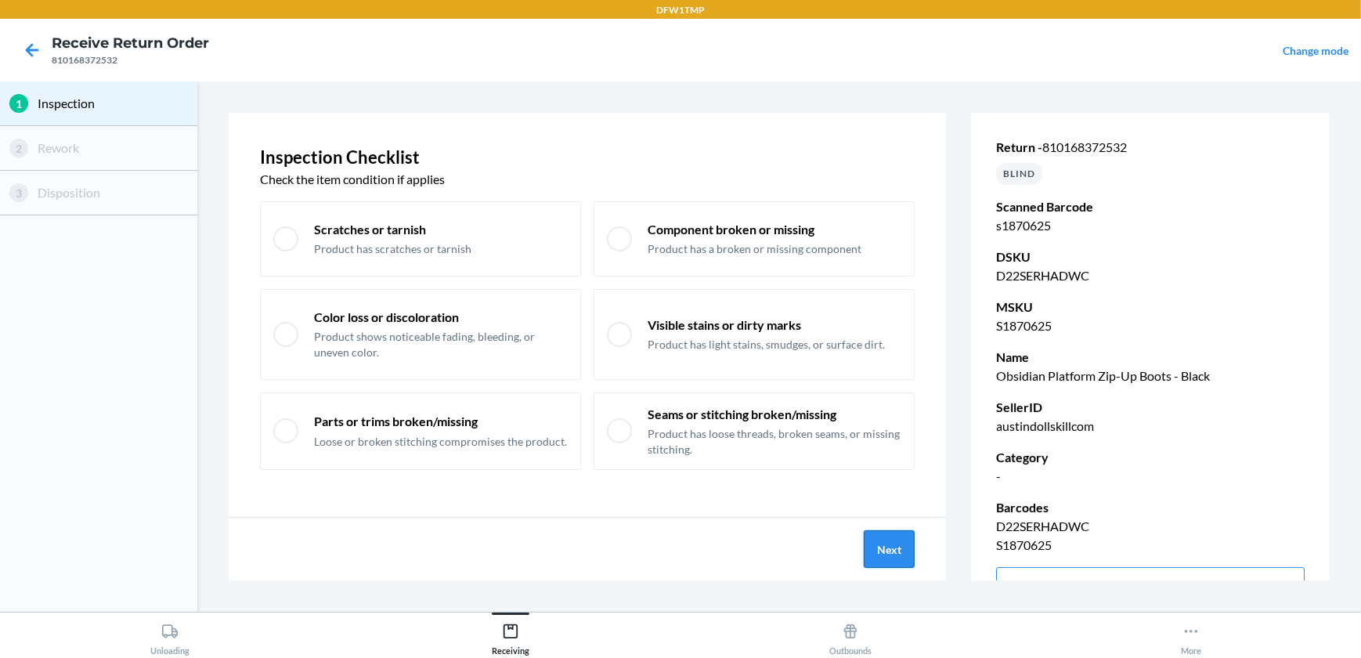
click at [899, 550] on button "Next" at bounding box center [888, 549] width 51 height 38
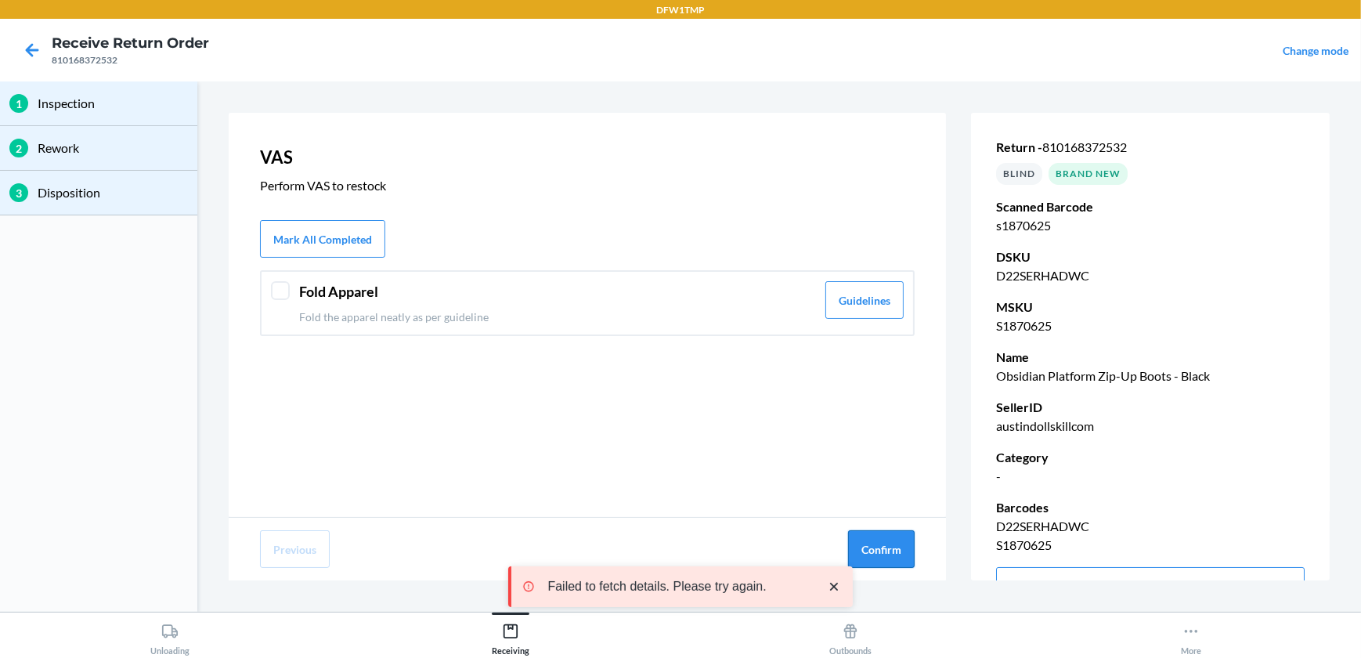
click at [900, 557] on button "Confirm" at bounding box center [881, 549] width 67 height 38
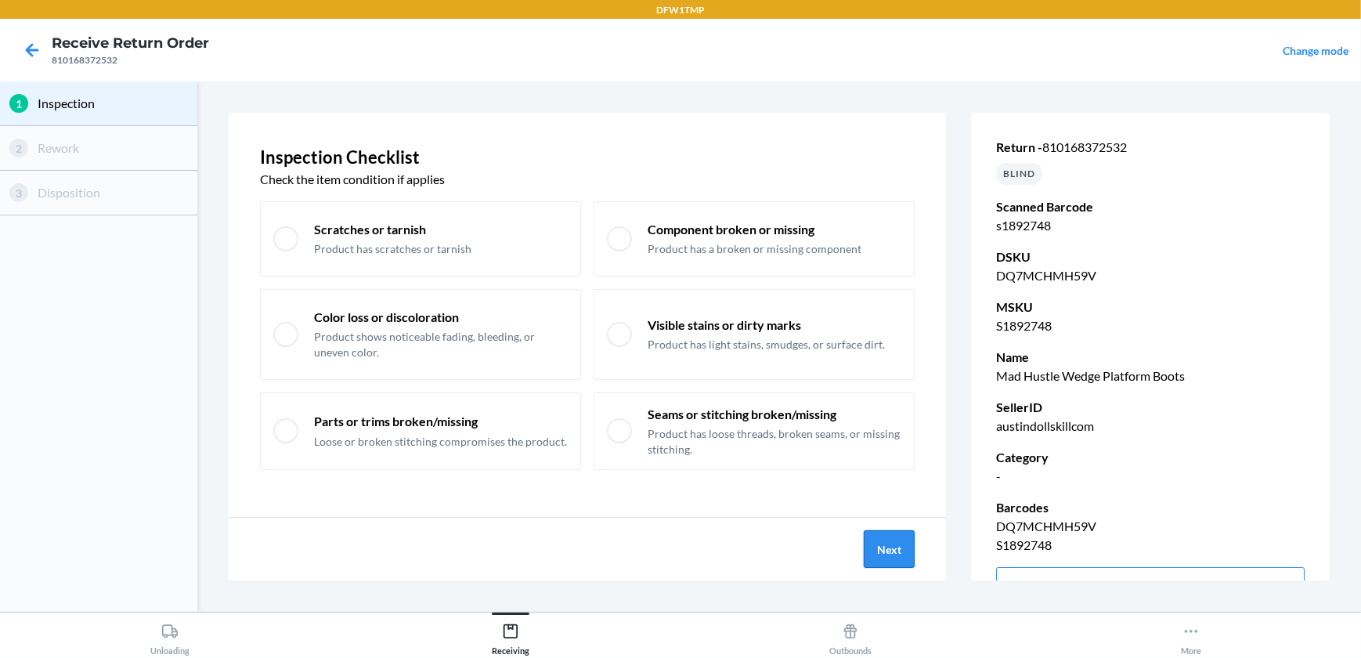
click at [901, 539] on button "Next" at bounding box center [888, 549] width 51 height 38
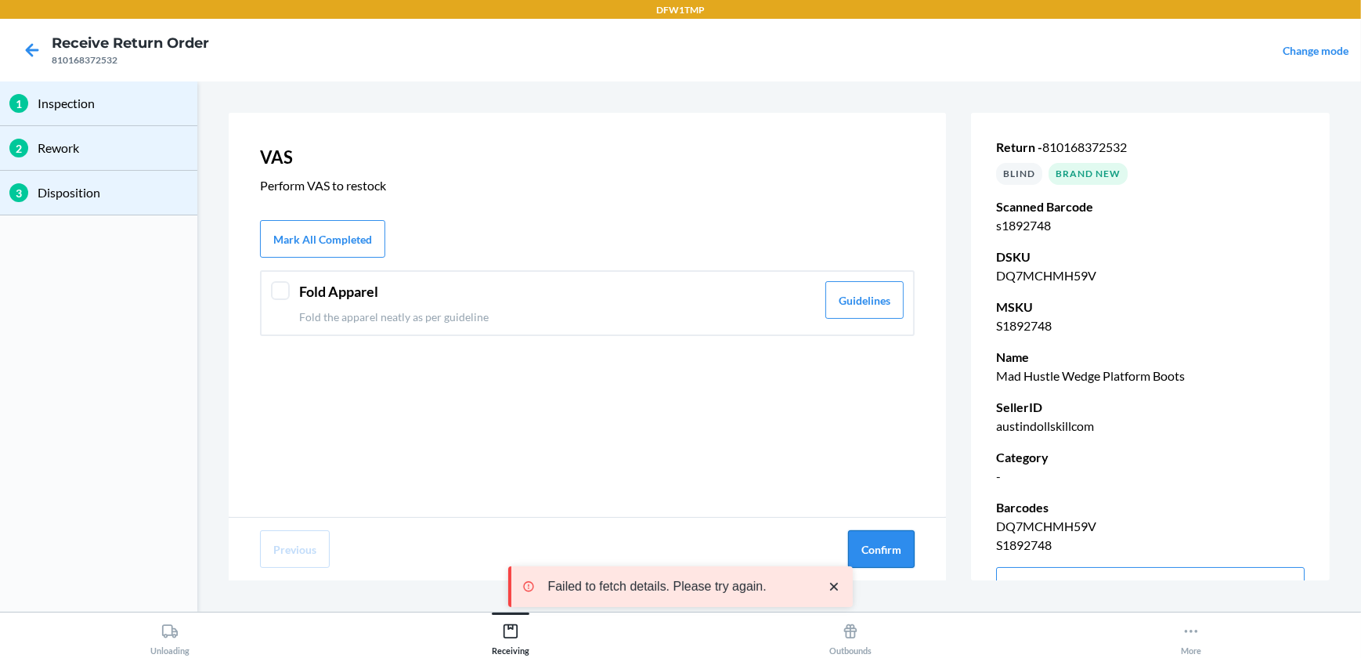
click at [892, 533] on button "Confirm" at bounding box center [881, 549] width 67 height 38
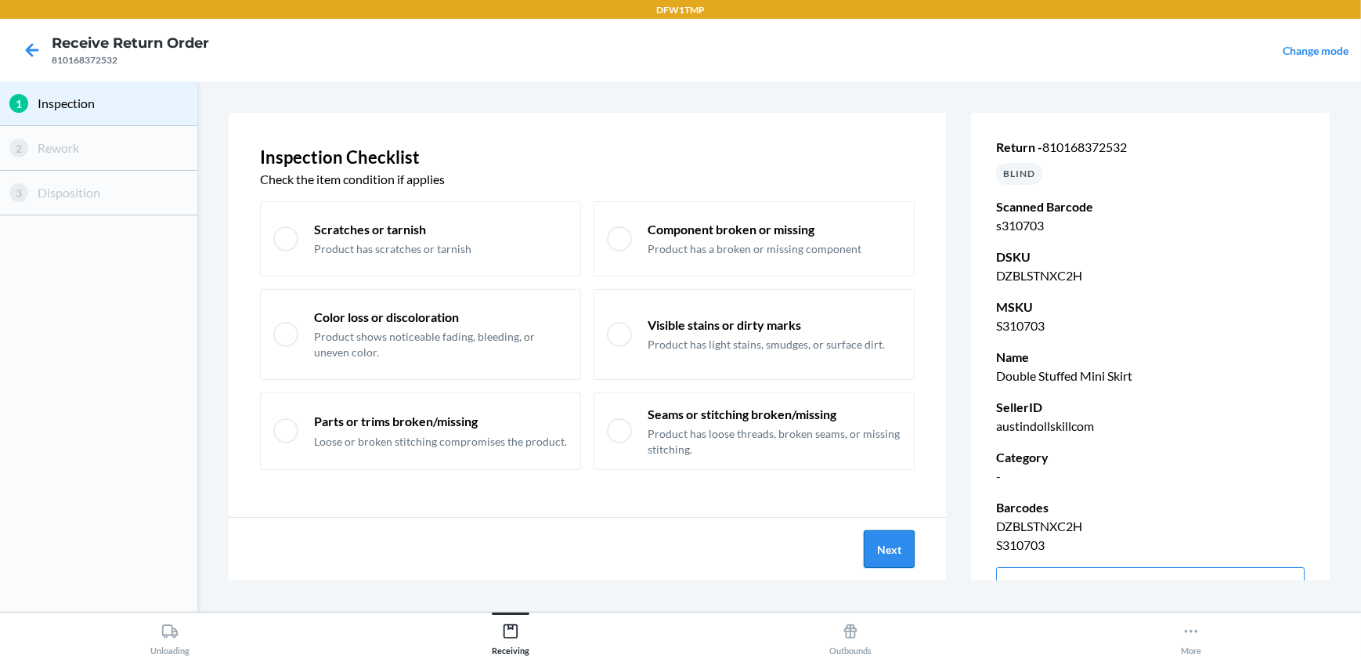
click at [902, 539] on button "Next" at bounding box center [888, 549] width 51 height 38
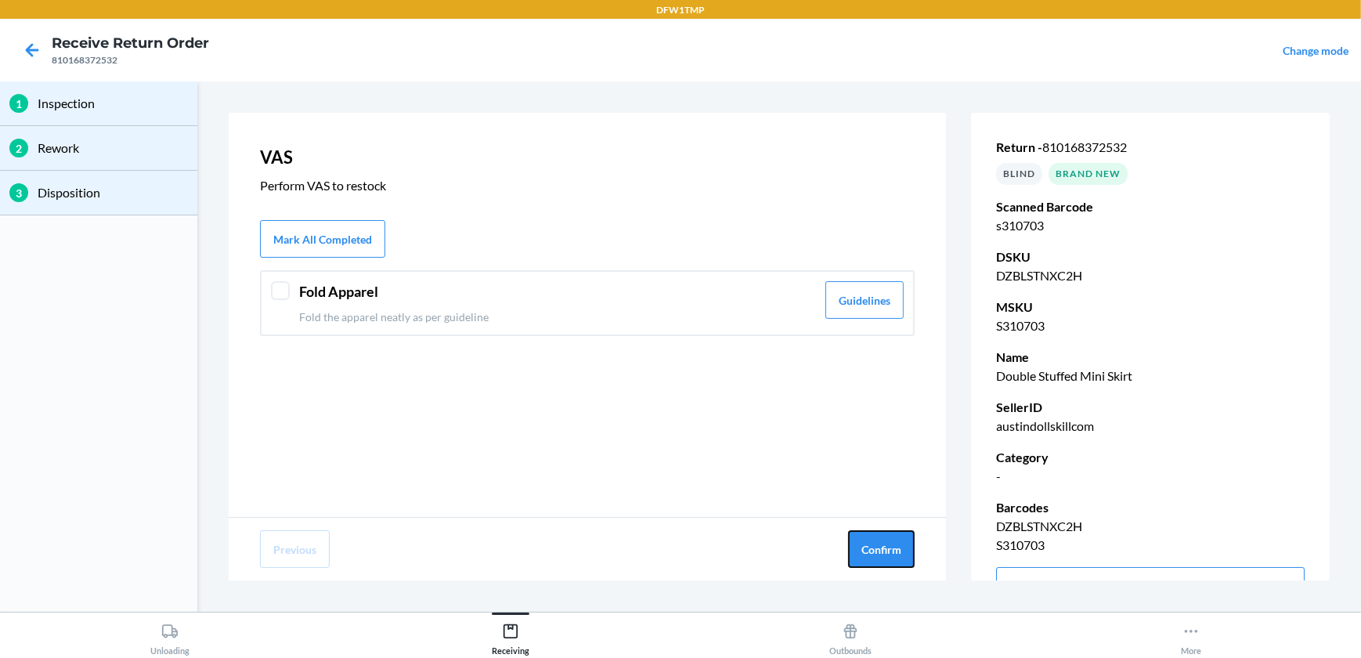
click at [900, 542] on button "Confirm" at bounding box center [881, 549] width 67 height 38
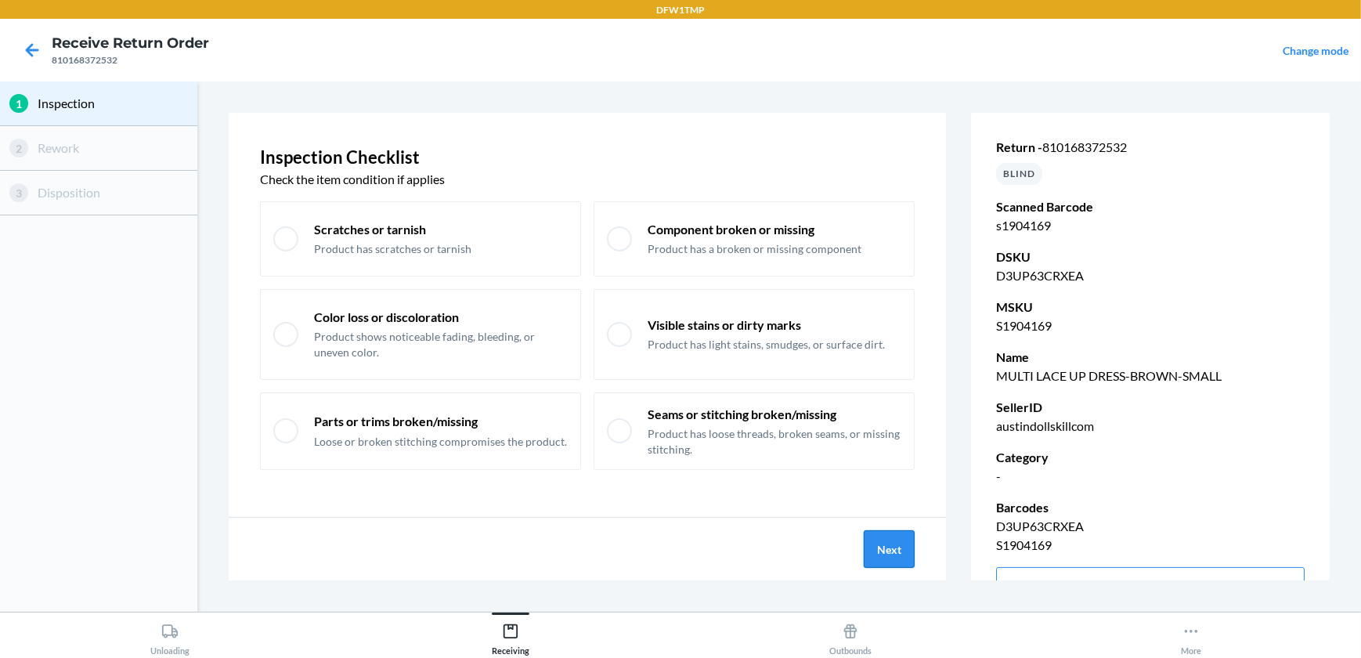
drag, startPoint x: 899, startPoint y: 542, endPoint x: 914, endPoint y: 537, distance: 14.9
click at [882, 558] on button "Next" at bounding box center [888, 549] width 51 height 38
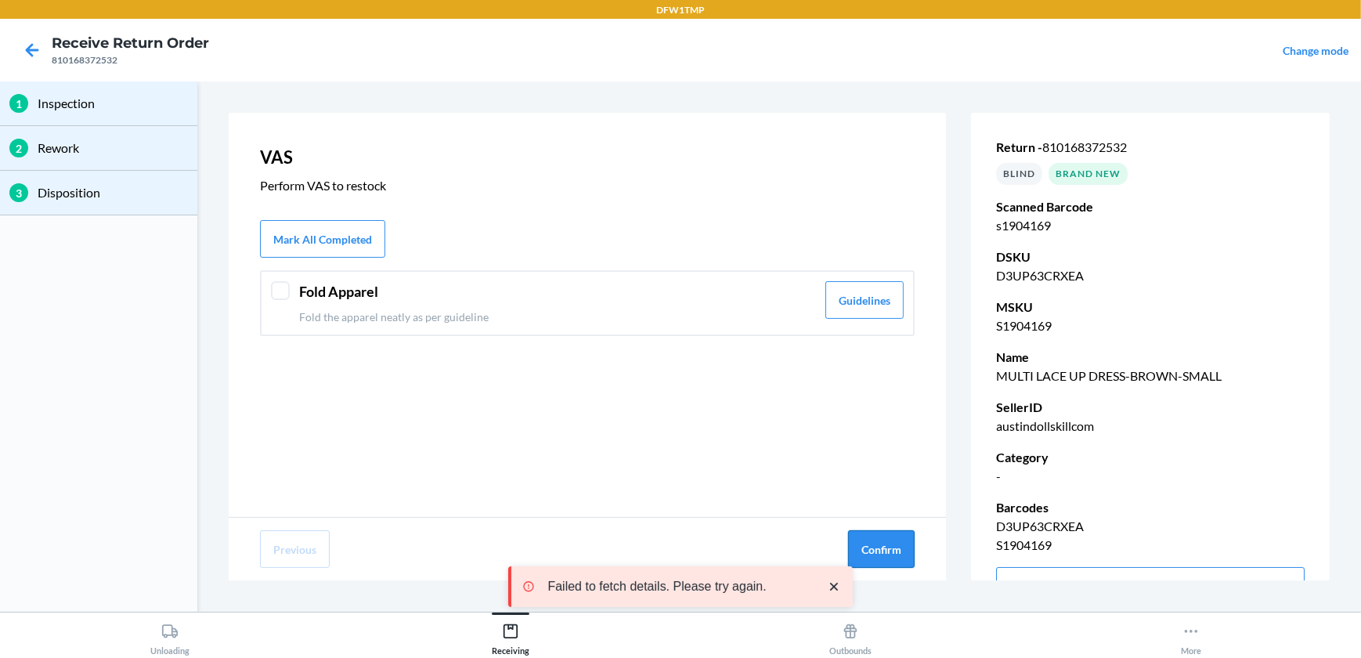
click at [885, 558] on button "Confirm" at bounding box center [881, 549] width 67 height 38
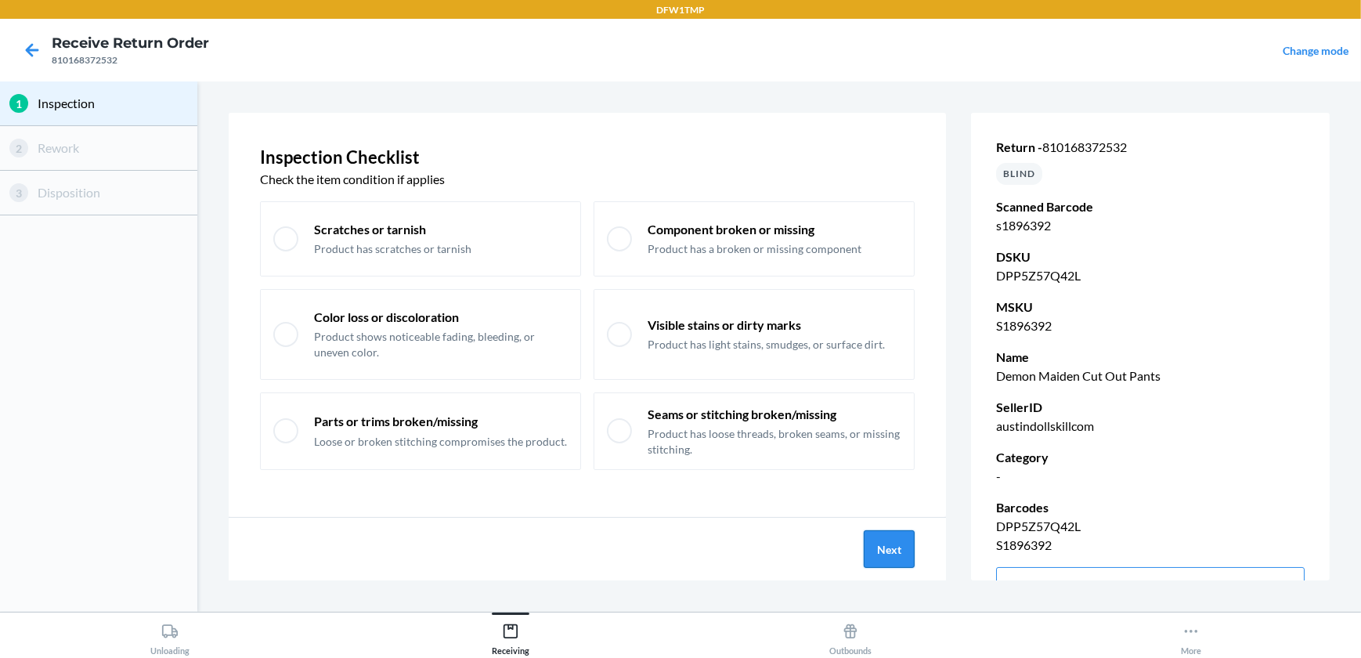
click at [907, 546] on button "Next" at bounding box center [888, 549] width 51 height 38
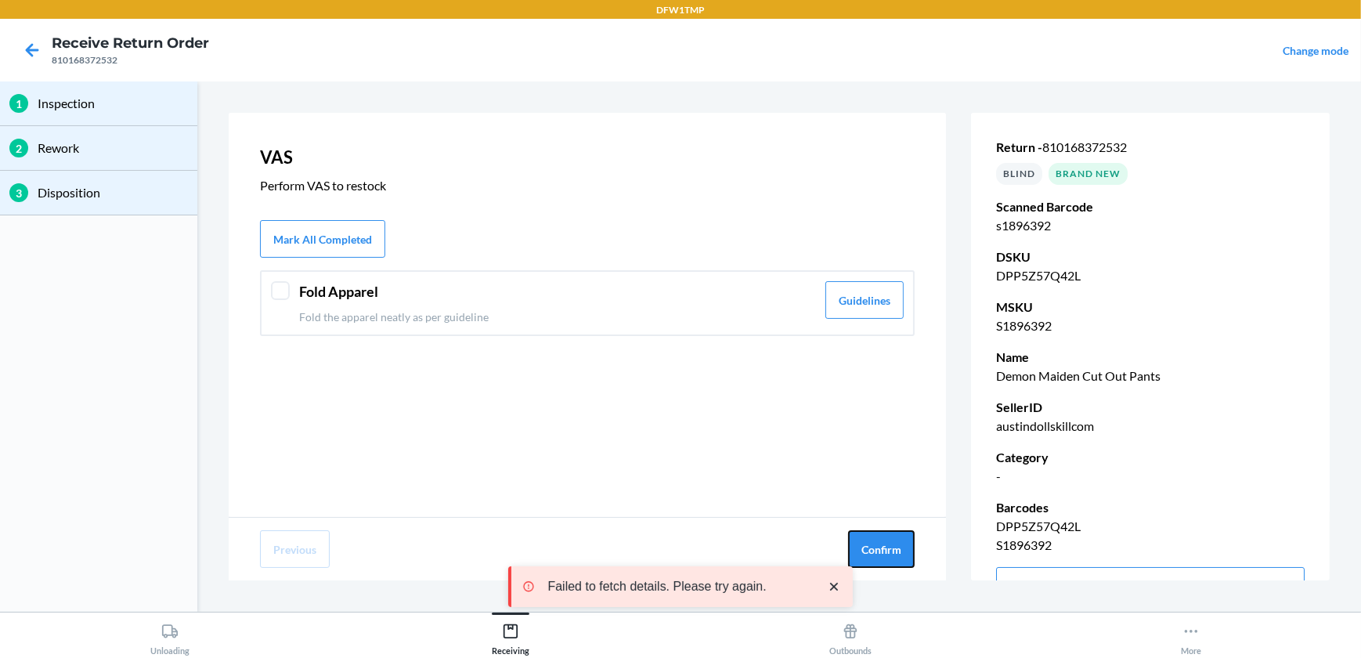
click at [907, 546] on button "Confirm" at bounding box center [881, 549] width 67 height 38
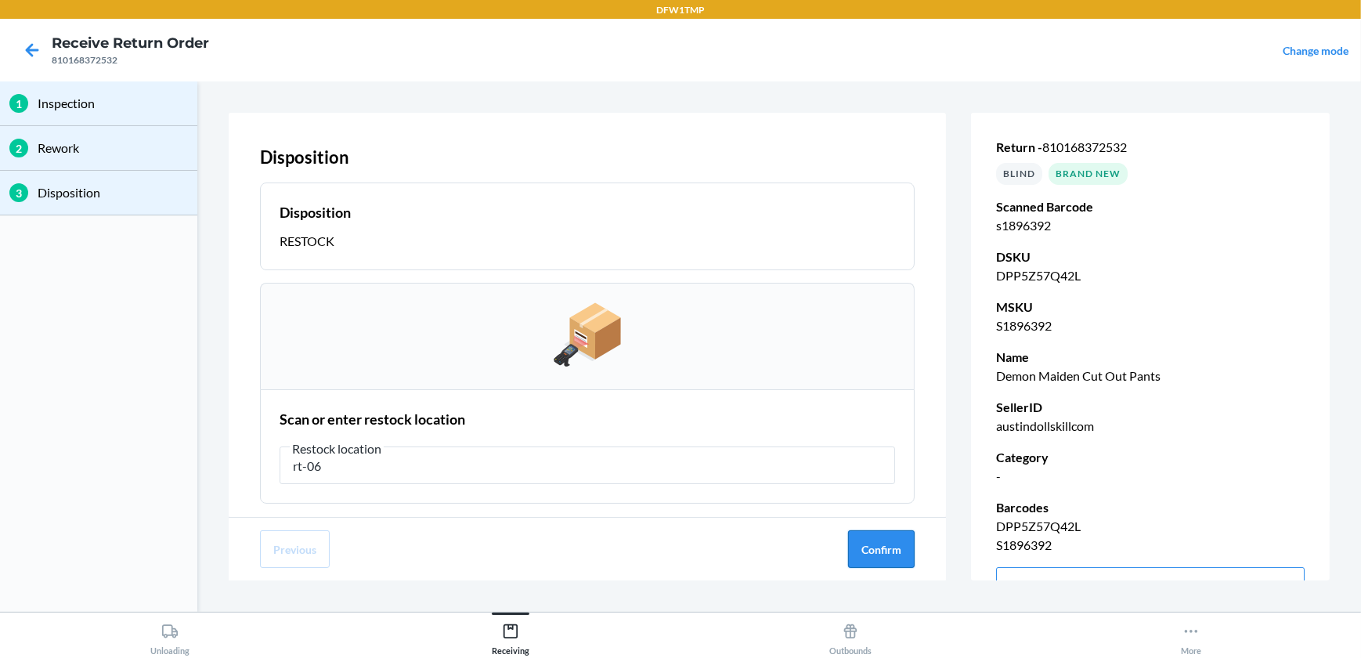
click at [872, 539] on button "Confirm" at bounding box center [881, 549] width 67 height 38
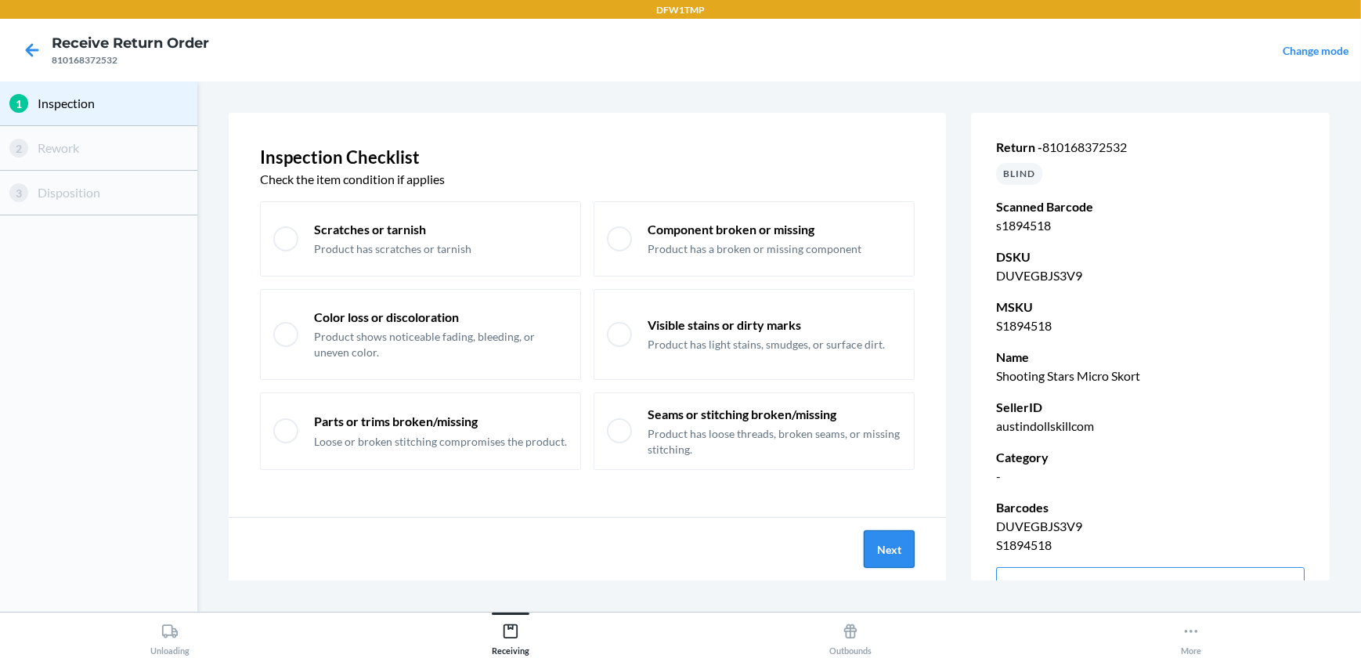
click at [893, 547] on button "Next" at bounding box center [888, 549] width 51 height 38
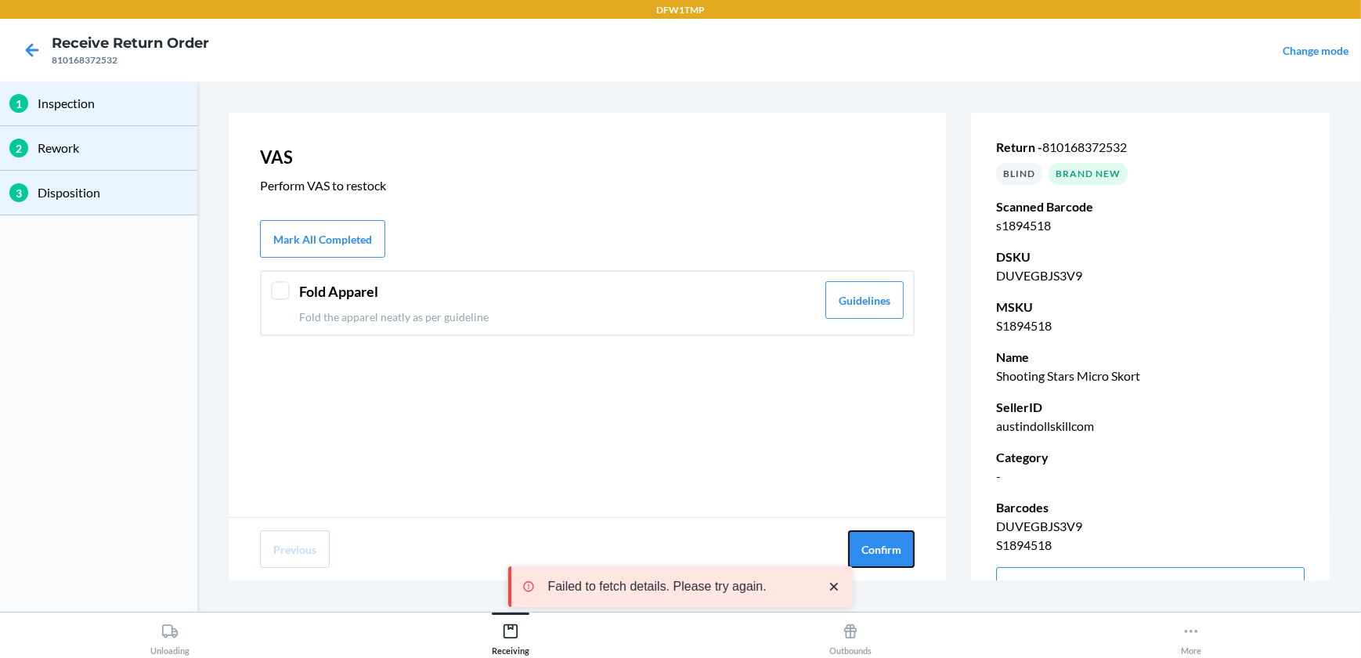
click at [893, 547] on button "Confirm" at bounding box center [881, 549] width 67 height 38
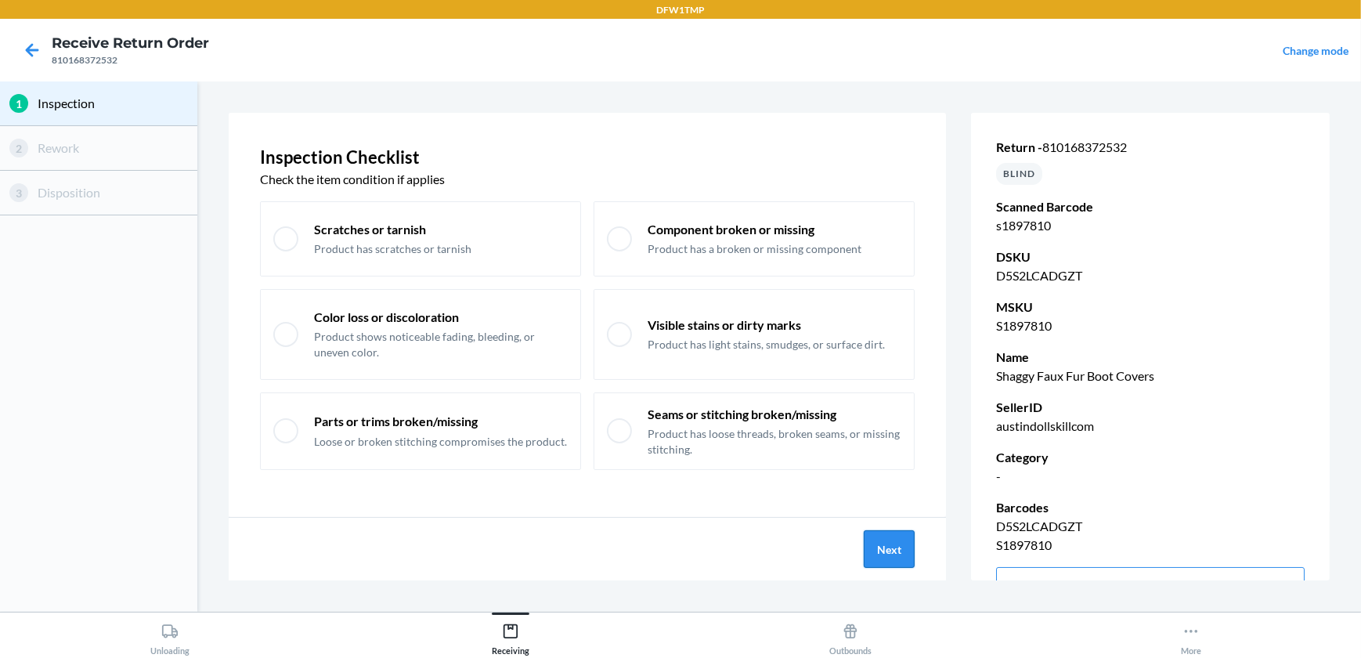
click at [900, 555] on button "Next" at bounding box center [888, 549] width 51 height 38
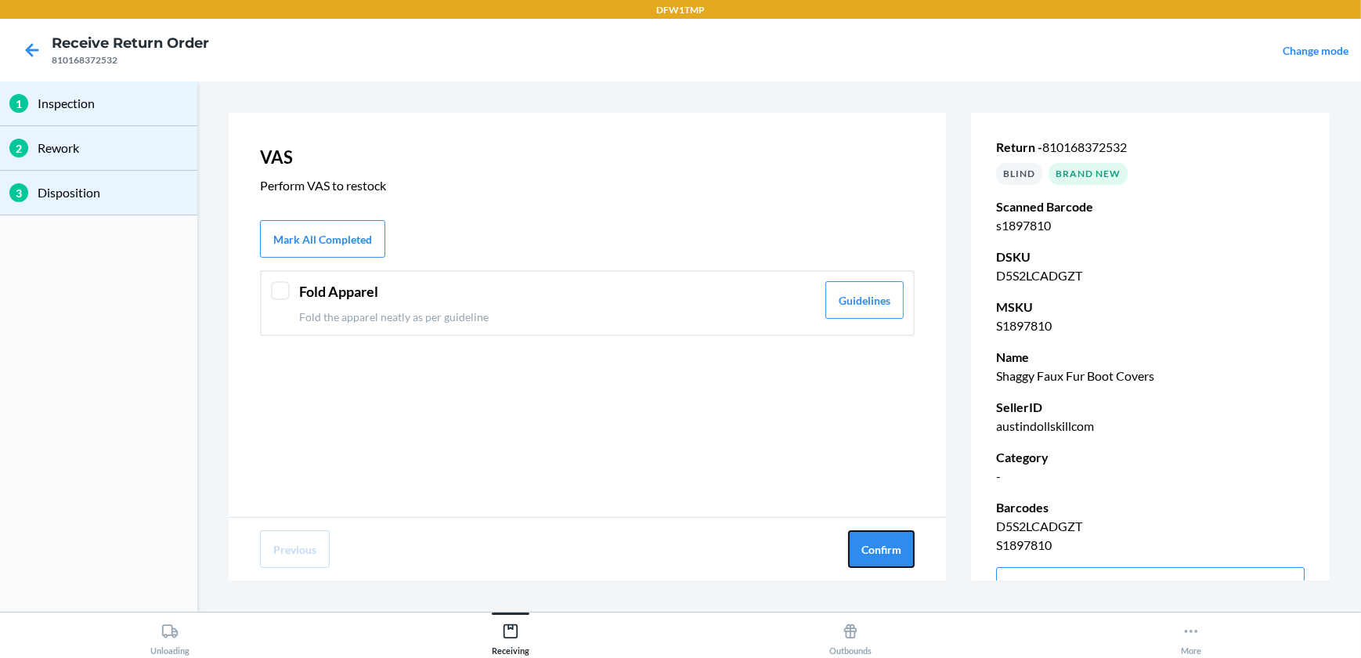
click at [900, 555] on button "Confirm" at bounding box center [881, 549] width 67 height 38
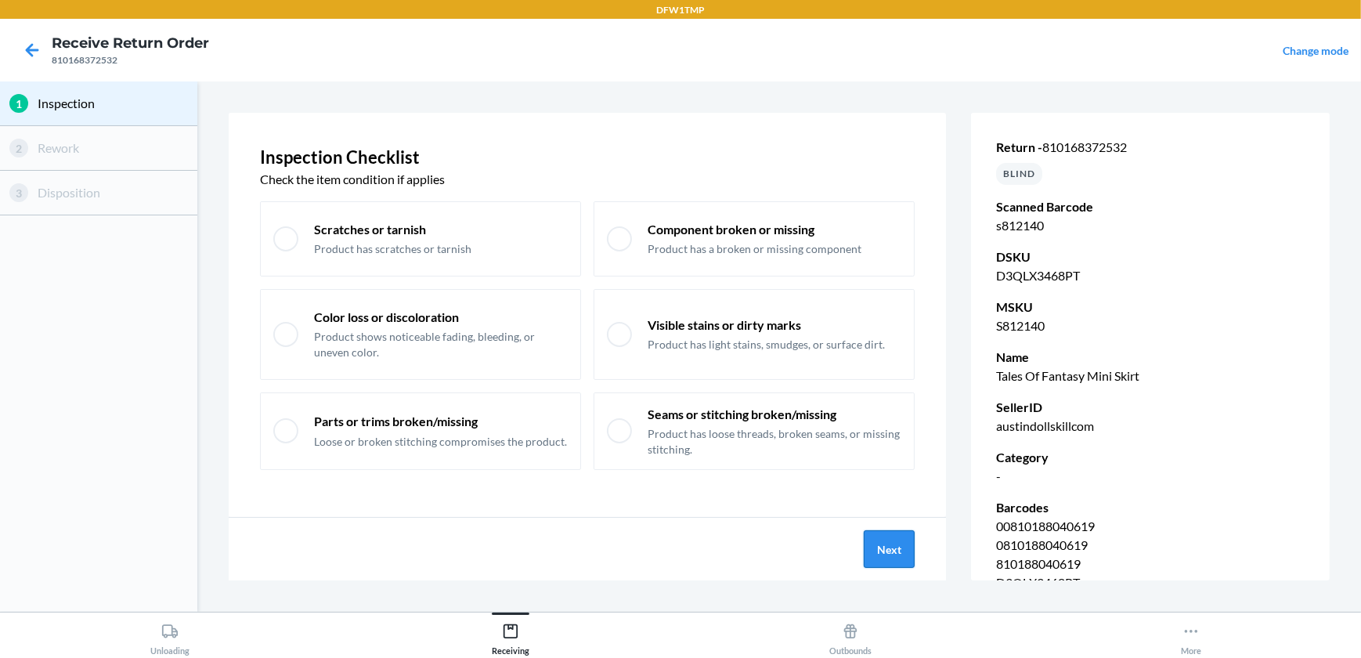
click at [885, 546] on button "Next" at bounding box center [888, 549] width 51 height 38
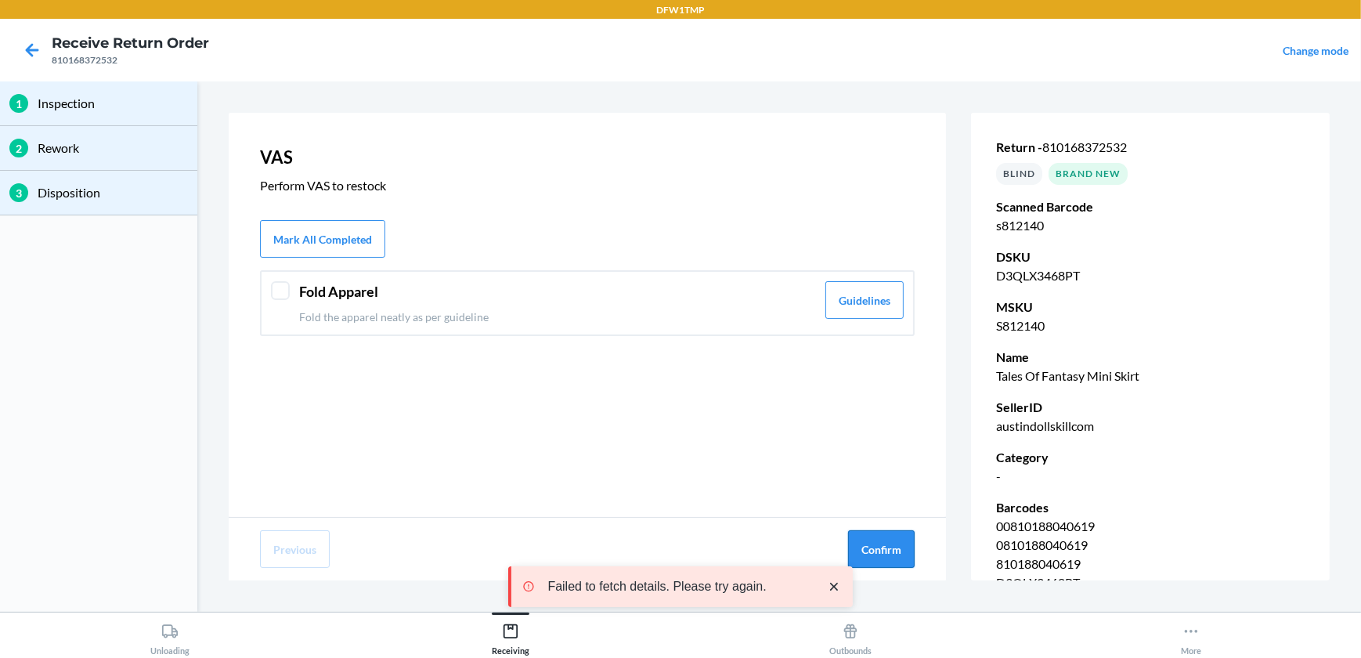
click at [869, 546] on button "Confirm" at bounding box center [881, 549] width 67 height 38
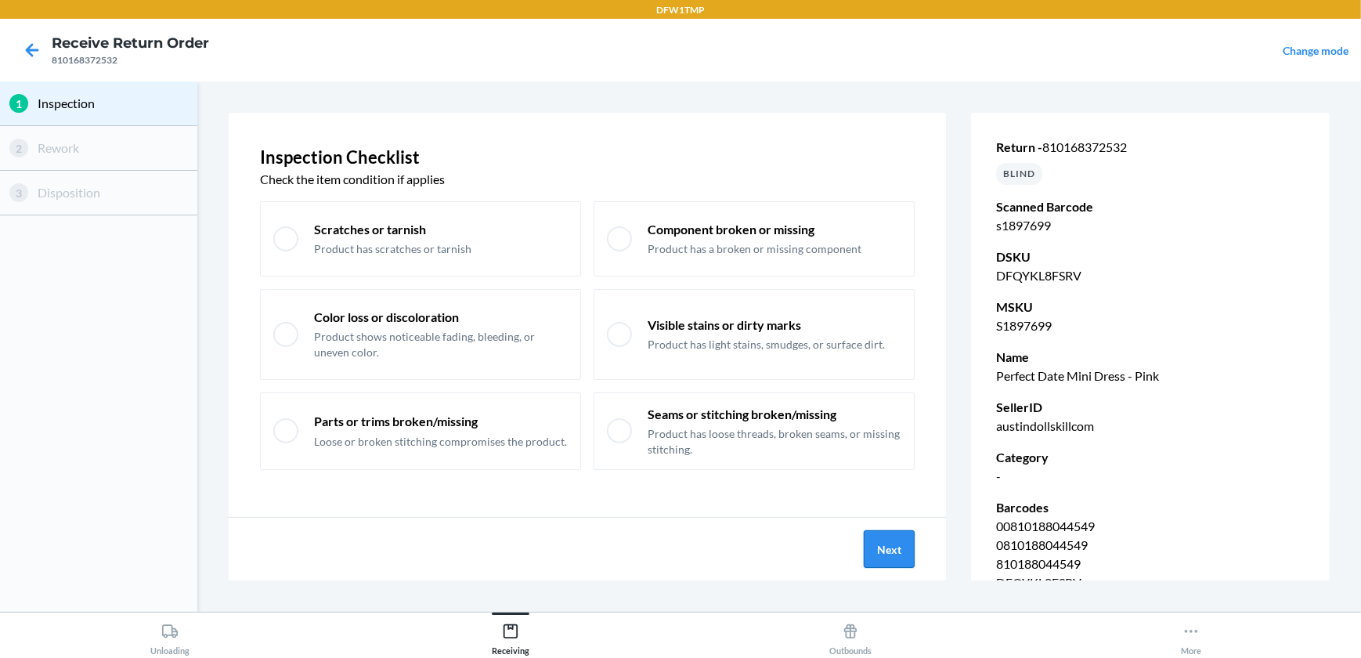
click at [892, 548] on button "Next" at bounding box center [888, 549] width 51 height 38
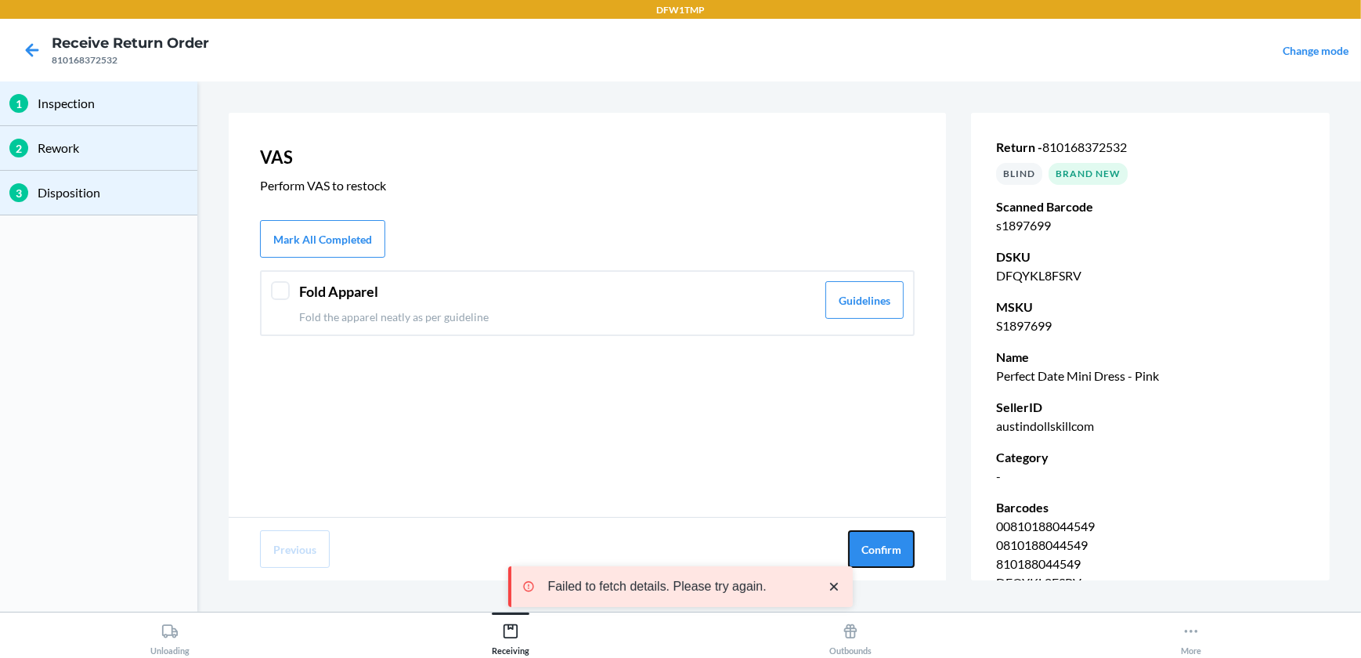
click at [892, 548] on button "Confirm" at bounding box center [881, 549] width 67 height 38
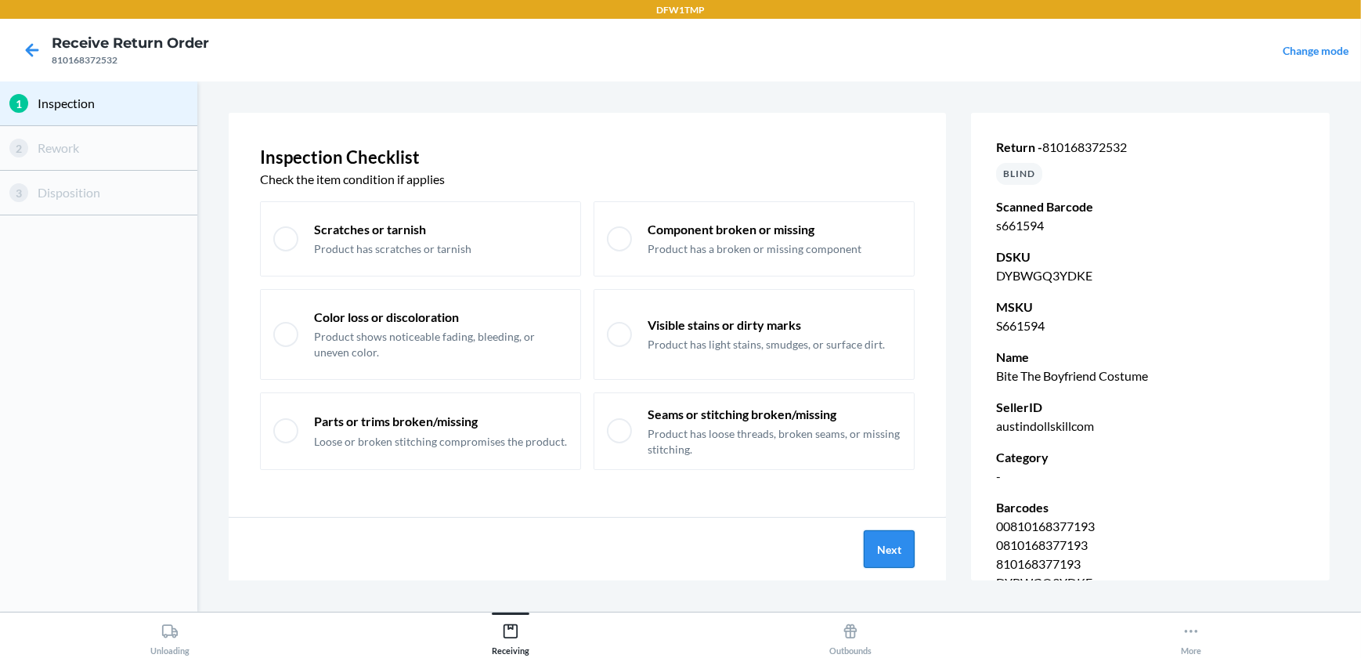
click at [896, 550] on button "Next" at bounding box center [888, 549] width 51 height 38
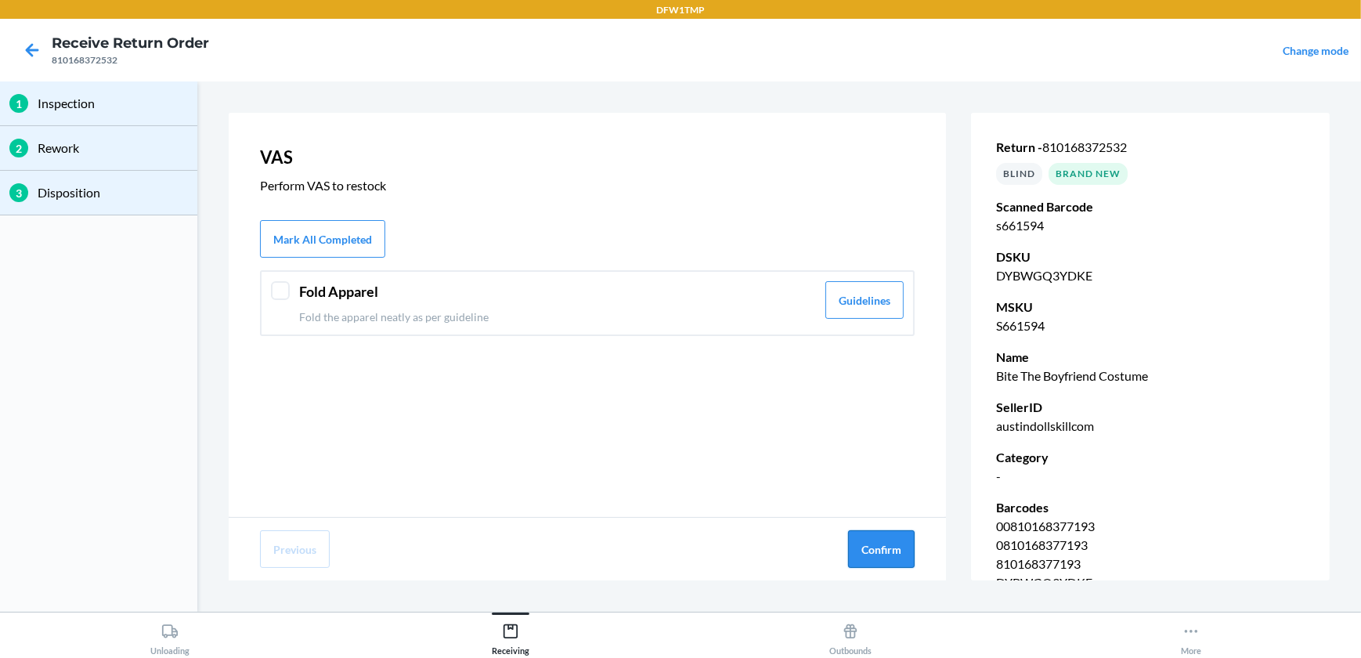
click at [891, 551] on button "Confirm" at bounding box center [881, 549] width 67 height 38
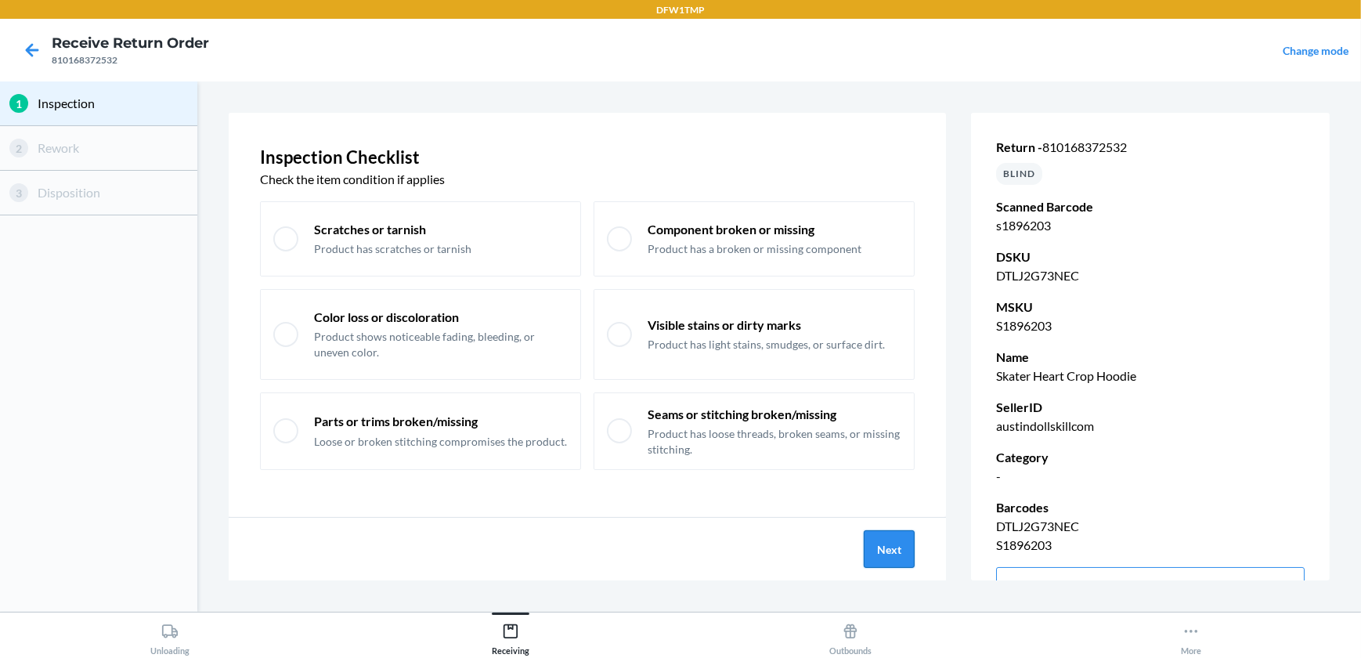
click at [883, 554] on button "Next" at bounding box center [888, 549] width 51 height 38
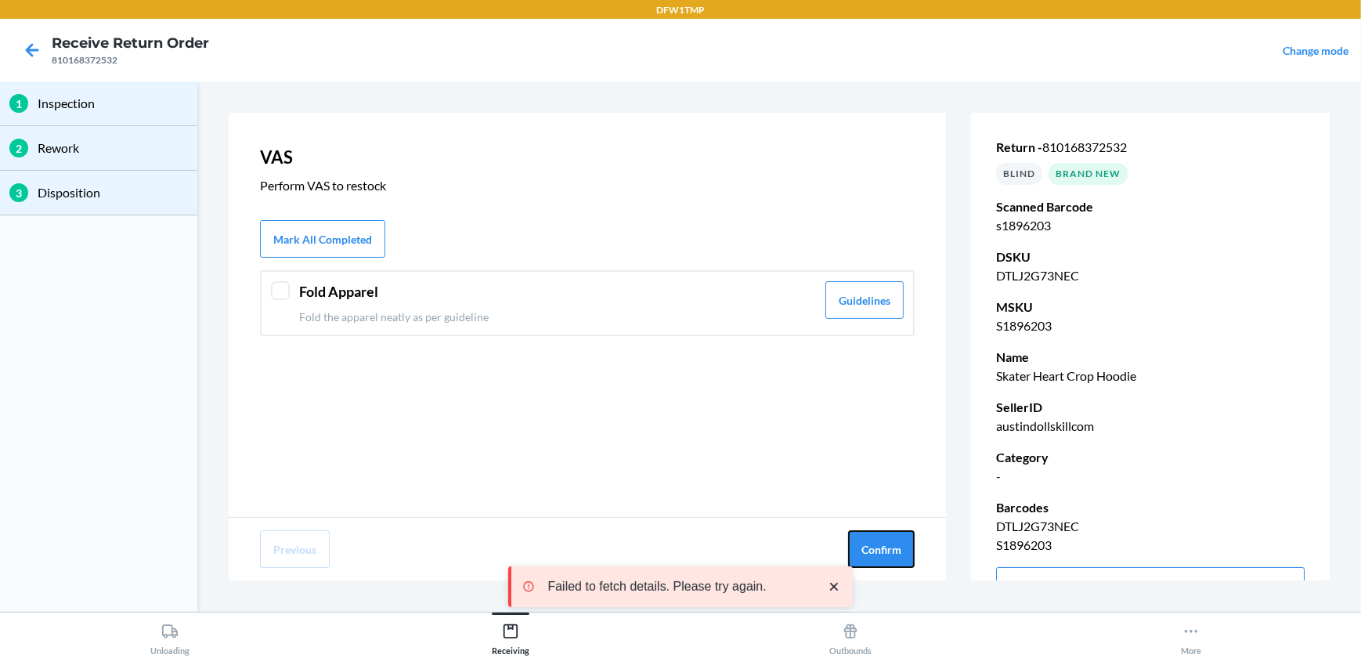
click at [883, 554] on button "Confirm" at bounding box center [881, 549] width 67 height 38
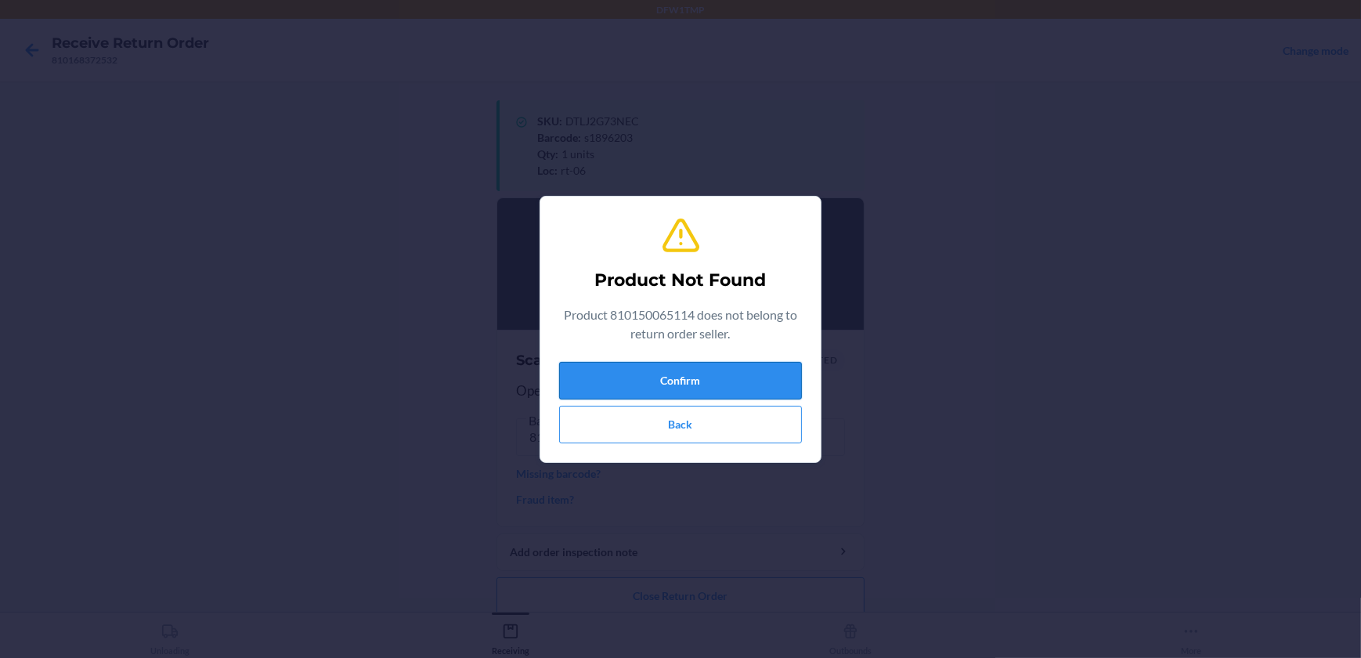
click at [712, 386] on button "Confirm" at bounding box center [680, 381] width 243 height 38
drag, startPoint x: 692, startPoint y: 411, endPoint x: 686, endPoint y: 417, distance: 8.9
click at [691, 411] on button "Back" at bounding box center [680, 425] width 243 height 38
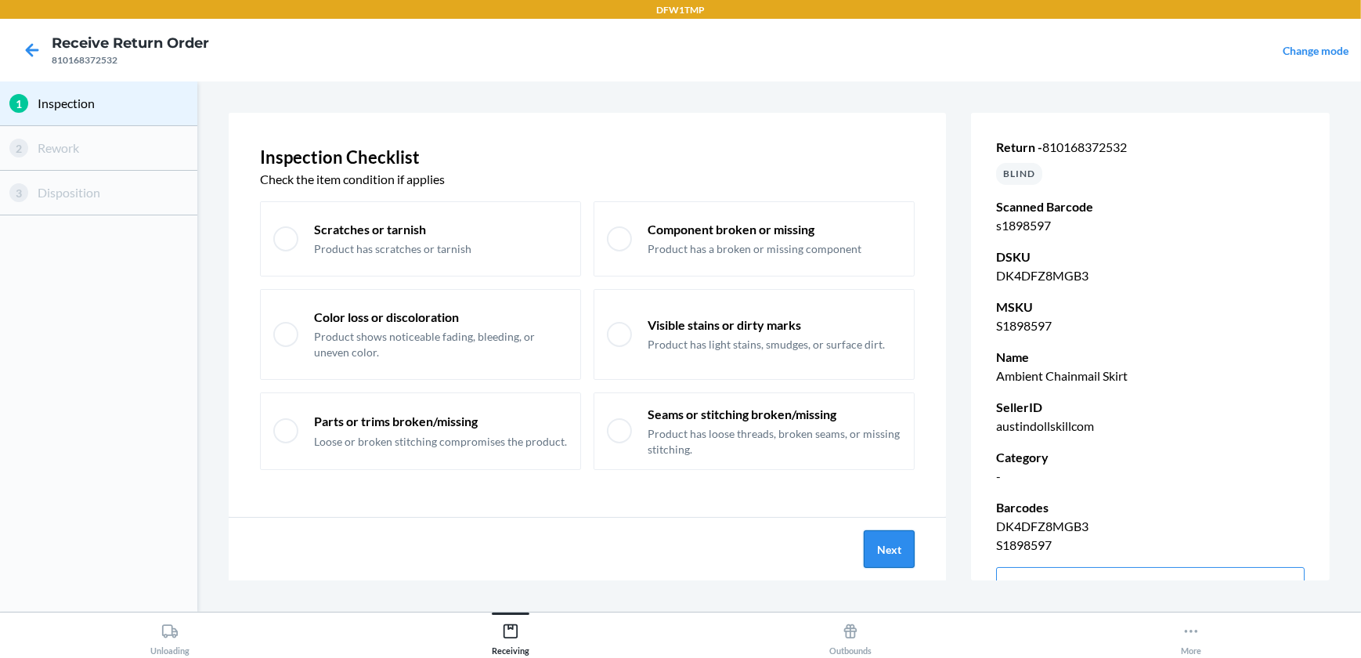
click at [884, 547] on button "Next" at bounding box center [888, 549] width 51 height 38
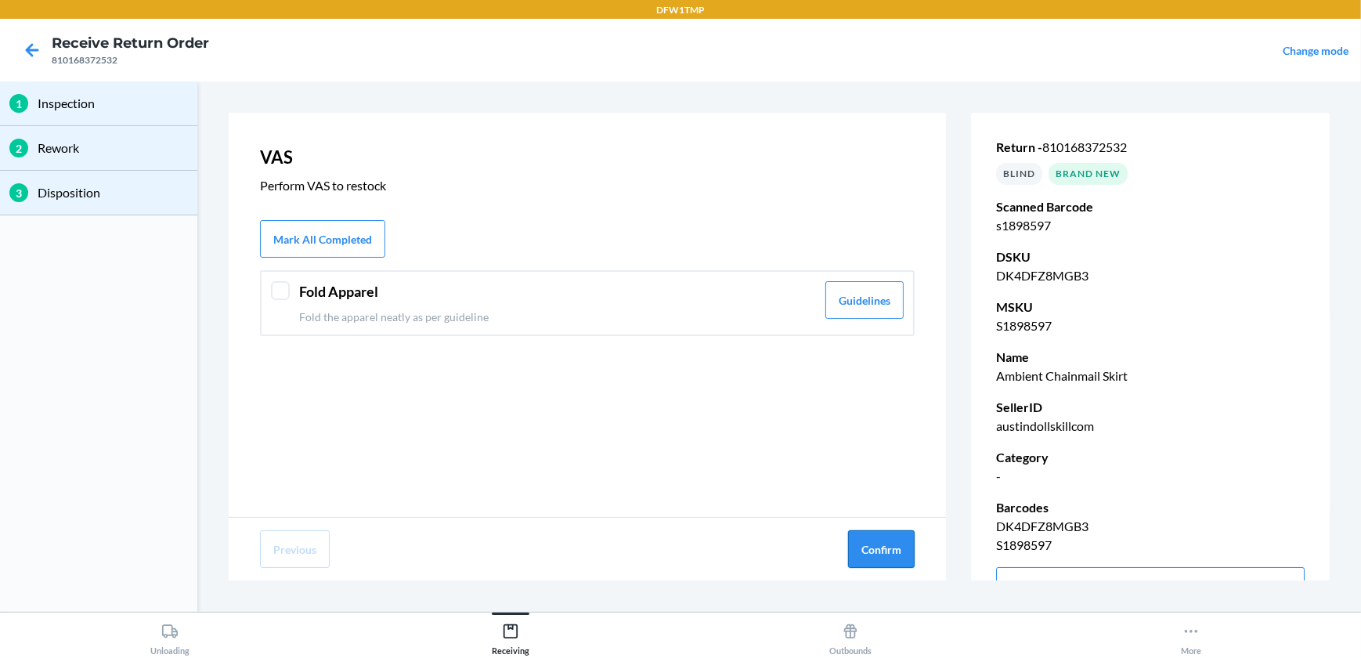
click at [879, 548] on button "Confirm" at bounding box center [881, 549] width 67 height 38
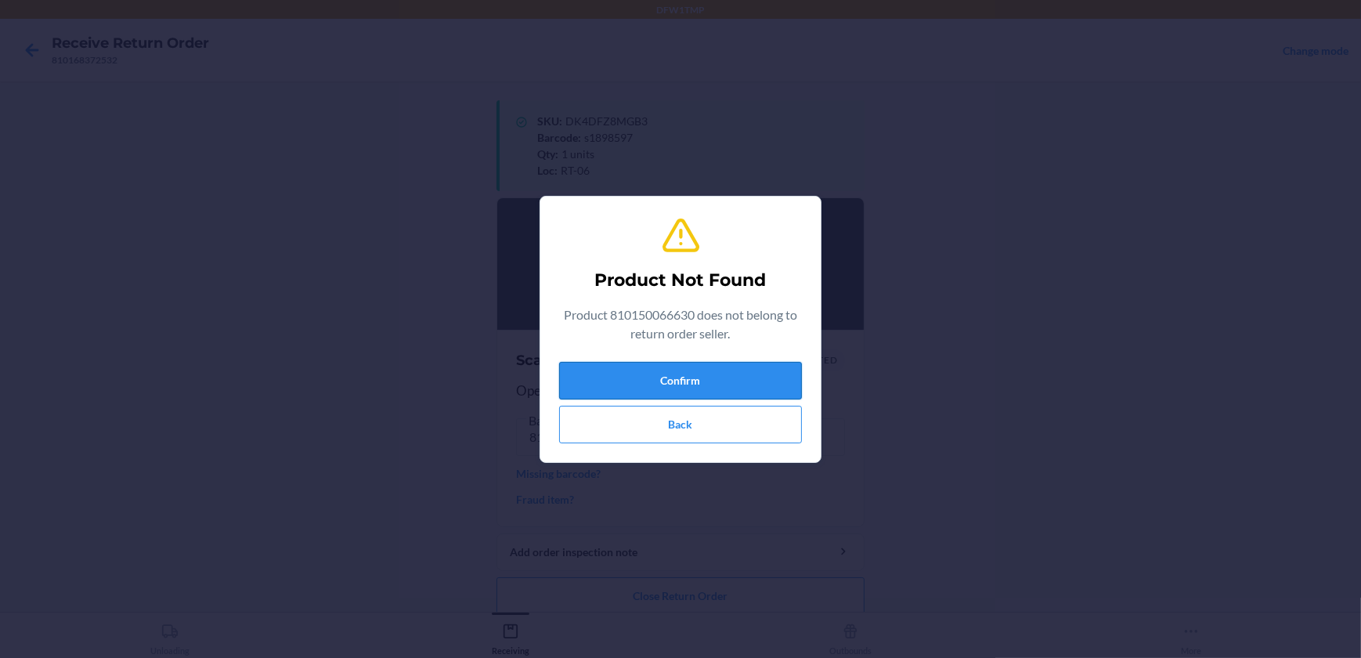
click at [655, 380] on button "Confirm" at bounding box center [680, 381] width 243 height 38
click at [672, 419] on button "Back" at bounding box center [680, 425] width 243 height 38
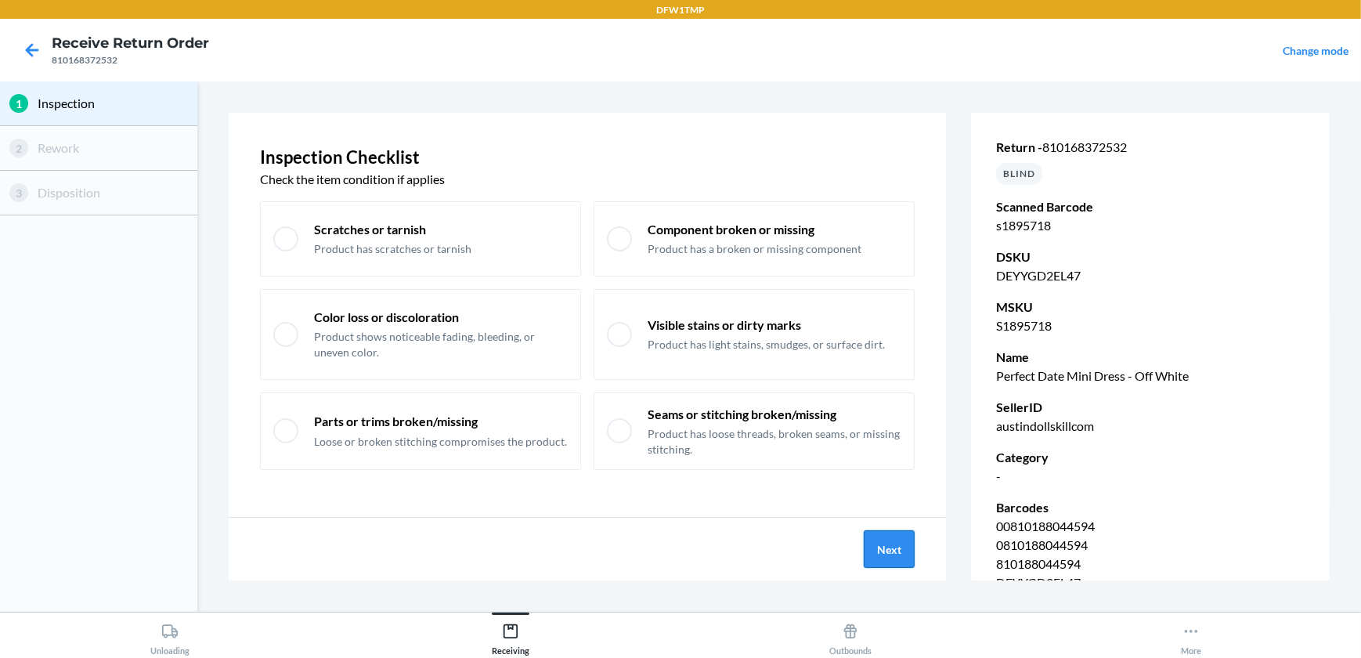
click at [895, 552] on button "Next" at bounding box center [888, 549] width 51 height 38
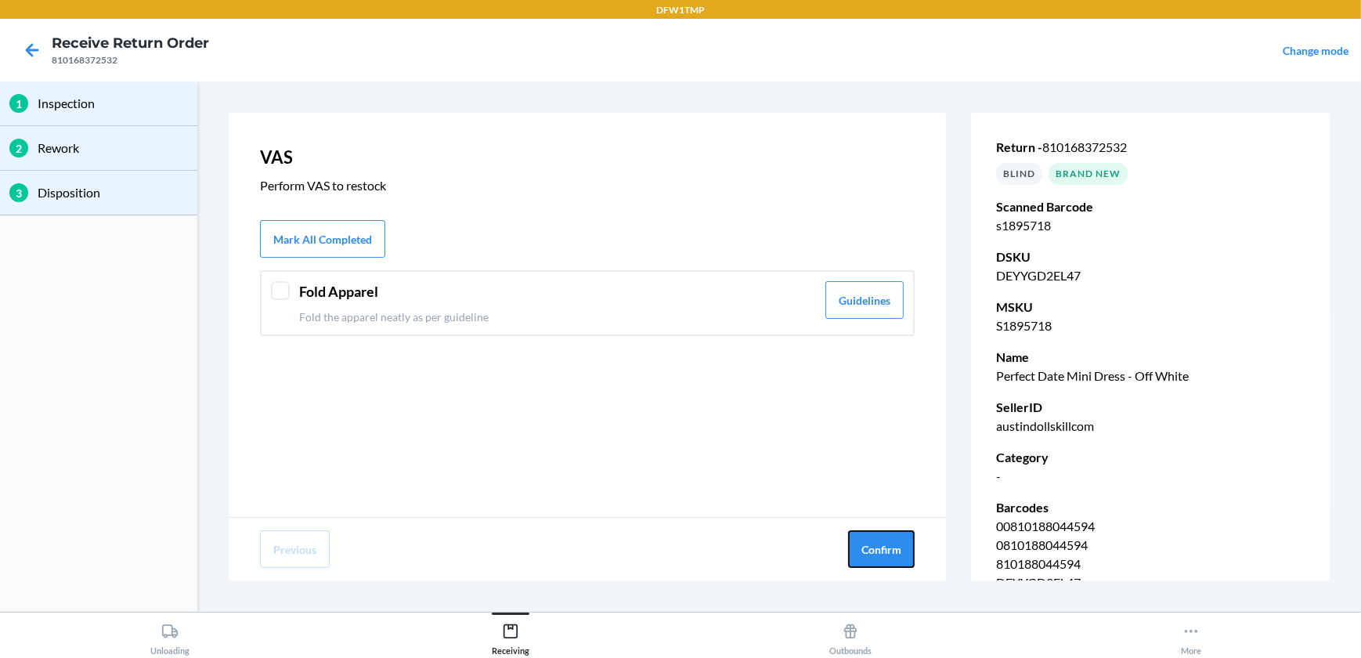
click at [895, 552] on button "Confirm" at bounding box center [881, 549] width 67 height 38
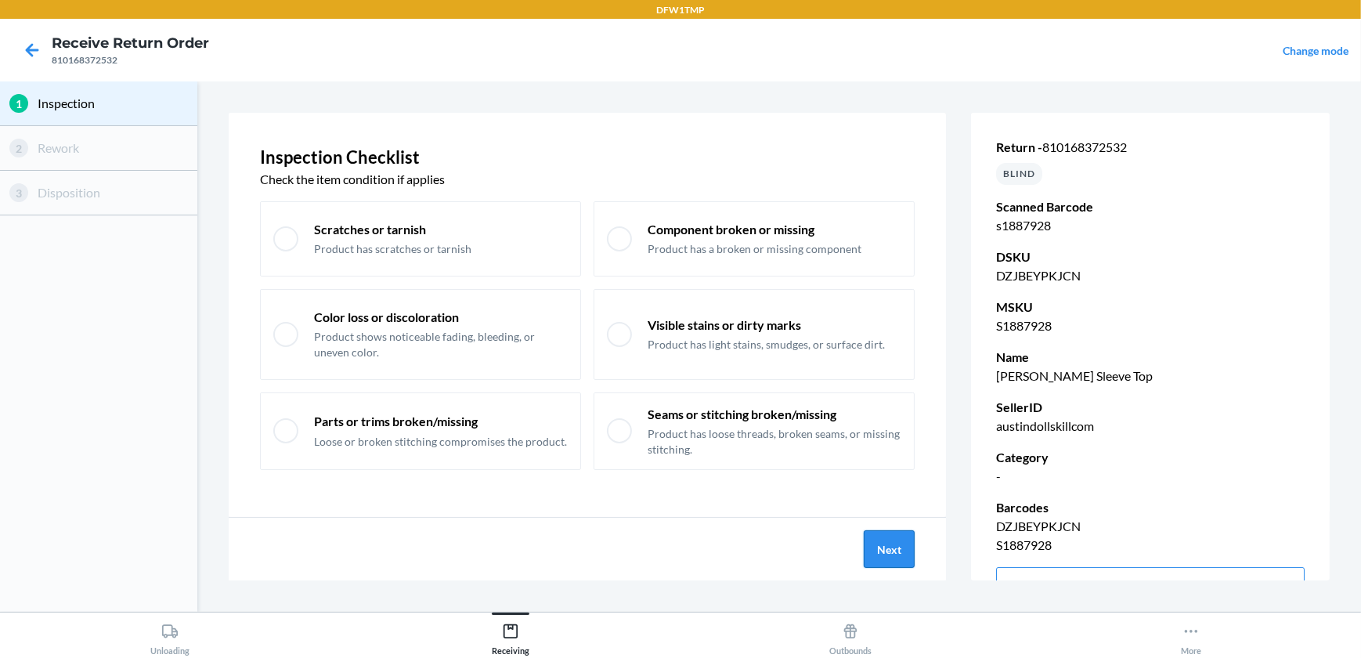
click at [876, 545] on button "Next" at bounding box center [888, 549] width 51 height 38
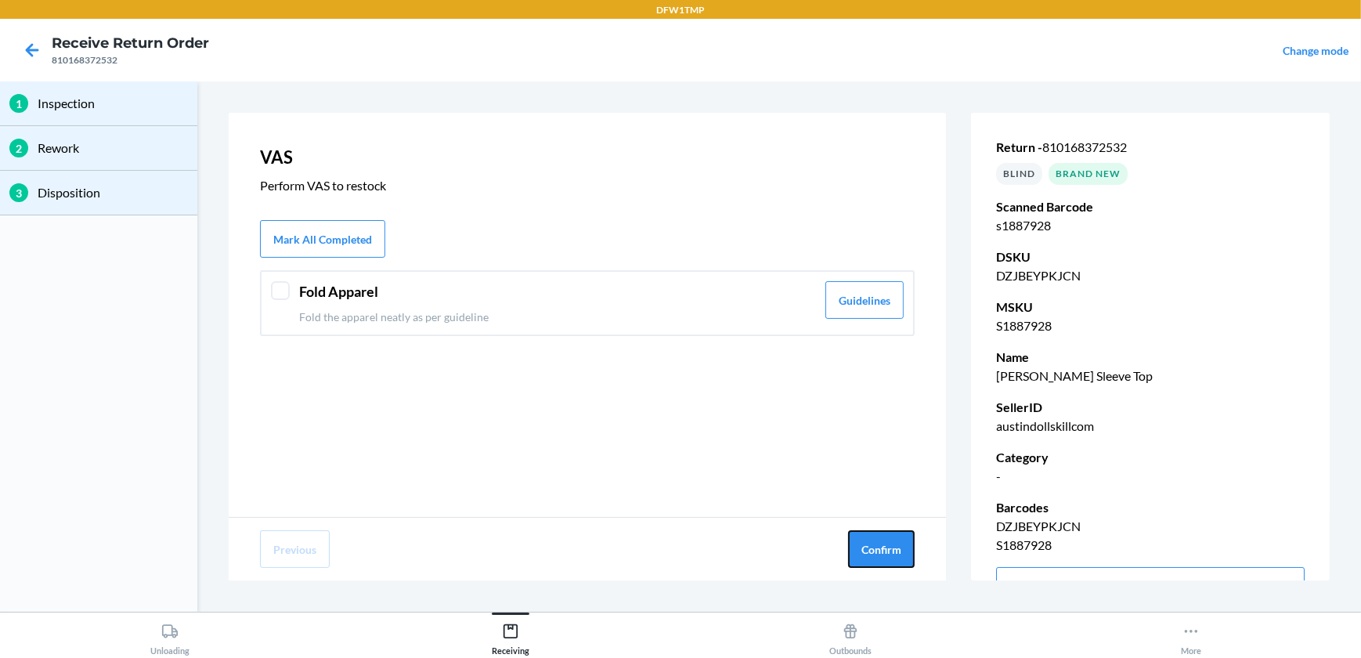
click at [876, 545] on button "Confirm" at bounding box center [881, 549] width 67 height 38
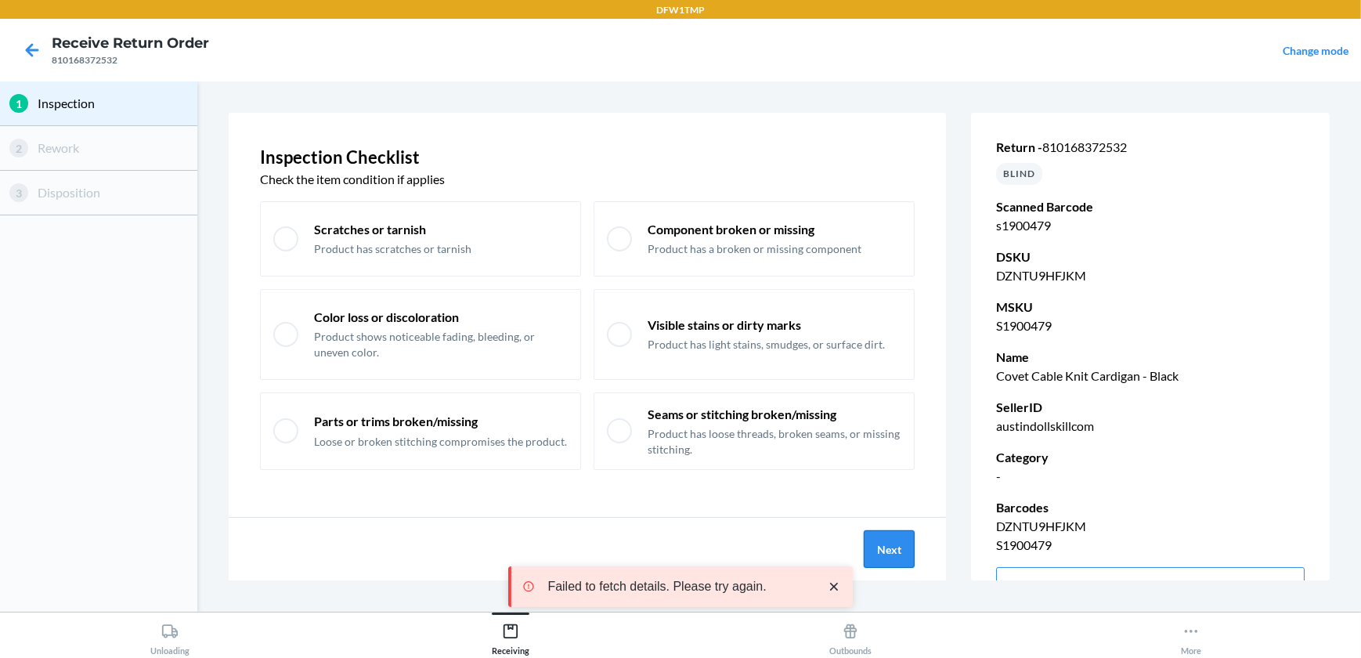
click at [891, 538] on button "Next" at bounding box center [888, 549] width 51 height 38
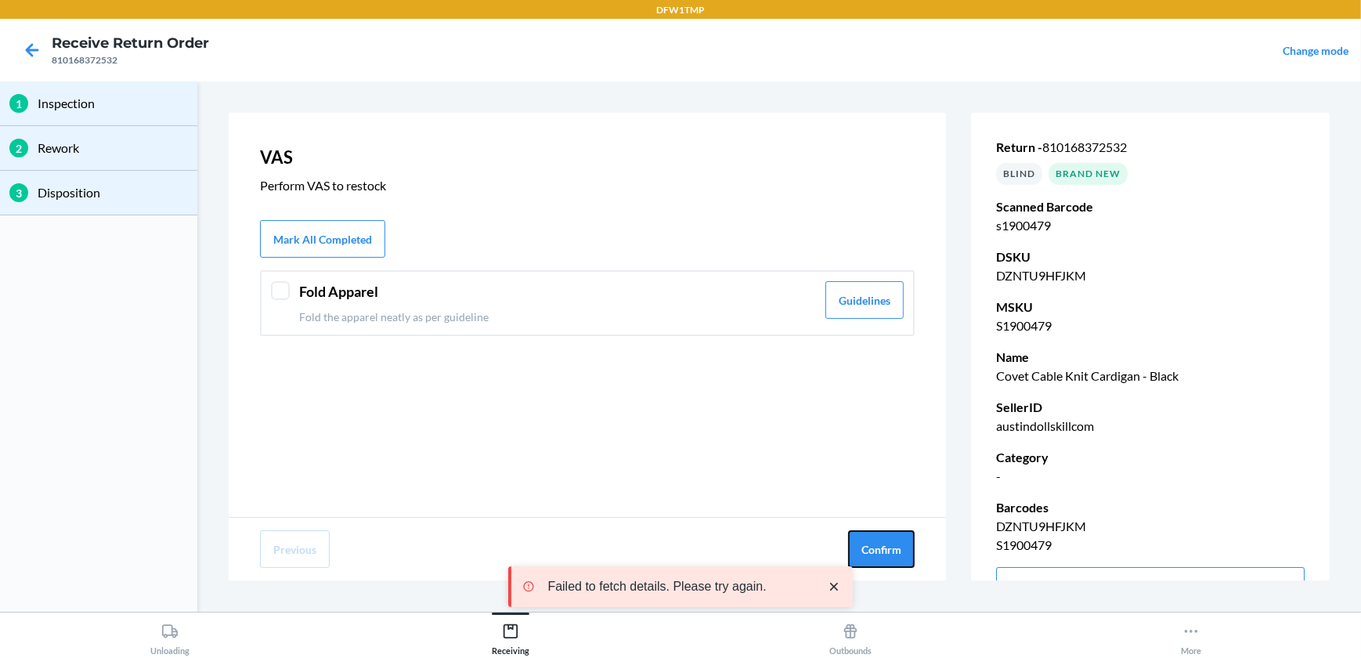
click at [891, 538] on button "Confirm" at bounding box center [881, 549] width 67 height 38
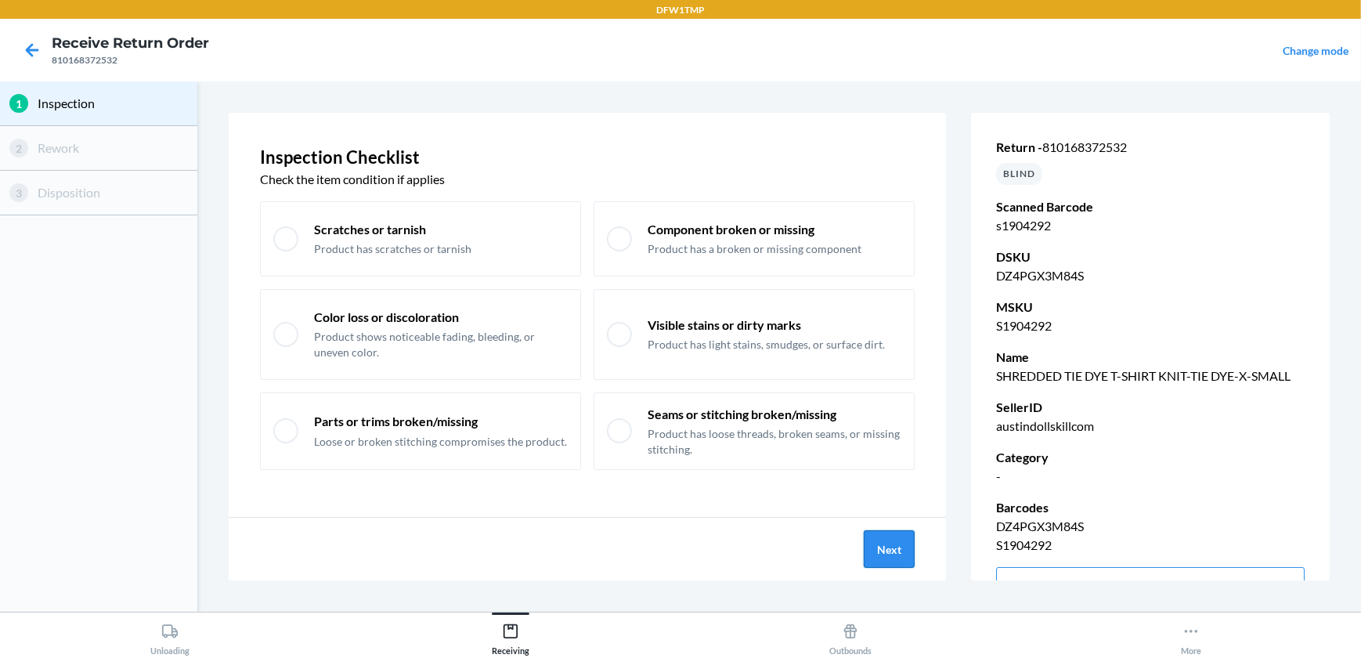
click at [903, 540] on button "Next" at bounding box center [888, 549] width 51 height 38
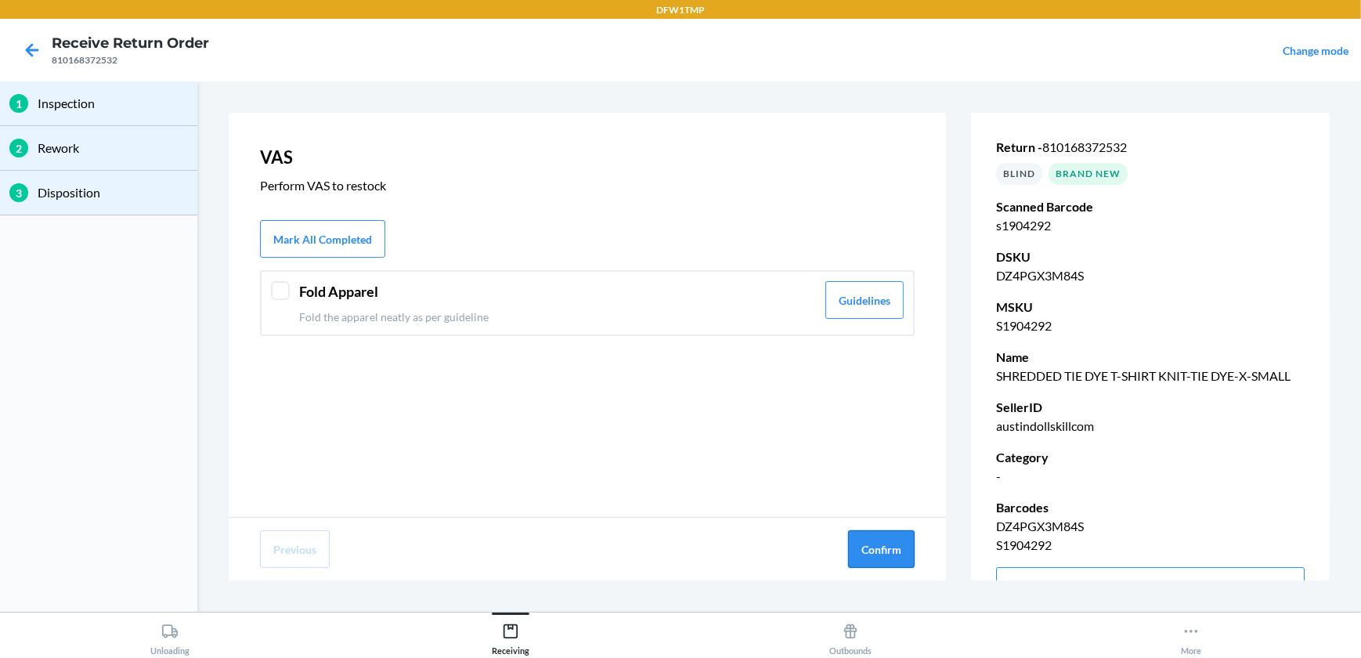
click at [912, 538] on button "Confirm" at bounding box center [881, 549] width 67 height 38
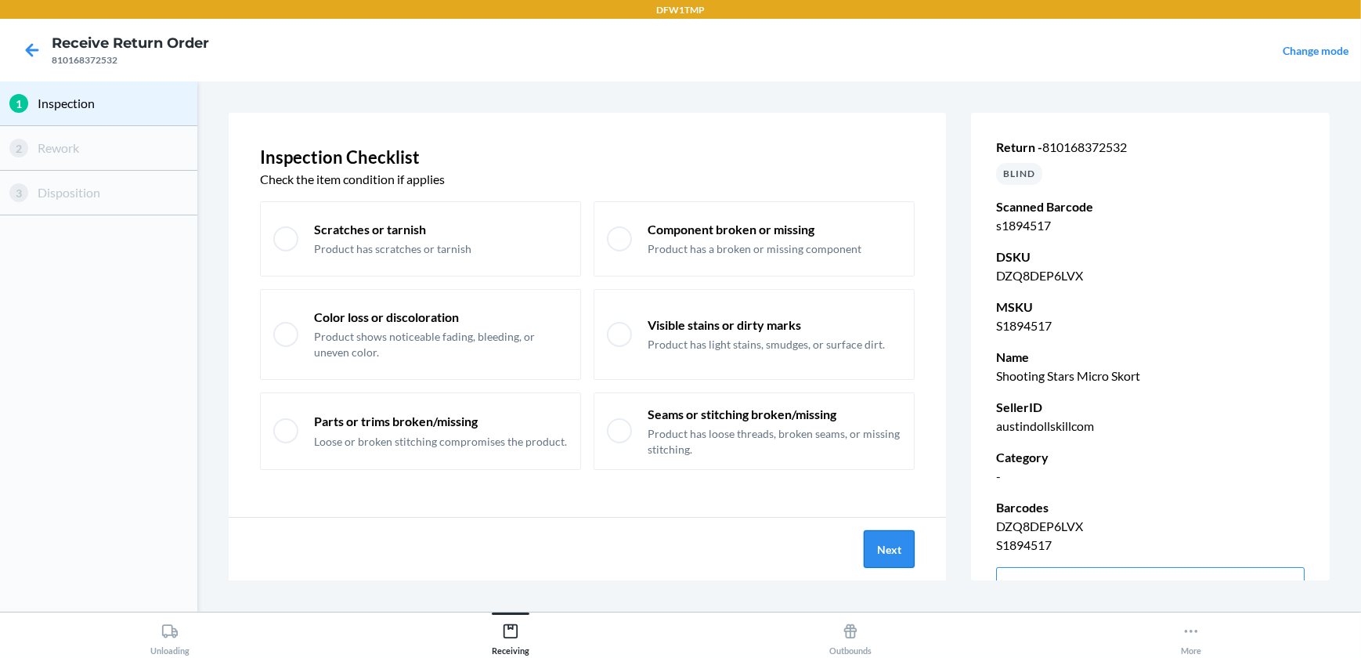
click at [880, 550] on button "Next" at bounding box center [888, 549] width 51 height 38
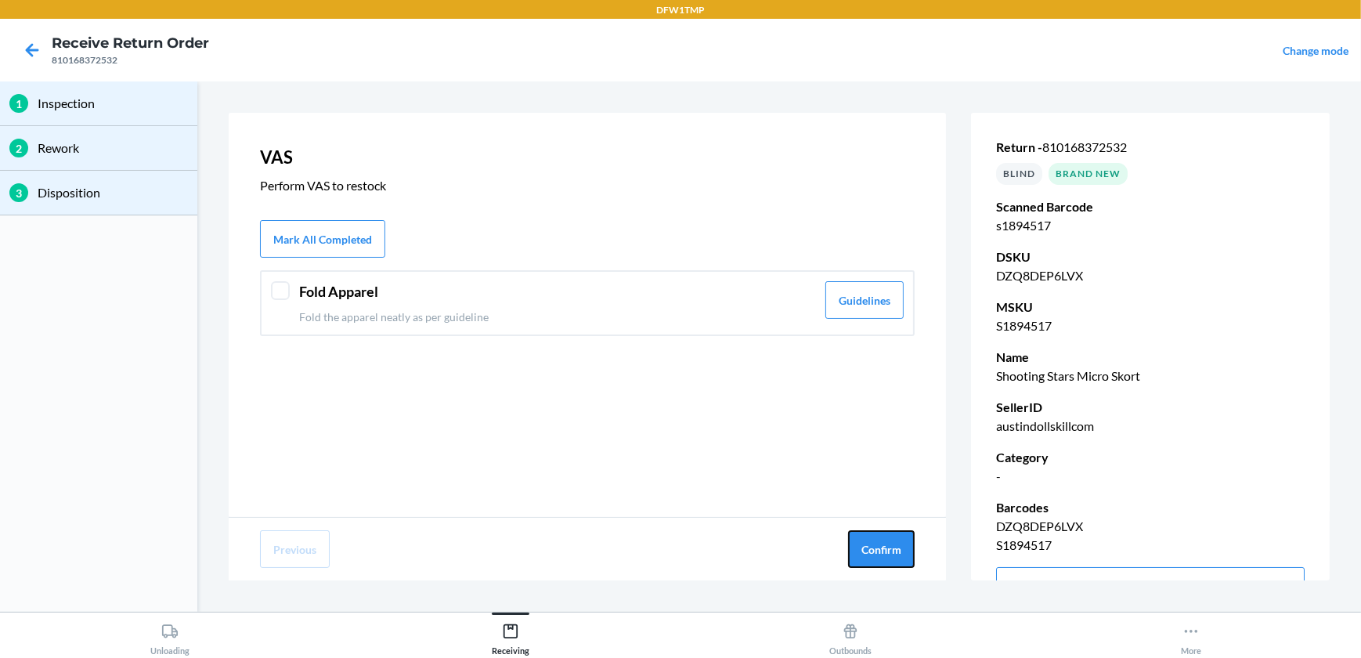
click at [881, 550] on button "Confirm" at bounding box center [881, 549] width 67 height 38
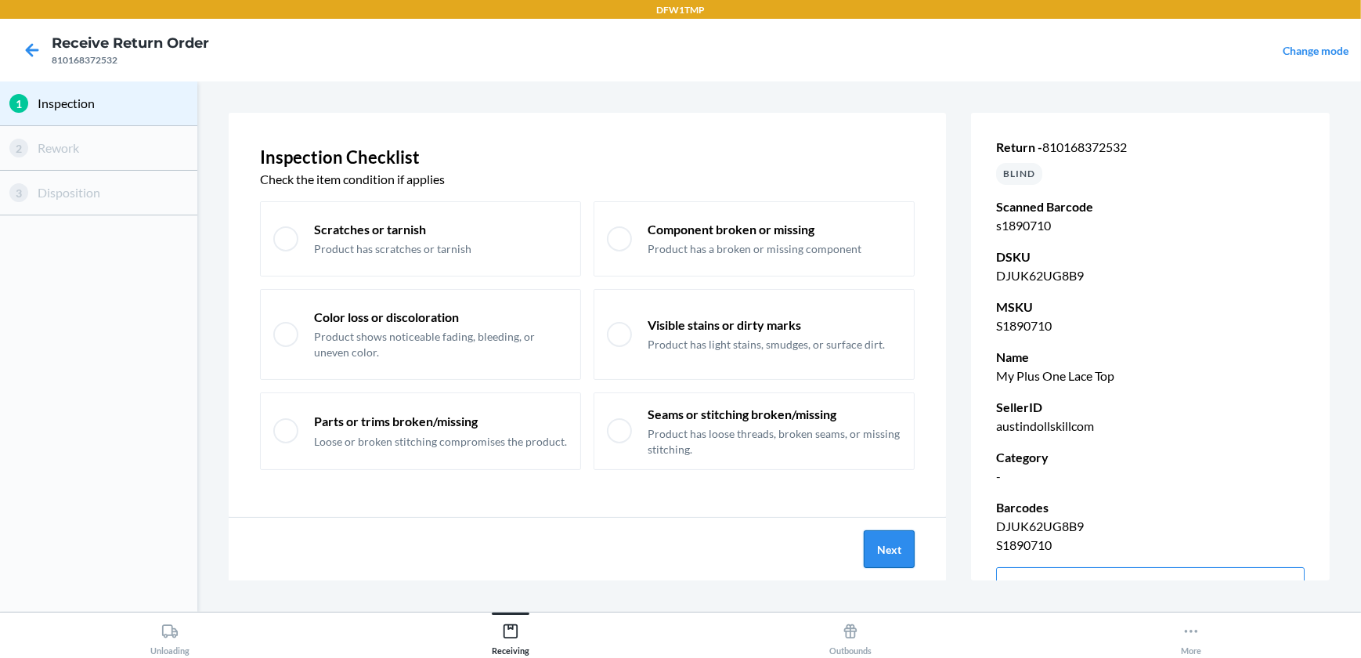
click at [876, 546] on button "Next" at bounding box center [888, 549] width 51 height 38
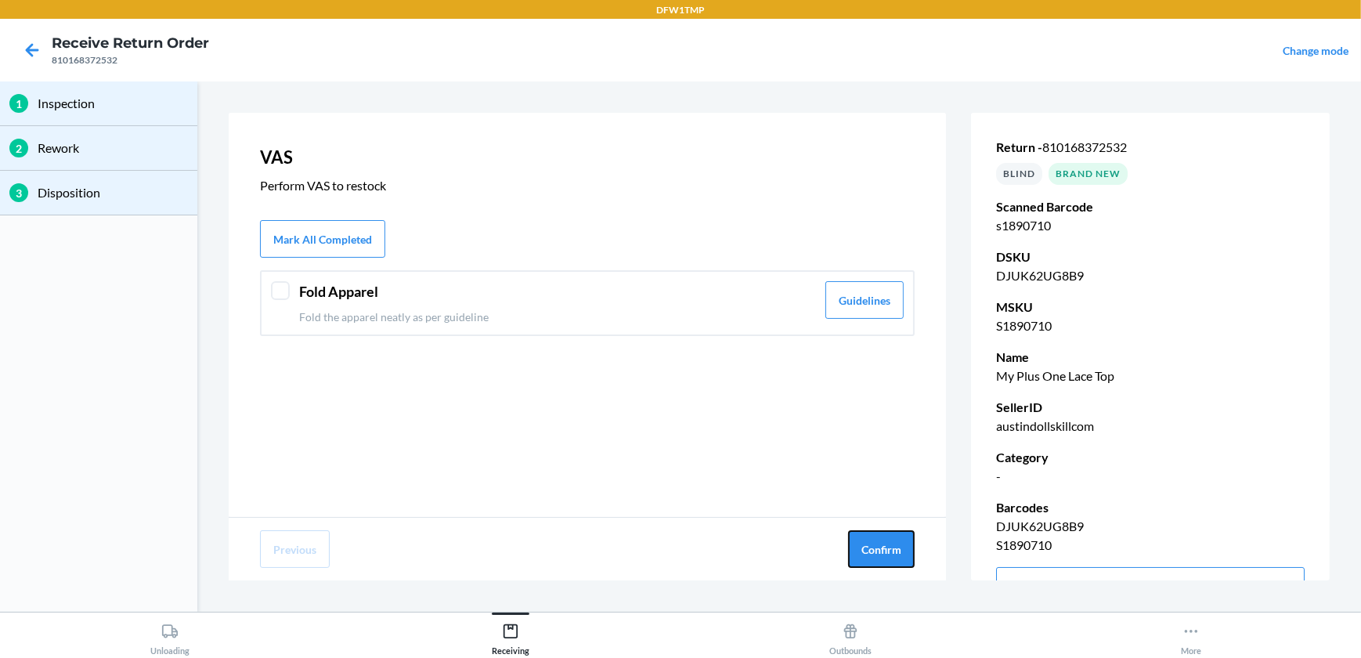
click at [876, 546] on button "Confirm" at bounding box center [881, 549] width 67 height 38
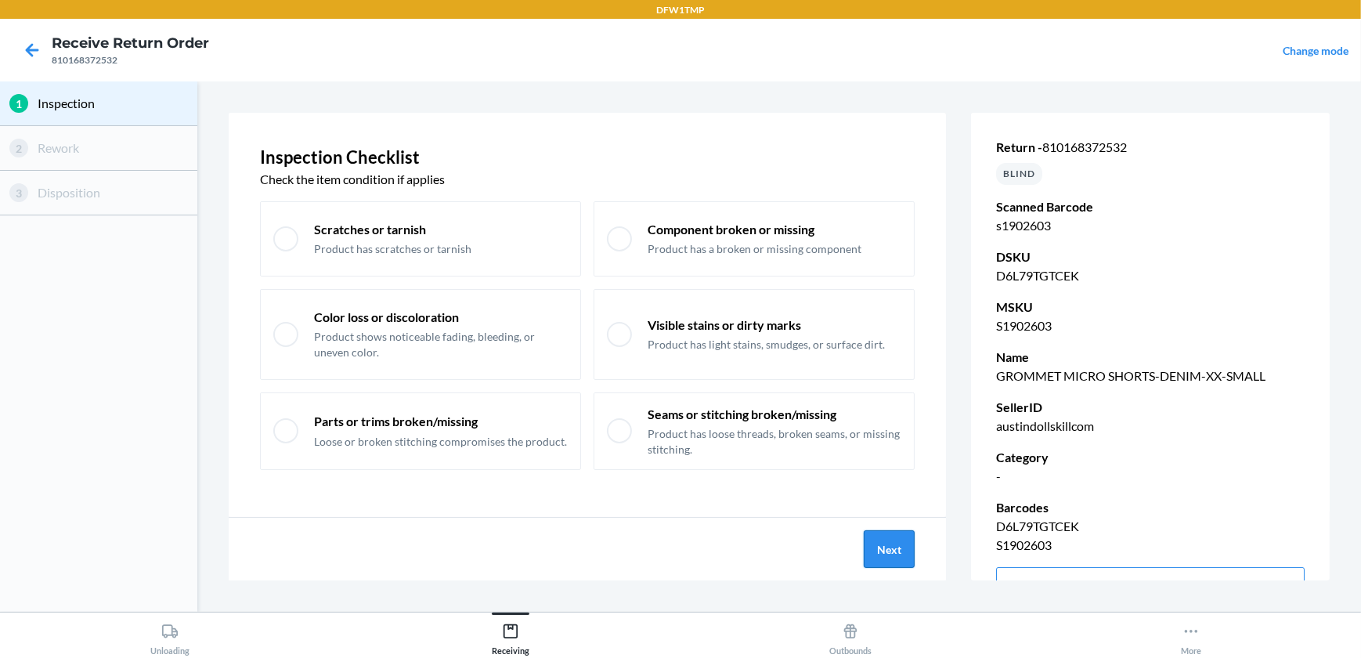
click at [890, 554] on button "Next" at bounding box center [888, 549] width 51 height 38
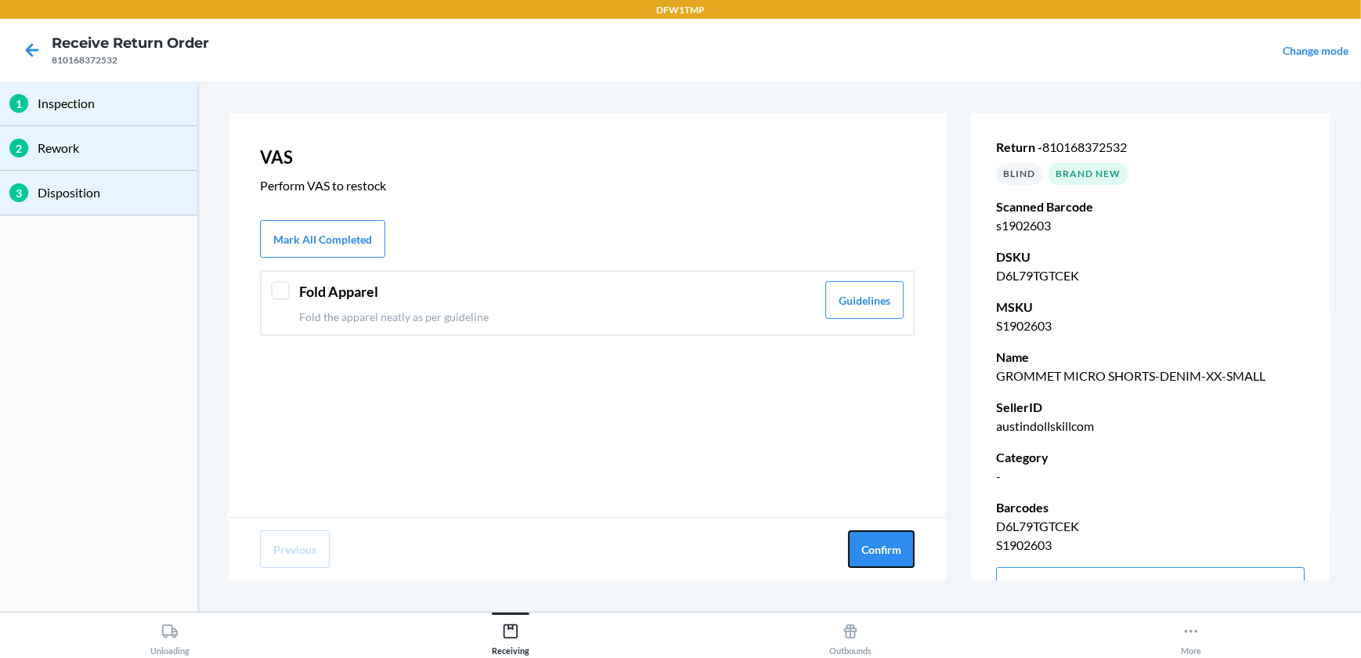
click at [890, 551] on button "Confirm" at bounding box center [881, 549] width 67 height 38
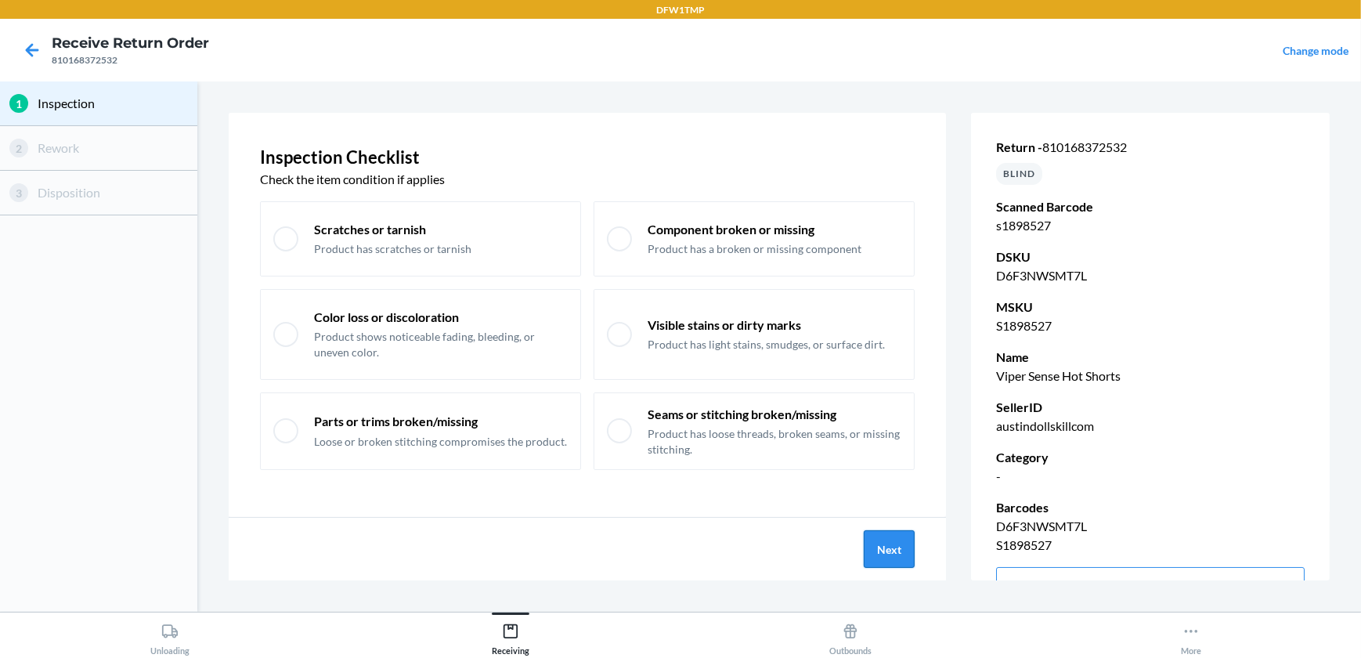
click at [873, 546] on button "Next" at bounding box center [888, 549] width 51 height 38
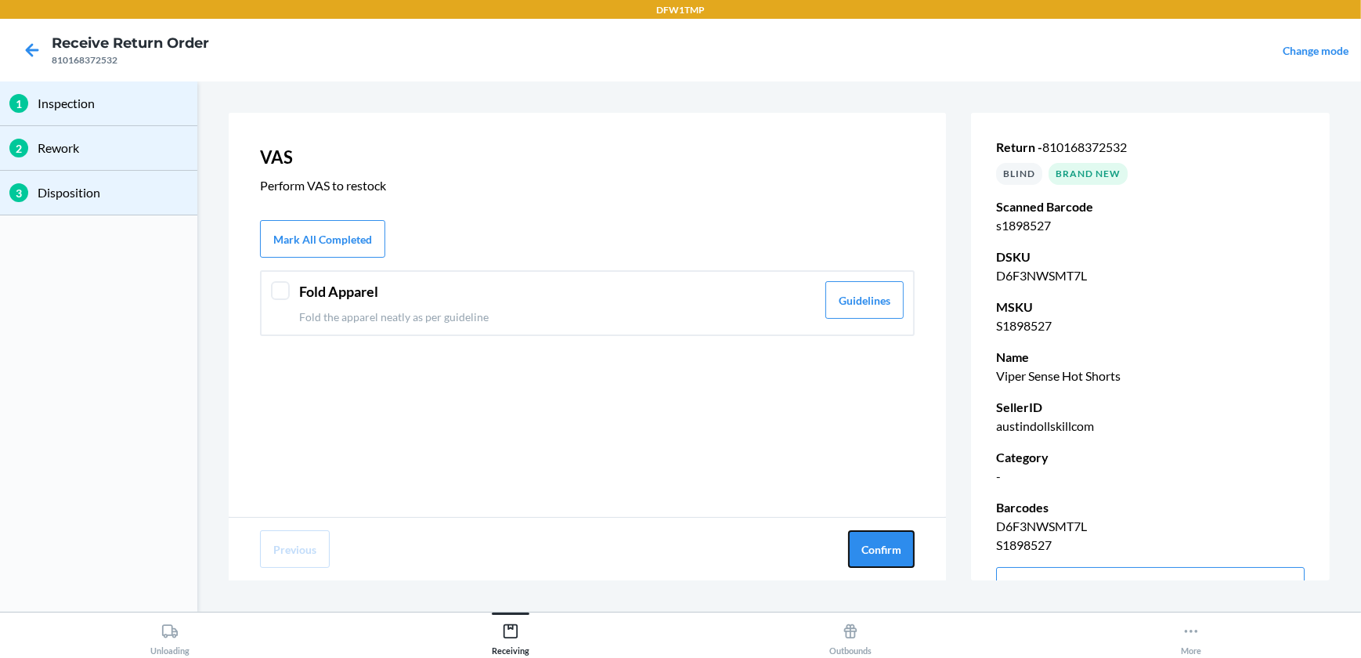
click at [873, 546] on button "Confirm" at bounding box center [881, 549] width 67 height 38
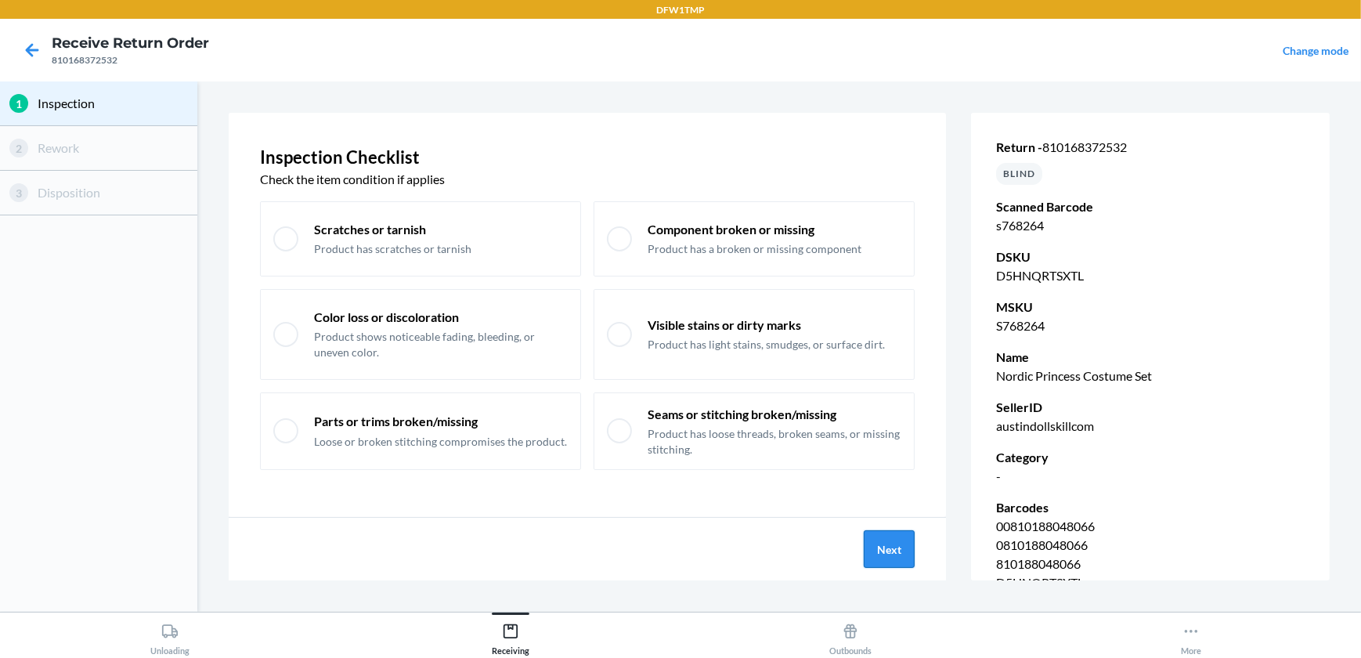
click at [892, 553] on button "Next" at bounding box center [888, 549] width 51 height 38
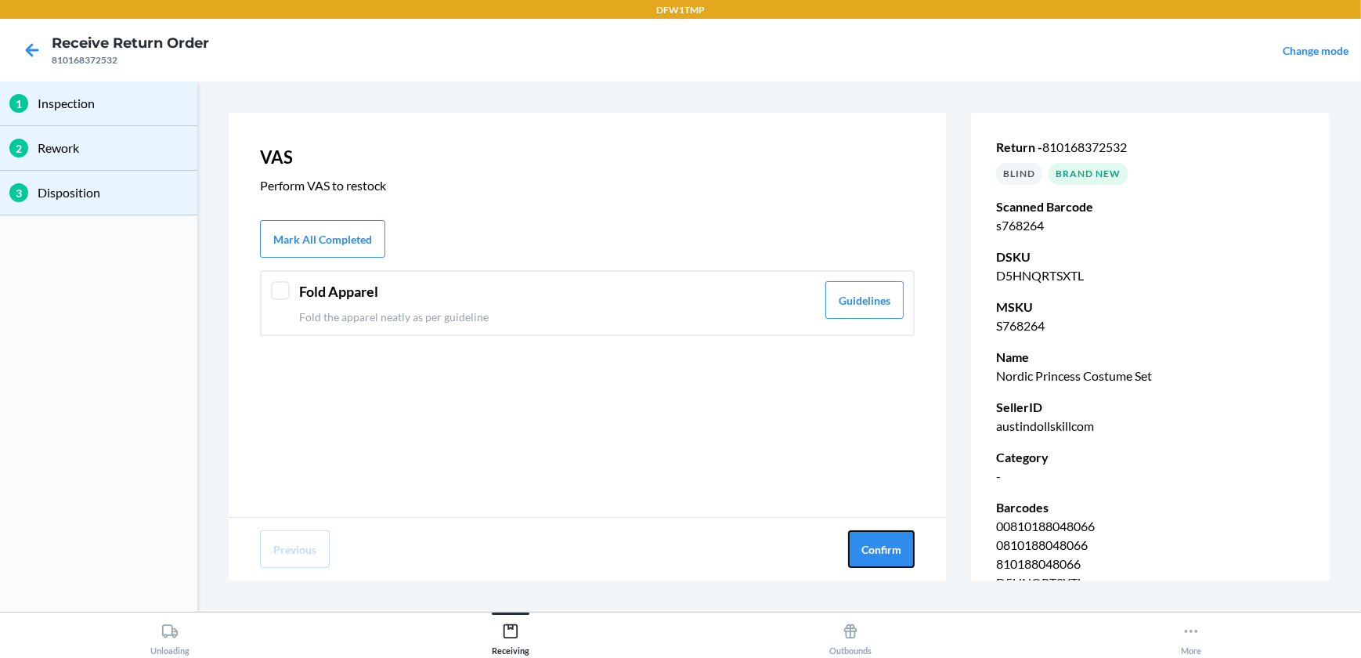
click at [892, 553] on button "Confirm" at bounding box center [881, 549] width 67 height 38
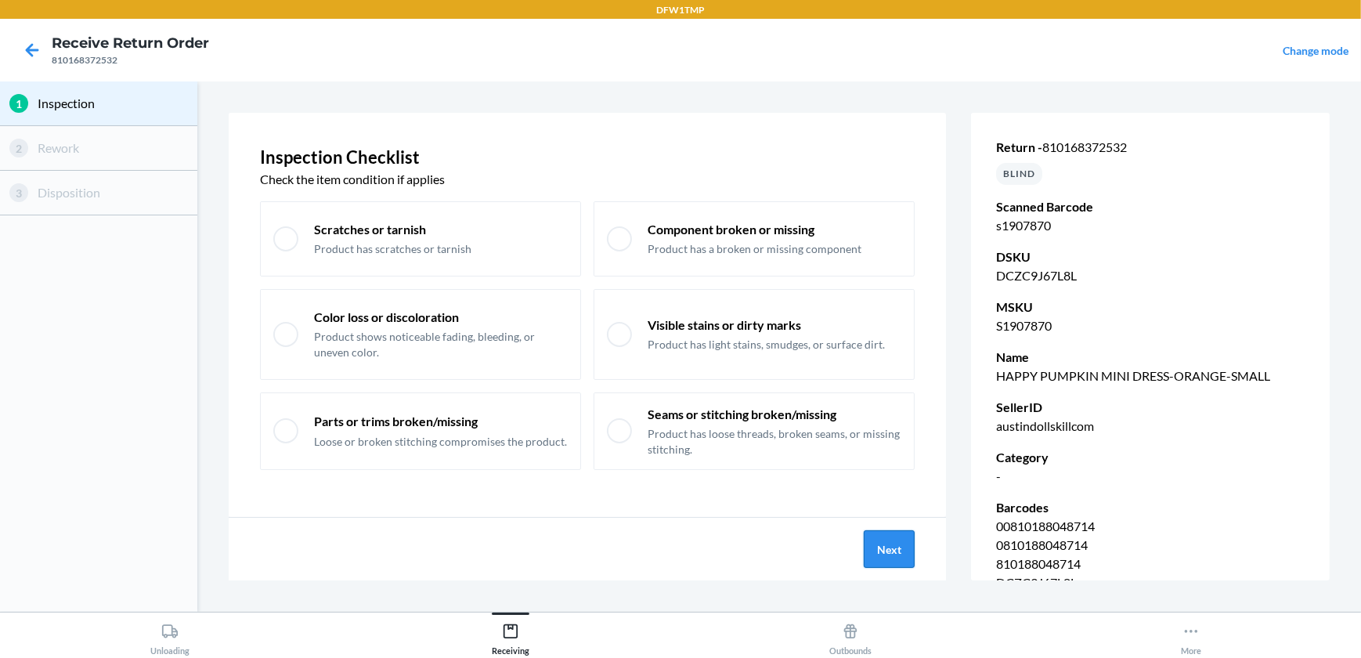
click at [885, 550] on button "Next" at bounding box center [888, 549] width 51 height 38
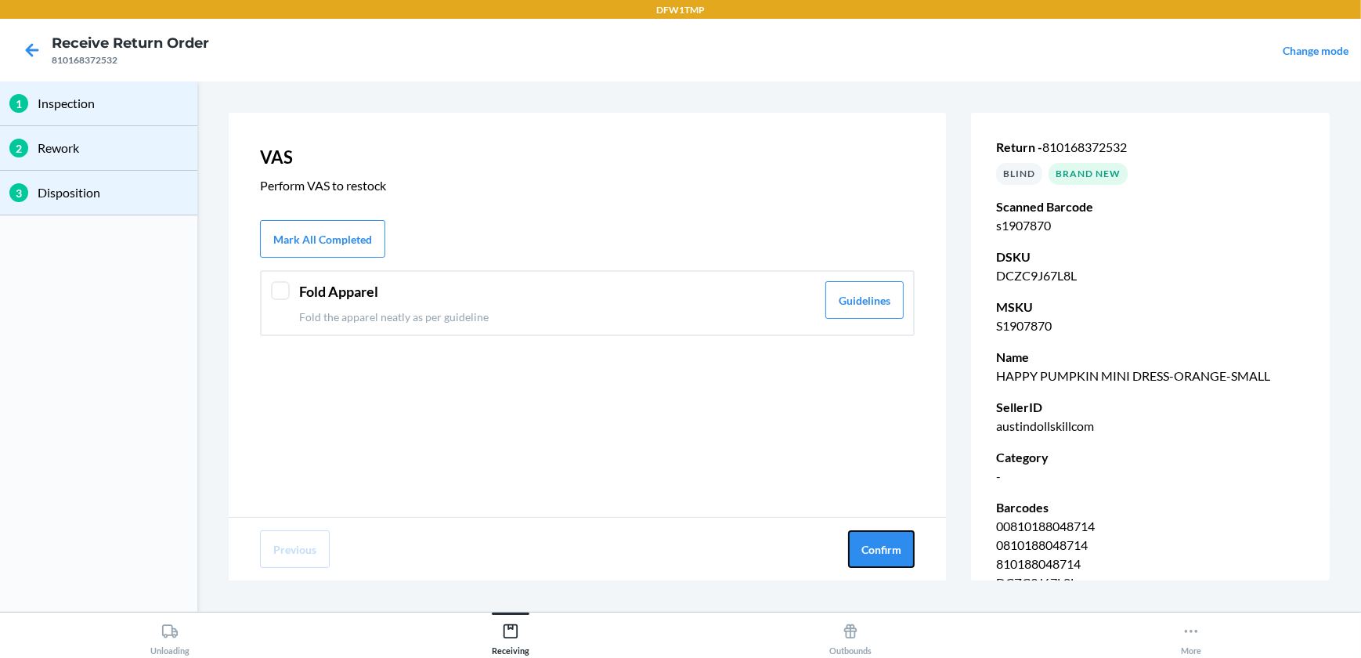
click at [885, 550] on button "Confirm" at bounding box center [881, 549] width 67 height 38
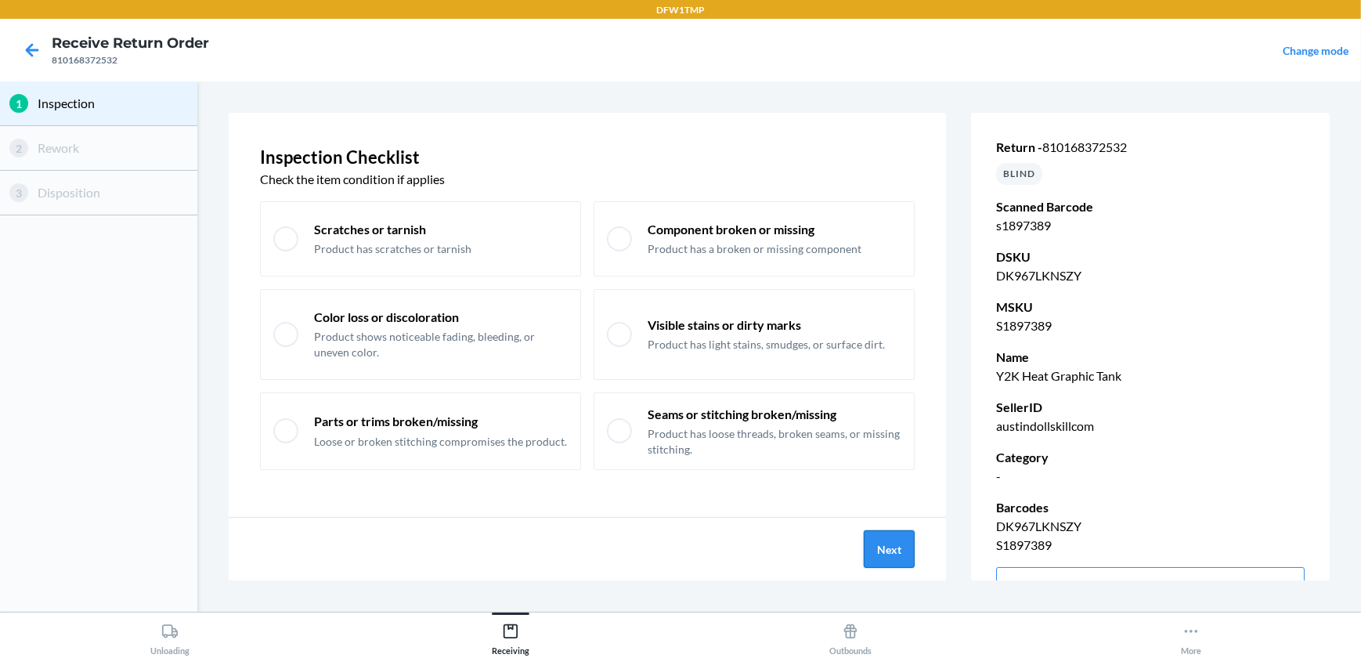
click at [879, 537] on button "Next" at bounding box center [888, 549] width 51 height 38
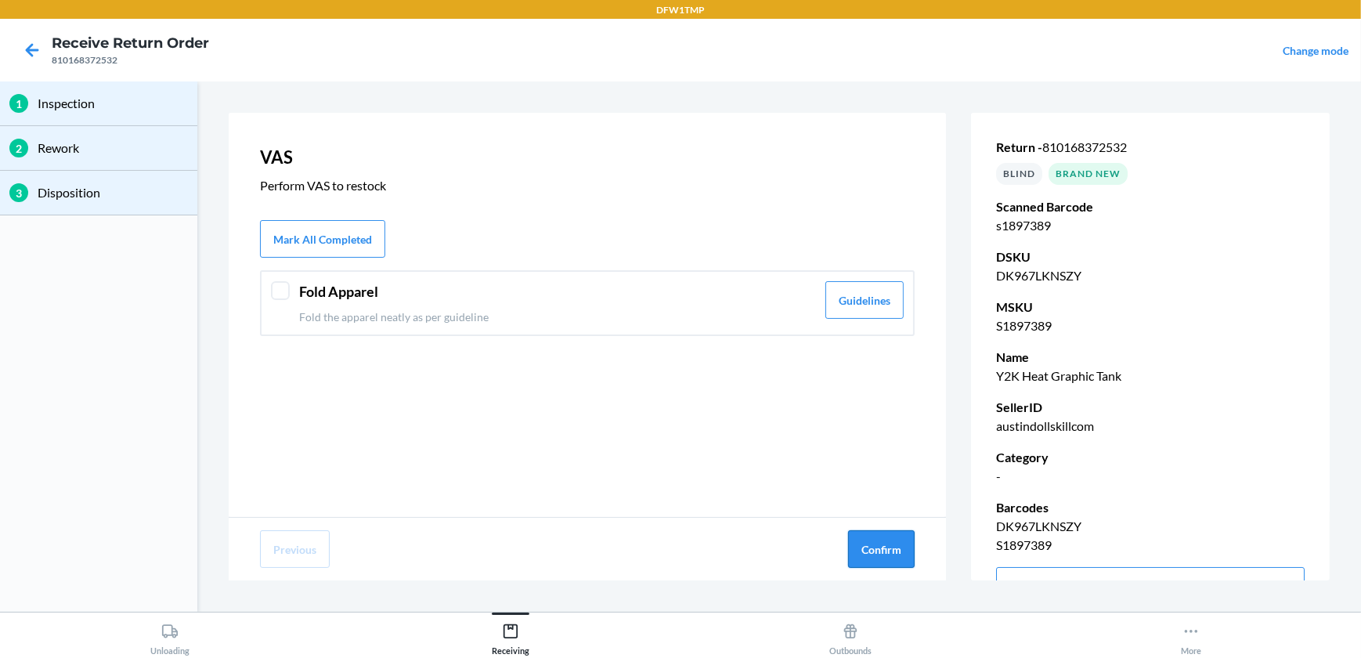
click at [880, 542] on button "Confirm" at bounding box center [881, 549] width 67 height 38
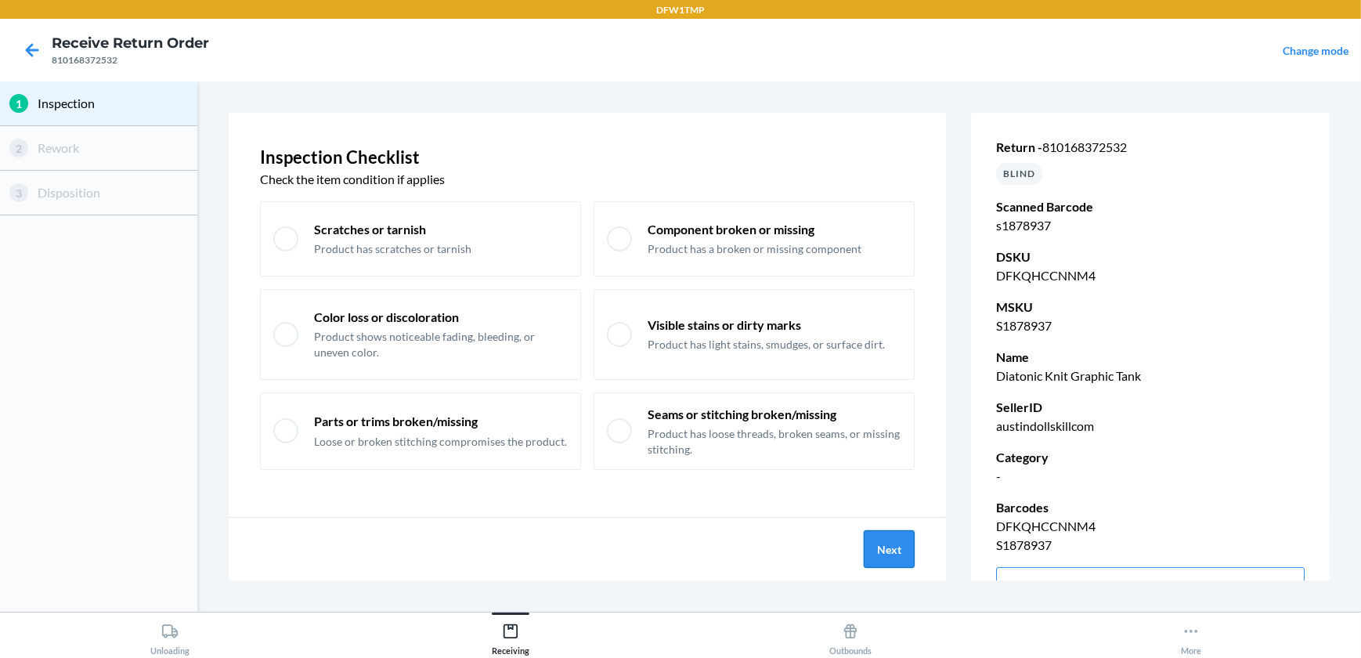
click at [879, 541] on button "Next" at bounding box center [888, 549] width 51 height 38
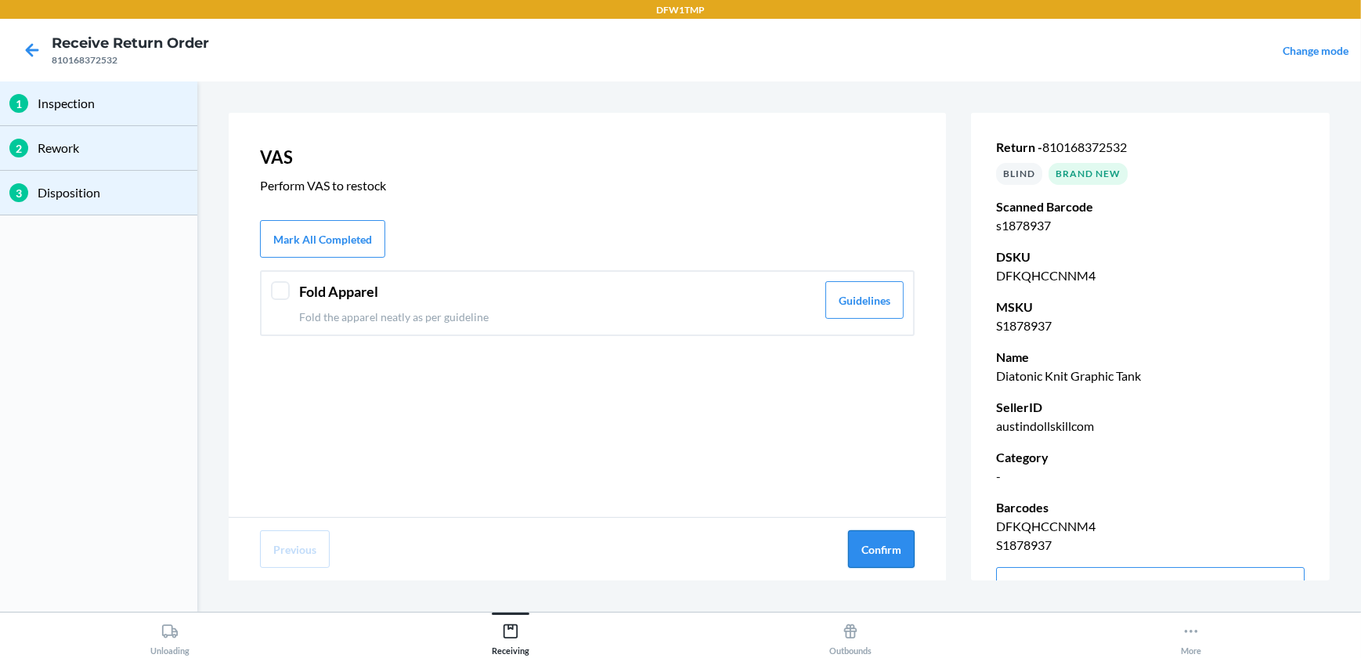
click at [901, 552] on button "Confirm" at bounding box center [881, 549] width 67 height 38
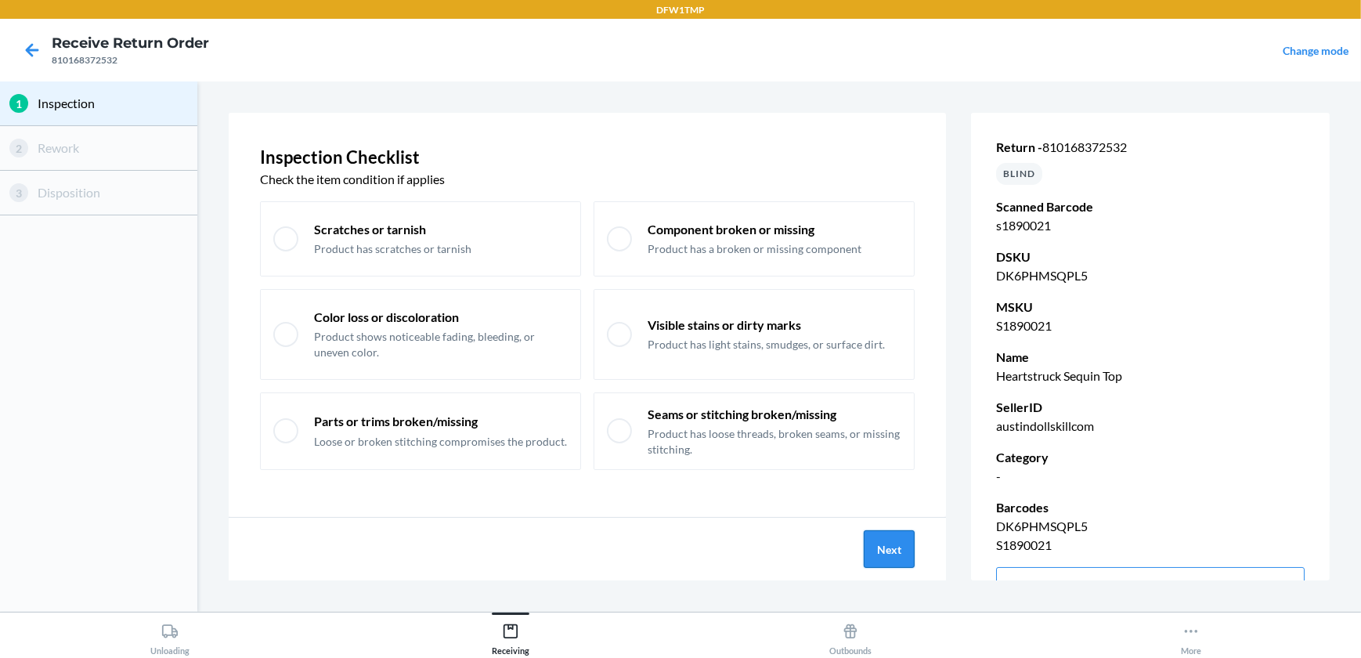
click at [877, 564] on button "Next" at bounding box center [888, 549] width 51 height 38
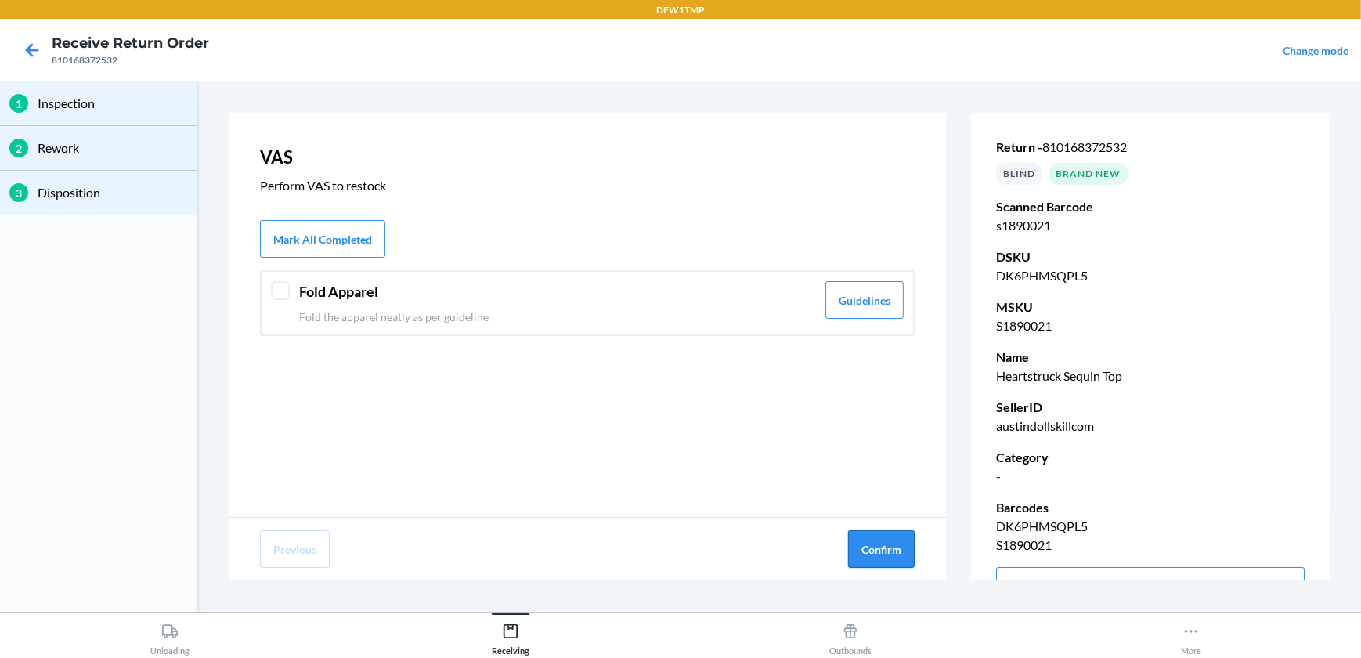
click at [873, 552] on button "Confirm" at bounding box center [881, 549] width 67 height 38
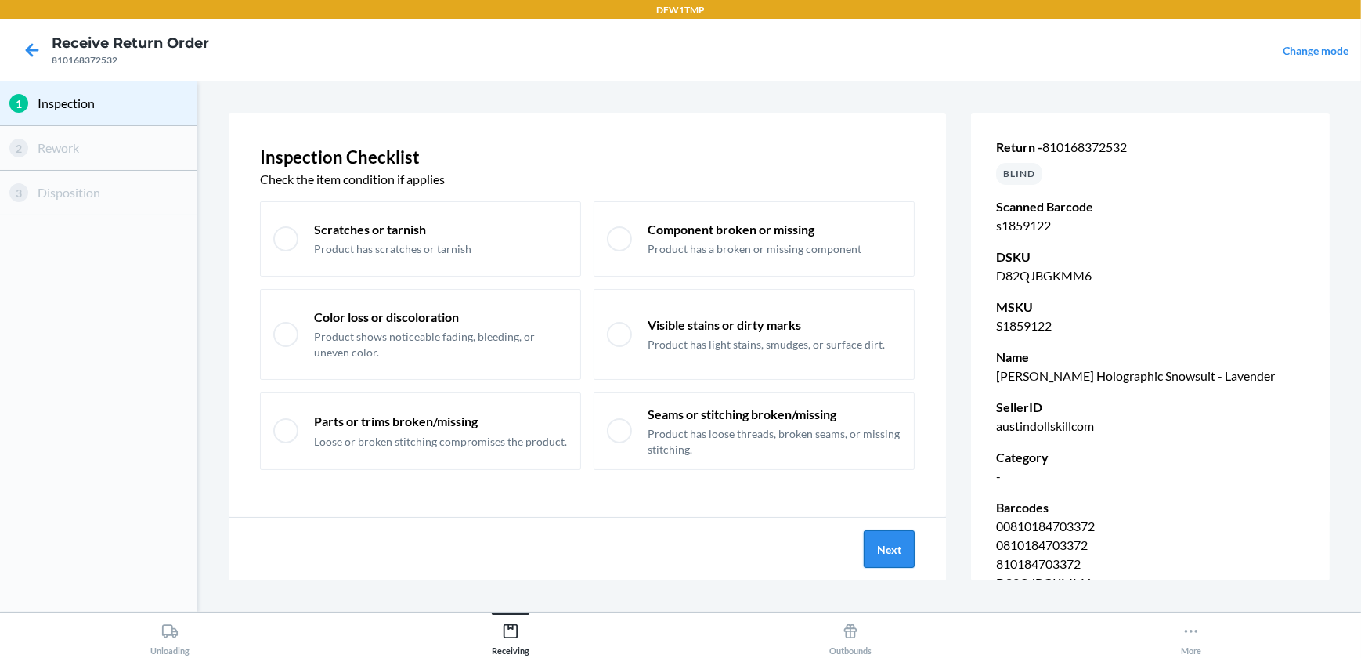
click at [894, 561] on button "Next" at bounding box center [888, 549] width 51 height 38
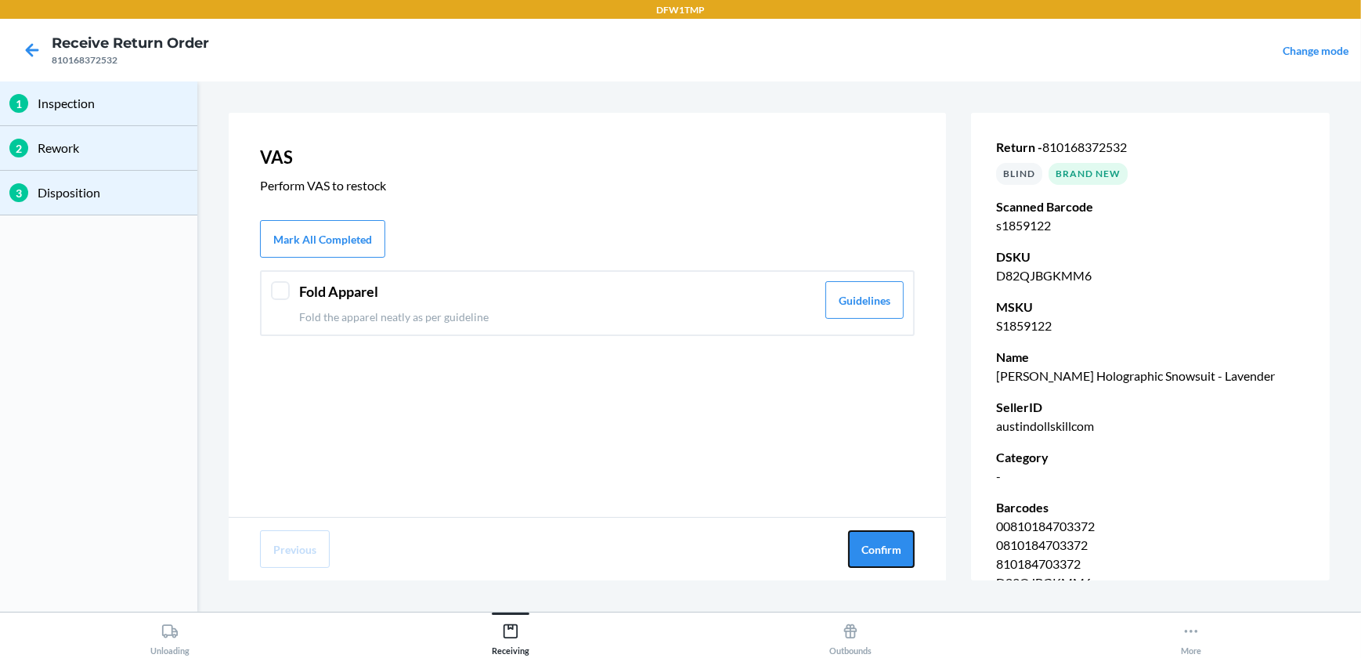
click at [894, 561] on button "Confirm" at bounding box center [881, 549] width 67 height 38
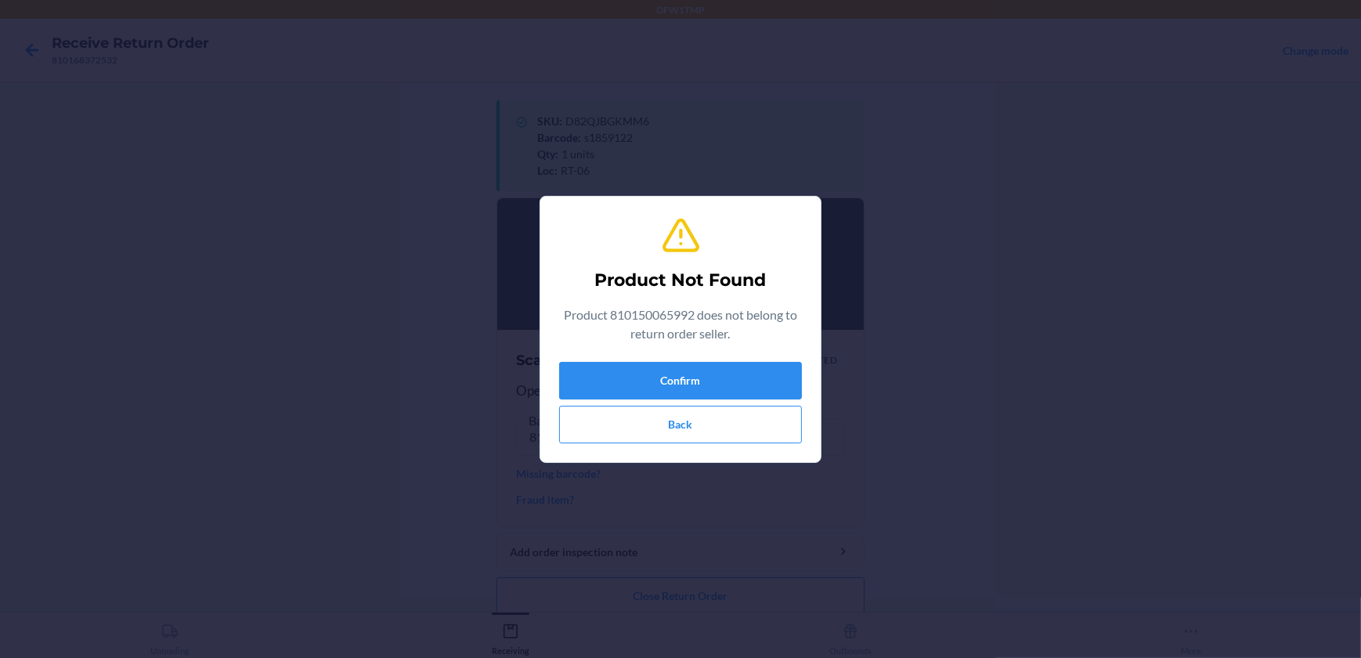
click at [729, 404] on div "Confirm Back" at bounding box center [680, 402] width 243 height 81
click at [727, 417] on button "Back" at bounding box center [680, 425] width 243 height 38
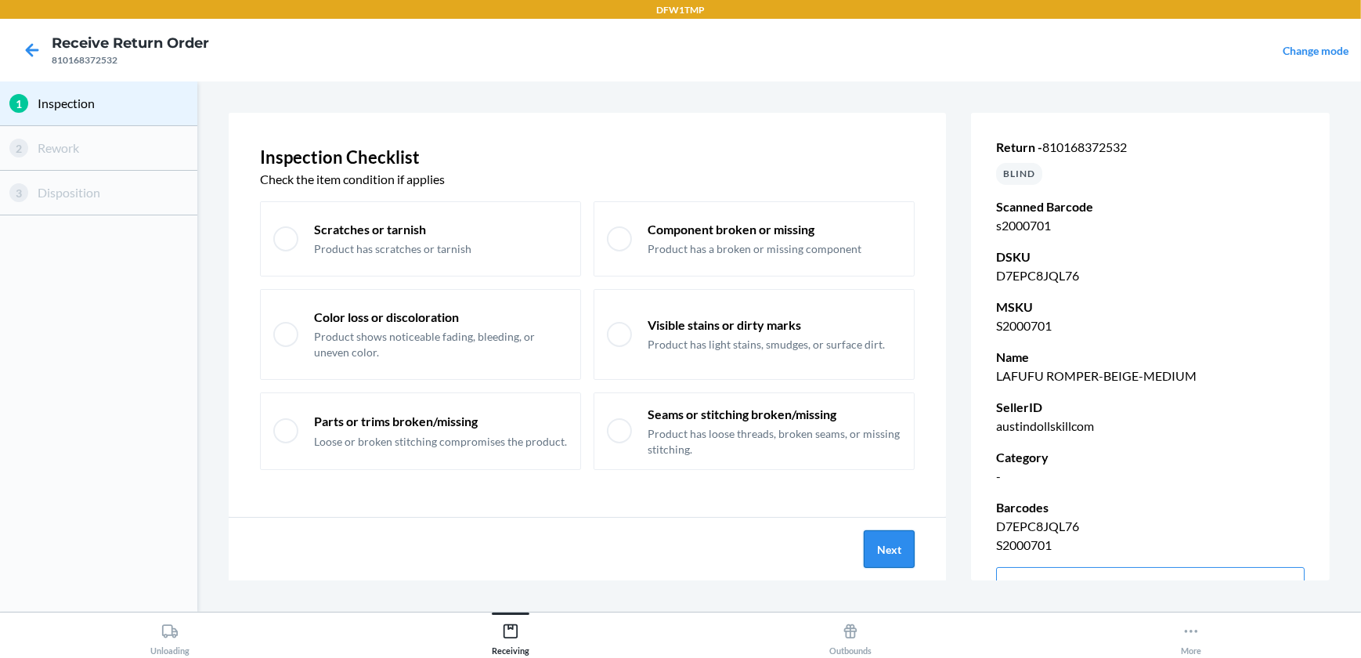
click at [891, 539] on button "Next" at bounding box center [888, 549] width 51 height 38
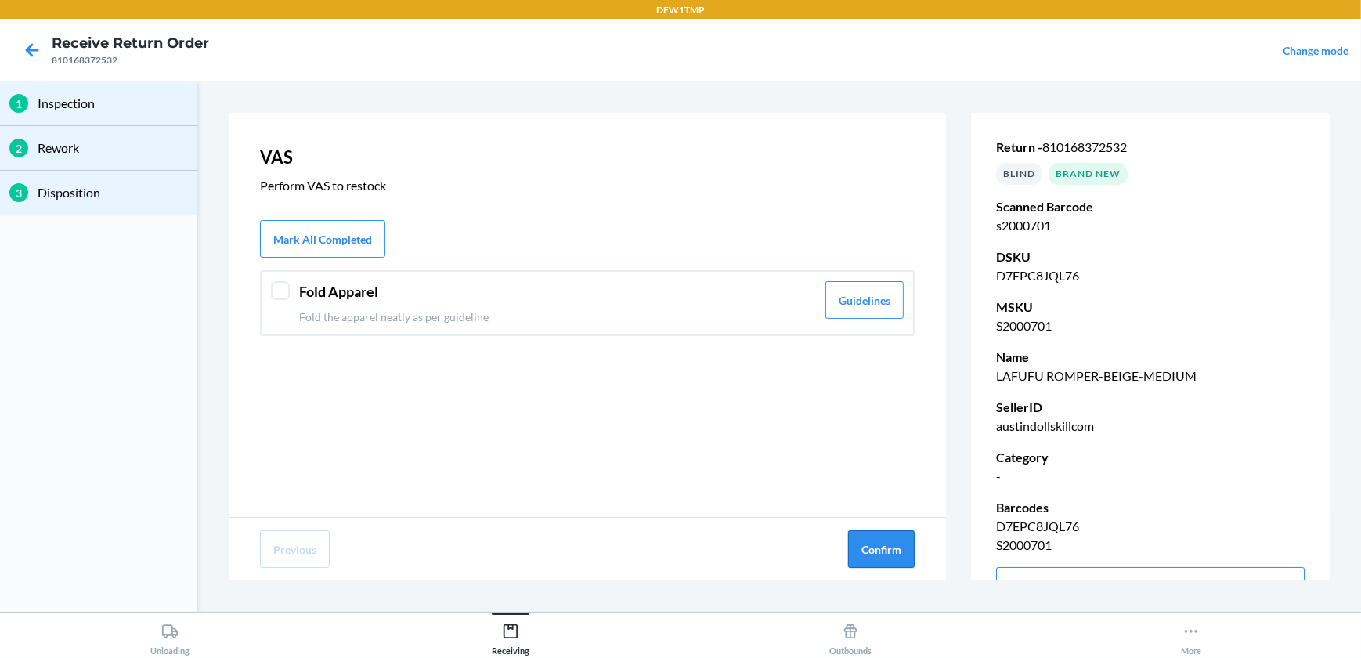
click at [892, 539] on button "Confirm" at bounding box center [881, 549] width 67 height 38
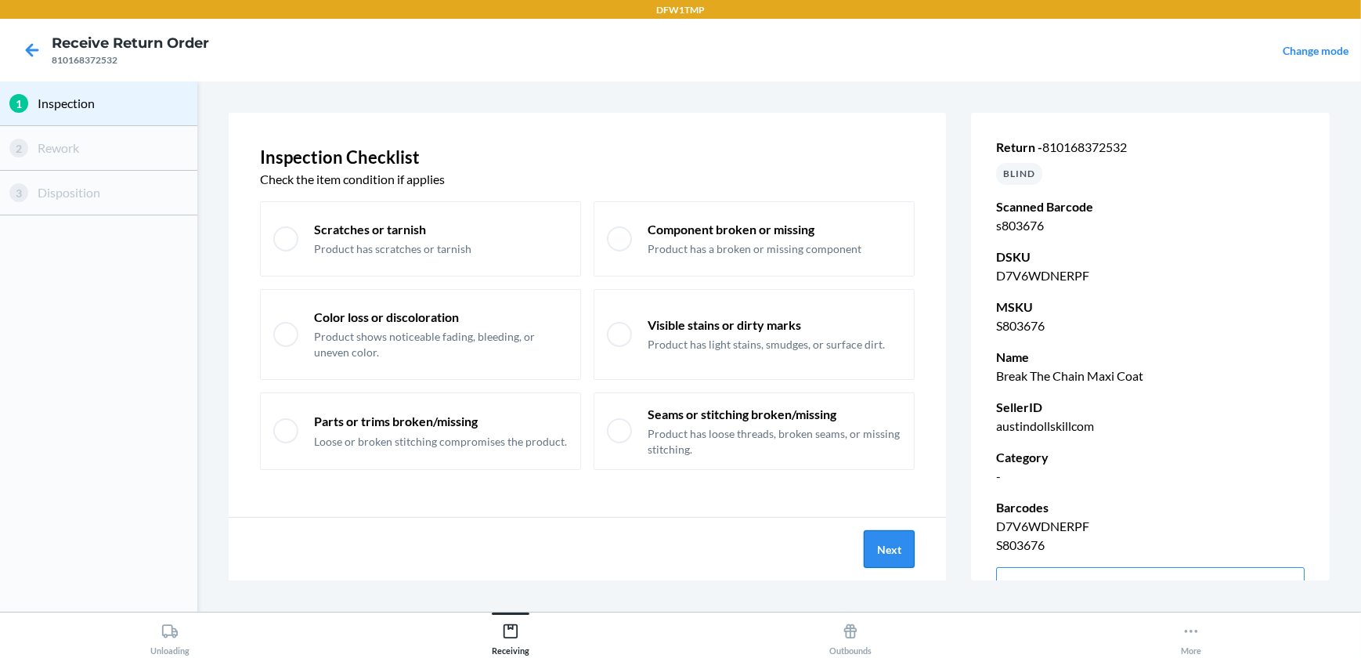
click at [907, 563] on button "Next" at bounding box center [888, 549] width 51 height 38
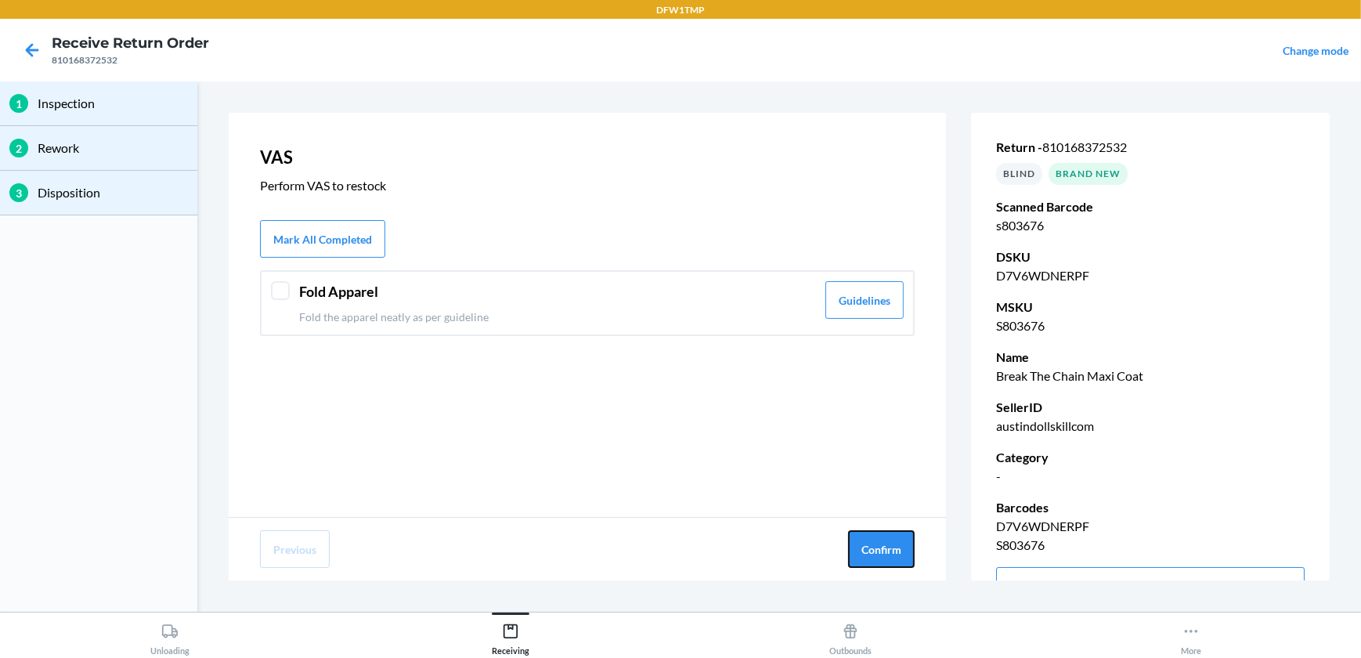
click at [907, 563] on button "Confirm" at bounding box center [881, 549] width 67 height 38
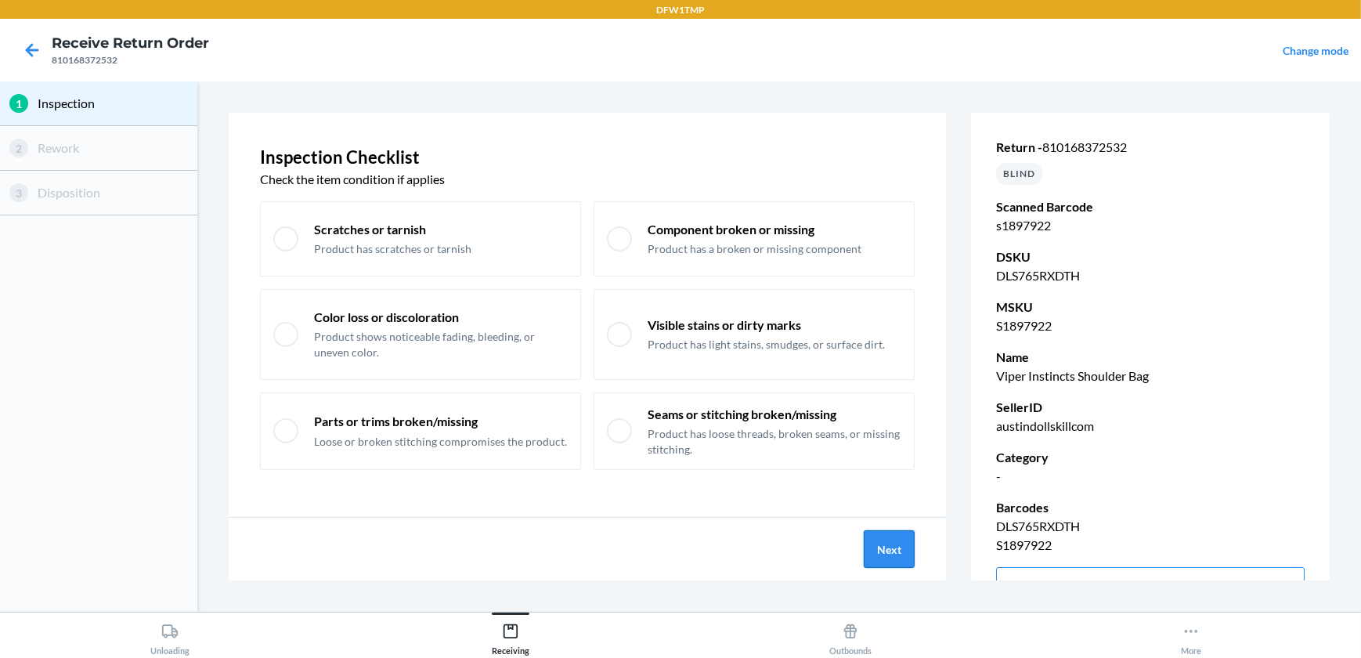
drag, startPoint x: 887, startPoint y: 530, endPoint x: 887, endPoint y: 547, distance: 17.2
click at [887, 547] on button "Next" at bounding box center [888, 549] width 51 height 38
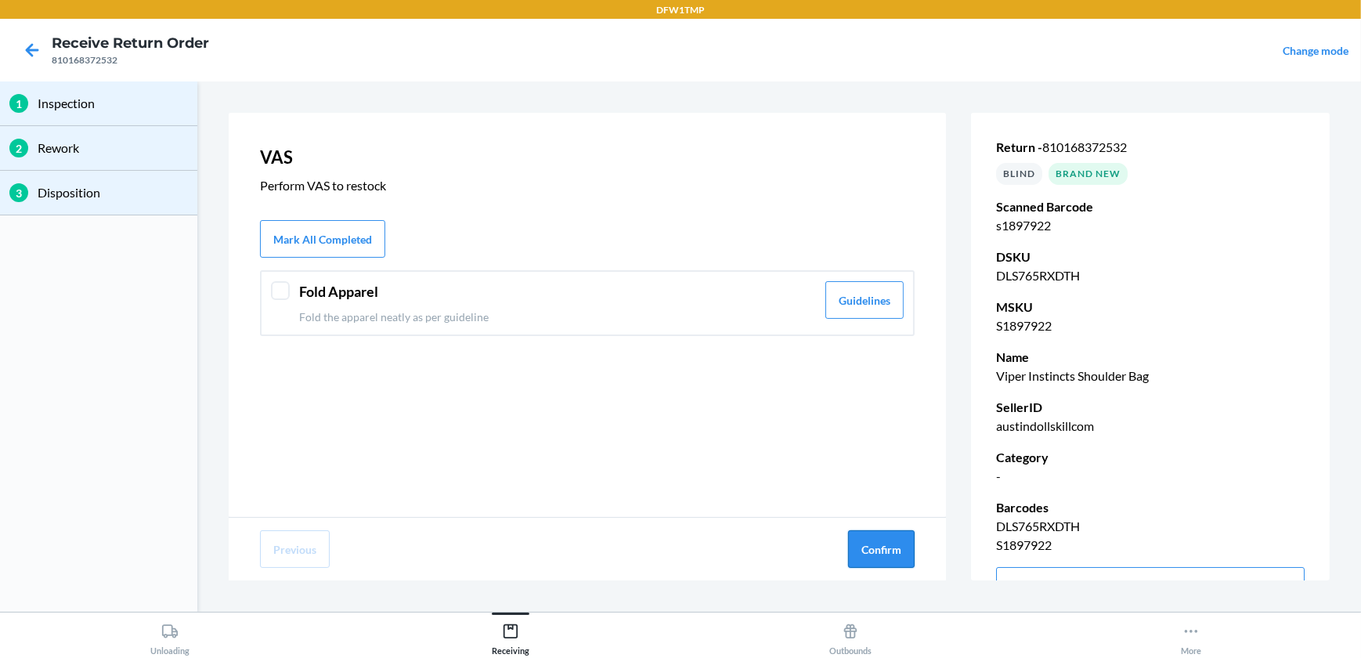
click at [883, 549] on button "Confirm" at bounding box center [881, 549] width 67 height 38
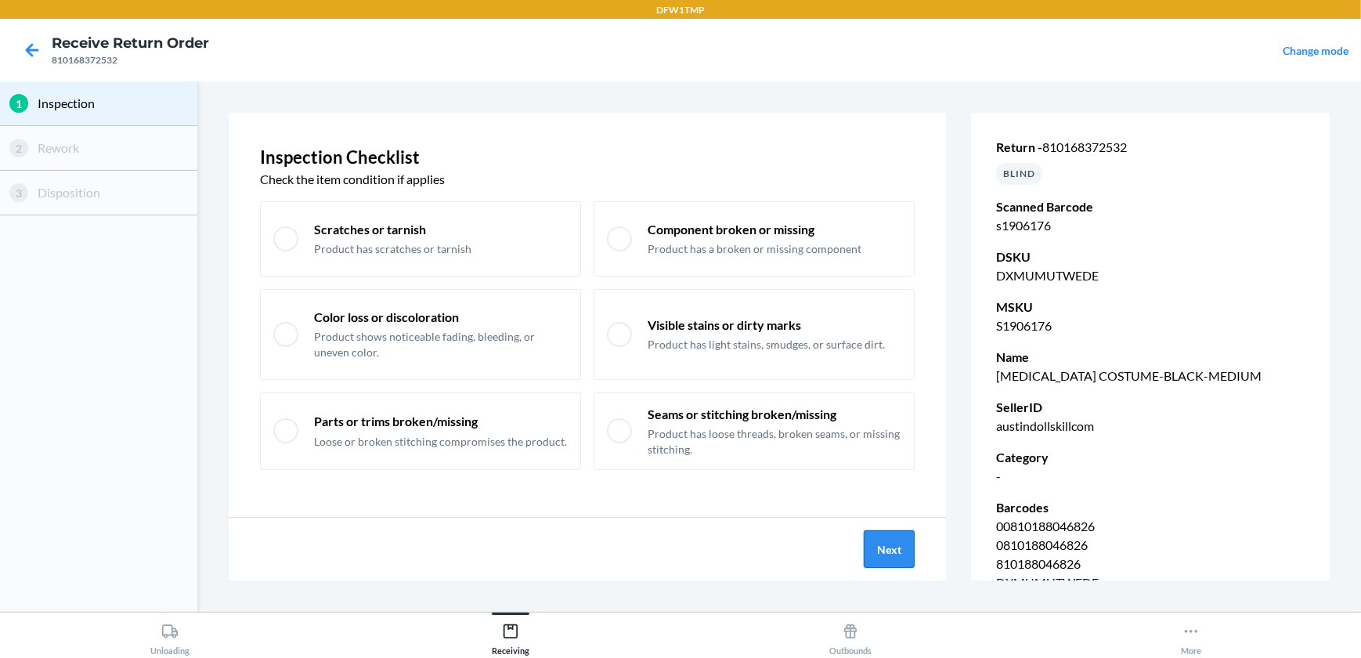
click at [903, 564] on button "Next" at bounding box center [888, 549] width 51 height 38
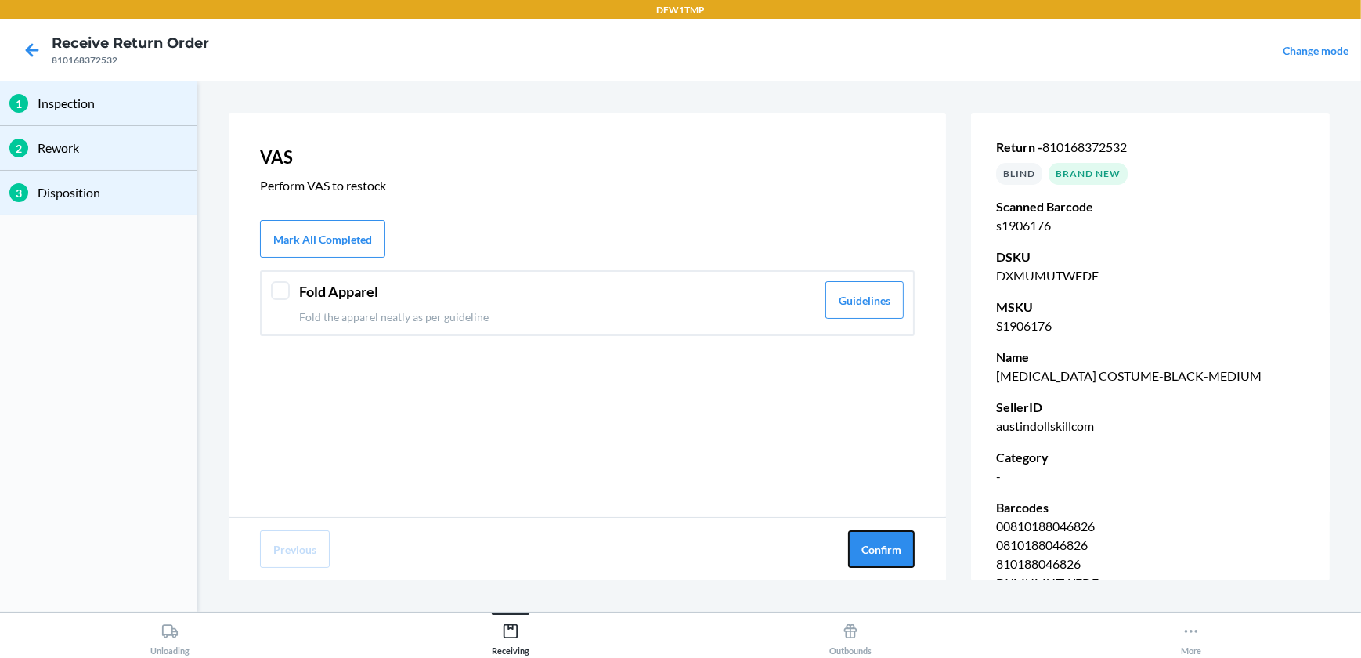
click at [903, 564] on button "Confirm" at bounding box center [881, 549] width 67 height 38
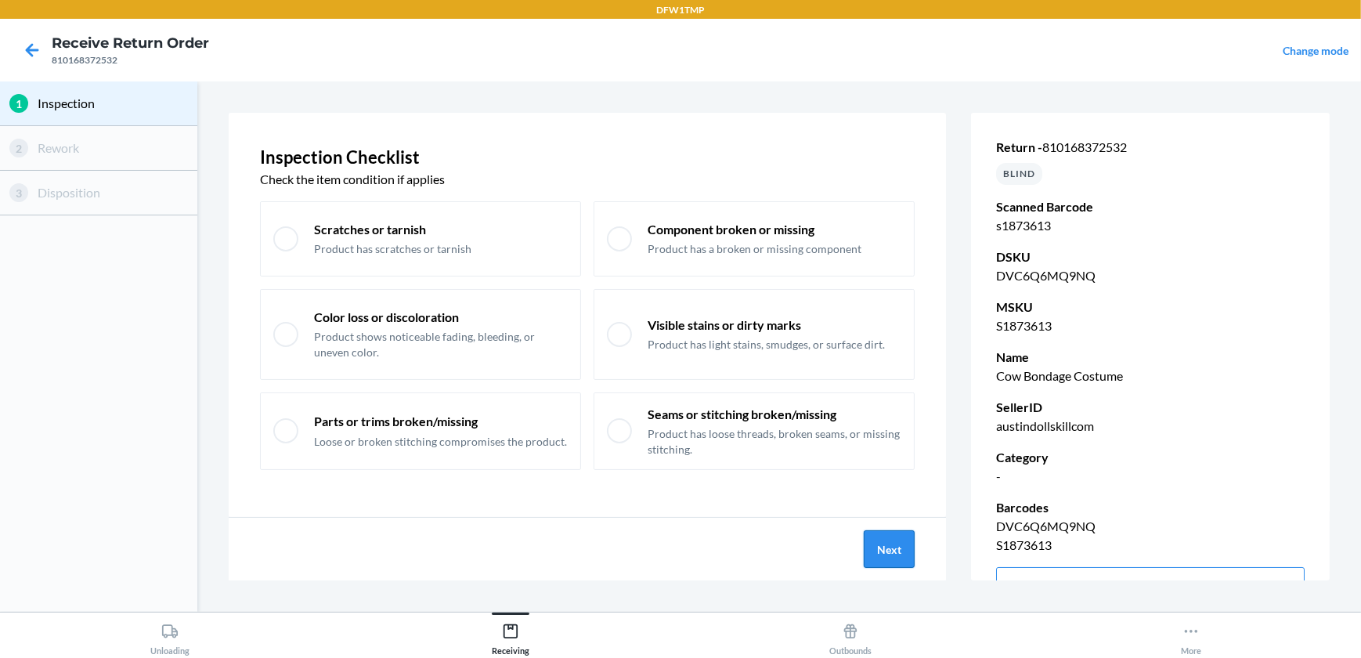
click at [885, 543] on button "Next" at bounding box center [888, 549] width 51 height 38
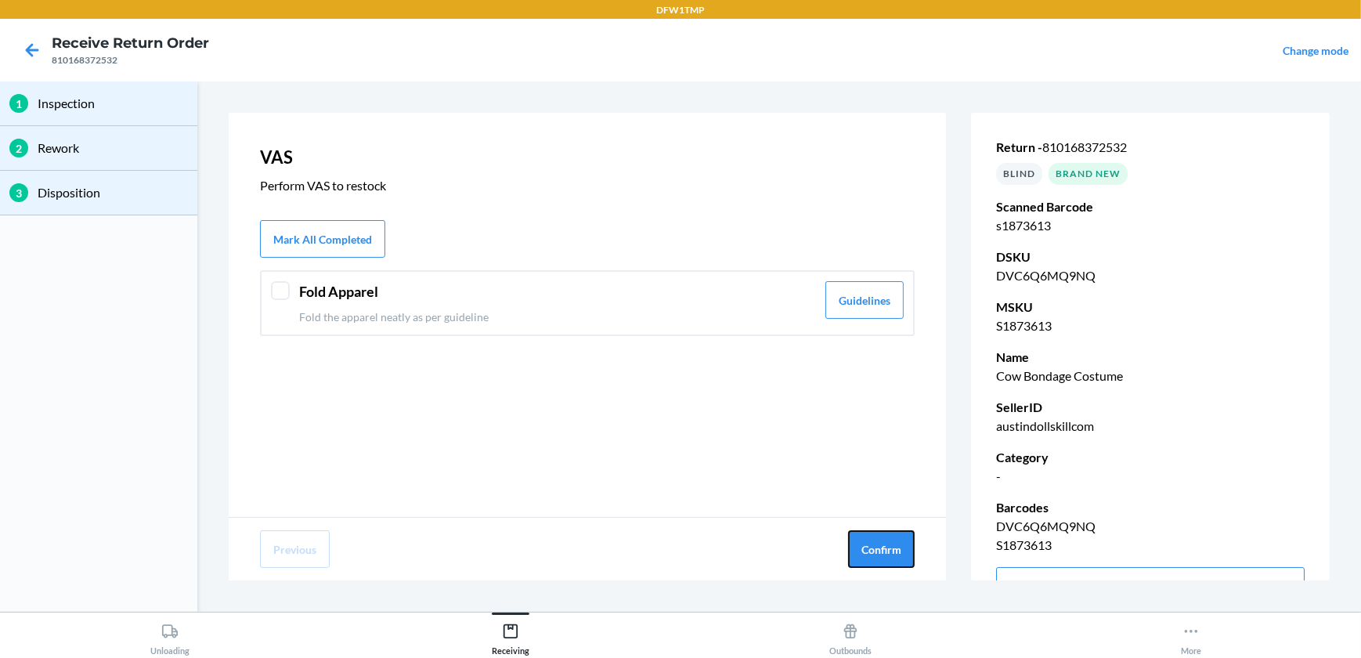
click at [885, 543] on button "Confirm" at bounding box center [881, 549] width 67 height 38
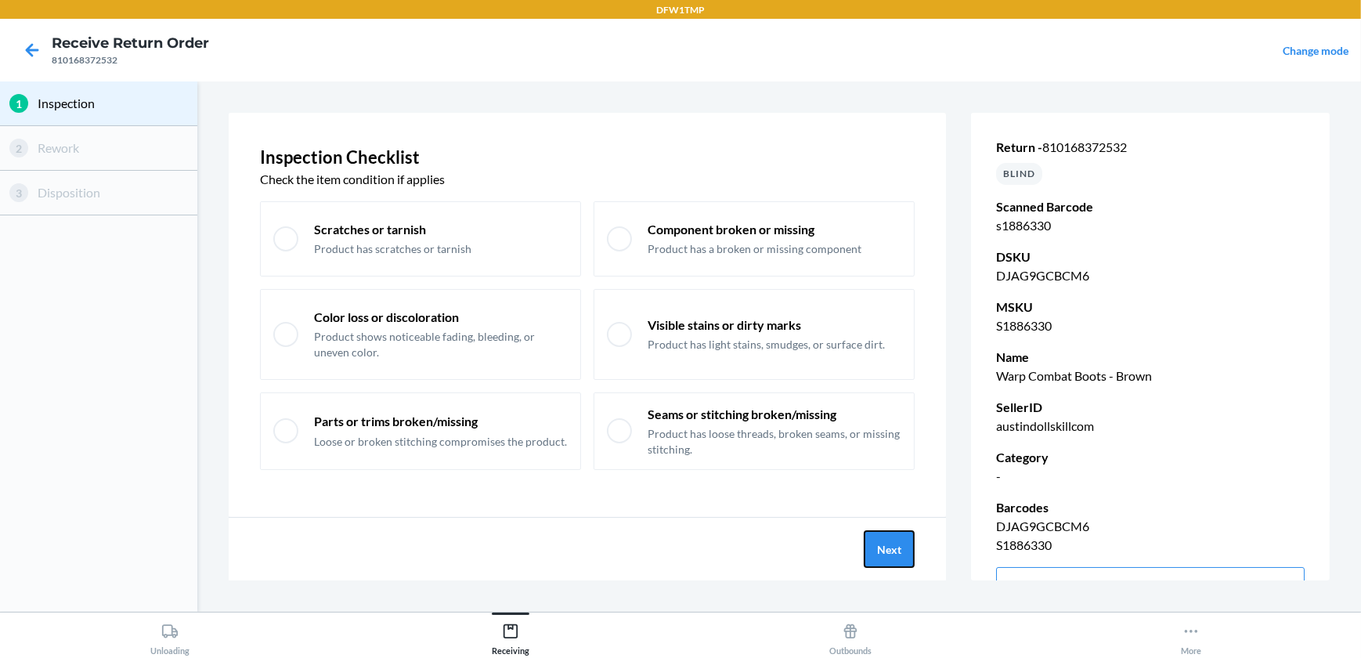
drag, startPoint x: 885, startPoint y: 544, endPoint x: 984, endPoint y: 585, distance: 106.7
click at [984, 615] on div "DFW1TMP Receive Return Order 810168372532 Change mode 1 Inspection 2 Rework 3 D…" at bounding box center [680, 329] width 1361 height 658
click at [907, 564] on button "Next" at bounding box center [888, 549] width 51 height 38
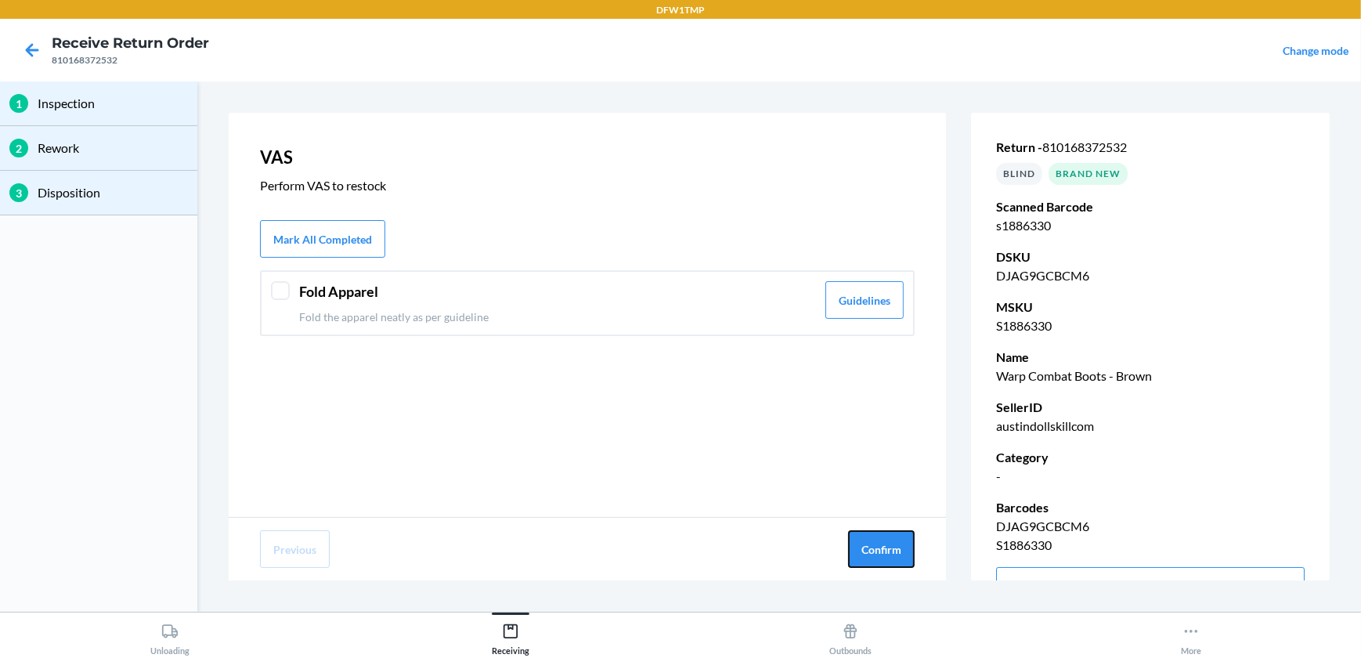
click at [907, 564] on button "Confirm" at bounding box center [881, 549] width 67 height 38
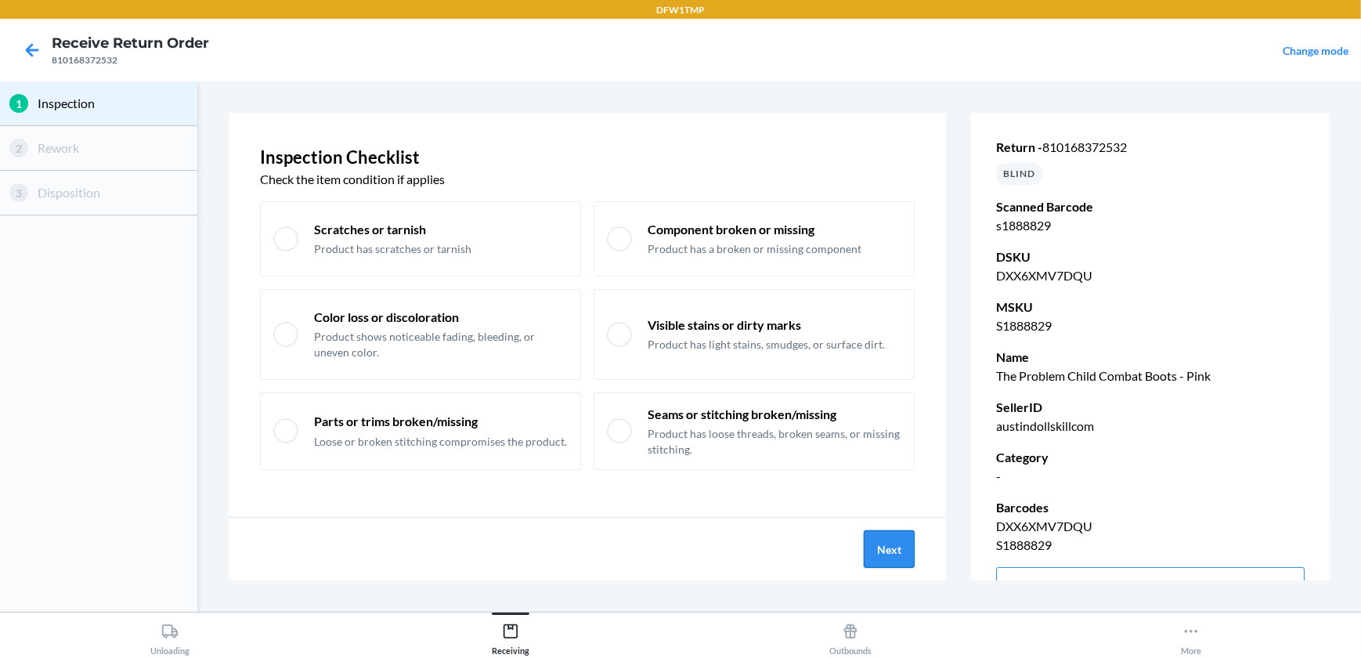
click at [885, 541] on button "Next" at bounding box center [888, 549] width 51 height 38
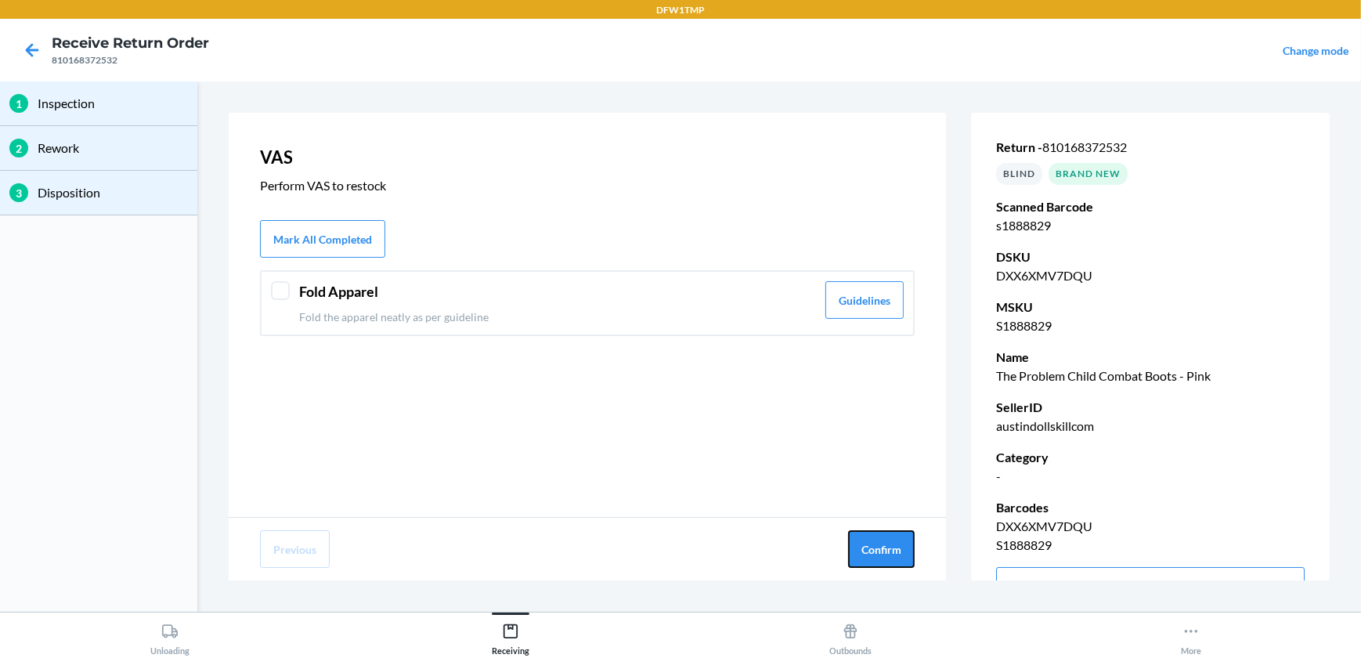
click at [885, 541] on button "Confirm" at bounding box center [881, 549] width 67 height 38
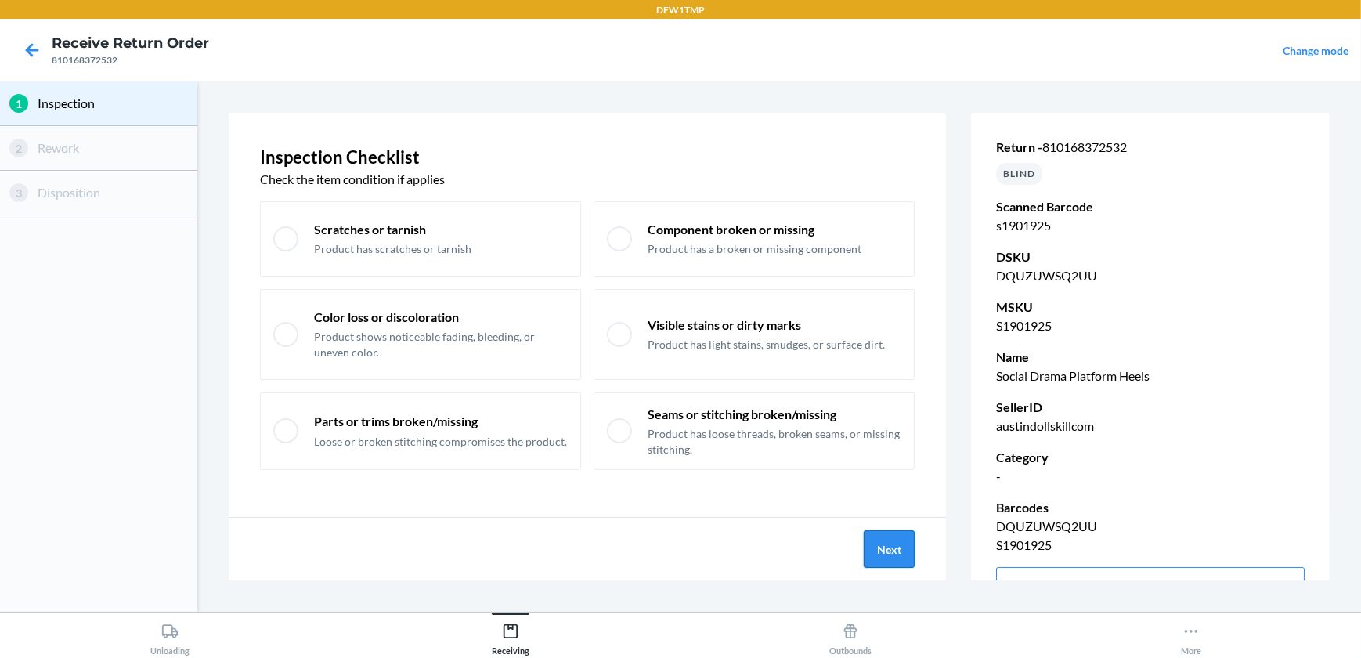
click at [872, 538] on button "Next" at bounding box center [888, 549] width 51 height 38
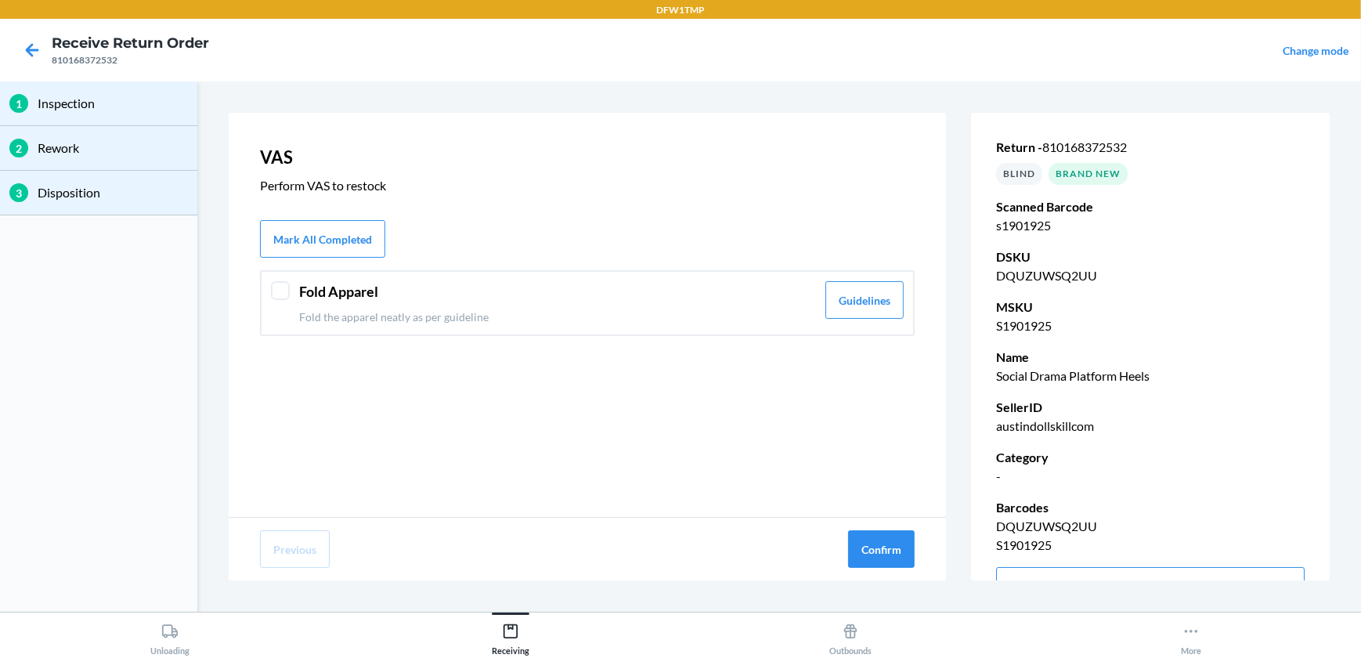
click at [872, 538] on button "Confirm" at bounding box center [881, 549] width 67 height 38
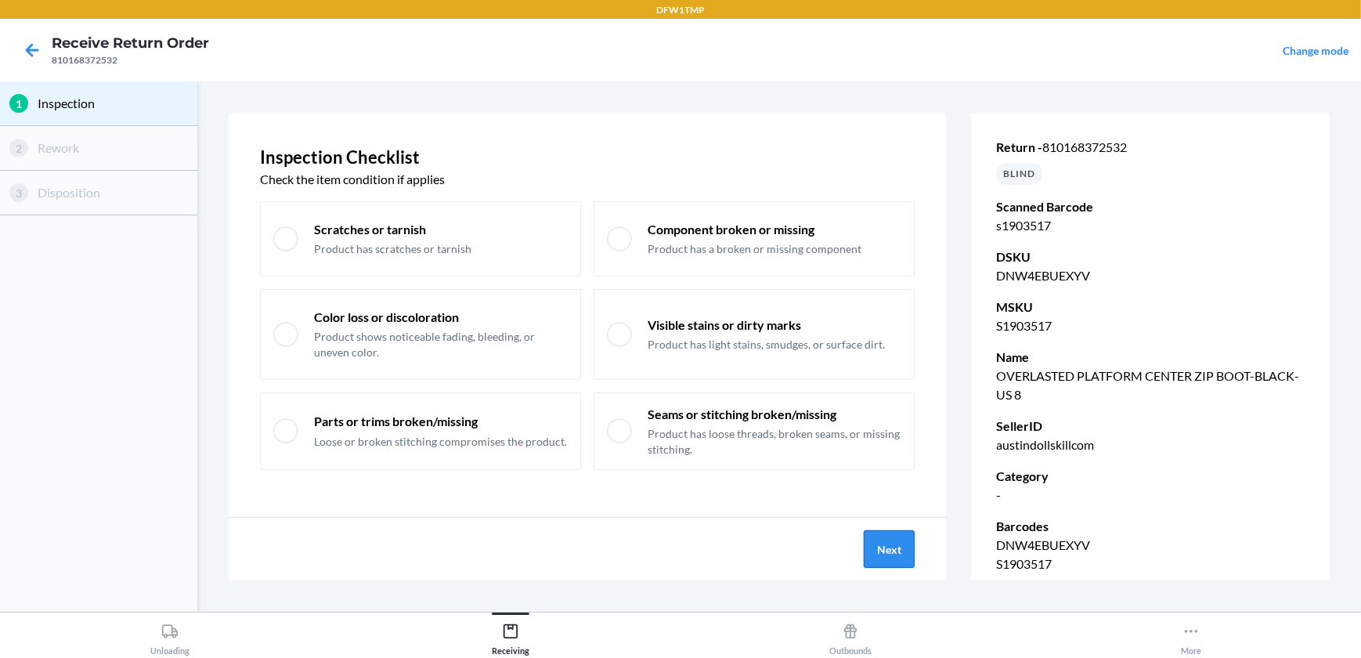
click at [874, 546] on button "Next" at bounding box center [888, 549] width 51 height 38
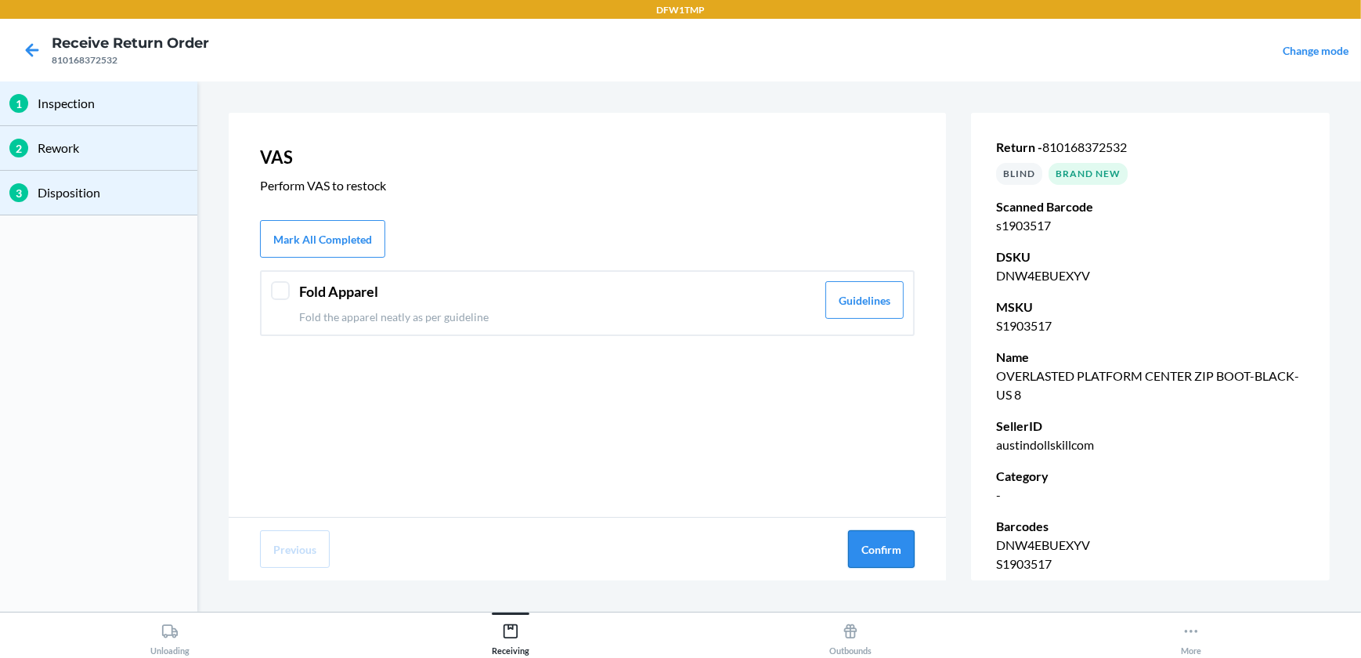
click at [882, 543] on button "Confirm" at bounding box center [881, 549] width 67 height 38
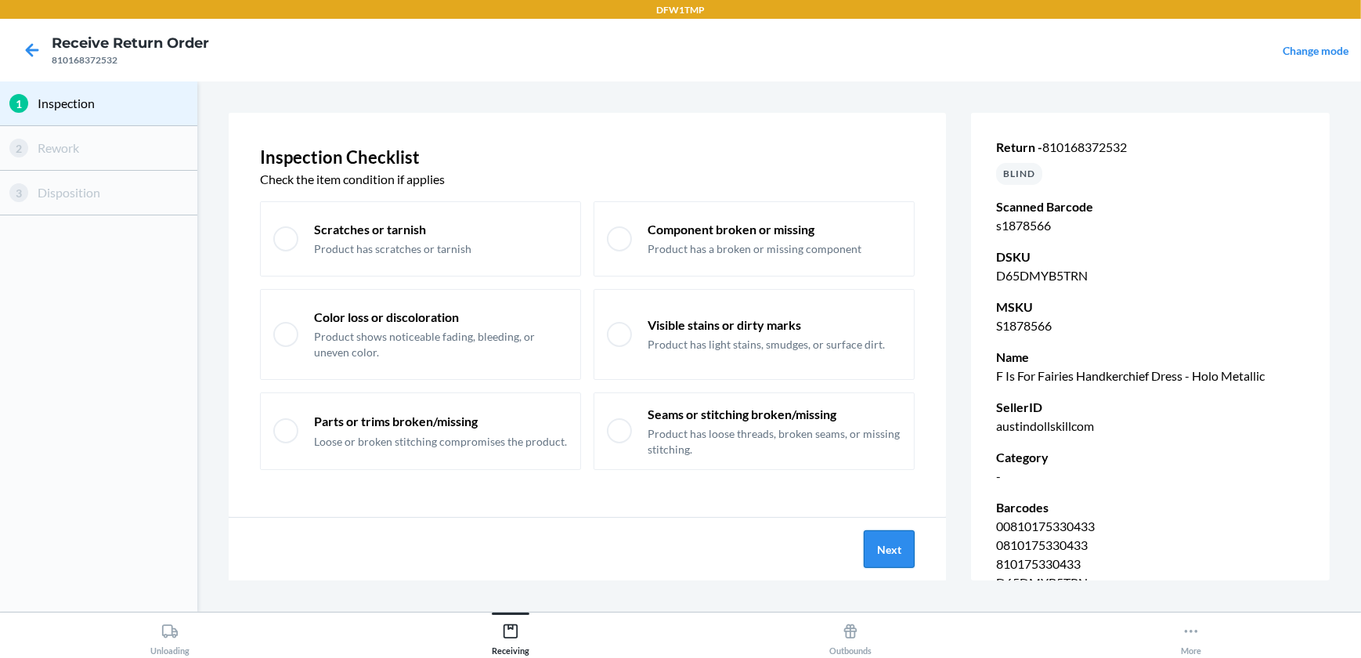
click at [913, 541] on button "Next" at bounding box center [888, 549] width 51 height 38
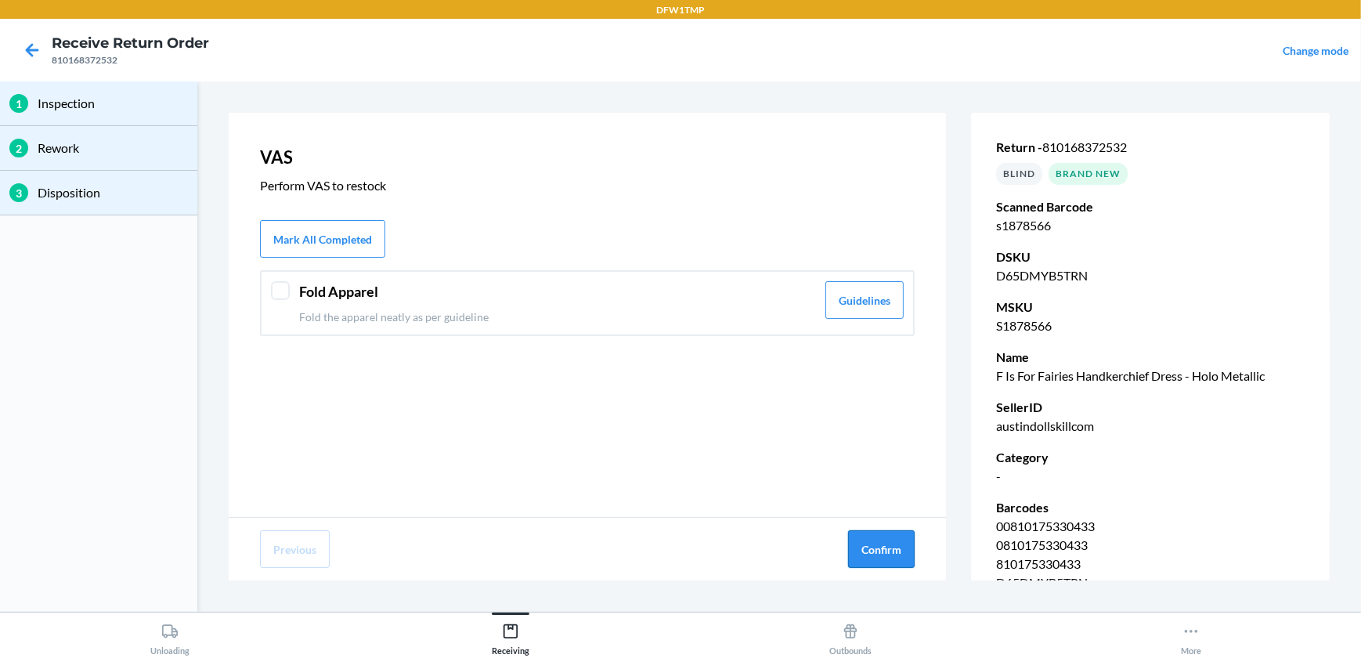
click at [909, 541] on button "Confirm" at bounding box center [881, 549] width 67 height 38
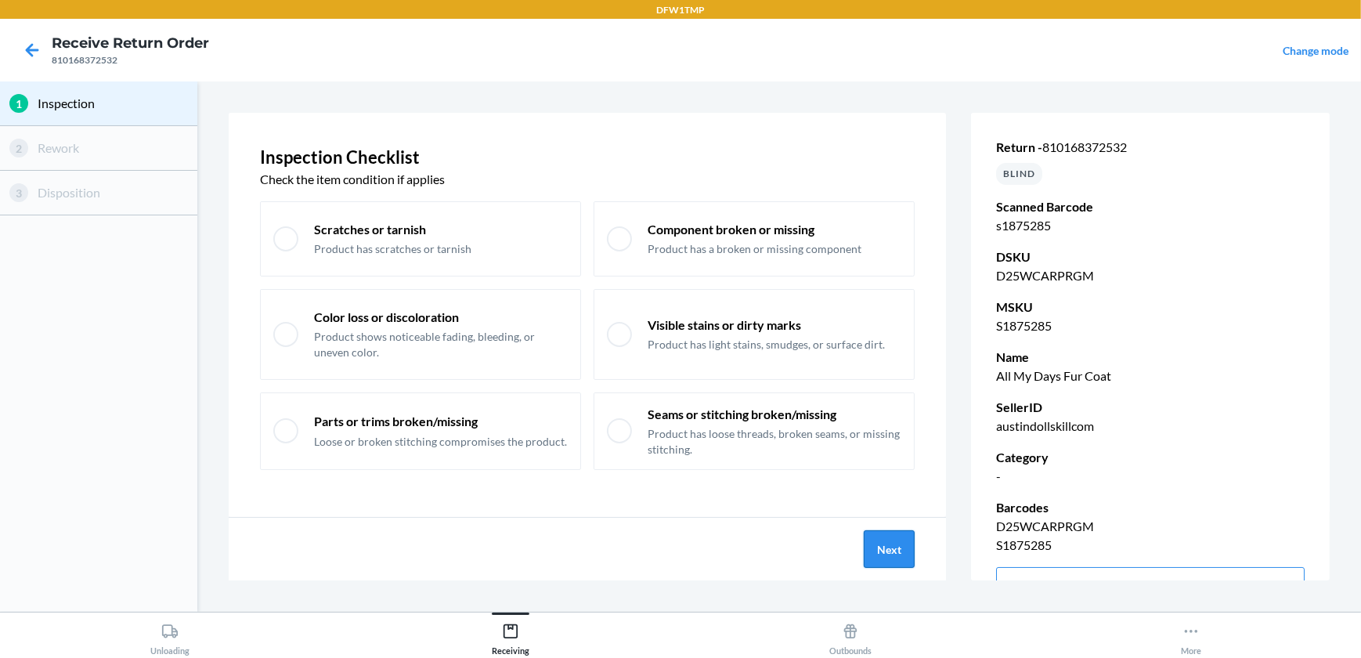
click at [873, 549] on button "Next" at bounding box center [888, 549] width 51 height 38
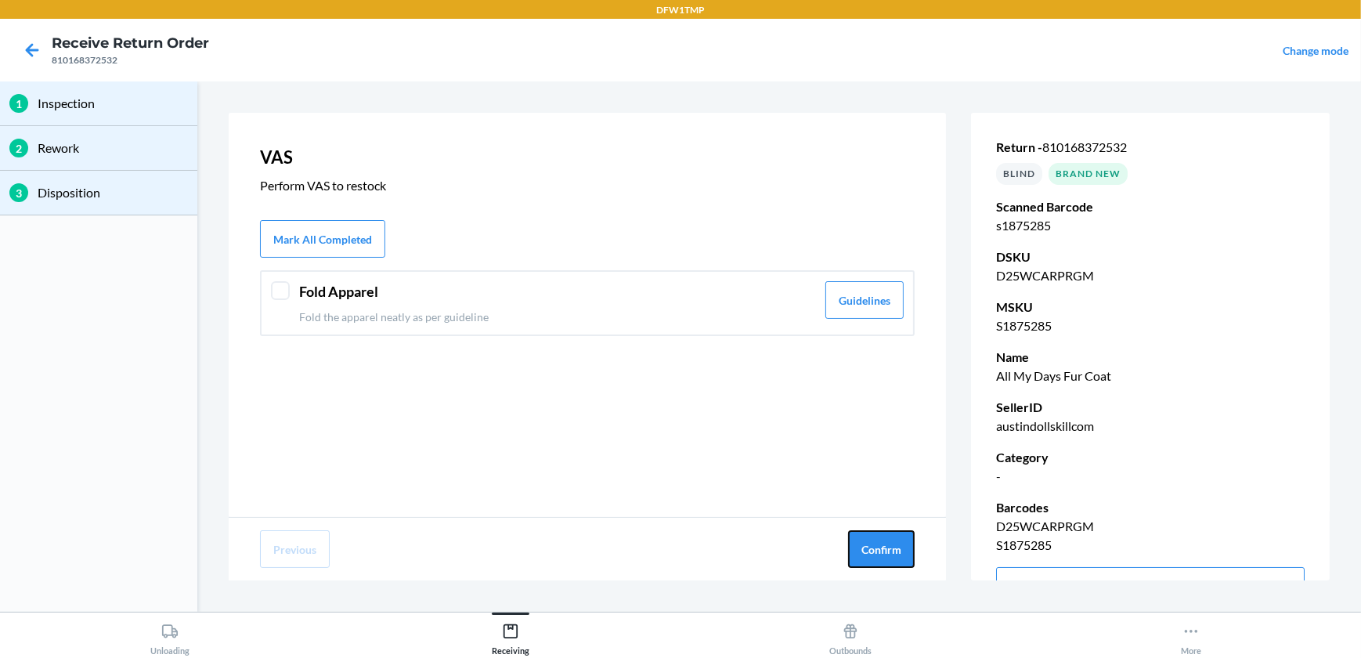
click at [872, 548] on button "Confirm" at bounding box center [881, 549] width 67 height 38
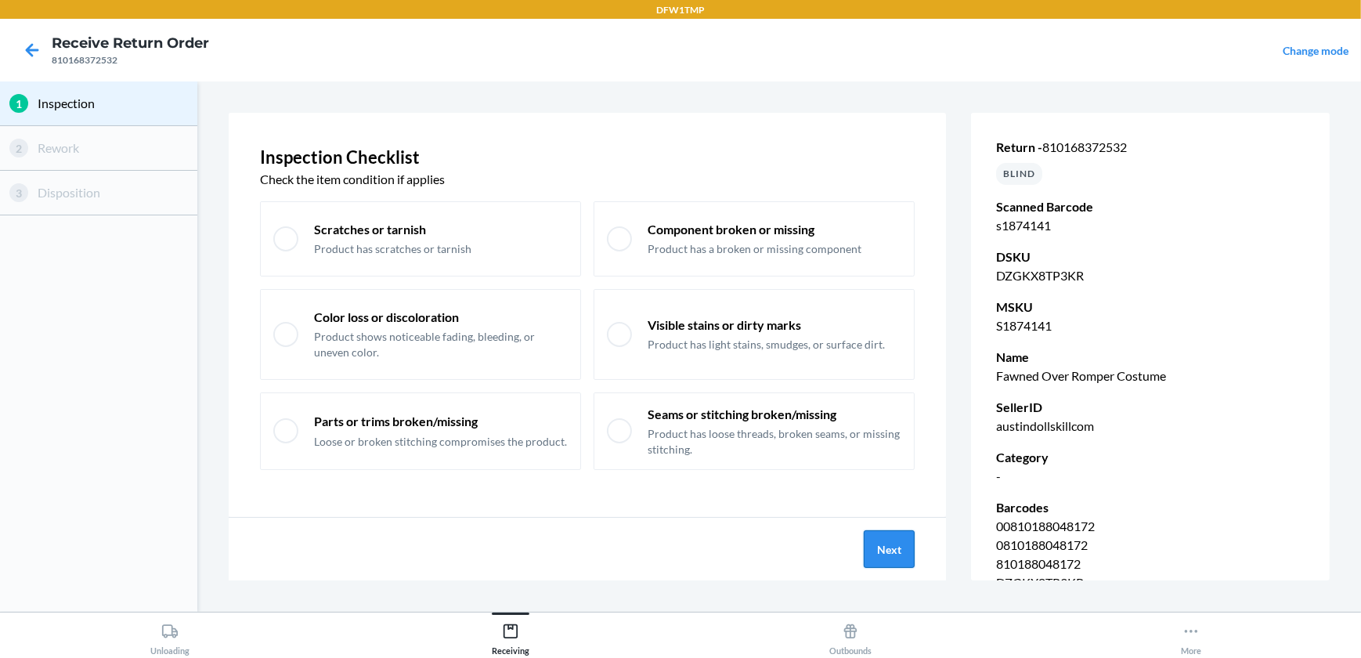
click at [911, 549] on button "Next" at bounding box center [888, 549] width 51 height 38
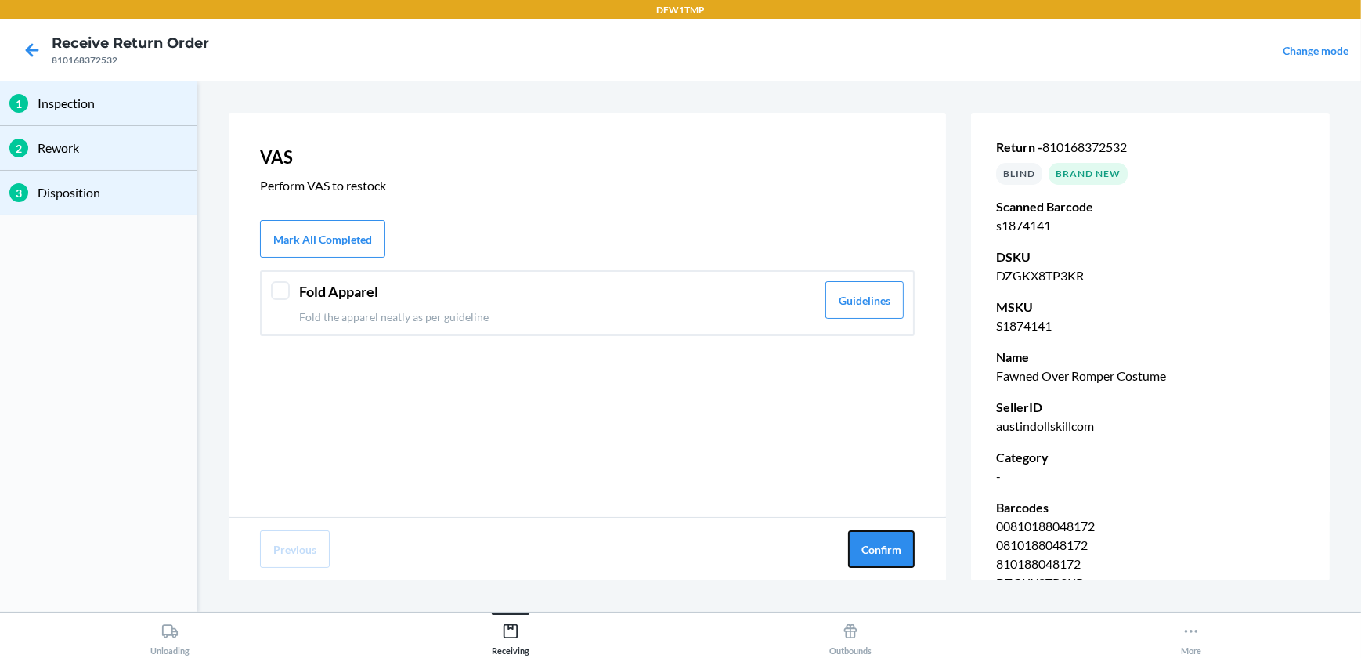
click at [908, 550] on button "Confirm" at bounding box center [881, 549] width 67 height 38
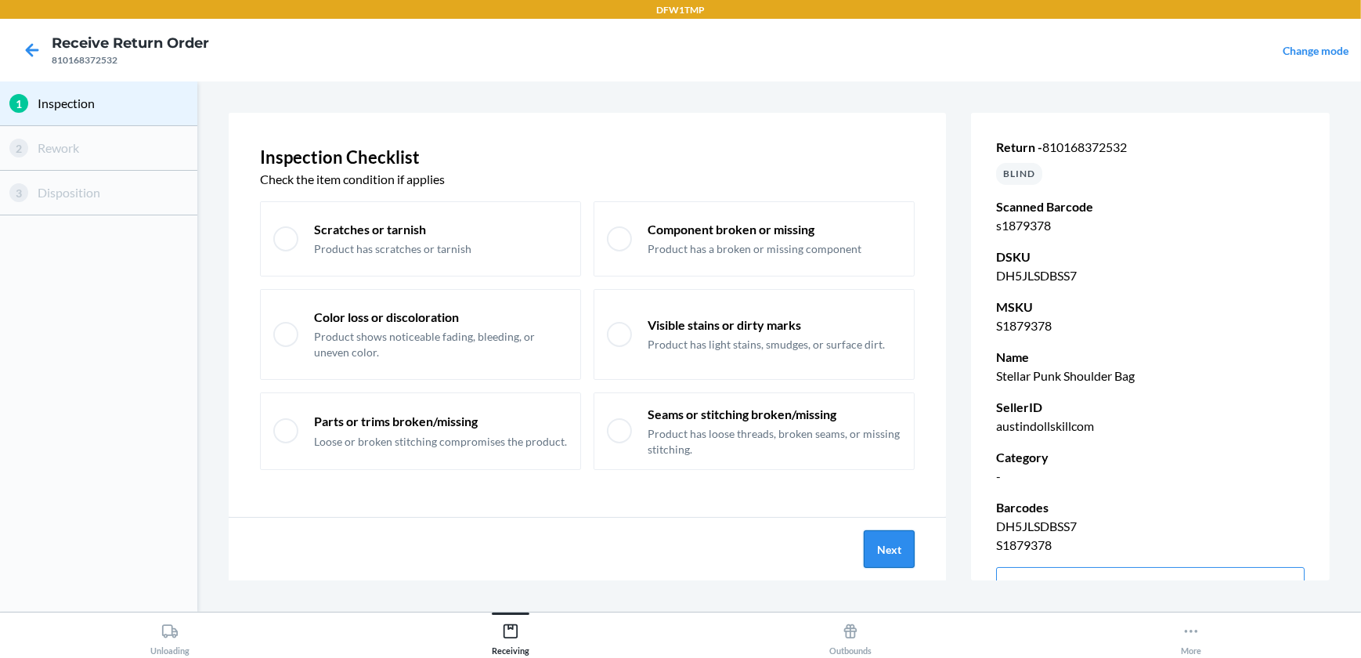
click at [873, 542] on button "Next" at bounding box center [888, 549] width 51 height 38
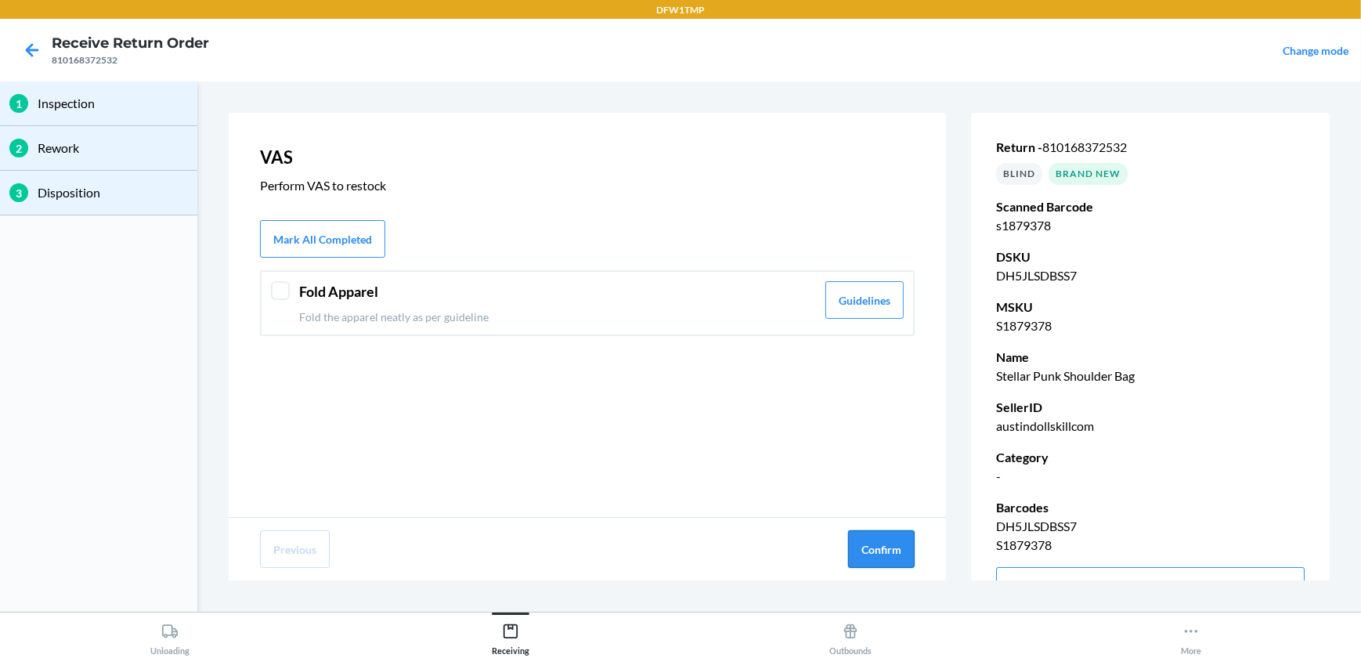
click at [875, 540] on button "Confirm" at bounding box center [881, 549] width 67 height 38
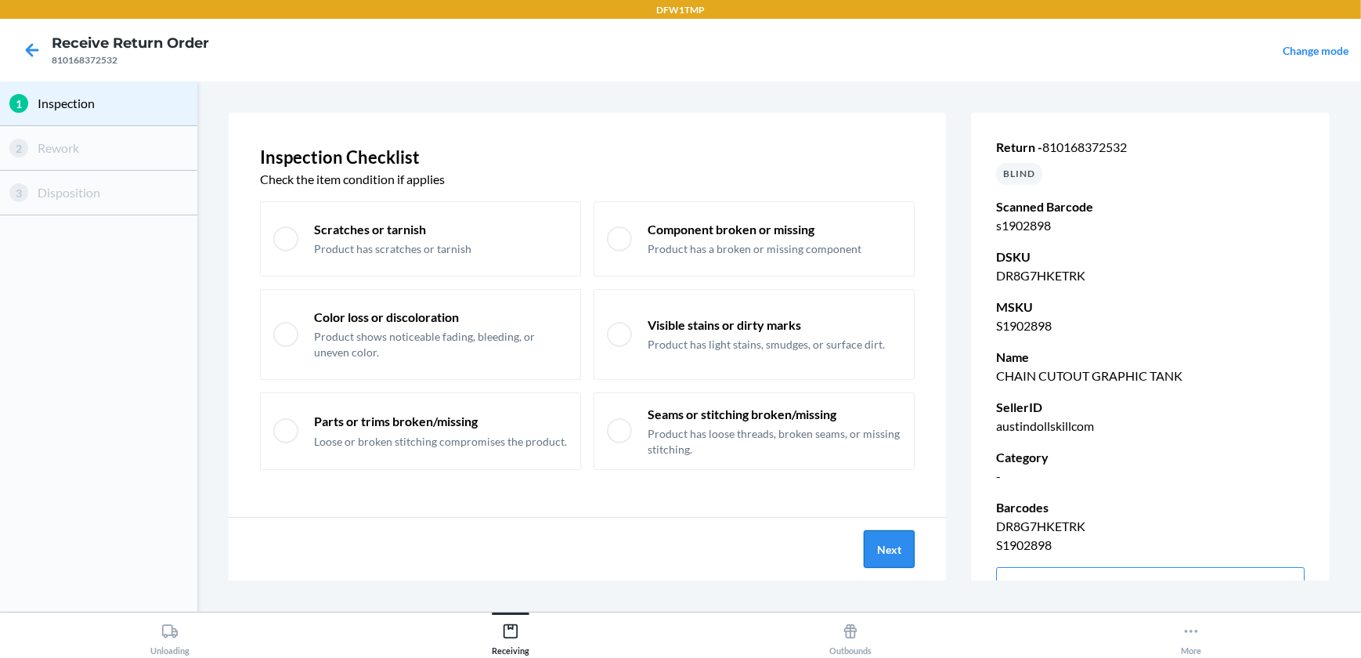
click at [867, 551] on button "Next" at bounding box center [888, 549] width 51 height 38
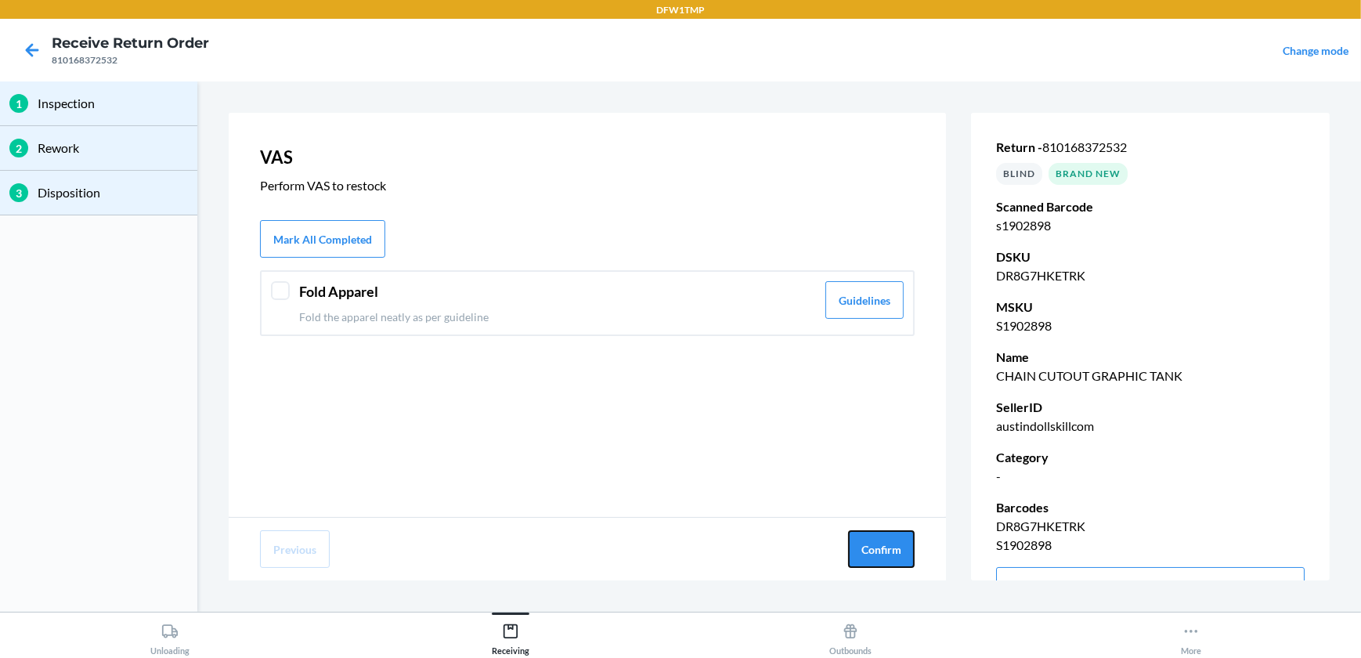
click at [867, 551] on button "Confirm" at bounding box center [881, 549] width 67 height 38
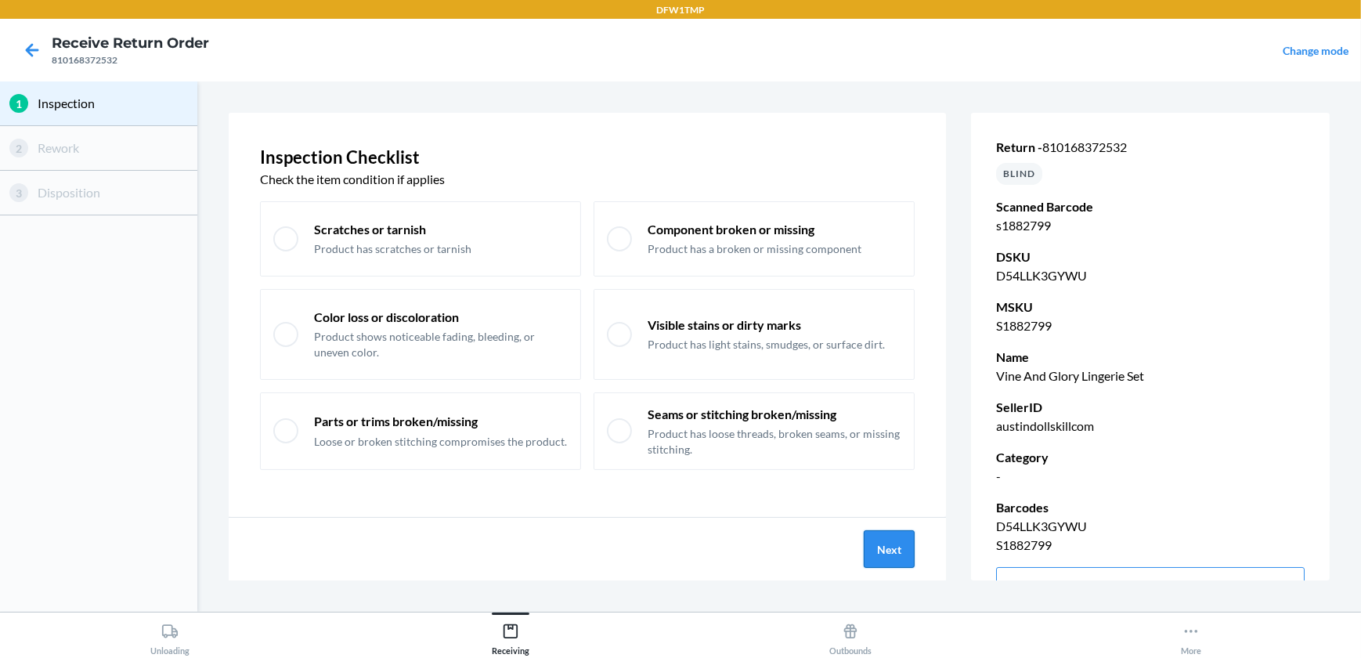
click at [872, 553] on button "Next" at bounding box center [888, 549] width 51 height 38
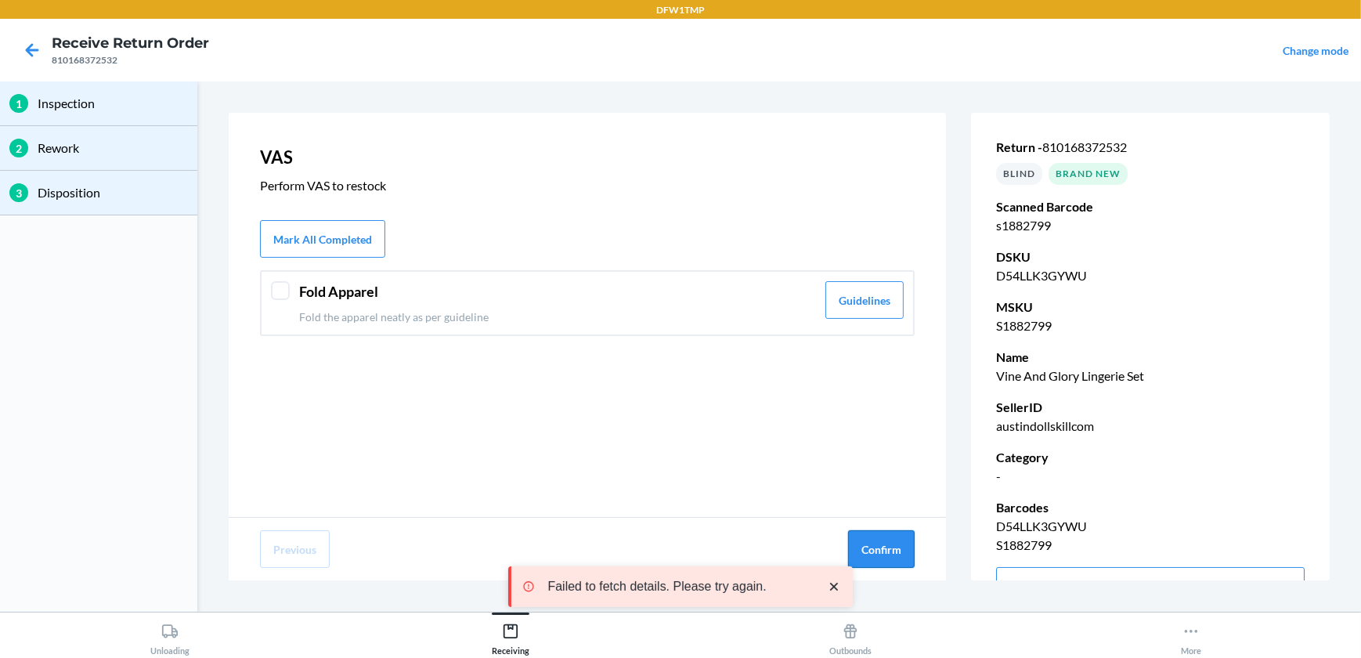
drag, startPoint x: 872, startPoint y: 553, endPoint x: 870, endPoint y: 561, distance: 8.2
click at [870, 561] on button "Confirm" at bounding box center [881, 549] width 67 height 38
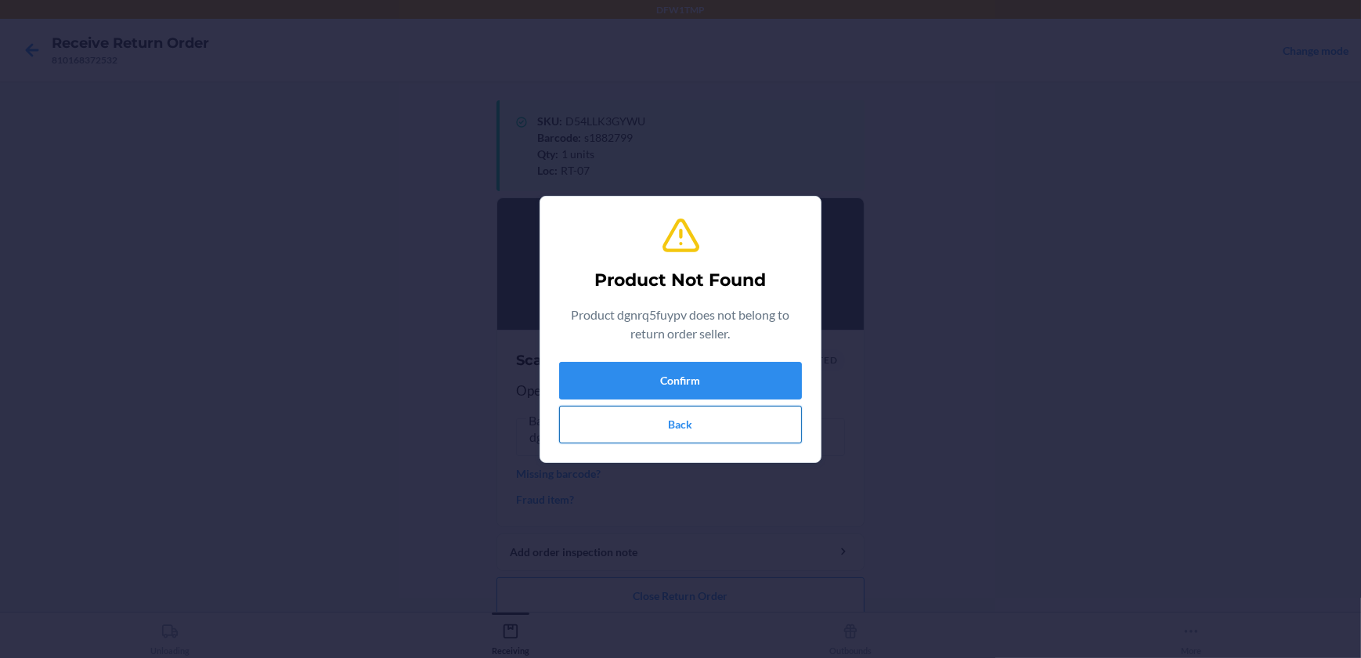
click at [782, 437] on button "Back" at bounding box center [680, 425] width 243 height 38
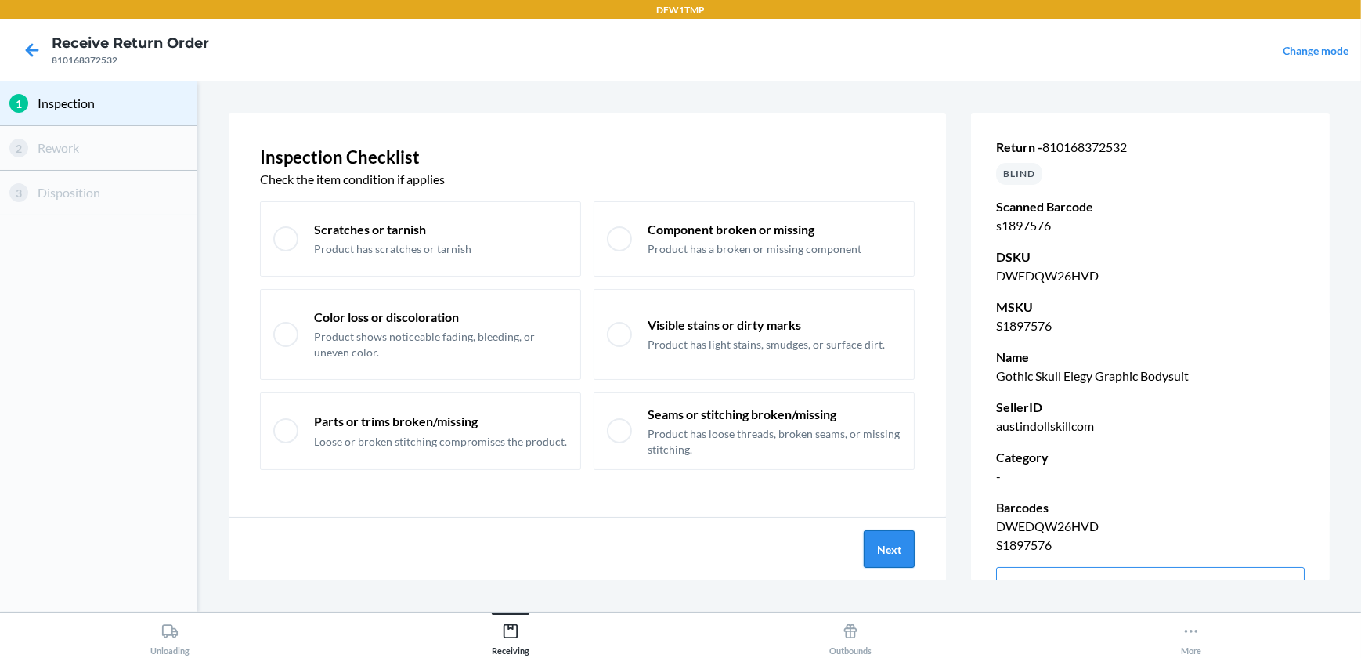
click at [879, 548] on button "Next" at bounding box center [888, 549] width 51 height 38
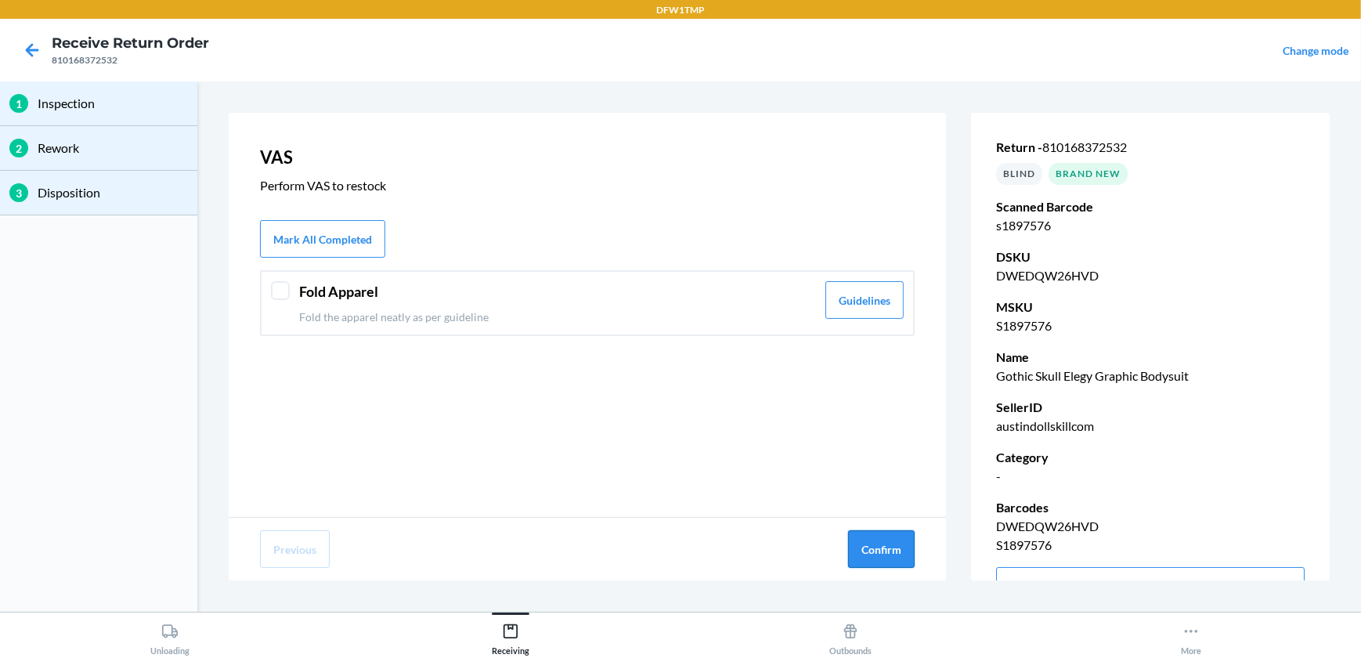
click at [873, 543] on button "Confirm" at bounding box center [881, 549] width 67 height 38
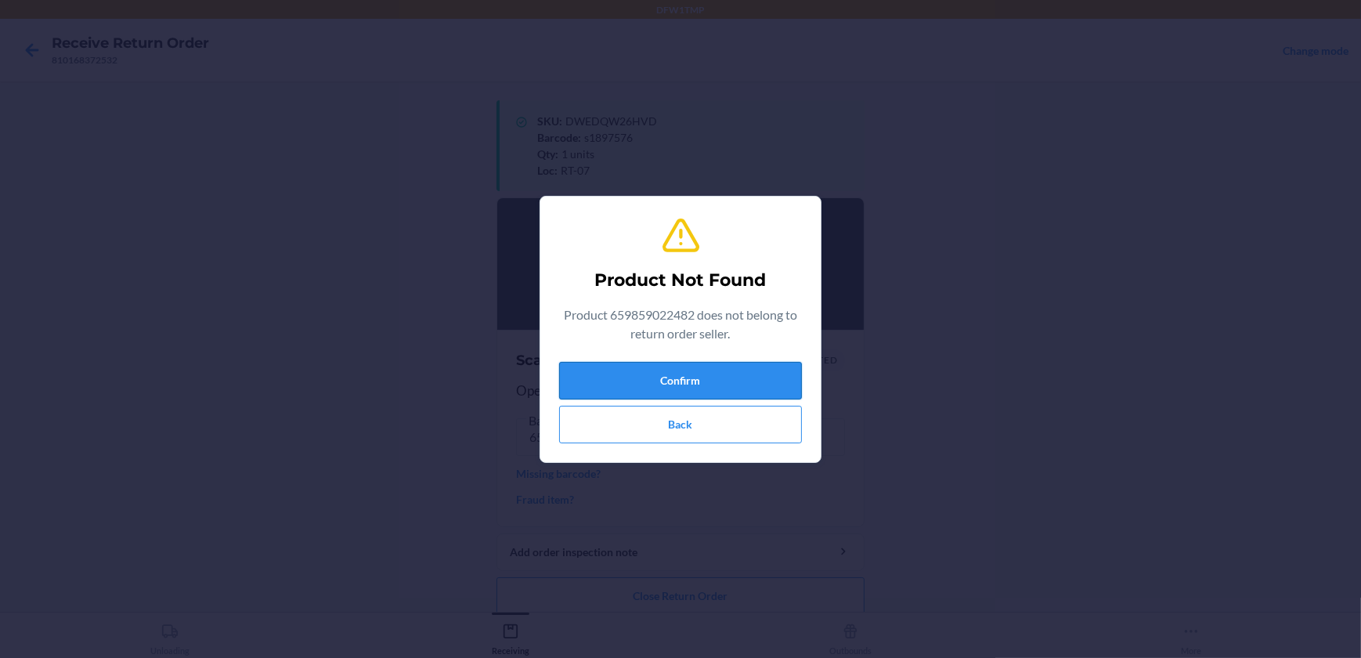
click at [697, 373] on button "Confirm" at bounding box center [680, 381] width 243 height 38
click at [698, 373] on button "Confirm" at bounding box center [680, 381] width 243 height 38
click at [698, 374] on button "Confirm" at bounding box center [680, 381] width 243 height 38
click at [696, 379] on button "Confirm" at bounding box center [680, 381] width 243 height 38
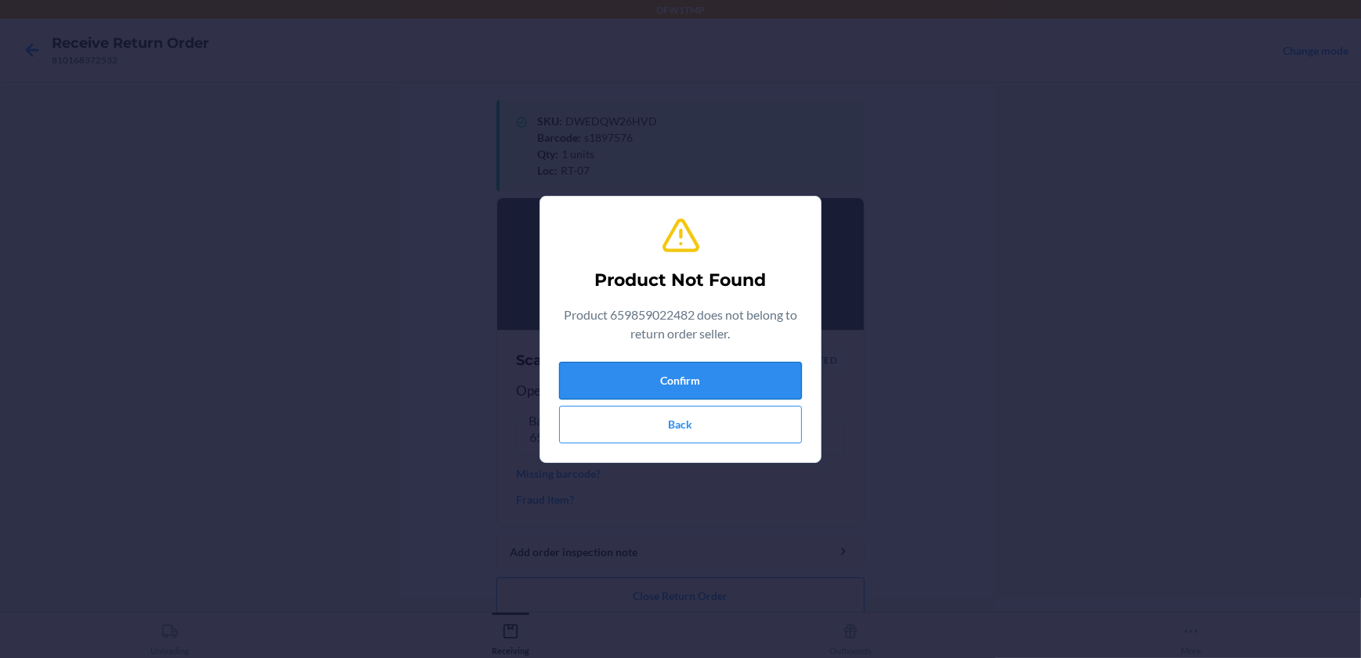
click at [696, 379] on button "Confirm" at bounding box center [680, 381] width 243 height 38
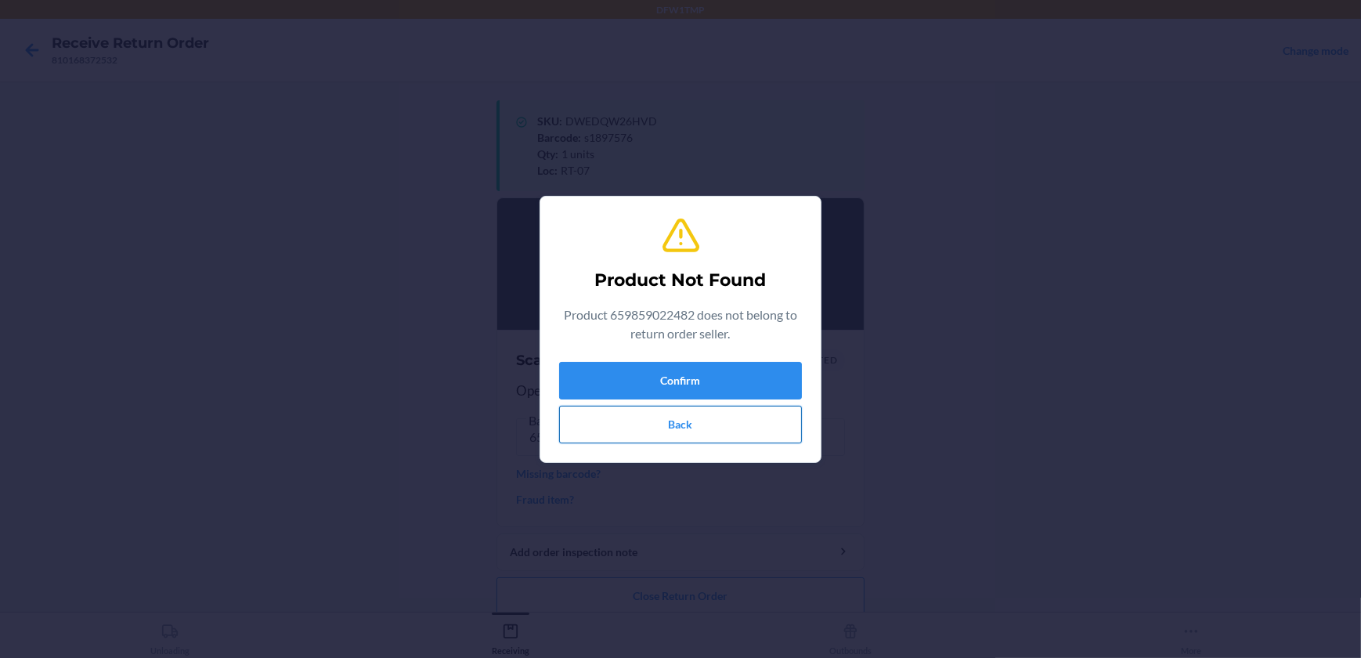
click at [701, 424] on button "Back" at bounding box center [680, 425] width 243 height 38
click at [719, 391] on button "Confirm" at bounding box center [680, 381] width 243 height 38
click at [767, 418] on button "Back" at bounding box center [680, 425] width 243 height 38
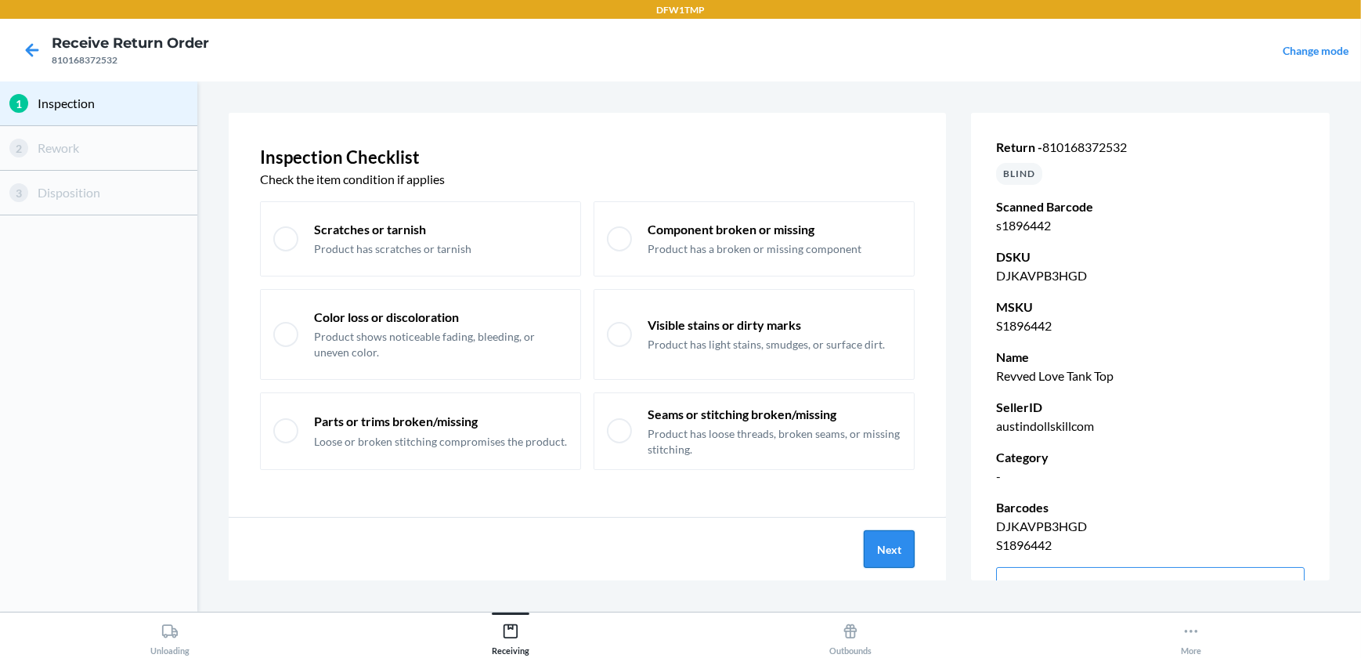
click at [907, 564] on button "Next" at bounding box center [888, 549] width 51 height 38
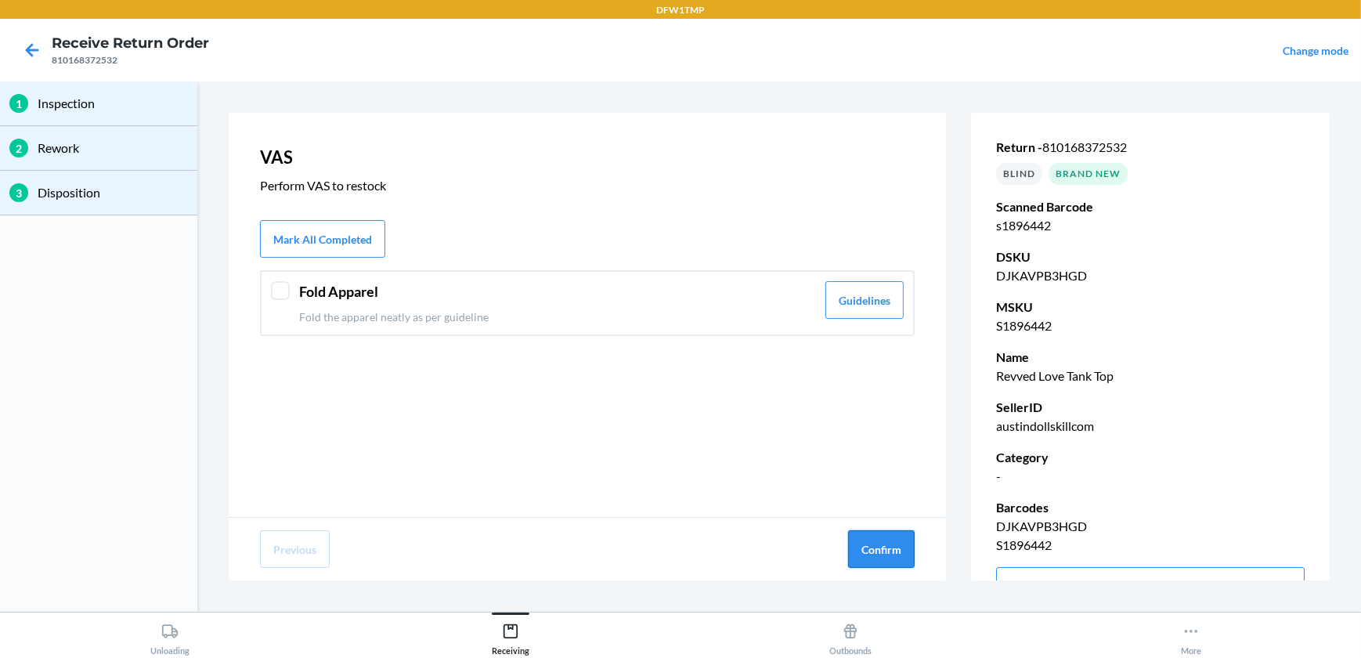
click at [908, 564] on button "Confirm" at bounding box center [881, 549] width 67 height 38
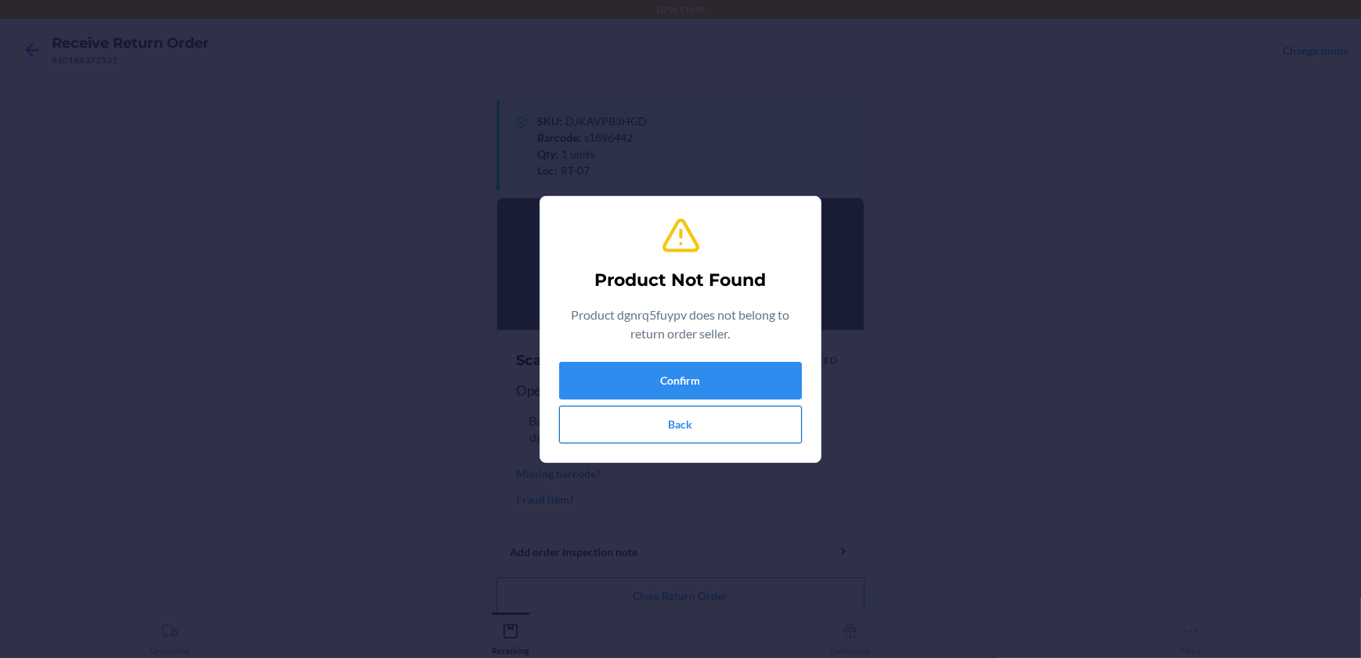
click at [721, 427] on button "Back" at bounding box center [680, 425] width 243 height 38
click at [724, 420] on button "Back" at bounding box center [680, 425] width 243 height 38
click at [720, 414] on button "Back" at bounding box center [680, 425] width 243 height 38
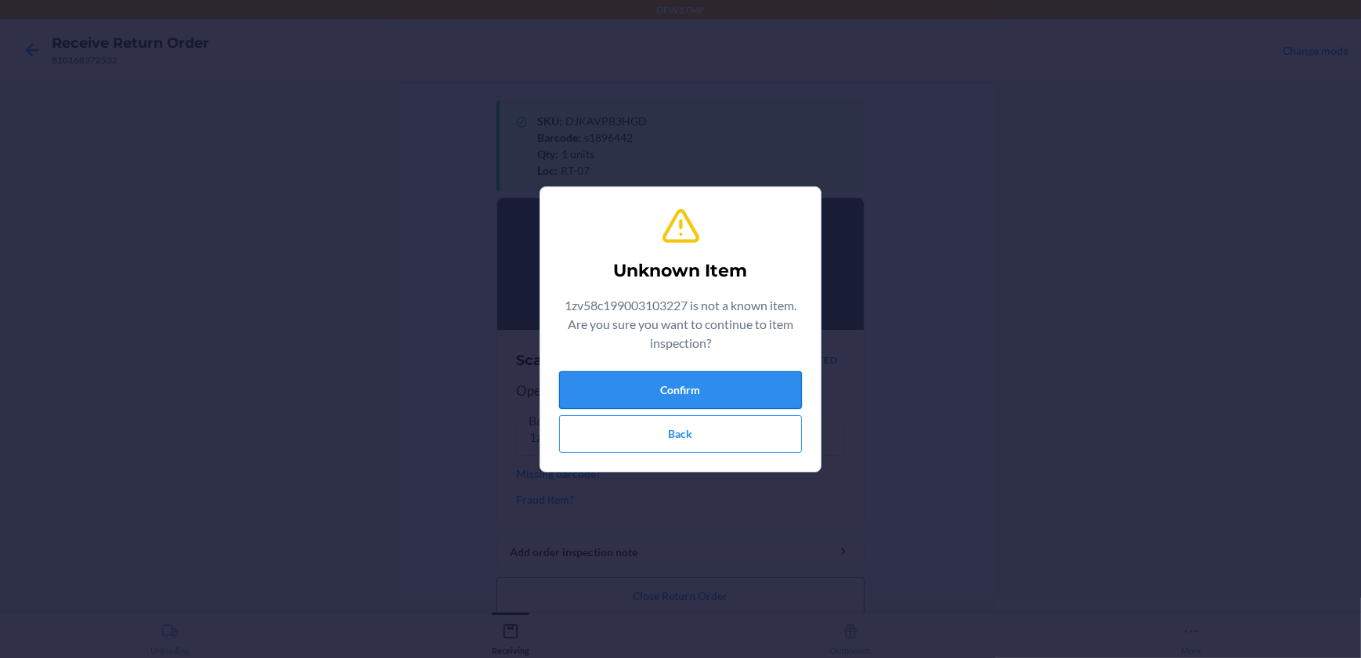
click at [601, 394] on button "Confirm" at bounding box center [680, 390] width 243 height 38
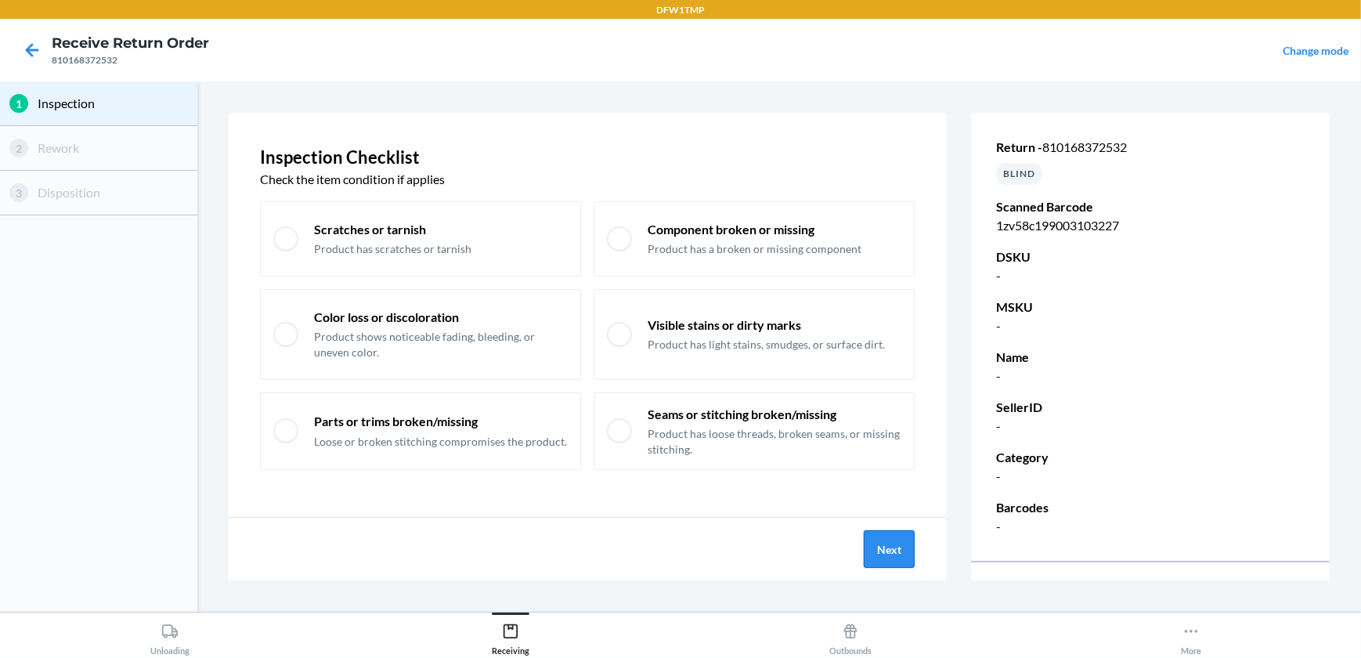
click at [891, 546] on button "Next" at bounding box center [888, 549] width 51 height 38
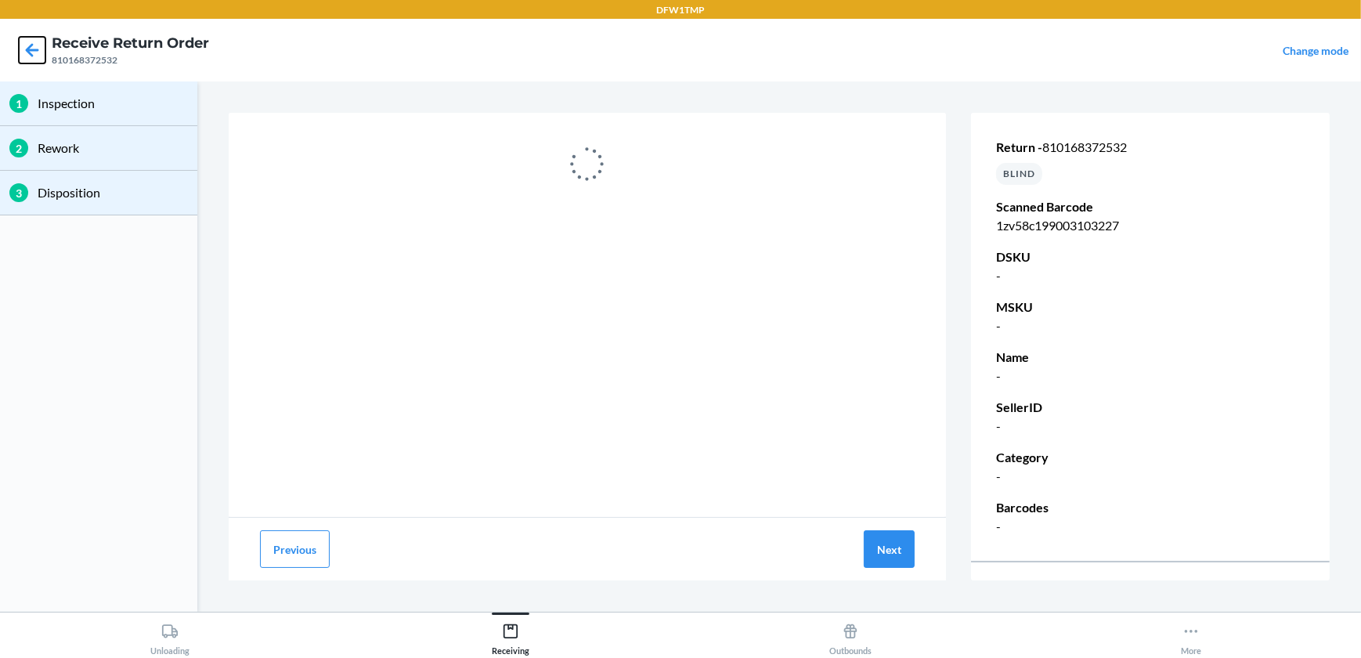
click at [29, 43] on icon at bounding box center [32, 50] width 27 height 27
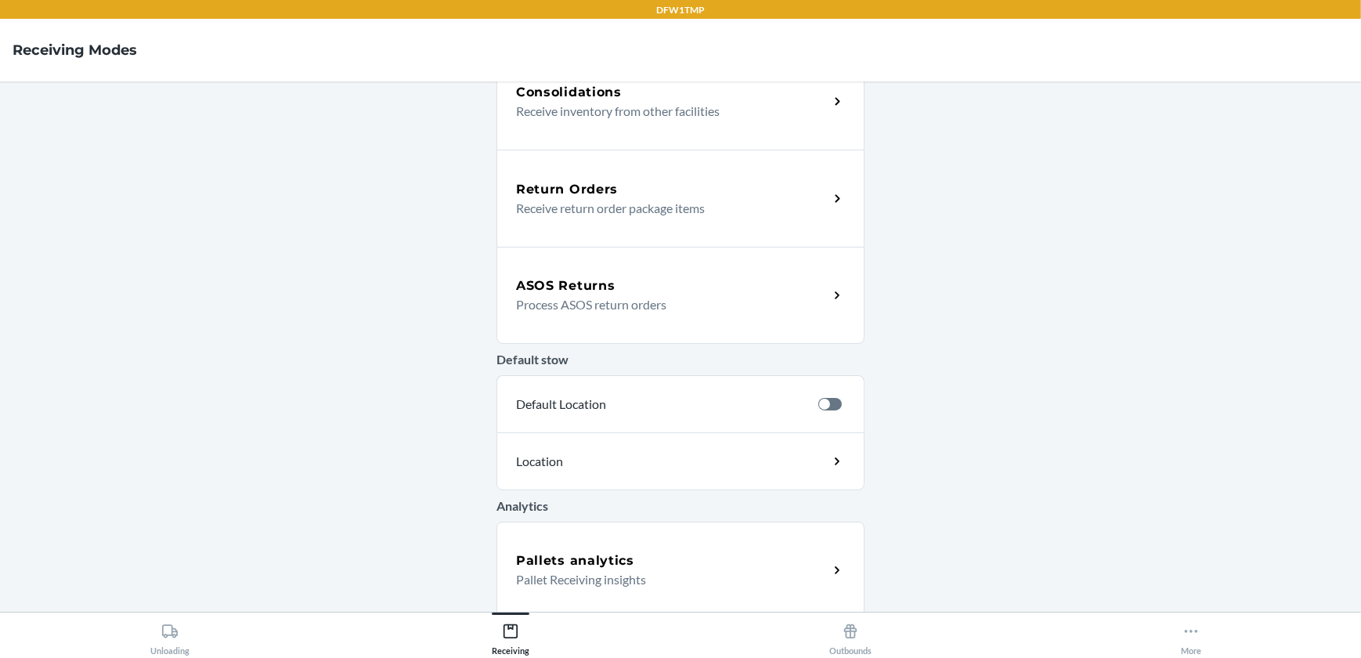
scroll to position [433, 0]
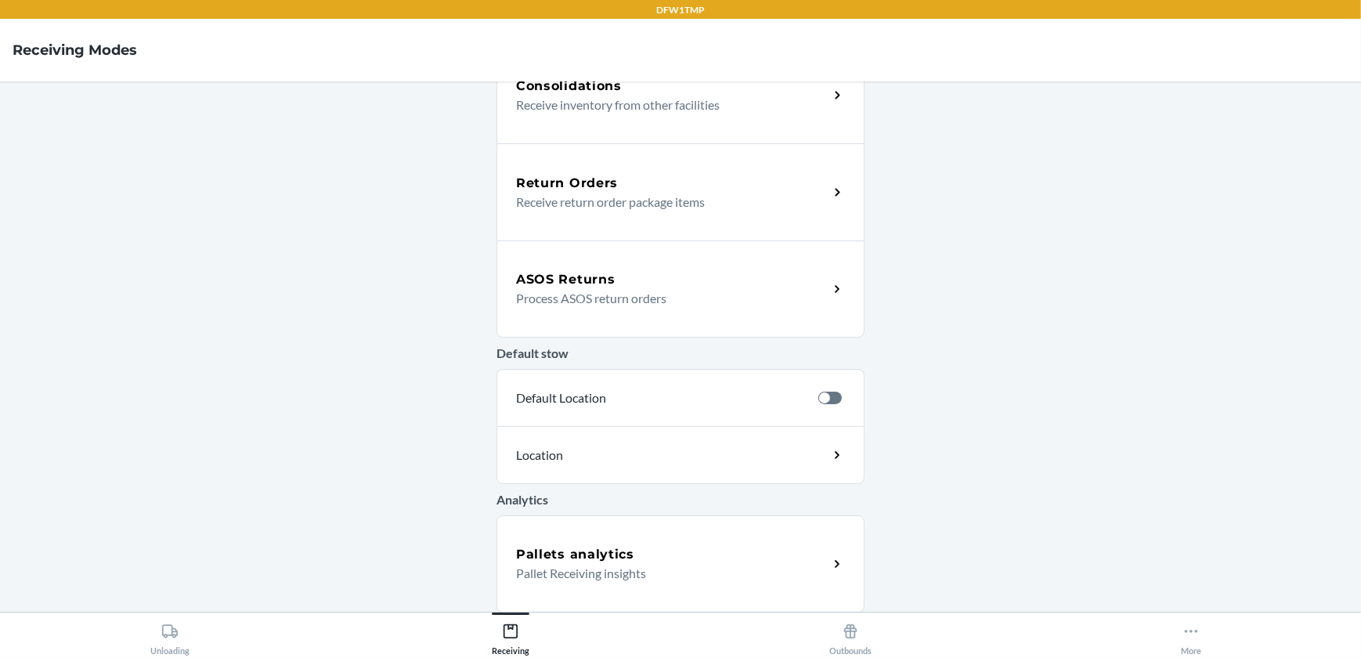
click at [696, 215] on div "Return Orders Receive return order package items" at bounding box center [680, 191] width 368 height 97
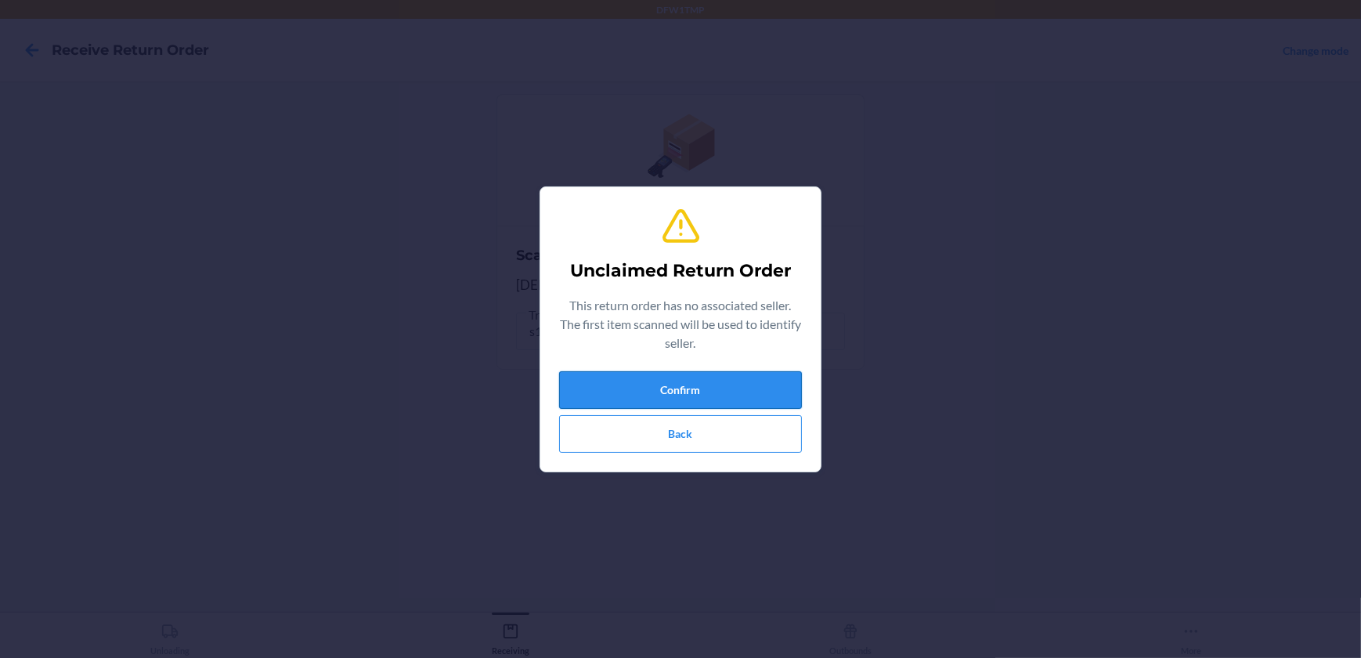
click at [660, 391] on button "Confirm" at bounding box center [680, 390] width 243 height 38
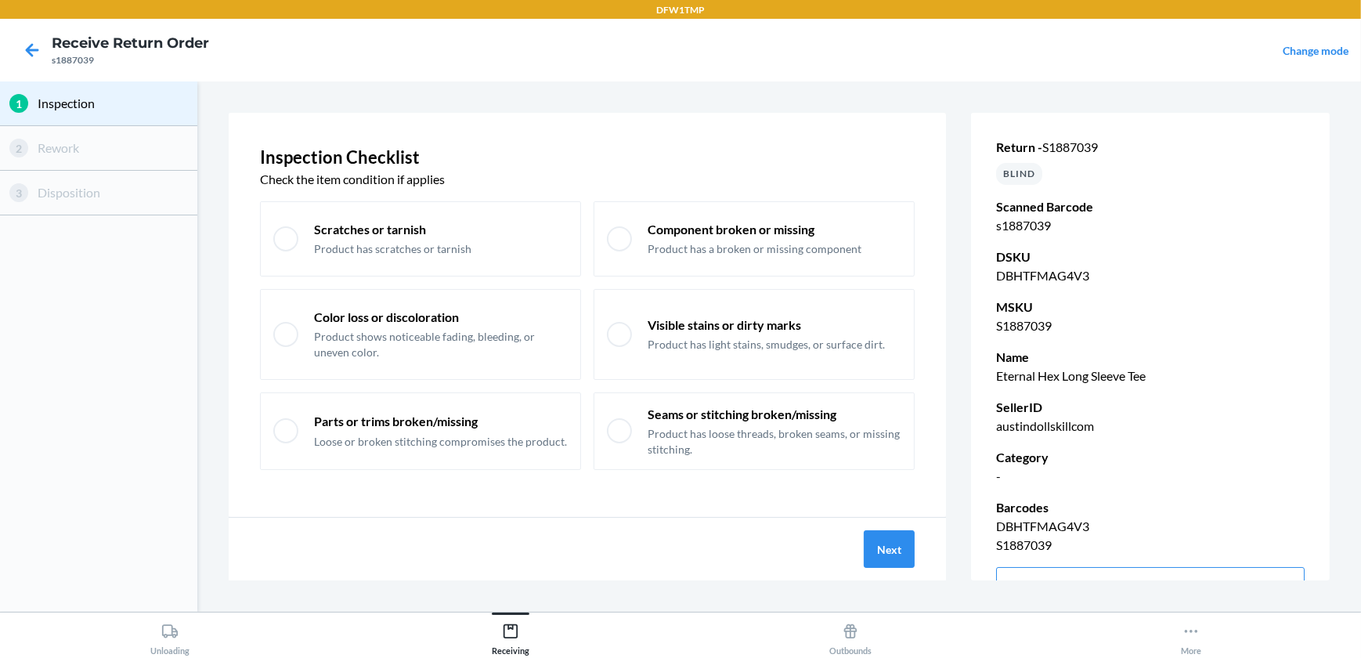
click at [857, 537] on div "Next" at bounding box center [587, 548] width 717 height 63
click at [896, 564] on button "Next" at bounding box center [888, 549] width 51 height 38
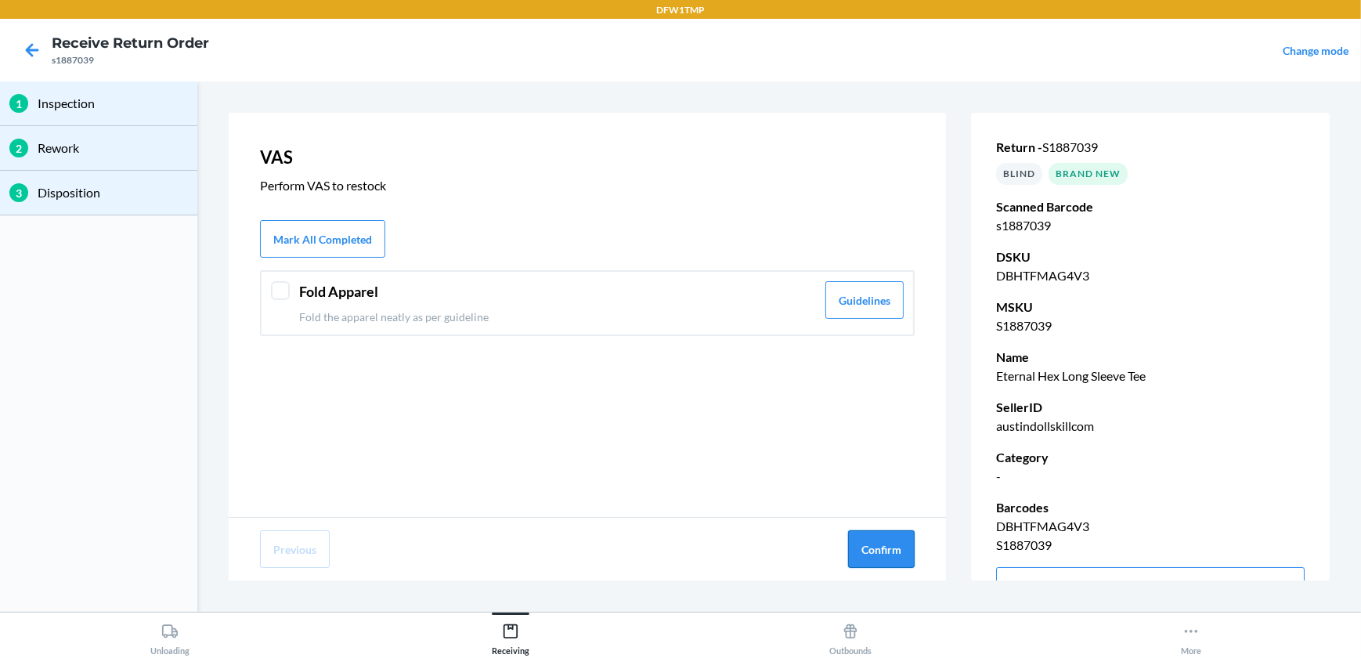
click at [874, 556] on button "Confirm" at bounding box center [881, 549] width 67 height 38
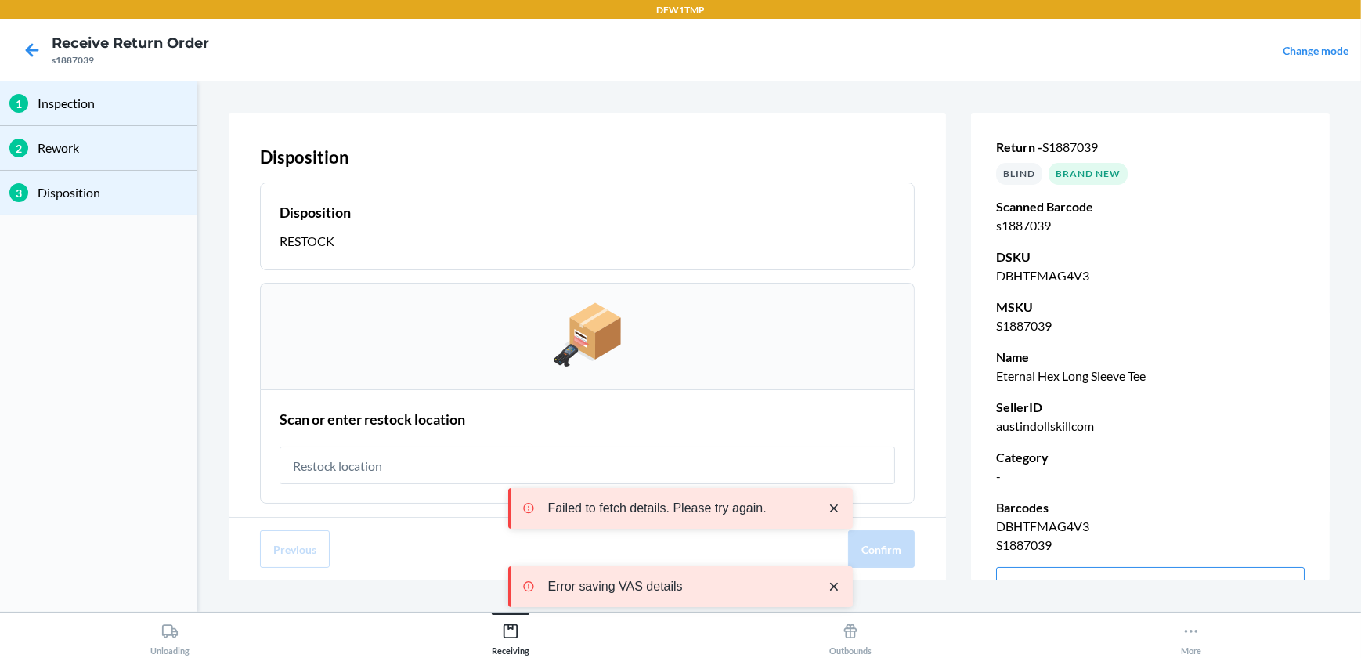
drag, startPoint x: 581, startPoint y: 438, endPoint x: 564, endPoint y: 455, distance: 24.4
click at [575, 441] on div "Scan or enter restock location" at bounding box center [586, 446] width 615 height 85
click at [557, 450] on div "Failed to fetch details. Please try again. Error saving VAS details" at bounding box center [680, 547] width 344 height 194
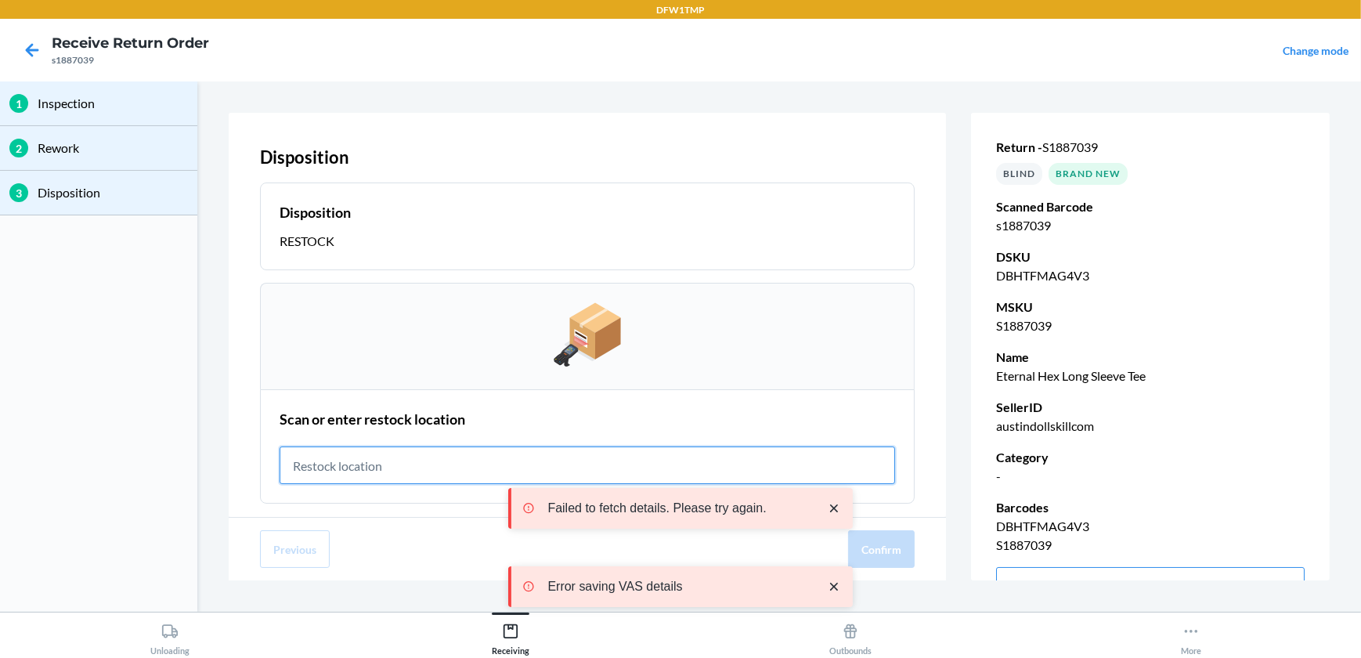
drag, startPoint x: 557, startPoint y: 449, endPoint x: 491, endPoint y: 466, distance: 68.5
click at [491, 466] on input "text" at bounding box center [586, 465] width 615 height 38
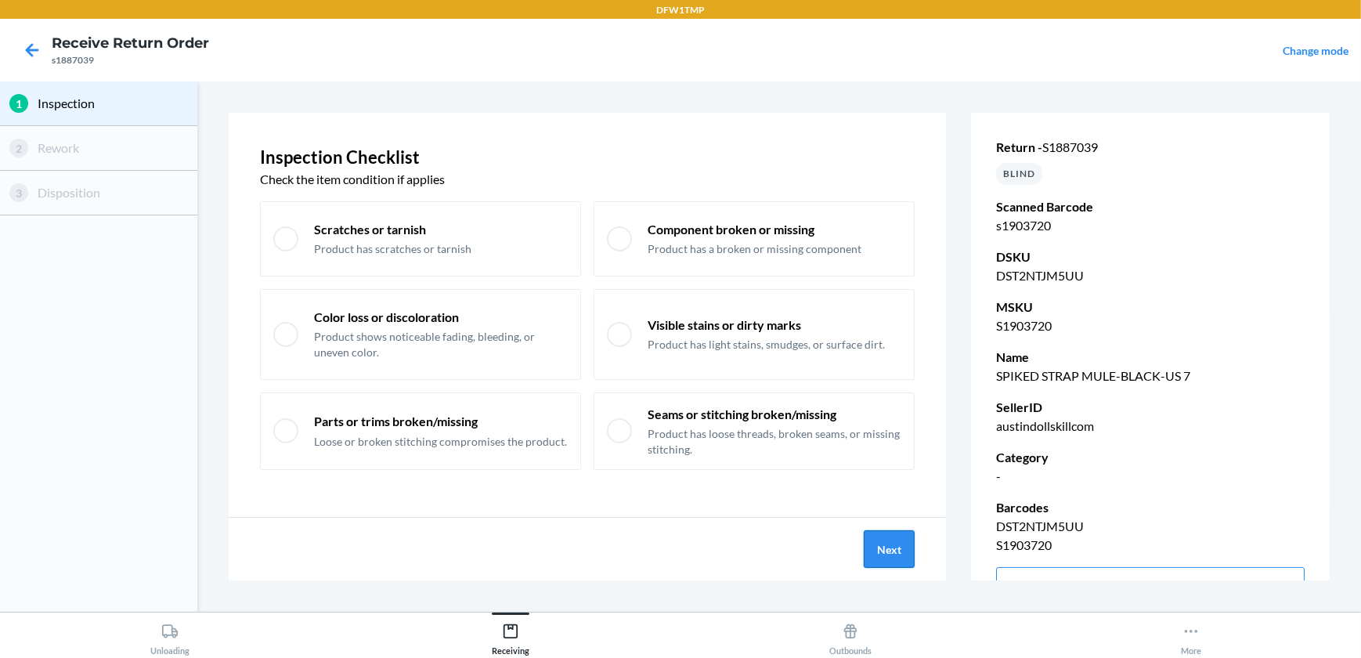
click at [873, 553] on button "Next" at bounding box center [888, 549] width 51 height 38
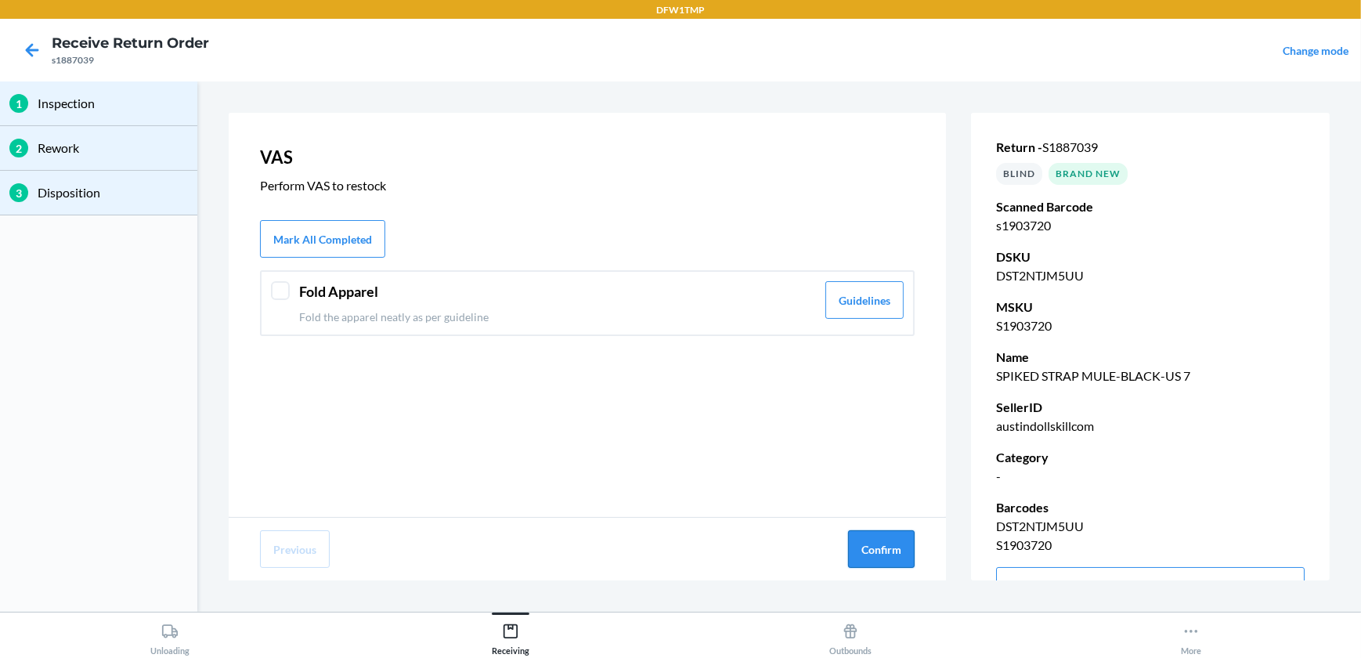
click at [898, 551] on button "Confirm" at bounding box center [881, 549] width 67 height 38
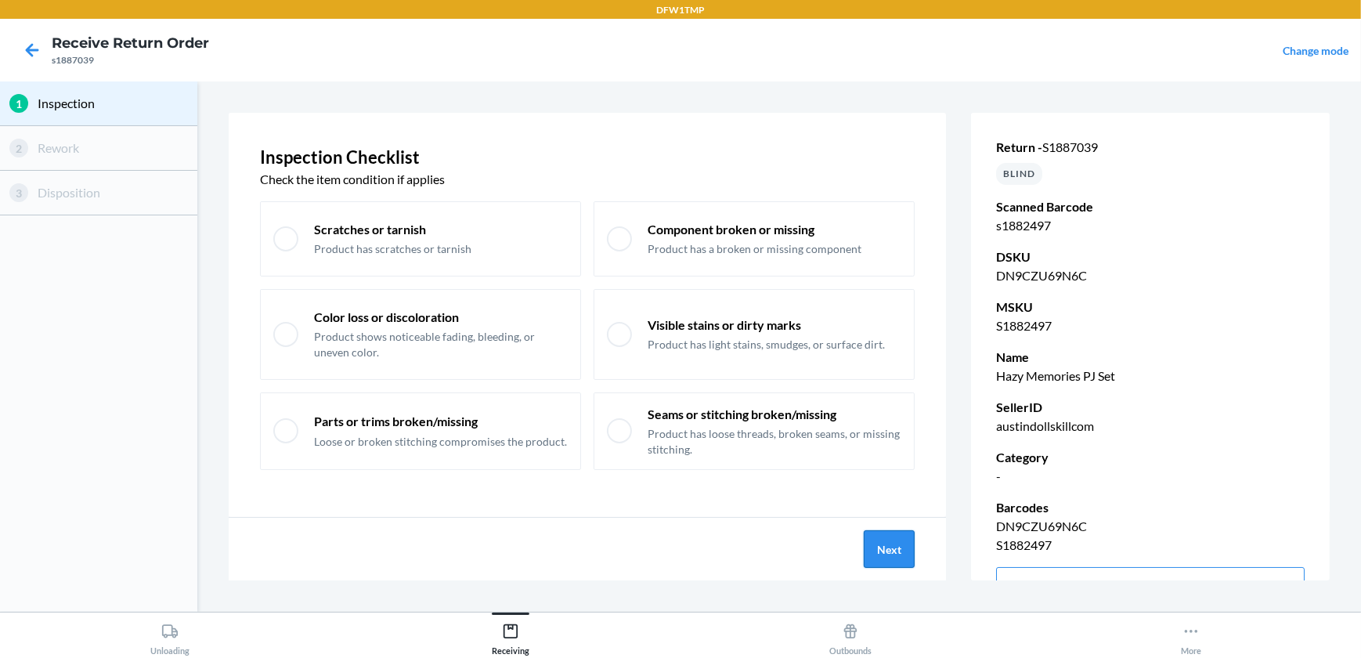
click at [869, 545] on button "Next" at bounding box center [888, 549] width 51 height 38
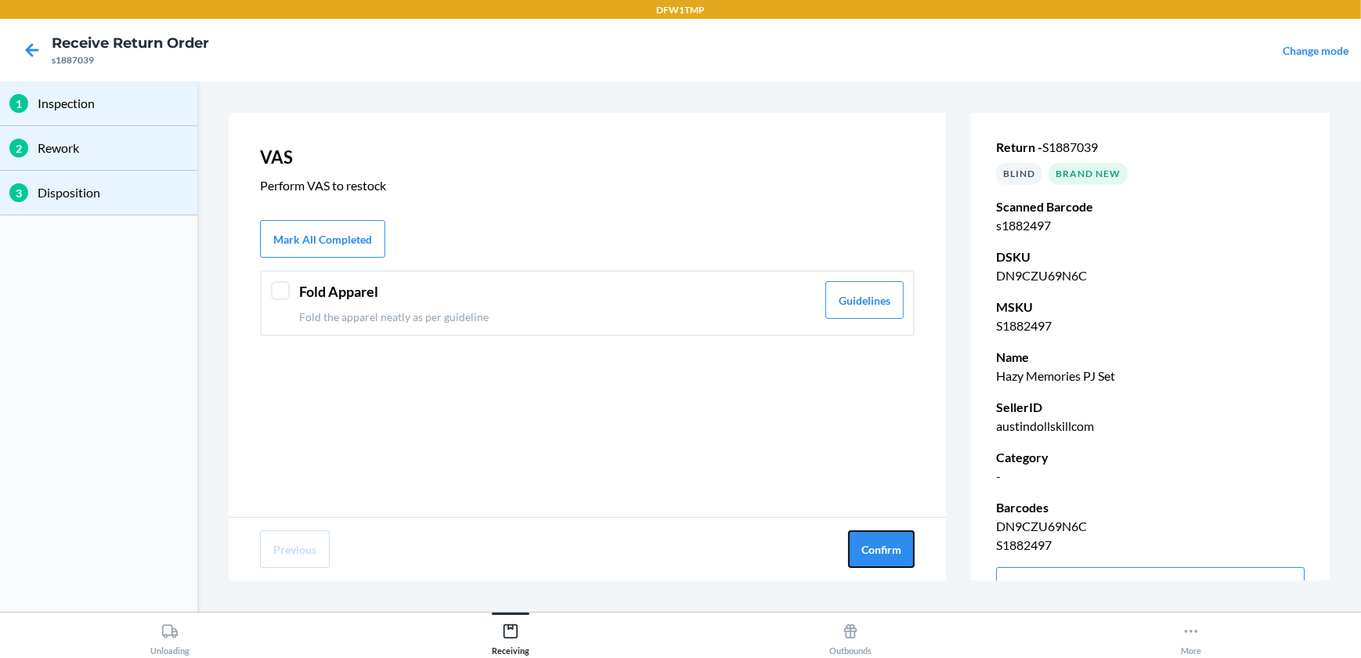
click at [869, 545] on button "Confirm" at bounding box center [881, 549] width 67 height 38
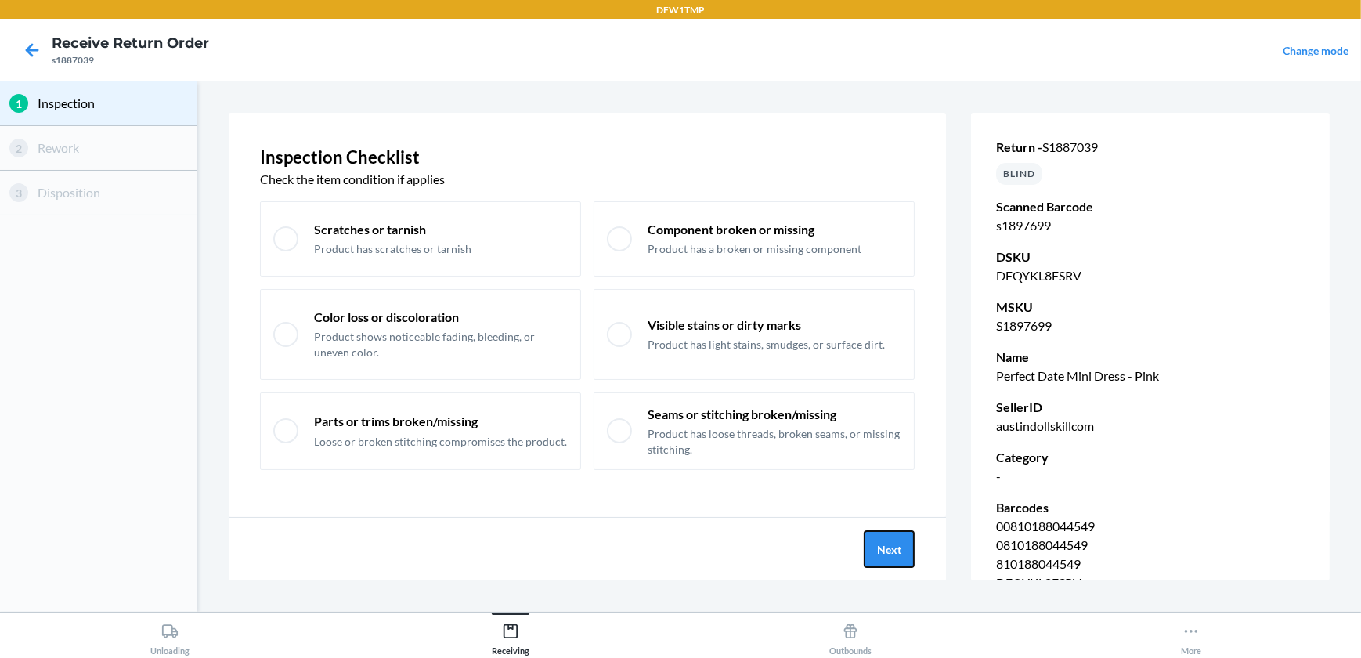
click at [871, 546] on button "Next" at bounding box center [888, 549] width 51 height 38
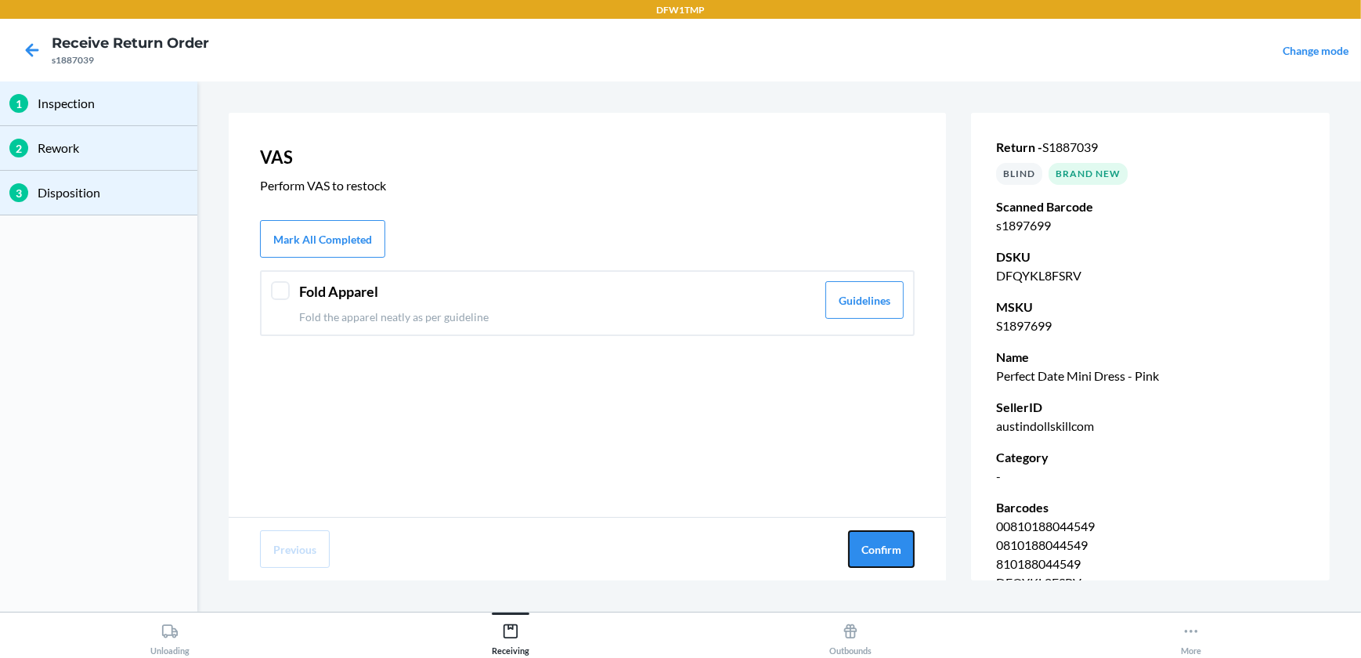
click at [871, 546] on button "Confirm" at bounding box center [881, 549] width 67 height 38
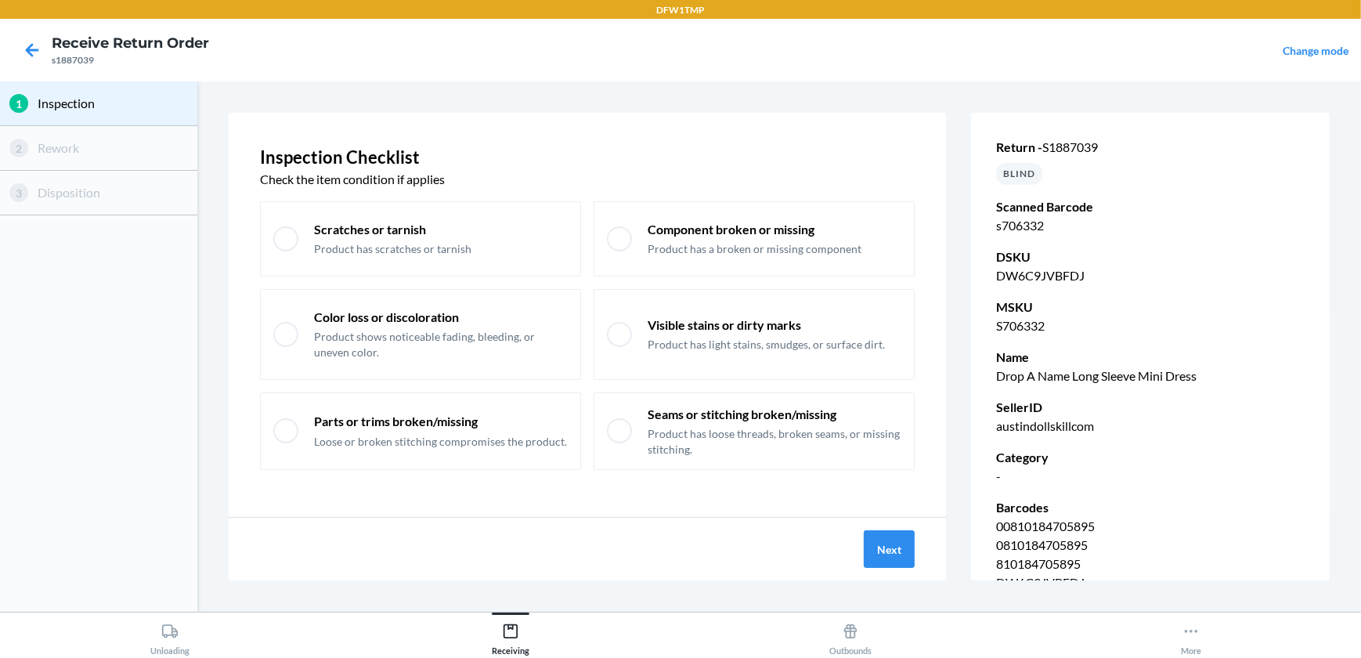
click at [889, 521] on div "Next" at bounding box center [587, 548] width 717 height 63
click at [892, 554] on button "Next" at bounding box center [888, 549] width 51 height 38
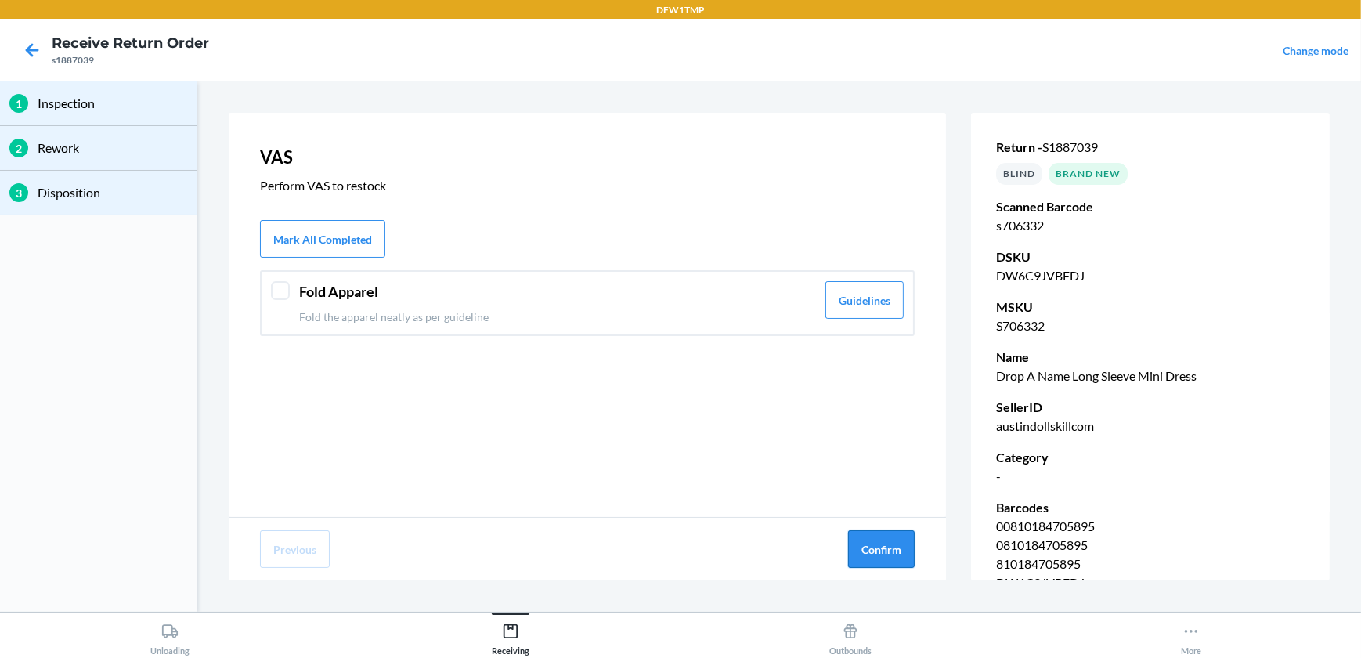
click at [883, 553] on button "Confirm" at bounding box center [881, 549] width 67 height 38
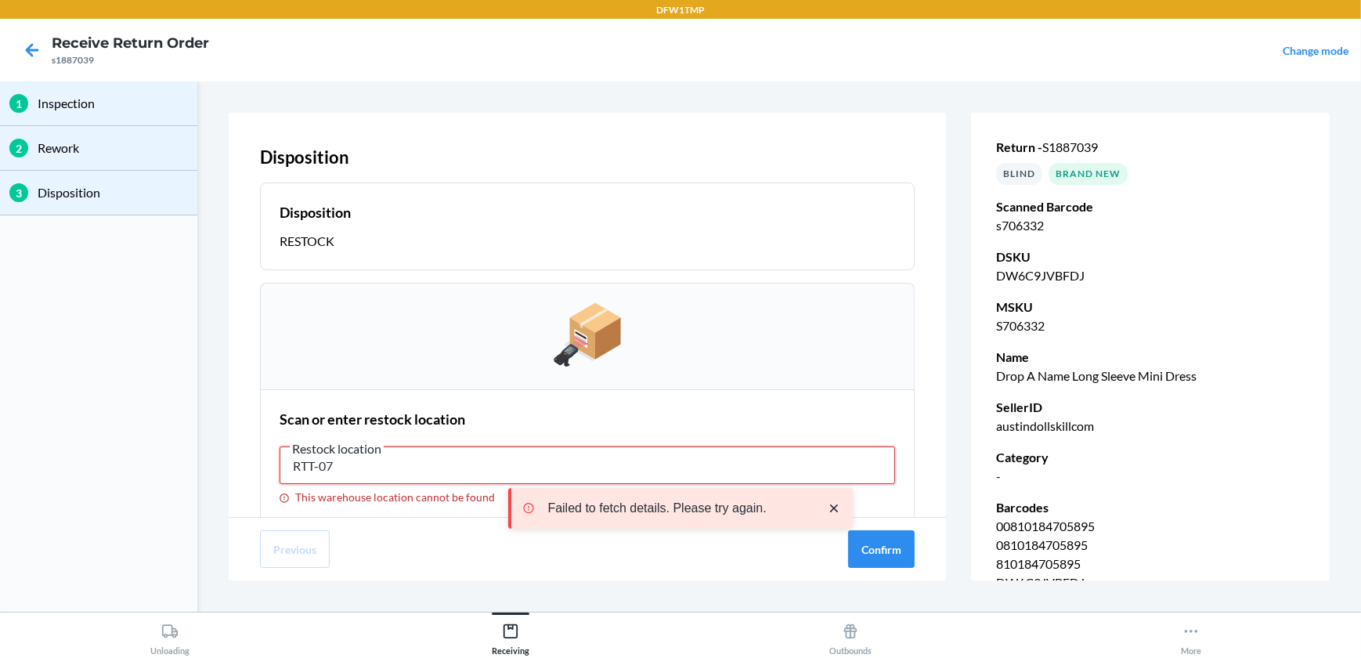
click at [306, 467] on input "RTT-07" at bounding box center [586, 465] width 615 height 38
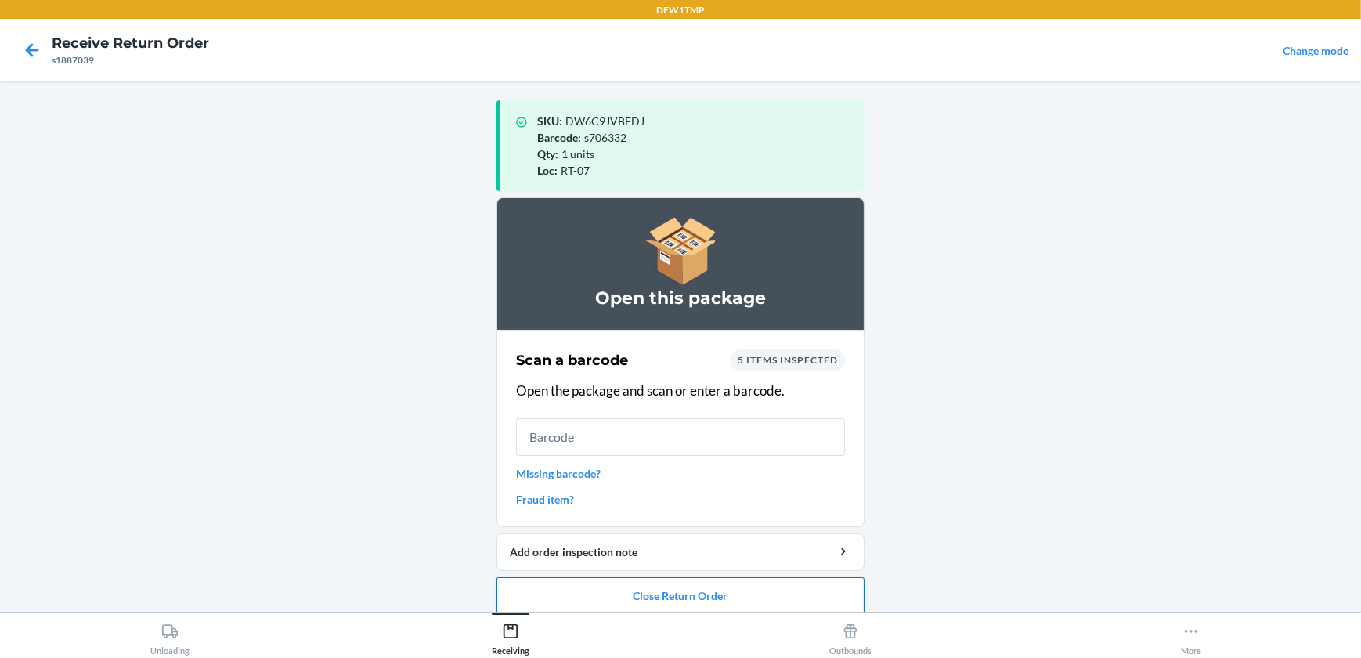
click at [674, 598] on button "Close Return Order" at bounding box center [680, 596] width 368 height 38
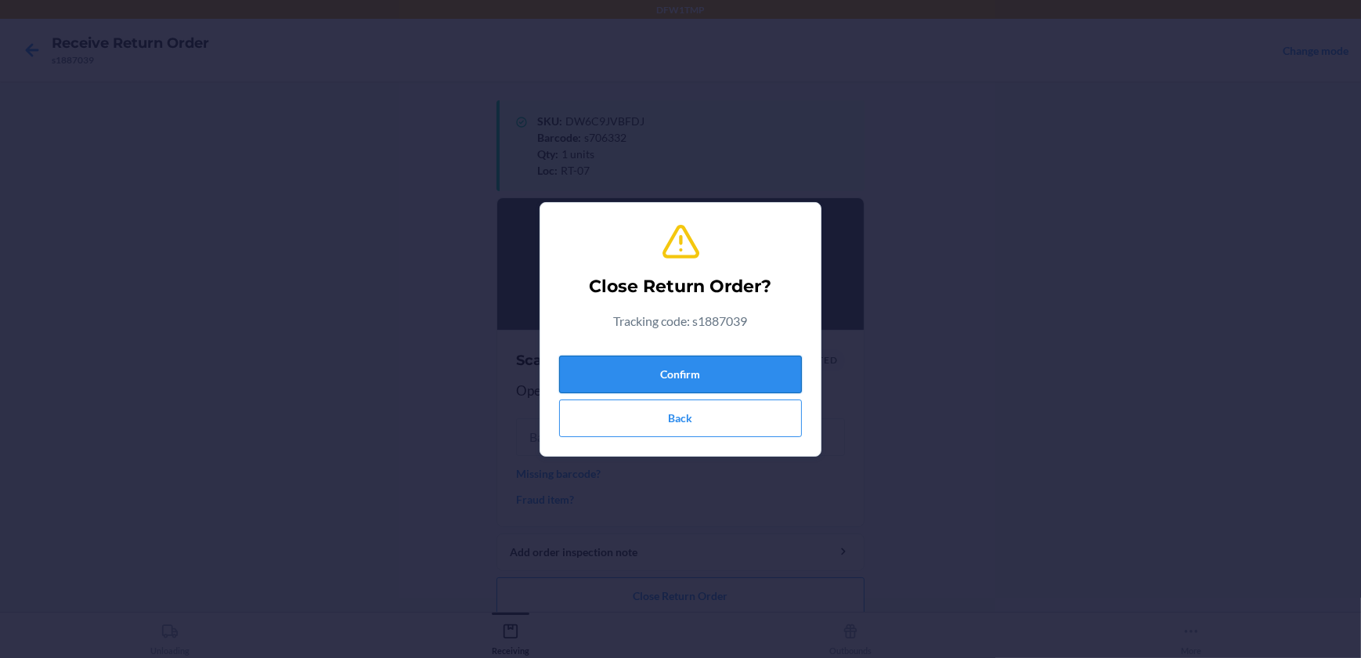
click at [666, 370] on button "Confirm" at bounding box center [680, 374] width 243 height 38
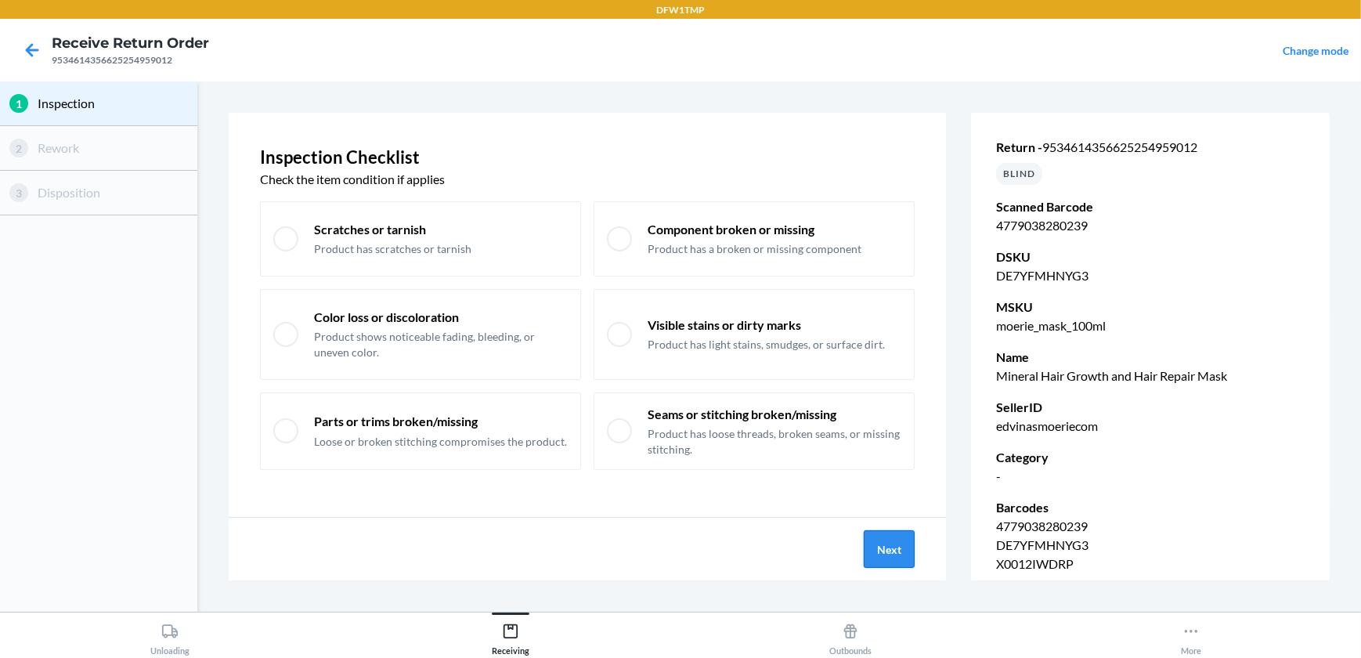
click at [875, 548] on button "Next" at bounding box center [888, 549] width 51 height 38
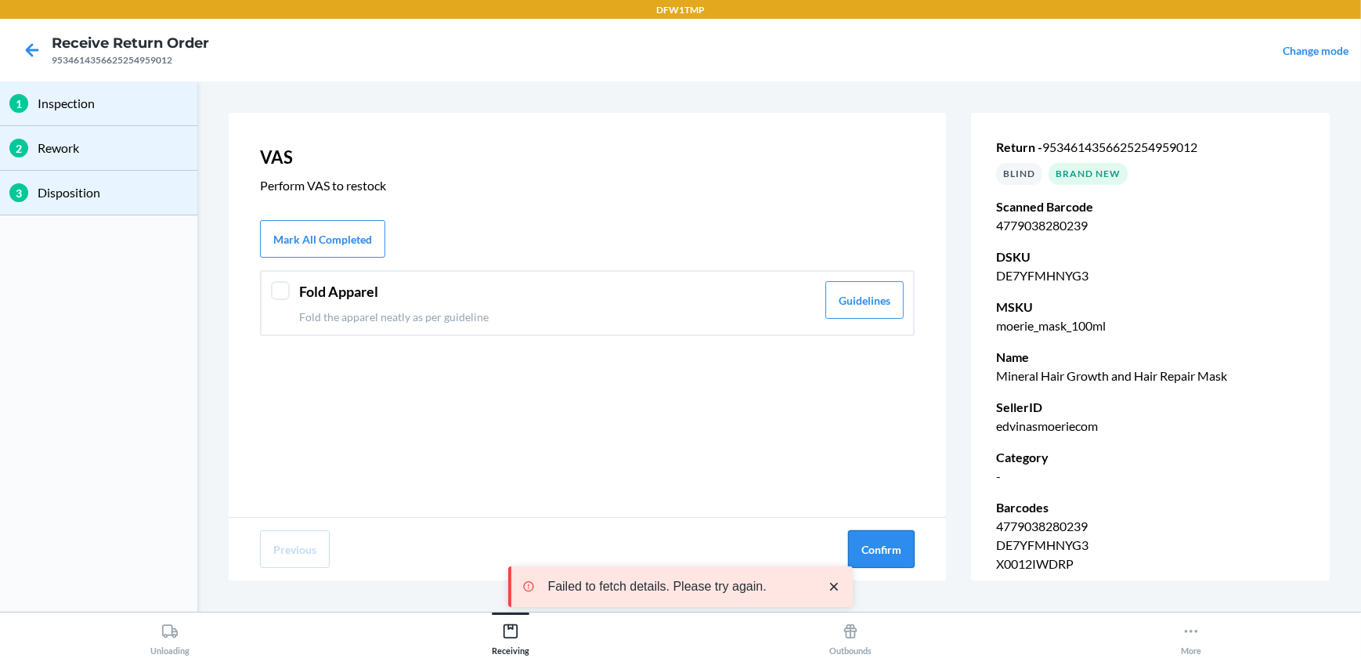
click at [876, 548] on button "Confirm" at bounding box center [881, 549] width 67 height 38
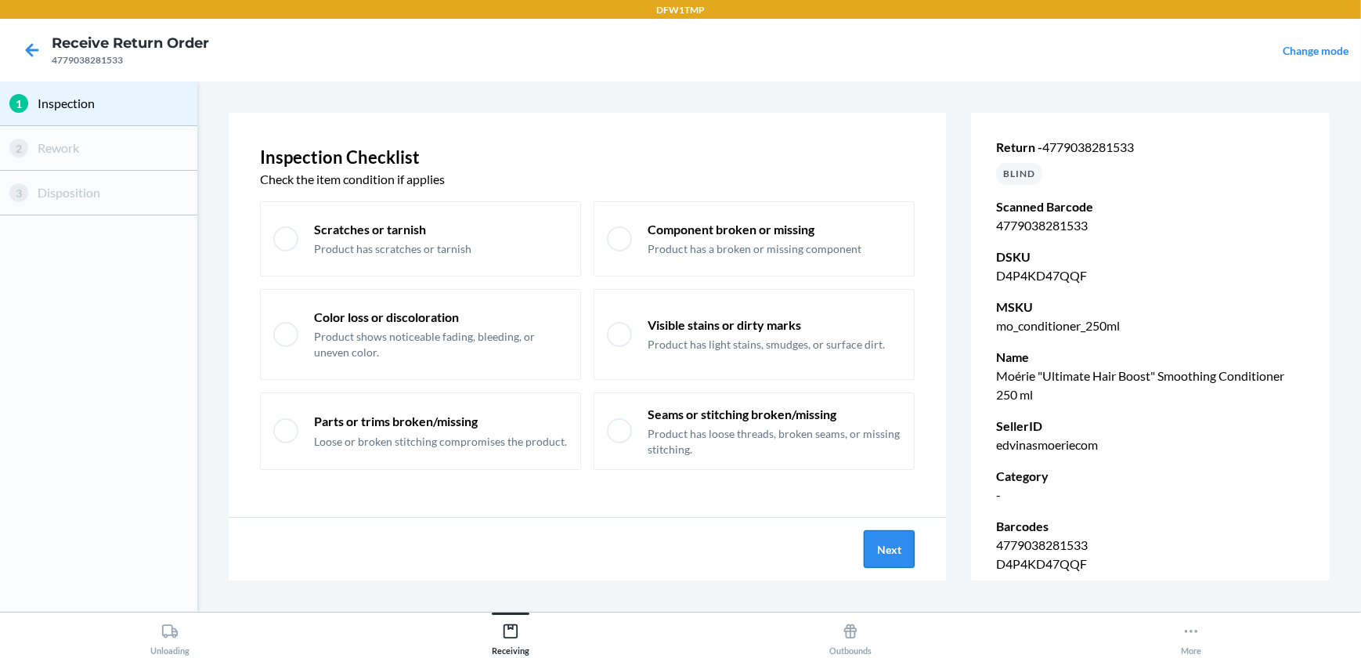
click at [881, 535] on button "Next" at bounding box center [888, 549] width 51 height 38
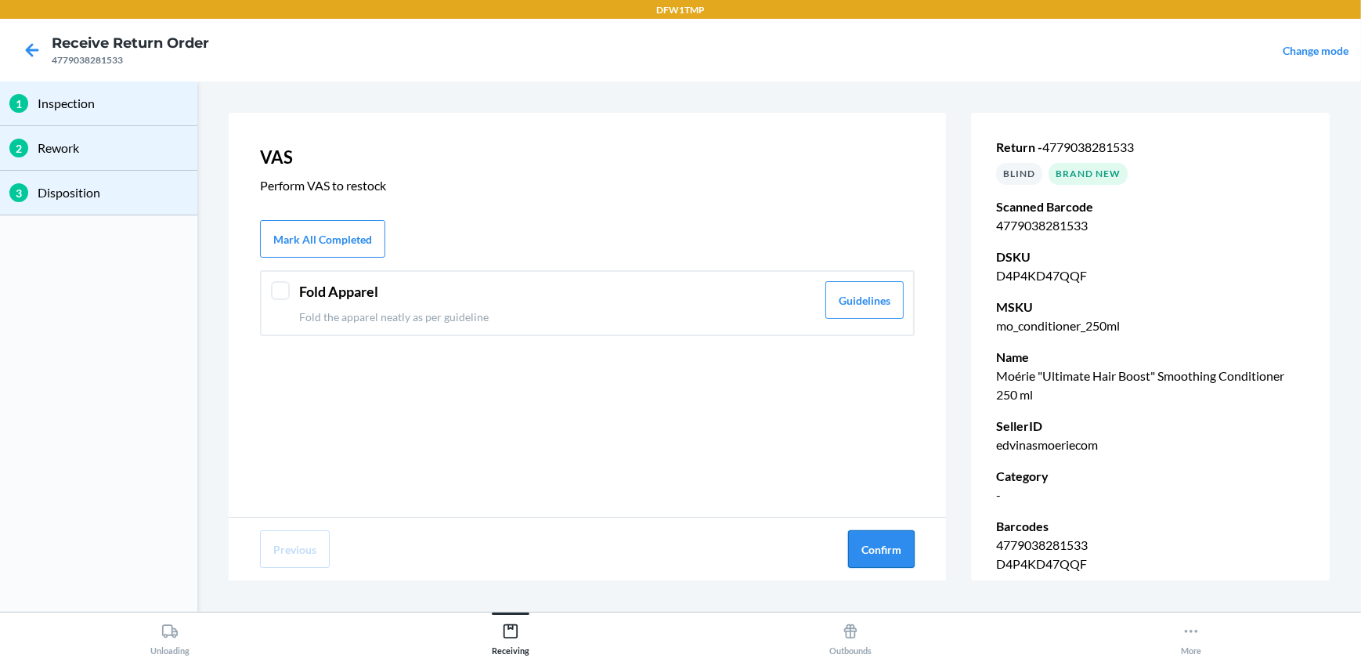
click at [882, 535] on button "Confirm" at bounding box center [881, 549] width 67 height 38
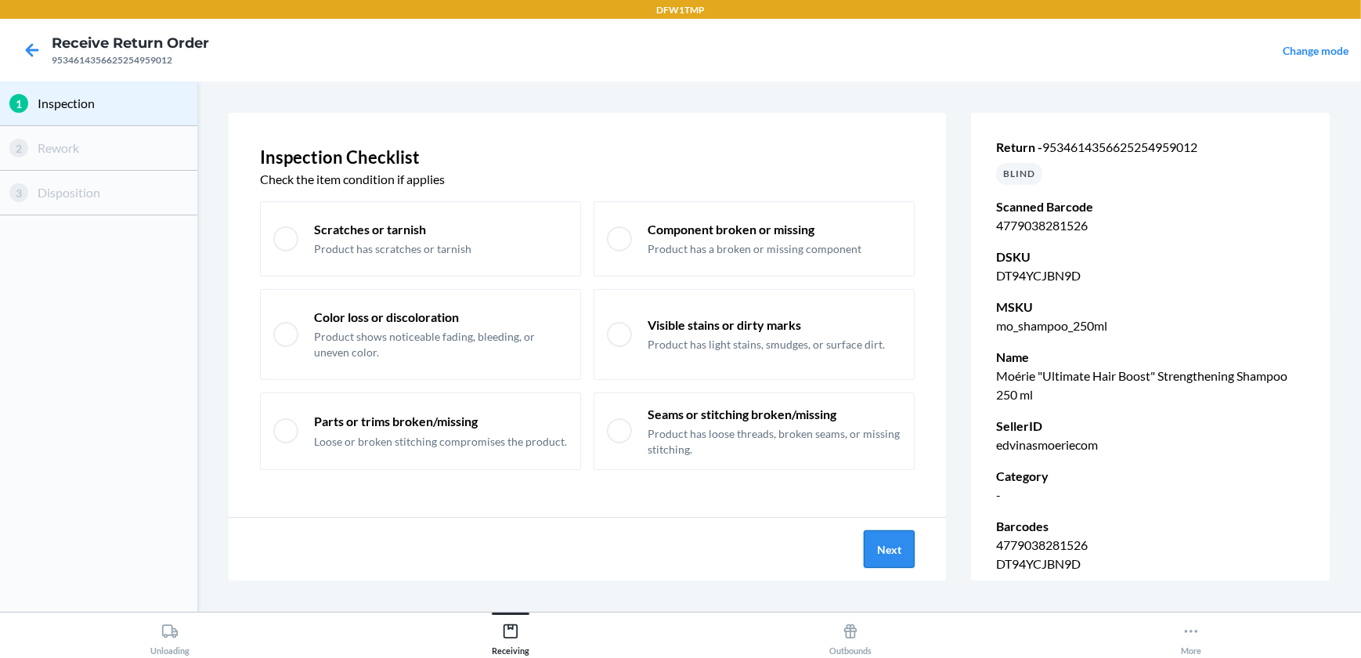
click at [885, 550] on button "Next" at bounding box center [888, 549] width 51 height 38
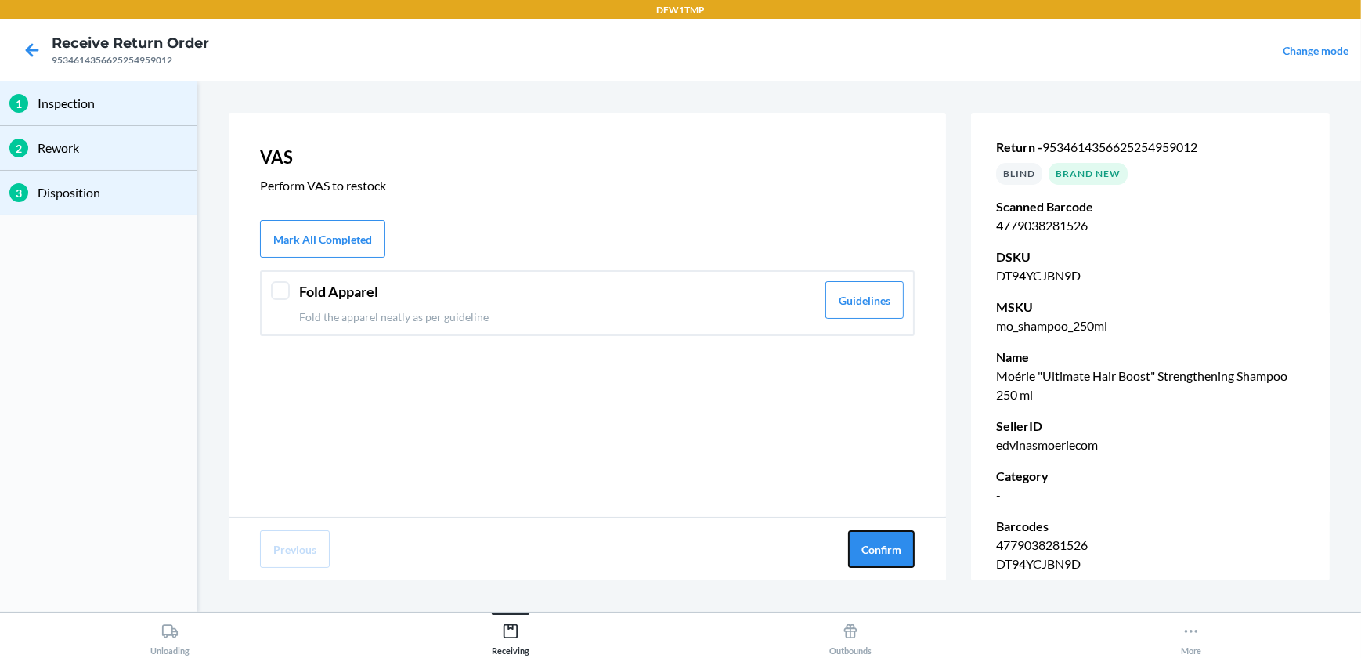
click at [885, 550] on button "Confirm" at bounding box center [881, 549] width 67 height 38
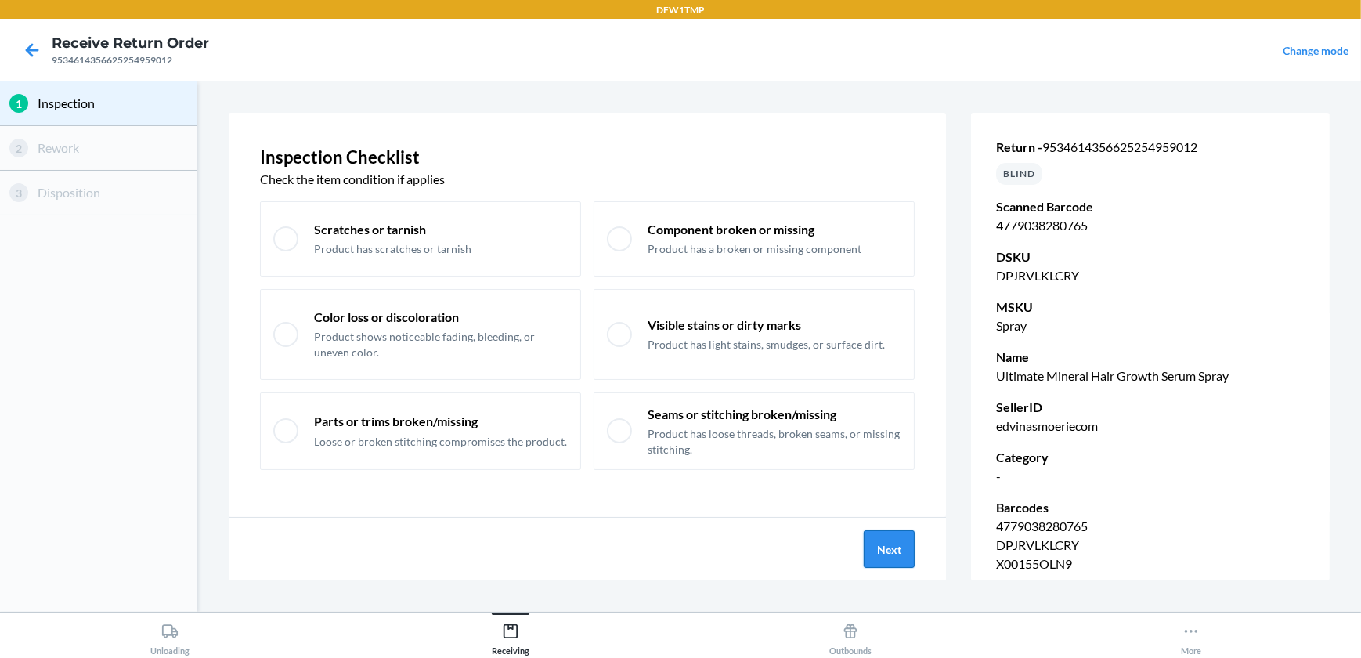
click at [896, 543] on button "Next" at bounding box center [888, 549] width 51 height 38
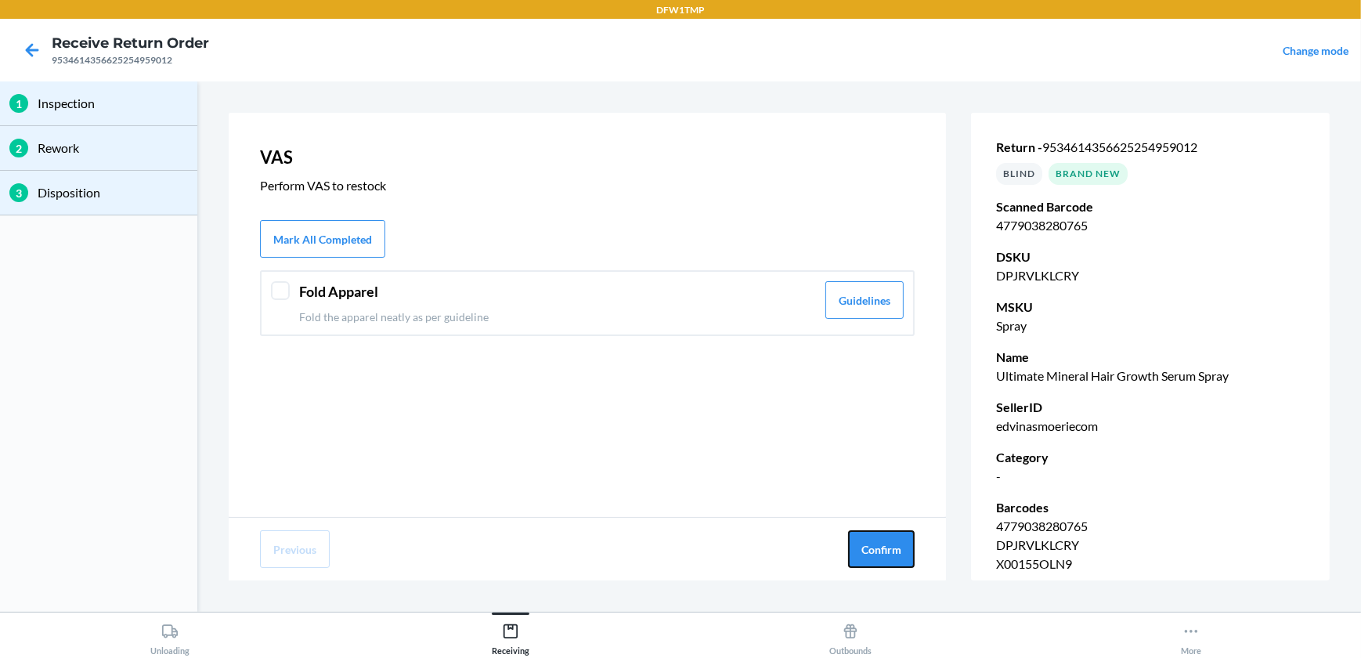
click at [896, 543] on button "Confirm" at bounding box center [881, 549] width 67 height 38
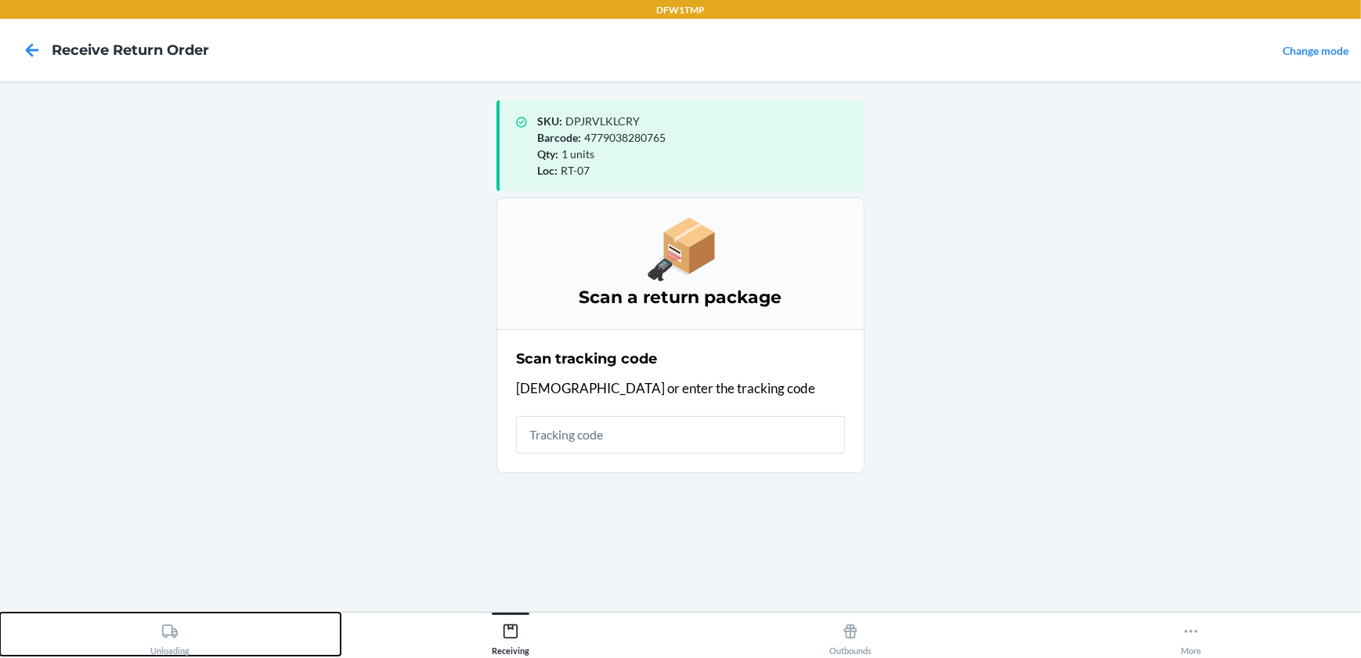
click at [181, 631] on div "Unloading" at bounding box center [169, 635] width 39 height 39
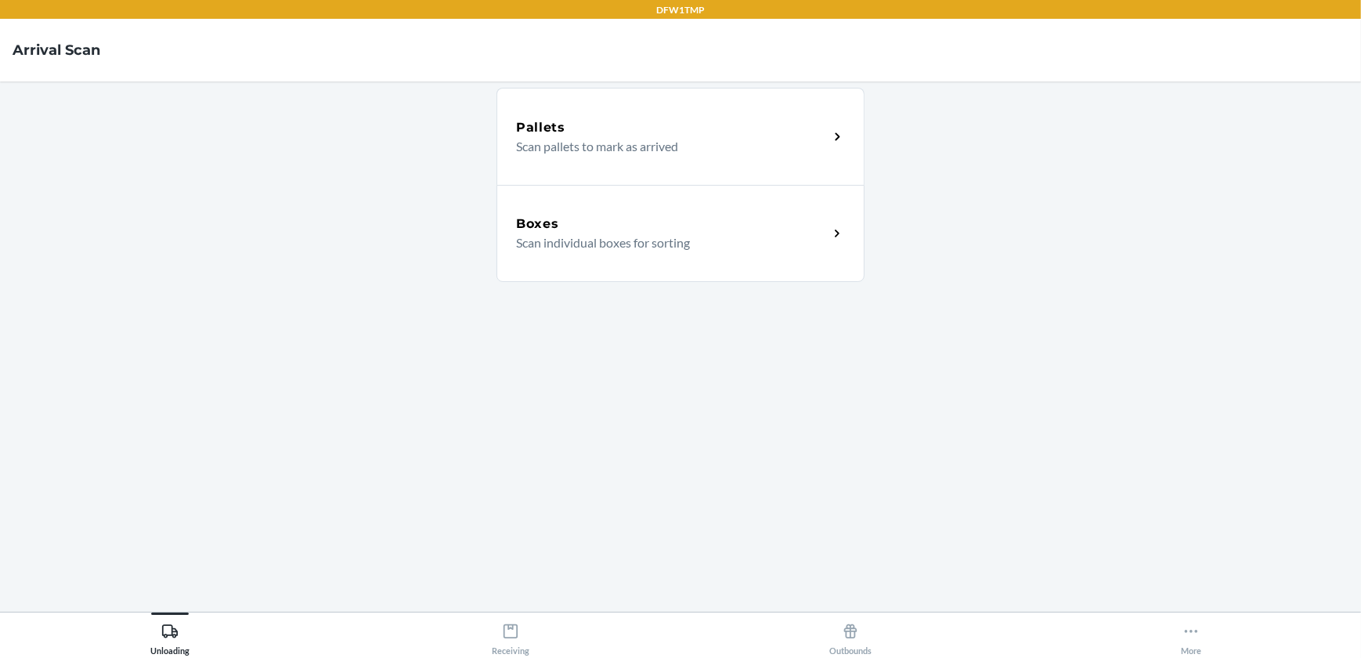
click at [802, 251] on div "Boxes Scan individual boxes for sorting" at bounding box center [680, 233] width 368 height 97
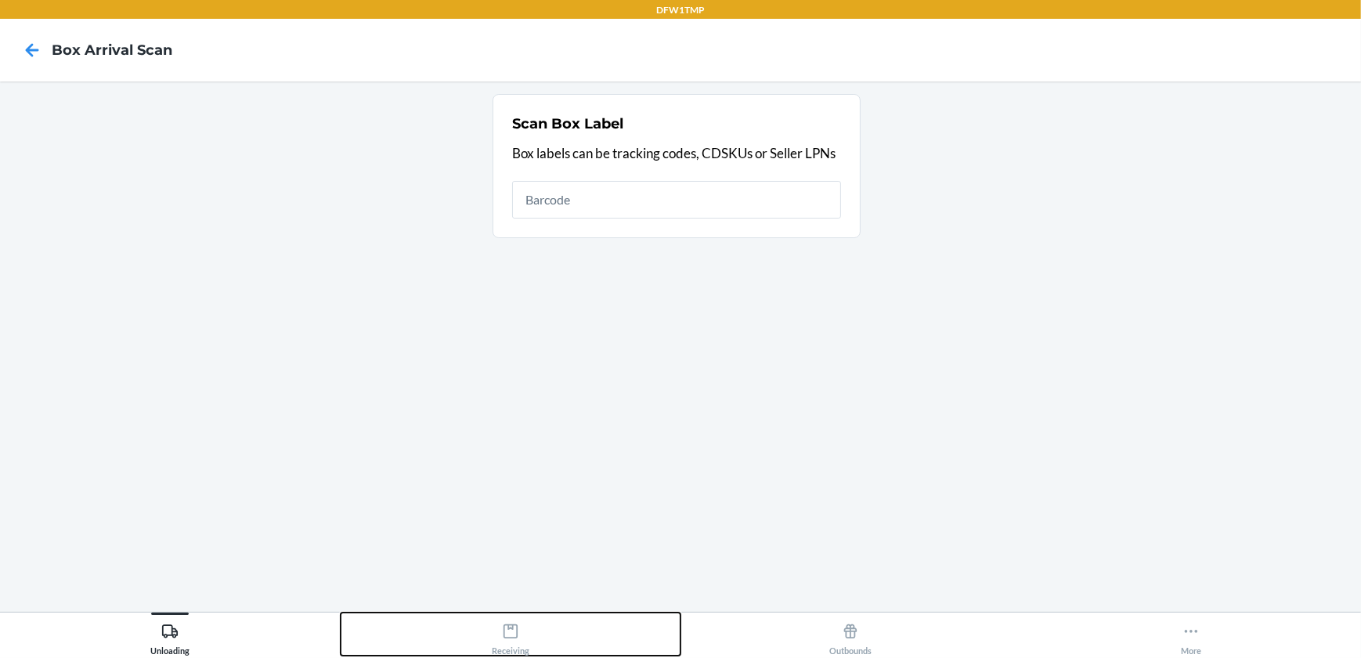
click at [506, 640] on div "Receiving" at bounding box center [511, 635] width 38 height 39
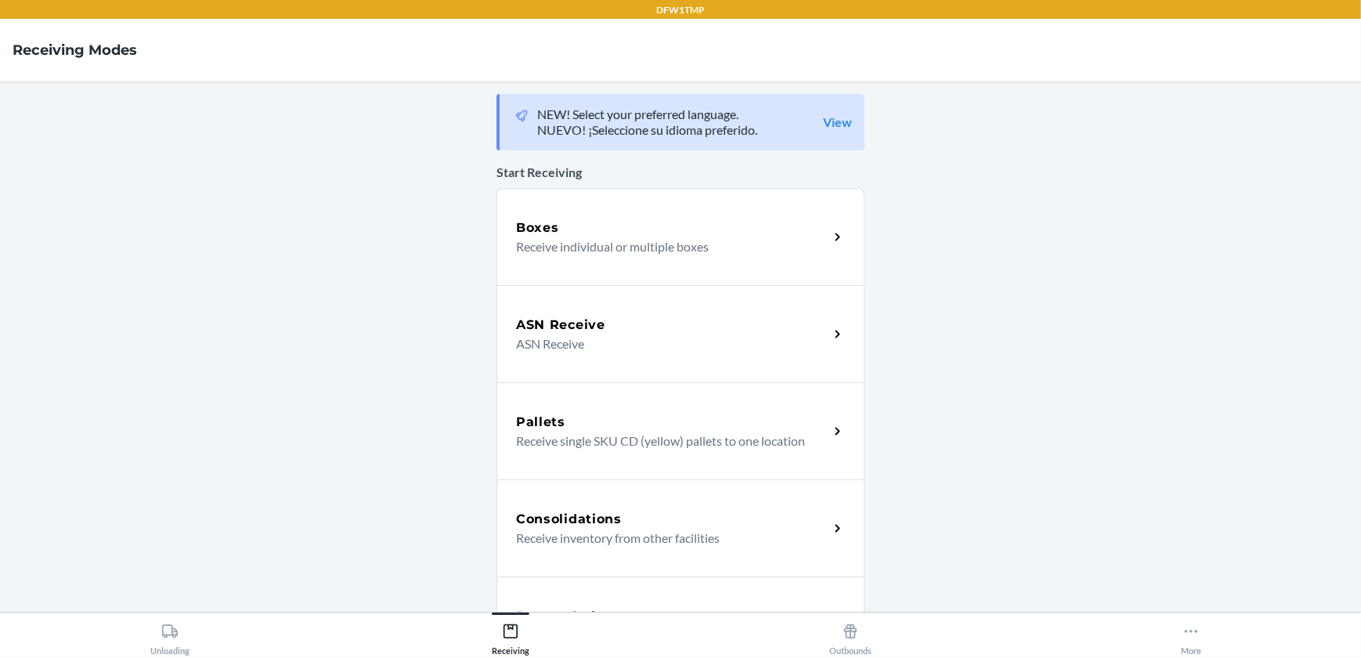
drag, startPoint x: 725, startPoint y: 480, endPoint x: 728, endPoint y: 470, distance: 9.9
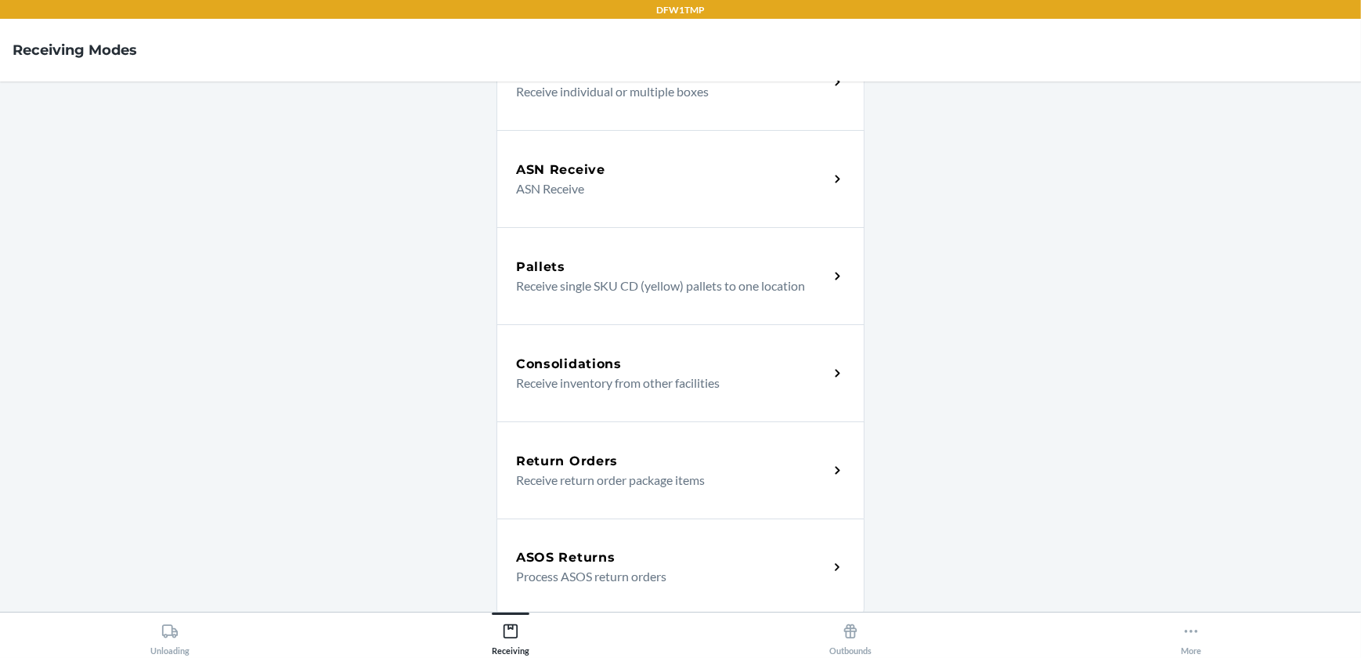
scroll to position [427, 0]
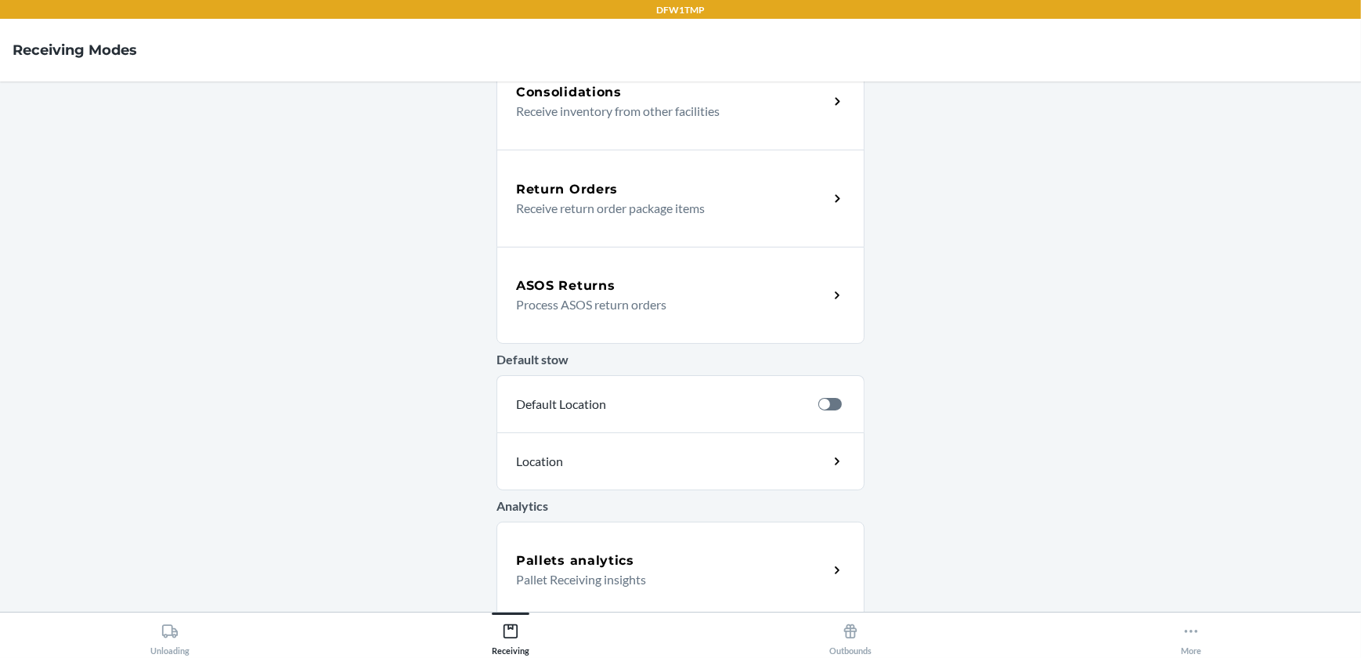
click at [726, 218] on div "Return Orders Receive return order package items" at bounding box center [680, 198] width 368 height 97
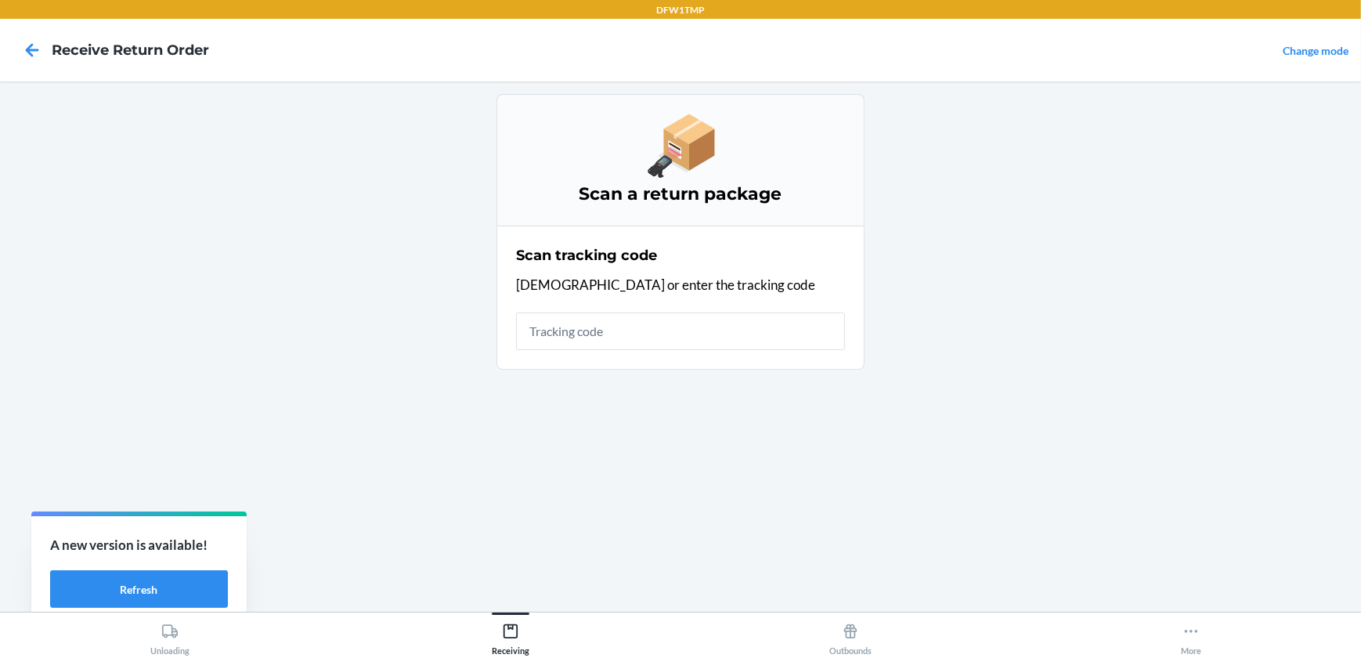
click at [946, 456] on main "Scan a return package Scan tracking code Scan or enter the tracking code" at bounding box center [680, 346] width 1361 height 530
click at [587, 331] on input "text" at bounding box center [680, 331] width 329 height 38
click at [826, 333] on input "GHFTRTIRLJHILTJHLITKLFTDHIJRTHIRTKHFIJTHILRTHKJLRTHLKTHLKJFTHLKFTHLHTHTLTHTRHLH…" at bounding box center [680, 331] width 329 height 38
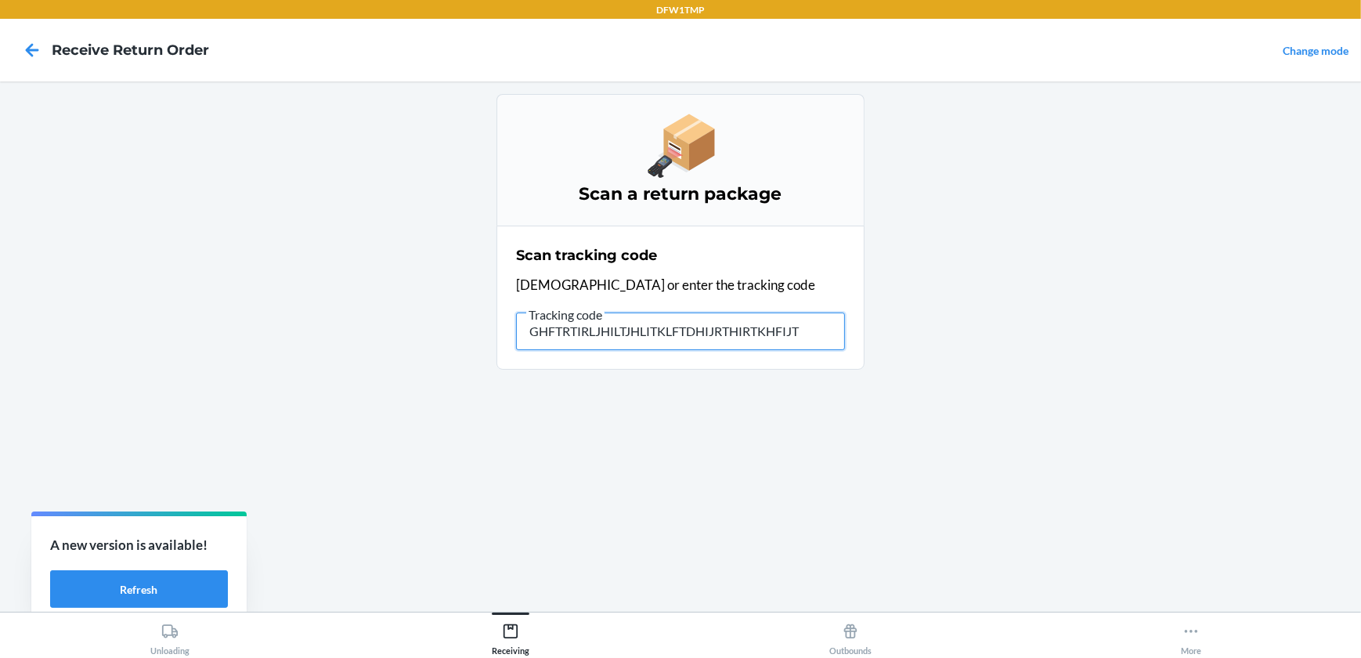
scroll to position [0, 0]
